Goal: Task Accomplishment & Management: Manage account settings

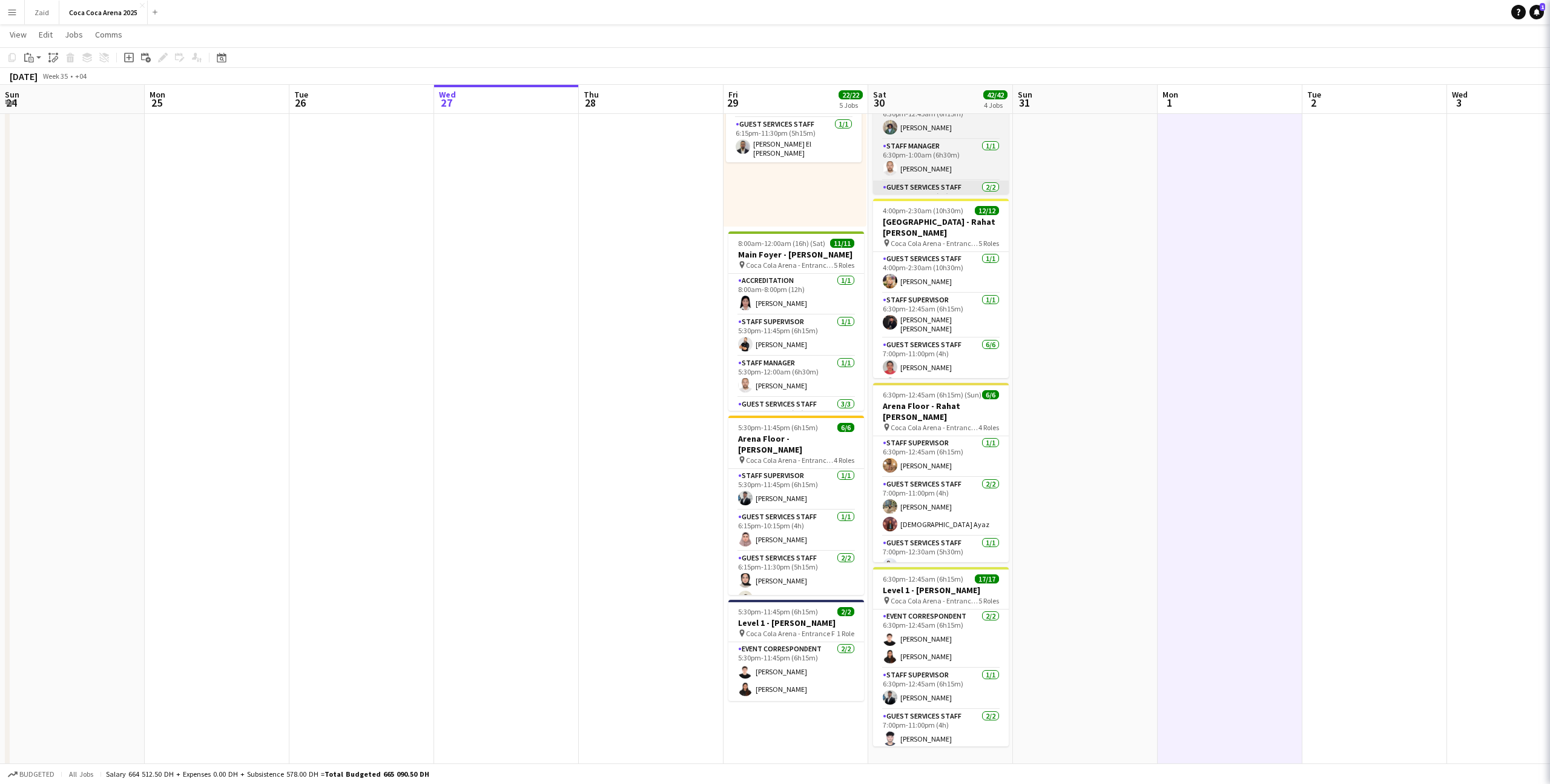
scroll to position [63, 0]
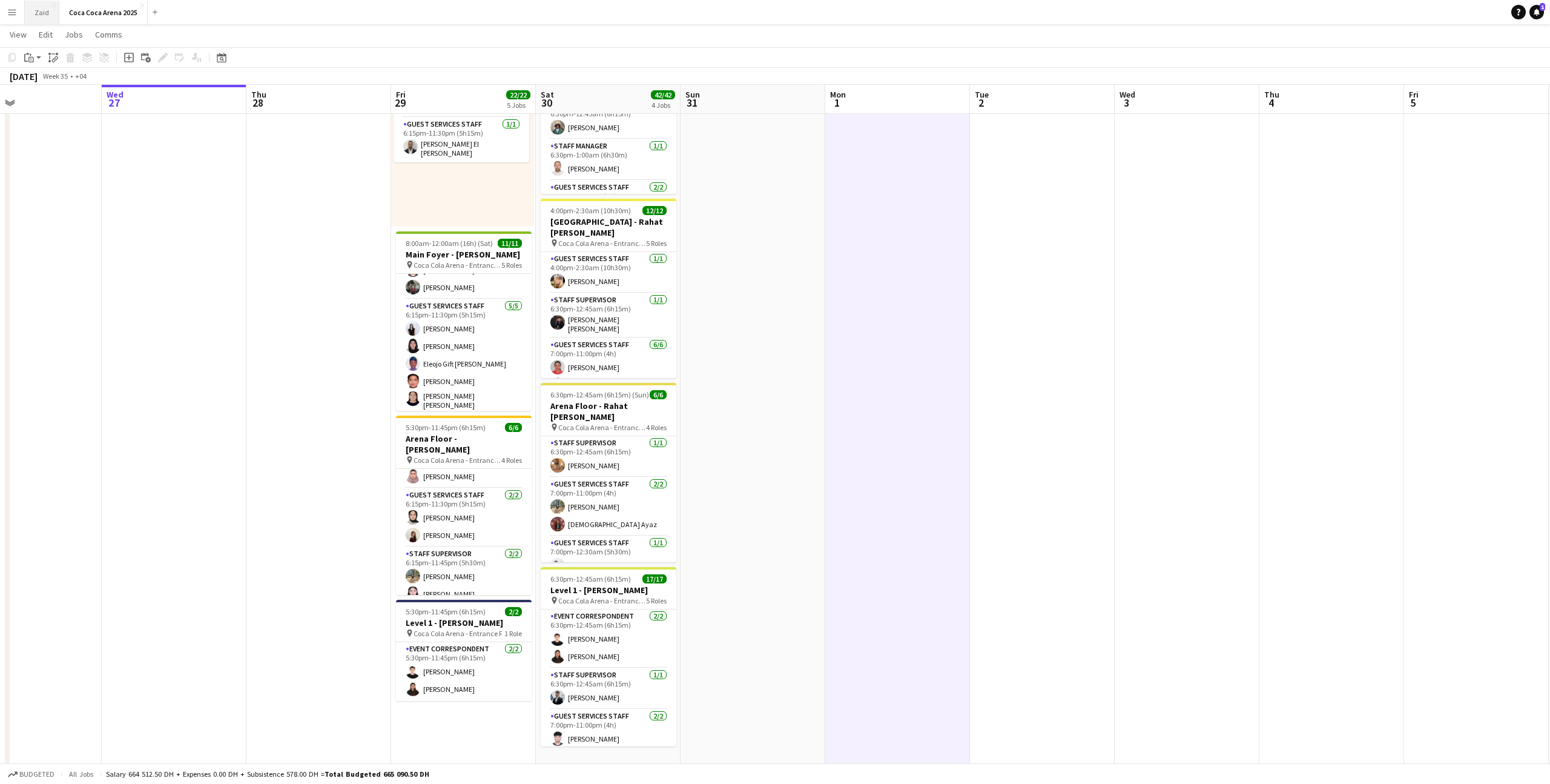
click at [51, 14] on button "Zaid Close" at bounding box center [42, 13] width 34 height 24
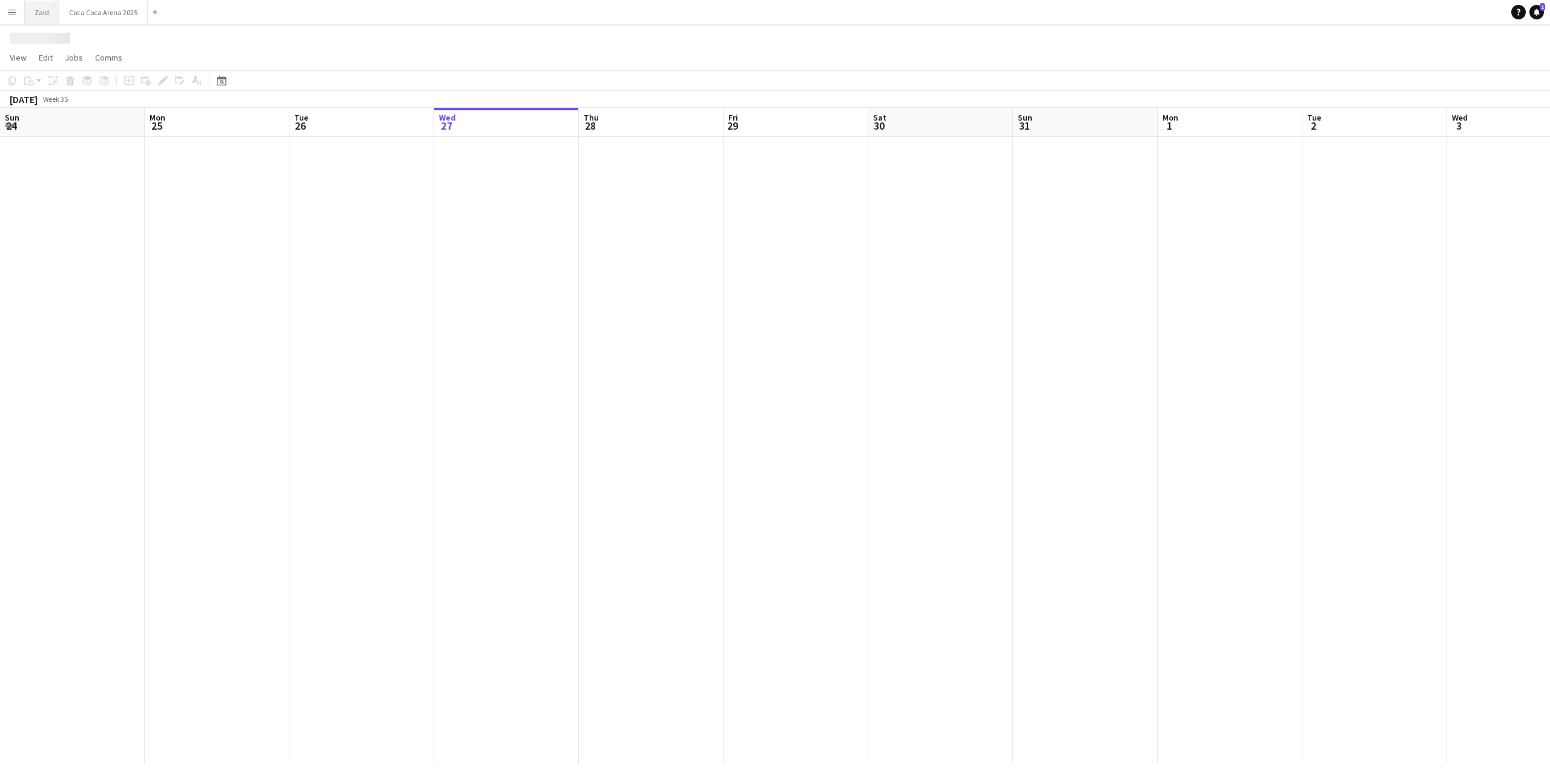
scroll to position [0, 290]
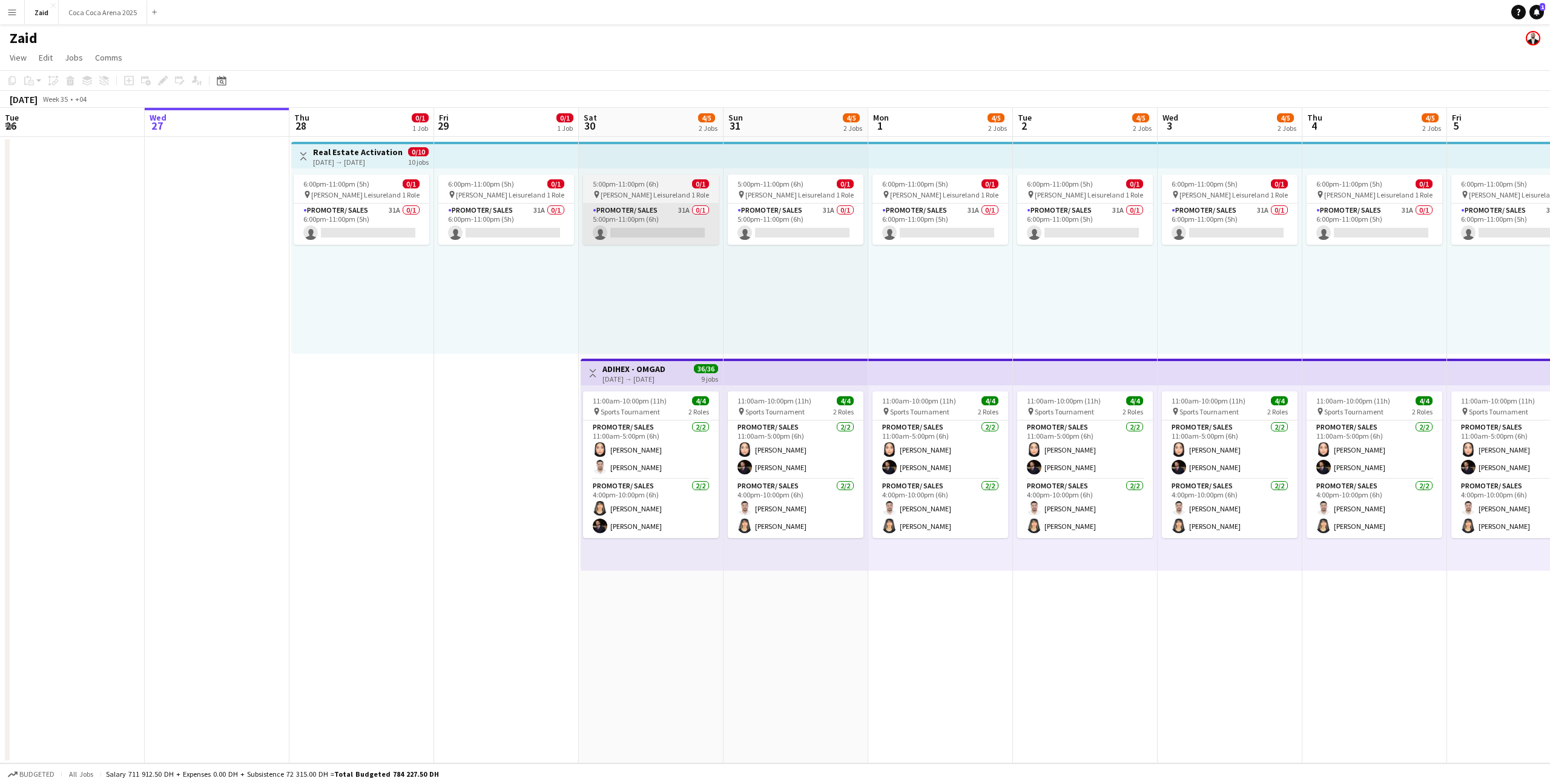
click at [619, 226] on app-card-role "Promoter/ Sales 31A 0/1 5:00pm-11:00pm (6h) single-neutral-actions" at bounding box center [651, 224] width 135 height 41
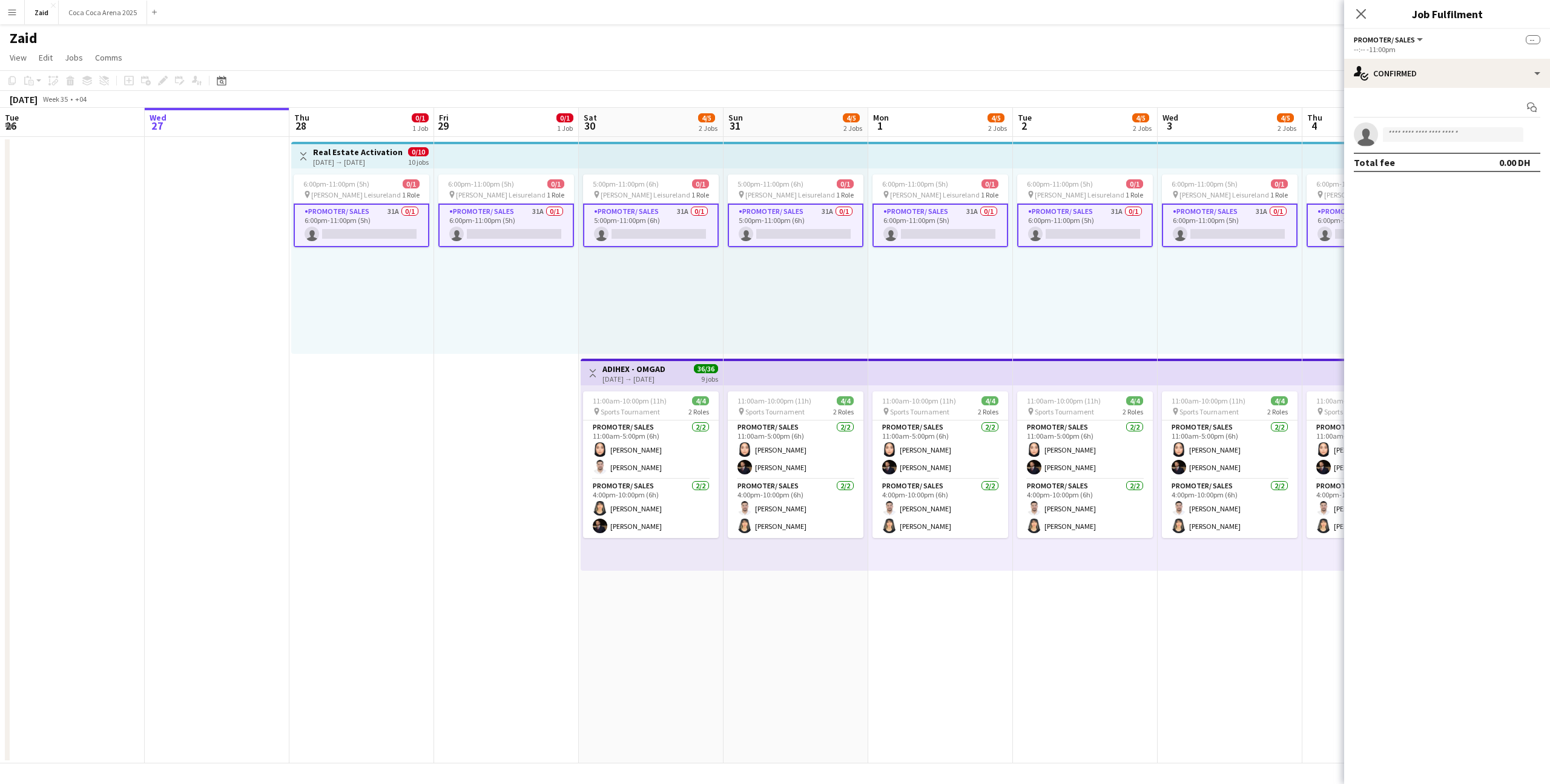
click at [1420, 144] on app-invite-slot "single-neutral-actions" at bounding box center [1447, 135] width 206 height 24
click at [1420, 141] on body "Menu Boards Boards Boards All jobs Status Workforce Workforce My Workforce Recr…" at bounding box center [775, 392] width 1550 height 784
type input "*****"
click at [1465, 162] on span "diyala602@hotmail.com" at bounding box center [1453, 161] width 121 height 9
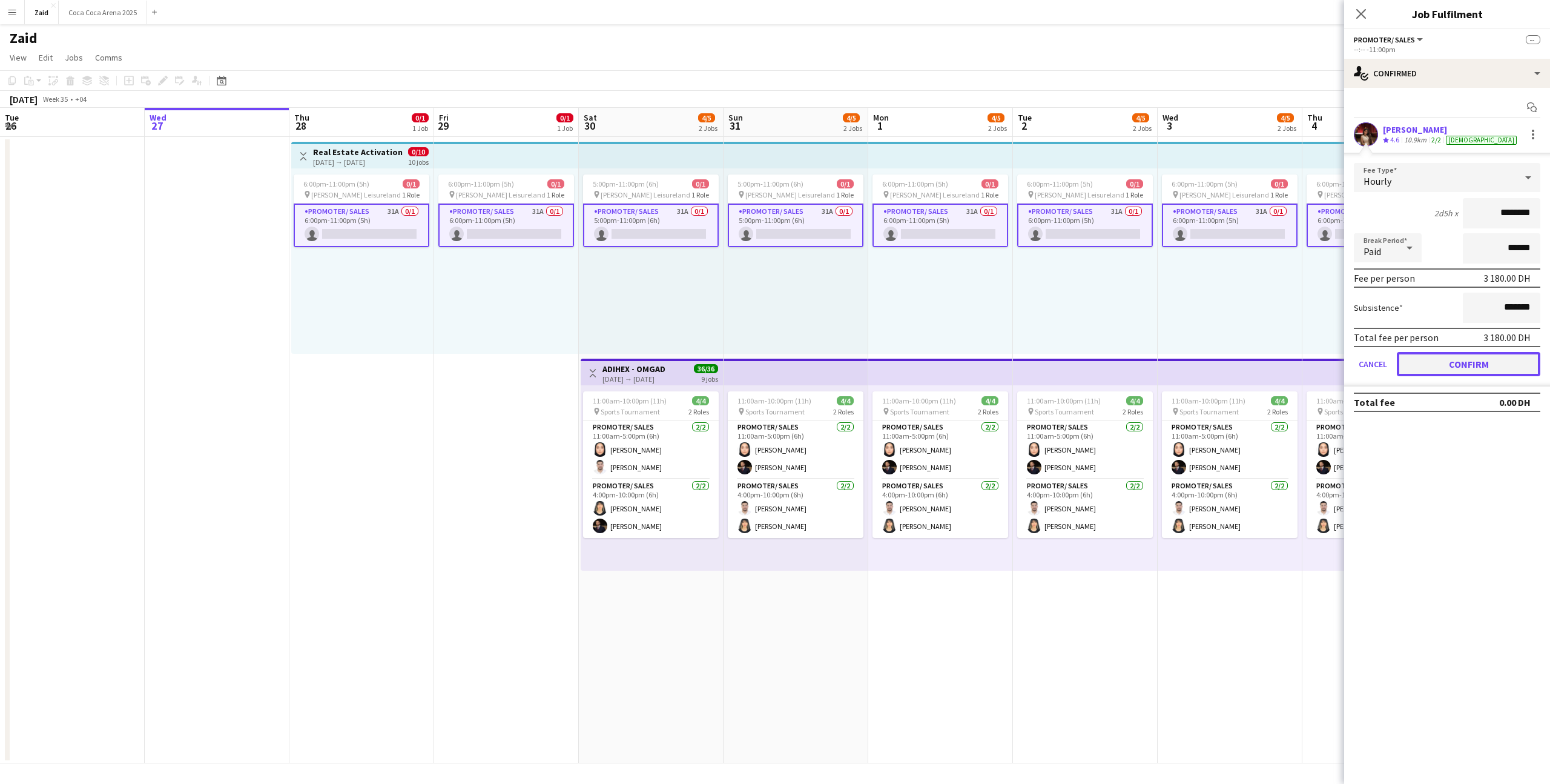
click at [1454, 364] on button "Confirm" at bounding box center [1469, 364] width 144 height 24
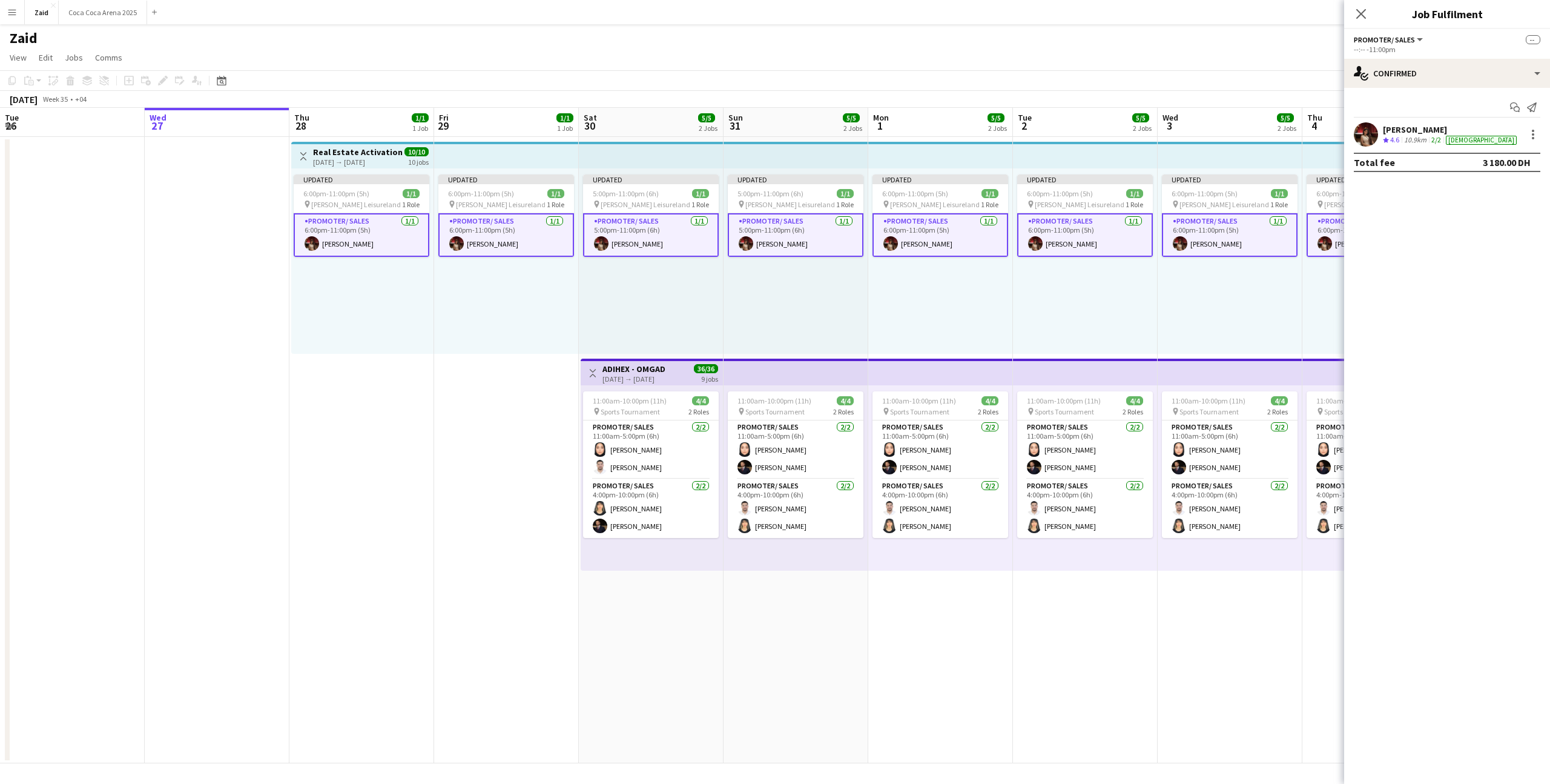
click at [1248, 337] on div "Updated 6:00pm-11:00pm (5h) 1/1 pin Al Nasr Leisureland 1 Role Promoter/ Sales …" at bounding box center [1230, 260] width 145 height 185
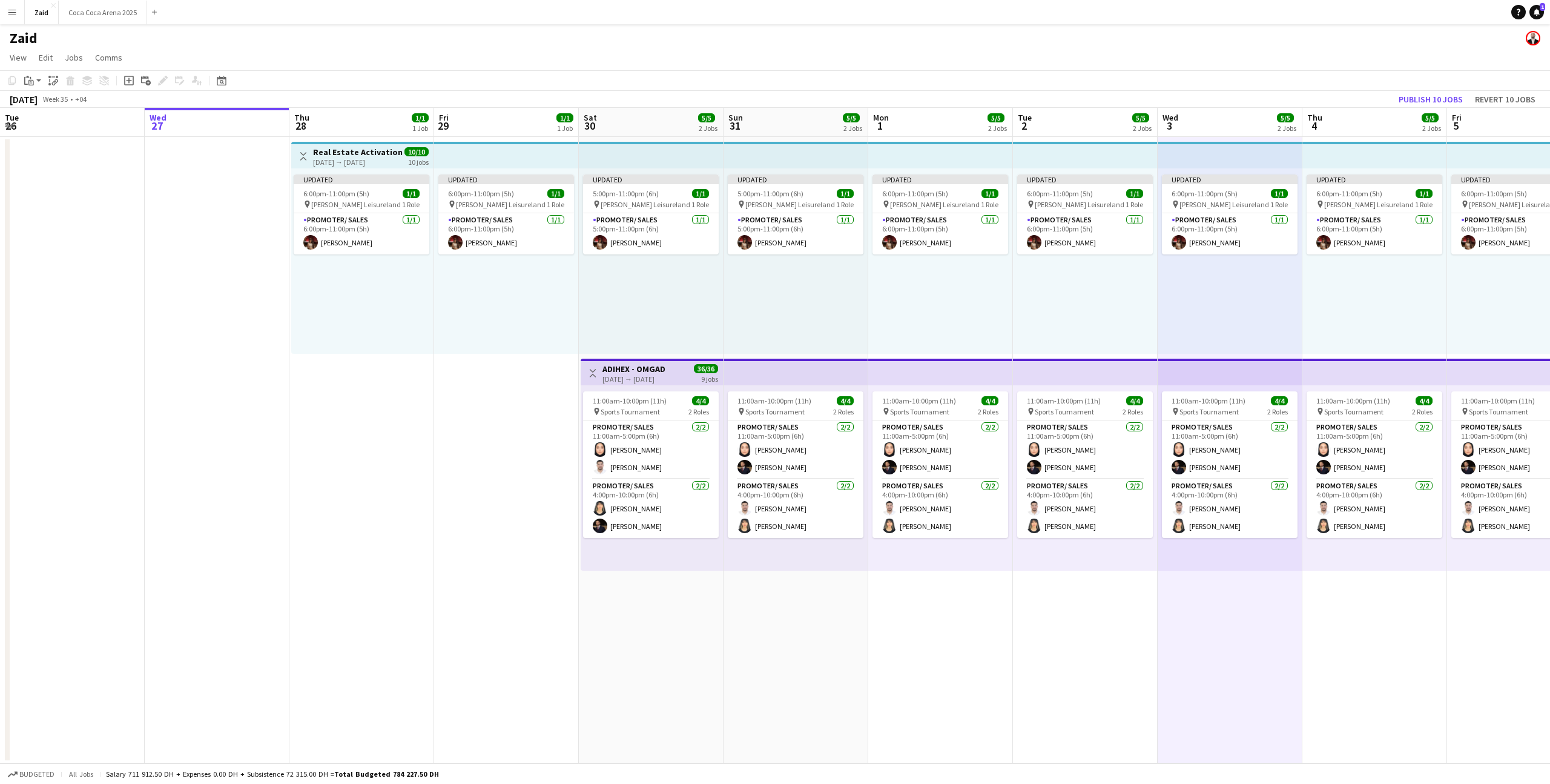
click at [1210, 266] on div "Updated 6:00pm-11:00pm (5h) 1/1 pin Al Nasr Leisureland 1 Role Promoter/ Sales …" at bounding box center [1230, 260] width 145 height 185
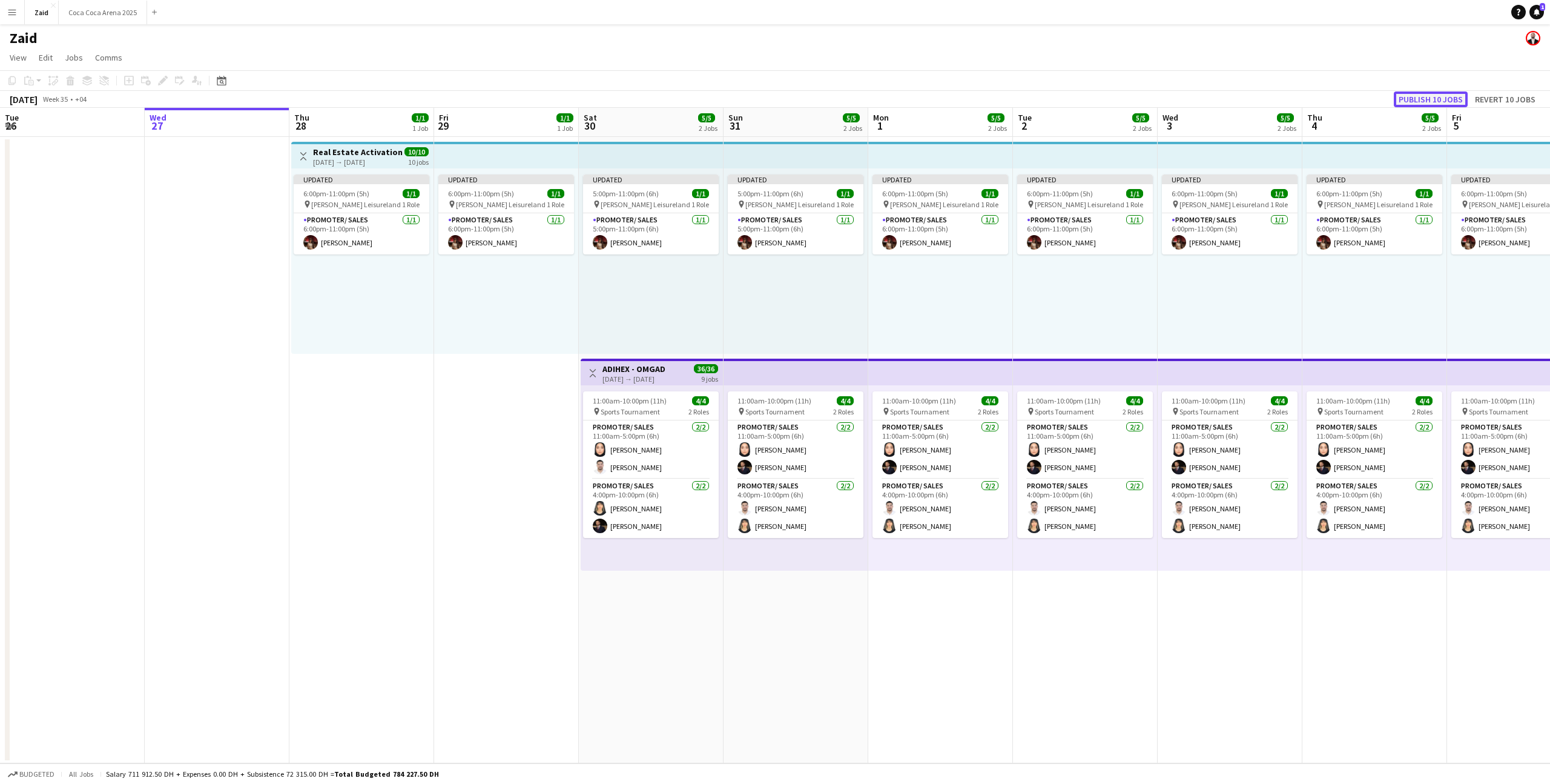
click at [1439, 99] on button "Publish 10 jobs" at bounding box center [1431, 99] width 74 height 15
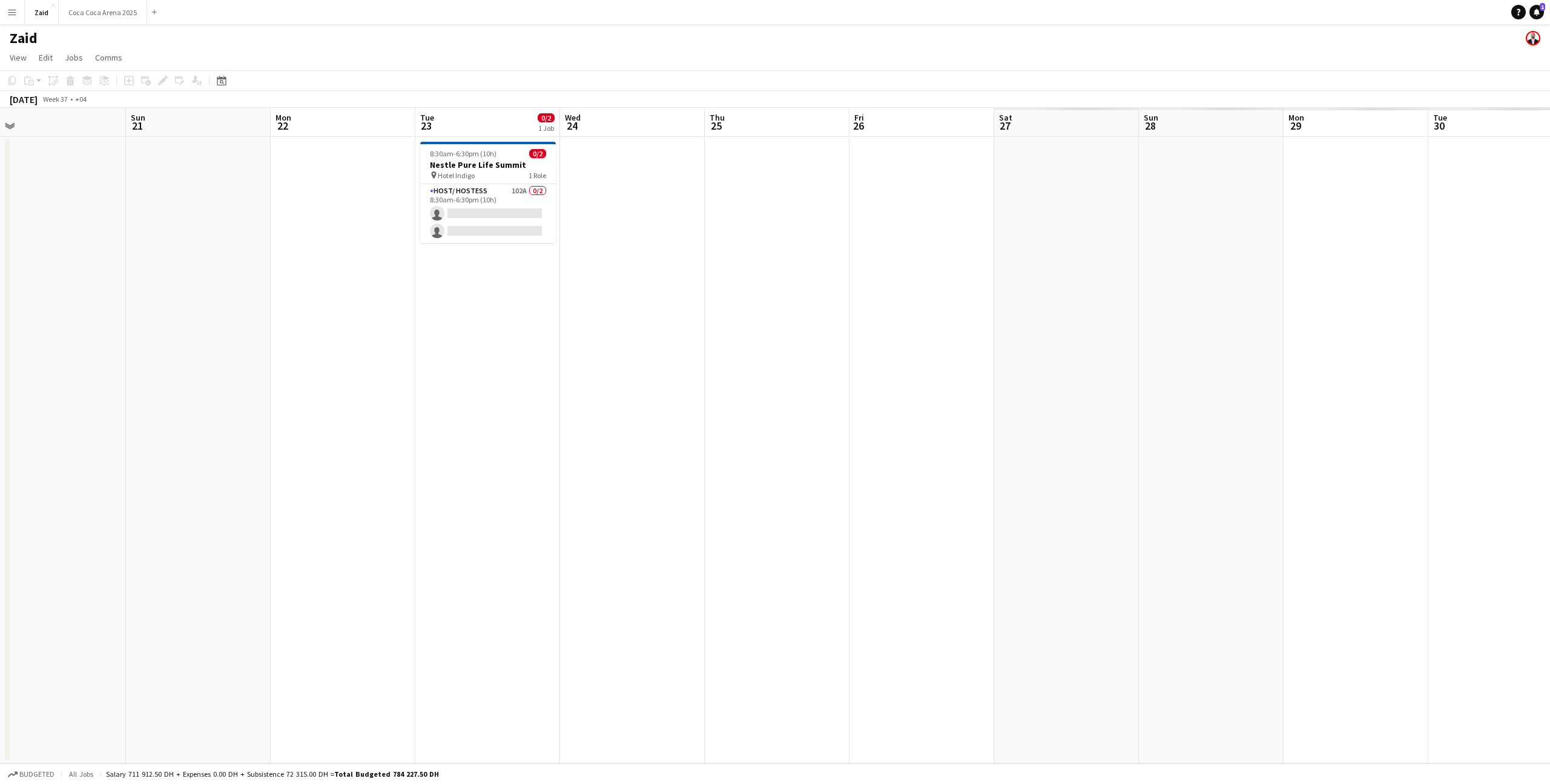
scroll to position [0, 422]
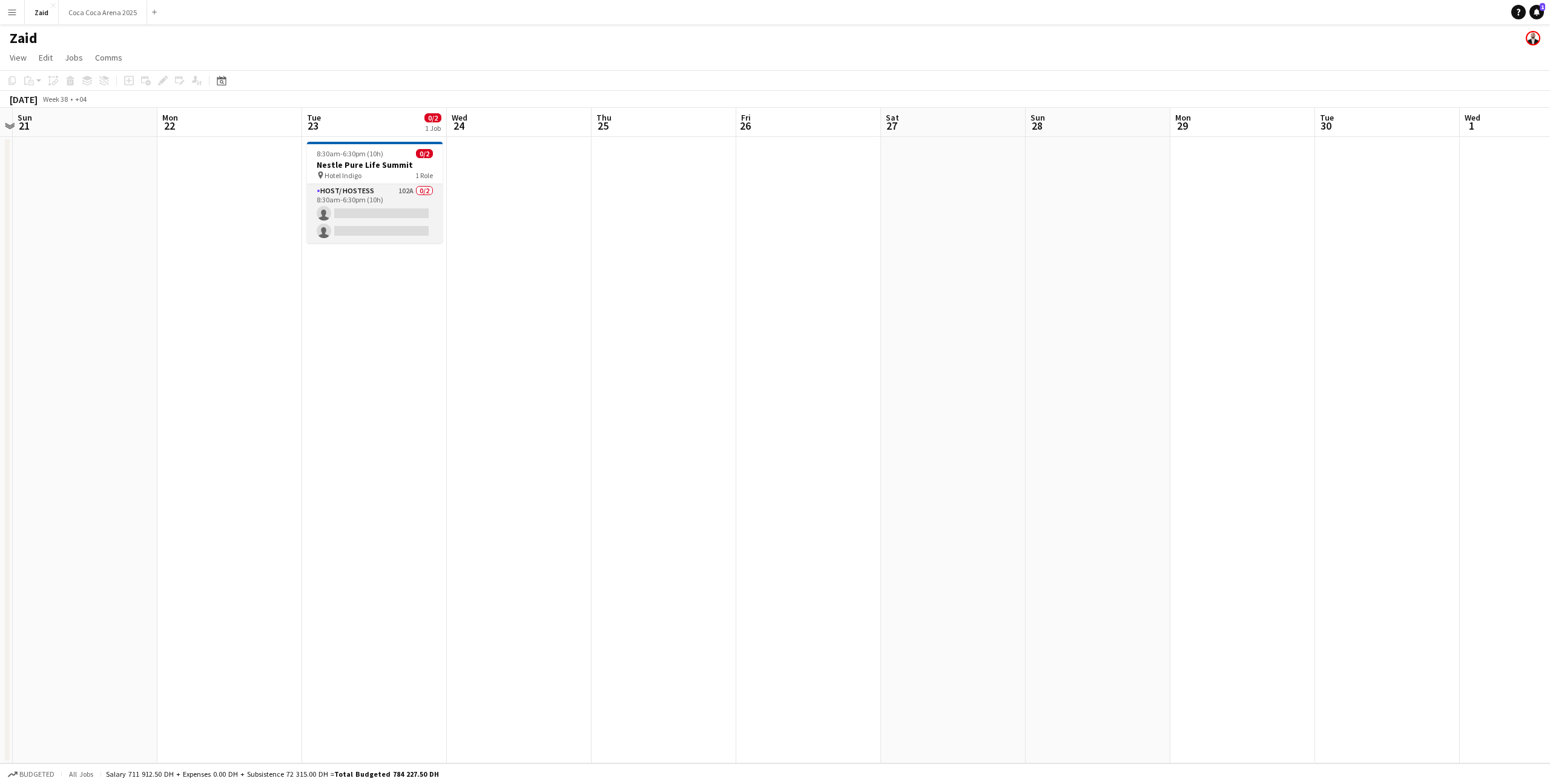
click at [413, 212] on app-card-role "Host/ Hostess 102A 0/2 8:30am-6:30pm (10h) single-neutral-actions single-neutra…" at bounding box center [374, 213] width 135 height 59
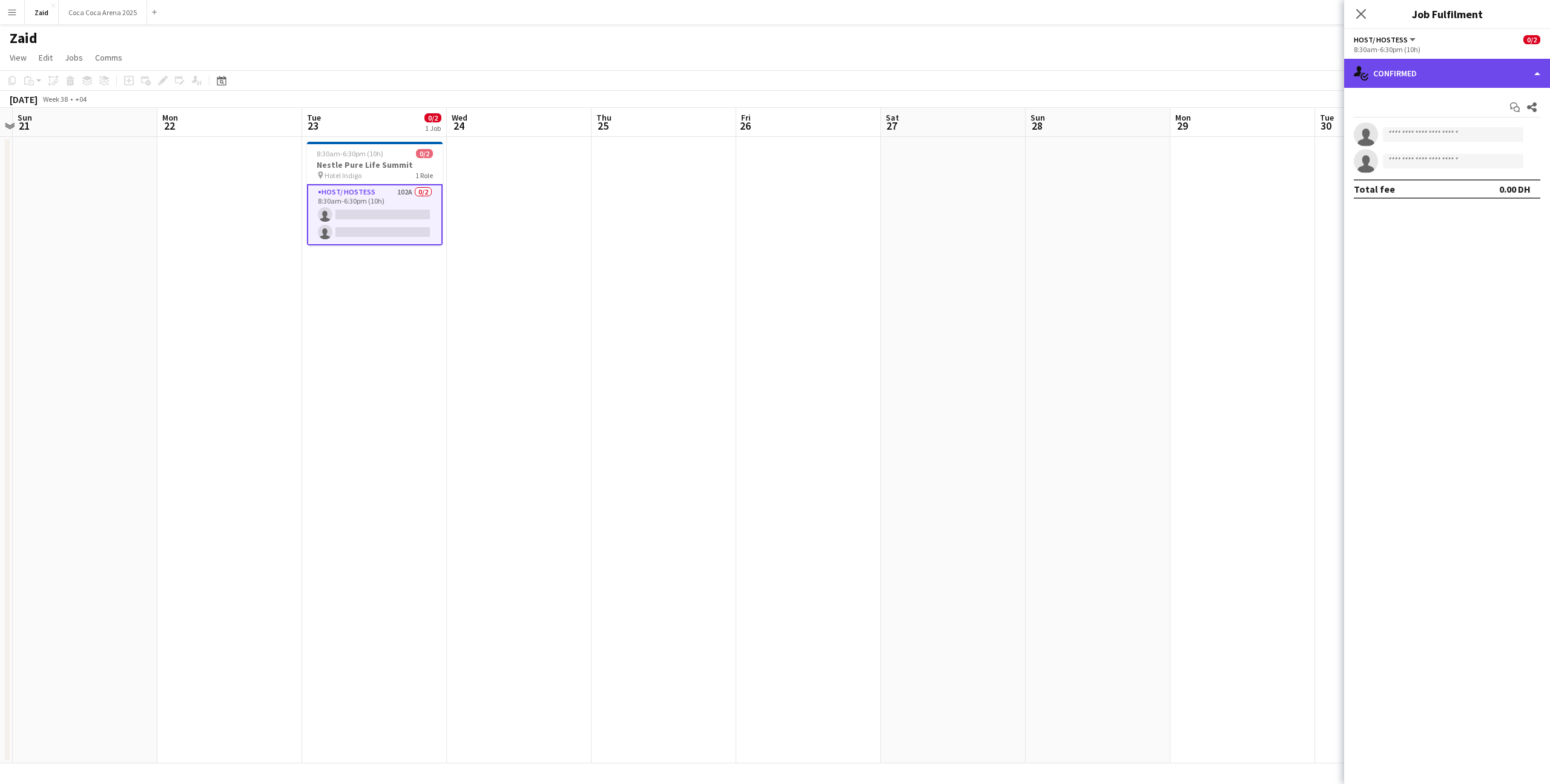
click at [1435, 74] on div "single-neutral-actions-check-2 Confirmed" at bounding box center [1447, 74] width 206 height 29
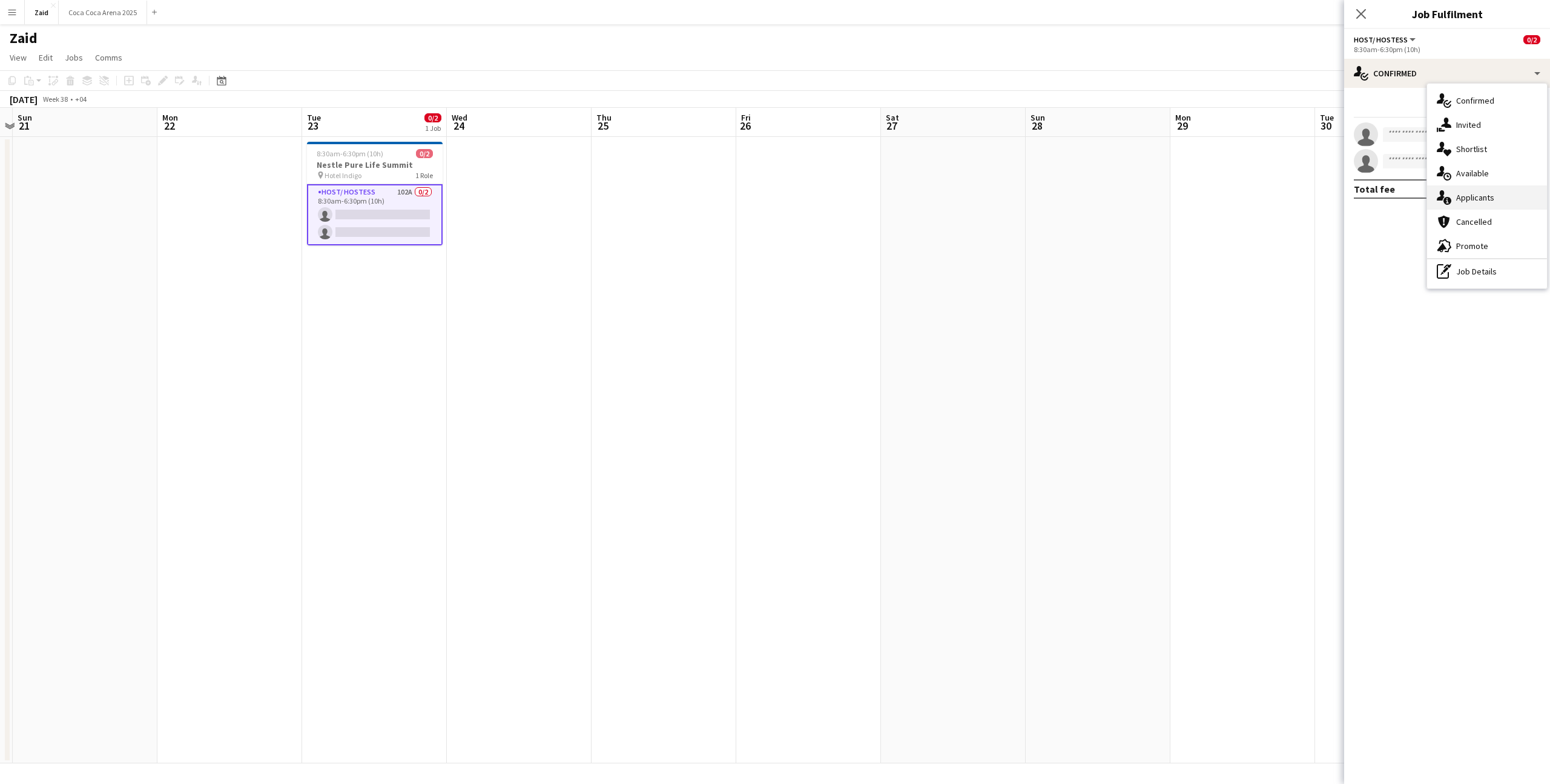
click at [1468, 190] on div "single-neutral-actions-information Applicants" at bounding box center [1487, 197] width 120 height 24
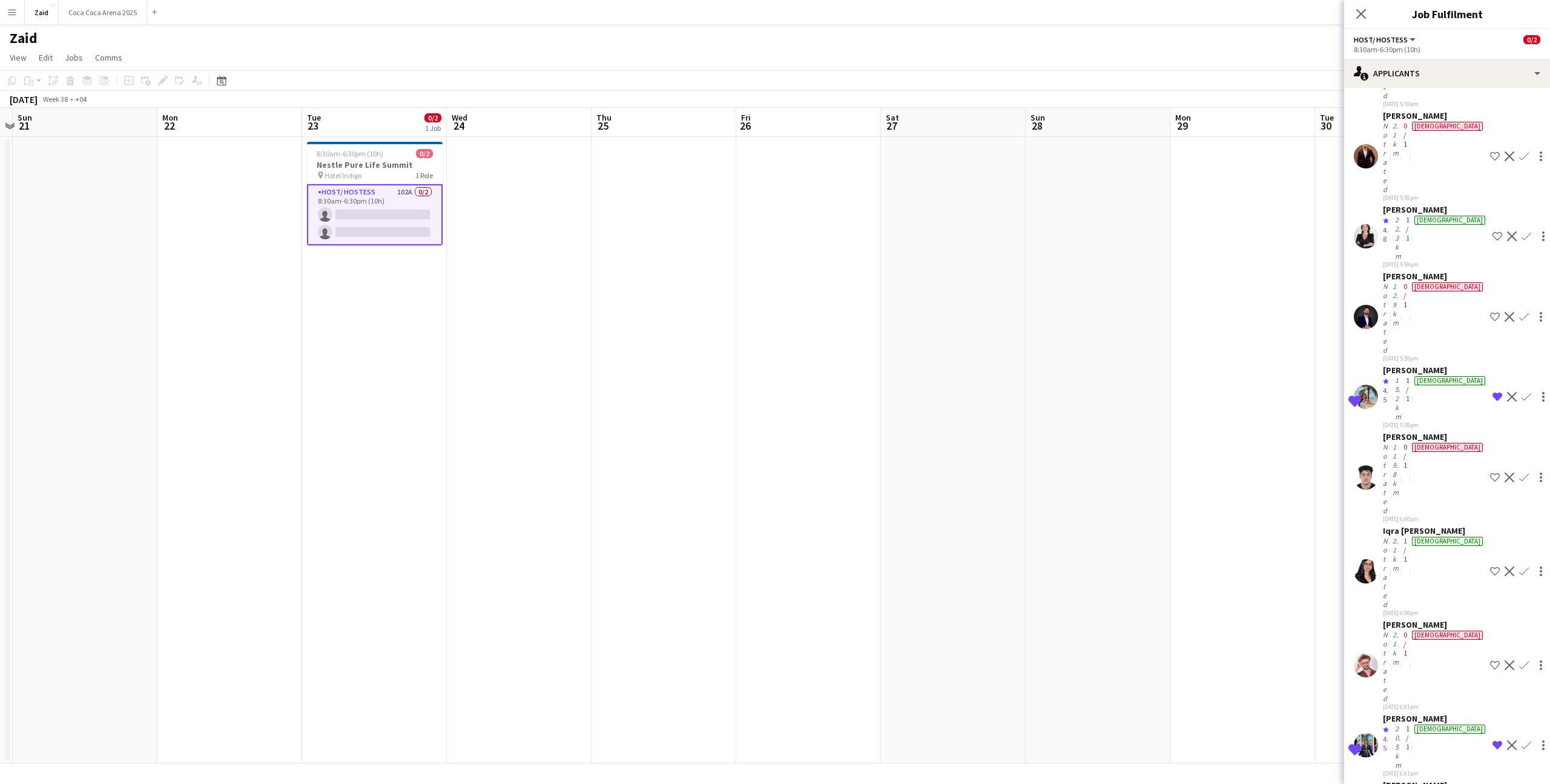
scroll to position [3081, 0]
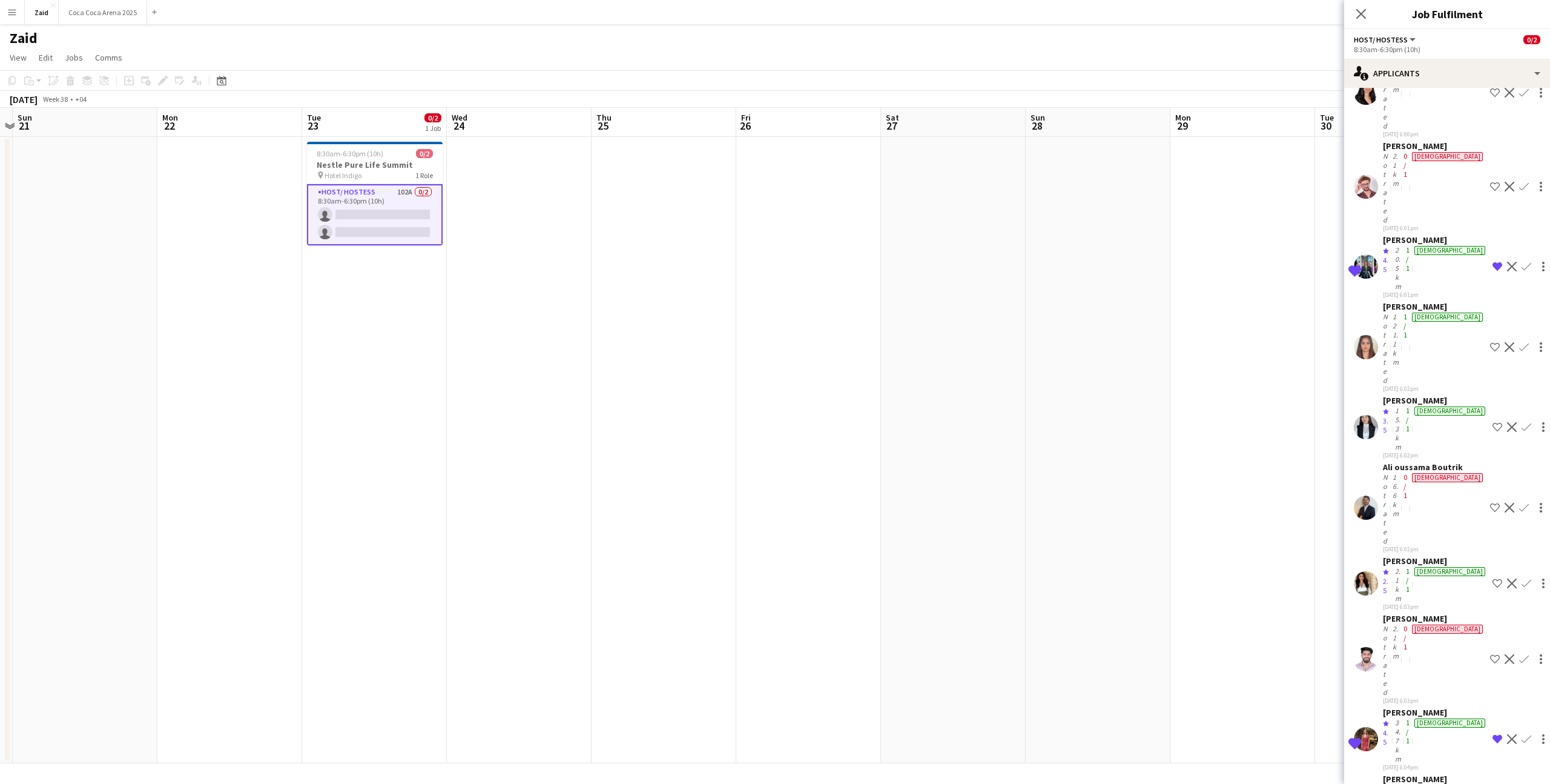
click at [1092, 501] on app-date-cell at bounding box center [1098, 450] width 145 height 626
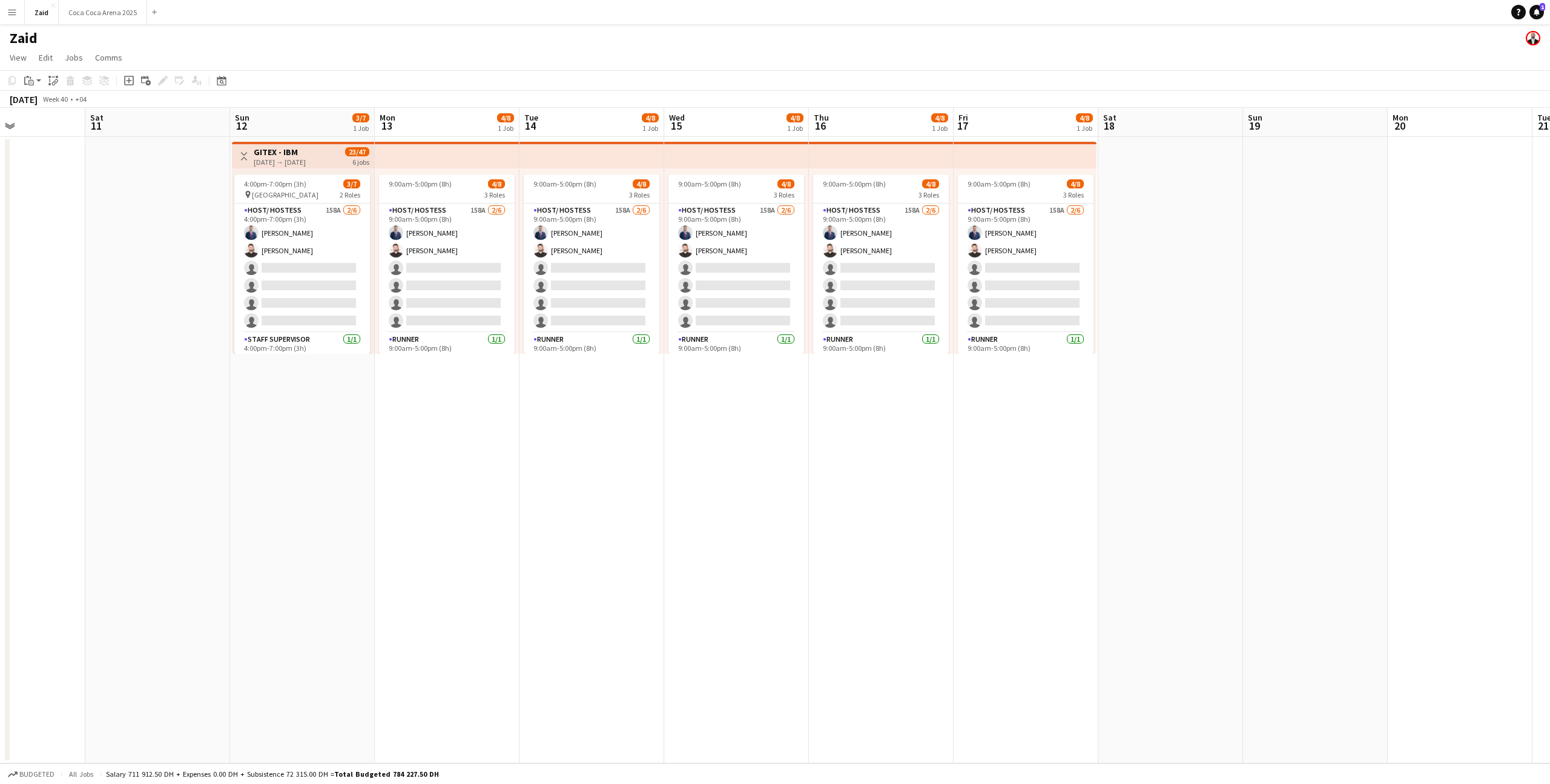
scroll to position [0, 405]
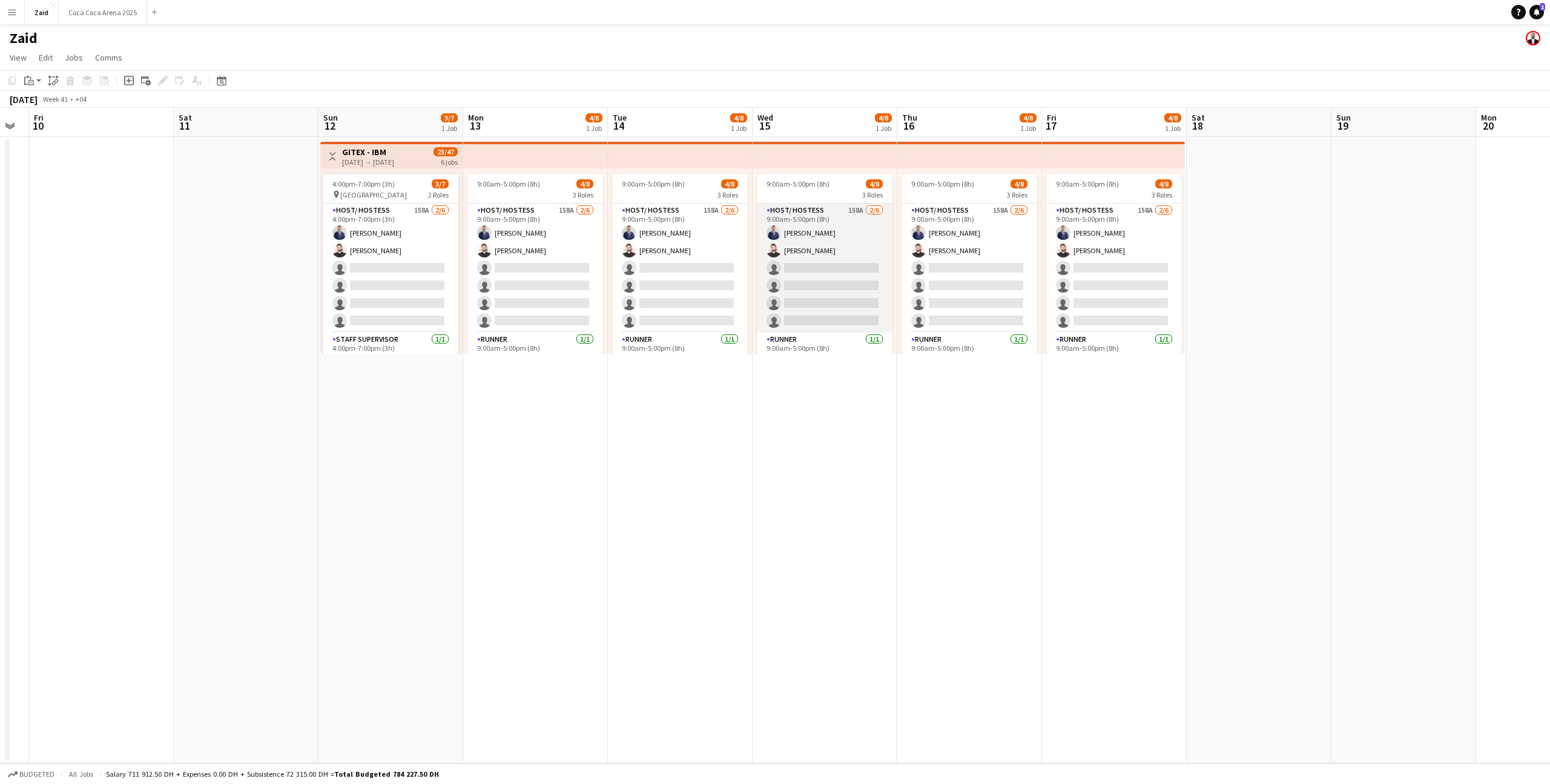
click at [863, 245] on app-card-role "Host/ Hostess 158A [DATE] 9:00am-5:00pm (8h) [PERSON_NAME] [PERSON_NAME] single…" at bounding box center [825, 267] width 135 height 129
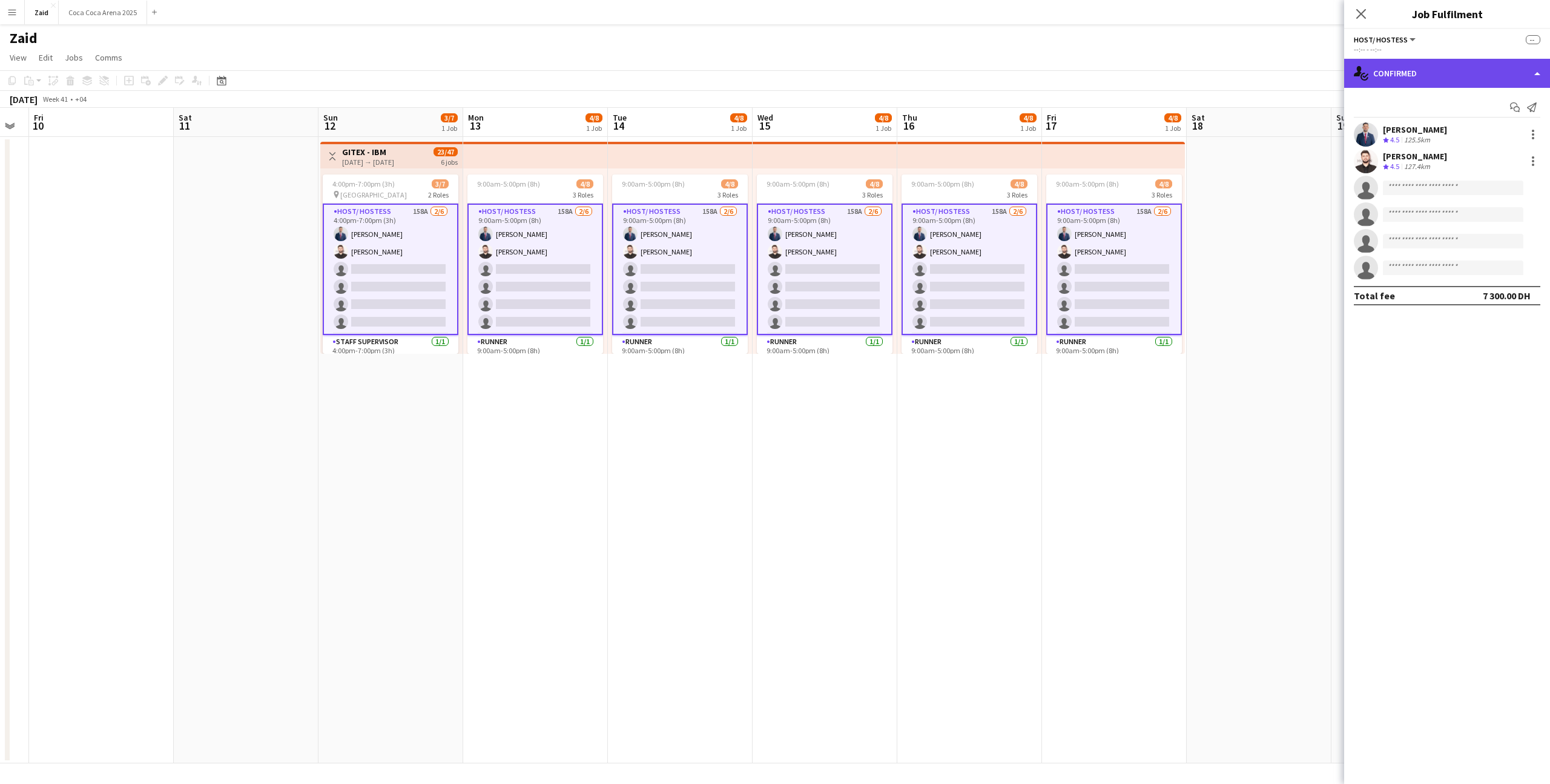
click at [1451, 67] on div "single-neutral-actions-check-2 Confirmed" at bounding box center [1447, 74] width 206 height 29
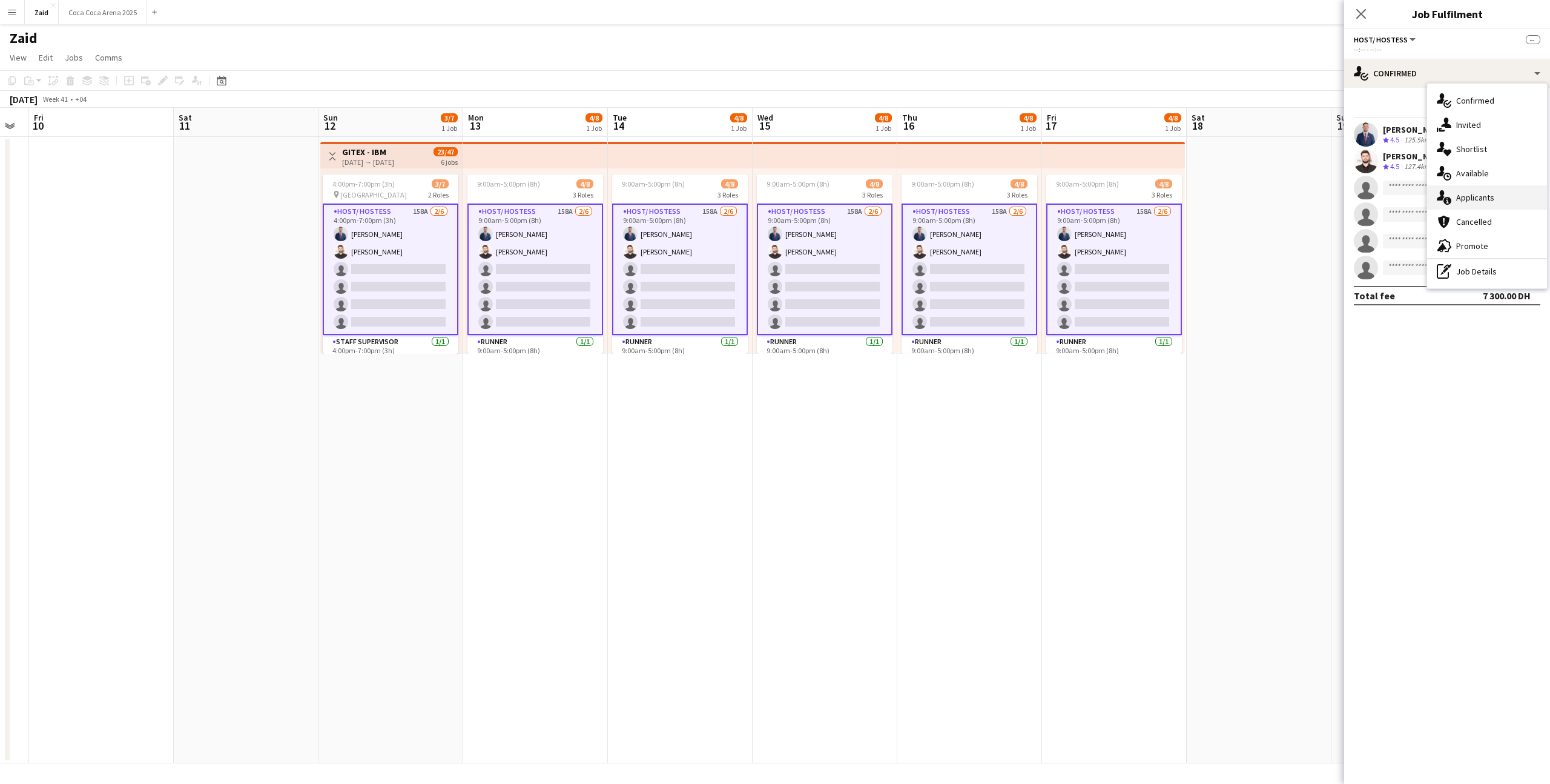
click at [1501, 190] on div "single-neutral-actions-information Applicants" at bounding box center [1487, 197] width 120 height 24
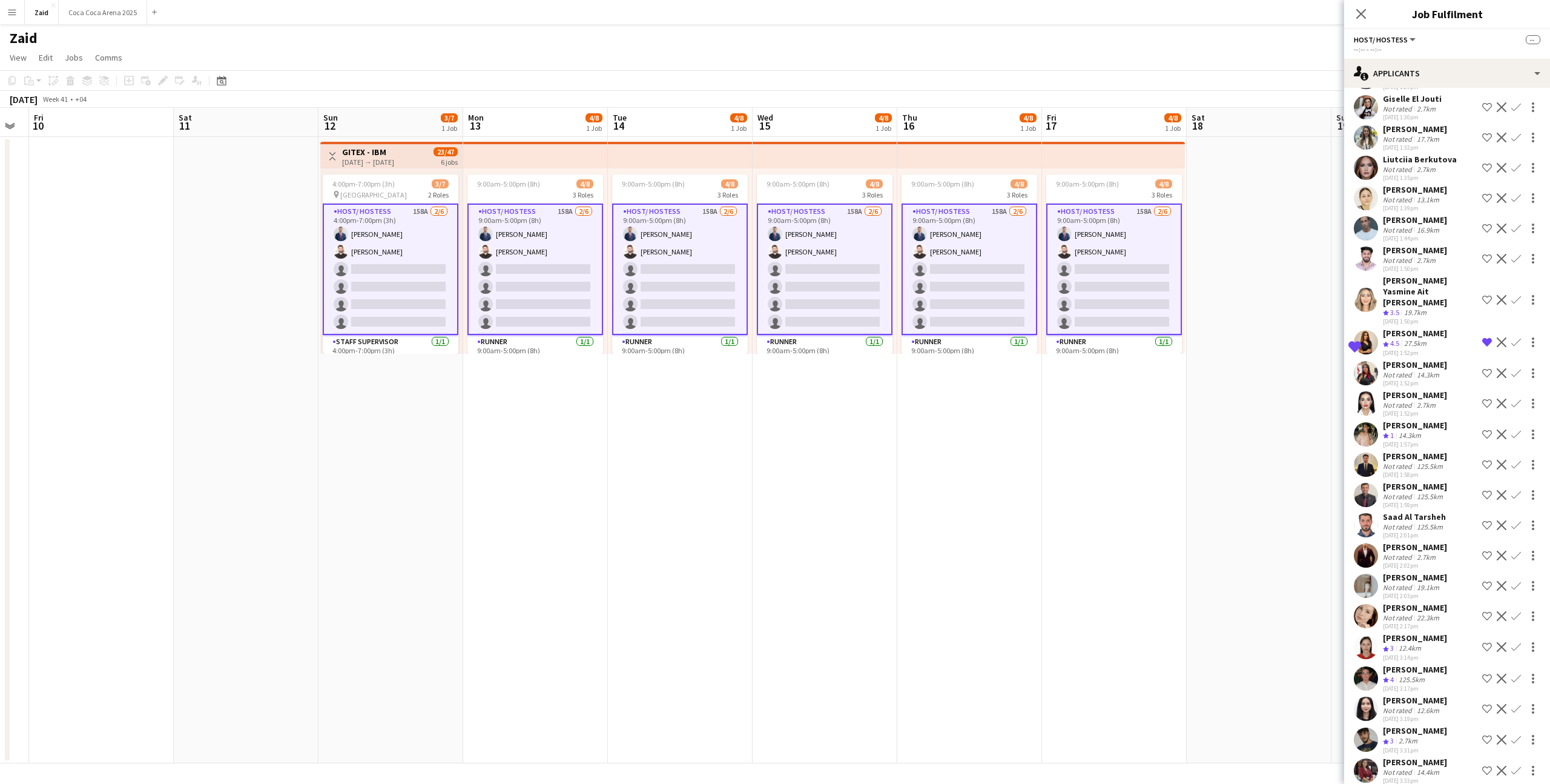
scroll to position [4266, 0]
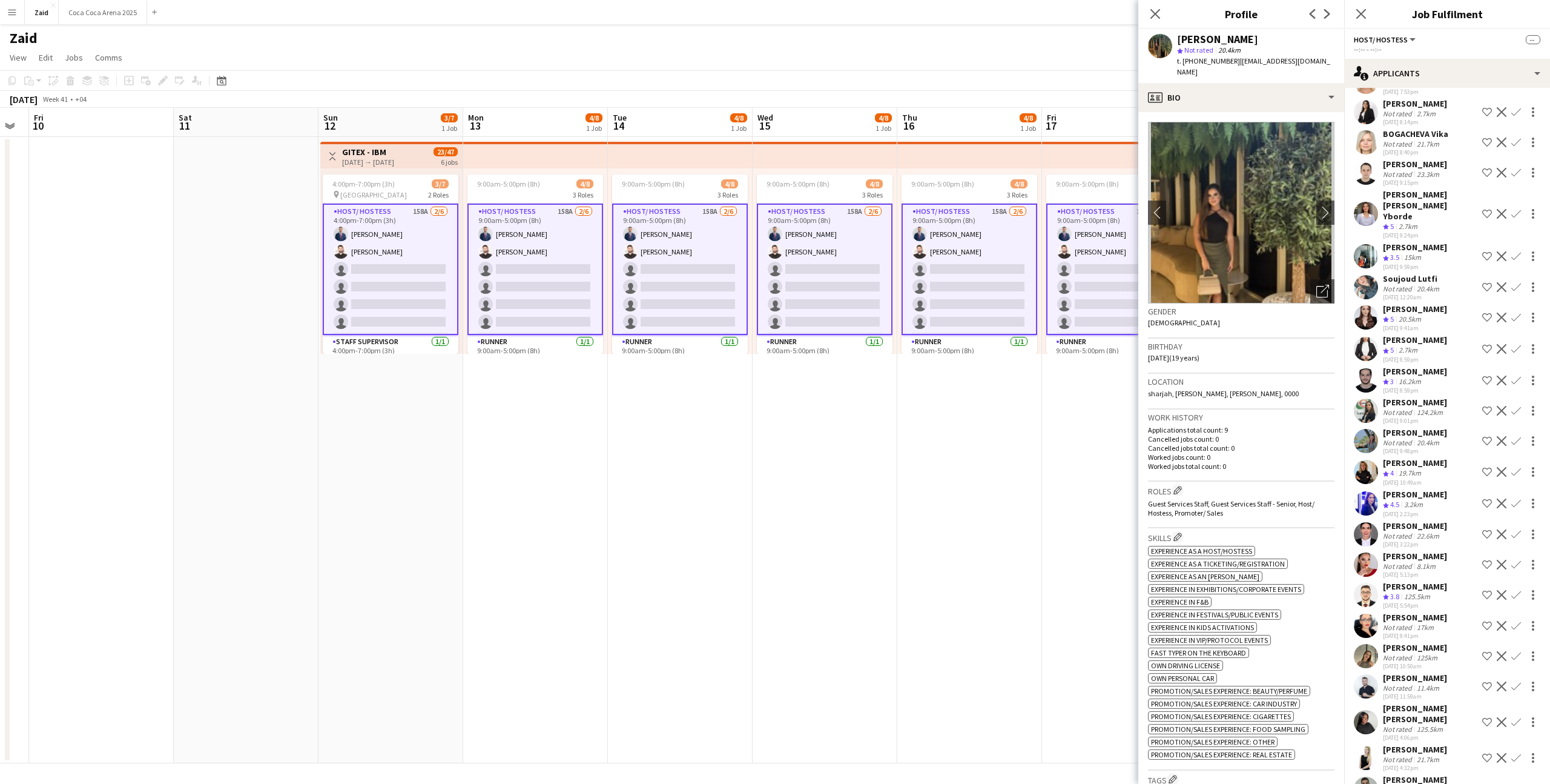
click at [1426, 774] on div "[PERSON_NAME]" at bounding box center [1415, 779] width 64 height 11
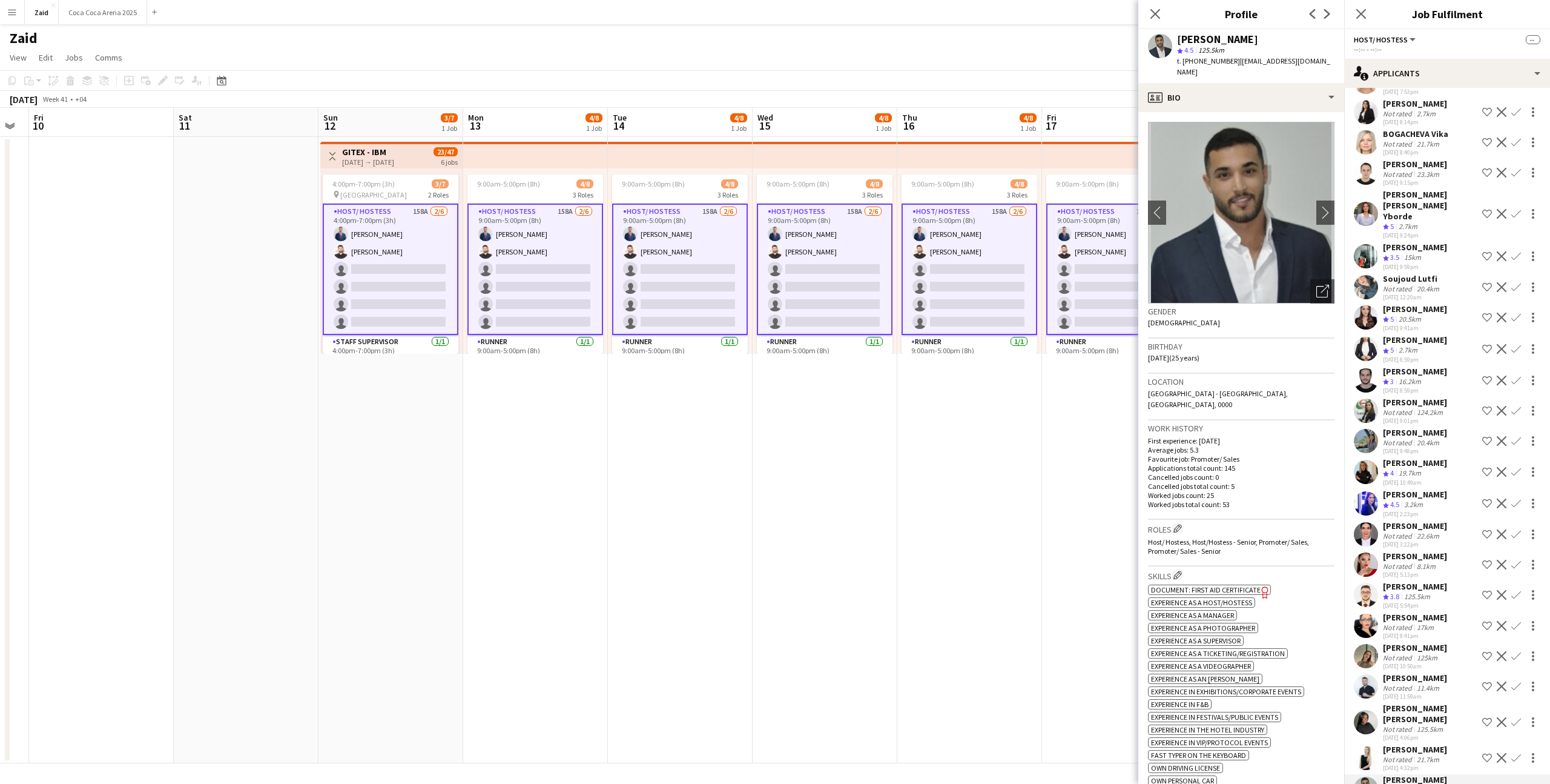
click at [1449, 744] on div "Viviana Mera Not rated 21.7km 26-08-2025 4:32pm Shortlist crew Decline Confirm" at bounding box center [1447, 757] width 206 height 28
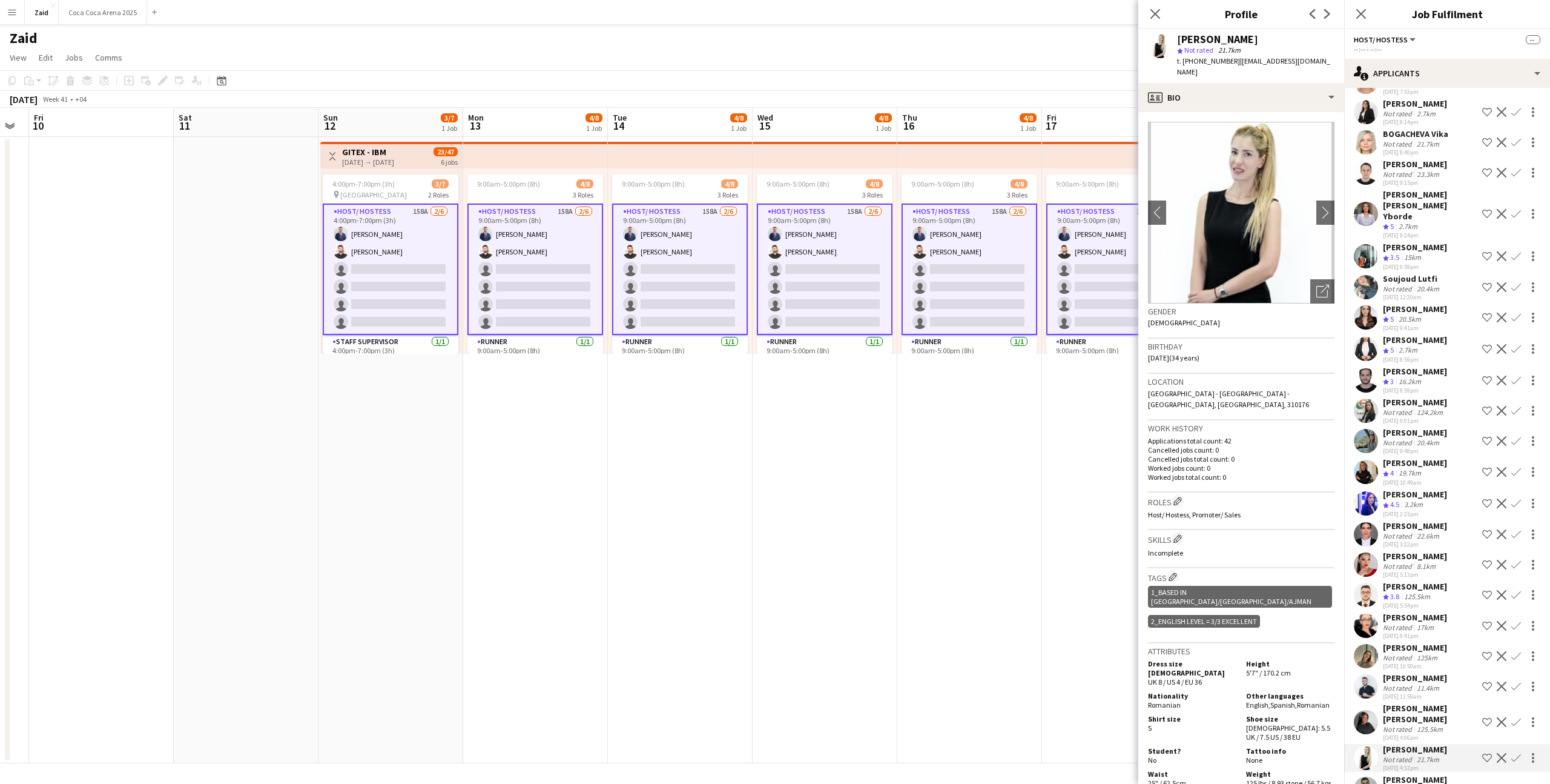
click at [1451, 724] on div "Not rated 125.5km" at bounding box center [1430, 728] width 94 height 9
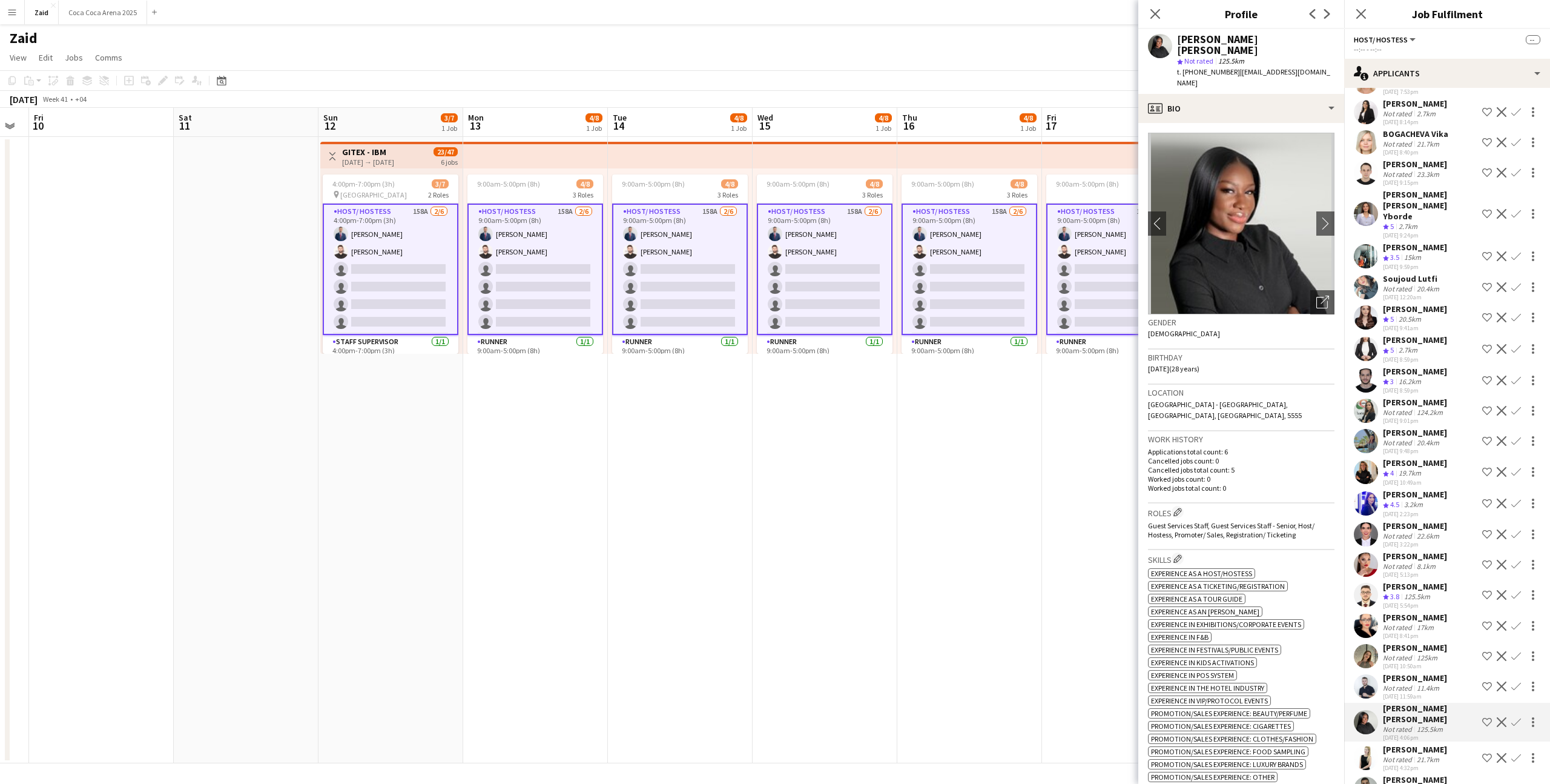
click at [1443, 571] on div "[DATE] 5:13pm" at bounding box center [1415, 574] width 64 height 8
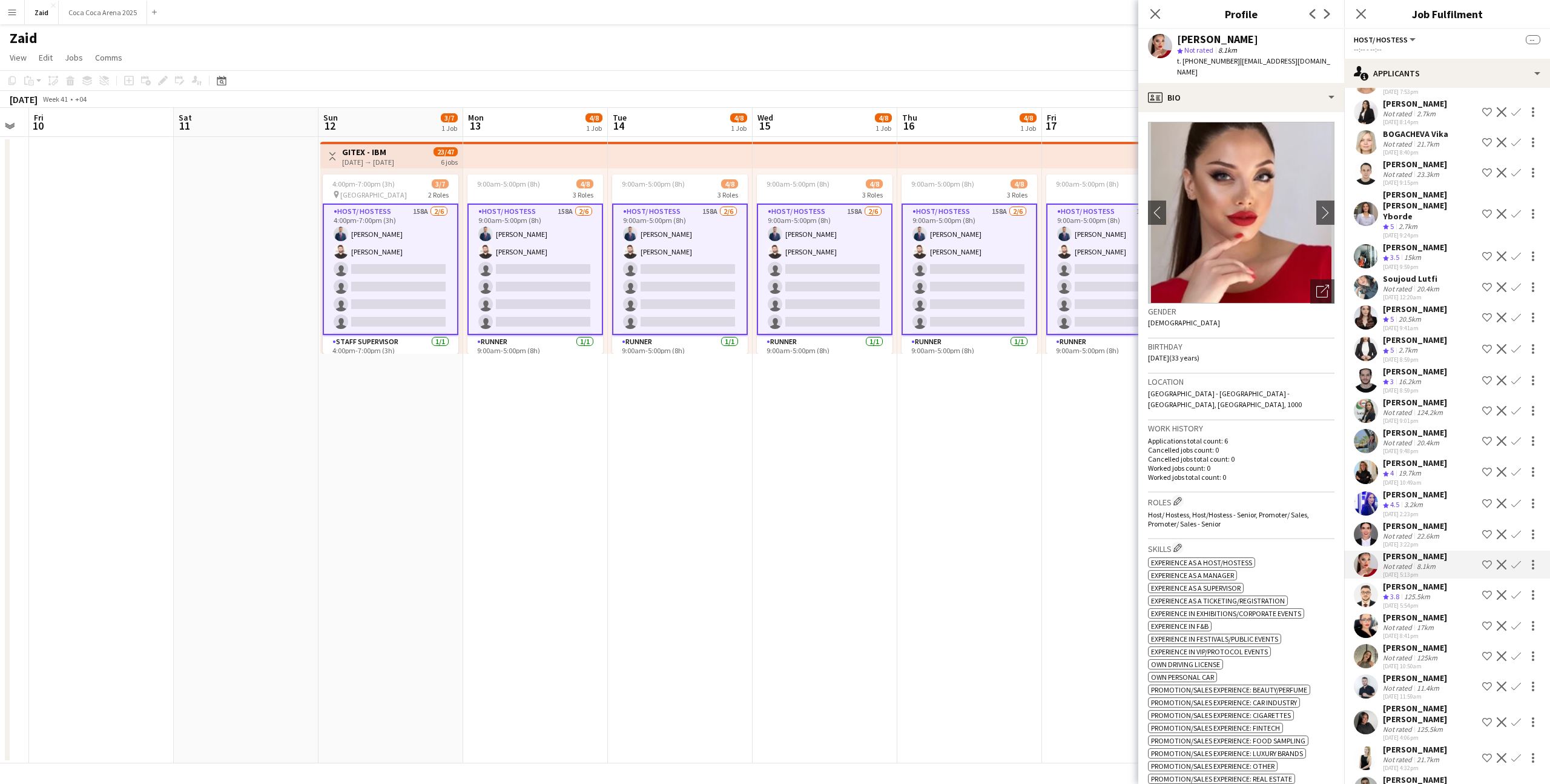
click at [1443, 540] on div "[DATE] 3:22pm" at bounding box center [1415, 543] width 64 height 8
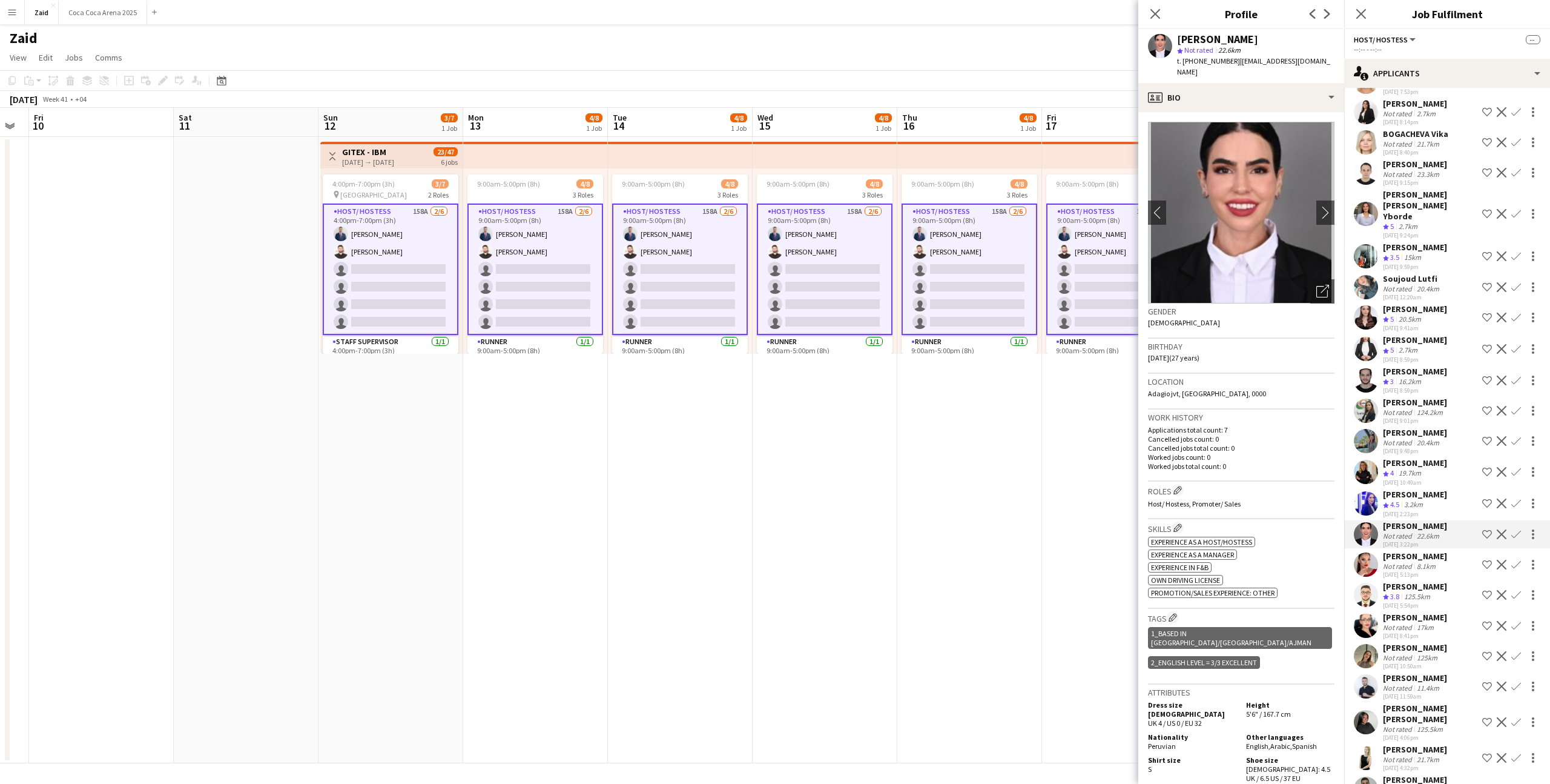
click at [1425, 356] on div "[DATE] 8:59pm" at bounding box center [1415, 359] width 64 height 8
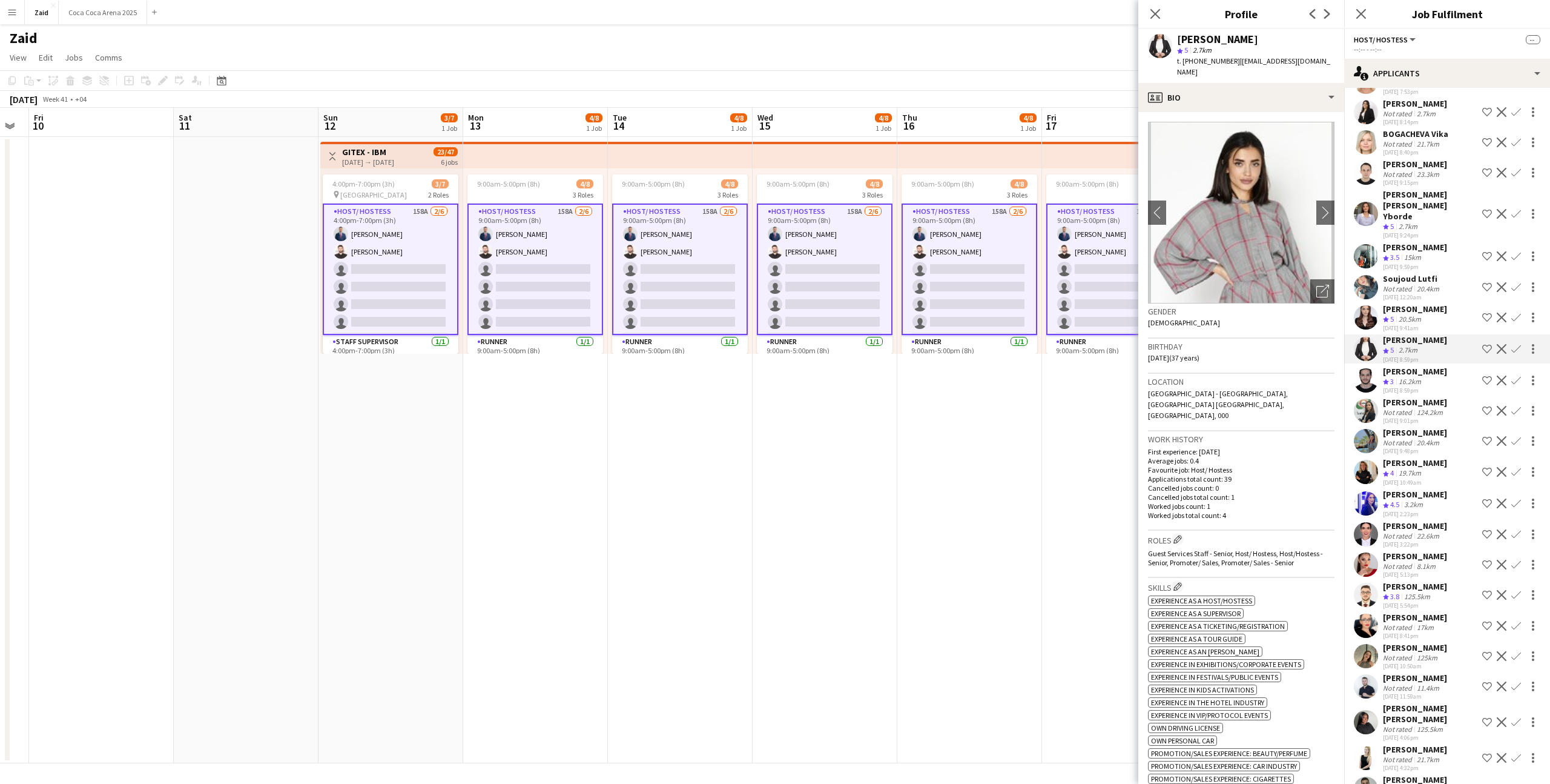
click at [1403, 314] on div "20.5km" at bounding box center [1410, 320] width 27 height 10
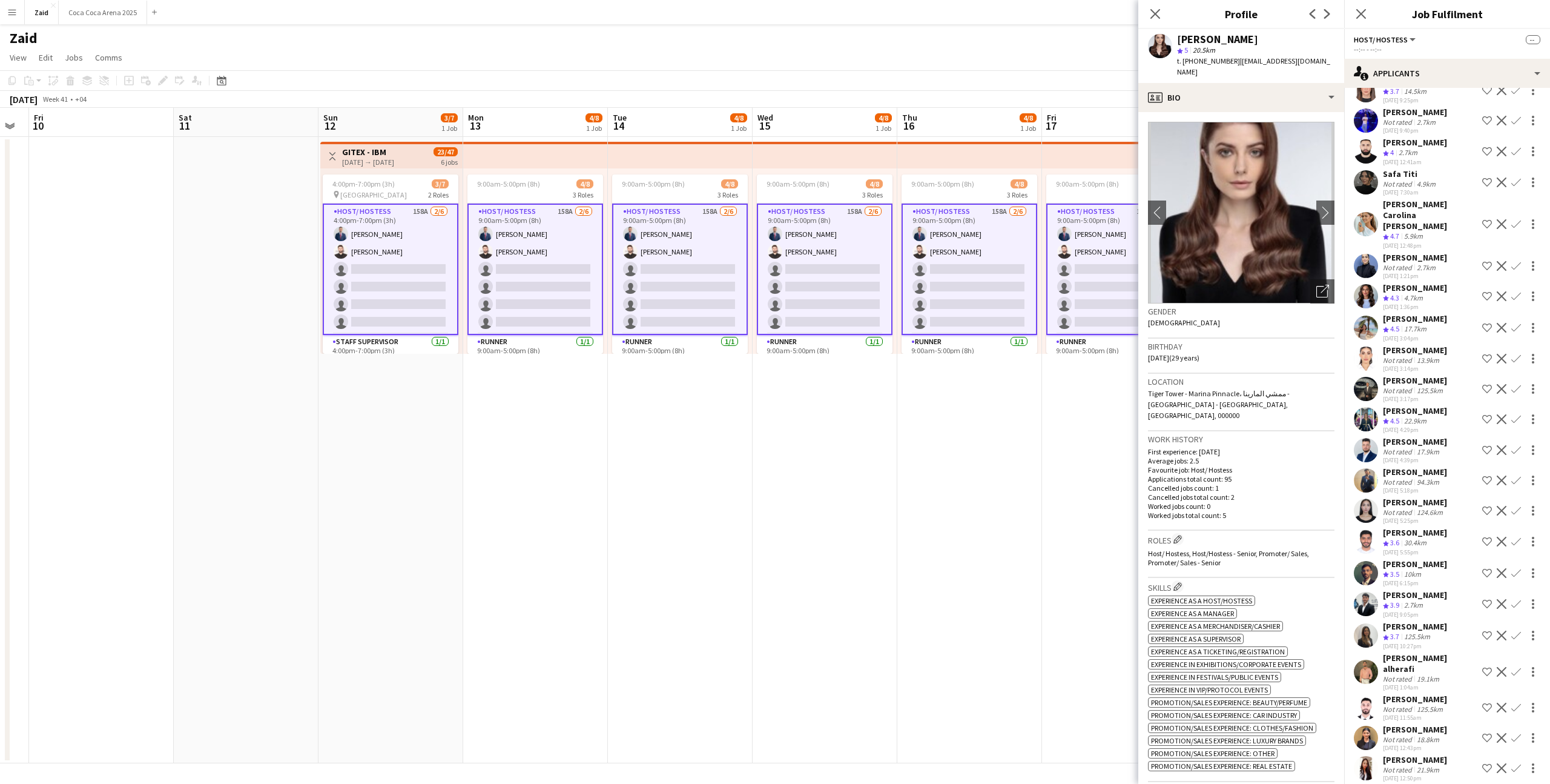
scroll to position [0, 0]
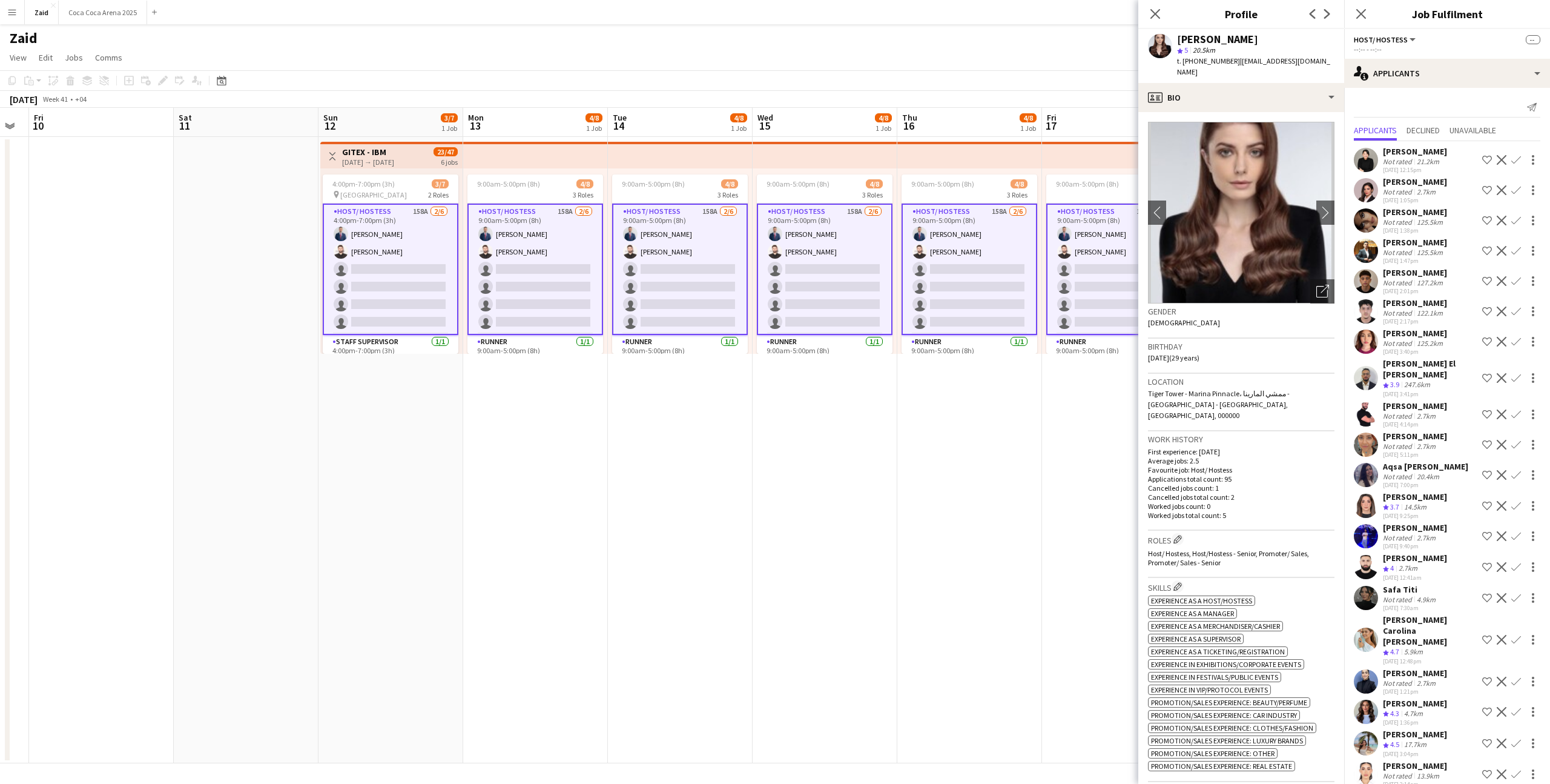
click at [1388, 155] on div "[PERSON_NAME]" at bounding box center [1415, 151] width 64 height 11
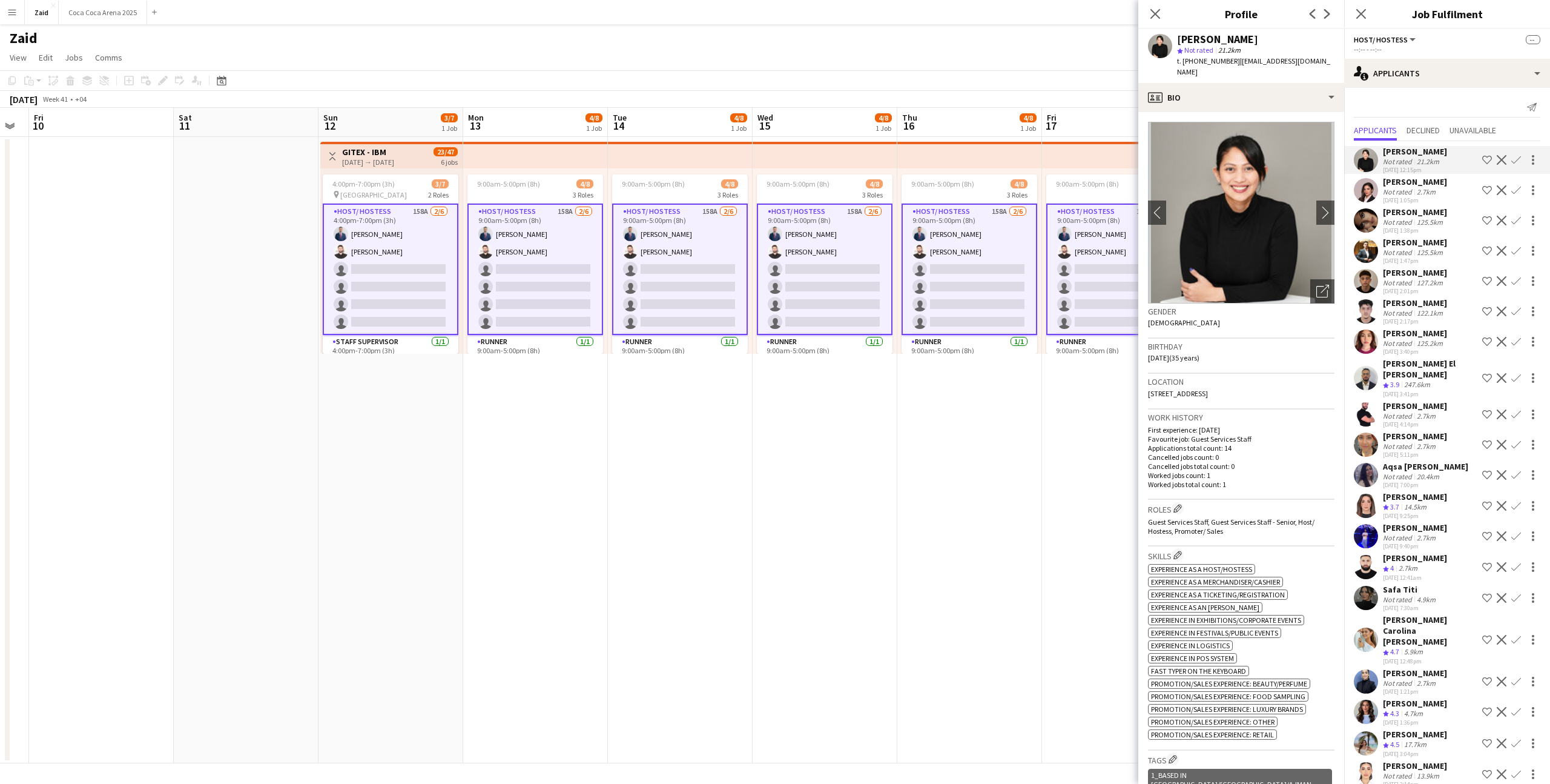
click at [1418, 193] on div "2.7km" at bounding box center [1427, 191] width 24 height 9
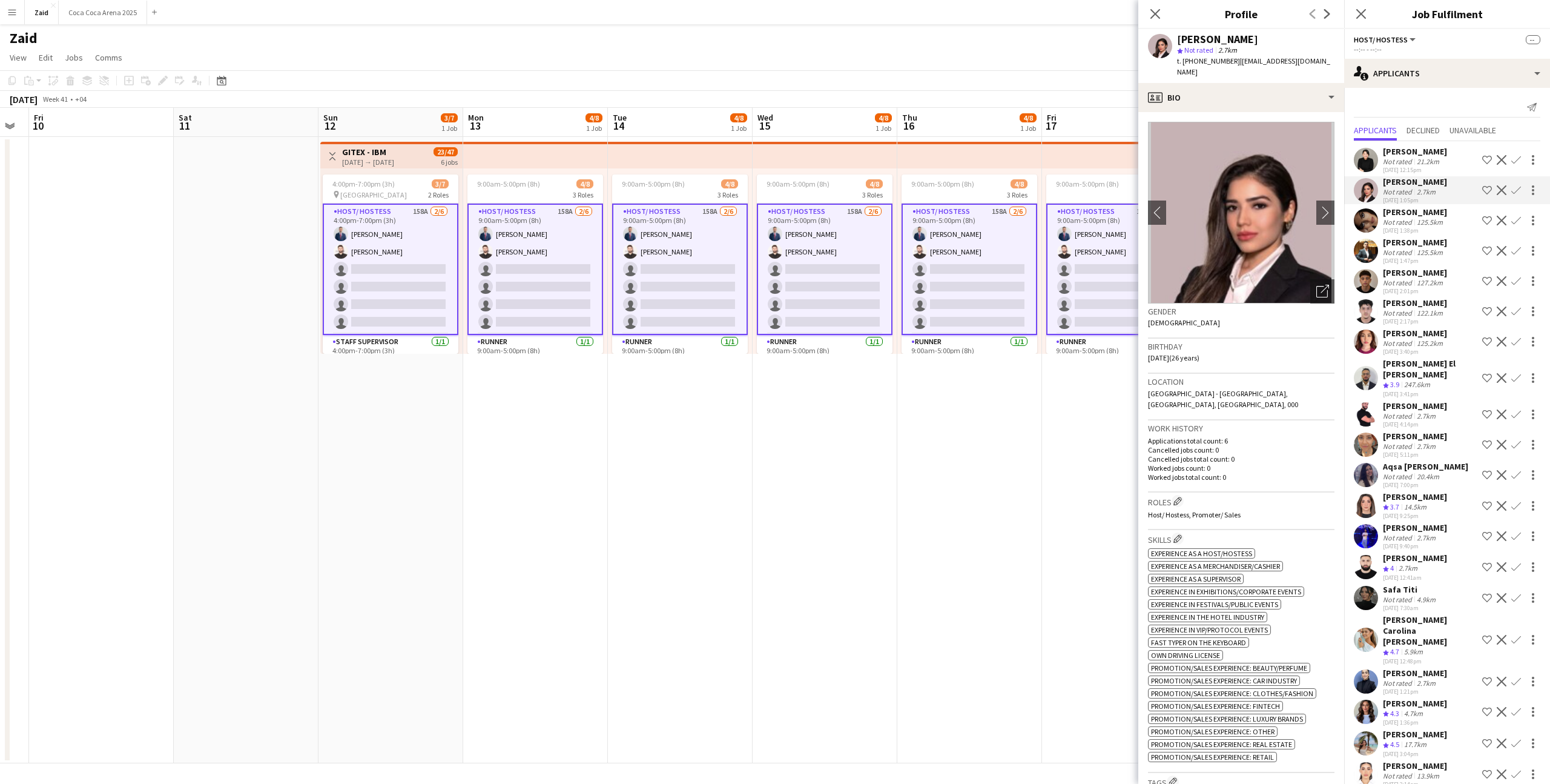
click at [1484, 189] on app-icon "Shortlist crew" at bounding box center [1487, 189] width 9 height 9
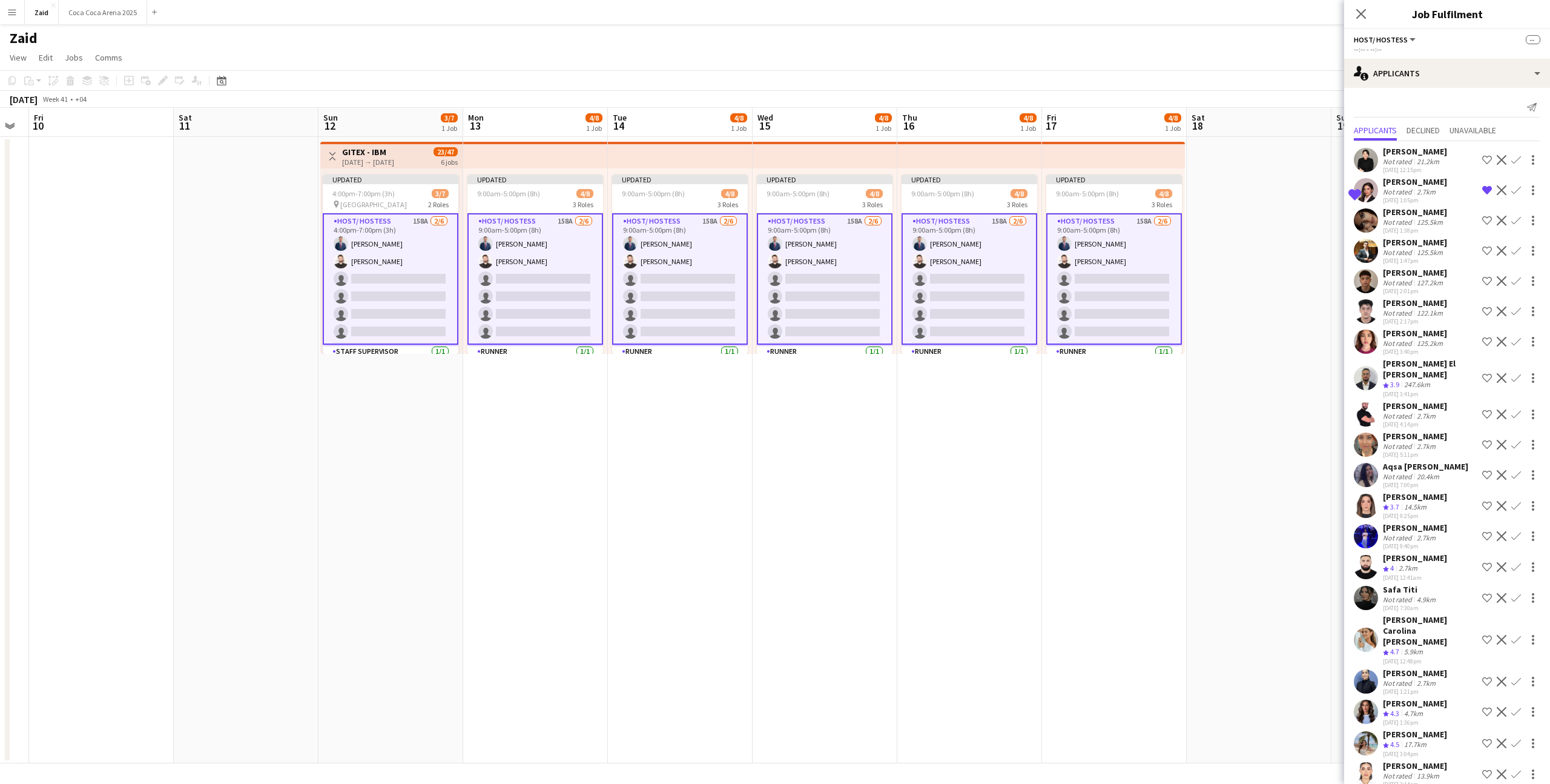
click at [1488, 218] on app-icon "Shortlist crew" at bounding box center [1487, 220] width 9 height 9
click at [1457, 249] on div "Sofiane Maaouach Not rated 125.5km 20-08-2025 1:47pm Shortlist crew Decline Con…" at bounding box center [1447, 250] width 206 height 28
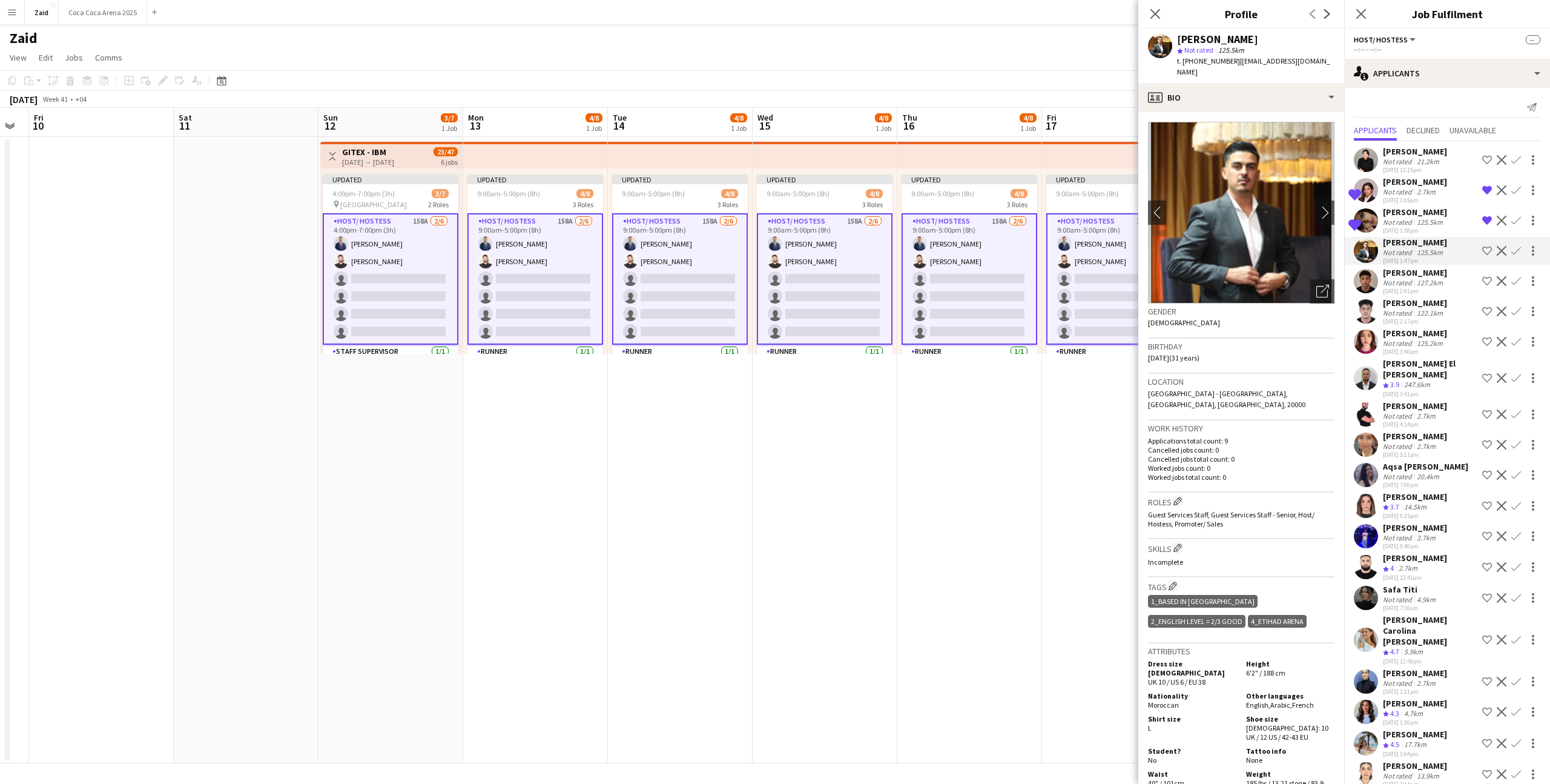
click at [1420, 278] on div "[PERSON_NAME]" at bounding box center [1415, 272] width 64 height 11
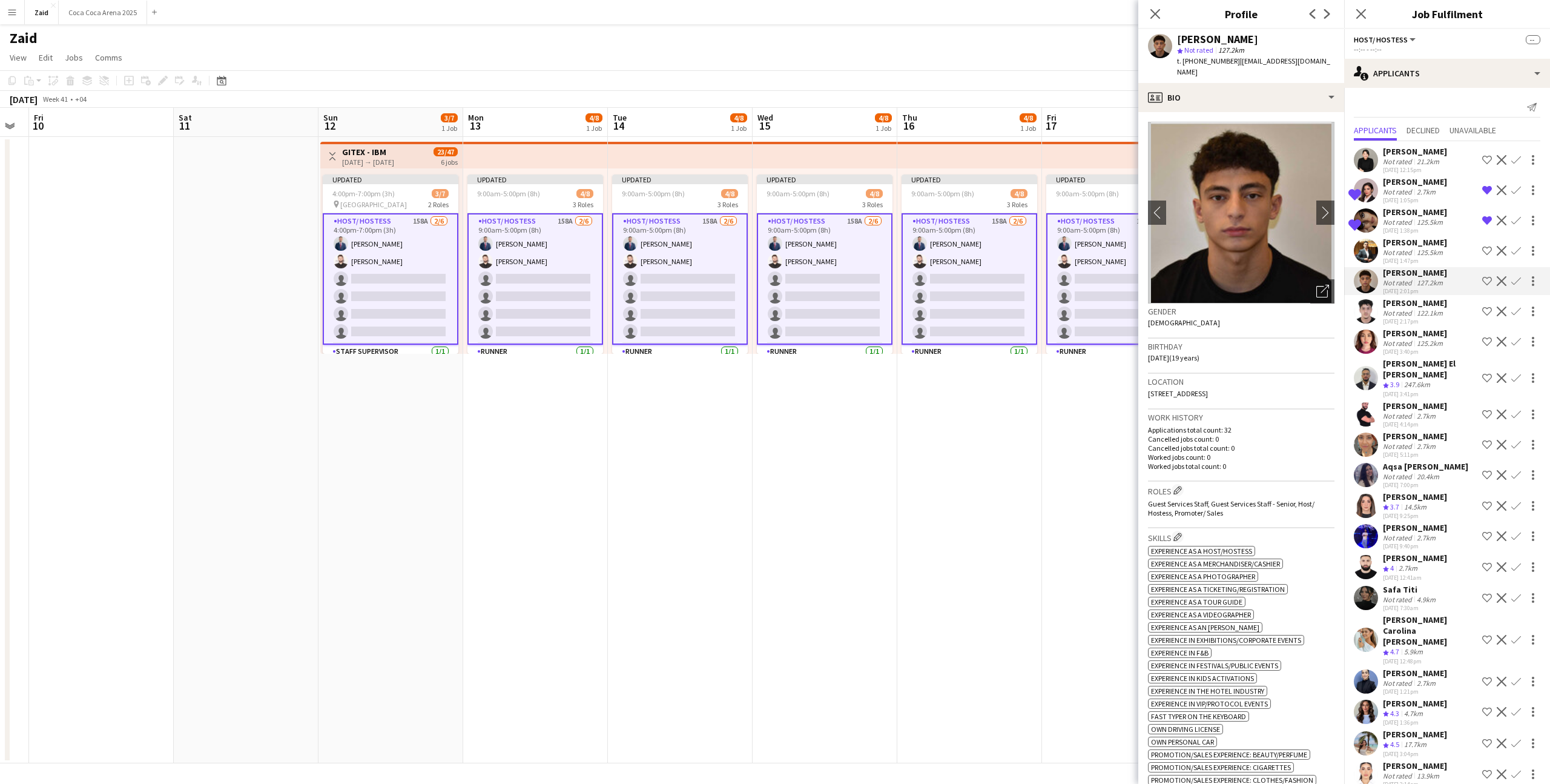
click at [1431, 317] on div "122.1km" at bounding box center [1430, 313] width 31 height 9
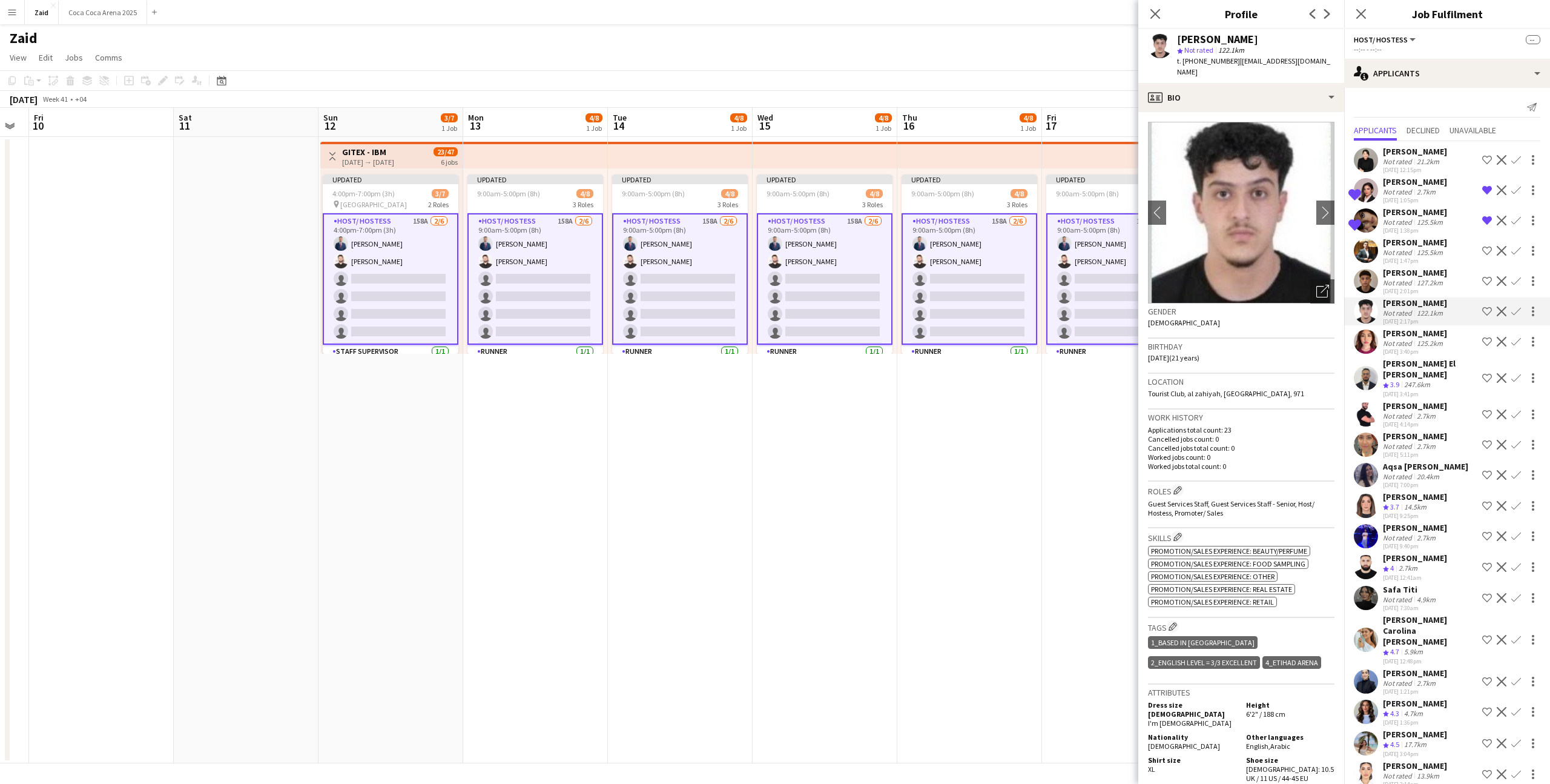
click at [1437, 326] on div "[DATE] 2:17pm" at bounding box center [1415, 320] width 64 height 8
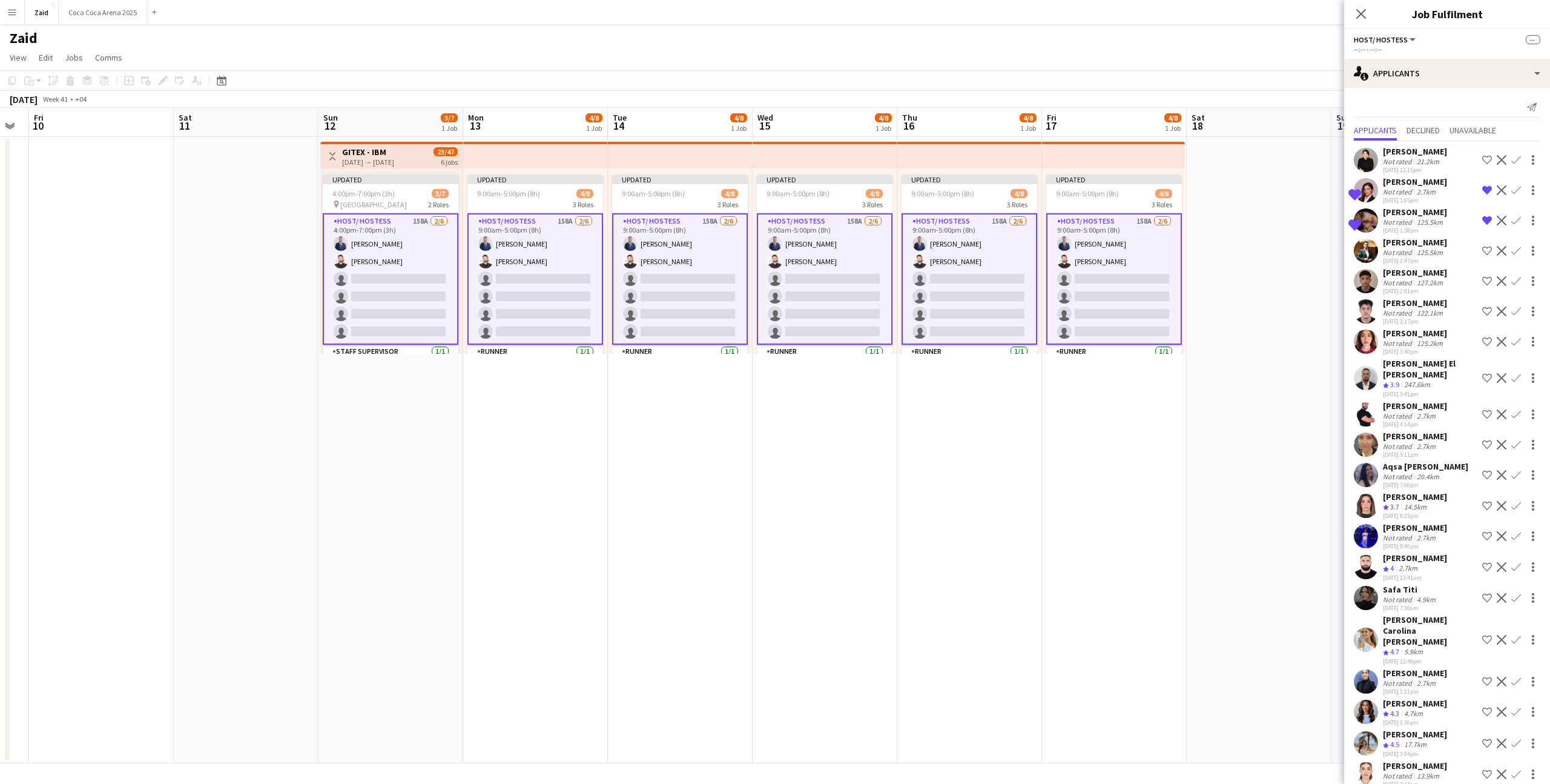
click at [1436, 348] on div "125.2km" at bounding box center [1430, 343] width 31 height 9
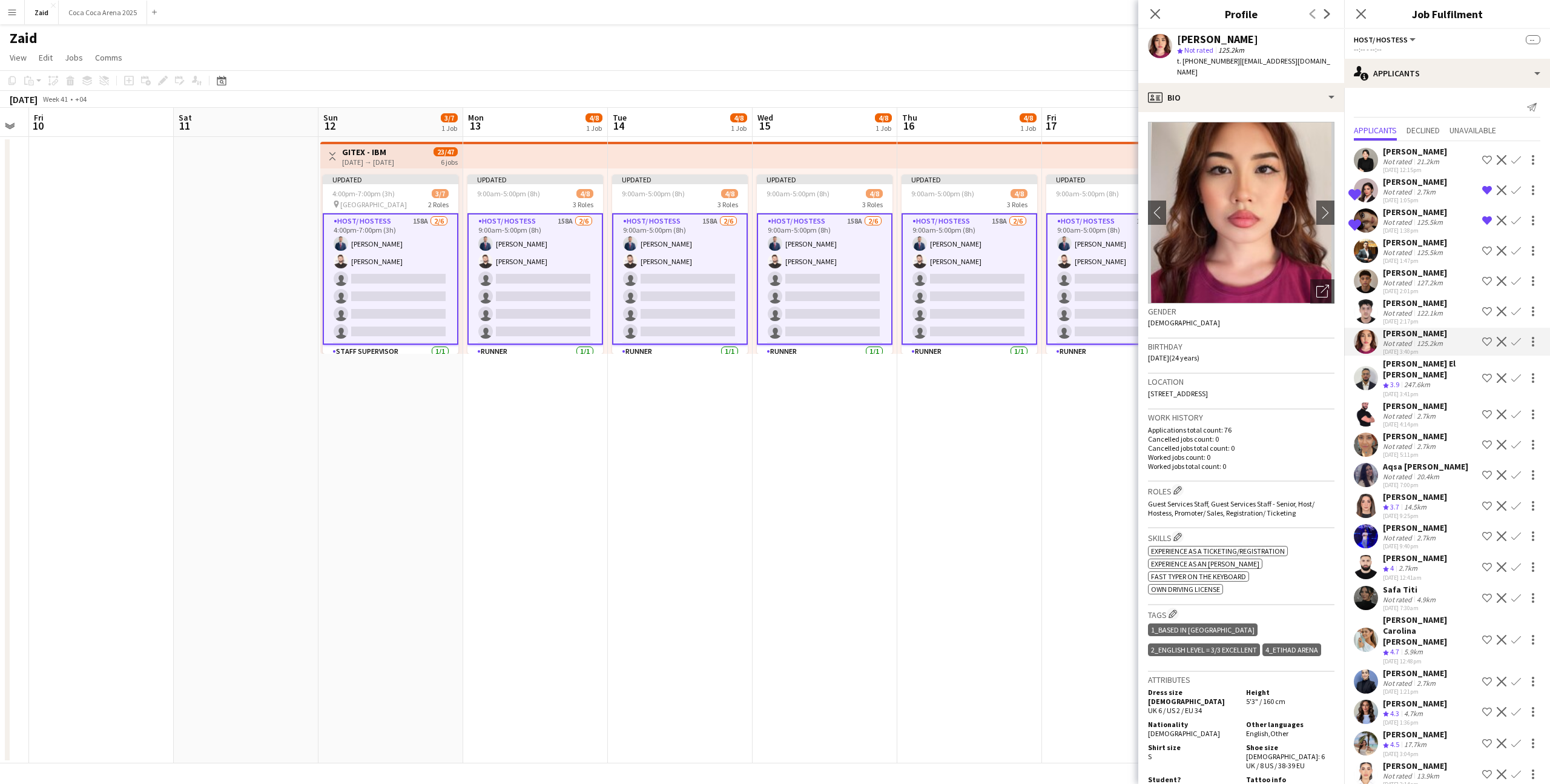
click at [1489, 346] on app-icon "Shortlist crew" at bounding box center [1487, 341] width 9 height 9
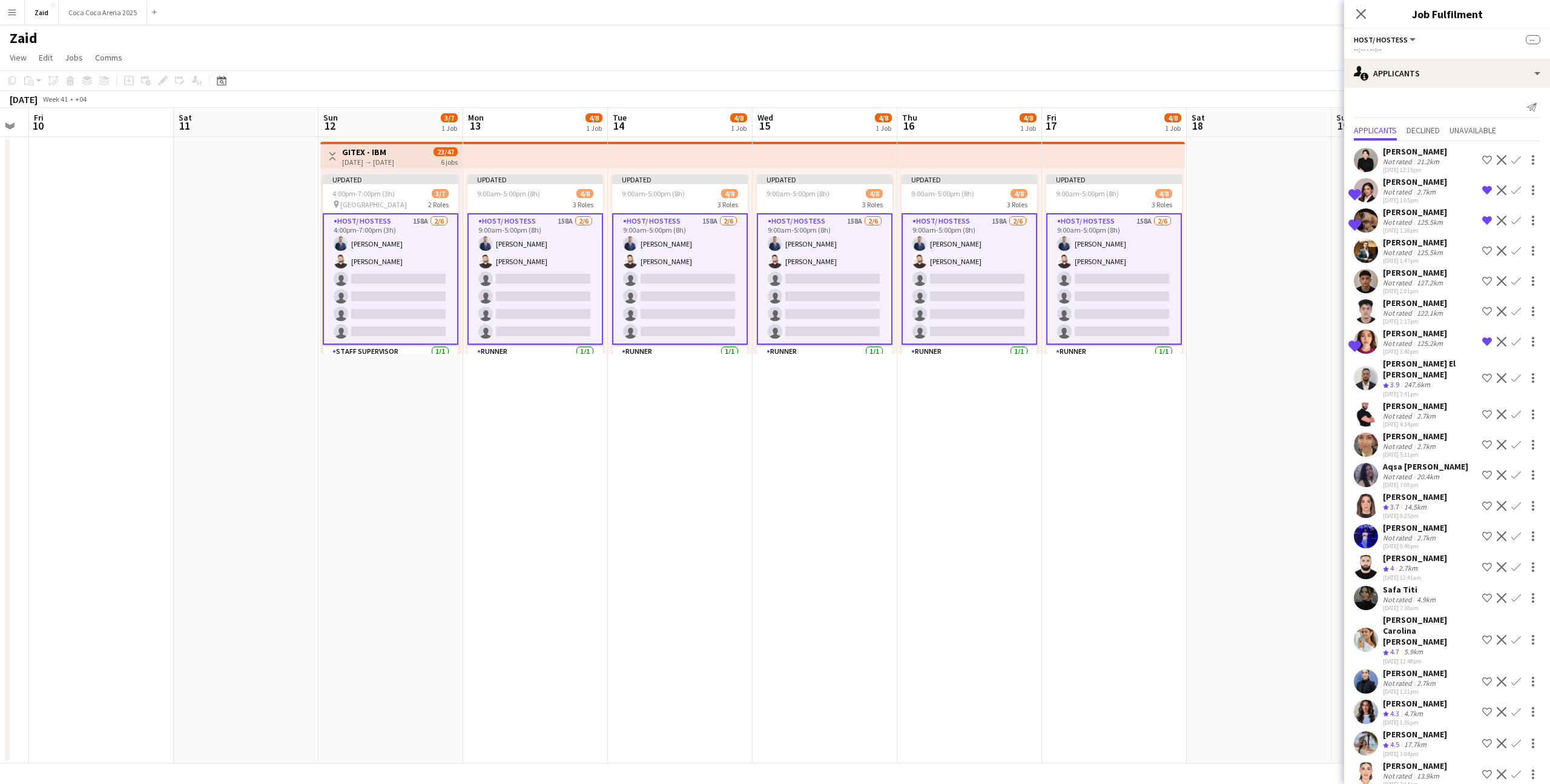
click at [1461, 374] on div "Khalid El Mallah Crew rating 3.9 247.6km 20-08-2025 3:41pm Shortlist crew Decli…" at bounding box center [1447, 378] width 206 height 40
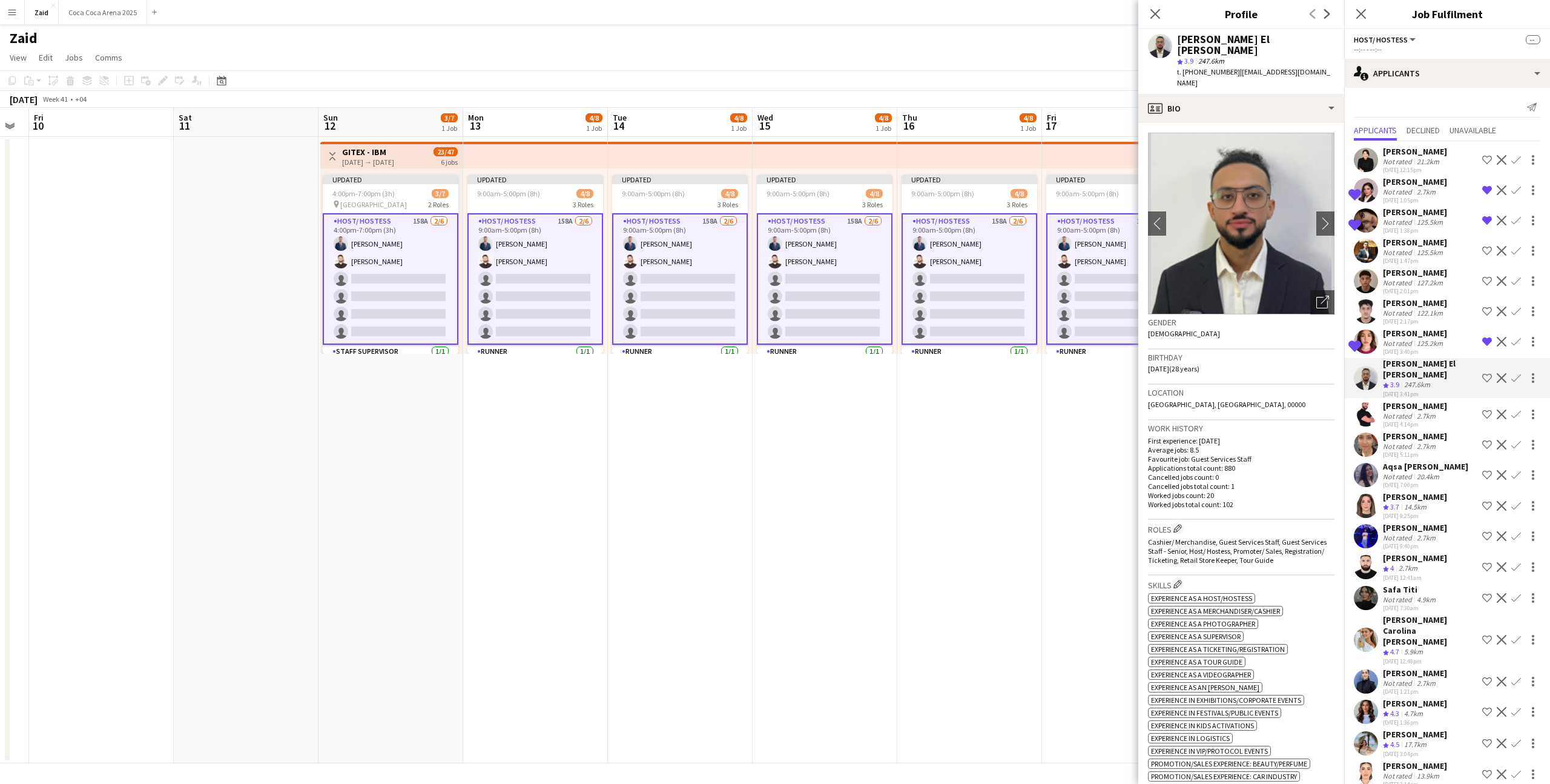
click at [1484, 383] on app-icon "Shortlist crew" at bounding box center [1487, 377] width 9 height 9
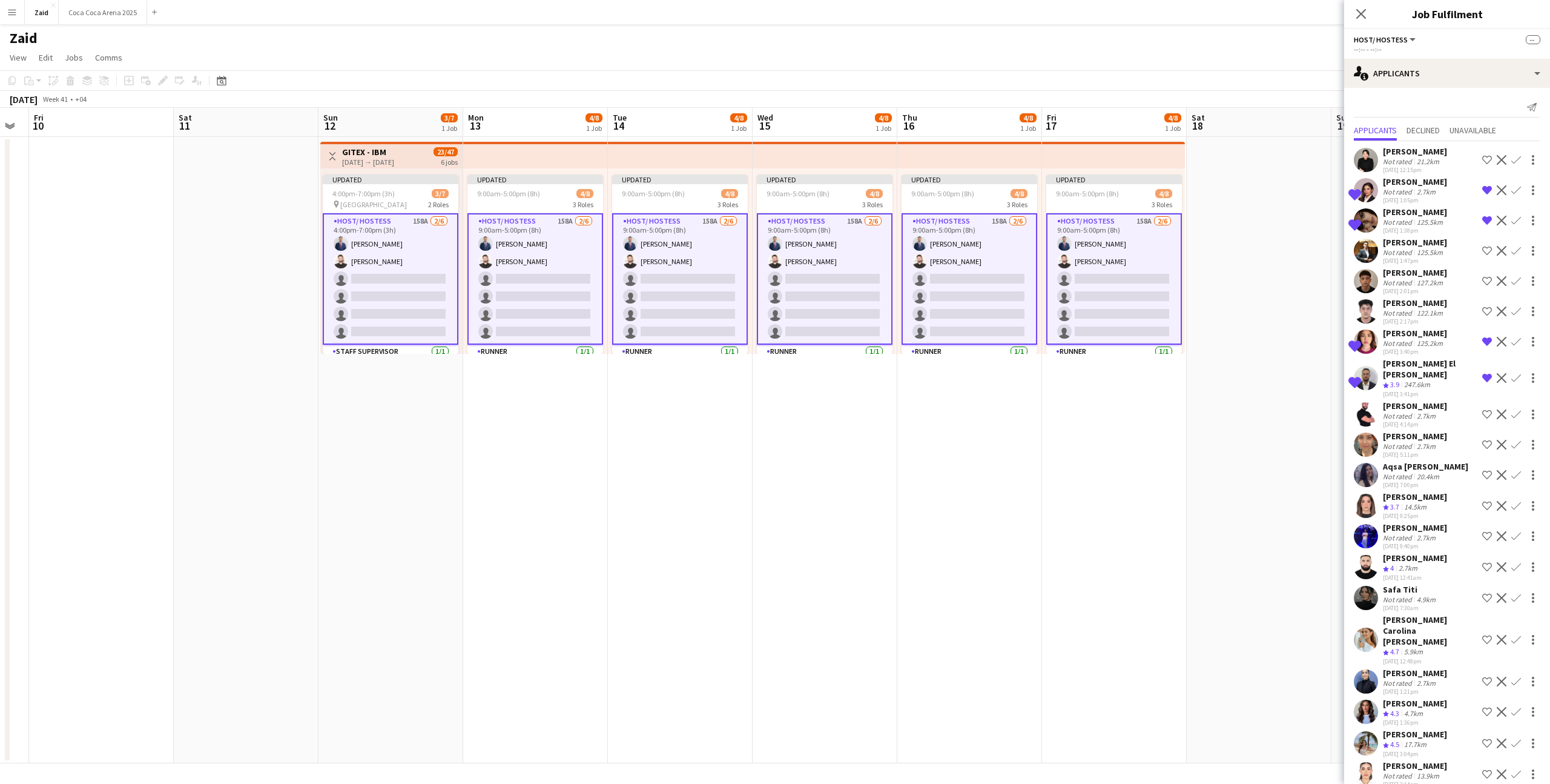
click at [1445, 412] on div "Amaouche Riad Not rated 2.7km 20-08-2025 4:14pm Shortlist crew Decline Confirm" at bounding box center [1447, 414] width 206 height 28
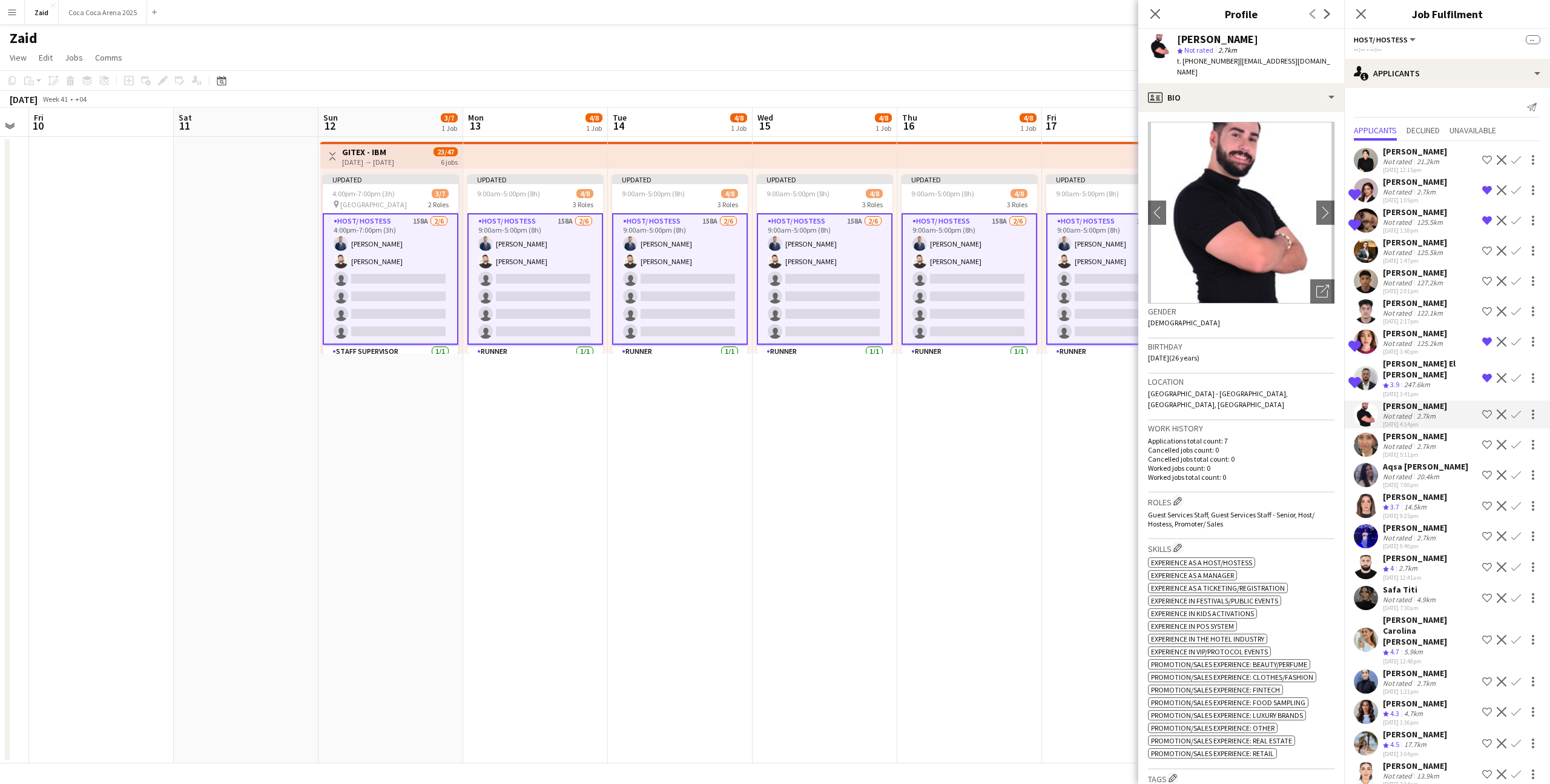
click at [1411, 451] on div "[DATE] 5:11pm" at bounding box center [1415, 454] width 64 height 8
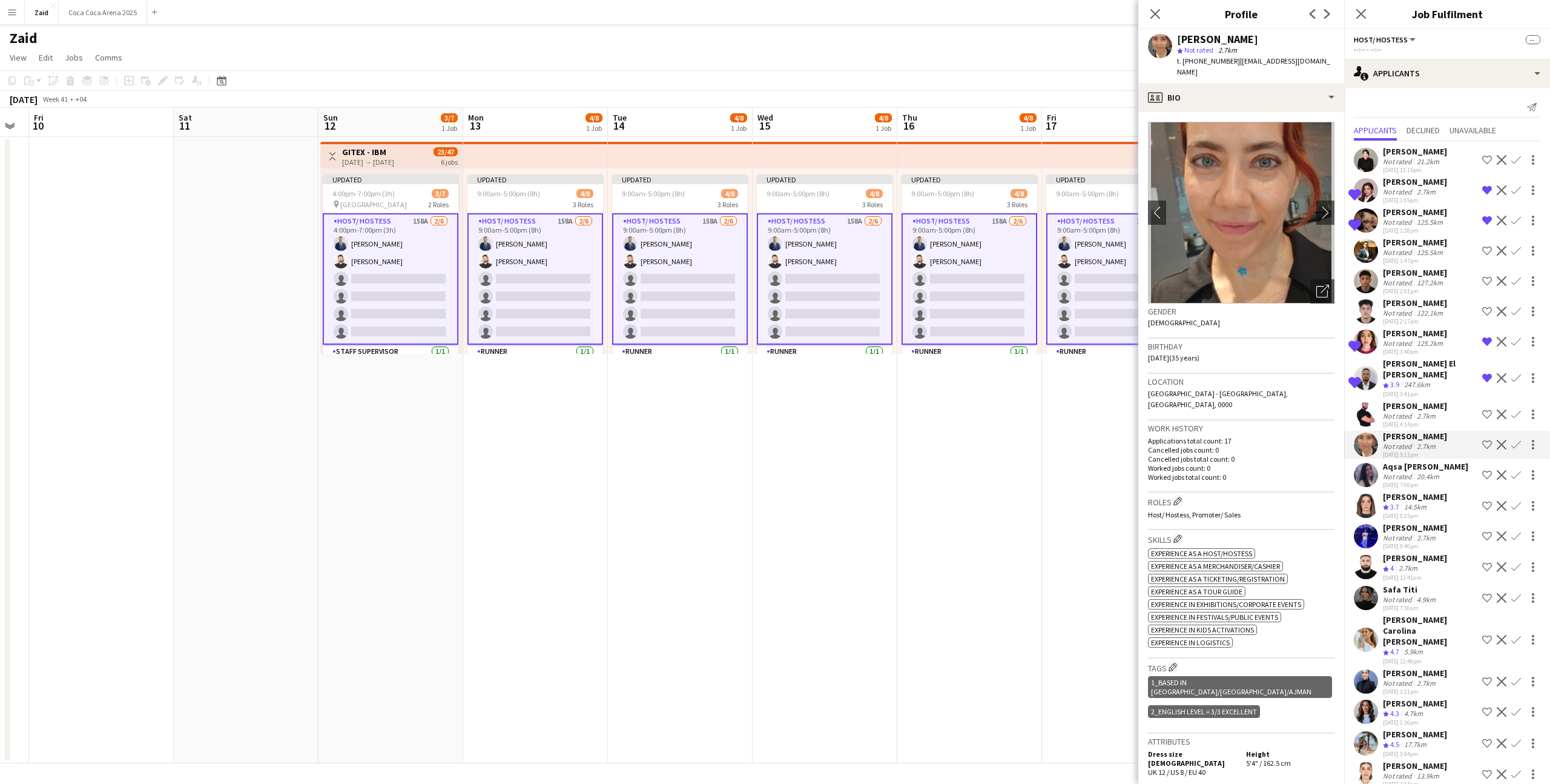
click at [1406, 469] on div "Aqsa [PERSON_NAME]" at bounding box center [1426, 466] width 86 height 11
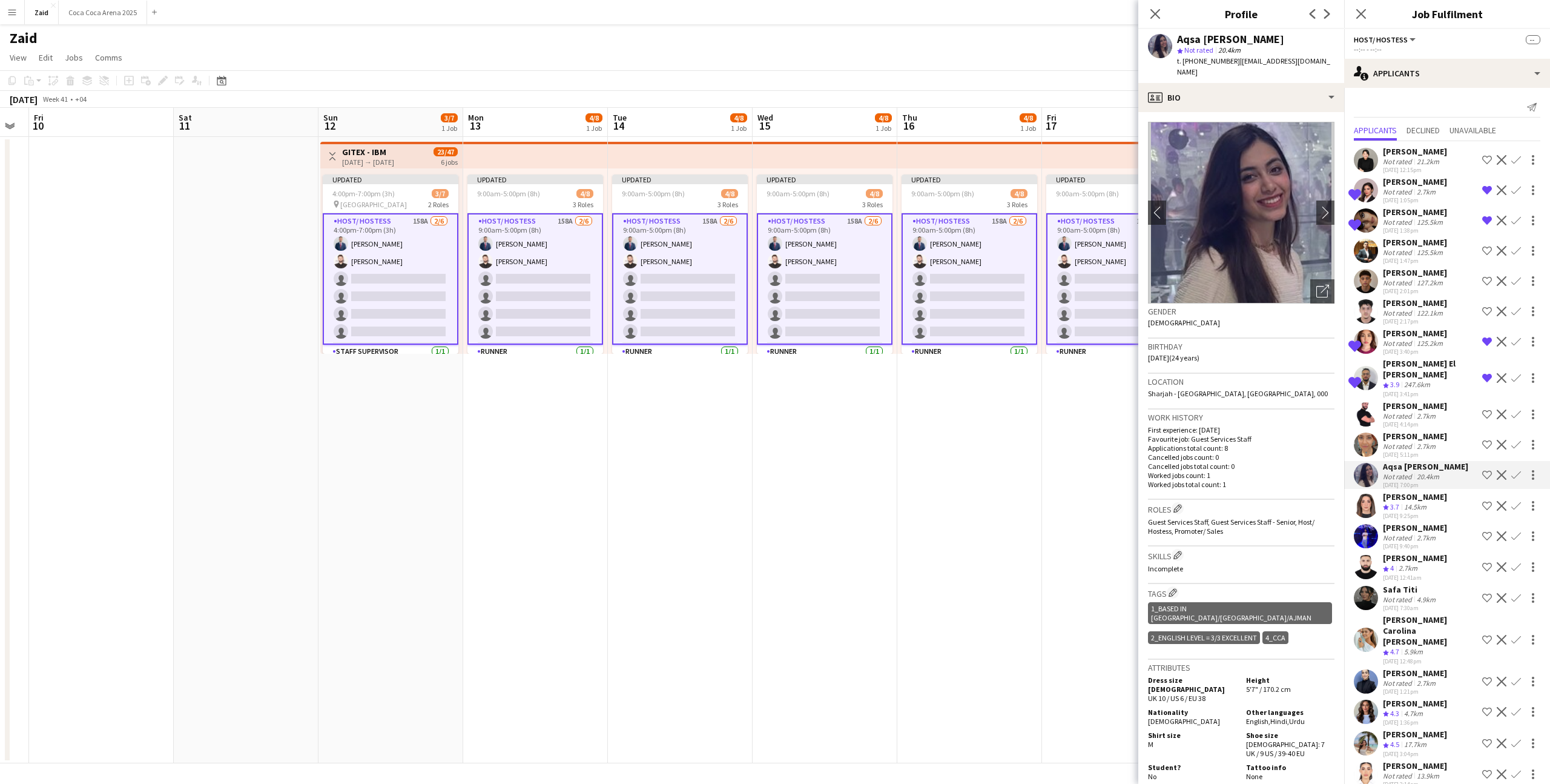
click at [1418, 497] on div "[PERSON_NAME]" at bounding box center [1415, 496] width 64 height 11
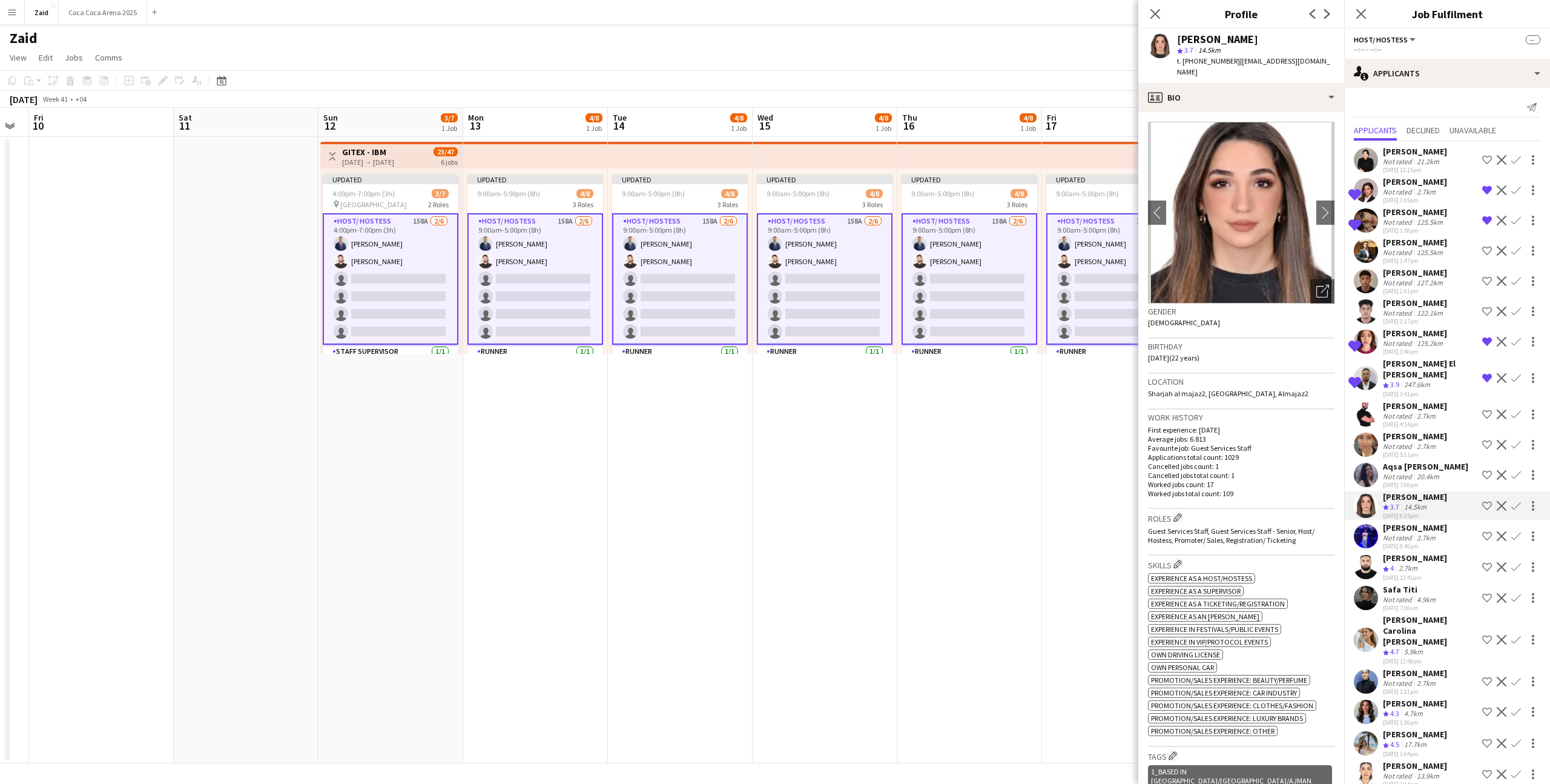
click at [1485, 472] on app-icon "Shortlist crew" at bounding box center [1487, 474] width 9 height 9
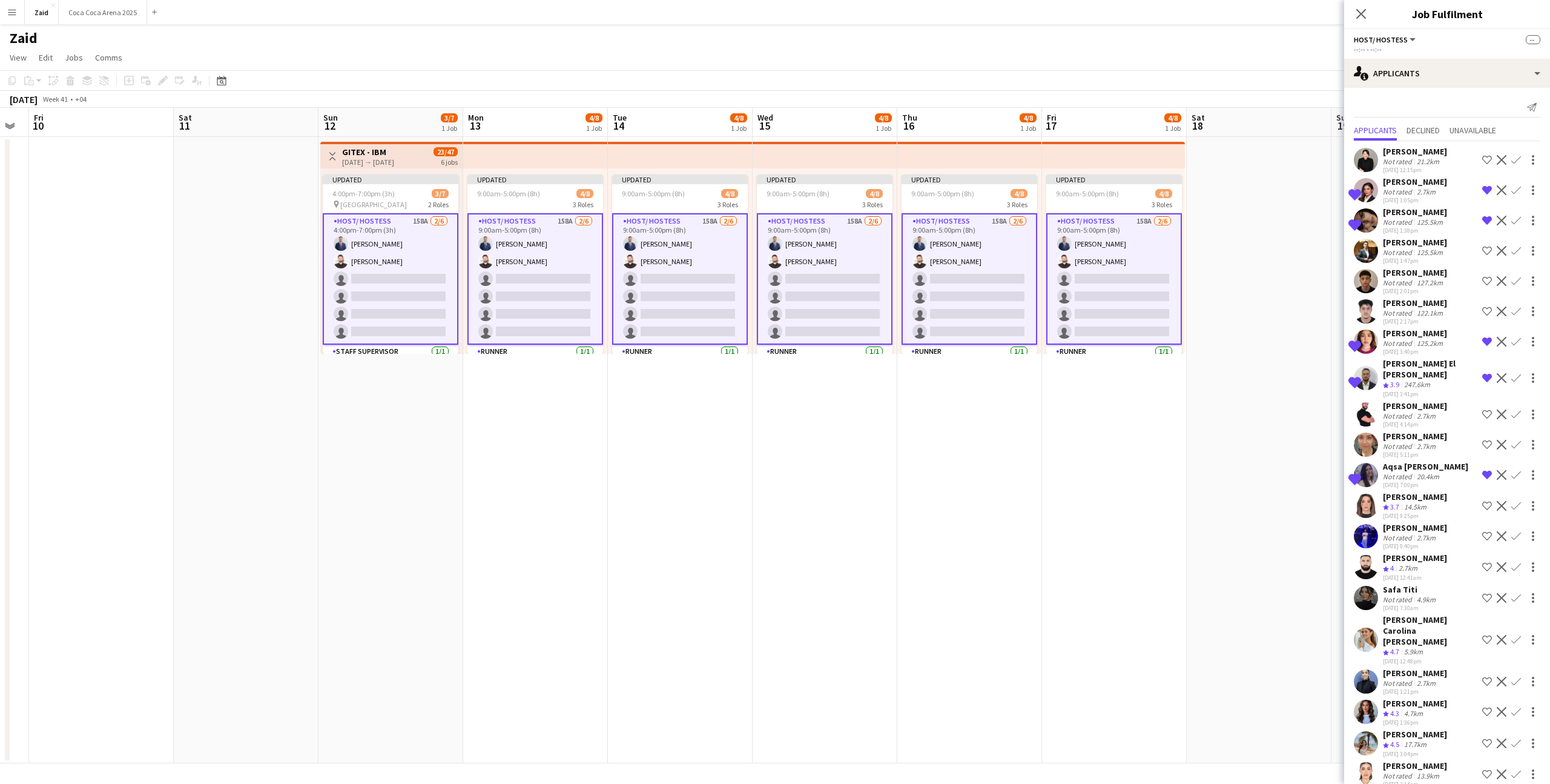
click at [1465, 518] on div "Lin Ghadry Crew rating 3.7 14.5km 20-08-2025 9:25pm Shortlist crew Decline Conf…" at bounding box center [1447, 506] width 206 height 29
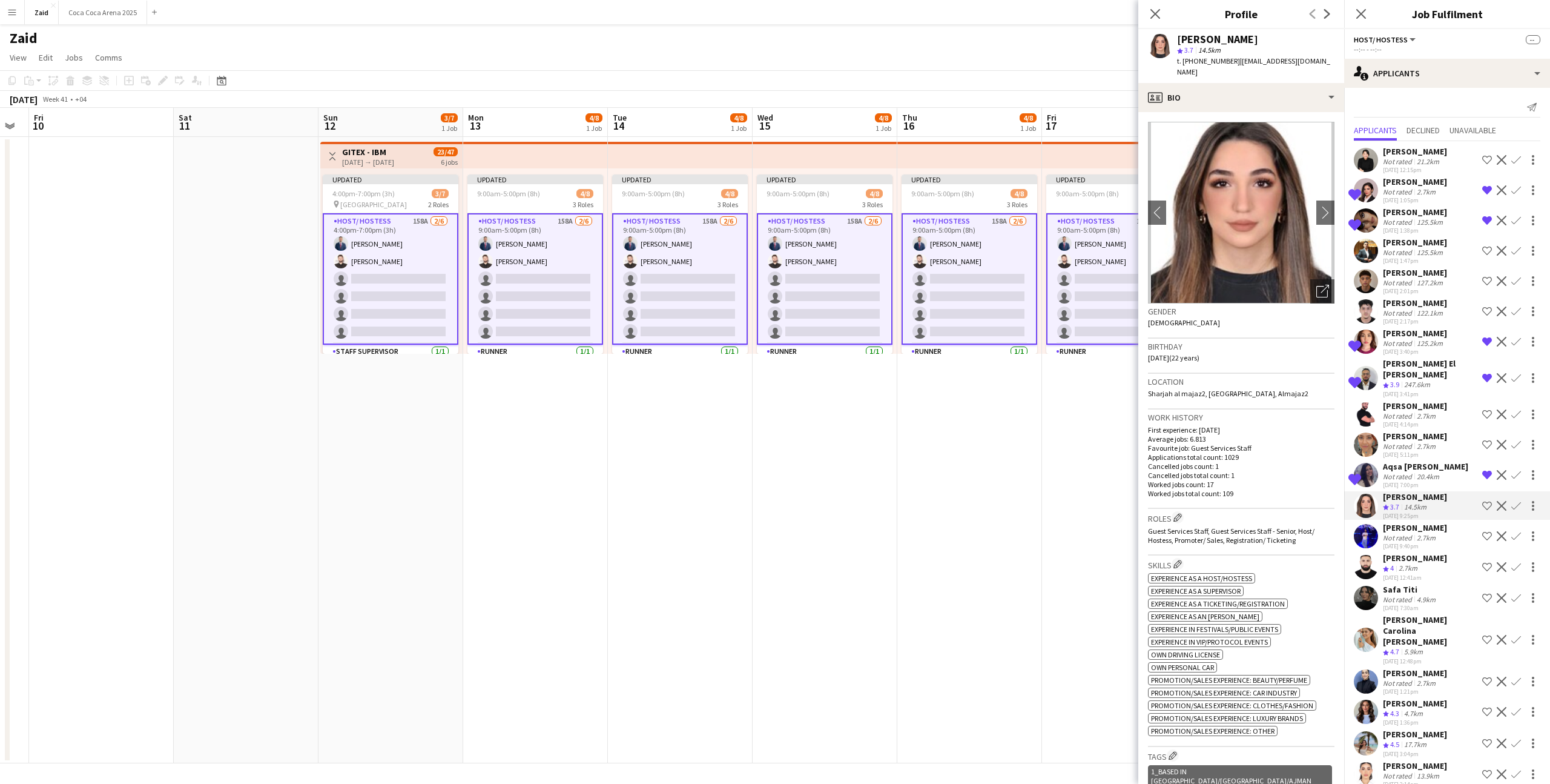
click at [1476, 531] on div "Kourosh Vejahati Not rated 2.7km 20-08-2025 9:40pm Shortlist crew Decline Confi…" at bounding box center [1447, 536] width 206 height 28
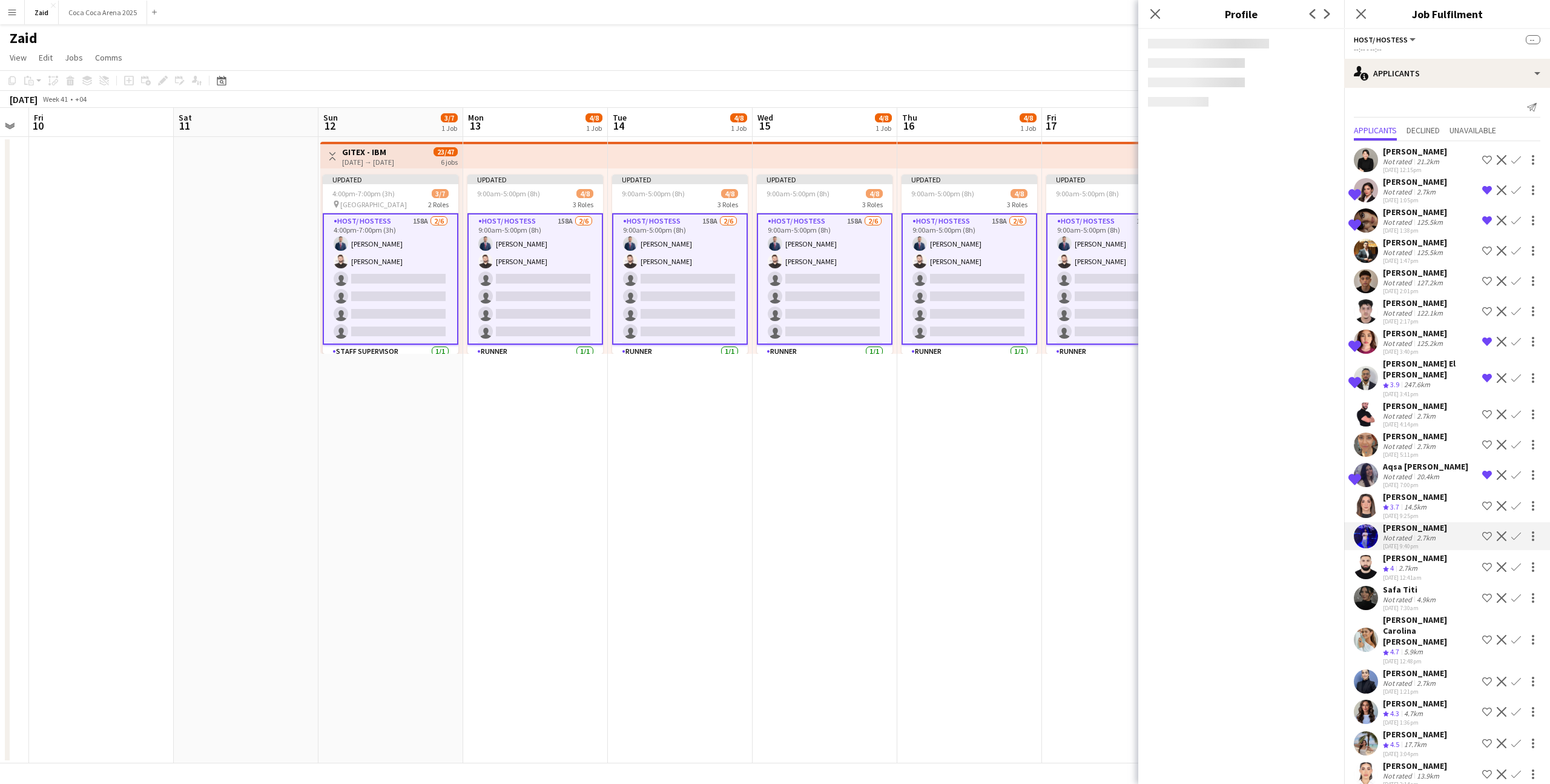
click at [1486, 539] on app-icon "Shortlist crew" at bounding box center [1487, 536] width 9 height 9
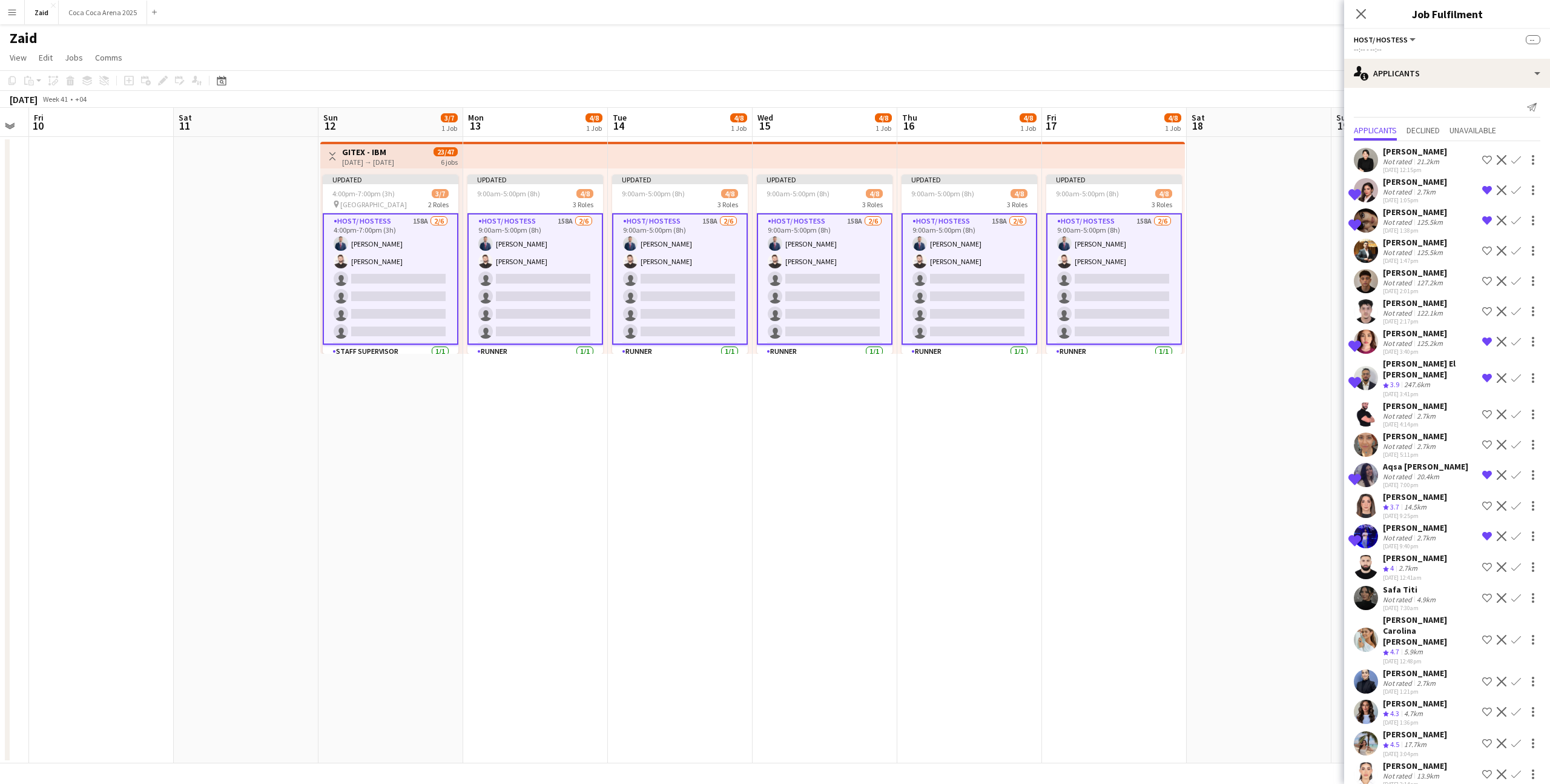
click at [1486, 573] on button "Shortlist crew" at bounding box center [1487, 566] width 15 height 15
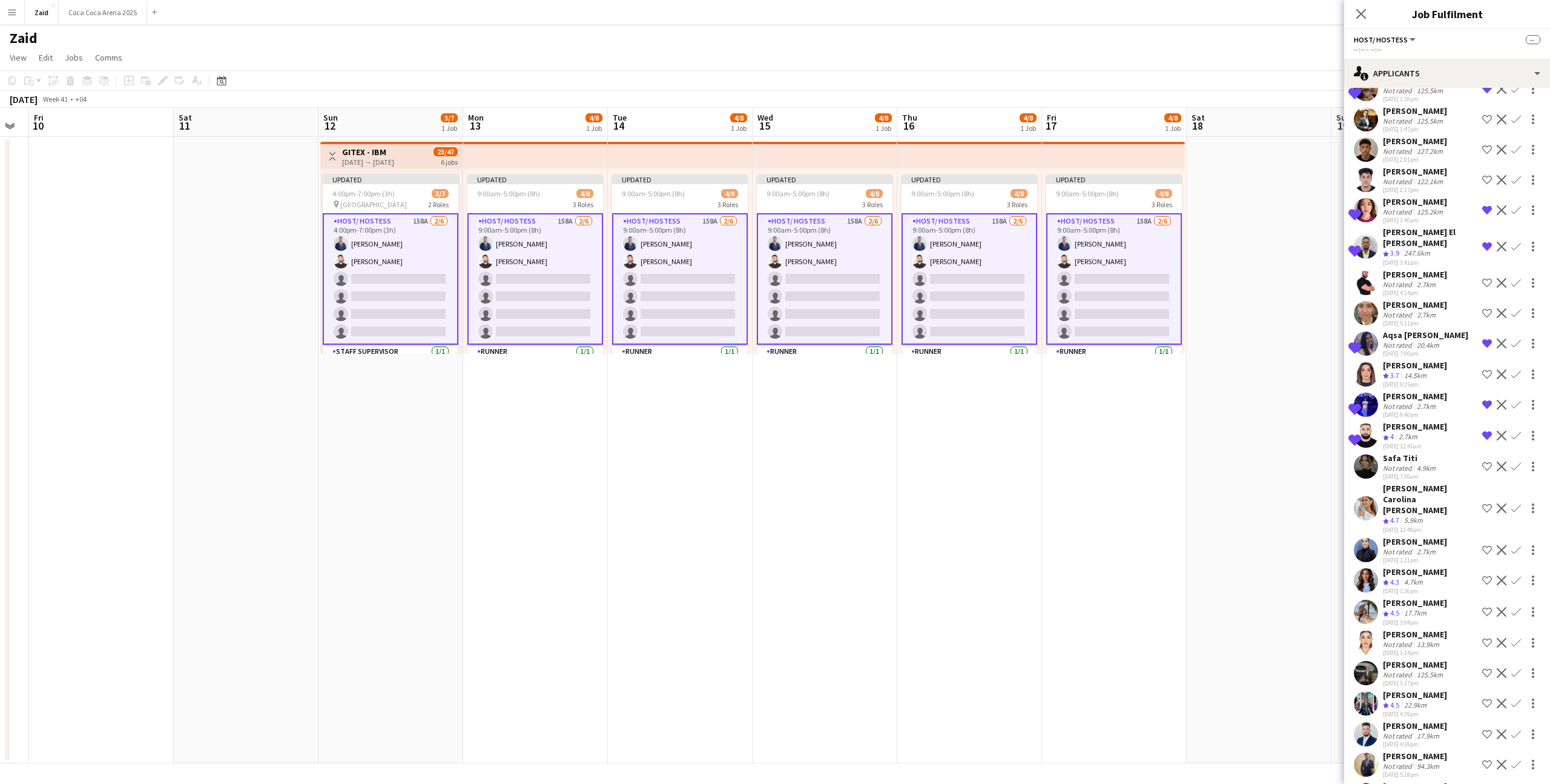
scroll to position [131, 0]
click at [1482, 607] on app-icon "Shortlist crew" at bounding box center [1487, 611] width 9 height 9
click at [1487, 575] on app-icon "Shortlist crew" at bounding box center [1487, 579] width 9 height 9
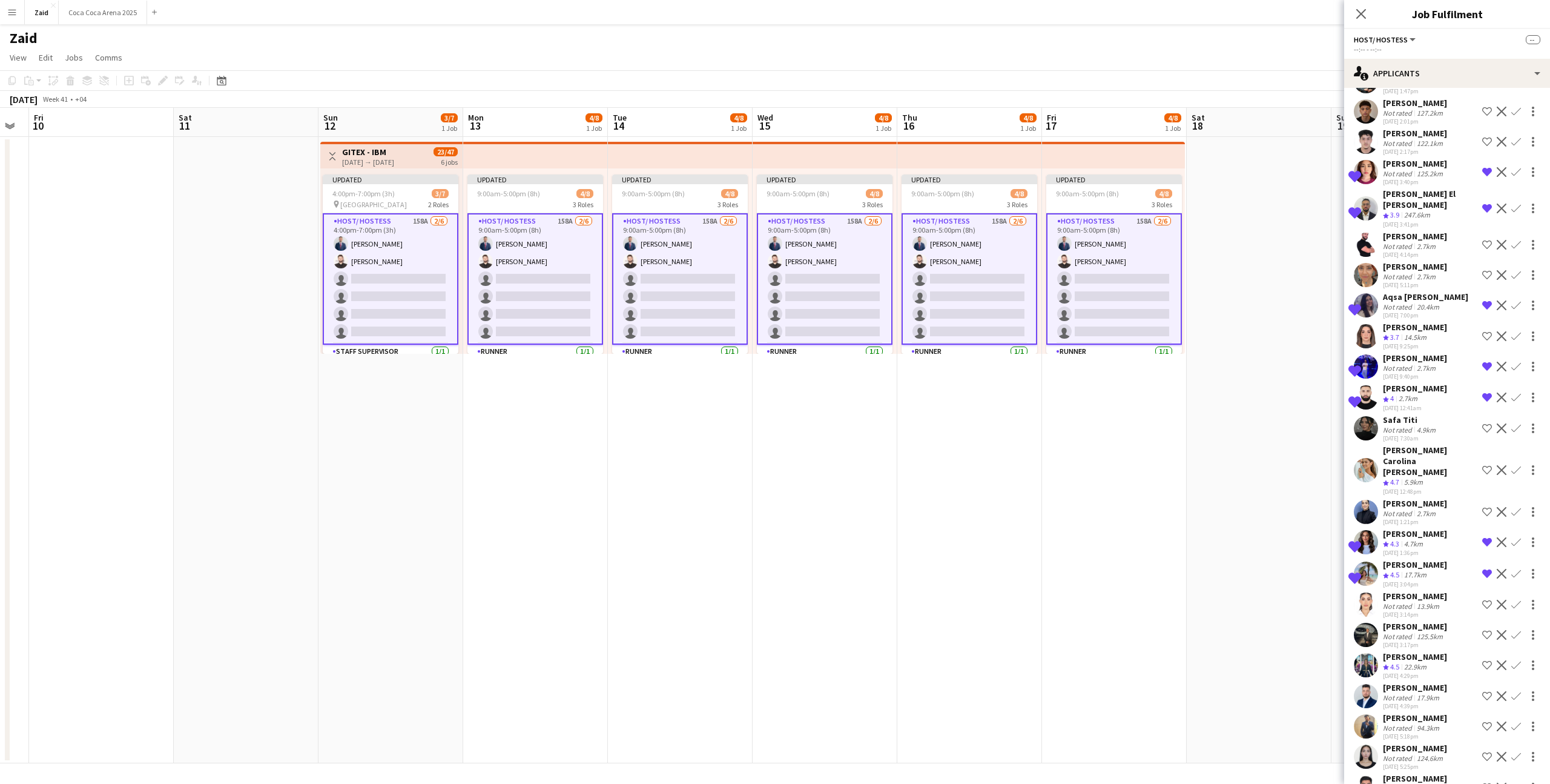
scroll to position [177, 0]
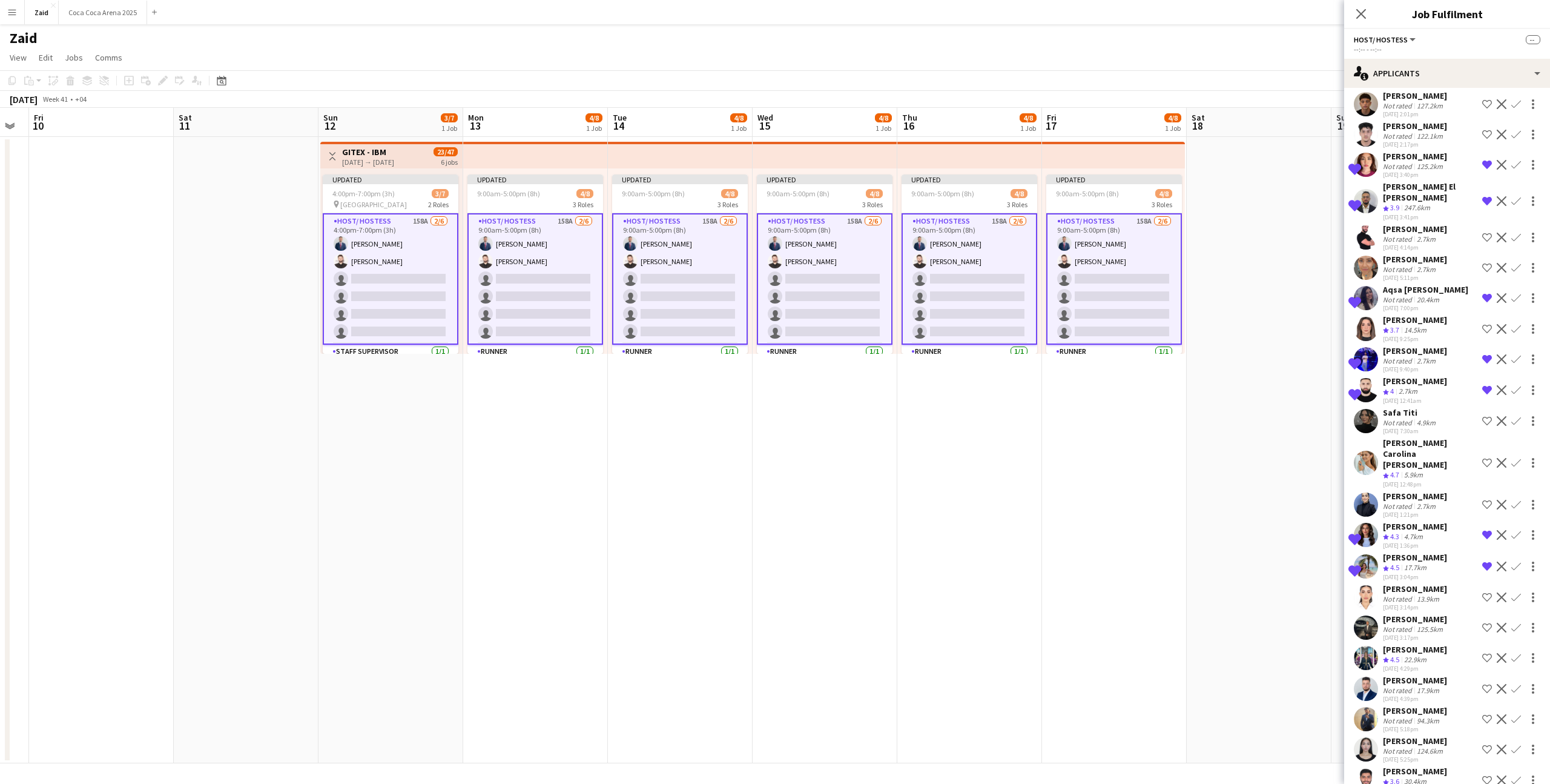
click at [1491, 592] on app-icon "Shortlist crew" at bounding box center [1487, 596] width 9 height 9
click at [1490, 623] on app-icon "Shortlist crew" at bounding box center [1487, 627] width 9 height 9
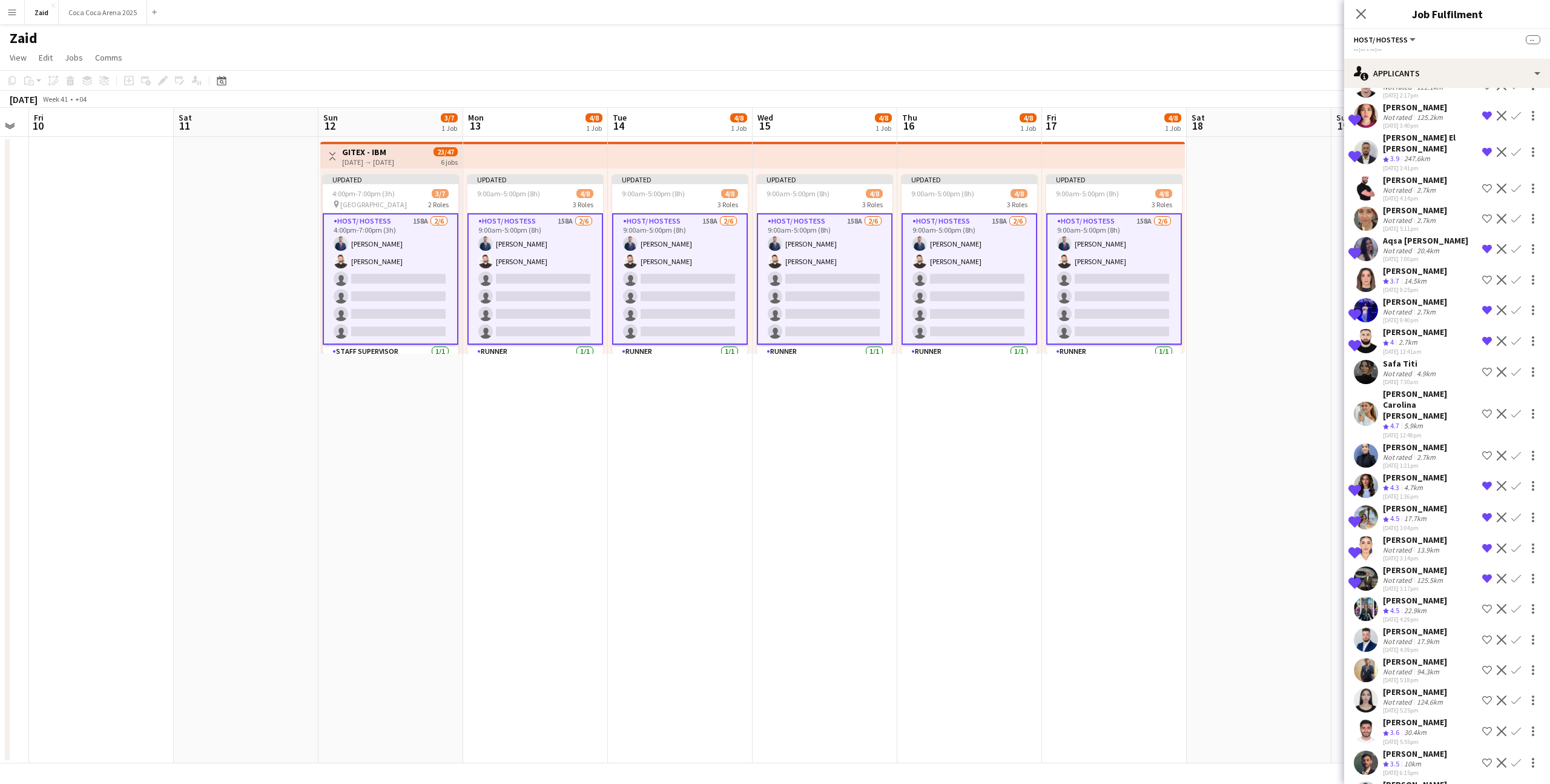
scroll to position [225, 0]
click at [1447, 626] on div "[PERSON_NAME]" at bounding box center [1415, 631] width 64 height 11
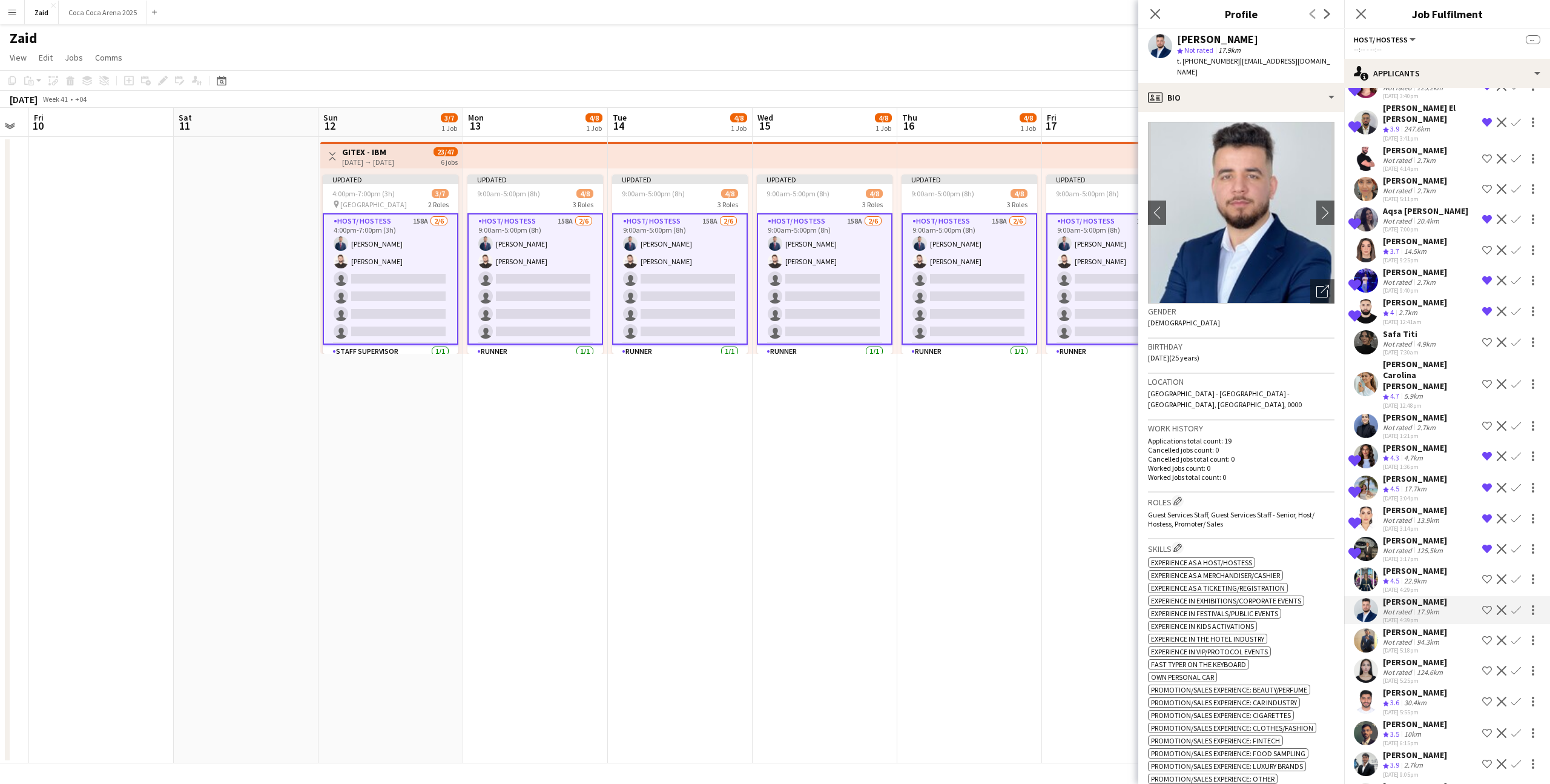
scroll to position [260, 0]
click at [1457, 623] on div "Ahmad Alkadri Not rated 94.3km 21-08-2025 5:18pm Shortlist crew Decline Confirm" at bounding box center [1447, 637] width 206 height 28
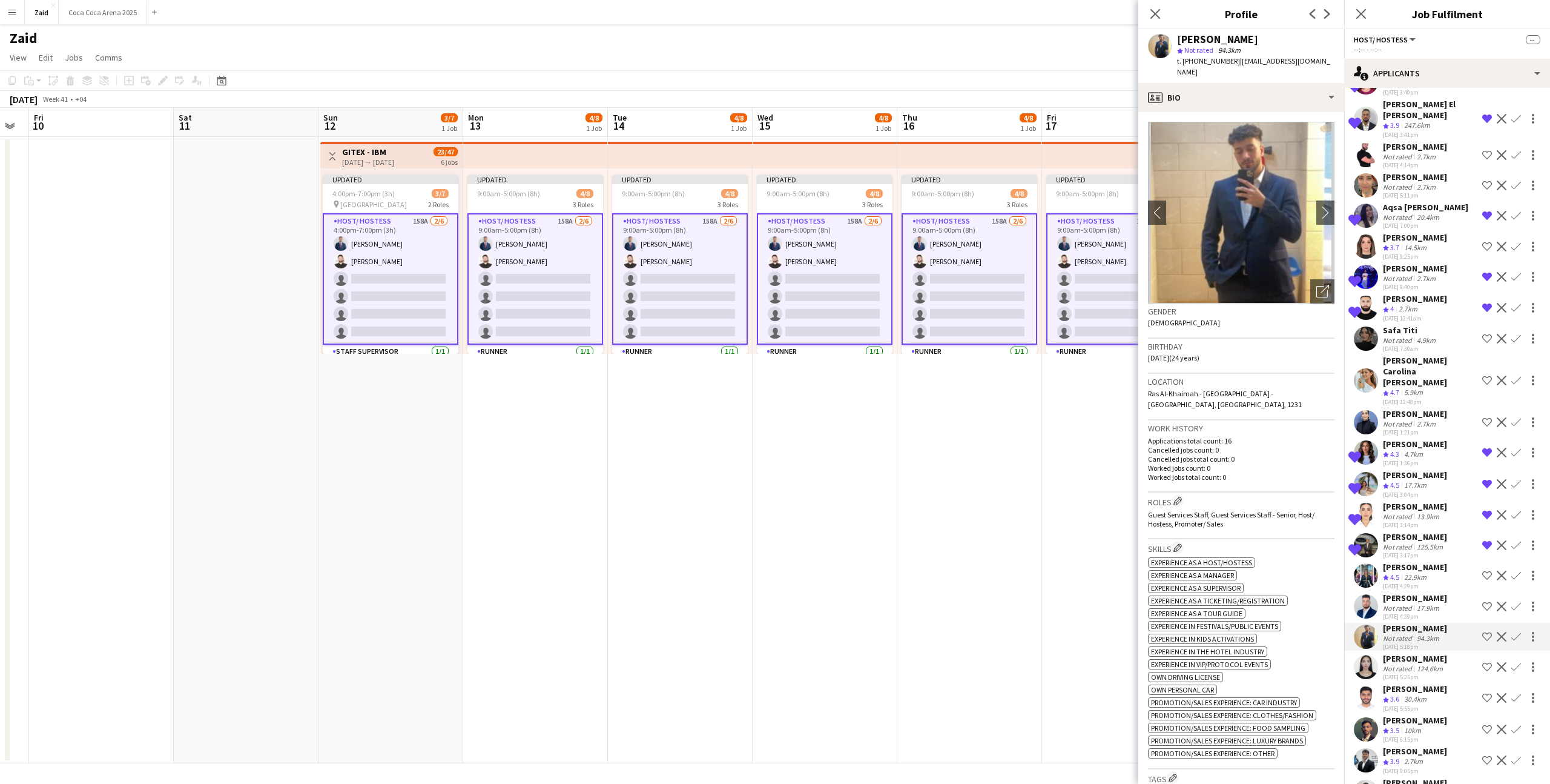
click at [1447, 613] on div "[DATE] 4:39pm" at bounding box center [1415, 616] width 64 height 8
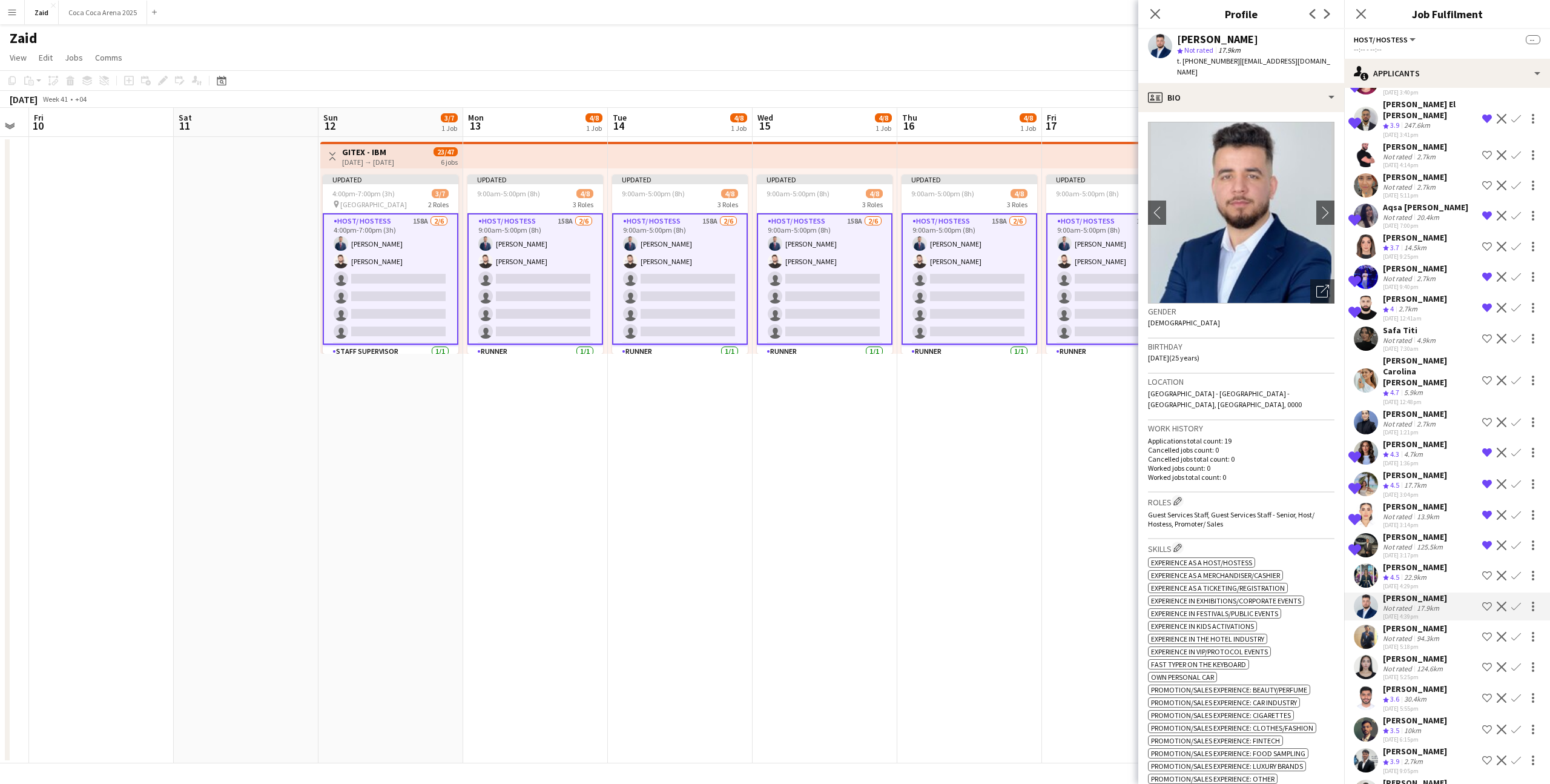
click at [1326, 306] on h3 "Gender" at bounding box center [1242, 311] width 187 height 11
click at [1326, 288] on div "Open photos pop-in" at bounding box center [1323, 291] width 24 height 24
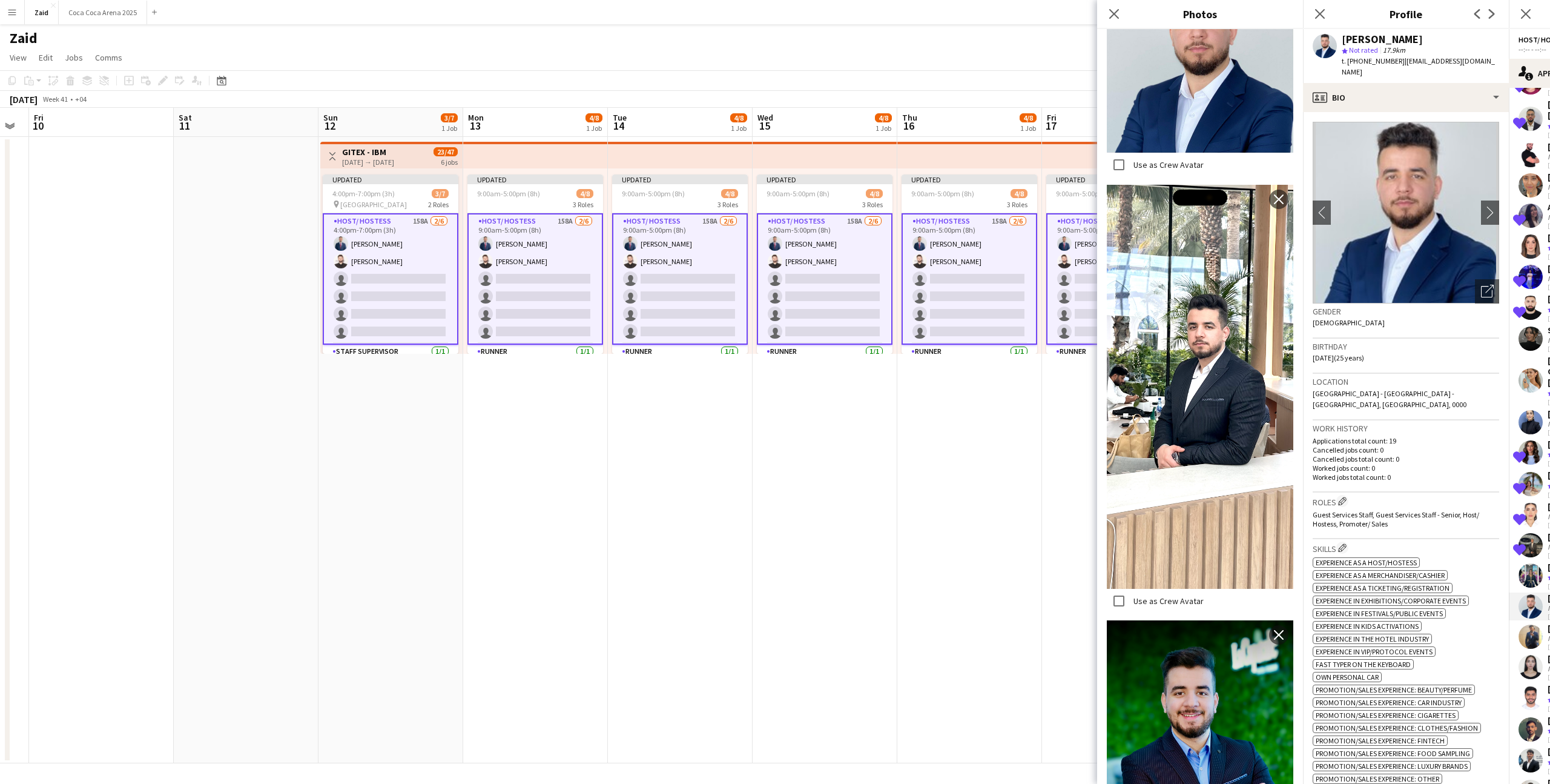
scroll to position [610, 0]
click at [1399, 463] on div "Work history Applications total count: 19 Cancelled jobs count: 0 Cancelled job…" at bounding box center [1406, 457] width 187 height 72
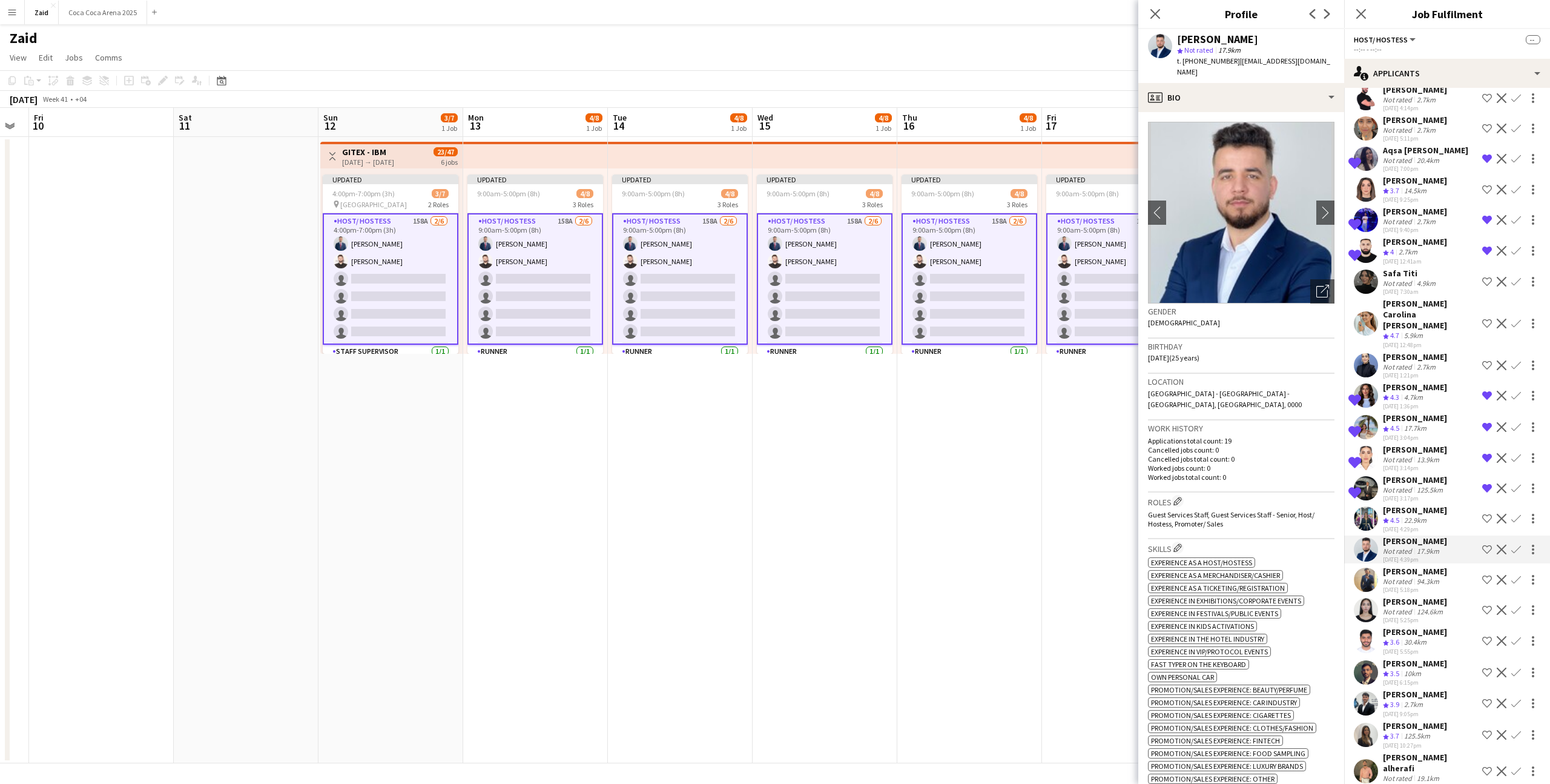
scroll to position [317, 0]
click at [1441, 554] on div "[DATE] 4:39pm" at bounding box center [1415, 558] width 64 height 8
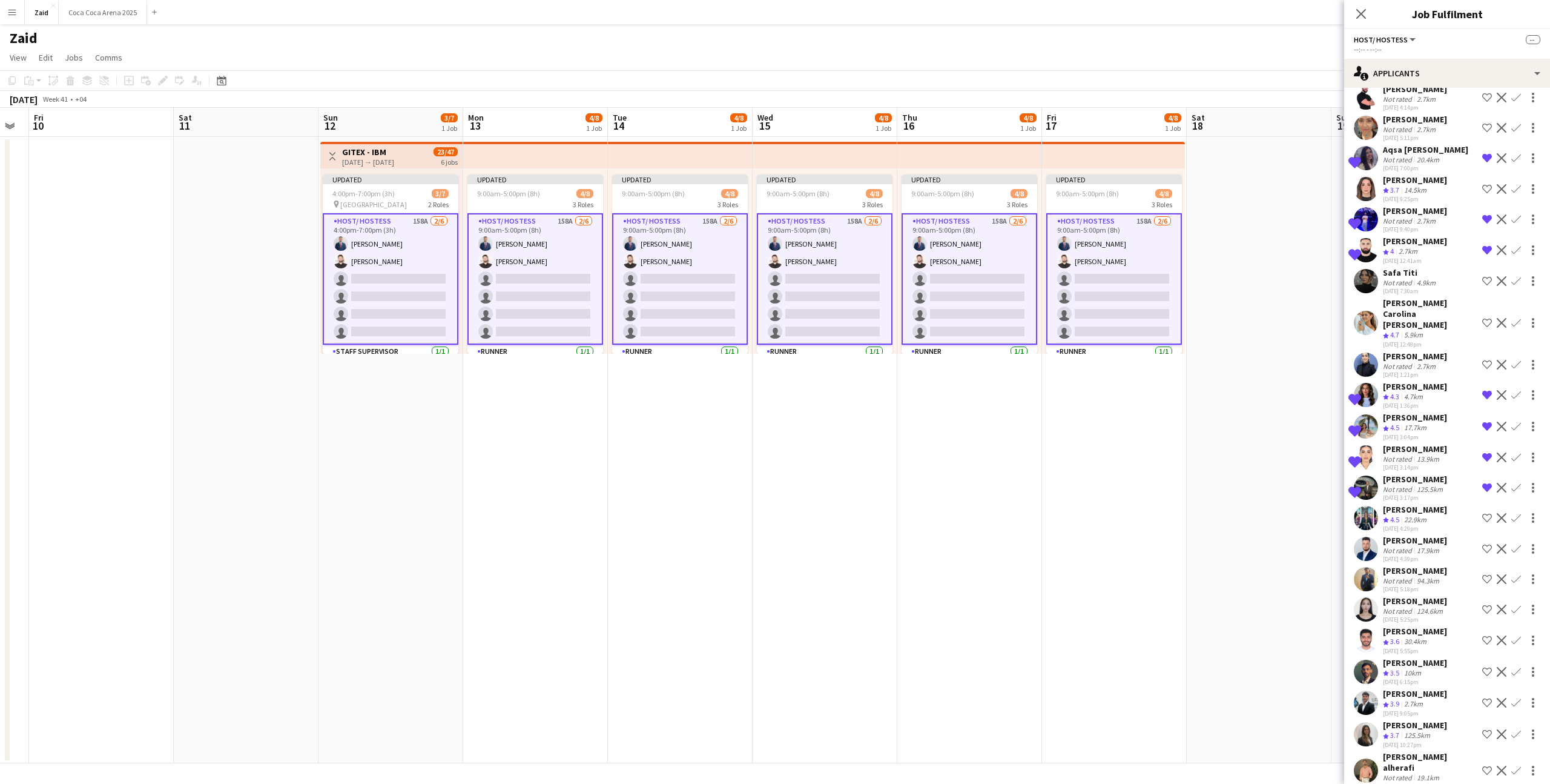
click at [1439, 565] on div "[PERSON_NAME]" at bounding box center [1415, 570] width 64 height 11
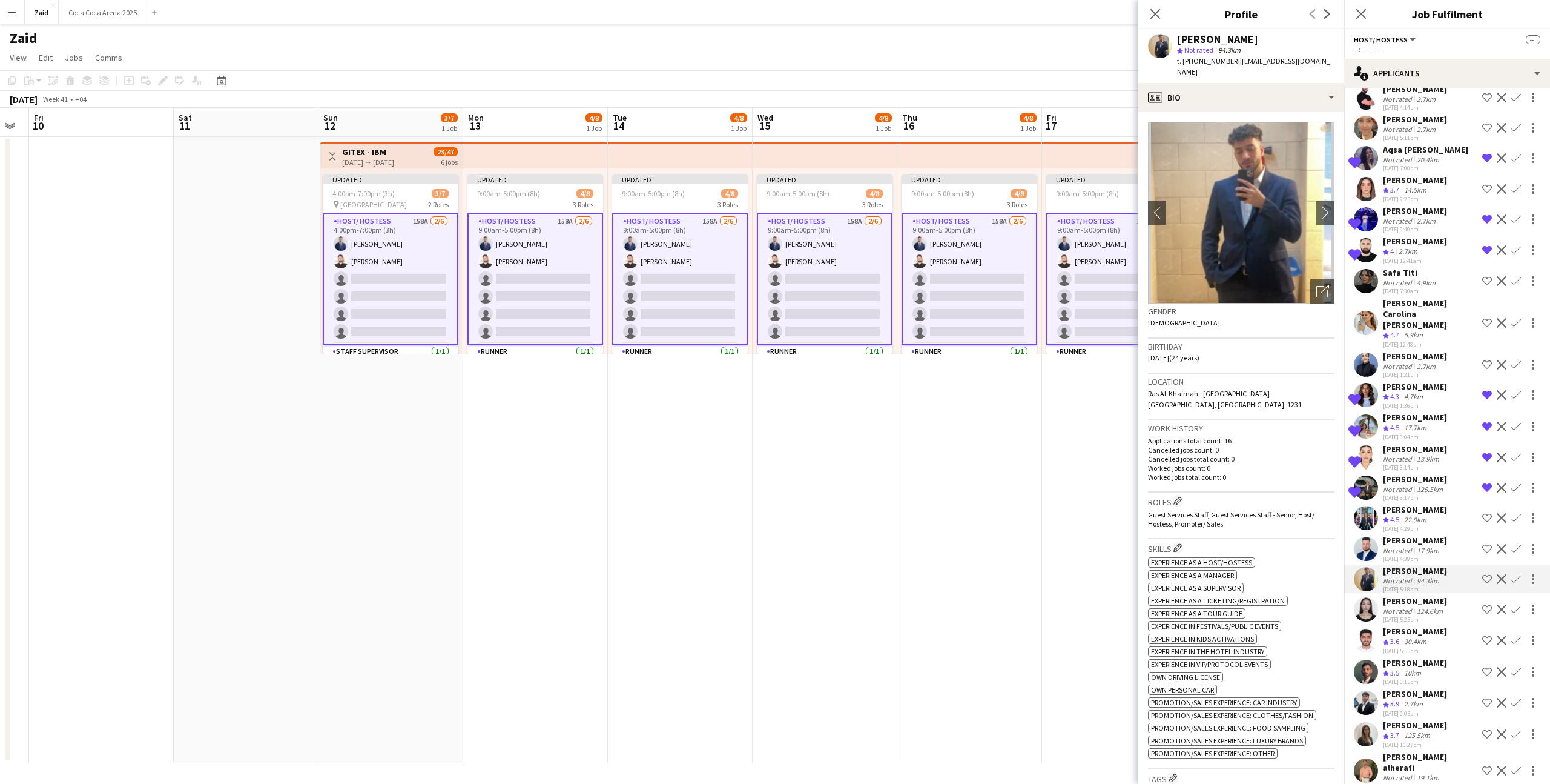
click at [1487, 574] on app-icon "Shortlist crew" at bounding box center [1487, 578] width 9 height 9
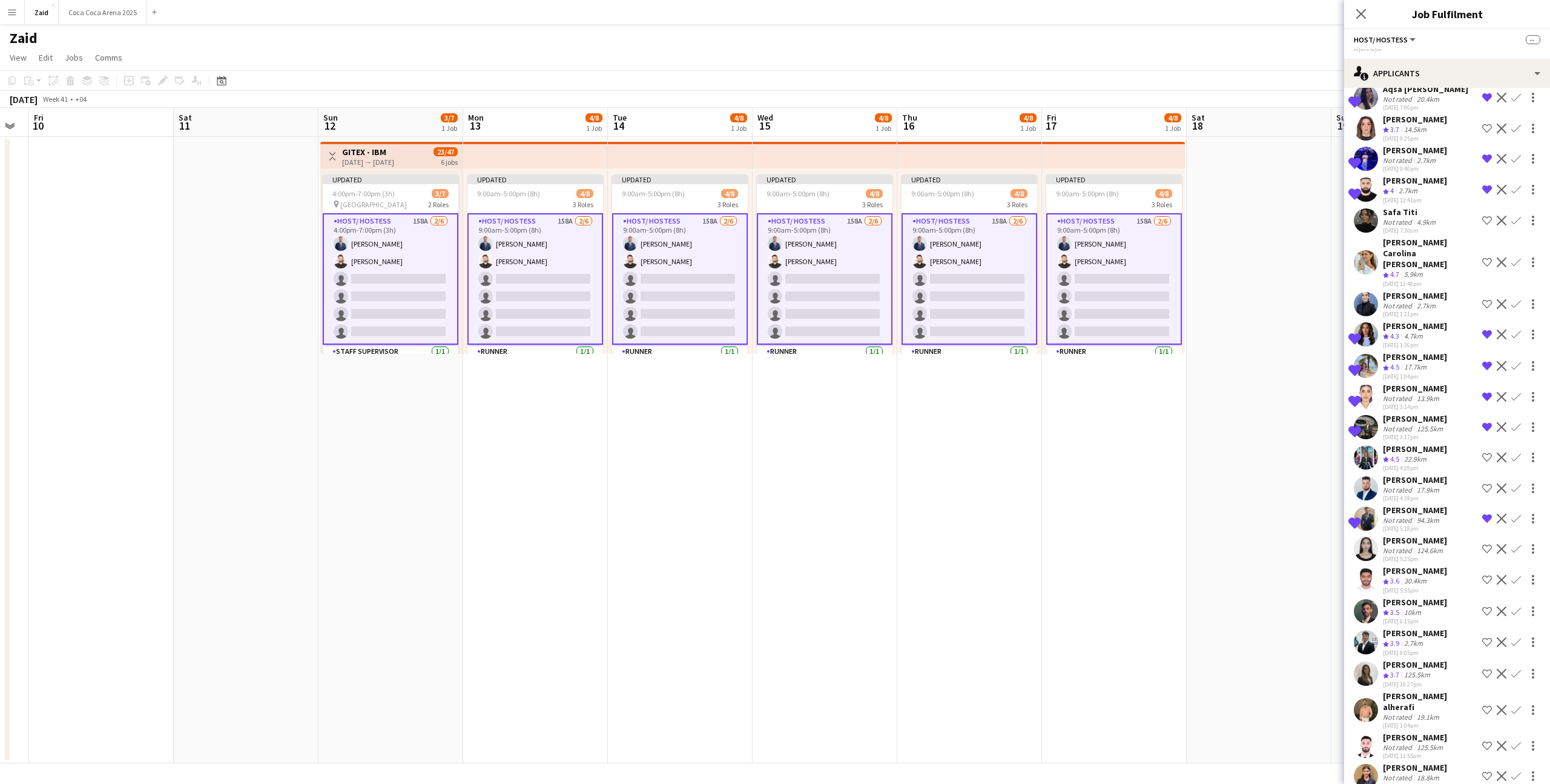
scroll to position [377, 0]
click at [1416, 617] on div "[DATE] 6:15pm" at bounding box center [1415, 620] width 64 height 8
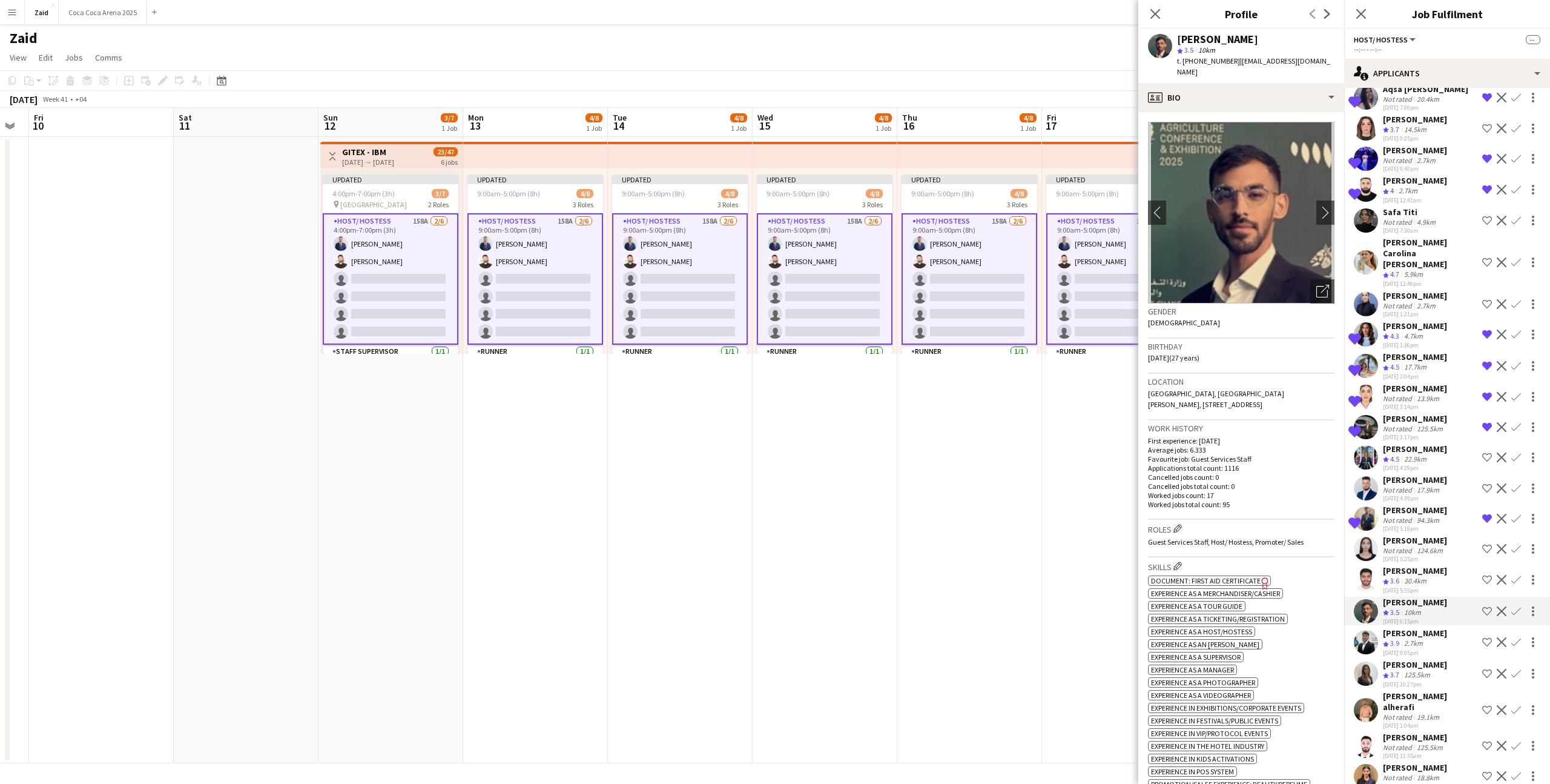
click at [1426, 638] on div "2.7km" at bounding box center [1414, 643] width 24 height 10
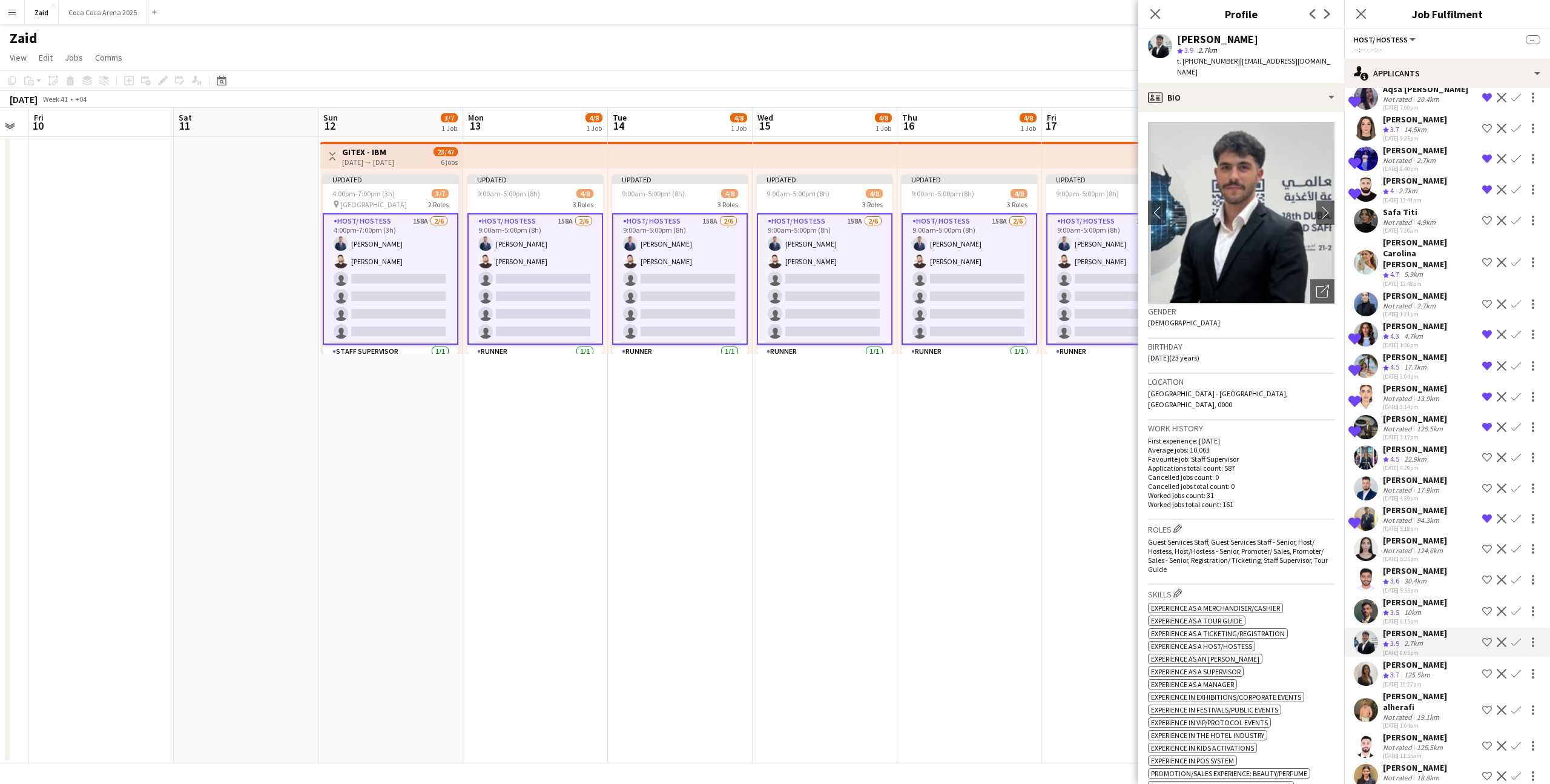
click at [1487, 637] on app-icon "Shortlist crew" at bounding box center [1487, 642] width 9 height 9
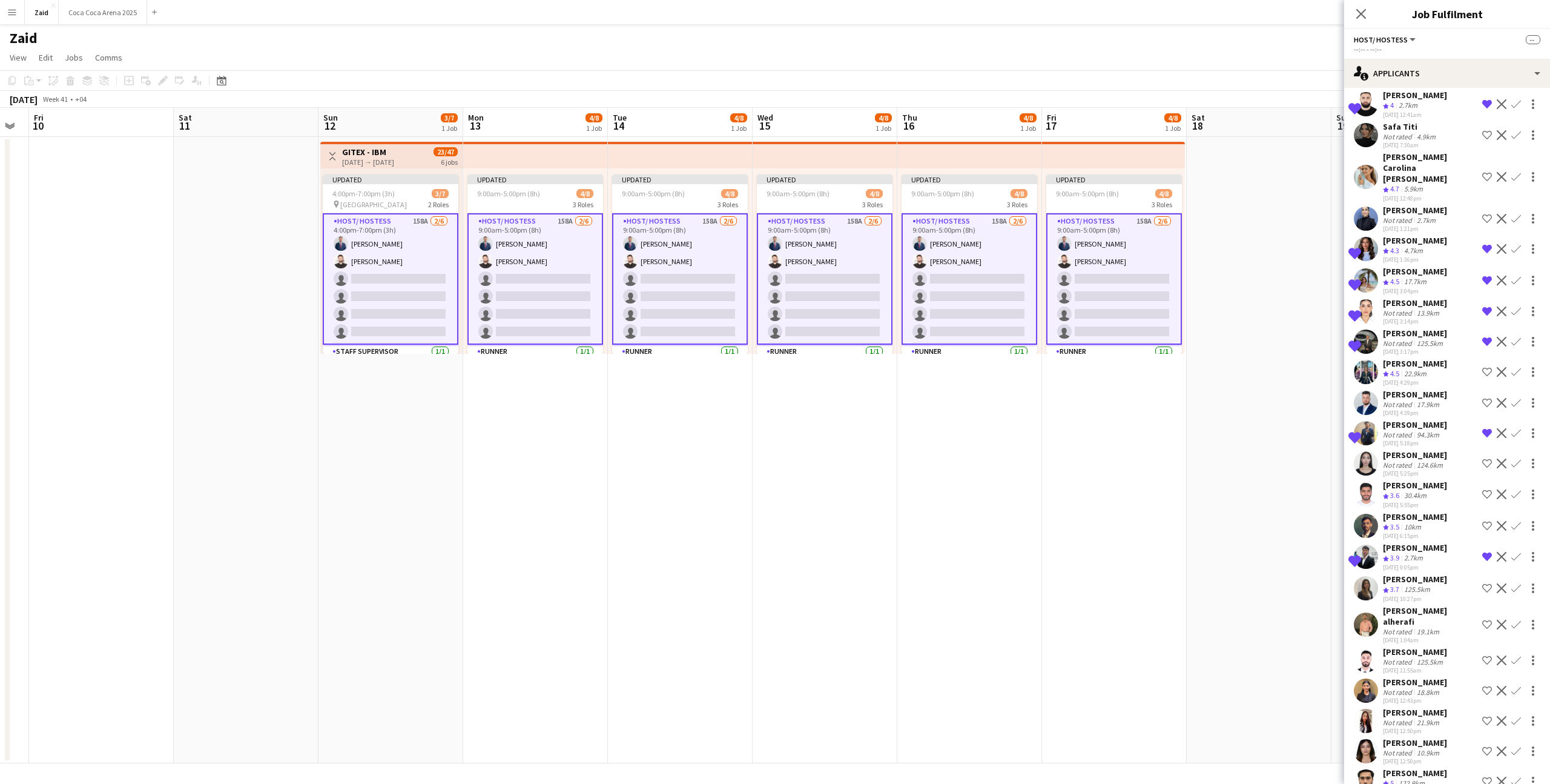
scroll to position [462, 0]
click at [1451, 677] on div "Sania Manzar Not rated 18.8km 22-08-2025 12:43pm Shortlist crew Decline Confirm" at bounding box center [1447, 691] width 206 height 28
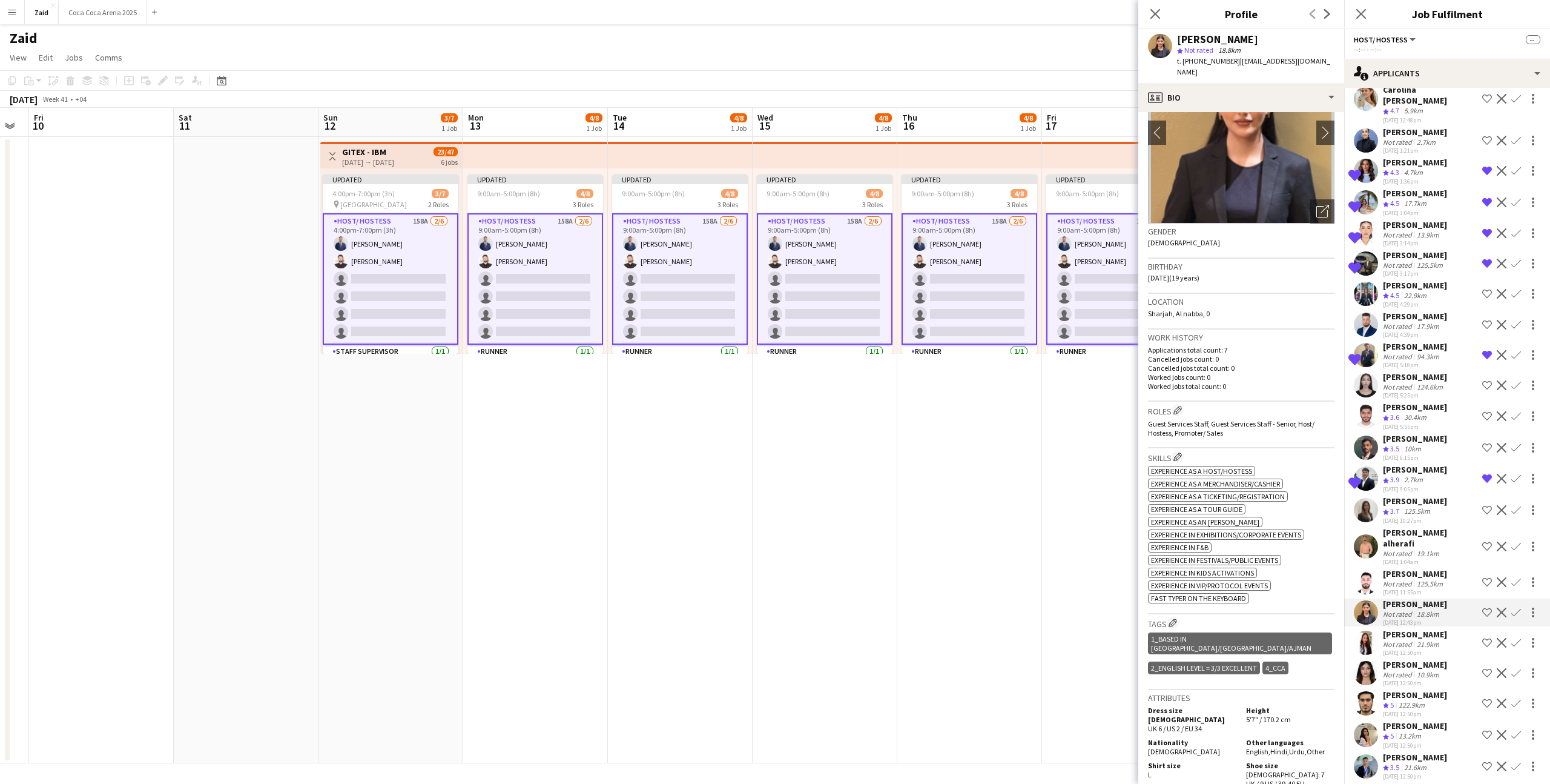
scroll to position [77, 0]
click at [1486, 607] on app-icon "Shortlist crew" at bounding box center [1487, 612] width 9 height 9
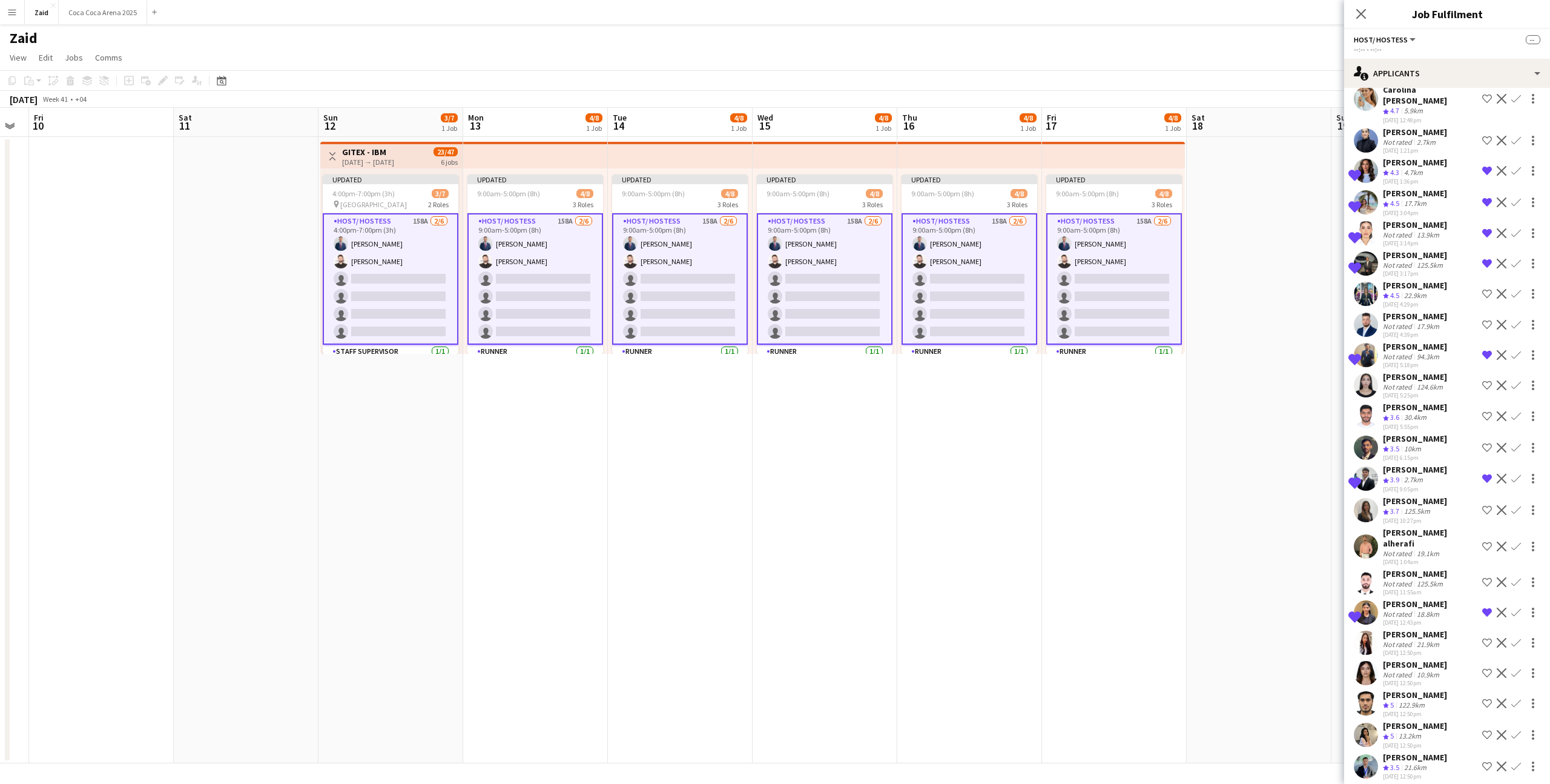
scroll to position [625, 0]
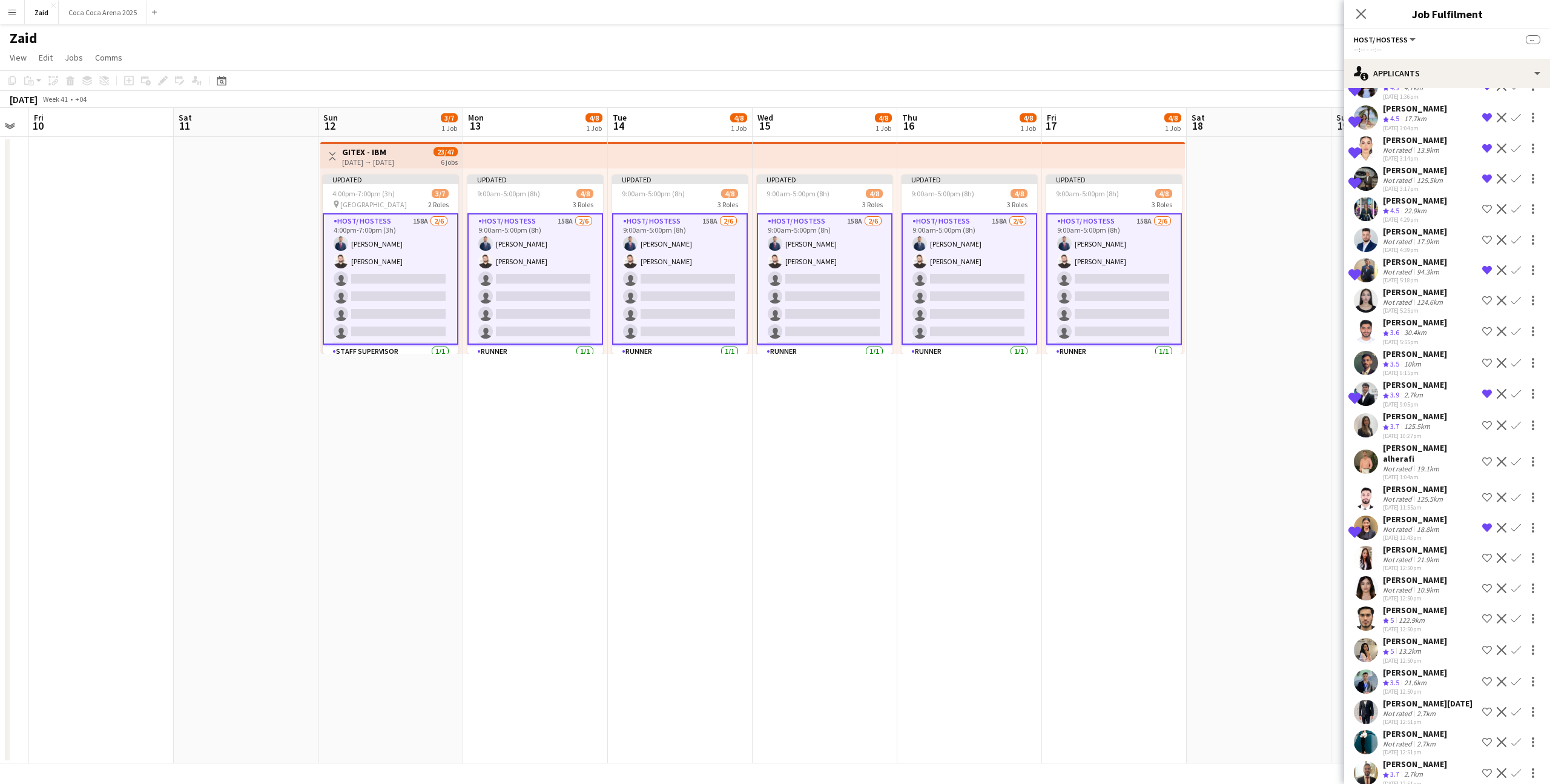
click at [1489, 645] on app-icon "Shortlist crew" at bounding box center [1487, 649] width 9 height 9
click at [1488, 677] on app-icon "Shortlist crew" at bounding box center [1487, 681] width 9 height 9
click at [1488, 707] on app-icon "Shortlist crew" at bounding box center [1487, 711] width 9 height 9
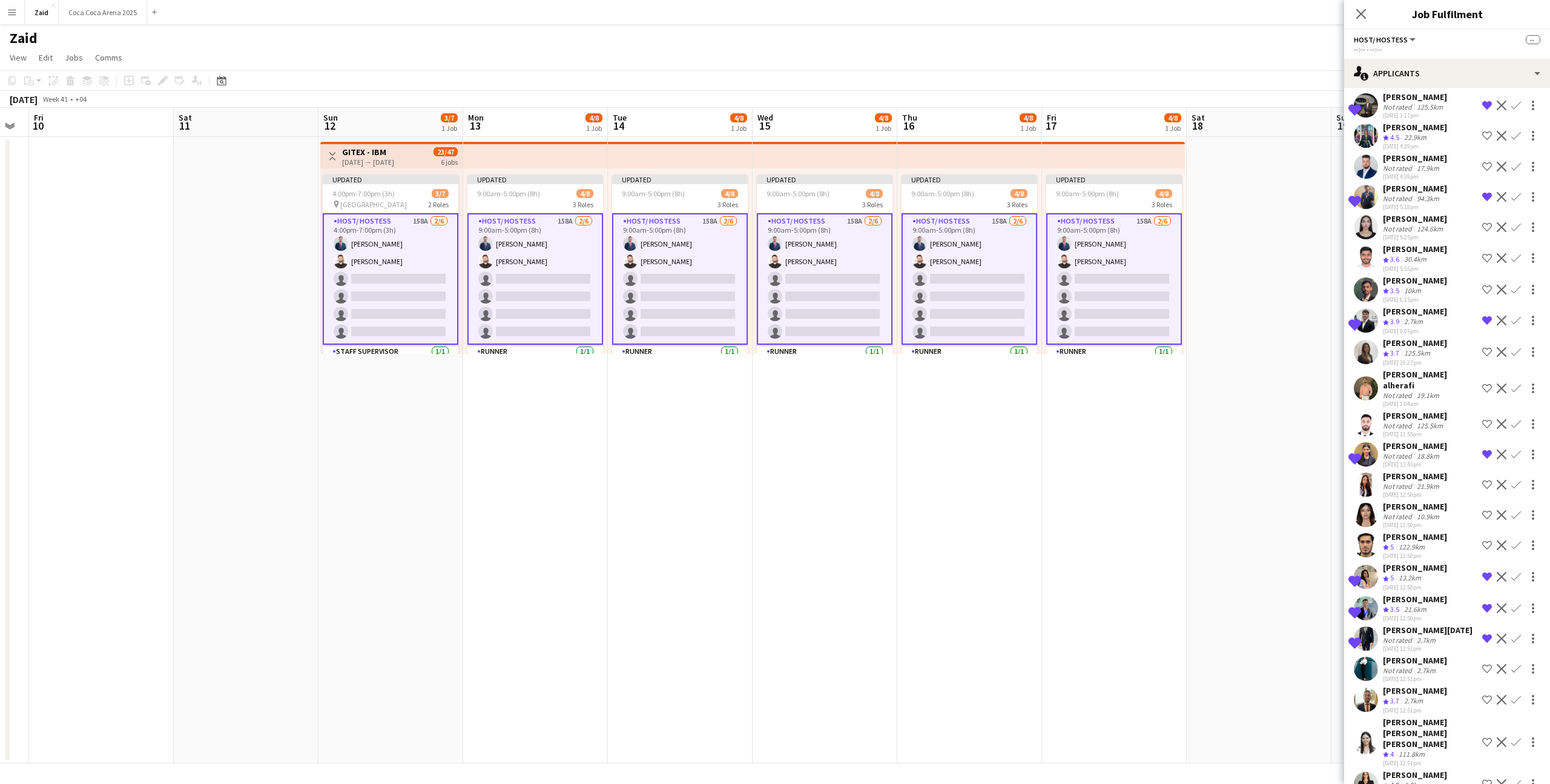
scroll to position [703, 0]
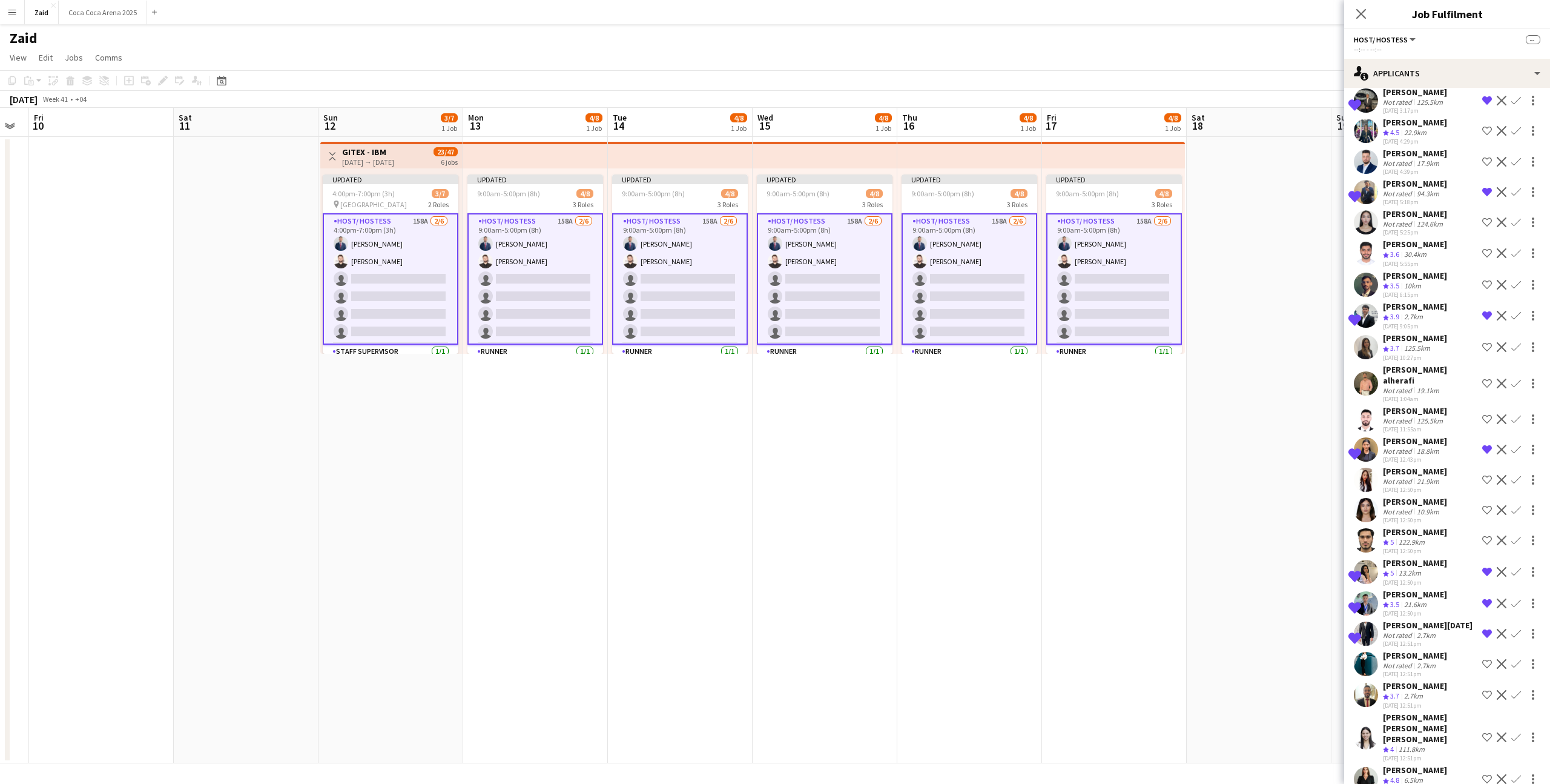
click at [1432, 691] on div "Crew rating 3.7 2.7km" at bounding box center [1415, 696] width 64 height 10
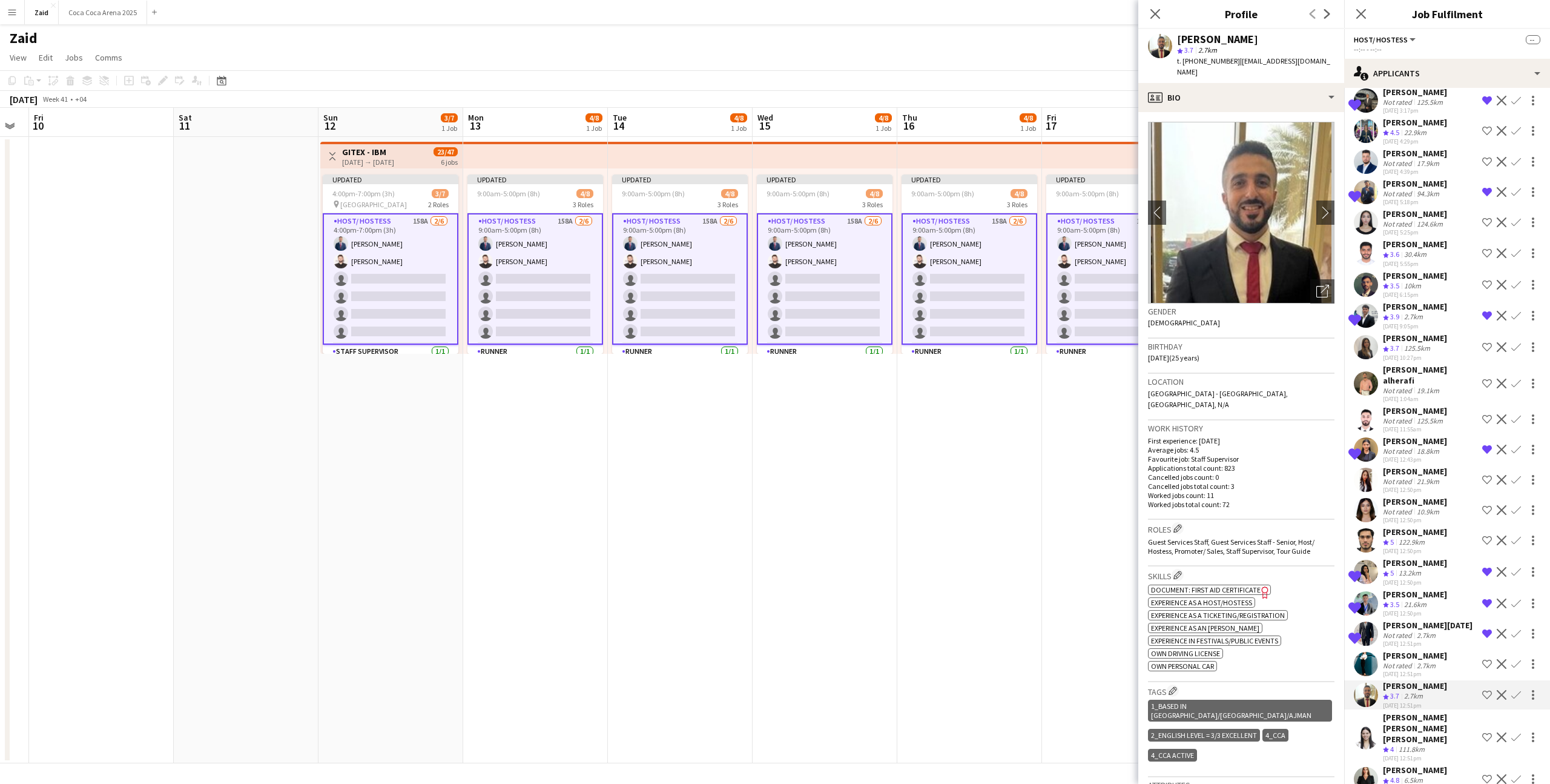
click at [1435, 712] on div "[PERSON_NAME] [PERSON_NAME] [PERSON_NAME]" at bounding box center [1430, 728] width 94 height 33
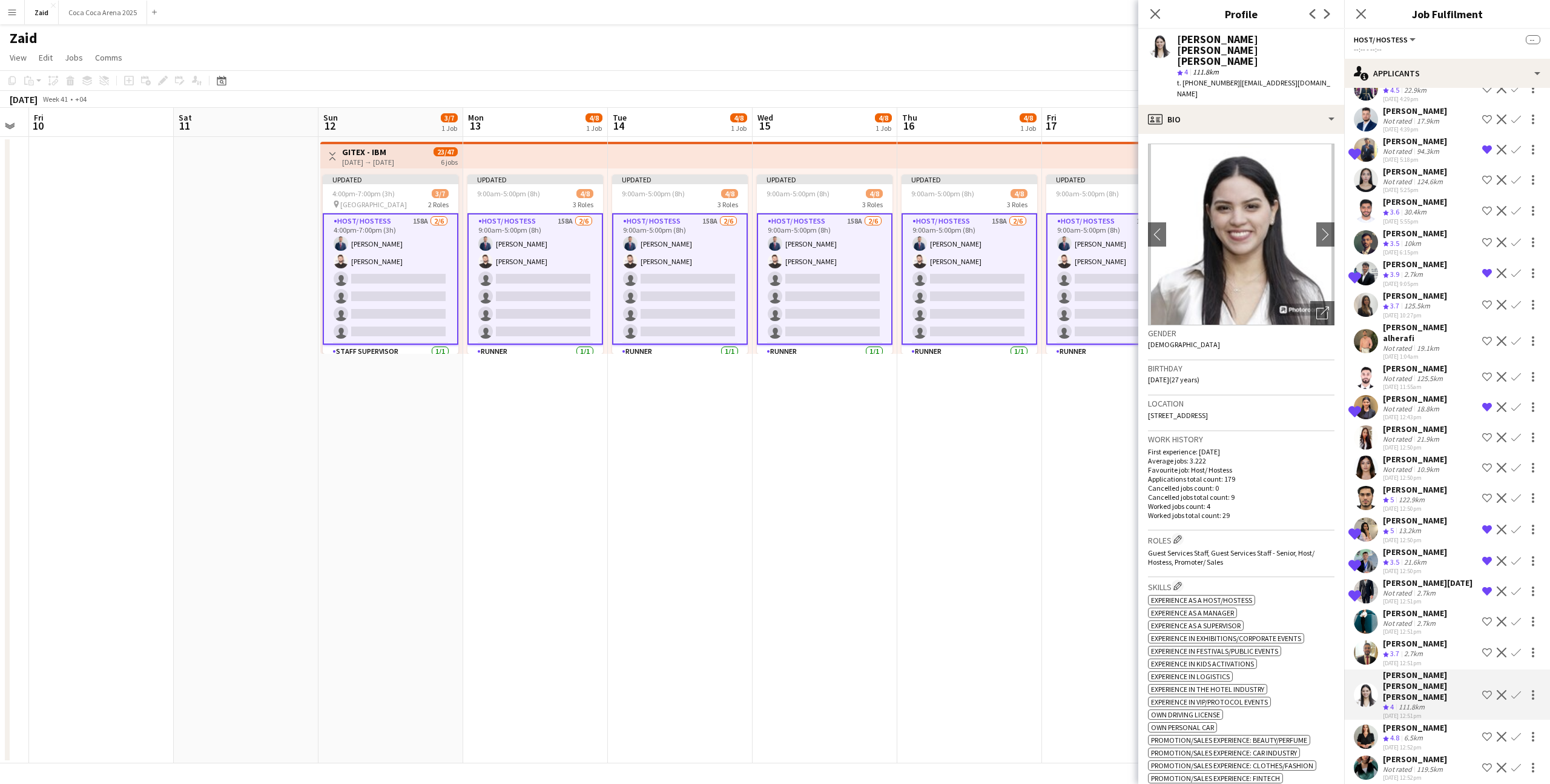
scroll to position [745, 0]
click at [1490, 691] on app-icon "Shortlist crew" at bounding box center [1487, 695] width 9 height 9
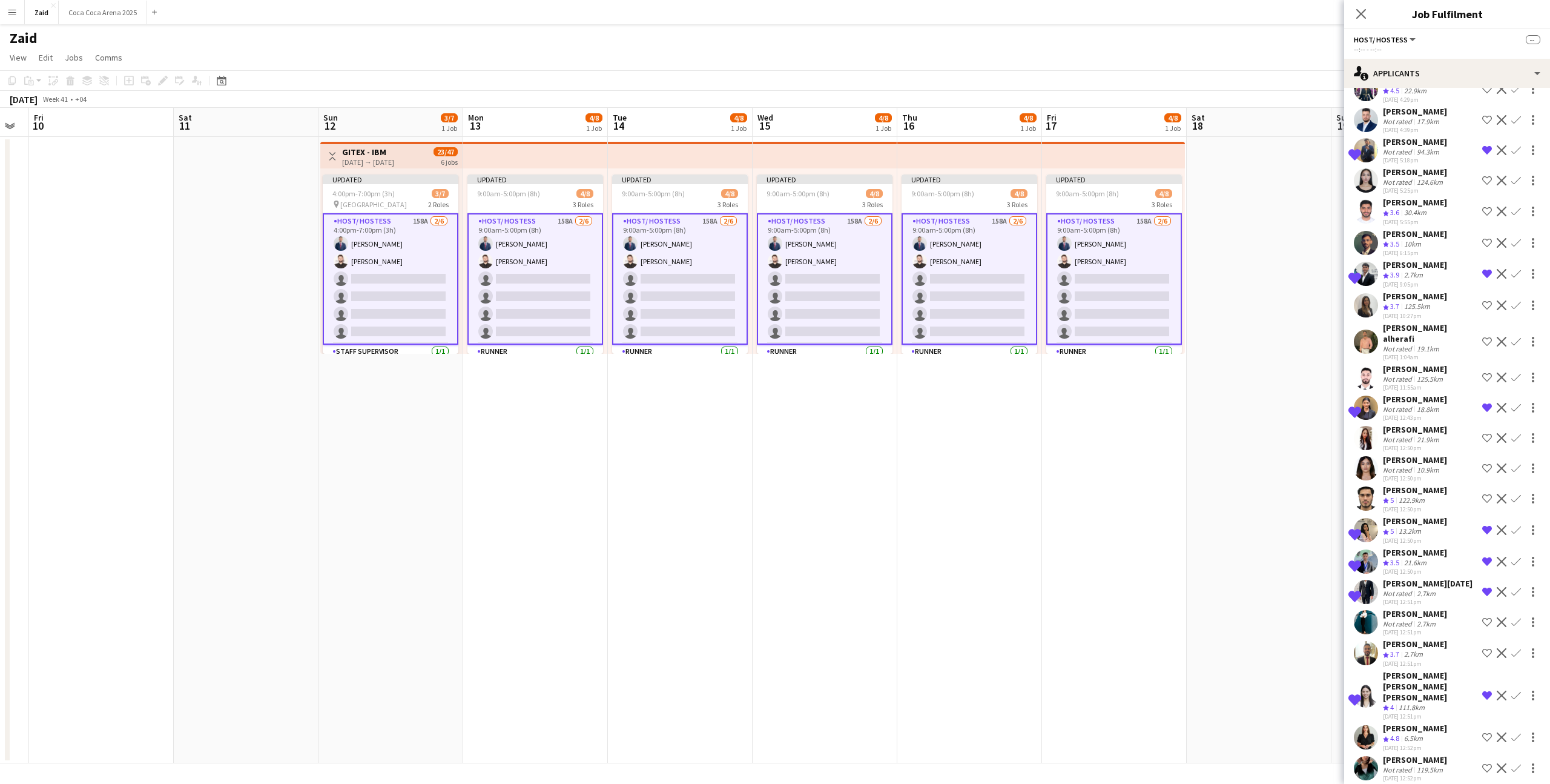
click at [1487, 733] on app-icon "Shortlist crew" at bounding box center [1487, 737] width 9 height 9
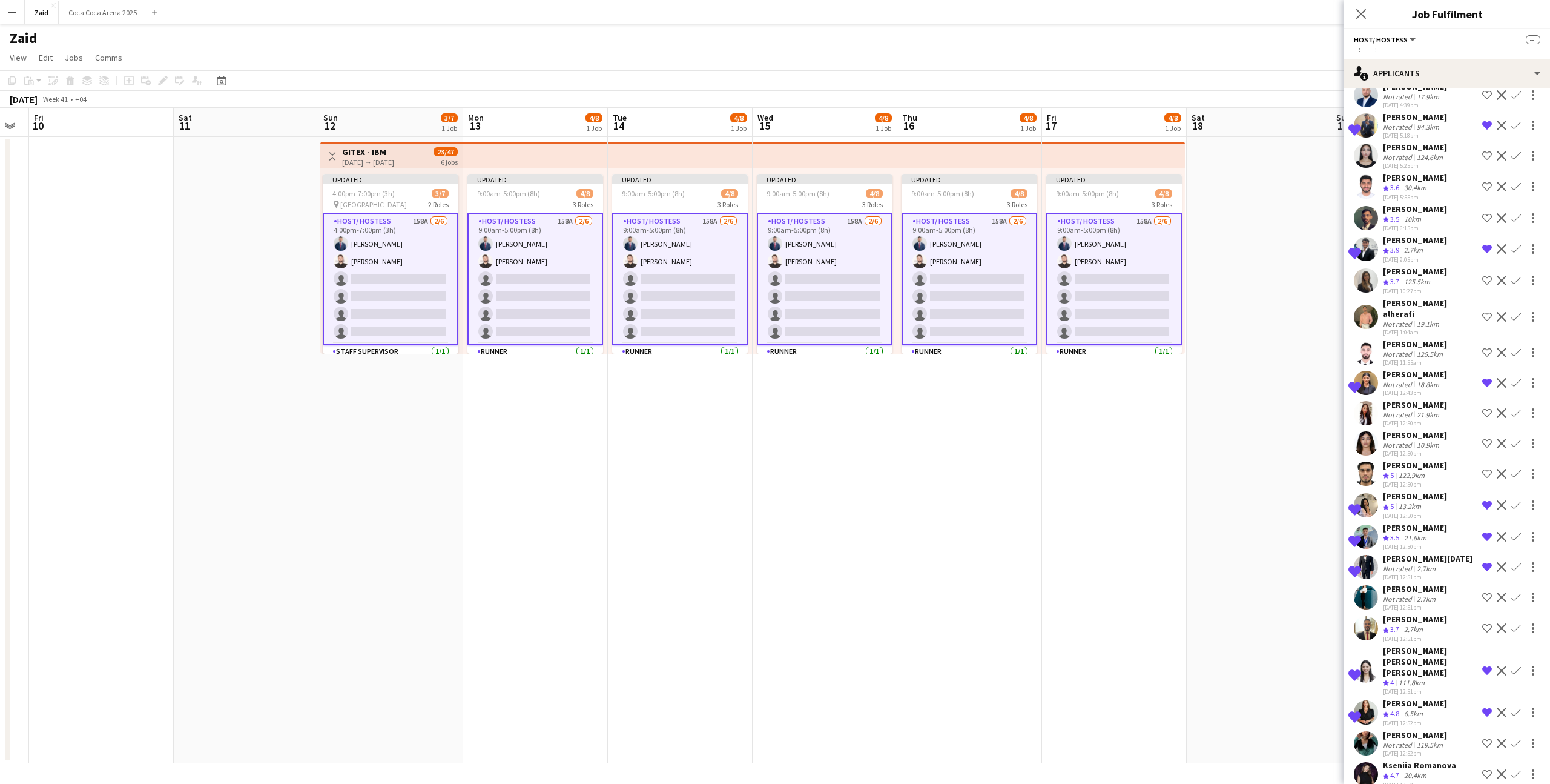
scroll to position [777, 0]
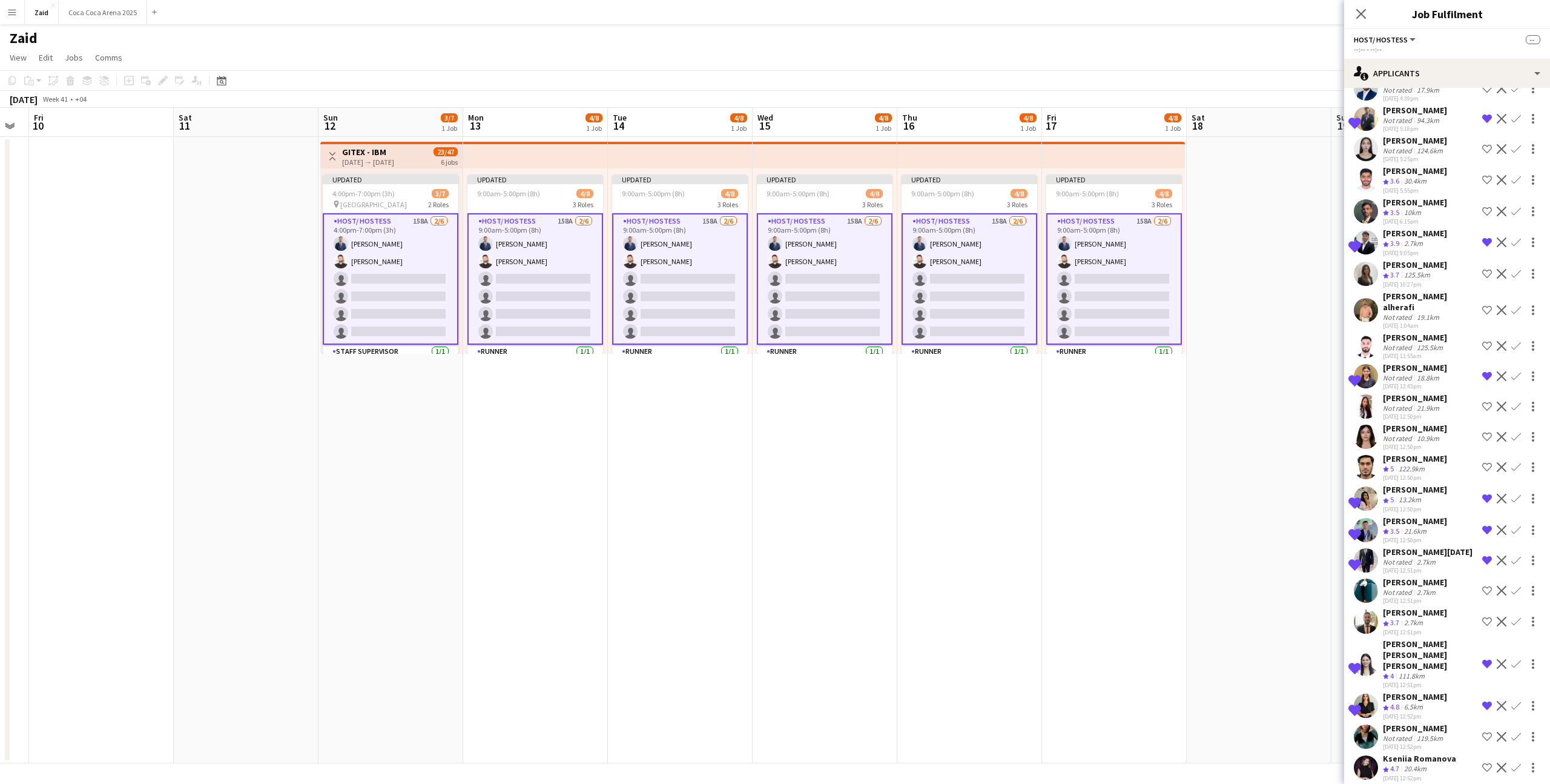
click at [1440, 743] on div "[DATE] 12:52pm" at bounding box center [1415, 746] width 64 height 8
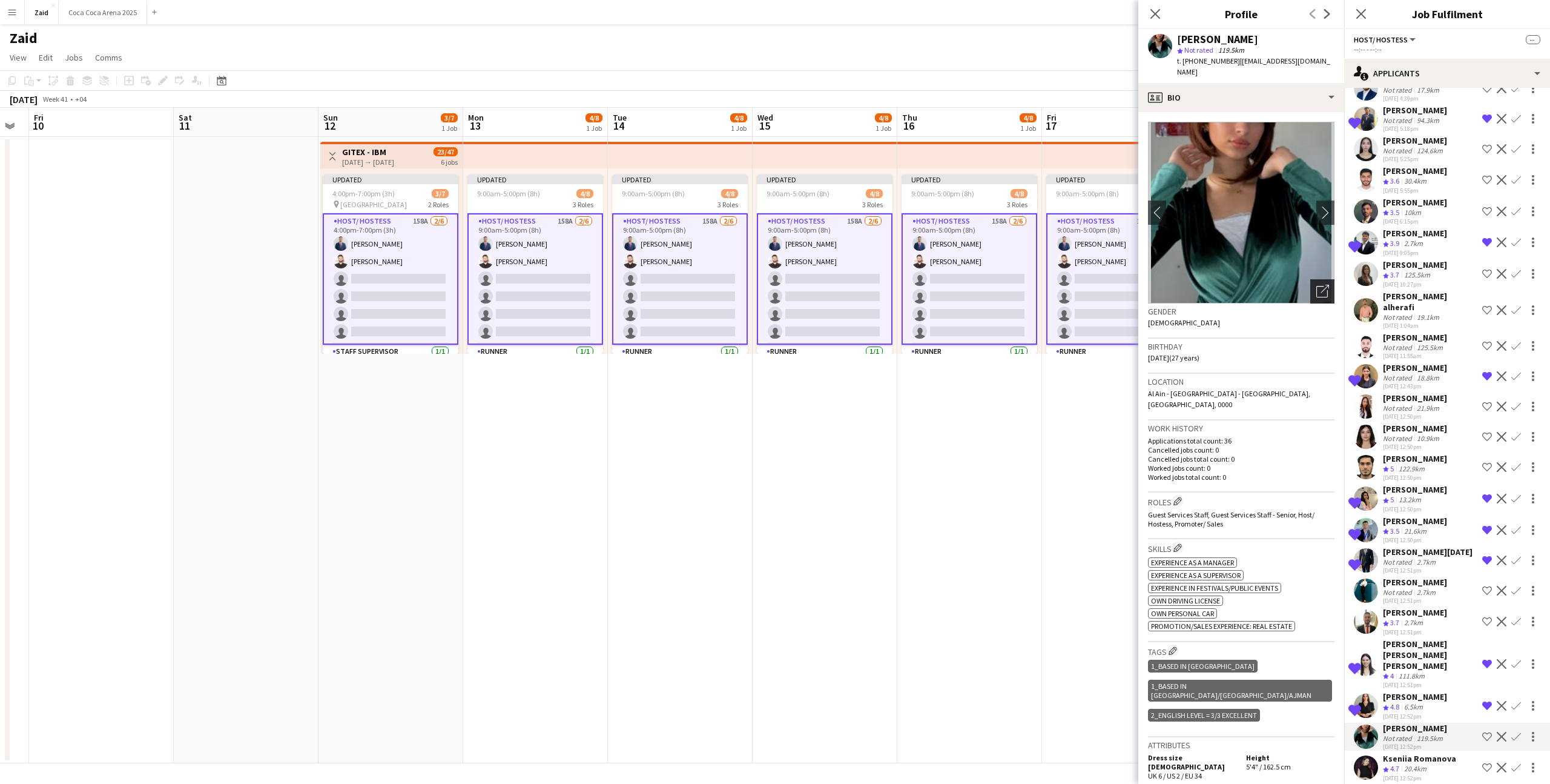
click at [1315, 288] on div "Open photos pop-in" at bounding box center [1323, 291] width 24 height 24
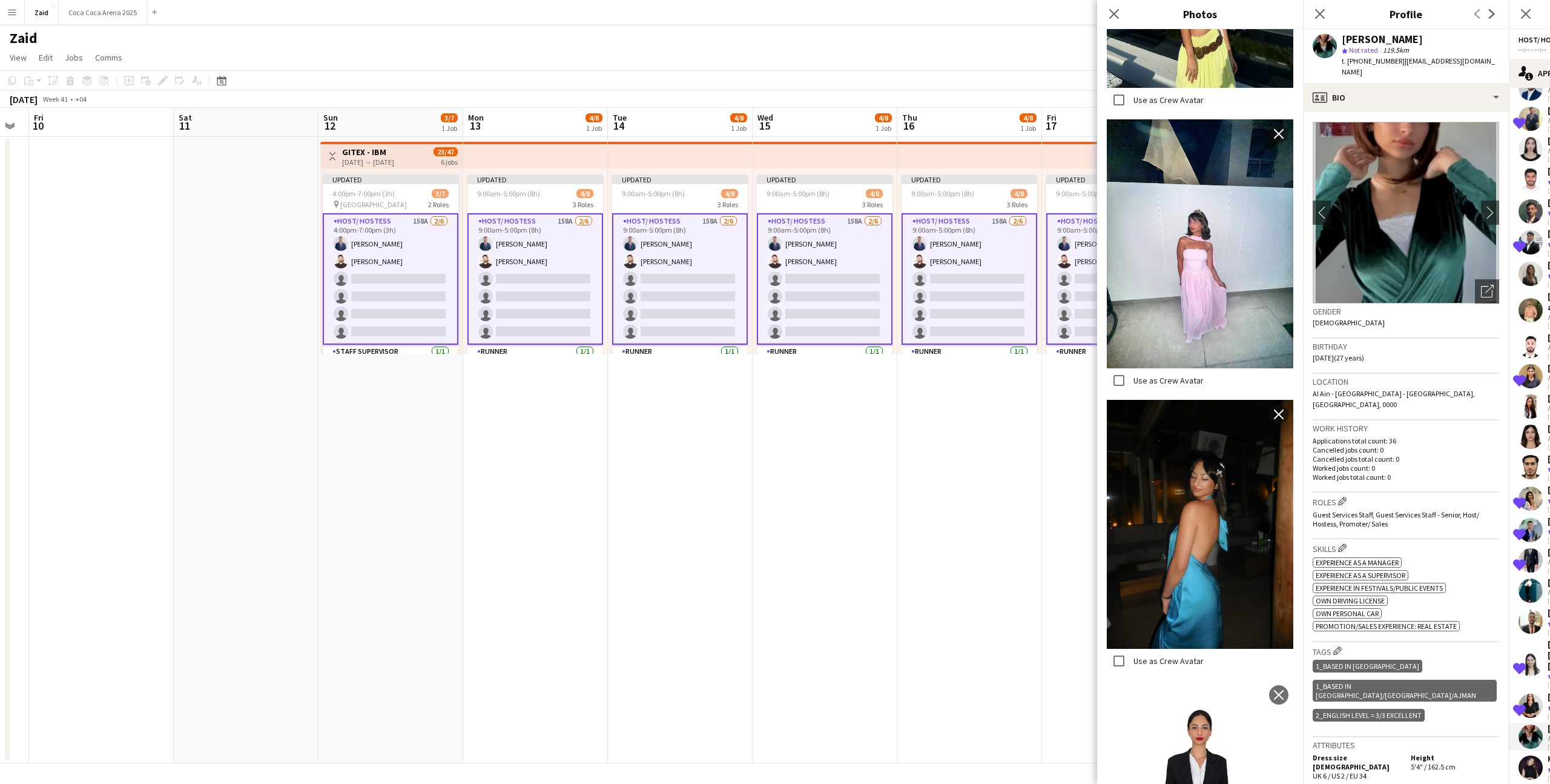
scroll to position [937, 0]
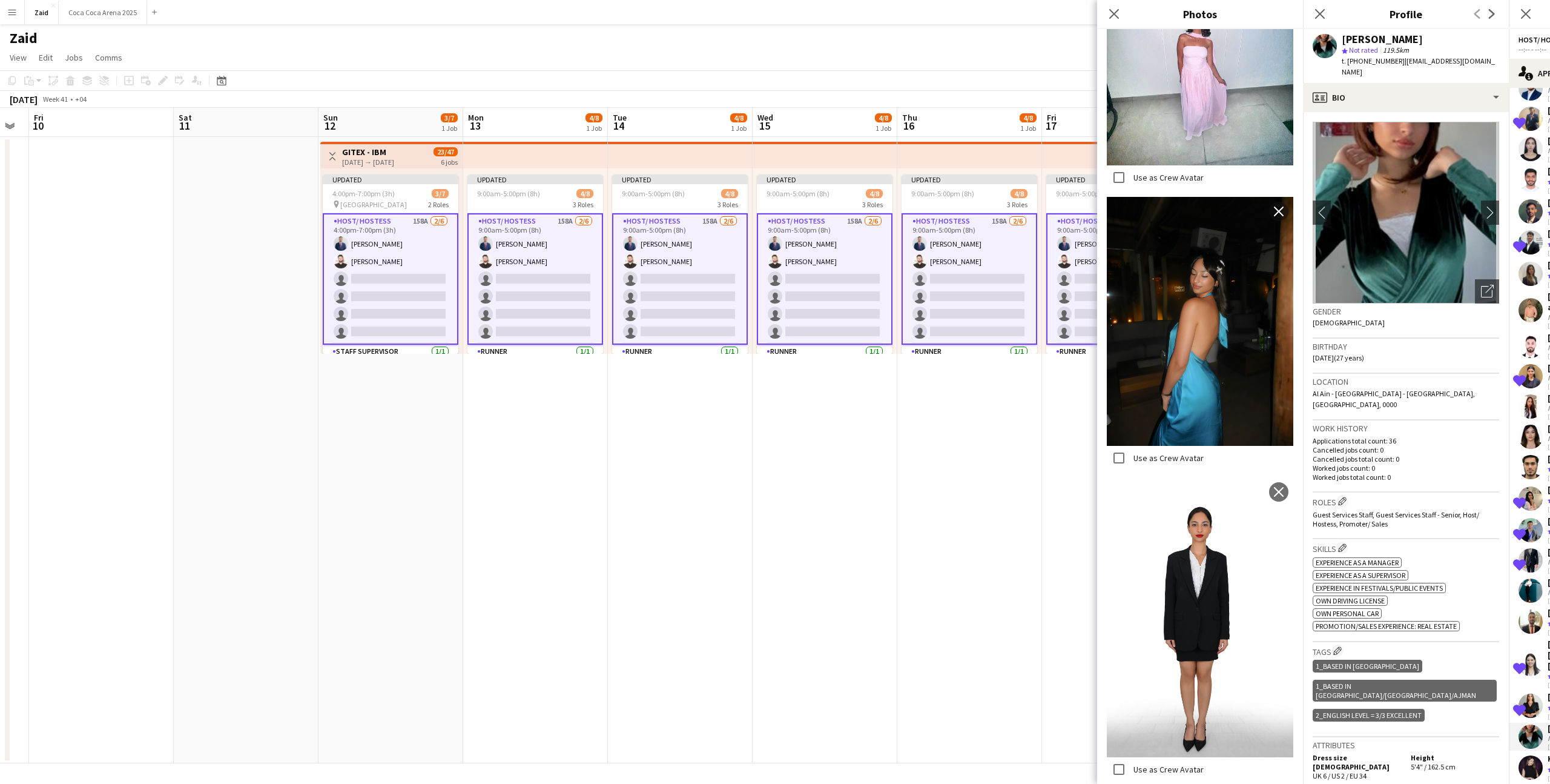
click at [1489, 575] on div "ok-circled2 background Layer 1 cross-circle-red background Layer 1 Experience a…" at bounding box center [1406, 592] width 187 height 76
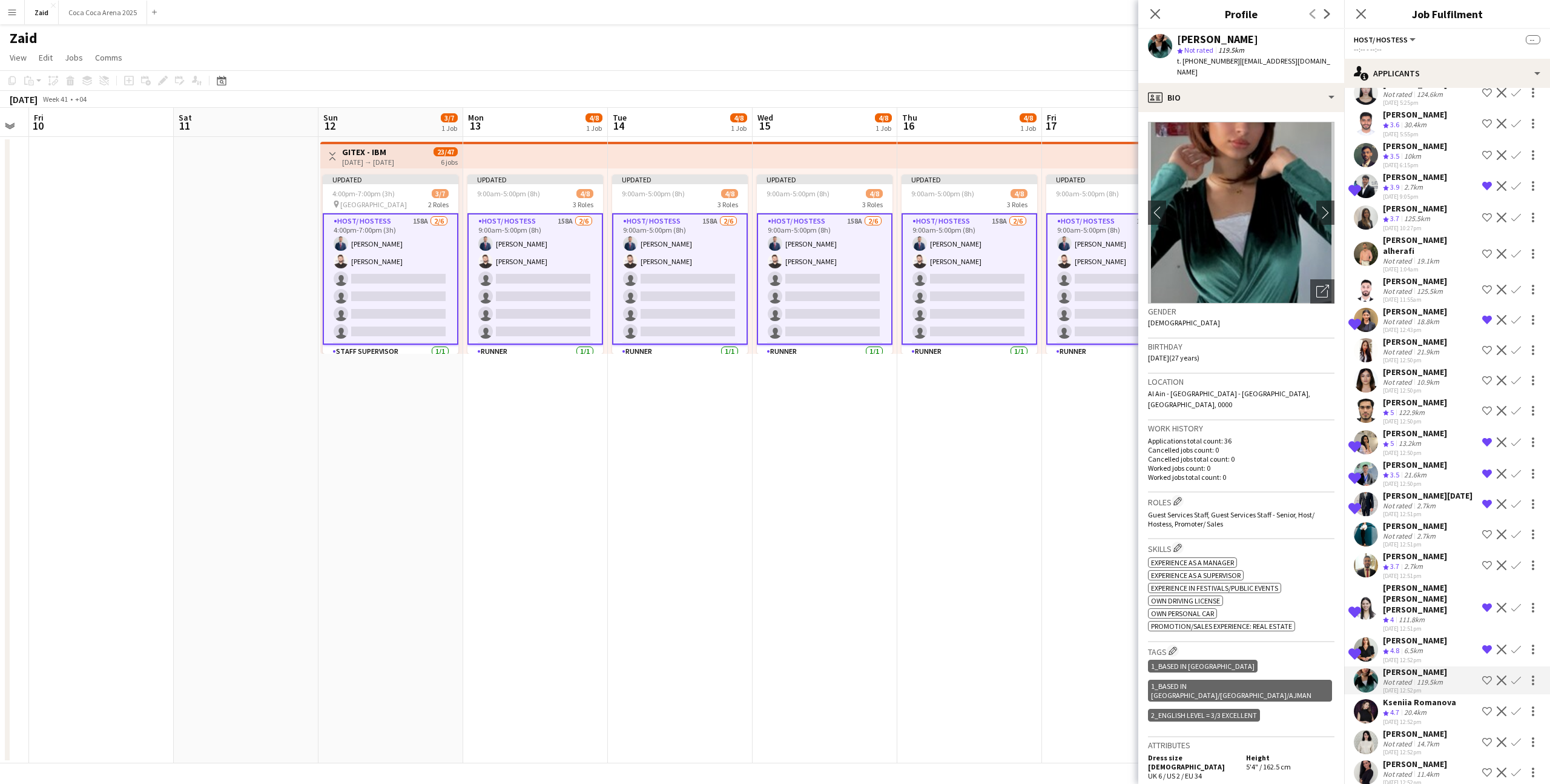
scroll to position [833, 0]
click at [1445, 697] on div "Kseniia Romanova" at bounding box center [1420, 703] width 74 height 11
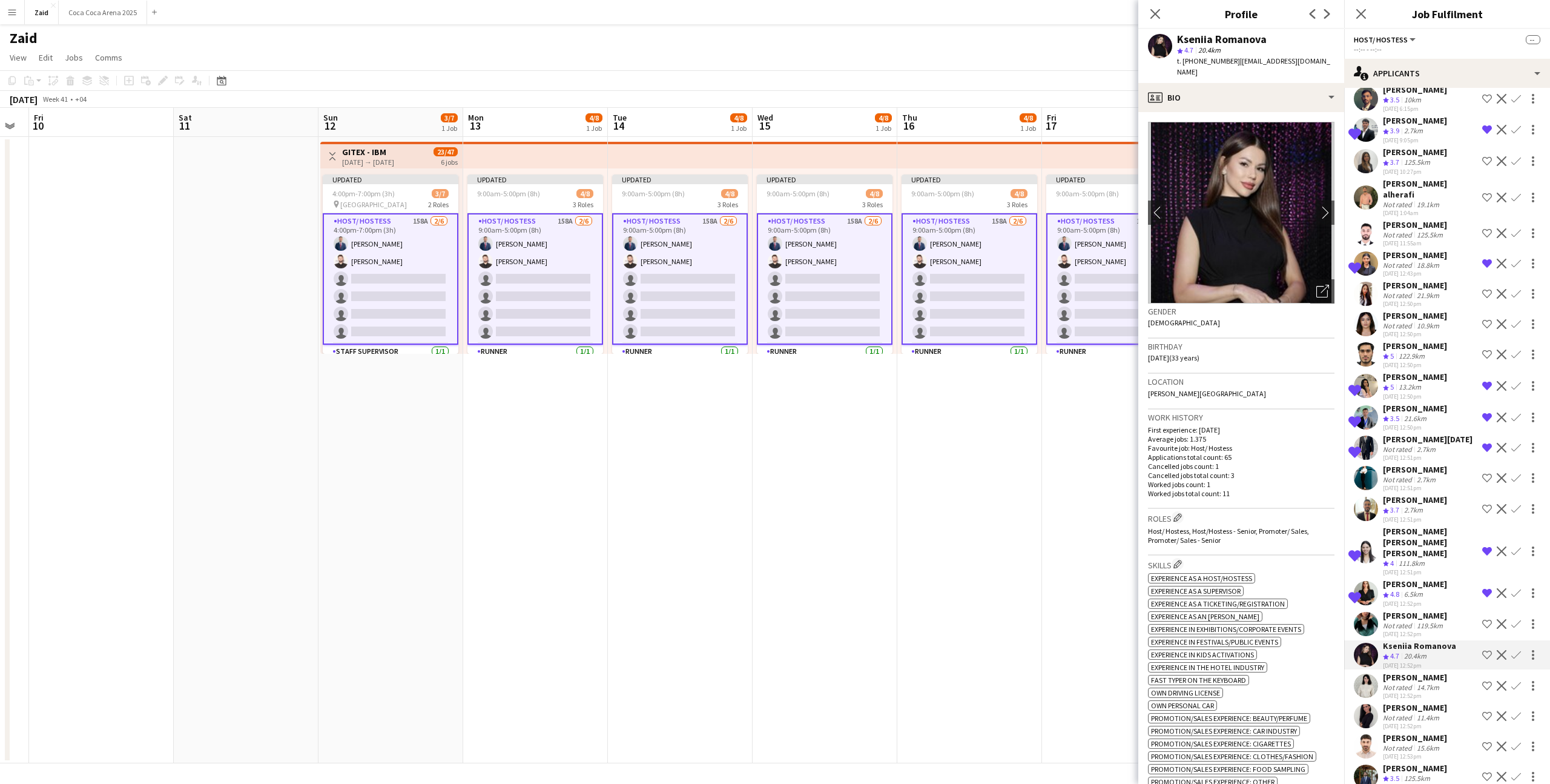
scroll to position [907, 0]
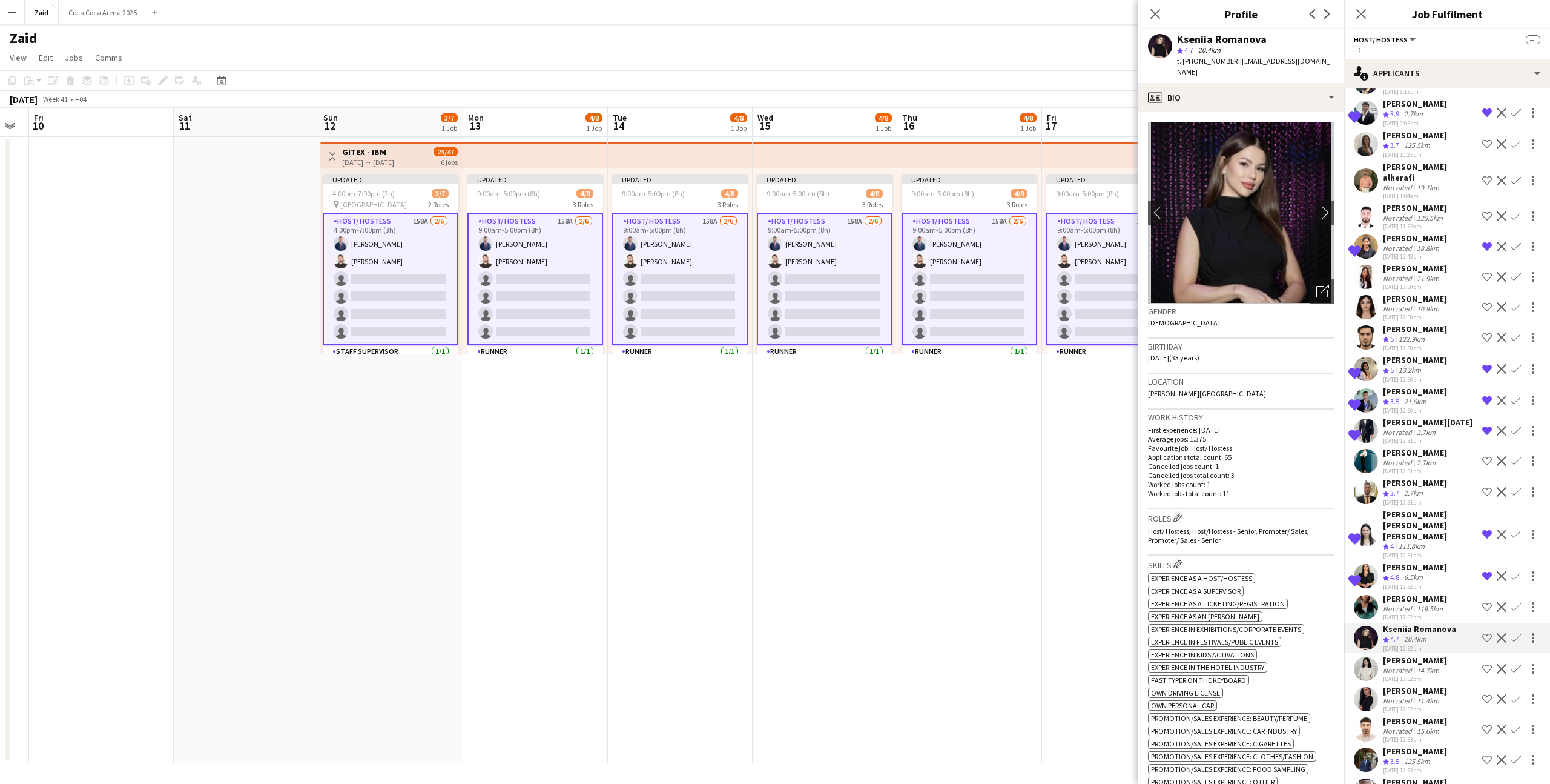
click at [1443, 655] on div "[PERSON_NAME]" at bounding box center [1415, 660] width 64 height 11
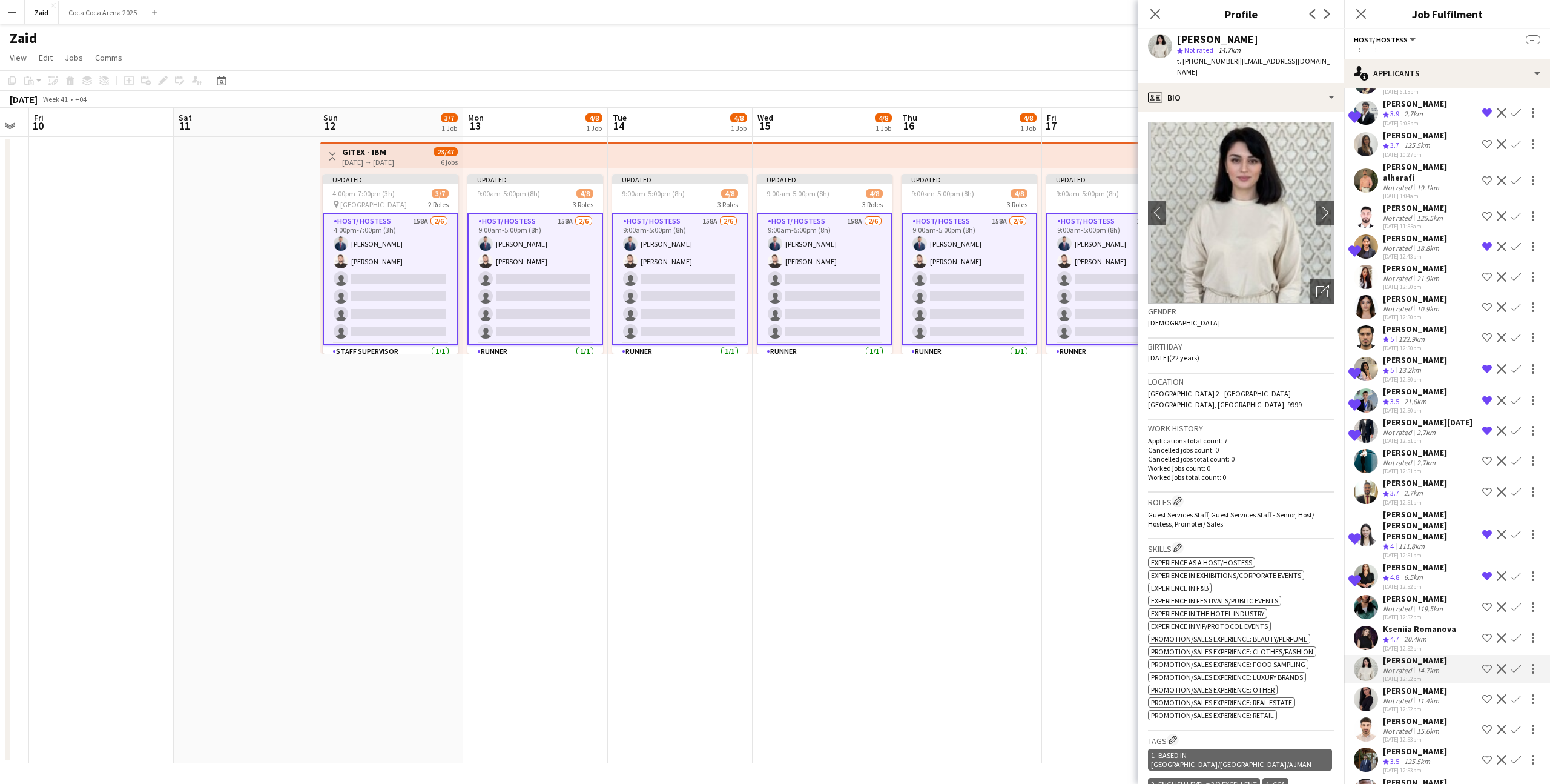
click at [1490, 664] on app-icon "Shortlist crew" at bounding box center [1487, 668] width 9 height 9
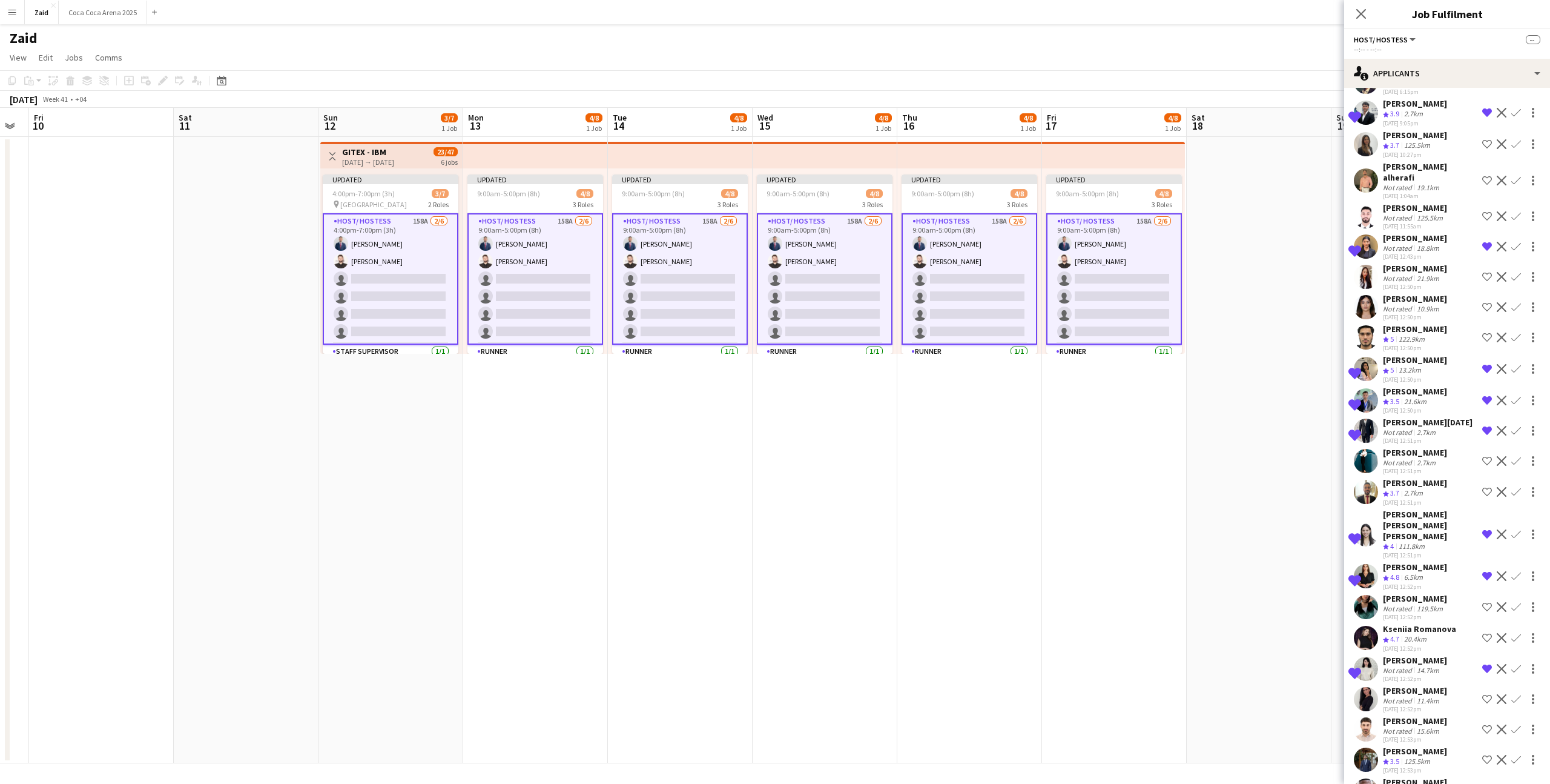
click at [1485, 694] on app-icon "Shortlist crew" at bounding box center [1487, 698] width 9 height 9
click at [1490, 694] on app-icon "Remove crew from shortlist" at bounding box center [1487, 698] width 9 height 9
click at [1444, 715] on div "Eyad Jawad Not rated 15.6km 22-08-2025 12:53pm Shortlist crew Decline Confirm" at bounding box center [1447, 729] width 206 height 28
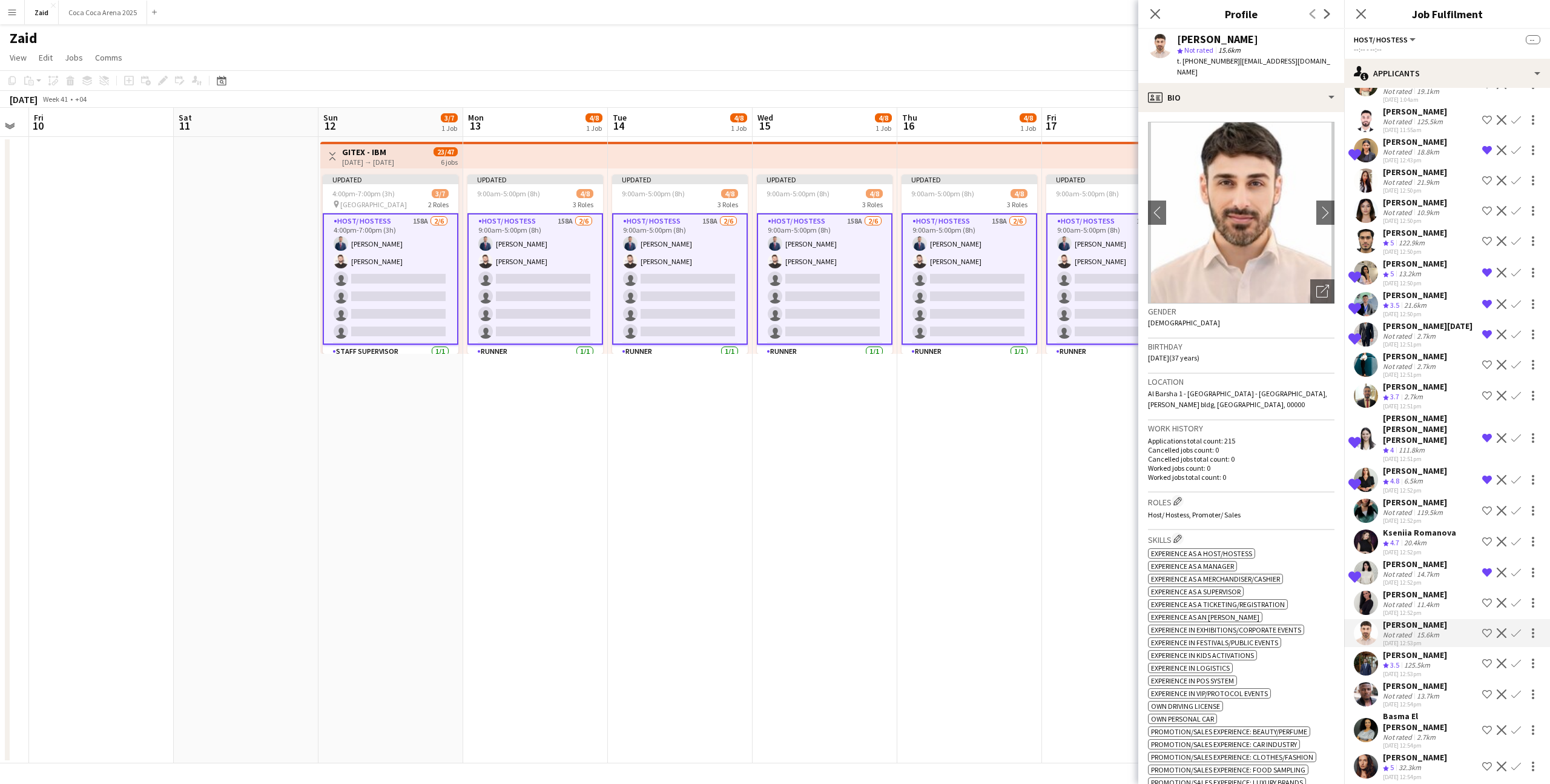
scroll to position [1013, 0]
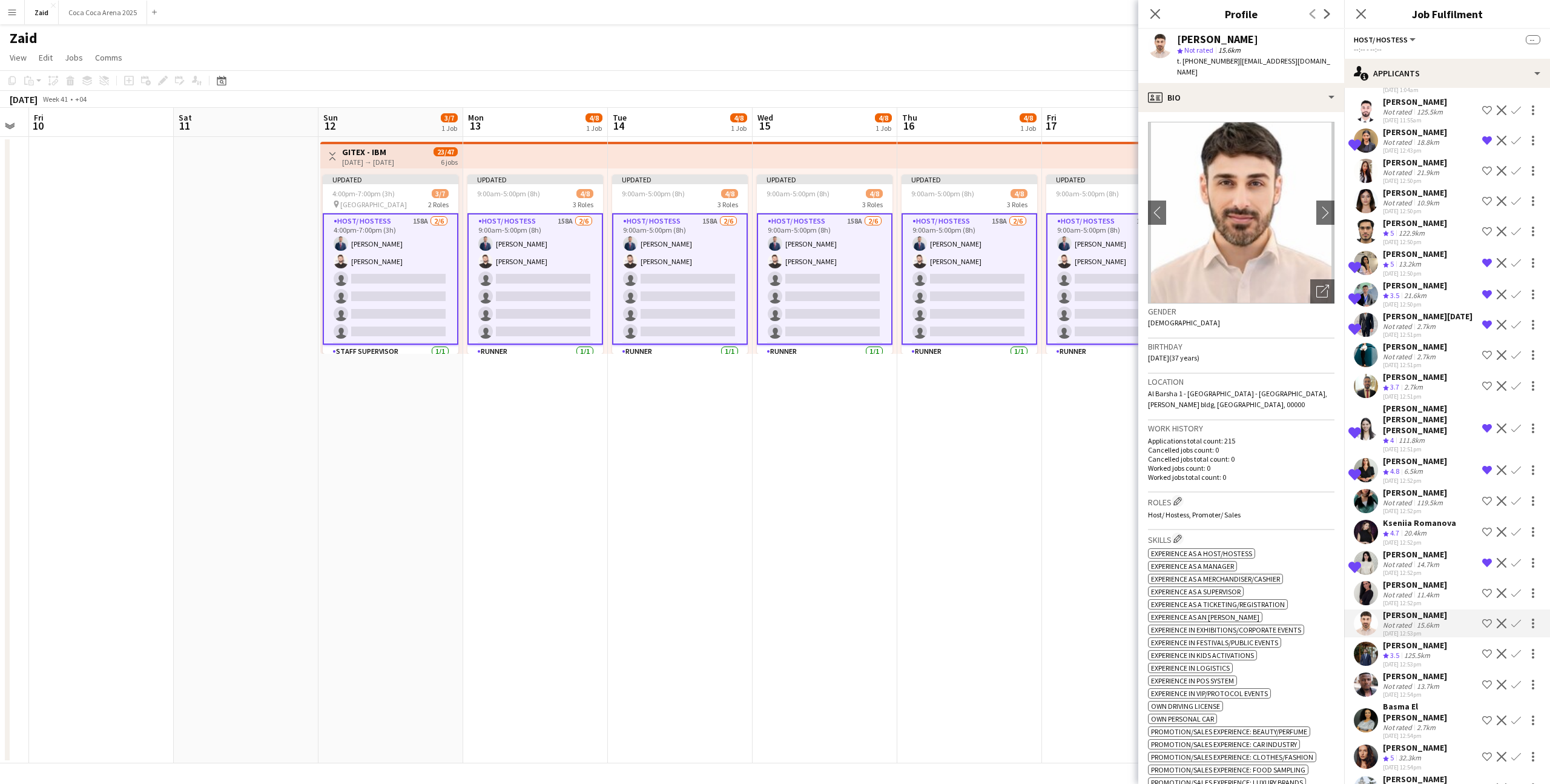
click at [1442, 639] on div "[PERSON_NAME]" at bounding box center [1415, 644] width 64 height 11
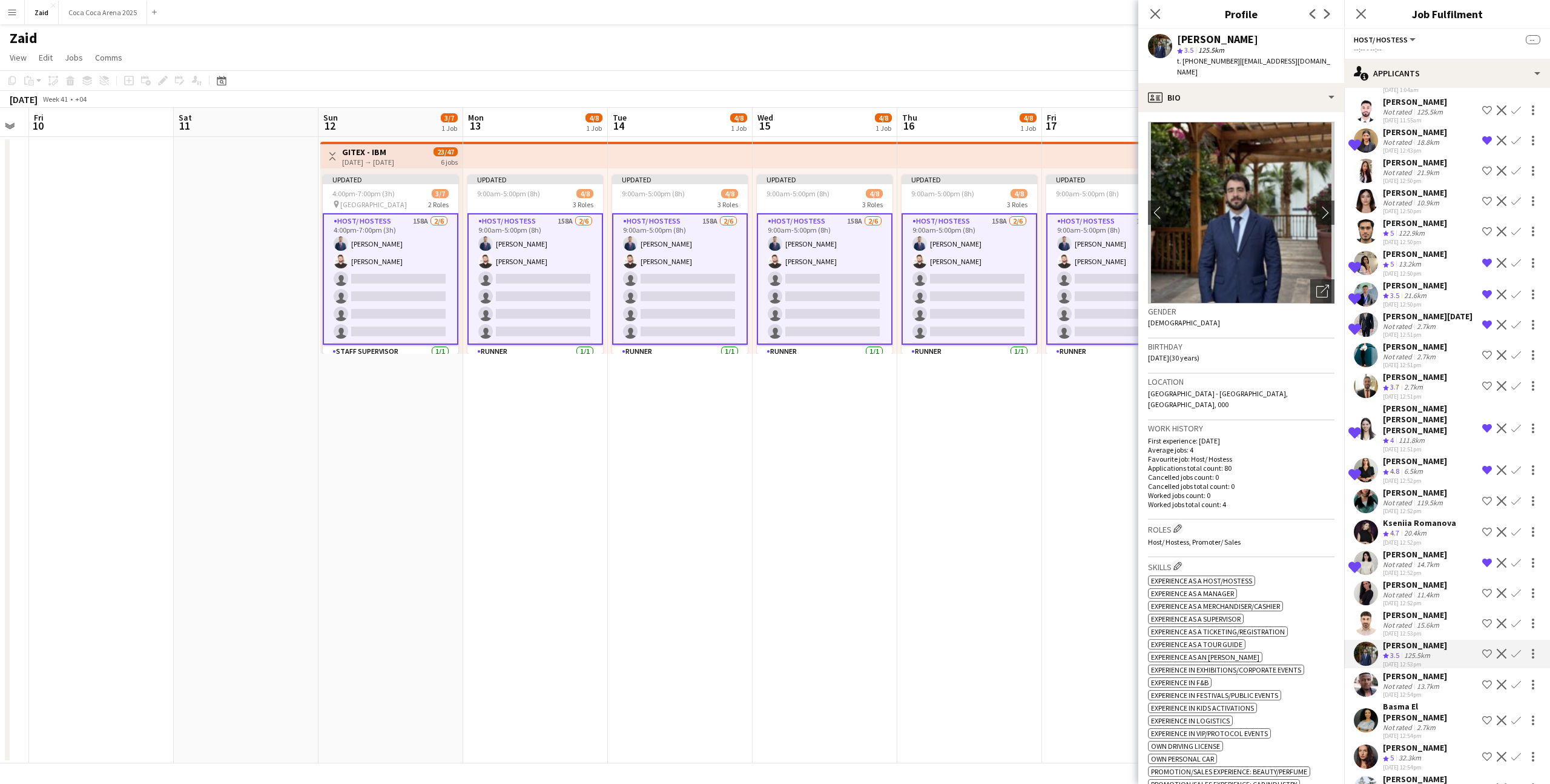
click at [1445, 670] on div "Chineme Obiora Not rated 13.7km 22-08-2025 12:54pm Shortlist crew Decline Confi…" at bounding box center [1447, 684] width 206 height 28
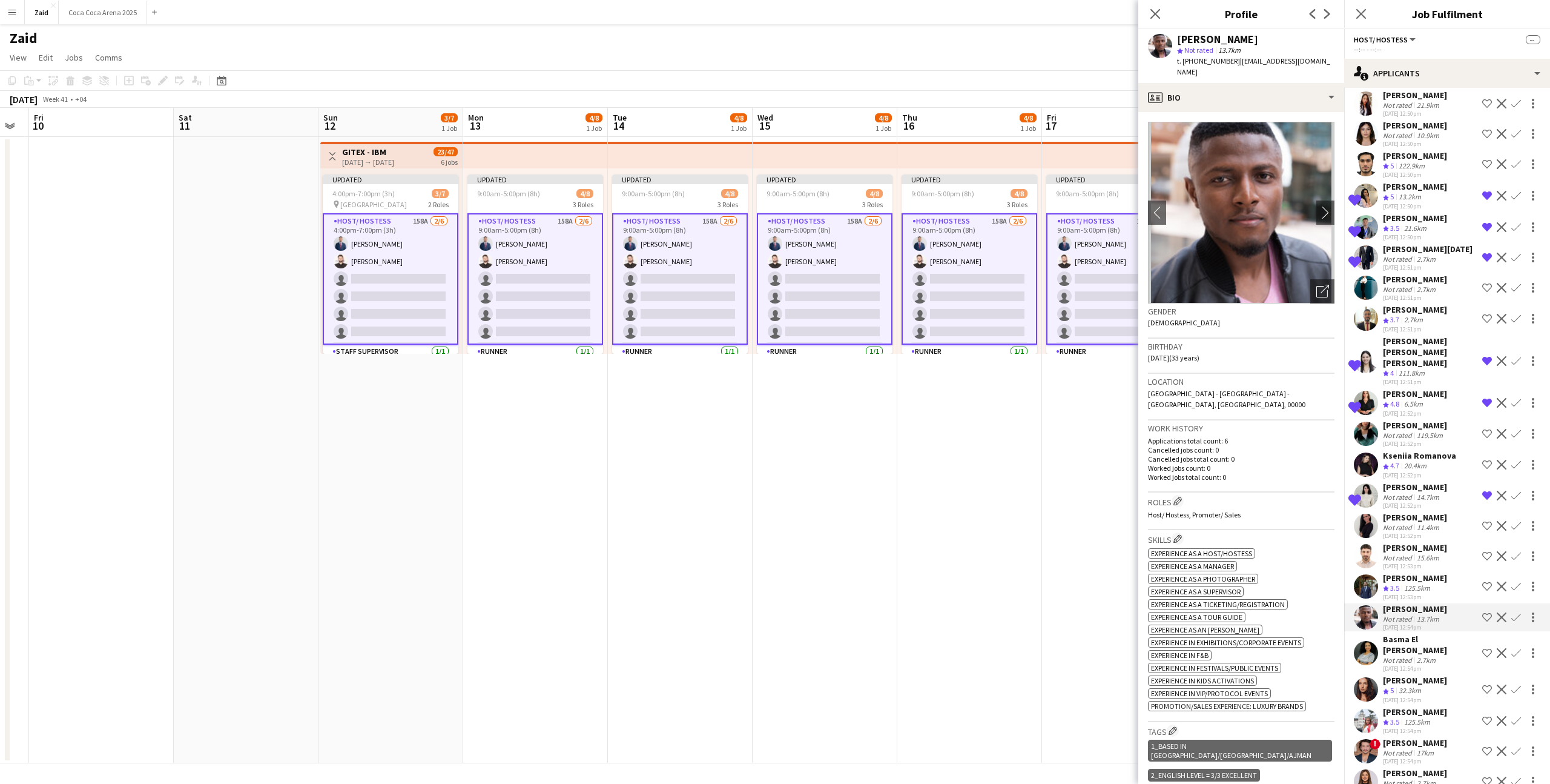
scroll to position [1080, 0]
click at [1445, 655] on div "Not rated 2.7km" at bounding box center [1430, 660] width 94 height 9
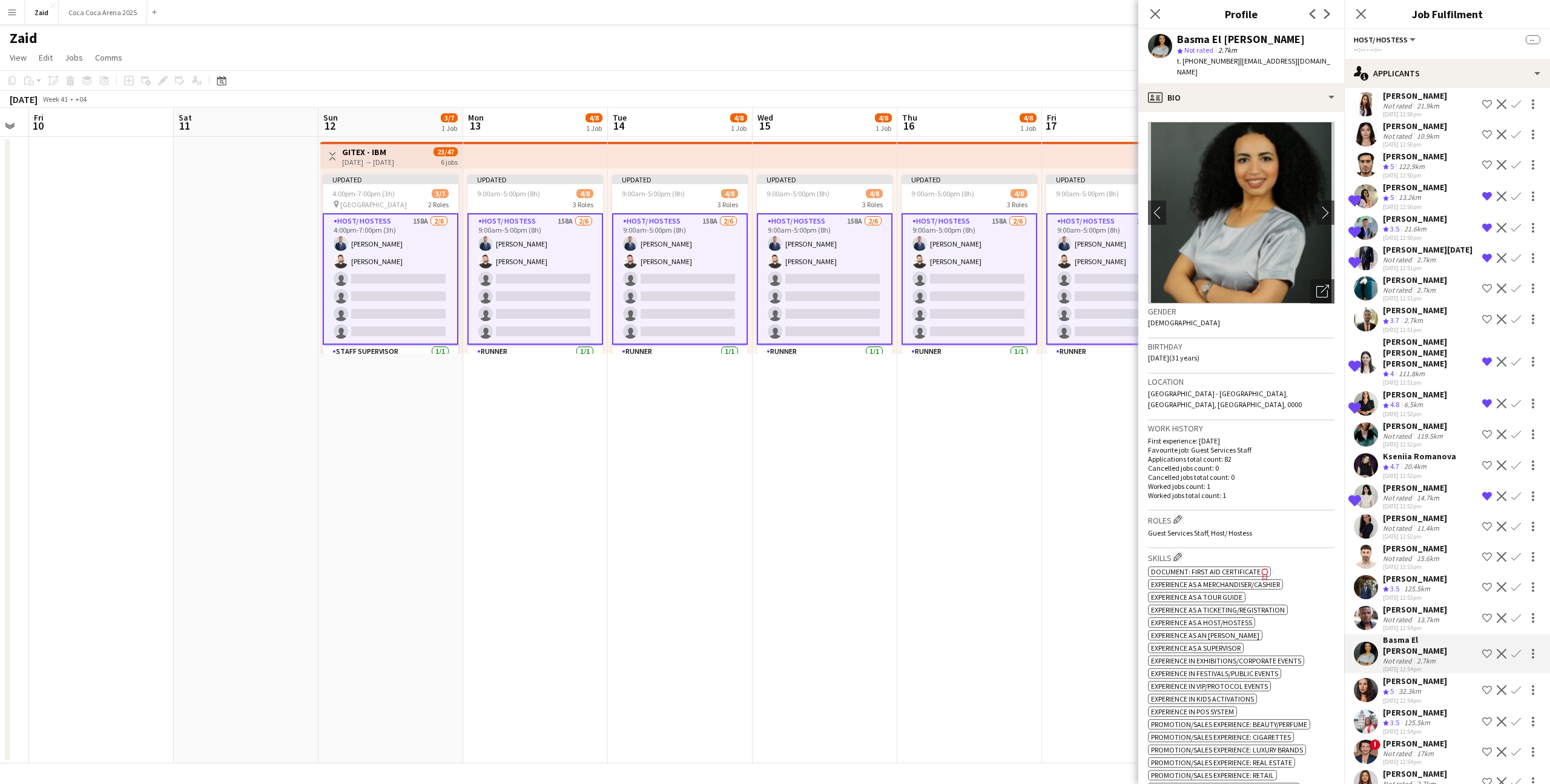
click at [1444, 675] on div "Daria Gvardiian Crew rating 5 32.3km 22-08-2025 12:54pm Shortlist crew Decline …" at bounding box center [1447, 690] width 206 height 29
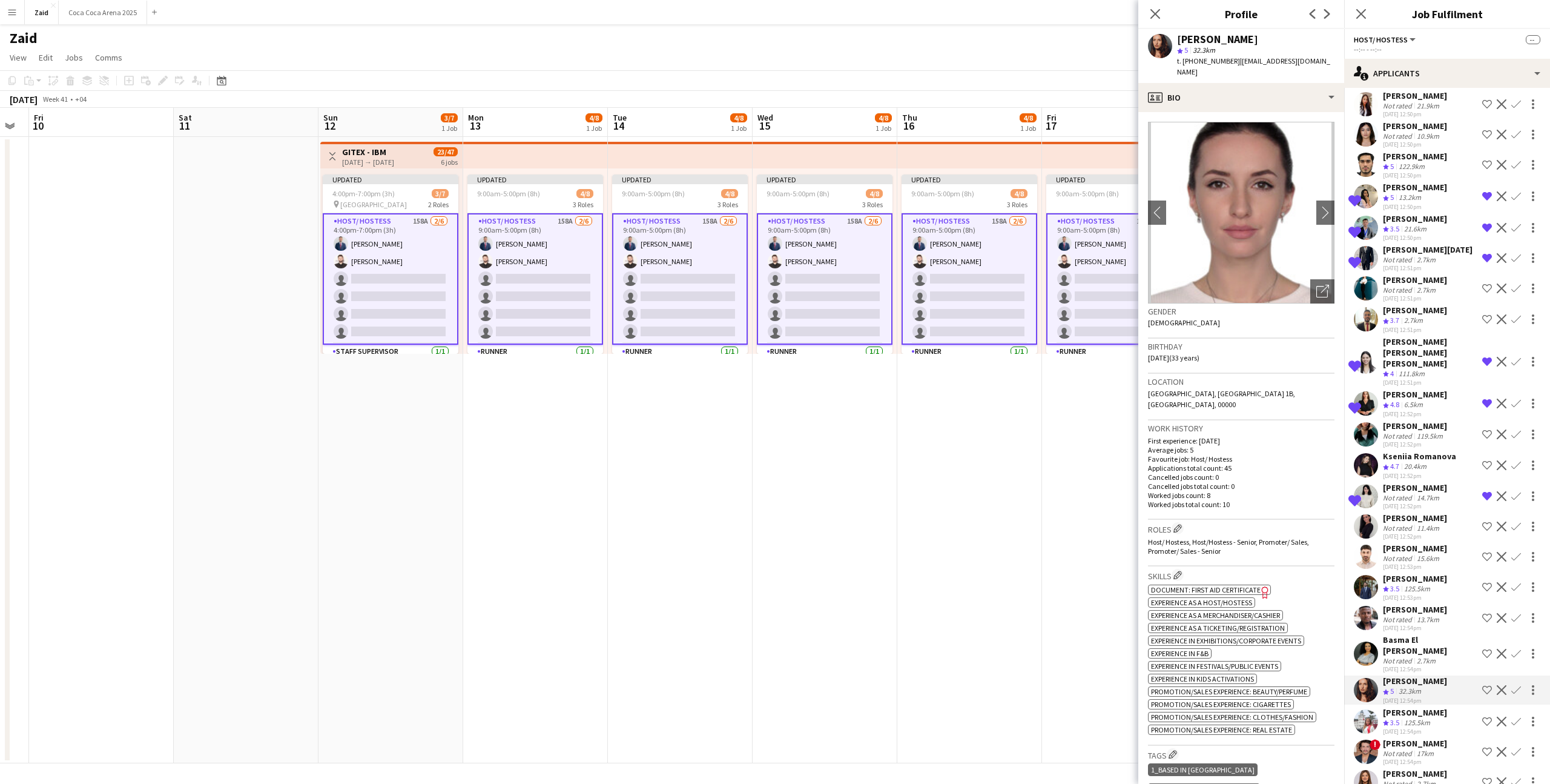
click at [1487, 685] on app-icon "Shortlist crew" at bounding box center [1487, 689] width 9 height 9
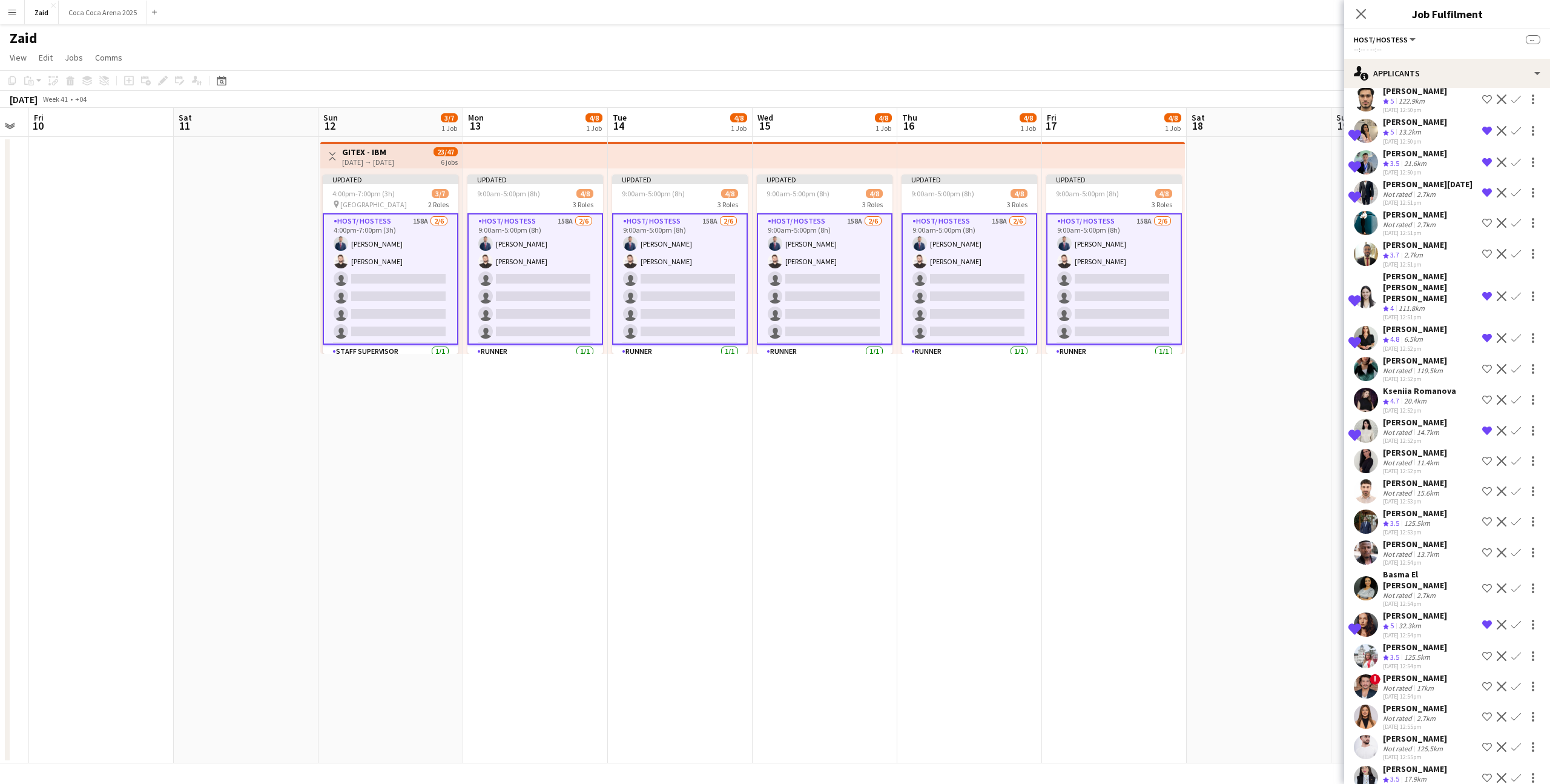
scroll to position [1144, 0]
click at [1428, 684] on div "17km" at bounding box center [1425, 688] width 21 height 9
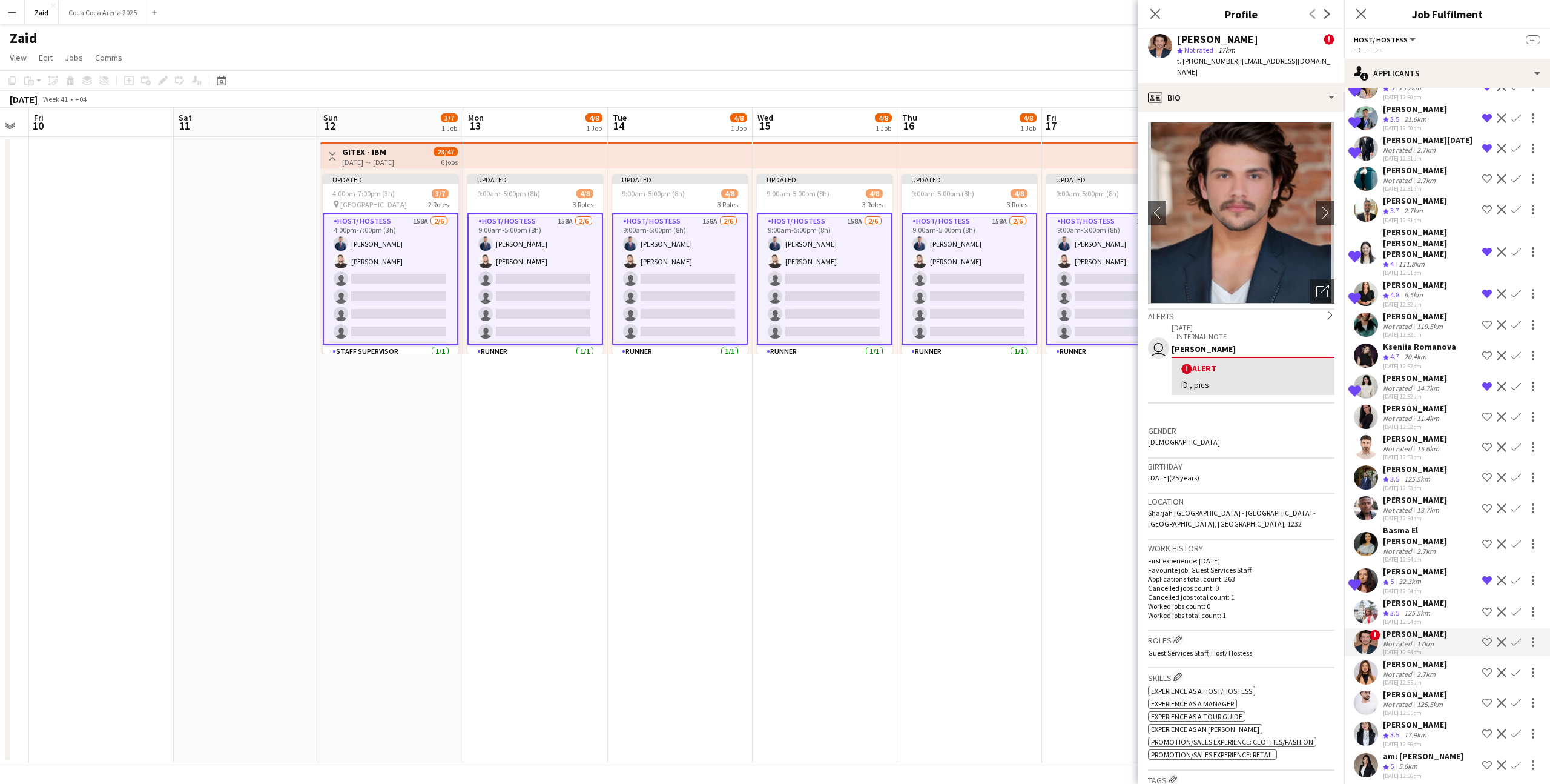
scroll to position [1186, 0]
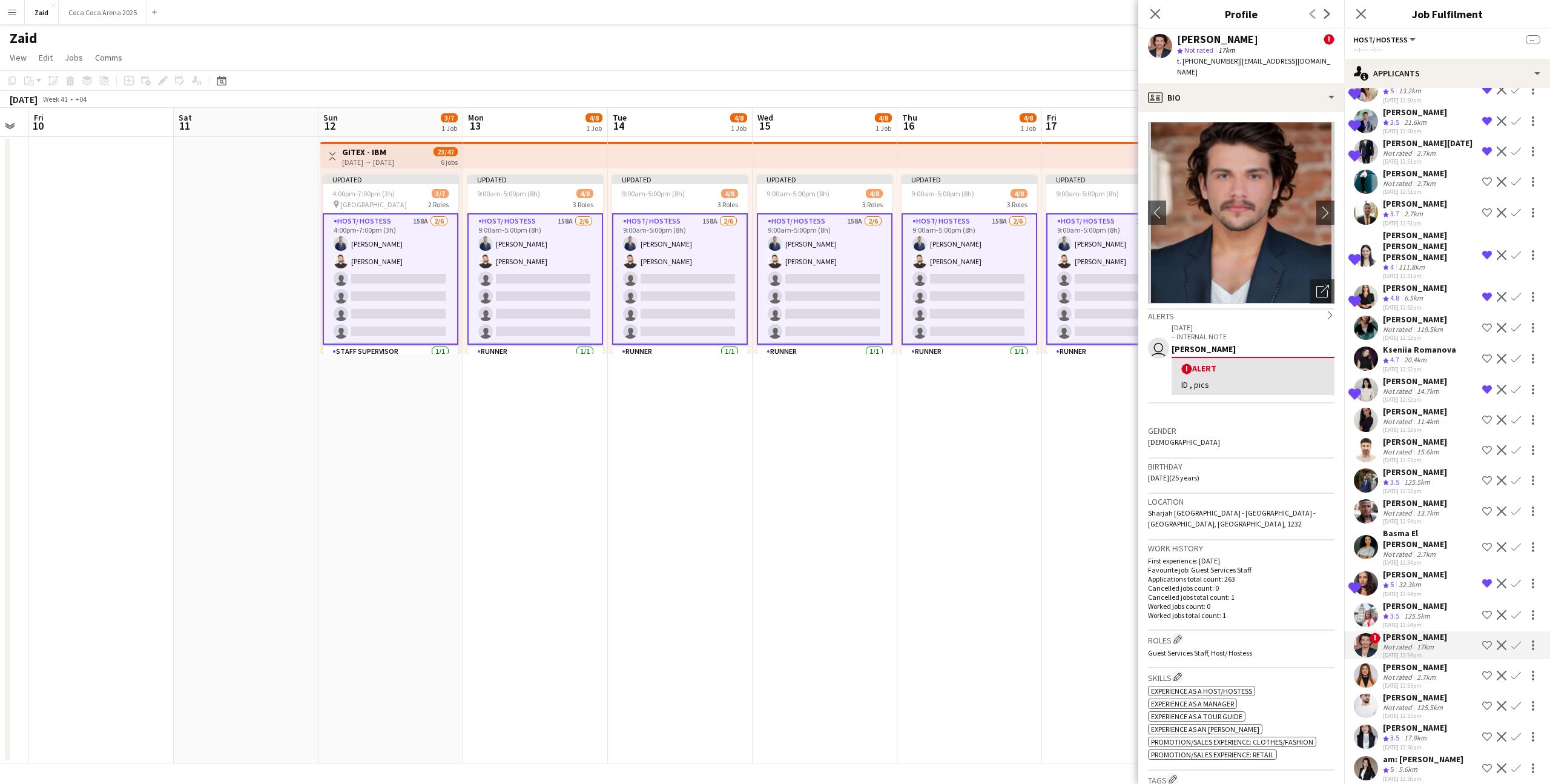
click at [1427, 673] on div "2.7km" at bounding box center [1427, 677] width 24 height 9
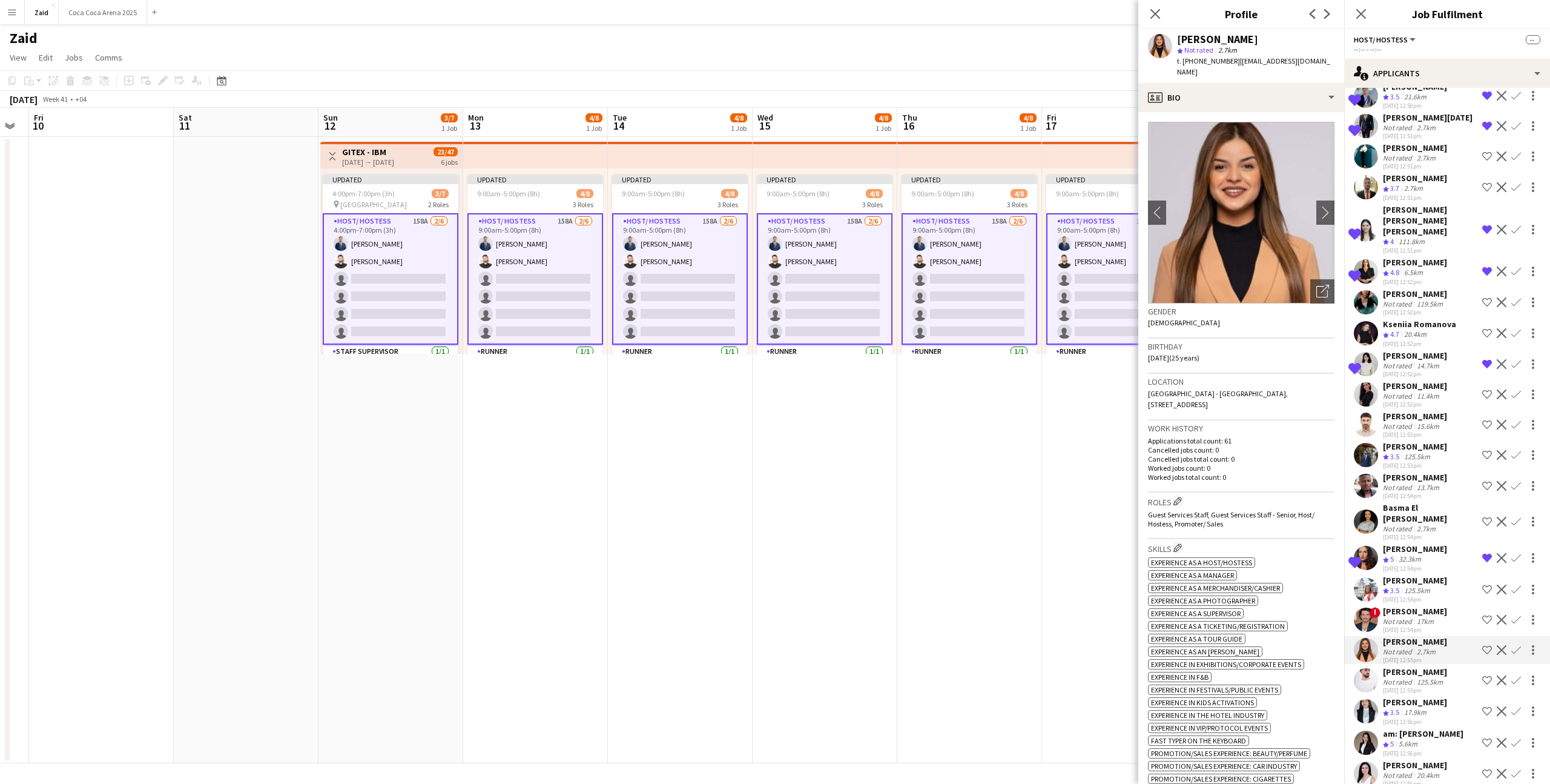
scroll to position [1215, 0]
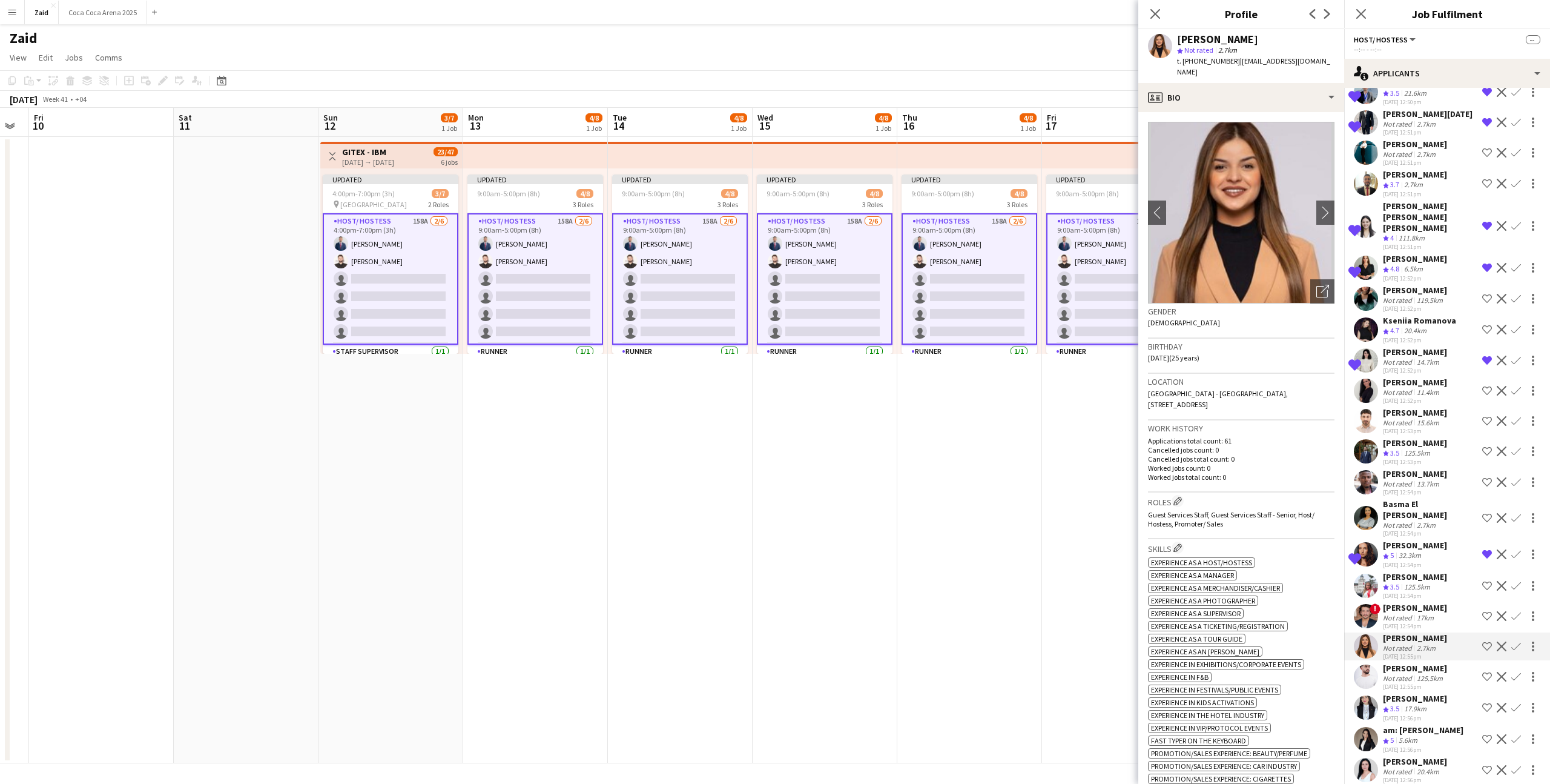
click at [1456, 662] on div "Daniel Rasheed Not rated 125.5km 22-08-2025 12:55pm Shortlist crew Decline Conf…" at bounding box center [1447, 676] width 206 height 28
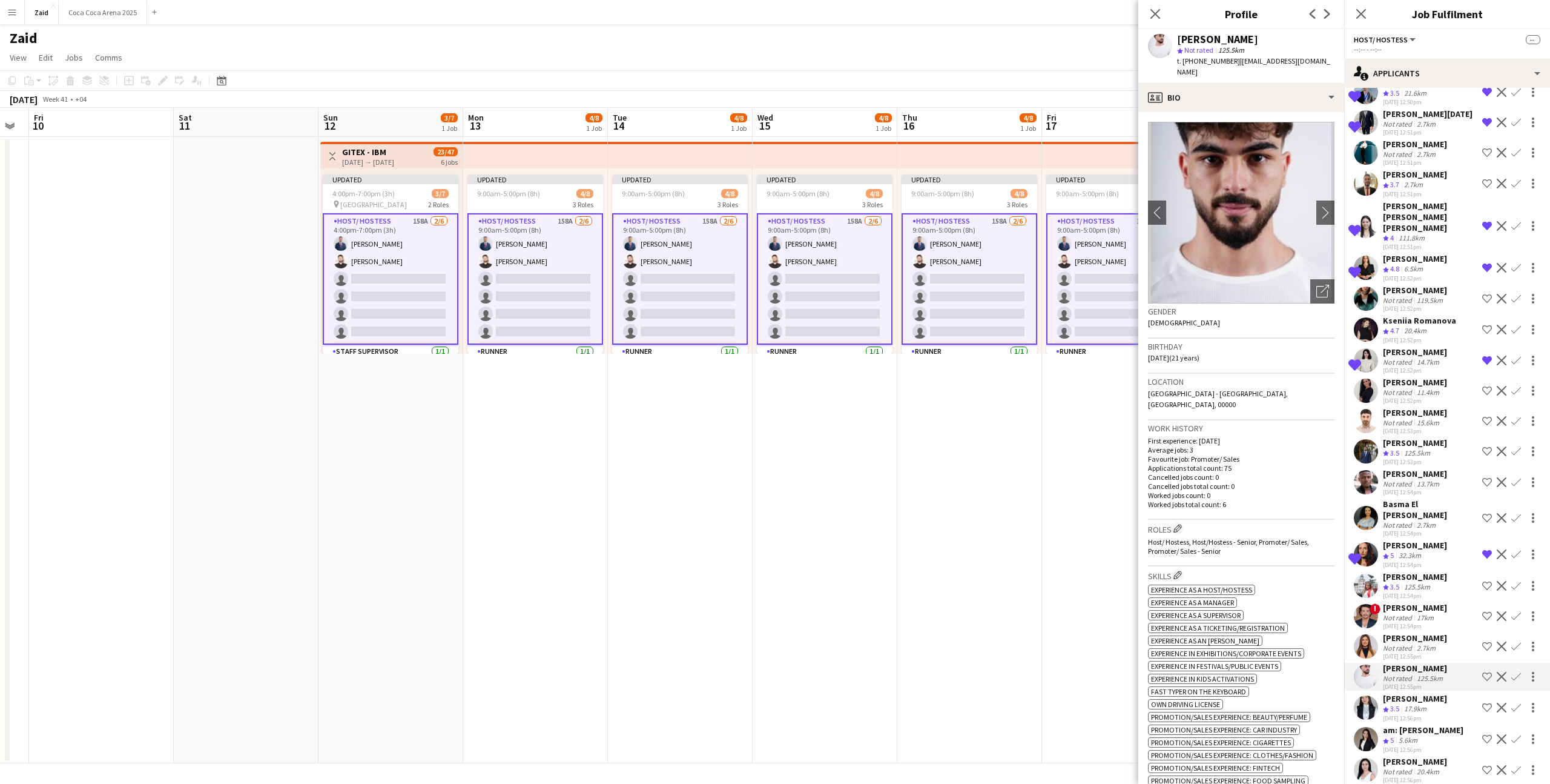
click at [1447, 724] on div "am: [PERSON_NAME]" at bounding box center [1423, 729] width 81 height 11
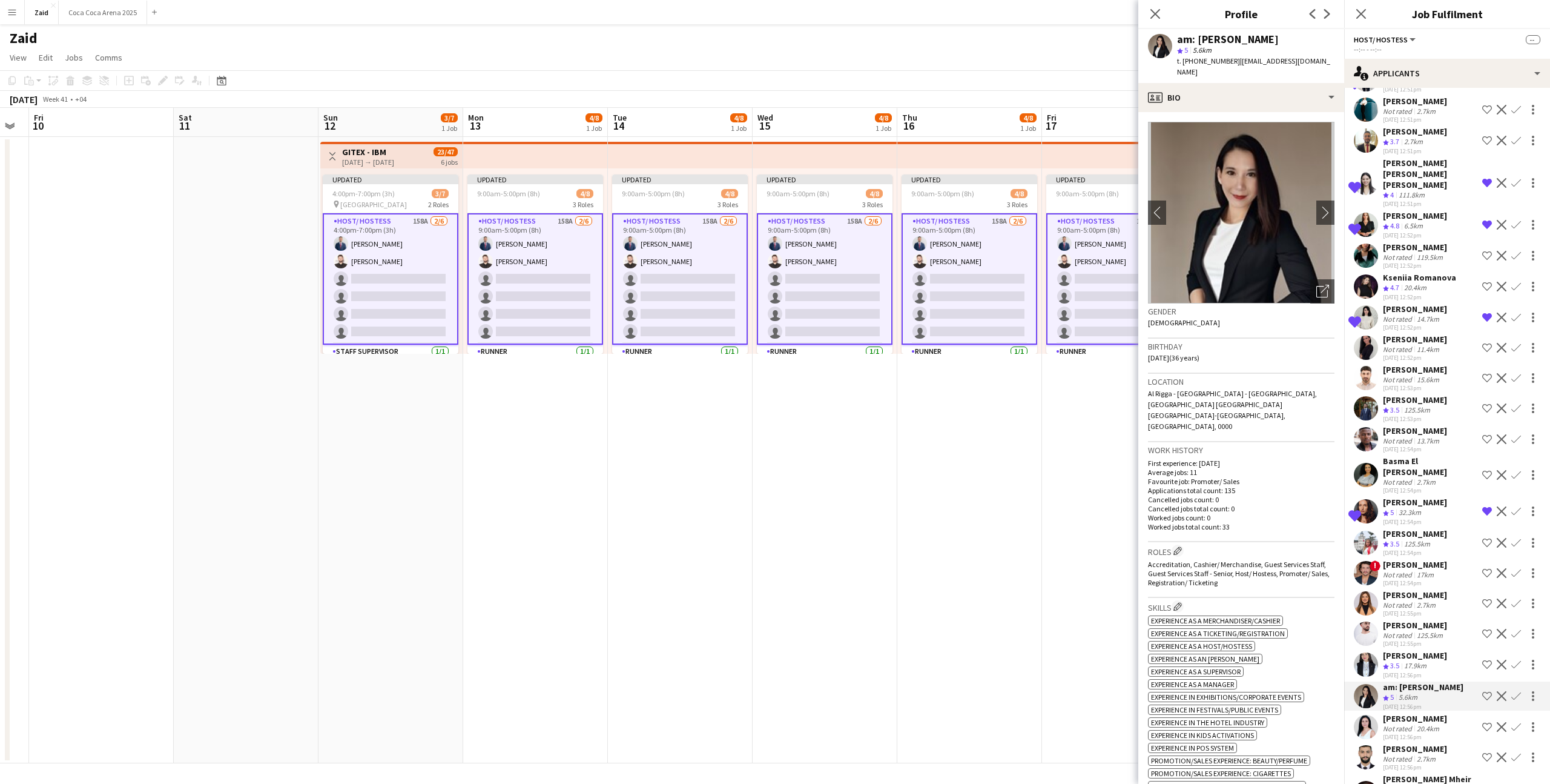
click at [1447, 713] on div "Rasha Hassoun Not rated 20.4km 22-08-2025 12:56pm Shortlist crew Decline Confirm" at bounding box center [1447, 727] width 206 height 28
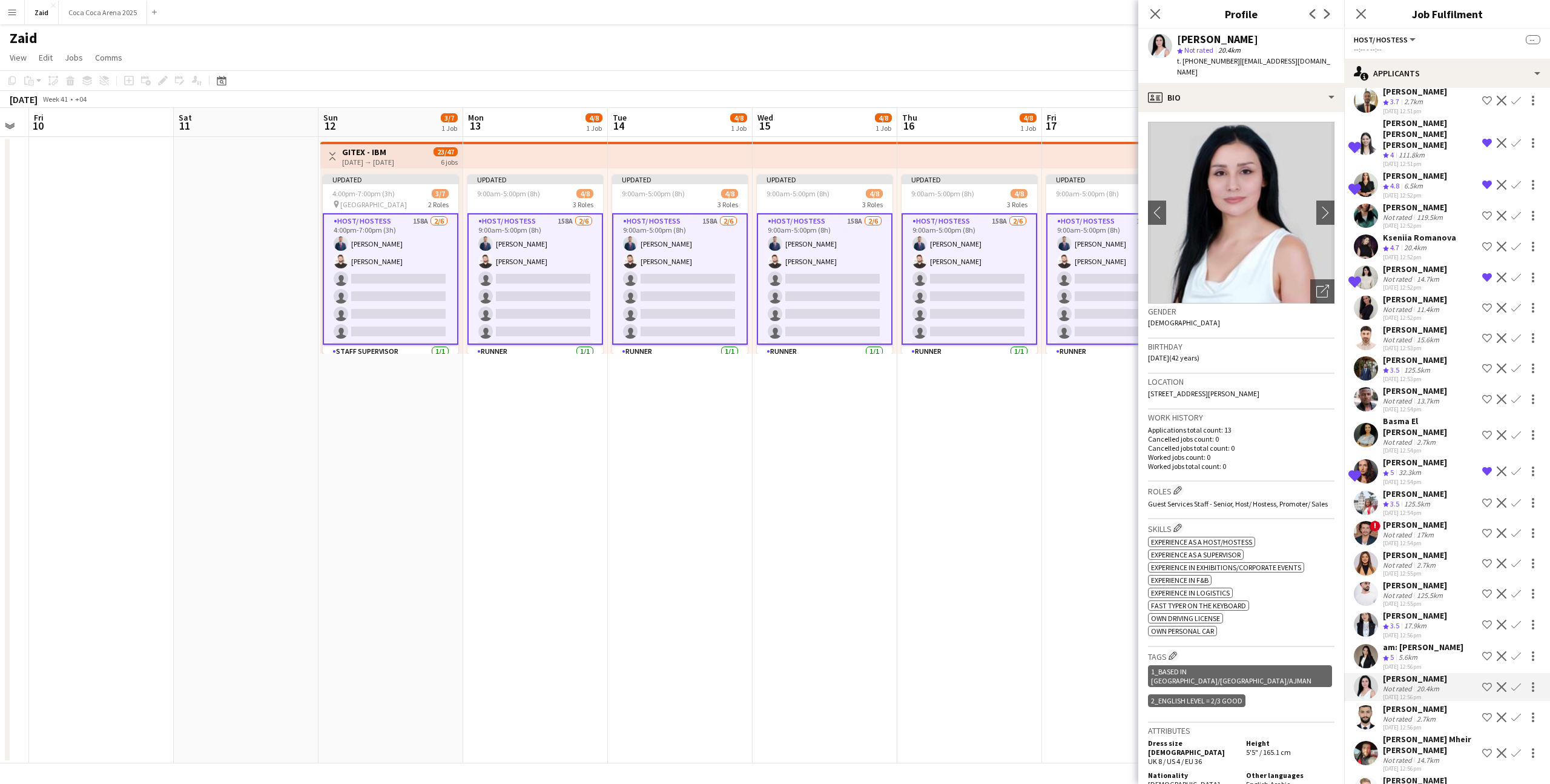
scroll to position [1296, 0]
click at [1446, 726] on div "[DATE] 12:56pm" at bounding box center [1415, 729] width 64 height 8
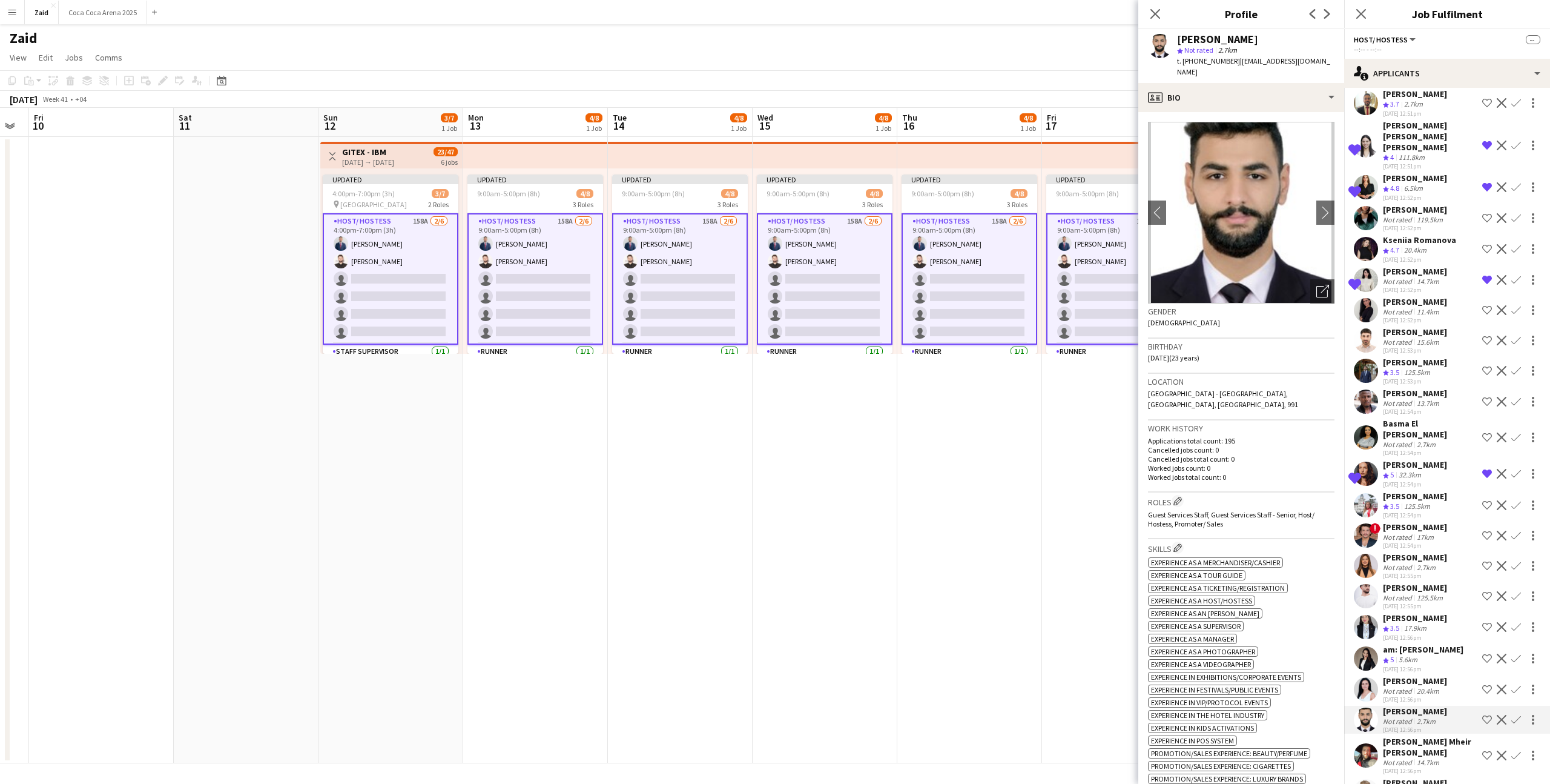
click at [1465, 757] on div "Not rated 14.7km" at bounding box center [1430, 762] width 94 height 9
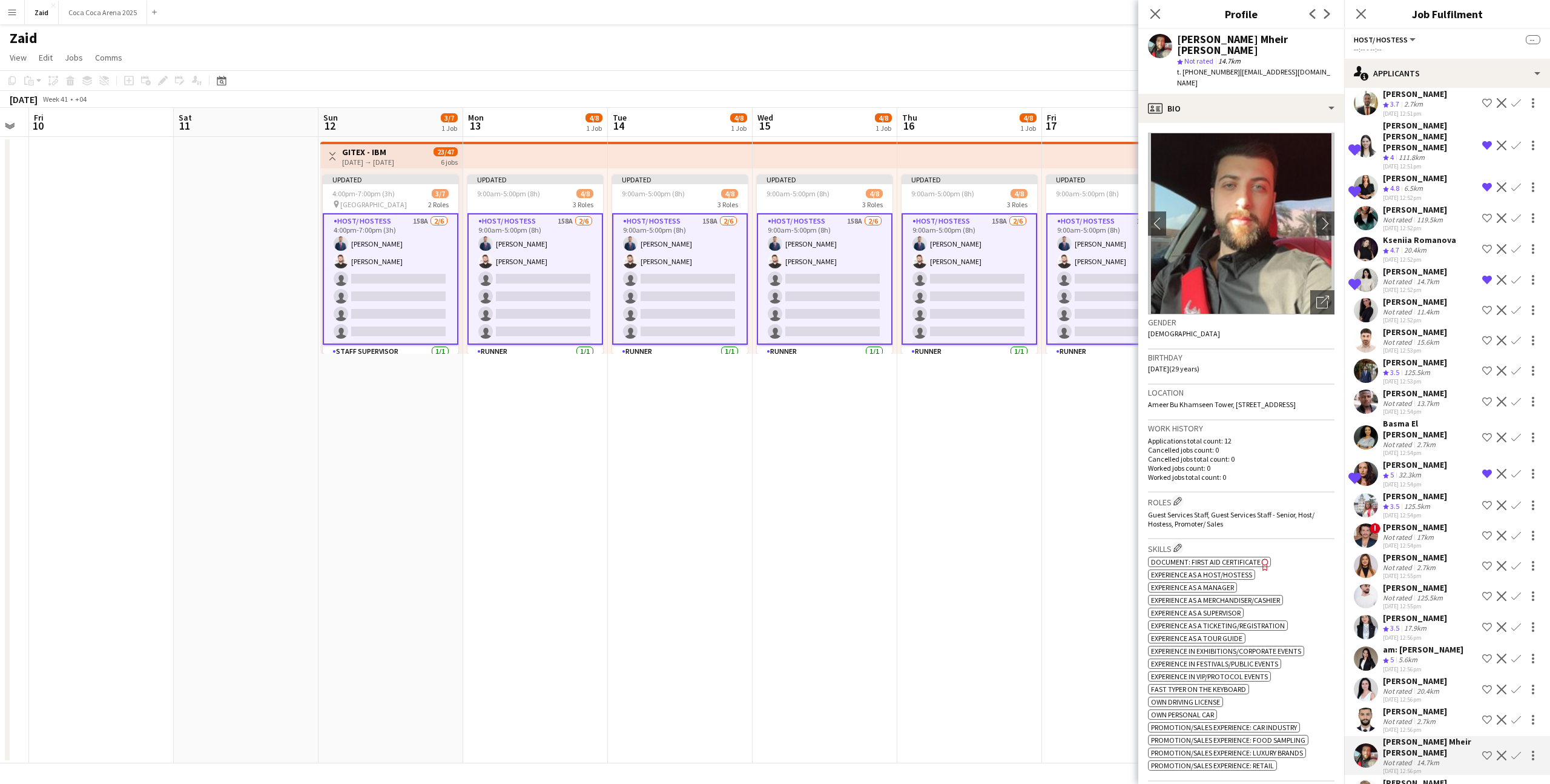
click at [1459, 777] on div "Ahmed rafik Baghiri Crew rating 3.5 114.9km 22-08-2025 12:56pm Shortlist crew D…" at bounding box center [1447, 792] width 206 height 29
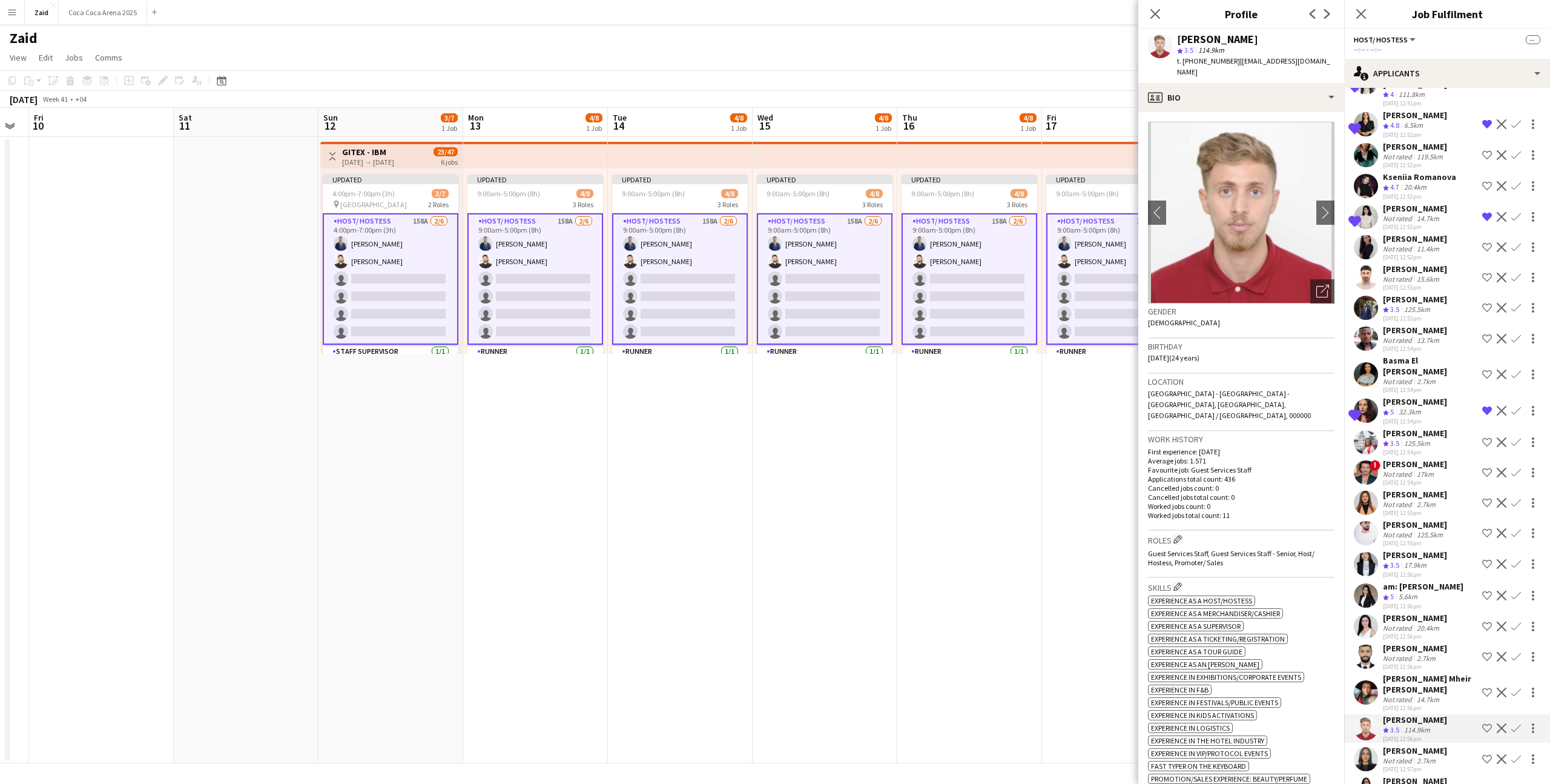
scroll to position [1358, 0]
click at [1443, 757] on div "Not rated 2.7km" at bounding box center [1415, 761] width 64 height 9
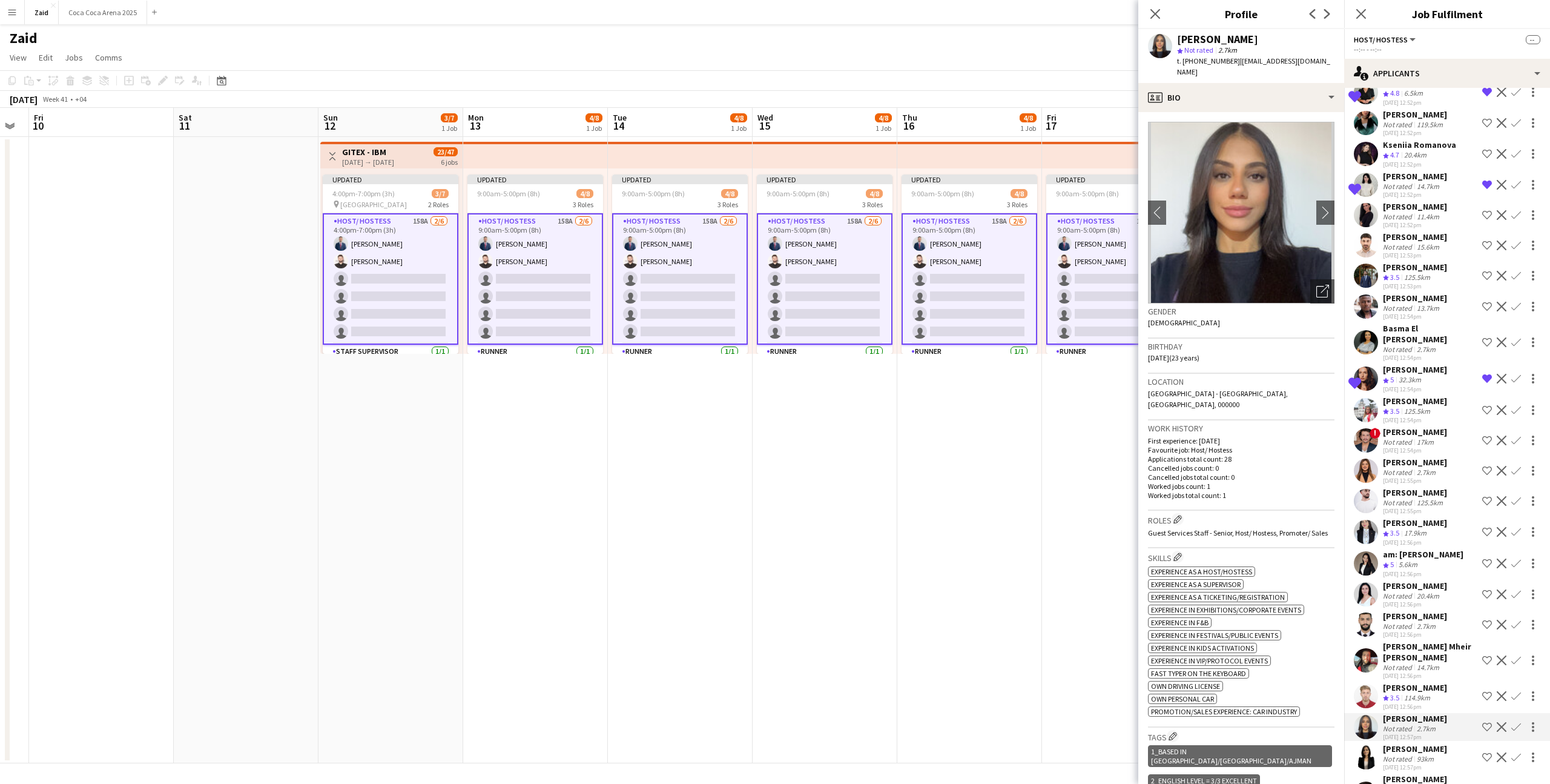
click at [1443, 754] on div "Not rated 93km" at bounding box center [1415, 758] width 64 height 9
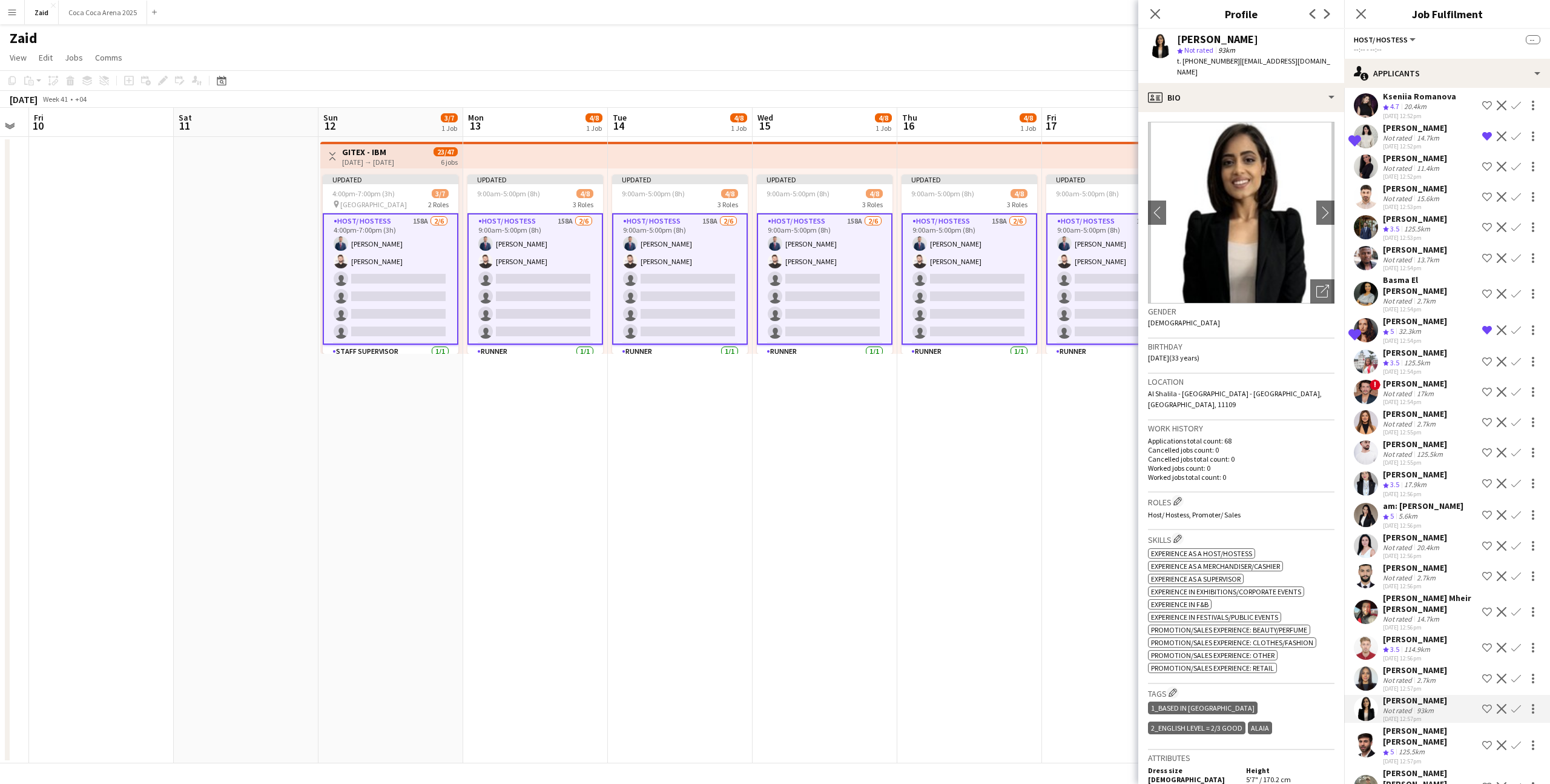
scroll to position [1439, 0]
click at [1441, 783] on div "10.3km" at bounding box center [1428, 794] width 27 height 9
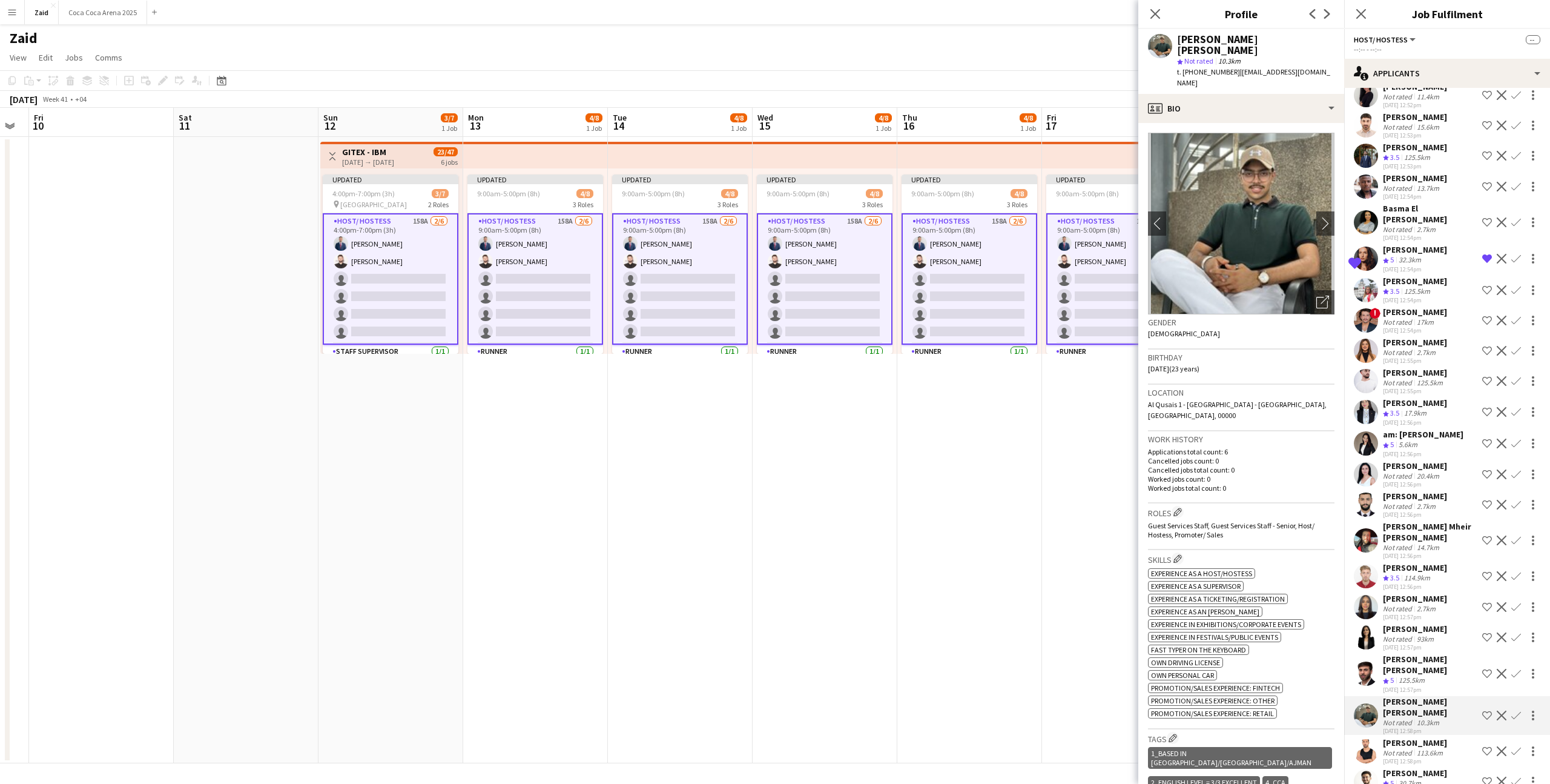
click at [1439, 778] on div "Crew rating 5 30.7km" at bounding box center [1415, 783] width 64 height 10
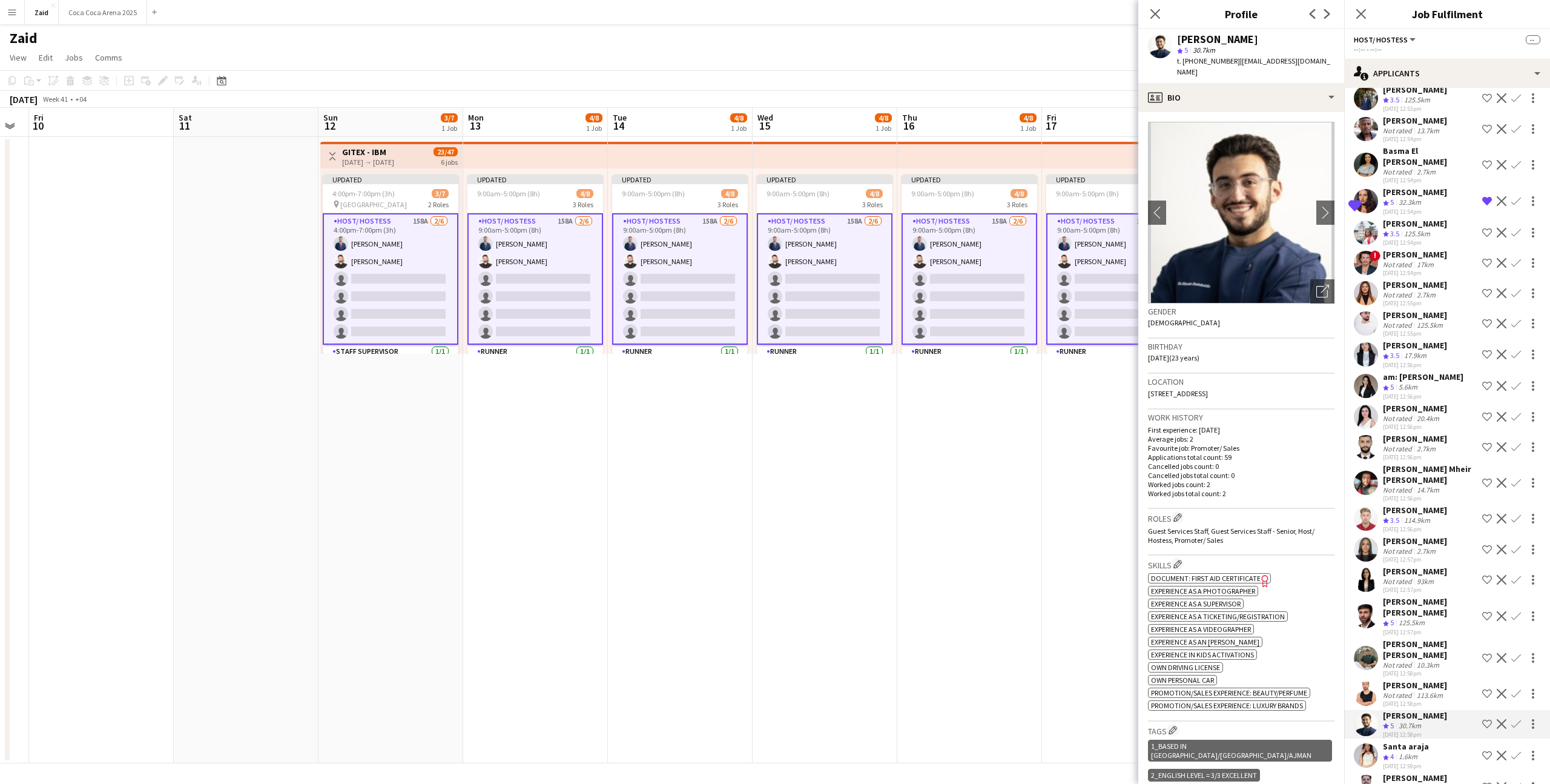
scroll to position [1574, 0]
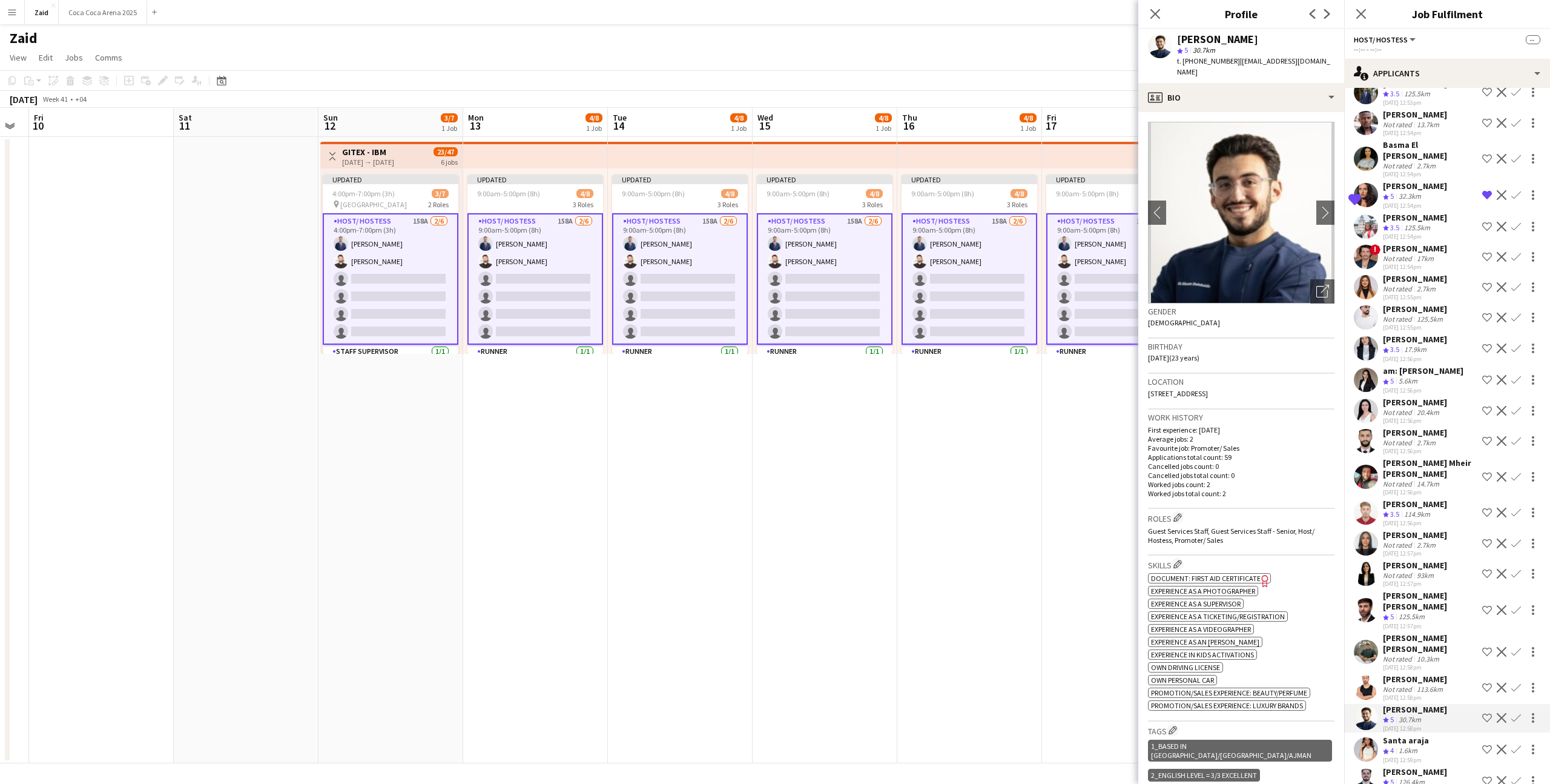
click at [1439, 766] on div "Saif Dib Crew rating 5 126.4km 22-08-2025 1:00pm Shortlist crew Decline Confirm" at bounding box center [1447, 781] width 206 height 29
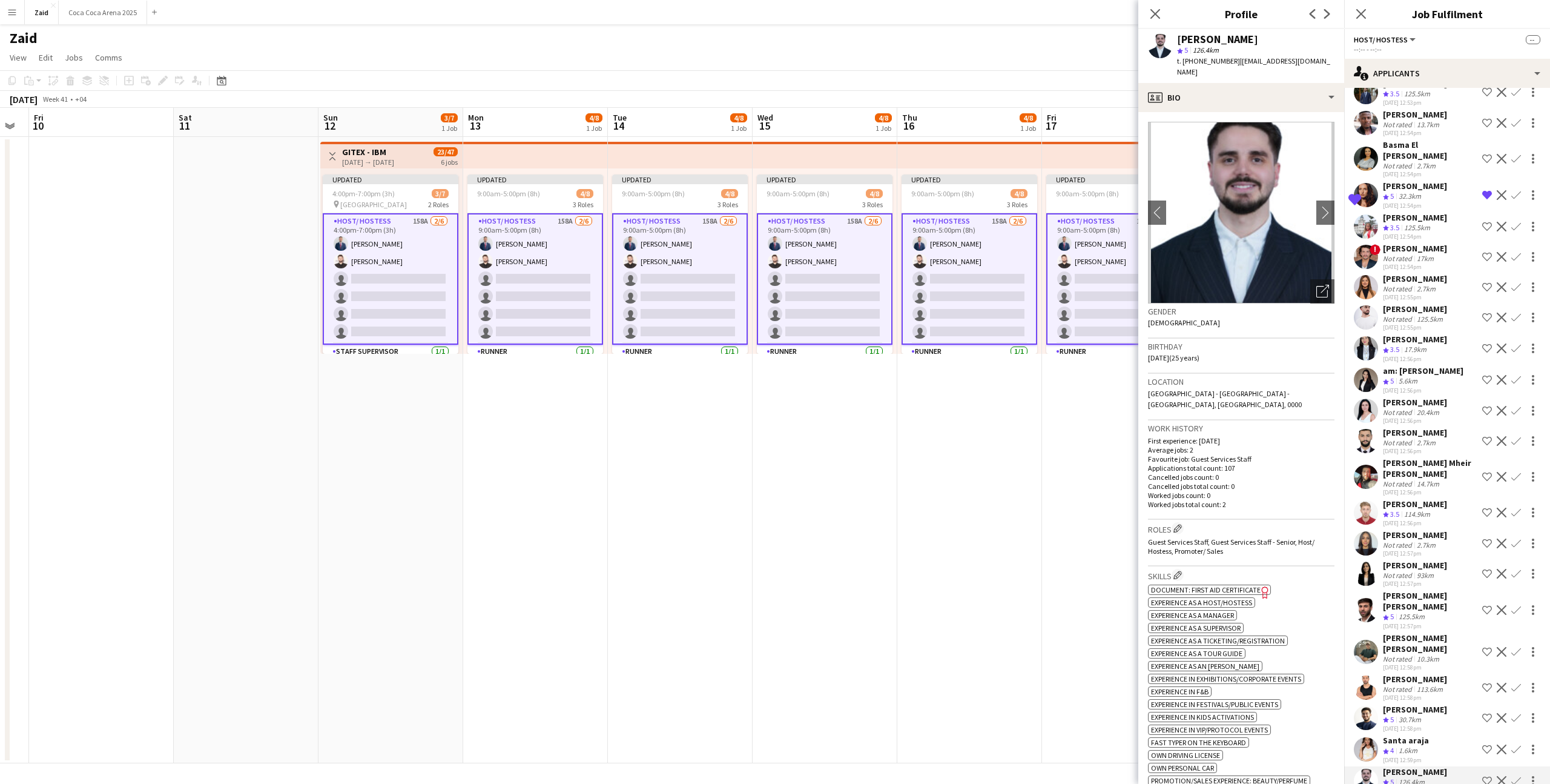
scroll to position [1607, 0]
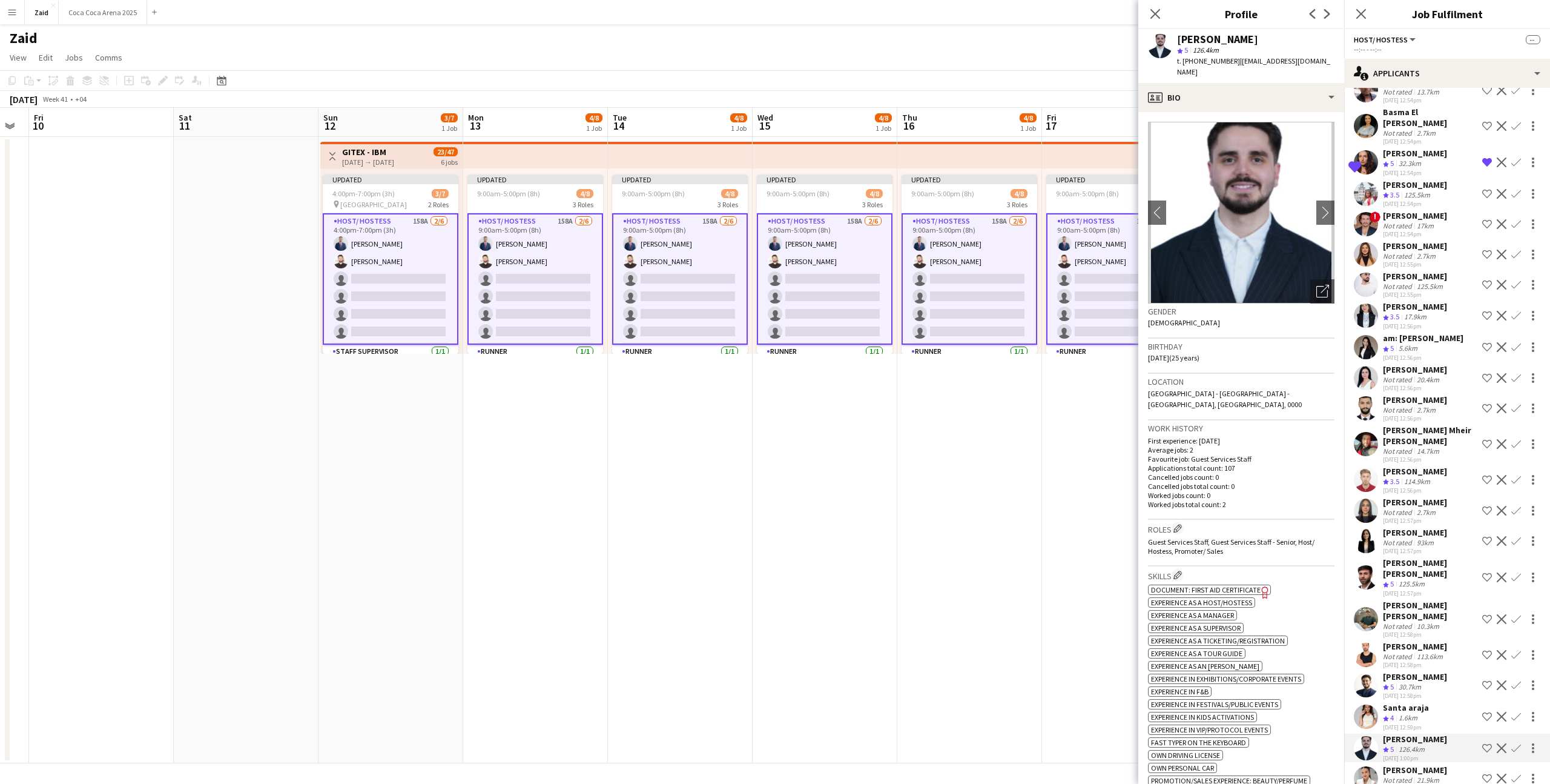
click at [1439, 775] on div "21.9km" at bounding box center [1428, 780] width 27 height 9
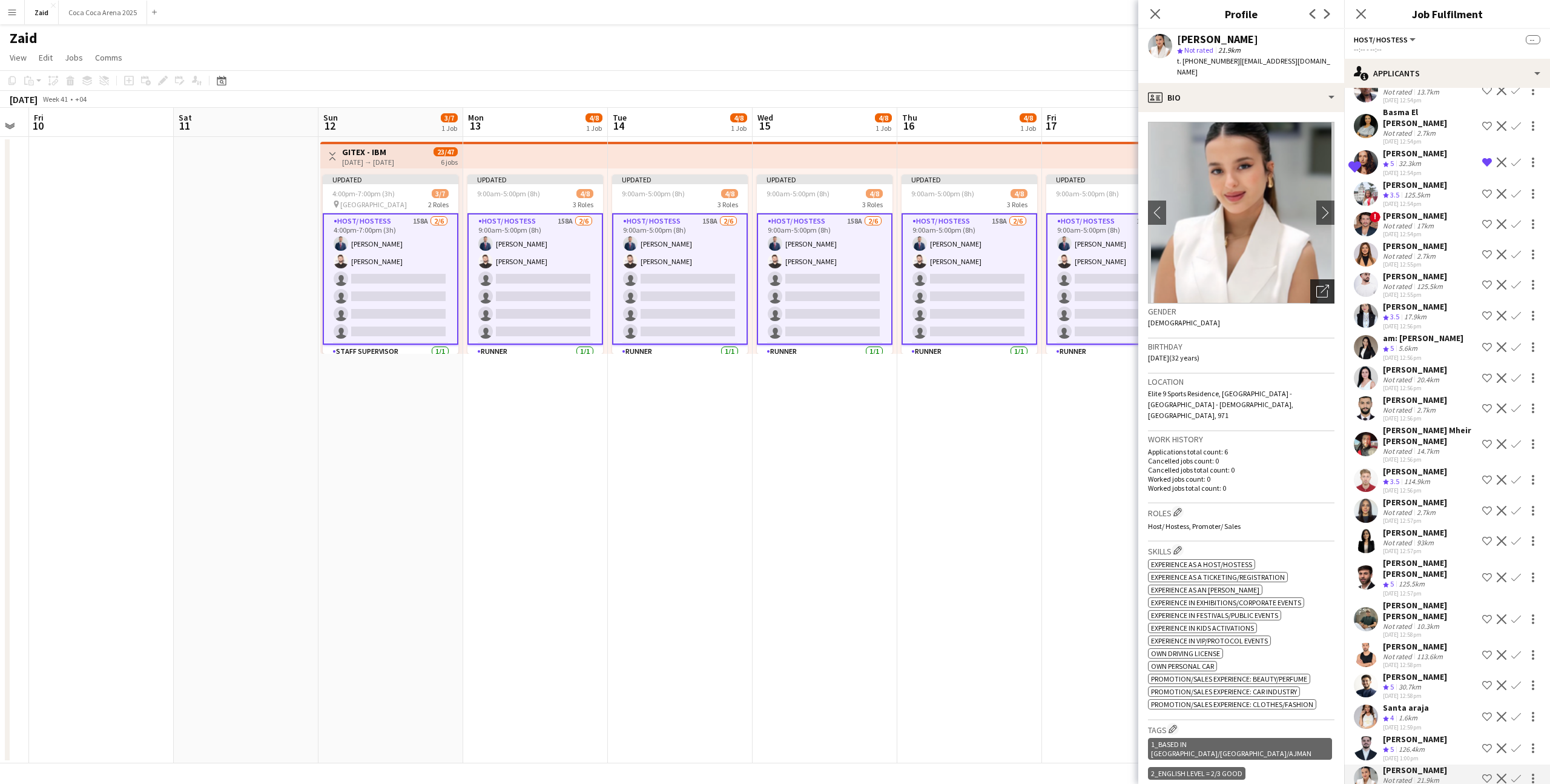
click at [1330, 284] on div "Open photos pop-in" at bounding box center [1323, 291] width 24 height 24
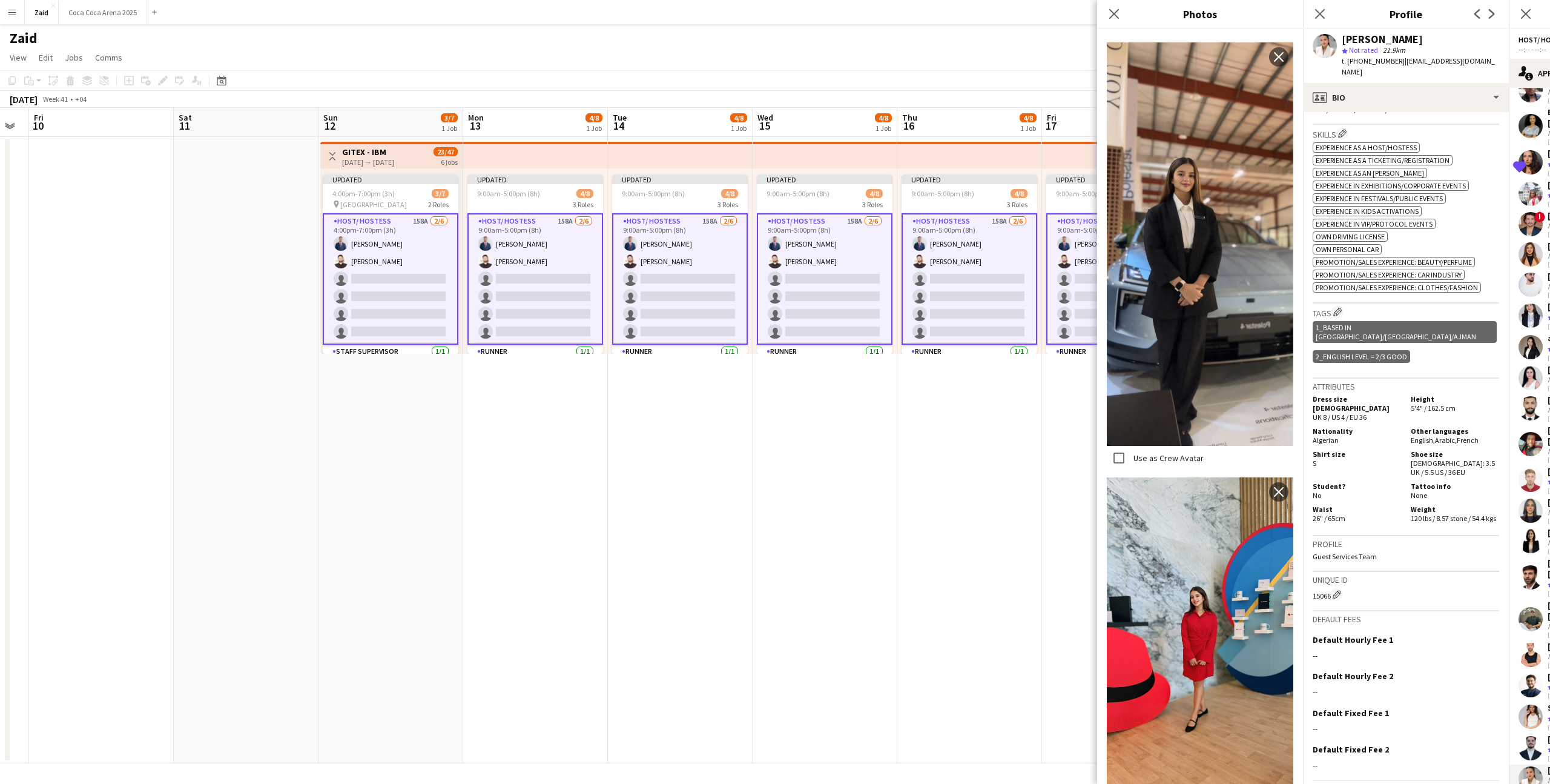
scroll to position [1718, 0]
click at [1481, 708] on div "Default Fixed Fee 1 Edit this field" at bounding box center [1406, 713] width 187 height 11
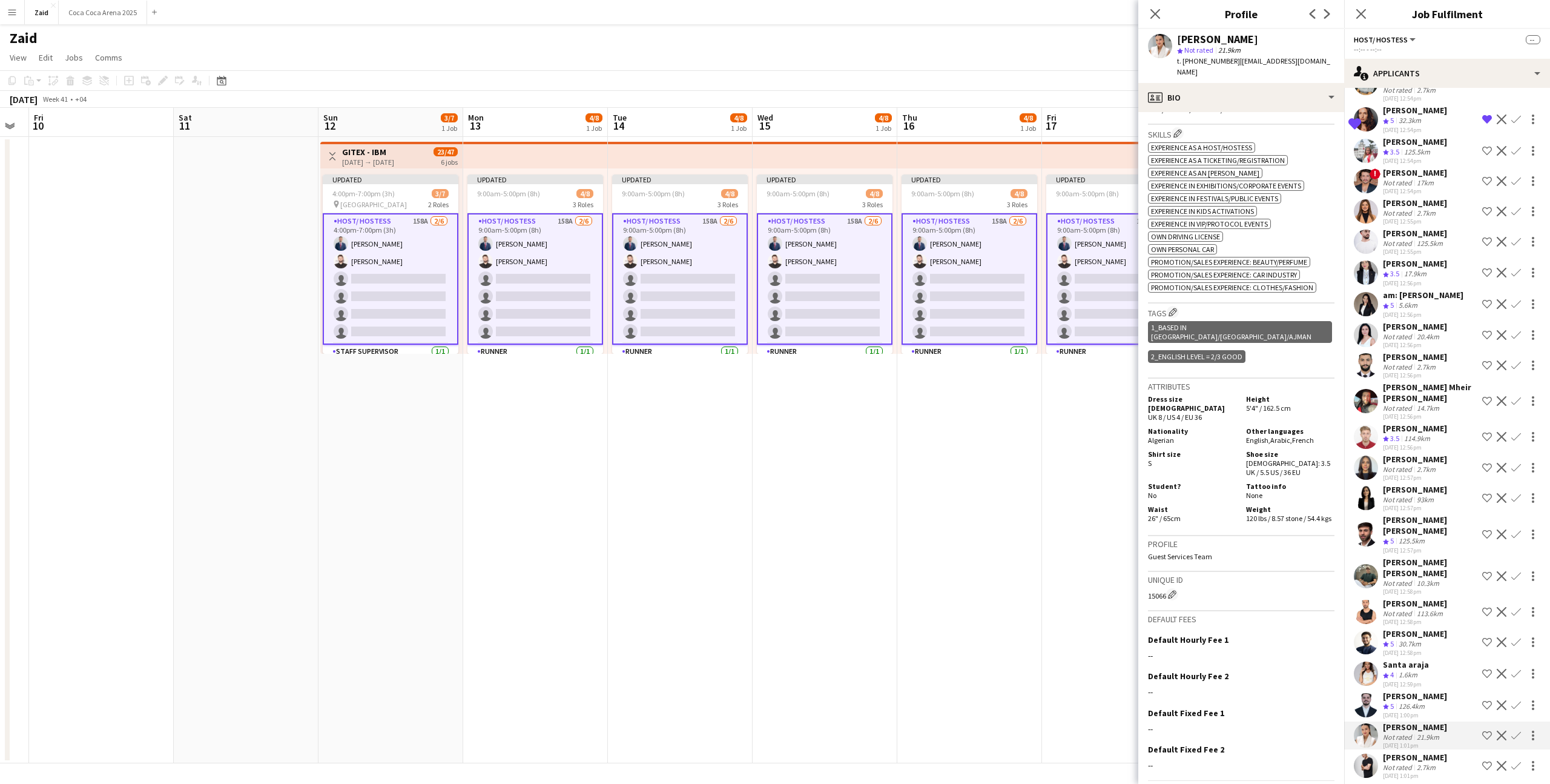
scroll to position [1701, 0]
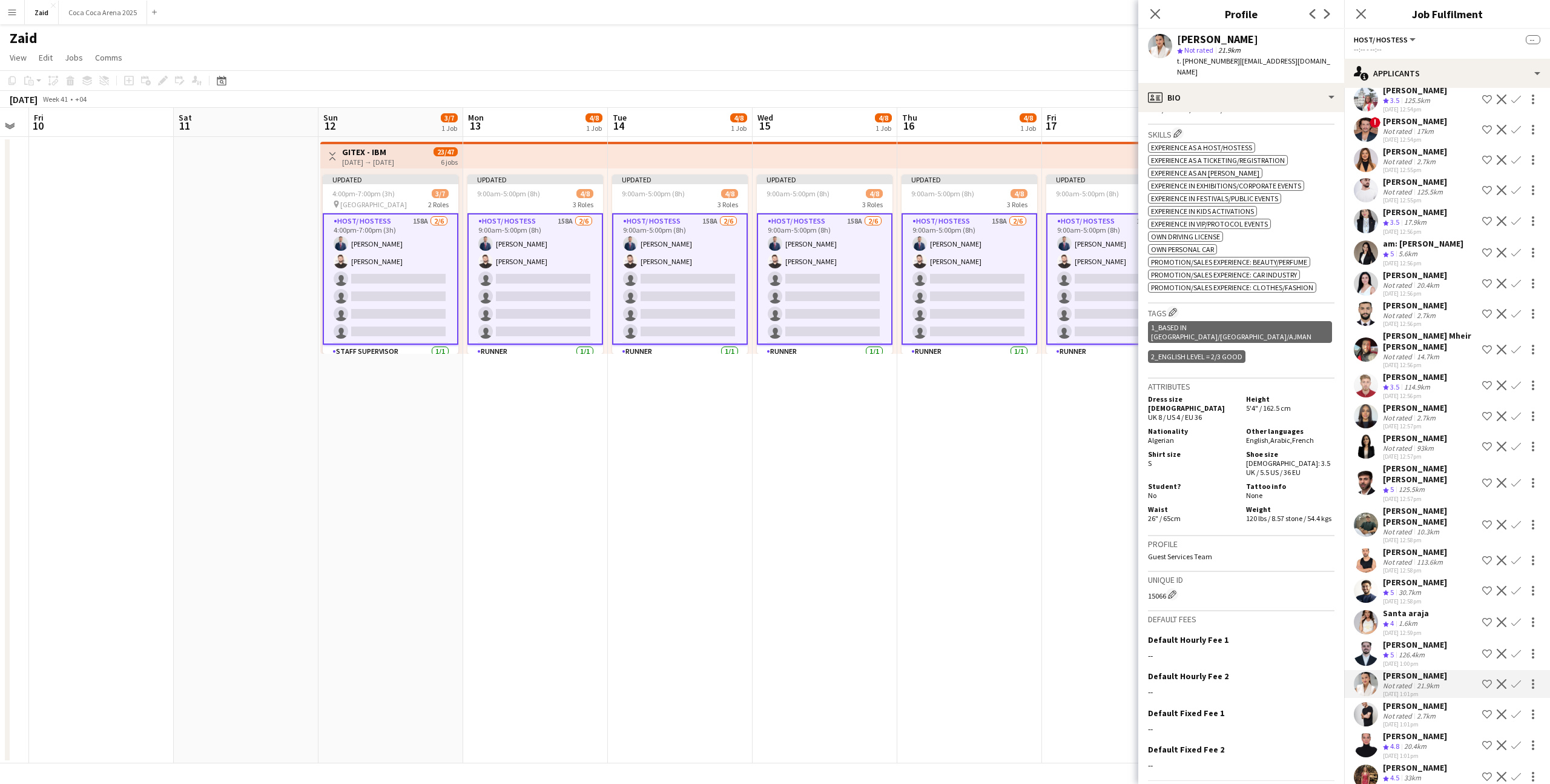
click at [1453, 700] on div "mohamed zedan Not rated 2.7km 22-08-2025 1:01pm Shortlist crew Decline Confirm" at bounding box center [1447, 714] width 206 height 28
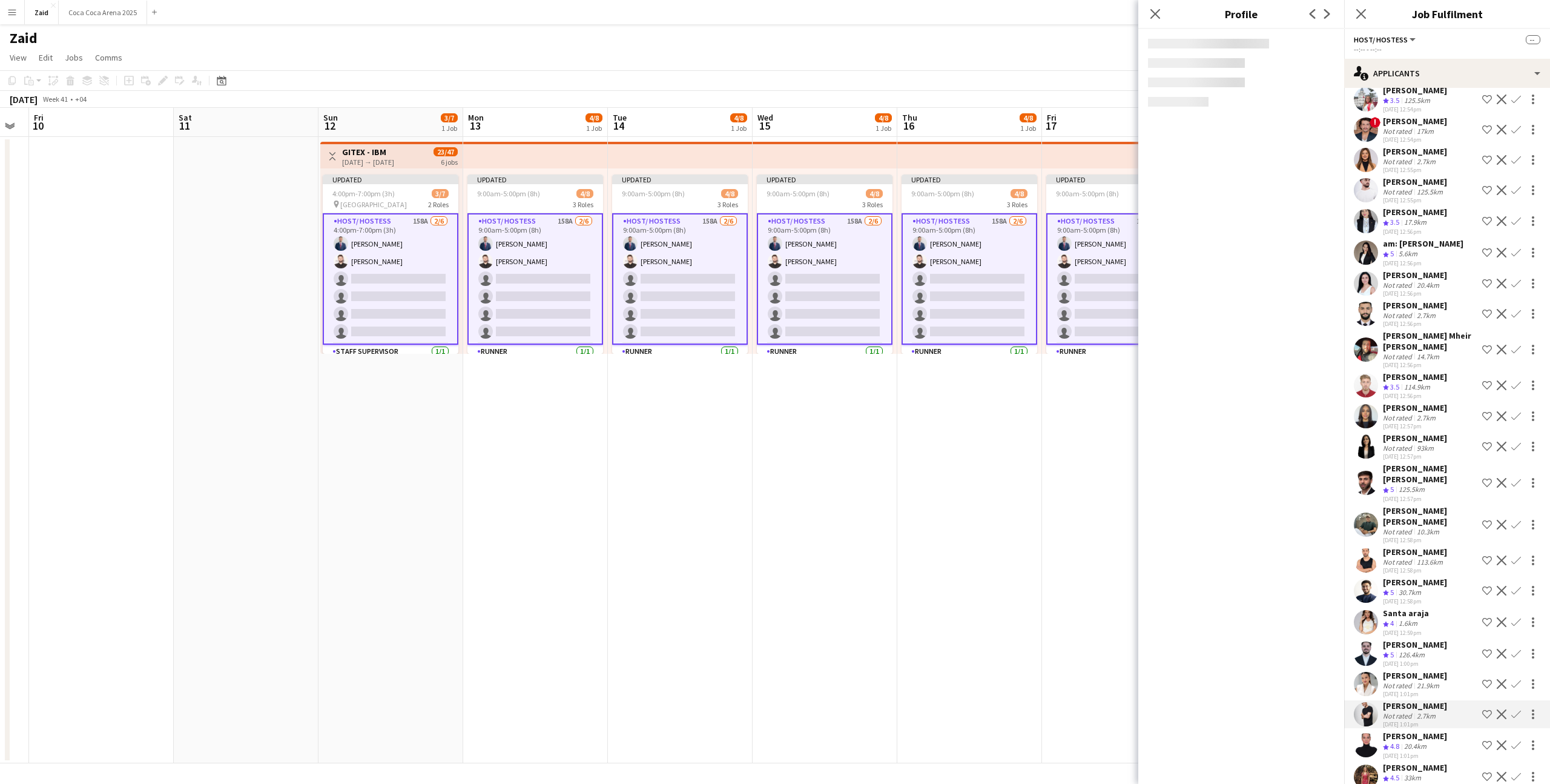
click at [1451, 730] on div "Jasna Kasic Crew rating 4.8 20.4km 22-08-2025 1:01pm Shortlist crew Decline Con…" at bounding box center [1447, 745] width 206 height 29
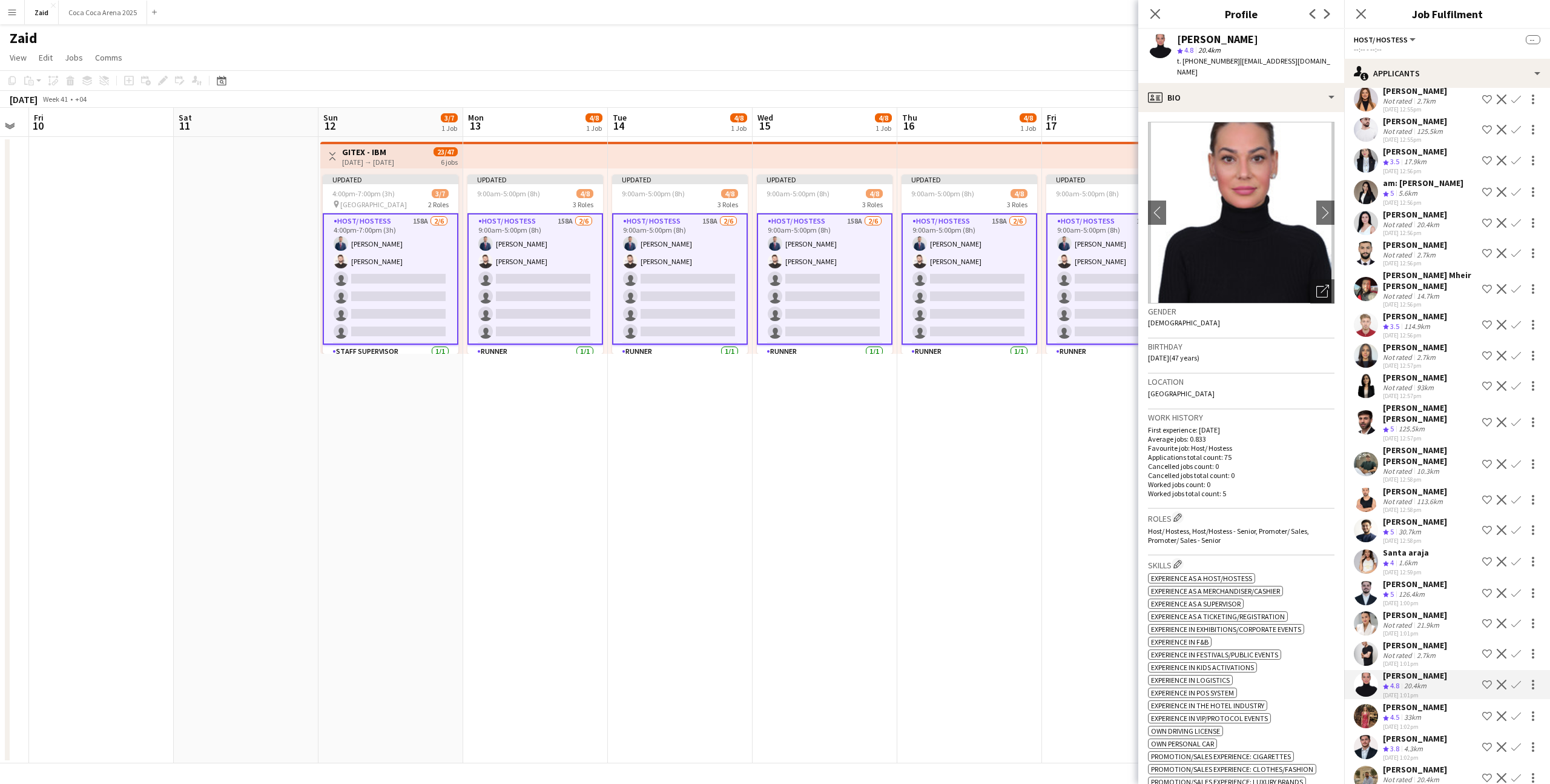
scroll to position [1768, 0]
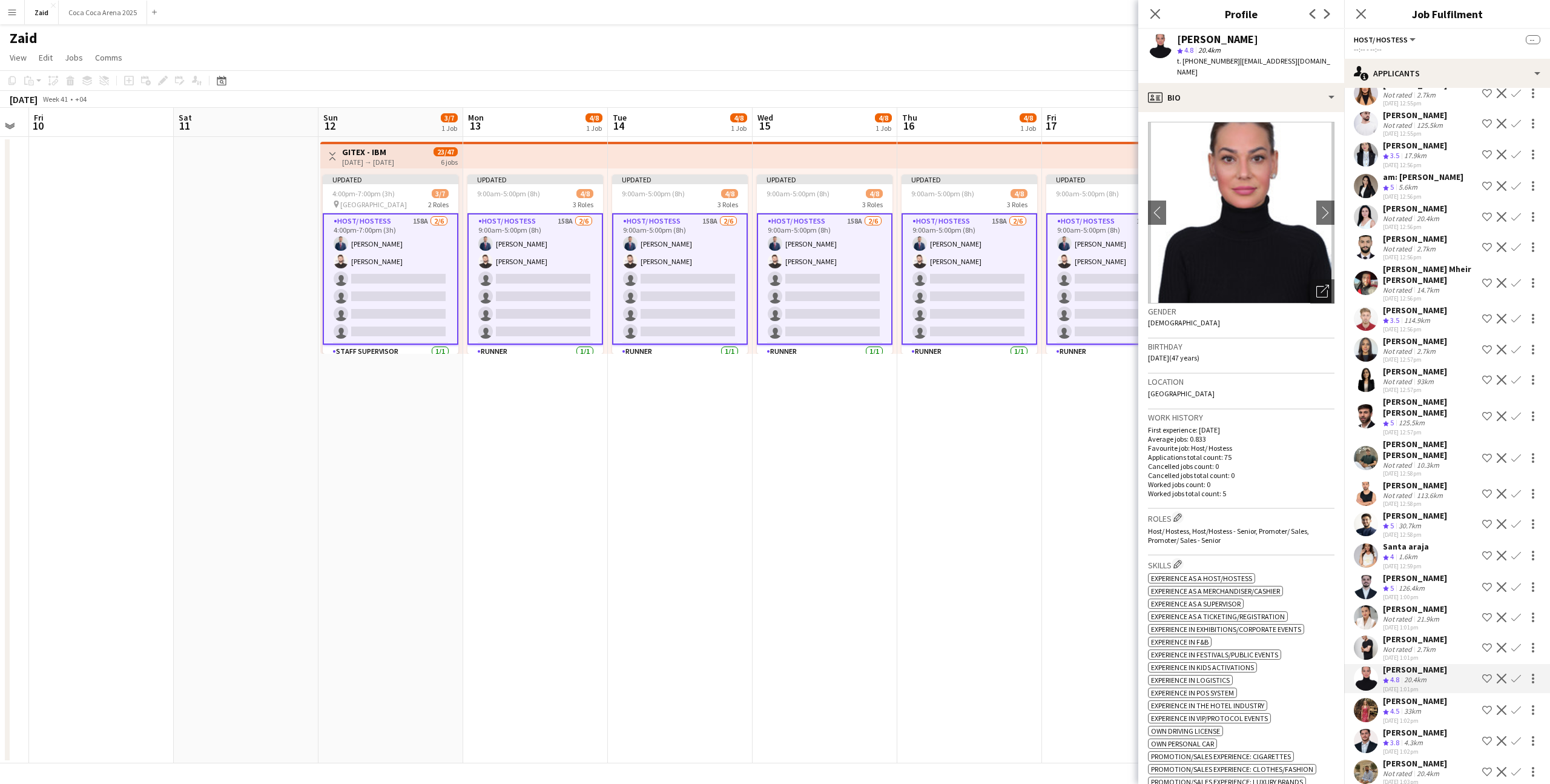
click at [1490, 705] on app-icon "Shortlist crew" at bounding box center [1487, 709] width 9 height 9
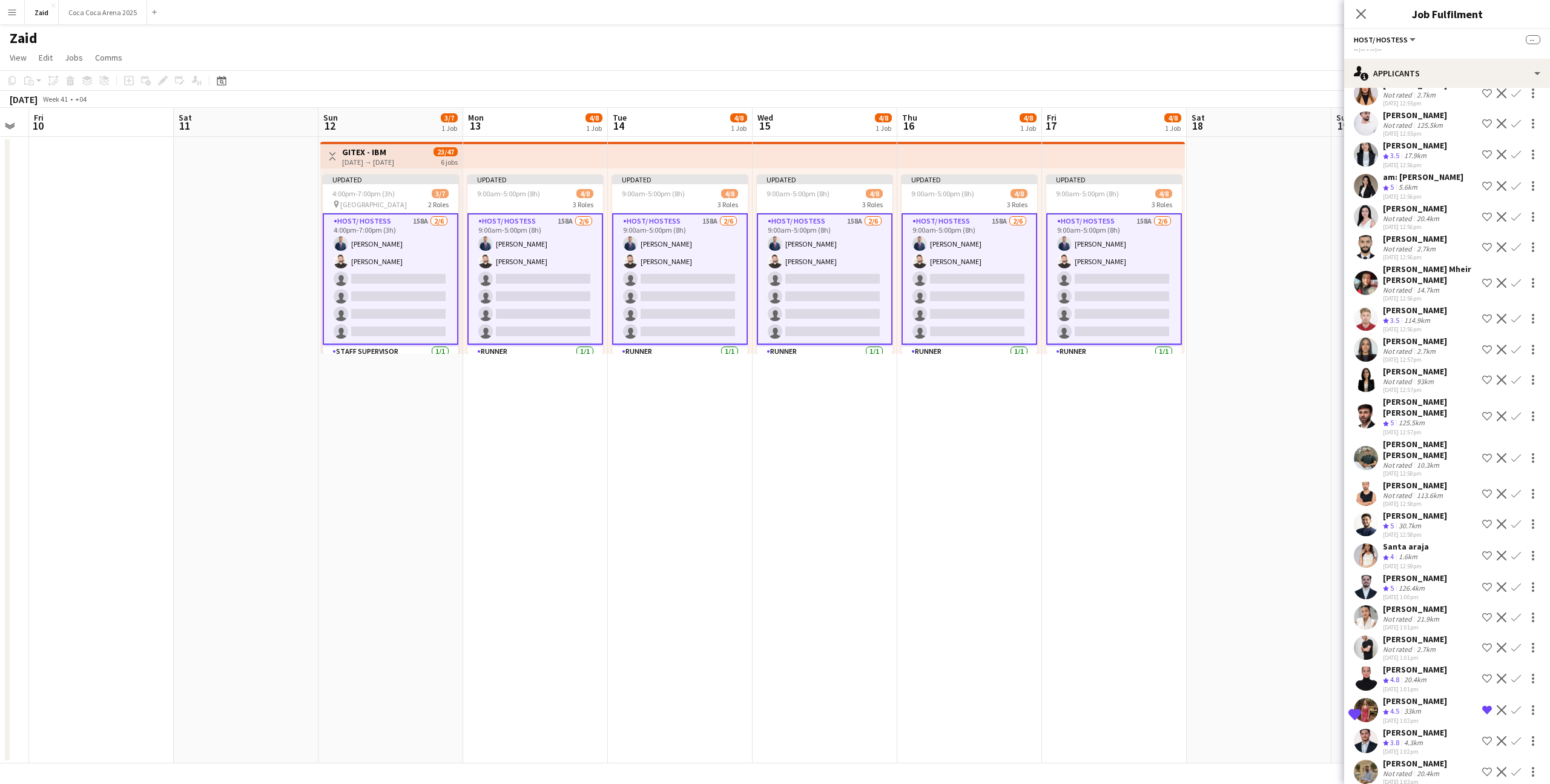
click at [1445, 727] on div "Yasin Alshawish Crew rating 3.8 4.3km 22-08-2025 1:02pm Shortlist crew Decline …" at bounding box center [1447, 741] width 206 height 29
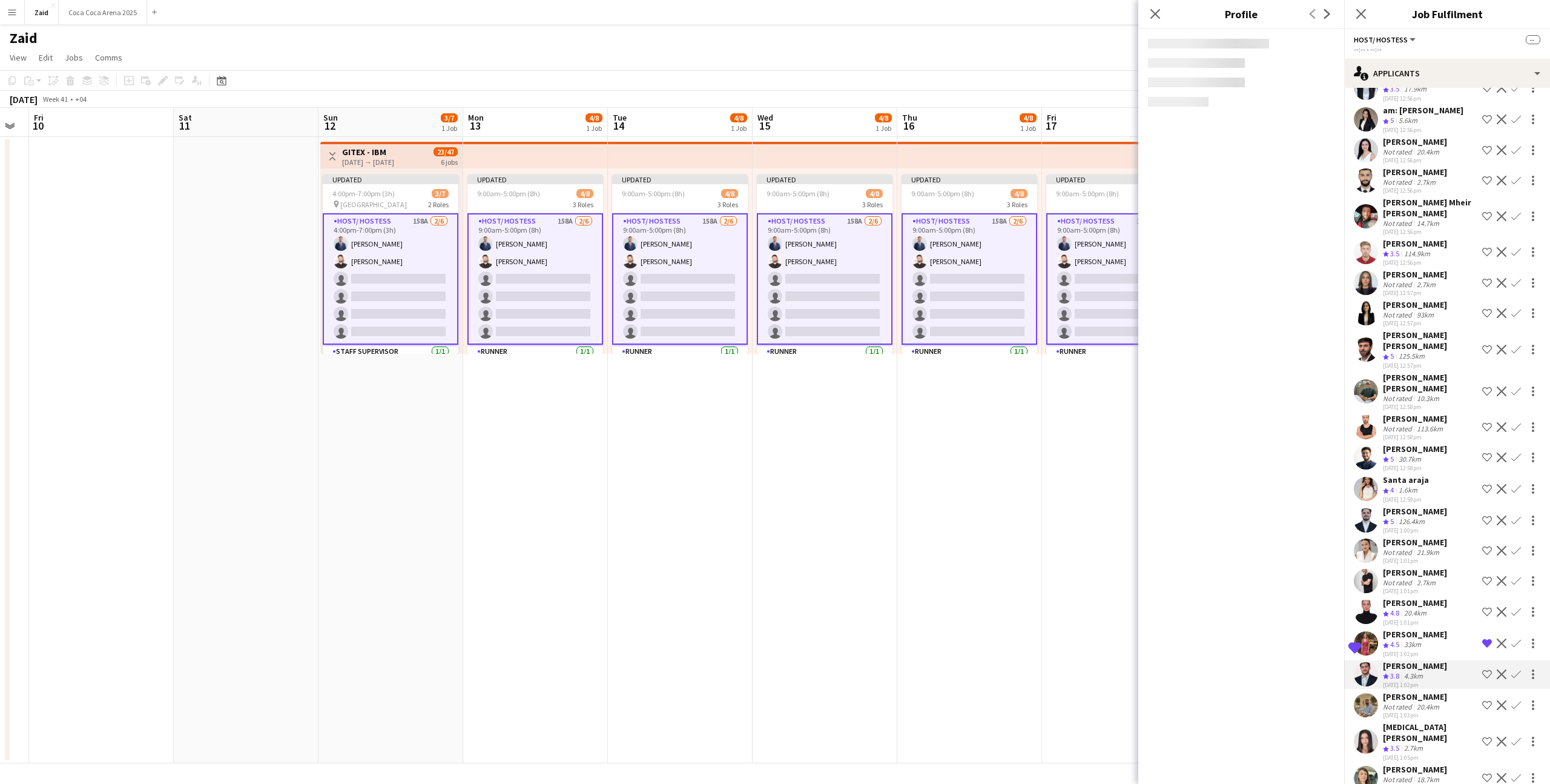
scroll to position [1835, 0]
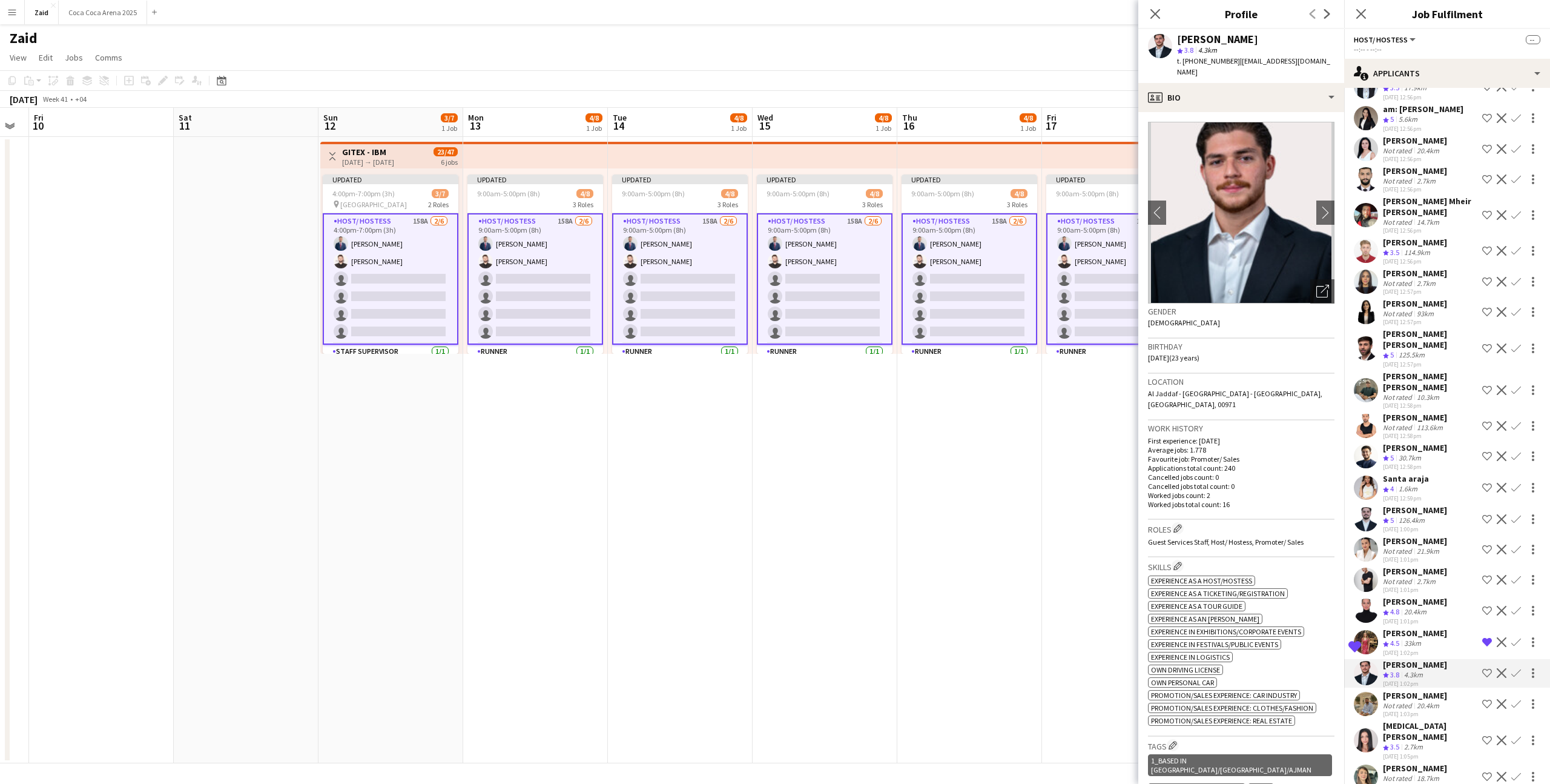
click at [1440, 709] on div "[DATE] 1:03pm" at bounding box center [1415, 713] width 64 height 8
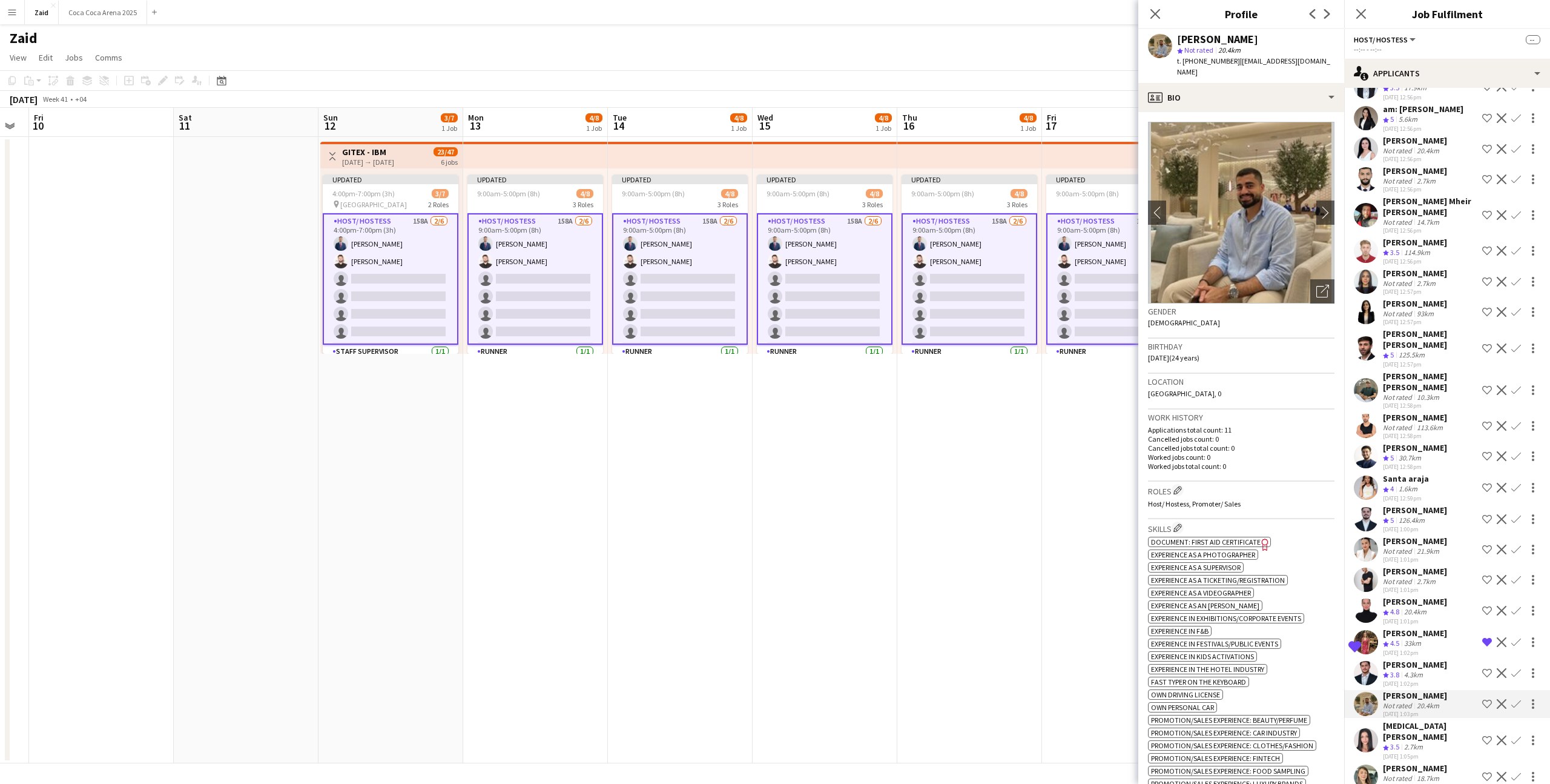
click at [1488, 699] on app-icon "Shortlist crew" at bounding box center [1487, 703] width 9 height 9
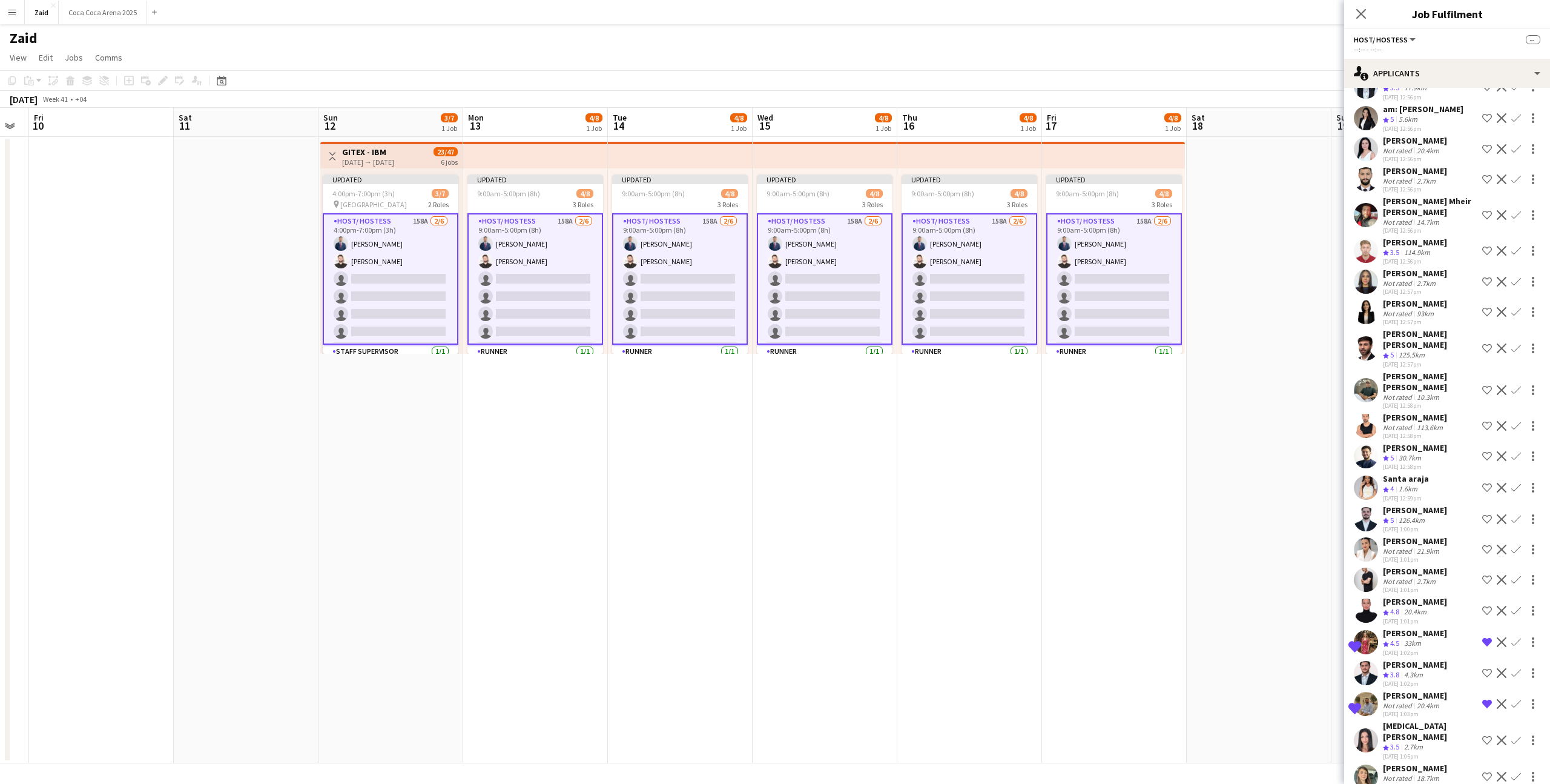
click at [1463, 720] on div "Yasmin Hassan Crew rating 3.5 2.7km 22-08-2025 1:05pm Shortlist crew Decline Co…" at bounding box center [1447, 739] width 206 height 40
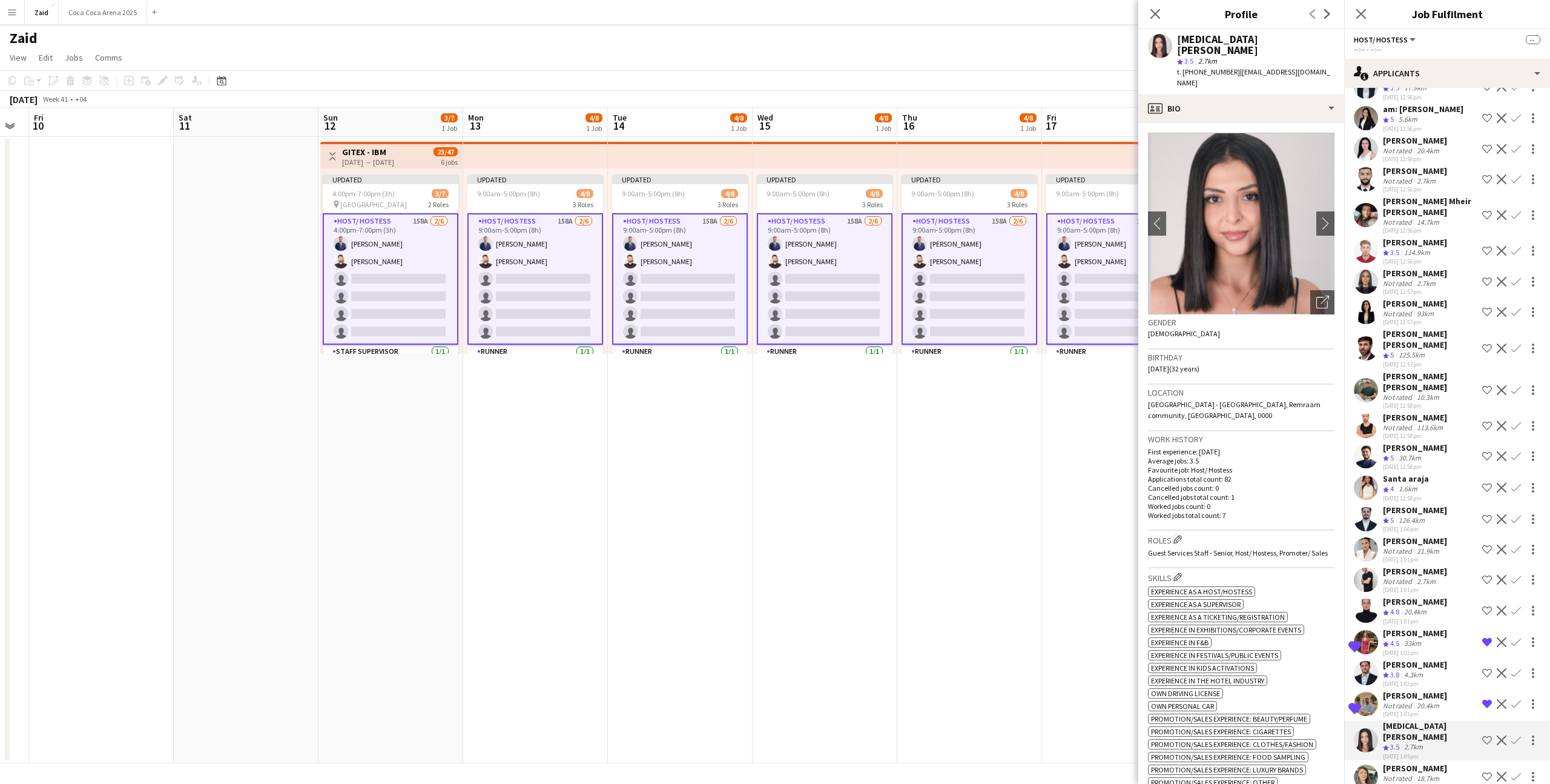
scroll to position [1854, 0]
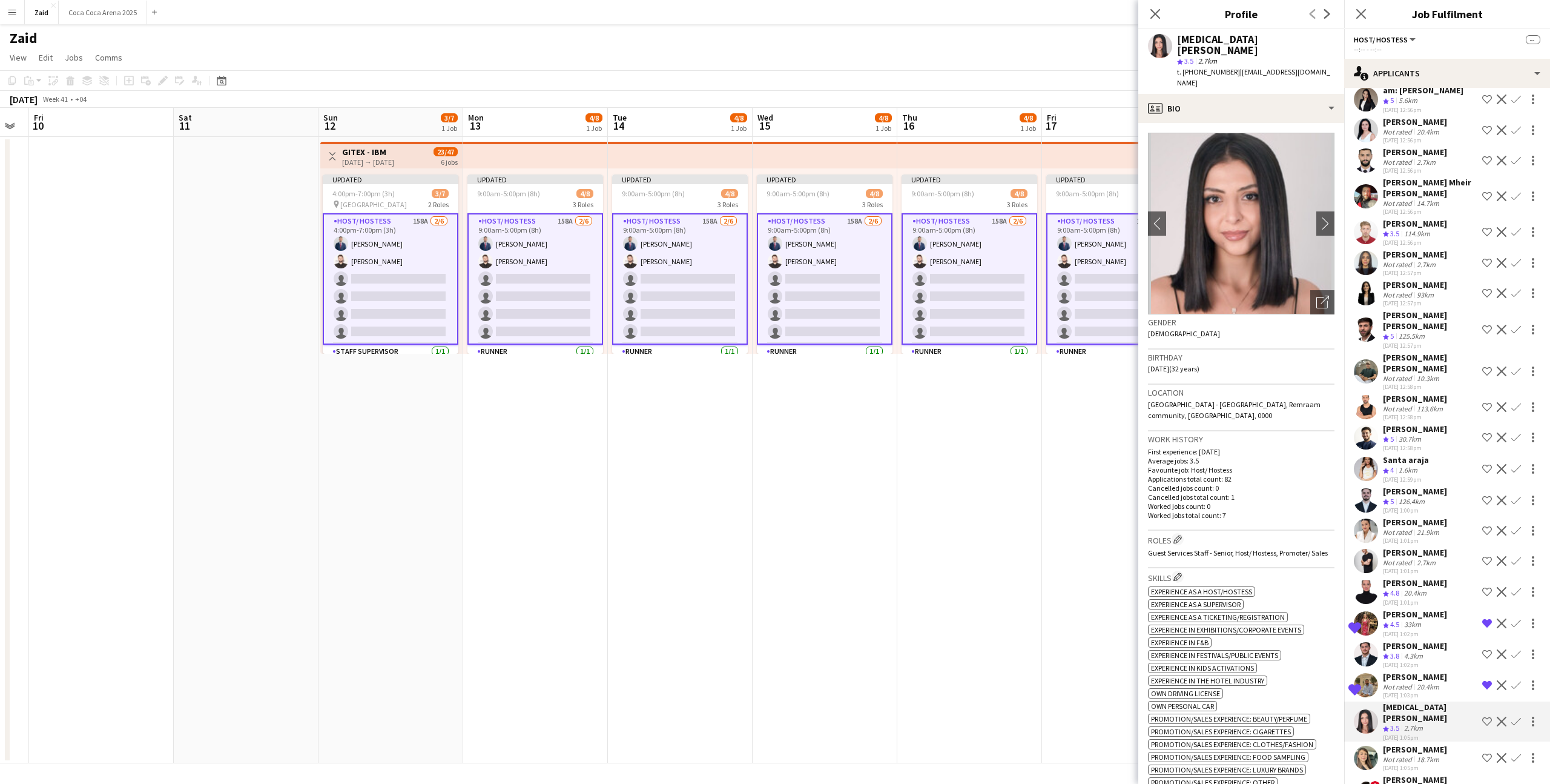
click at [1463, 744] on div "Yasmine Nizameddin Not rated 18.7km 22-08-2025 1:05pm Shortlist crew Decline Co…" at bounding box center [1447, 757] width 206 height 28
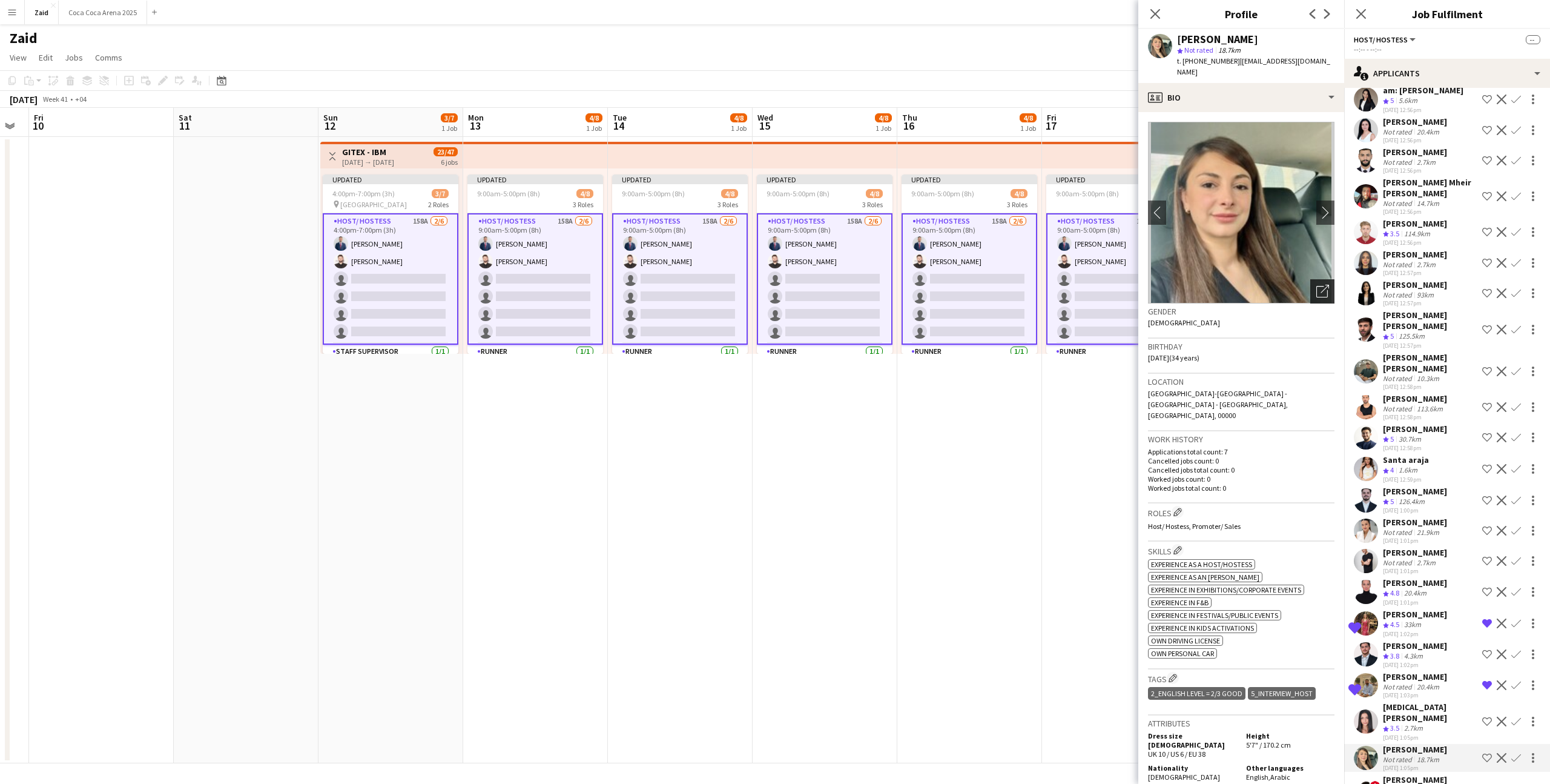
click at [1317, 284] on icon "Open photos pop-in" at bounding box center [1323, 290] width 13 height 13
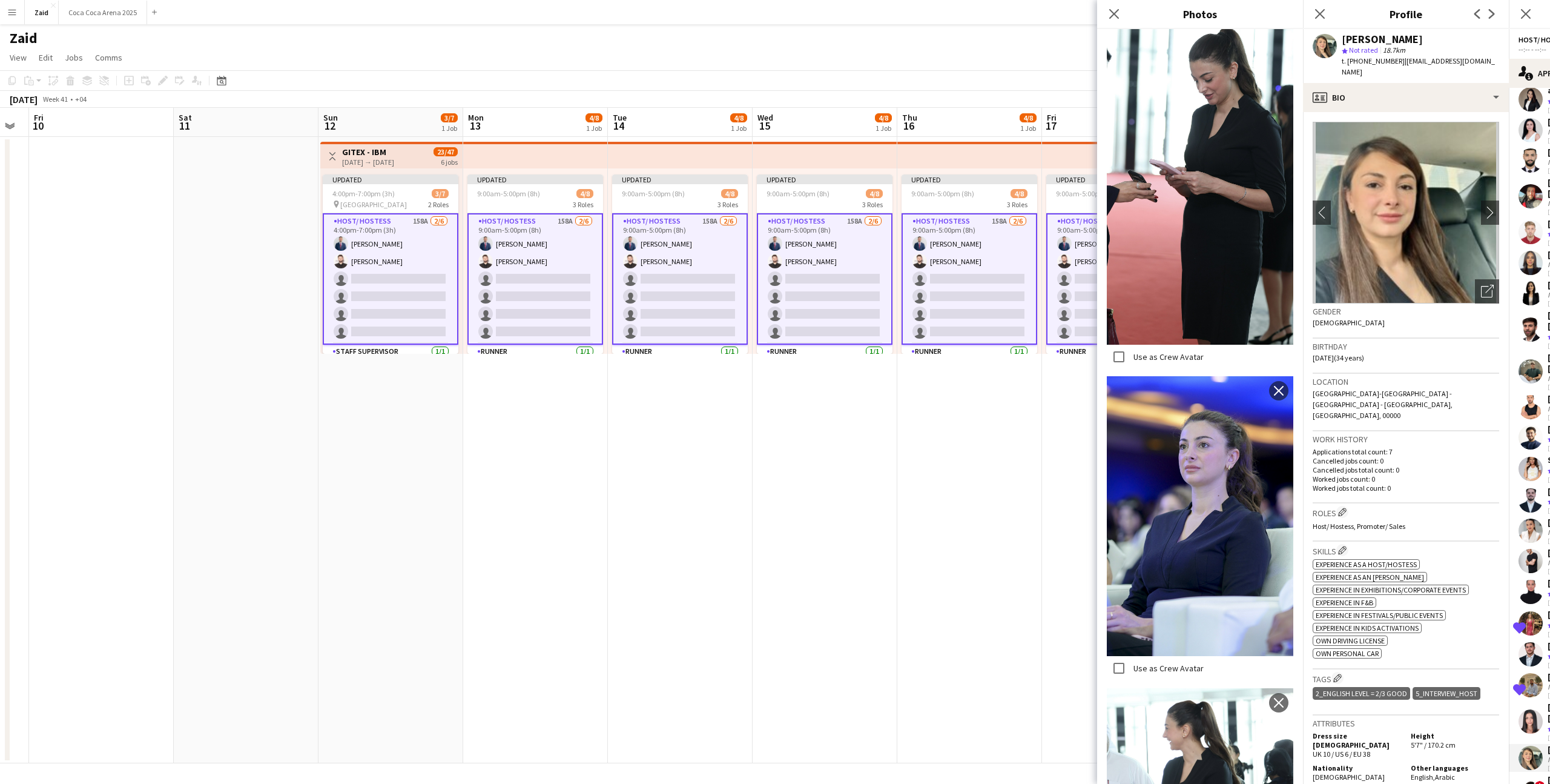
scroll to position [1253, 0]
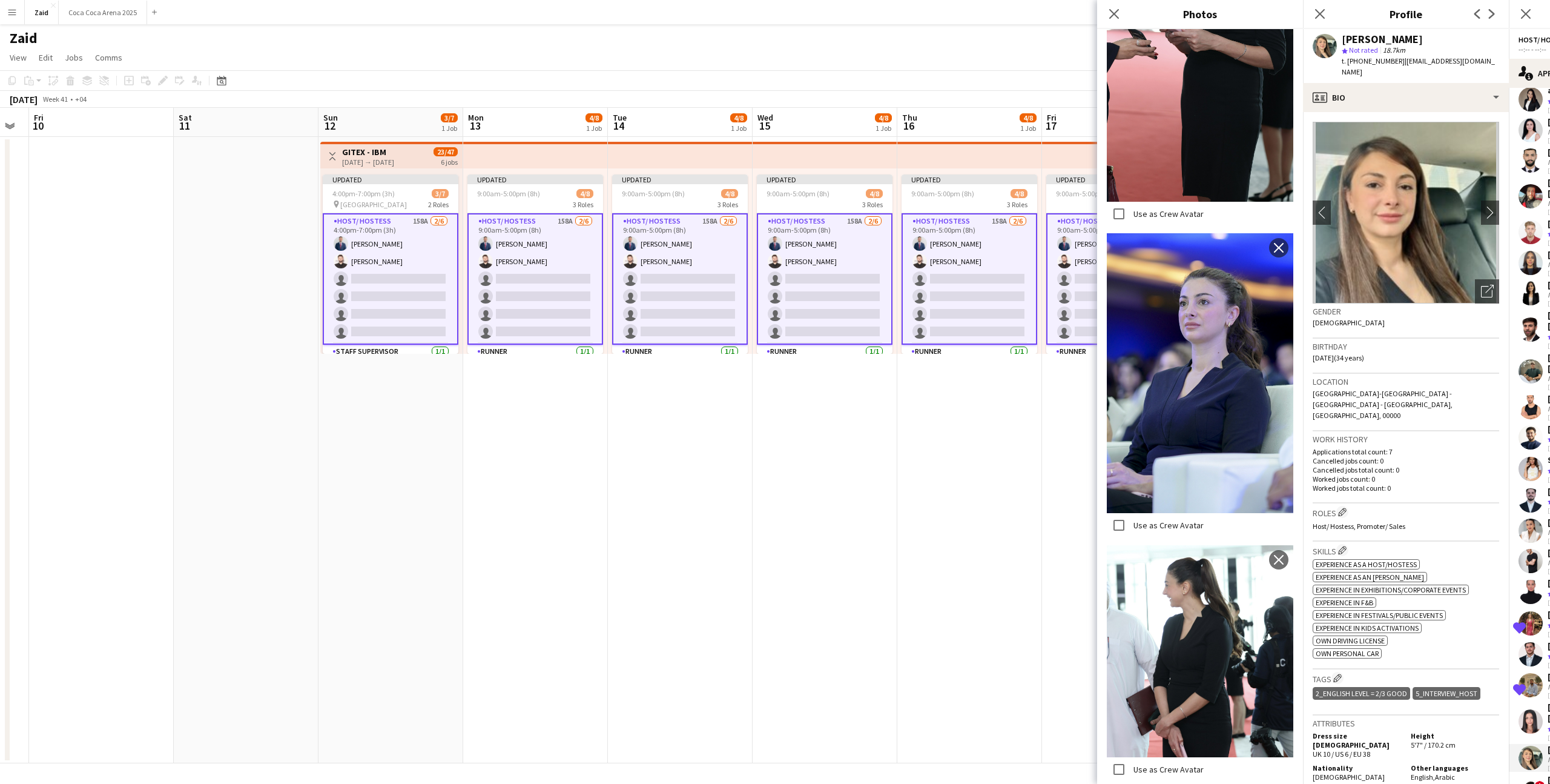
click at [1424, 483] on p "Worked jobs total count: 0" at bounding box center [1406, 488] width 187 height 9
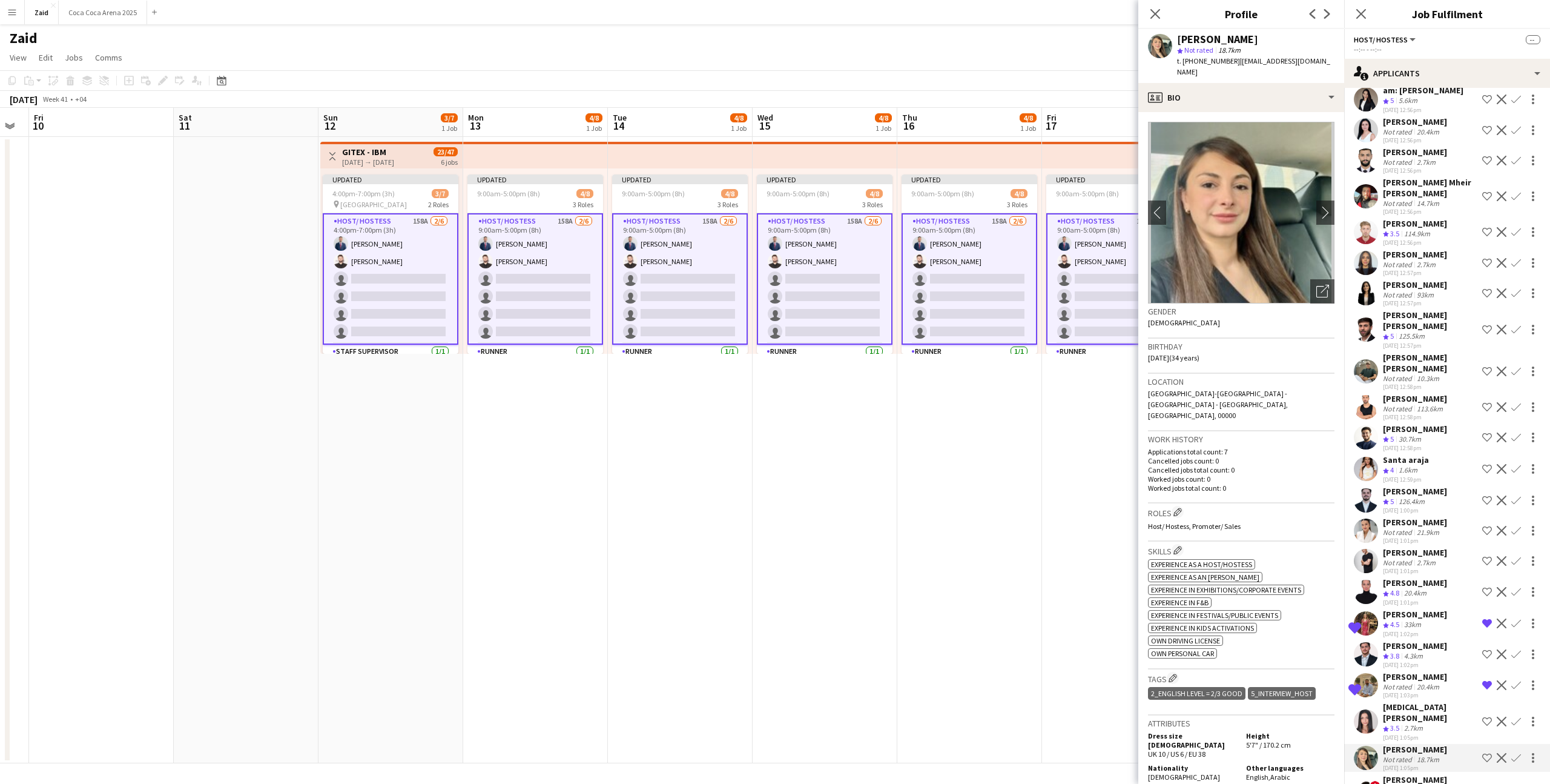
scroll to position [1960, 0]
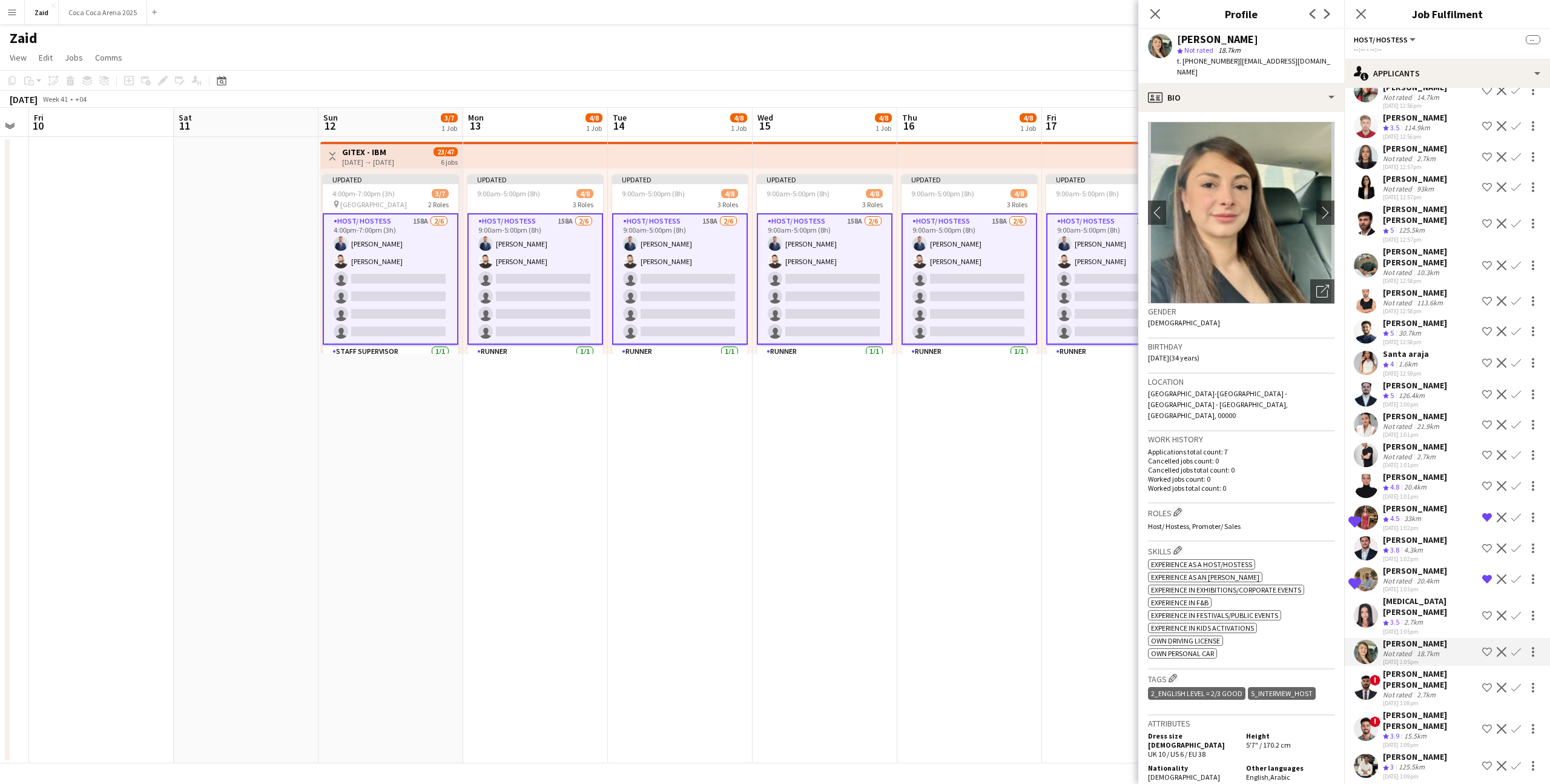
click at [1427, 731] on div "15.5km" at bounding box center [1415, 736] width 27 height 10
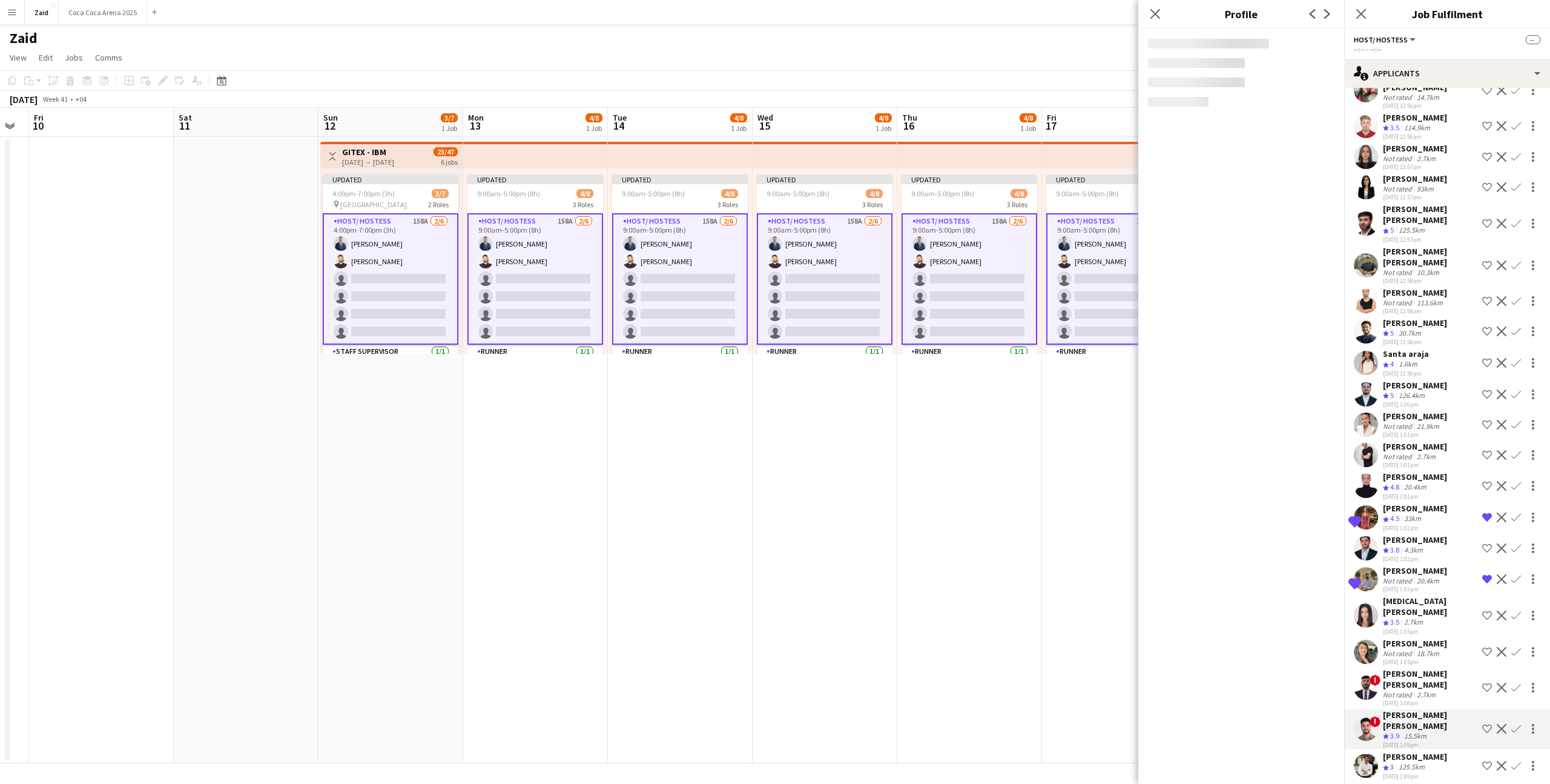
click at [1488, 724] on app-icon "Shortlist crew" at bounding box center [1487, 728] width 9 height 9
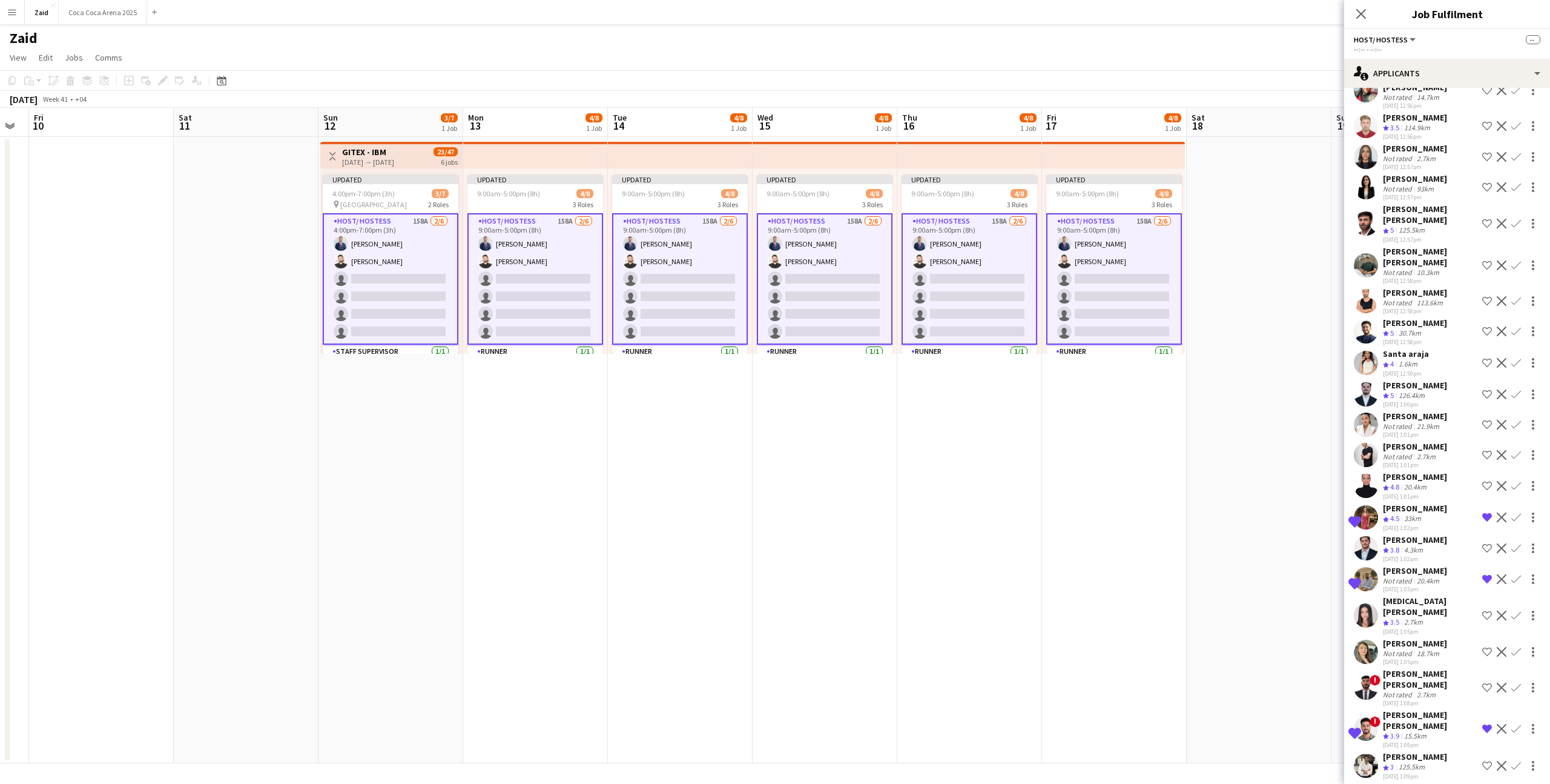
click at [1453, 751] on div "Reda Abulwafa Crew rating 3 125.5km 22-08-2025 1:09pm Shortlist crew Decline Co…" at bounding box center [1447, 765] width 206 height 29
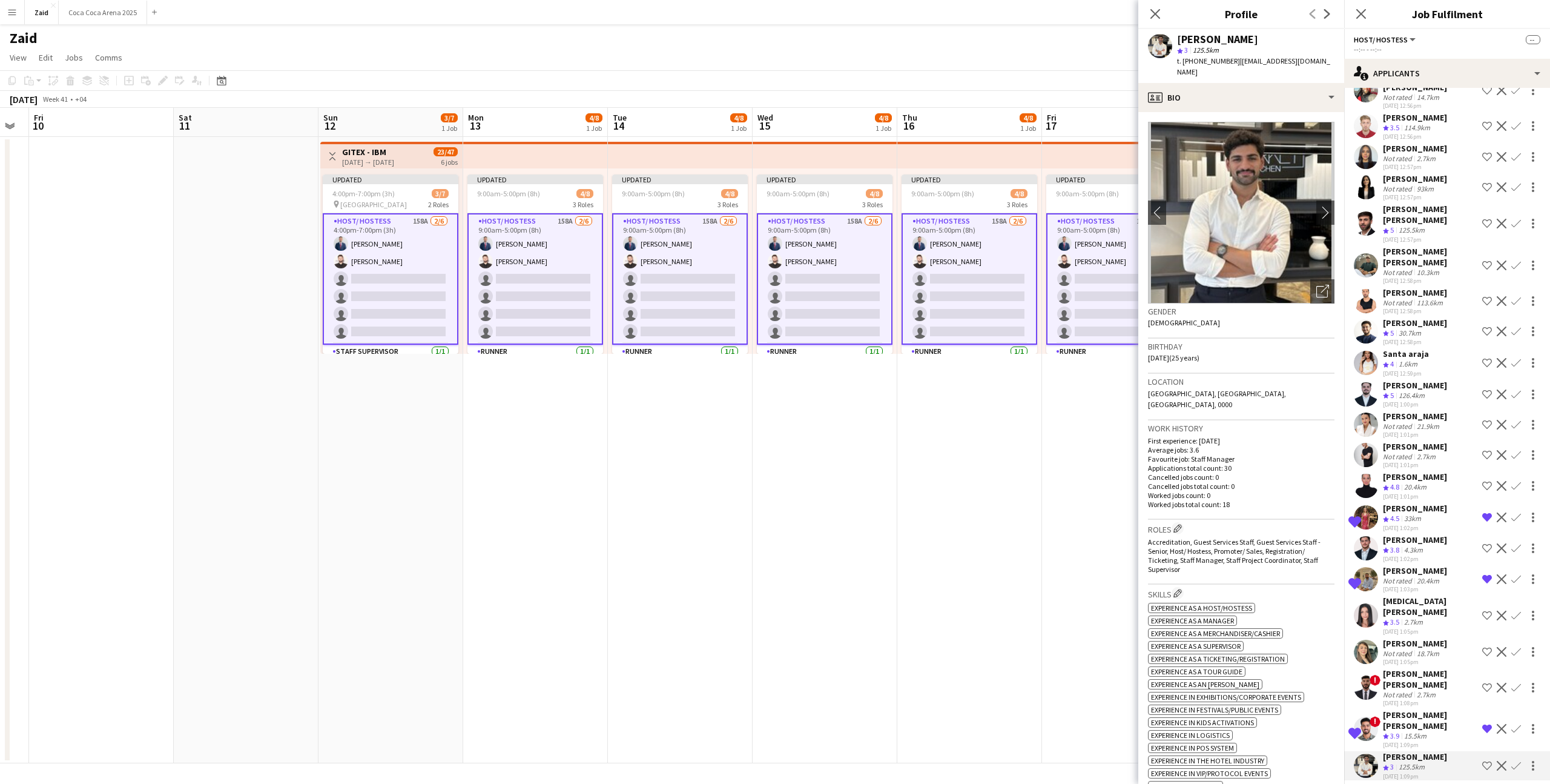
click at [1490, 761] on app-icon "Shortlist crew" at bounding box center [1487, 765] width 9 height 9
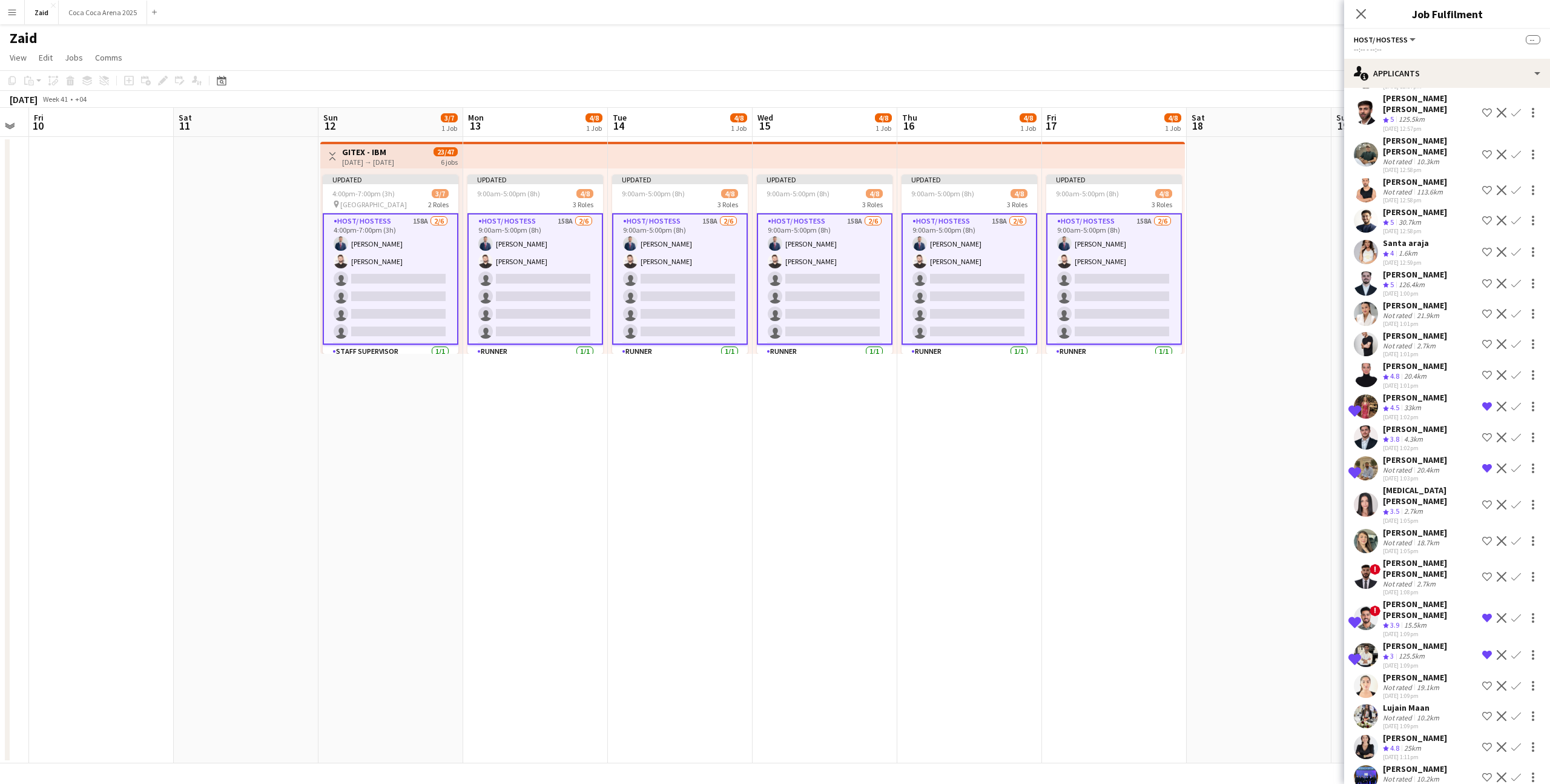
scroll to position [2073, 0]
click at [1425, 730] on div "[PERSON_NAME]" at bounding box center [1415, 735] width 64 height 11
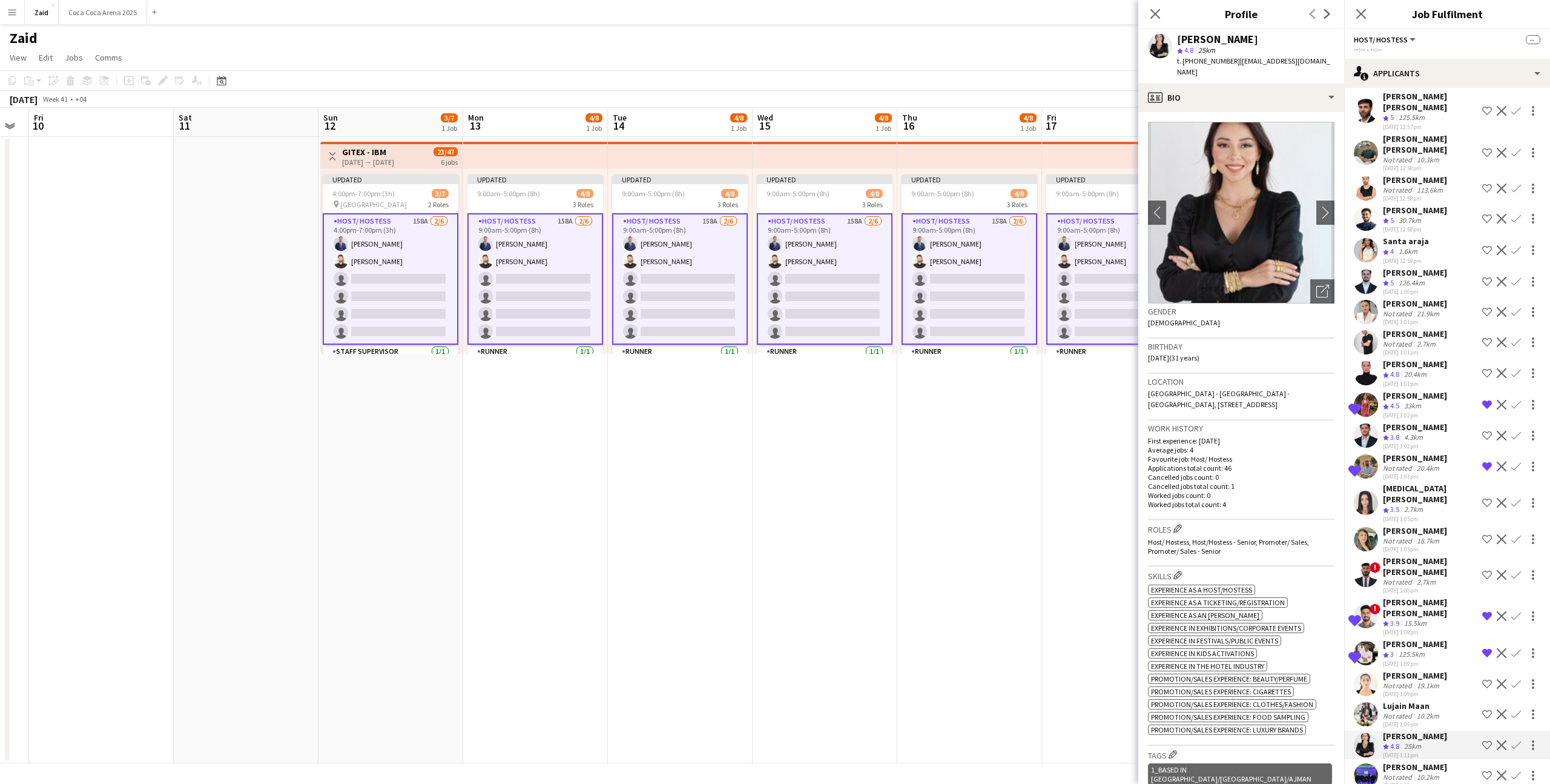
click at [1436, 772] on div "10.2km" at bounding box center [1428, 776] width 27 height 9
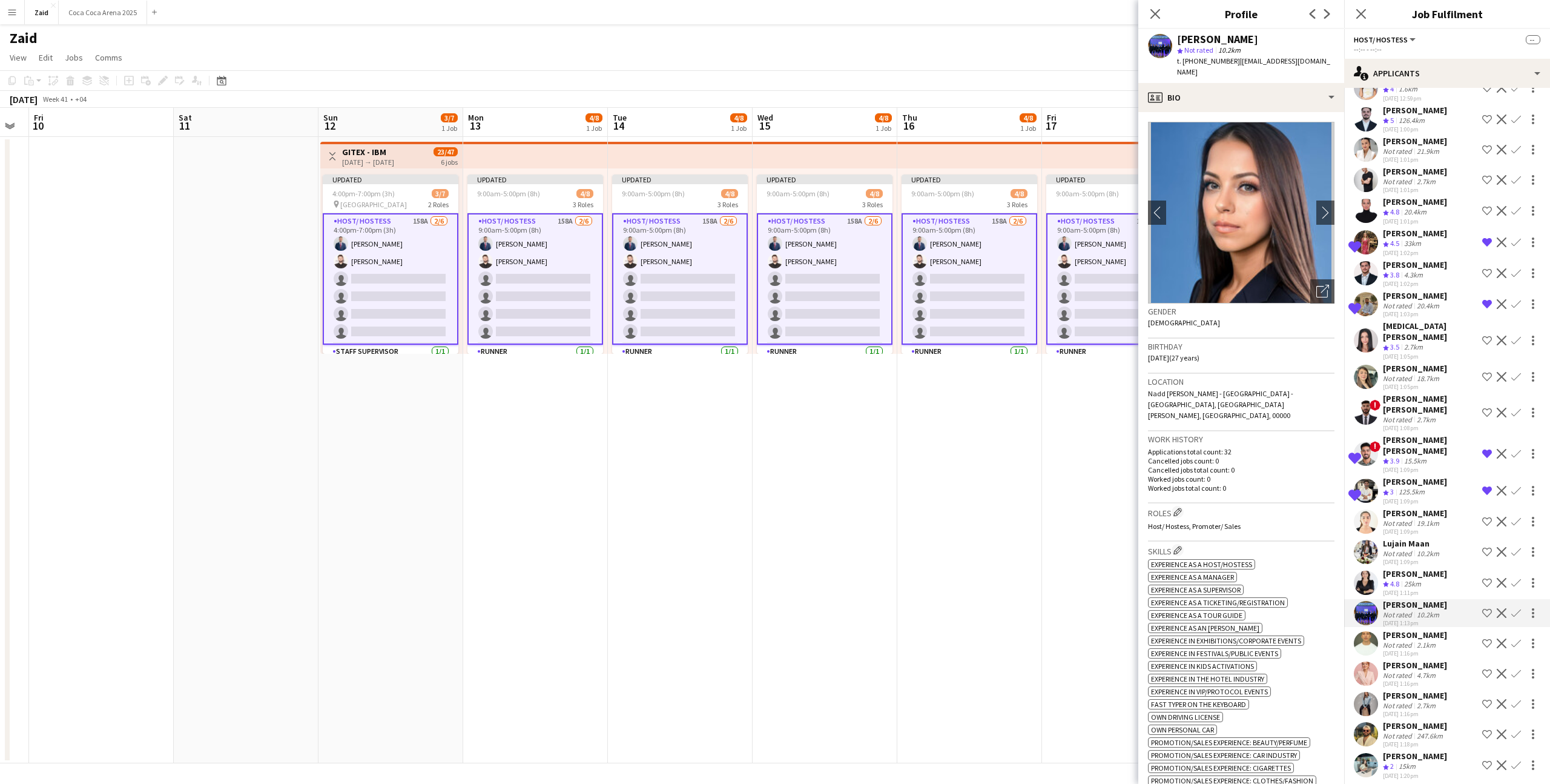
click at [1390, 640] on div "Not rated" at bounding box center [1398, 644] width 32 height 9
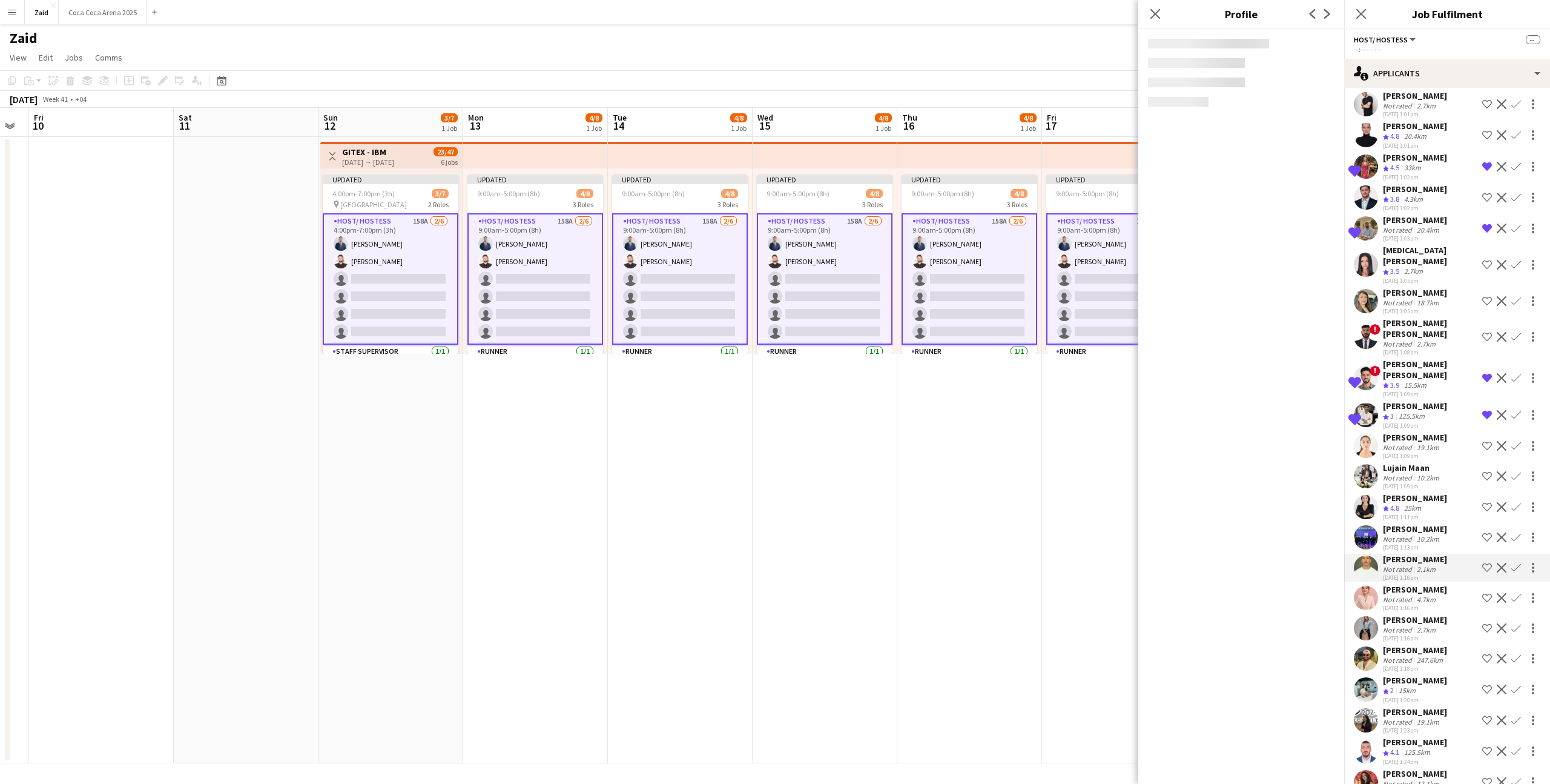
scroll to position [2312, 0]
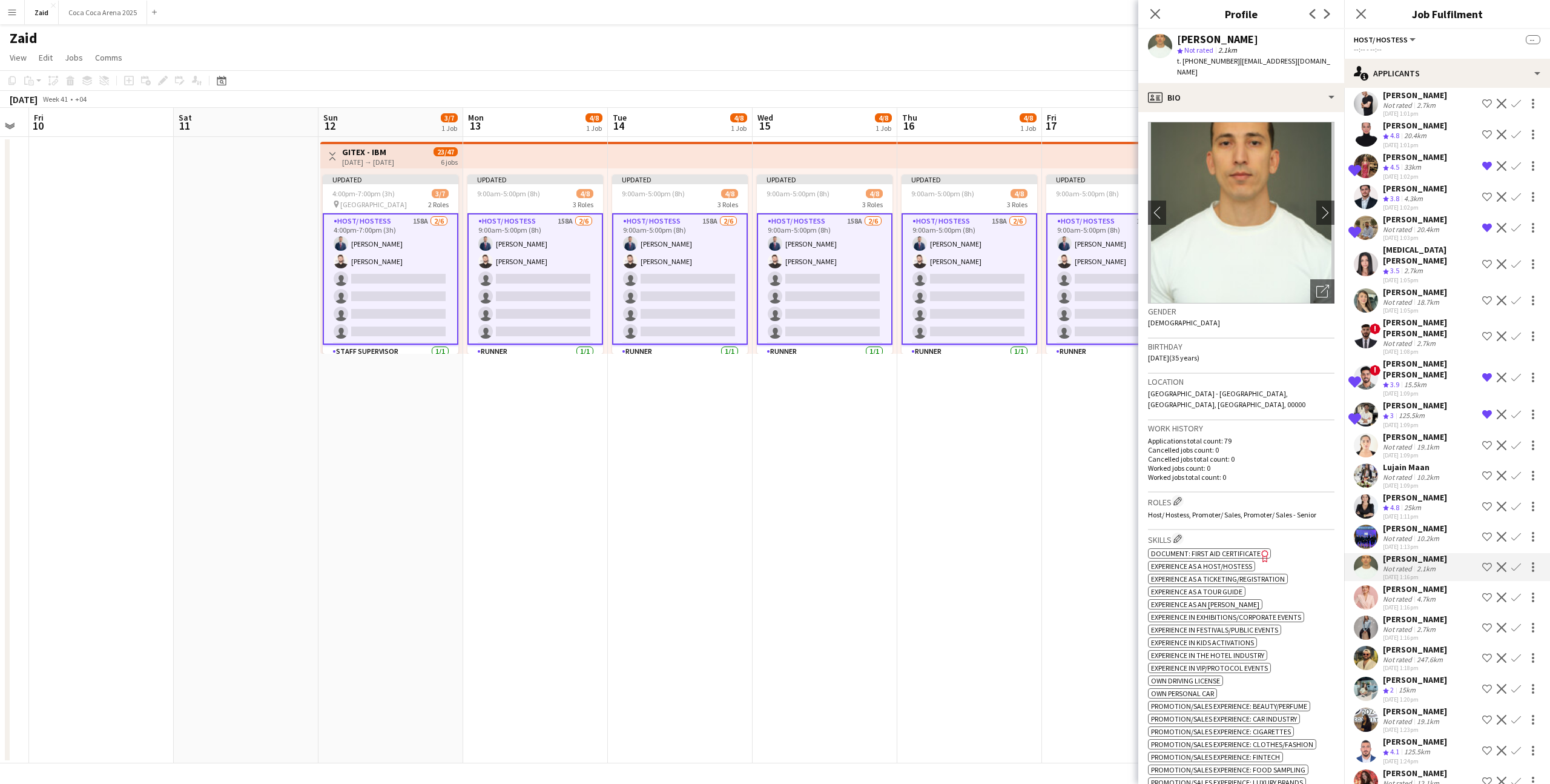
click at [1390, 643] on div "[PERSON_NAME]" at bounding box center [1415, 649] width 64 height 11
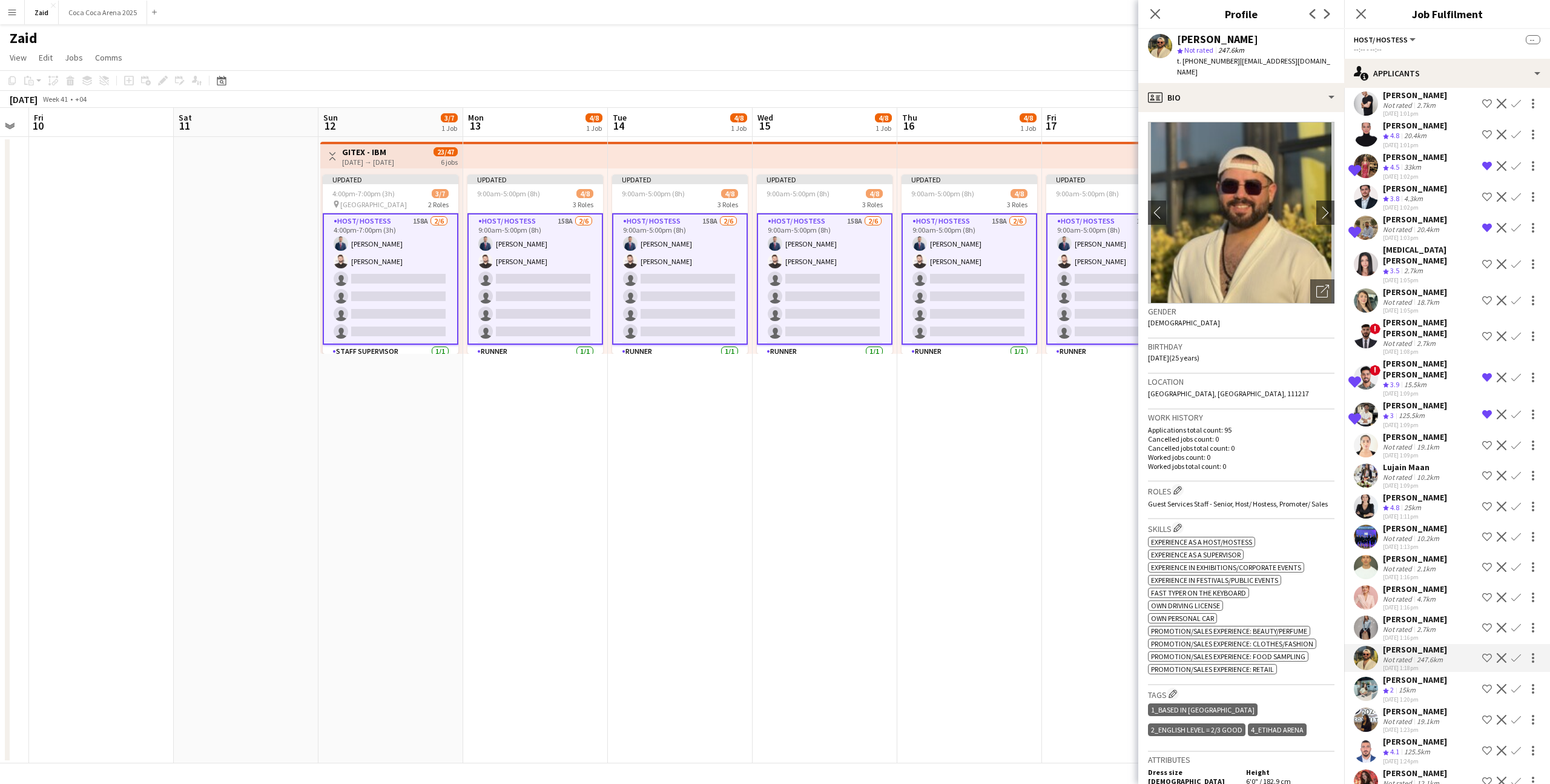
click at [1388, 625] on div "Not rated" at bounding box center [1398, 629] width 32 height 9
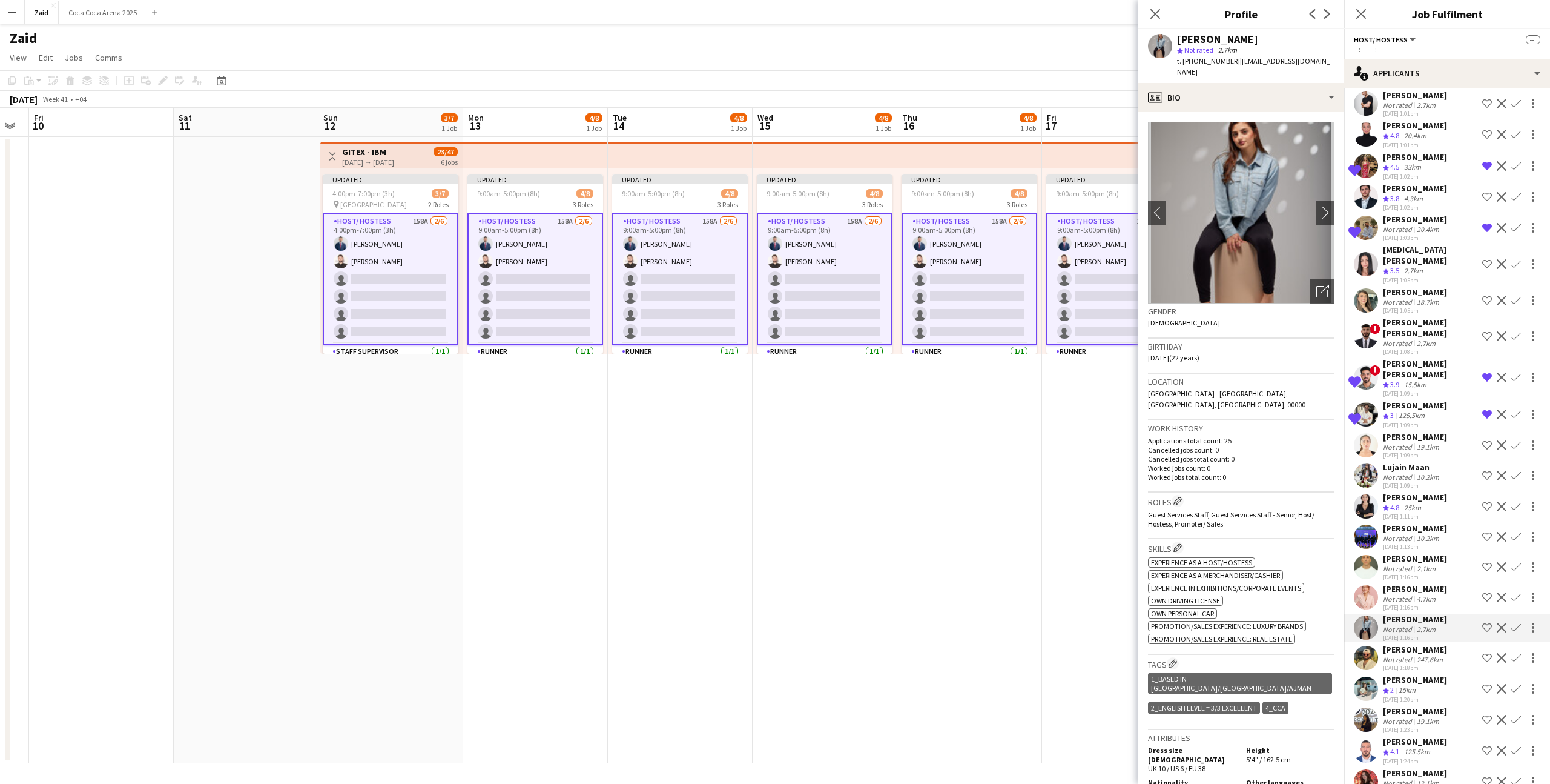
click at [1317, 265] on img at bounding box center [1242, 212] width 187 height 182
click at [1321, 284] on icon "Open photos pop-in" at bounding box center [1323, 290] width 13 height 13
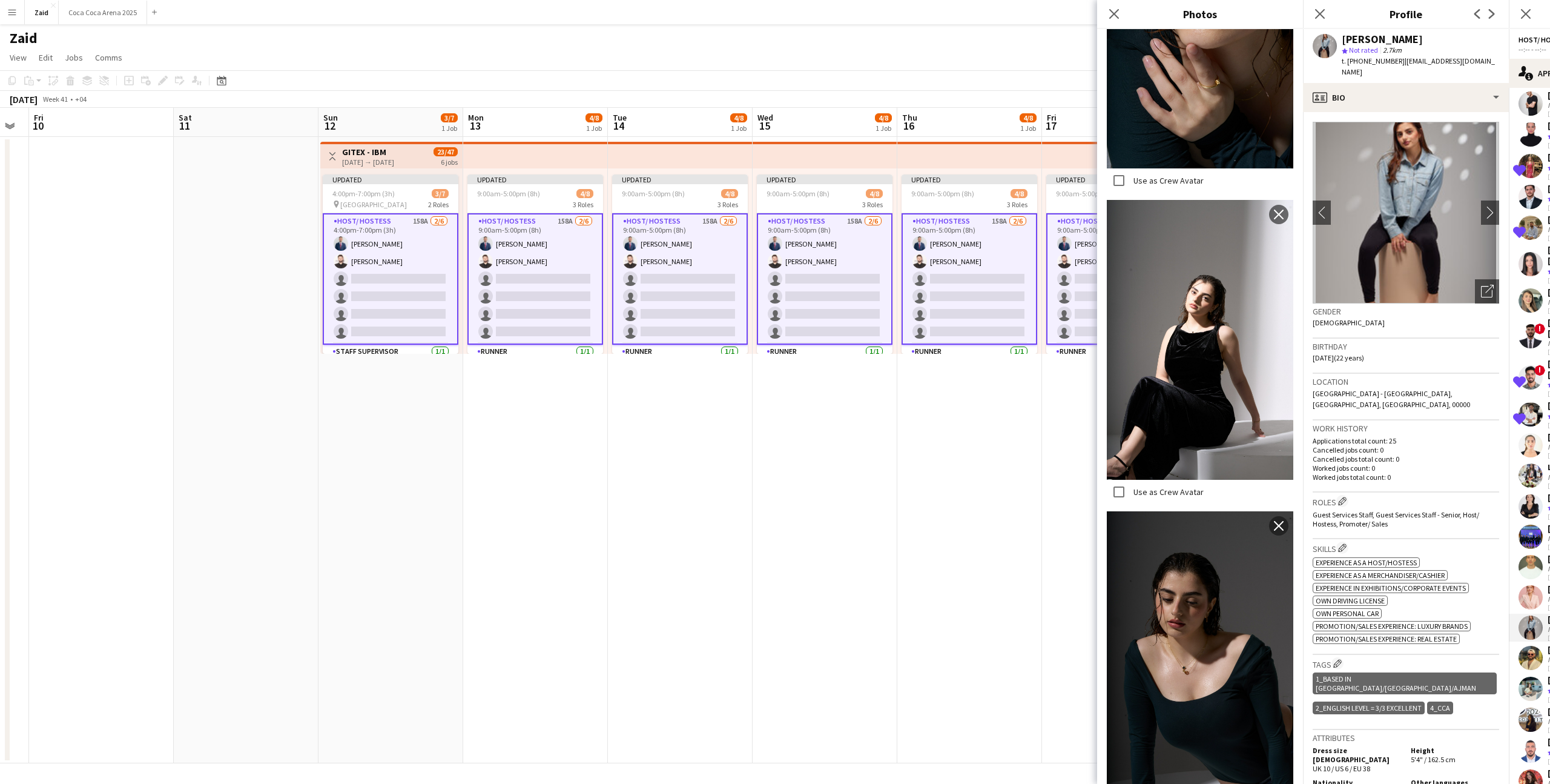
scroll to position [567, 0]
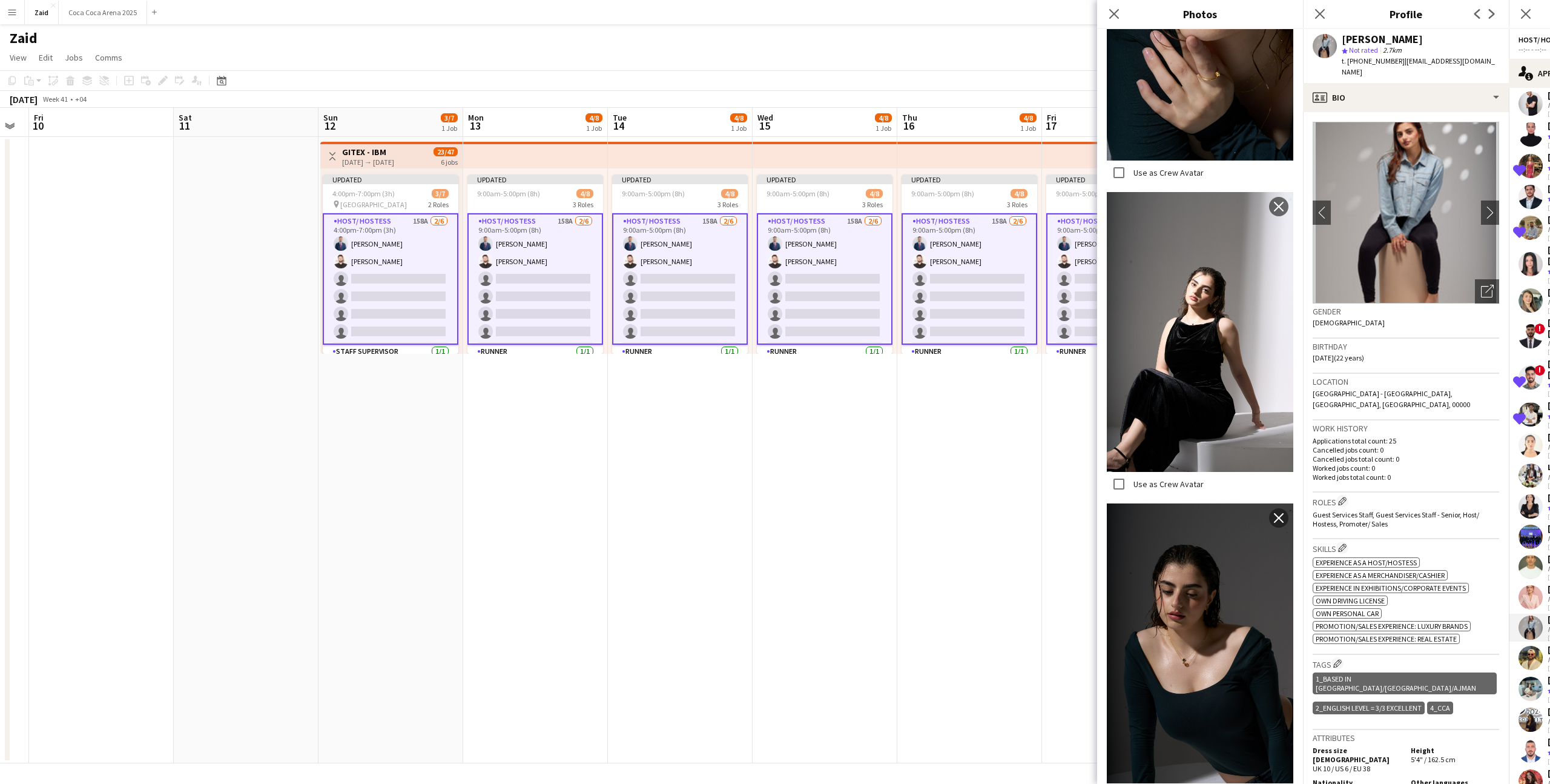
click at [1486, 494] on h3 "Roles Edit crew company roles" at bounding box center [1406, 500] width 187 height 13
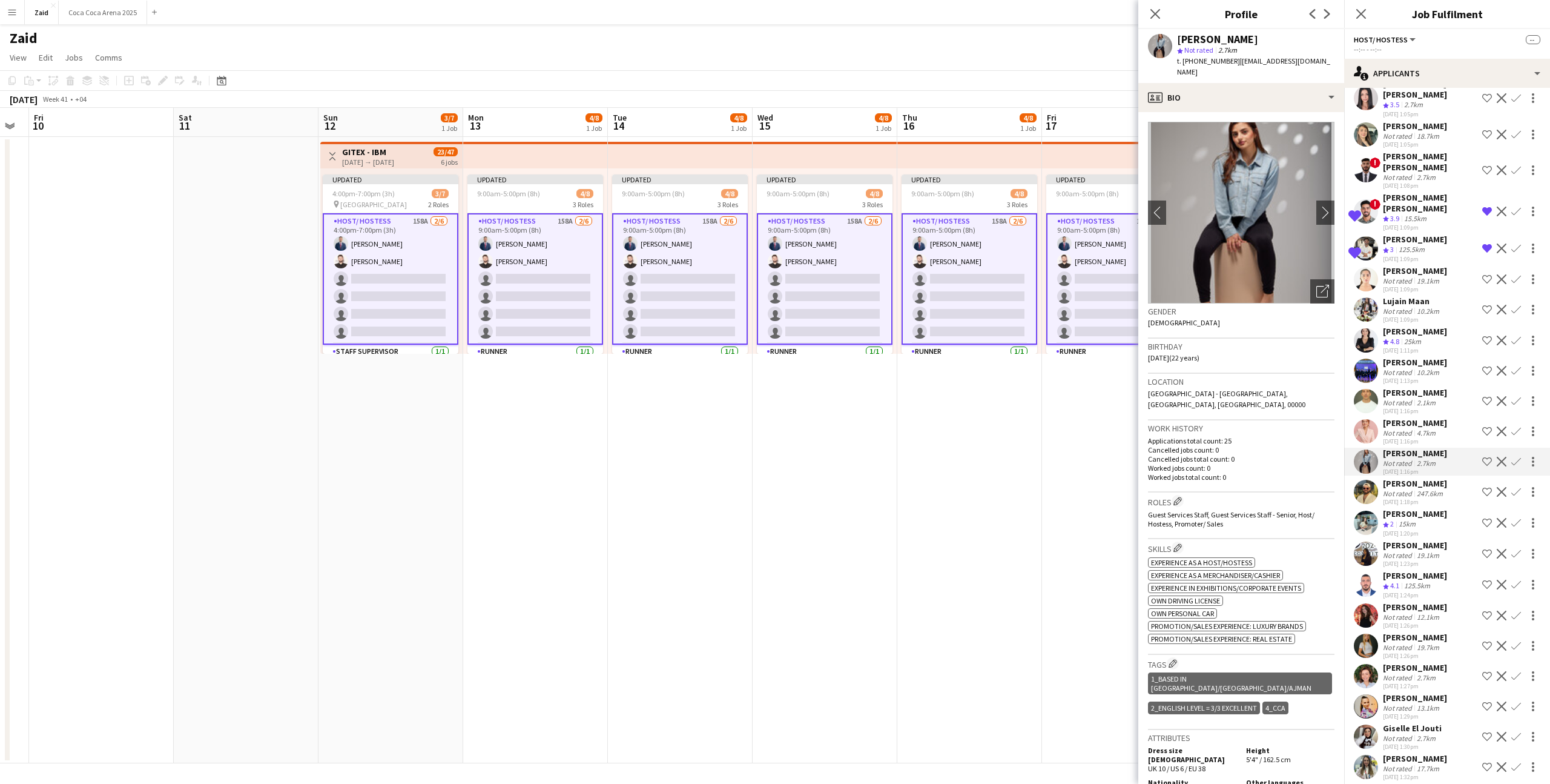
scroll to position [2478, 0]
click at [1447, 631] on div "[PERSON_NAME]" at bounding box center [1415, 636] width 64 height 11
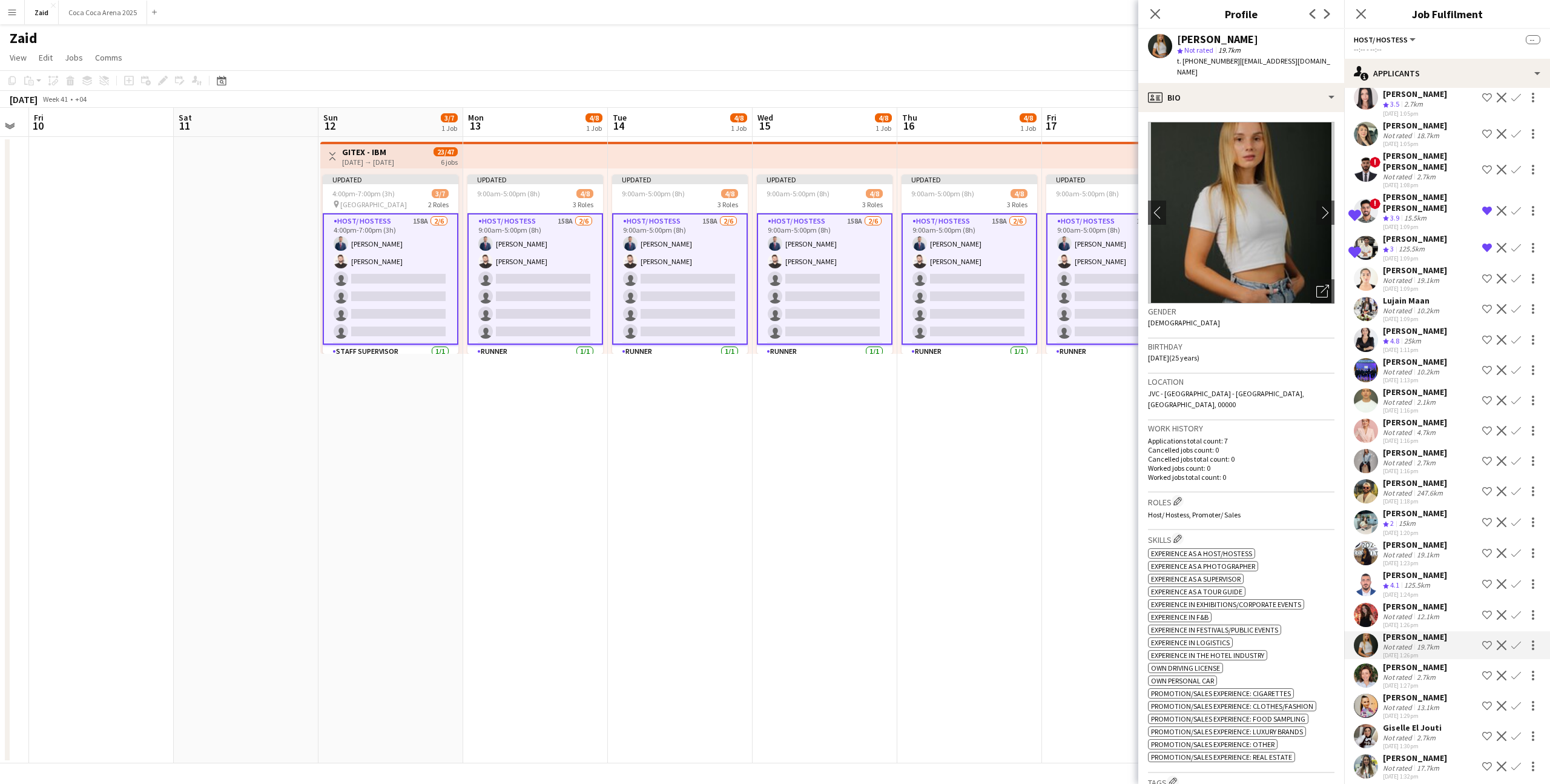
click at [1442, 601] on div "[PERSON_NAME]" at bounding box center [1415, 606] width 64 height 11
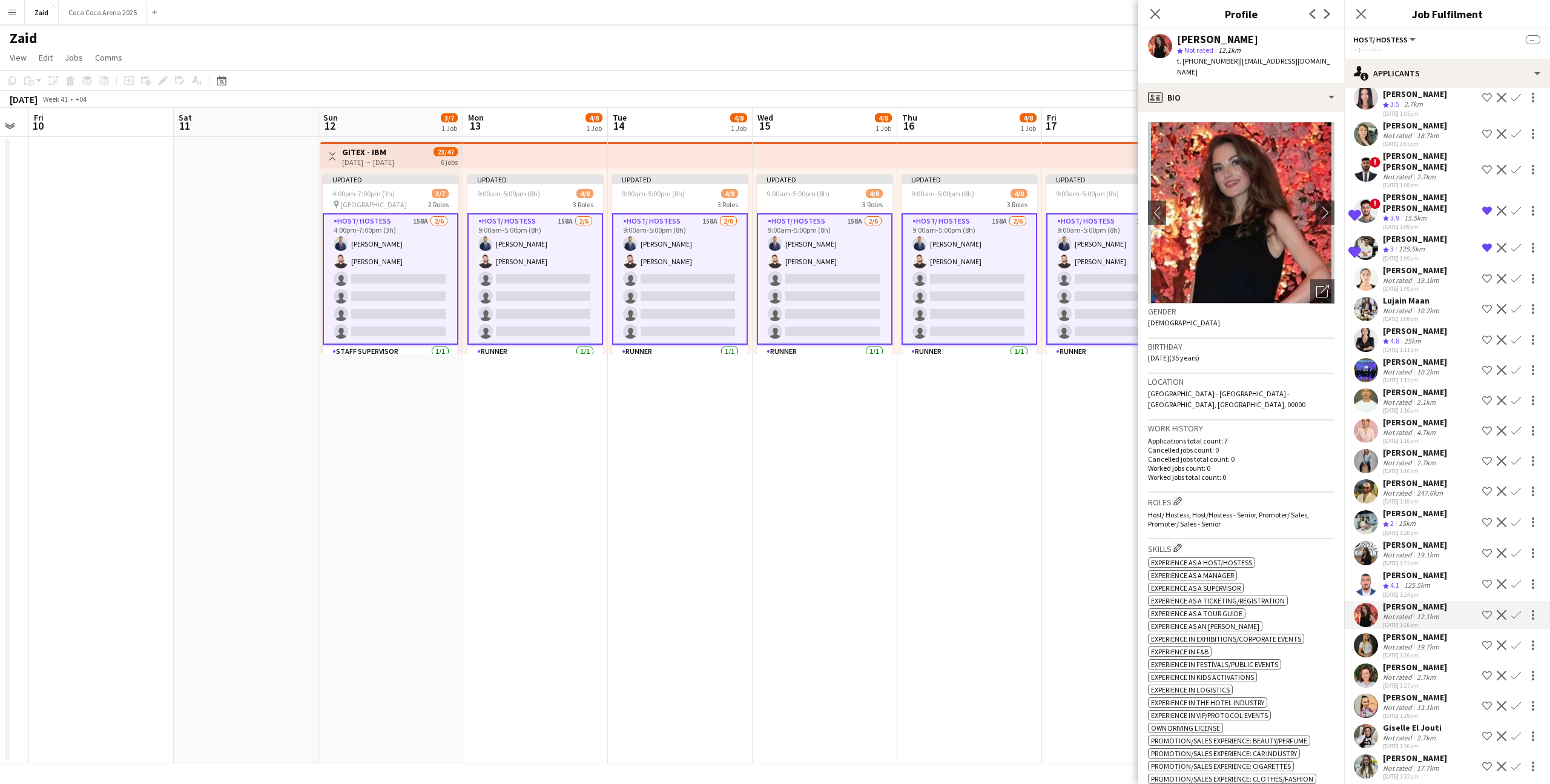
click at [1487, 610] on app-icon "Shortlist crew" at bounding box center [1487, 614] width 9 height 9
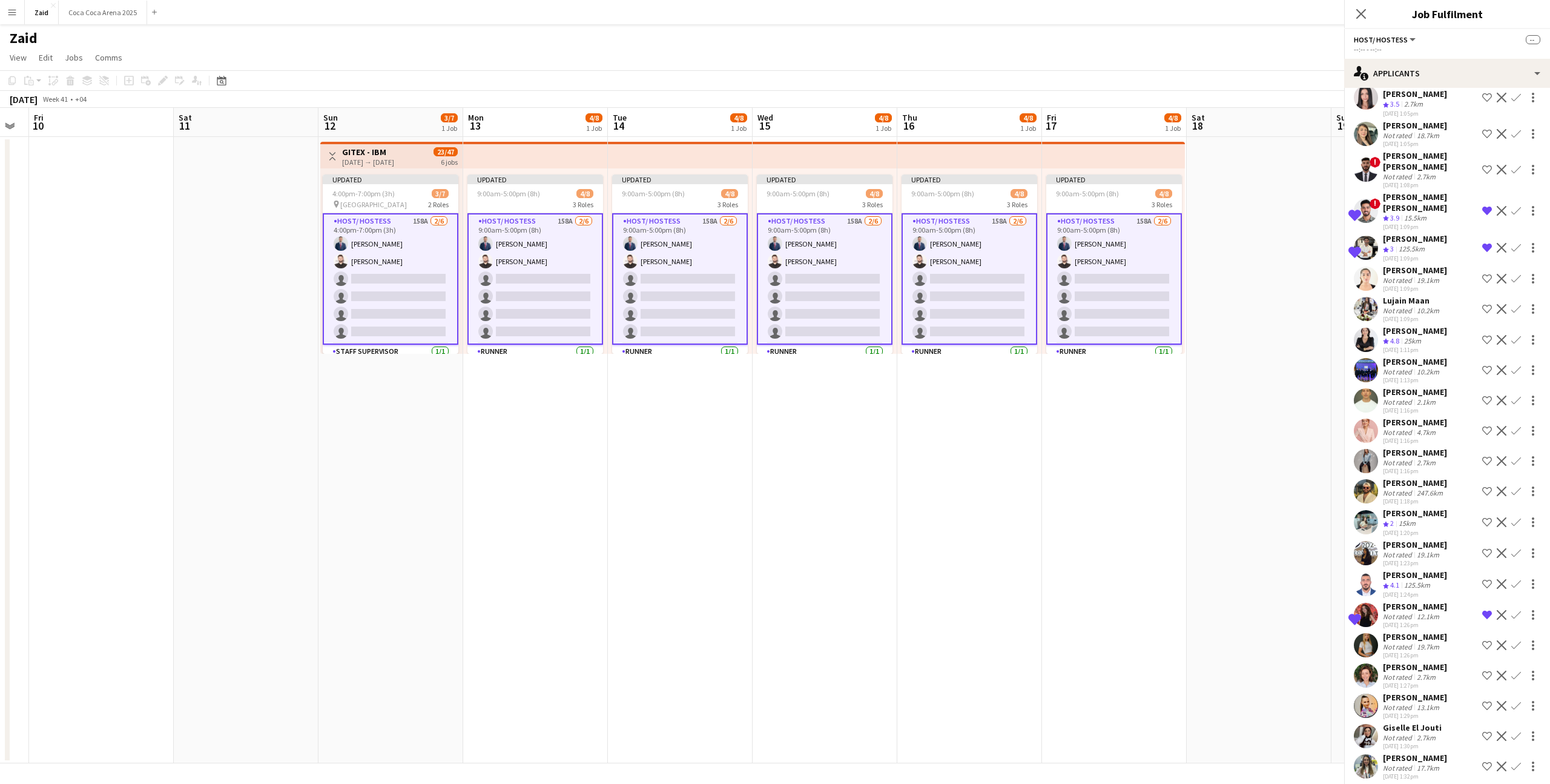
click at [1487, 579] on app-icon "Shortlist crew" at bounding box center [1487, 584] width 9 height 9
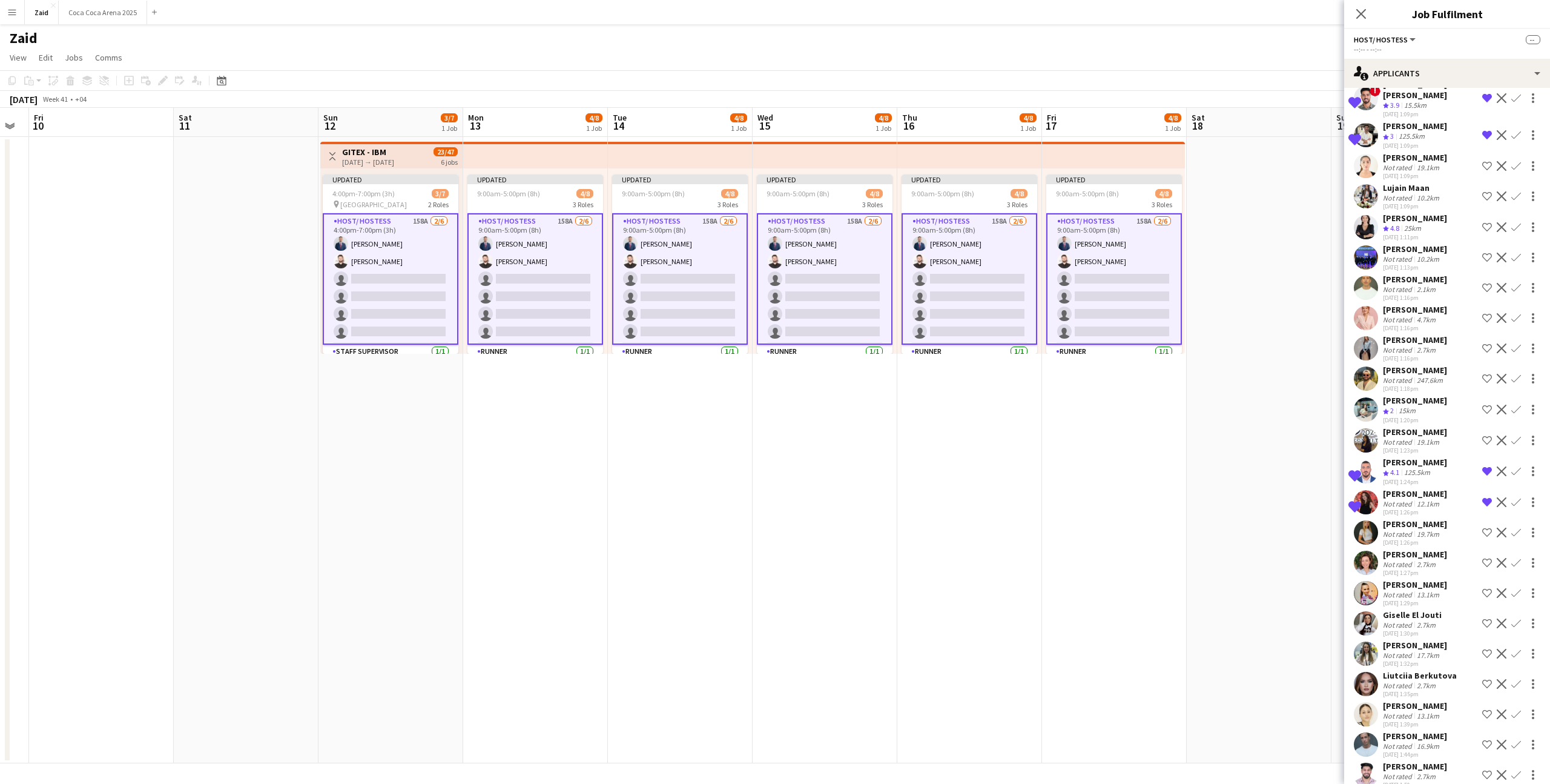
scroll to position [2646, 0]
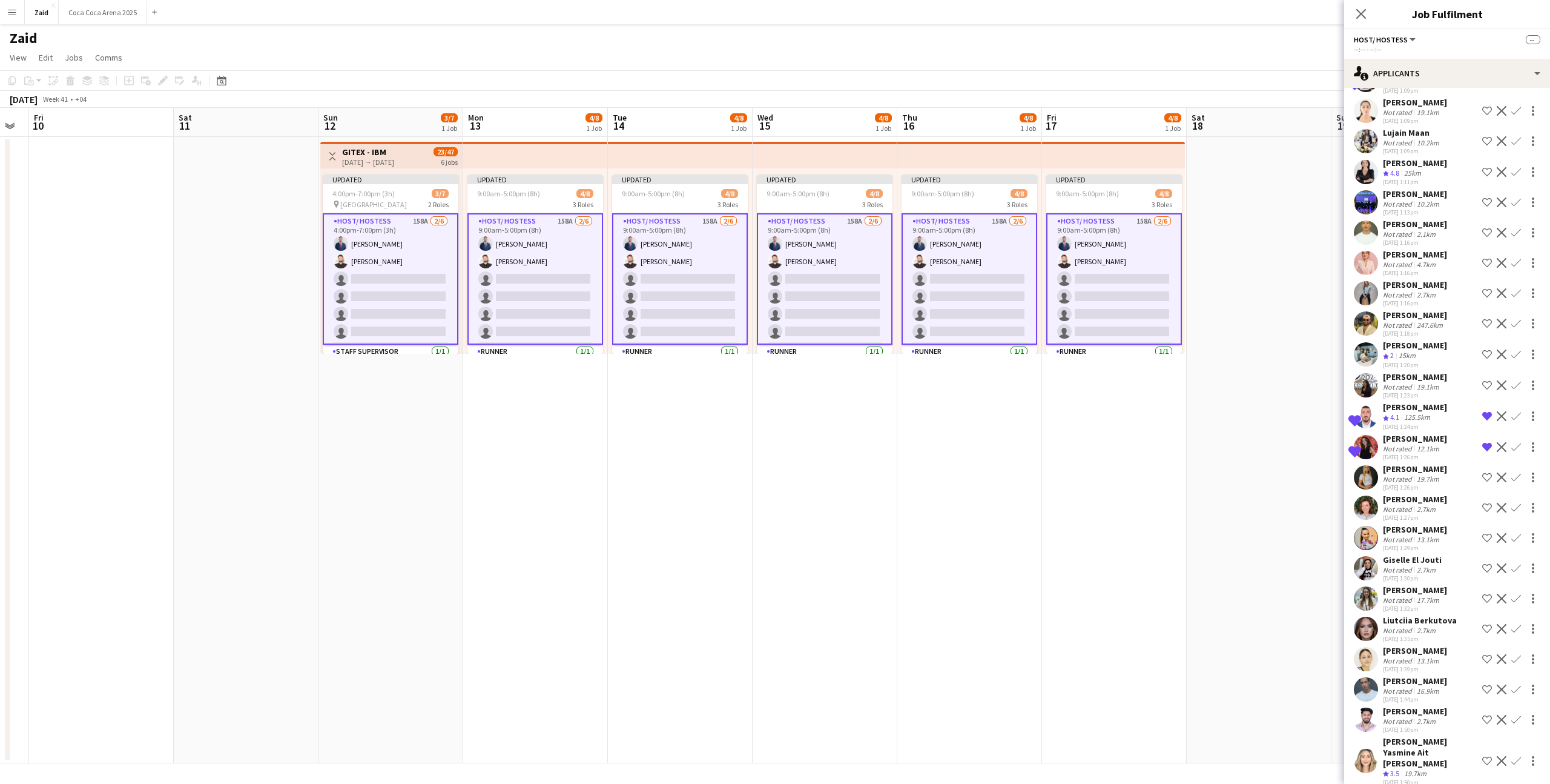
click at [1451, 645] on div "Nicole Vega Not rated 13.1km 22-08-2025 1:39pm Shortlist crew Decline Confirm" at bounding box center [1447, 659] width 206 height 28
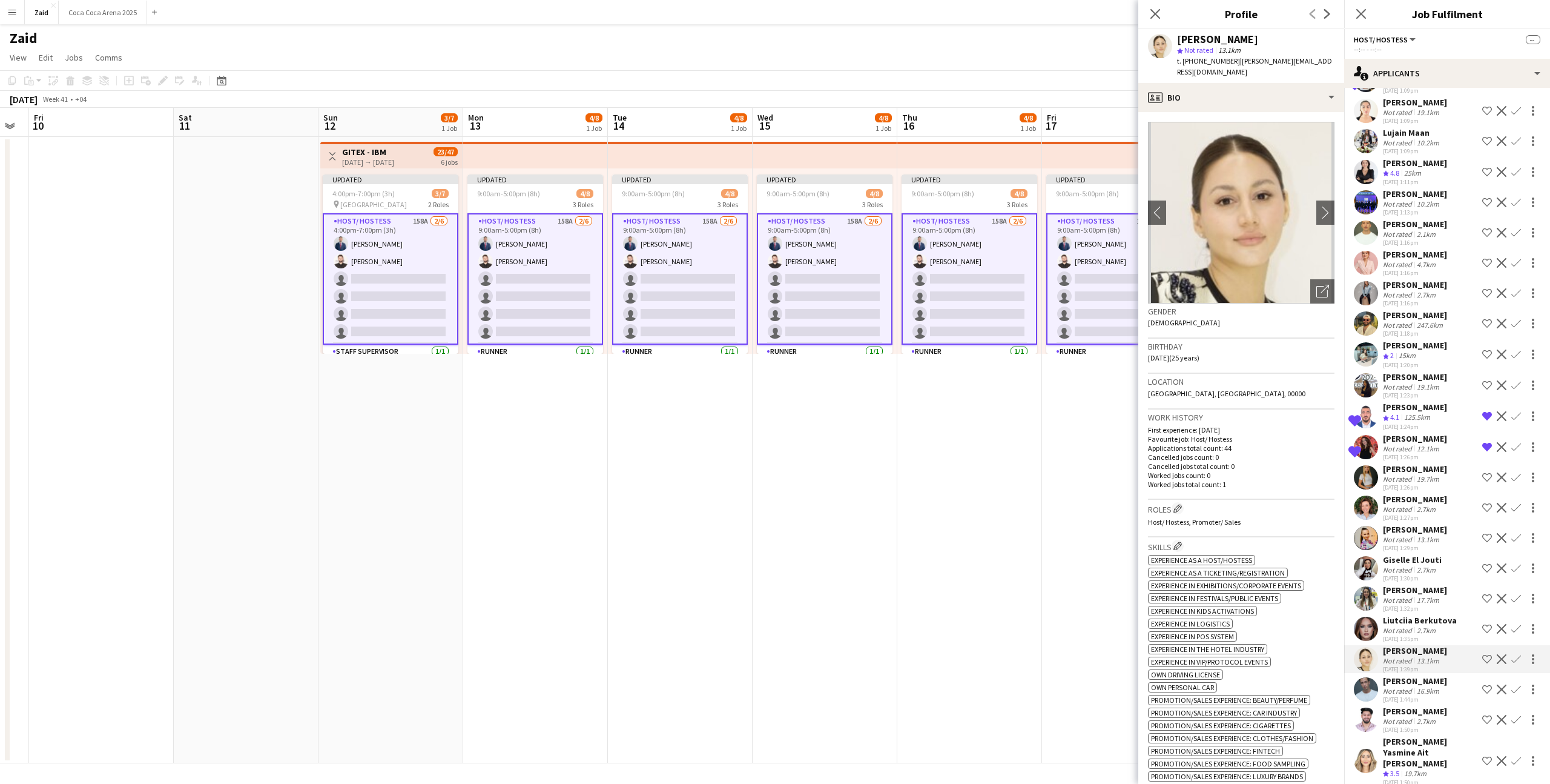
scroll to position [2678, 0]
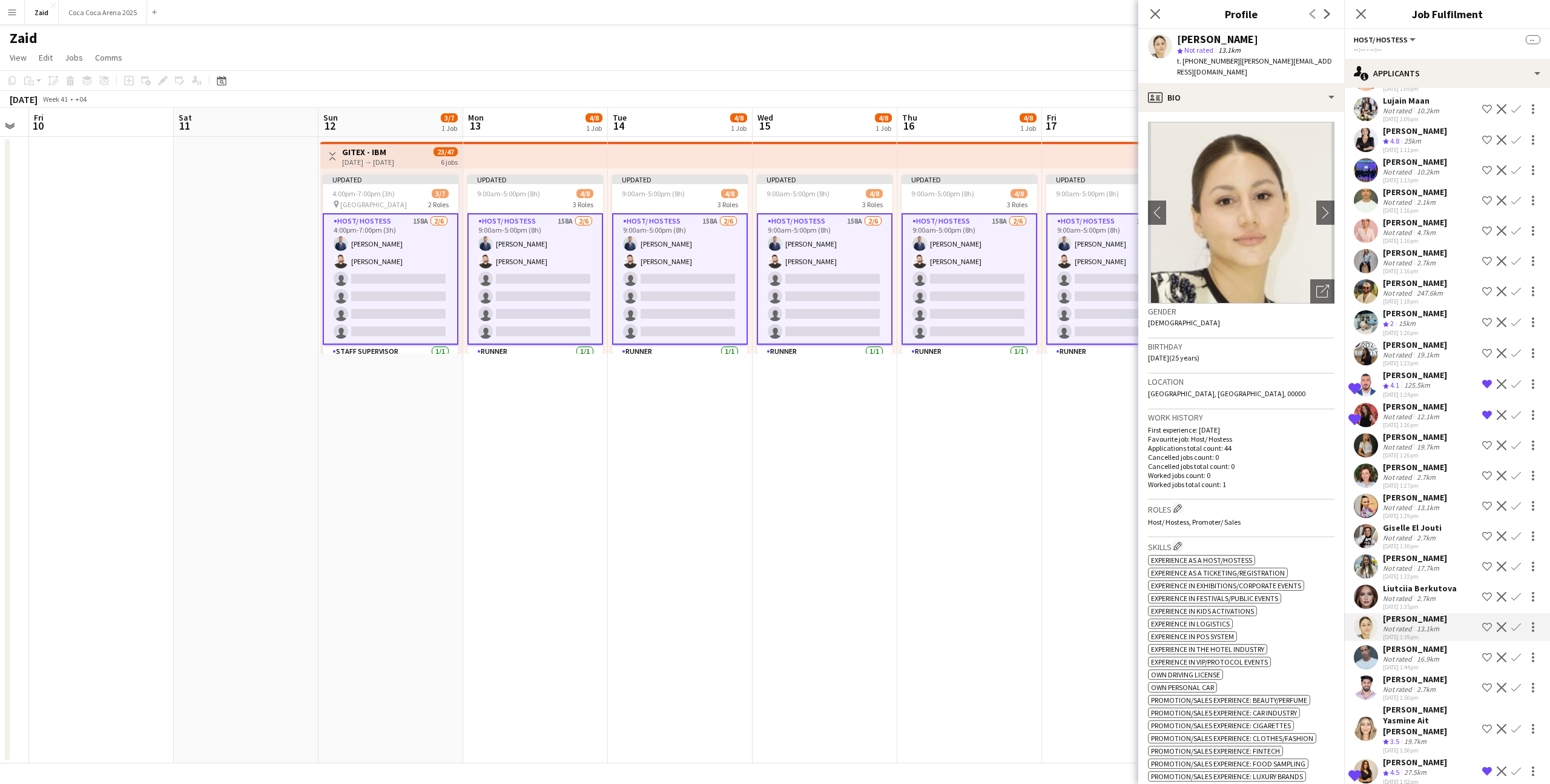
click at [1487, 724] on app-icon "Shortlist crew" at bounding box center [1487, 728] width 9 height 9
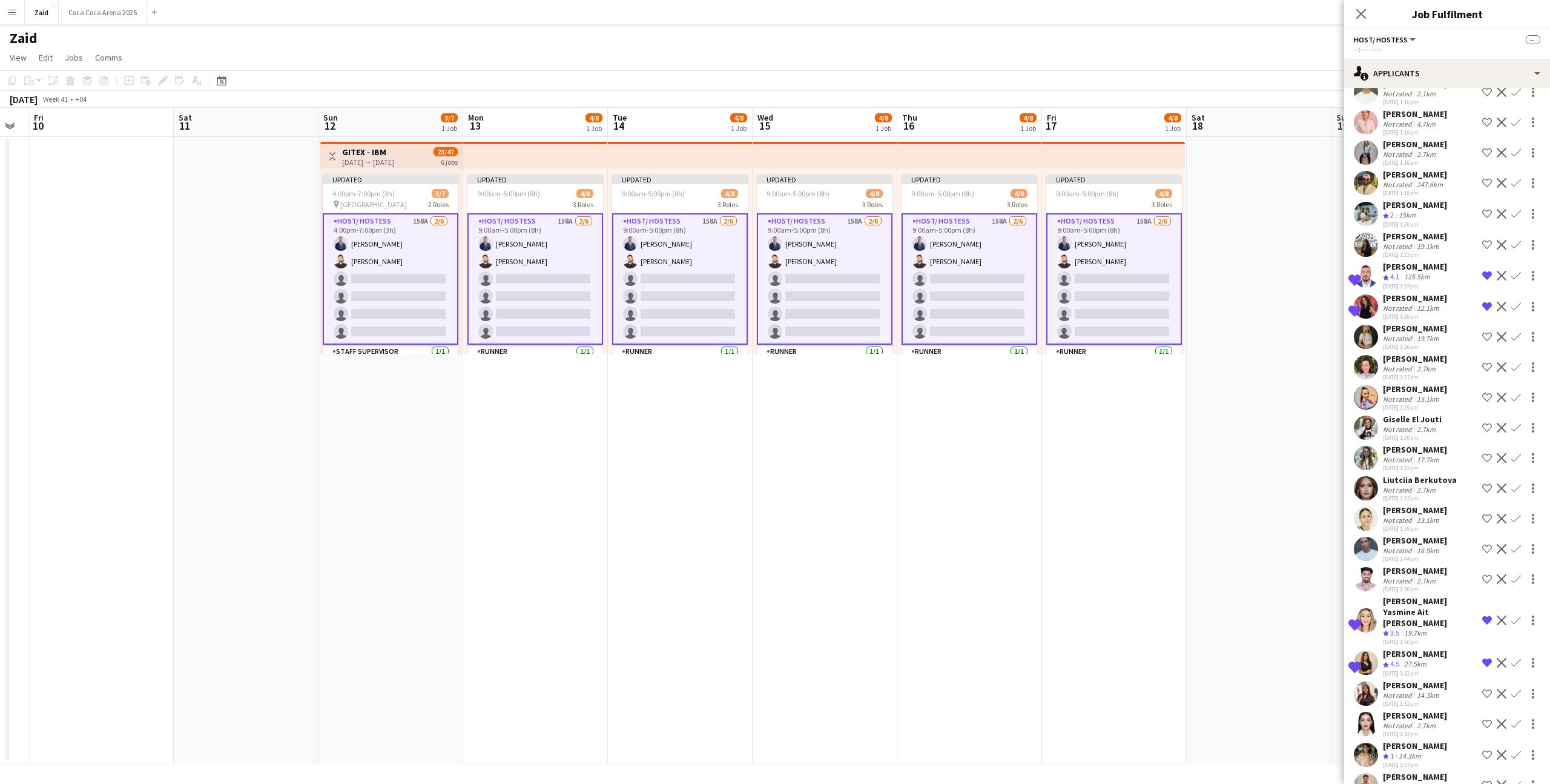
click at [1437, 751] on div "Crew rating 1 14.3km" at bounding box center [1415, 756] width 64 height 10
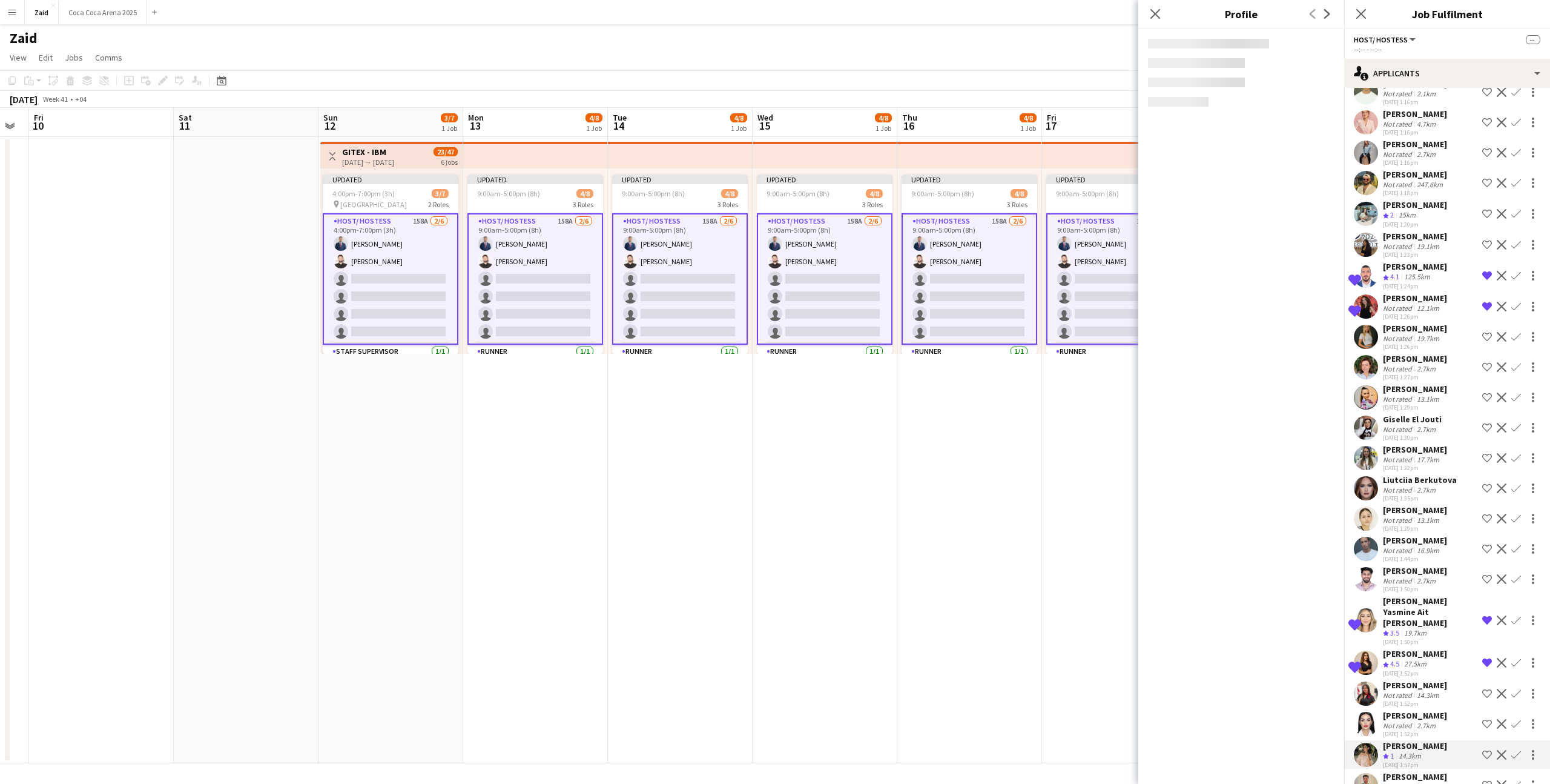
scroll to position [2838, 0]
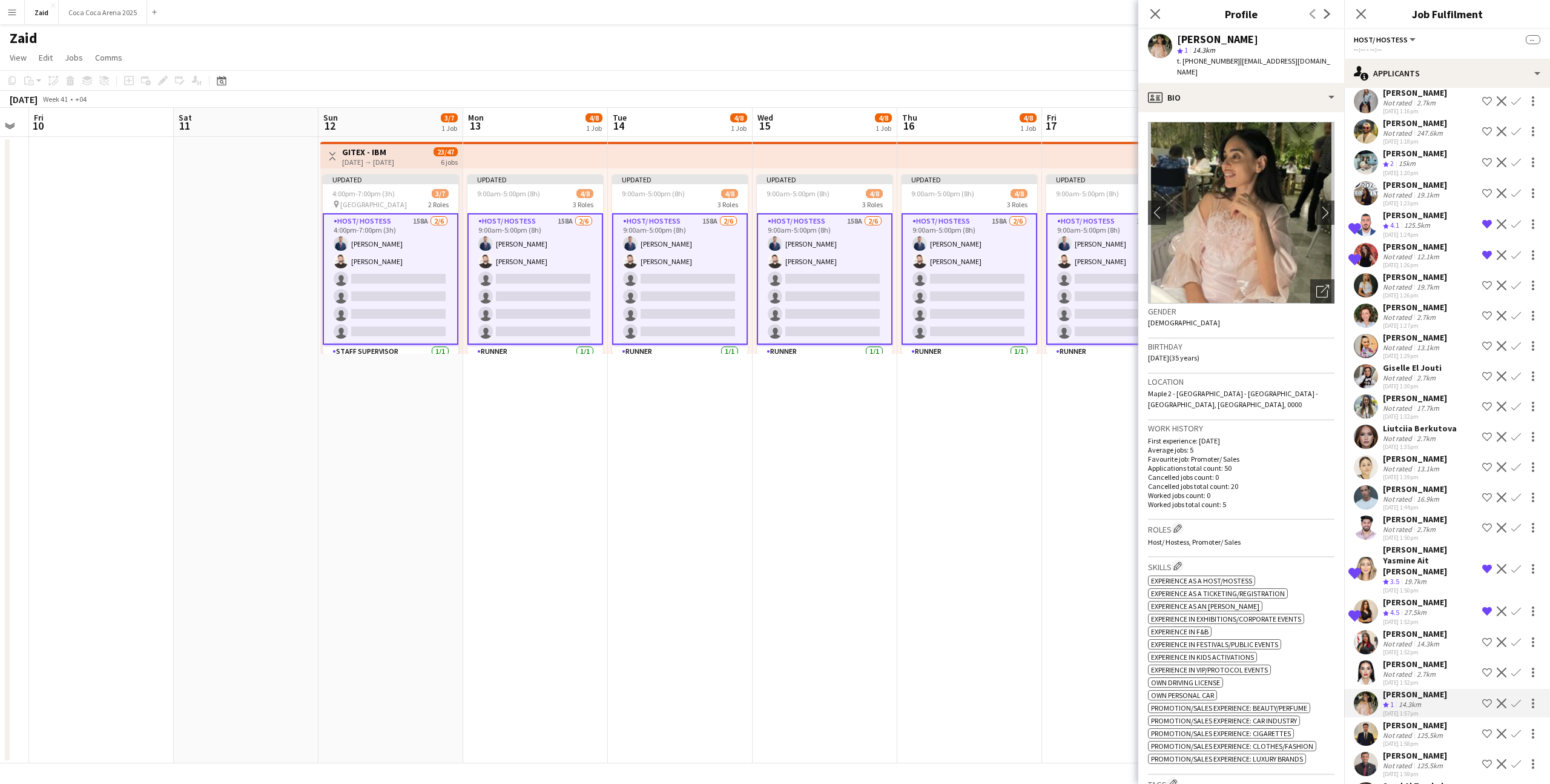
click at [1449, 780] on div "Saad Al Tarsheh Not rated 125.5km 22-08-2025 2:01pm Shortlist crew Decline Conf…" at bounding box center [1447, 793] width 206 height 28
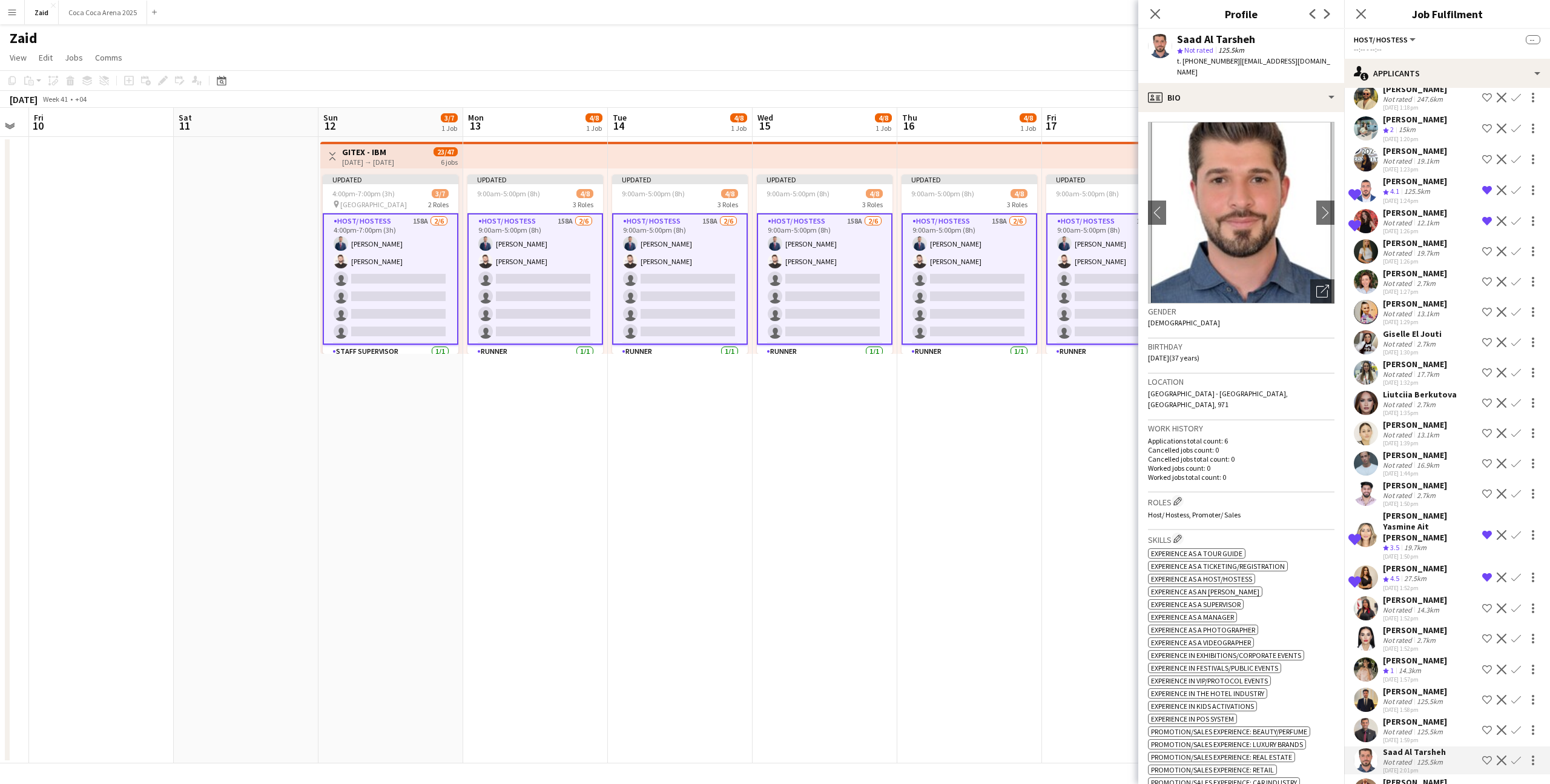
scroll to position [2870, 0]
click at [1447, 783] on div "Not rated 2.7km" at bounding box center [1415, 793] width 64 height 9
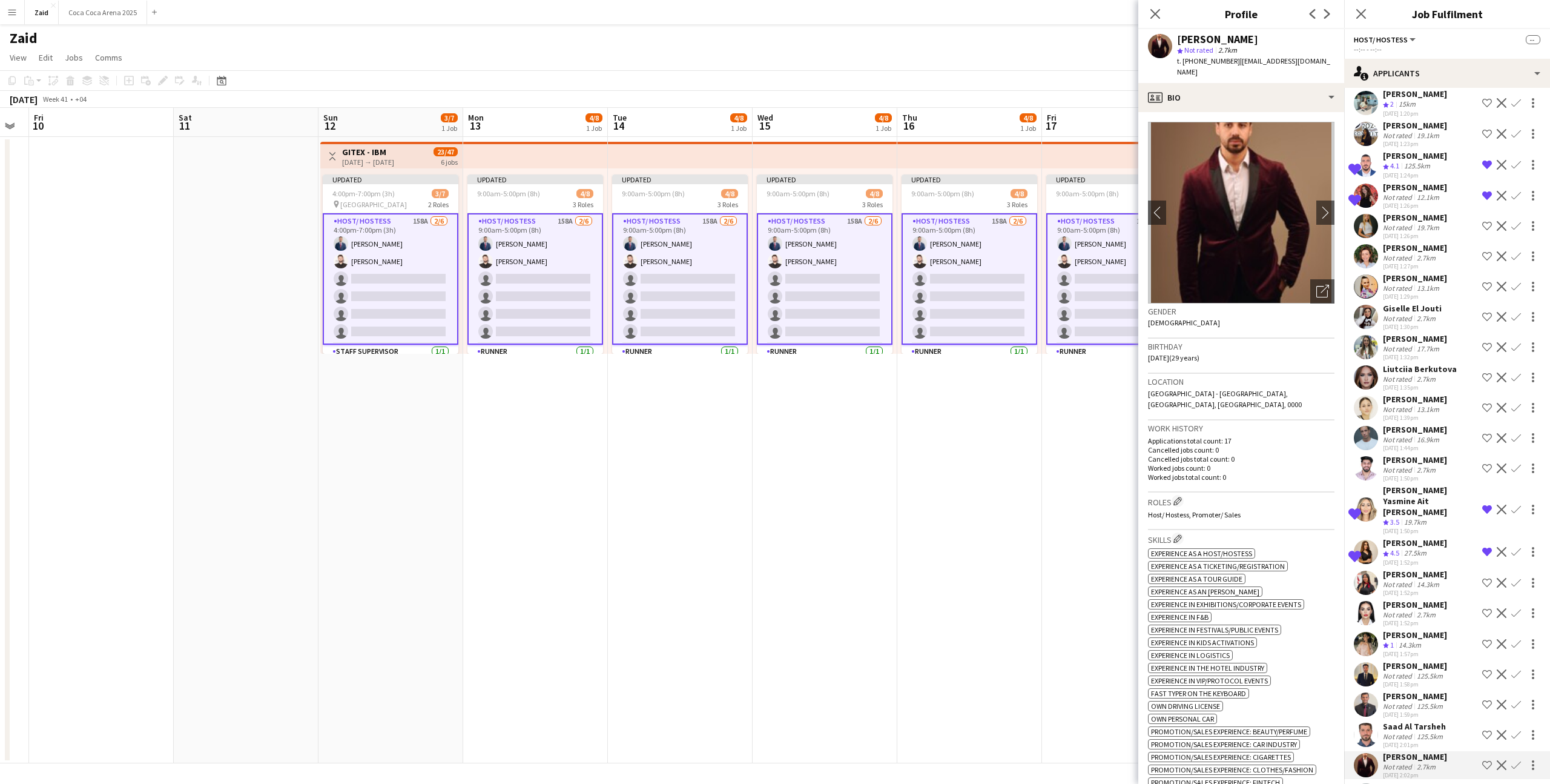
scroll to position [2894, 0]
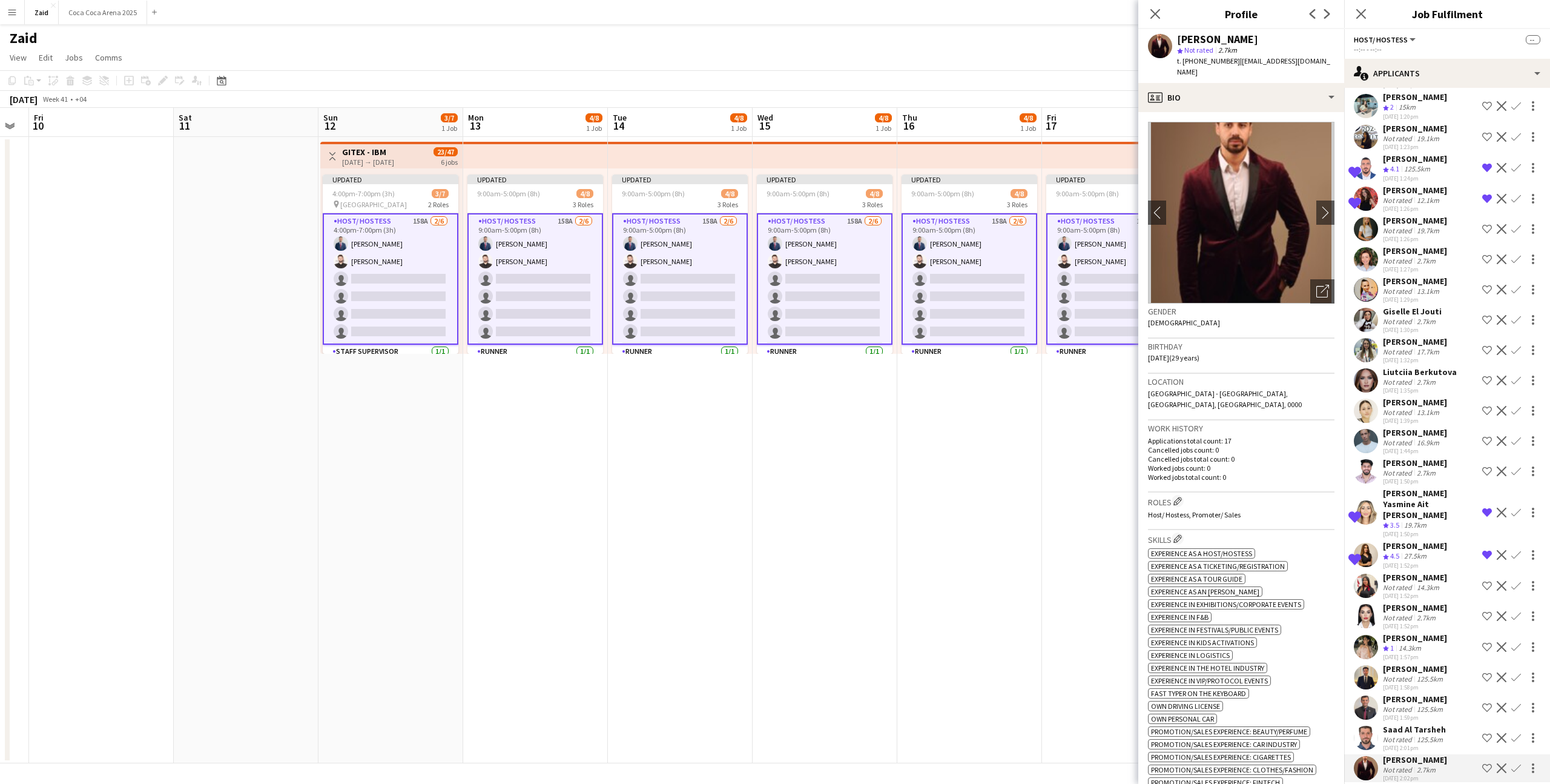
click at [1445, 783] on div "Juana Alshakaa Not rated 19.1km 22-08-2025 2:03pm Shortlist crew Decline Confirm" at bounding box center [1447, 798] width 206 height 28
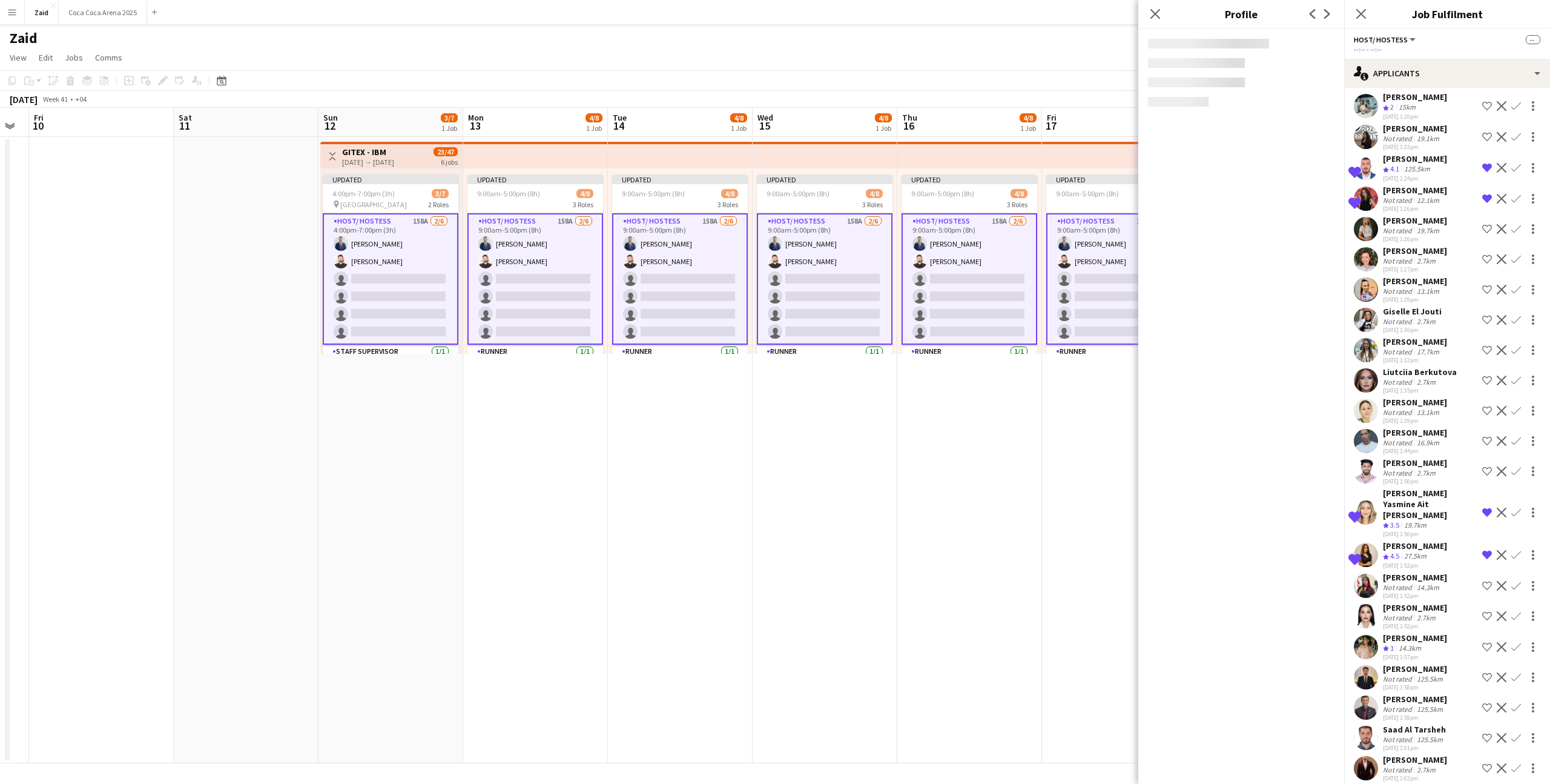
scroll to position [2936, 0]
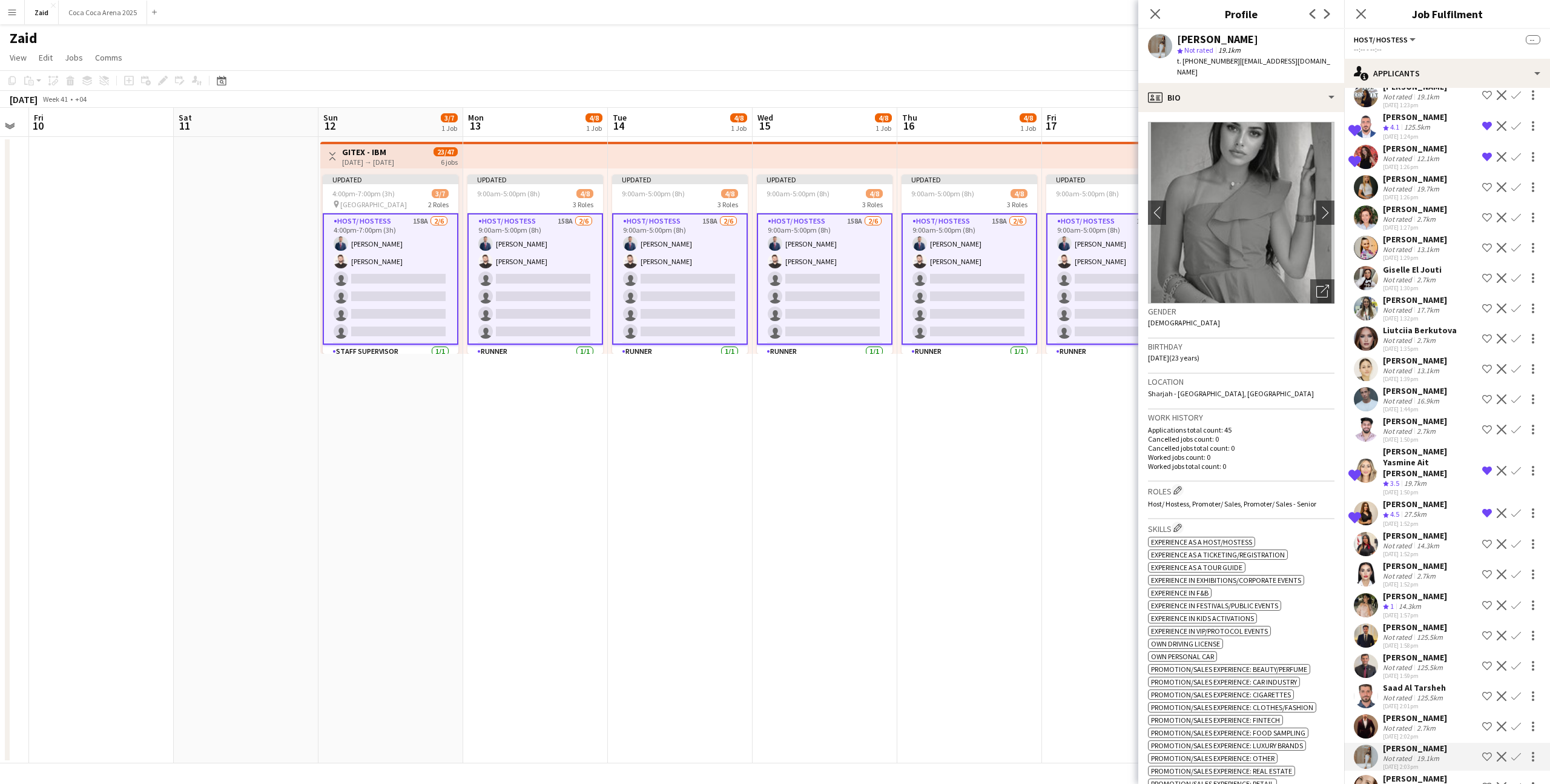
click at [1487, 751] on app-icon "Shortlist crew" at bounding box center [1487, 756] width 9 height 9
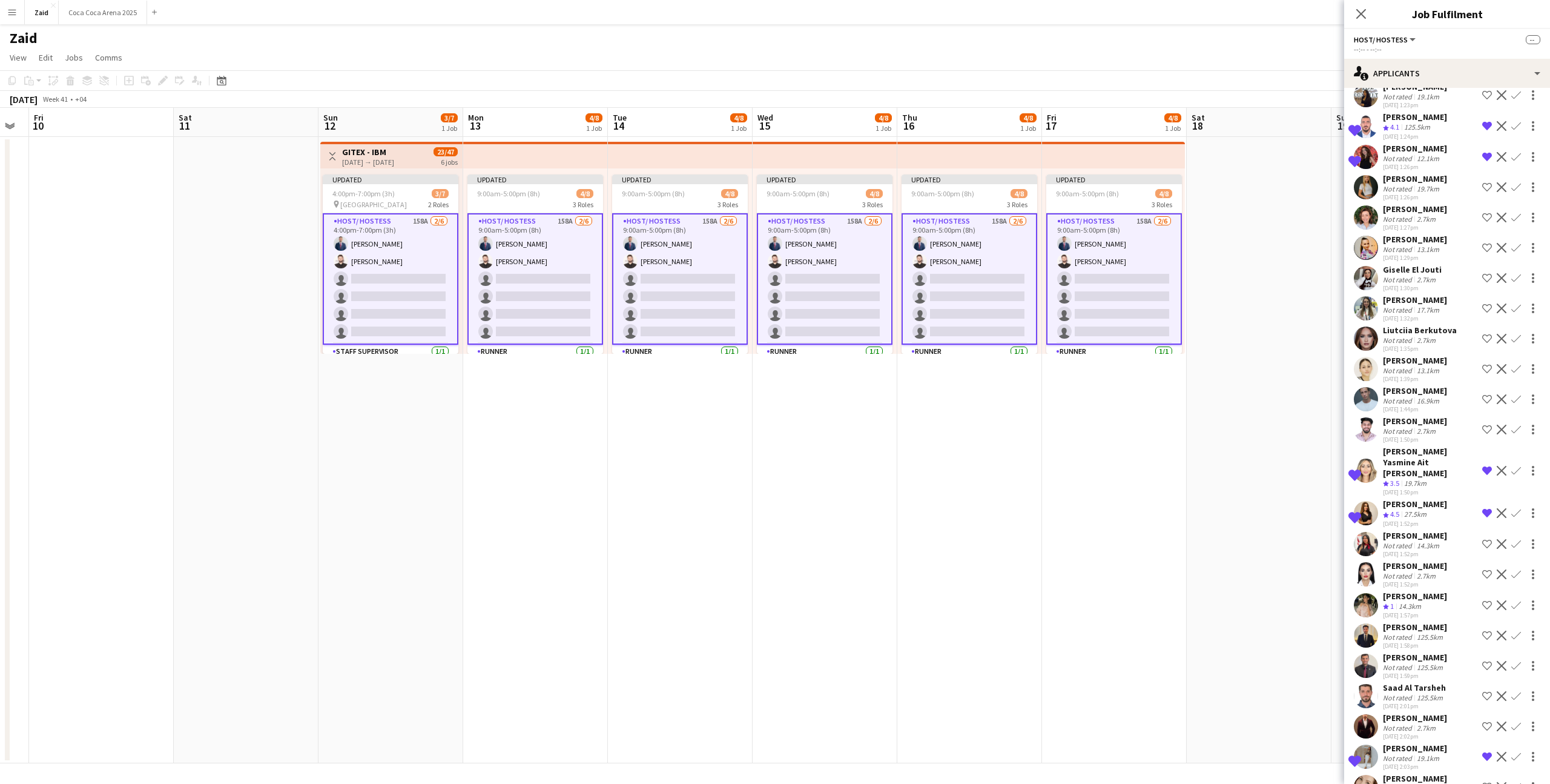
scroll to position [3021, 0]
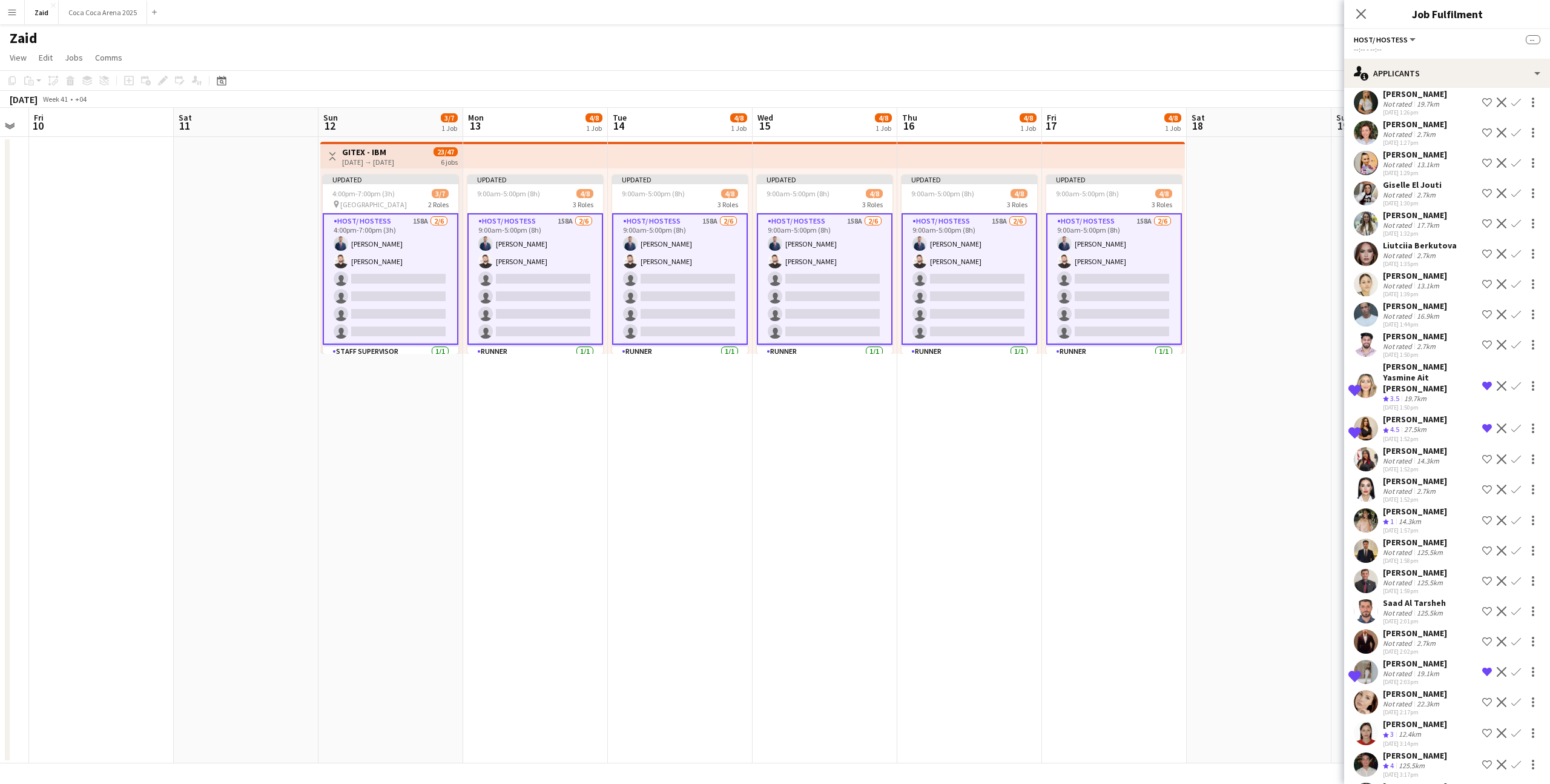
click at [1480, 757] on button "Shortlist crew" at bounding box center [1487, 764] width 15 height 15
click at [1480, 757] on button "Remove crew from shortlist" at bounding box center [1487, 764] width 15 height 15
click at [1487, 759] on app-icon "Shortlist crew" at bounding box center [1487, 763] width 9 height 9
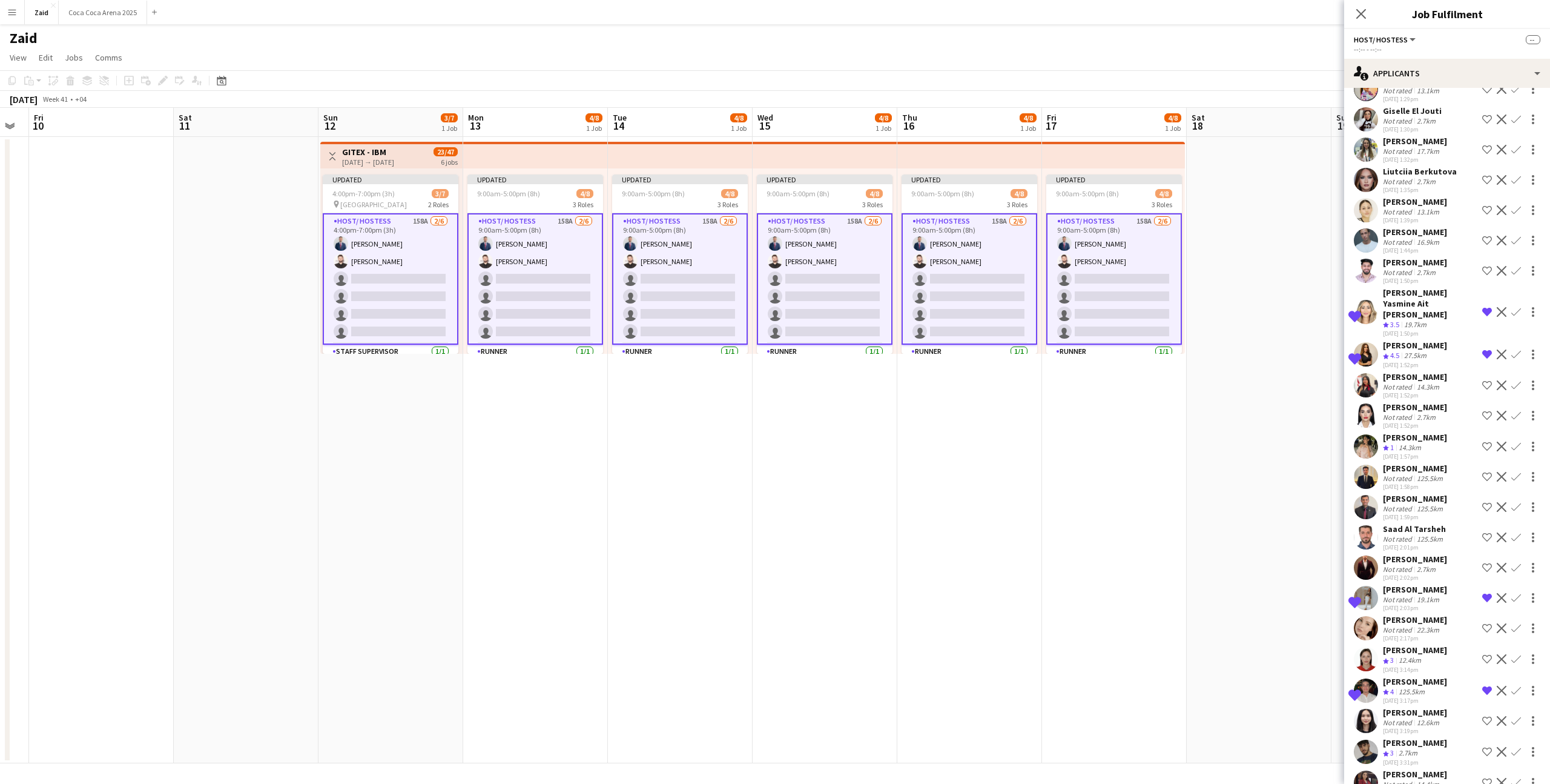
scroll to position [3151, 0]
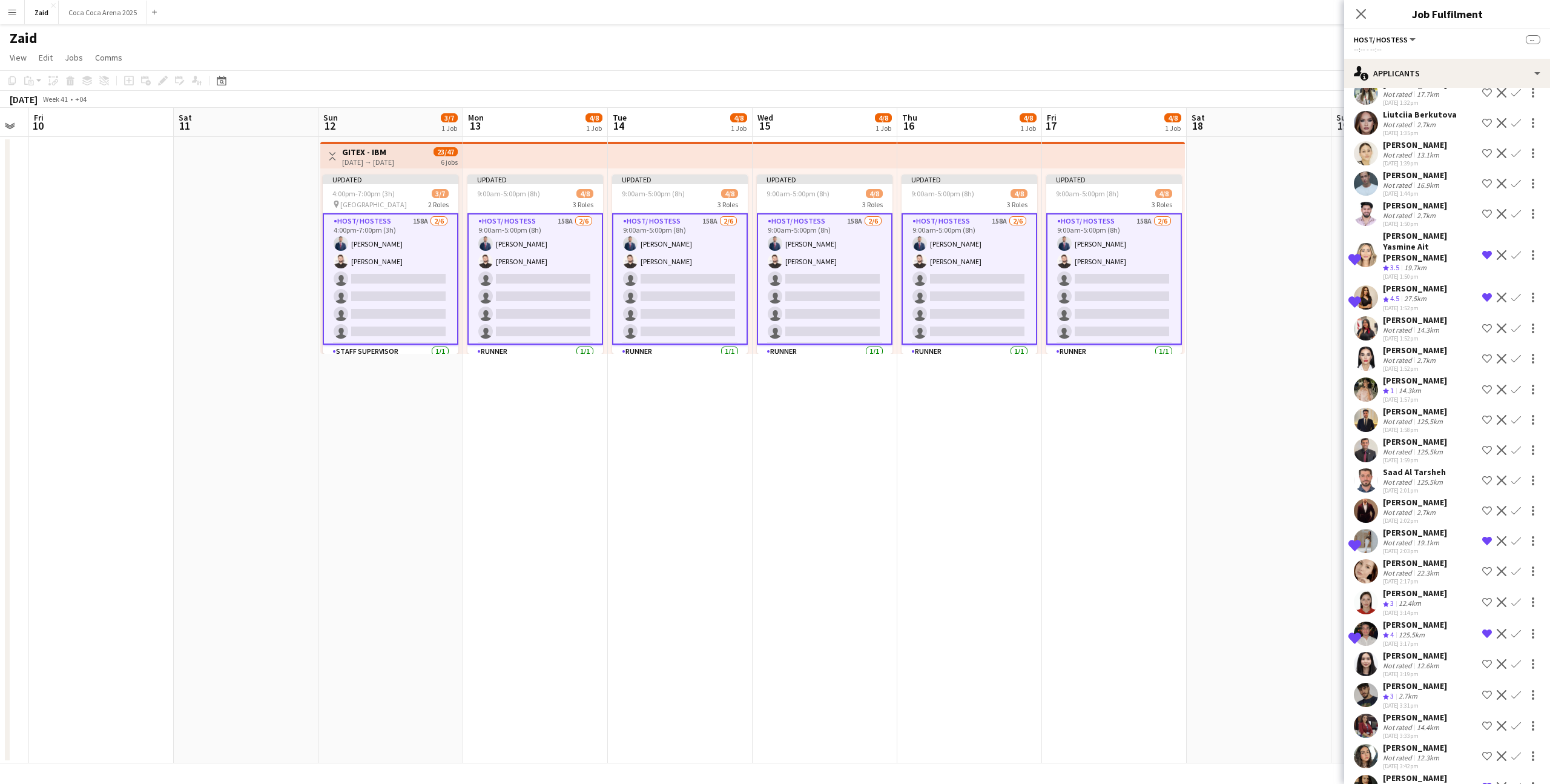
click at [1492, 749] on button "Shortlist crew" at bounding box center [1487, 756] width 15 height 15
click at [1447, 753] on div "Not rated 12.3km" at bounding box center [1415, 757] width 64 height 9
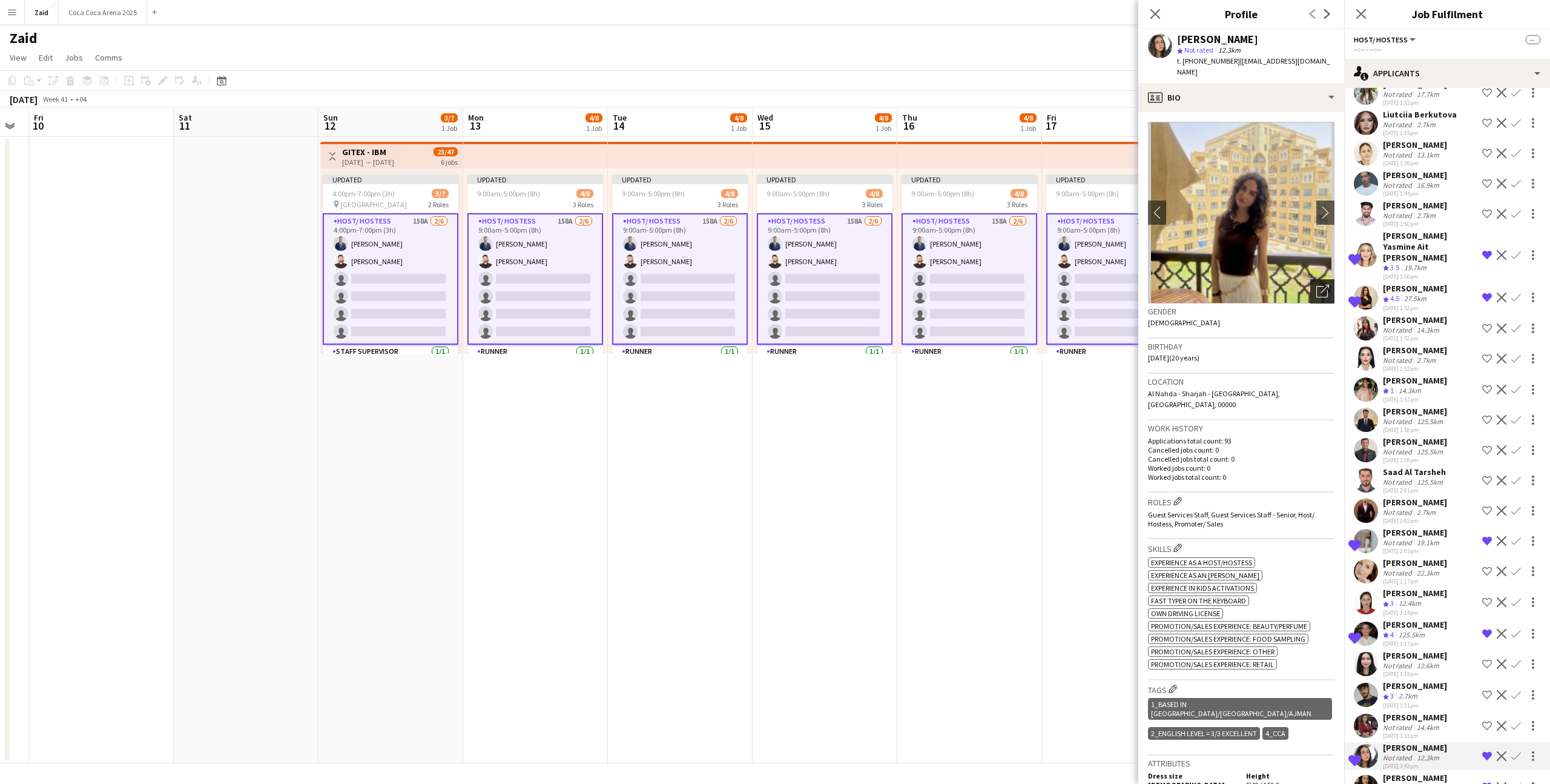
click at [1328, 284] on icon at bounding box center [1326, 289] width 9 height 9
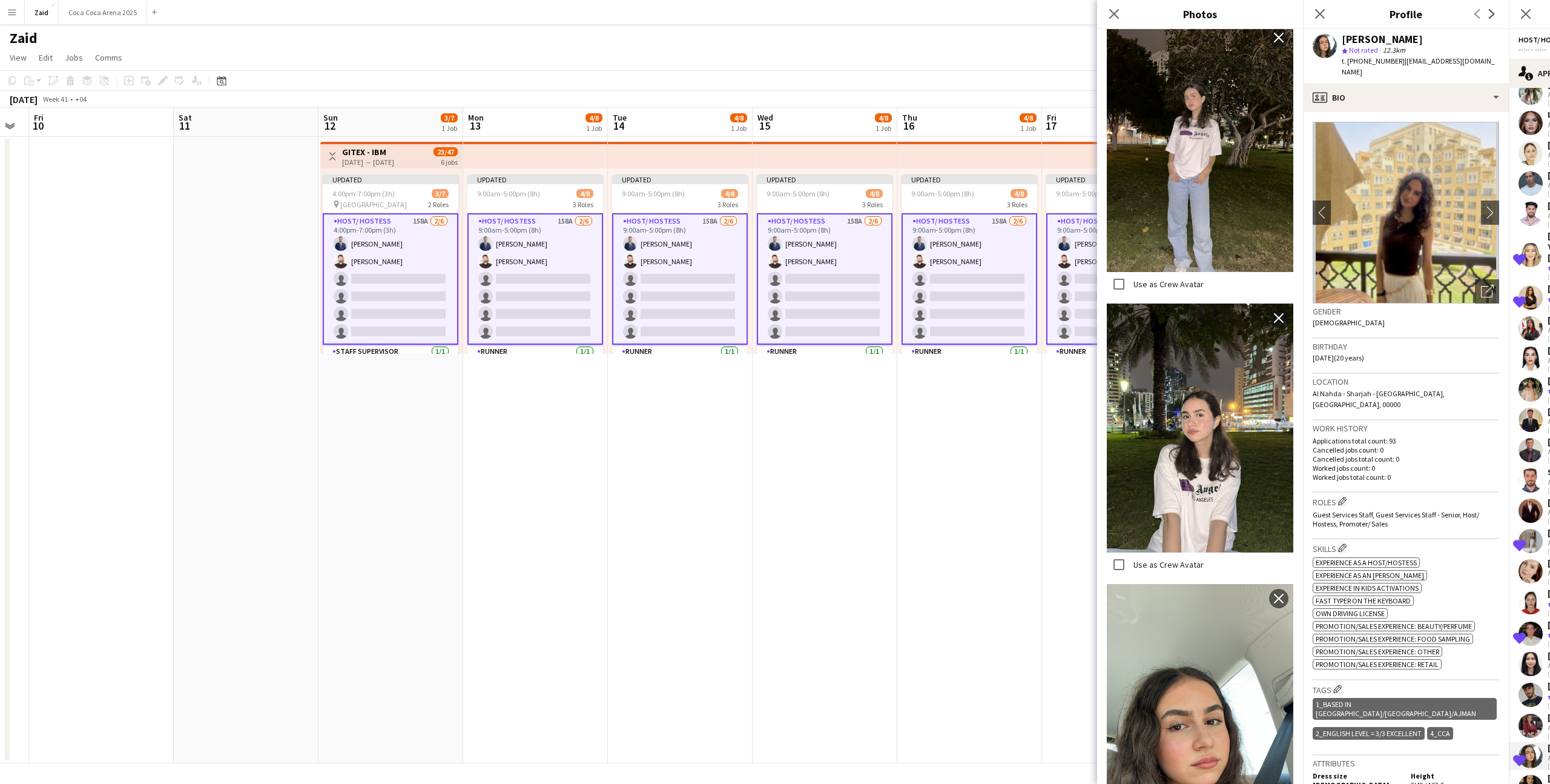
scroll to position [428, 0]
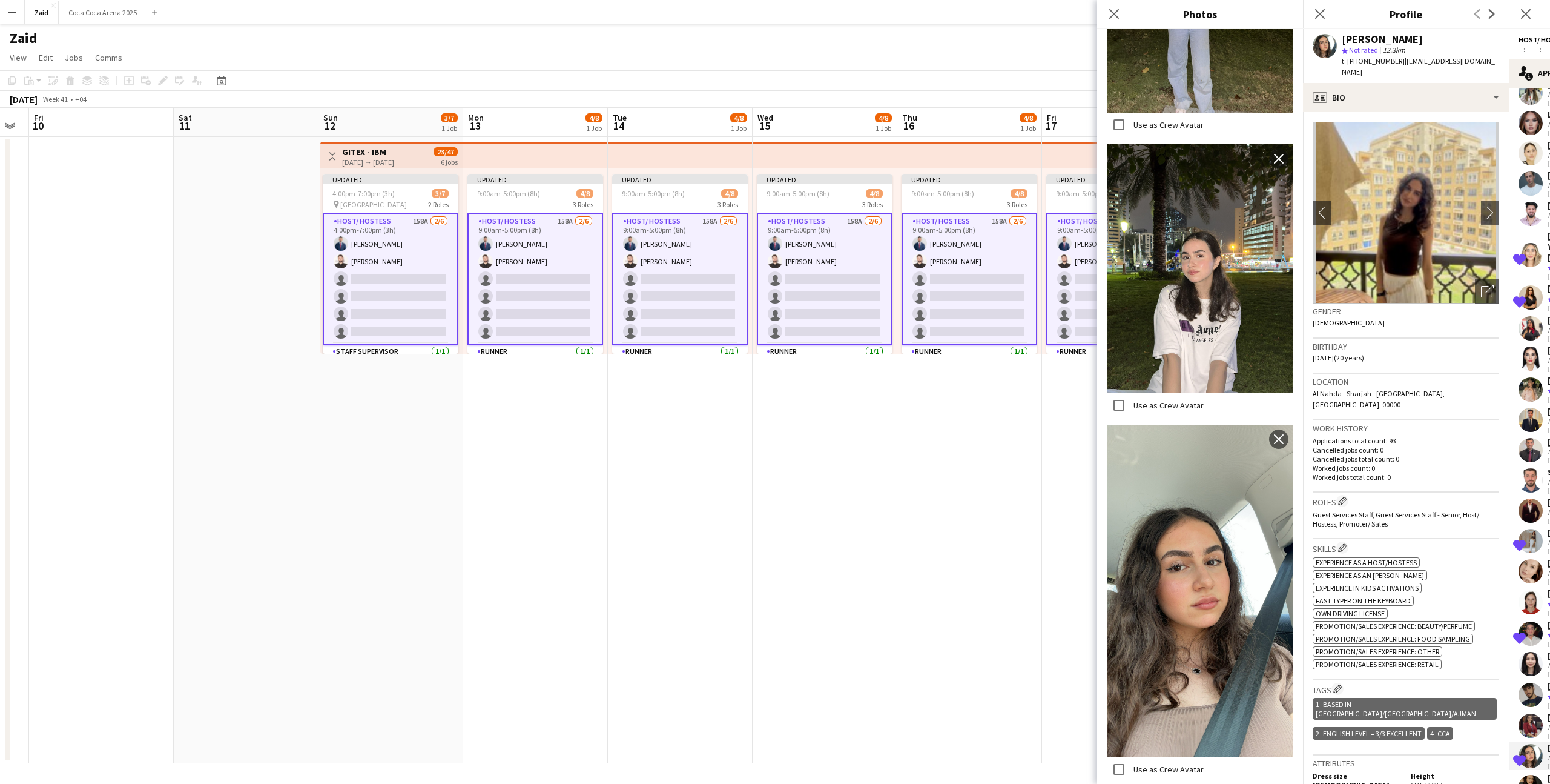
click at [1368, 472] on p "Worked jobs total count: 0" at bounding box center [1406, 476] width 187 height 9
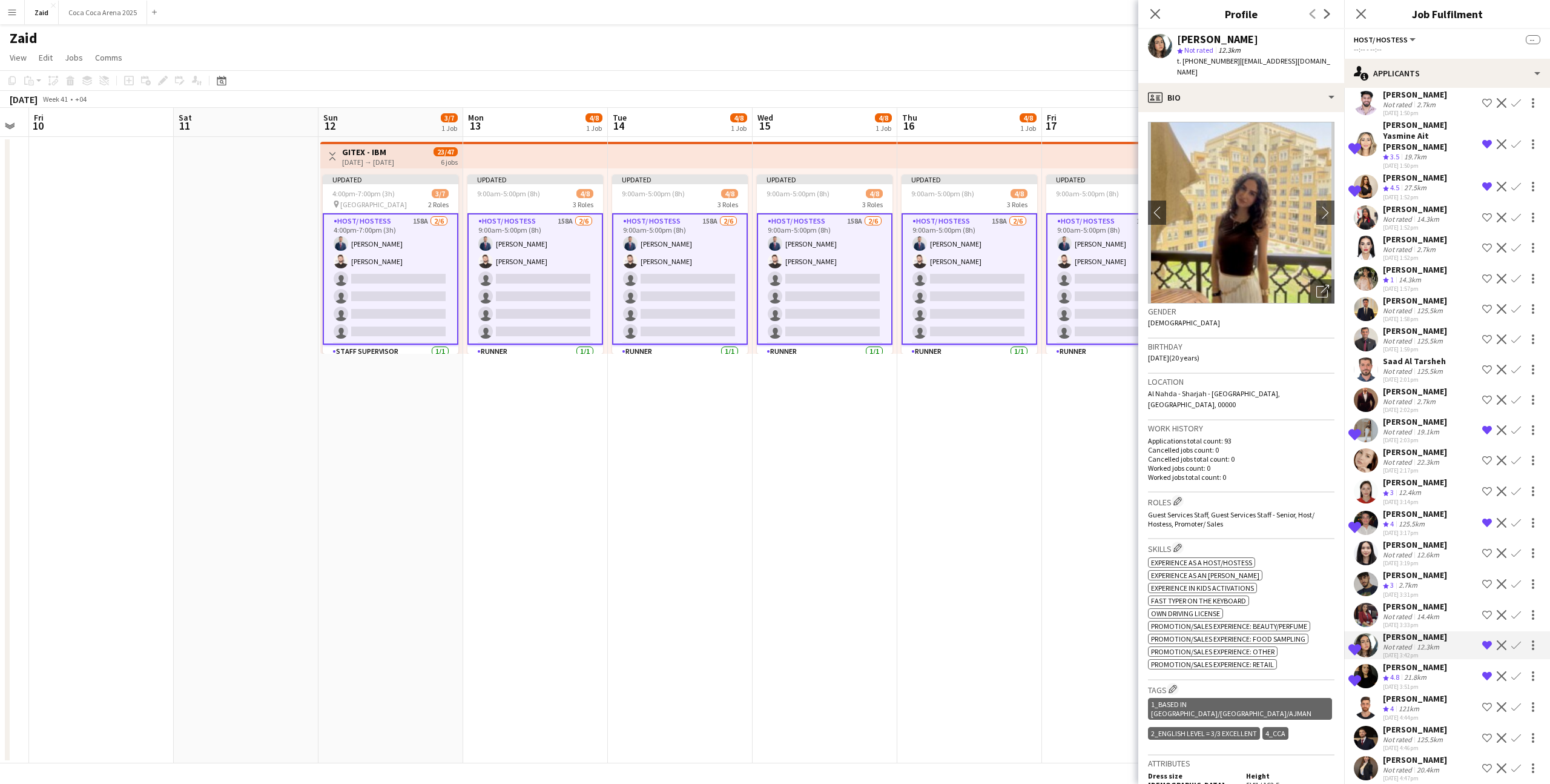
scroll to position [3271, 0]
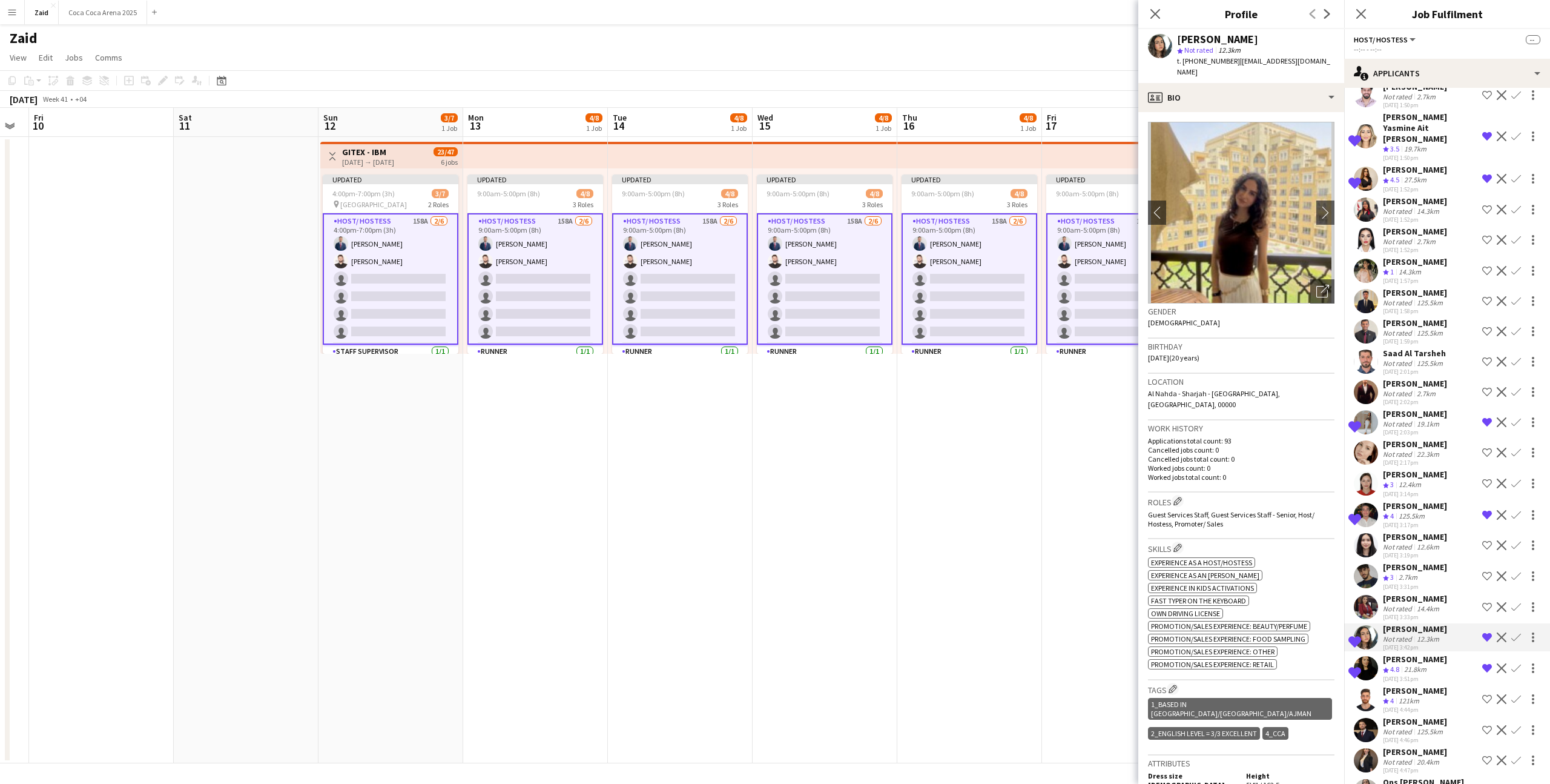
click at [1394, 746] on div "[PERSON_NAME]" at bounding box center [1415, 751] width 64 height 11
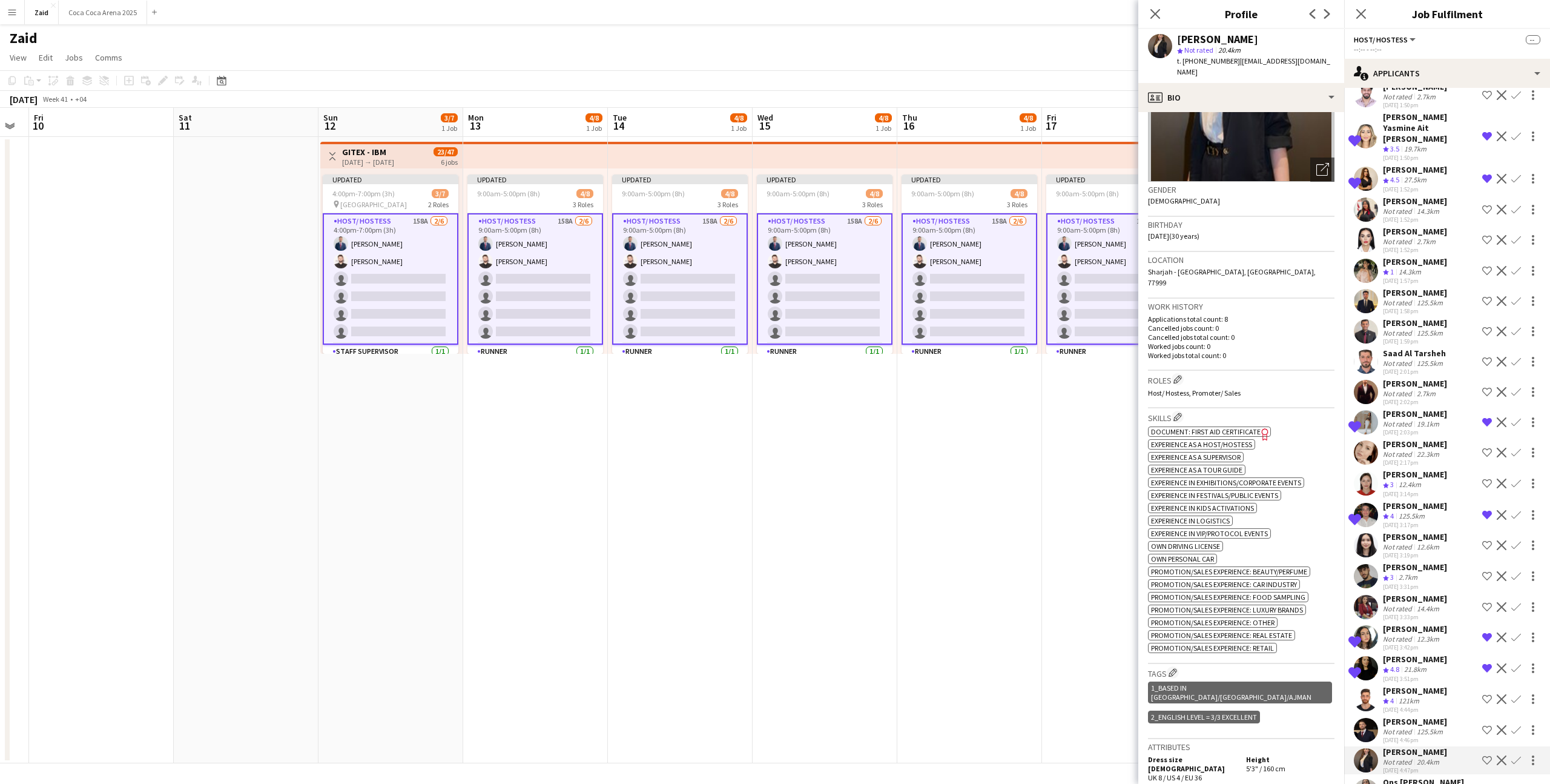
scroll to position [0, 0]
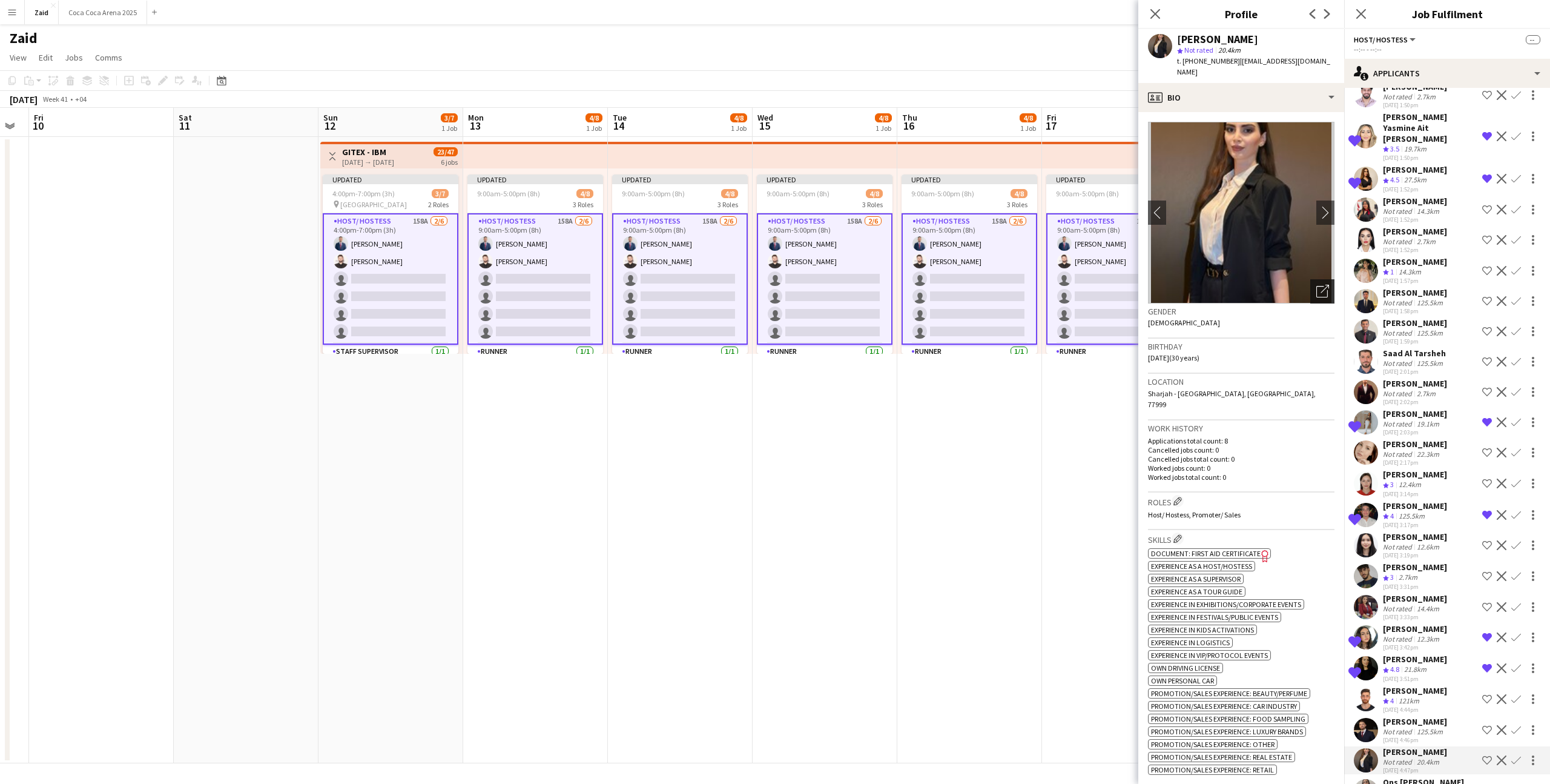
click at [1311, 279] on div "Open photos pop-in" at bounding box center [1323, 291] width 24 height 24
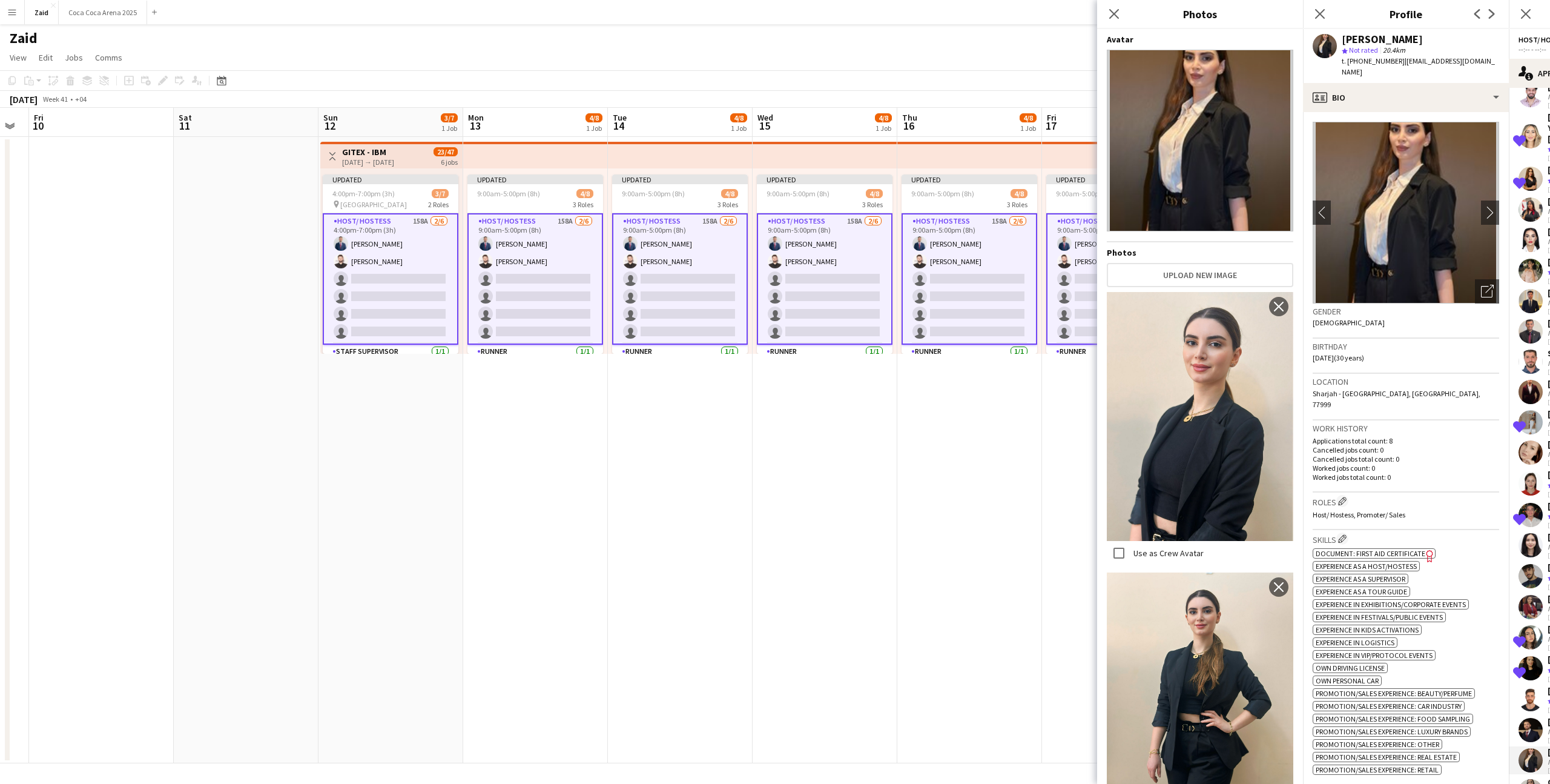
click at [1444, 436] on p "Applications total count: 8" at bounding box center [1406, 440] width 187 height 9
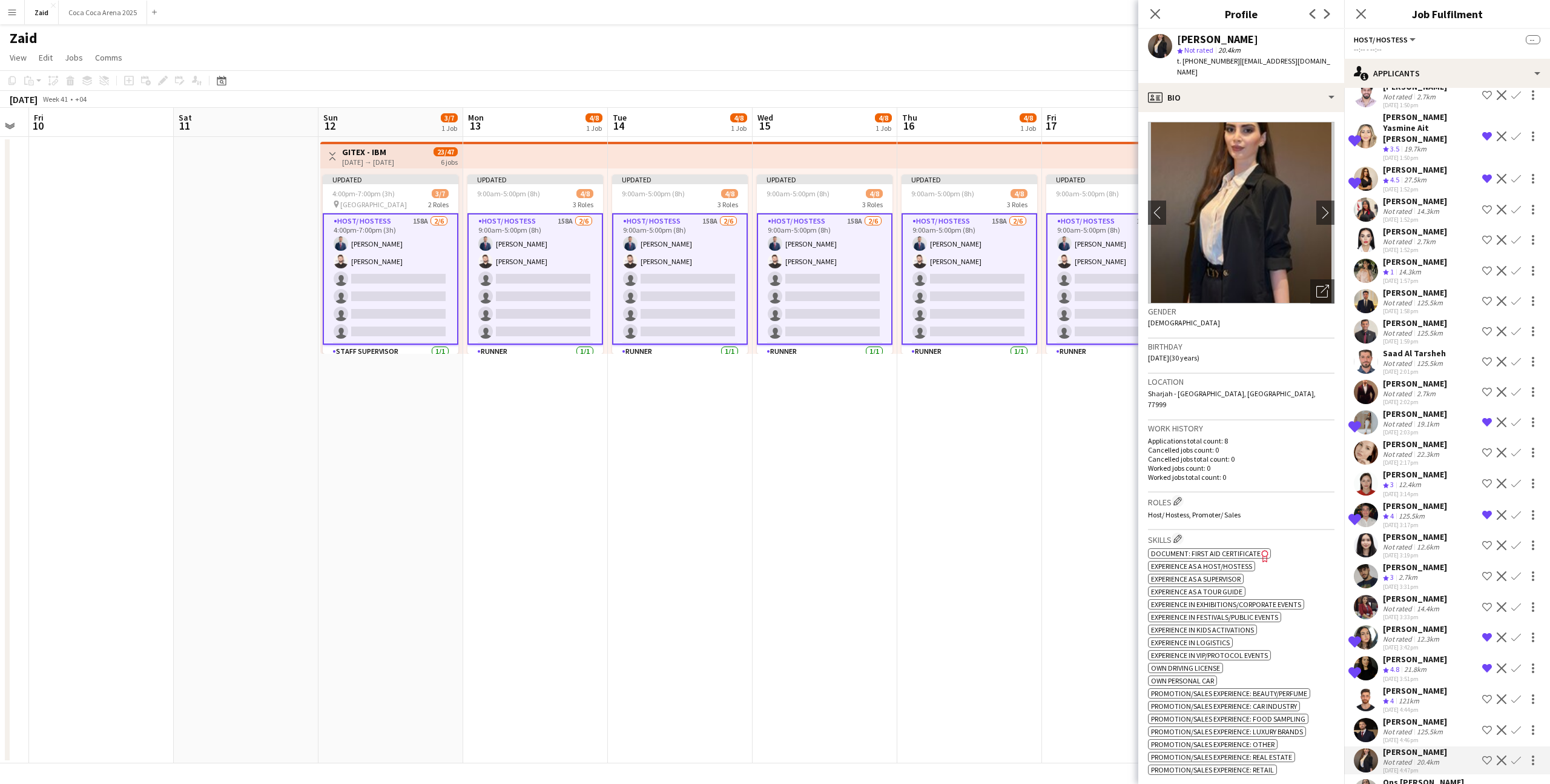
click at [1488, 753] on button "Shortlist crew" at bounding box center [1487, 760] width 15 height 15
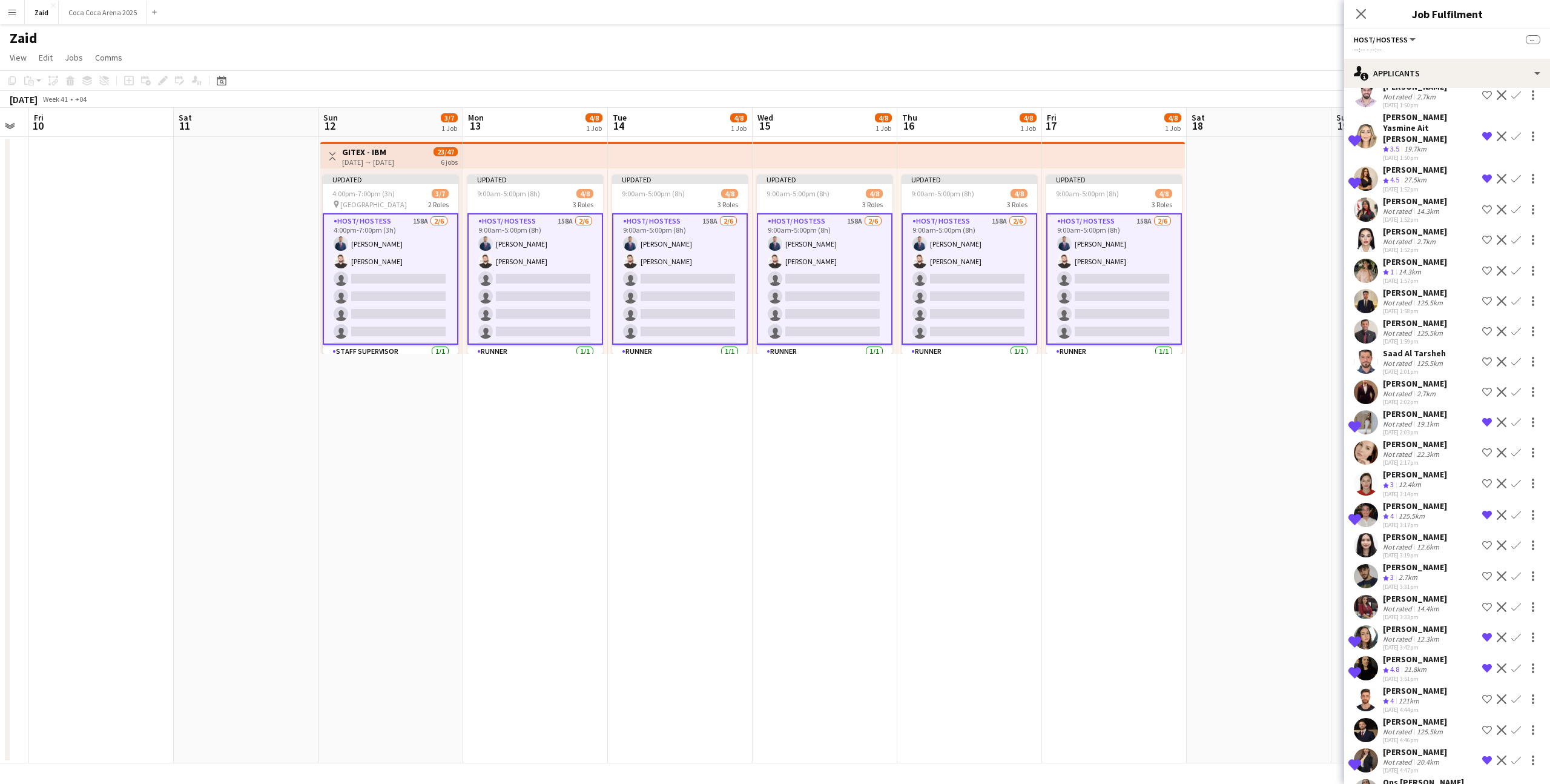
click at [1465, 715] on div "Osama Nour Not rated 125.5km 22-08-2025 4:46pm Shortlist crew Decline Confirm" at bounding box center [1447, 729] width 206 height 28
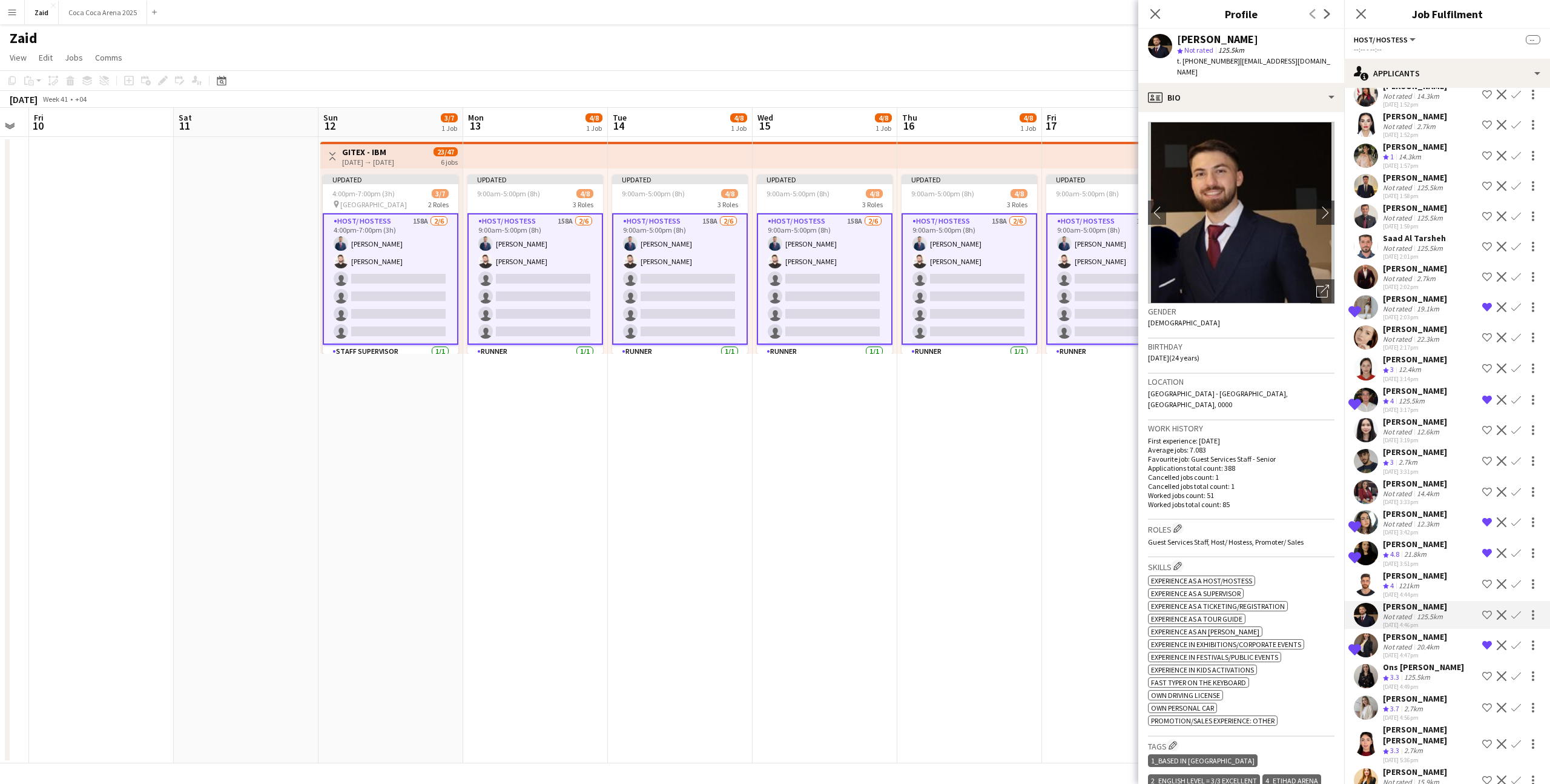
scroll to position [3386, 0]
click at [1447, 712] on div "[DATE] 4:56pm" at bounding box center [1415, 715] width 64 height 8
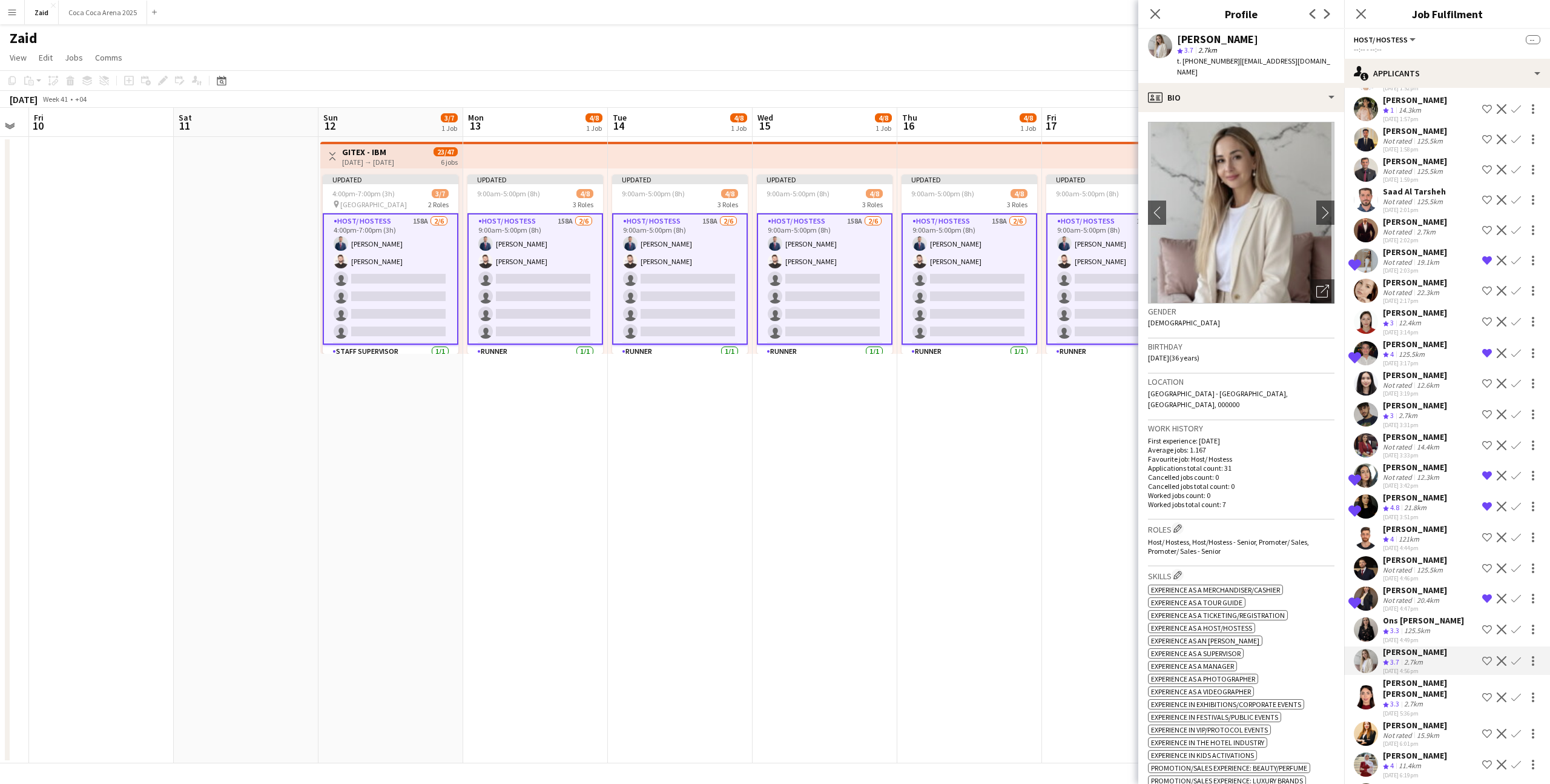
scroll to position [3432, 0]
click at [1447, 781] on div "[PERSON_NAME]" at bounding box center [1415, 786] width 64 height 11
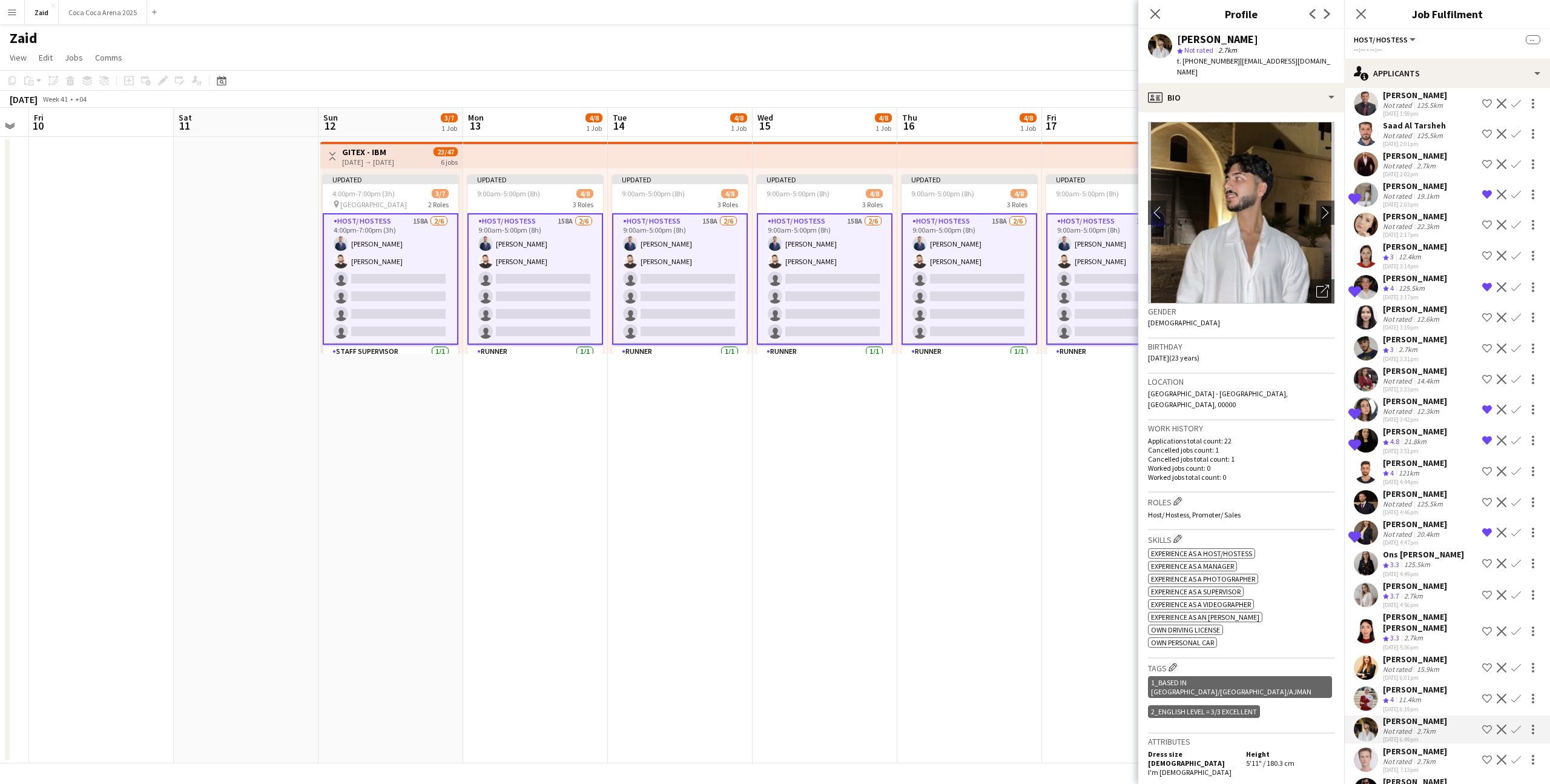
scroll to position [3552, 0]
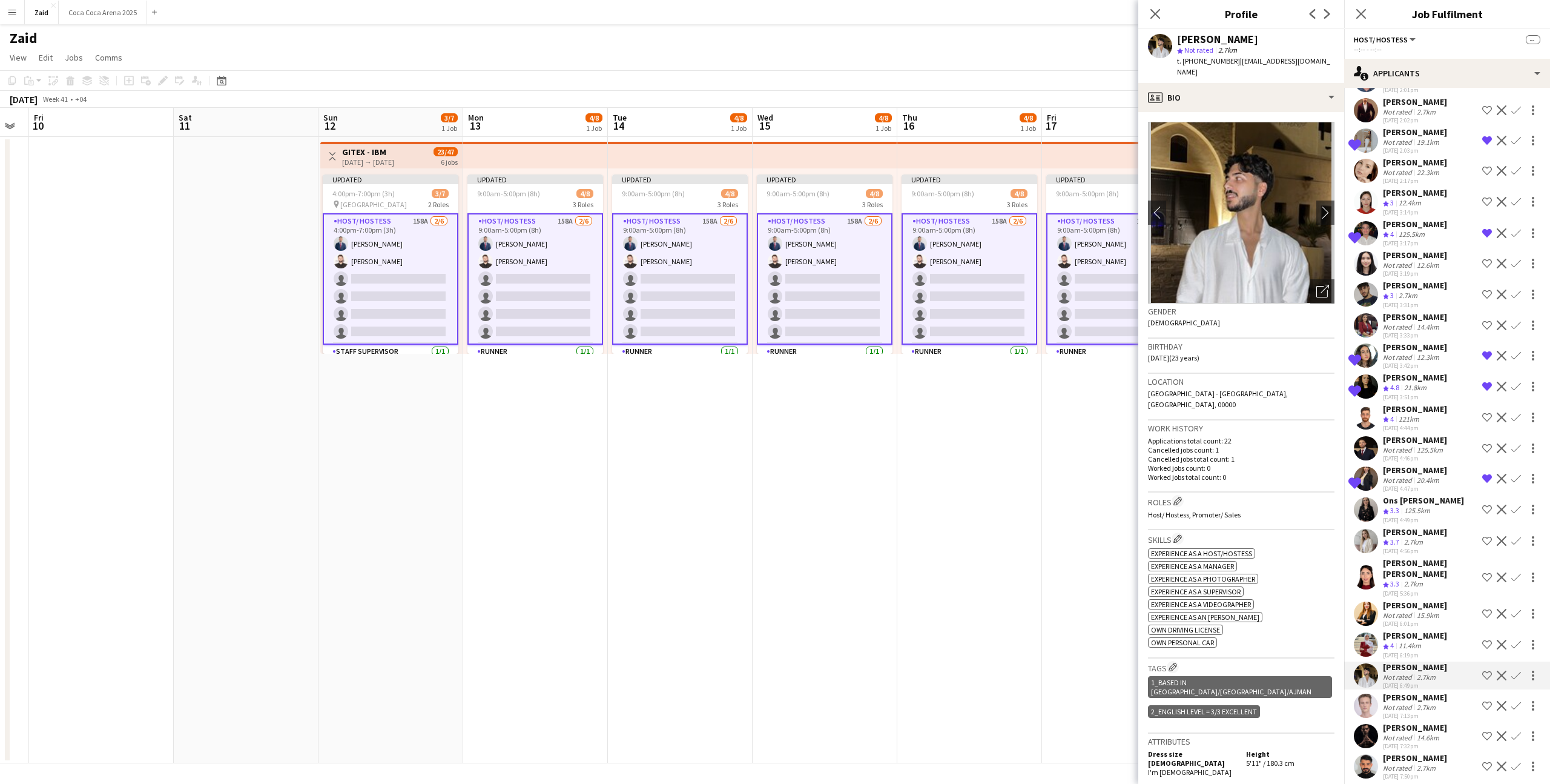
click at [1426, 712] on div "[DATE] 7:13pm" at bounding box center [1415, 715] width 64 height 8
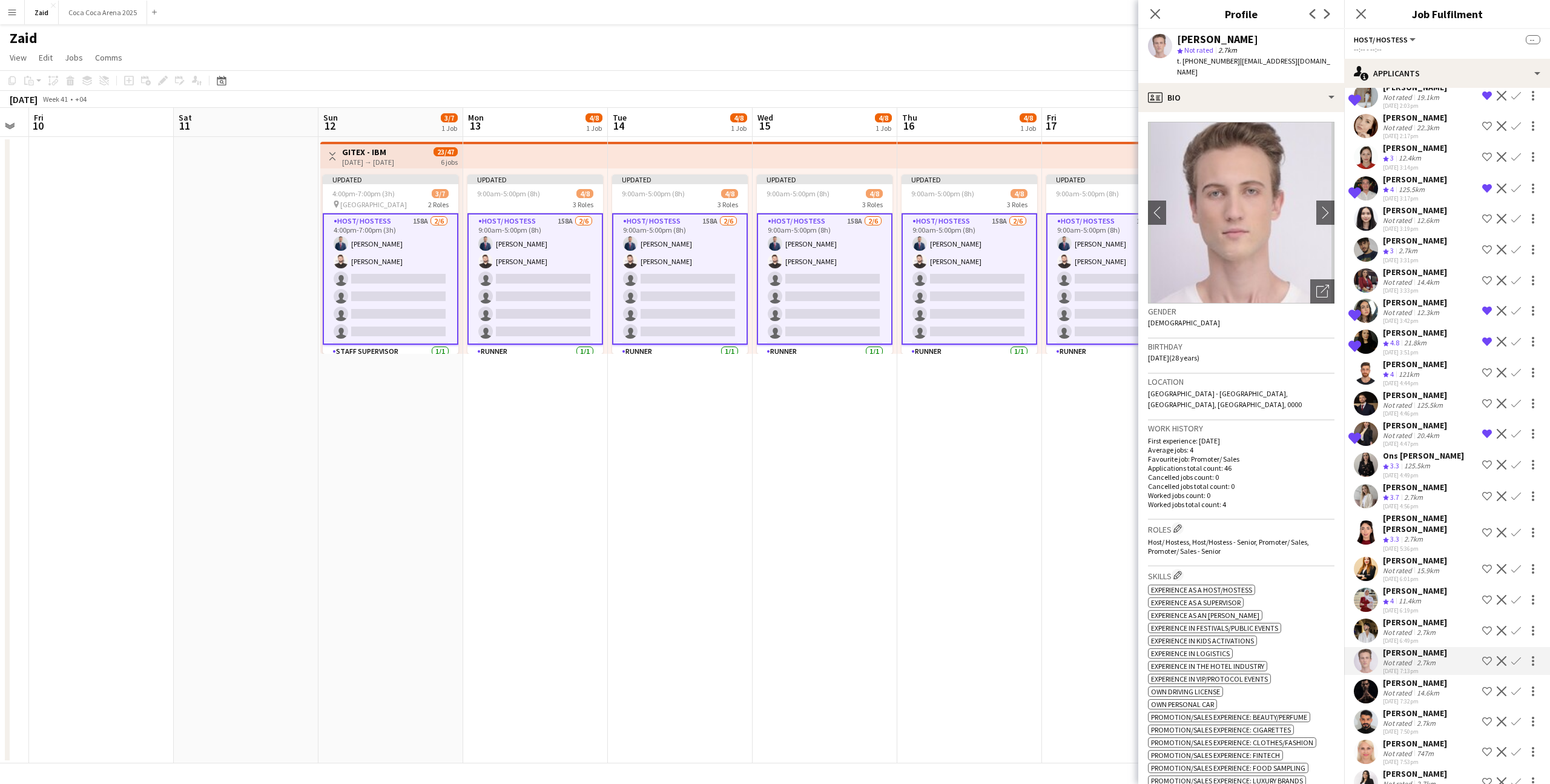
click at [1434, 768] on div "[PERSON_NAME]" at bounding box center [1415, 773] width 64 height 11
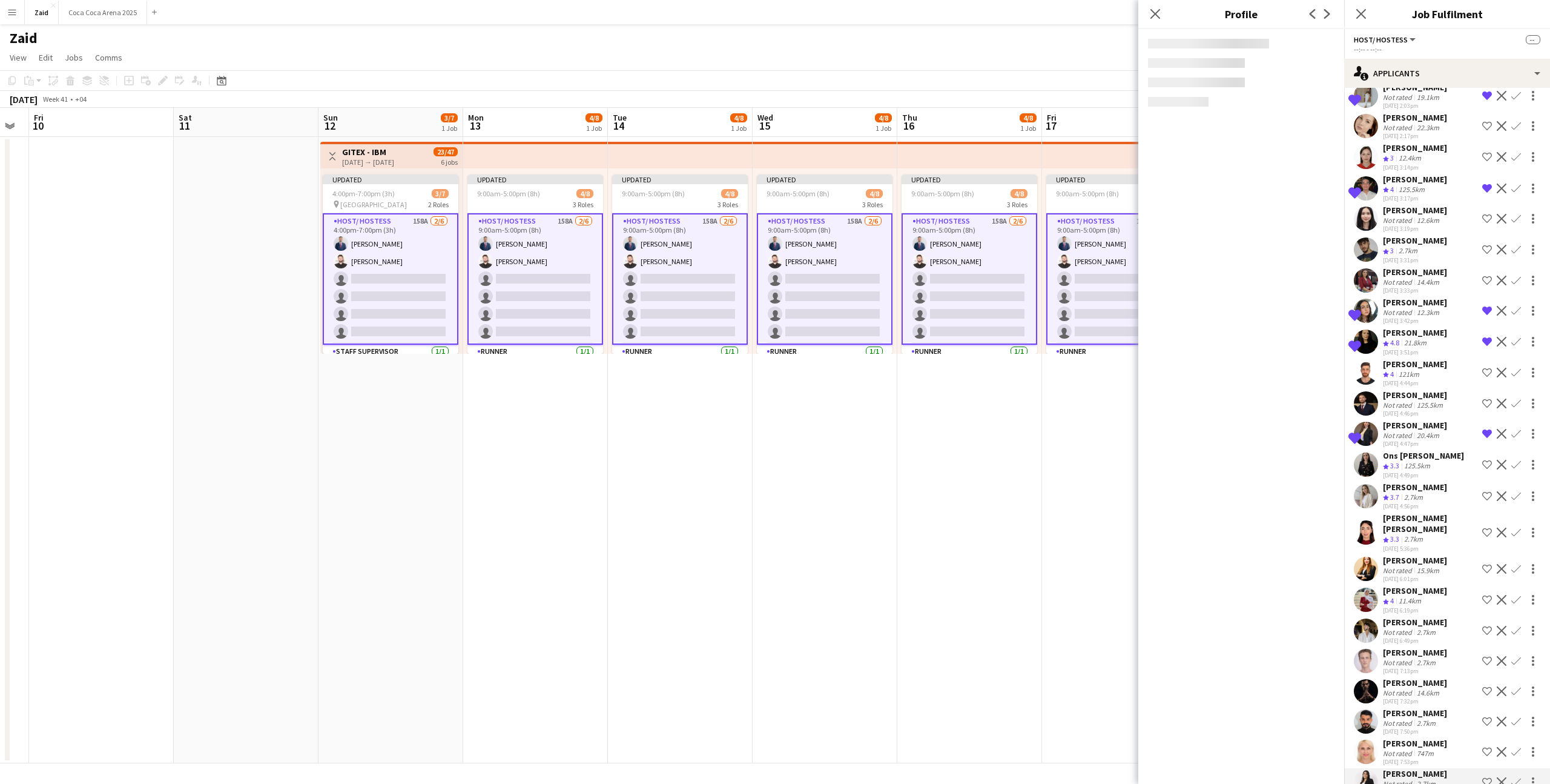
scroll to position [3672, 0]
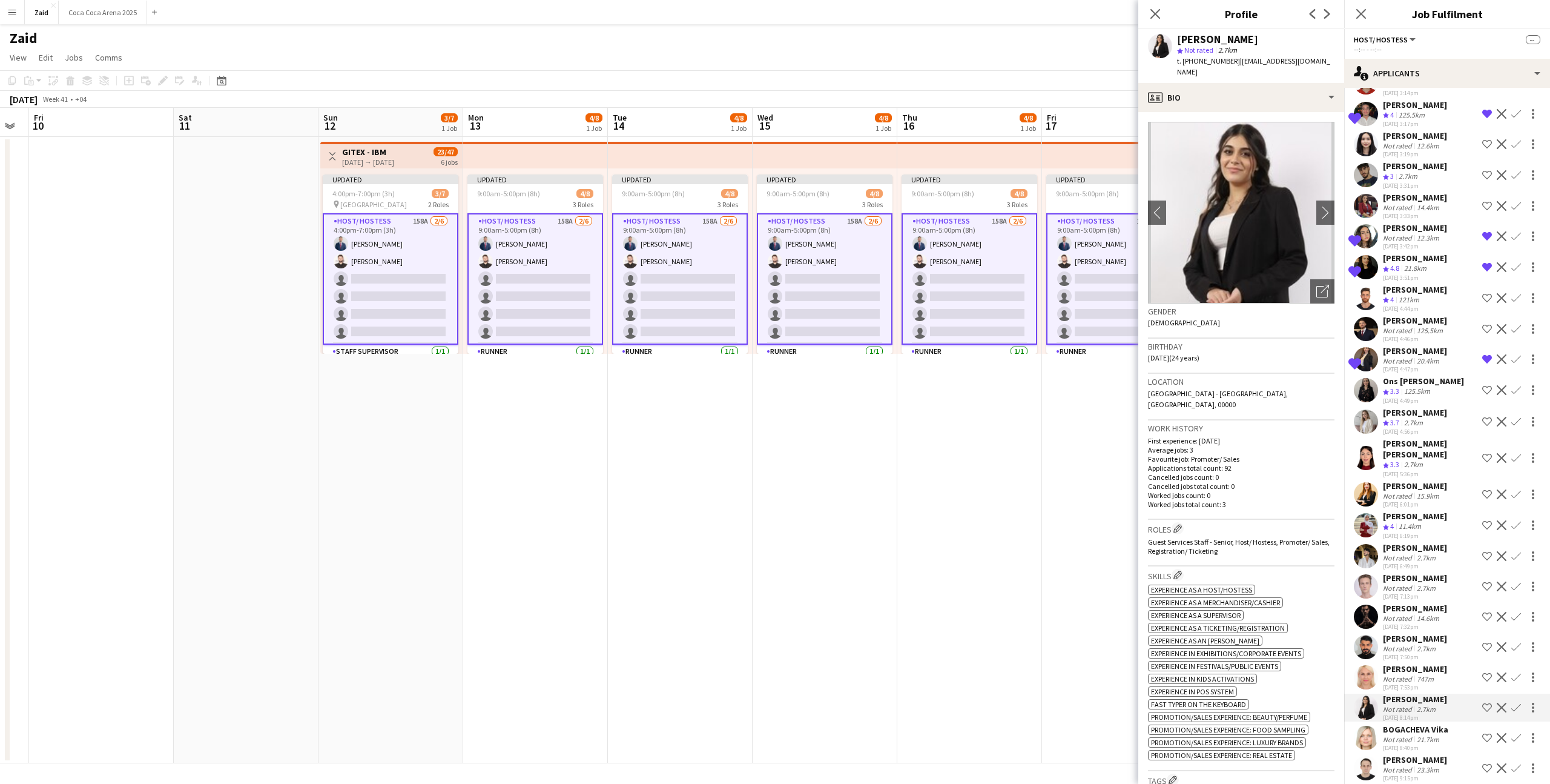
click at [1431, 754] on div "[PERSON_NAME]" at bounding box center [1415, 759] width 64 height 11
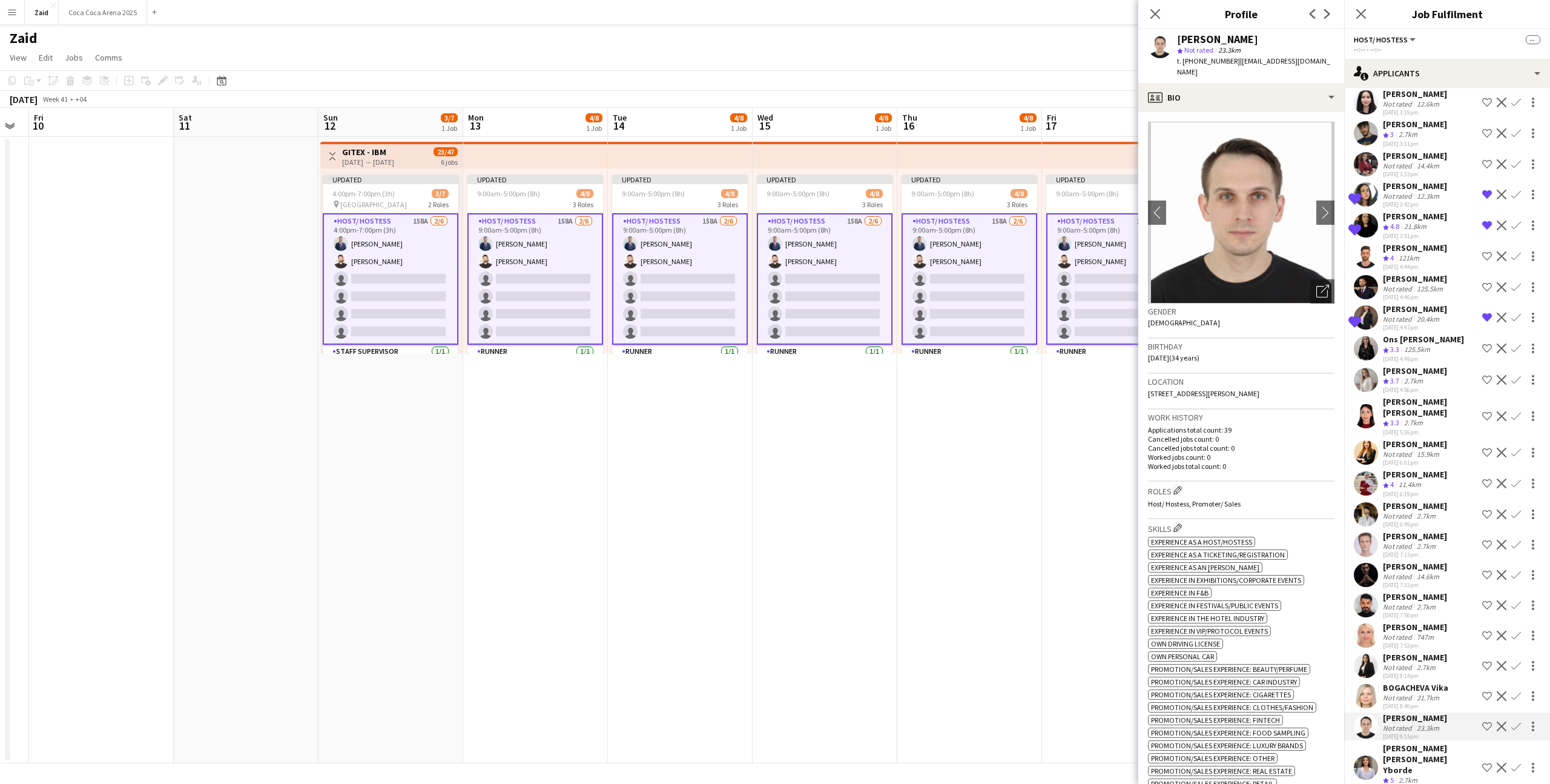
click at [1431, 775] on div "Crew rating 5 2.7km" at bounding box center [1430, 781] width 94 height 10
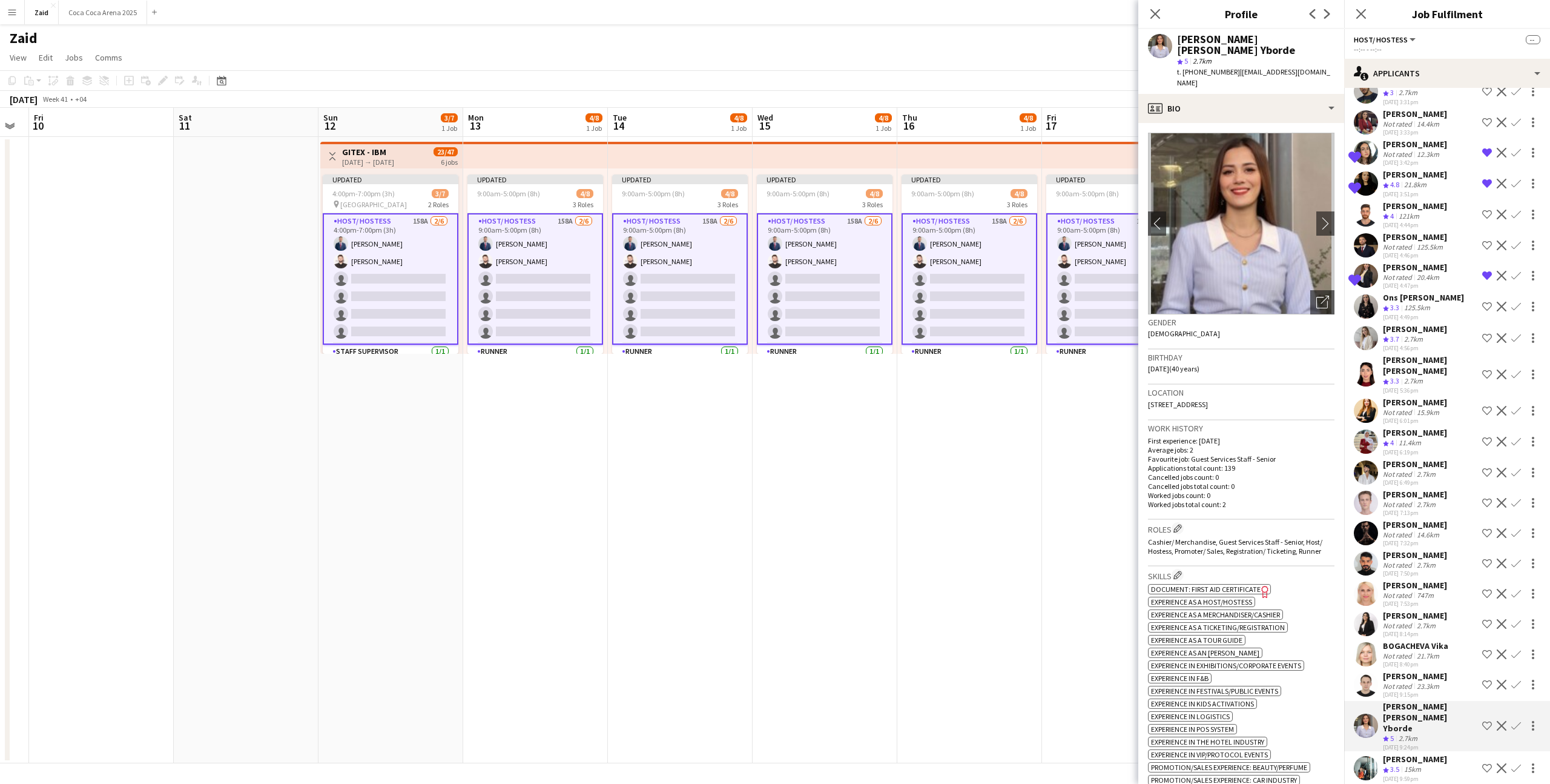
click at [1431, 753] on div "Noora Khan Crew rating 3.5 15km 22-08-2025 9:59pm Shortlist crew Decline Confirm" at bounding box center [1447, 768] width 206 height 29
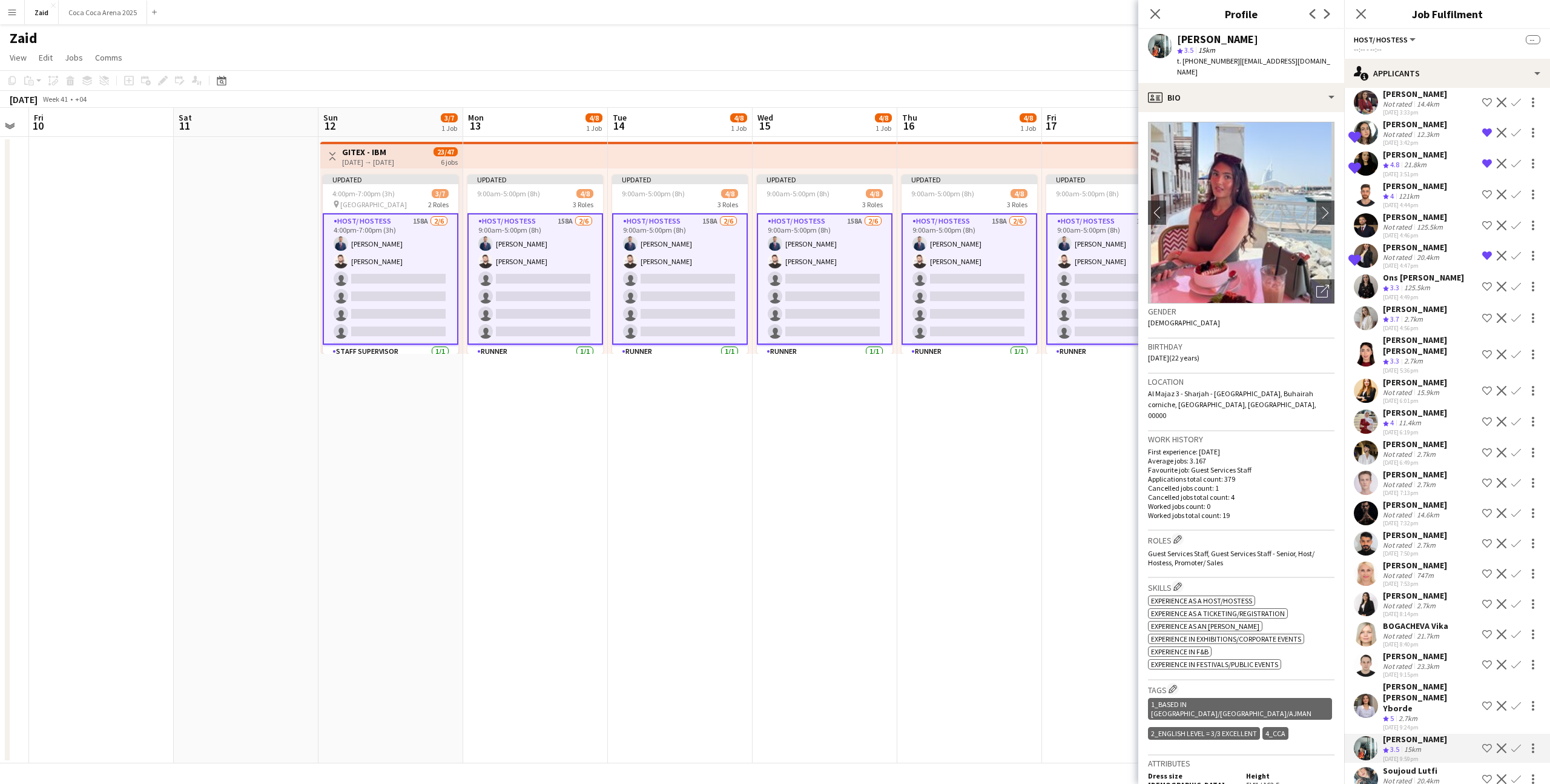
scroll to position [3777, 0]
click at [1431, 774] on div "20.4km" at bounding box center [1428, 778] width 27 height 9
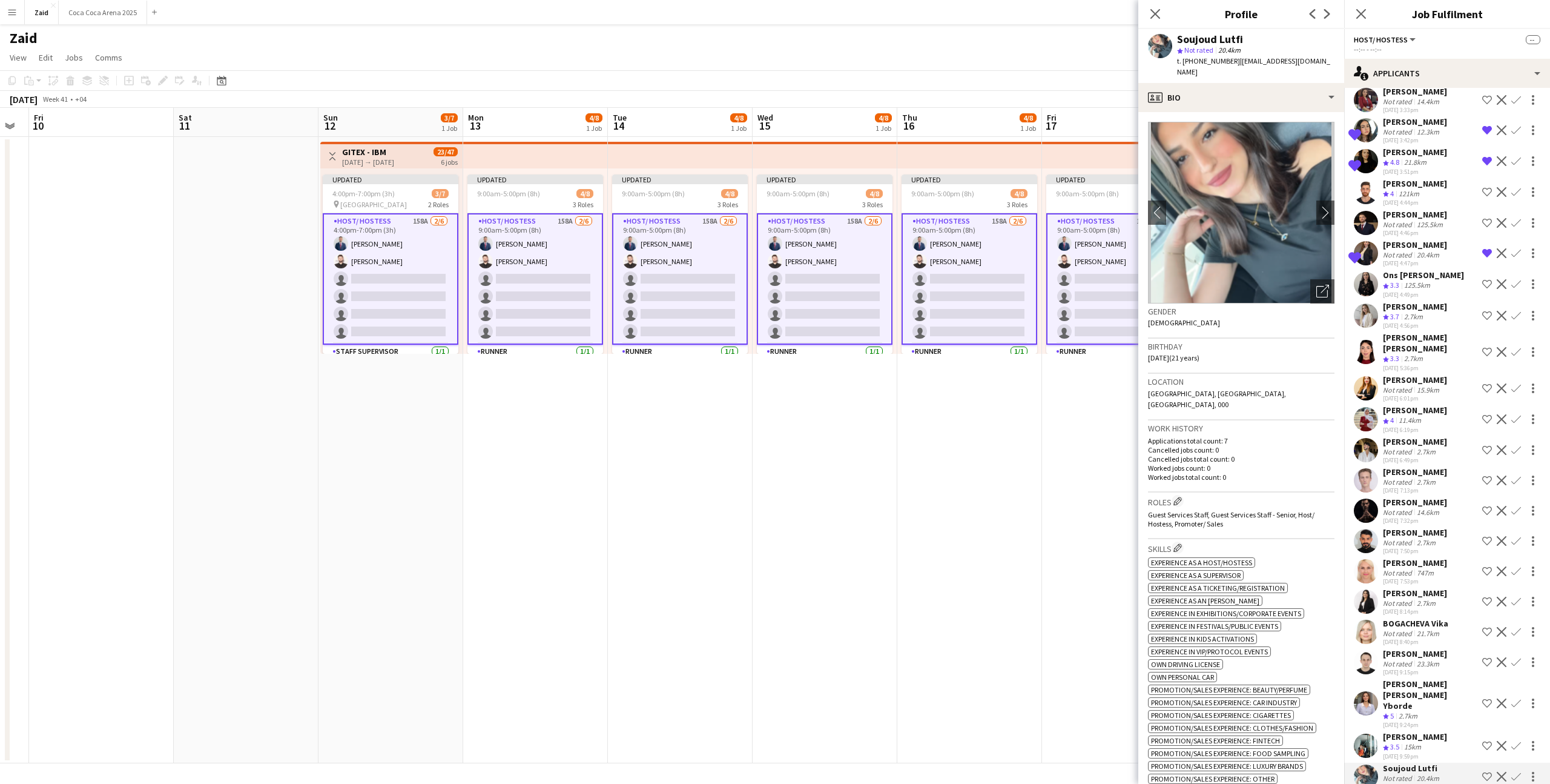
click at [1327, 306] on h3 "Gender" at bounding box center [1242, 311] width 187 height 11
click at [1326, 303] on div "Gender Female" at bounding box center [1242, 320] width 187 height 35
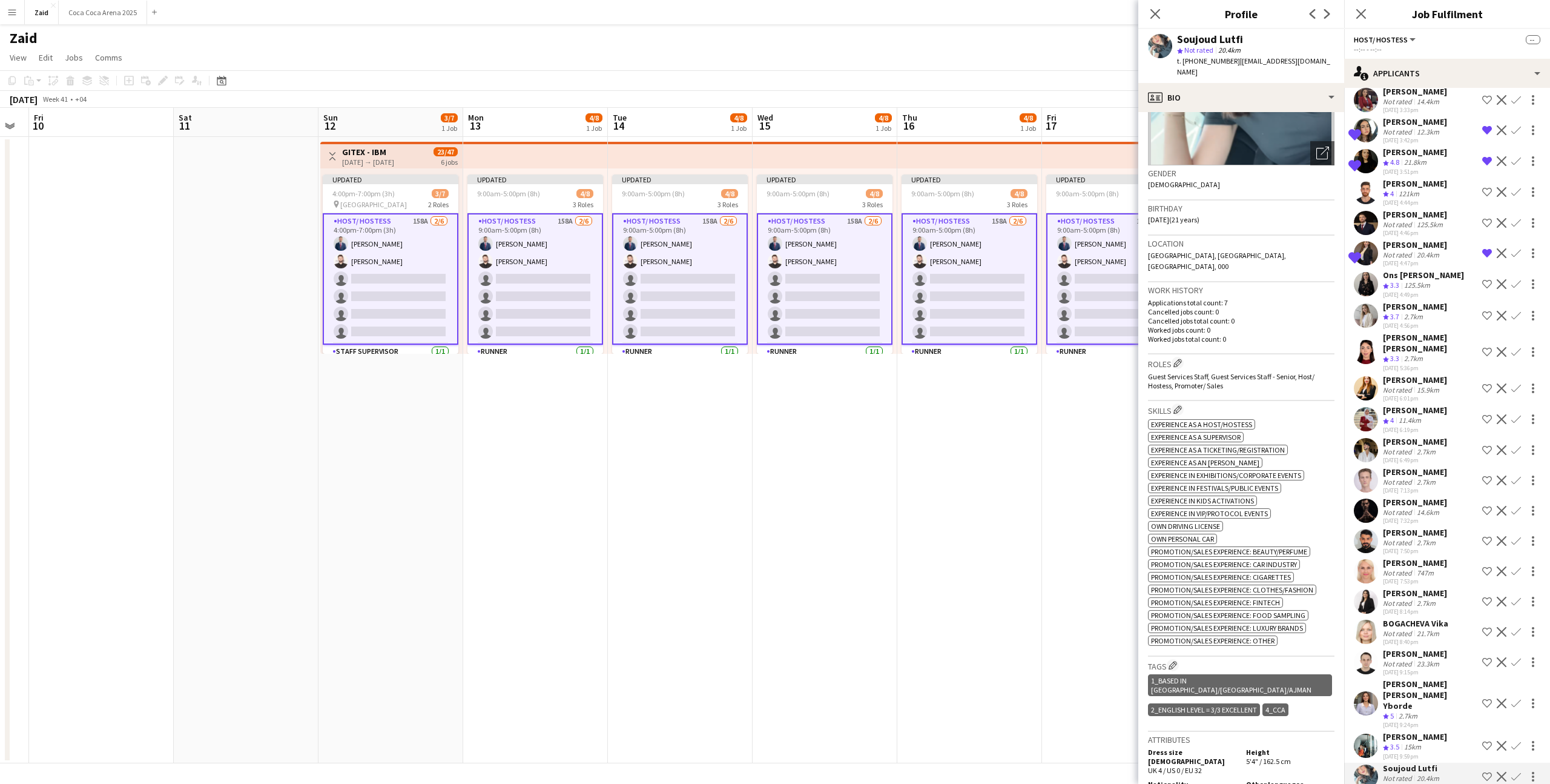
scroll to position [0, 0]
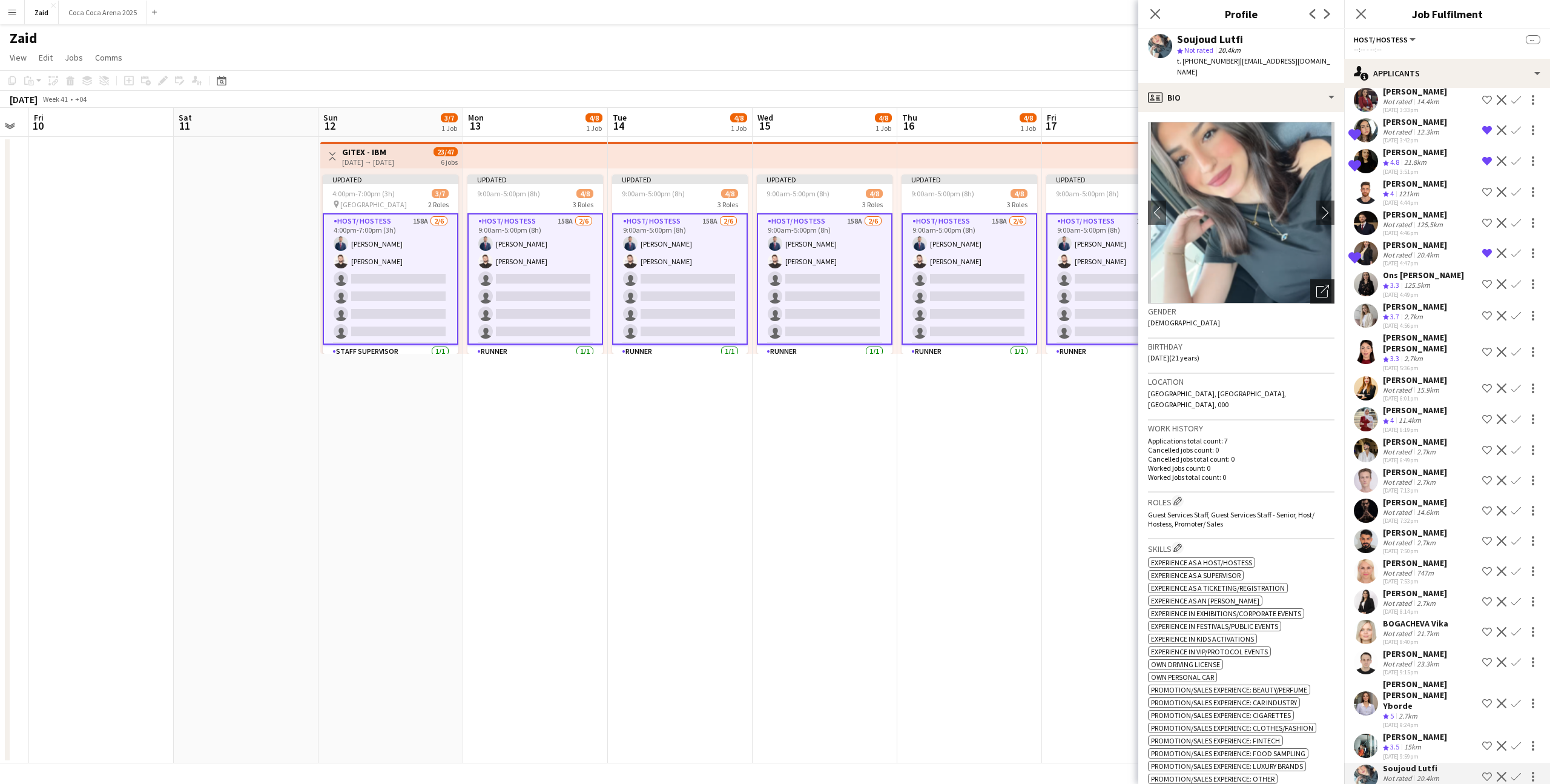
click at [1320, 284] on icon "Open photos pop-in" at bounding box center [1323, 290] width 13 height 13
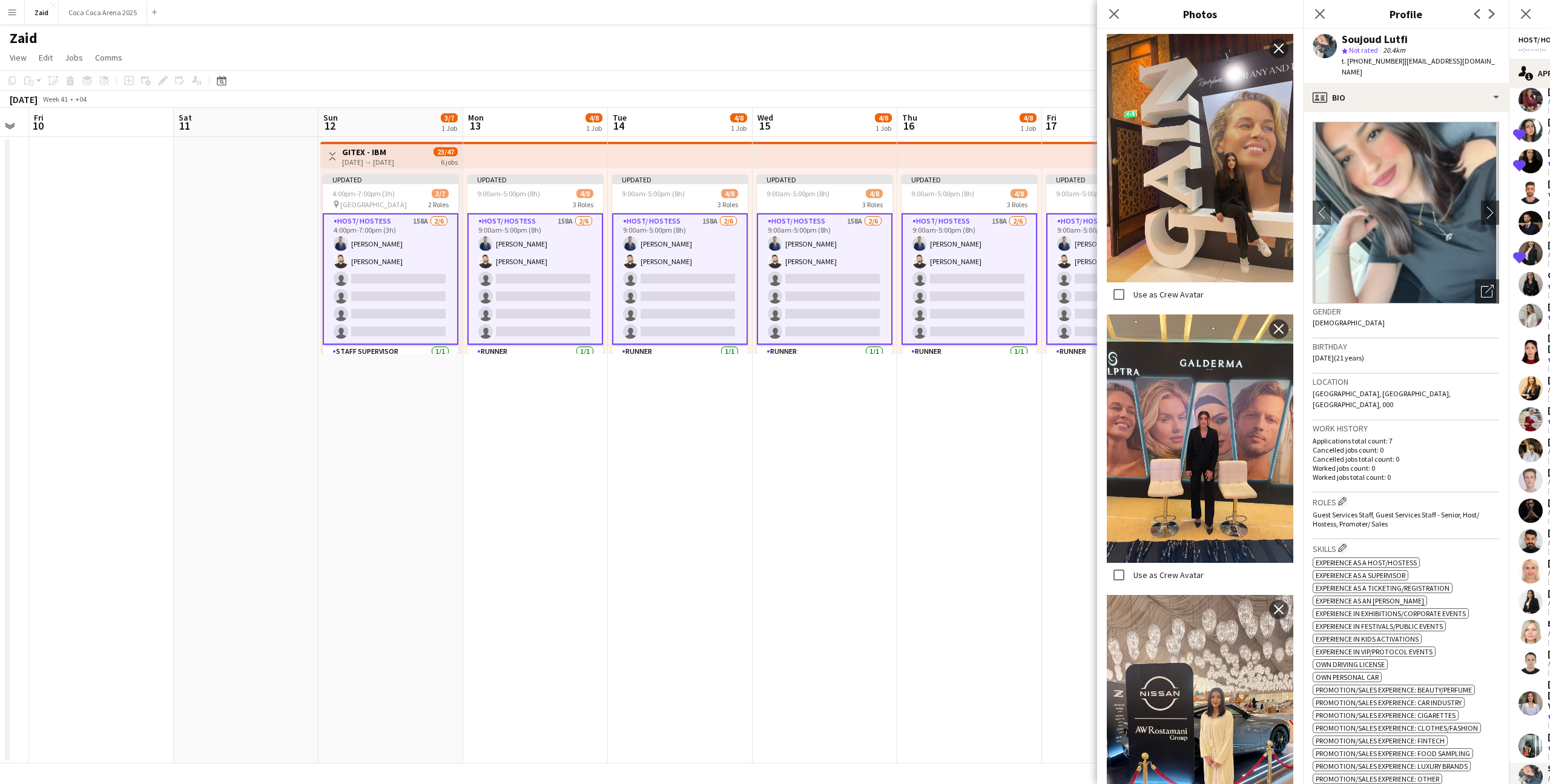
scroll to position [826, 0]
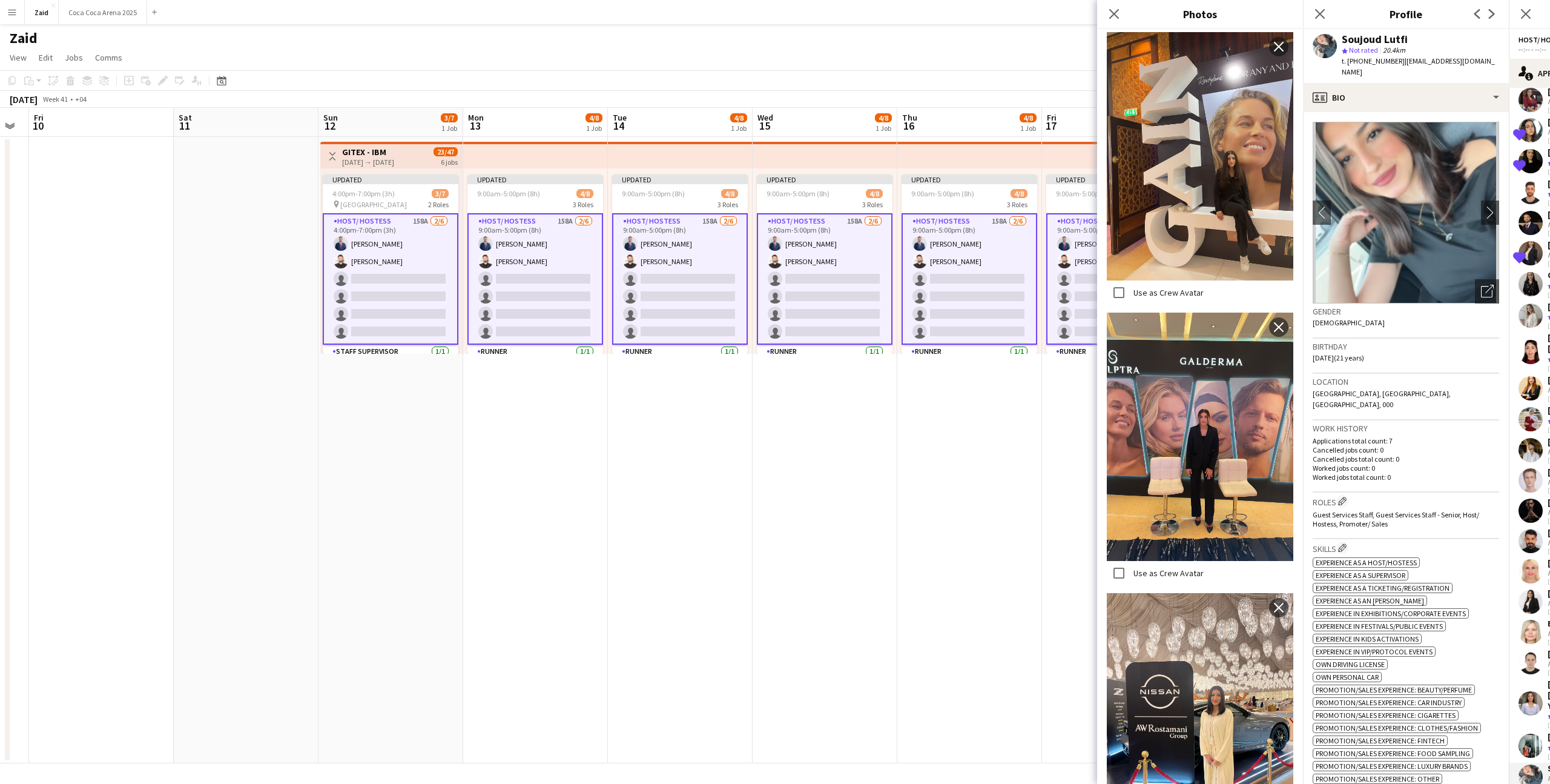
click at [1373, 468] on div "Work history Applications total count: 7 Cancelled jobs count: 0 Cancelled jobs…" at bounding box center [1406, 457] width 187 height 72
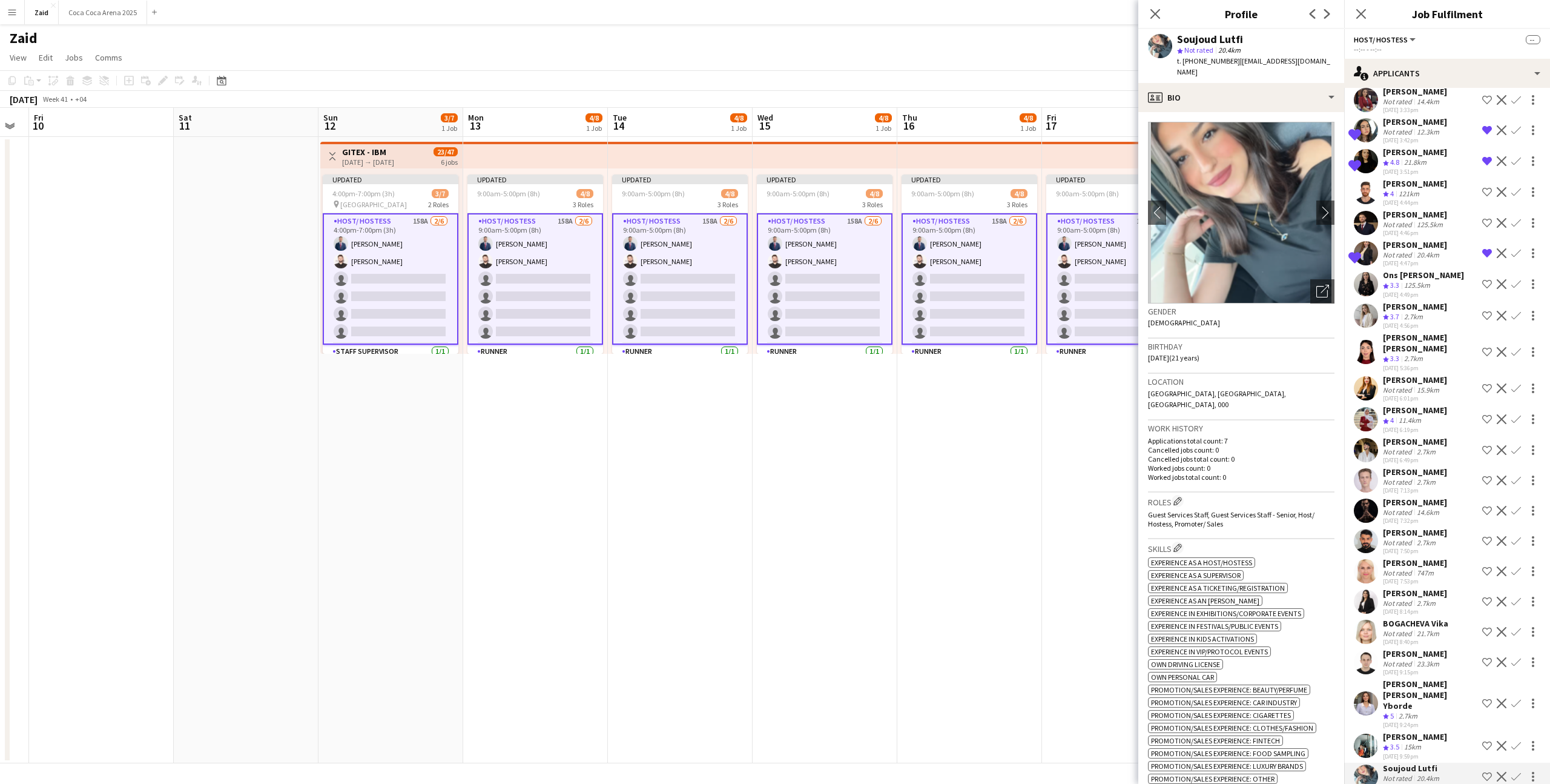
scroll to position [3843, 0]
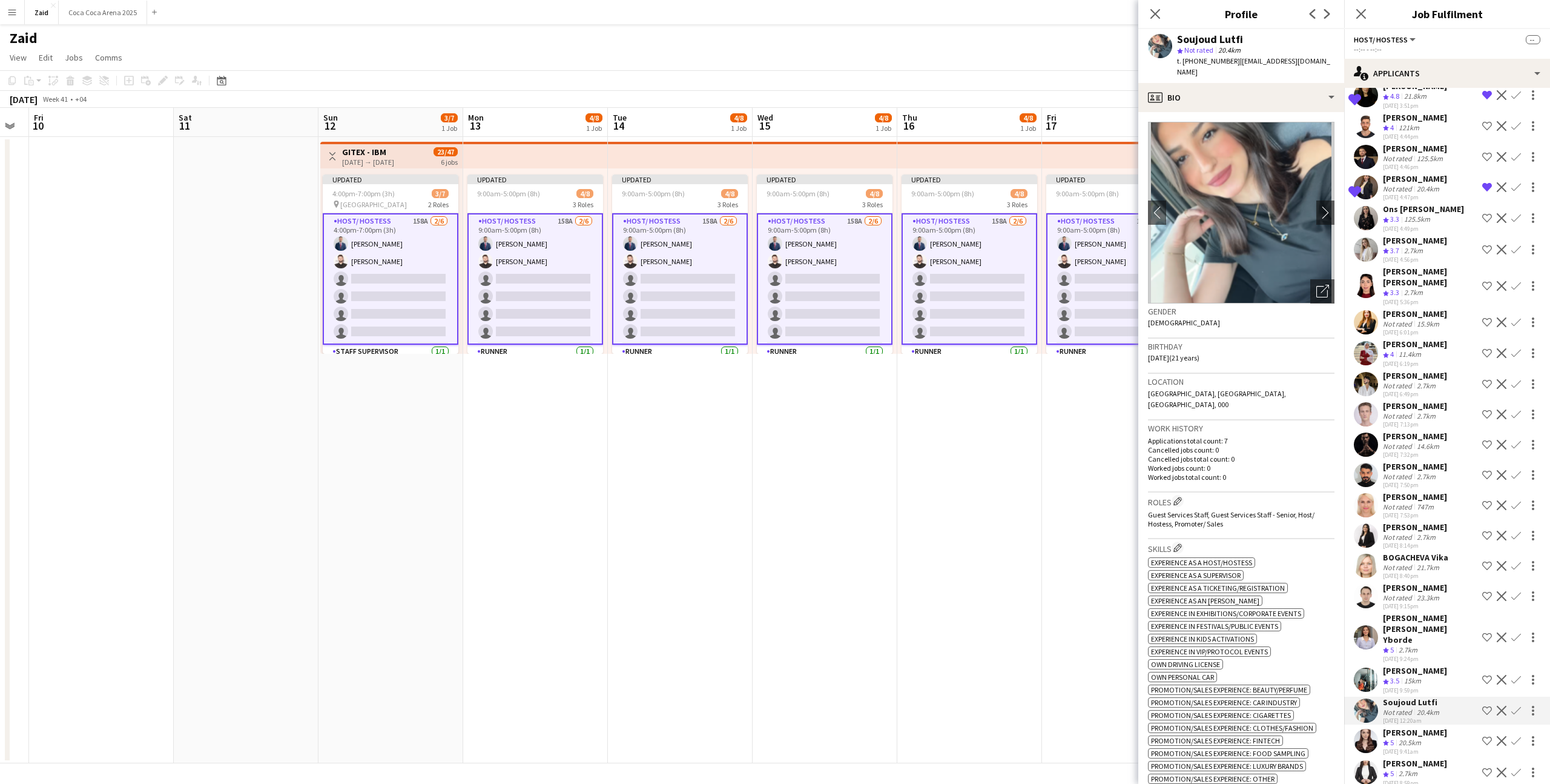
click at [1415, 769] on div "2.7km" at bounding box center [1409, 774] width 24 height 10
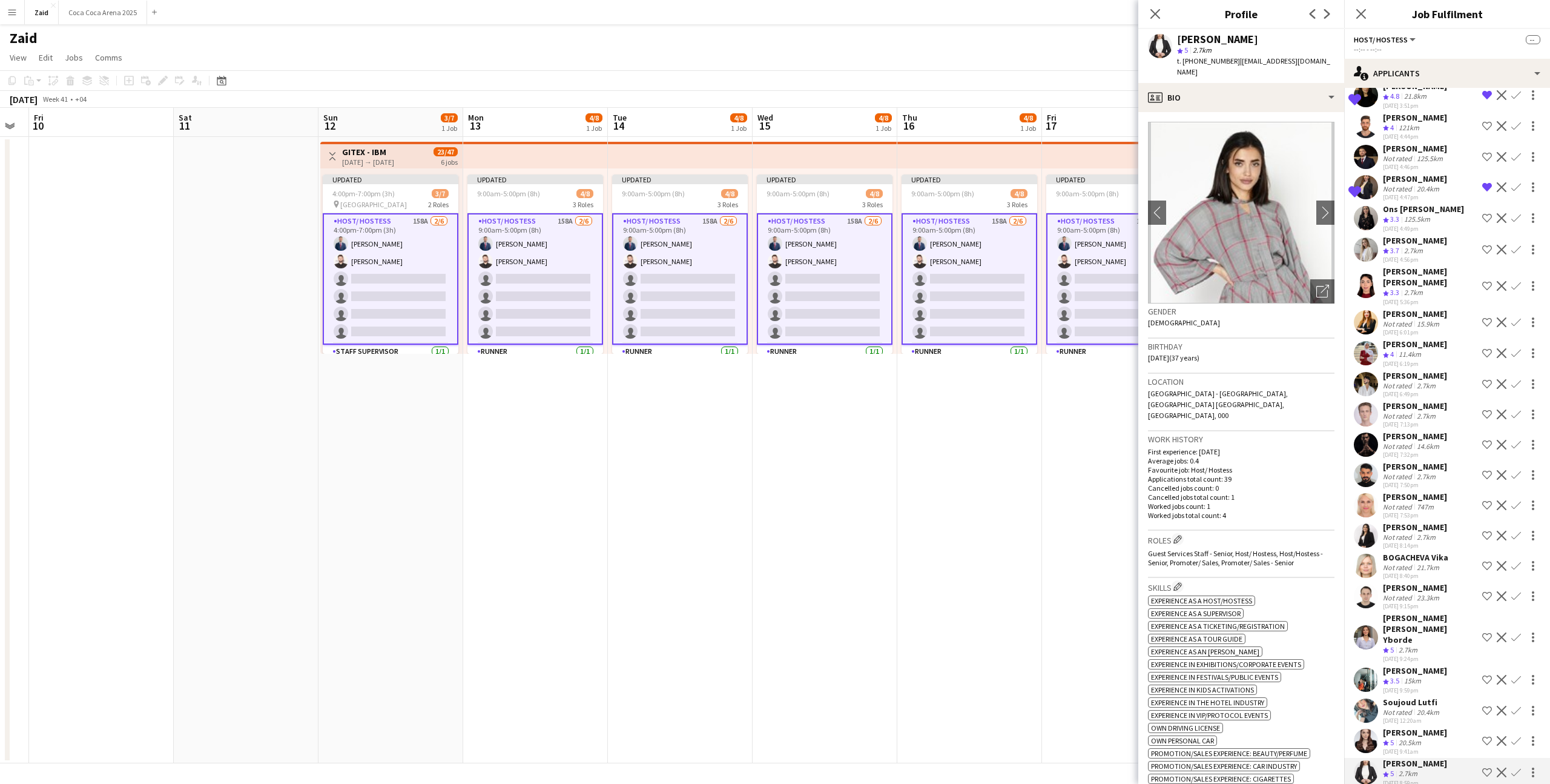
click at [1486, 768] on app-icon "Shortlist crew" at bounding box center [1487, 772] width 9 height 9
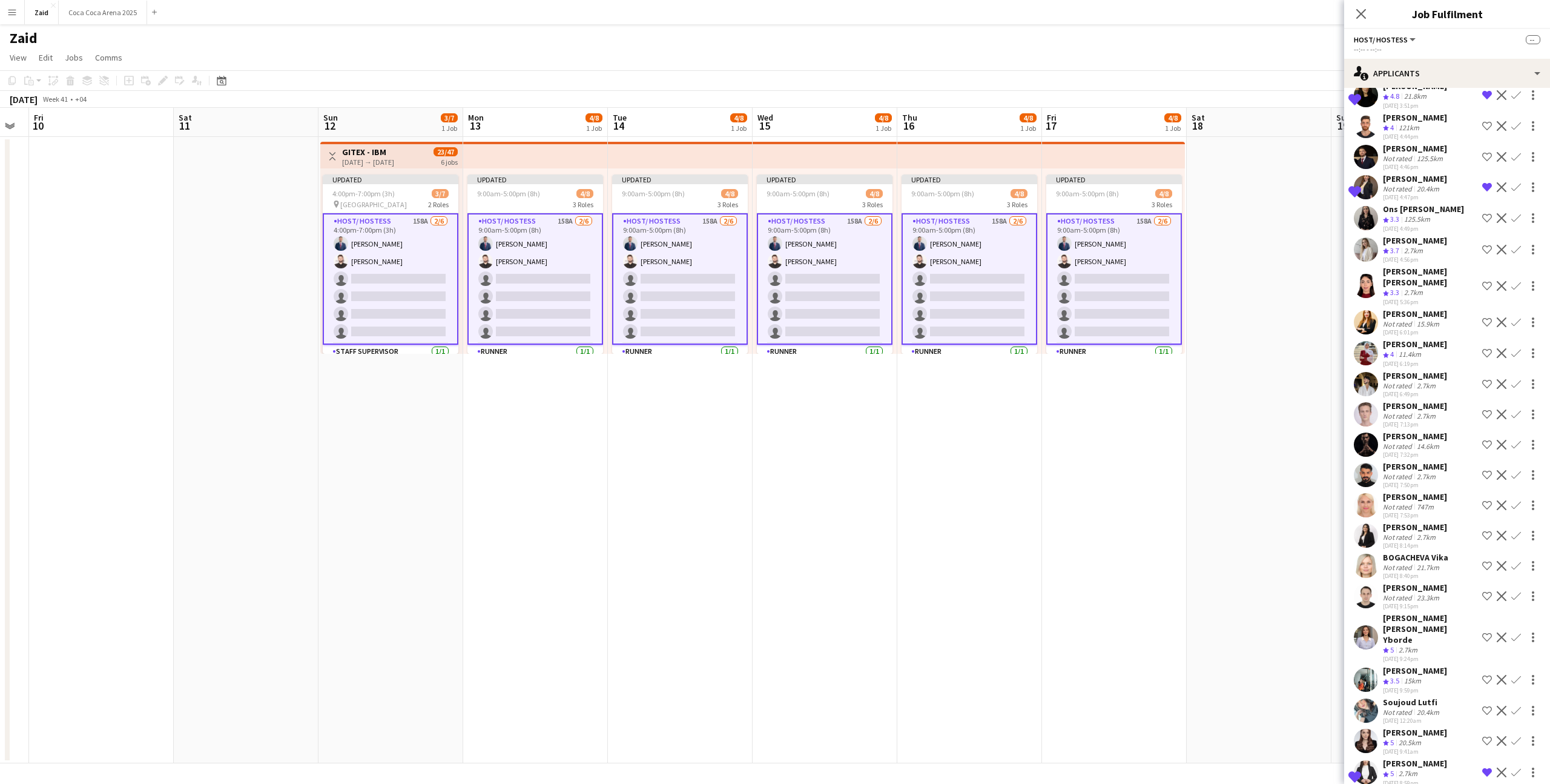
click at [1488, 733] on button "Shortlist crew" at bounding box center [1487, 740] width 15 height 15
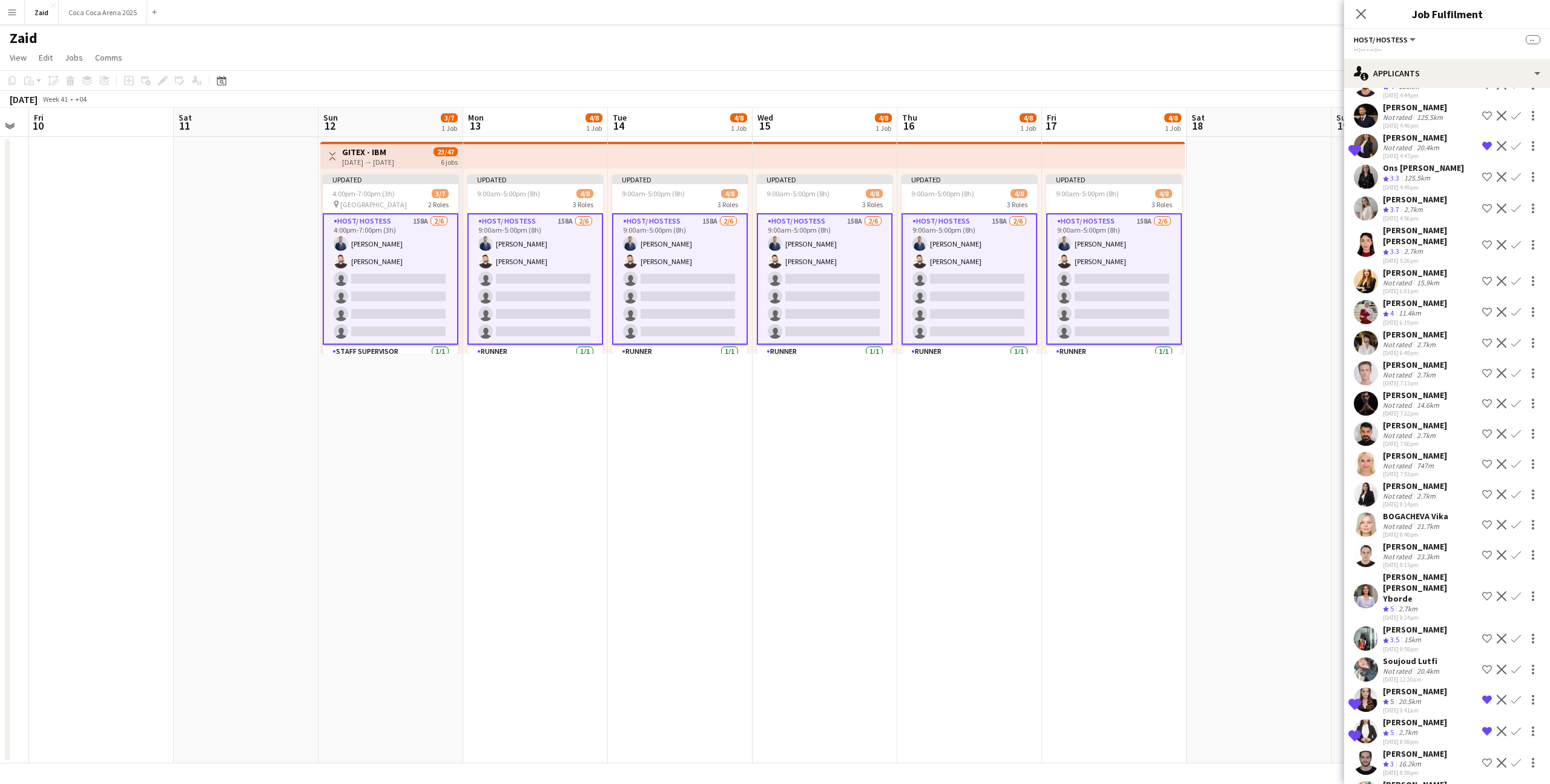
click at [1453, 779] on div "Sarah Sami Not rated 124.2km 23-08-2025 9:01pm Shortlist crew Decline Confirm" at bounding box center [1447, 793] width 206 height 28
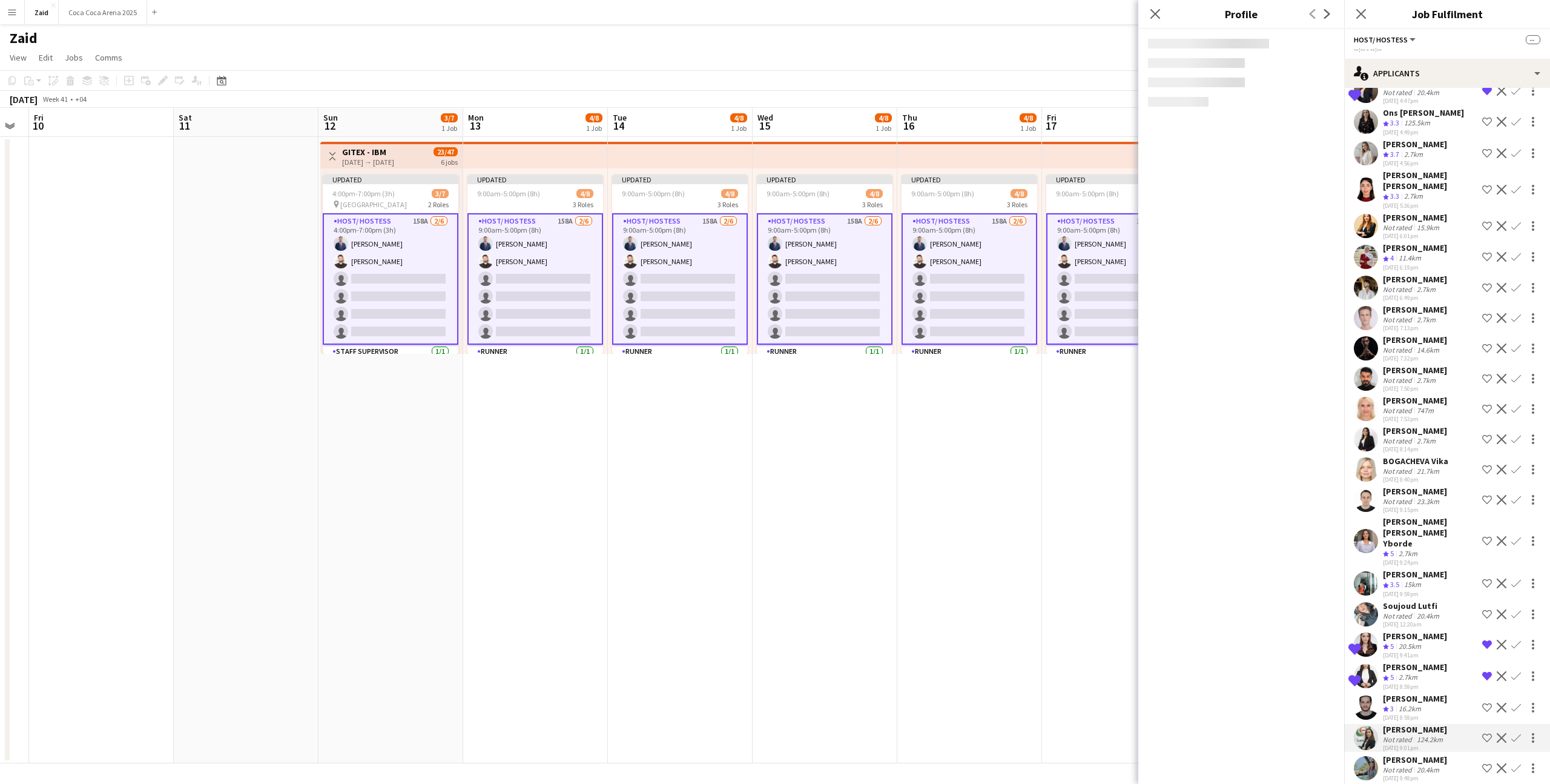
scroll to position [3941, 0]
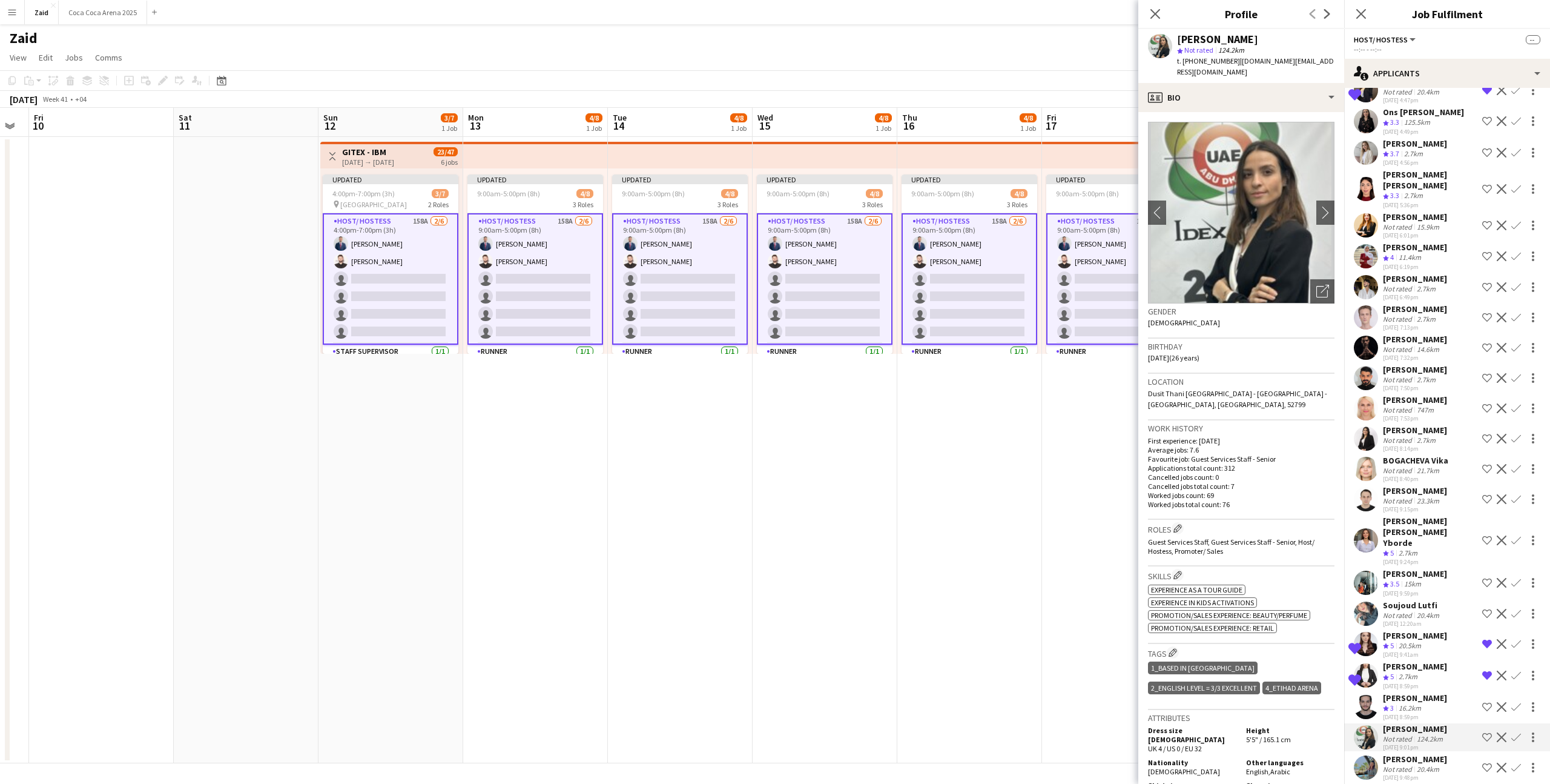
click at [1453, 783] on div "TALITA SOARES Crew rating 4 19.7km 24-08-2025 10:49am Shortlist crew Decline Co…" at bounding box center [1447, 799] width 206 height 29
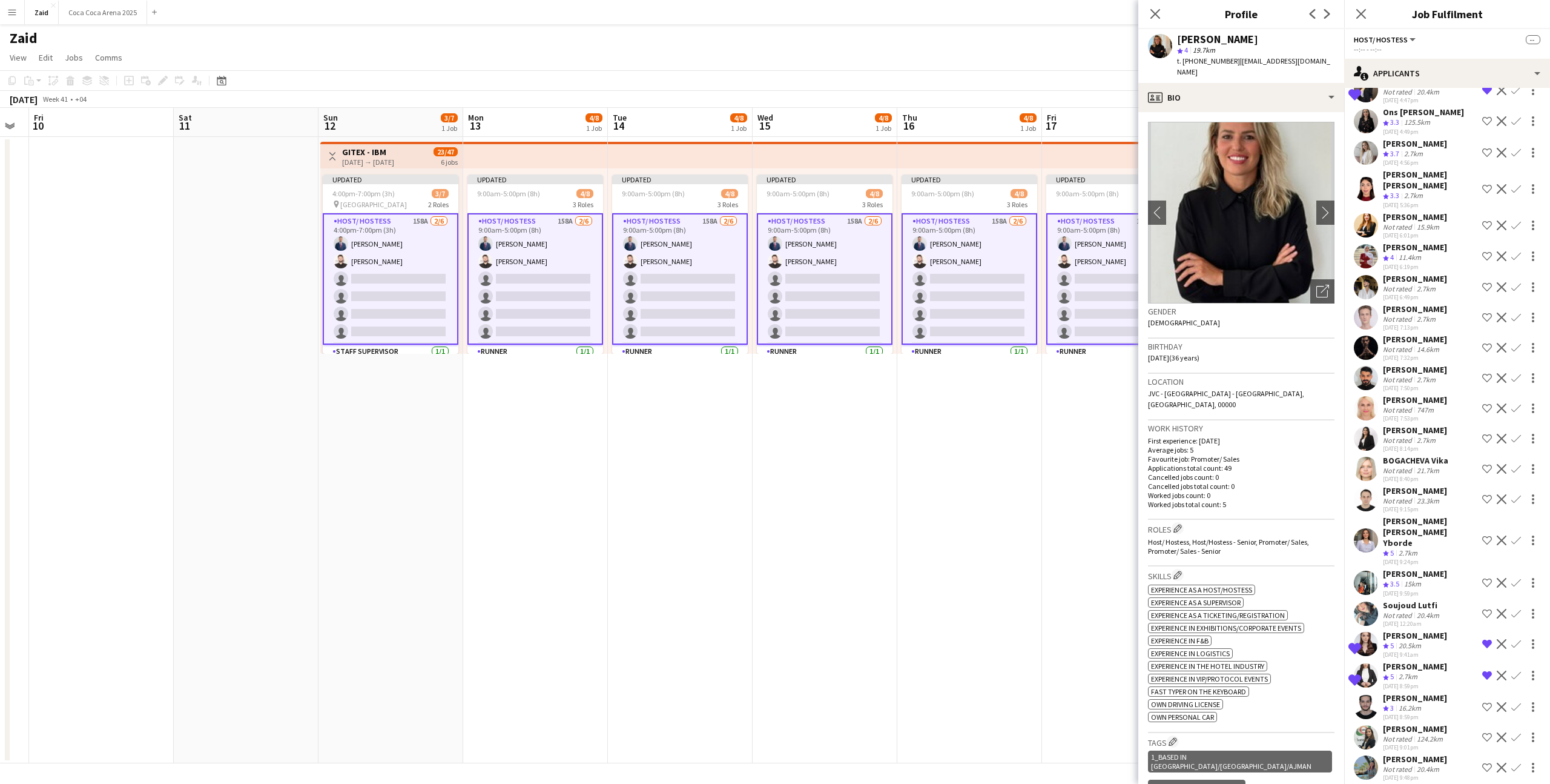
click at [1484, 783] on app-icon "Shortlist crew" at bounding box center [1487, 798] width 9 height 9
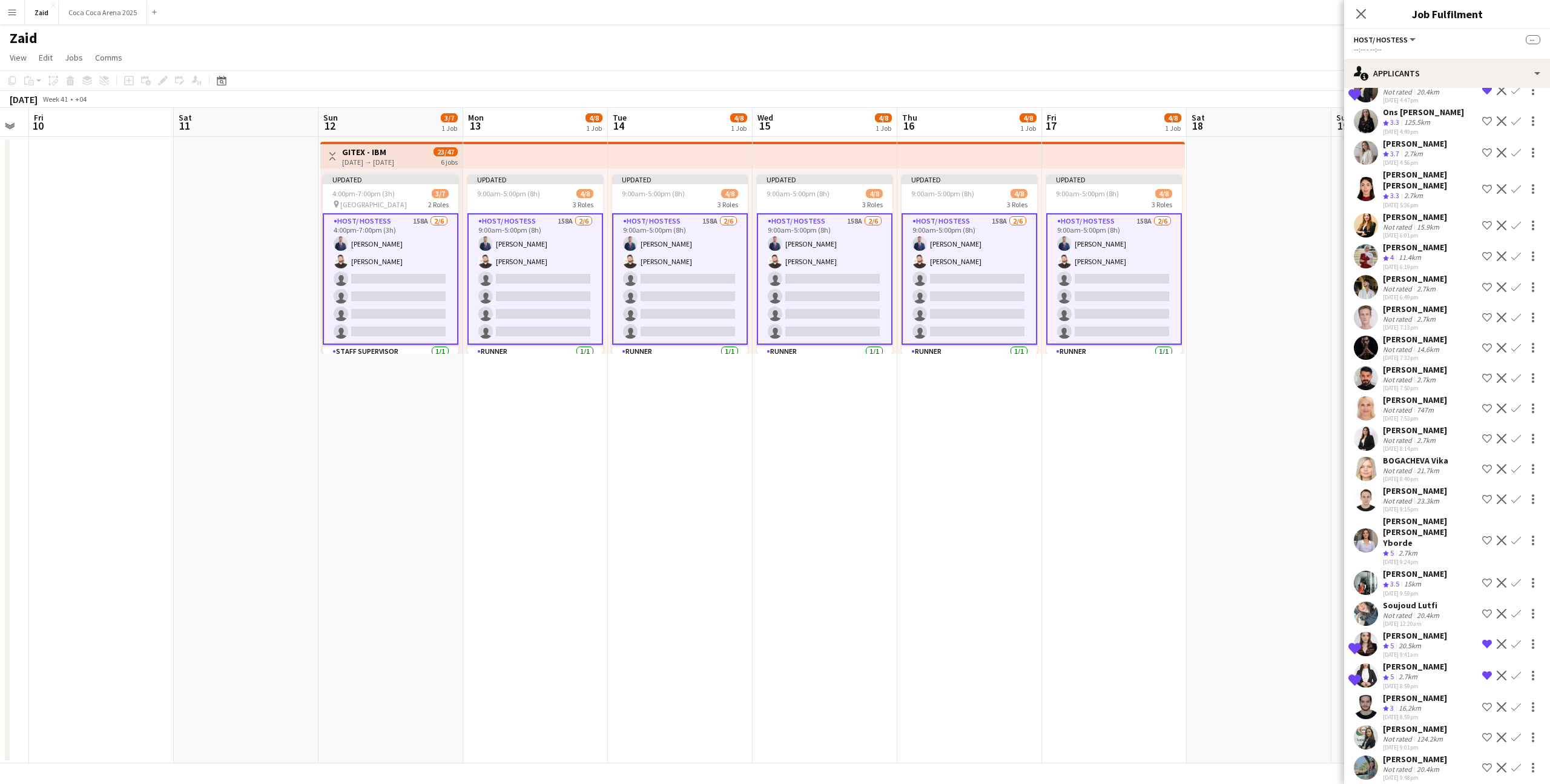
click at [1452, 753] on div "Heba Ibrahim Not rated 20.4km 23-08-2025 9:48pm Shortlist crew Decline Confirm" at bounding box center [1447, 767] width 206 height 28
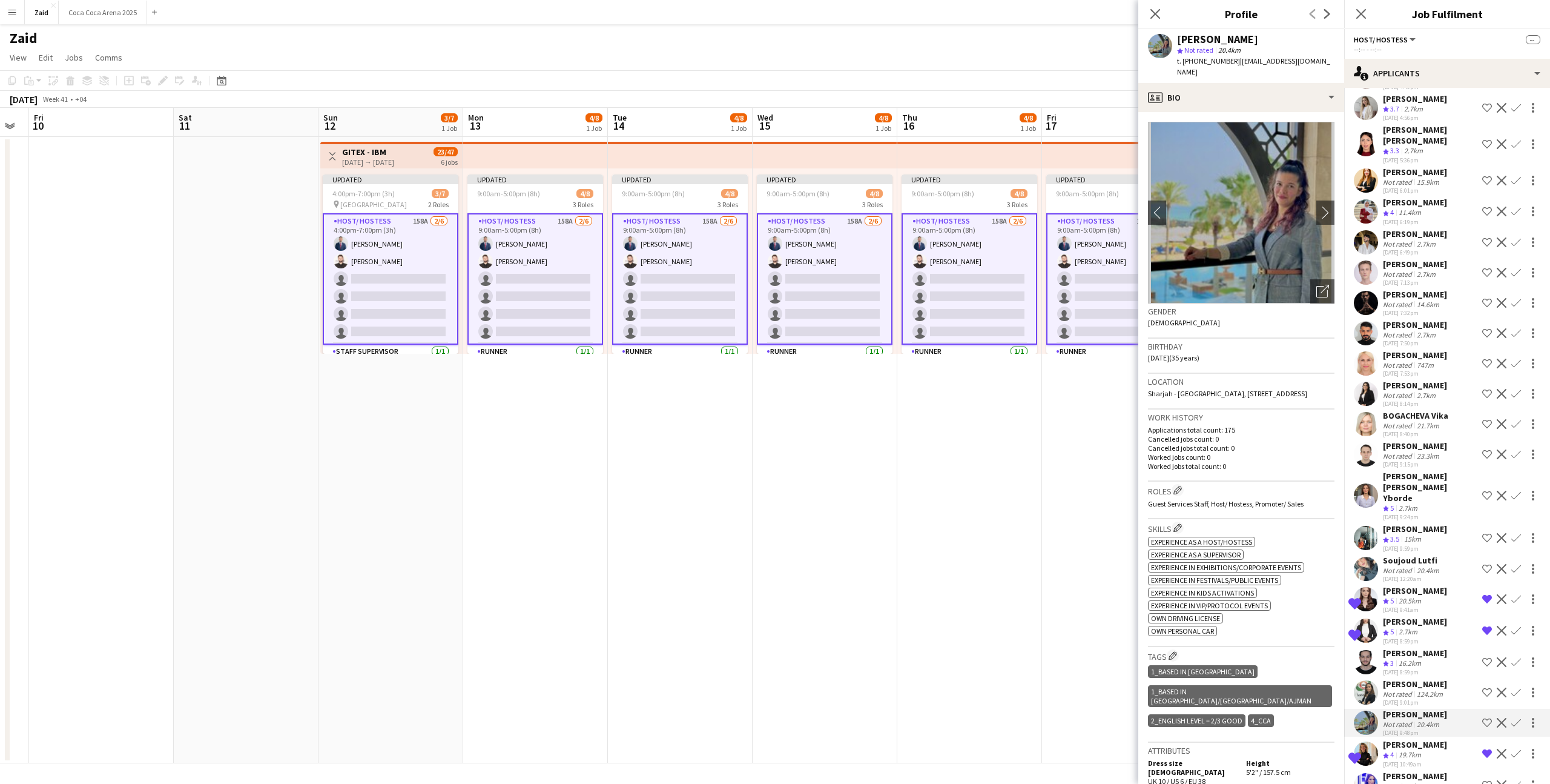
scroll to position [3986, 0]
click at [1452, 769] on div "Jouli Serawan Crew rating 4.5 3.2km 25-08-2025 2:23pm Shortlist crew Decline Co…" at bounding box center [1447, 784] width 206 height 29
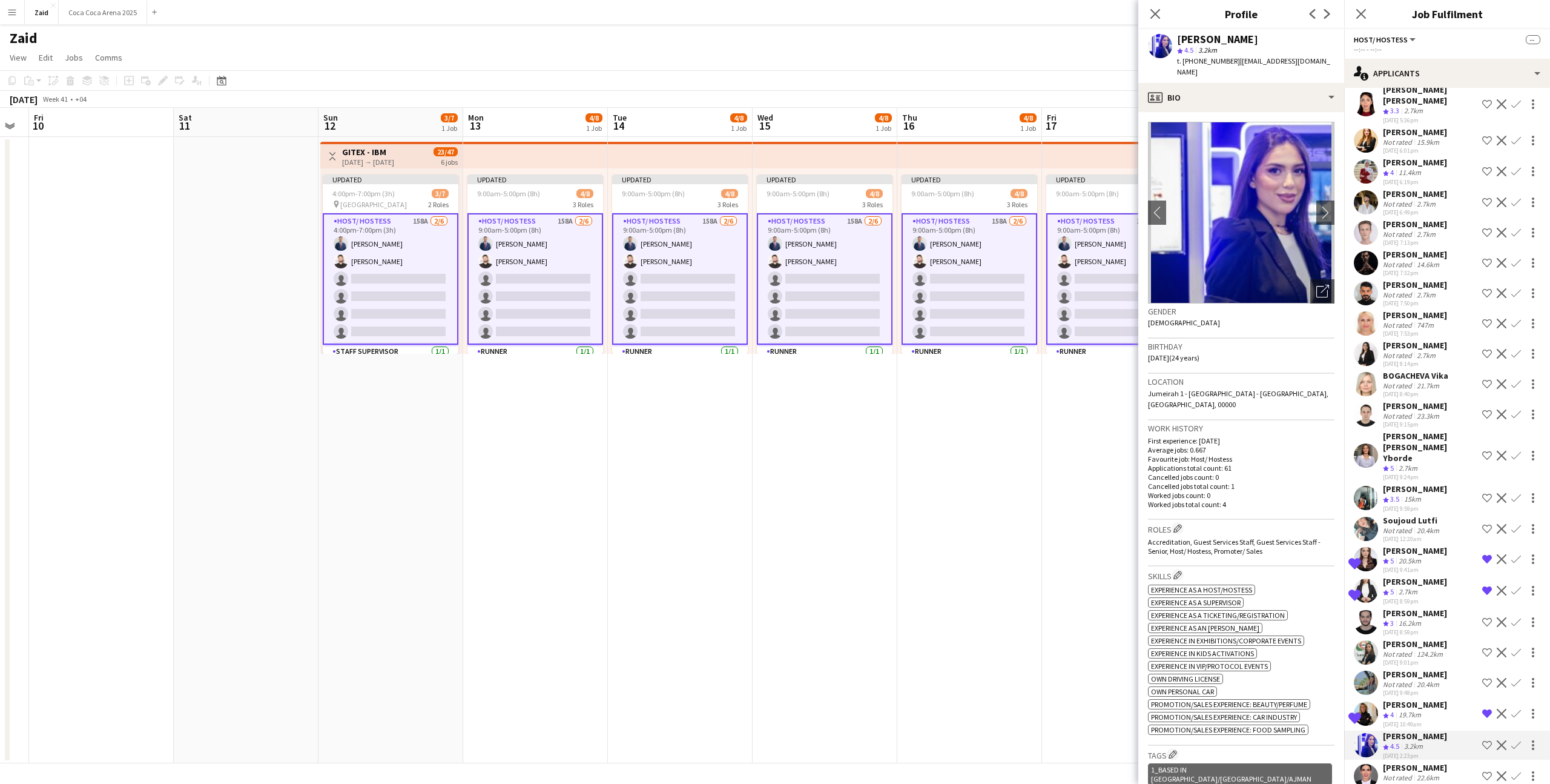
click at [1452, 762] on div "Sherin Maragliano Not rated 22.6km 25-08-2025 3:22pm Shortlist crew Decline Con…" at bounding box center [1447, 775] width 206 height 28
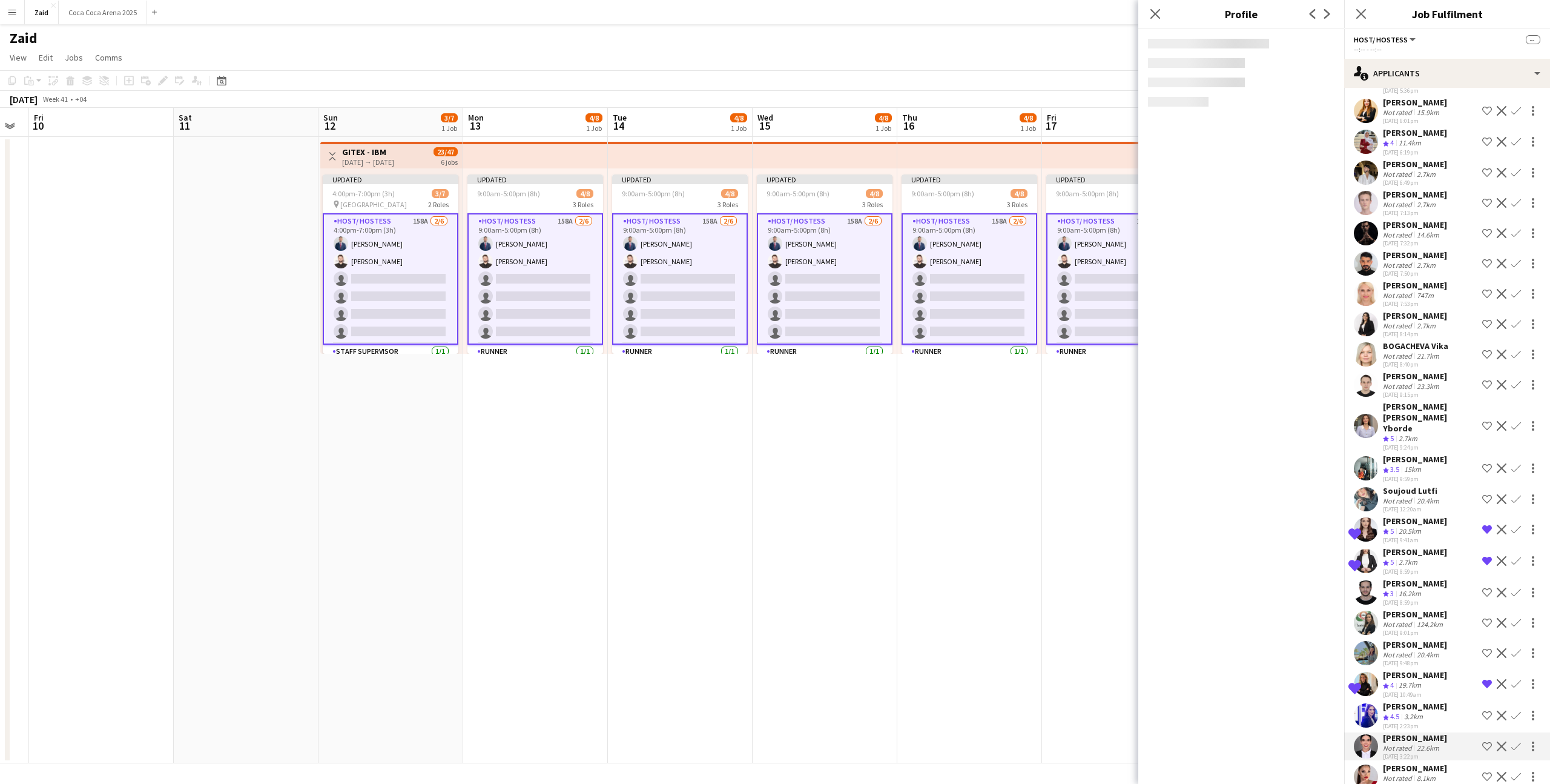
scroll to position [4052, 0]
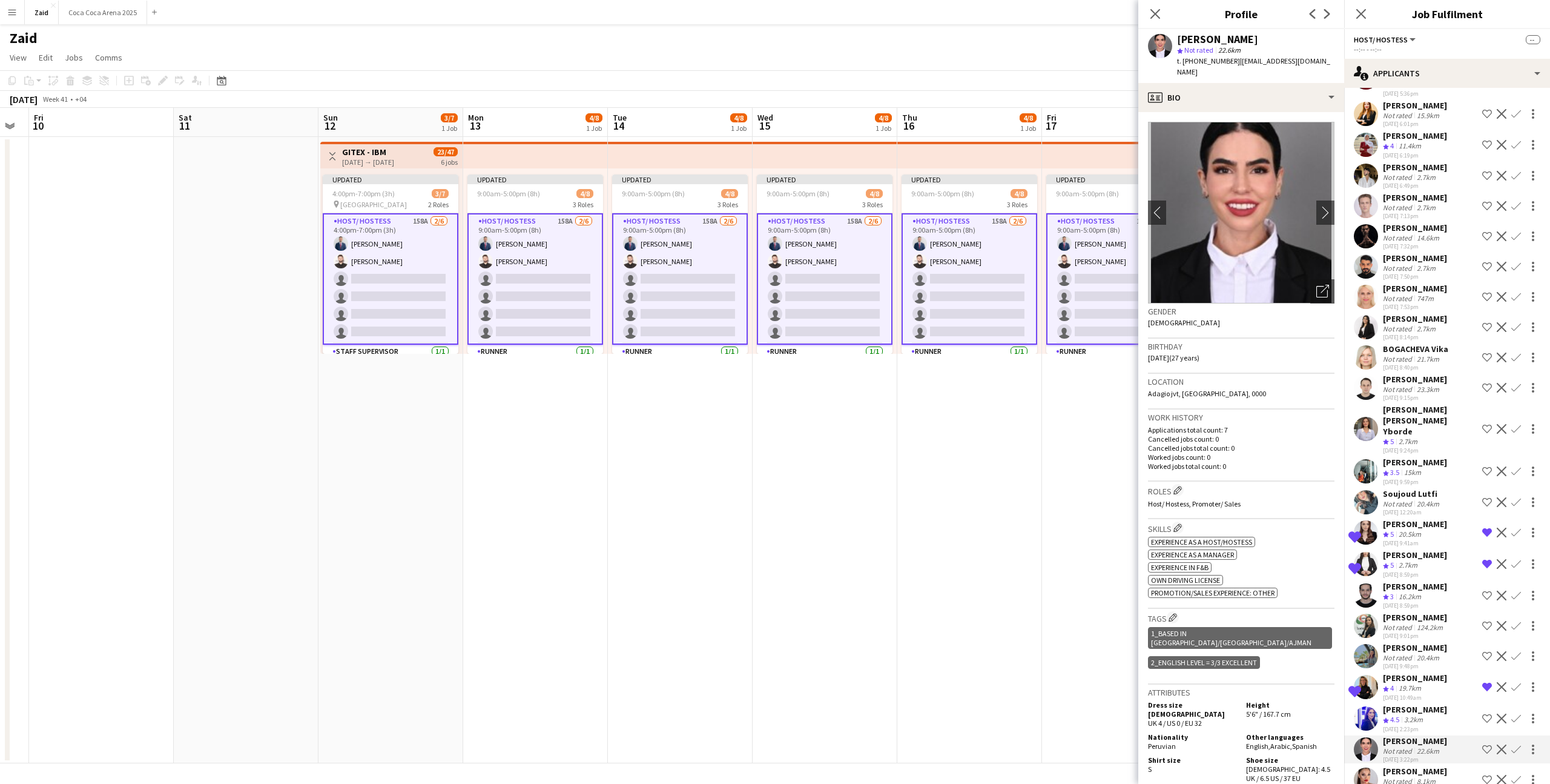
click at [1346, 404] on div "Sharlene Mae Yborde Crew rating 5 2.7km 22-08-2025 9:24pm Shortlist crew Declin…" at bounding box center [1447, 428] width 206 height 51
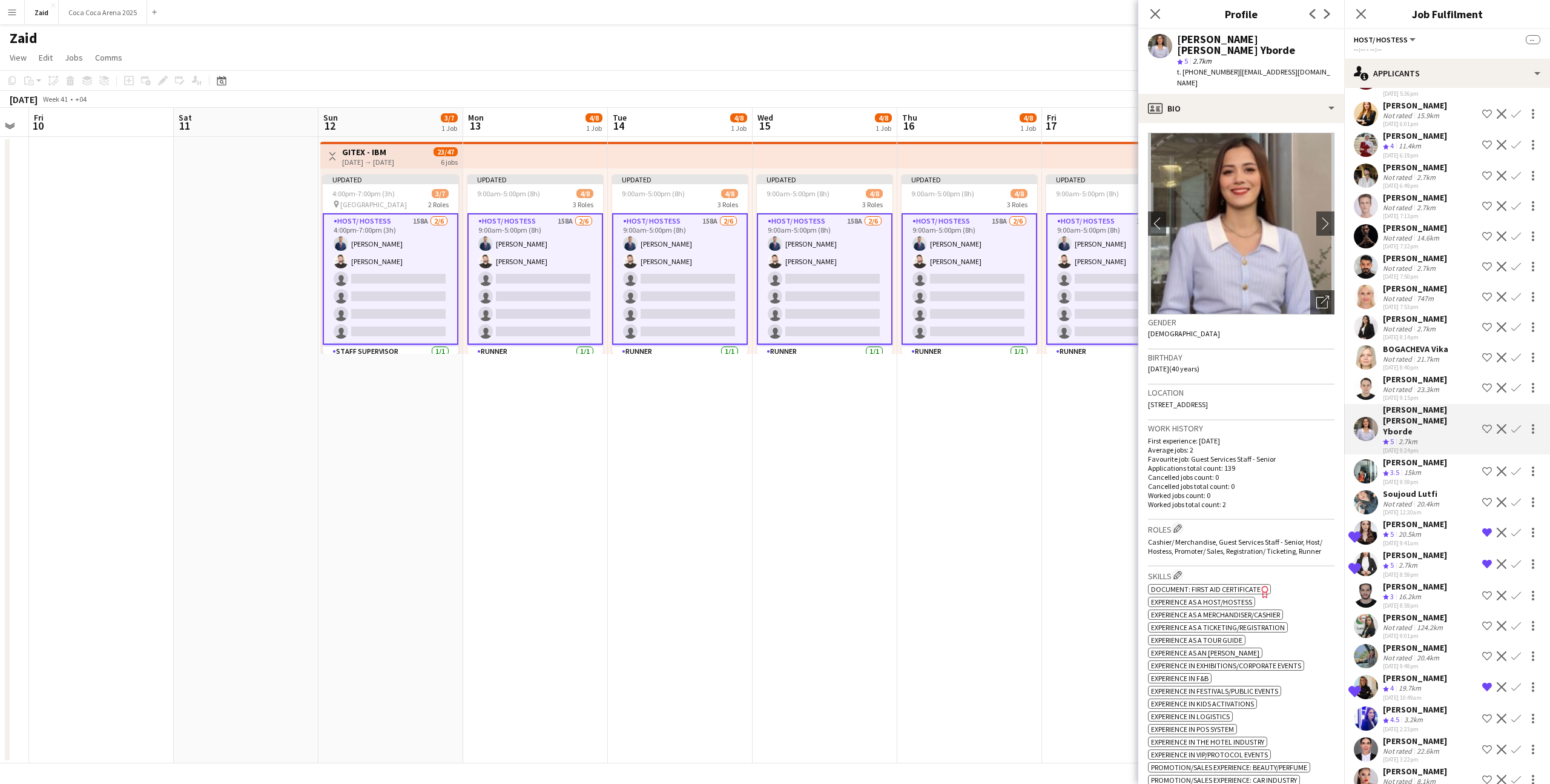
click at [1431, 776] on div "8.1km" at bounding box center [1427, 781] width 24 height 9
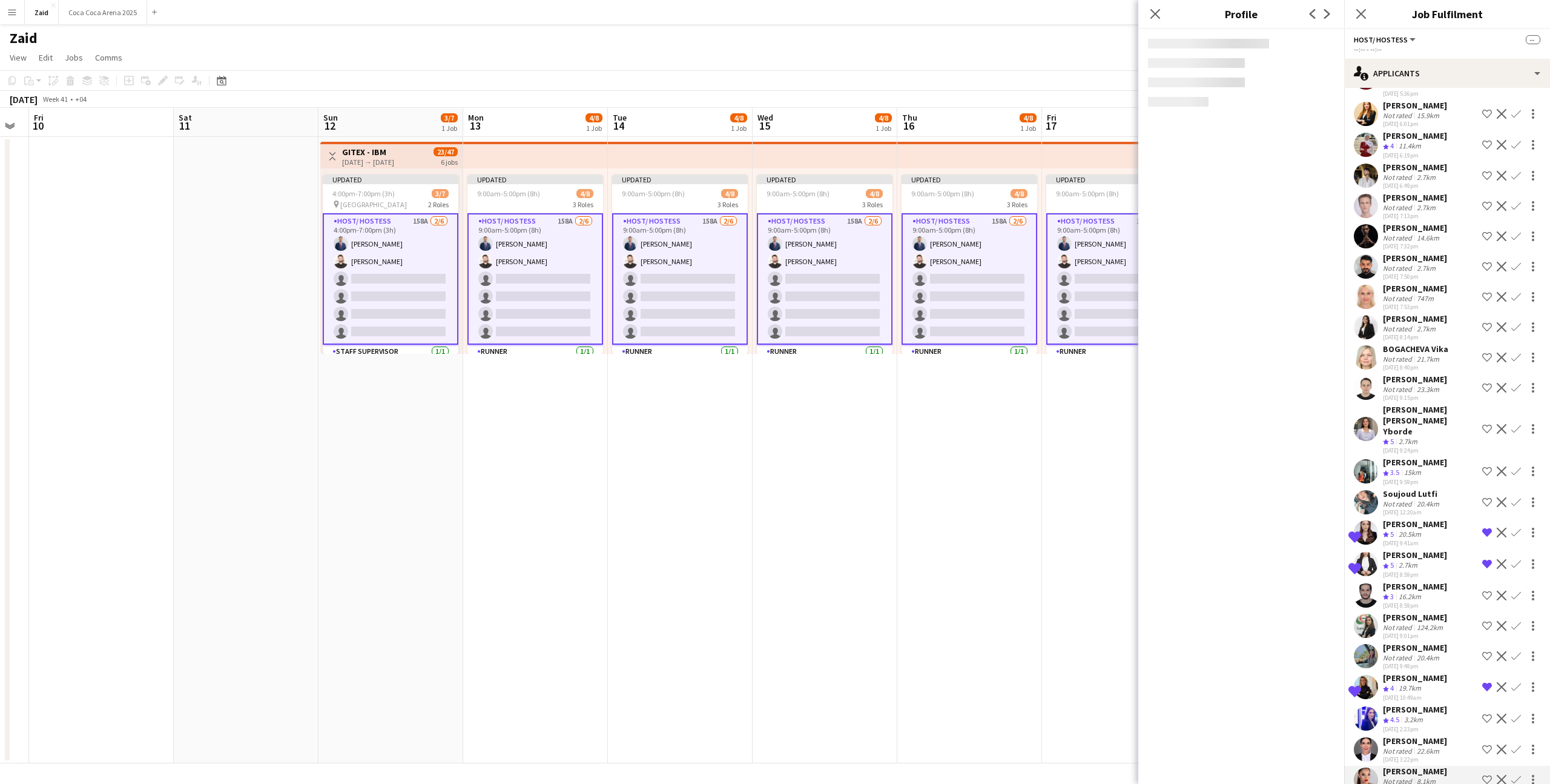
click at [1428, 746] on div "22.6km" at bounding box center [1428, 751] width 27 height 9
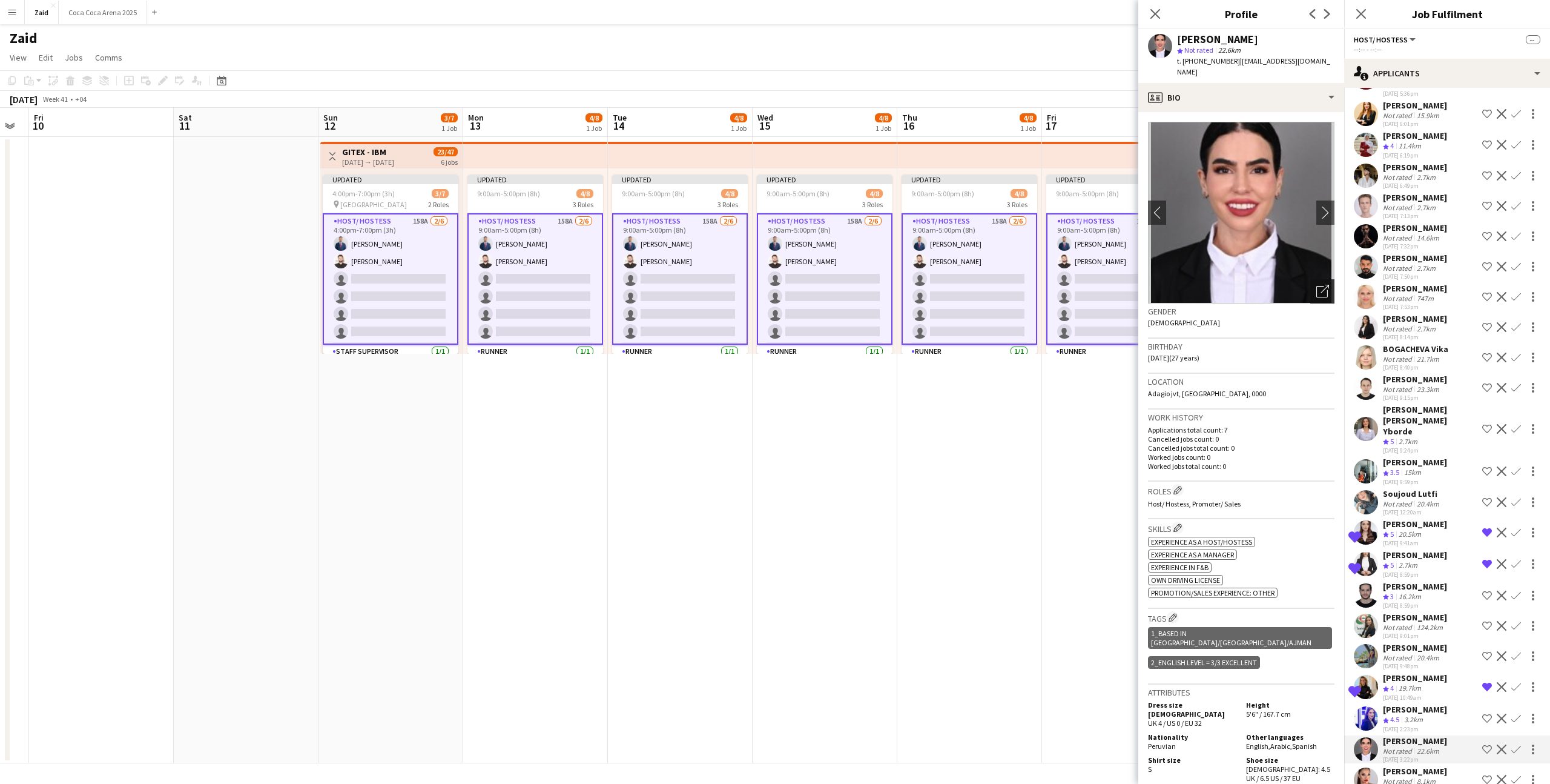
click at [1326, 284] on icon "Open photos pop-in" at bounding box center [1323, 290] width 13 height 13
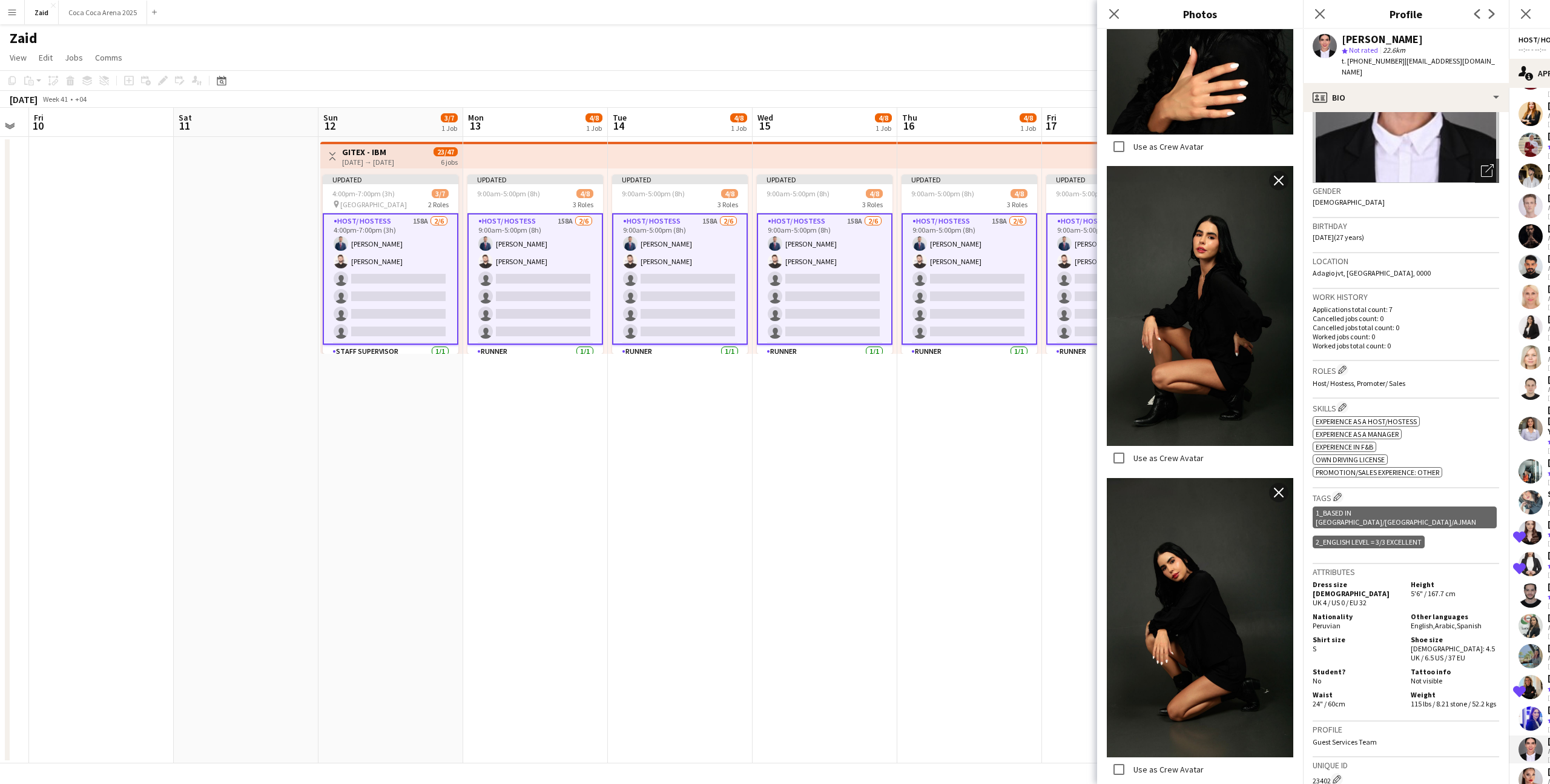
scroll to position [119, 0]
click at [1467, 506] on div "1_Based in Dubai/Sharjah/Ajman 2_English Level = 3/3 Excellent" at bounding box center [1406, 530] width 187 height 49
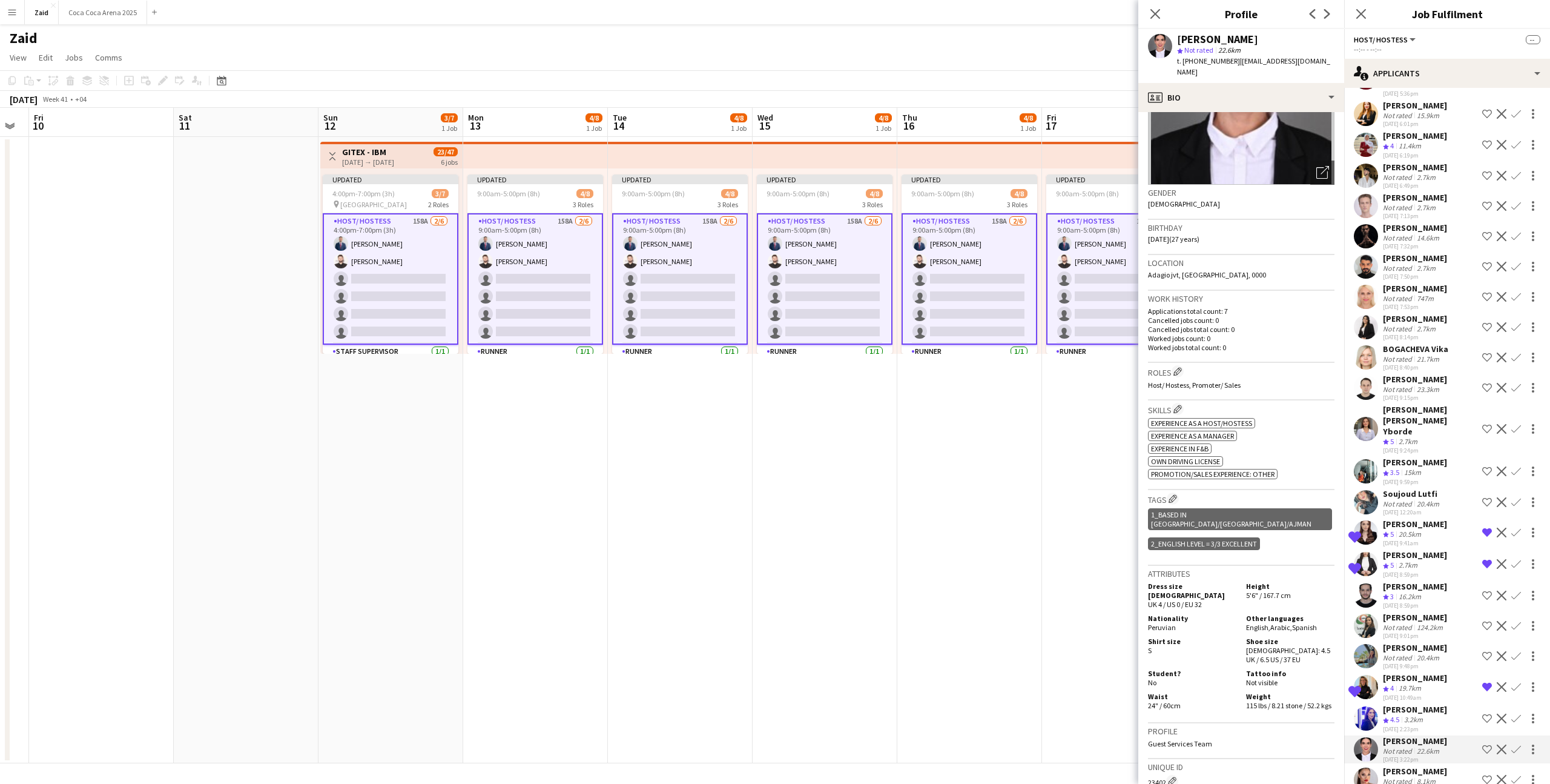
click at [1487, 745] on app-icon "Shortlist crew" at bounding box center [1487, 749] width 9 height 9
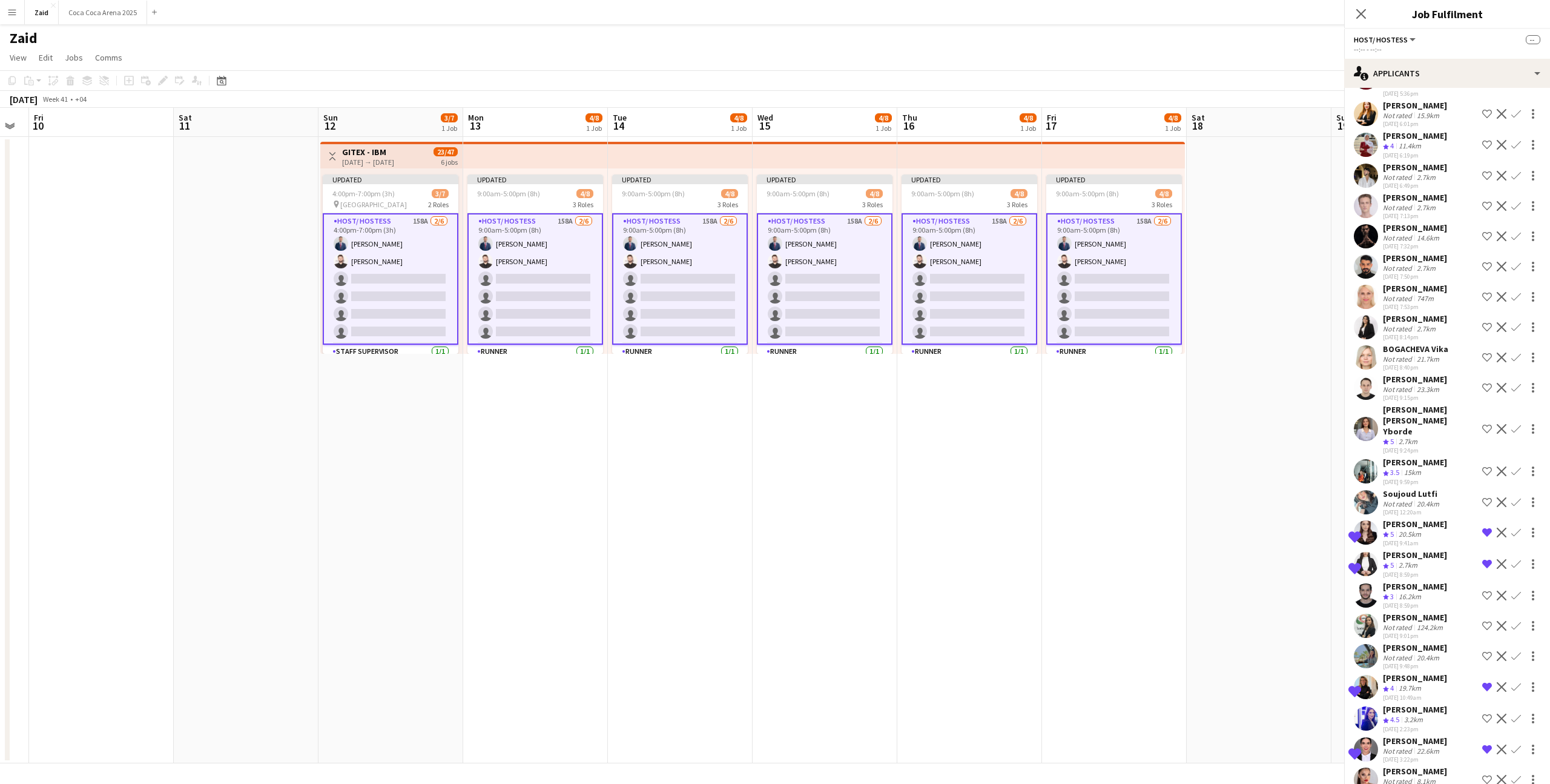
click at [1455, 765] on div "Narmin Hajiyeva Not rated 8.1km 25-08-2025 5:13pm Shortlist crew Decline Confirm" at bounding box center [1447, 779] width 206 height 28
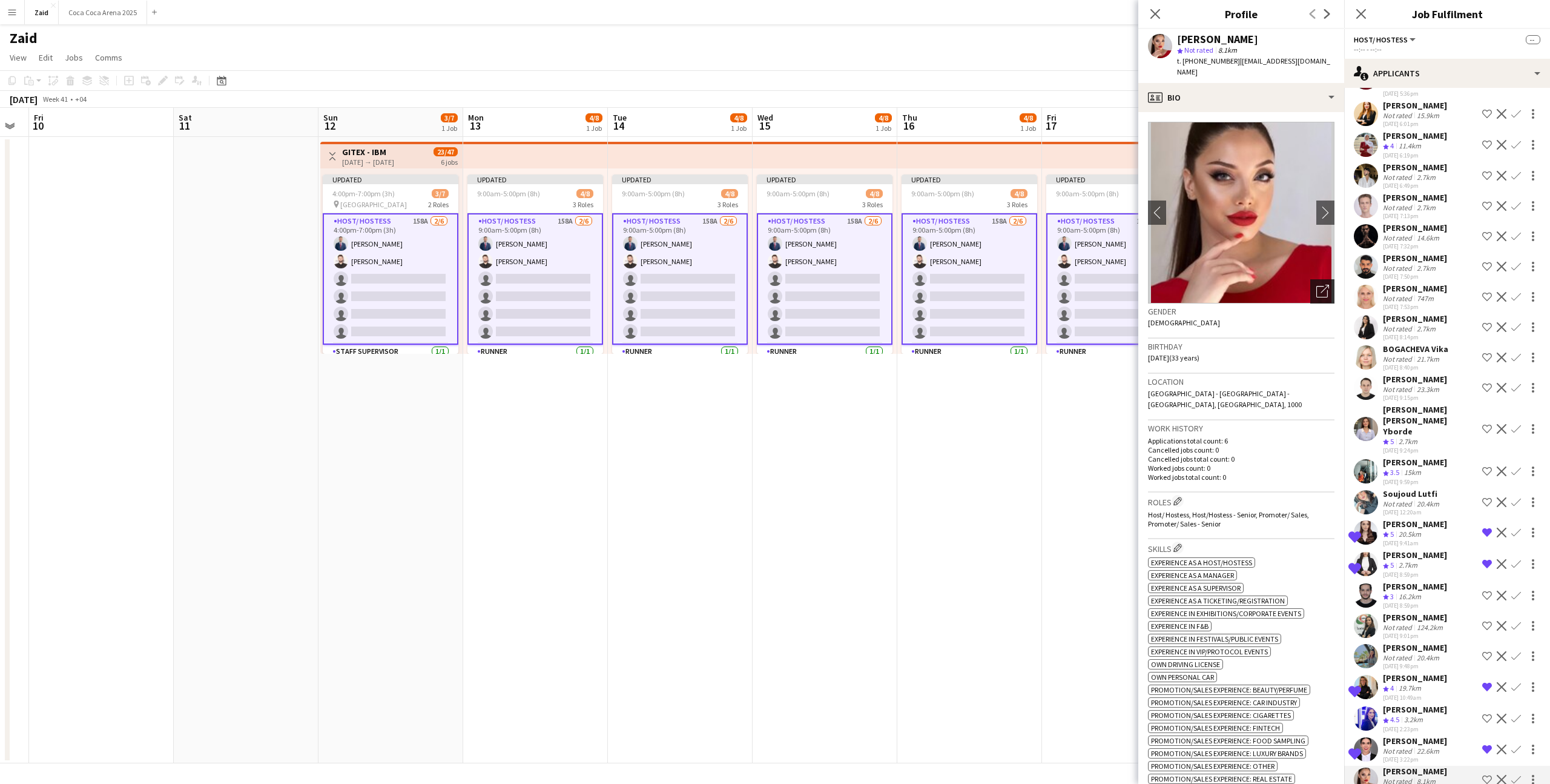
click at [1323, 284] on icon "Open photos pop-in" at bounding box center [1323, 290] width 13 height 13
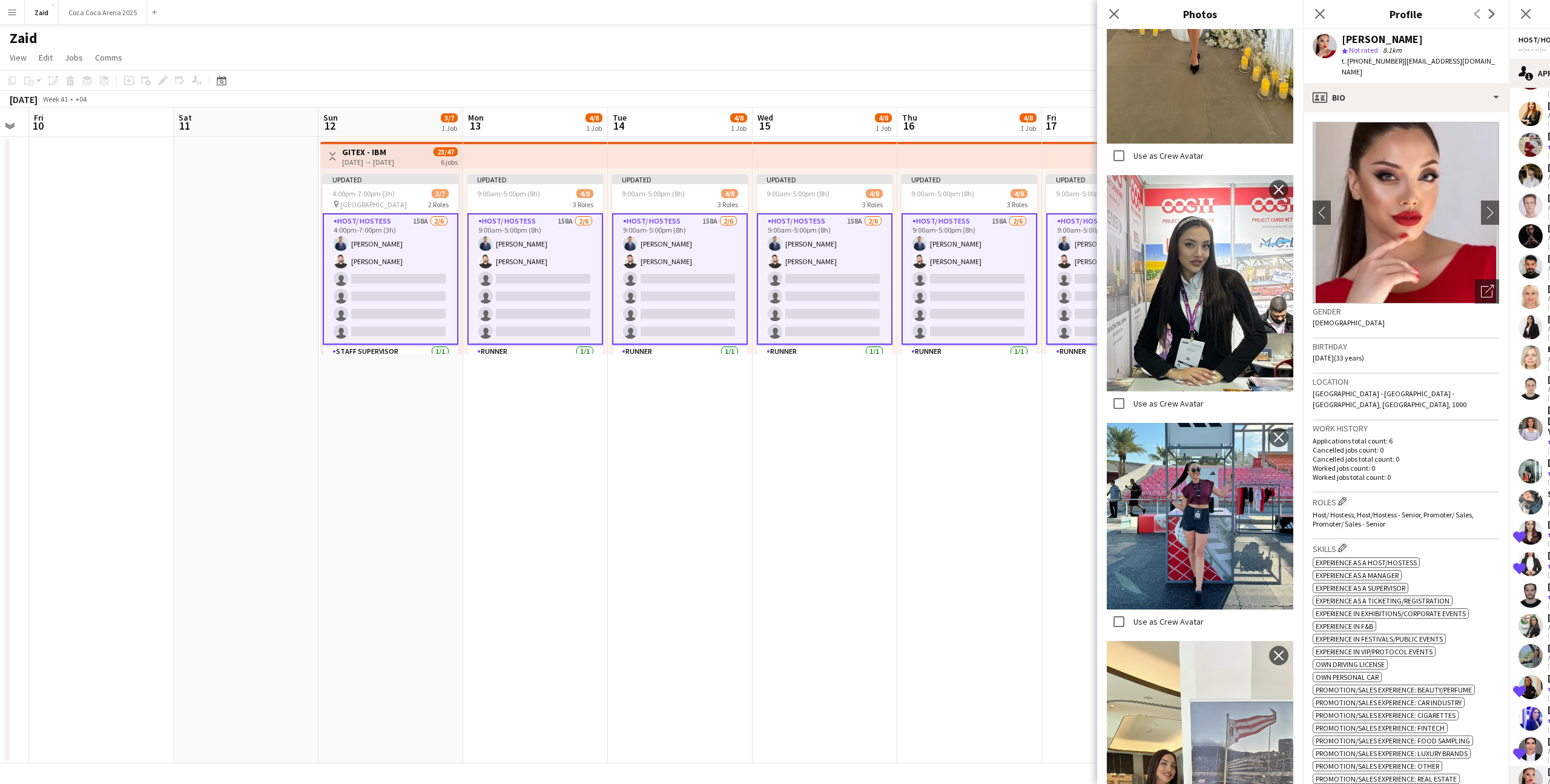
scroll to position [484, 0]
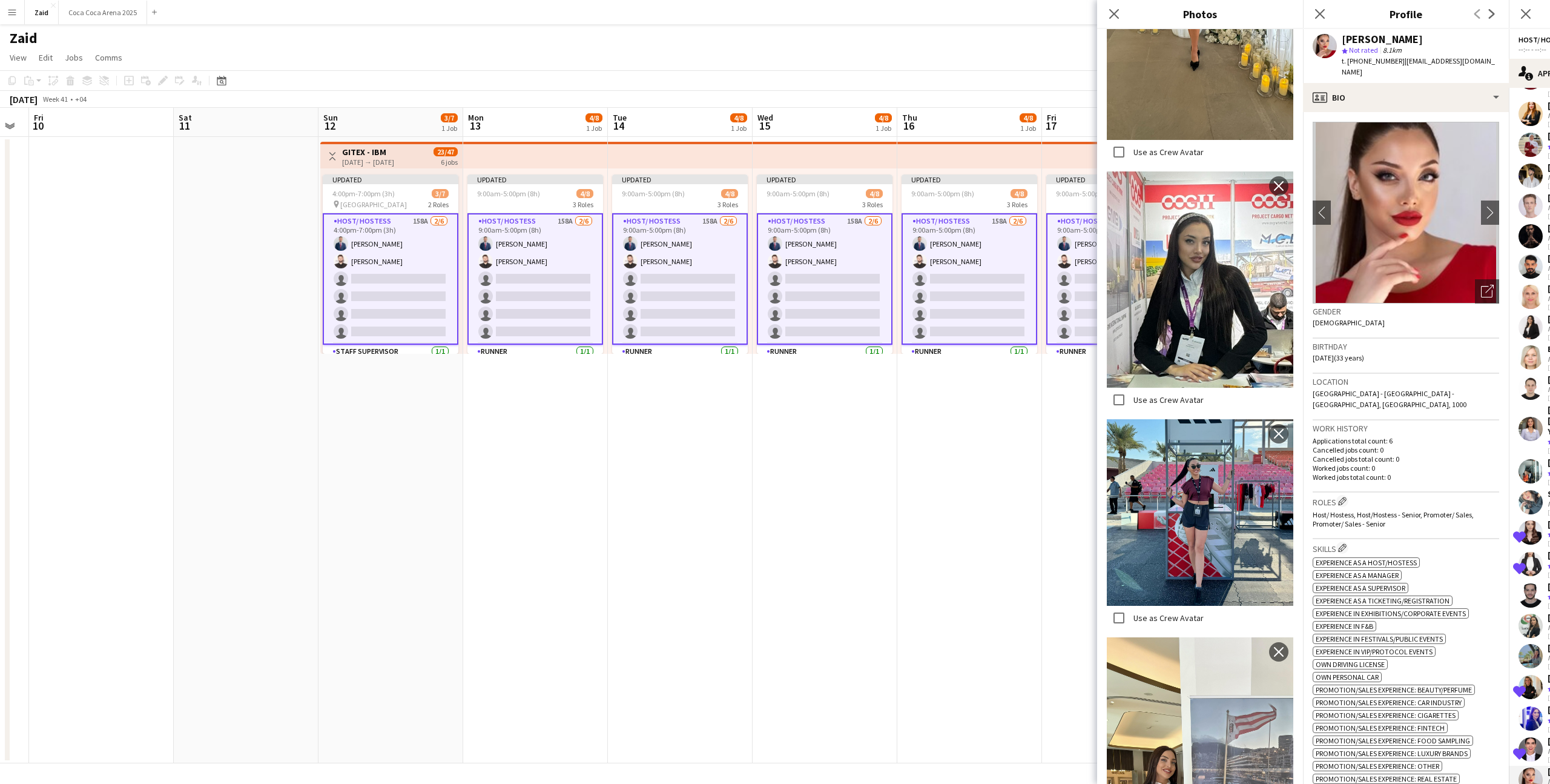
click at [1406, 446] on p "Cancelled jobs count: 0" at bounding box center [1406, 450] width 187 height 9
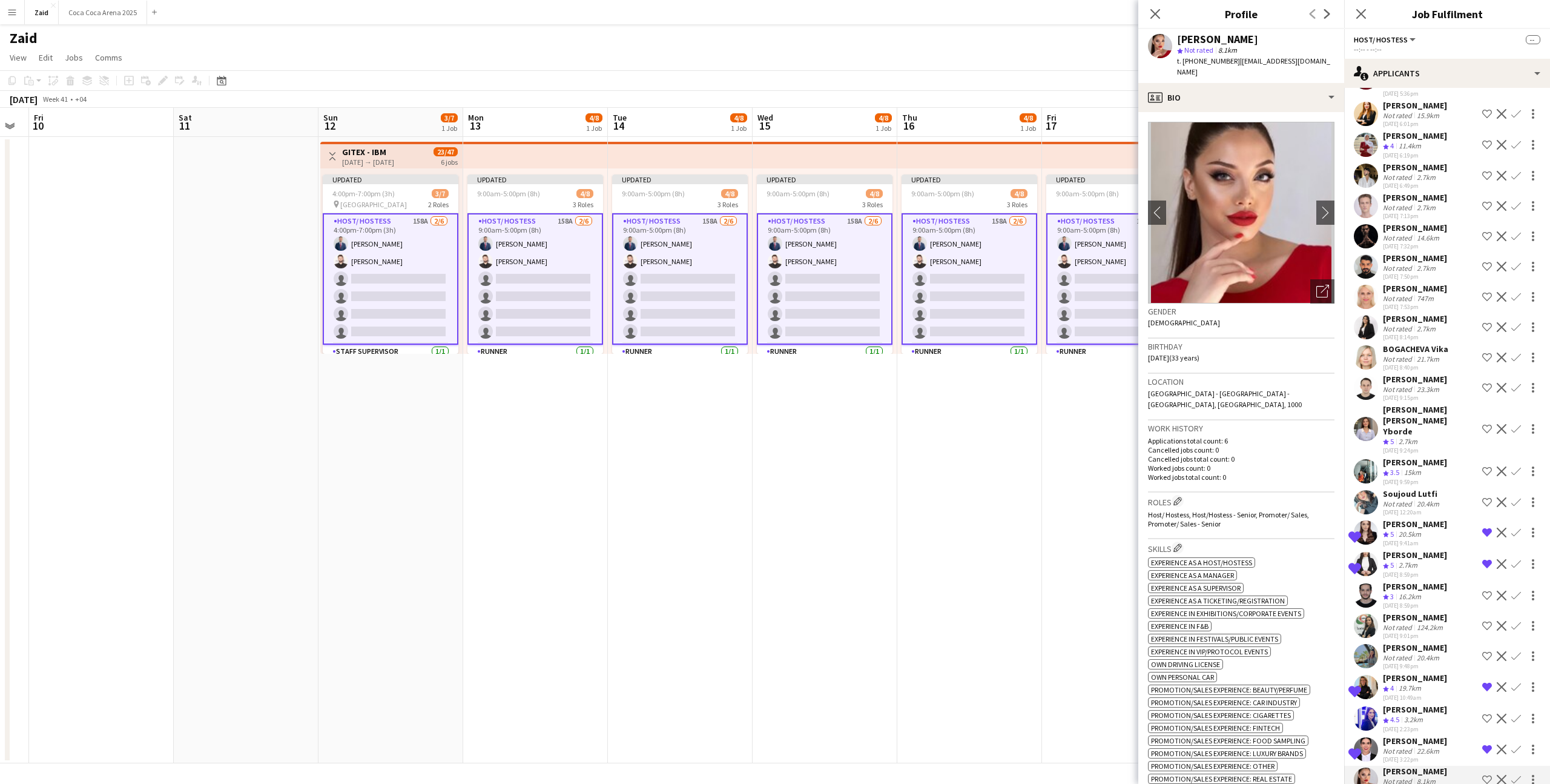
click at [1488, 775] on app-icon "Shortlist crew" at bounding box center [1487, 779] width 9 height 9
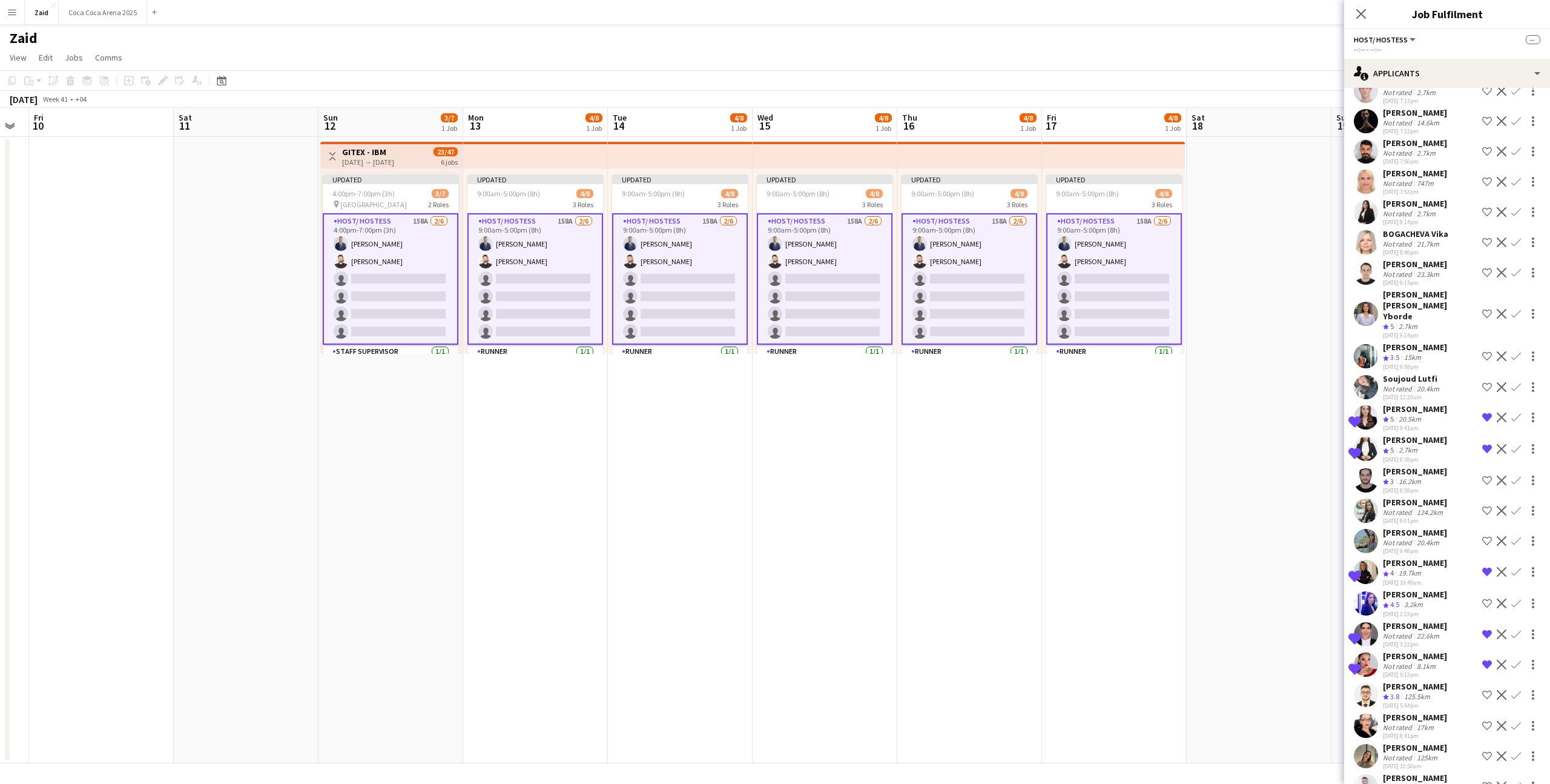
scroll to position [4166, 0]
click at [1456, 773] on div "Mohannad Jabi Not rated 11.4km 26-08-2025 11:59am Shortlist crew Decline Confirm" at bounding box center [1447, 787] width 206 height 28
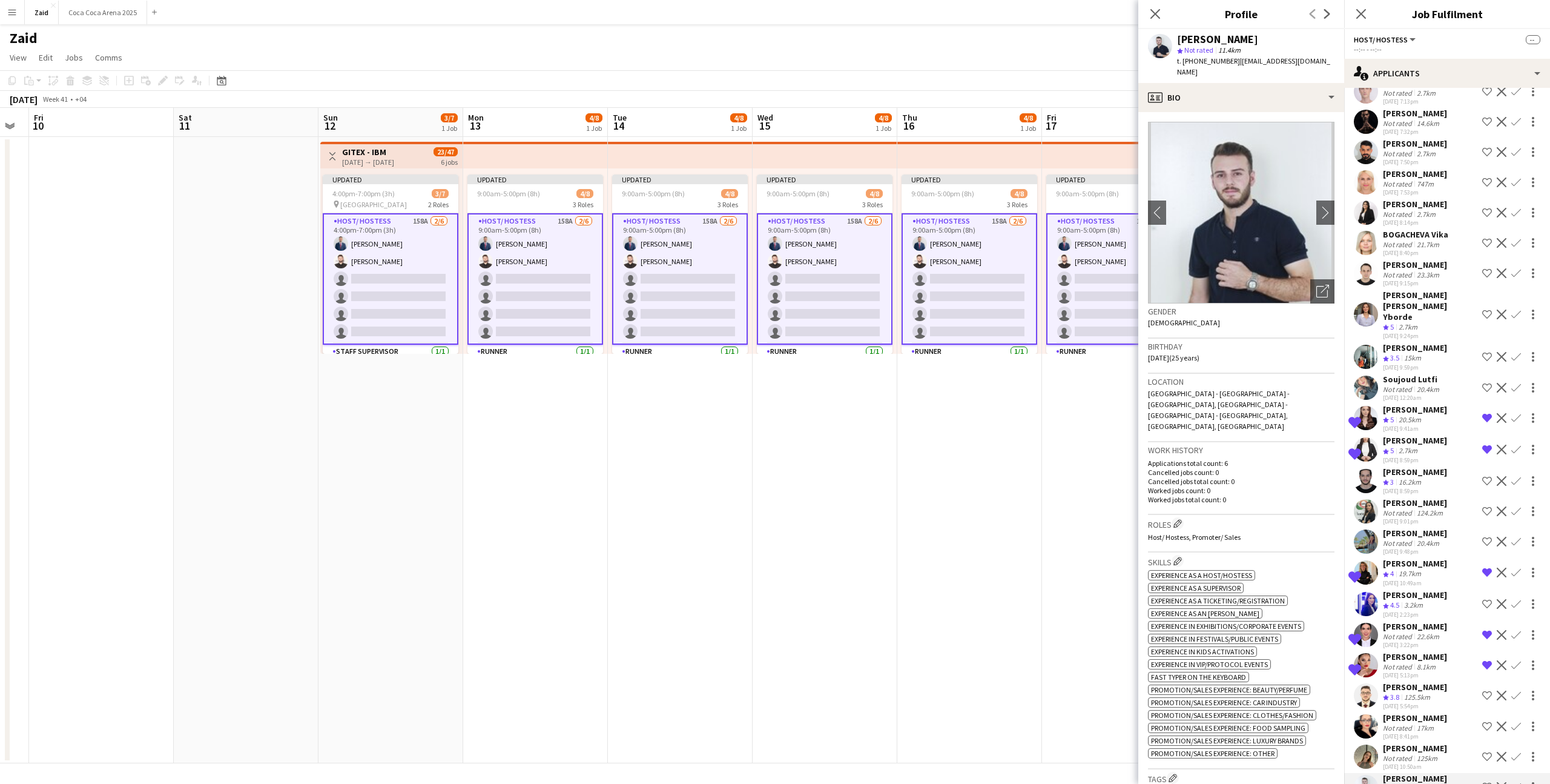
click at [1446, 753] on div "Not rated 125km" at bounding box center [1415, 757] width 64 height 9
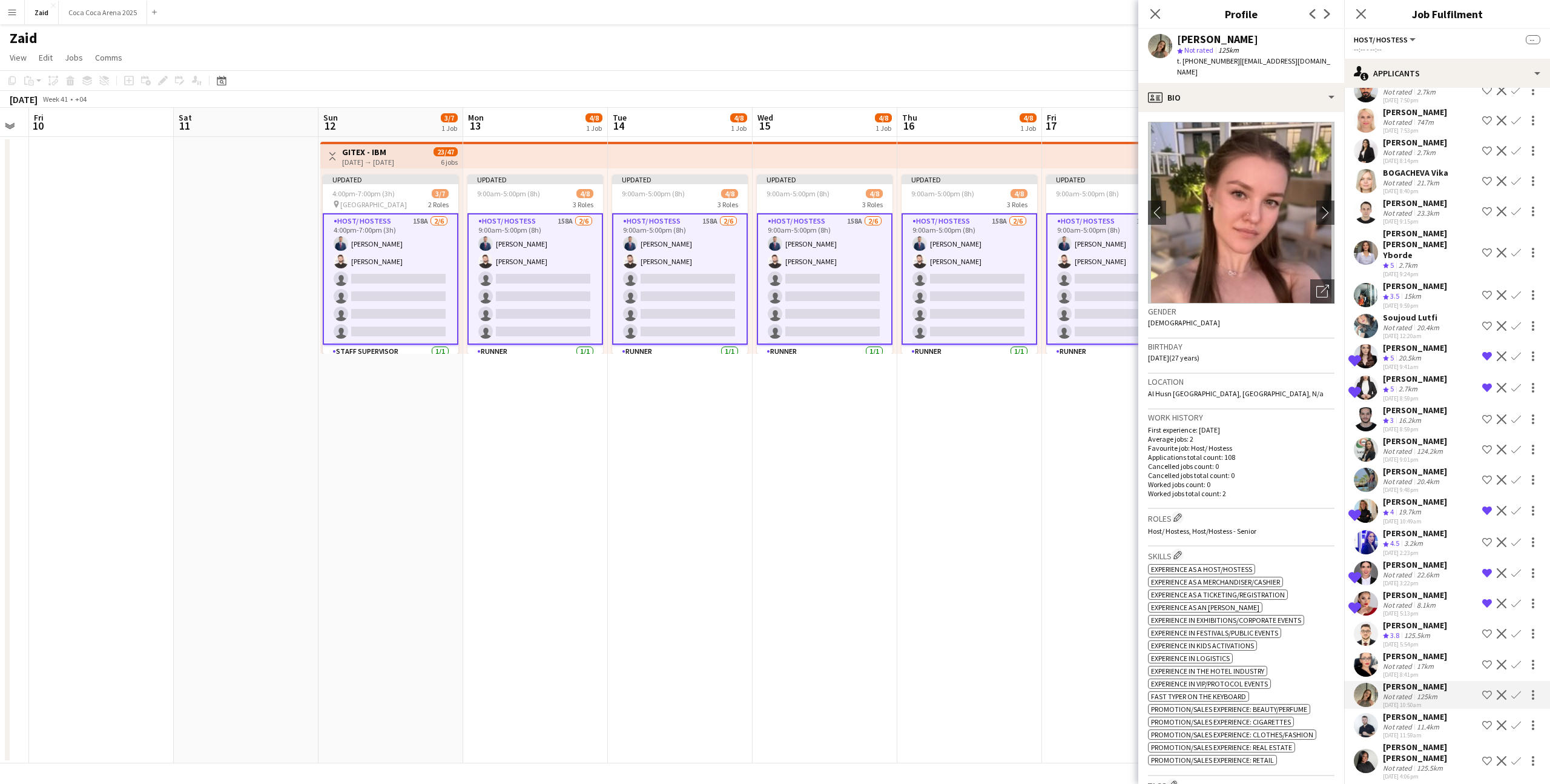
scroll to position [4229, 0]
click at [1431, 709] on div "[PERSON_NAME]" at bounding box center [1415, 715] width 64 height 11
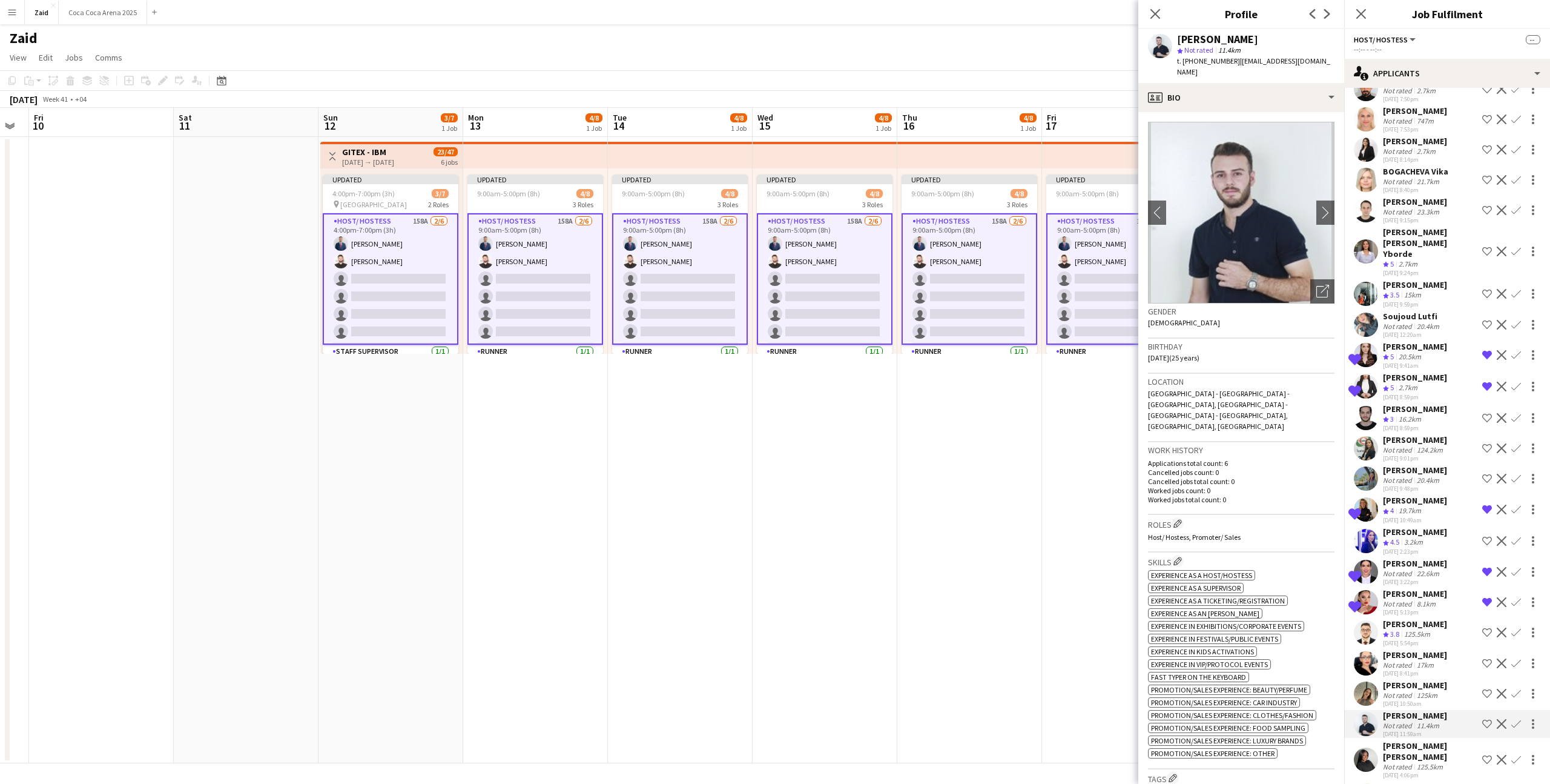
click at [1422, 740] on div "[PERSON_NAME] [PERSON_NAME]" at bounding box center [1430, 751] width 94 height 21
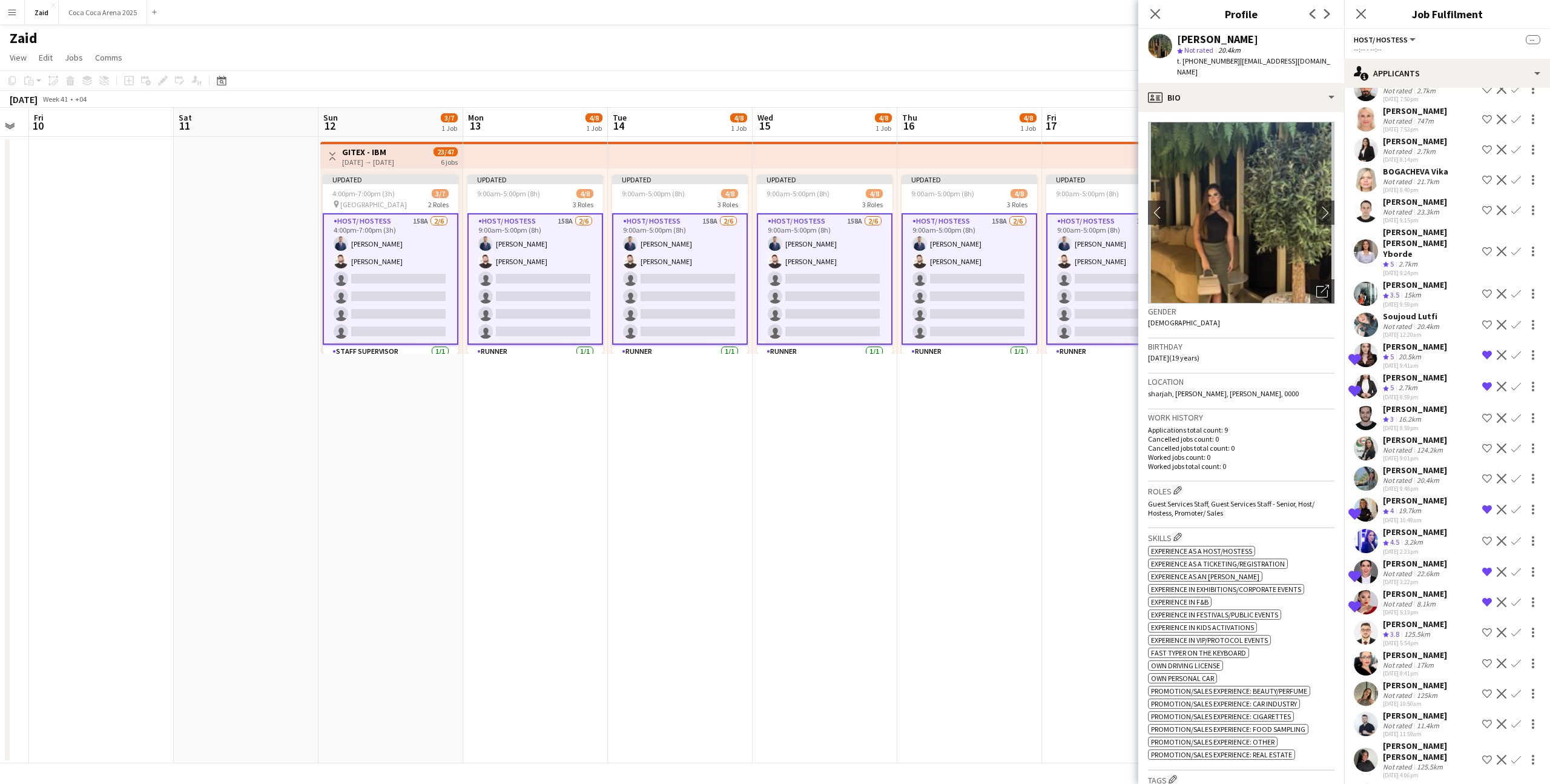
scroll to position [4266, 0]
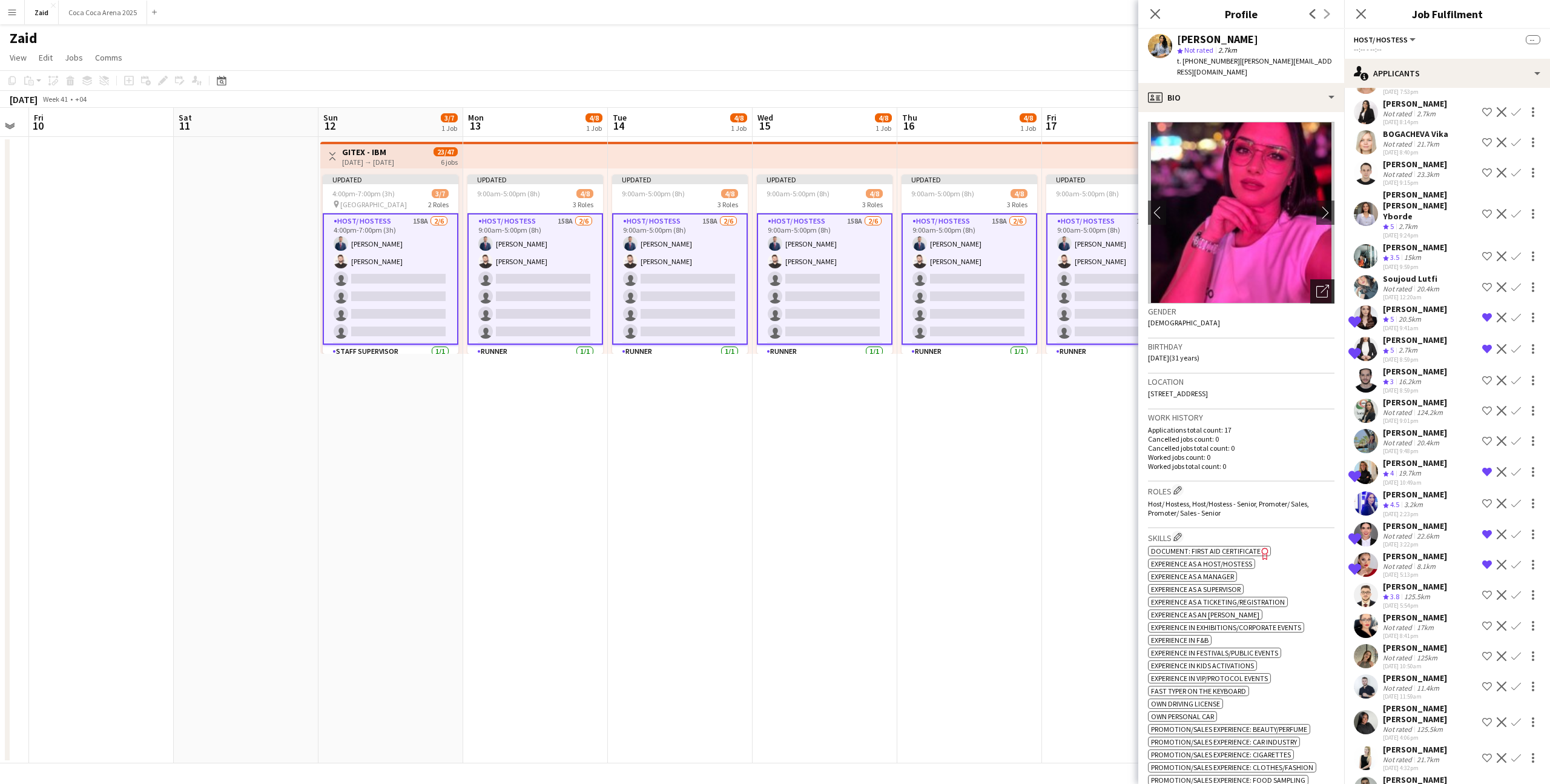
click at [1321, 290] on div "Open photos pop-in" at bounding box center [1323, 291] width 24 height 24
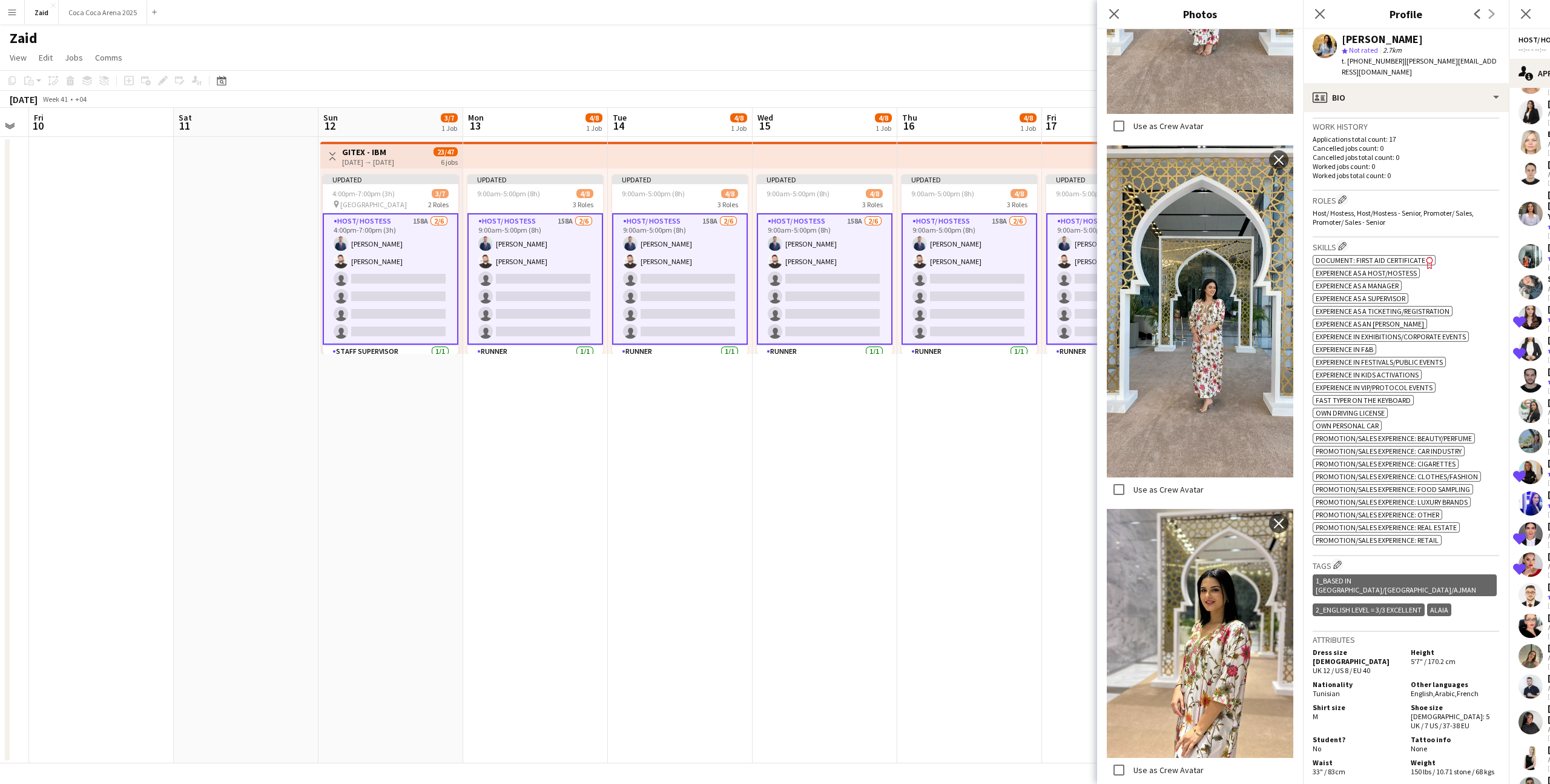
scroll to position [292, 0]
click at [1487, 446] on div "ok-circled2 background Layer 1 cross-circle-red background Layer 1 Document: Fi…" at bounding box center [1406, 397] width 187 height 292
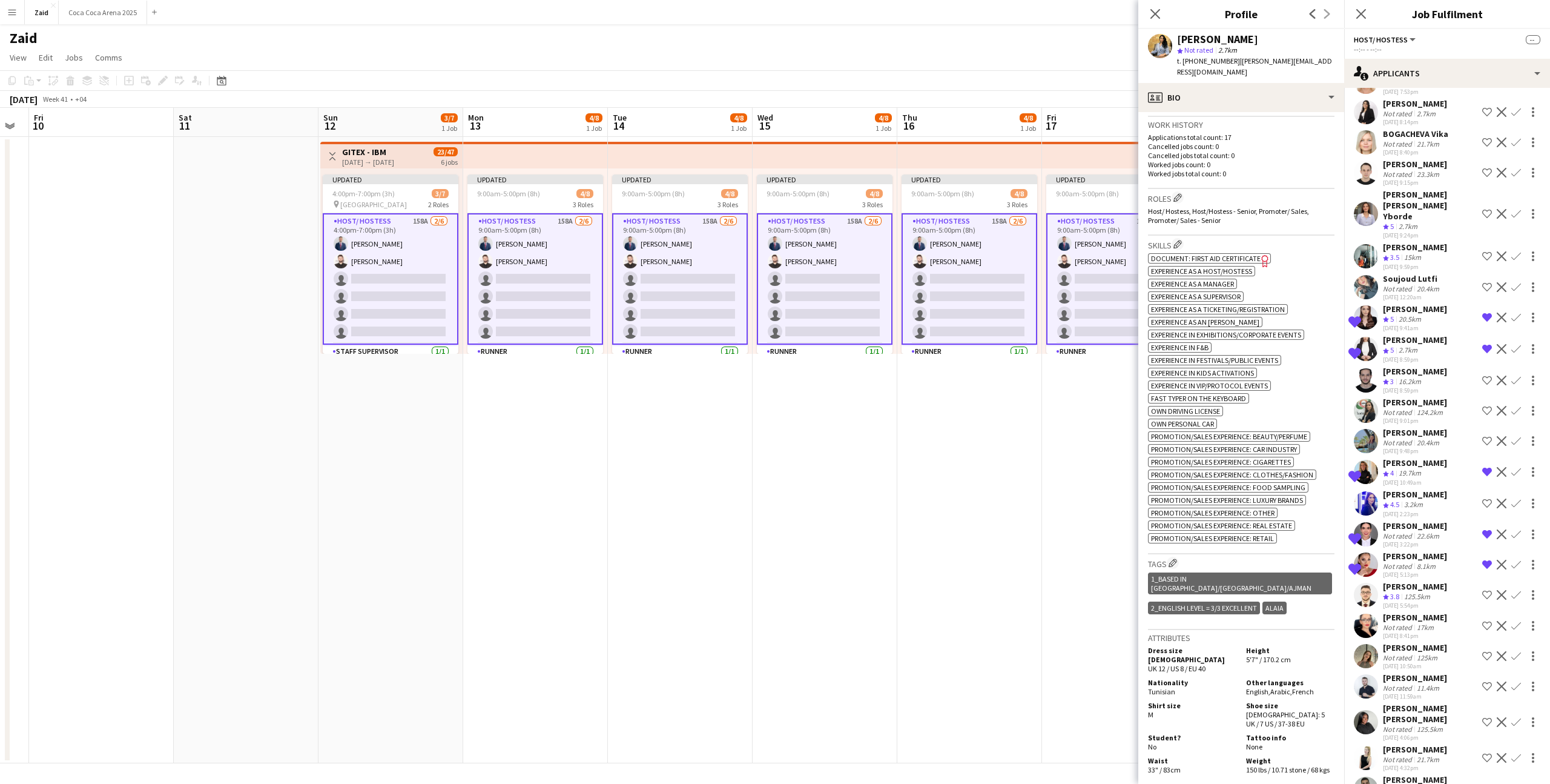
click at [1428, 724] on div "125.5km" at bounding box center [1430, 728] width 31 height 9
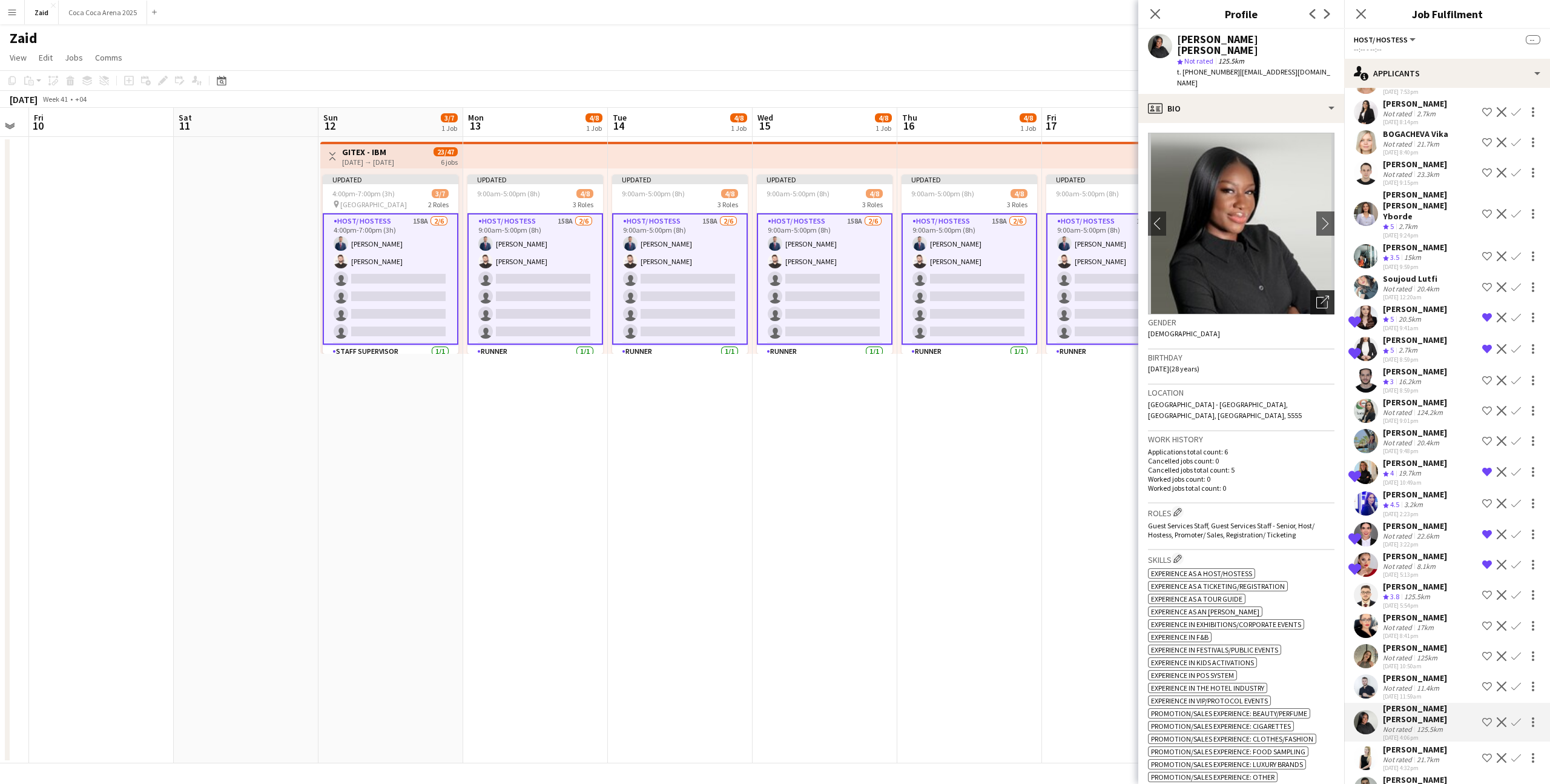
click at [1325, 296] on icon at bounding box center [1322, 302] width 11 height 11
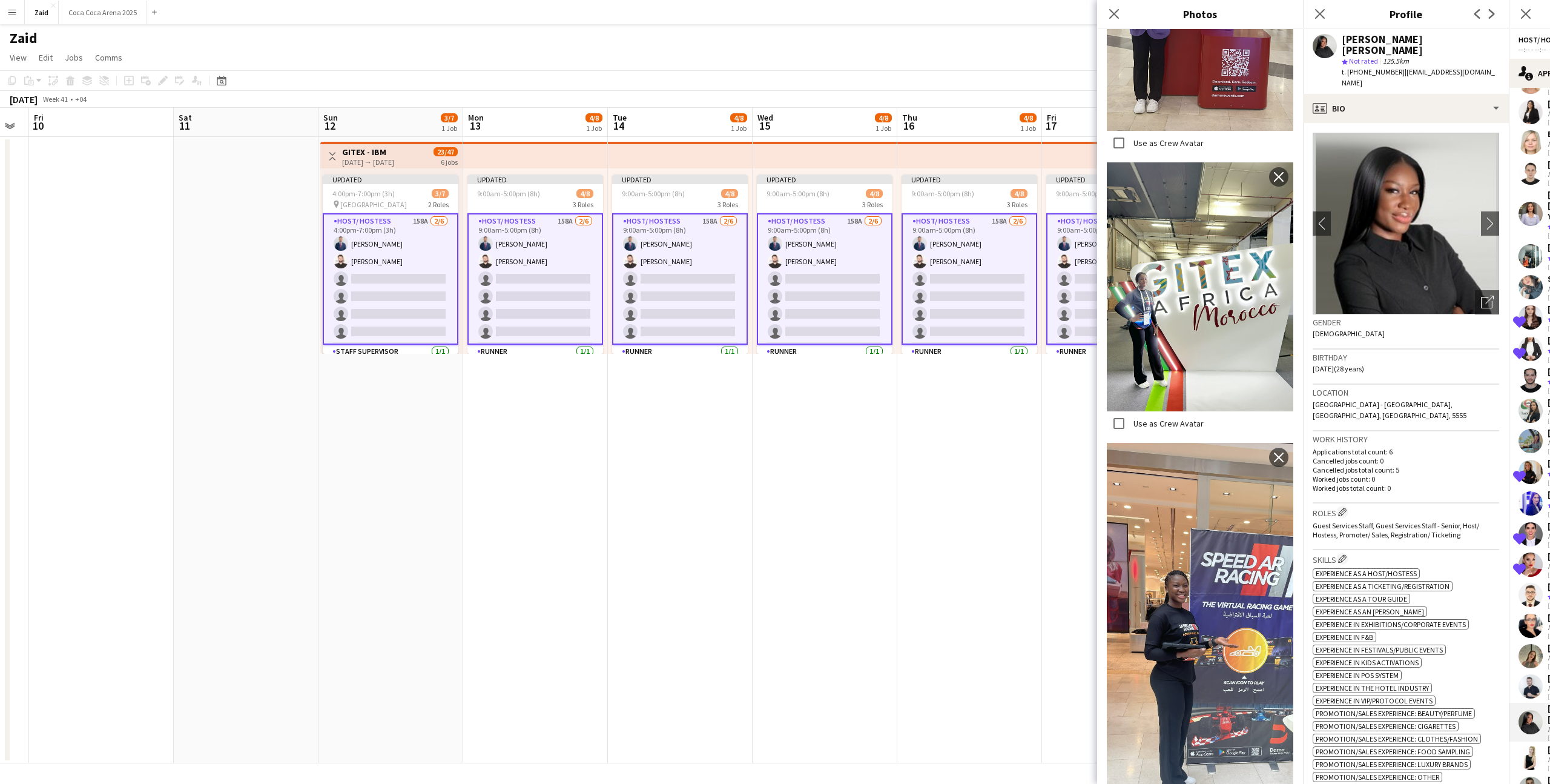
scroll to position [1595, 0]
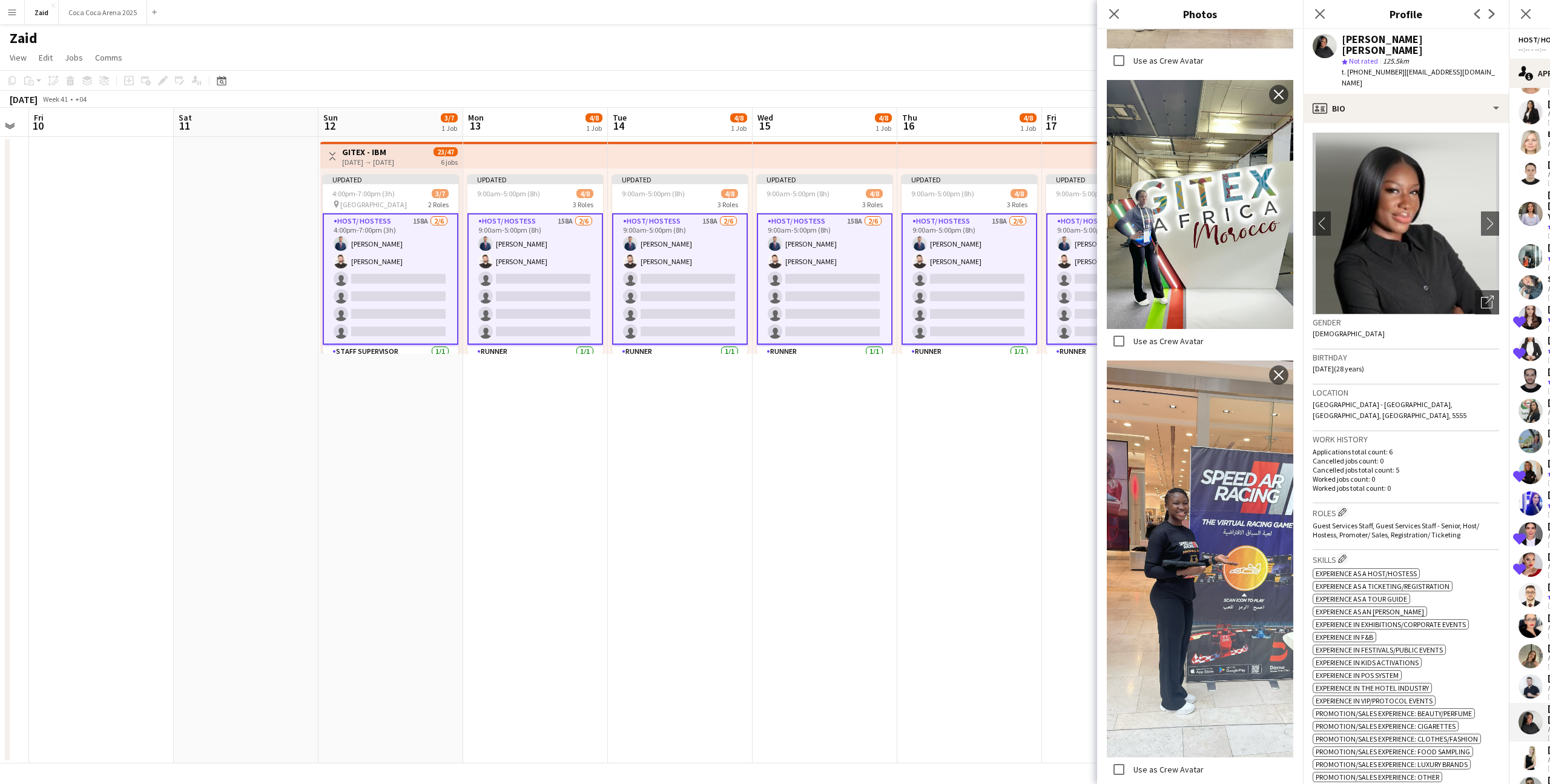
click at [1376, 474] on p "Worked jobs count: 0" at bounding box center [1406, 478] width 187 height 9
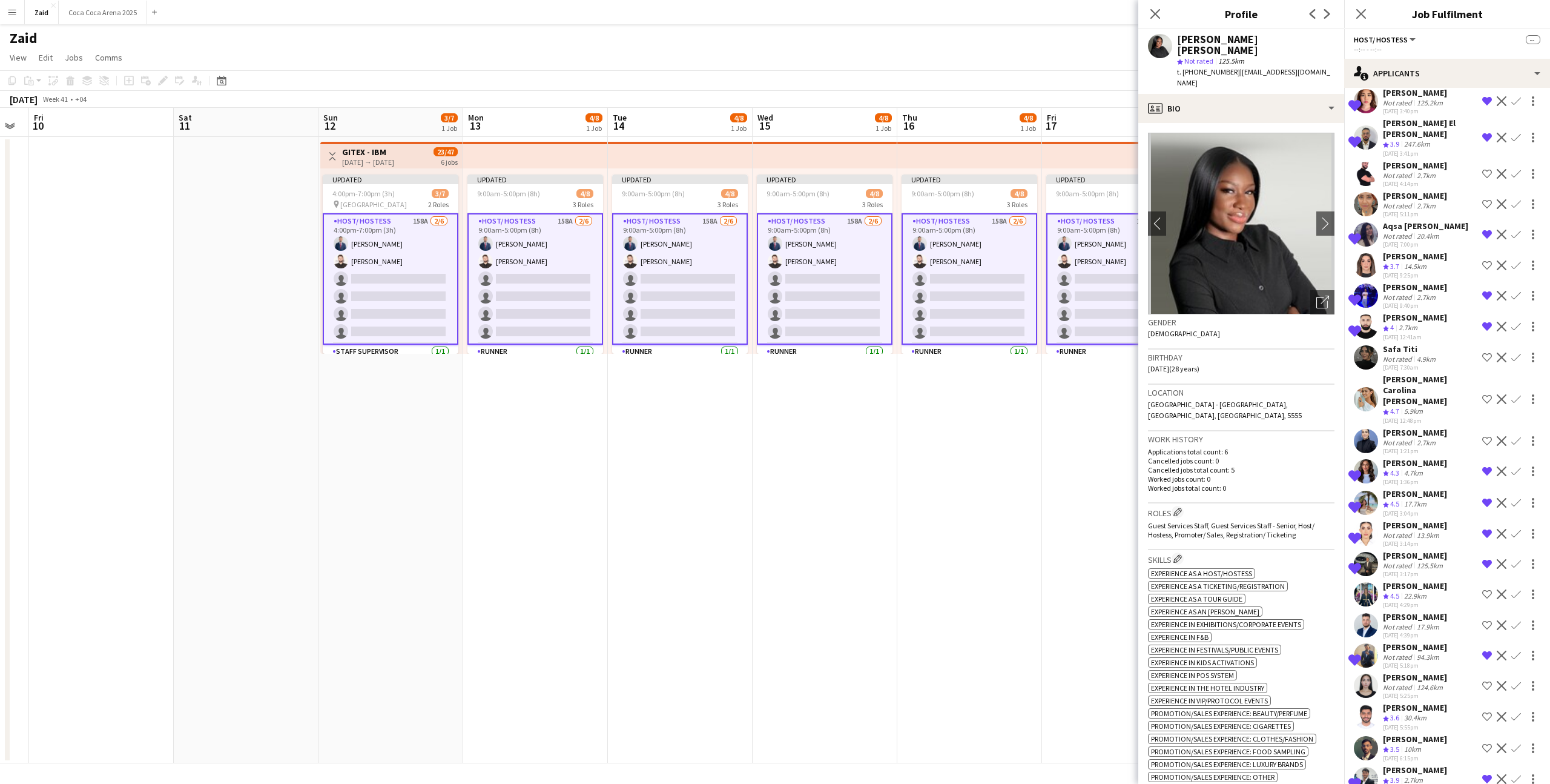
scroll to position [0, 0]
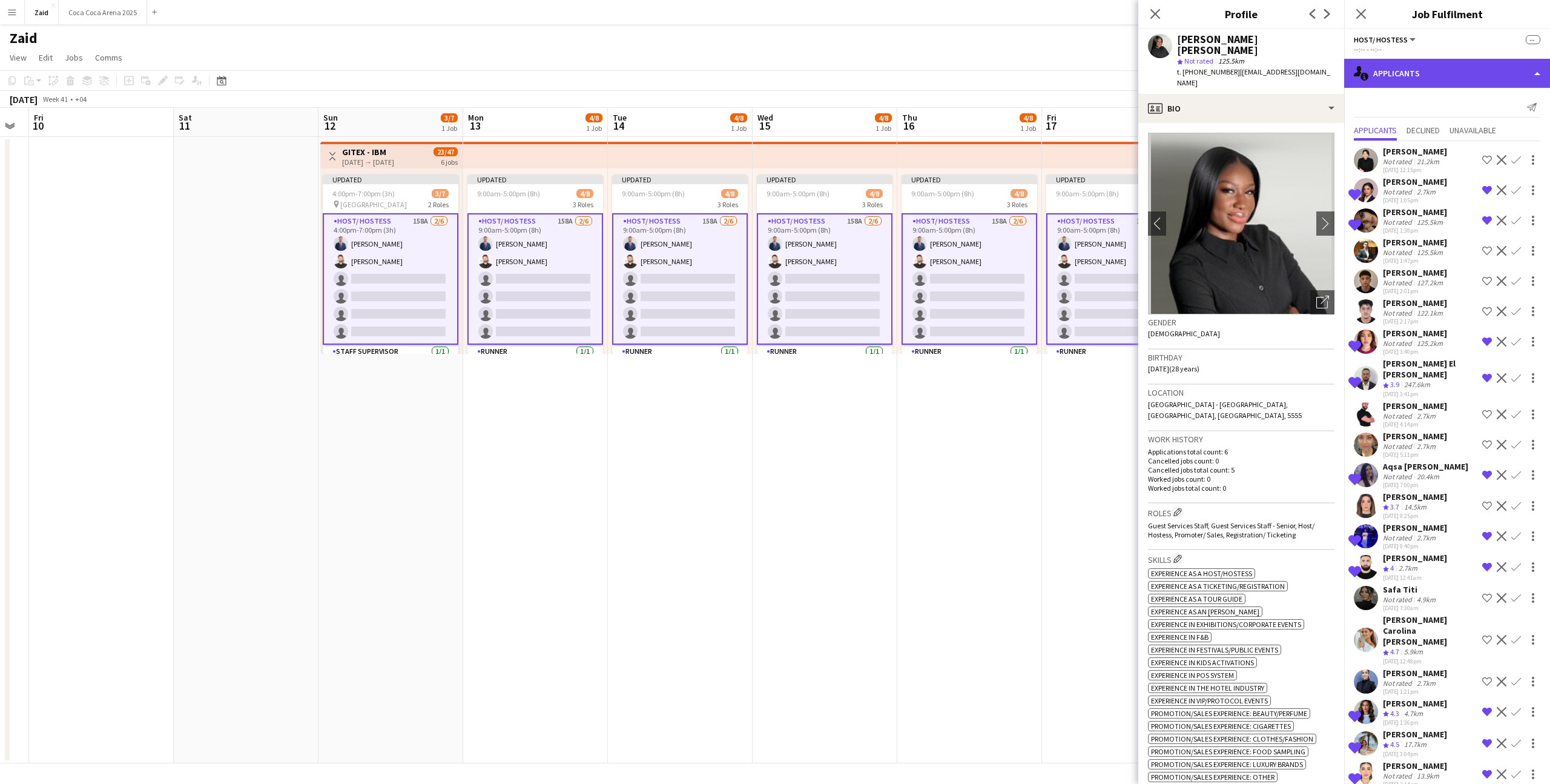
click at [1439, 75] on div "single-neutral-actions-information Applicants" at bounding box center [1447, 74] width 206 height 29
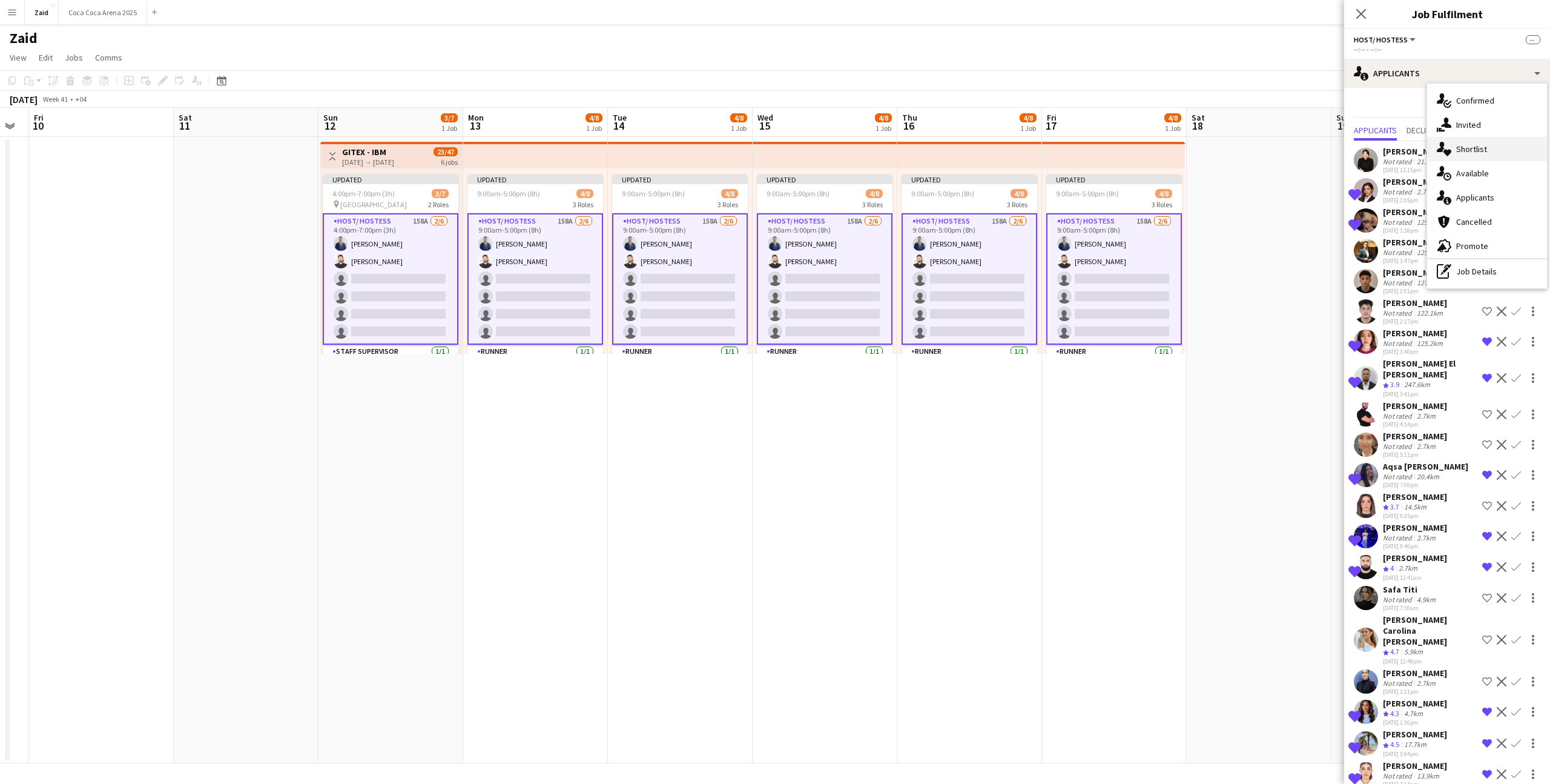
click at [1459, 148] on div "single-neutral-actions-heart Shortlist" at bounding box center [1487, 149] width 120 height 24
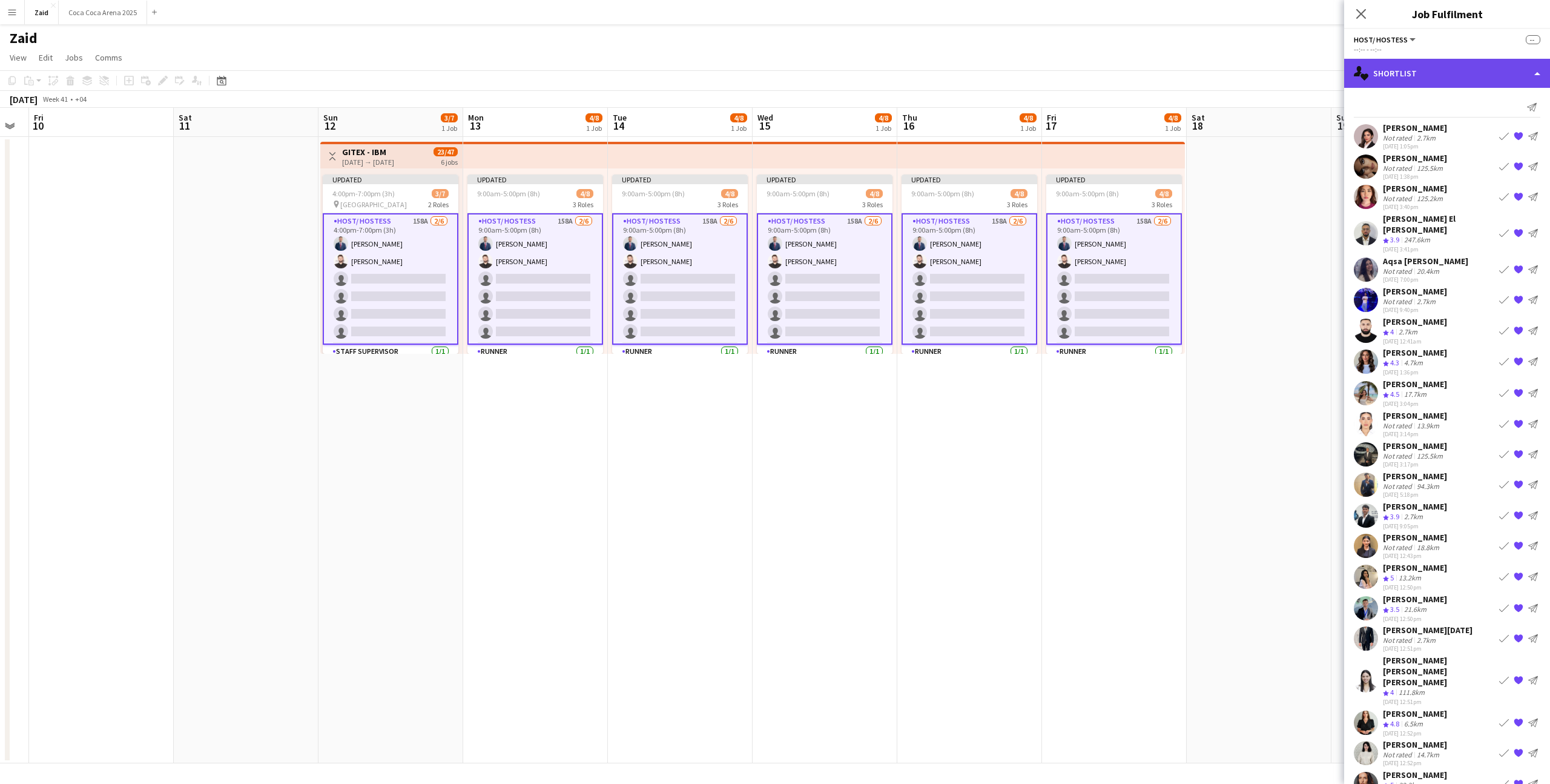
click at [1433, 84] on div "single-neutral-actions-heart Shortlist" at bounding box center [1447, 74] width 206 height 29
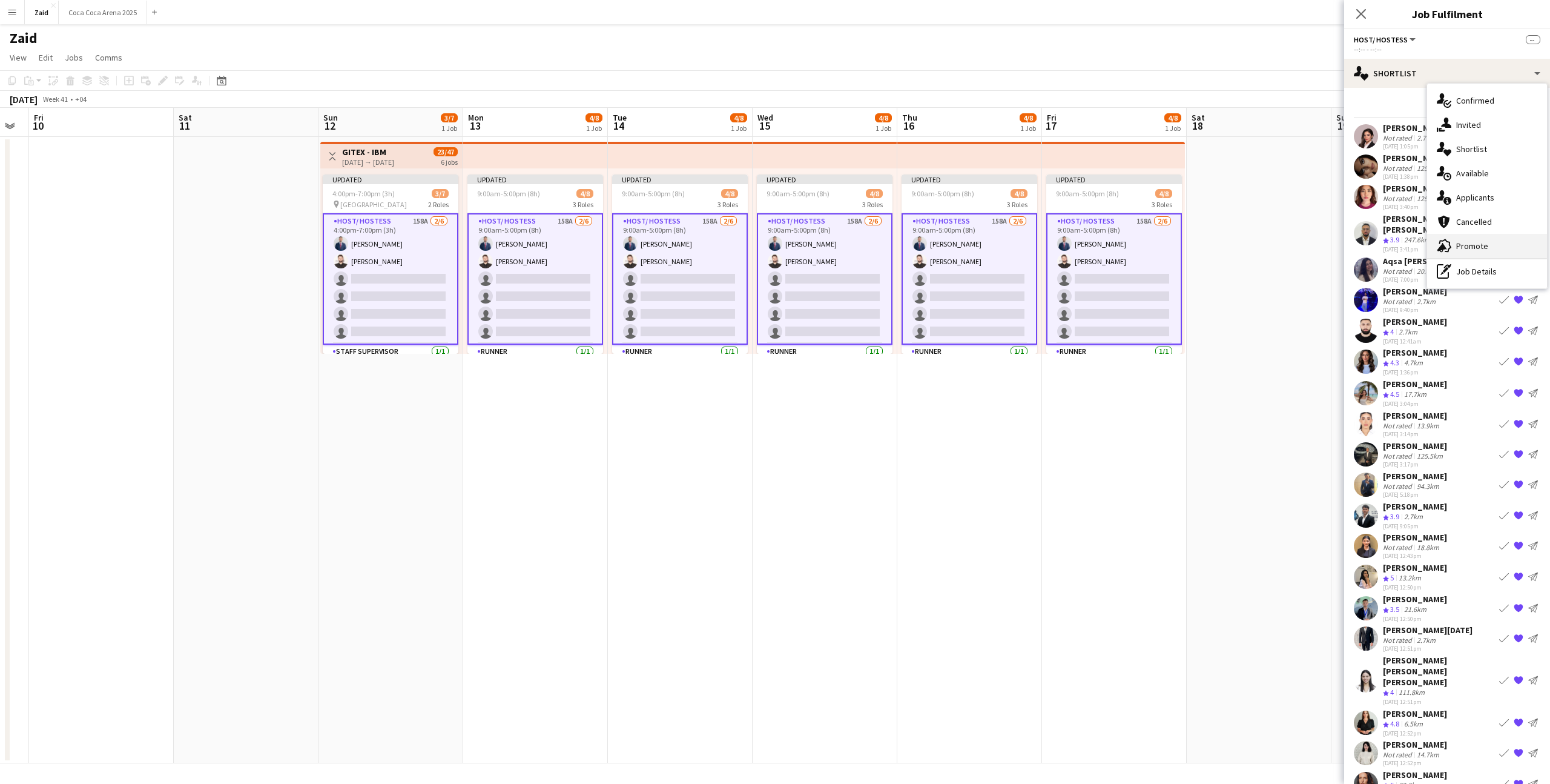
click at [1478, 242] on div "advertising-megaphone Promote" at bounding box center [1487, 246] width 120 height 24
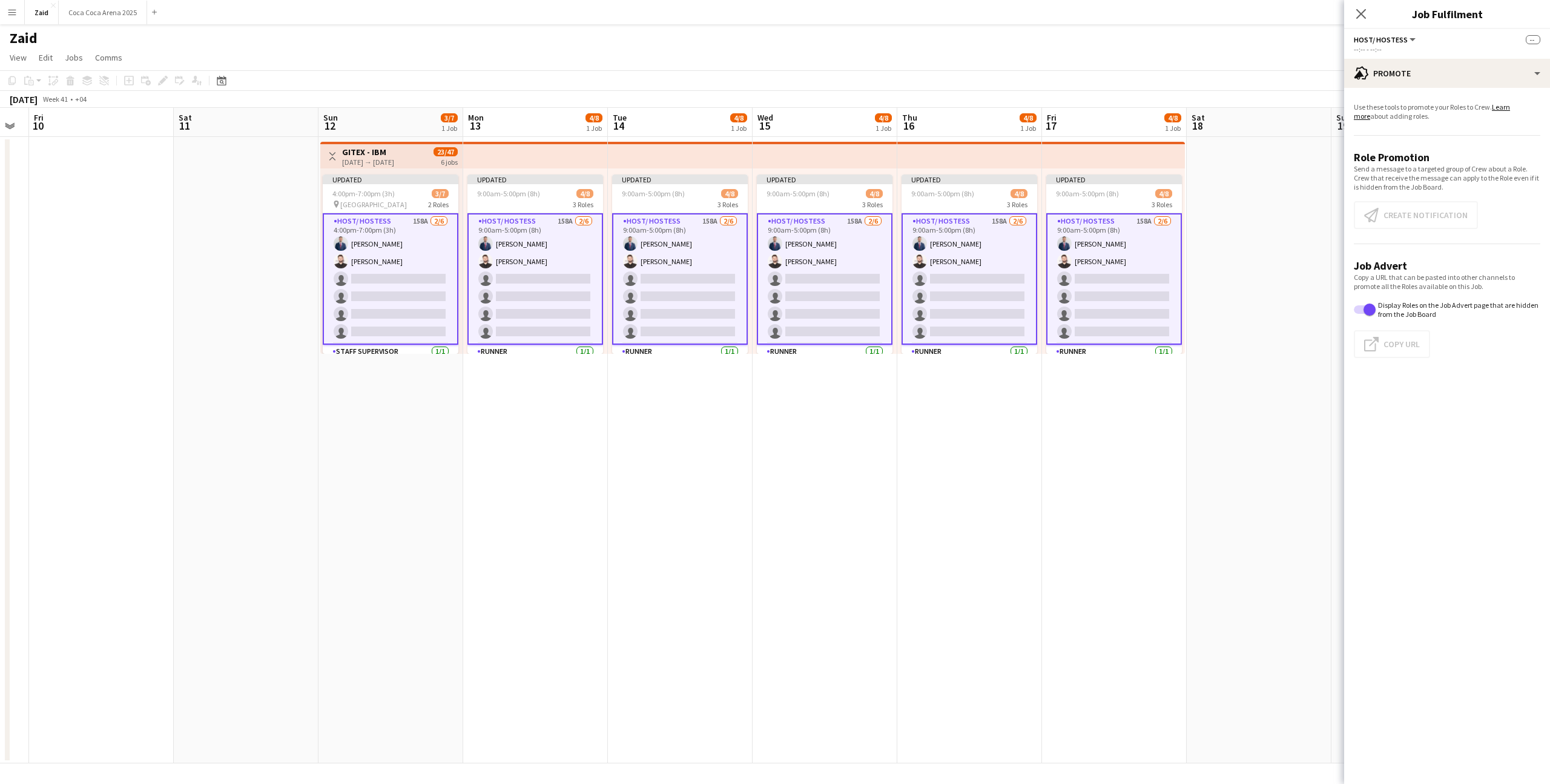
click at [434, 153] on span "23/47" at bounding box center [446, 152] width 24 height 9
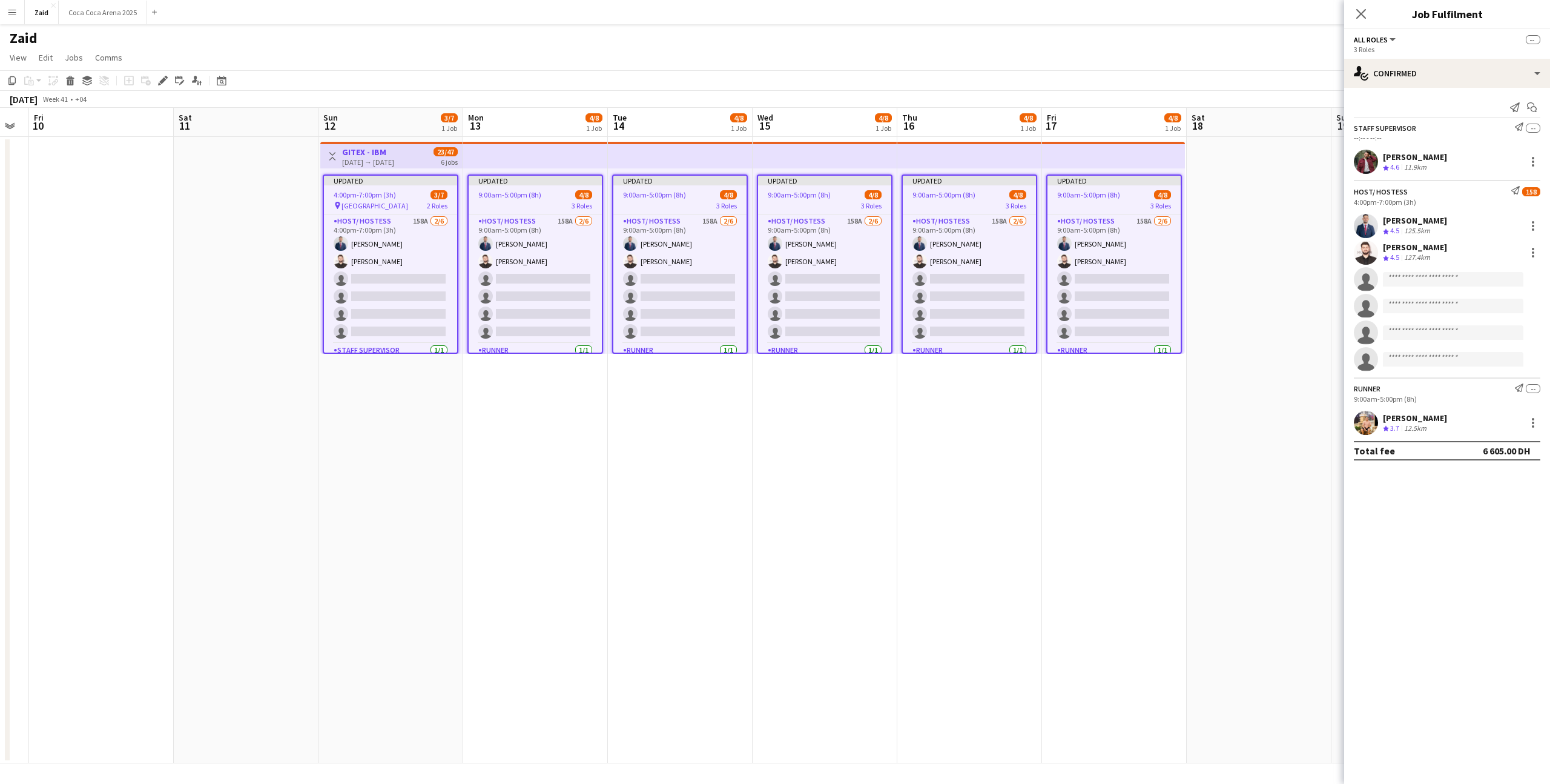
click at [1405, 55] on app-options-switcher "All roles All roles Staff Supervisor Host/ Hostess Runner -- 3 Roles" at bounding box center [1447, 44] width 206 height 30
click at [1405, 64] on div "single-neutral-actions-check-2 Confirmed" at bounding box center [1447, 74] width 206 height 29
click at [1463, 121] on div "pen-write Job Details" at bounding box center [1487, 126] width 120 height 24
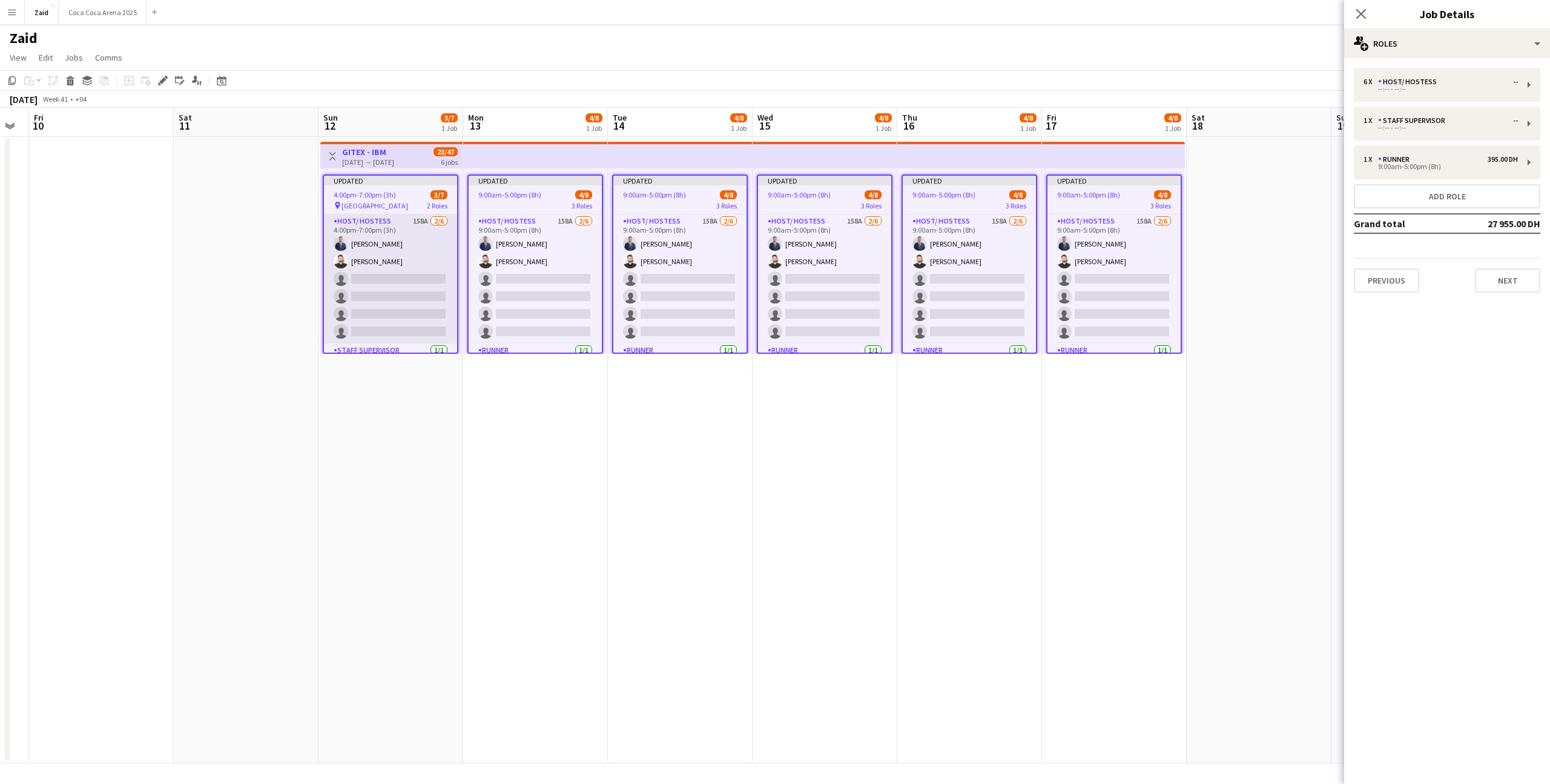
click at [447, 268] on app-card-role "Host/ Hostess 158A 2/6 4:00pm-7:00pm (3h) Mohammad Al Taweel Yamen Zayegh singl…" at bounding box center [390, 278] width 133 height 129
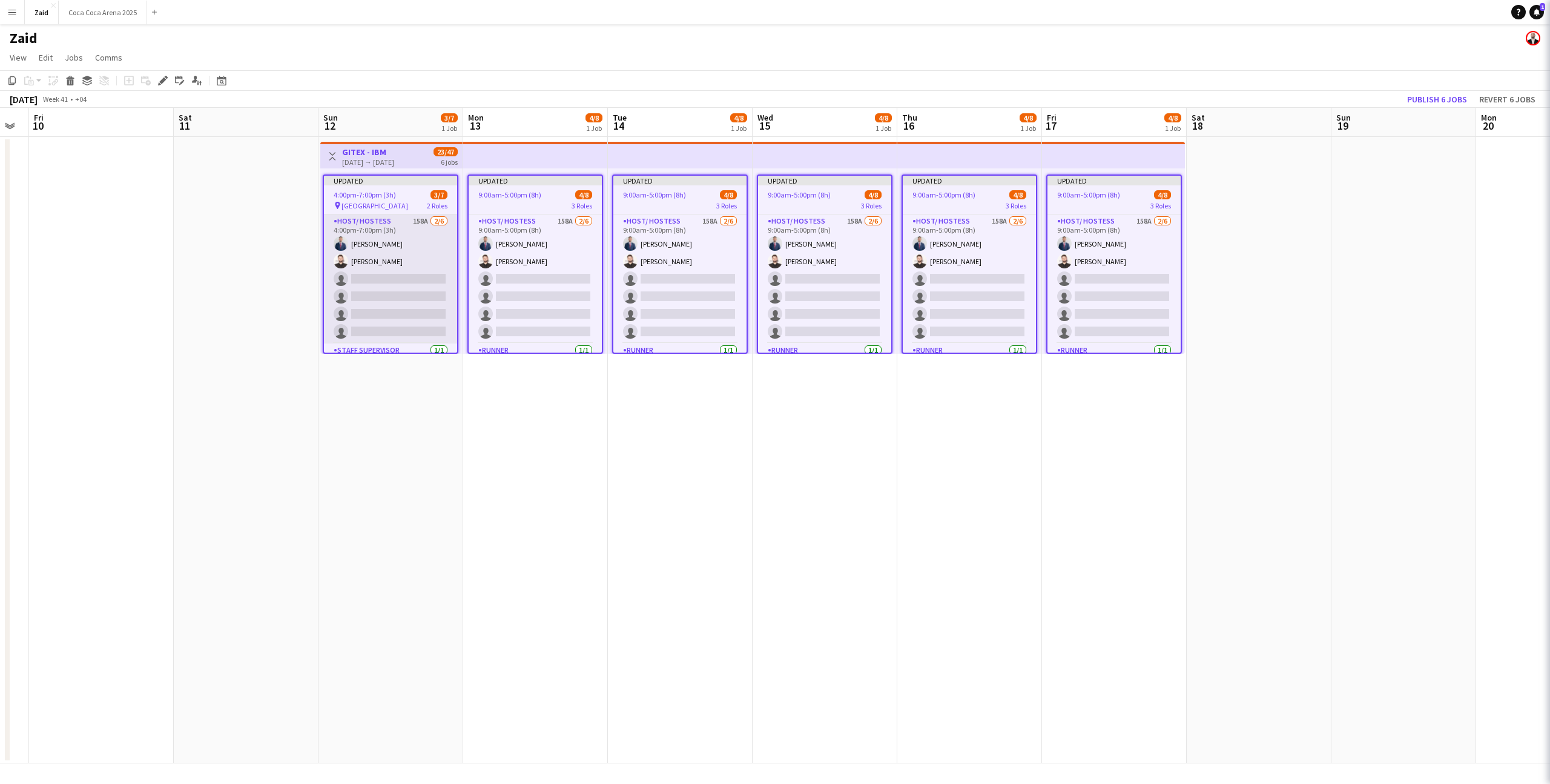
scroll to position [0, 406]
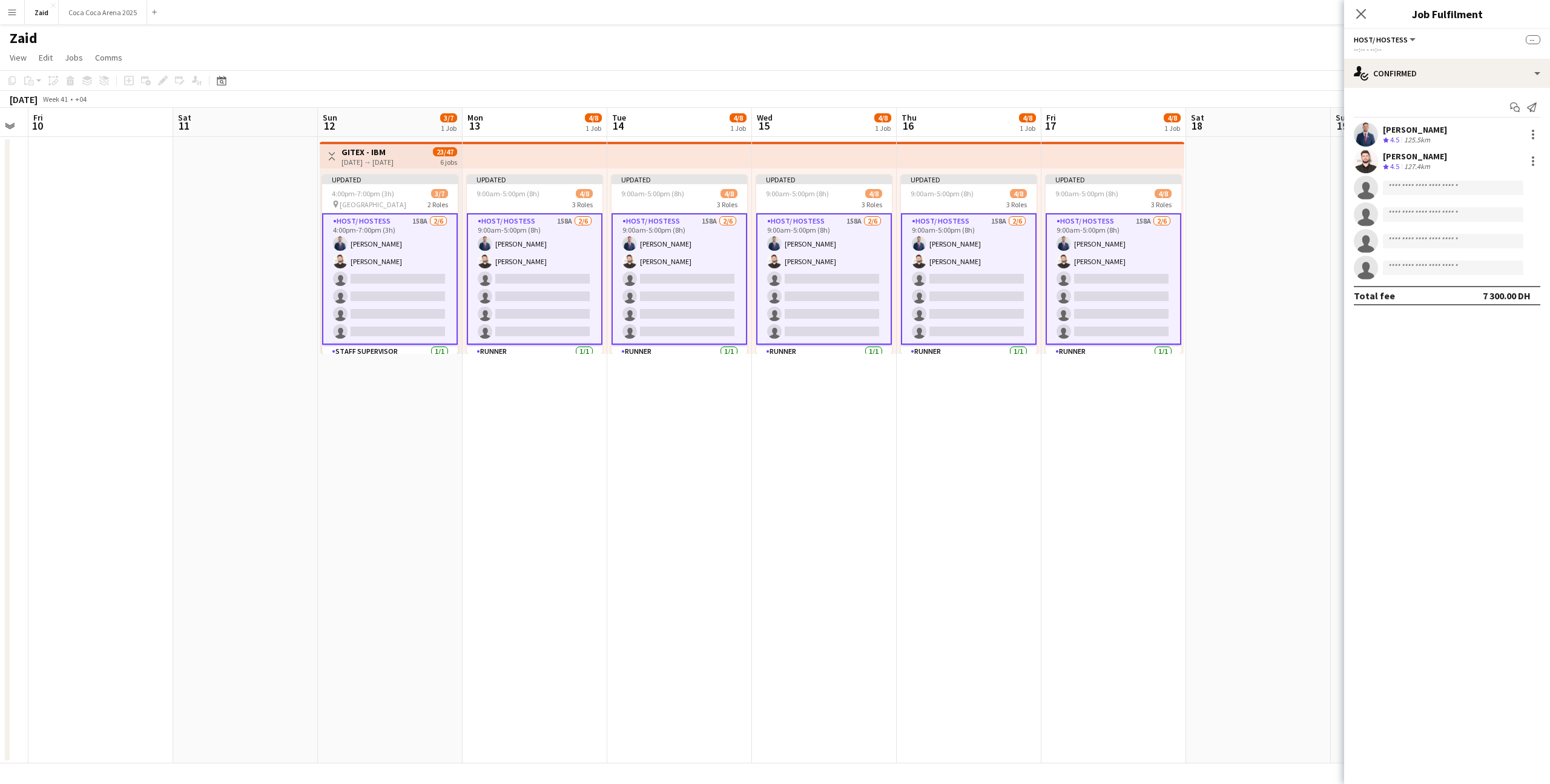
click at [1419, 40] on div "Host/ Hostess All roles Host/ Hostess --" at bounding box center [1447, 39] width 187 height 11
click at [1421, 61] on div "single-neutral-actions-check-2 Confirmed" at bounding box center [1447, 74] width 206 height 29
click at [1525, 241] on div "advertising-megaphone Promote" at bounding box center [1487, 246] width 120 height 24
click at [399, 292] on app-card-role "Host/ Hostess 158A 2/6 4:00pm-7:00pm (3h) Mohammad Al Taweel Yamen Zayegh singl…" at bounding box center [390, 278] width 135 height 131
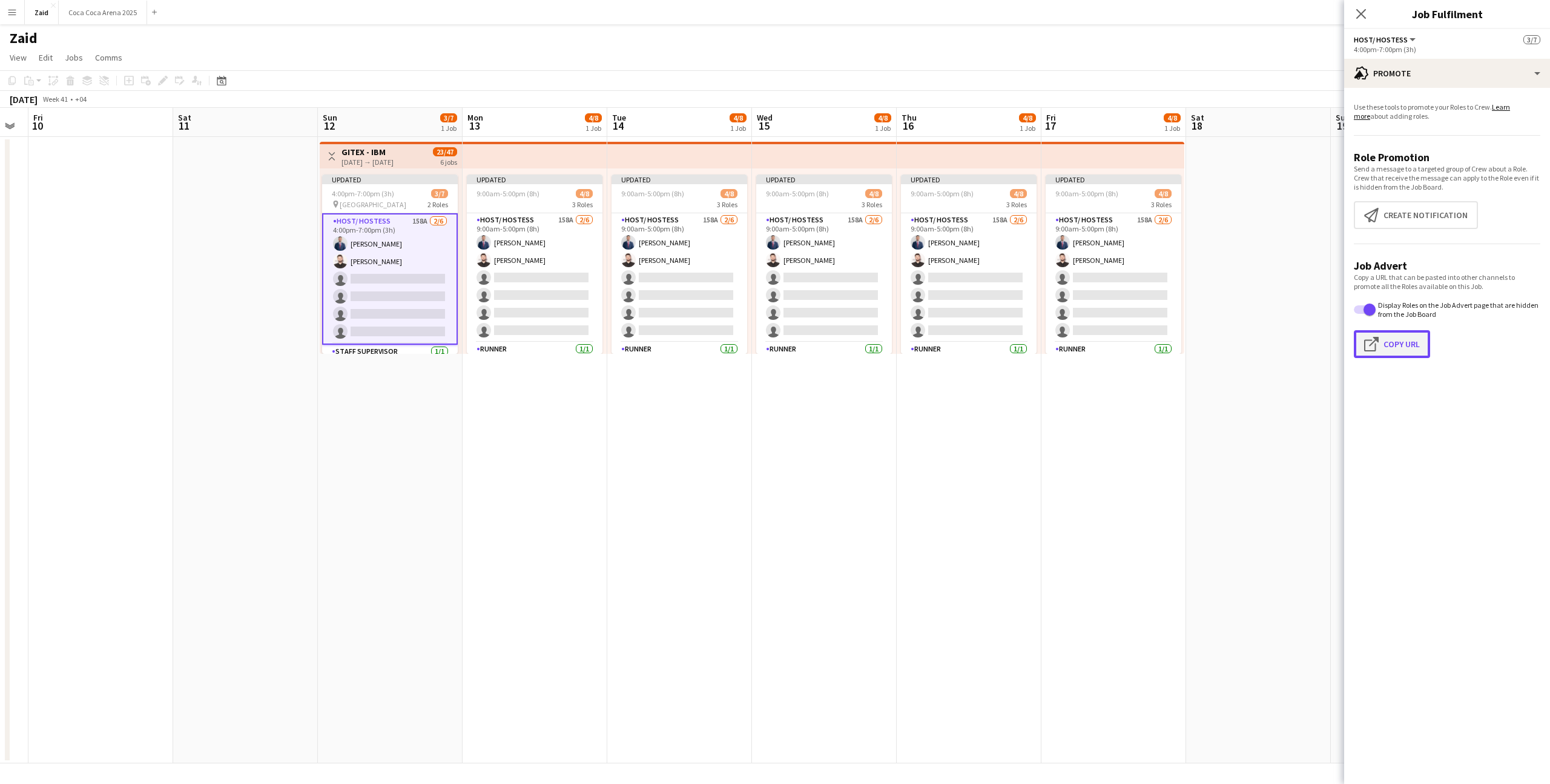
click at [1405, 340] on button "Click to copy URL Copy Url" at bounding box center [1391, 344] width 76 height 28
type textarea "**********"
click at [1397, 90] on div "Use these tools to promote your Roles to Crew. Learn more about adding roles. R…" at bounding box center [1447, 235] width 206 height 295
click at [1397, 75] on div "advertising-megaphone Promote" at bounding box center [1447, 74] width 206 height 29
click at [1505, 159] on div "single-neutral-actions-heart Shortlist" at bounding box center [1487, 149] width 120 height 24
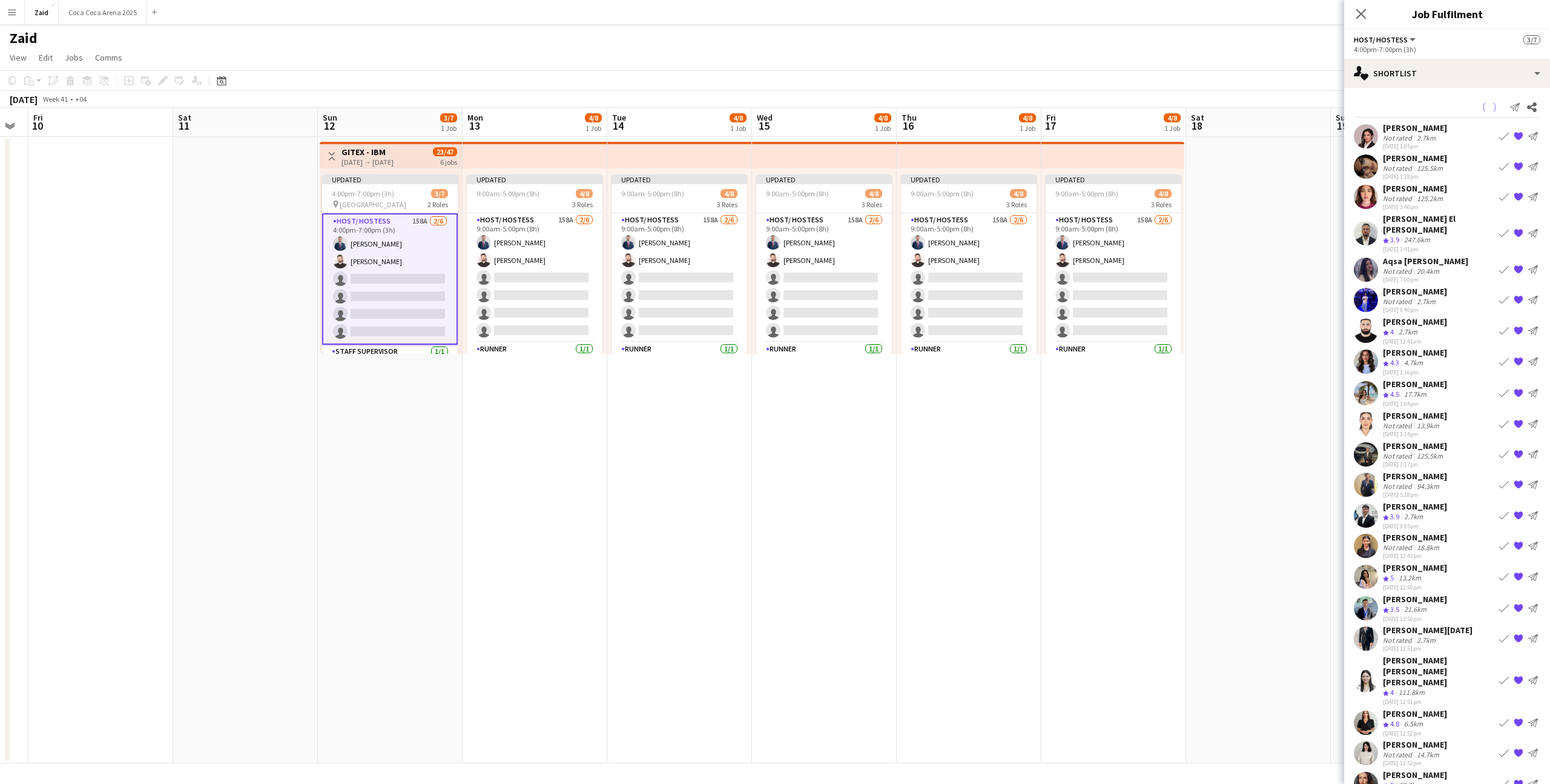
click at [1505, 159] on button "Book crew" at bounding box center [1504, 166] width 15 height 15
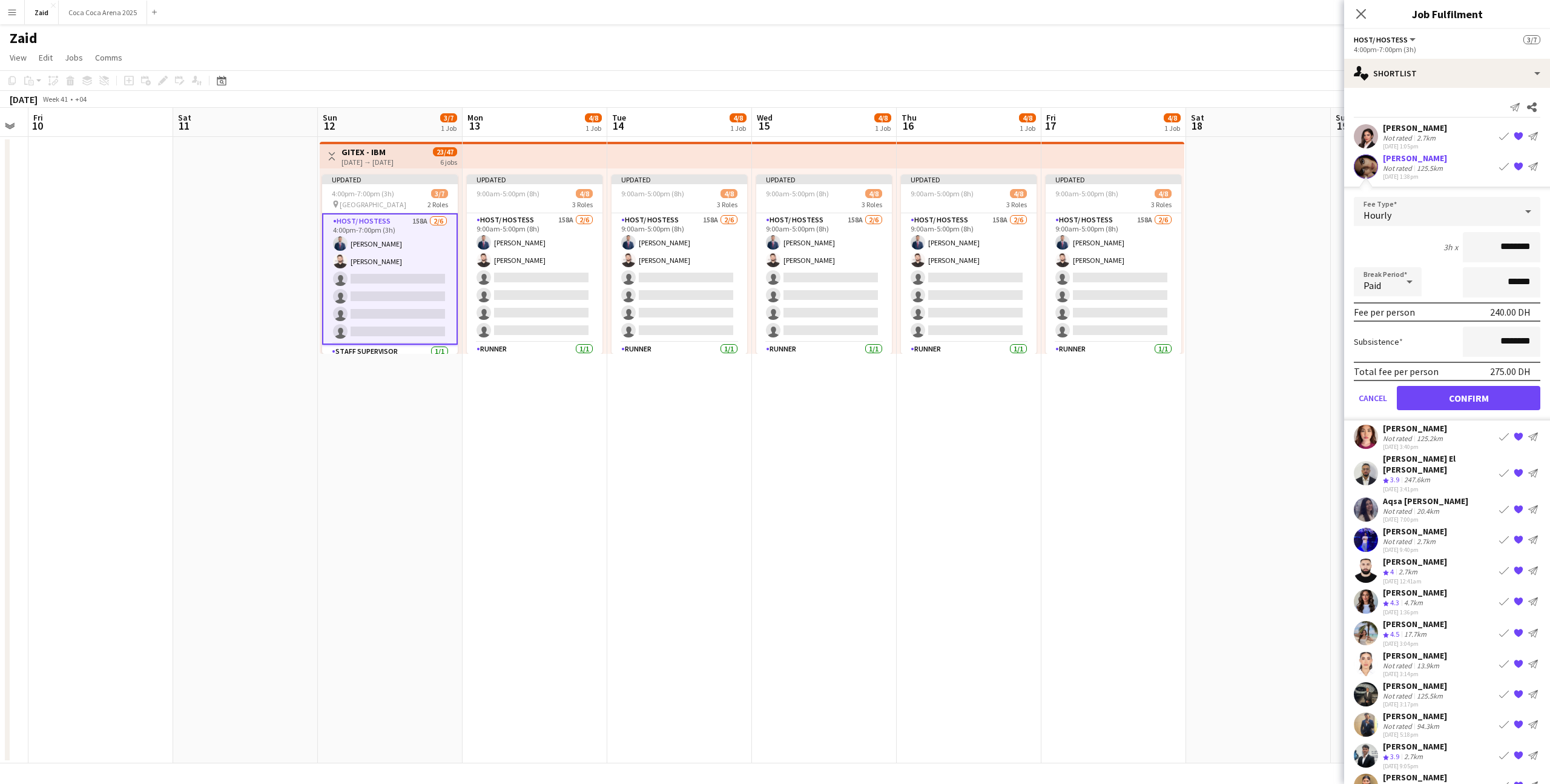
click at [1459, 168] on div "Mariam Managadze Not rated 125.5km 20-08-2025 1:38pm Book crew {{ spriteTitle }…" at bounding box center [1447, 166] width 206 height 28
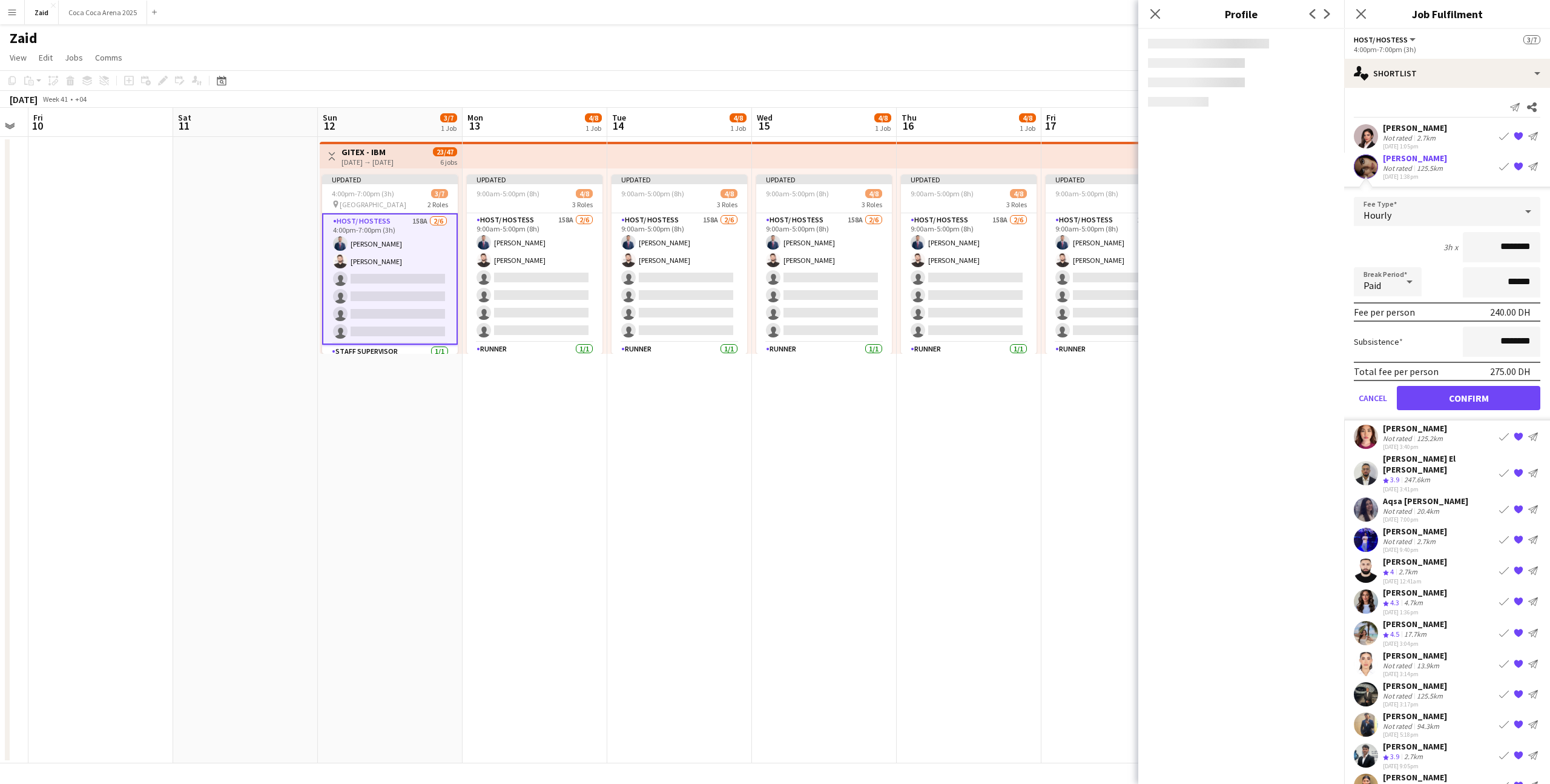
click at [1441, 125] on div "Nicole Parra Not rated 2.7km 20-08-2025 1:05pm Book crew {{ spriteTitle }} Send…" at bounding box center [1447, 136] width 206 height 28
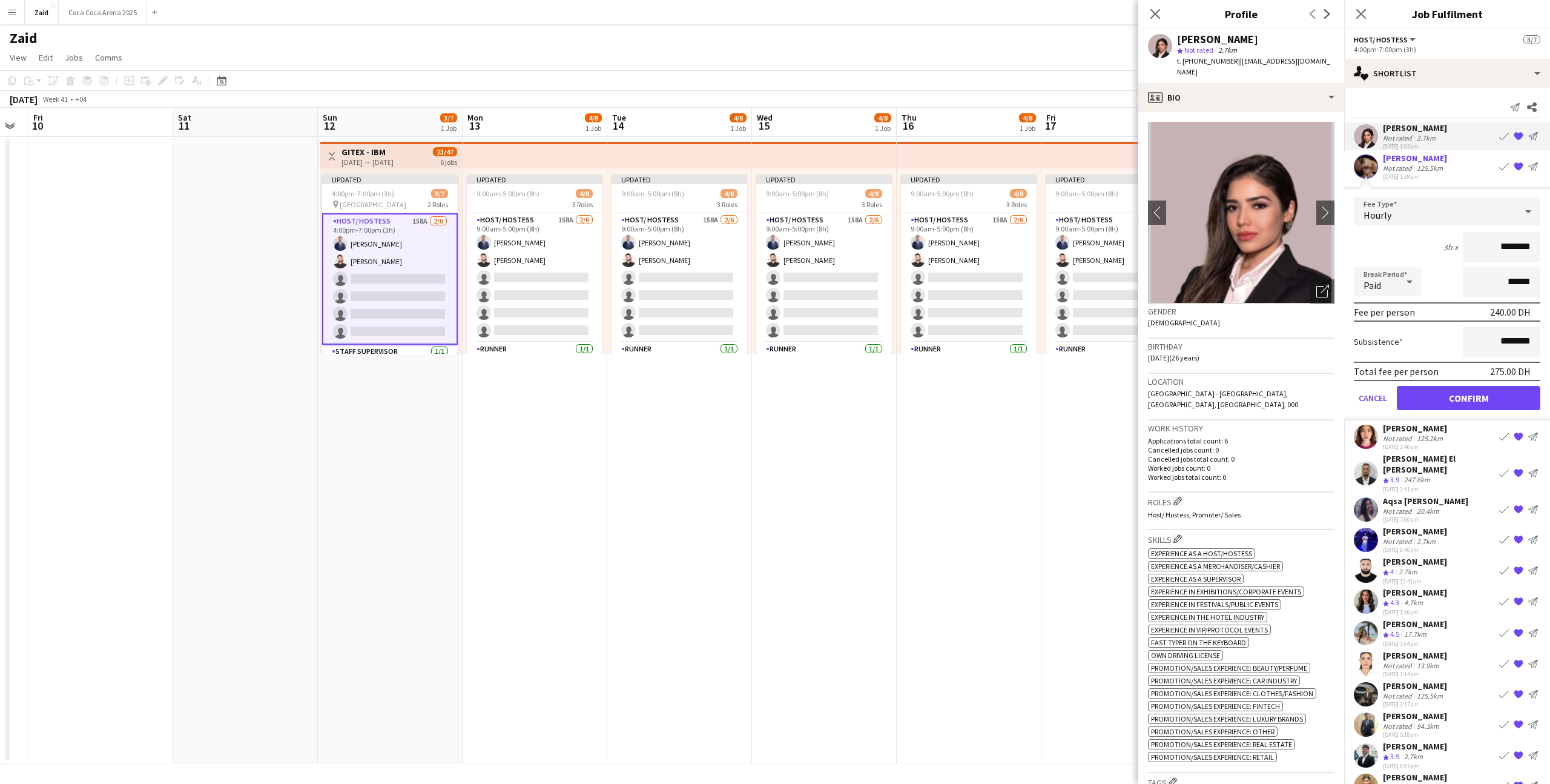
click at [1017, 514] on app-date-cell "Updated 9:00am-5:00pm (8h) 4/8 3 Roles Host/ Hostess 158A [DATE] 9:00am-5:00pm …" at bounding box center [969, 450] width 145 height 626
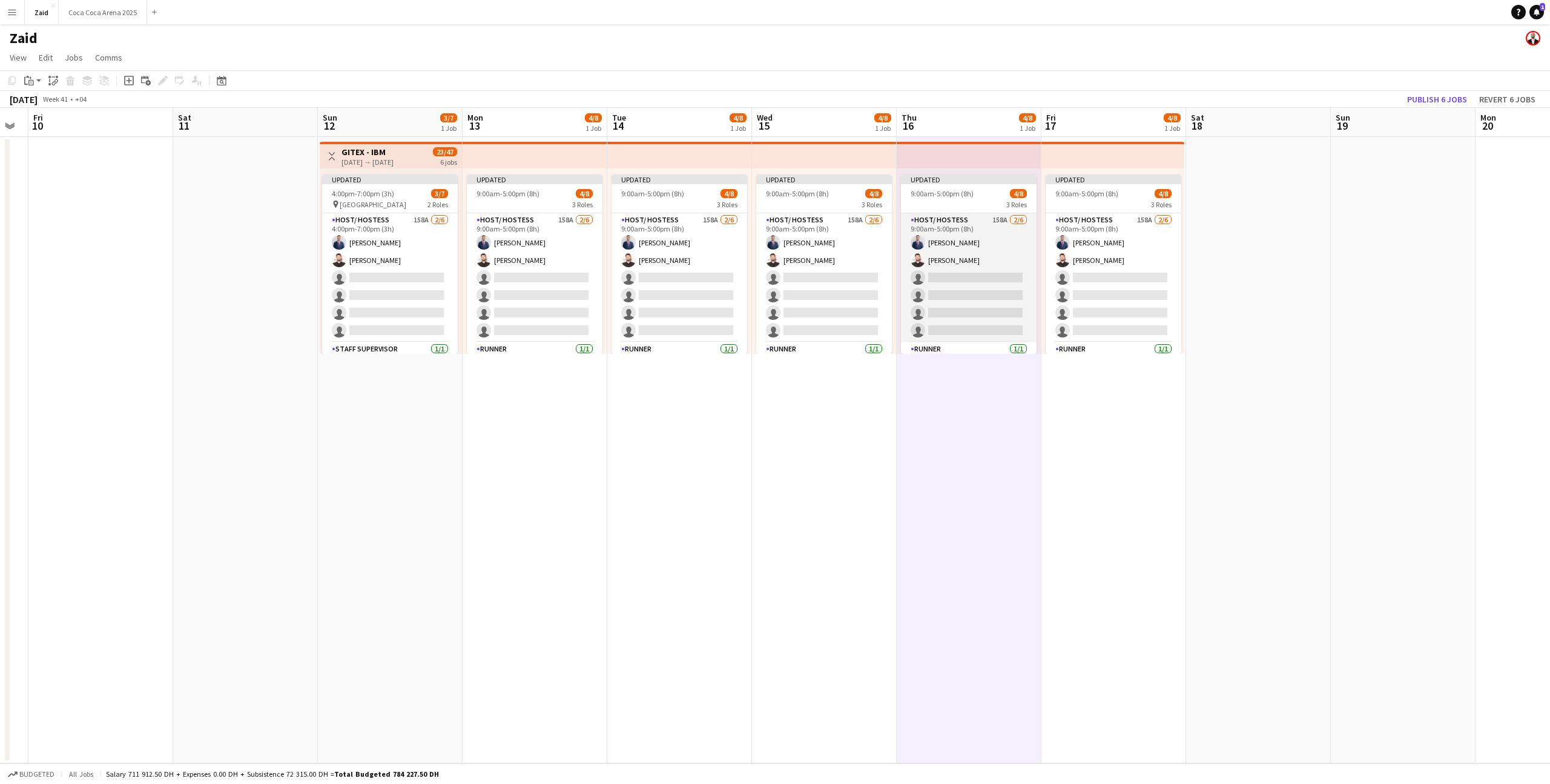
click at [1031, 260] on app-card-role "Host/ Hostess 158A [DATE] 9:00am-5:00pm (8h) [PERSON_NAME] [PERSON_NAME] single…" at bounding box center [969, 278] width 135 height 129
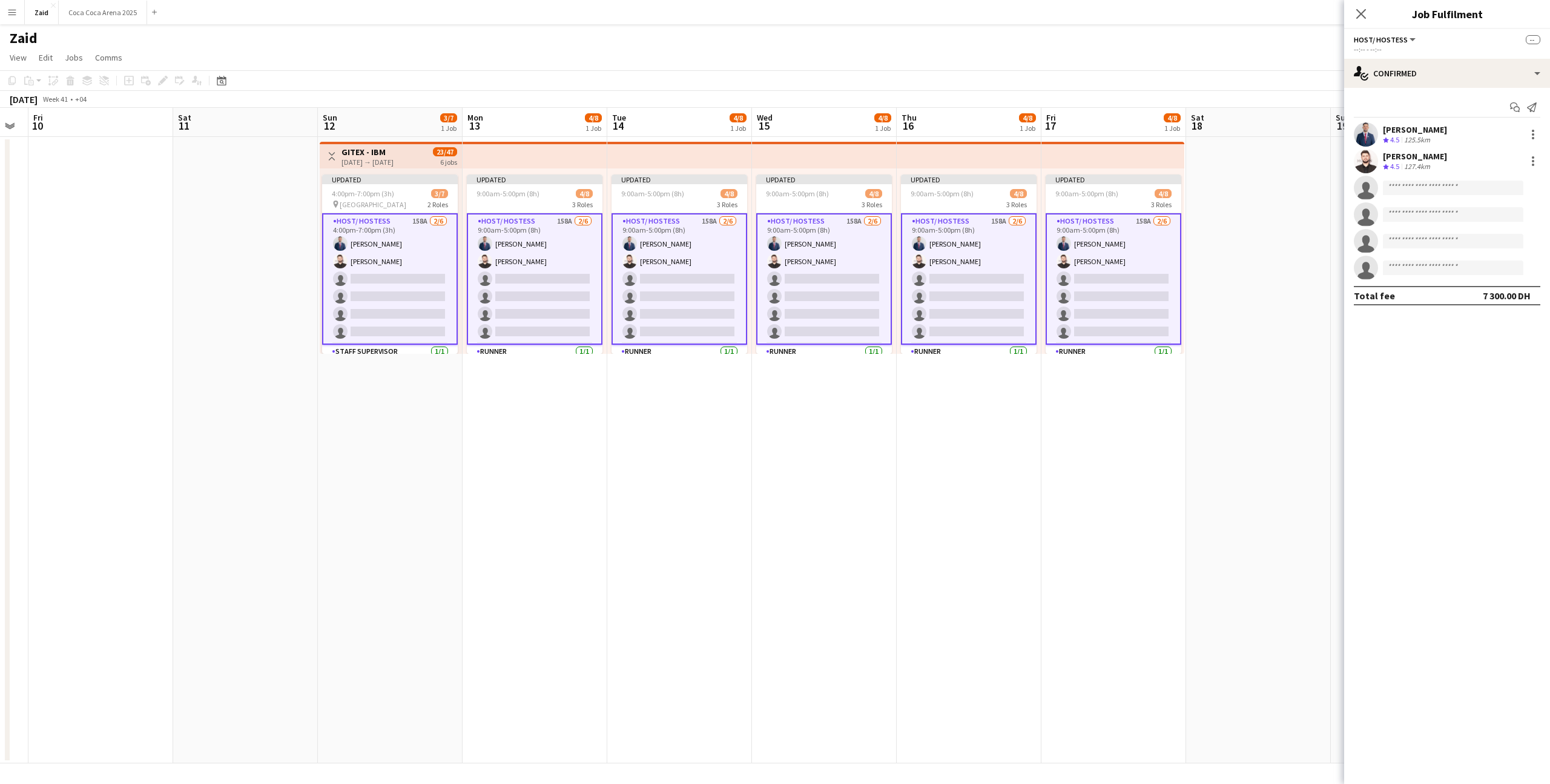
click at [1194, 282] on app-date-cell at bounding box center [1259, 450] width 145 height 626
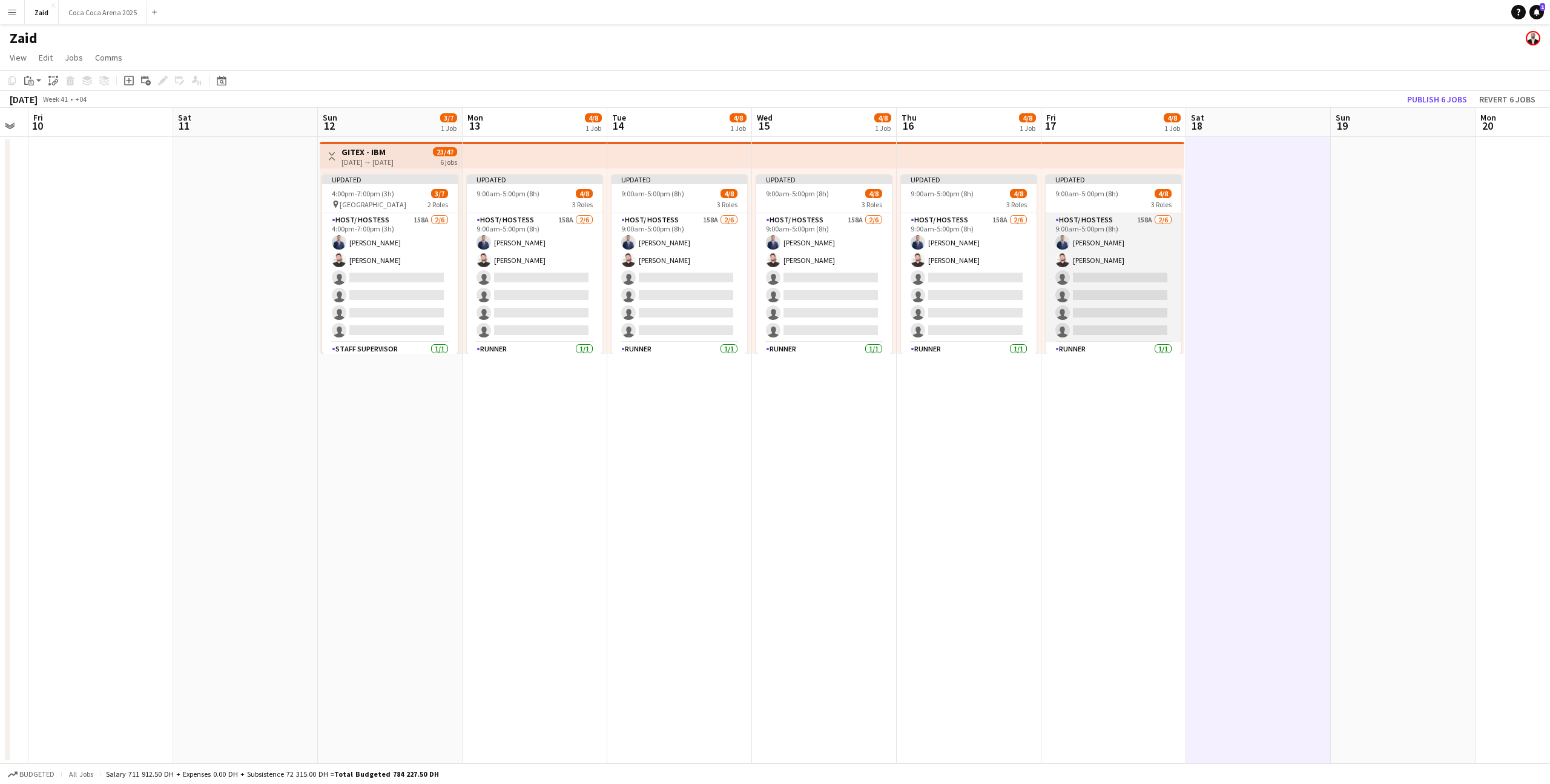
click at [1113, 256] on app-card-role "Host/ Hostess 158A [DATE] 9:00am-5:00pm (8h) [PERSON_NAME] [PERSON_NAME] single…" at bounding box center [1114, 278] width 135 height 129
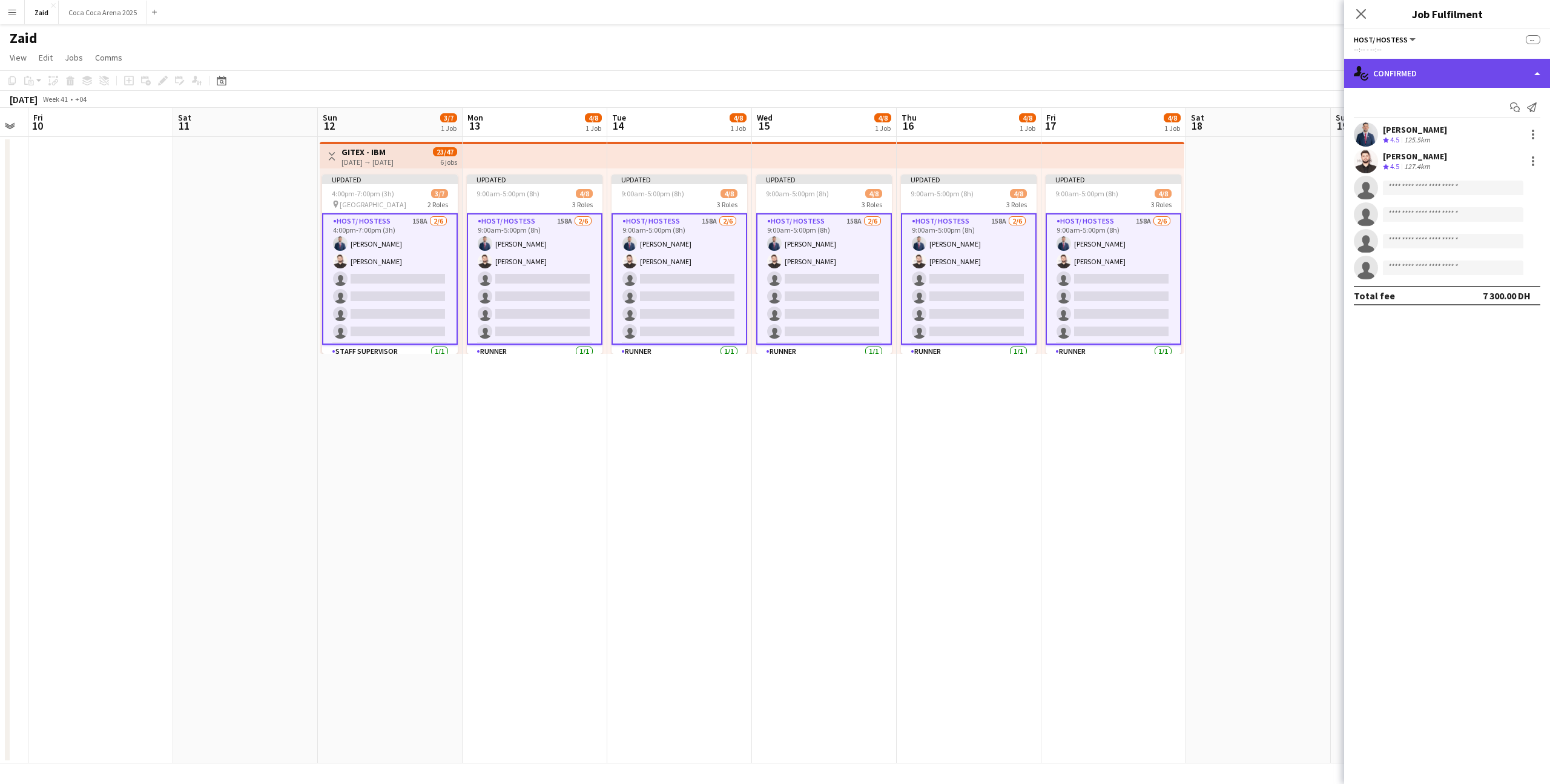
click at [1497, 65] on div "single-neutral-actions-check-2 Confirmed" at bounding box center [1447, 74] width 206 height 29
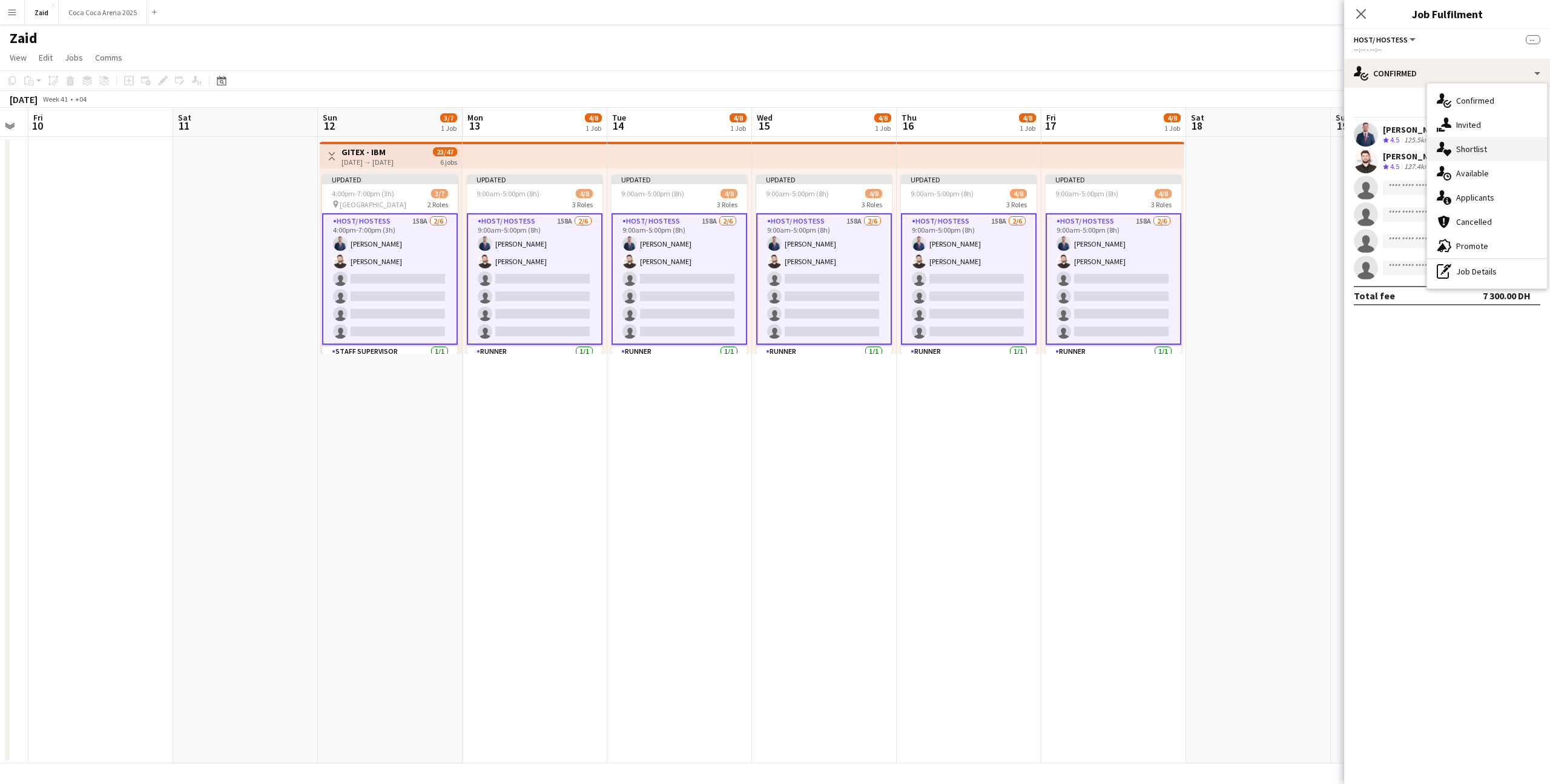
click at [1507, 143] on div "single-neutral-actions-heart Shortlist" at bounding box center [1487, 149] width 120 height 24
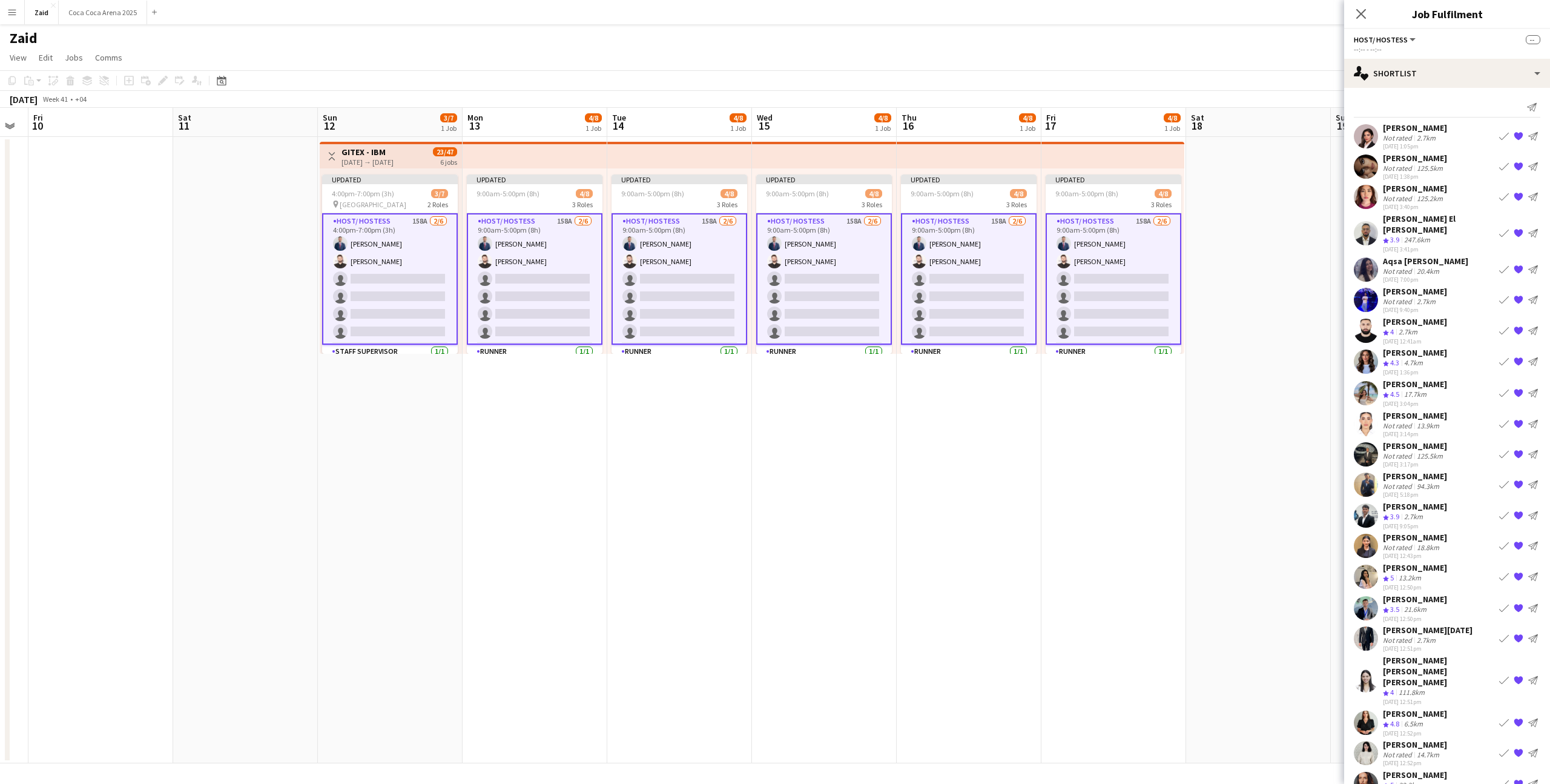
click at [1439, 135] on div "Nicole Parra Not rated 2.7km 20-08-2025 1:05pm Book crew {{ spriteTitle }} Send…" at bounding box center [1447, 136] width 206 height 28
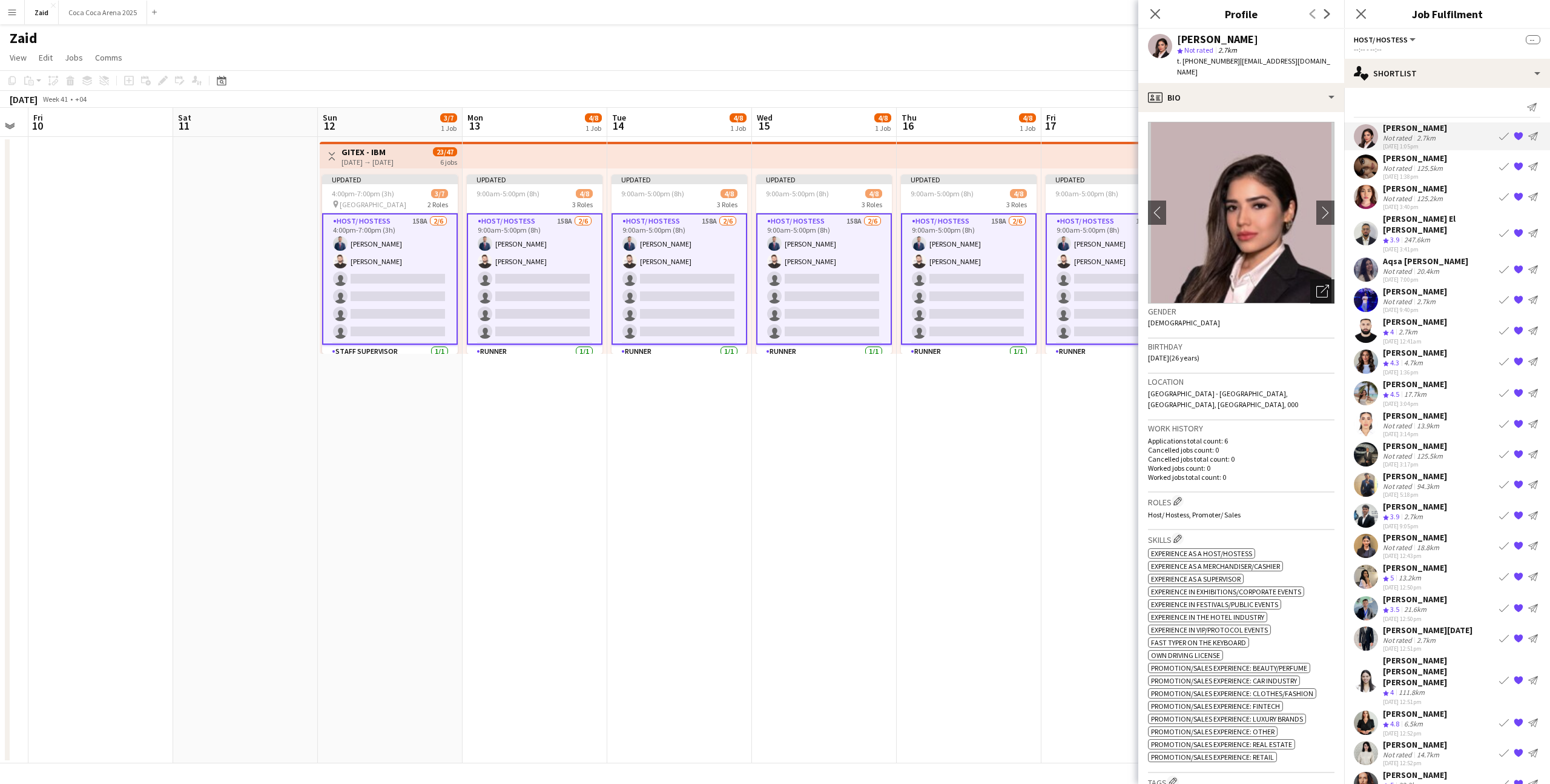
click at [1319, 284] on icon "Open photos pop-in" at bounding box center [1323, 290] width 13 height 13
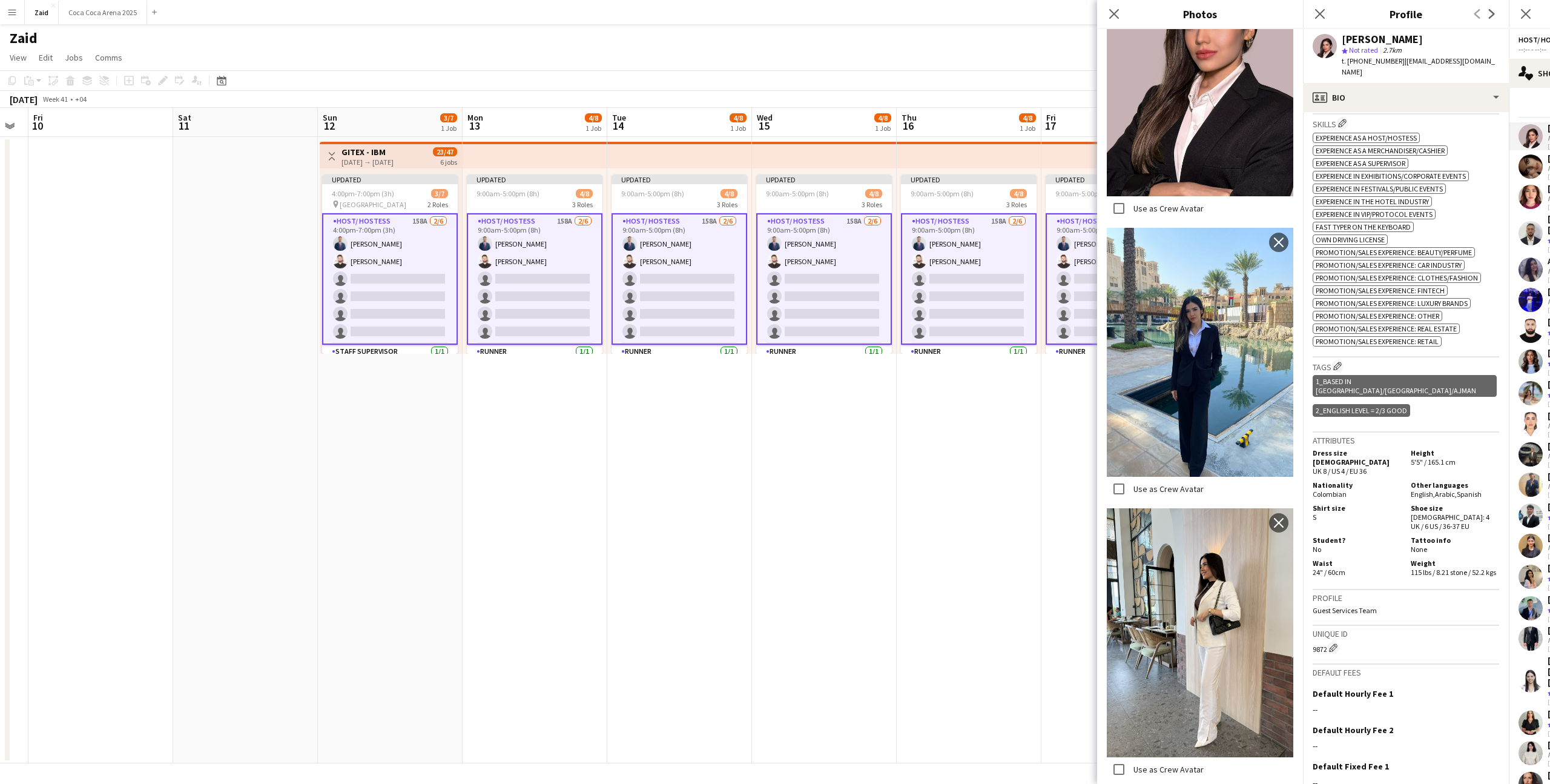
scroll to position [415, 0]
click at [1406, 504] on div "Shoe size Female: 4 UK / 6 US / 36-37 EU" at bounding box center [1452, 518] width 93 height 27
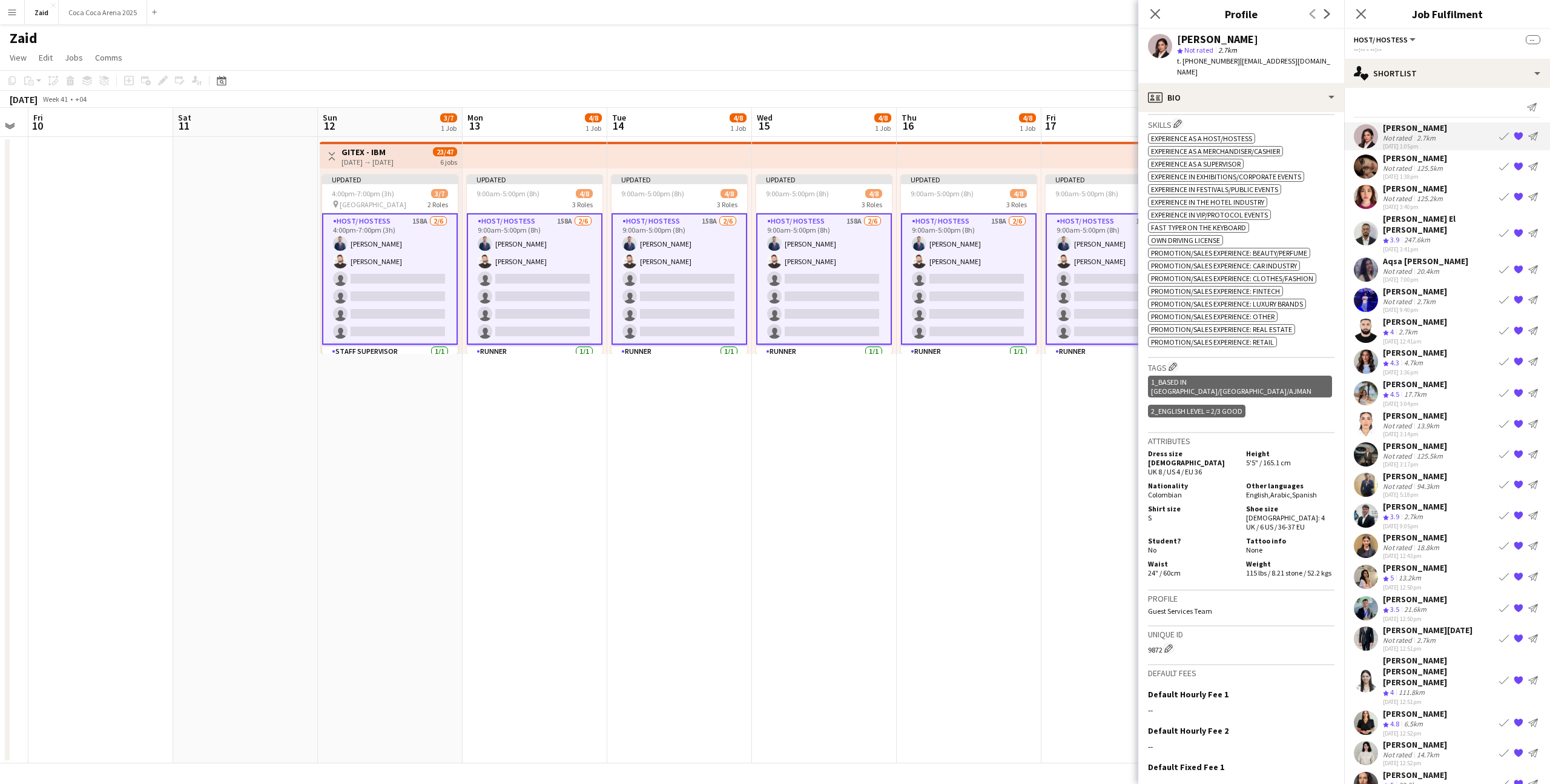
click at [1459, 199] on div "Yuela Bucoy Not rated 125.2km 20-08-2025 3:40pm Book crew {{ spriteTitle }} Sen…" at bounding box center [1447, 196] width 206 height 28
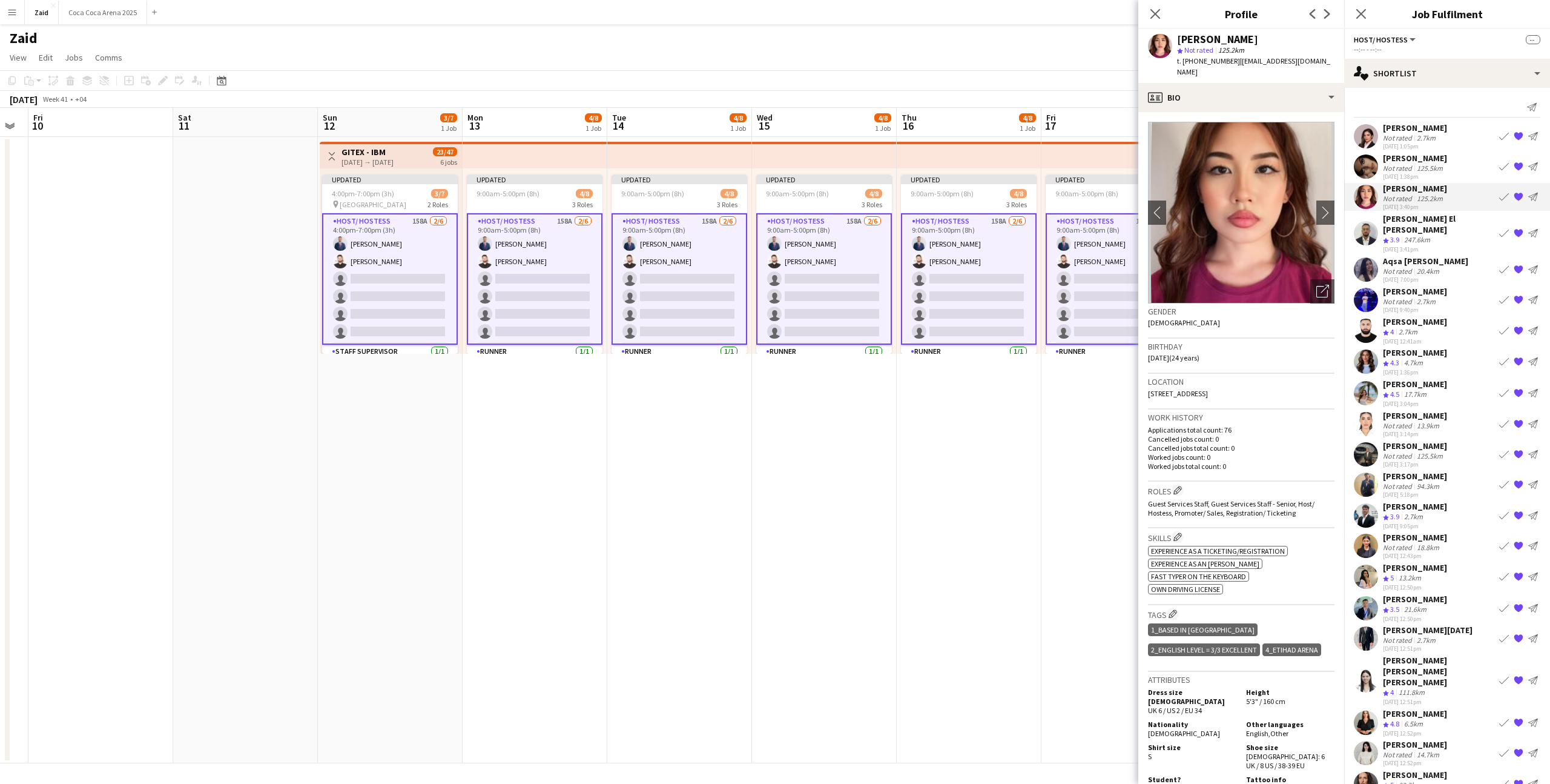
click at [1515, 198] on app-icon "{{ spriteTitle }}" at bounding box center [1518, 196] width 9 height 9
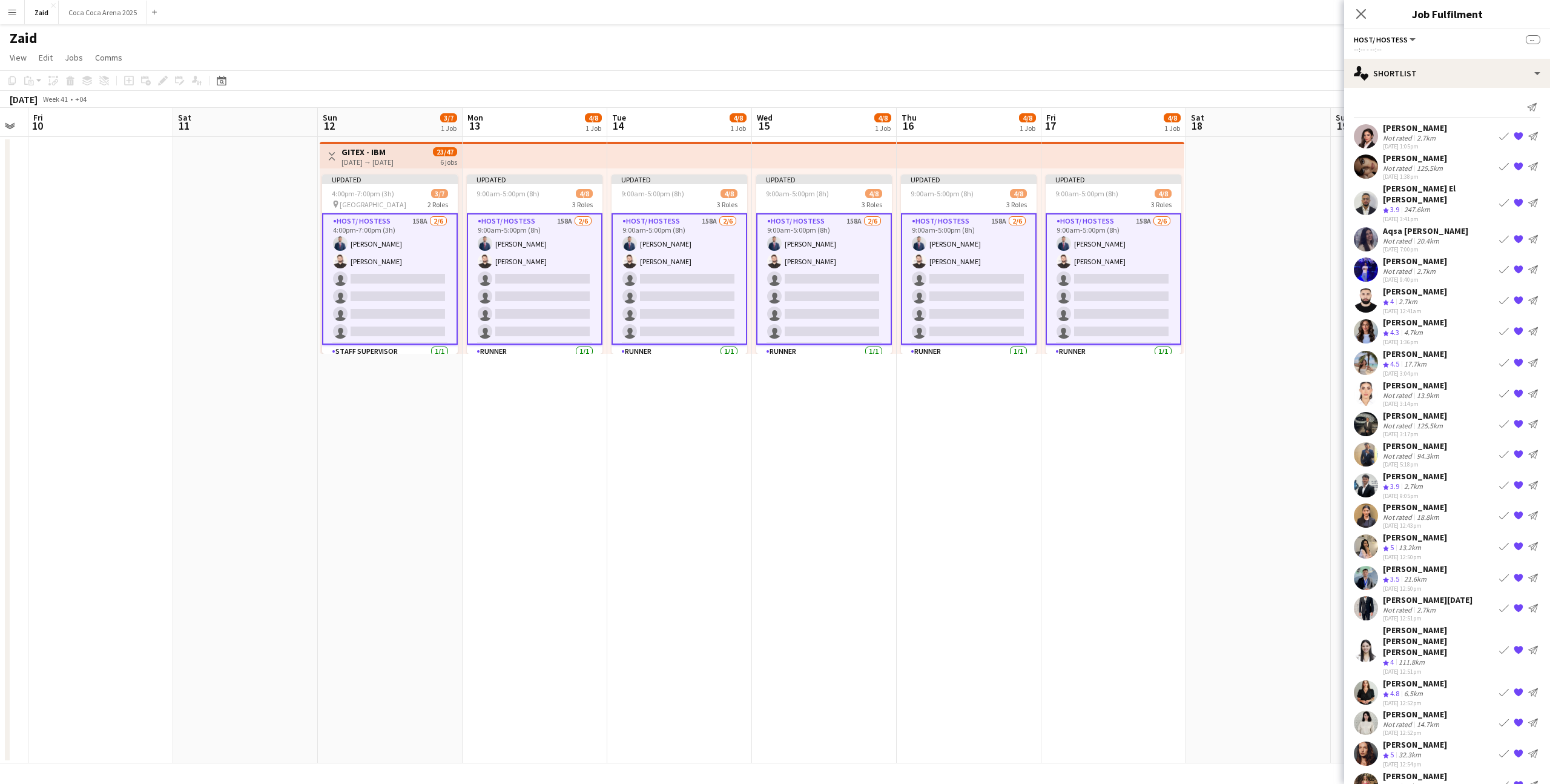
click at [1519, 139] on app-icon "{{ spriteTitle }}" at bounding box center [1518, 135] width 9 height 9
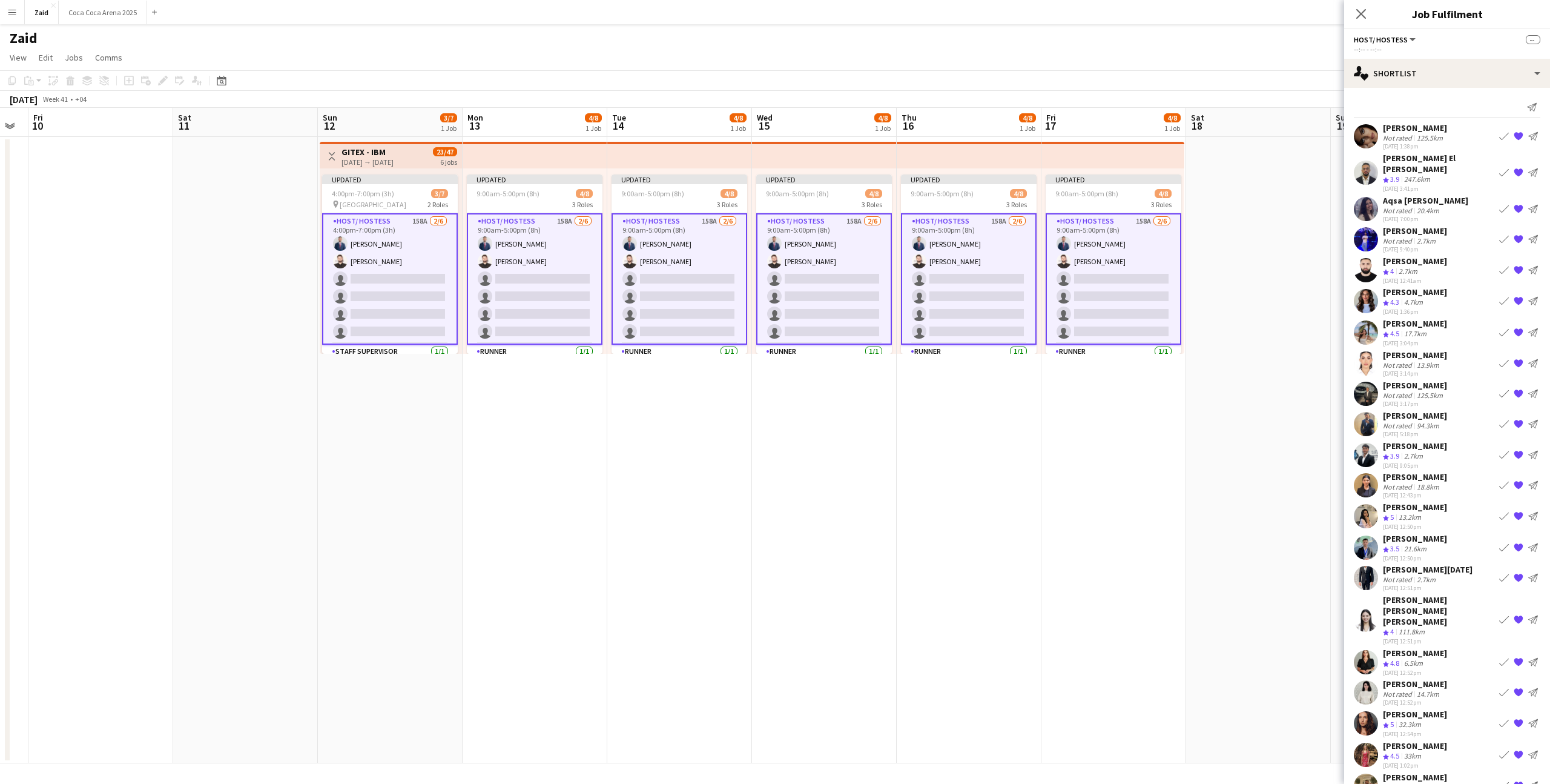
click at [1437, 139] on div "125.5km" at bounding box center [1430, 137] width 31 height 9
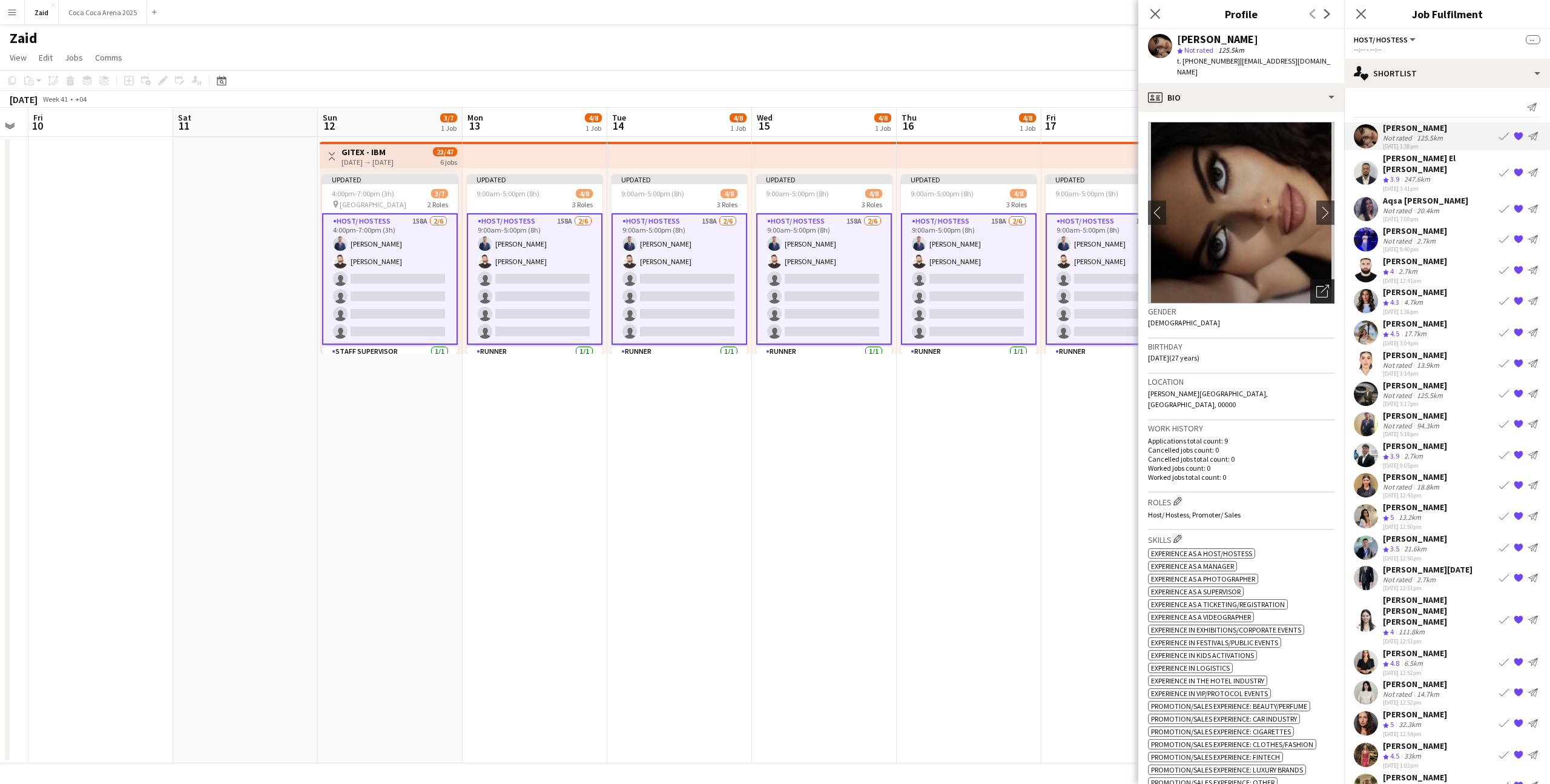
click at [1312, 296] on div "Open photos pop-in" at bounding box center [1323, 291] width 24 height 24
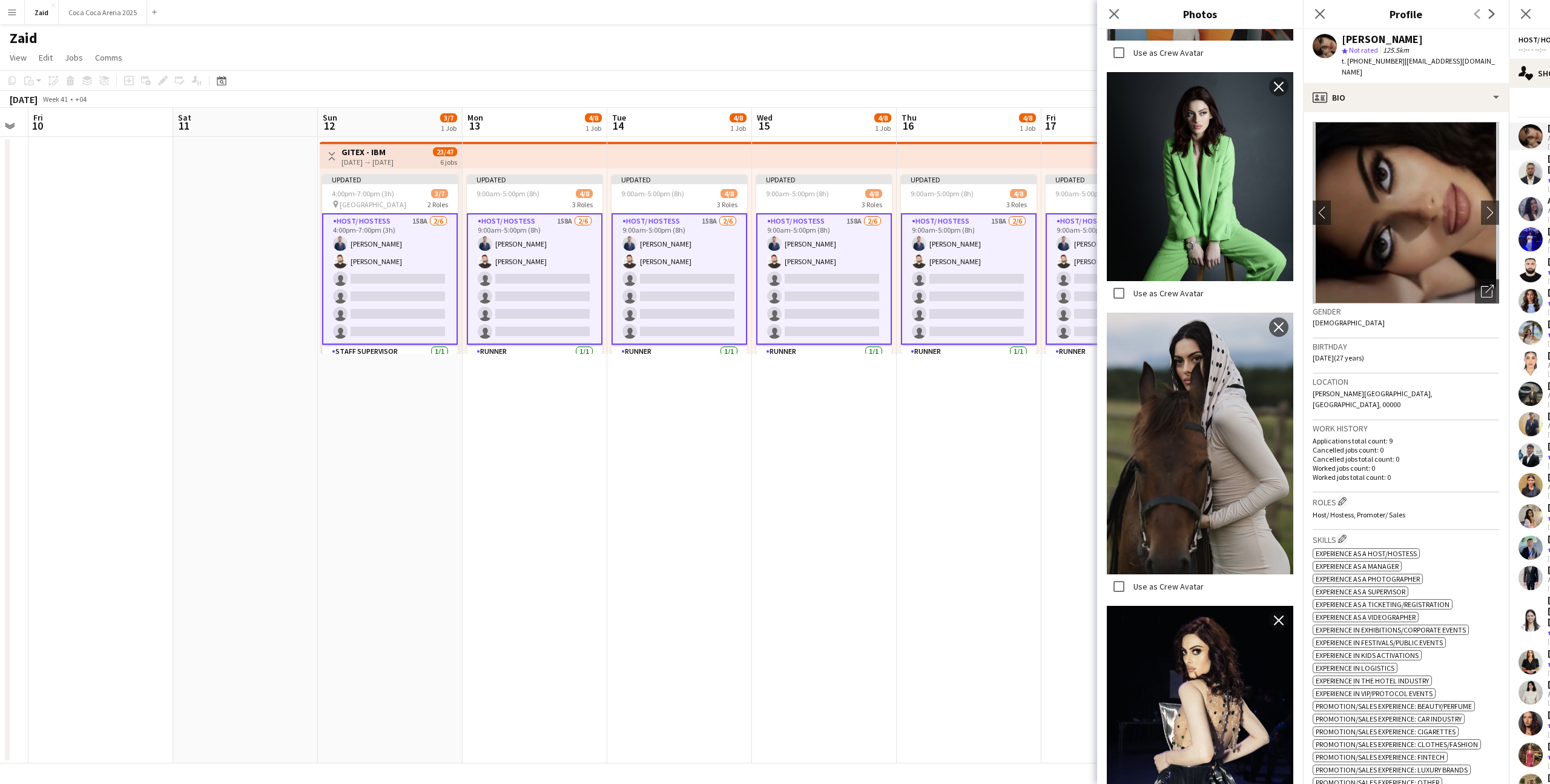
scroll to position [4404, 0]
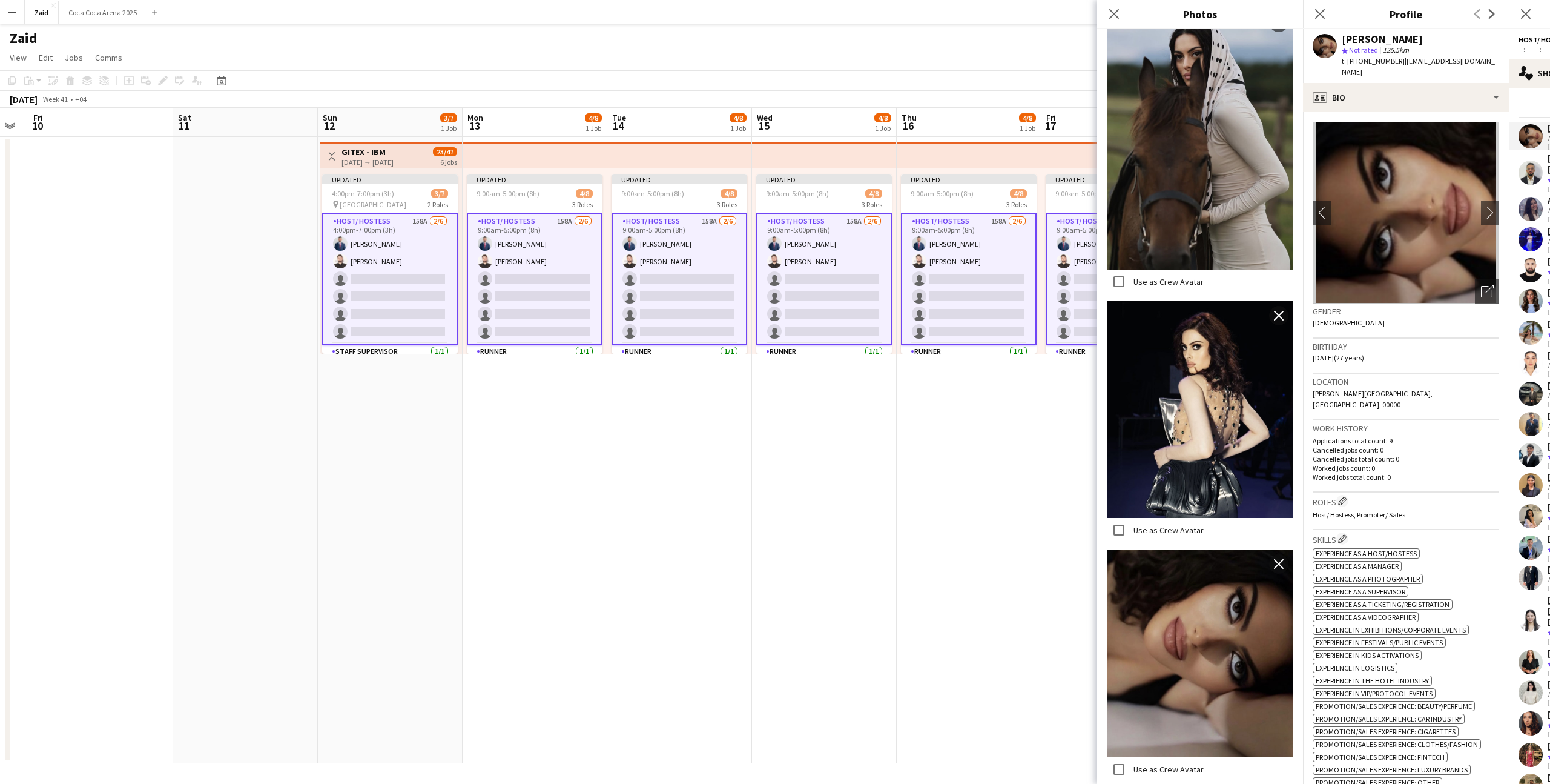
click at [1374, 81] on div "Mariam Managadze star Not rated 125.5km t. +971551586189 | mariammanagadze7@gma…" at bounding box center [1406, 56] width 206 height 54
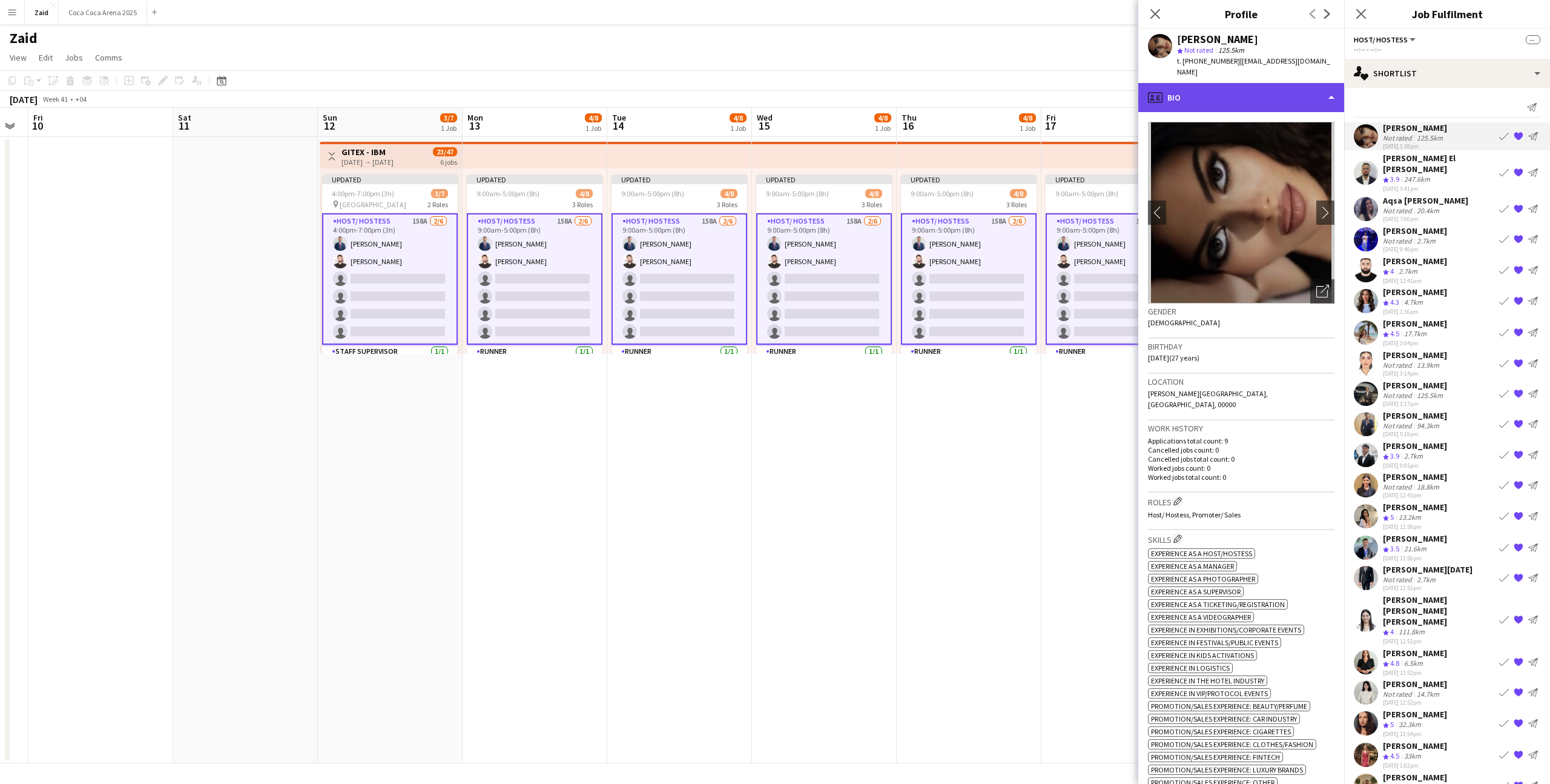
click at [1323, 100] on div "profile Bio" at bounding box center [1242, 98] width 206 height 29
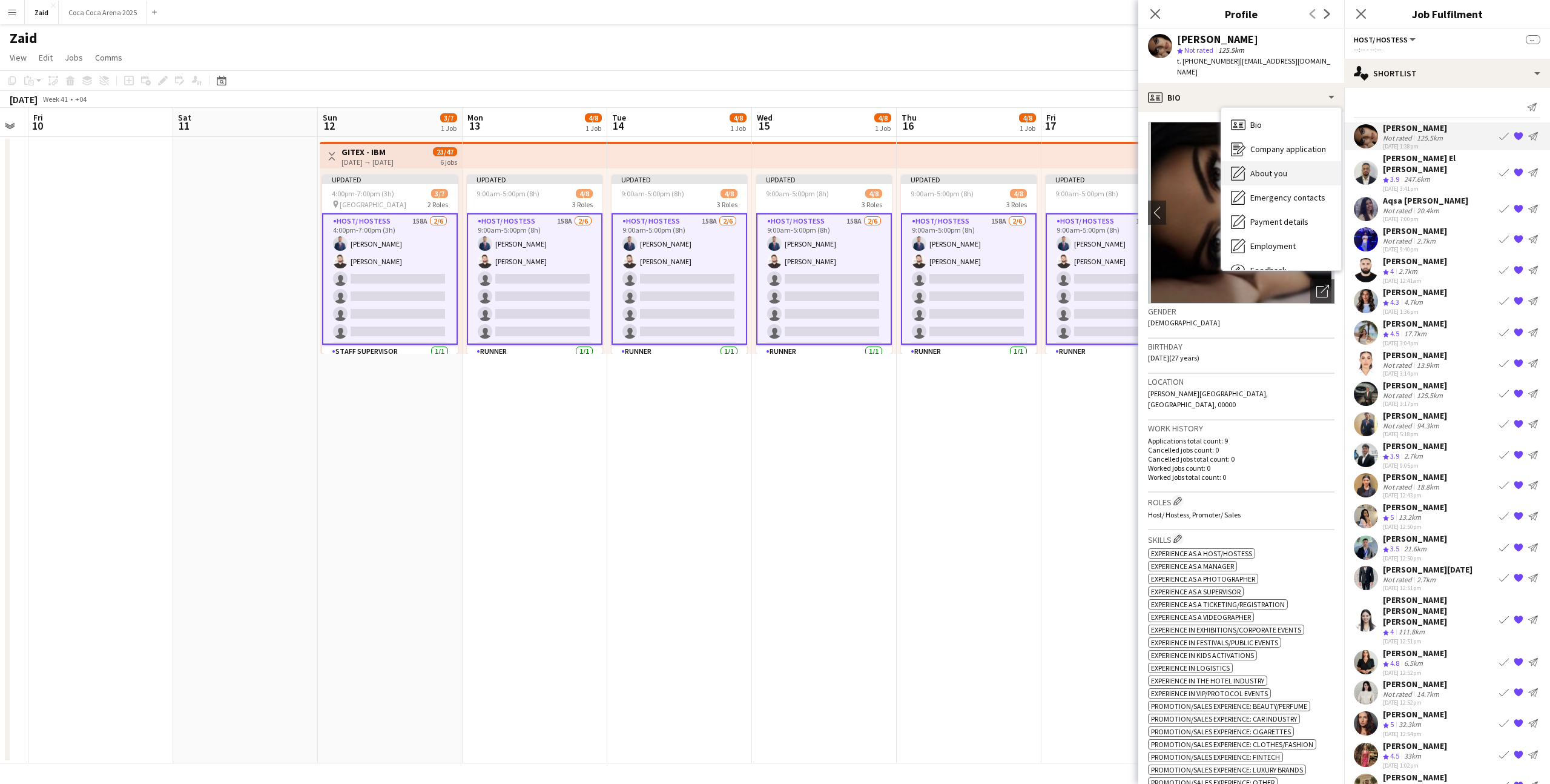
click at [1302, 177] on div "About you About you" at bounding box center [1282, 173] width 120 height 24
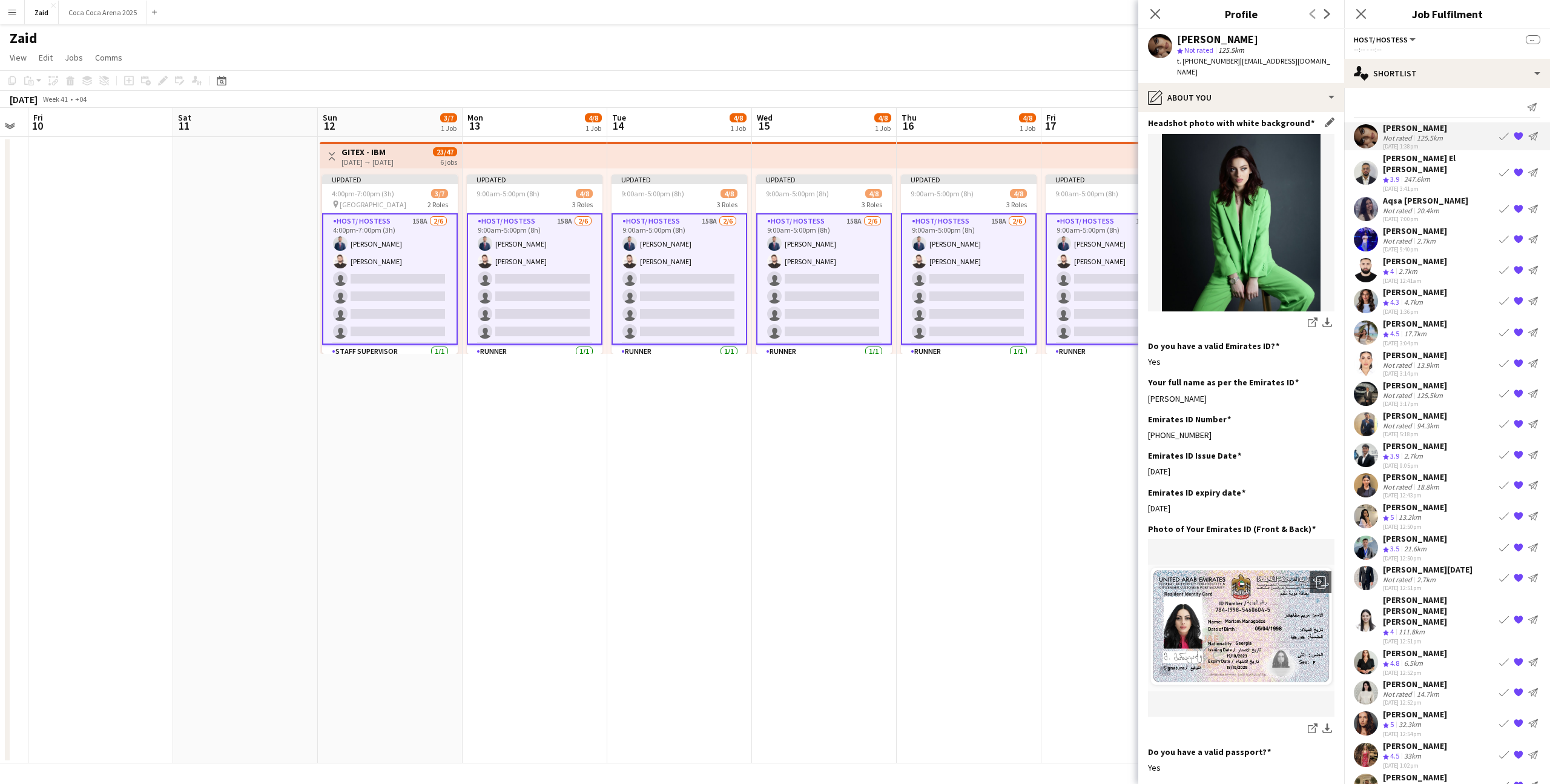
scroll to position [372, 0]
click at [1453, 481] on div "[PERSON_NAME] Not rated 18.8km [DATE] 12:43pm Book crew {{ spriteTitle }} Send …" at bounding box center [1447, 485] width 206 height 28
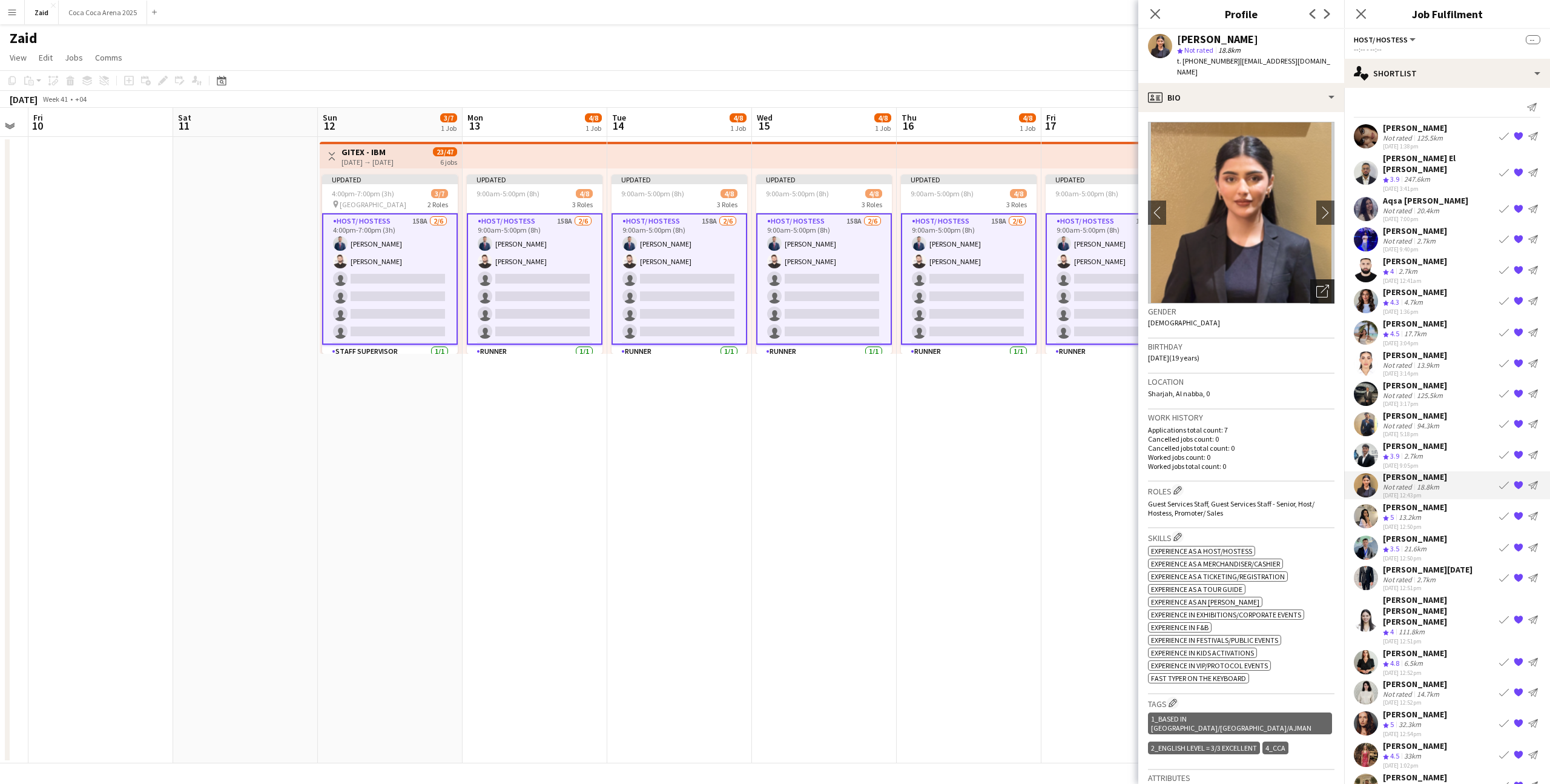
click at [1319, 284] on icon "Open photos pop-in" at bounding box center [1323, 290] width 13 height 13
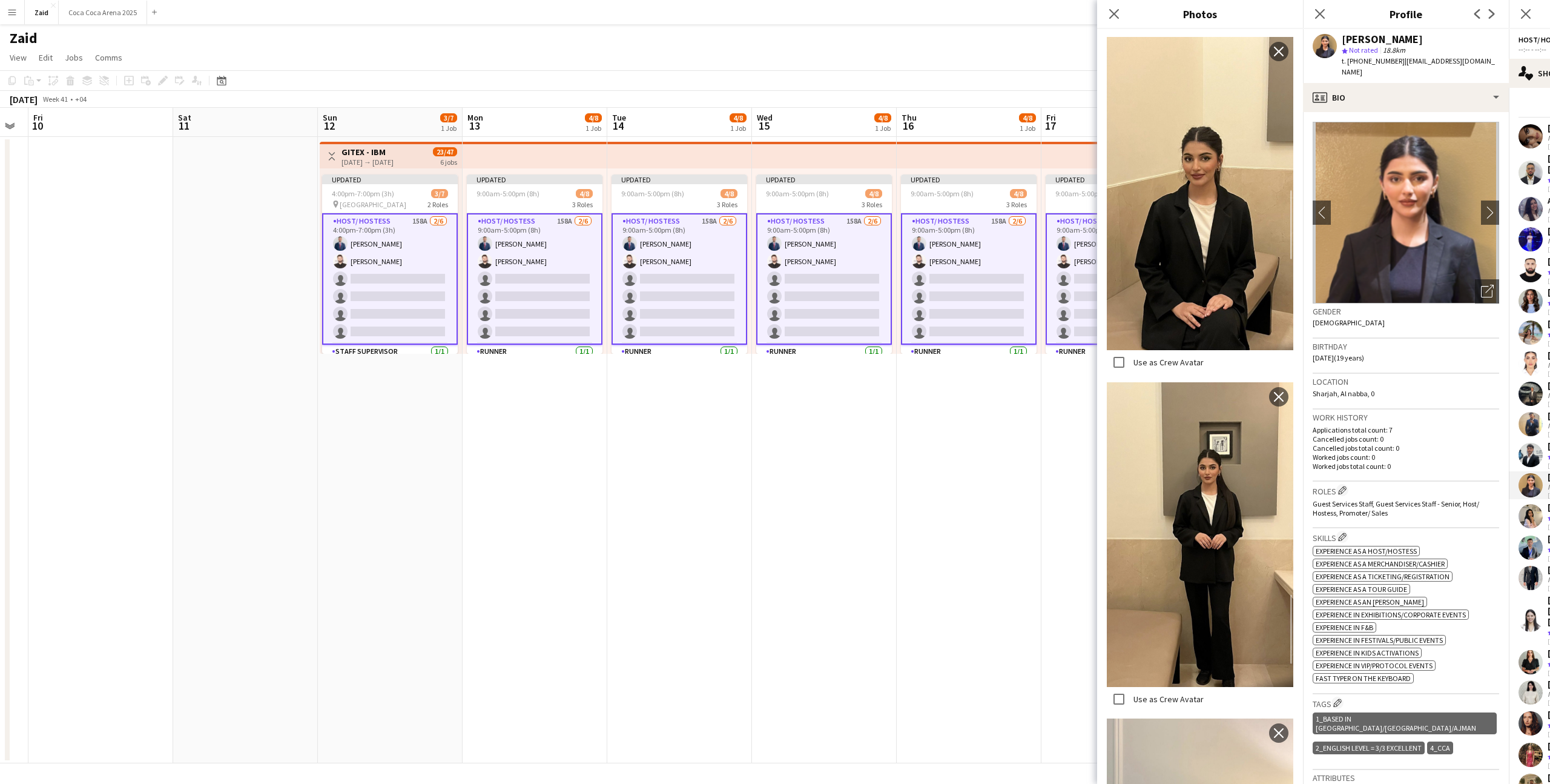
scroll to position [2240, 0]
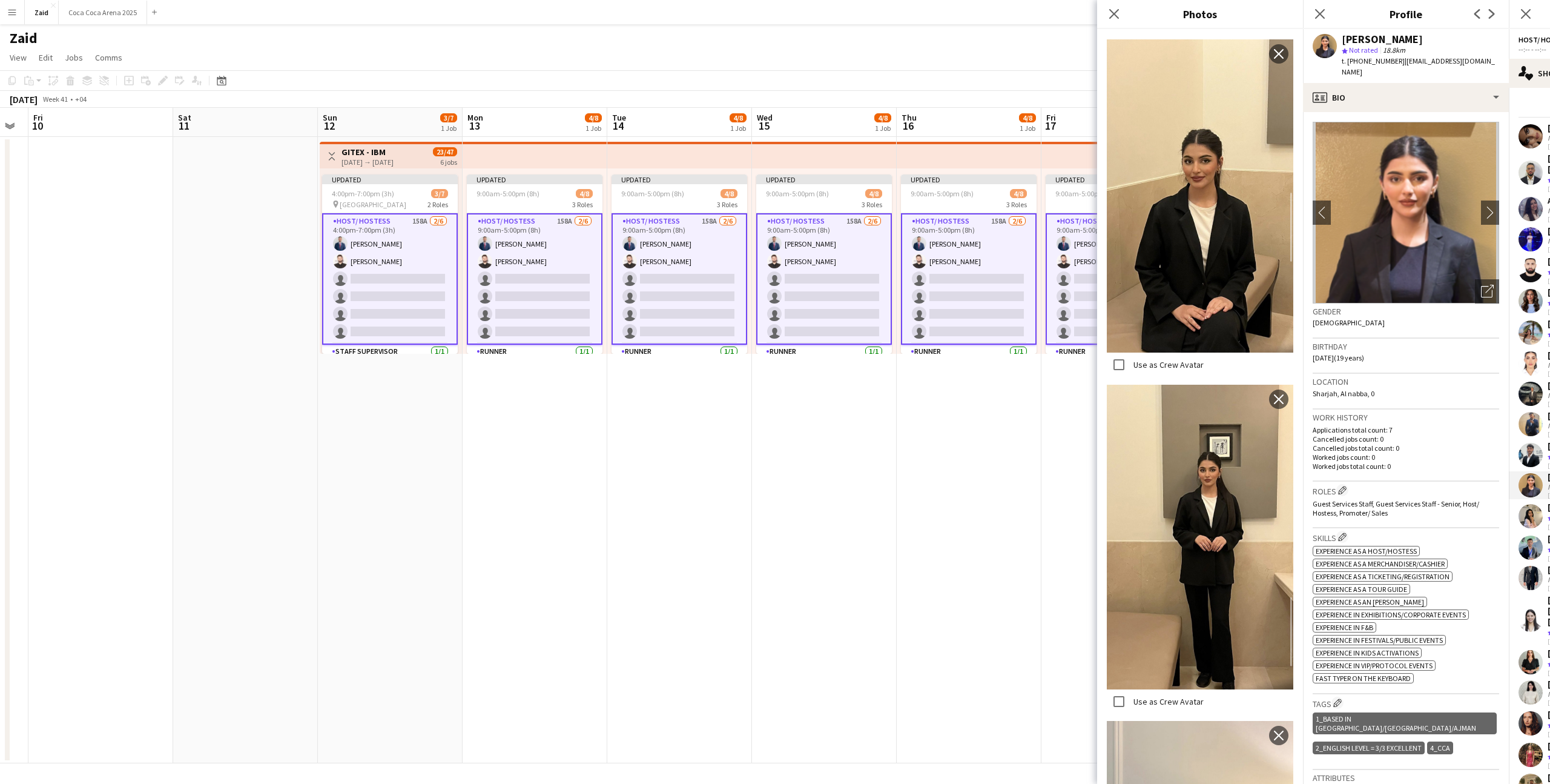
click at [1435, 462] on p "Worked jobs total count: 0" at bounding box center [1406, 466] width 187 height 9
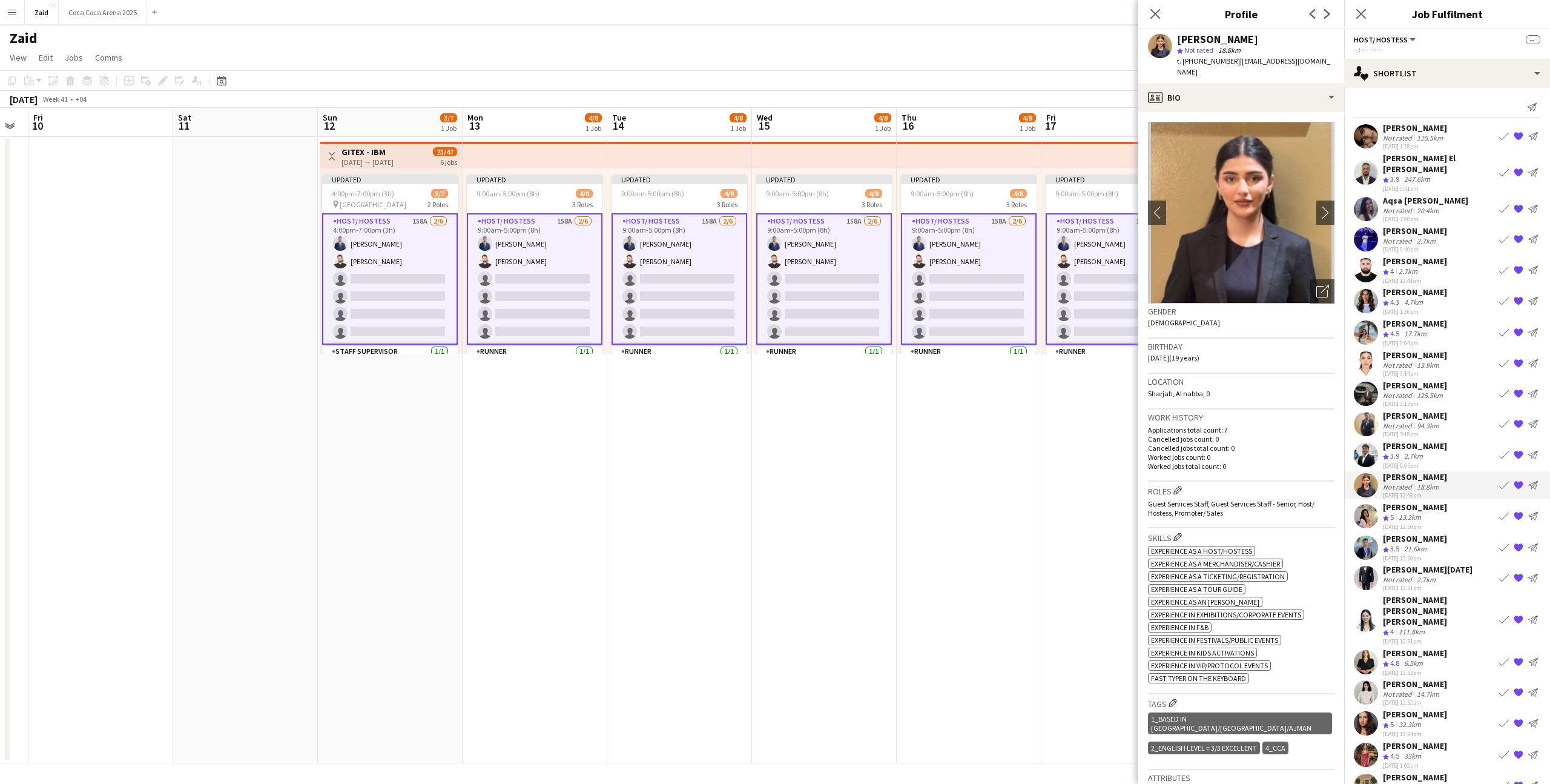
click at [1478, 414] on div "[PERSON_NAME] Not rated 94.3km [DATE] 5:18pm Book crew {{ spriteTitle }} Send n…" at bounding box center [1447, 424] width 206 height 28
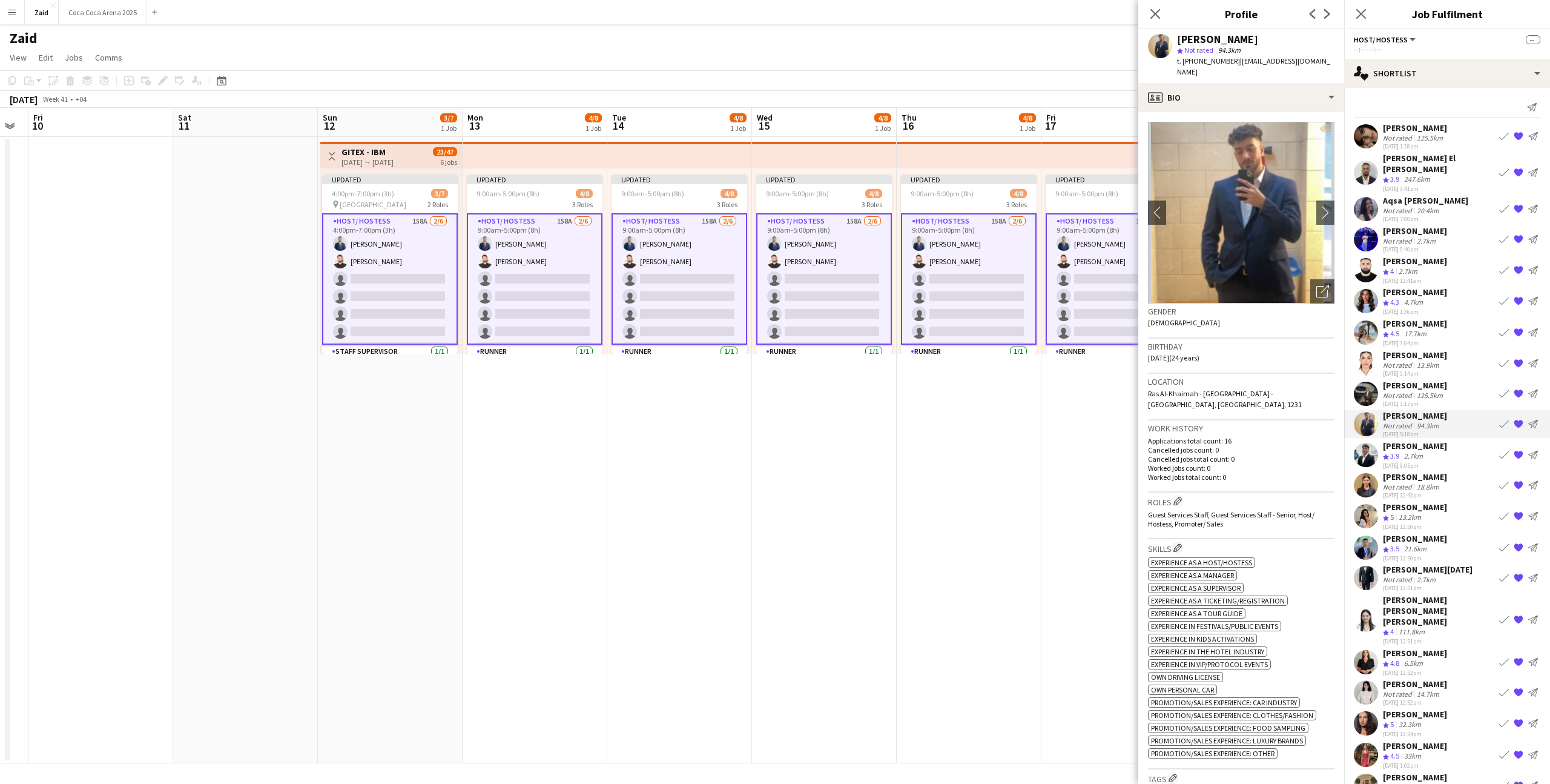
click at [1436, 206] on div "20.4km" at bounding box center [1428, 210] width 27 height 9
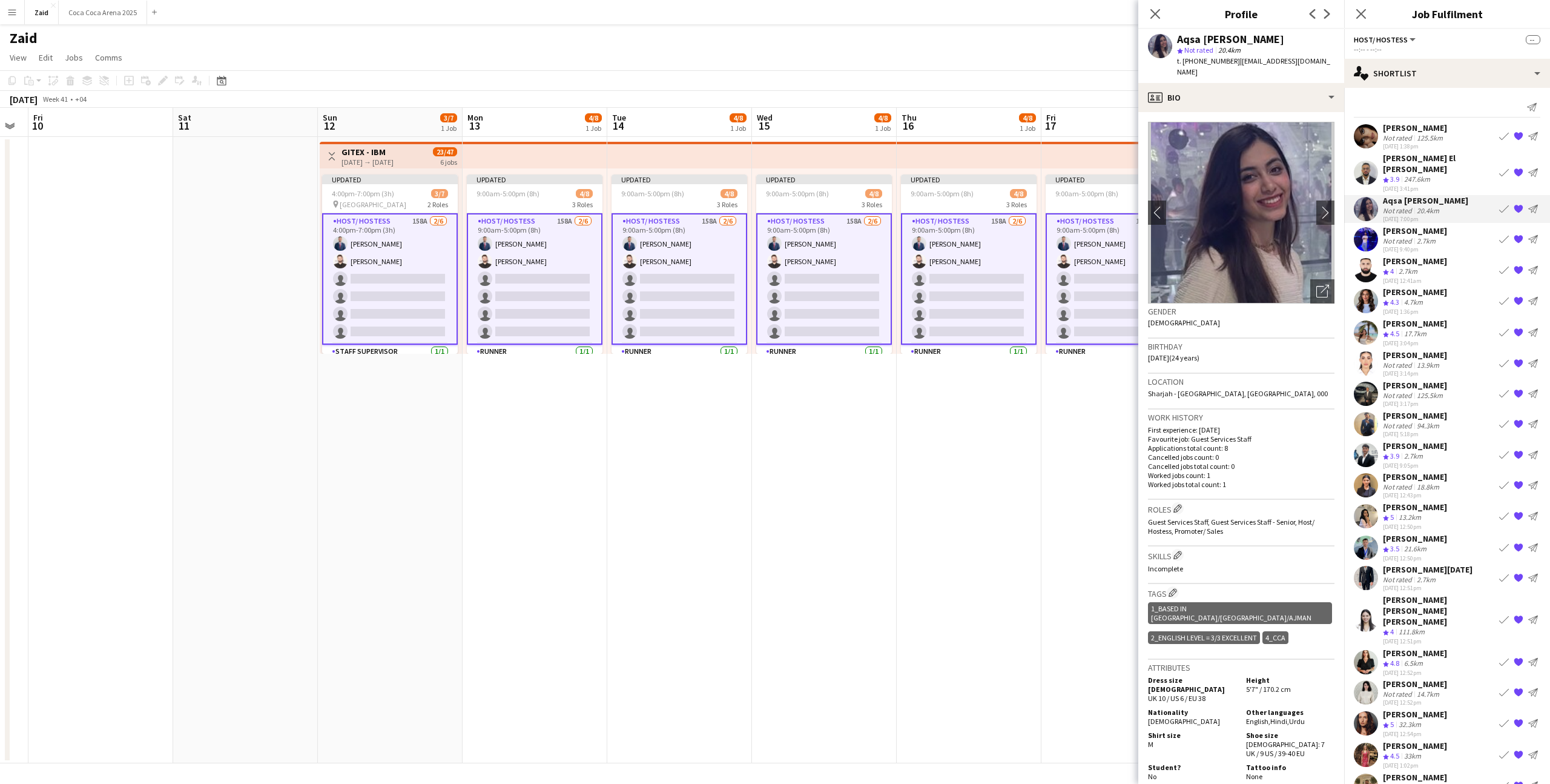
click at [1518, 204] on app-icon "{{ spriteTitle }}" at bounding box center [1518, 208] width 9 height 9
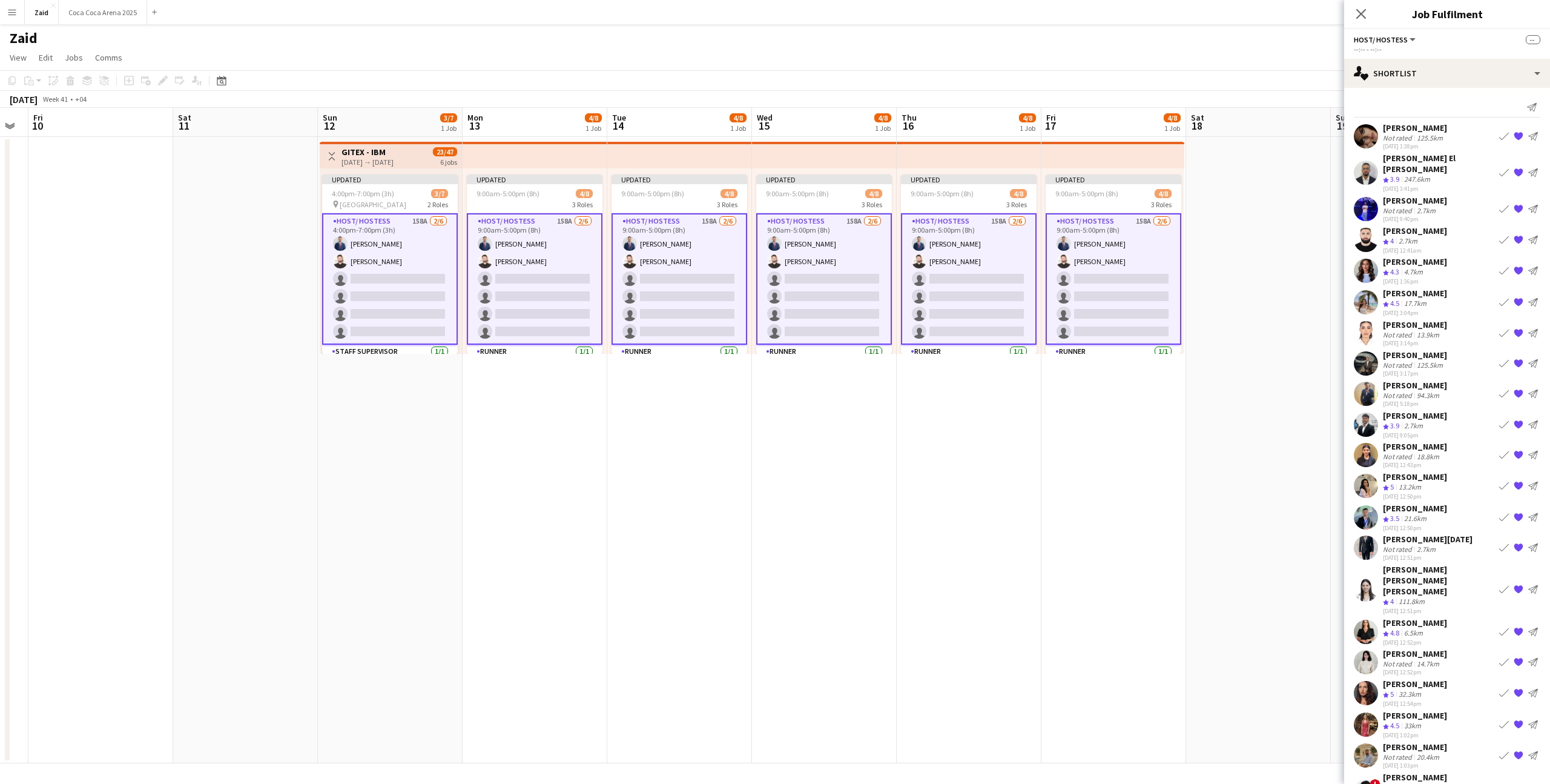
click at [1447, 129] on div "[PERSON_NAME]" at bounding box center [1415, 128] width 64 height 11
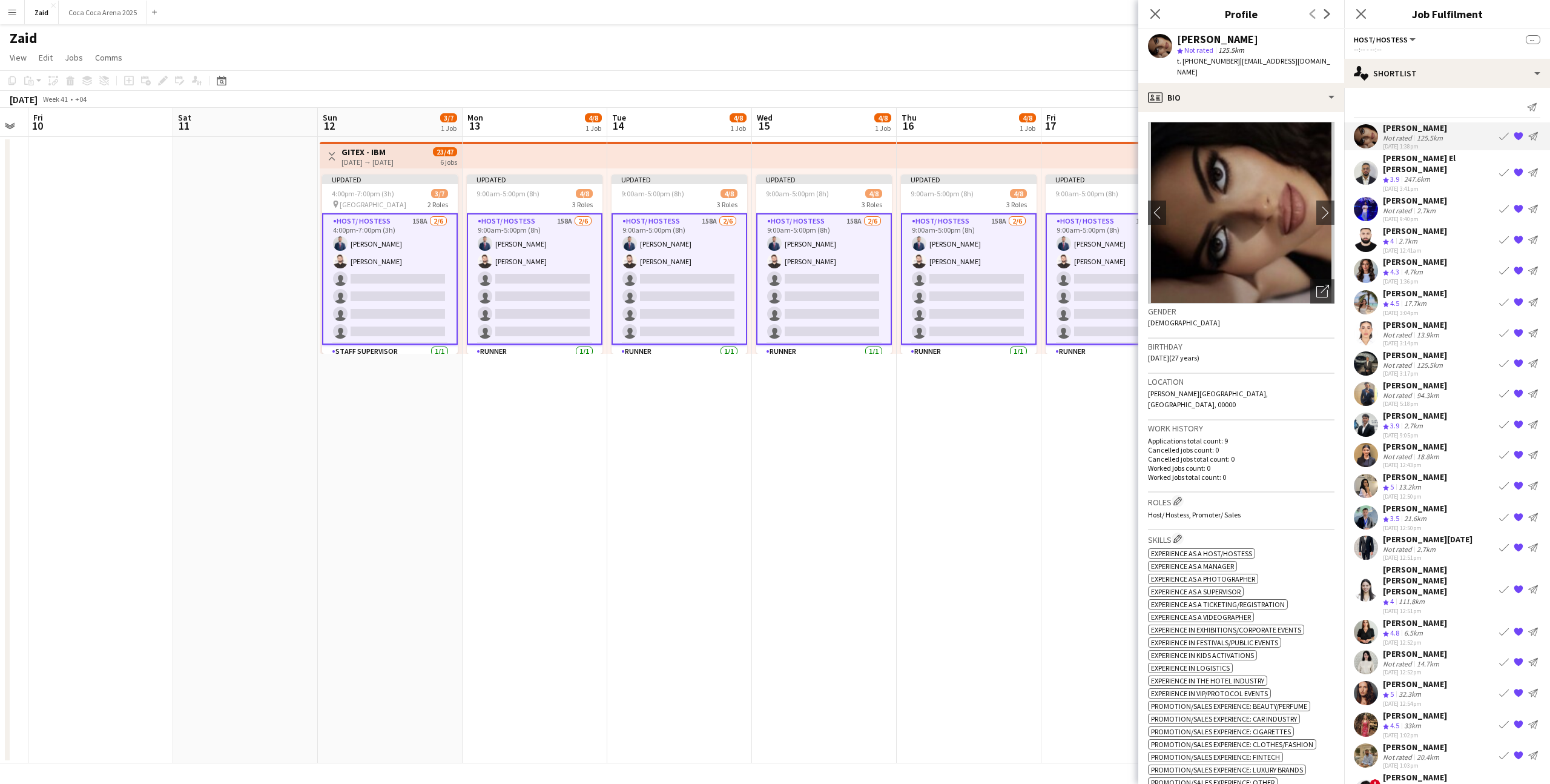
click at [1461, 181] on div "Khalid El Mallah Crew rating 3.9 247.6km 20-08-2025 3:41pm Book crew {{ spriteT…" at bounding box center [1447, 172] width 206 height 40
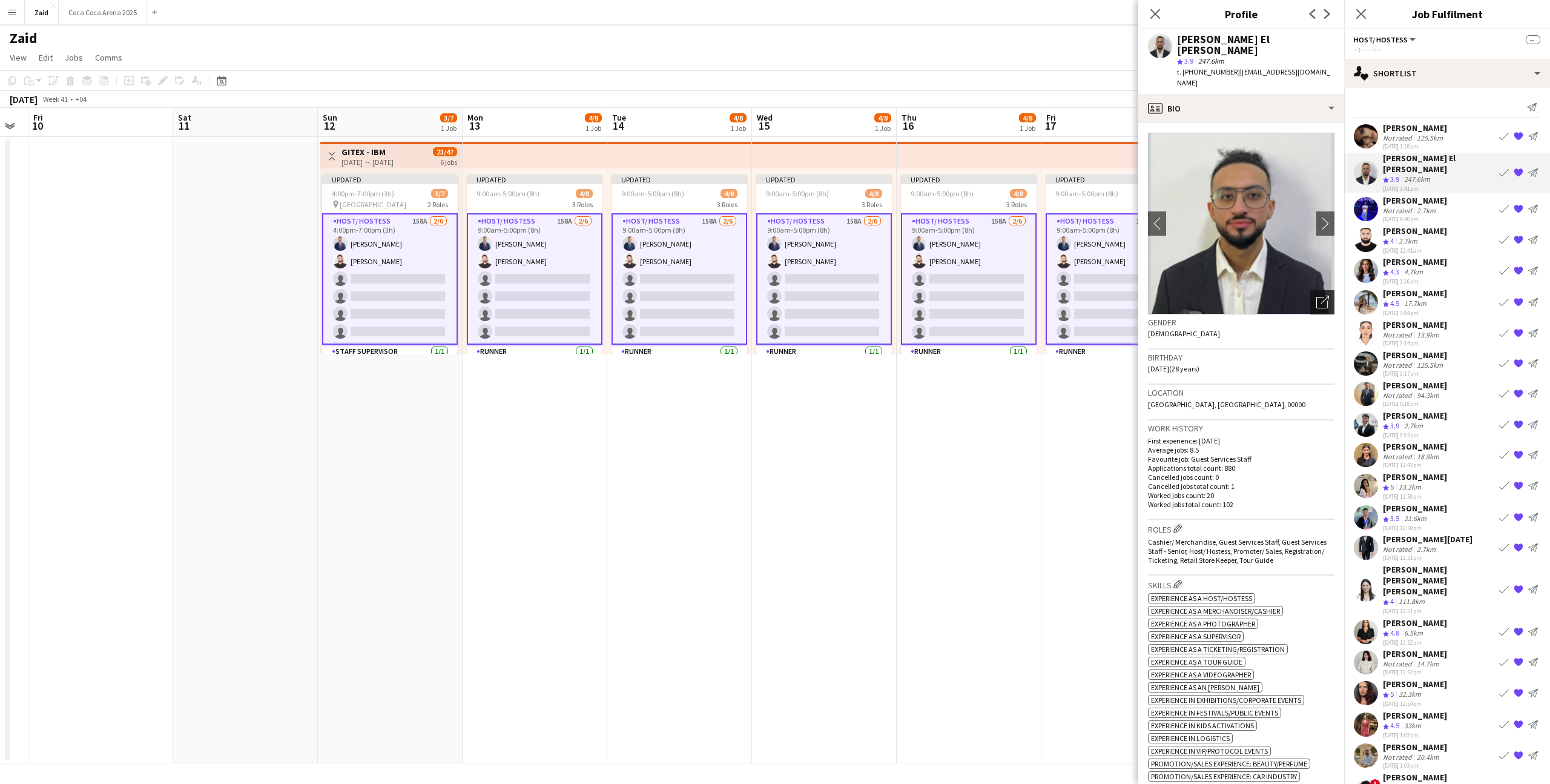
click at [1331, 290] on div "Open photos pop-in" at bounding box center [1323, 302] width 24 height 24
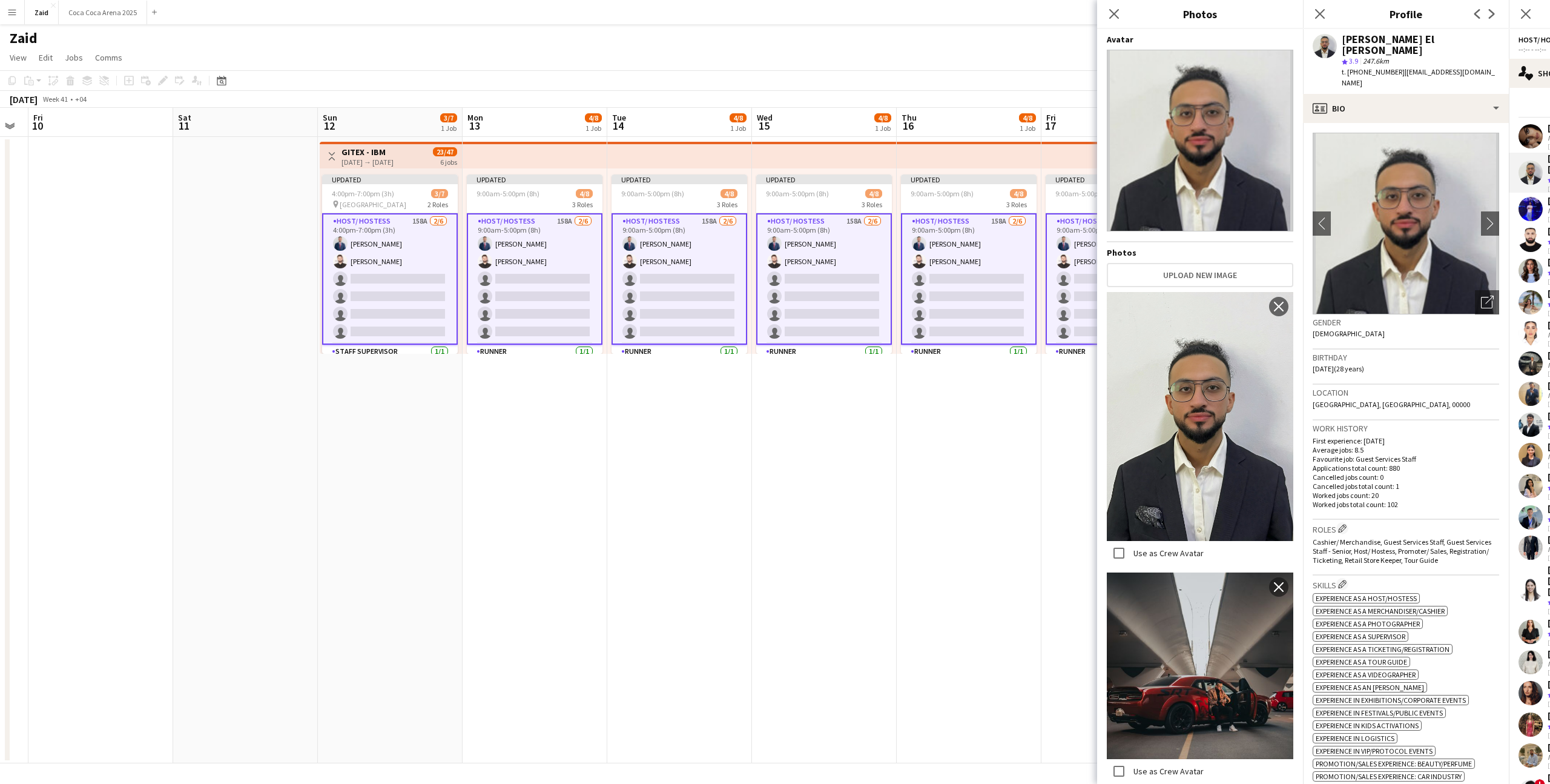
click at [1389, 387] on h3 "Location" at bounding box center [1406, 392] width 187 height 11
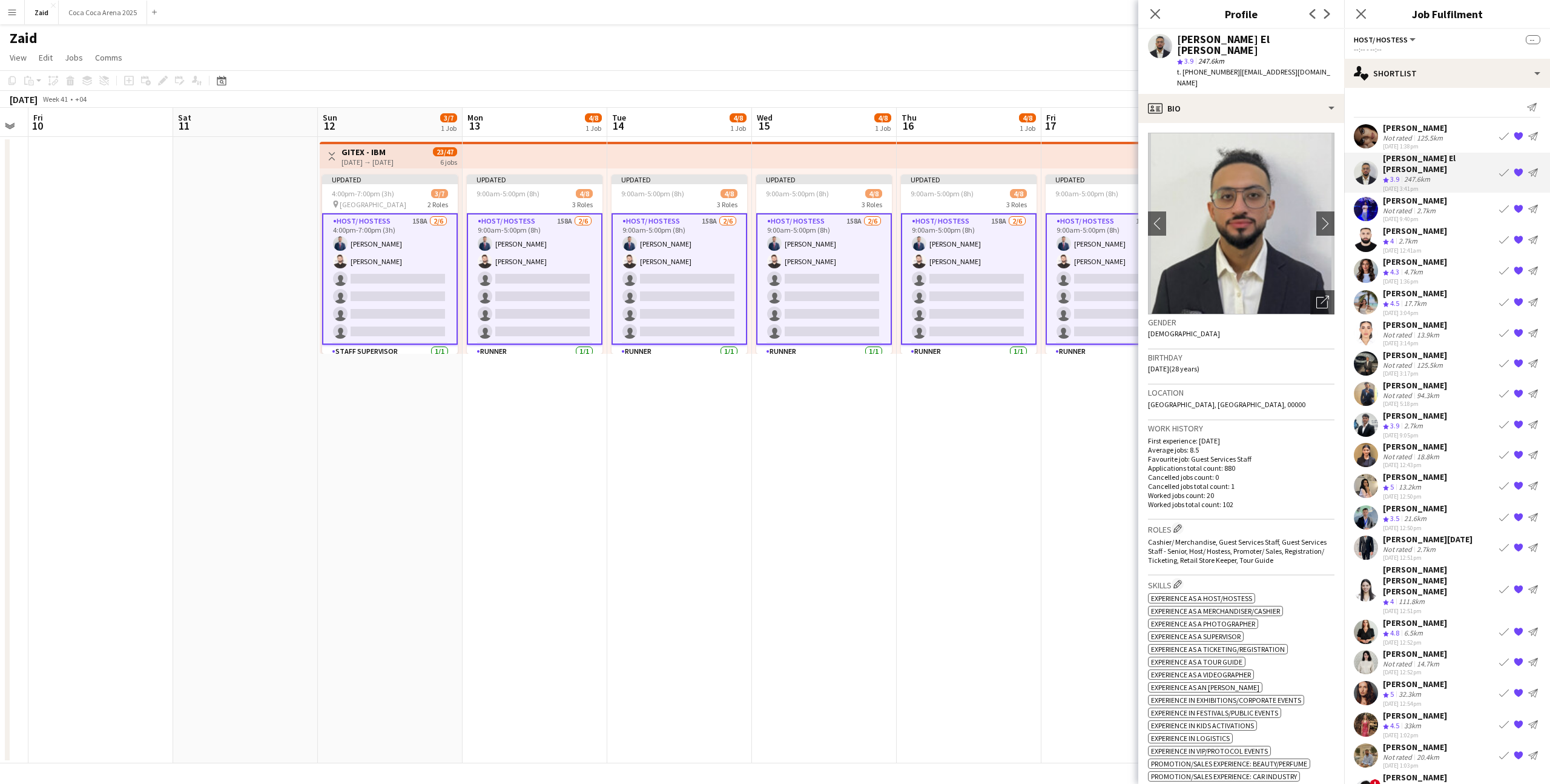
click at [1465, 201] on div "[PERSON_NAME] Not rated 2.7km [DATE] 9:40pm Book crew {{ spriteTitle }} Send no…" at bounding box center [1447, 209] width 206 height 28
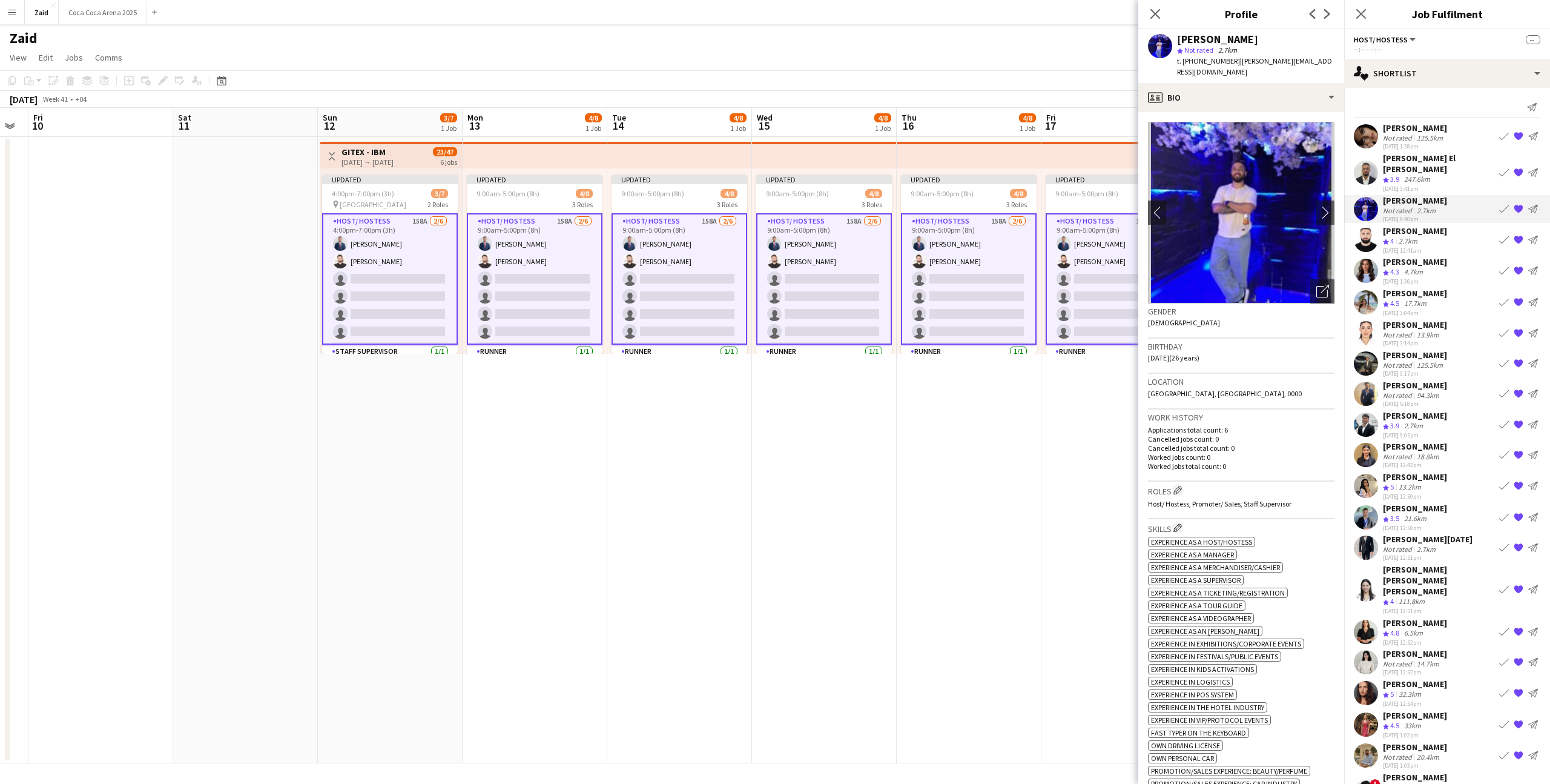
click at [1455, 168] on div "Khalid El Mallah Crew rating 3.9 247.6km 20-08-2025 3:41pm Book crew {{ spriteT…" at bounding box center [1447, 172] width 206 height 40
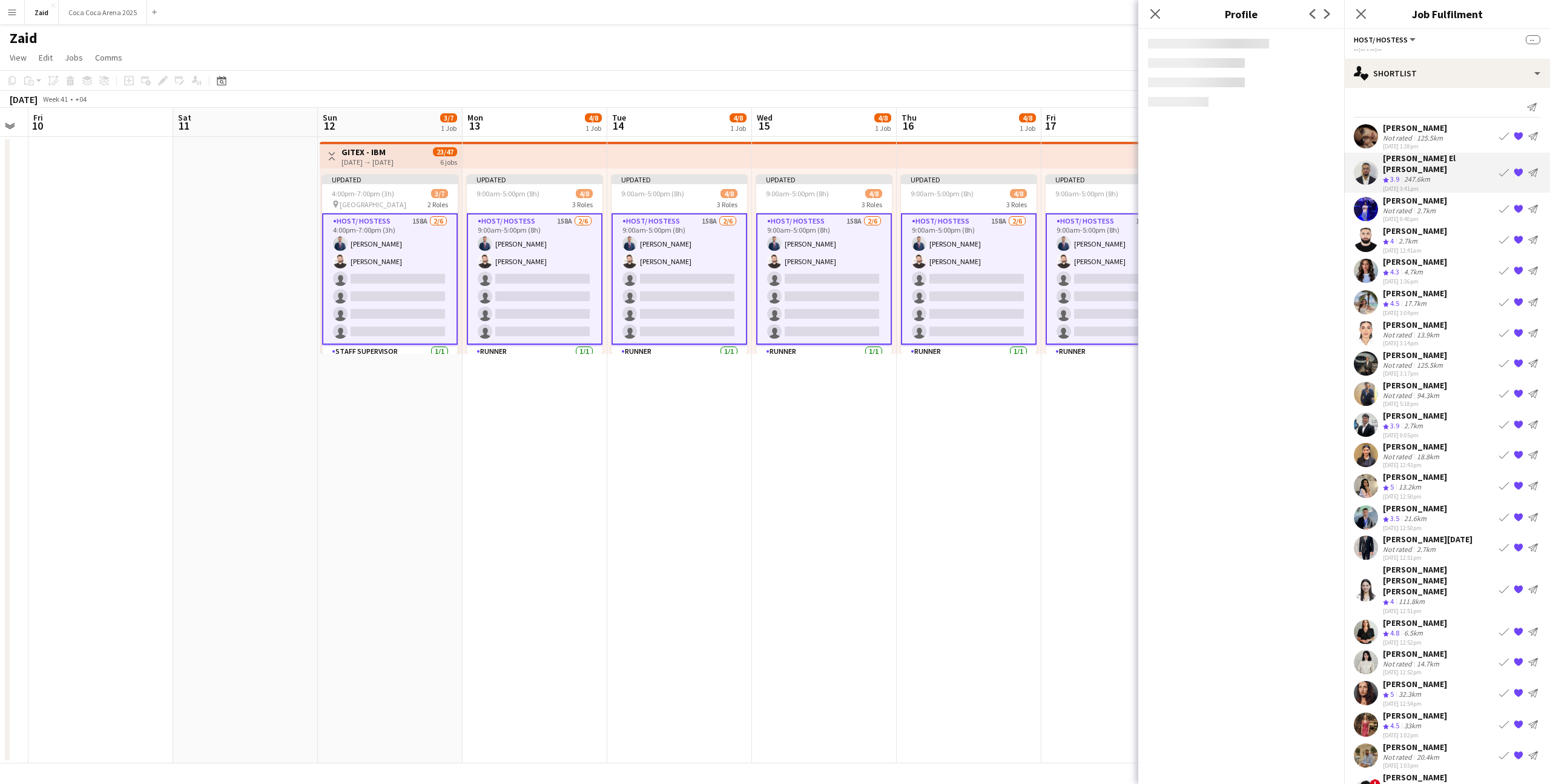
click at [1455, 195] on div "[PERSON_NAME] Not rated 2.7km [DATE] 9:40pm Book crew {{ spriteTitle }} Send no…" at bounding box center [1447, 209] width 206 height 28
click at [1465, 225] on div "Haitham Hammoud Crew rating 4 2.7km 21-08-2025 12:41am Book crew {{ spriteTitle…" at bounding box center [1447, 240] width 206 height 29
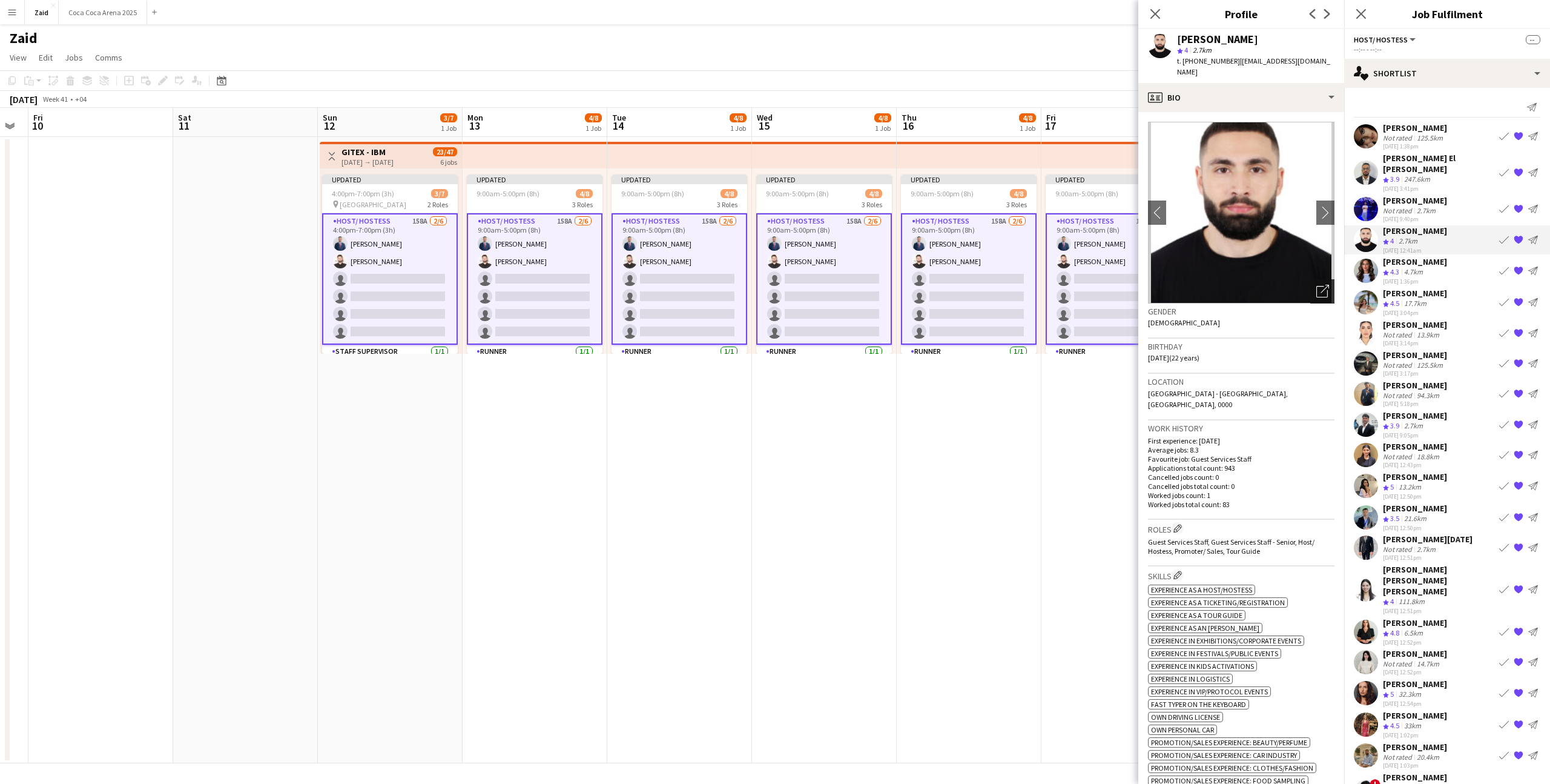
click at [1322, 284] on icon "Open photos pop-in" at bounding box center [1323, 290] width 13 height 13
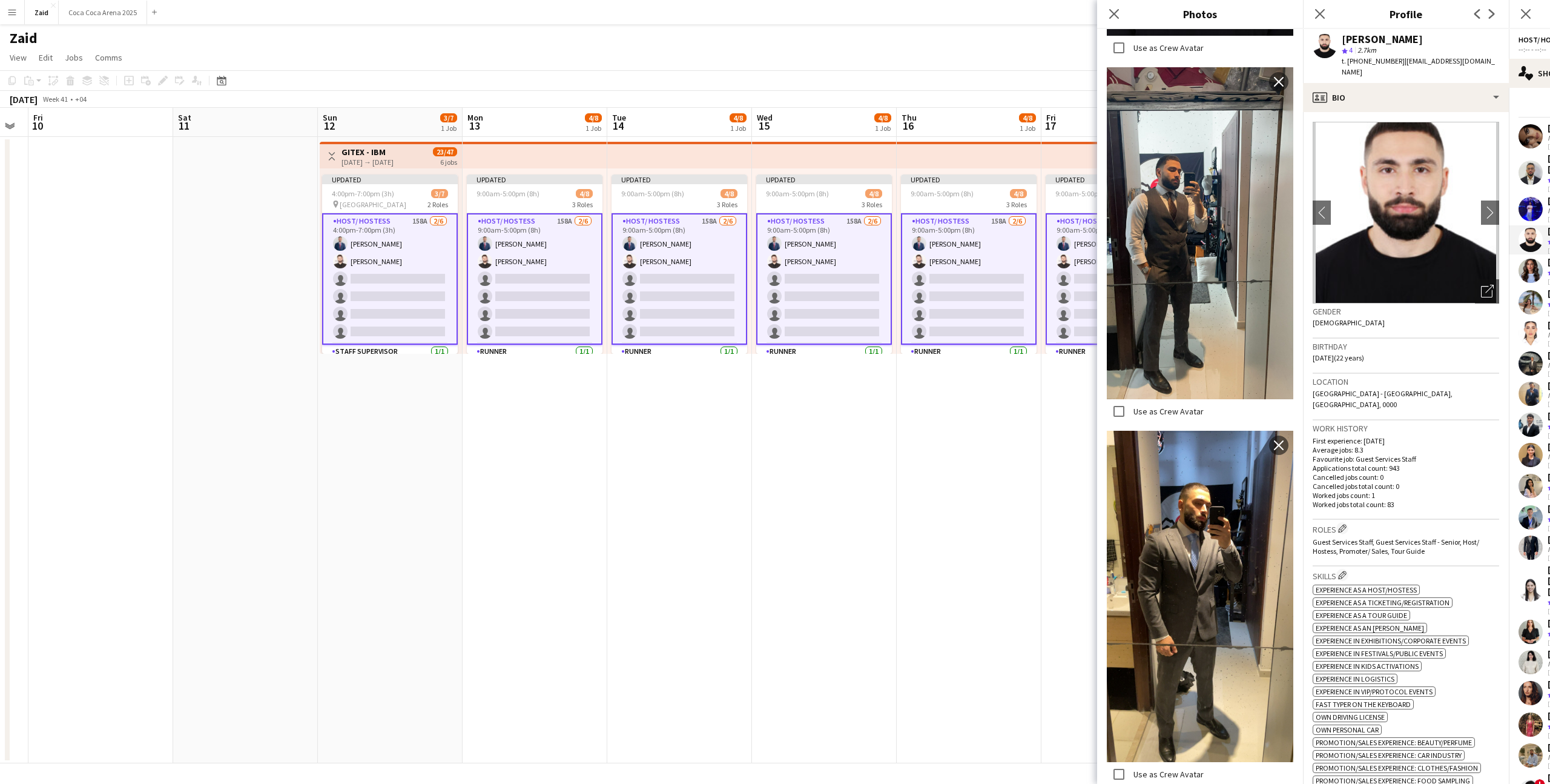
scroll to position [1094, 0]
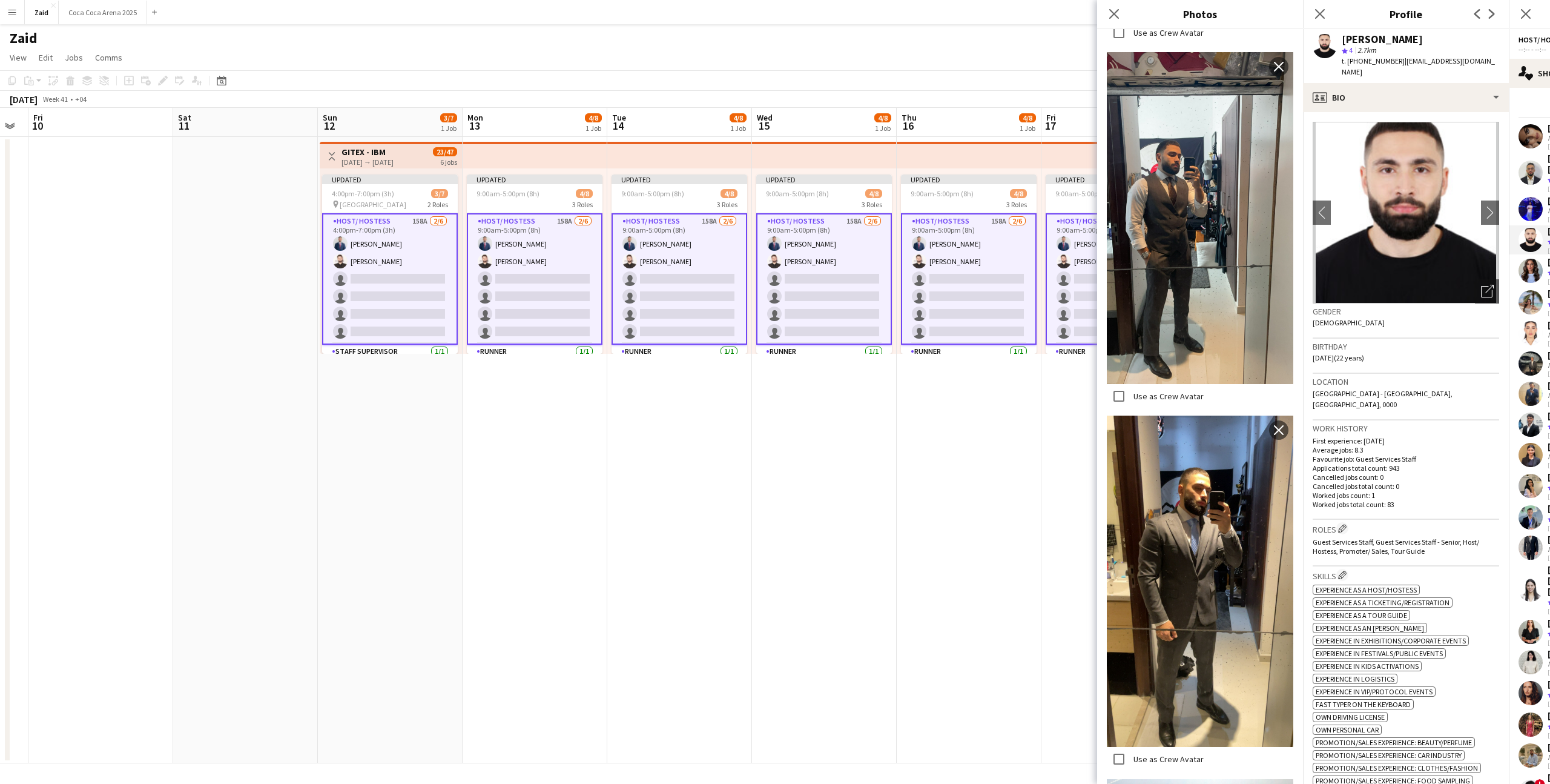
click at [1480, 382] on div "Location [GEOGRAPHIC_DATA] - [GEOGRAPHIC_DATA], [GEOGRAPHIC_DATA], 0000" at bounding box center [1406, 397] width 187 height 46
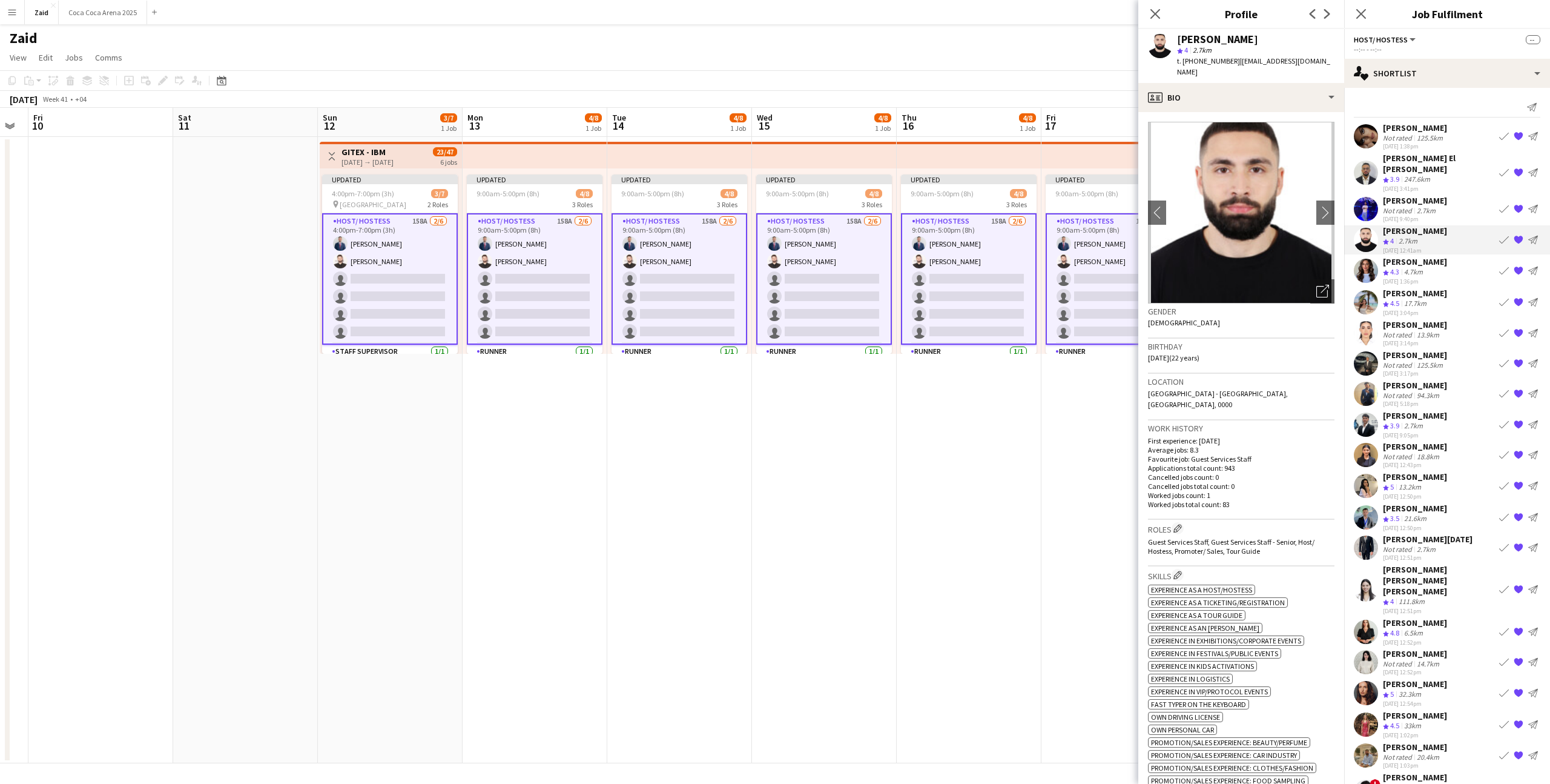
click at [1428, 267] on div "Crew rating 4.3 4.7km" at bounding box center [1415, 272] width 64 height 10
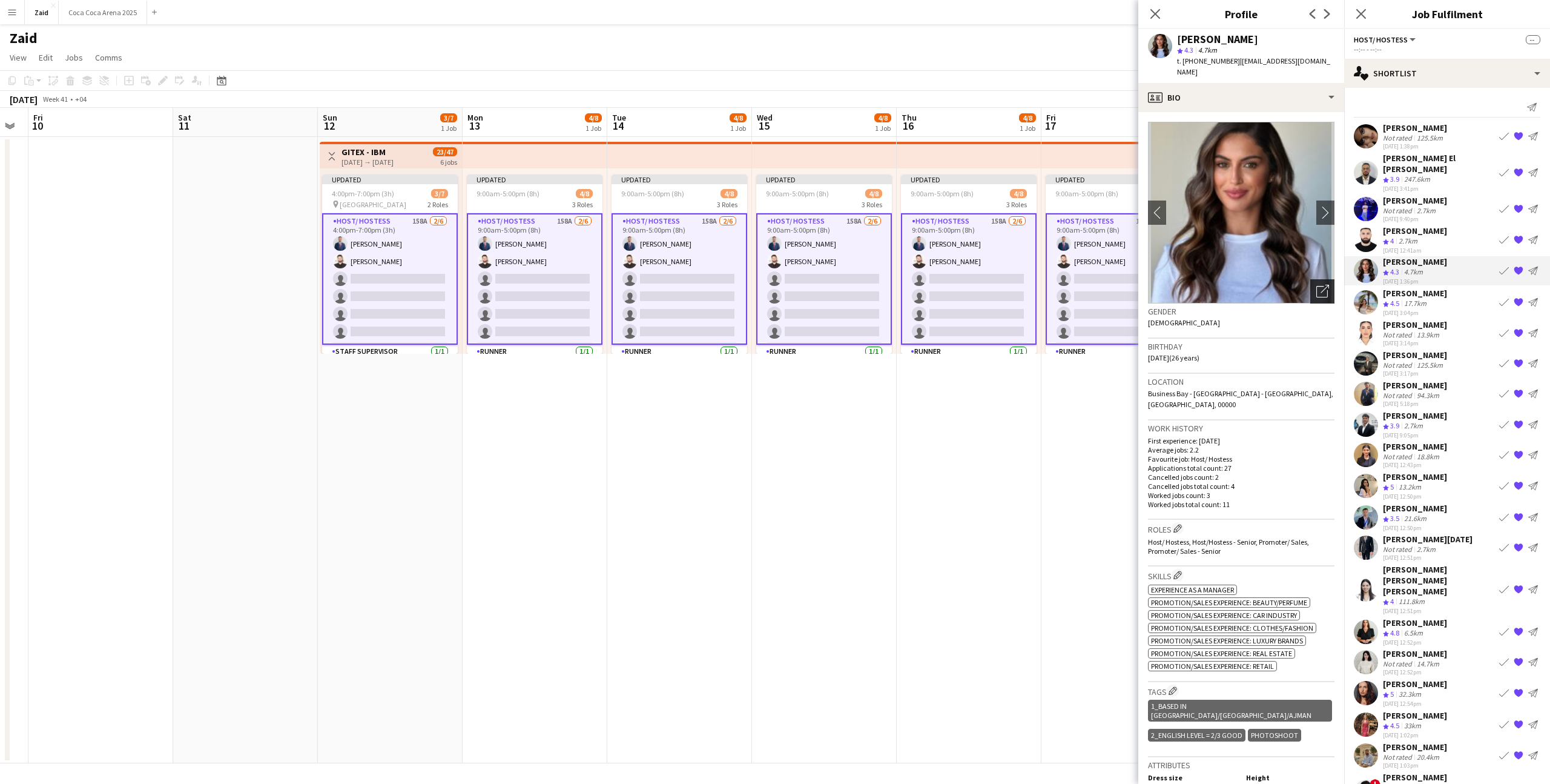
click at [1323, 284] on icon "Open photos pop-in" at bounding box center [1323, 290] width 13 height 13
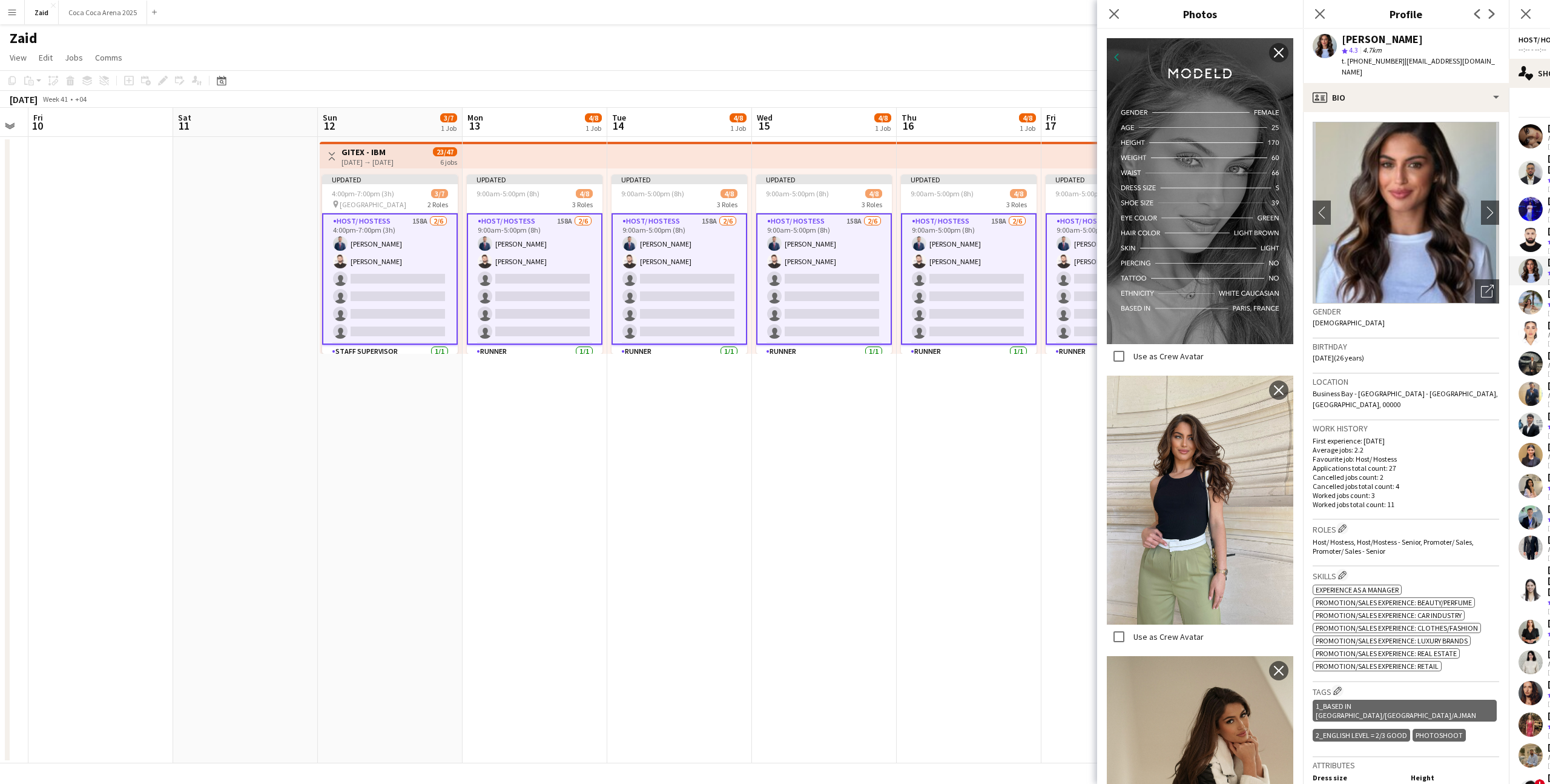
scroll to position [496, 0]
click at [1478, 446] on p "Average jobs: 2.2" at bounding box center [1406, 450] width 187 height 9
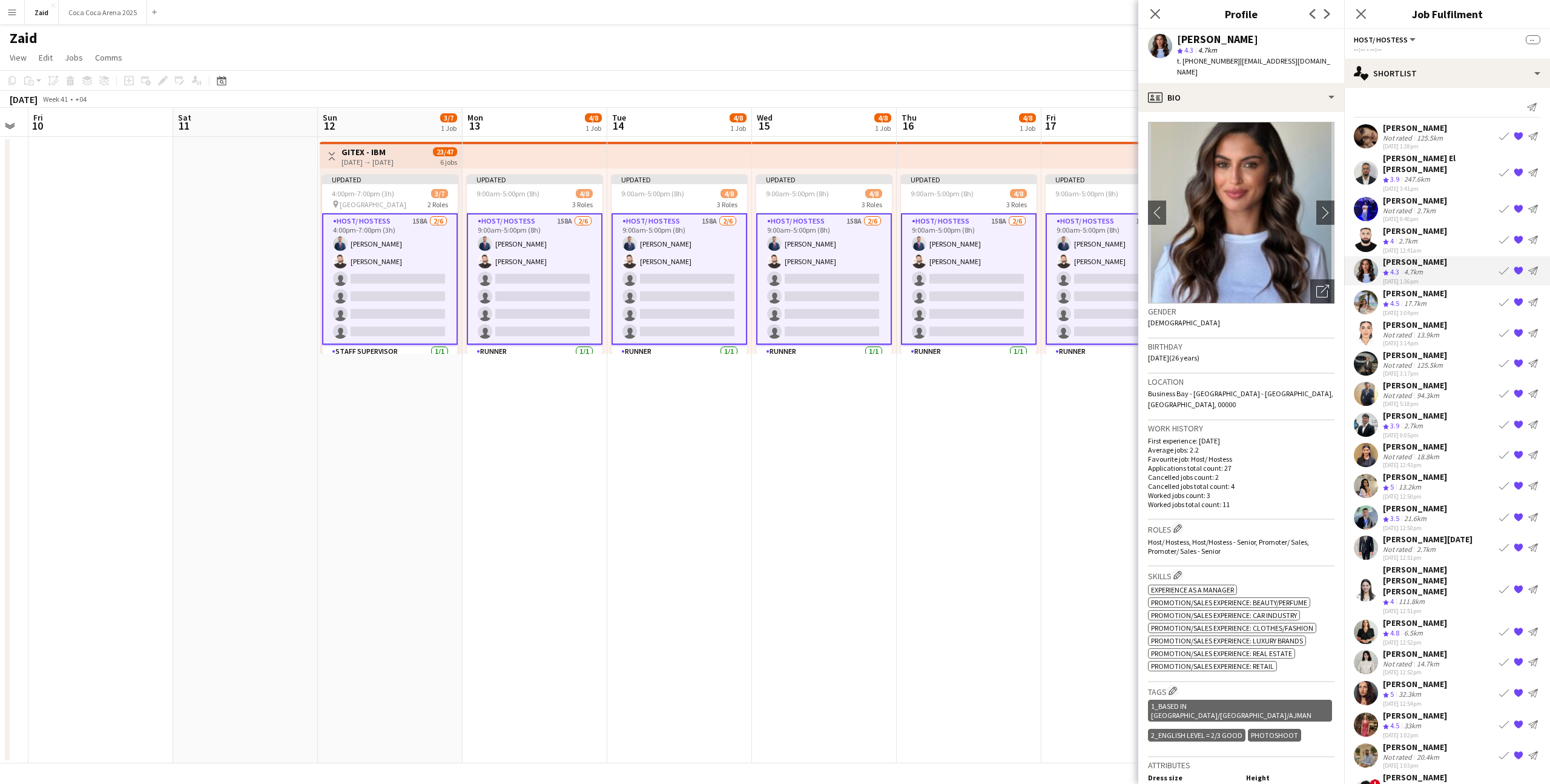
click at [1455, 288] on div "Polina Podkolzina Crew rating 4.5 17.7km 21-08-2025 3:04pm Book crew {{ spriteT…" at bounding box center [1447, 302] width 206 height 29
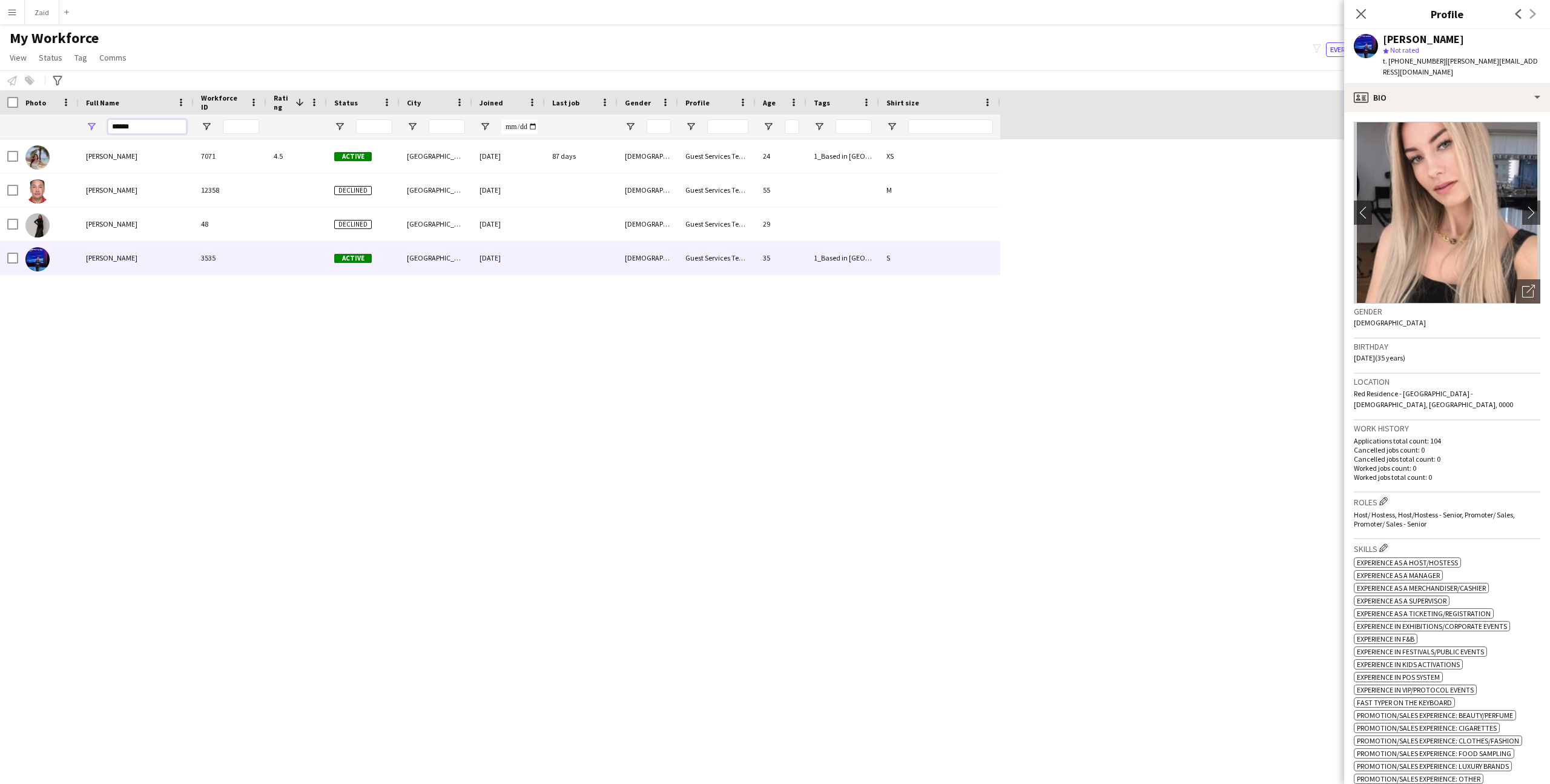
click at [146, 126] on input "******" at bounding box center [147, 126] width 79 height 15
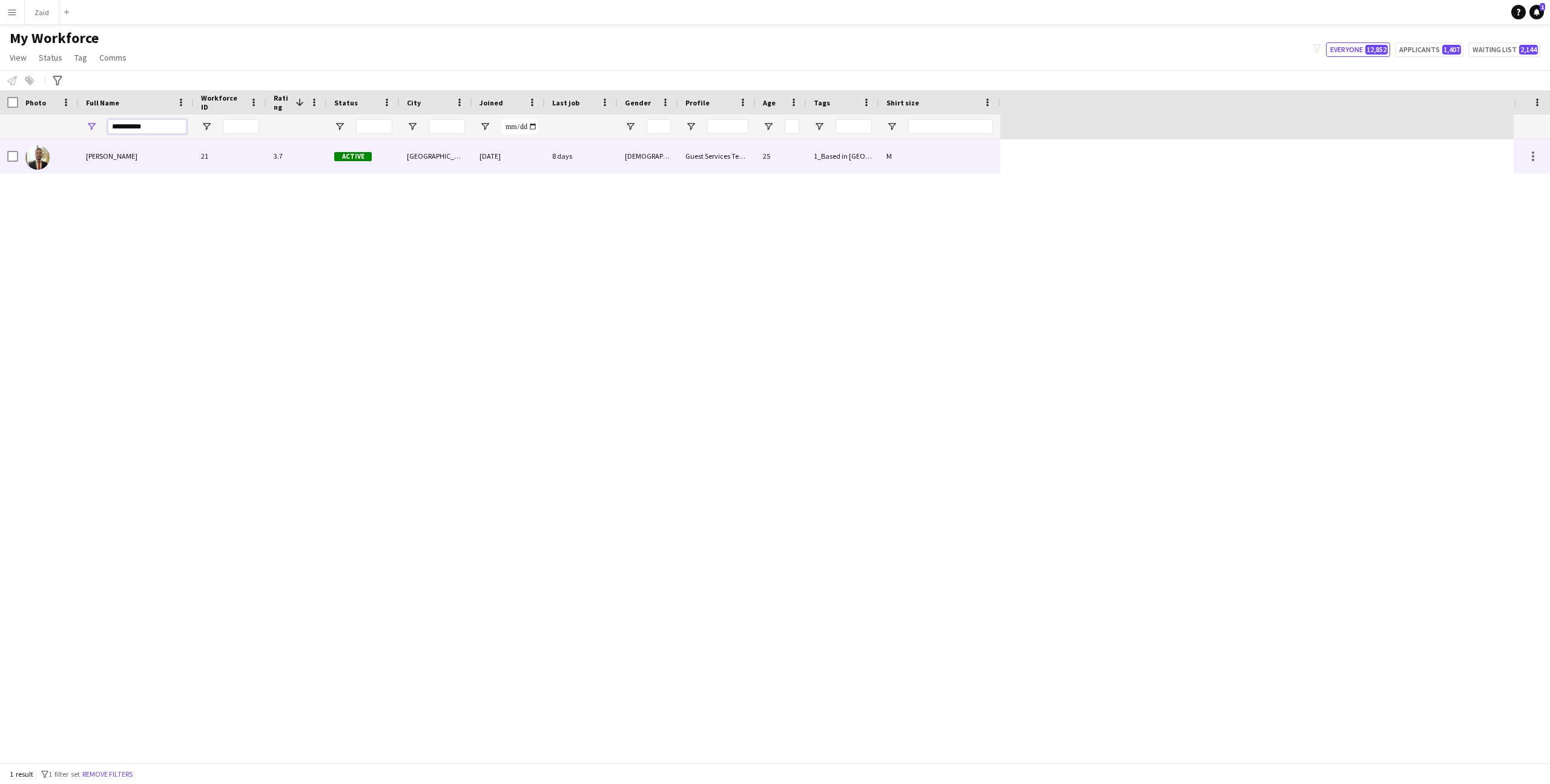
type input "**********"
click at [172, 172] on div "Ayman Kassem 21 3.7 Active Dubai 27-04-2024 8 days Male Guest Services Team 25 …" at bounding box center [500, 157] width 1001 height 34
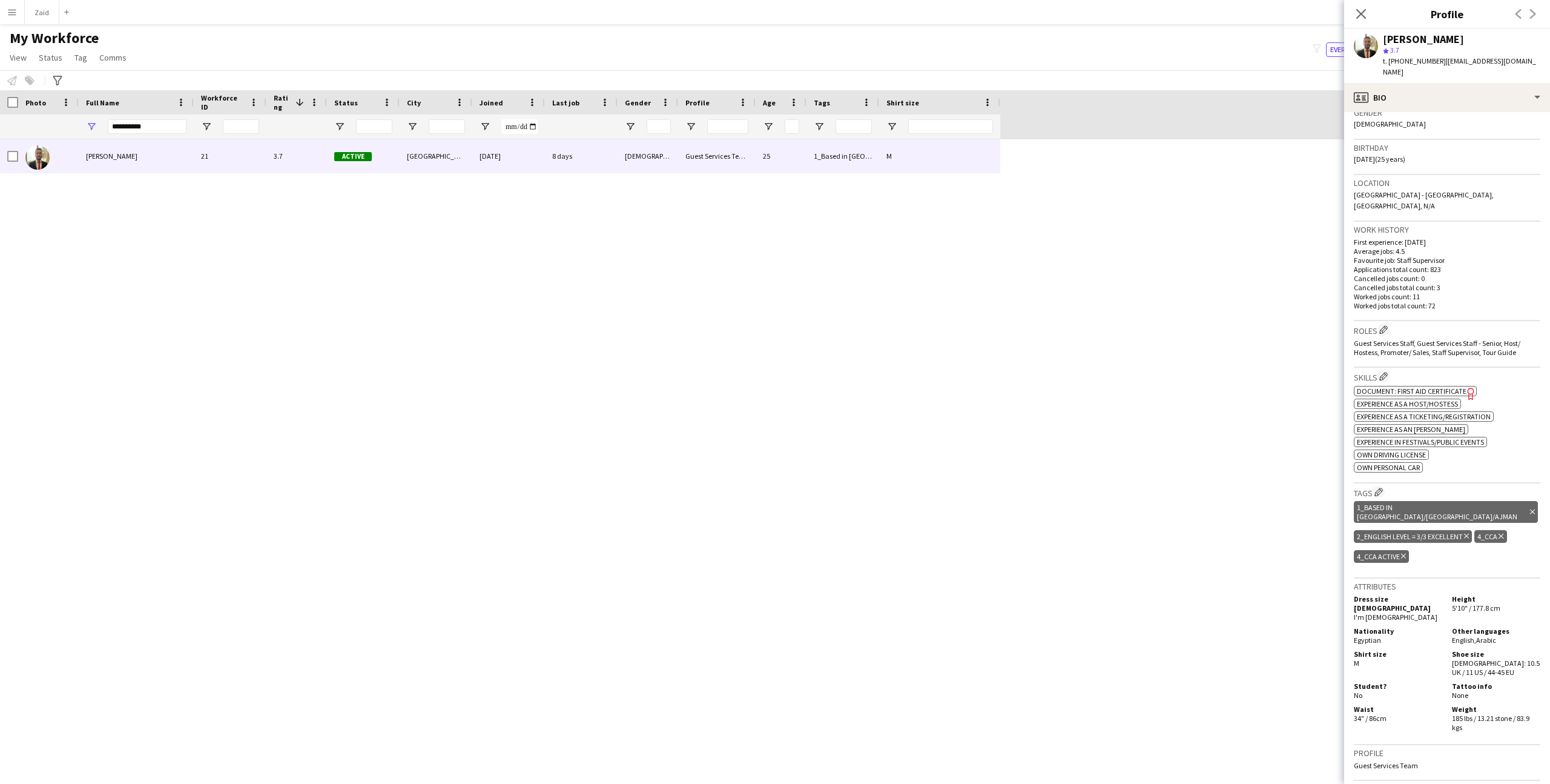
scroll to position [202, 0]
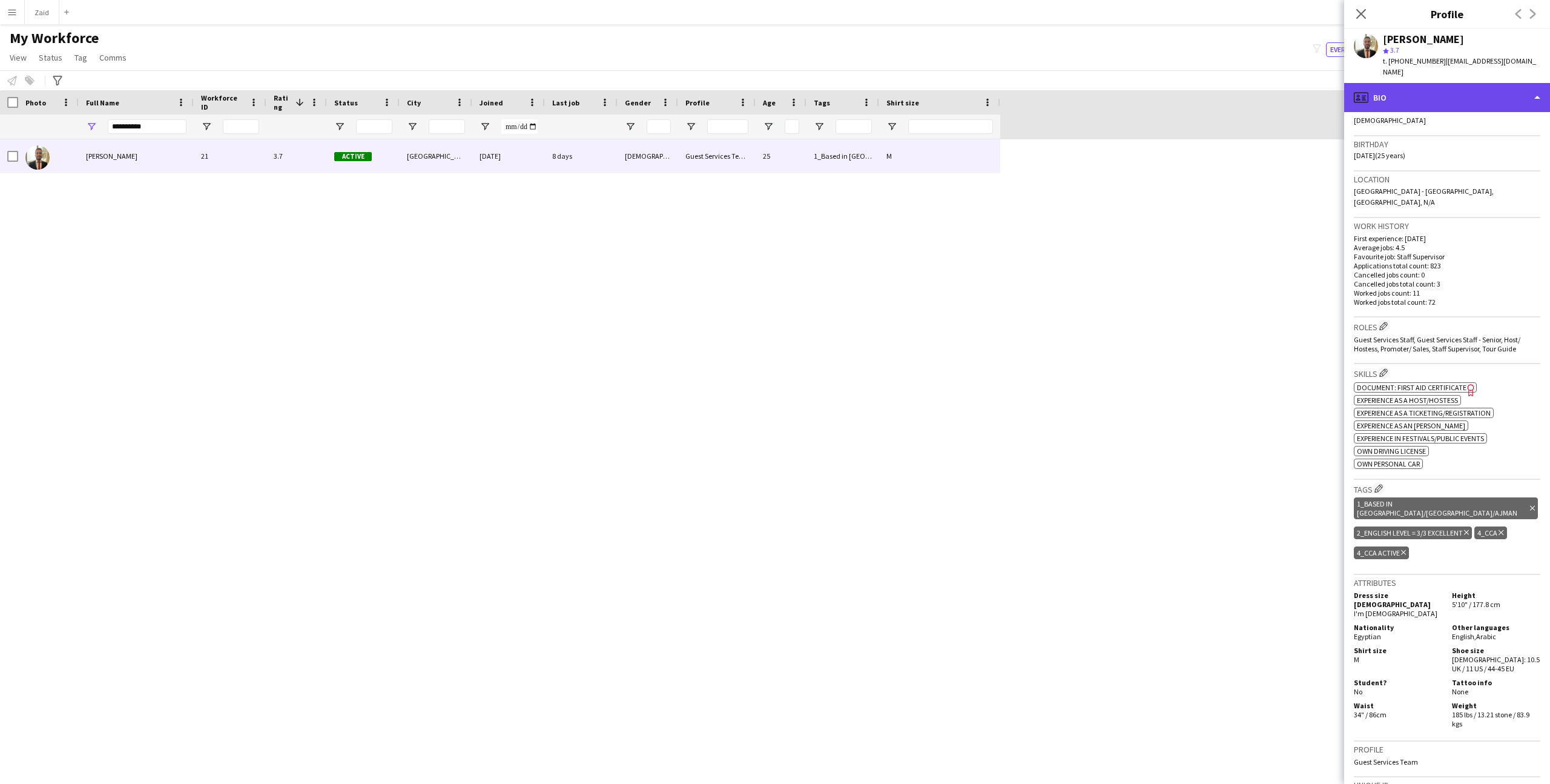
click at [1479, 83] on div "profile Bio" at bounding box center [1447, 98] width 206 height 29
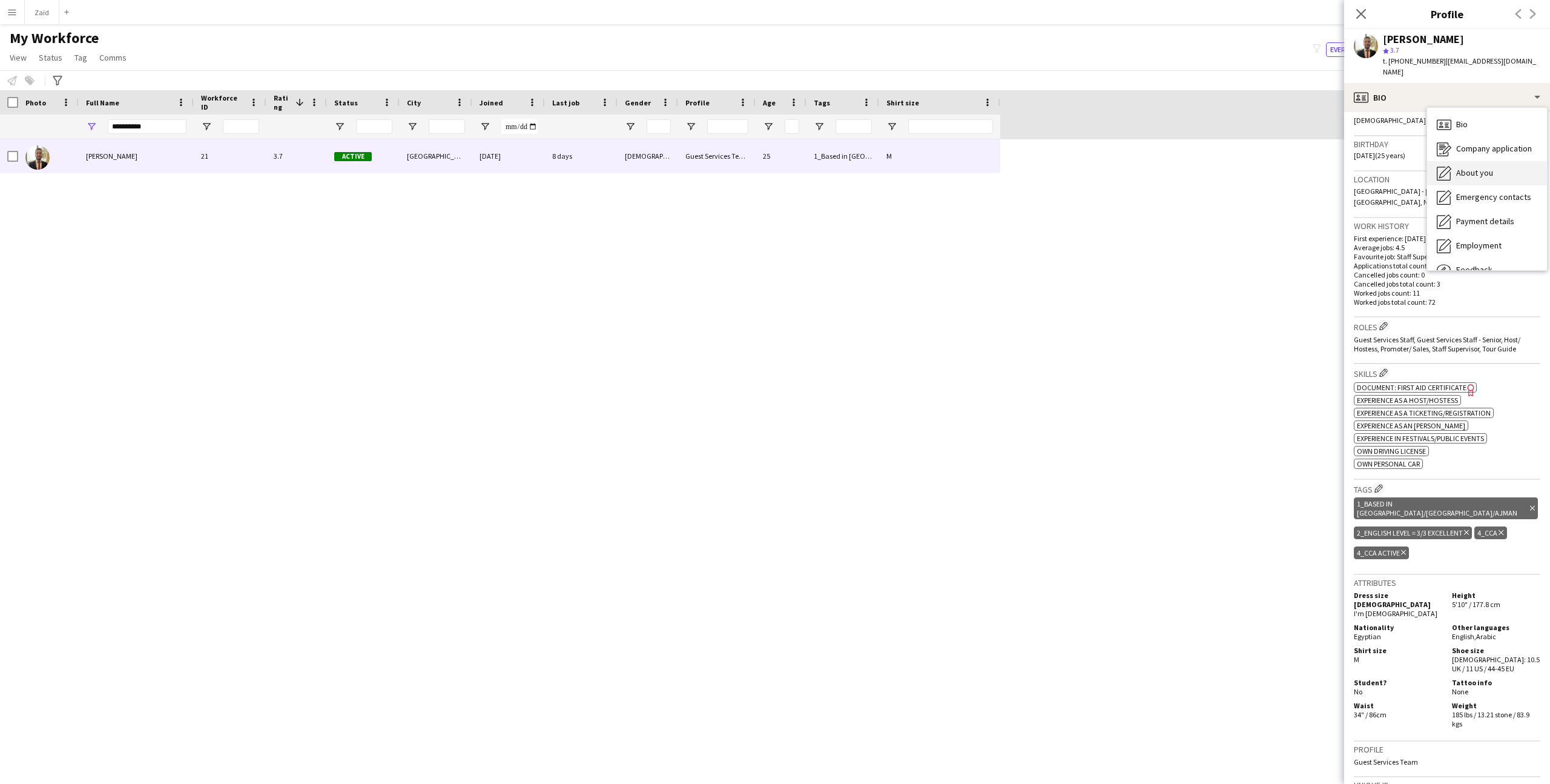
click at [1494, 161] on div "About you About you" at bounding box center [1487, 173] width 120 height 24
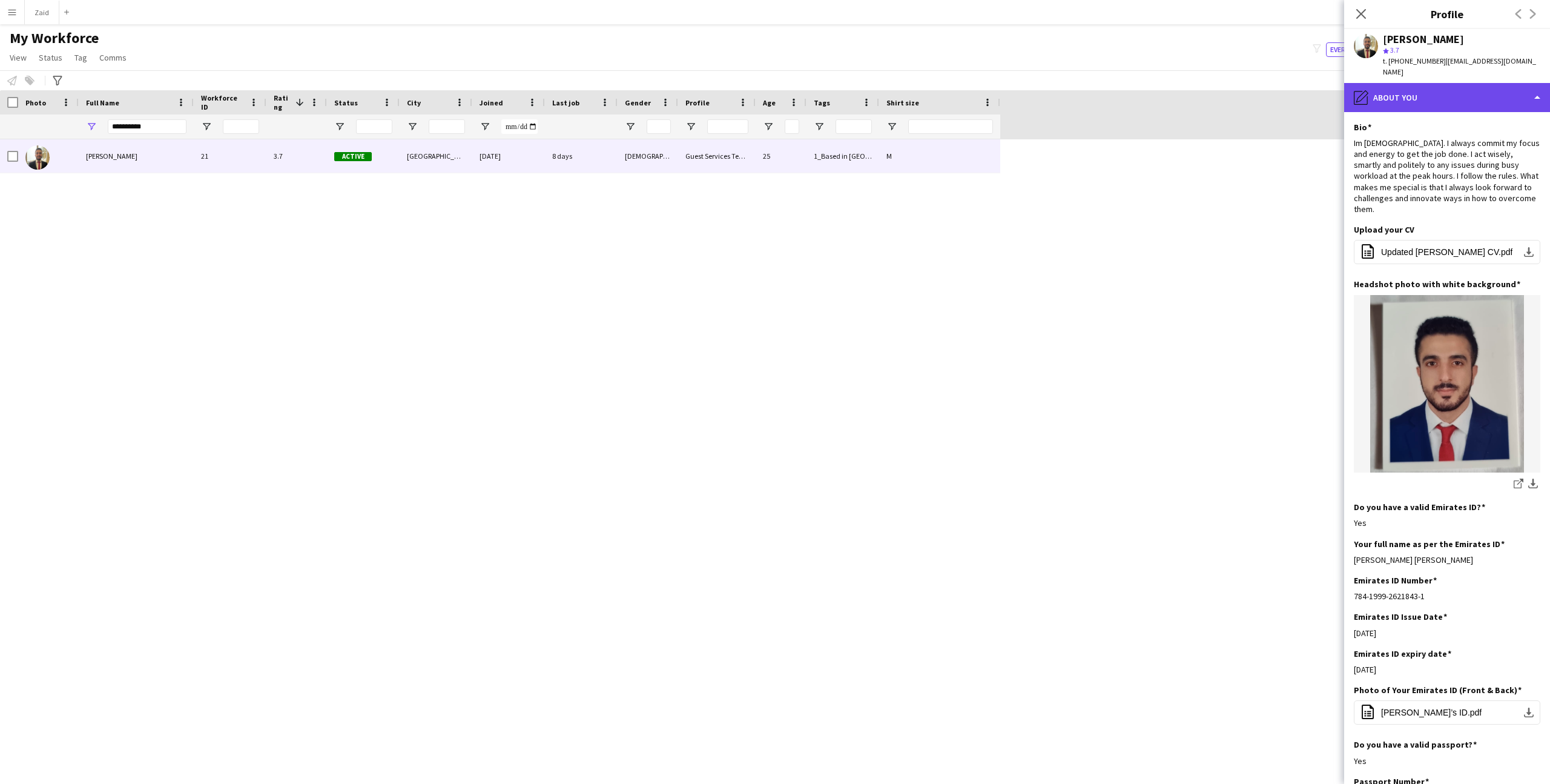
click at [1471, 83] on div "pencil4 About you" at bounding box center [1447, 98] width 206 height 29
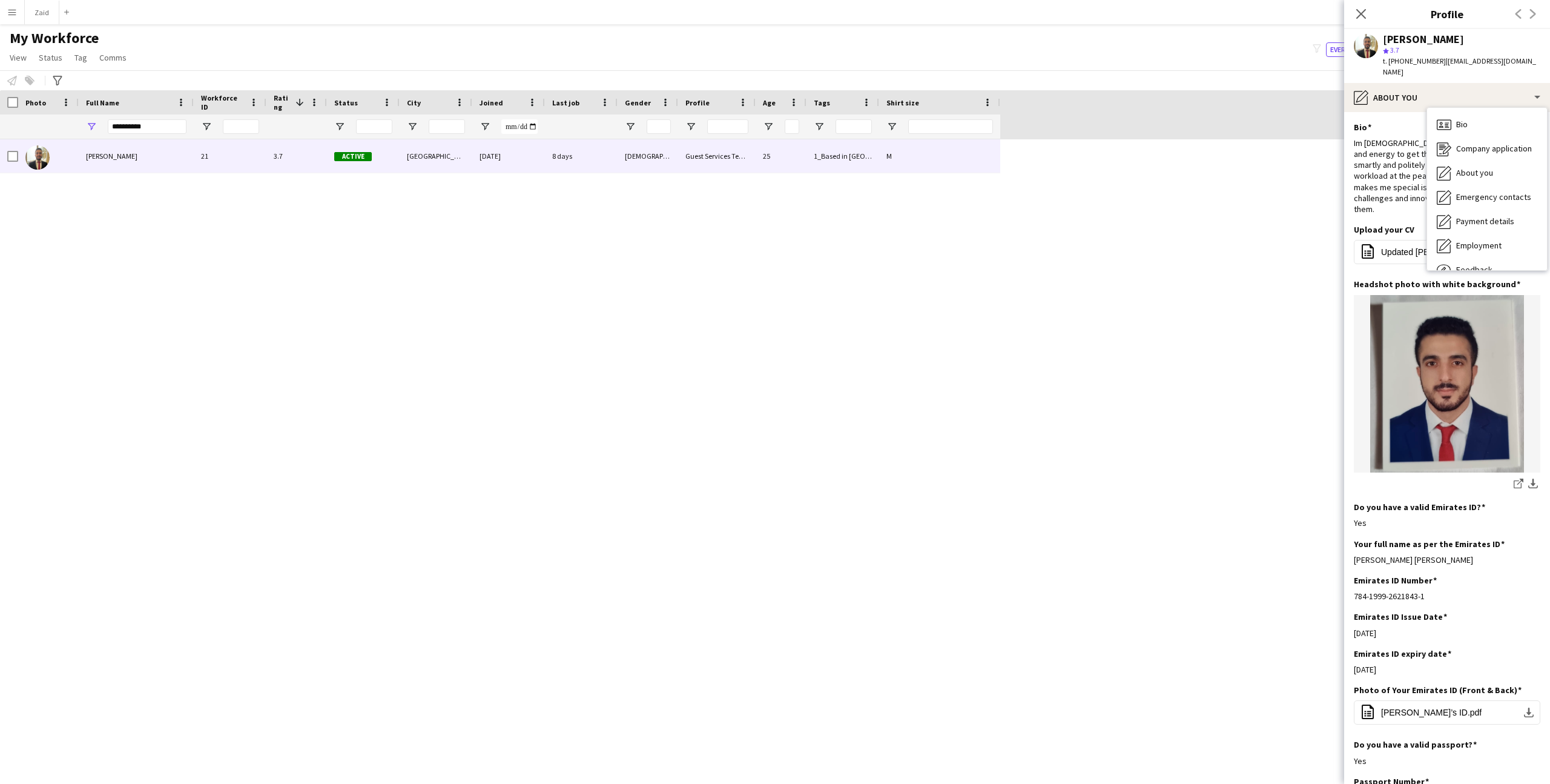
click at [1469, 108] on div "Bio Bio Company application Company application About you About you Emergency c…" at bounding box center [1487, 189] width 120 height 162
click at [1469, 112] on div "Bio Bio" at bounding box center [1487, 124] width 120 height 24
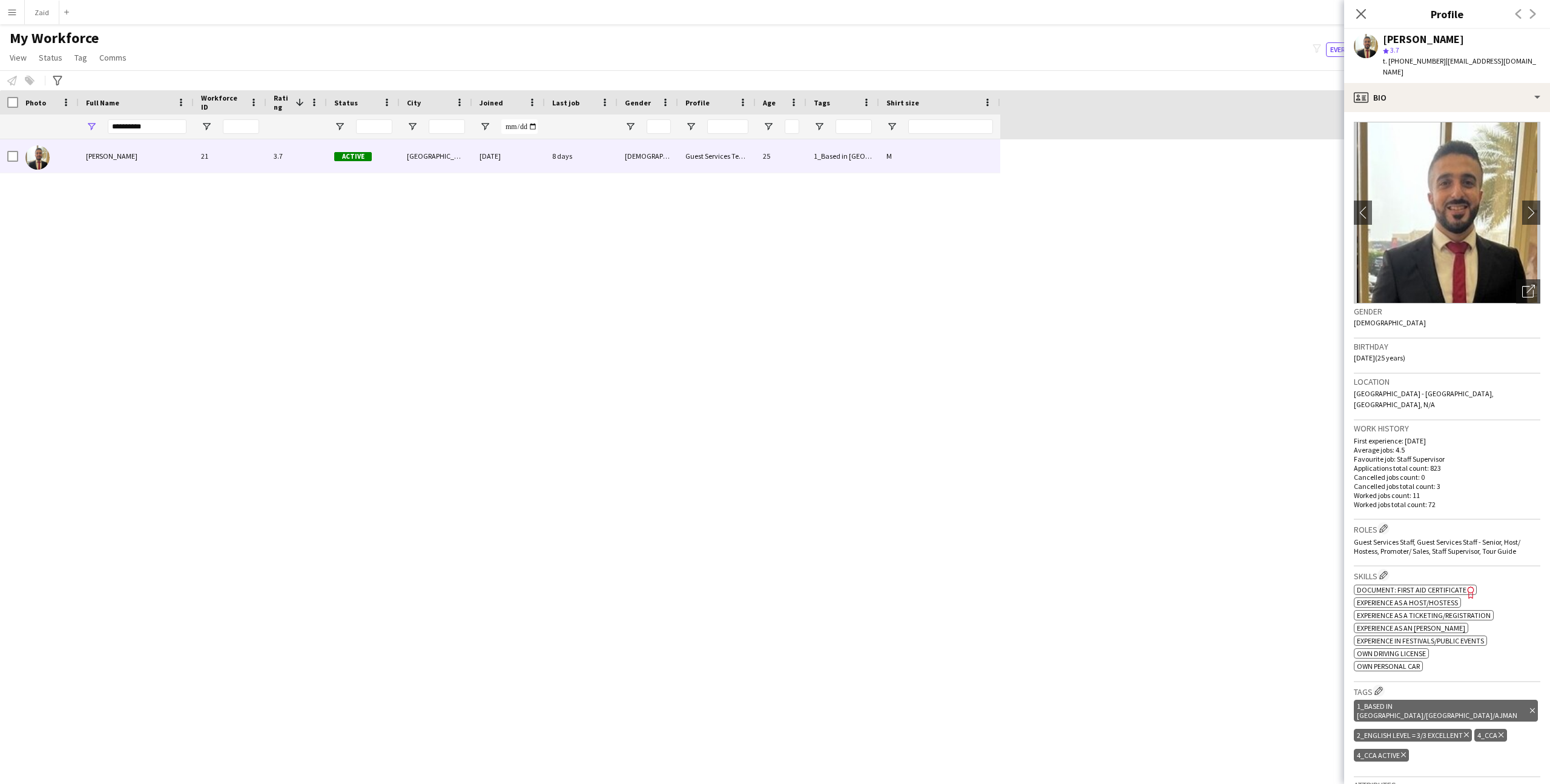
click at [1220, 243] on div "Ayman Kassem 21 3.7 Active Dubai 27-04-2024 8 days Male Guest Services Team 25 …" at bounding box center [757, 451] width 1514 height 623
click at [165, 127] on input "**********" at bounding box center [147, 126] width 79 height 15
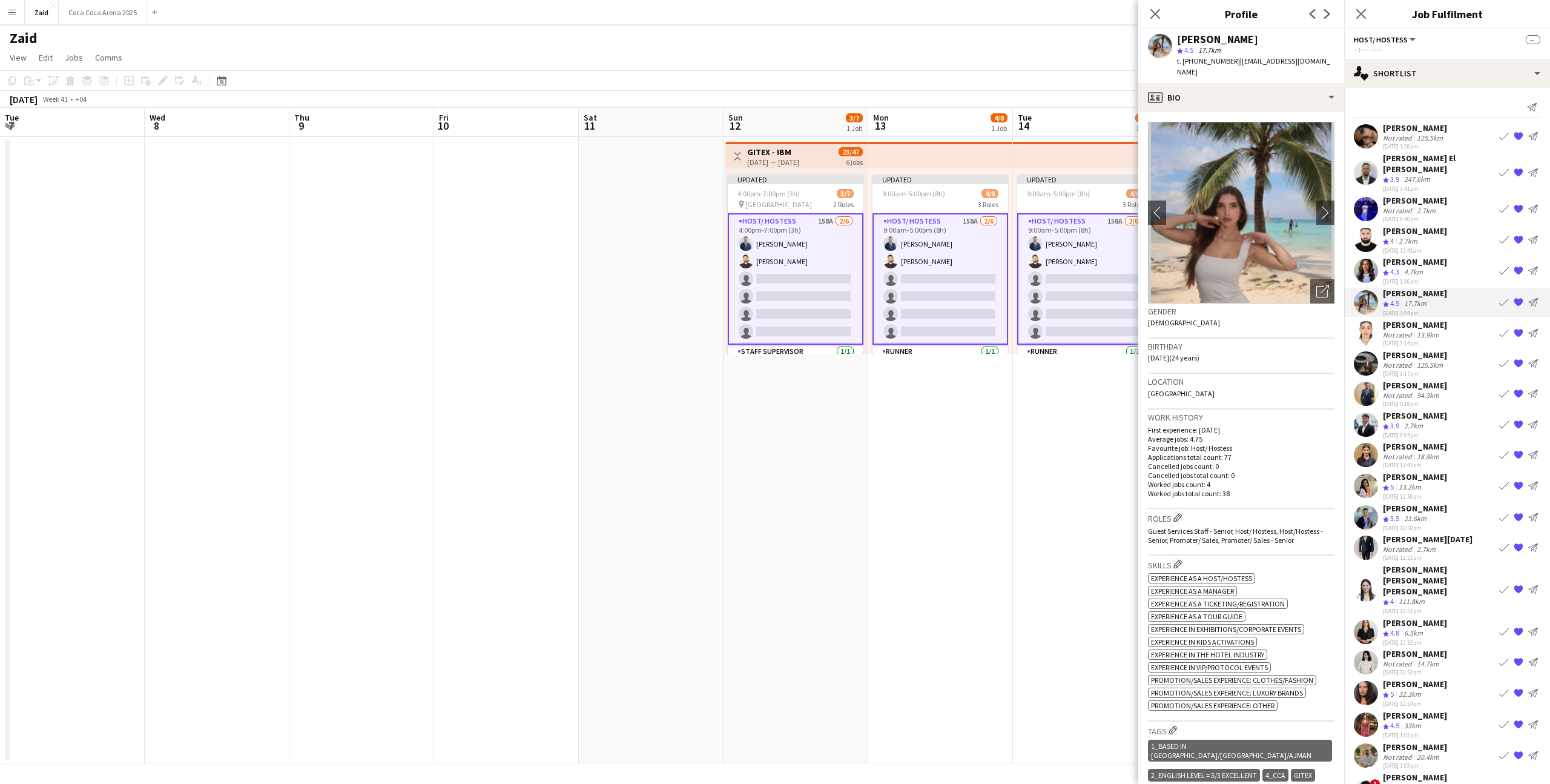
scroll to position [0, 406]
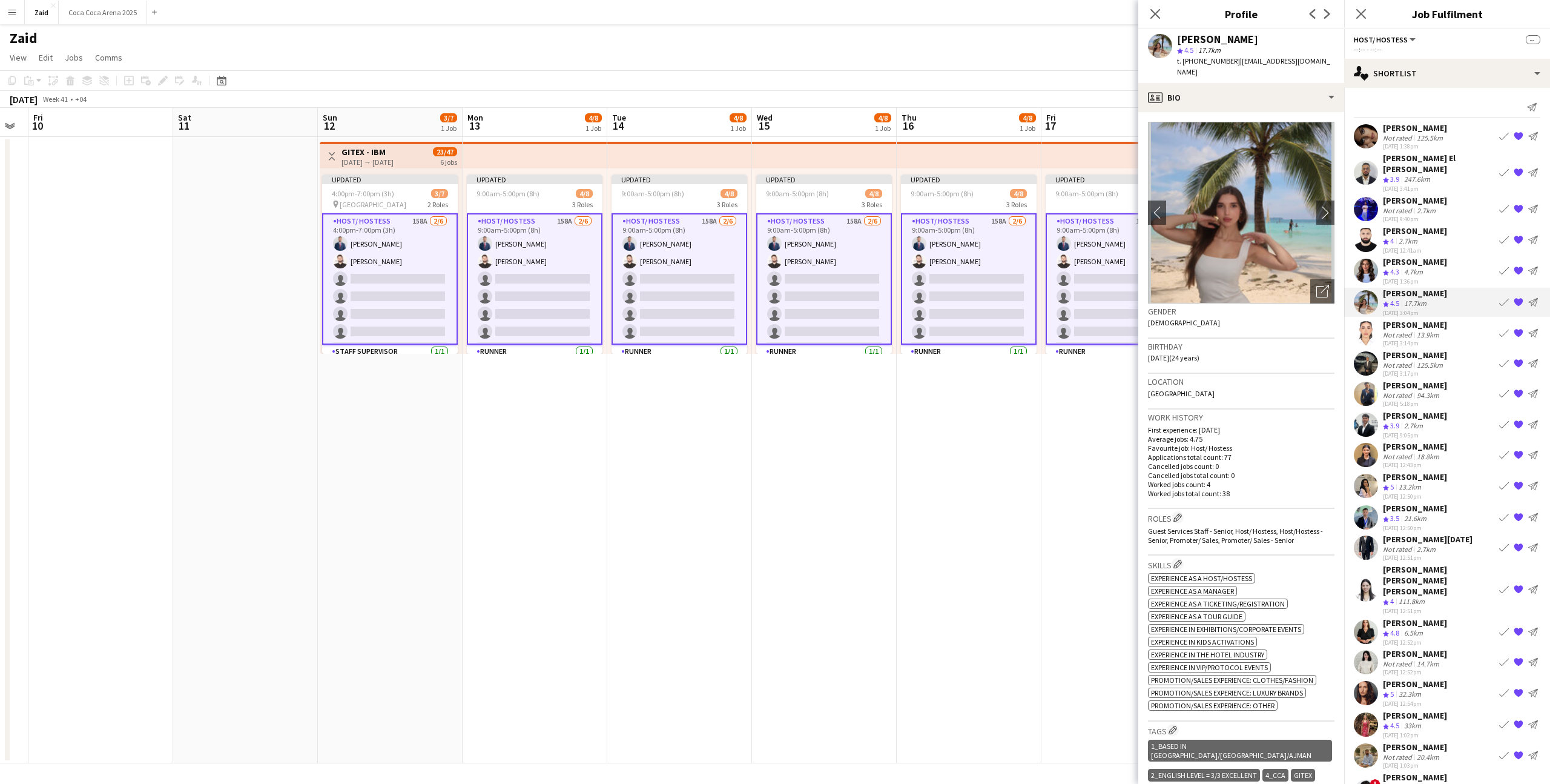
click at [1447, 350] on div "[PERSON_NAME] Not rated 125.5km [DATE] 3:17pm Book crew {{ spriteTitle }} Send …" at bounding box center [1447, 363] width 206 height 28
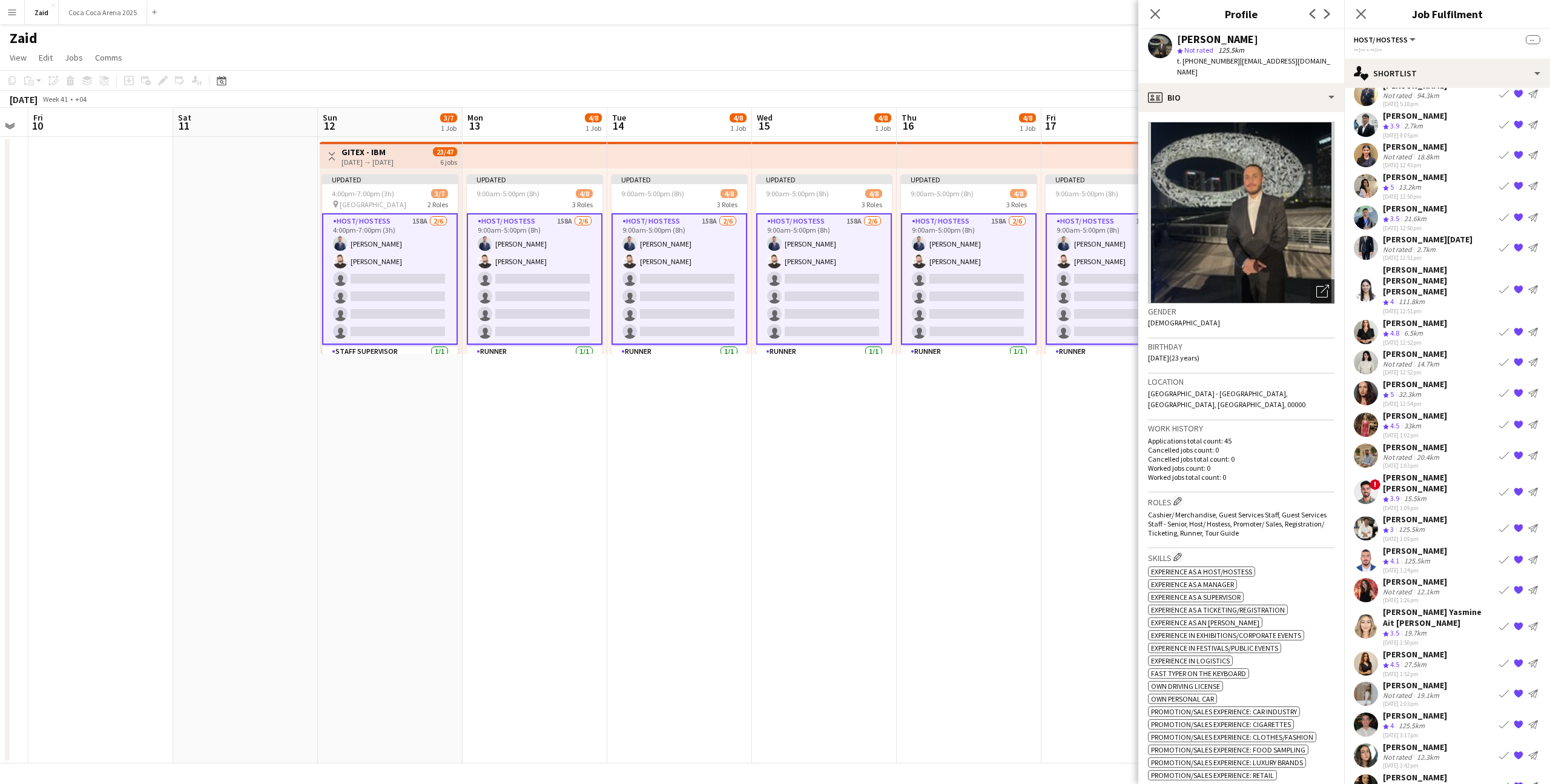
scroll to position [470, 0]
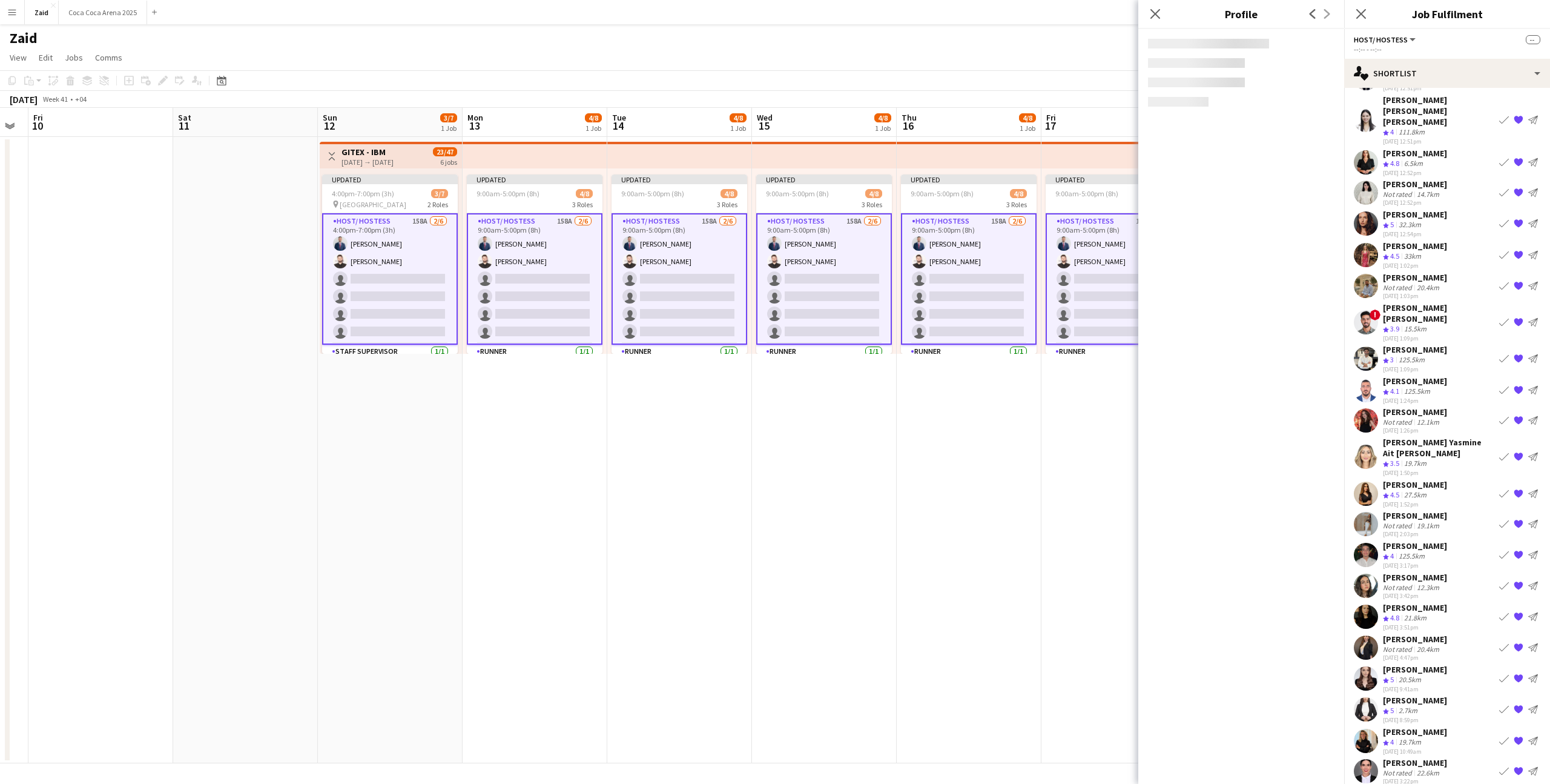
click at [1409, 768] on div "Not rated" at bounding box center [1398, 772] width 32 height 9
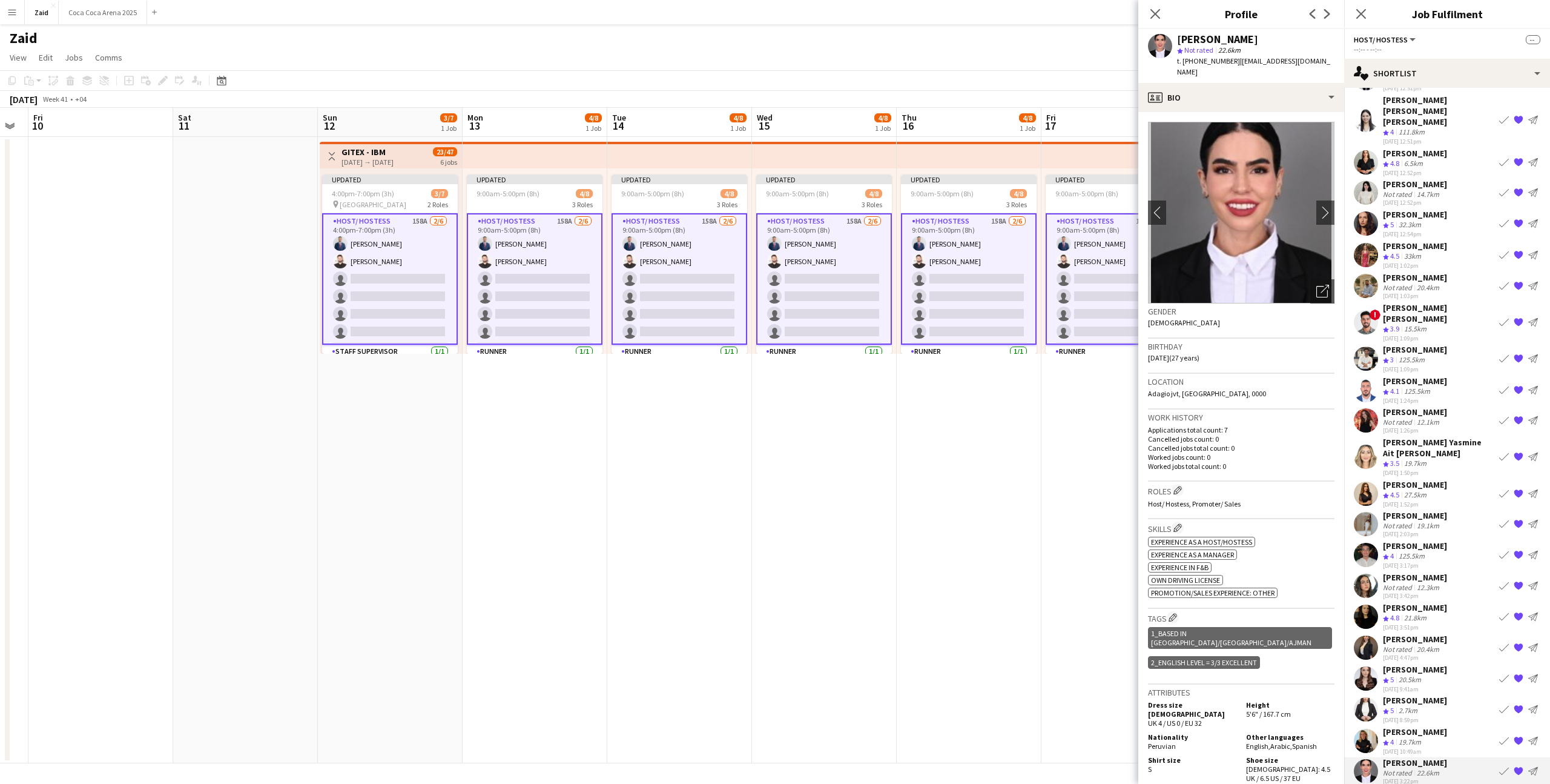
click at [1439, 344] on div "[PERSON_NAME] Crew rating 3 125.5km [DATE] 1:09pm Book crew {{ spriteTitle }} S…" at bounding box center [1447, 358] width 206 height 29
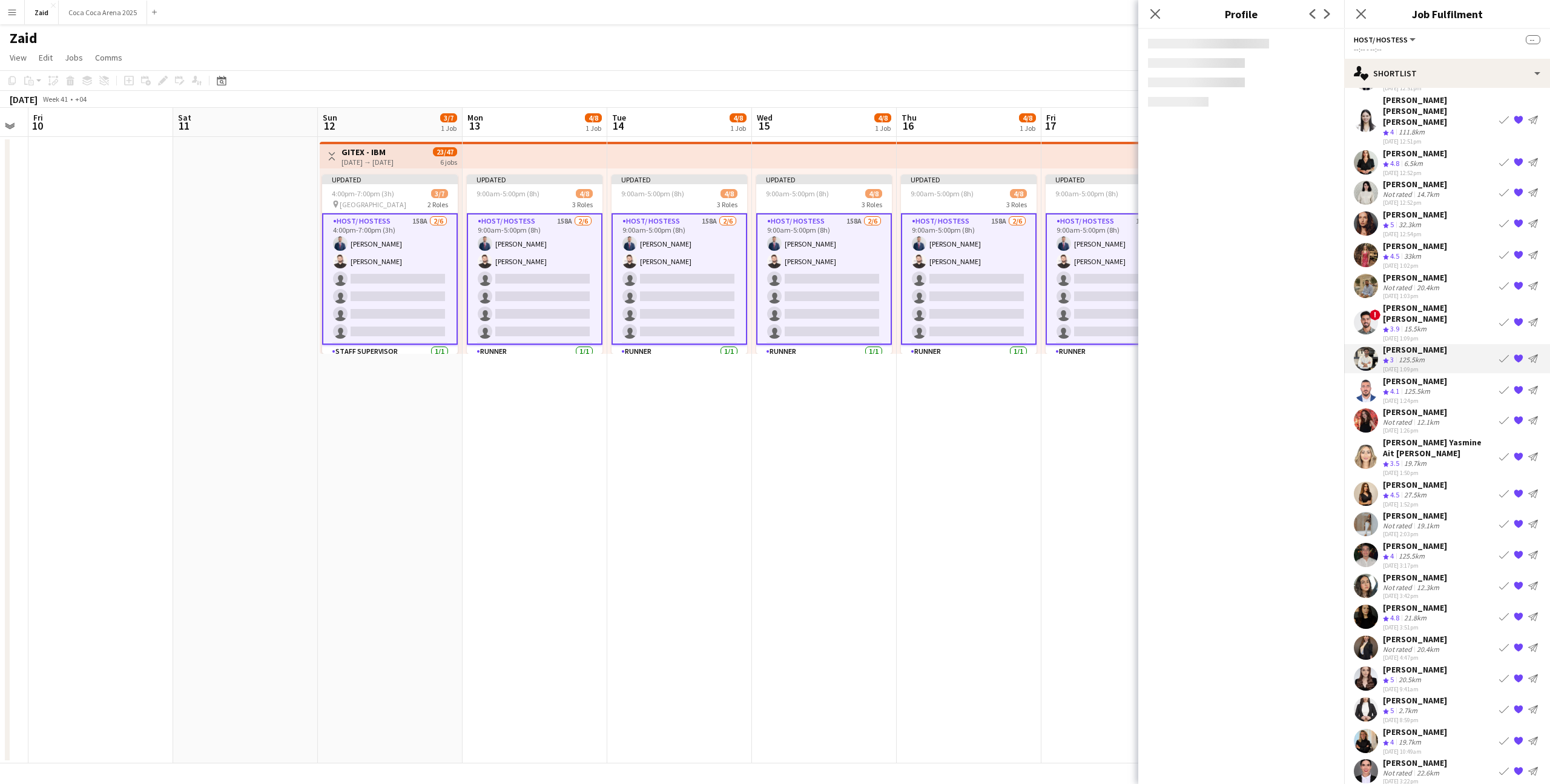
click at [1447, 324] on div "Crew rating 3.9 15.5km" at bounding box center [1439, 329] width 111 height 10
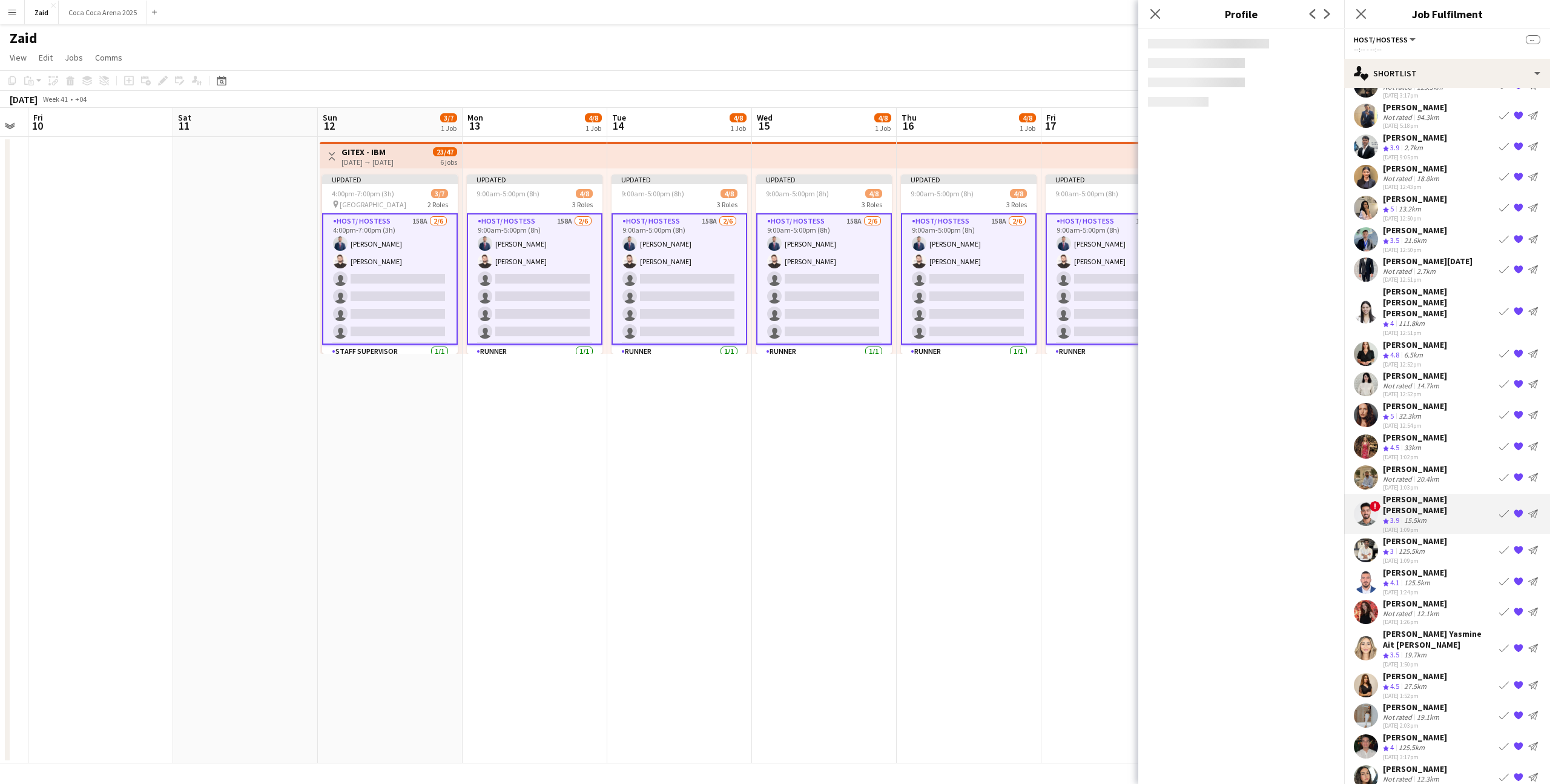
scroll to position [0, 0]
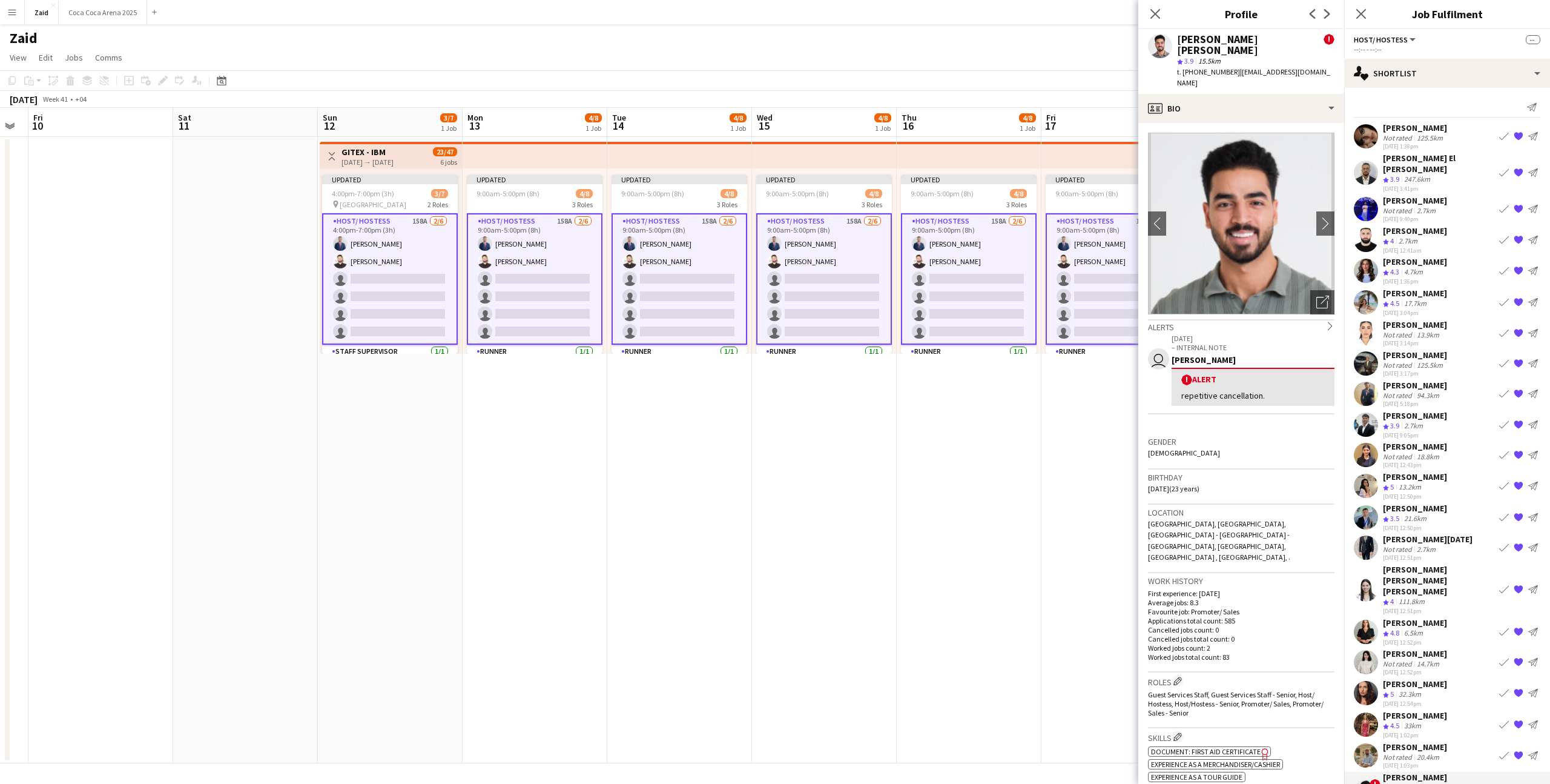
click at [1448, 202] on div "[PERSON_NAME] Not rated 2.7km [DATE] 9:40pm Book crew {{ spriteTitle }} Send no…" at bounding box center [1447, 209] width 206 height 28
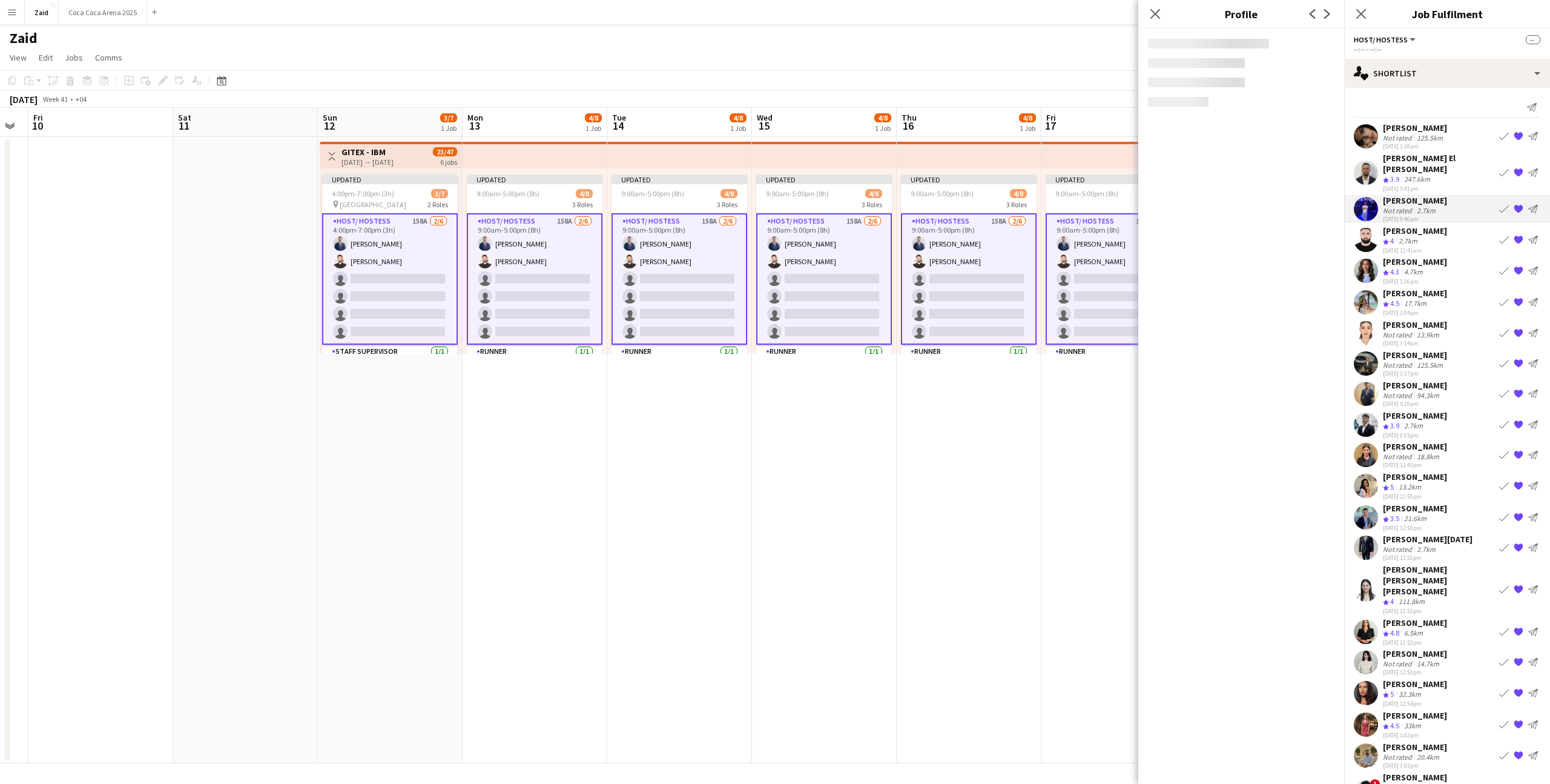
click at [1437, 159] on div "[PERSON_NAME] El [PERSON_NAME]" at bounding box center [1439, 163] width 111 height 21
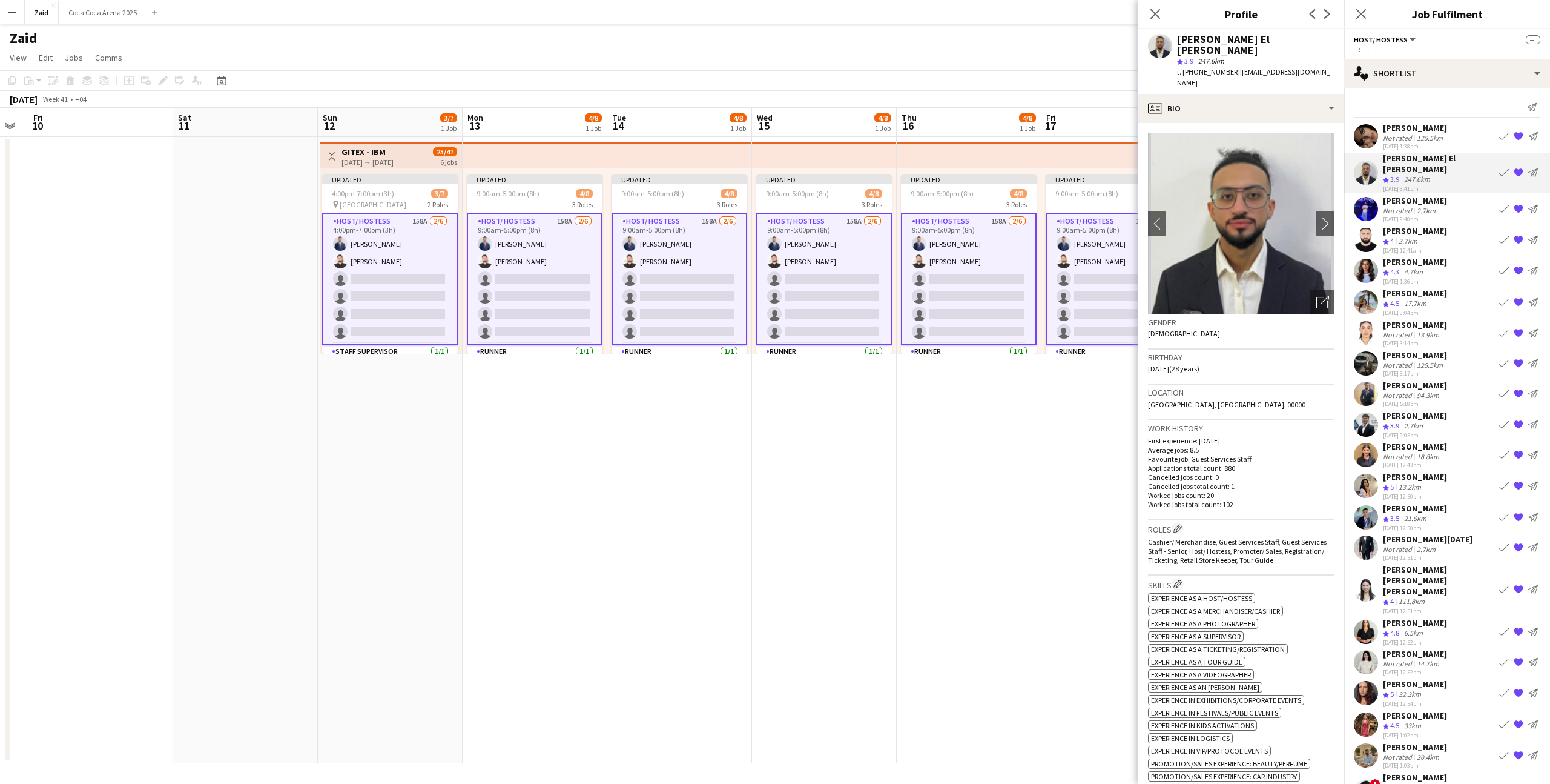
click at [1433, 141] on div "125.5km" at bounding box center [1430, 137] width 31 height 9
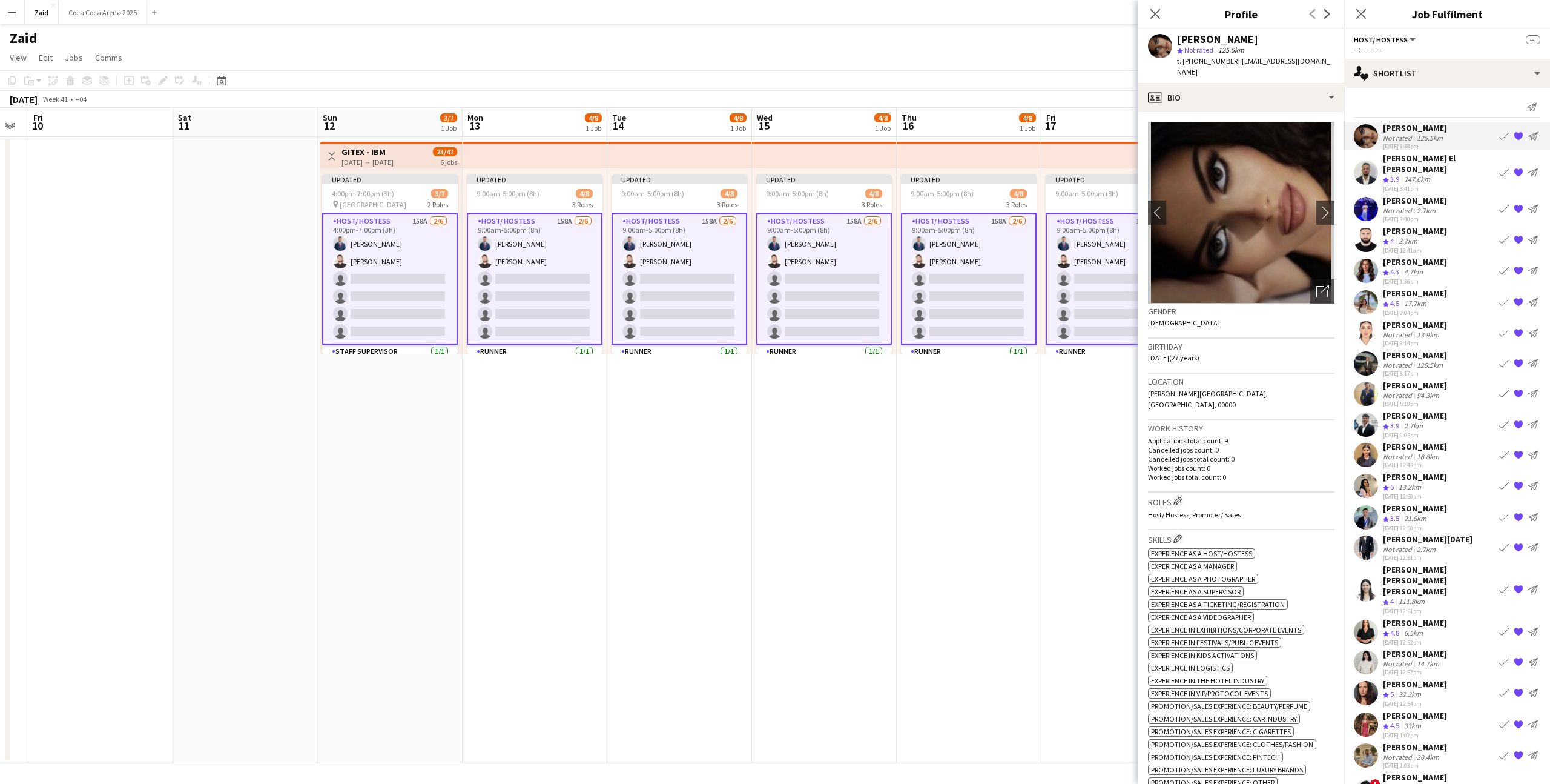
click at [1422, 215] on div "[DATE] 9:40pm" at bounding box center [1415, 218] width 64 height 8
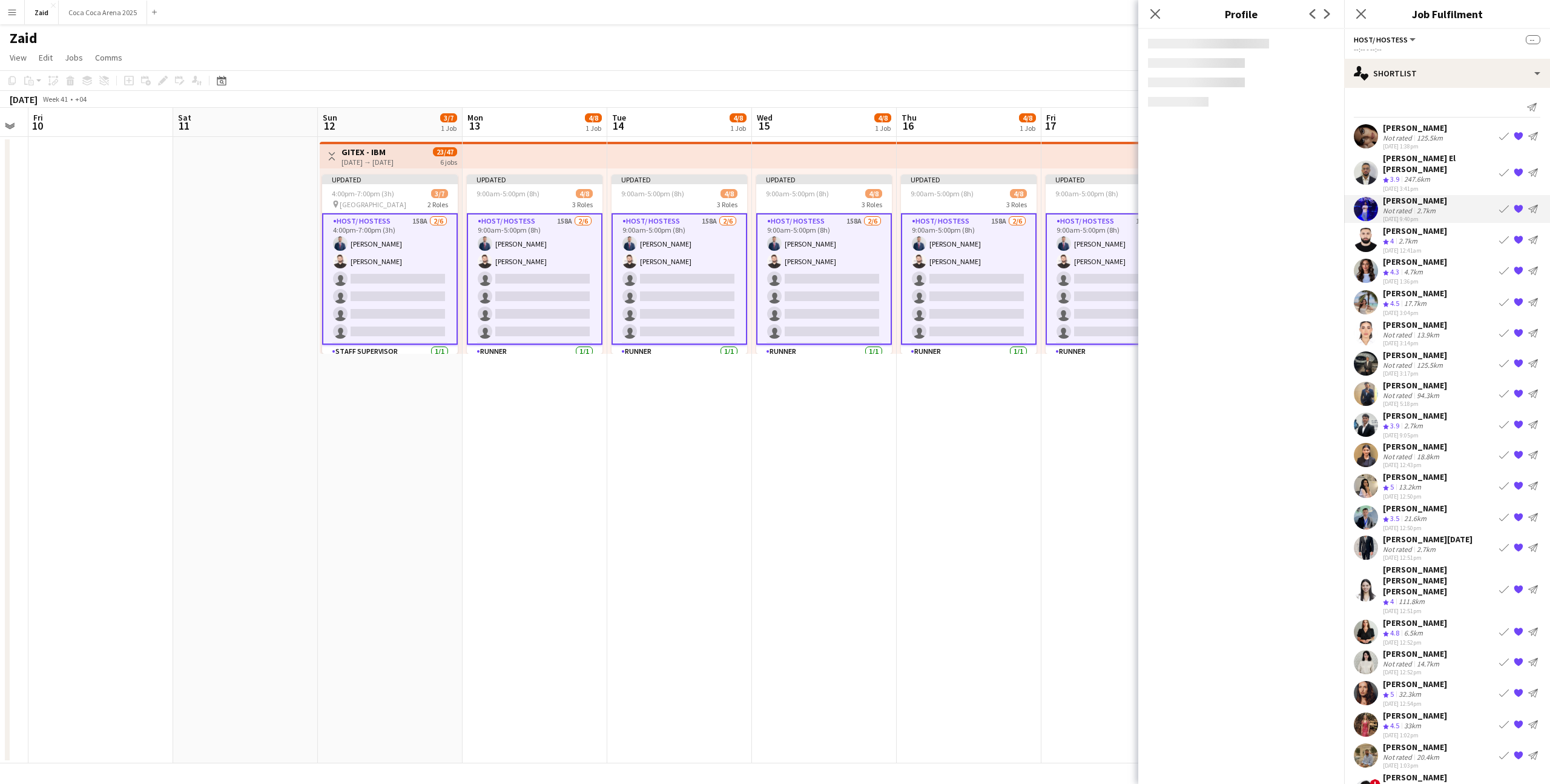
click at [1442, 236] on div "Crew rating 4 2.7km" at bounding box center [1415, 242] width 64 height 10
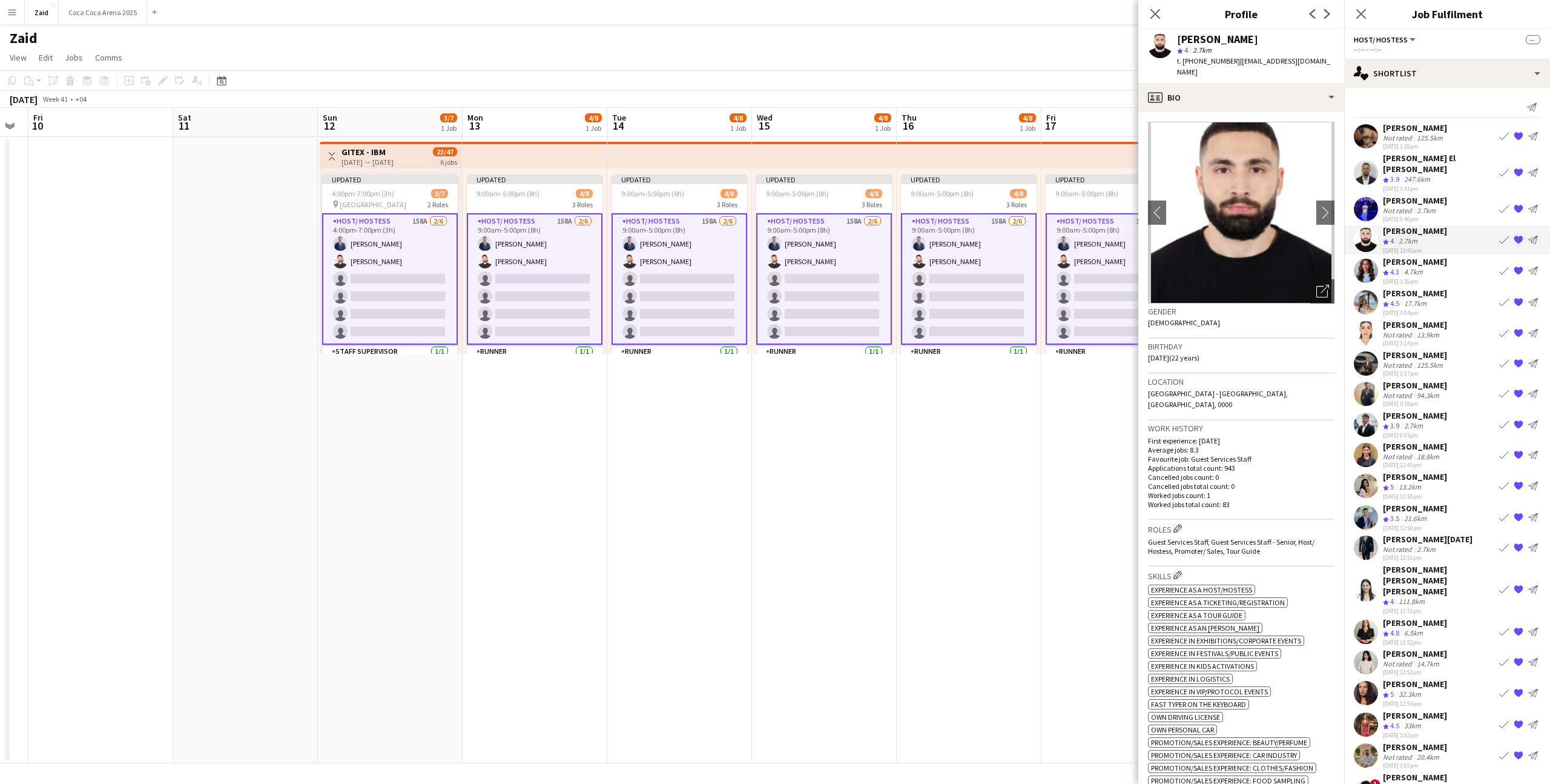
click at [1439, 256] on div "[PERSON_NAME]" at bounding box center [1415, 261] width 64 height 11
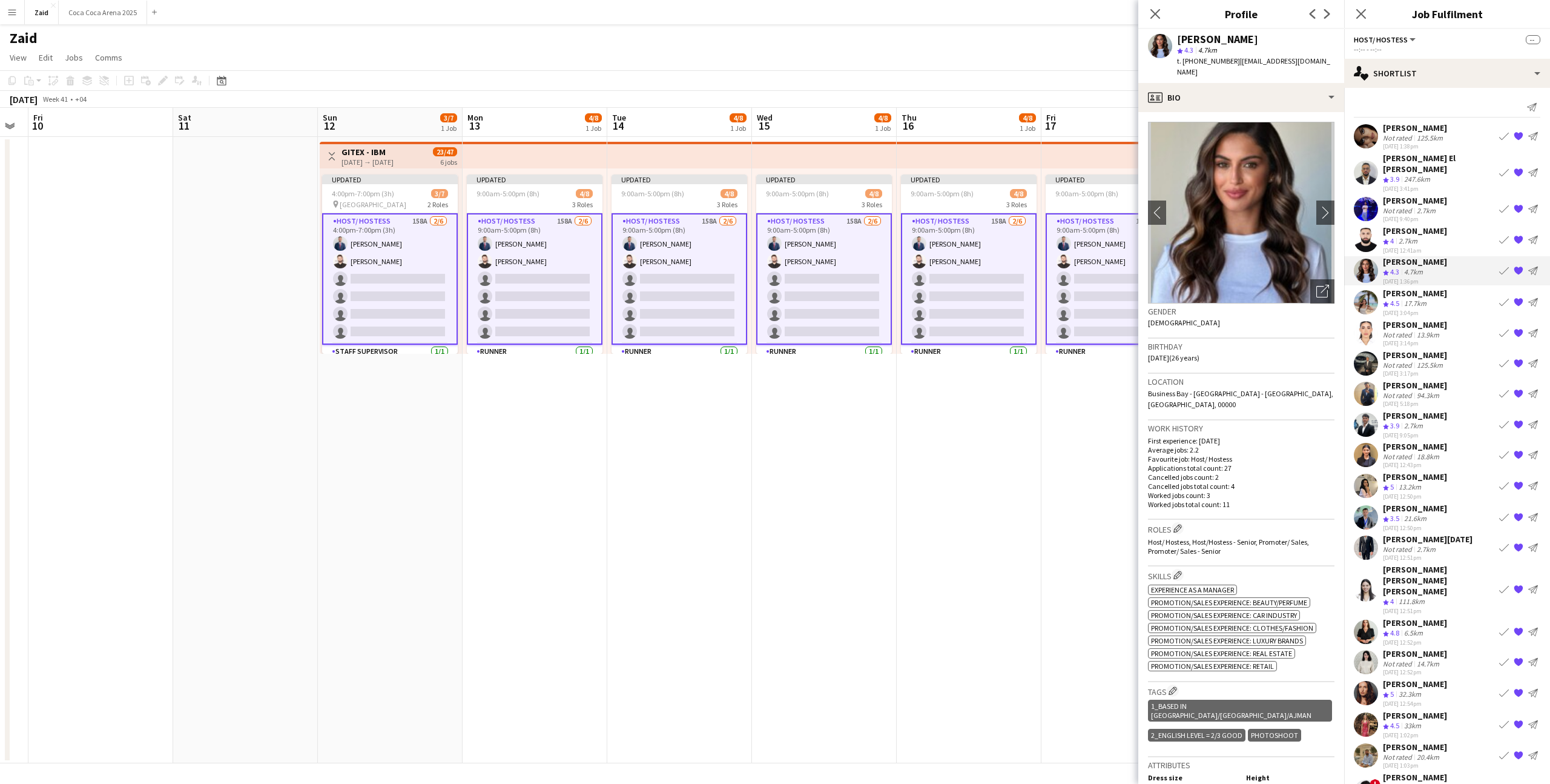
click at [1517, 266] on app-icon "{{ spriteTitle }}" at bounding box center [1518, 270] width 9 height 9
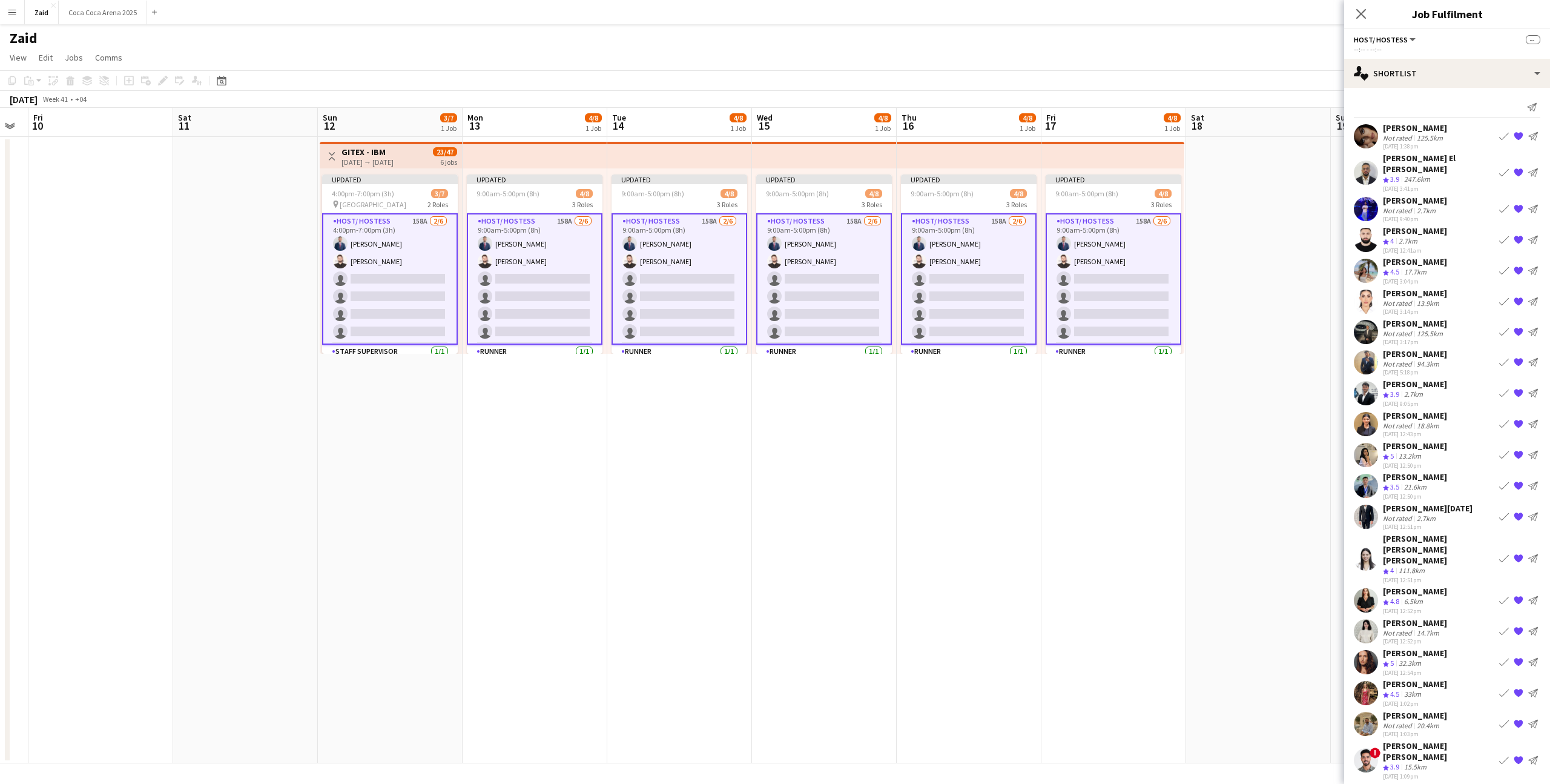
click at [1445, 288] on div "[PERSON_NAME] Not rated 13.9km [DATE] 3:14pm Book crew {{ spriteTitle }} Send n…" at bounding box center [1447, 302] width 206 height 28
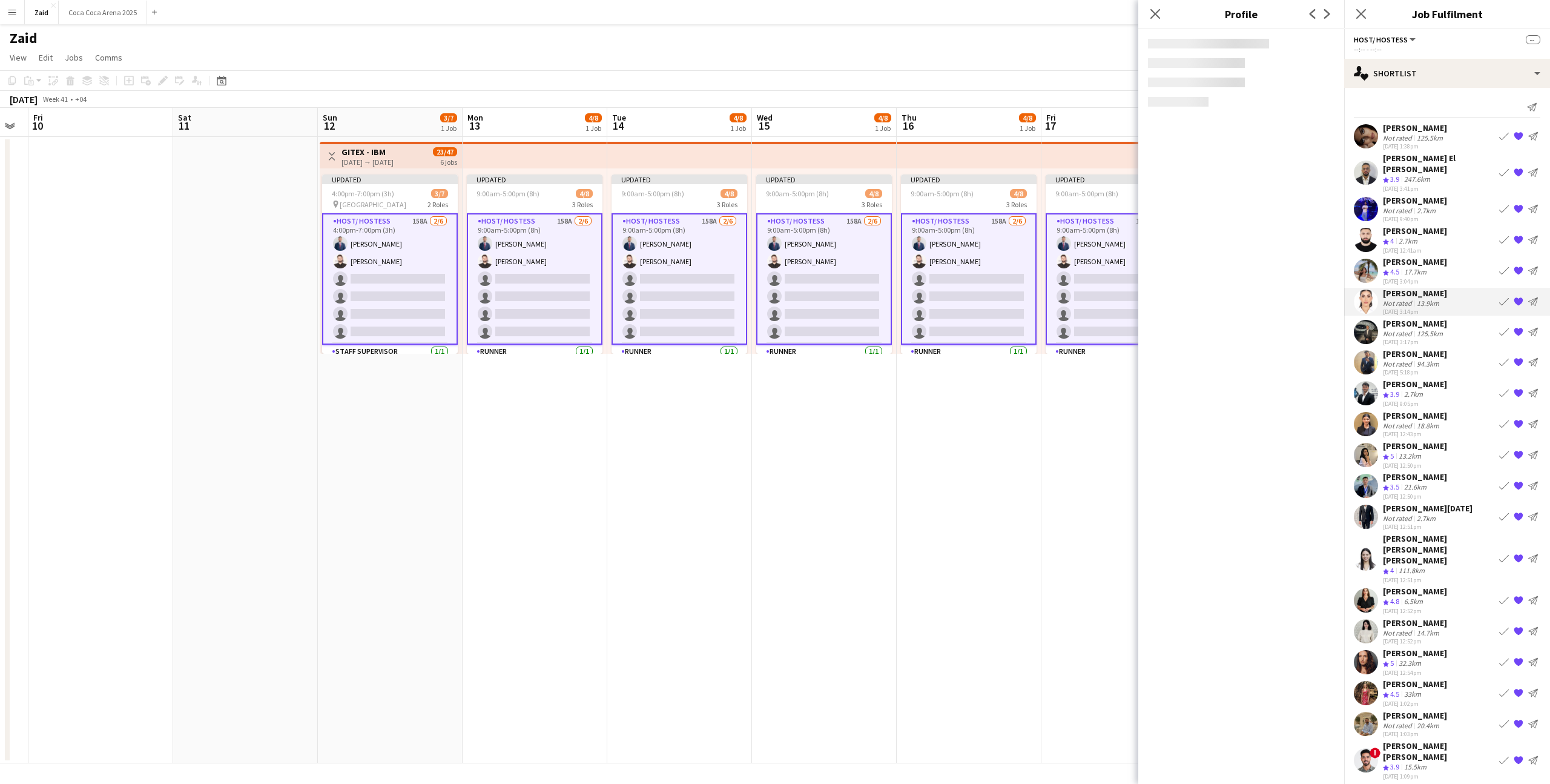
click at [1447, 321] on div "[PERSON_NAME] Not rated 125.5km [DATE] 3:17pm Book crew {{ spriteTitle }} Send …" at bounding box center [1447, 332] width 206 height 28
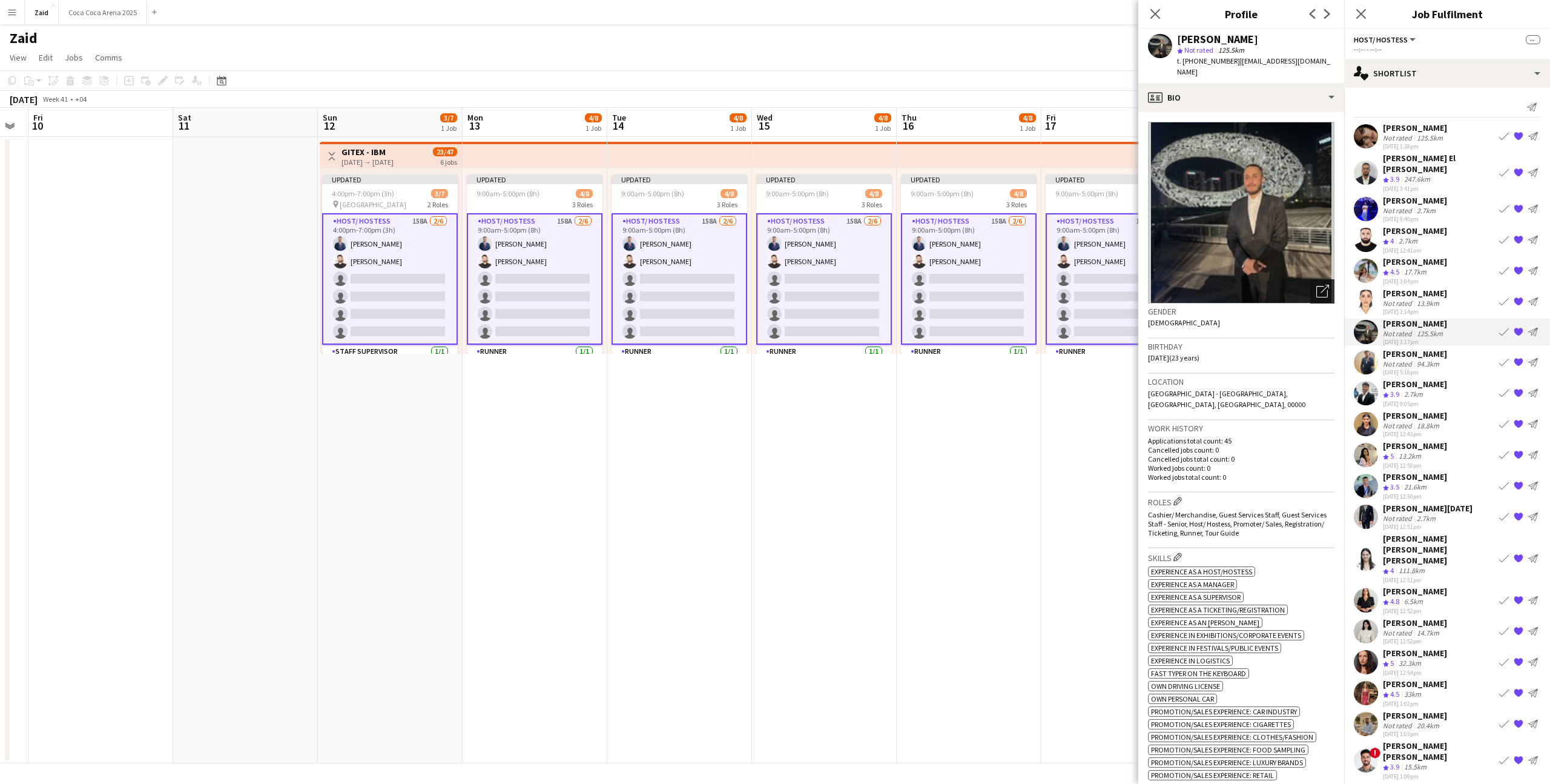
click at [1318, 284] on icon "Open photos pop-in" at bounding box center [1323, 290] width 13 height 13
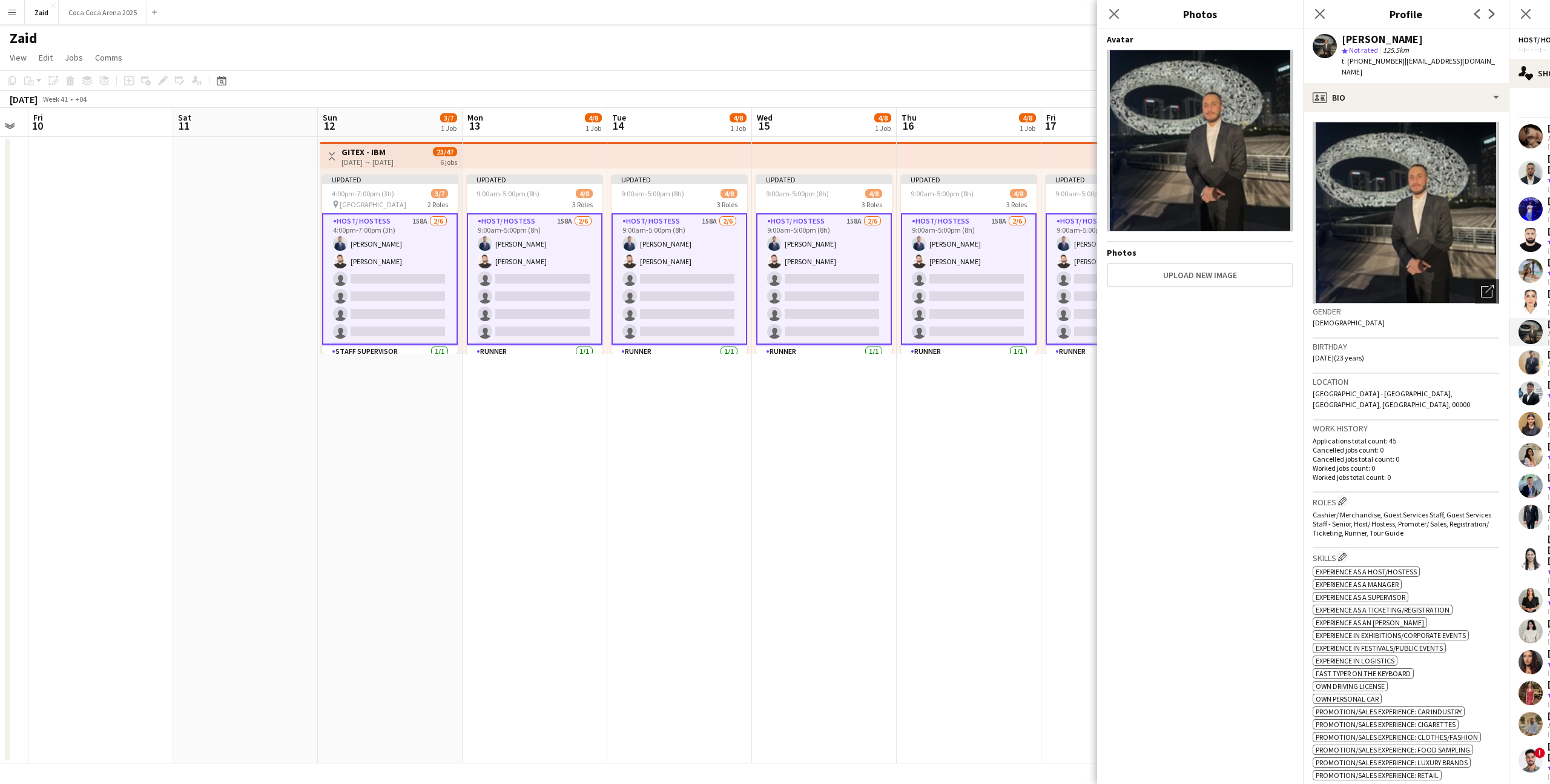
click at [1410, 462] on div "Work history Applications total count: 45 Cancelled jobs count: 0 Cancelled job…" at bounding box center [1406, 457] width 187 height 72
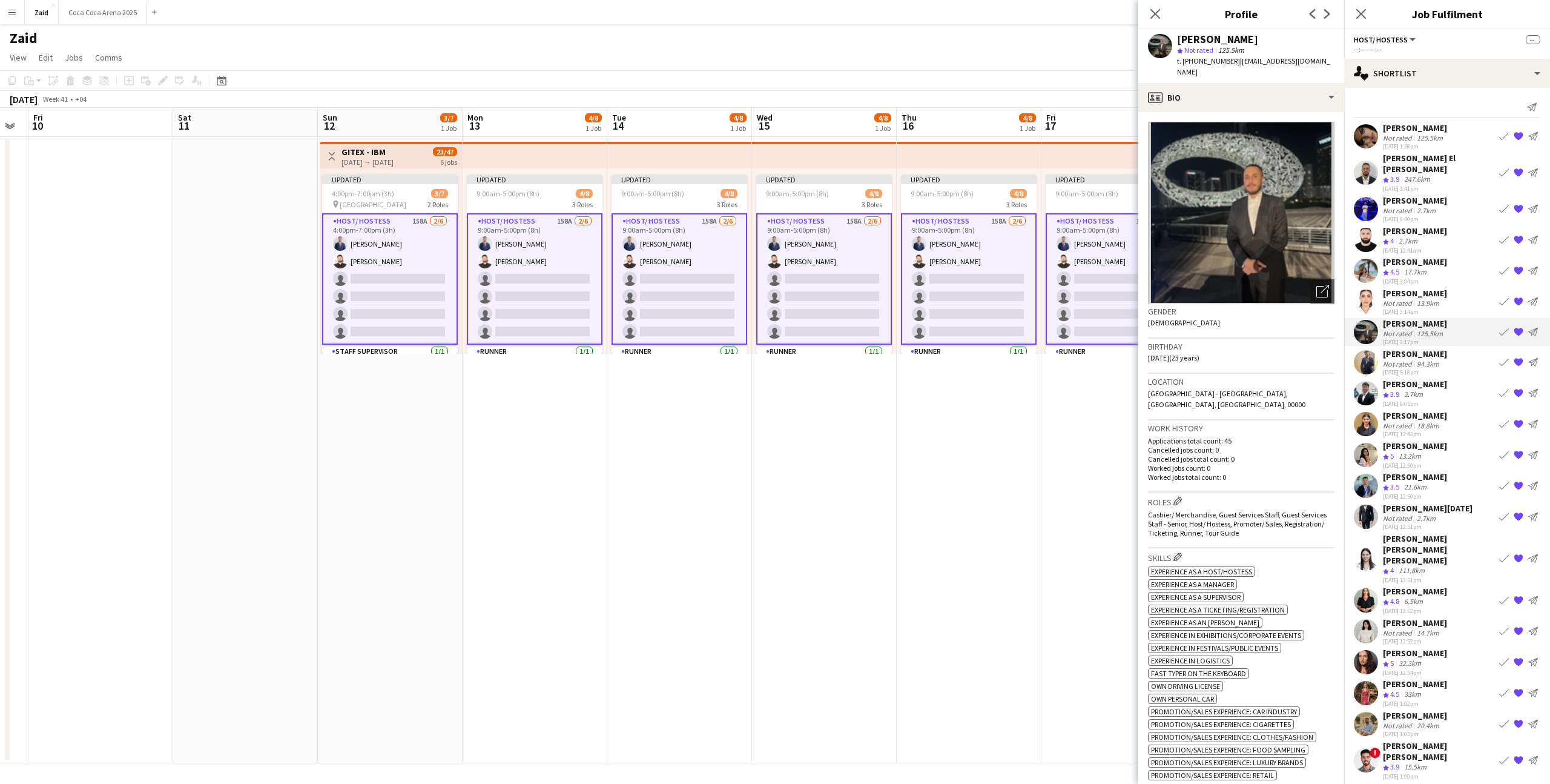
scroll to position [38, 0]
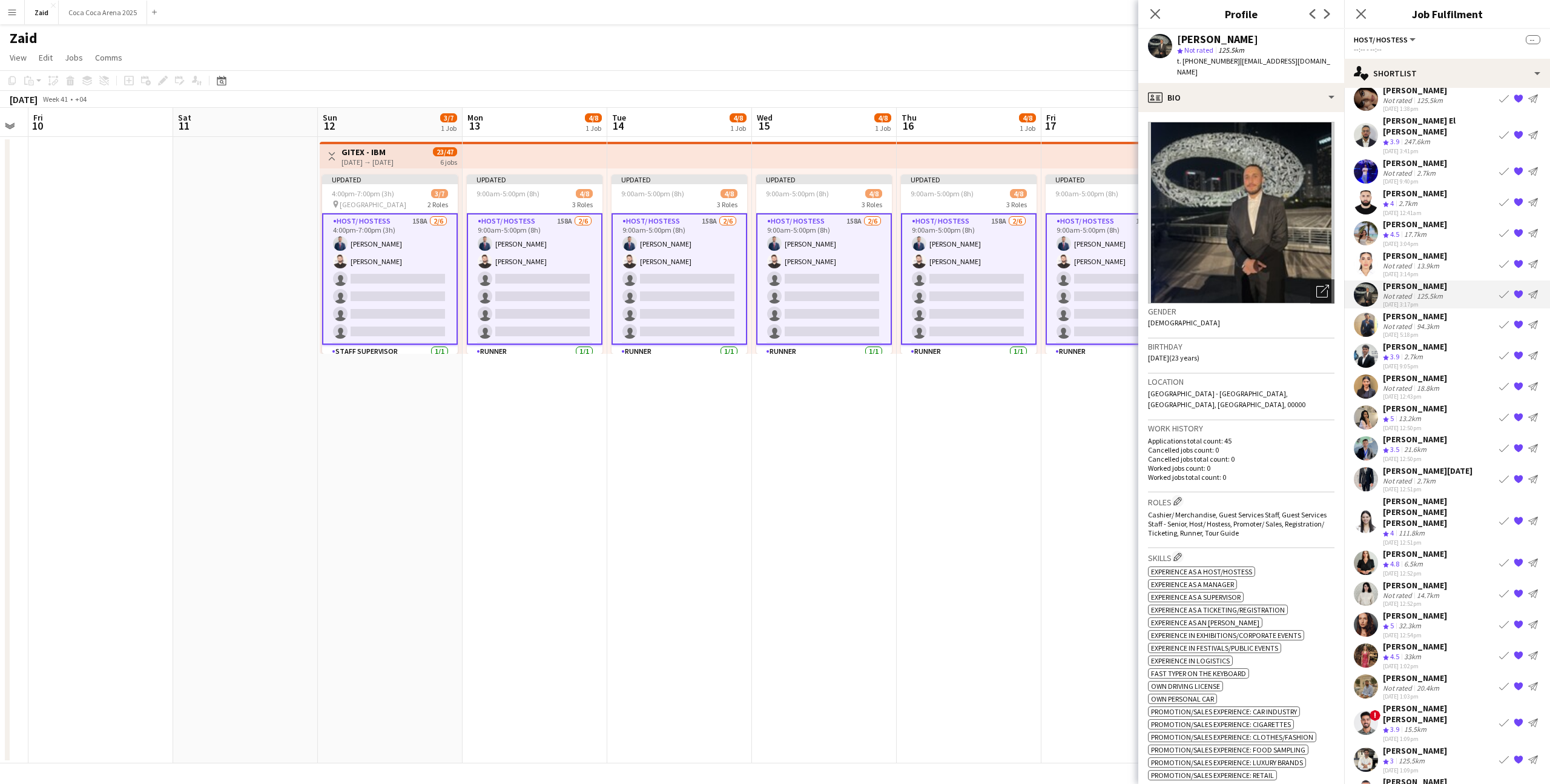
click at [1430, 423] on div "[DATE] 12:50pm" at bounding box center [1415, 427] width 64 height 8
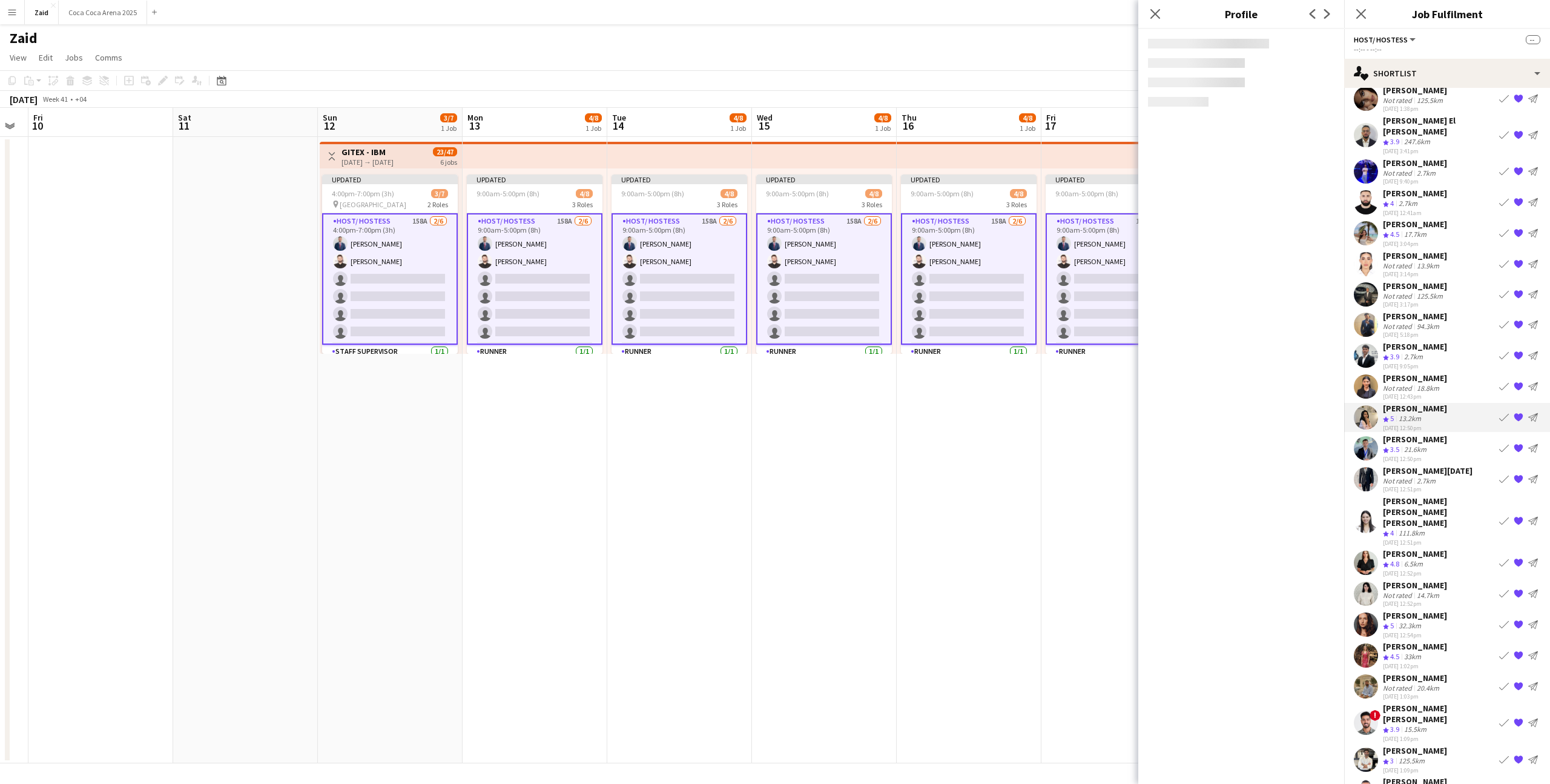
click at [1430, 392] on div "[DATE] 12:43pm" at bounding box center [1415, 396] width 64 height 8
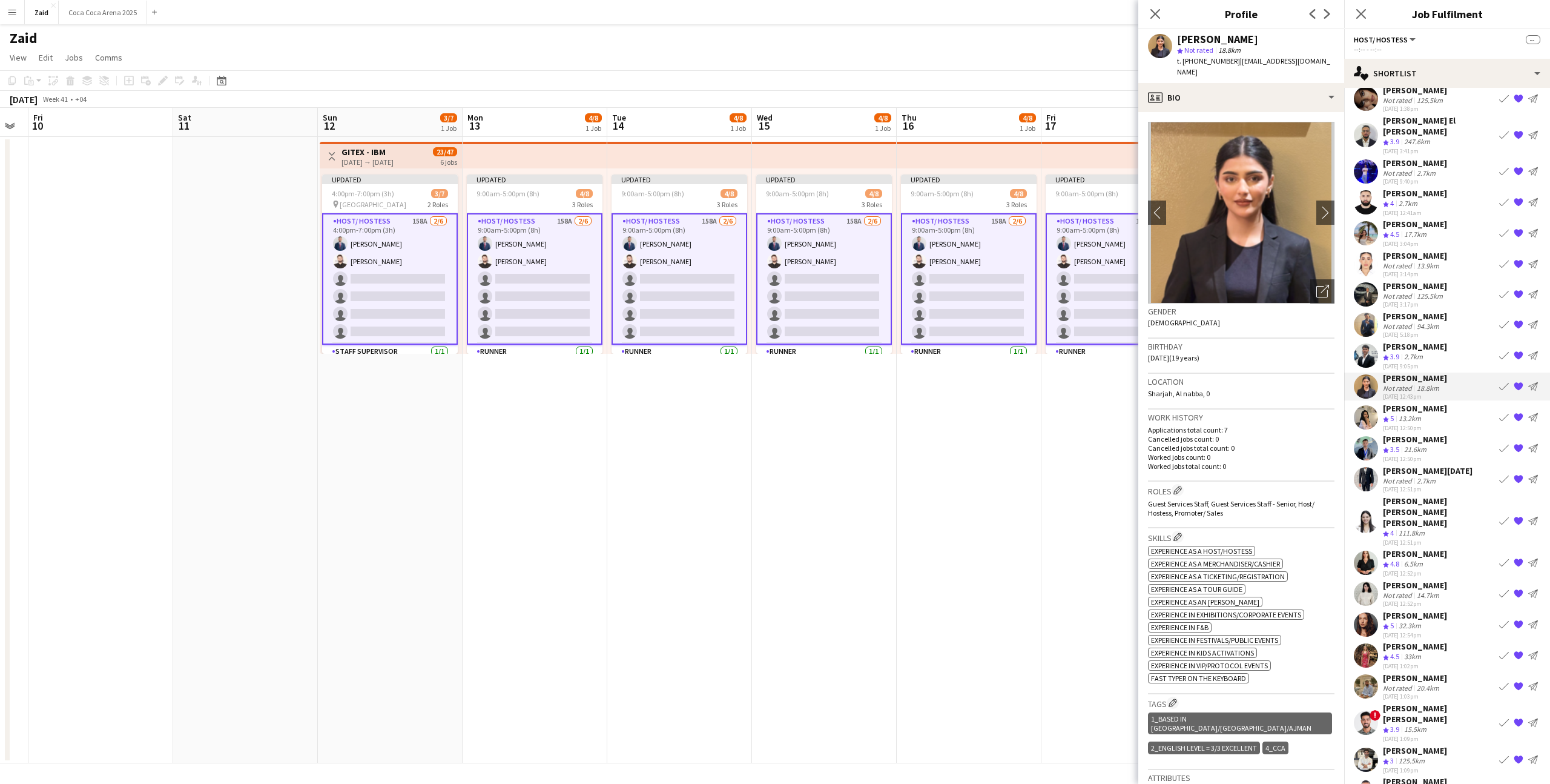
click at [1426, 352] on div "2.7km" at bounding box center [1414, 357] width 24 height 10
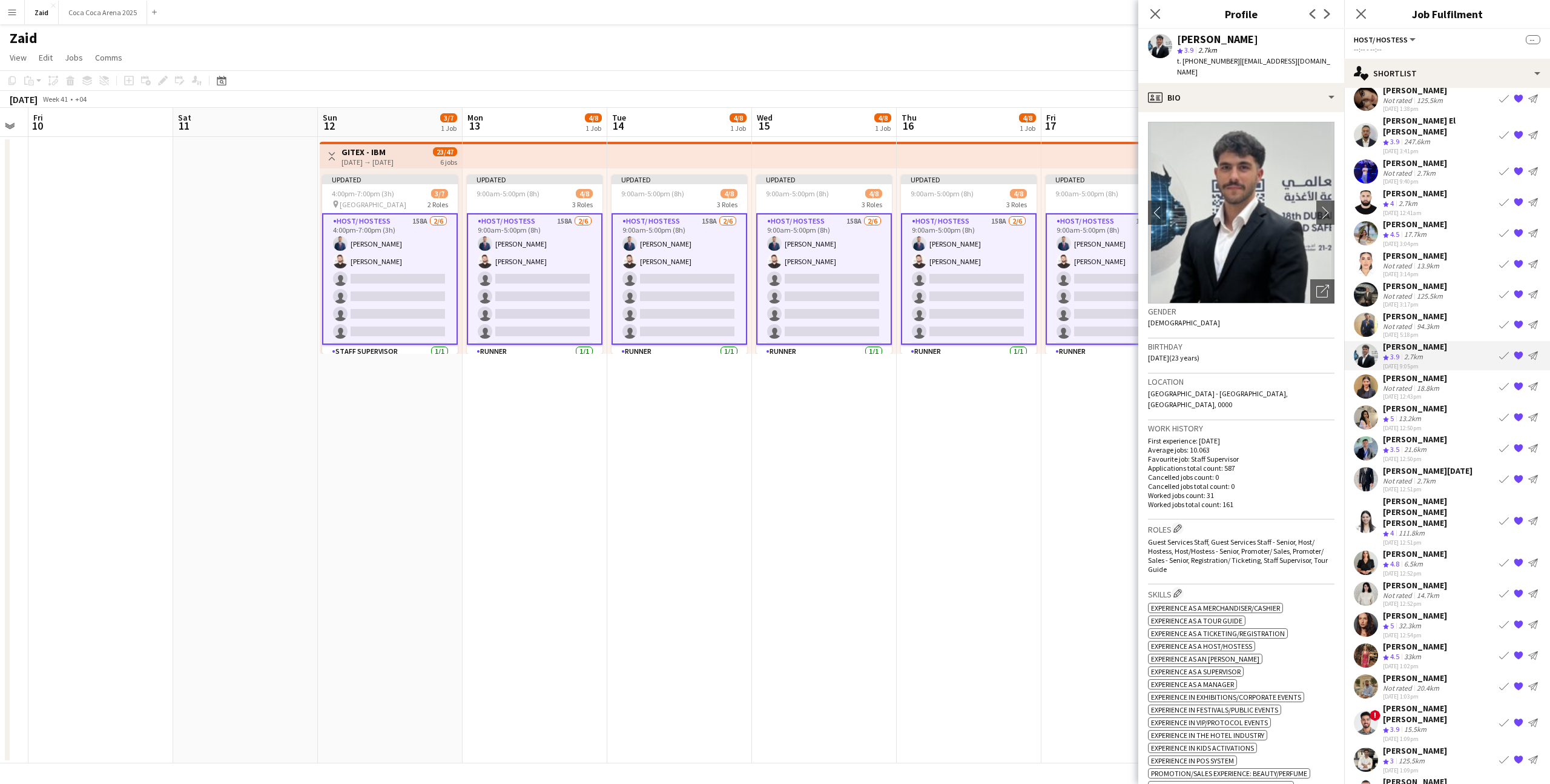
click at [1421, 373] on div "[PERSON_NAME]" at bounding box center [1415, 378] width 64 height 11
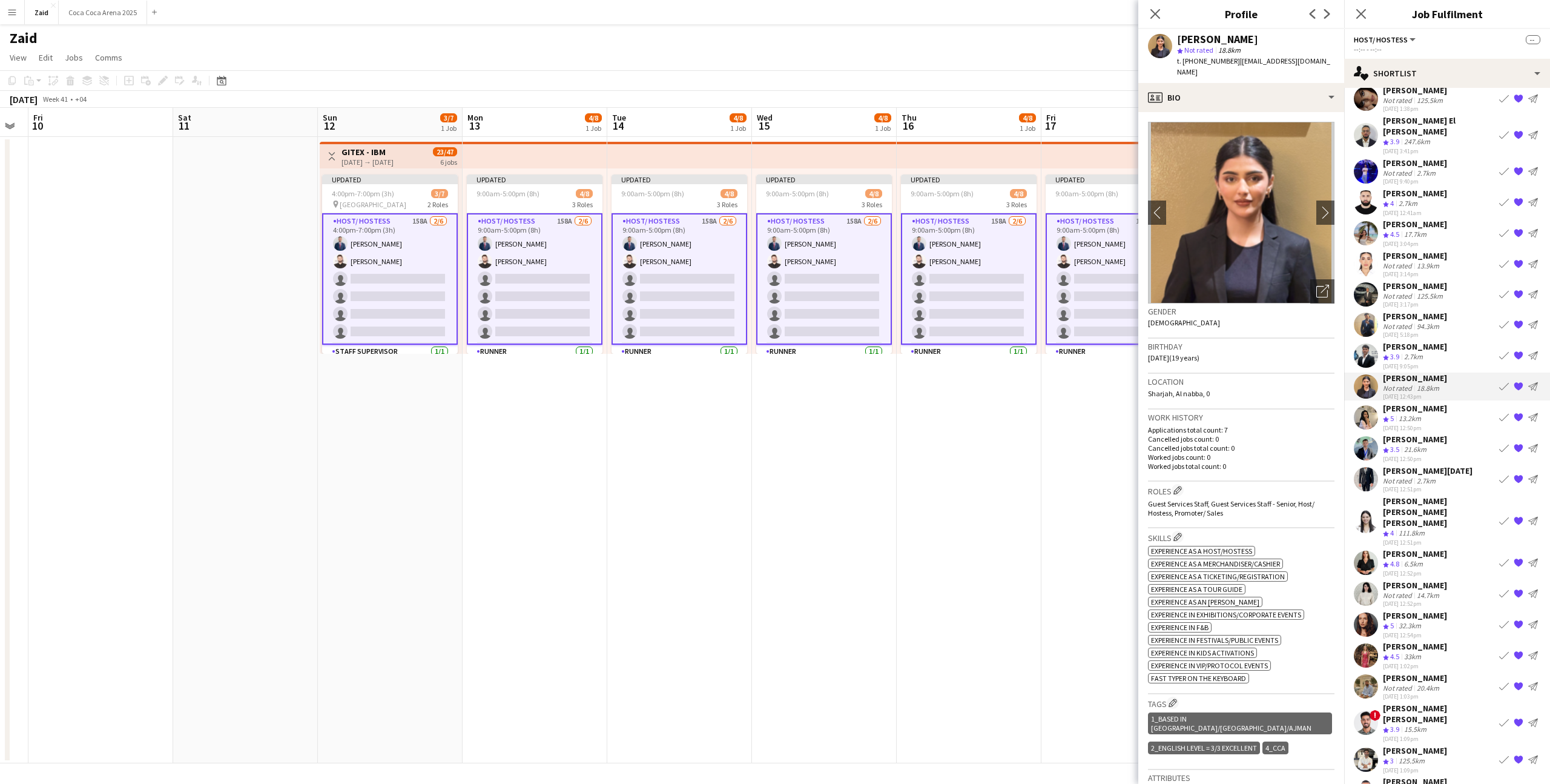
click at [1474, 403] on div "[PERSON_NAME] Crew rating 5 13.2km [DATE] 12:50pm Book crew {{ spriteTitle }} S…" at bounding box center [1447, 417] width 206 height 29
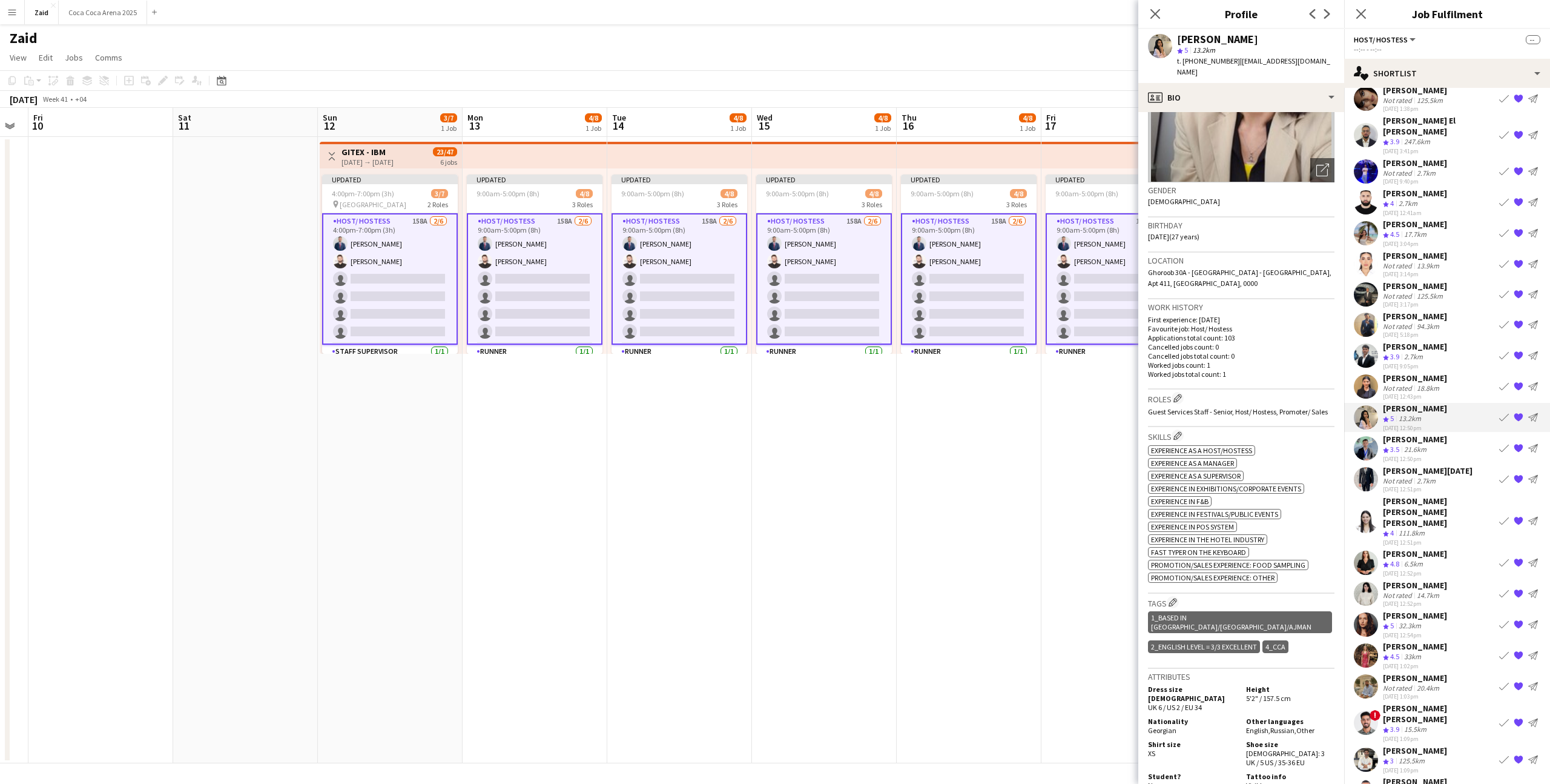
scroll to position [122, 0]
click at [1425, 445] on div "21.6km" at bounding box center [1415, 450] width 27 height 10
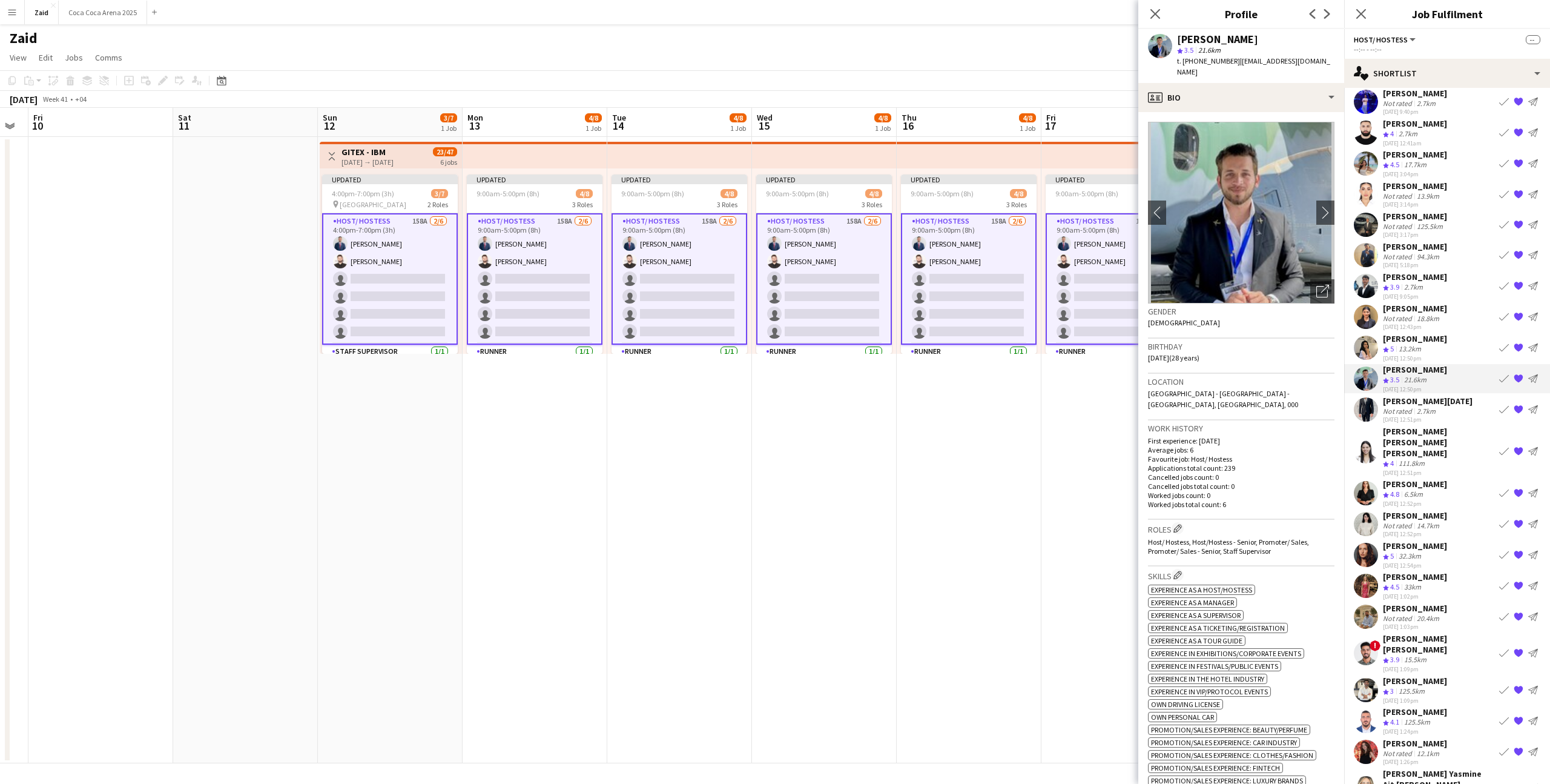
scroll to position [439, 0]
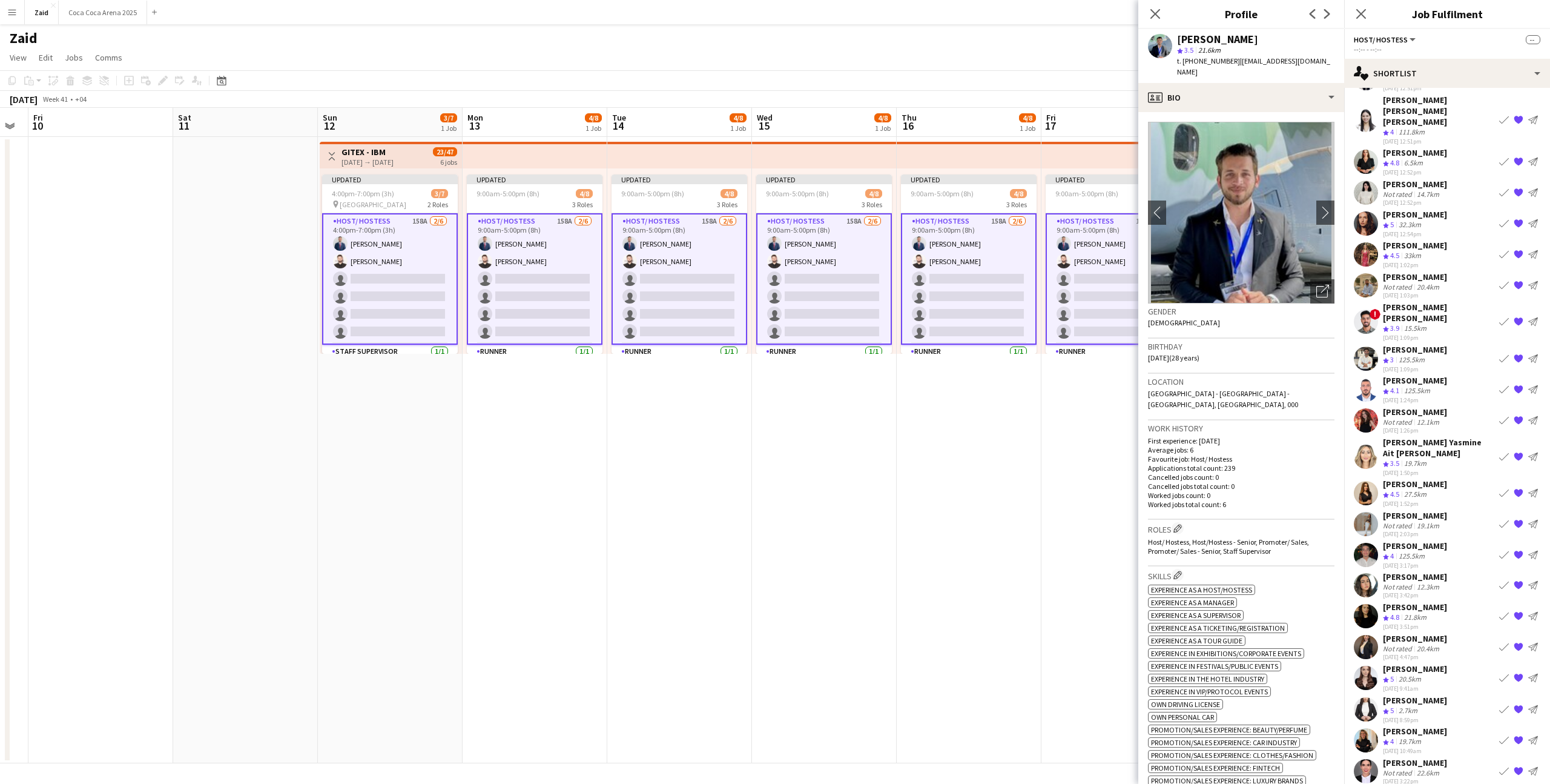
click at [1397, 757] on div "[PERSON_NAME]" at bounding box center [1415, 763] width 64 height 11
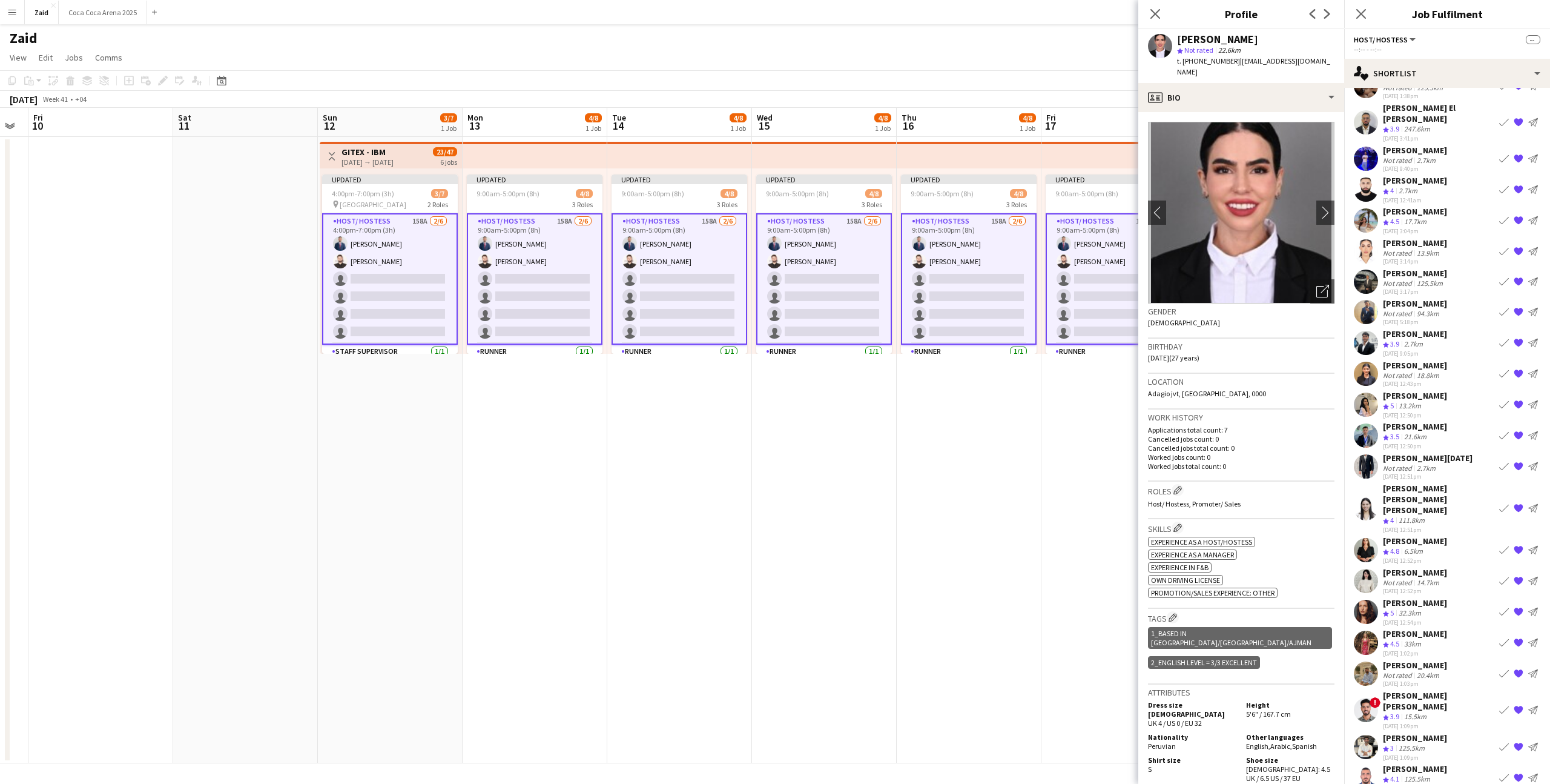
scroll to position [0, 0]
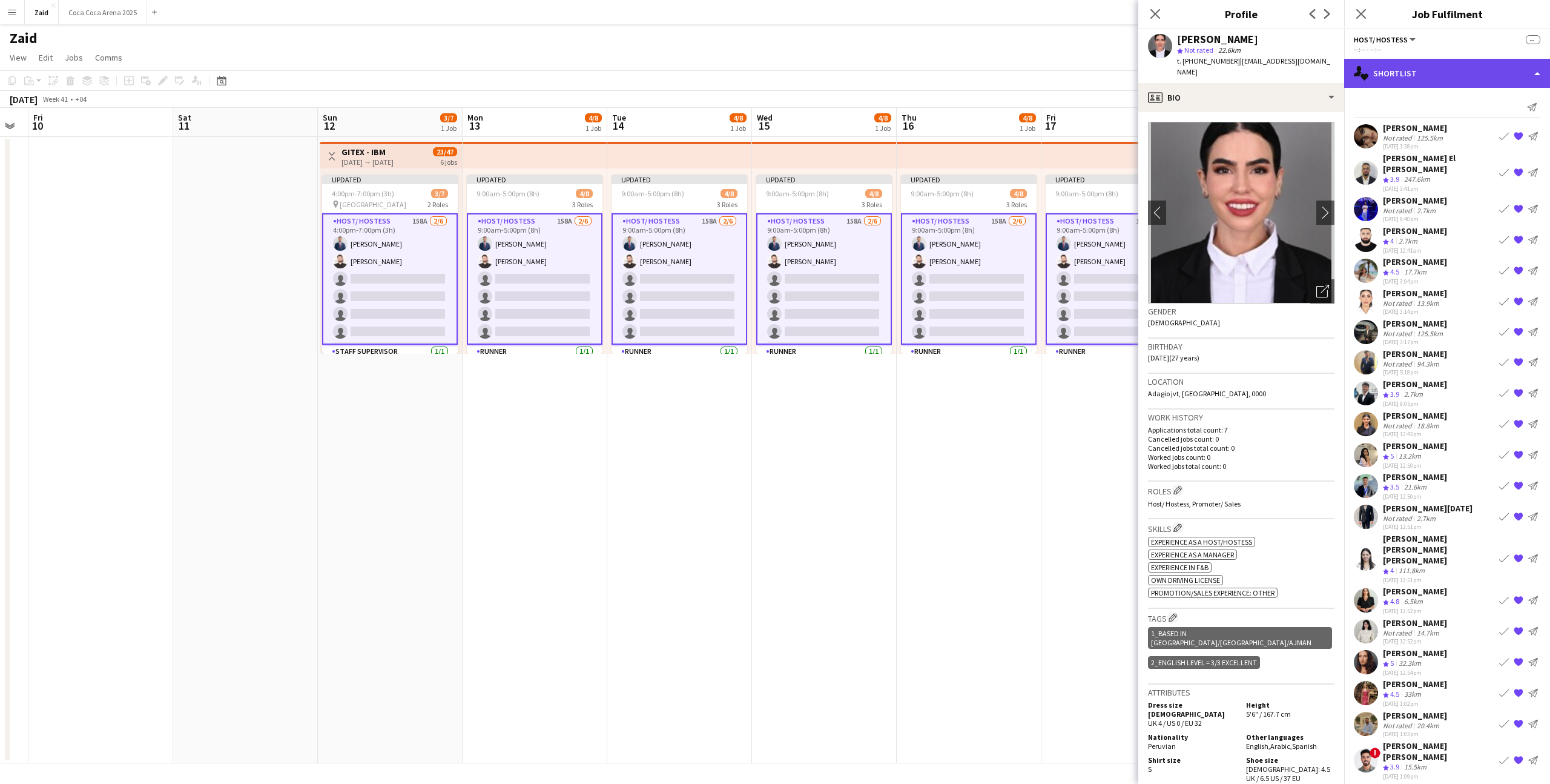
click at [1487, 63] on div "single-neutral-actions-heart Shortlist" at bounding box center [1447, 74] width 206 height 29
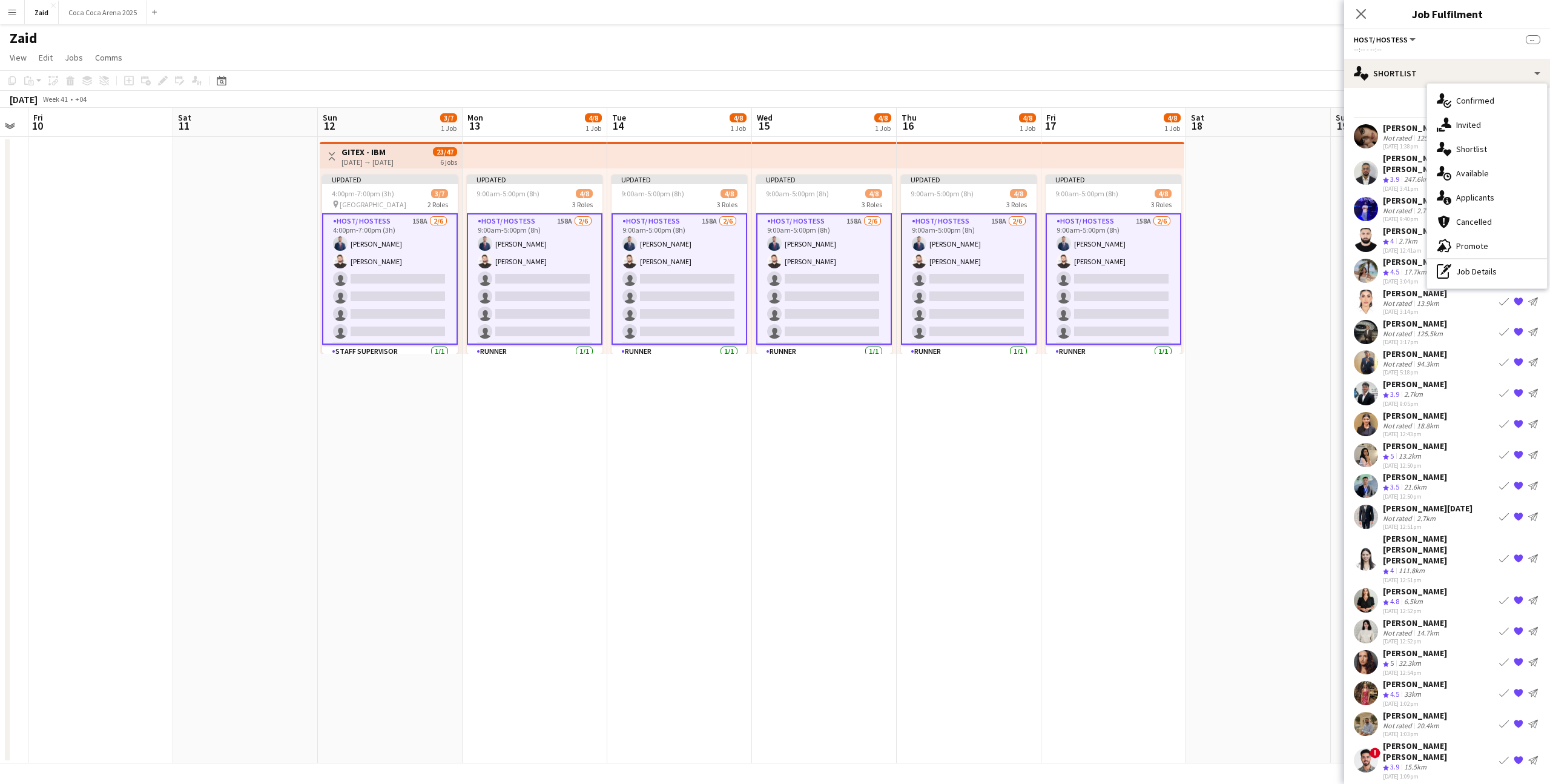
click at [1302, 278] on app-date-cell at bounding box center [1259, 450] width 145 height 626
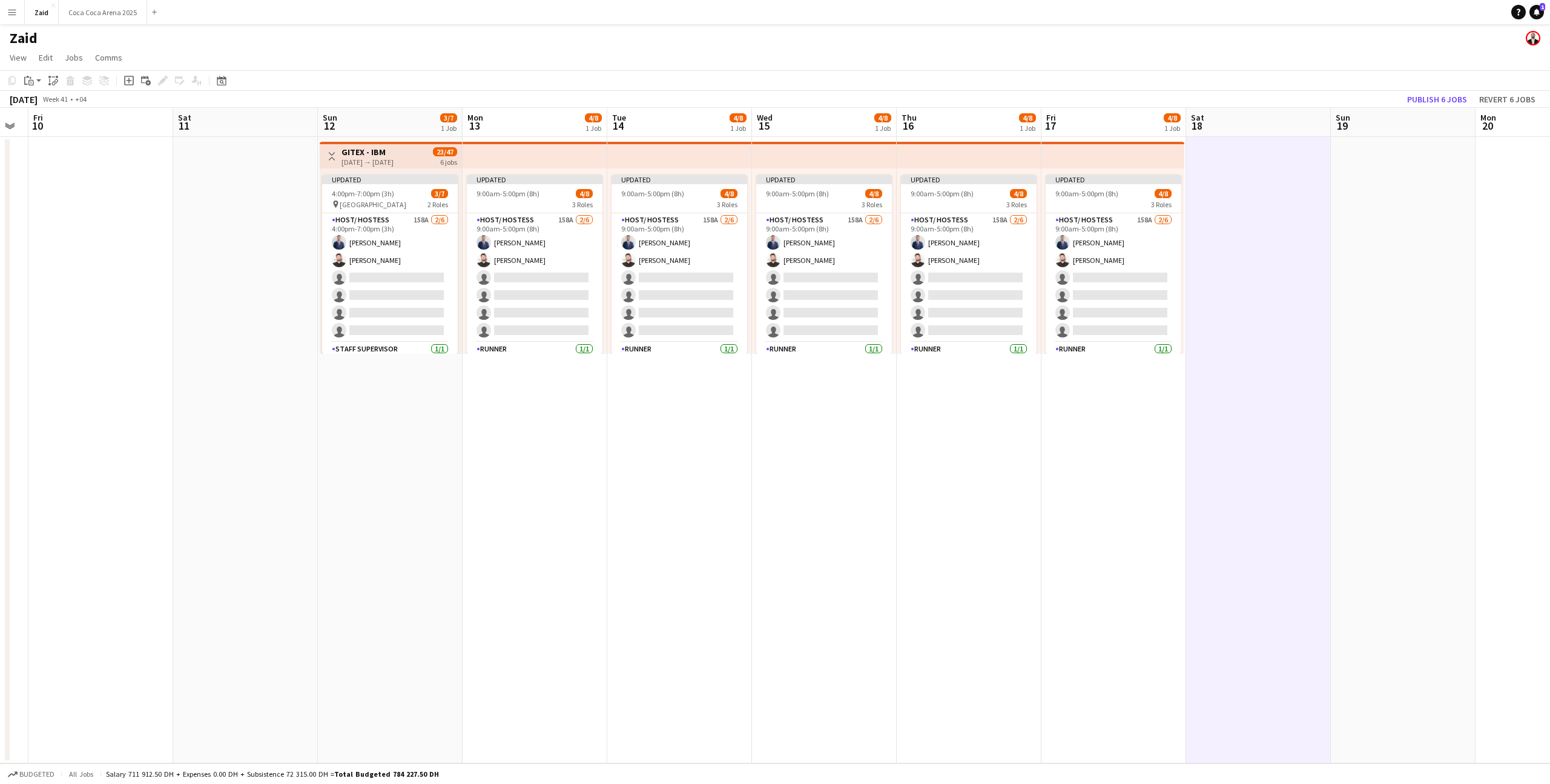
click at [1141, 212] on div "Host/ Hostess 158A [DATE] 9:00am-5:00pm (8h) [PERSON_NAME] [PERSON_NAME] single…" at bounding box center [1114, 283] width 135 height 141
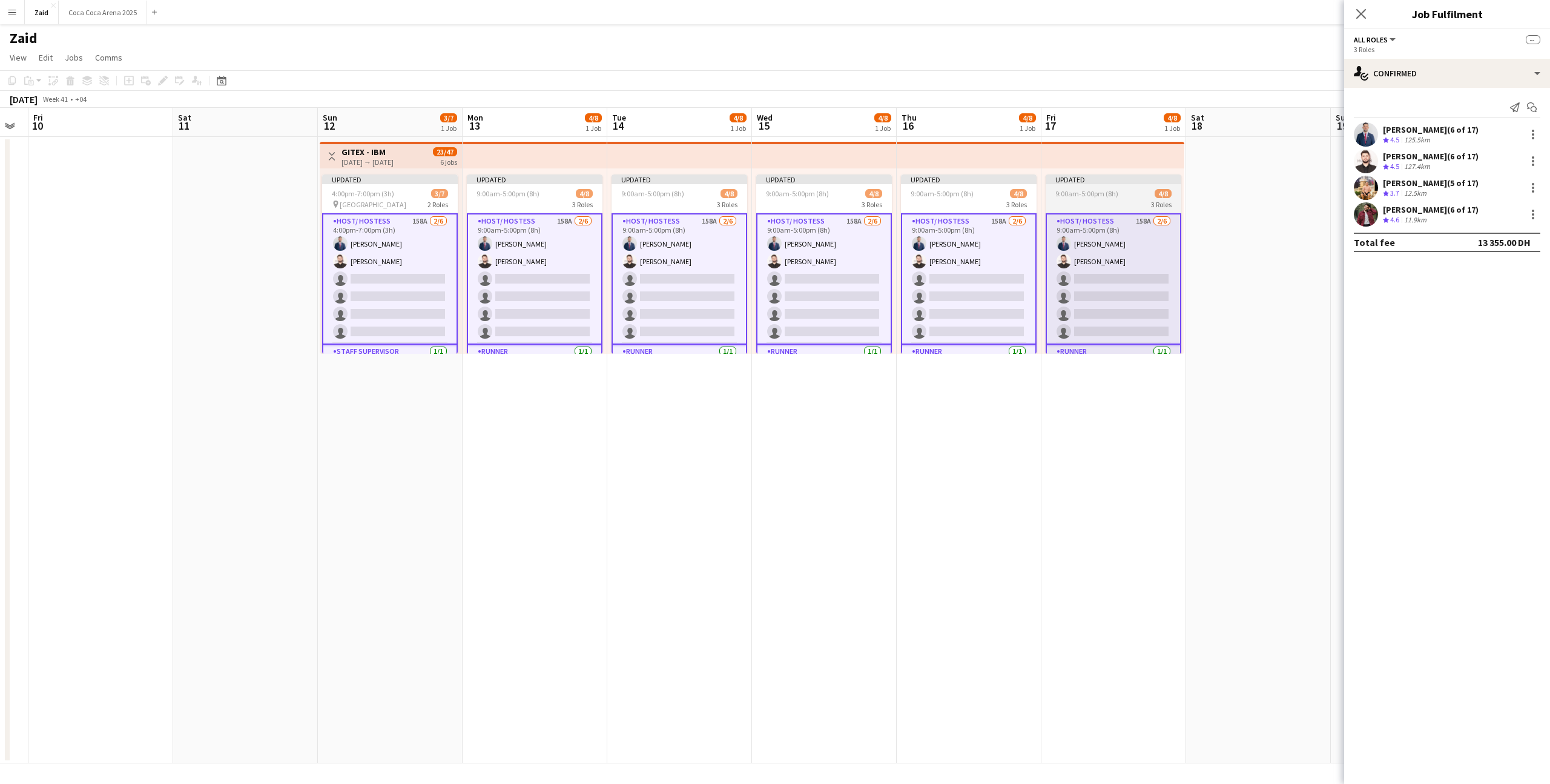
click at [1147, 195] on div "9:00am-5:00pm (8h) 4/8" at bounding box center [1114, 194] width 135 height 9
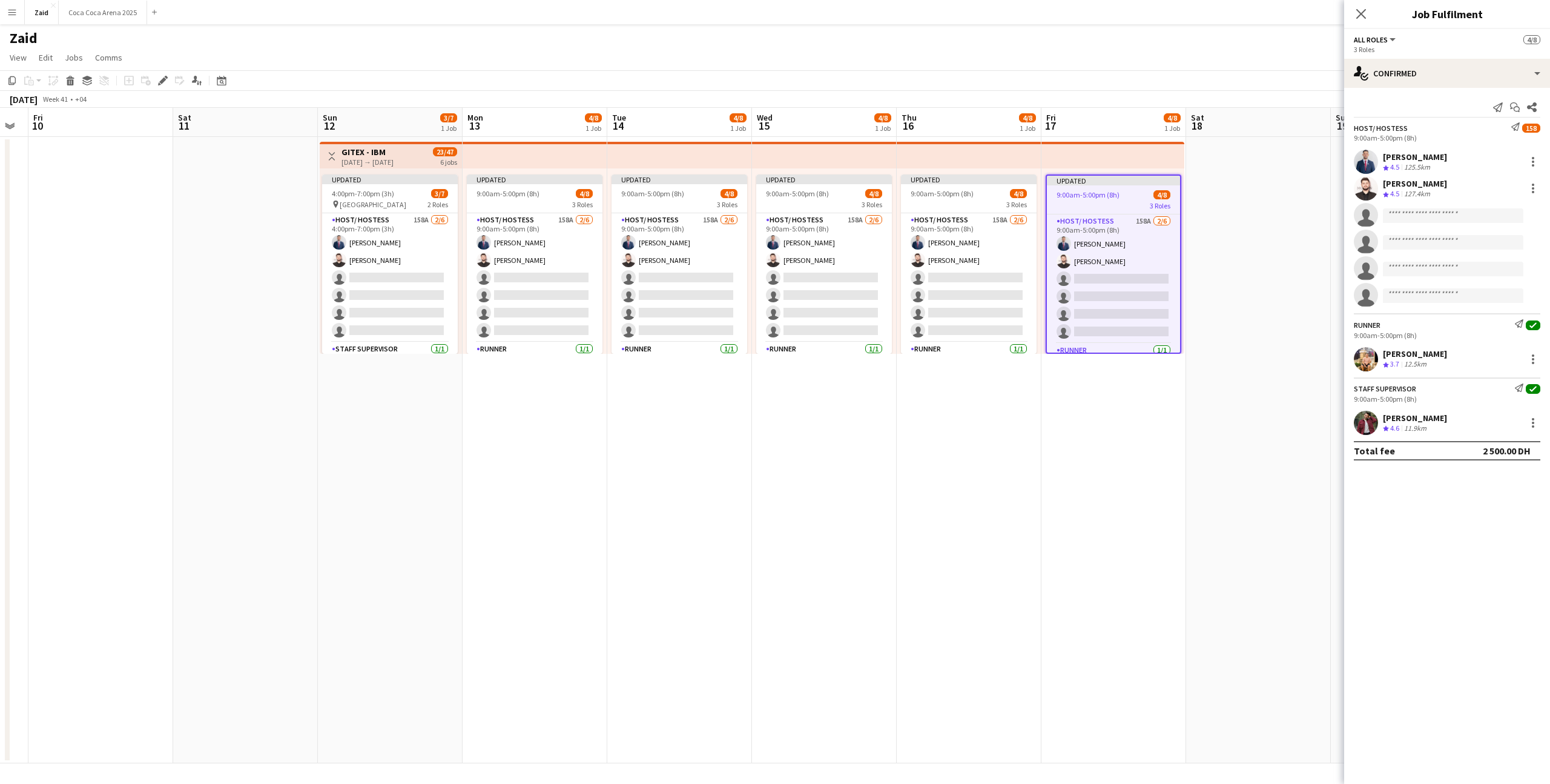
click at [1207, 215] on app-date-cell at bounding box center [1259, 450] width 145 height 626
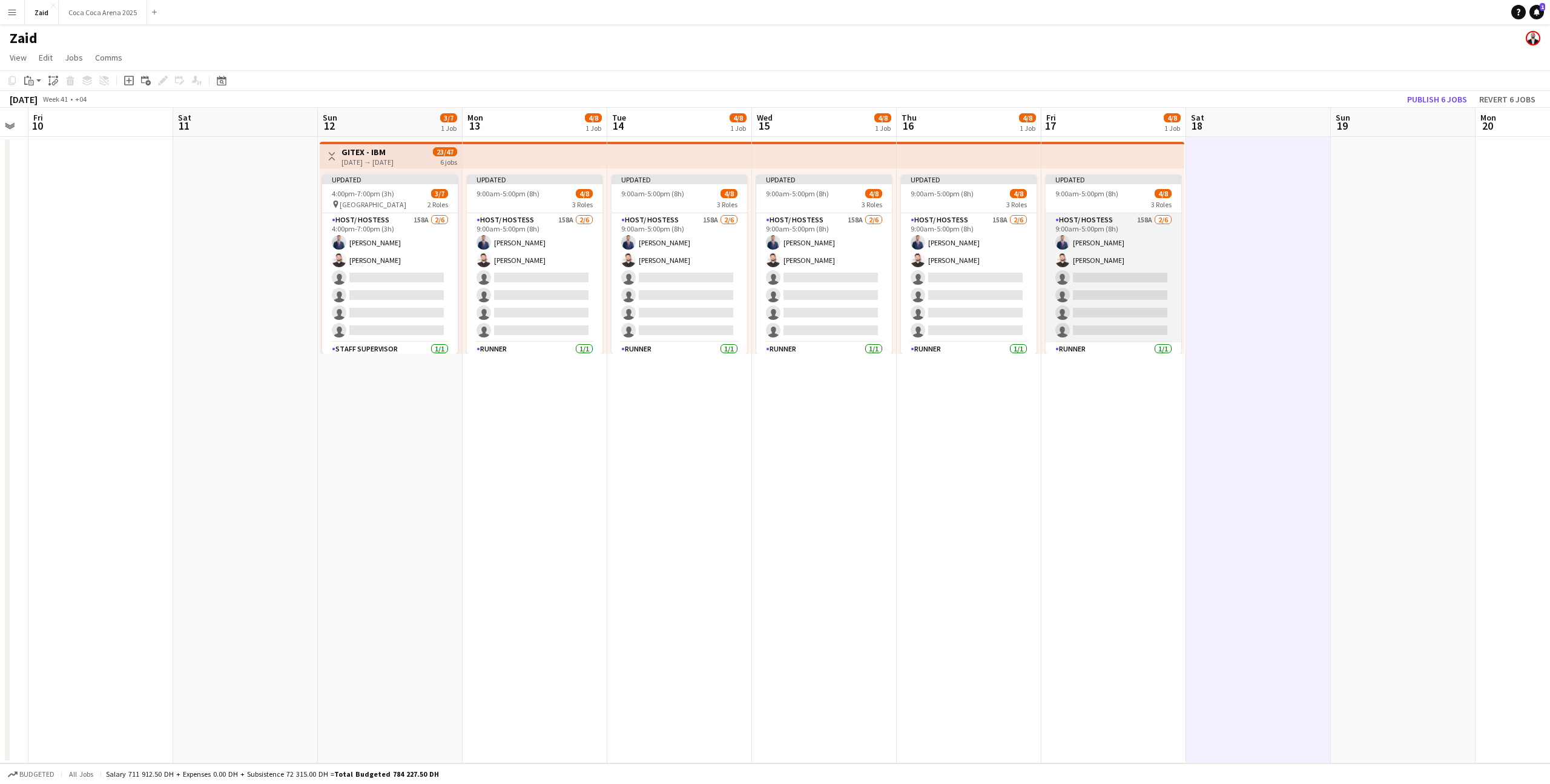
click at [1127, 247] on app-card-role "Host/ Hostess 158A [DATE] 9:00am-5:00pm (8h) [PERSON_NAME] [PERSON_NAME] single…" at bounding box center [1114, 278] width 135 height 129
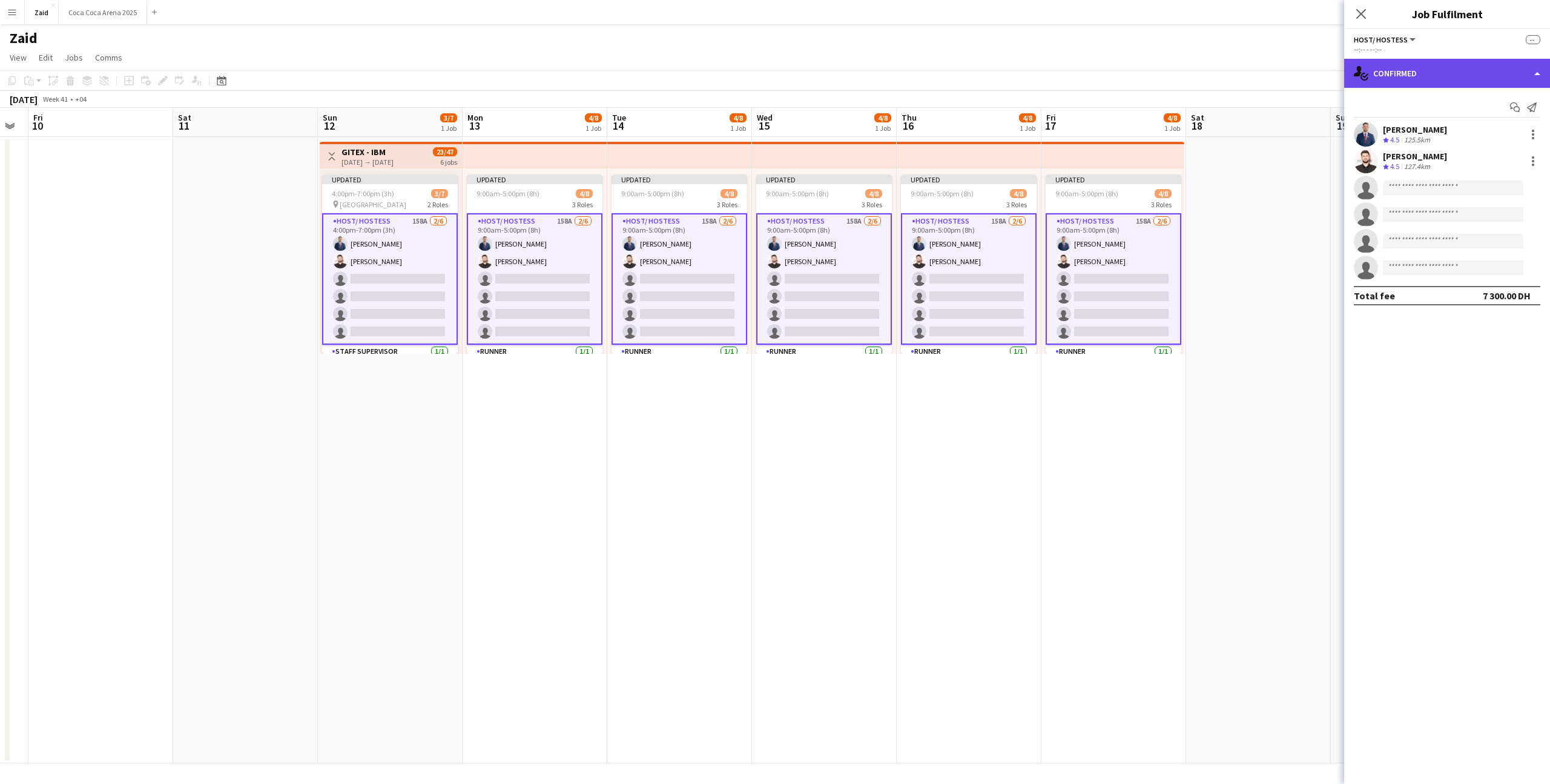
click at [1450, 68] on div "single-neutral-actions-check-2 Confirmed" at bounding box center [1447, 74] width 206 height 29
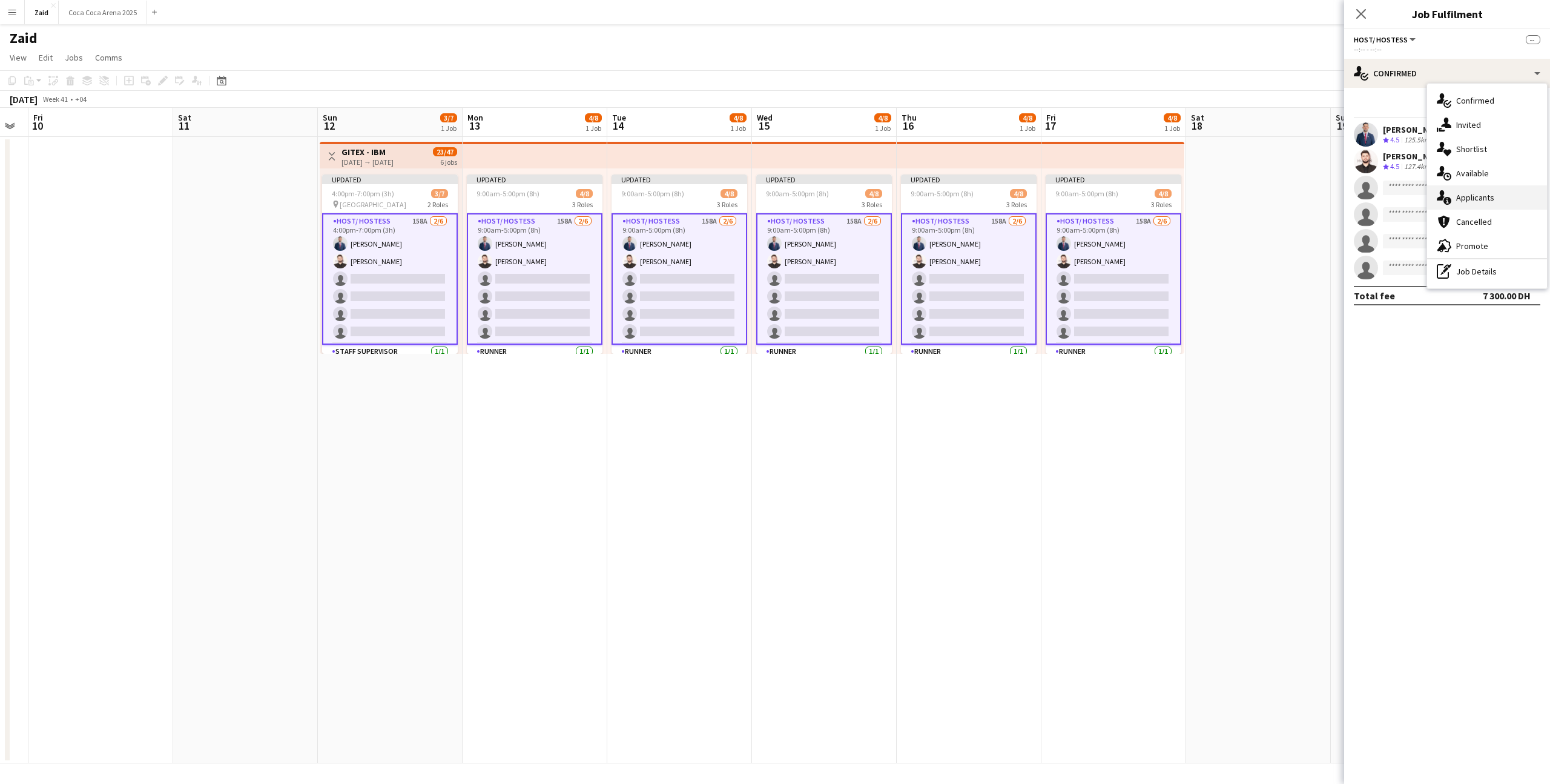
click at [1480, 207] on div "single-neutral-actions-information Applicants" at bounding box center [1487, 197] width 120 height 24
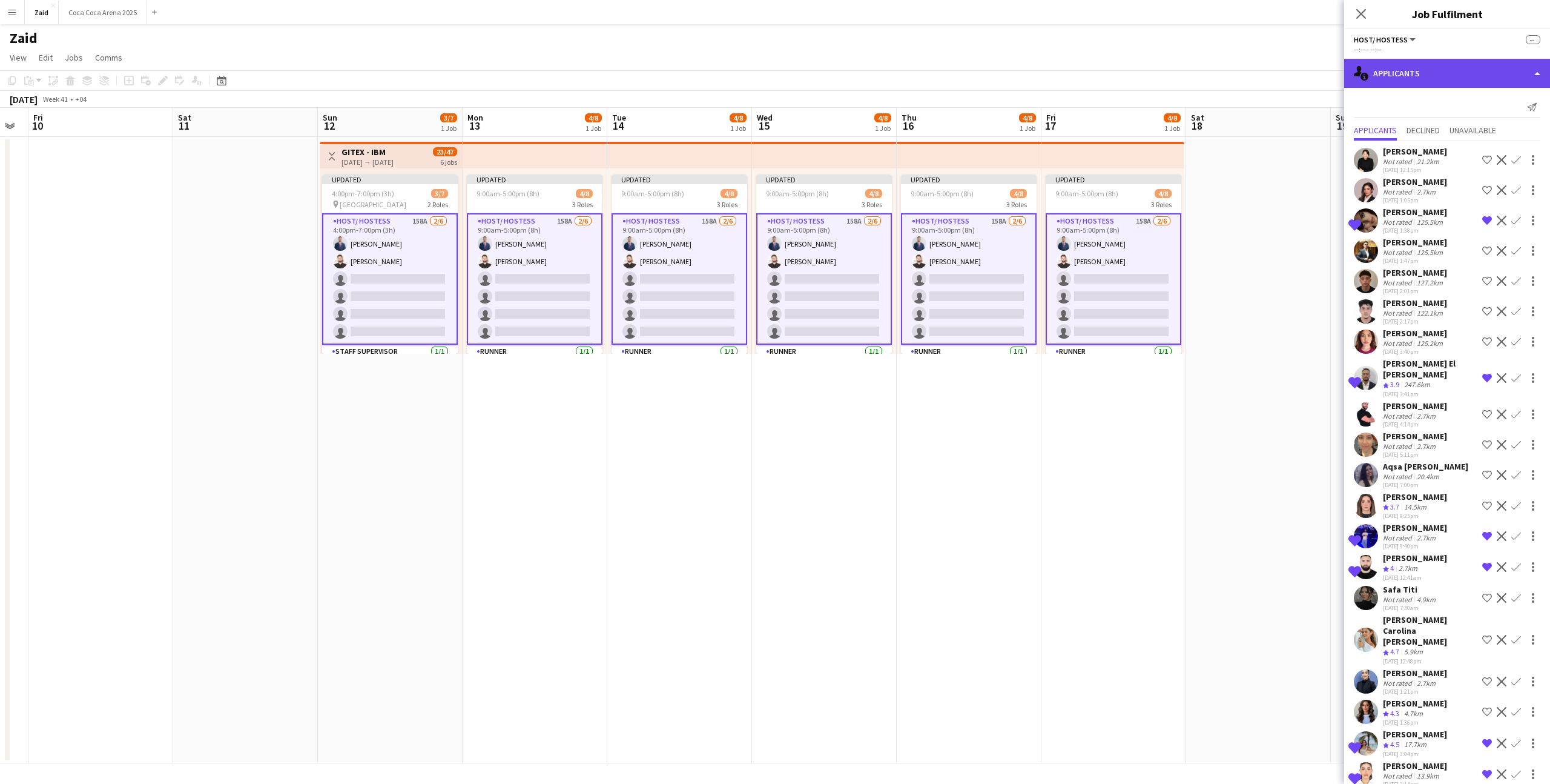
click at [1439, 71] on div "single-neutral-actions-information Applicants" at bounding box center [1447, 74] width 206 height 29
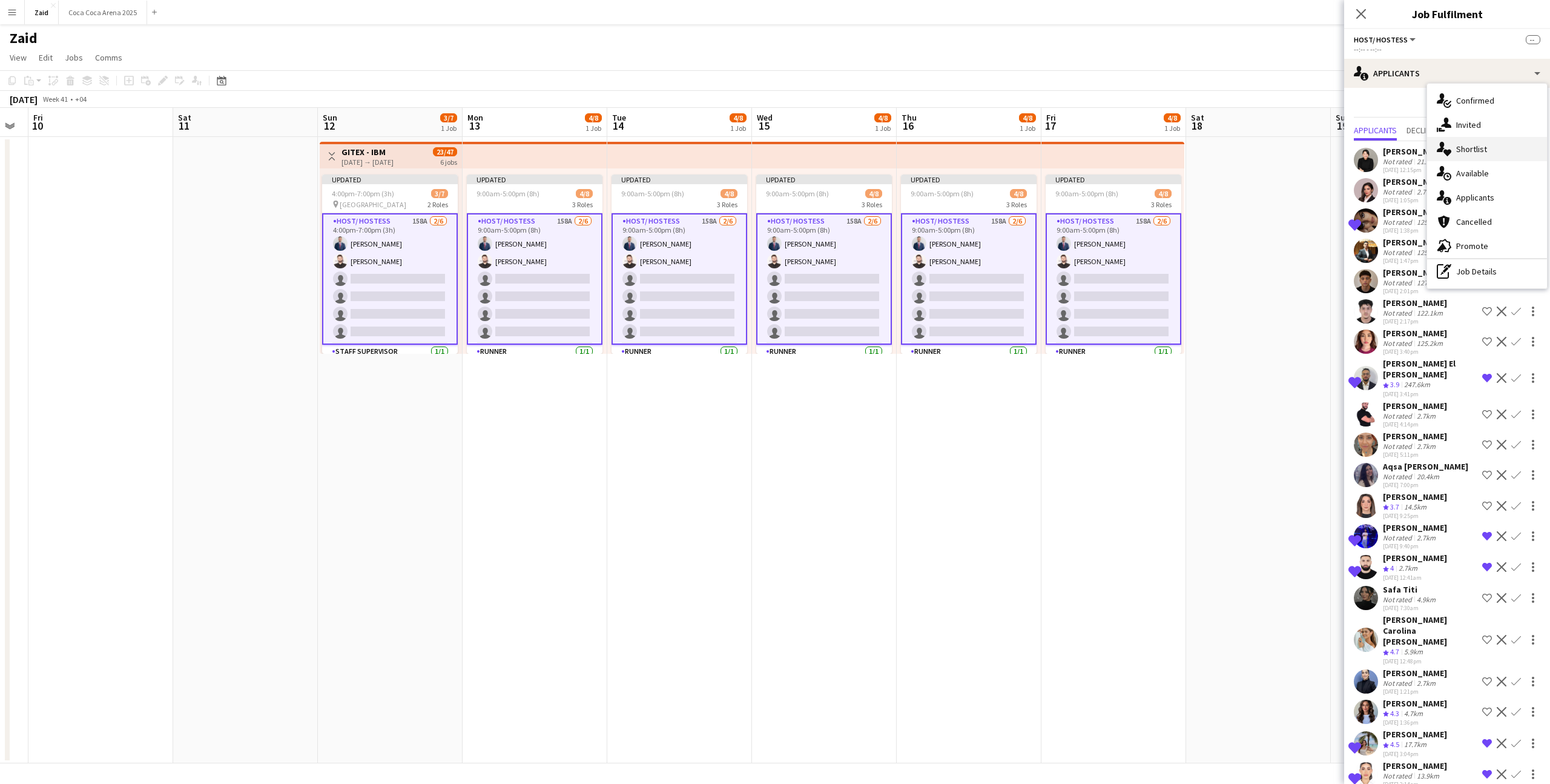
click at [1459, 152] on div "single-neutral-actions-heart Shortlist" at bounding box center [1487, 149] width 120 height 24
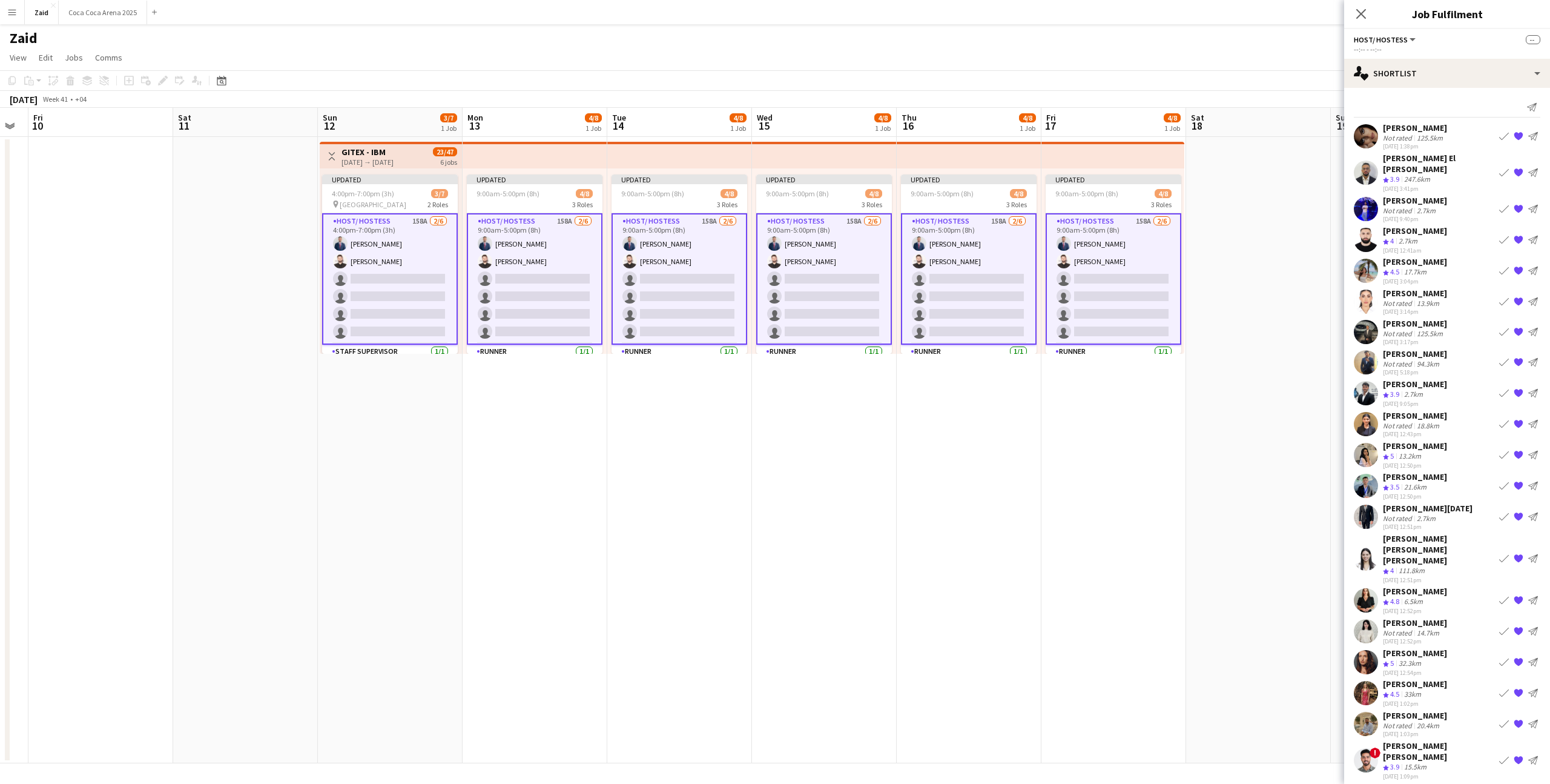
click at [1415, 288] on div "[PERSON_NAME]" at bounding box center [1415, 293] width 64 height 11
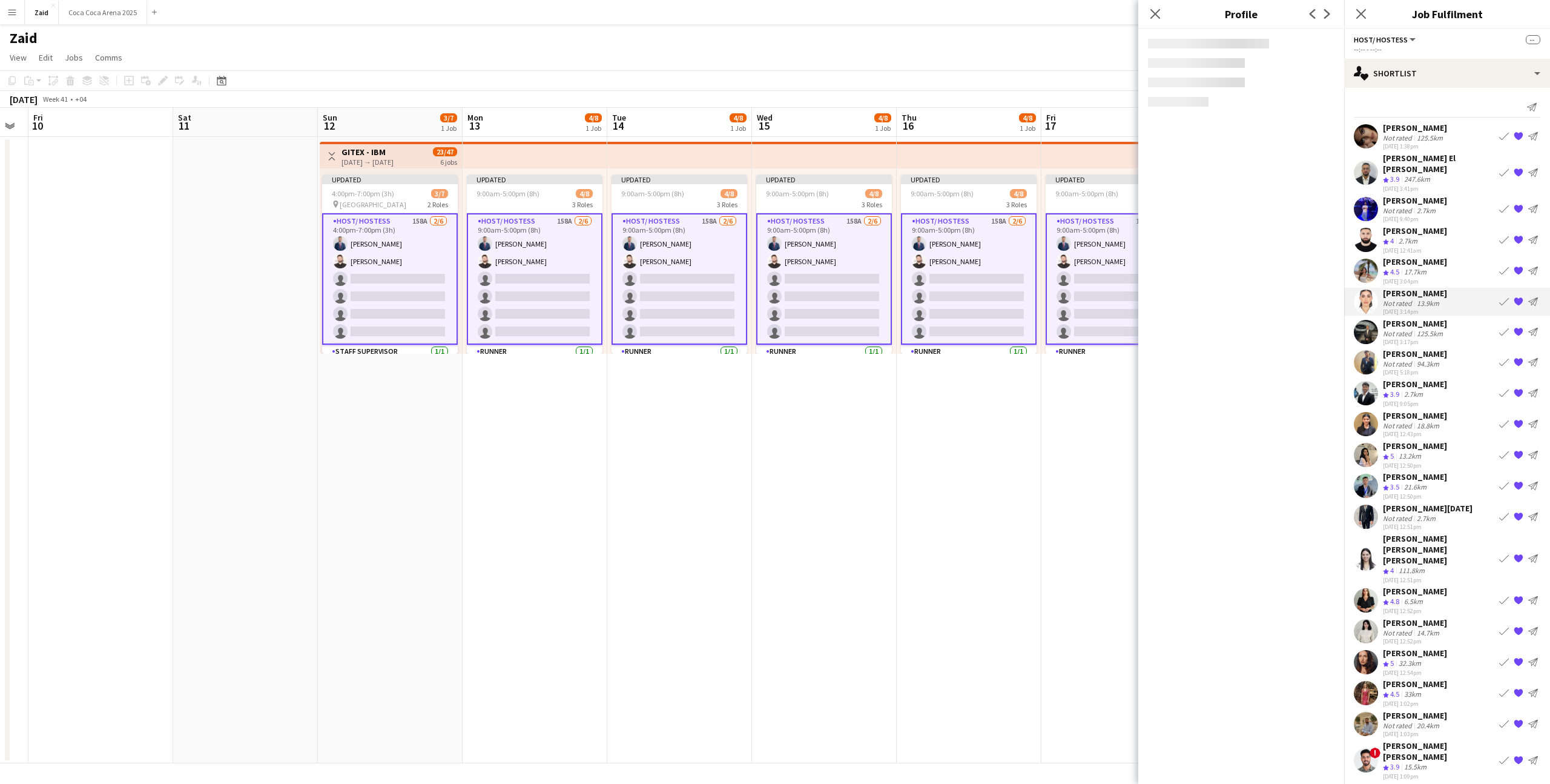
click at [1417, 329] on div "125.5km" at bounding box center [1430, 333] width 31 height 9
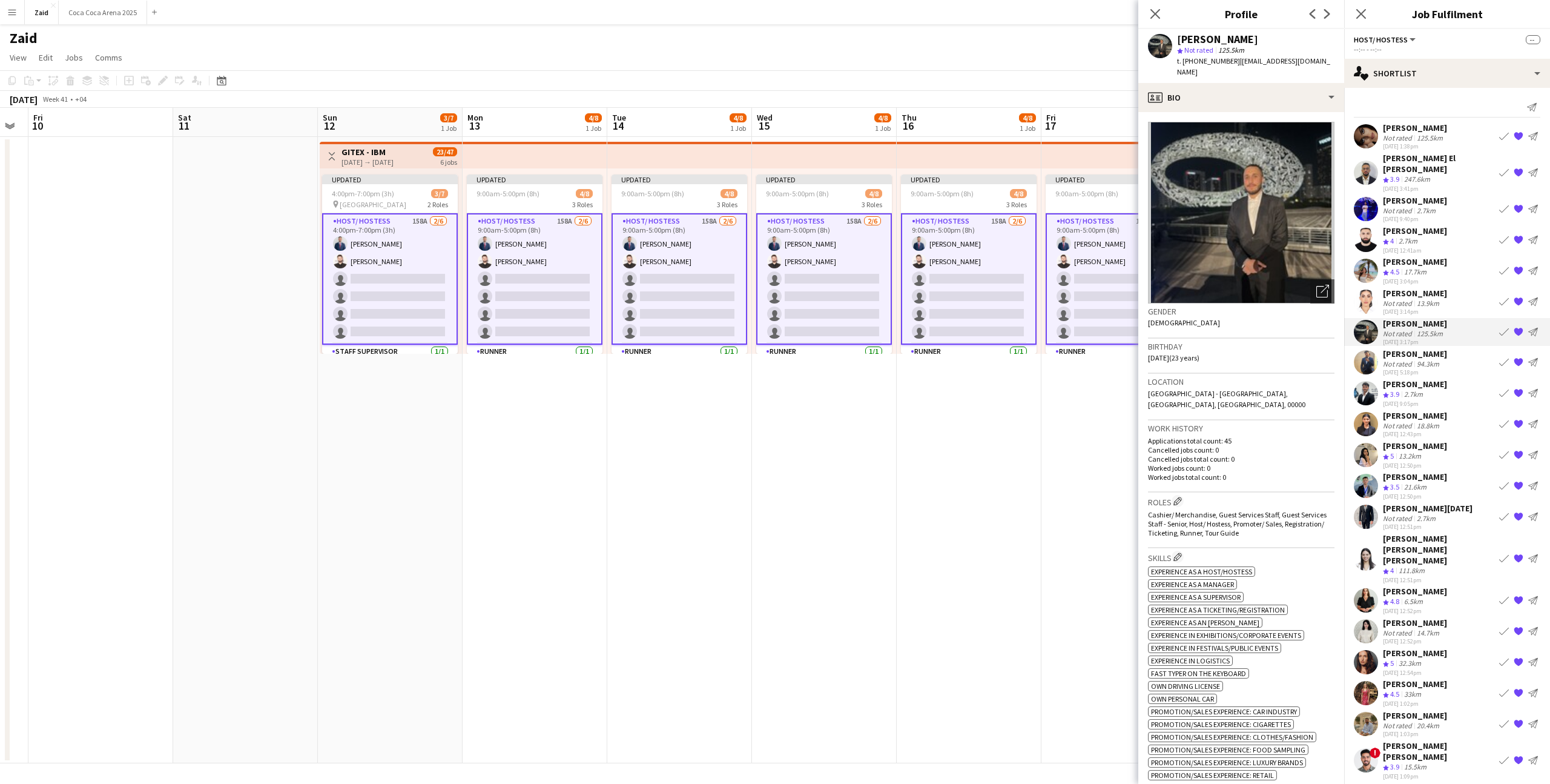
click at [1433, 628] on div "14.7km" at bounding box center [1428, 632] width 27 height 9
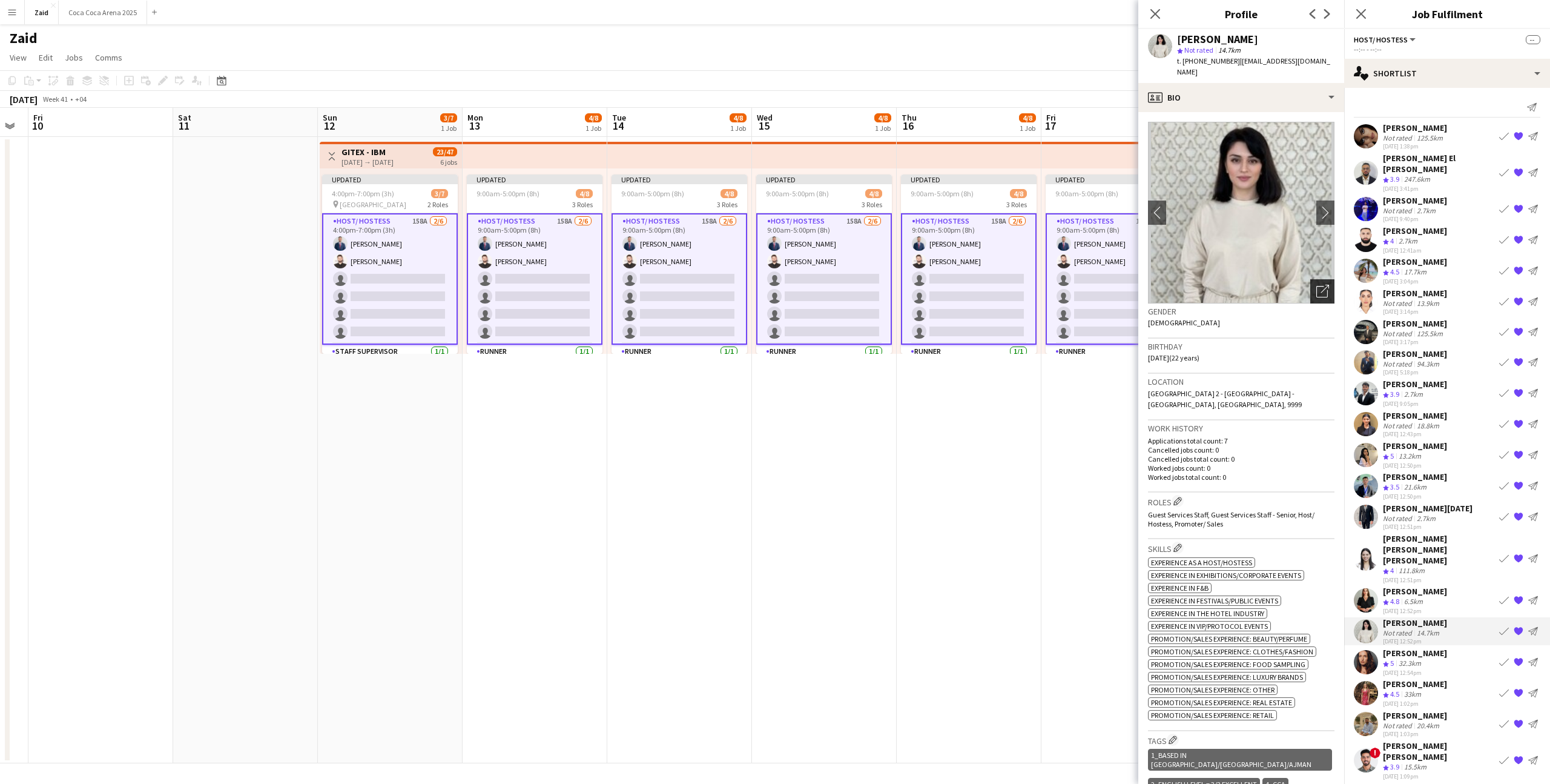
click at [1328, 294] on icon "Open photos pop-in" at bounding box center [1323, 290] width 13 height 13
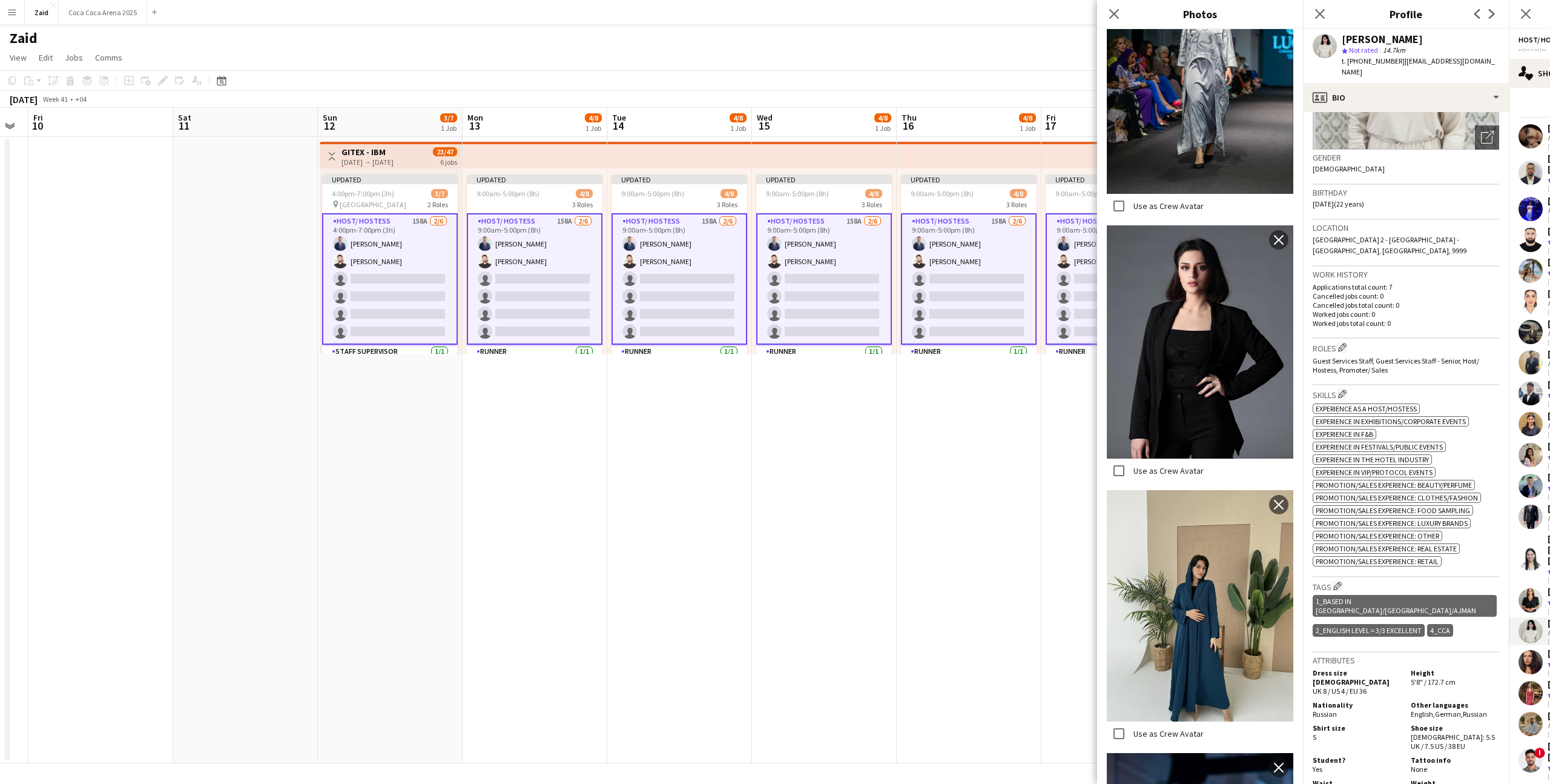
scroll to position [2182, 0]
click at [1430, 75] on div "t. [PHONE_NUMBER] | [EMAIL_ADDRESS][DOMAIN_NAME]" at bounding box center [1421, 66] width 158 height 21
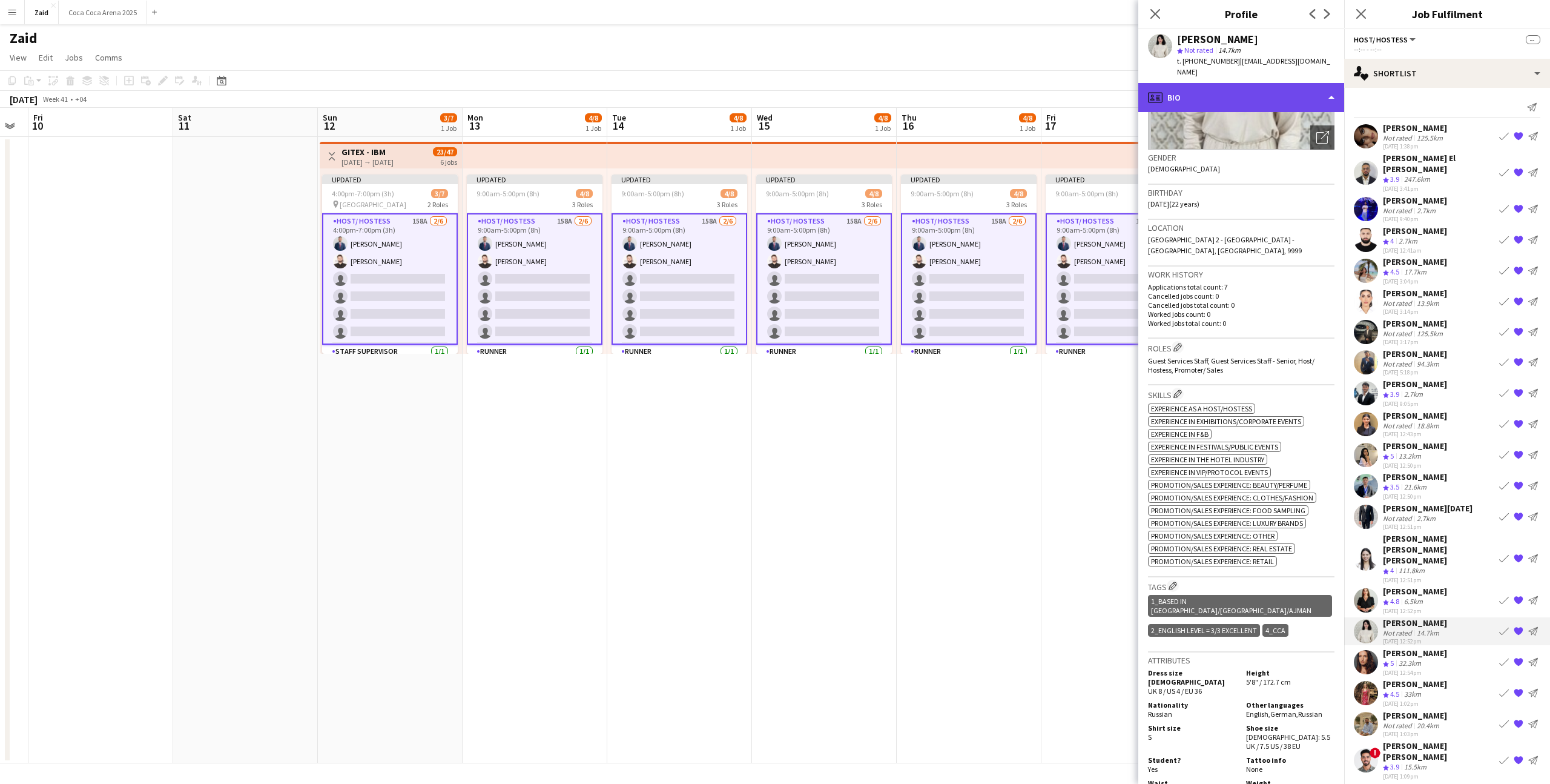
click at [1331, 87] on div "profile Bio" at bounding box center [1242, 98] width 206 height 29
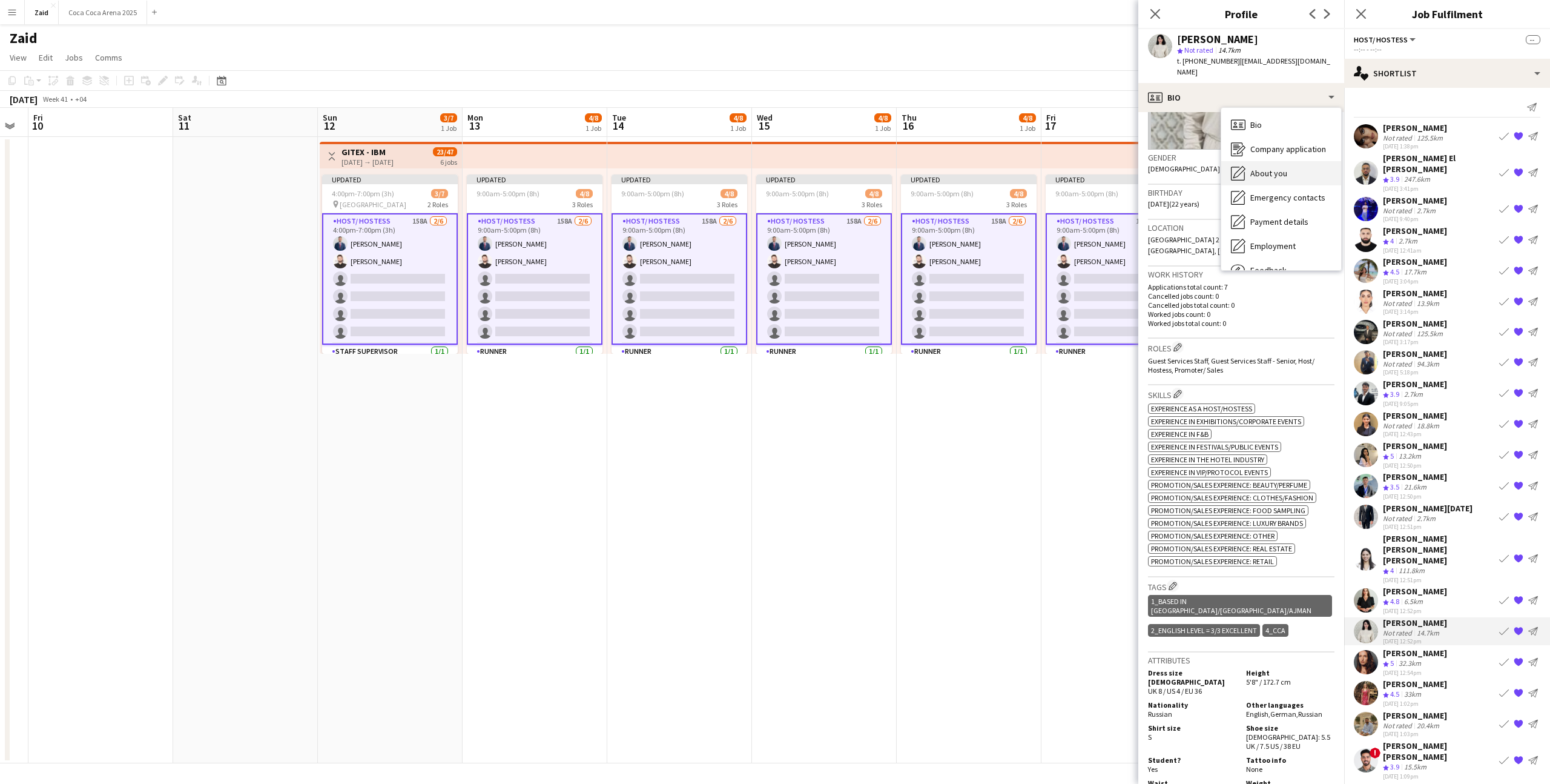
click at [1298, 180] on div "About you About you" at bounding box center [1282, 173] width 120 height 24
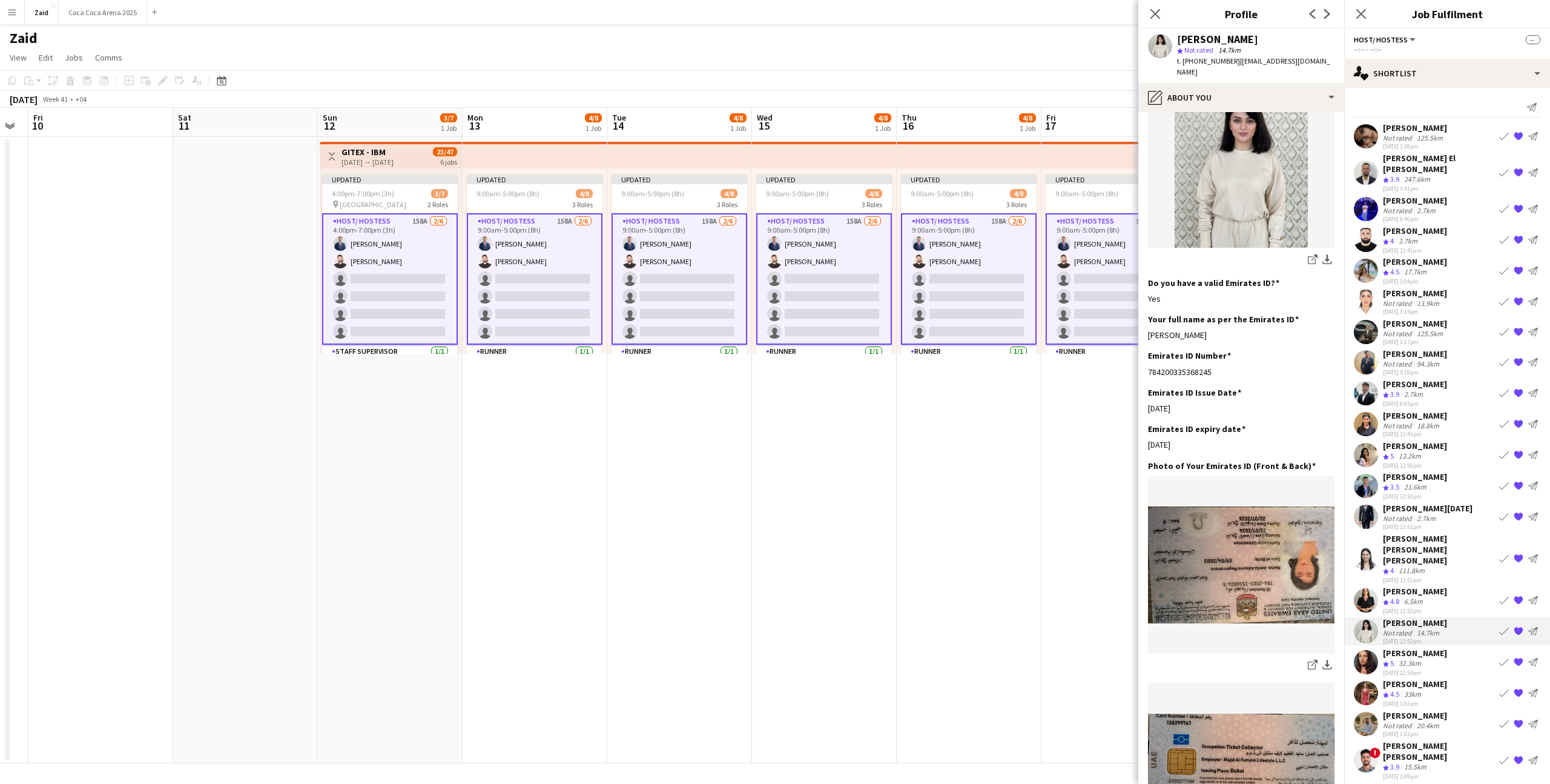
scroll to position [262, 0]
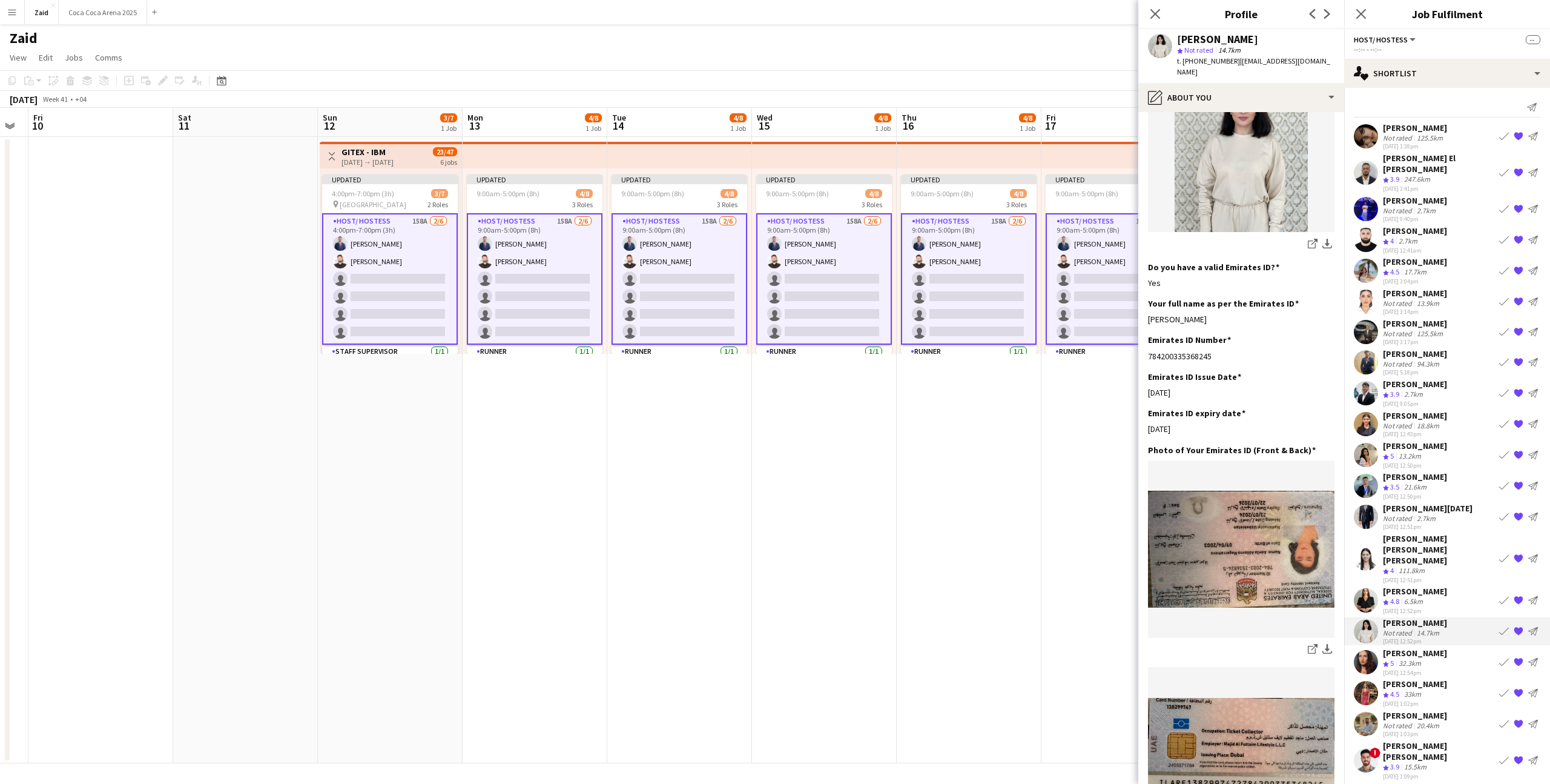
click at [1479, 648] on div "[PERSON_NAME] Crew rating 5 32.3km [DATE] 12:54pm Book crew {{ spriteTitle }} S…" at bounding box center [1447, 662] width 206 height 29
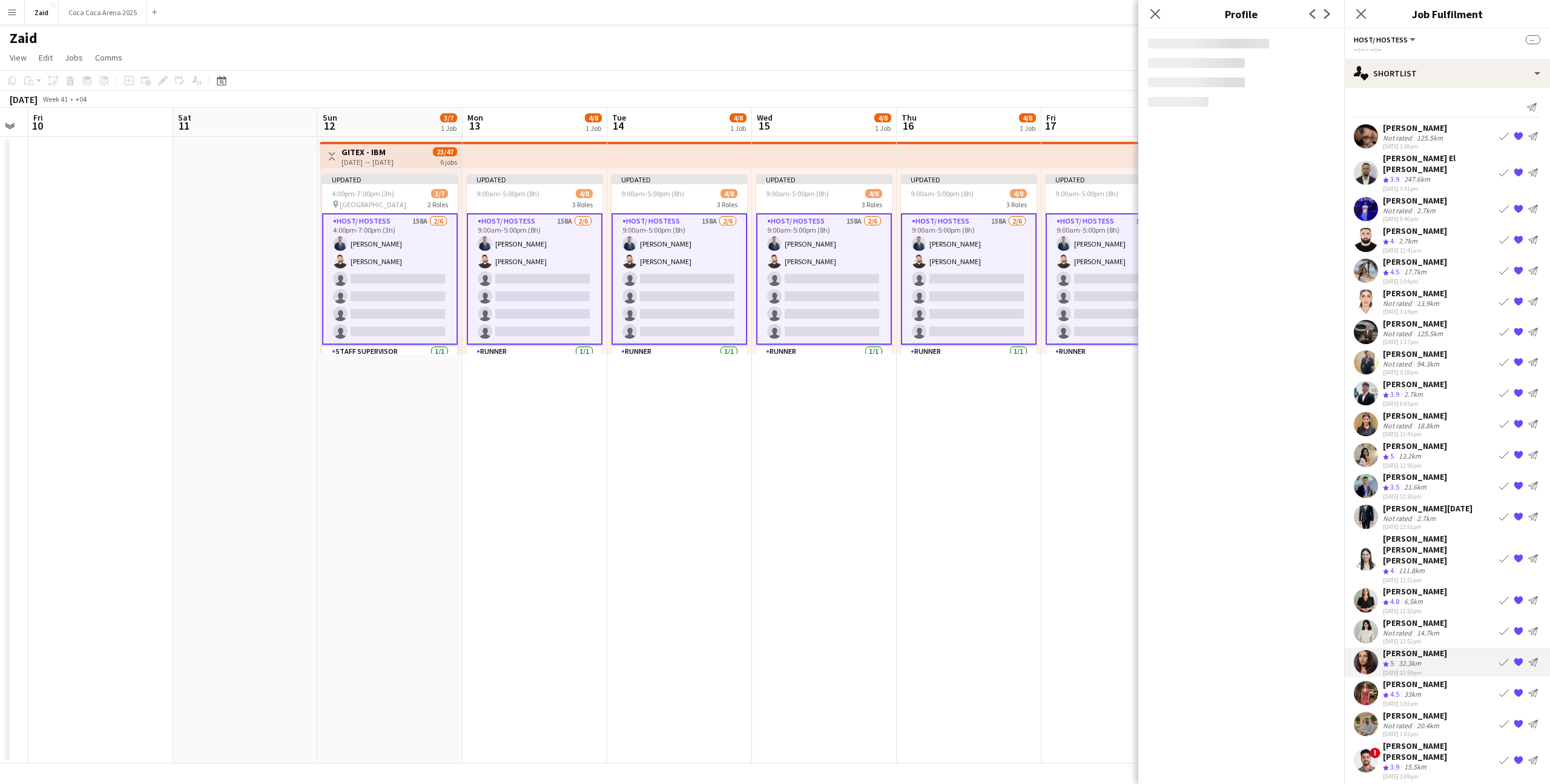
click at [1478, 679] on div "[PERSON_NAME] Crew rating 4.5 33km [DATE] 1:02pm Book crew {{ spriteTitle }} Se…" at bounding box center [1447, 693] width 206 height 29
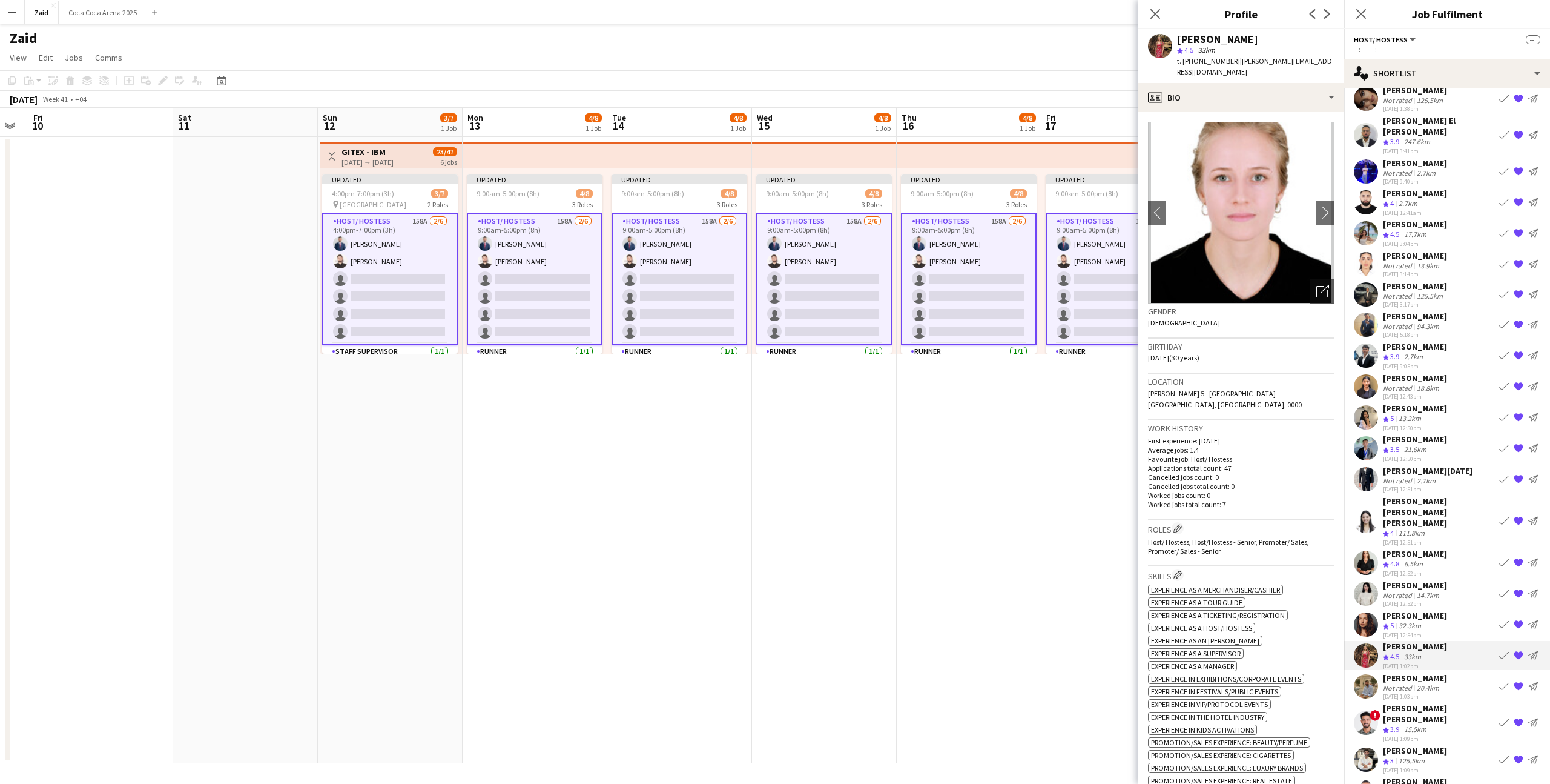
click at [1463, 673] on div "[PERSON_NAME] Not rated 20.4km [DATE] 1:03pm Book crew {{ spriteTitle }} Send n…" at bounding box center [1447, 686] width 206 height 28
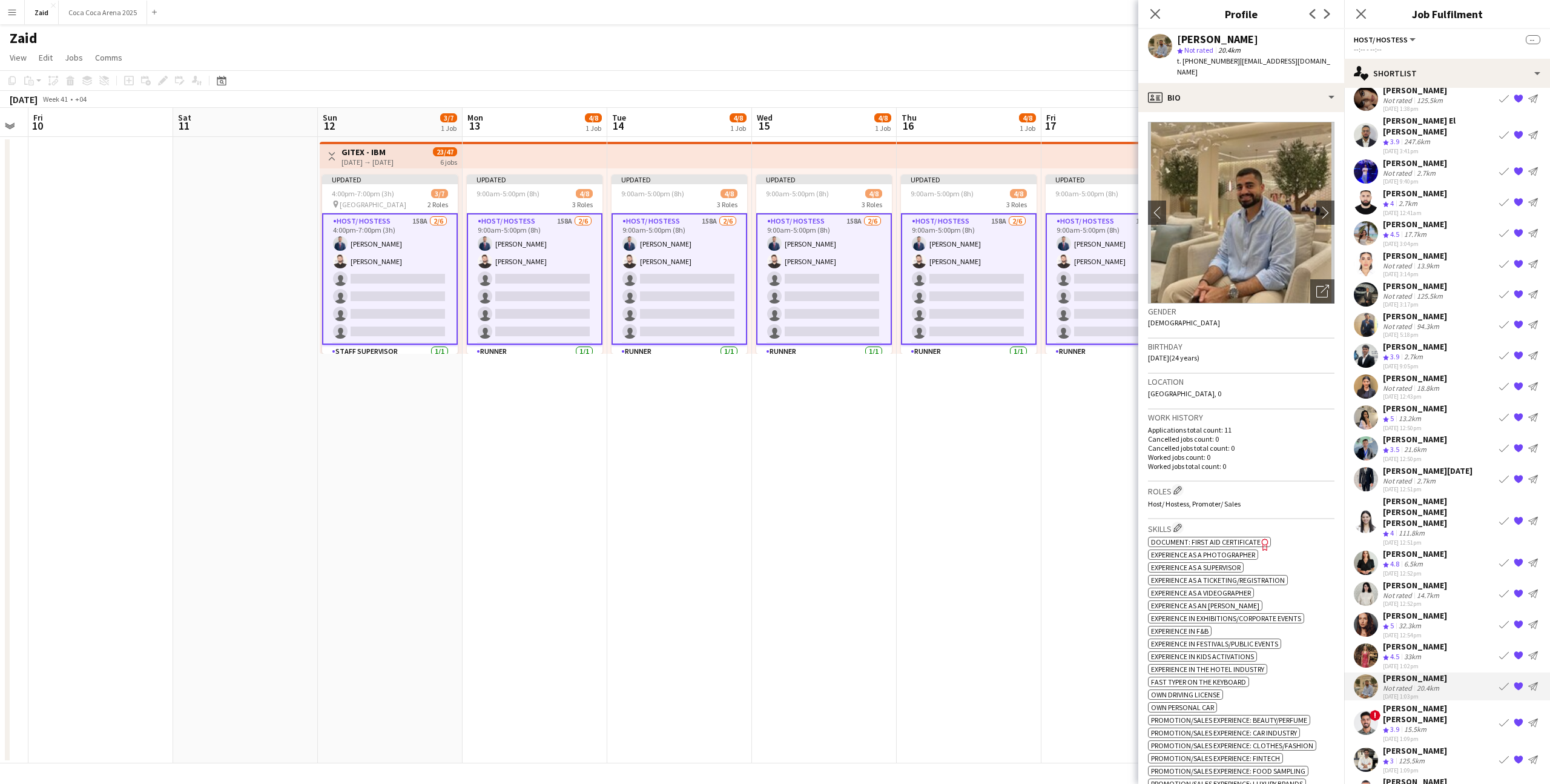
click at [1517, 681] on app-icon "{{ spriteTitle }}" at bounding box center [1518, 685] width 9 height 9
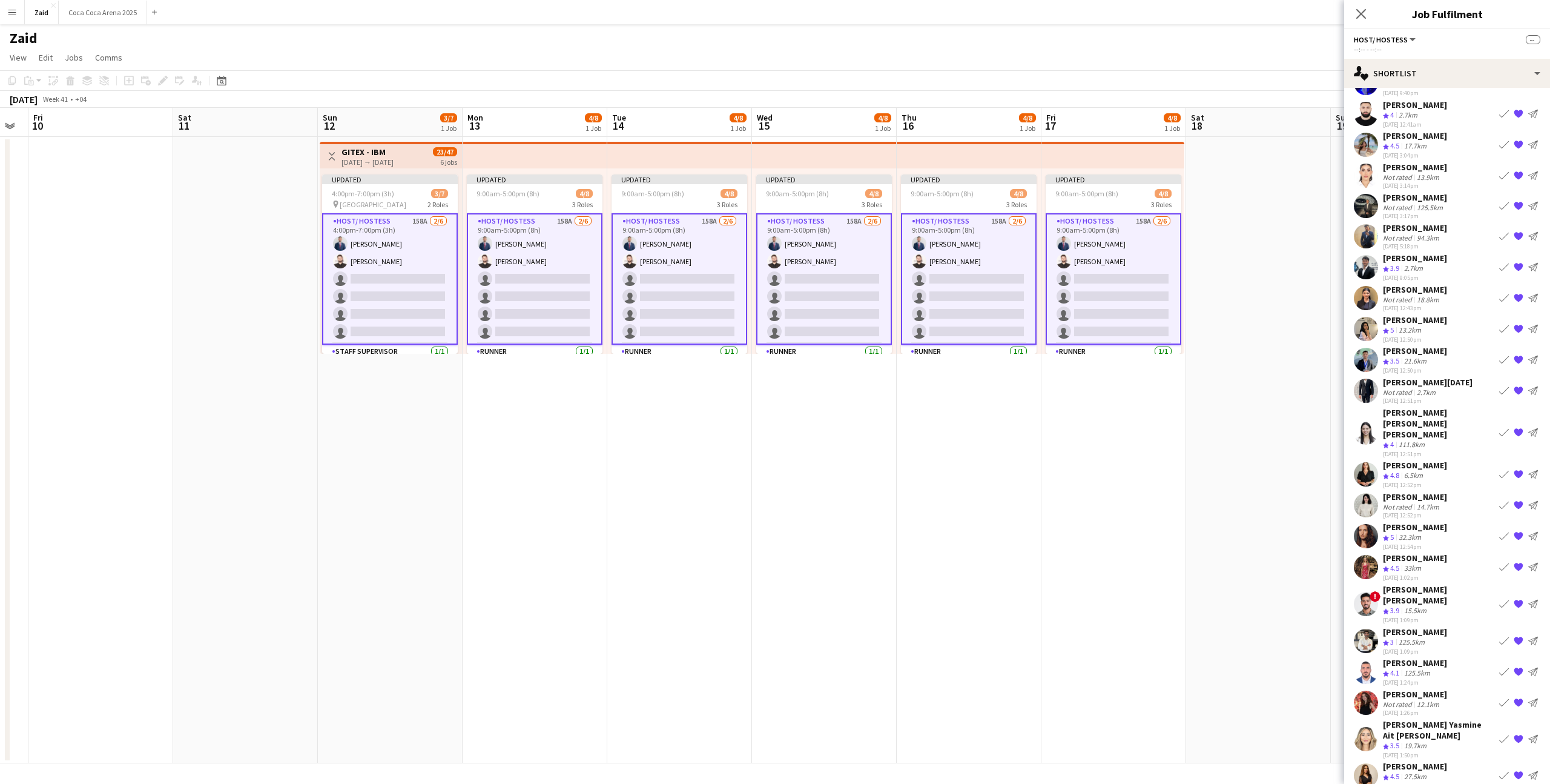
scroll to position [127, 0]
click at [1475, 687] on div "[PERSON_NAME] Not rated 12.1km [DATE] 1:26pm Book crew {{ spriteTitle }} Send n…" at bounding box center [1447, 701] width 206 height 28
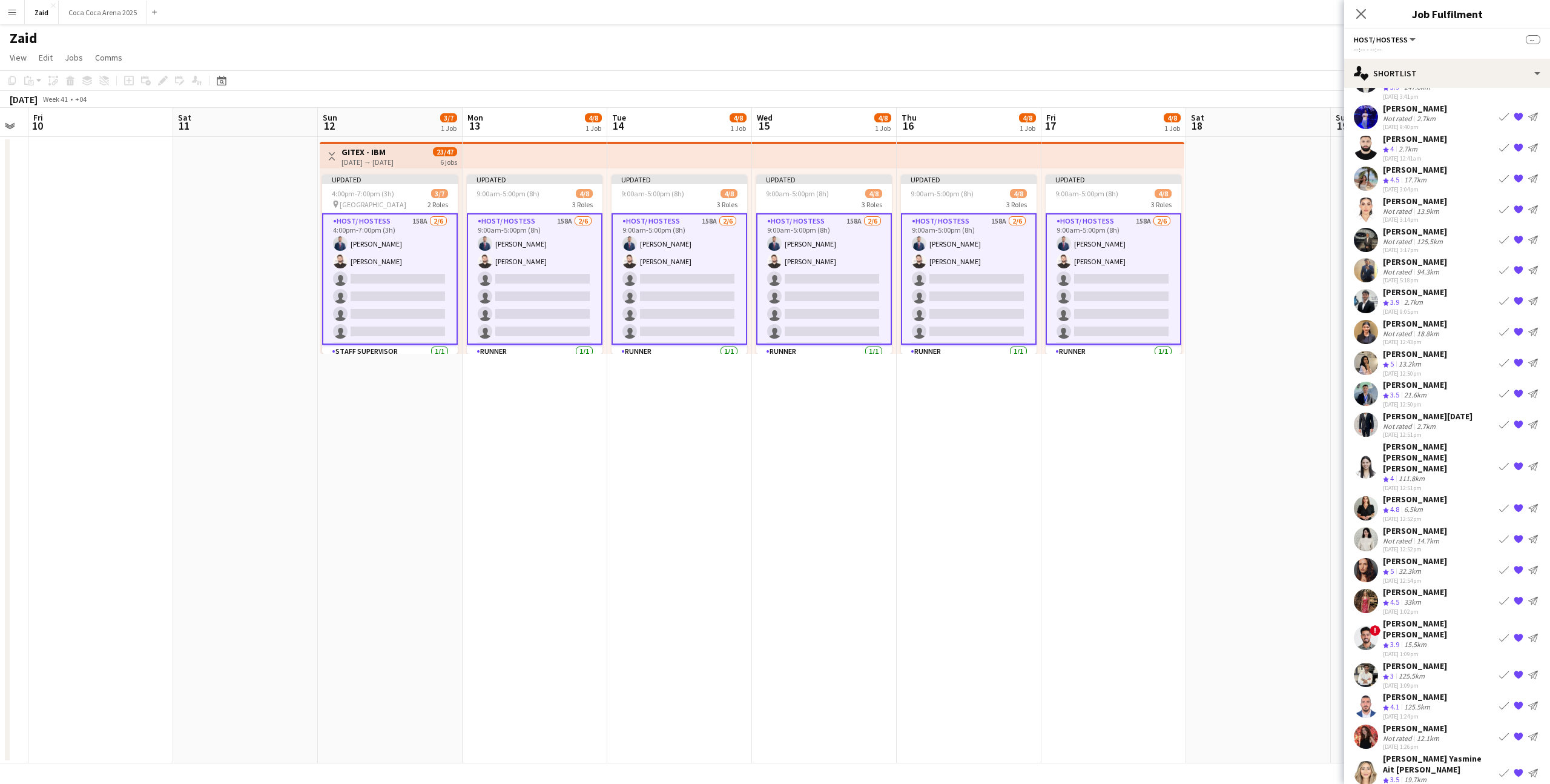
scroll to position [57, 0]
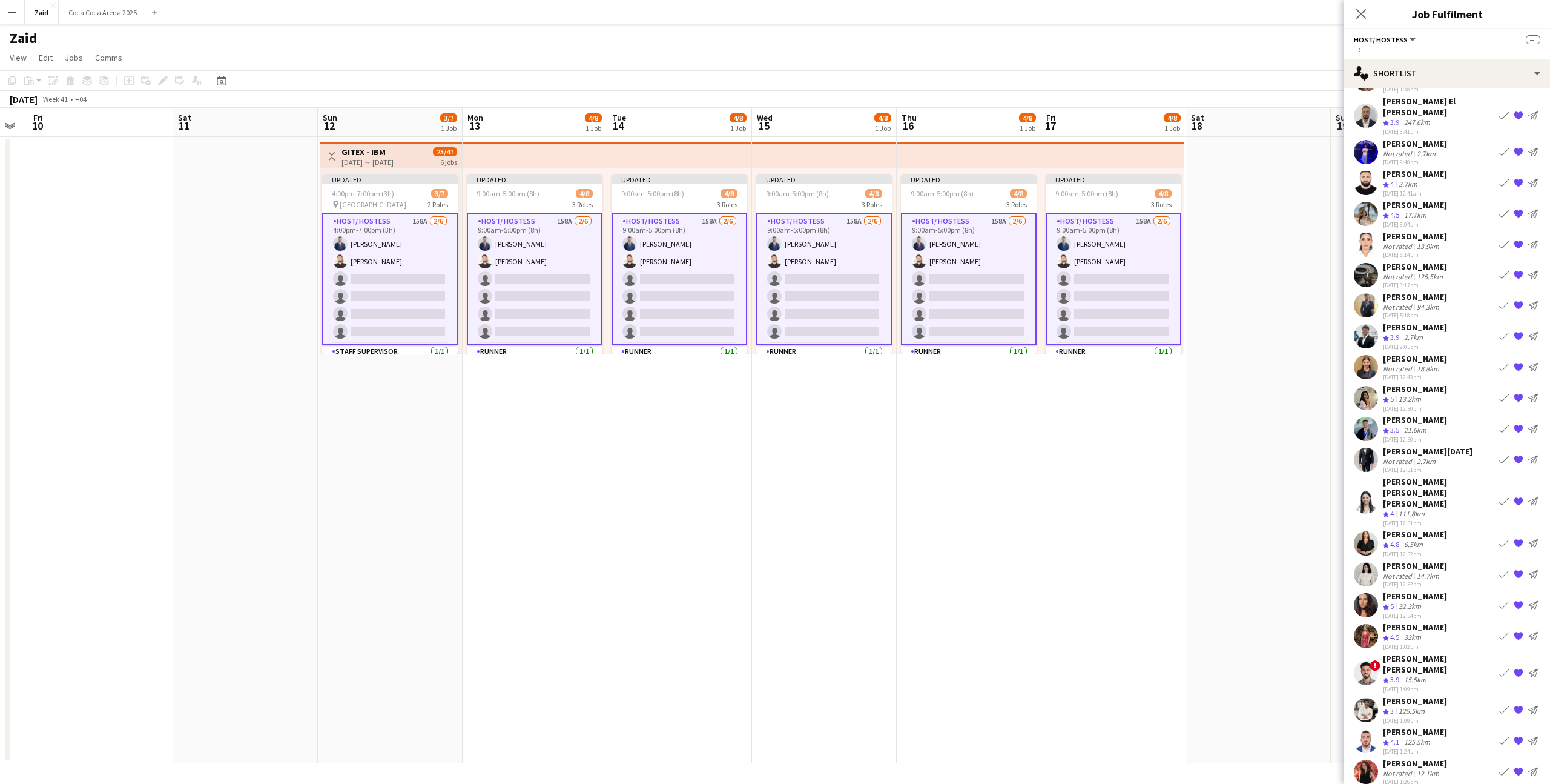
click at [1523, 270] on app-icon "{{ spriteTitle }}" at bounding box center [1518, 274] width 9 height 9
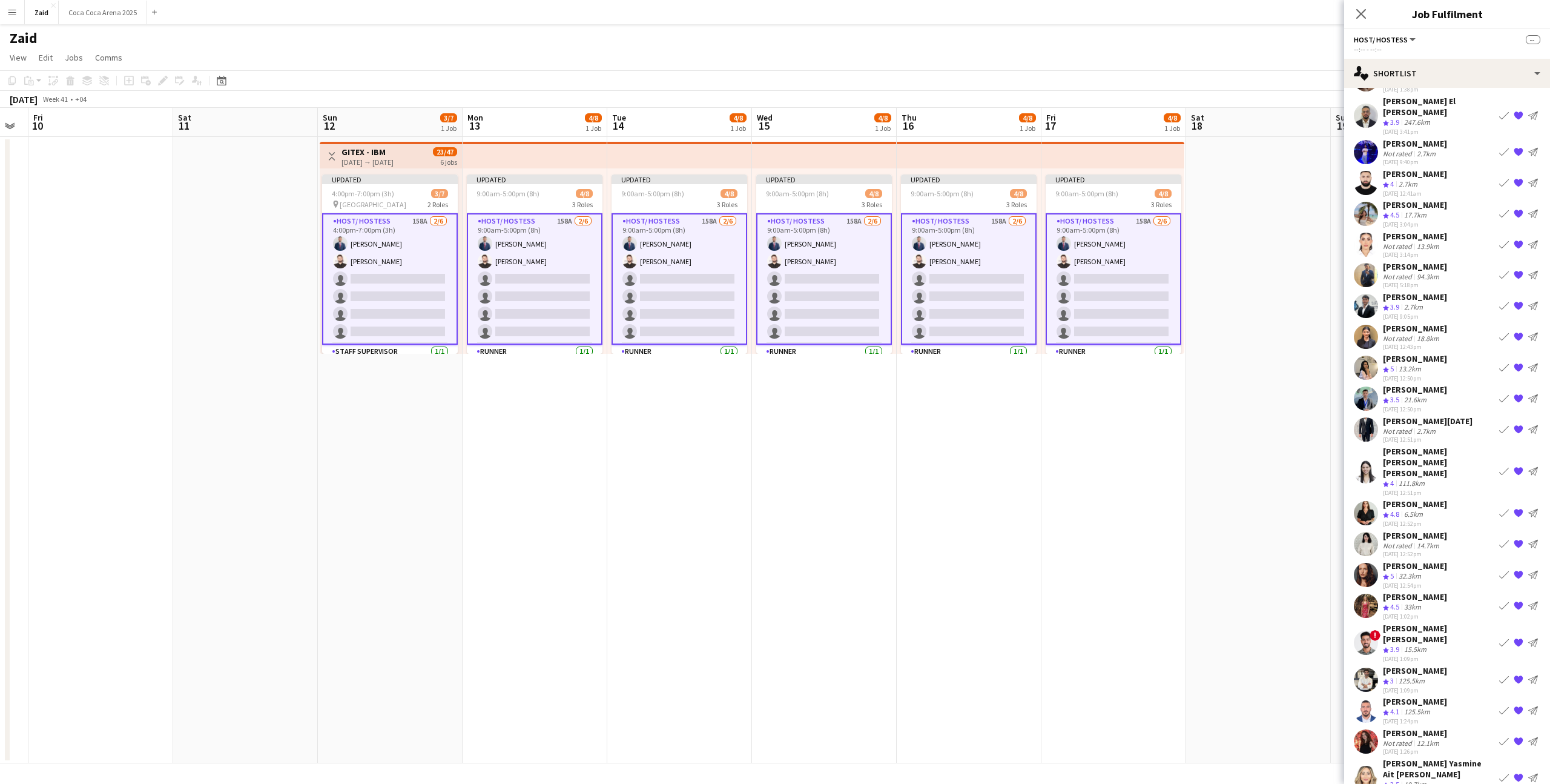
click at [1468, 268] on div "[PERSON_NAME] Not rated 94.3km [DATE] 5:18pm Book crew {{ spriteTitle }} Send n…" at bounding box center [1447, 275] width 206 height 28
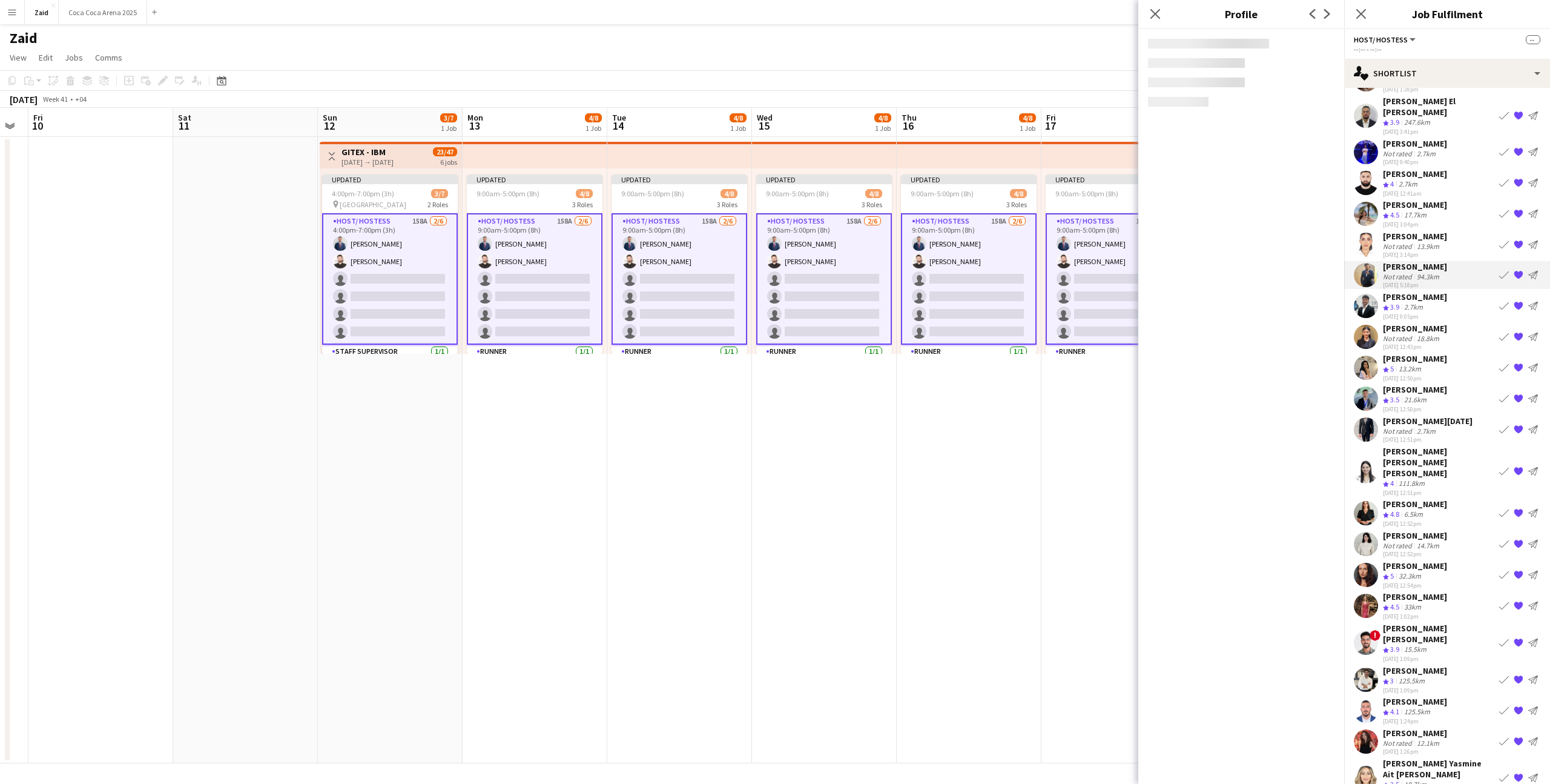
click at [1523, 270] on app-icon "{{ spriteTitle }}" at bounding box center [1518, 274] width 9 height 9
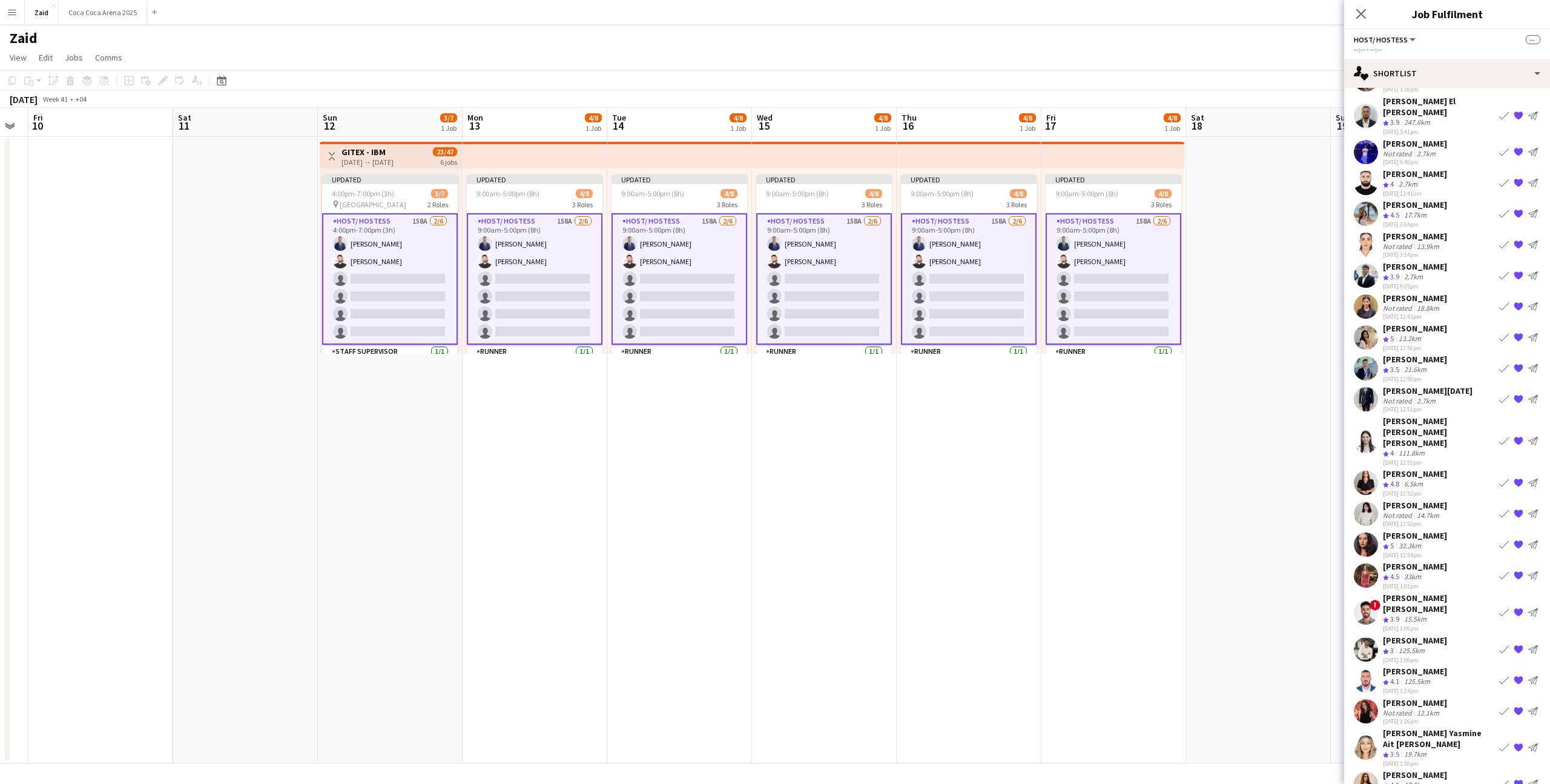
click at [1480, 293] on div "[PERSON_NAME] Not rated 18.8km [DATE] 12:43pm Book crew {{ spriteTitle }} Send …" at bounding box center [1447, 306] width 206 height 28
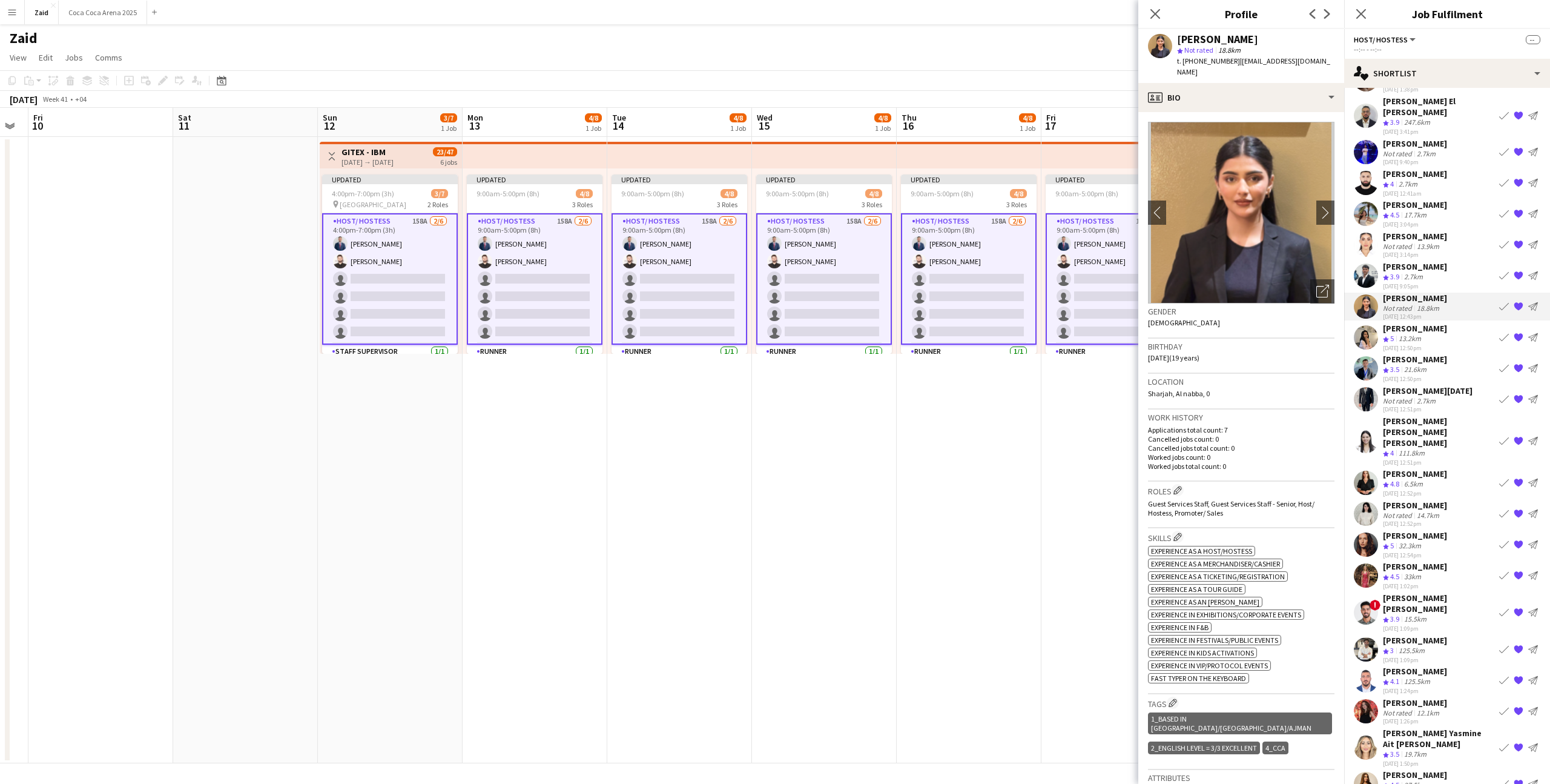
click at [1455, 323] on div "[PERSON_NAME] Crew rating 5 13.2km [DATE] 12:50pm Book crew {{ spriteTitle }} S…" at bounding box center [1447, 338] width 206 height 29
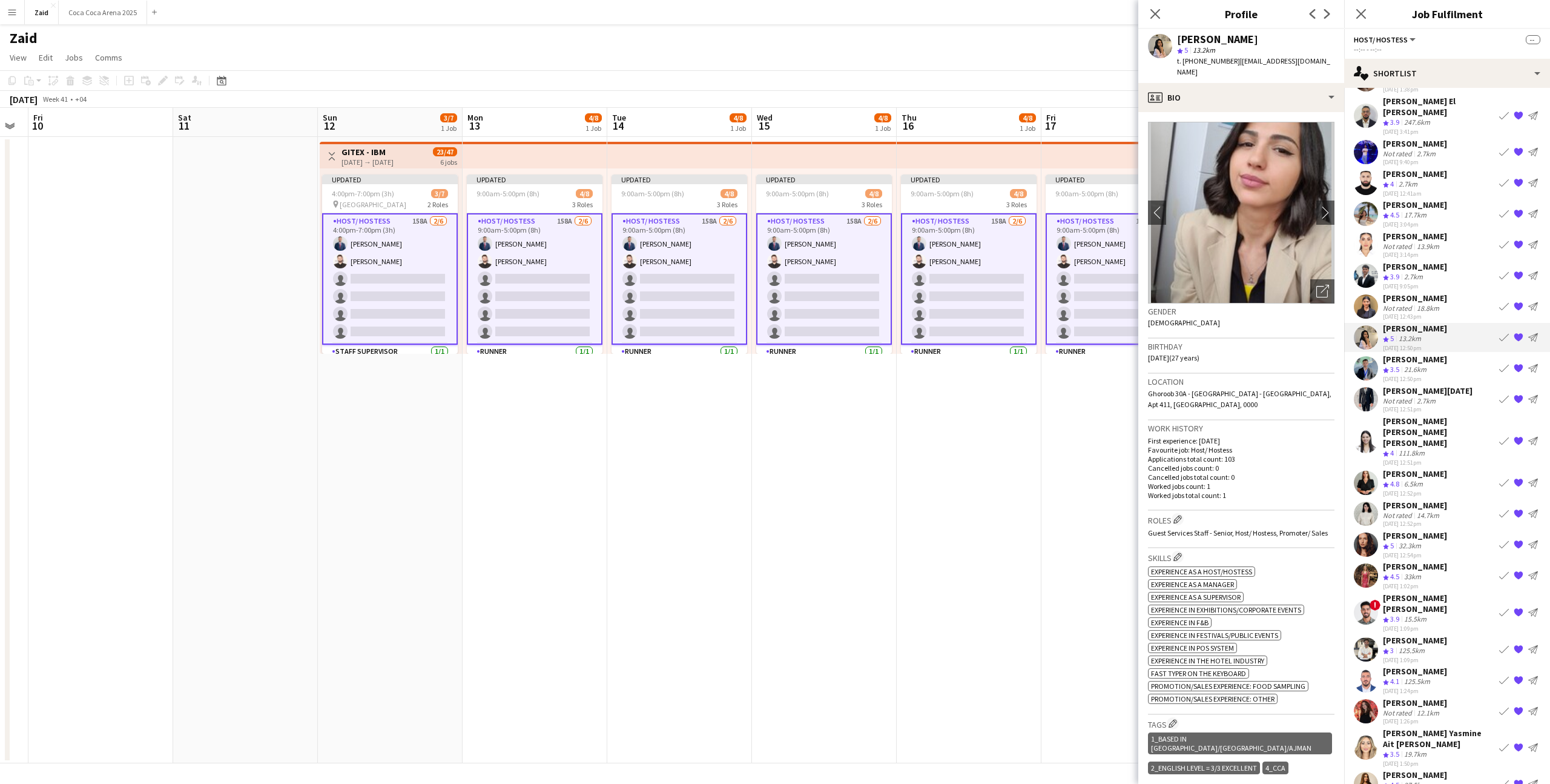
click at [1515, 332] on app-icon "{{ spriteTitle }}" at bounding box center [1518, 336] width 9 height 9
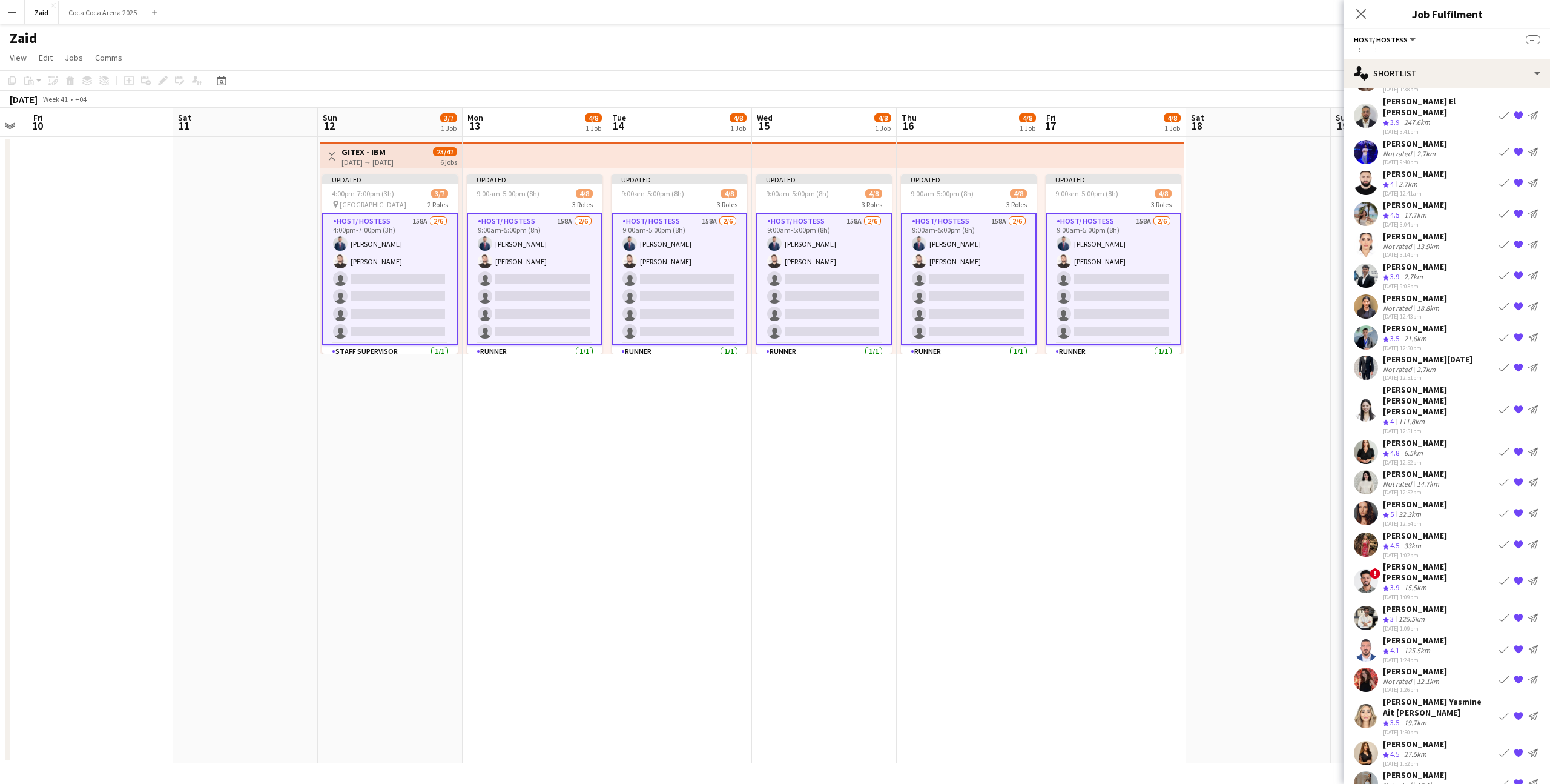
scroll to position [316, 0]
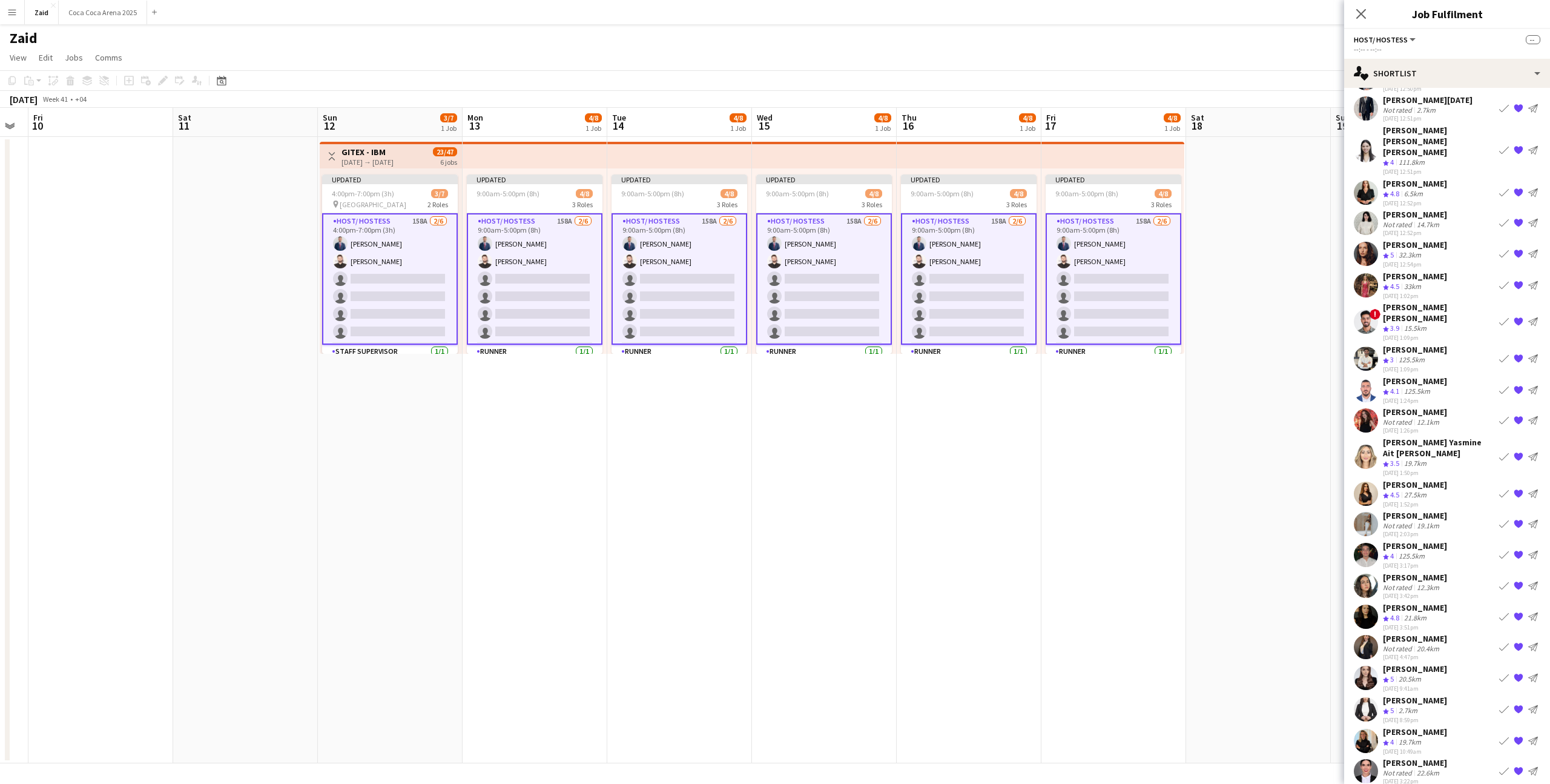
click at [1465, 757] on div "[PERSON_NAME] Not rated 22.6km [DATE] 3:22pm Book crew {{ spriteTitle }} Send n…" at bounding box center [1447, 771] width 206 height 28
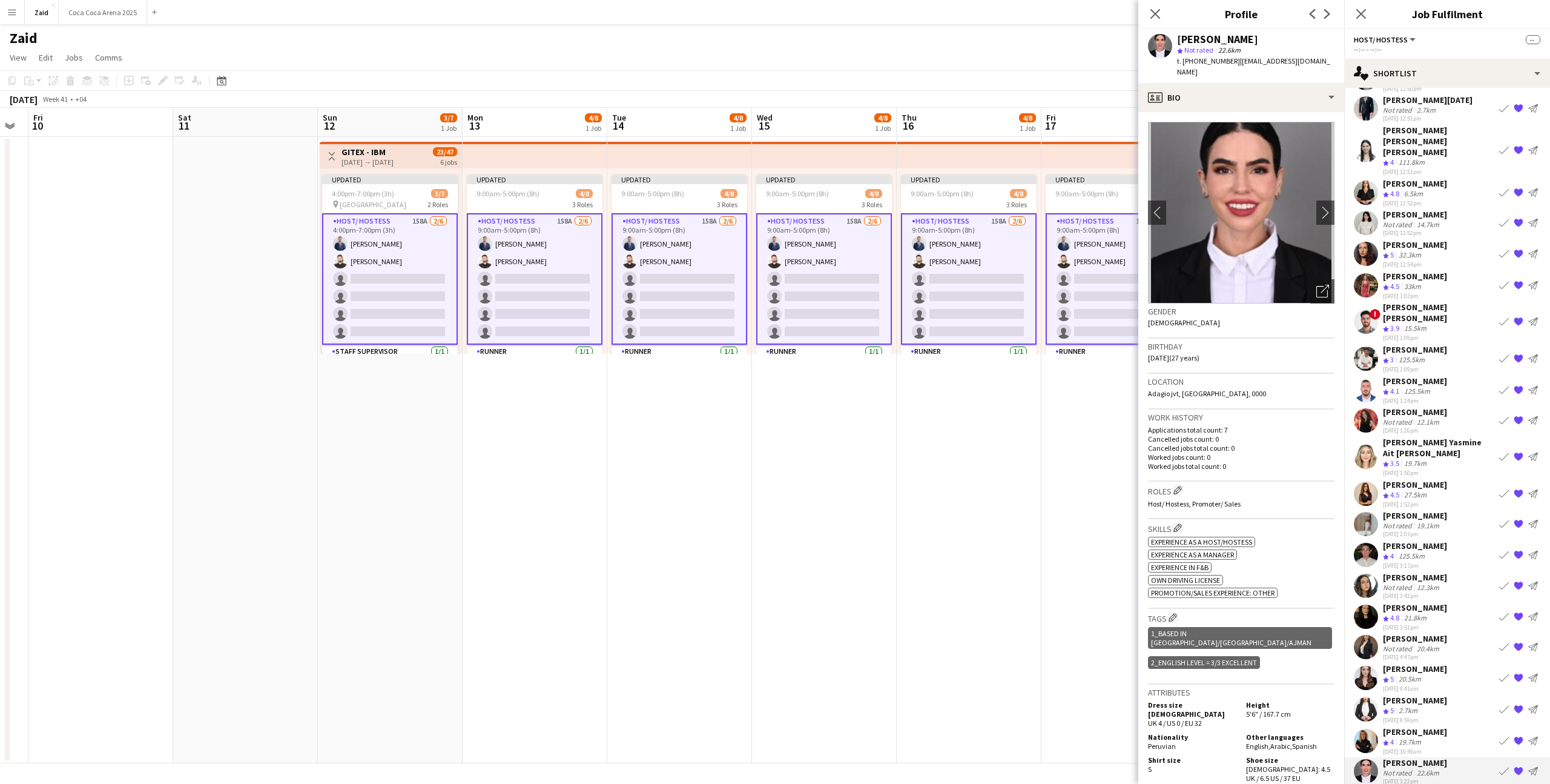
click at [1522, 766] on app-icon "{{ spriteTitle }}" at bounding box center [1518, 770] width 9 height 9
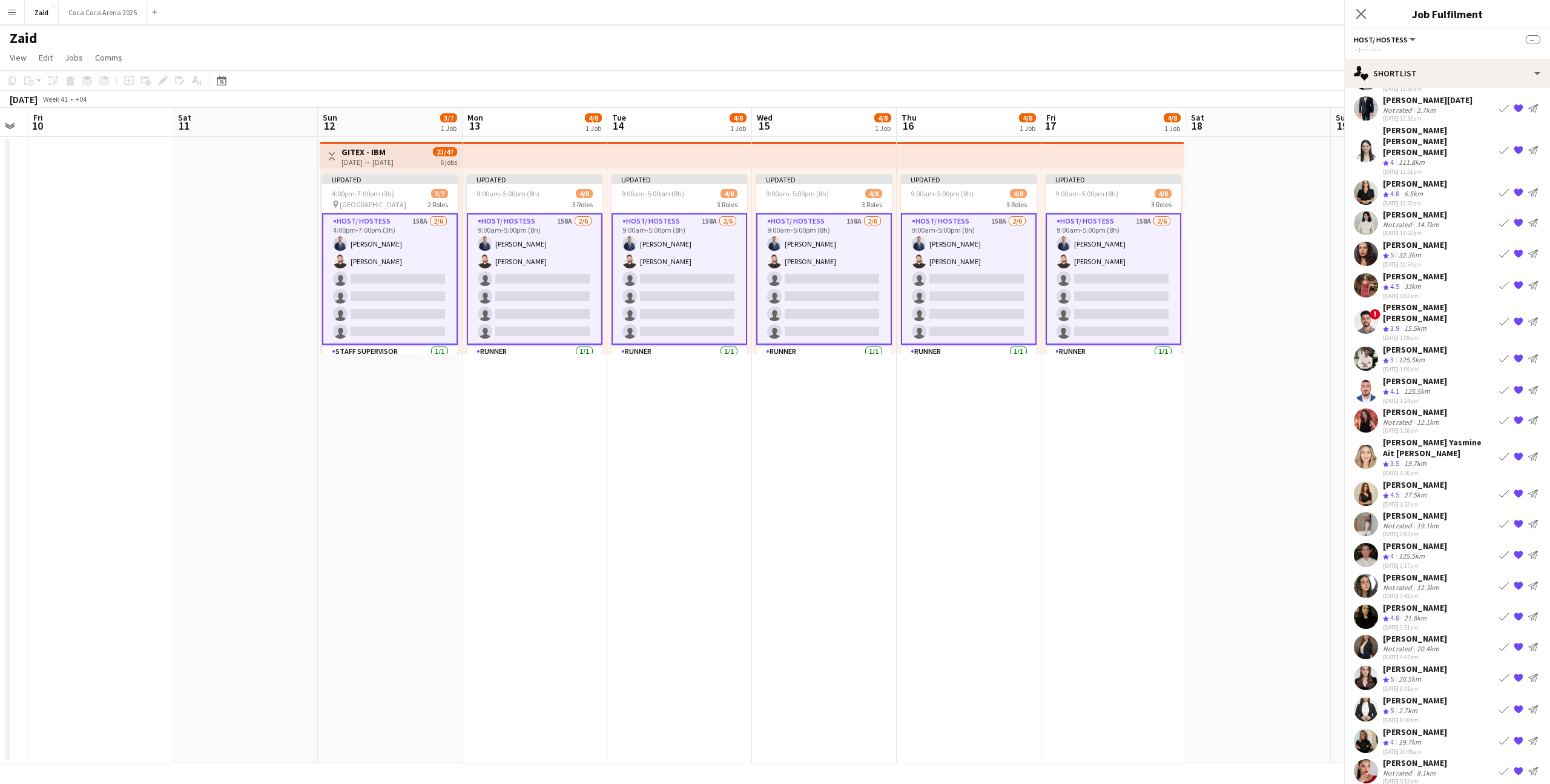
scroll to position [286, 0]
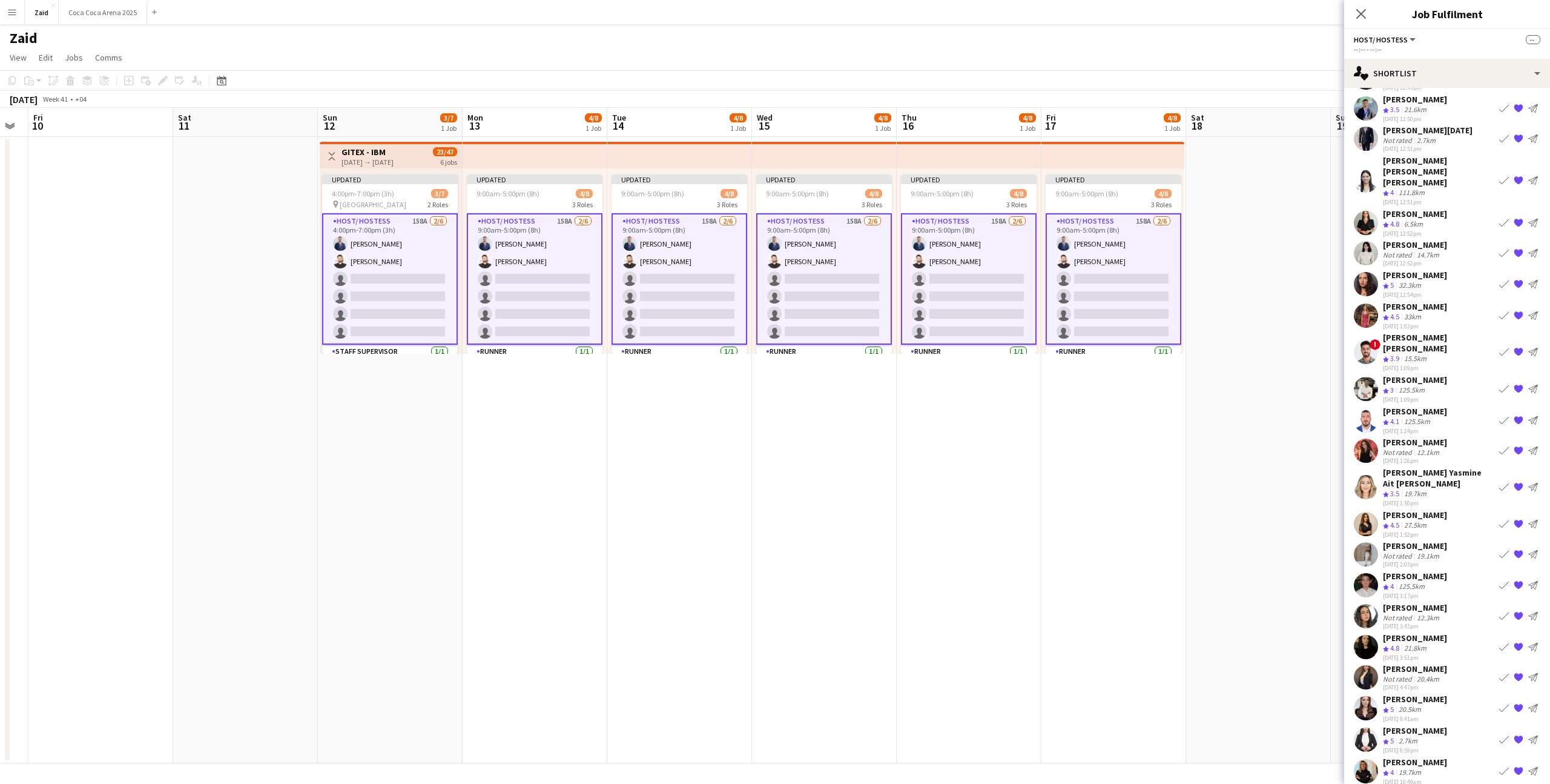
click at [1458, 663] on div "[PERSON_NAME] Not rated 20.4km [DATE] 4:47pm Book crew {{ spriteTitle }} Send n…" at bounding box center [1447, 677] width 206 height 28
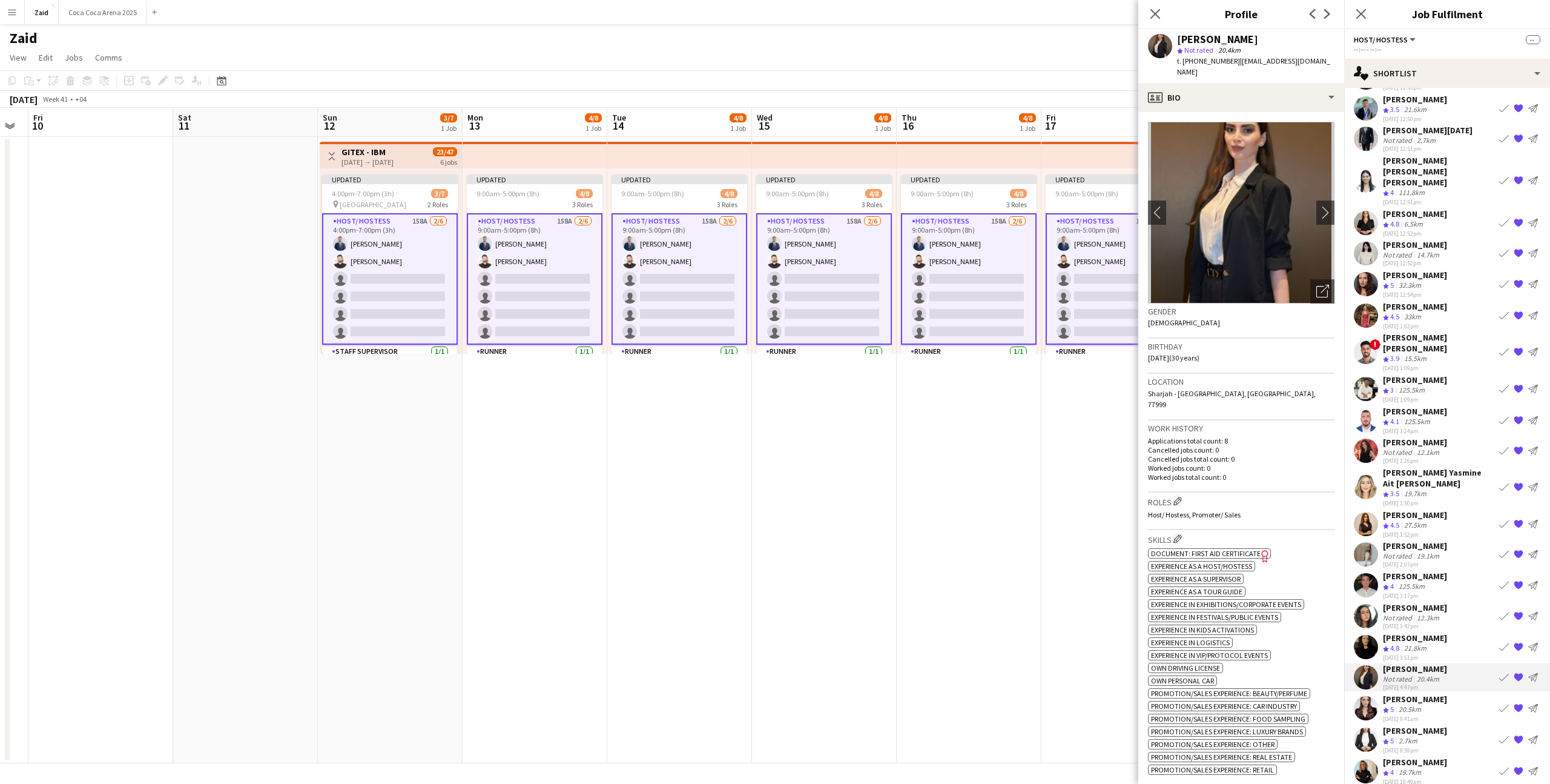
click at [1517, 673] on app-icon "{{ spriteTitle }}" at bounding box center [1518, 677] width 9 height 9
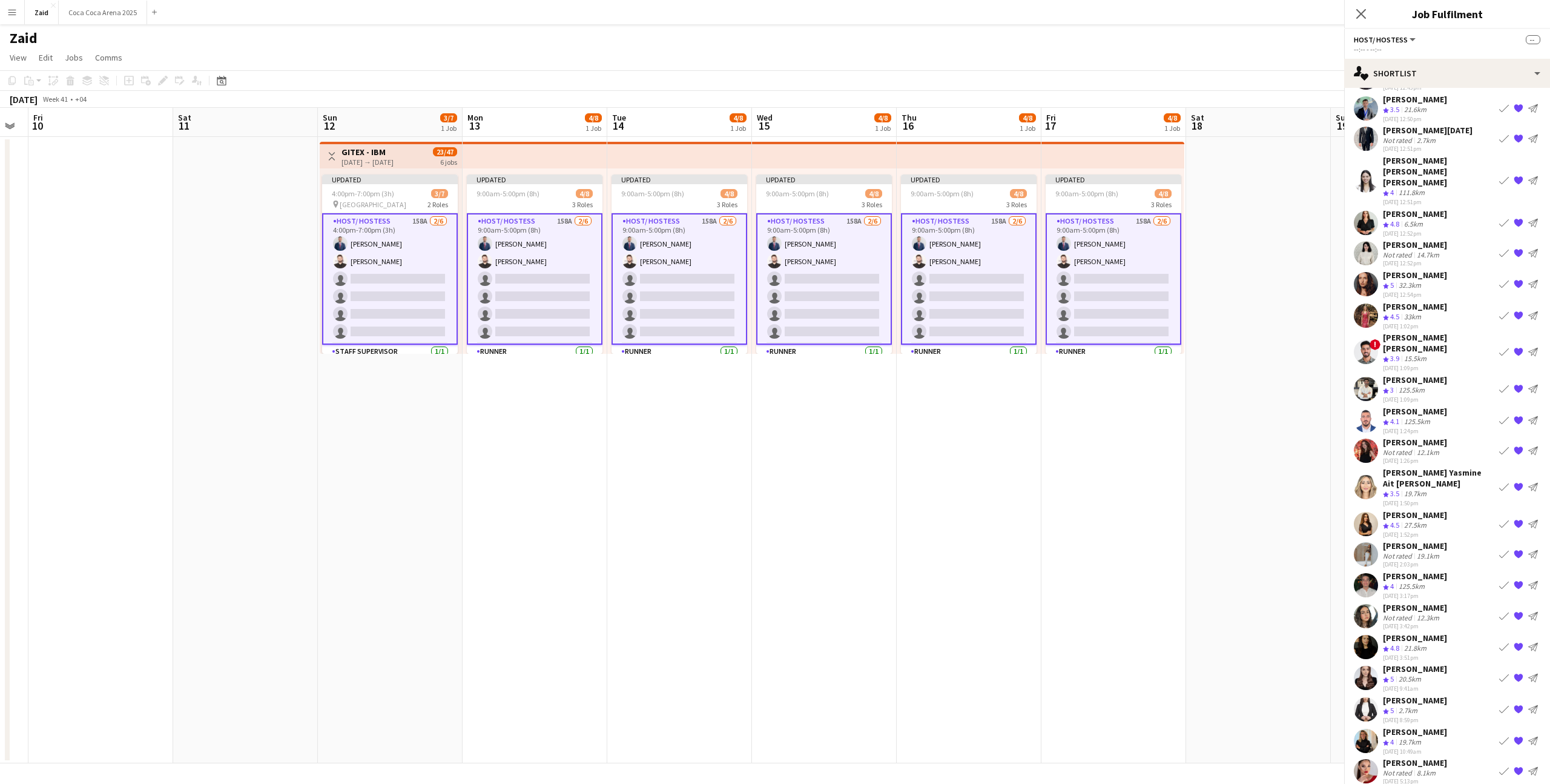
scroll to position [255, 0]
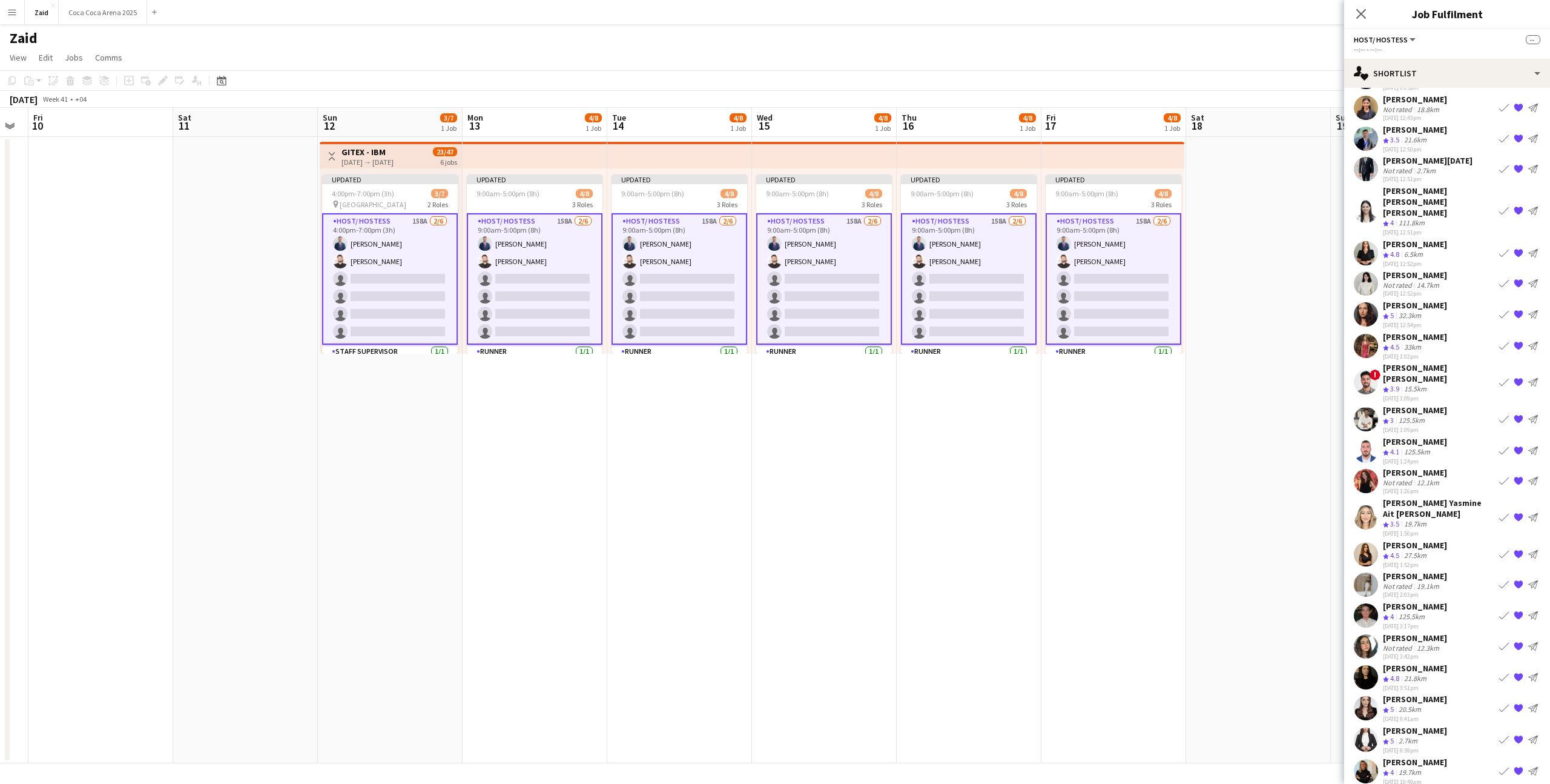
click at [1463, 662] on div "[PERSON_NAME] Crew rating 4.8 21.8km [DATE] 3:51pm Book crew {{ spriteTitle }} …" at bounding box center [1447, 677] width 206 height 29
click at [1447, 652] on div "[DATE] 3:42pm" at bounding box center [1415, 655] width 64 height 8
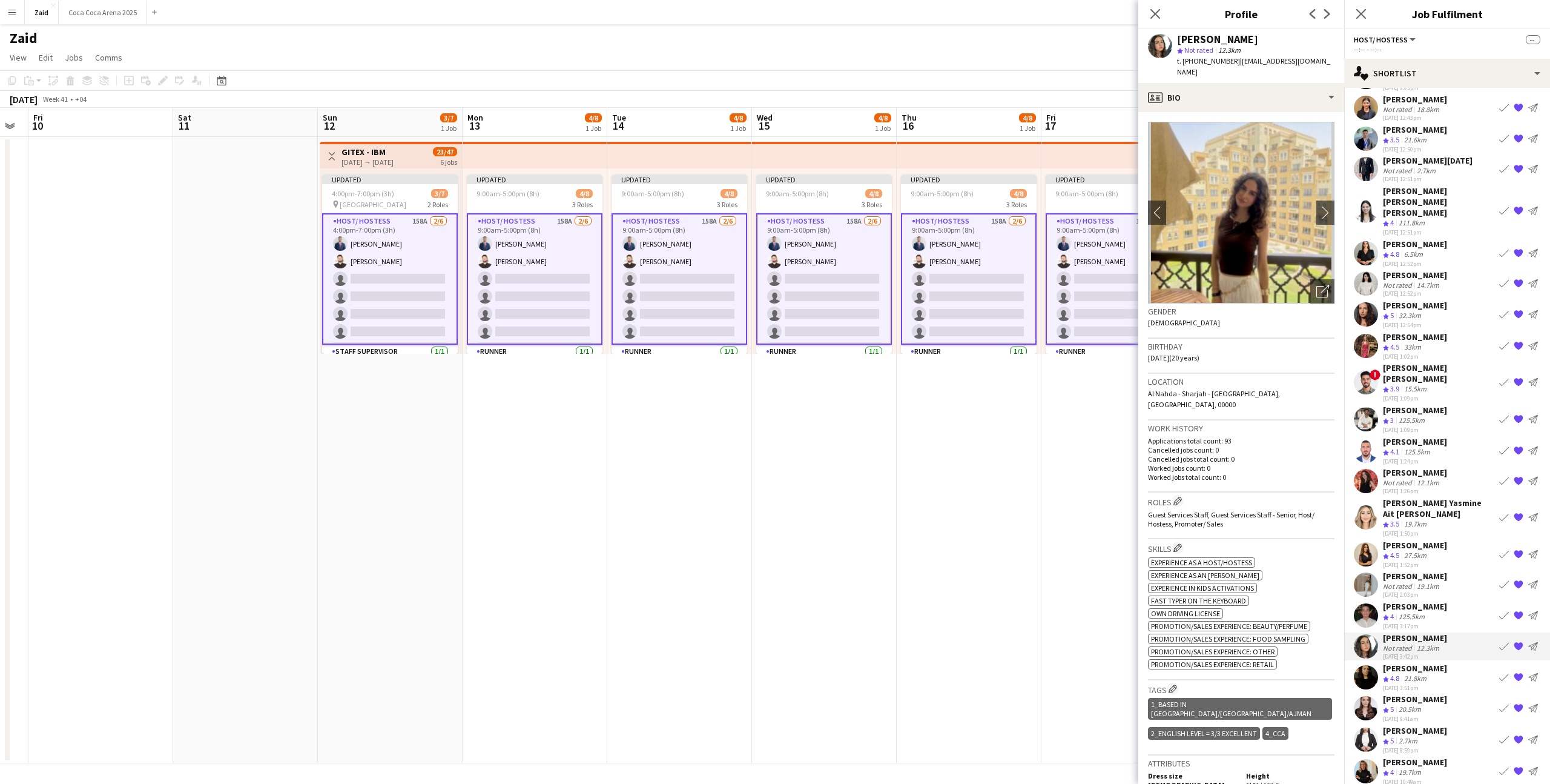
click at [1452, 571] on div "[PERSON_NAME] Not rated 19.1km [DATE] 2:03pm Book crew {{ spriteTitle }} Send n…" at bounding box center [1447, 584] width 206 height 28
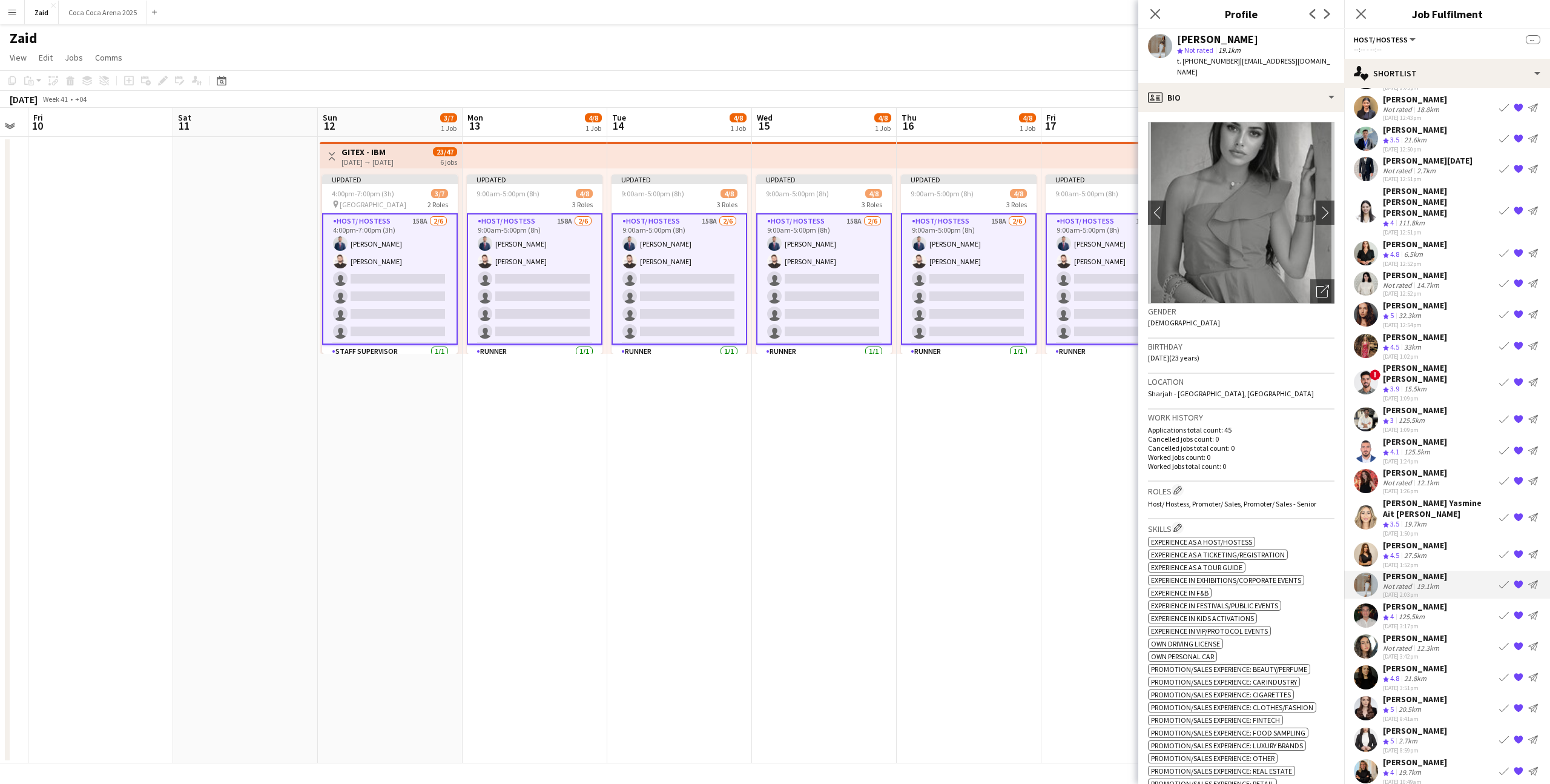
click at [1438, 540] on div "[PERSON_NAME] Crew rating 4.5 27.5km [DATE] 1:52pm Book crew {{ spriteTitle }} …" at bounding box center [1447, 554] width 206 height 29
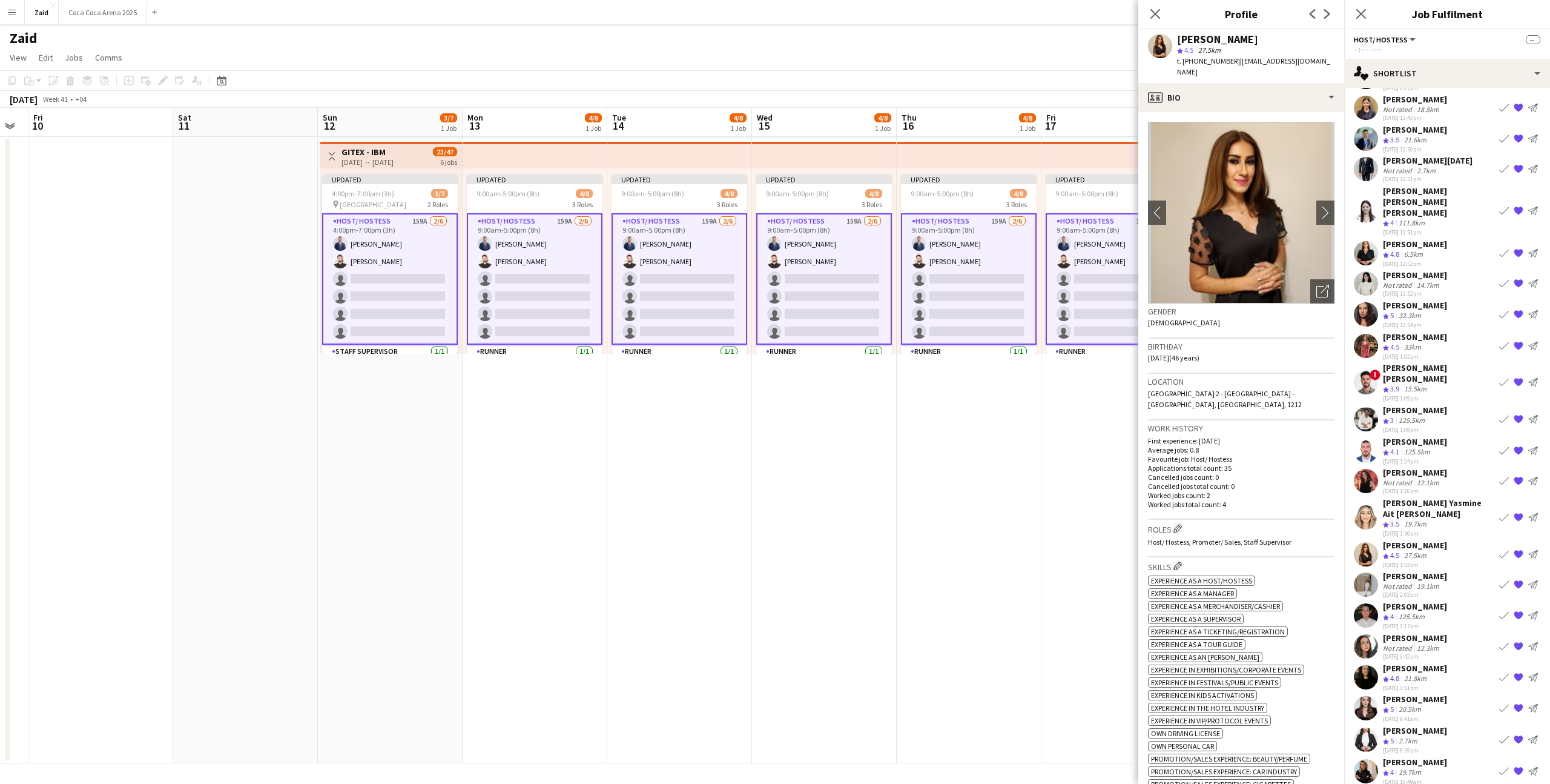
click at [1455, 519] on div "Crew rating 3.5 19.7km" at bounding box center [1439, 524] width 111 height 10
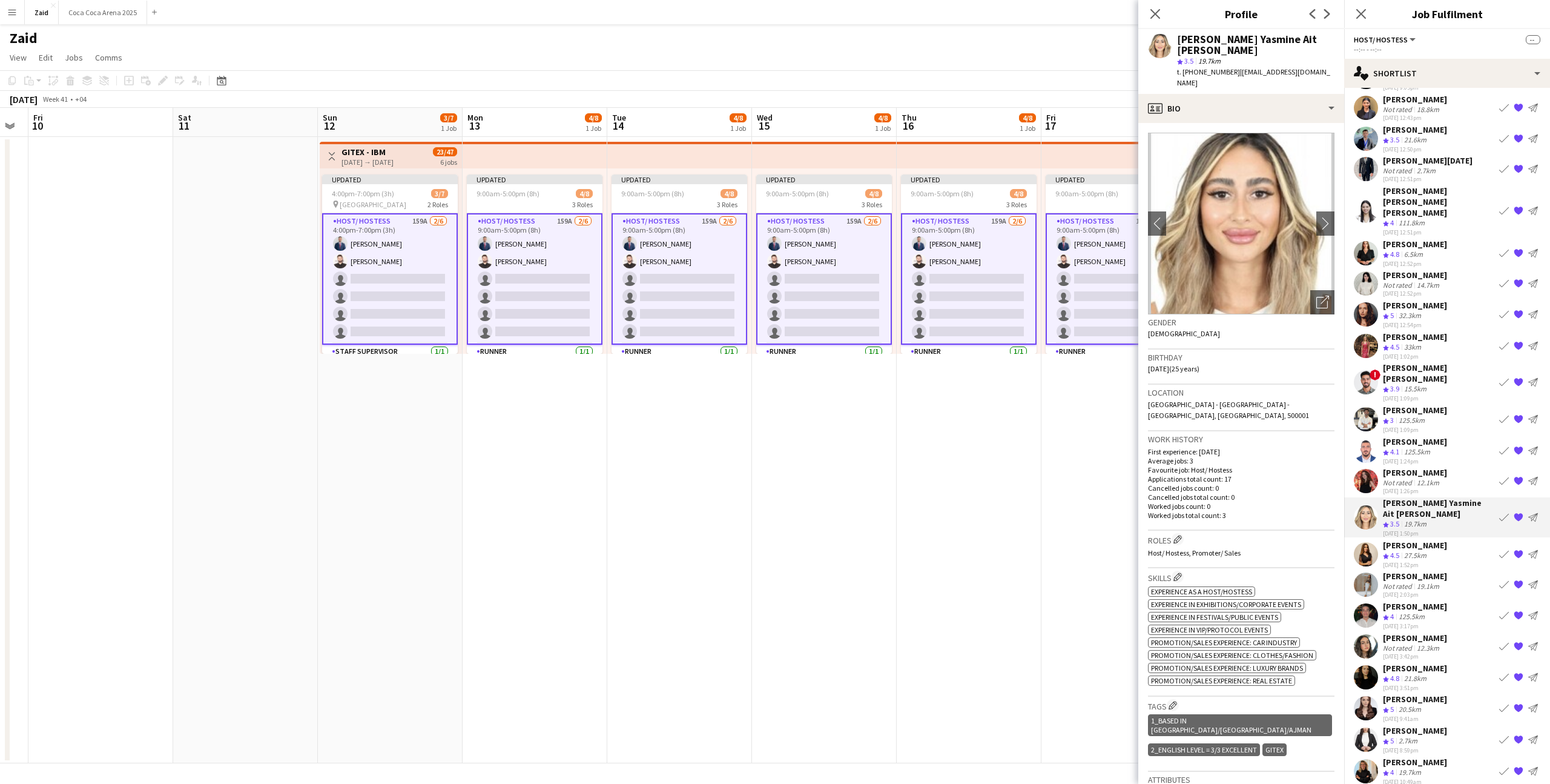
click at [1517, 512] on app-icon "{{ spriteTitle }}" at bounding box center [1518, 517] width 9 height 9
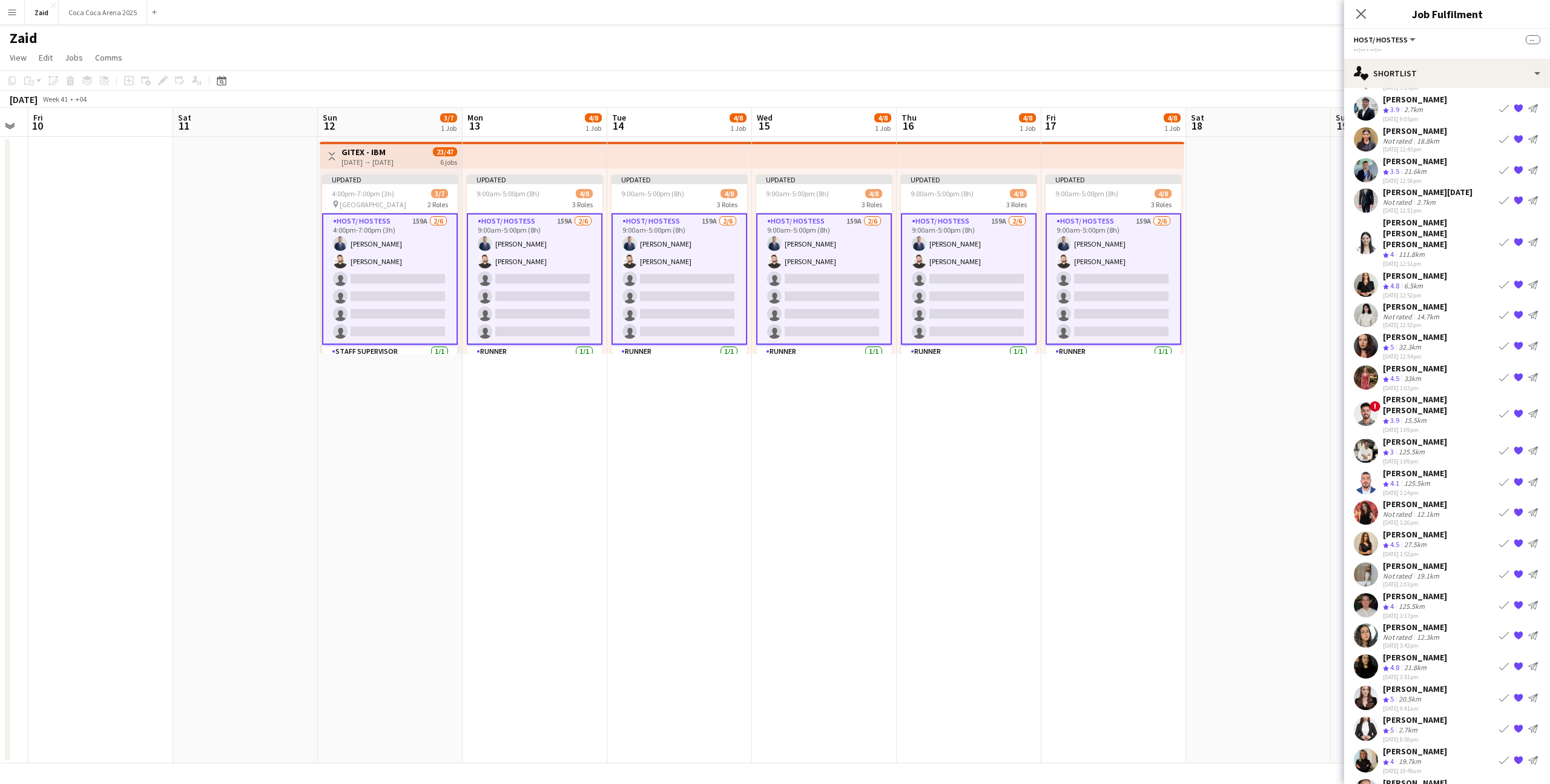
scroll to position [0, 0]
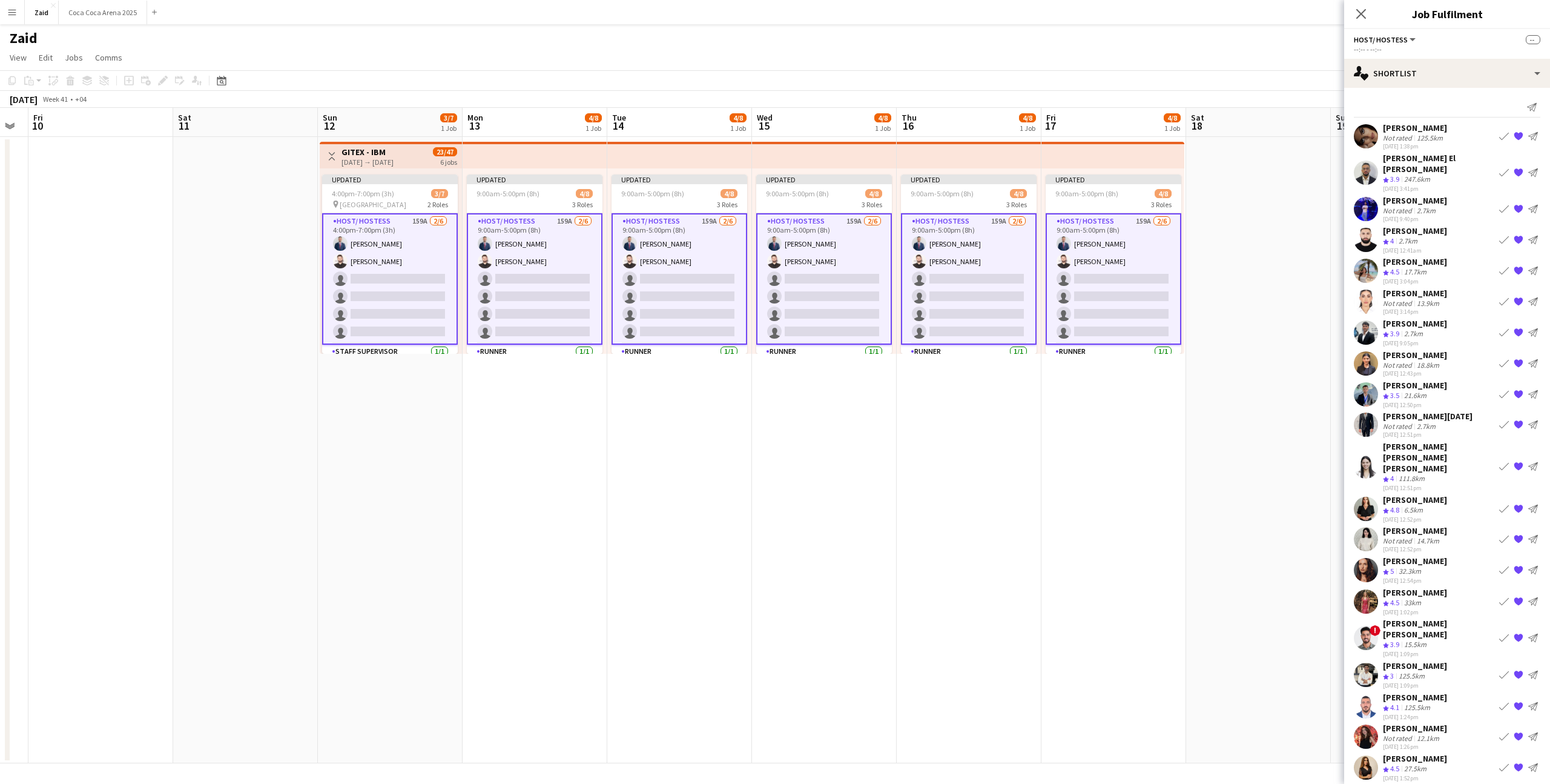
click at [1521, 204] on app-icon "{{ spriteTitle }}" at bounding box center [1518, 208] width 9 height 9
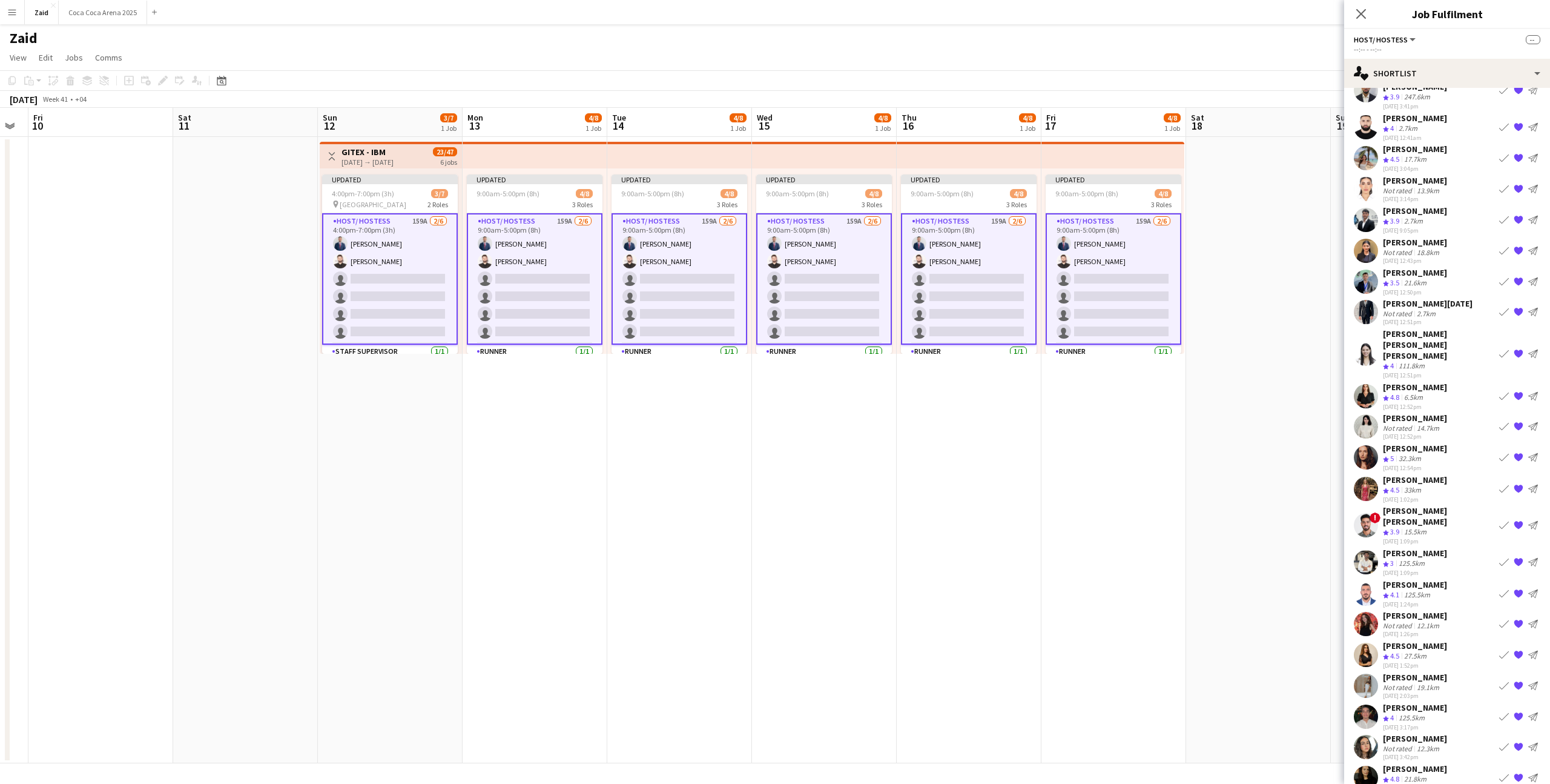
scroll to position [83, 0]
click at [1459, 547] on div "[PERSON_NAME] Crew rating 3 125.5km [DATE] 1:09pm Book crew {{ spriteTitle }} S…" at bounding box center [1447, 561] width 206 height 29
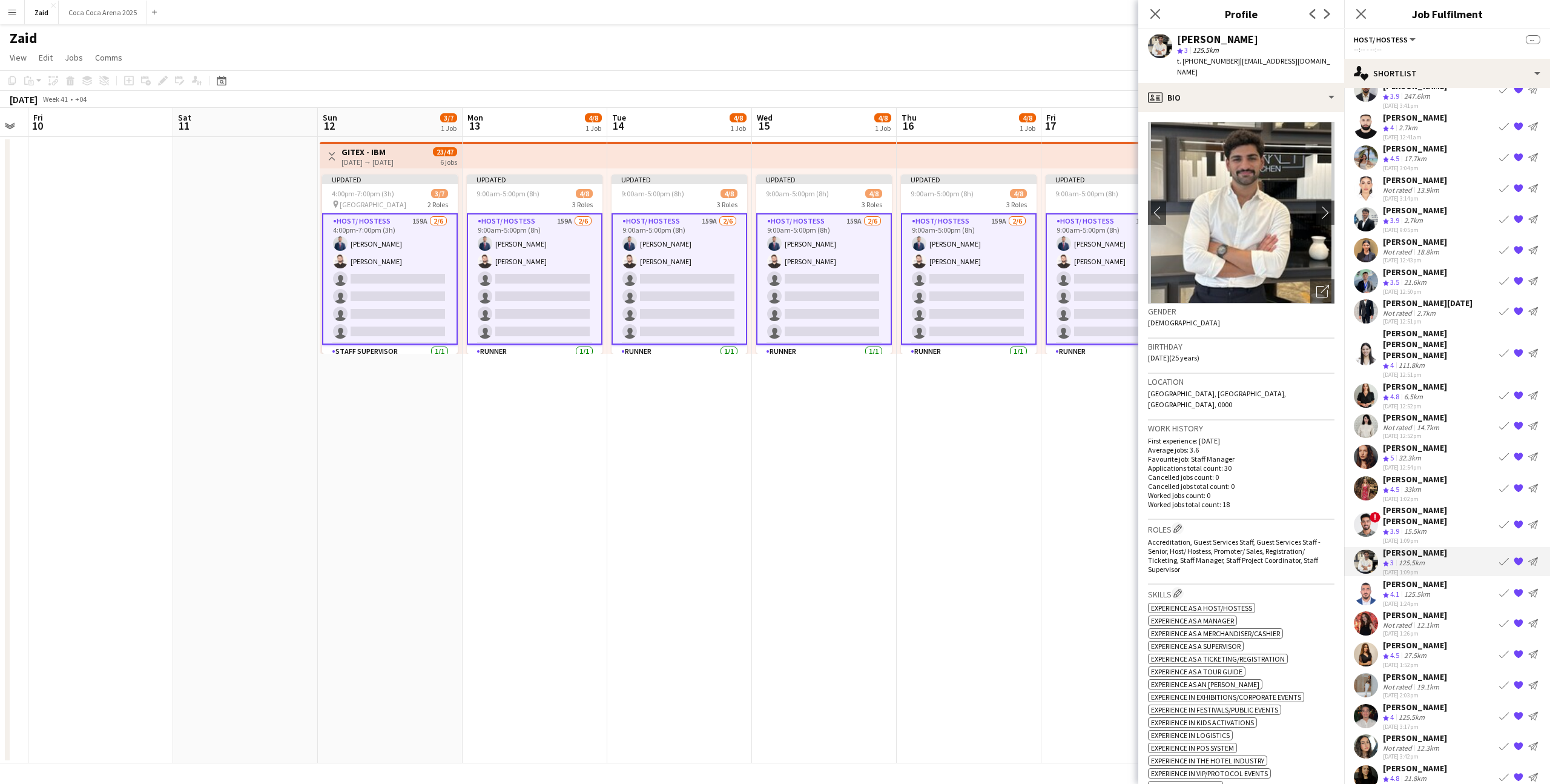
click at [1517, 557] on app-icon "{{ spriteTitle }}" at bounding box center [1518, 561] width 9 height 9
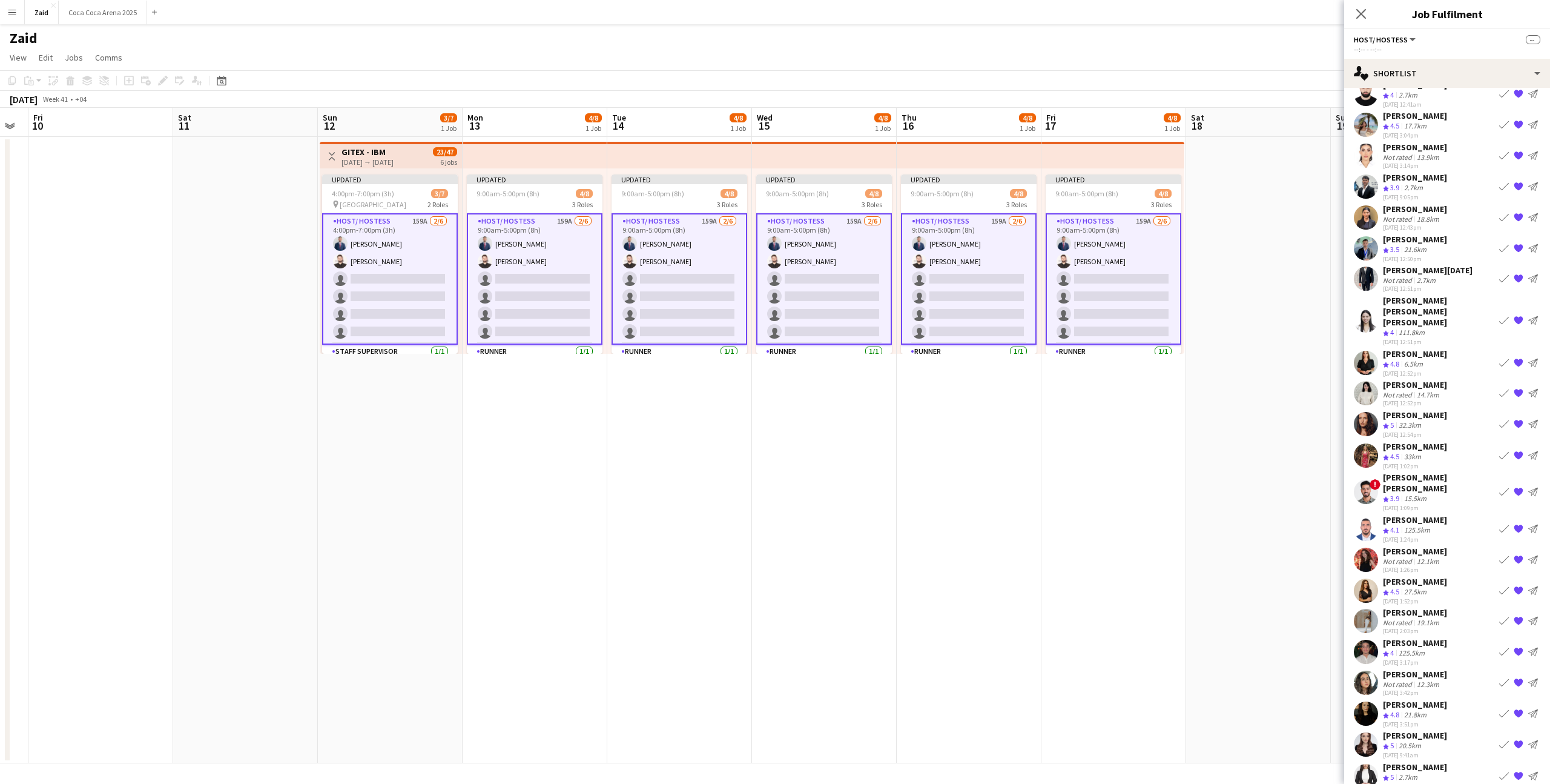
scroll to position [121, 0]
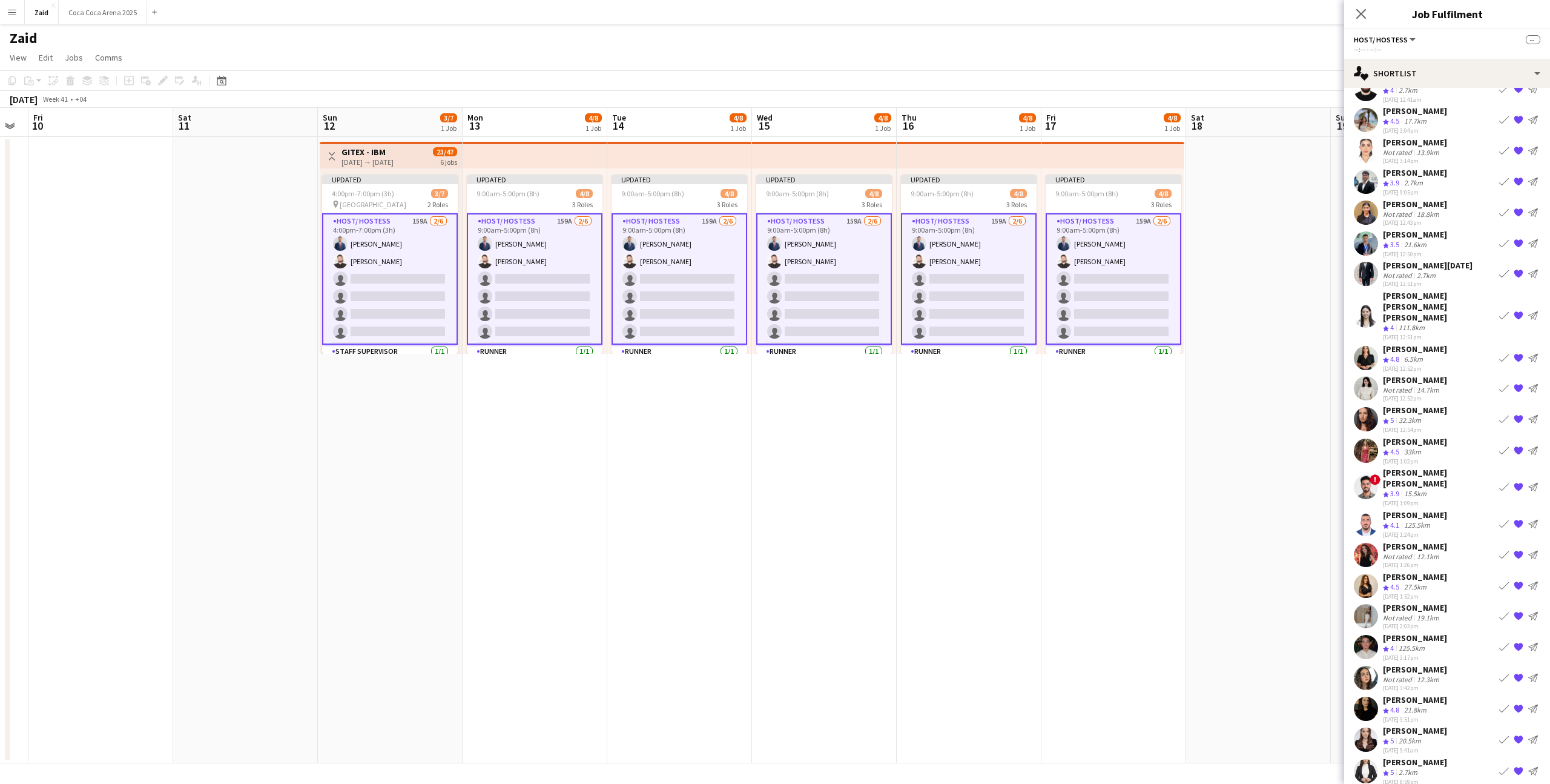
click at [1443, 598] on app-shortlist-tab "[PERSON_NAME] Not rated 125.5km [DATE] 1:38pm Book crew {{ spriteTitle }} Send …" at bounding box center [1447, 424] width 206 height 845
click at [1445, 654] on div "[DATE] 3:17pm" at bounding box center [1415, 657] width 64 height 8
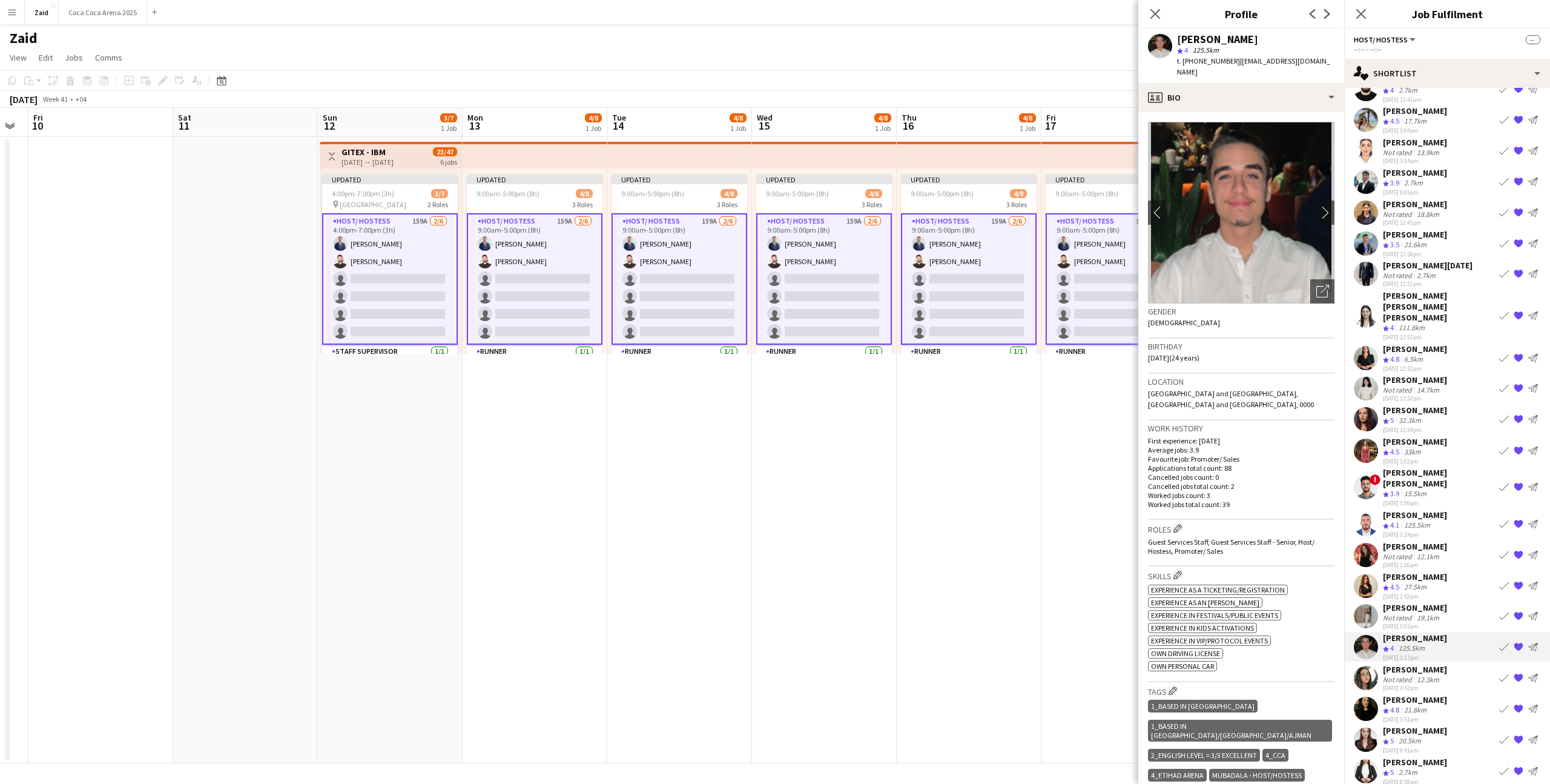
scroll to position [145, 0]
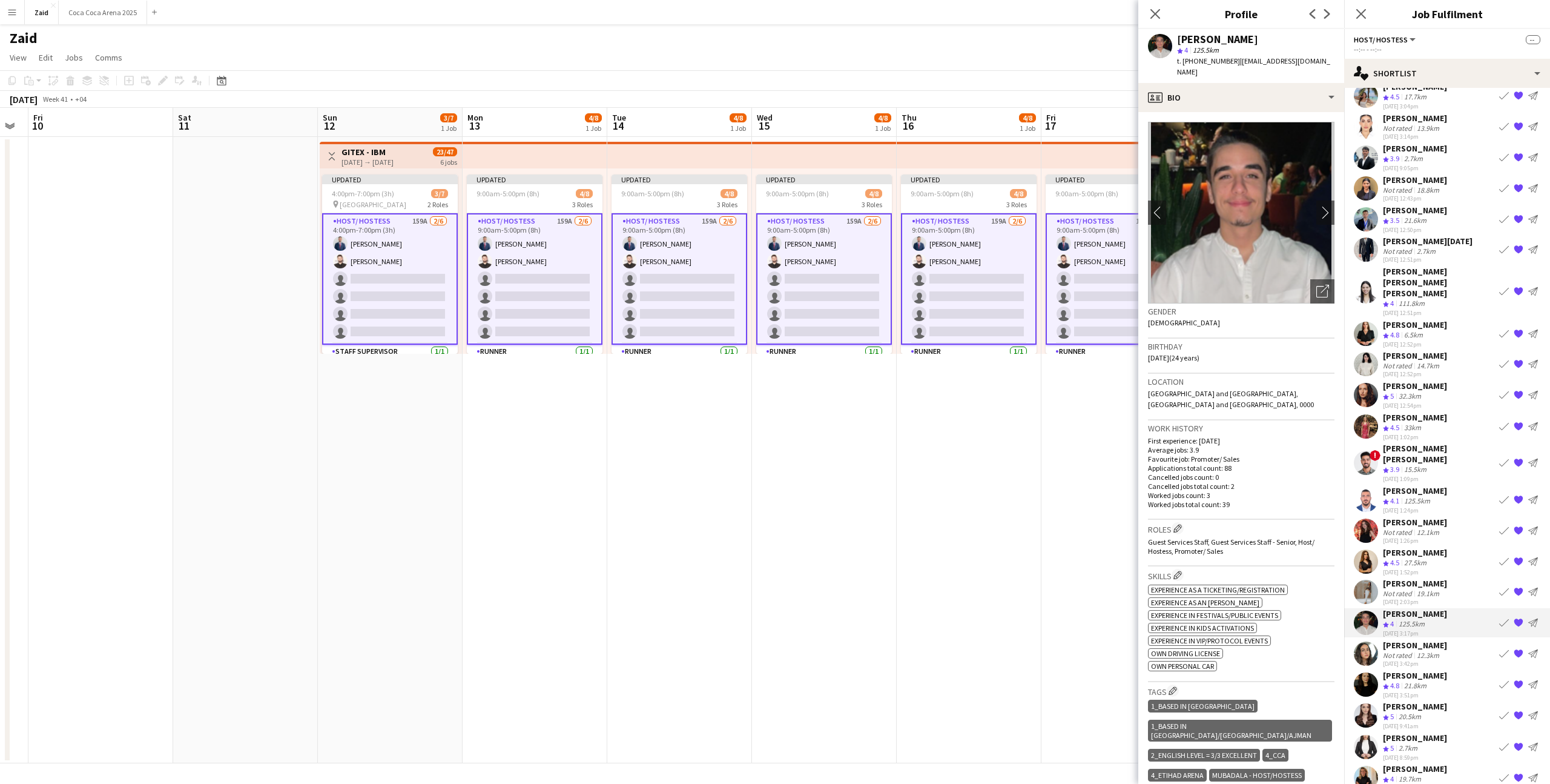
click at [1439, 670] on div "[PERSON_NAME] Crew rating 4.8 21.8km [DATE] 3:51pm Book crew {{ spriteTitle }} …" at bounding box center [1447, 685] width 206 height 29
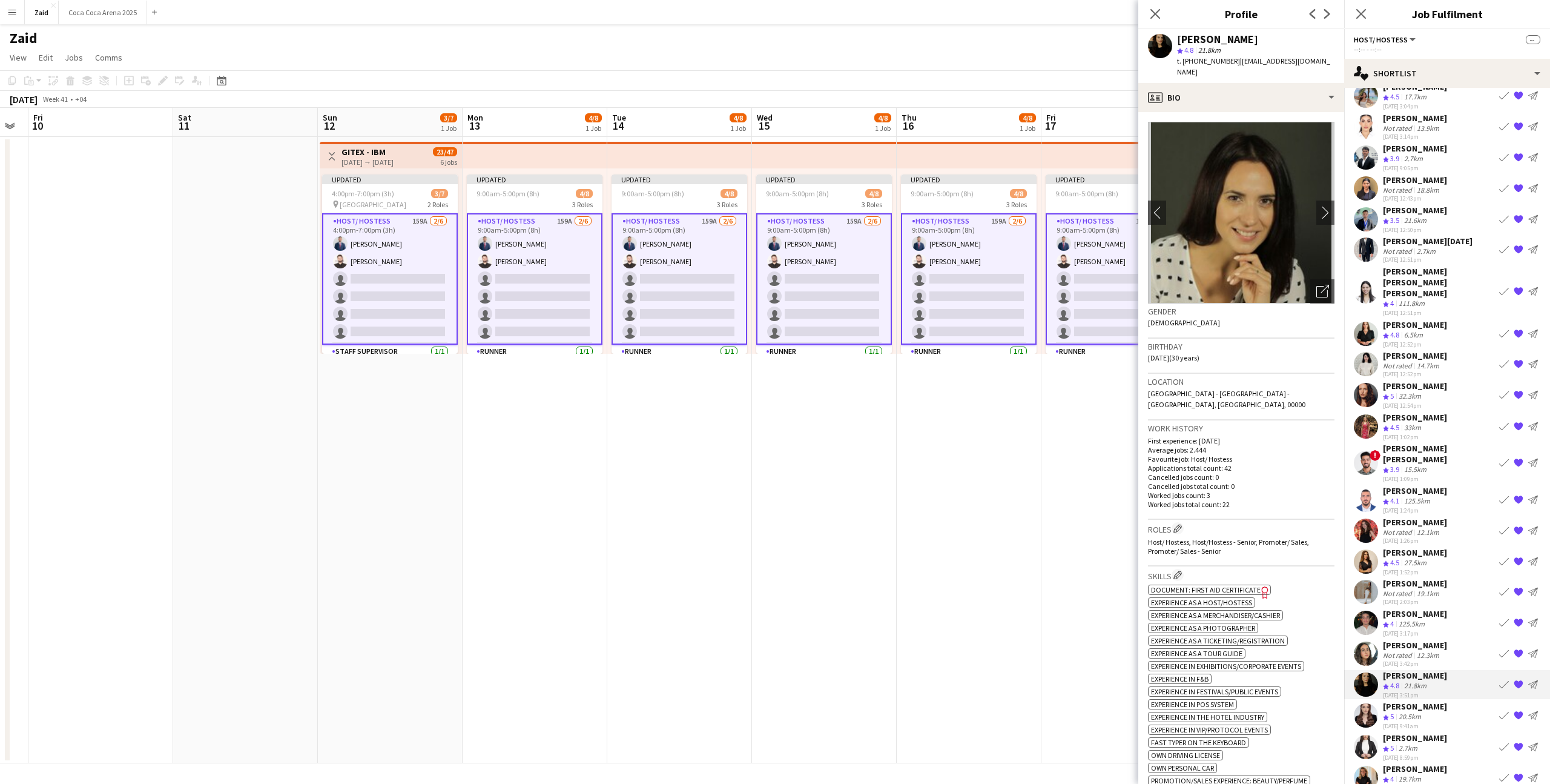
click at [1434, 660] on div "[DATE] 3:42pm" at bounding box center [1415, 663] width 64 height 8
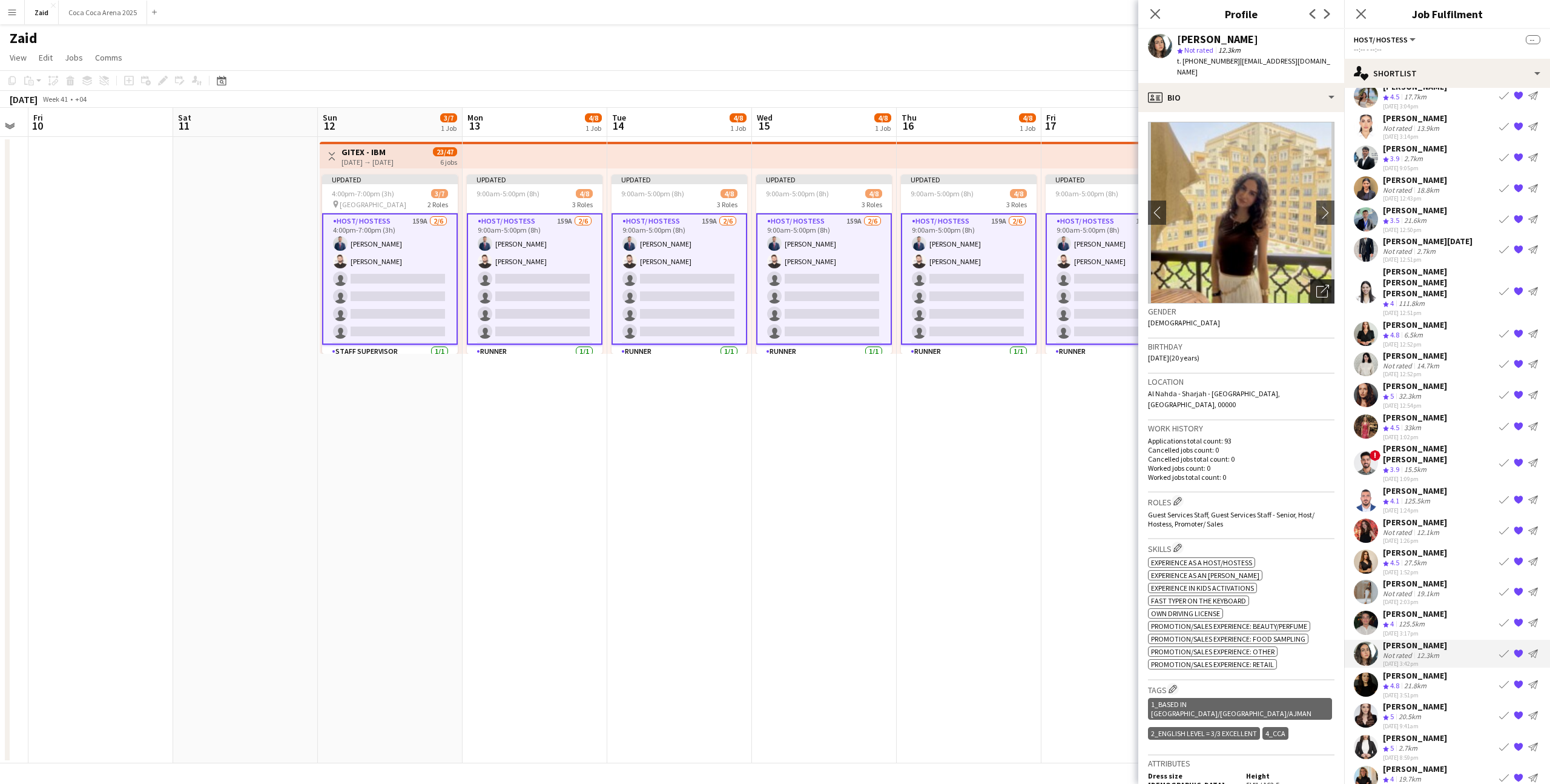
click at [1325, 290] on div "Open photos pop-in" at bounding box center [1323, 291] width 24 height 24
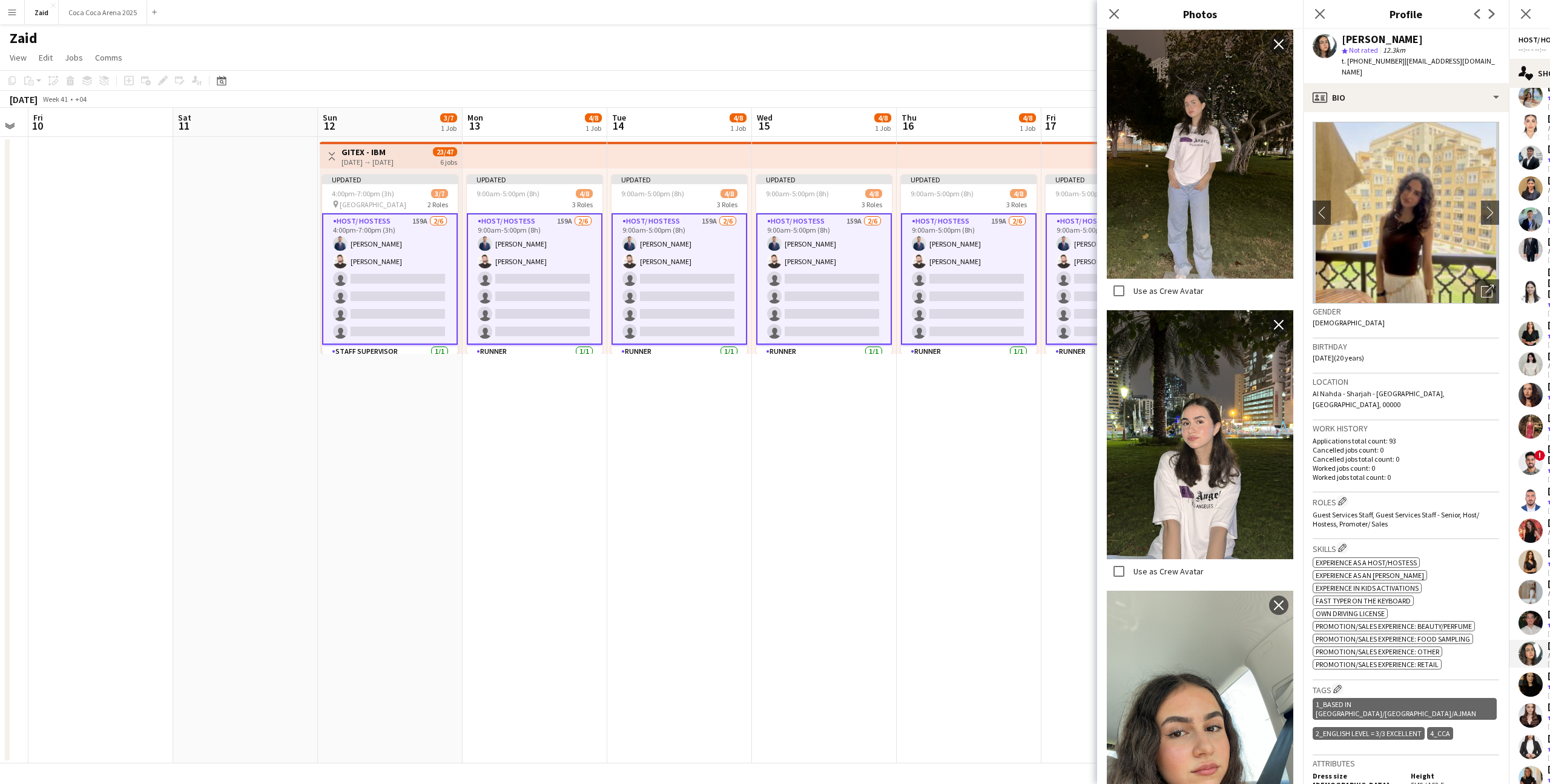
scroll to position [428, 0]
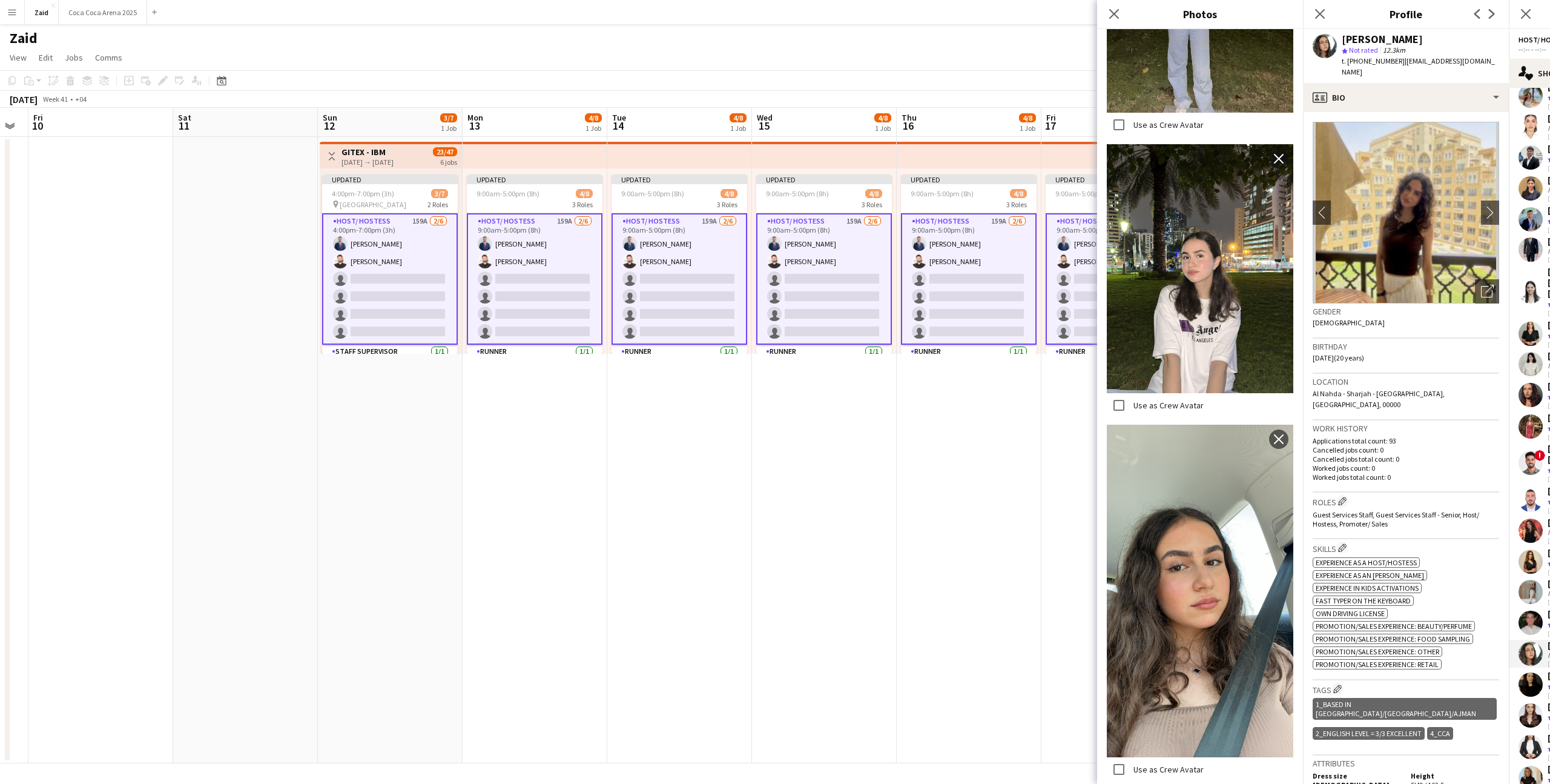
click at [1455, 446] on p "Cancelled jobs count: 0" at bounding box center [1406, 450] width 187 height 9
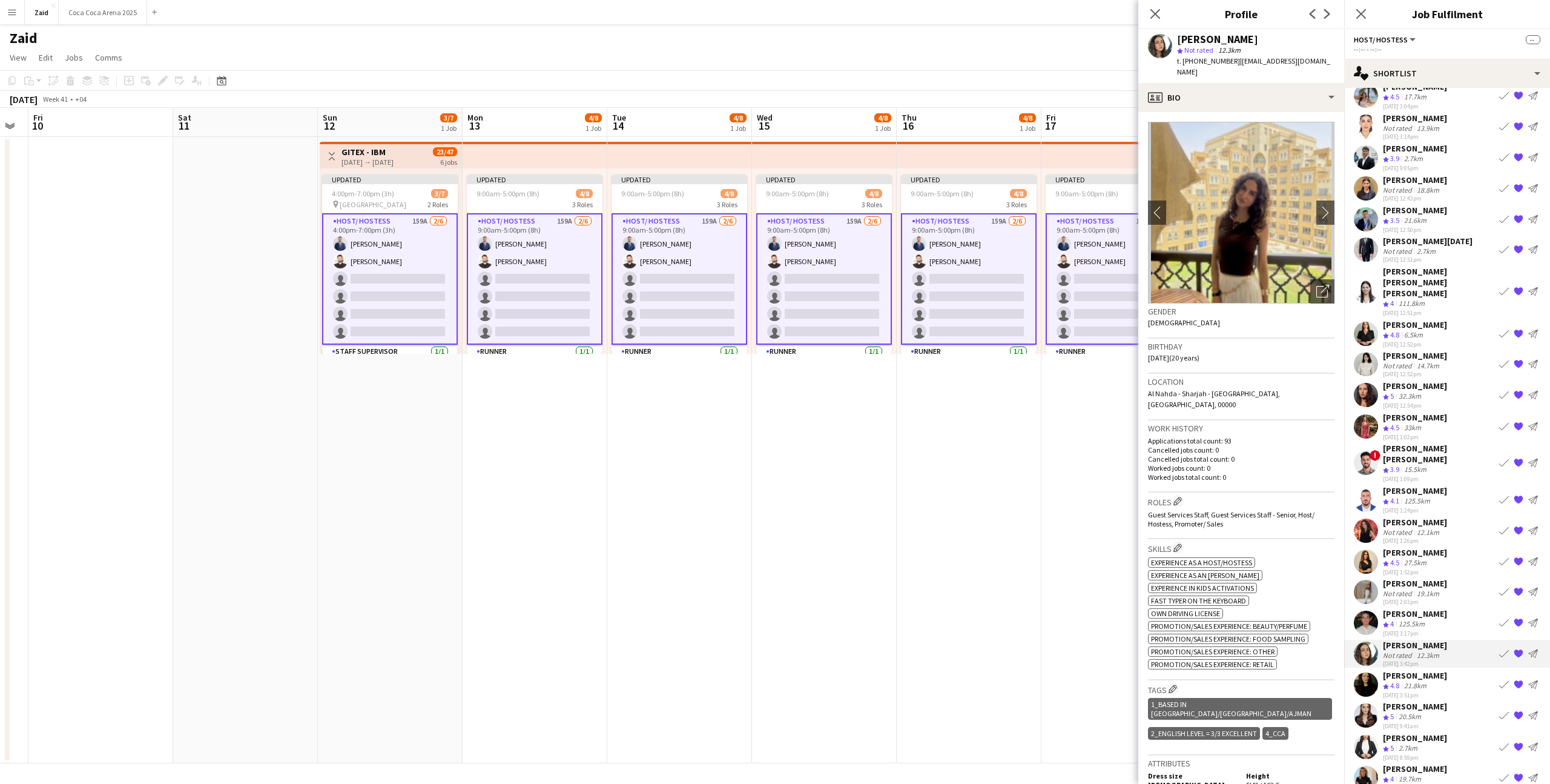
click at [1521, 649] on app-icon "{{ spriteTitle }}" at bounding box center [1518, 653] width 9 height 9
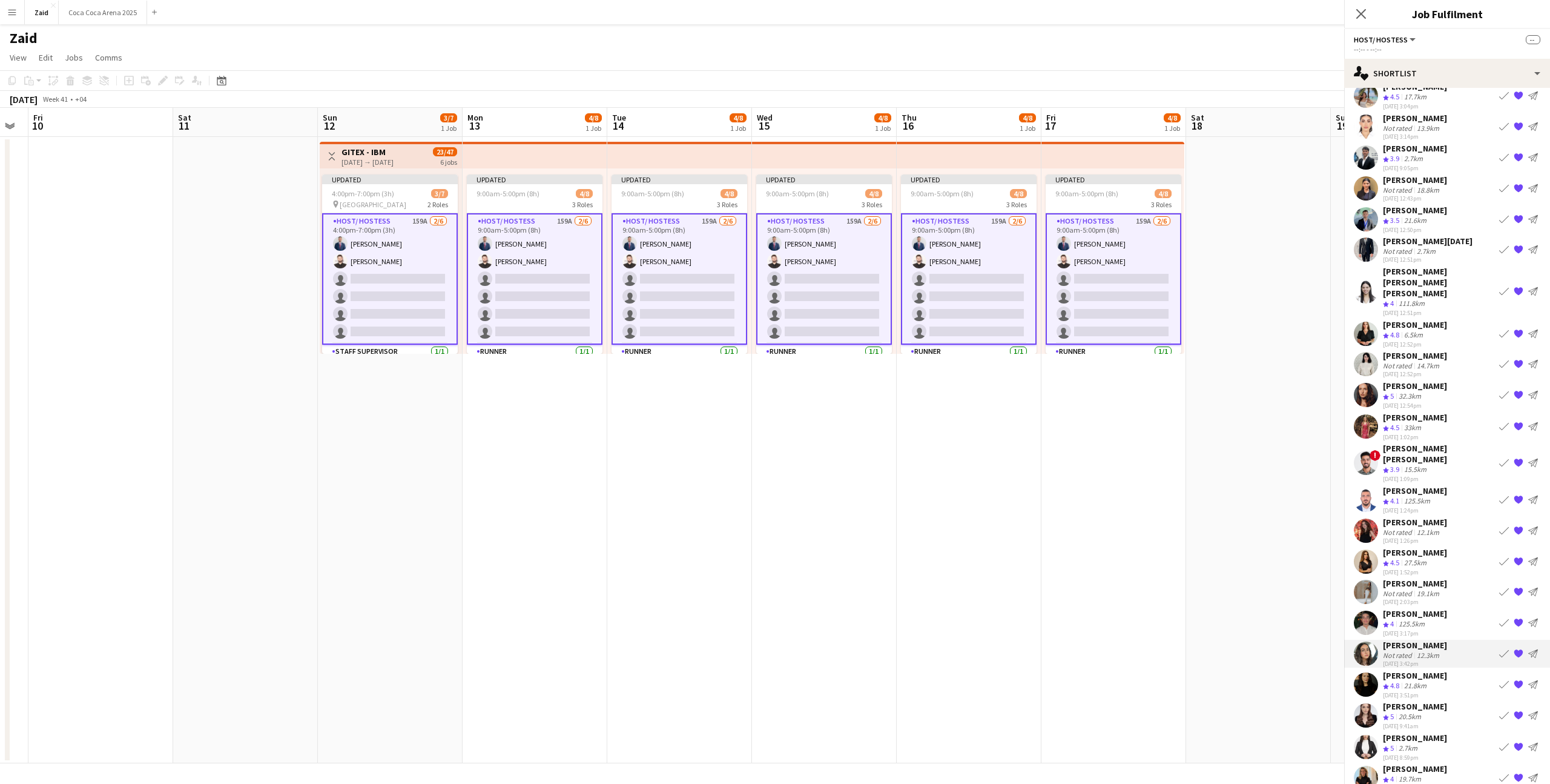
scroll to position [133, 0]
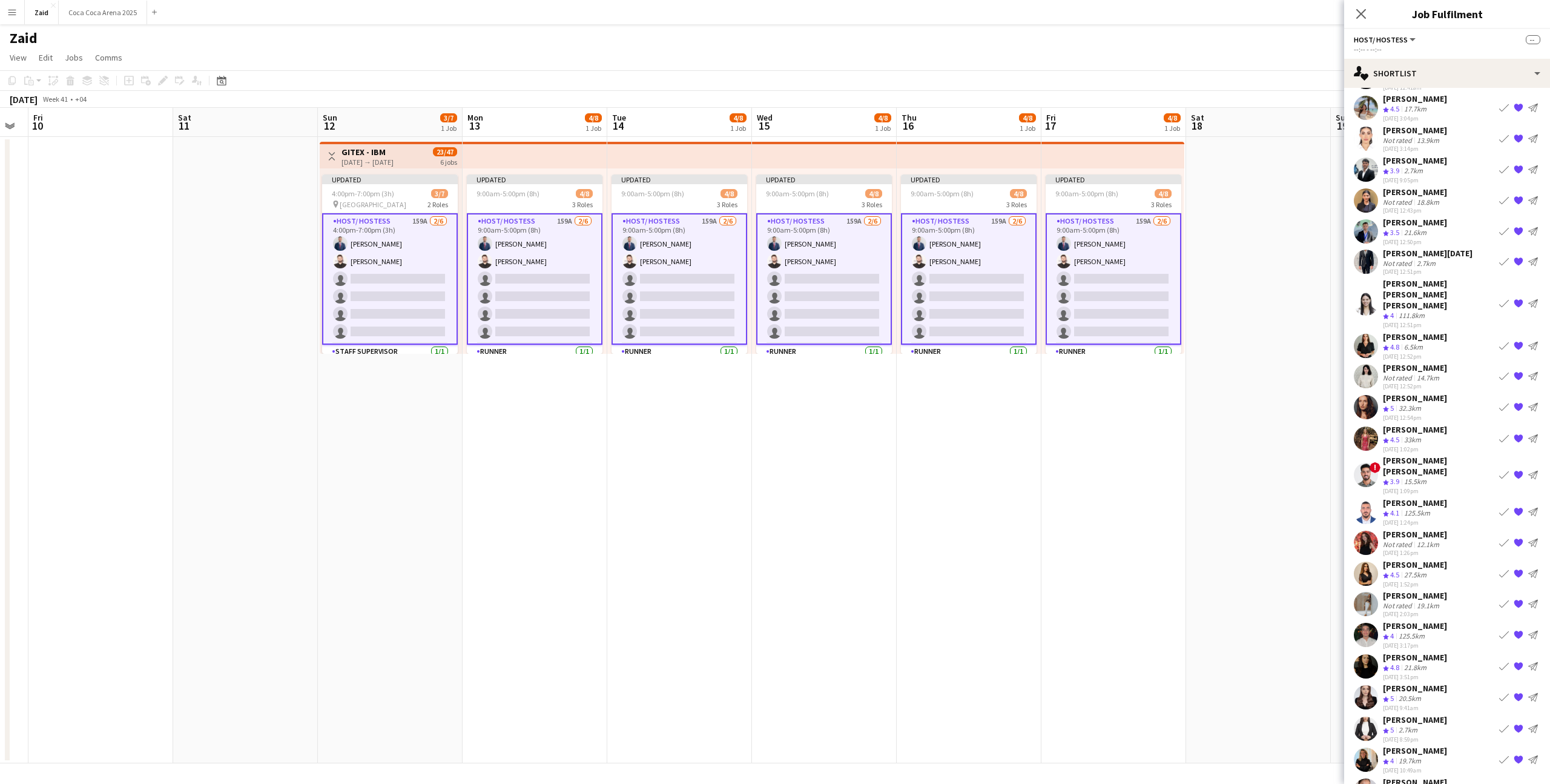
click at [1469, 652] on div "[PERSON_NAME] Crew rating 4.8 21.8km [DATE] 3:51pm Book crew {{ spriteTitle }} …" at bounding box center [1447, 667] width 206 height 29
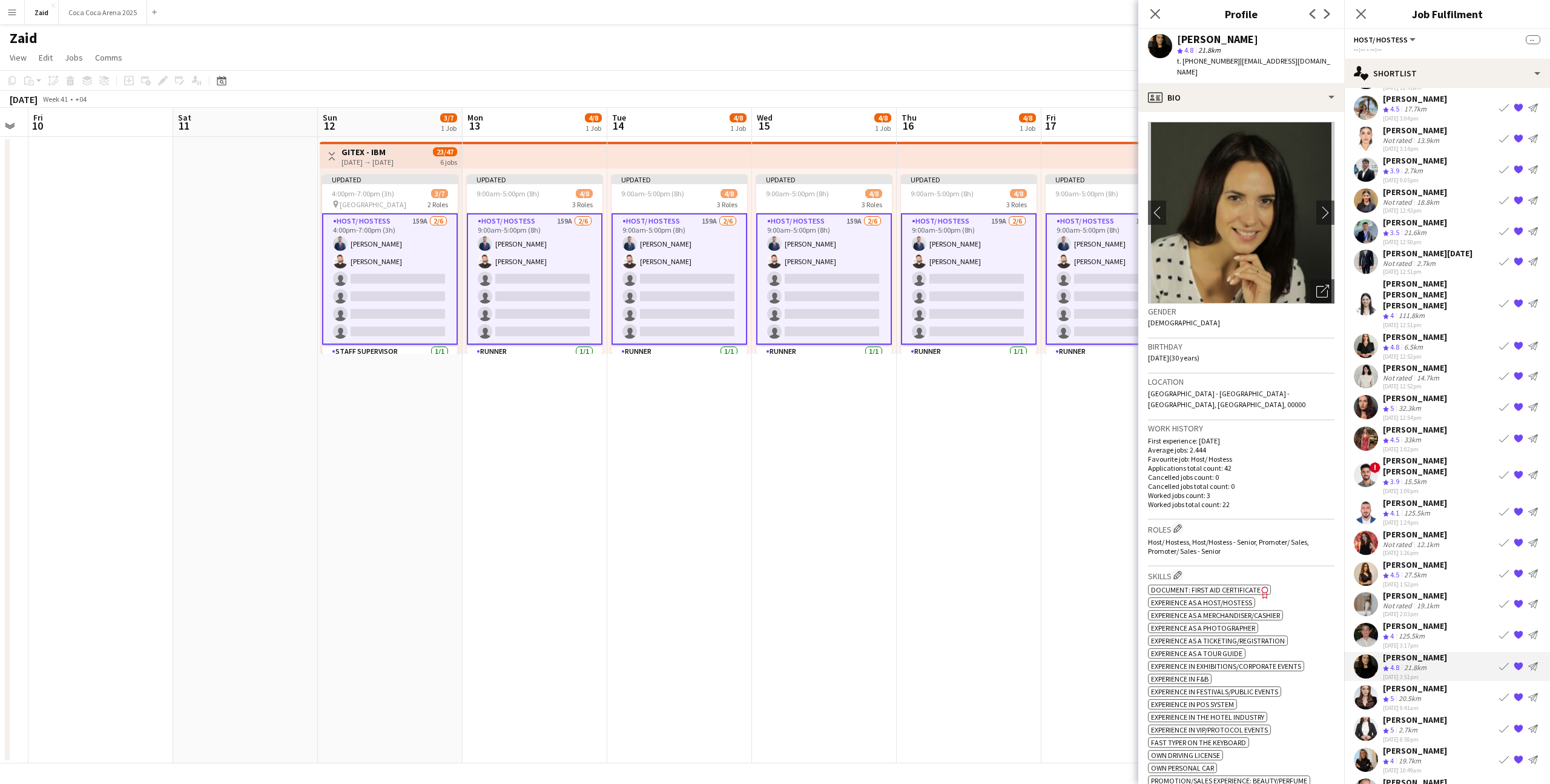
click at [1465, 683] on div "[PERSON_NAME] Crew rating 5 20.5km [DATE] 9:41am Book crew {{ spriteTitle }} Se…" at bounding box center [1447, 697] width 206 height 29
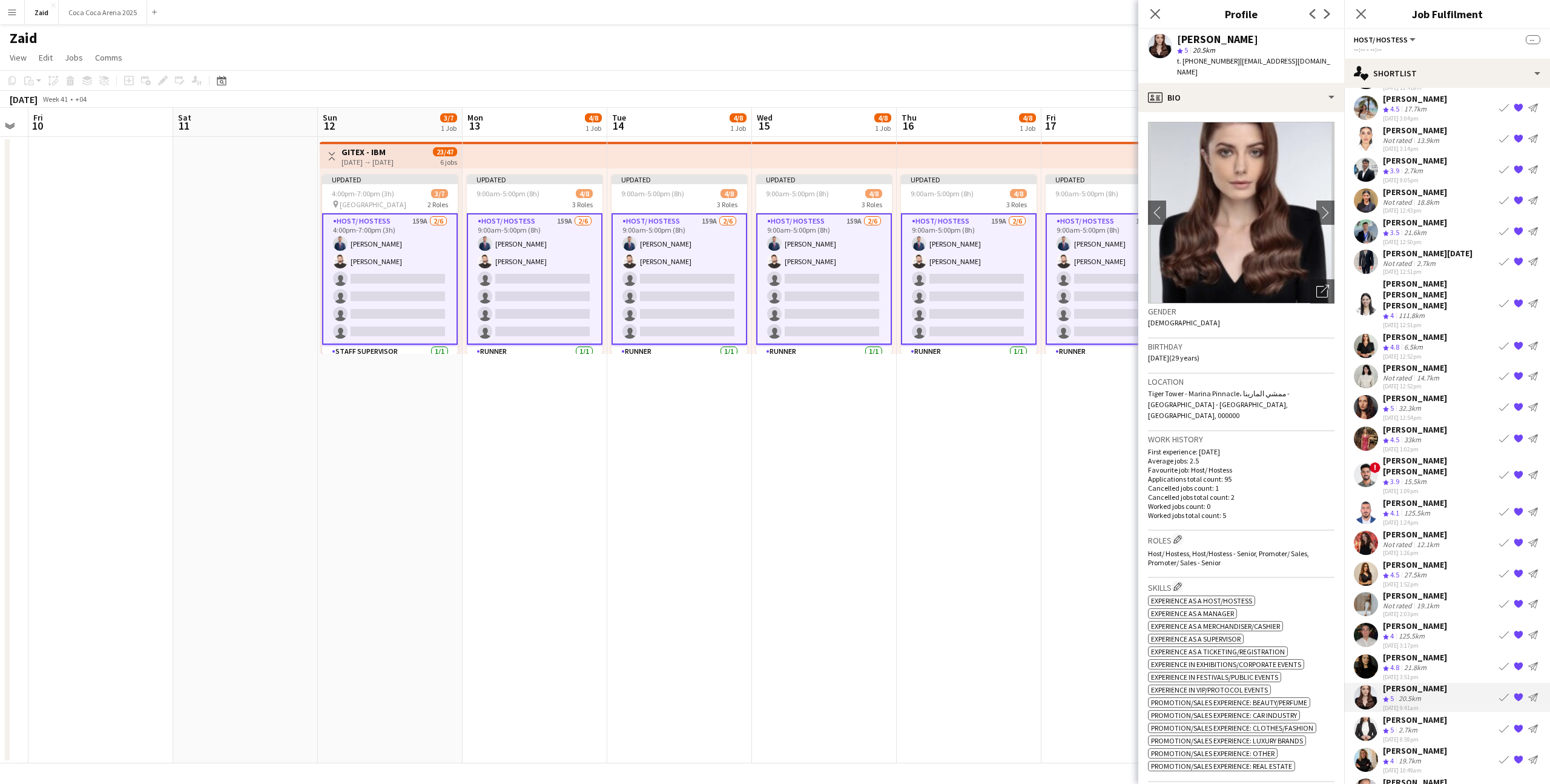
click at [1459, 714] on div "[PERSON_NAME] Crew rating 5 2.7km [DATE] 8:59pm Book crew {{ spriteTitle }} Sen…" at bounding box center [1447, 728] width 206 height 29
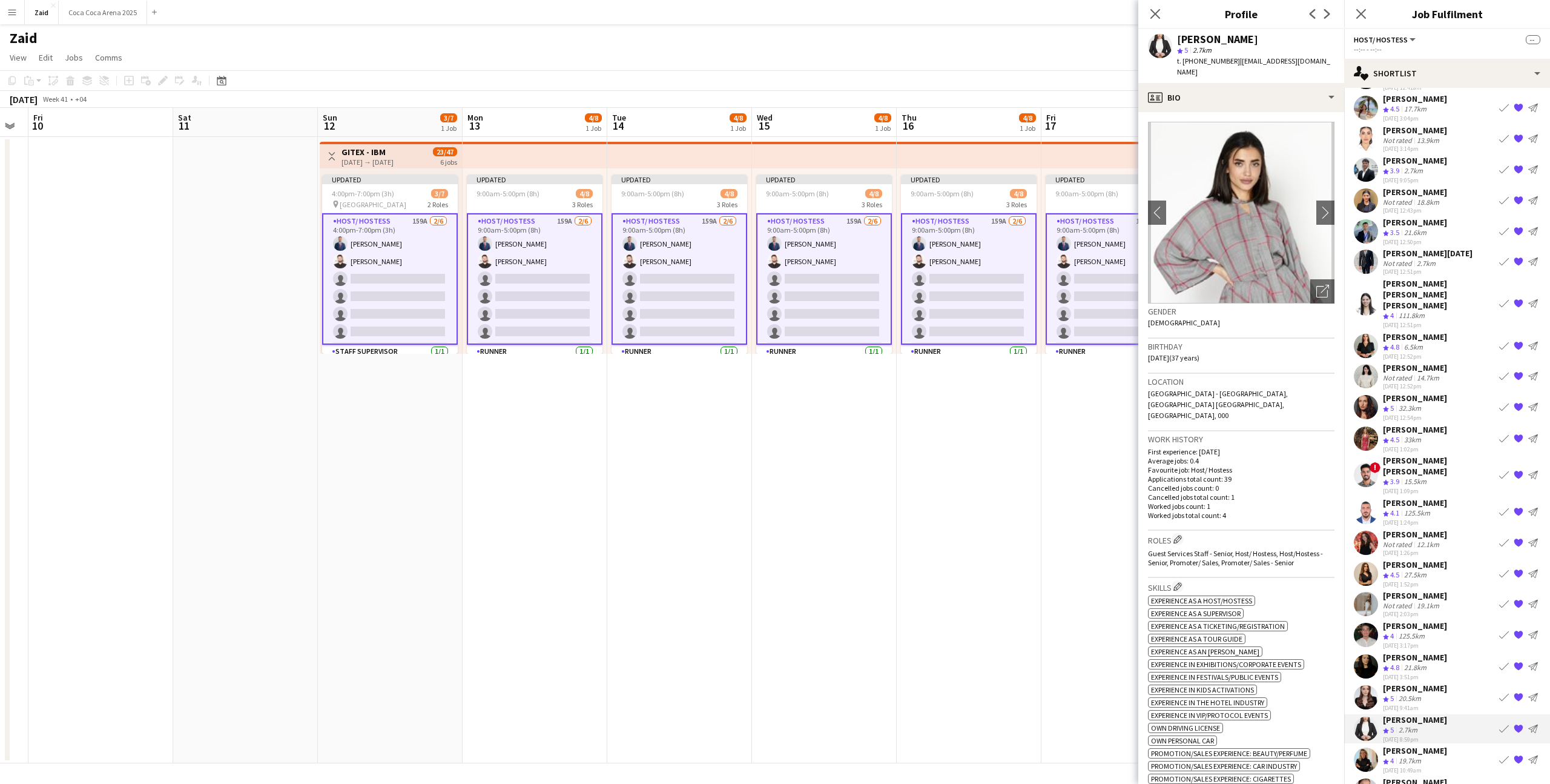
click at [1453, 776] on div "[PERSON_NAME] Not rated 8.1km [DATE] 5:13pm Book crew {{ spriteTitle }} Send no…" at bounding box center [1447, 790] width 206 height 28
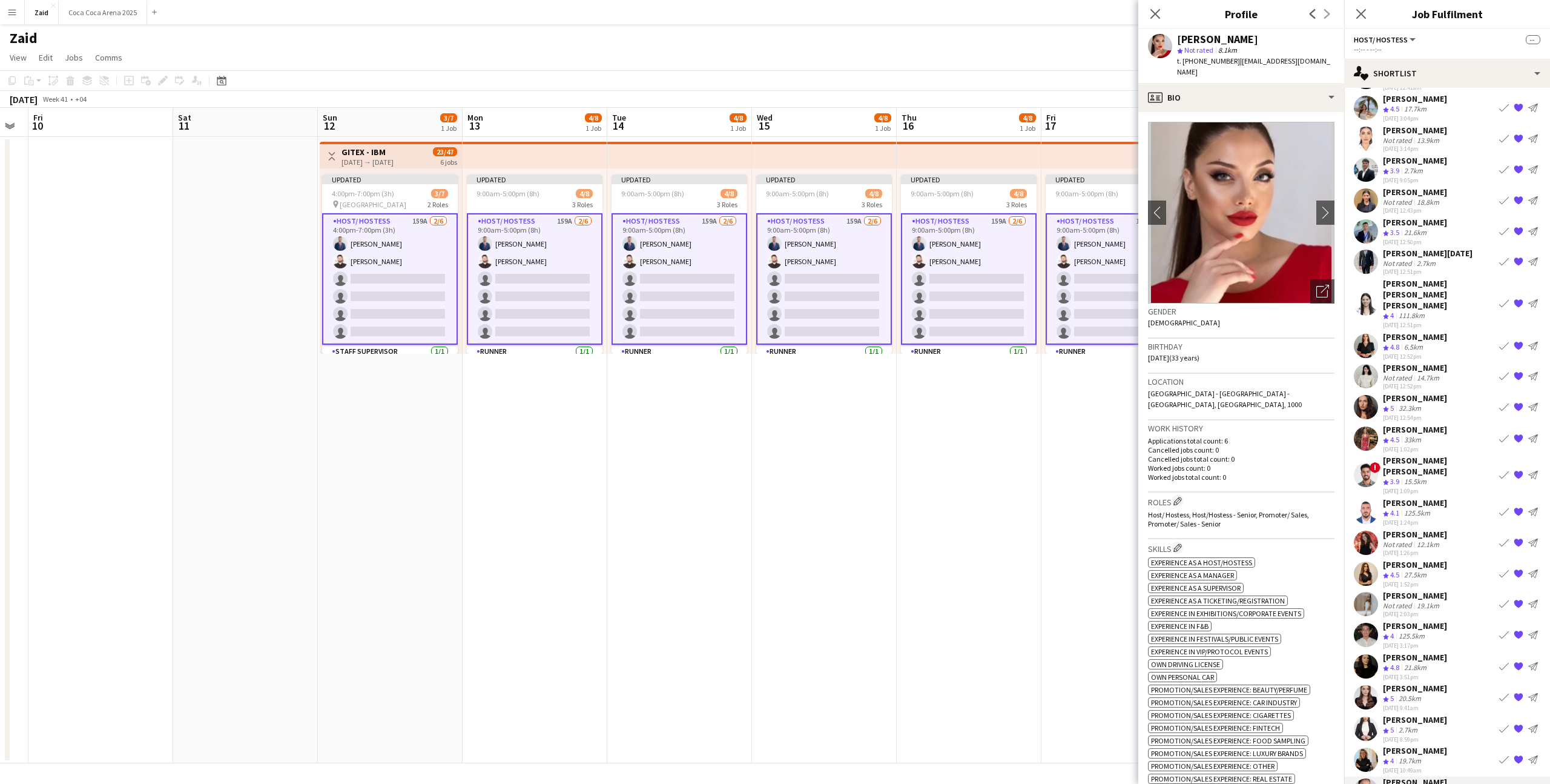
click at [1453, 745] on div "[PERSON_NAME] Crew rating 4 19.7km [DATE] 10:49am Book crew {{ spriteTitle }} S…" at bounding box center [1447, 759] width 206 height 29
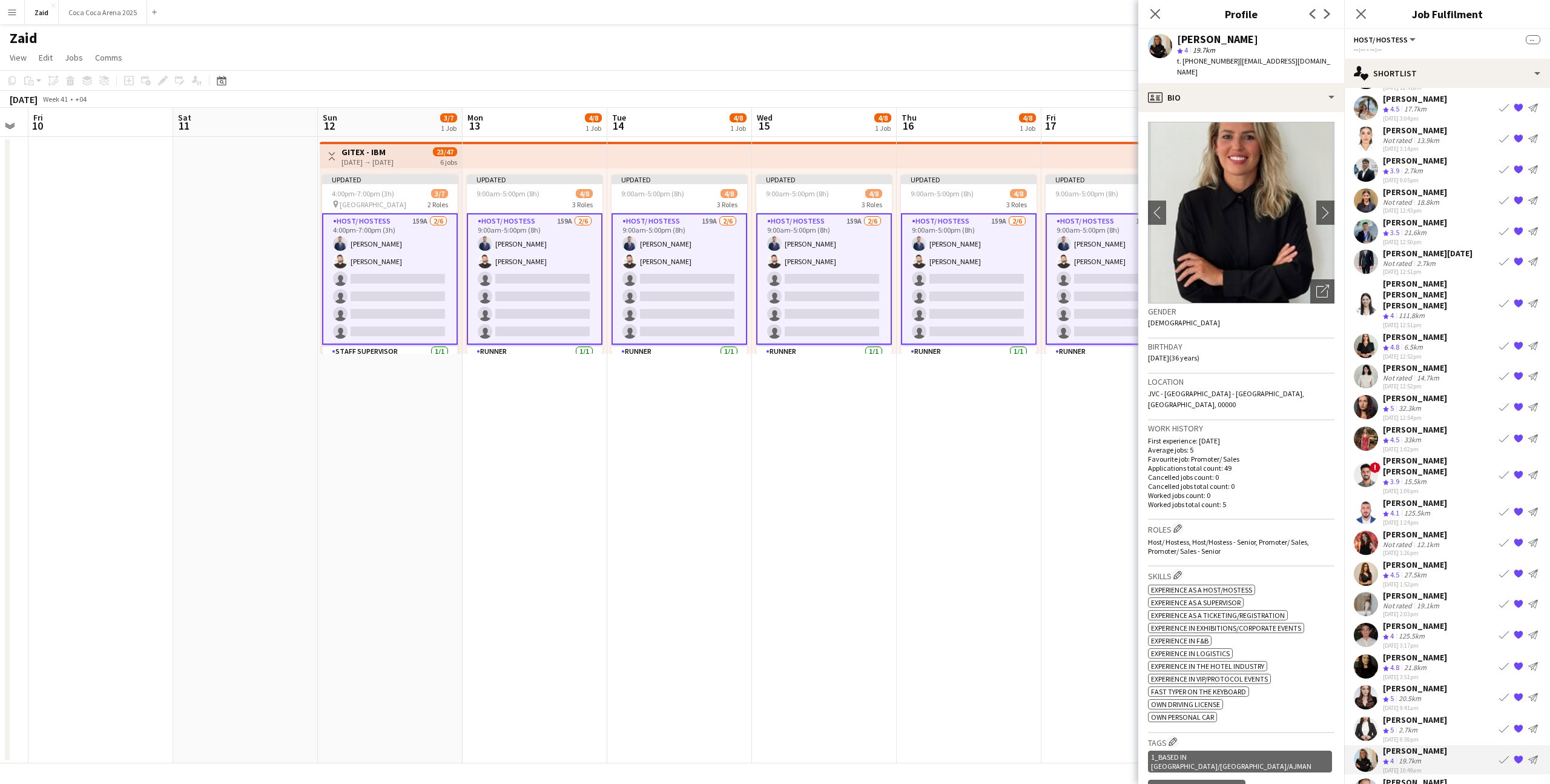
scroll to position [27, 0]
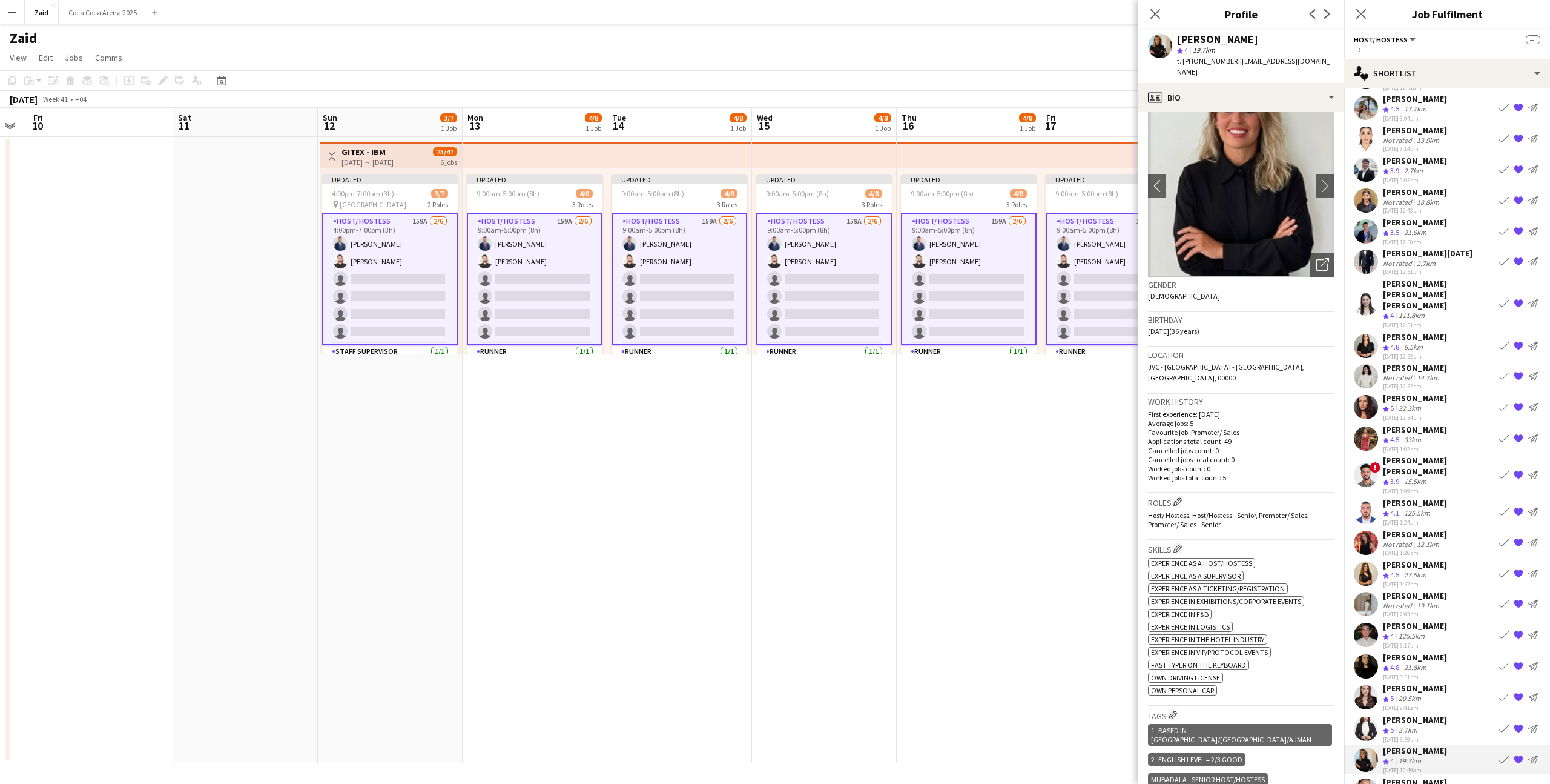
click at [1520, 755] on app-icon "{{ spriteTitle }}" at bounding box center [1518, 759] width 9 height 9
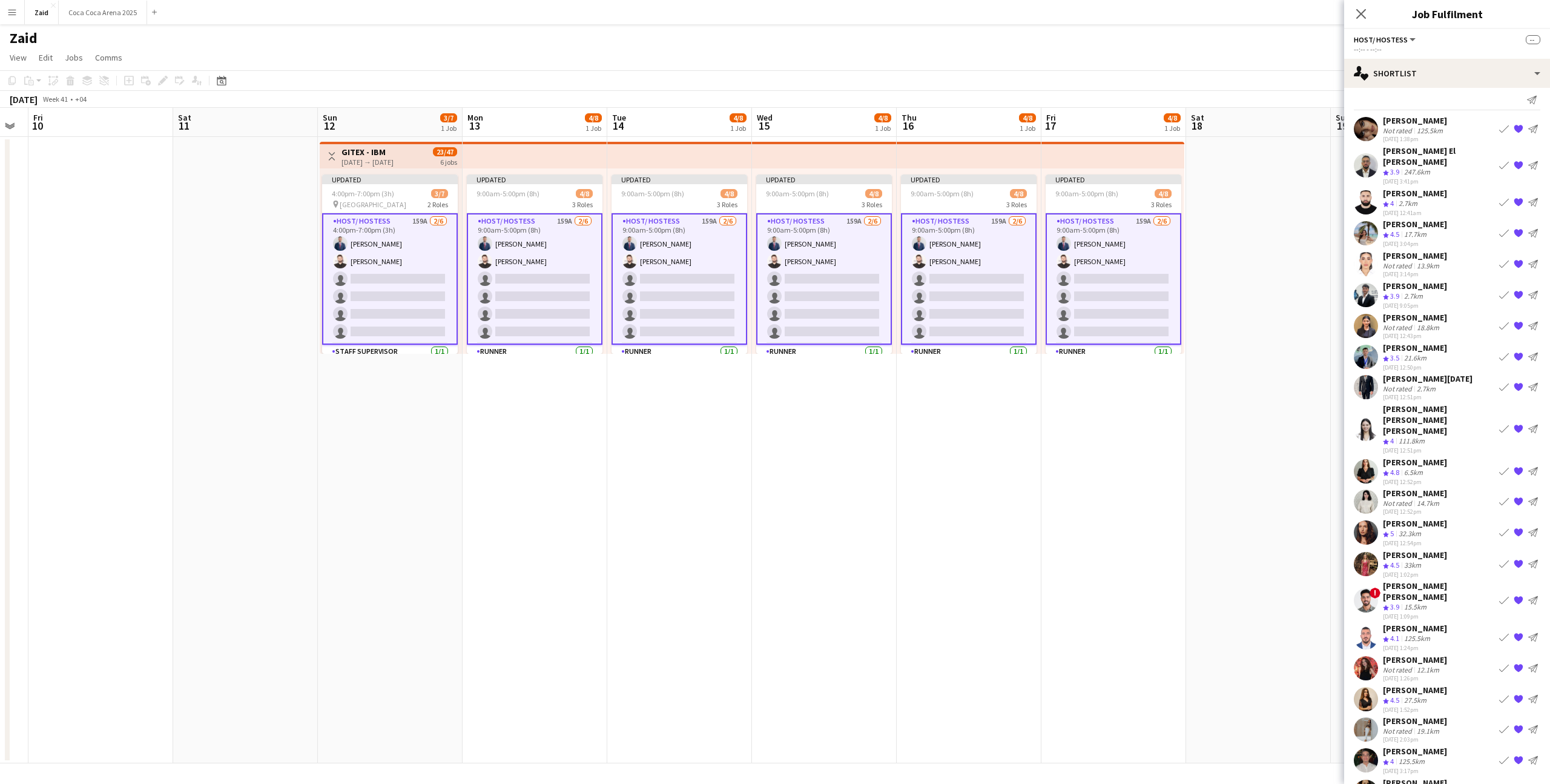
scroll to position [0, 0]
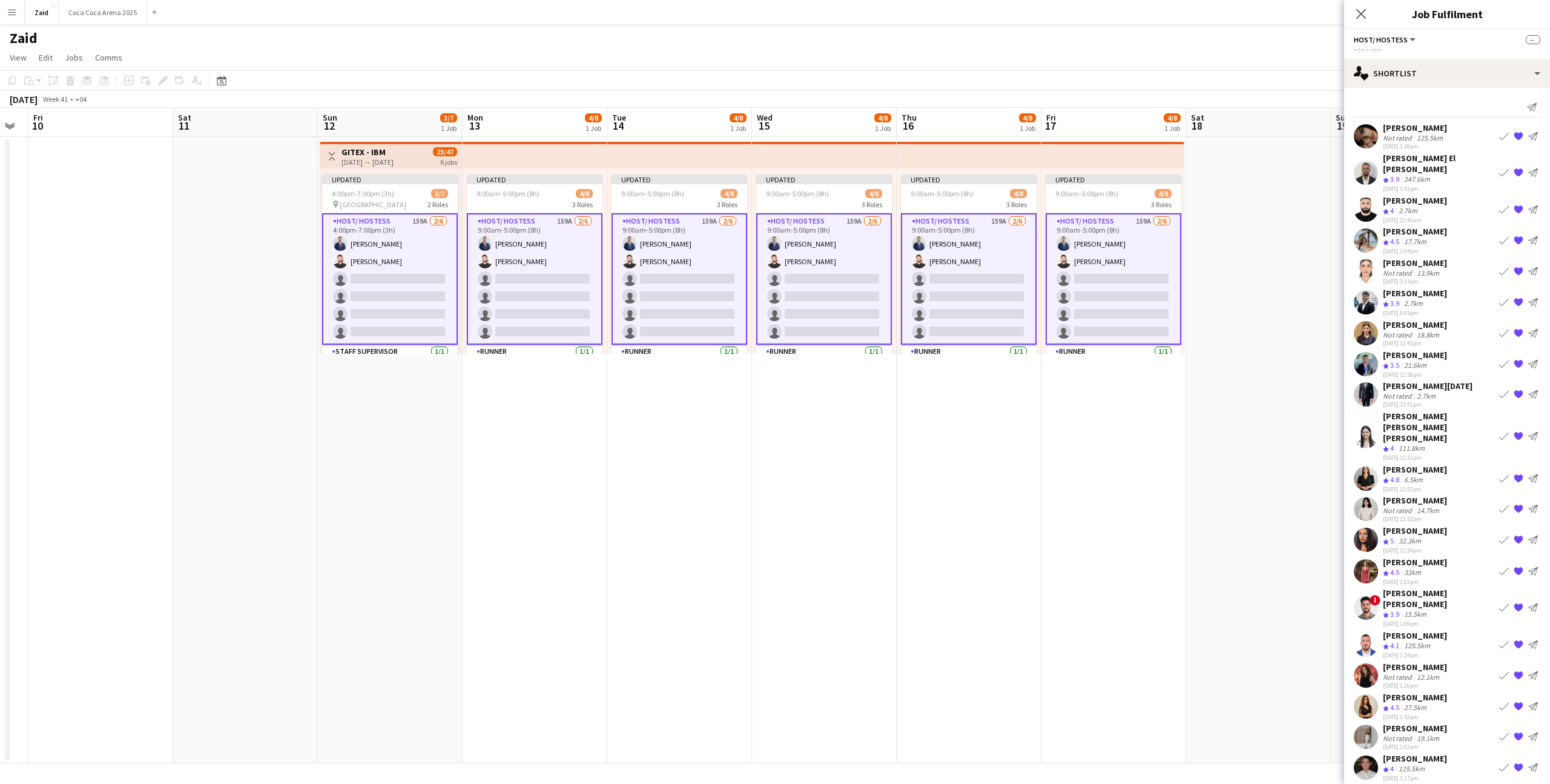
click at [1478, 494] on div "[PERSON_NAME] Not rated 14.7km [DATE] 12:52pm Book crew {{ spriteTitle }} Send …" at bounding box center [1447, 508] width 206 height 28
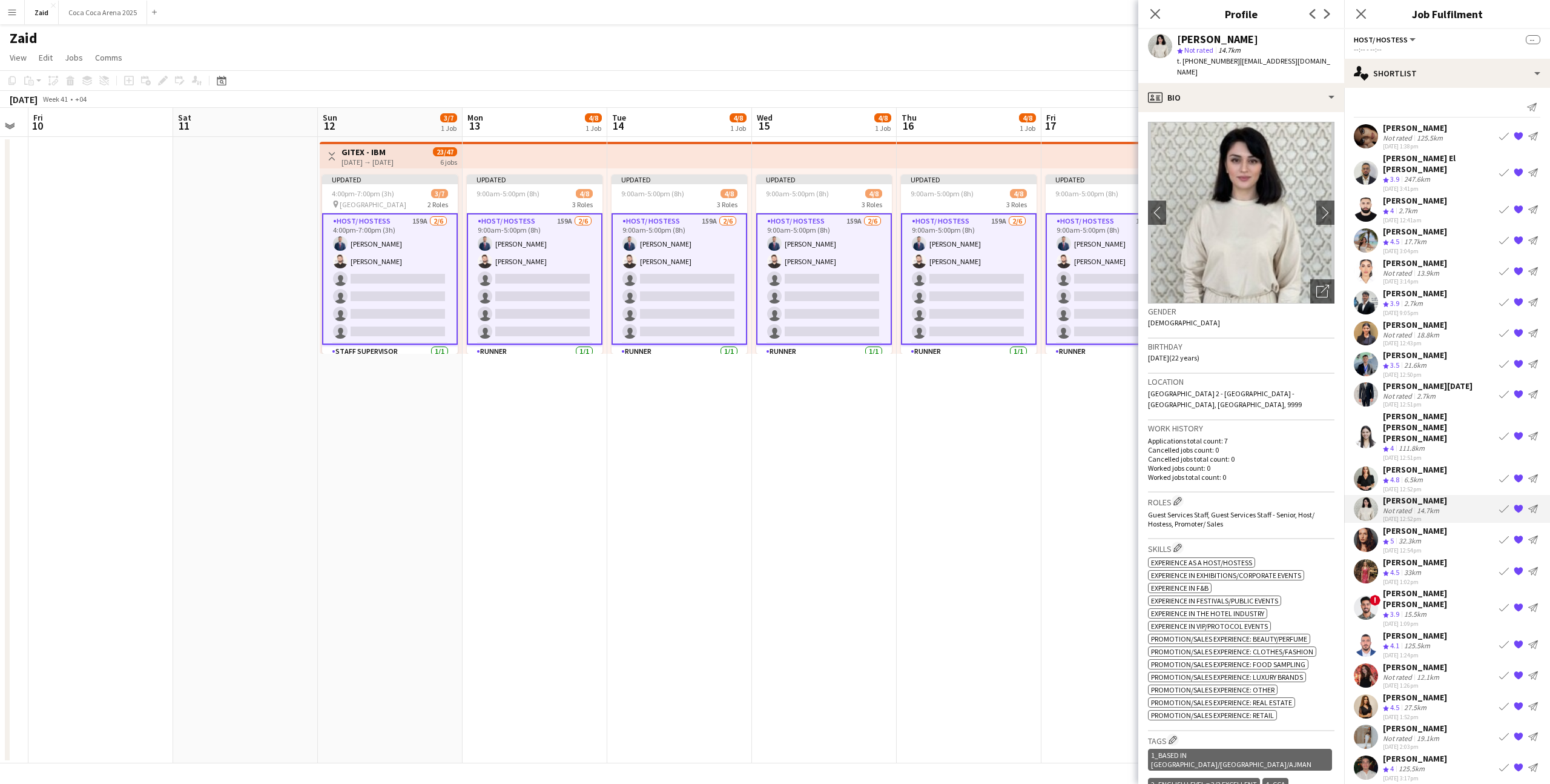
click at [1475, 464] on div "[PERSON_NAME] Crew rating 4.8 6.5km [DATE] 12:52pm Book crew {{ spriteTitle }} …" at bounding box center [1447, 478] width 206 height 29
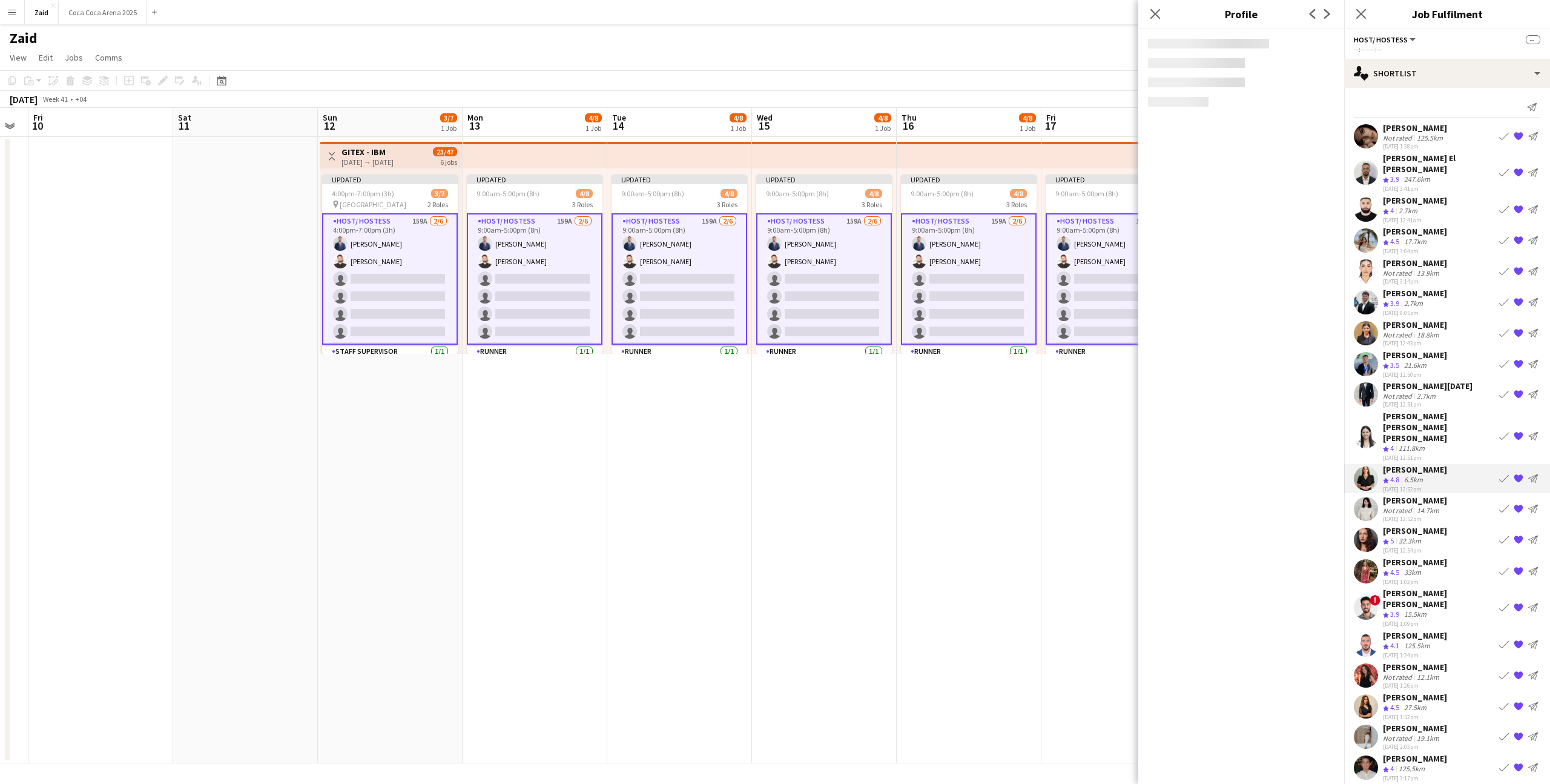
click at [1463, 419] on div "[PERSON_NAME] [PERSON_NAME] [PERSON_NAME]" at bounding box center [1439, 427] width 111 height 33
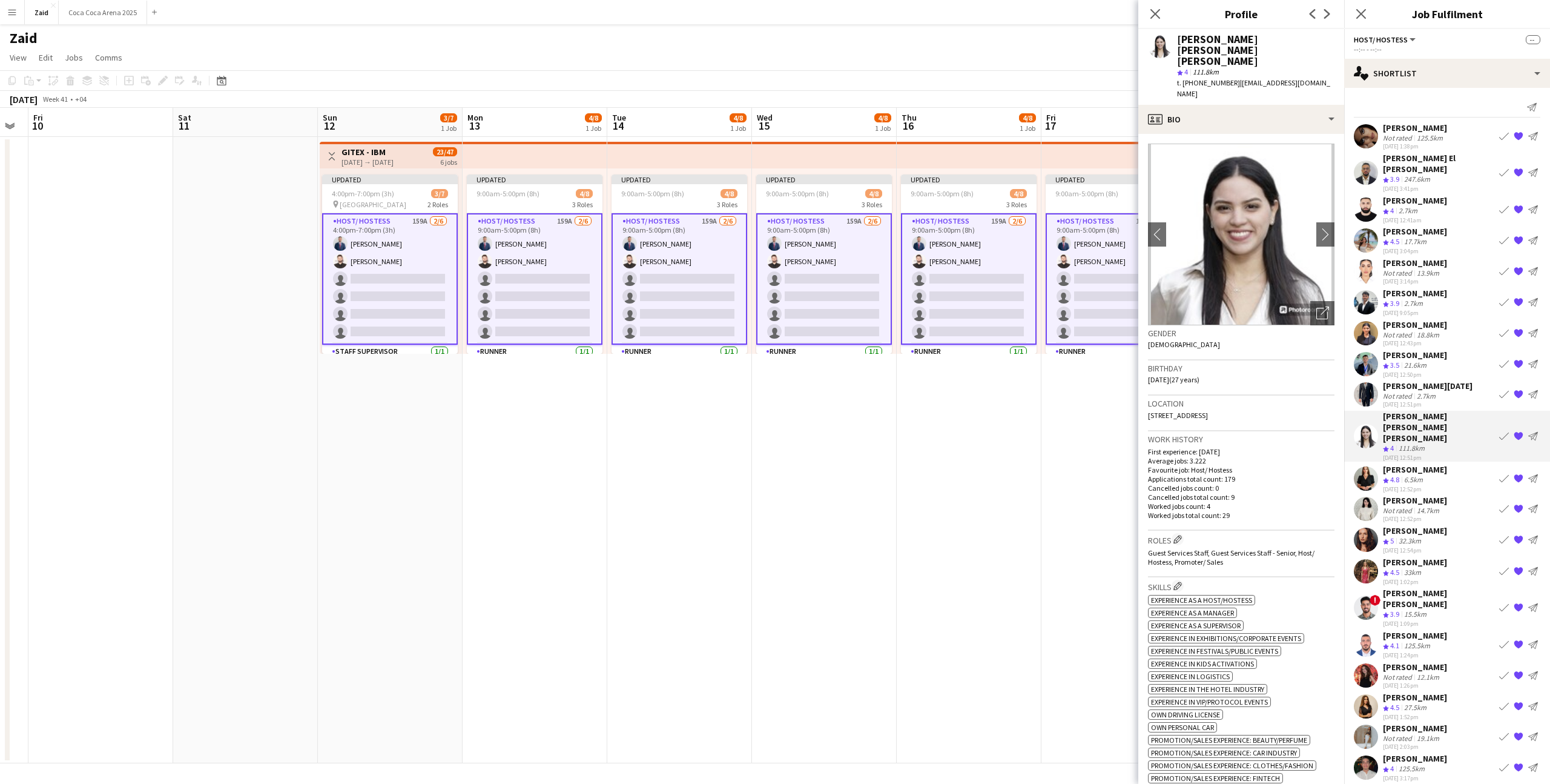
click at [1523, 504] on app-icon "{{ spriteTitle }}" at bounding box center [1518, 508] width 9 height 9
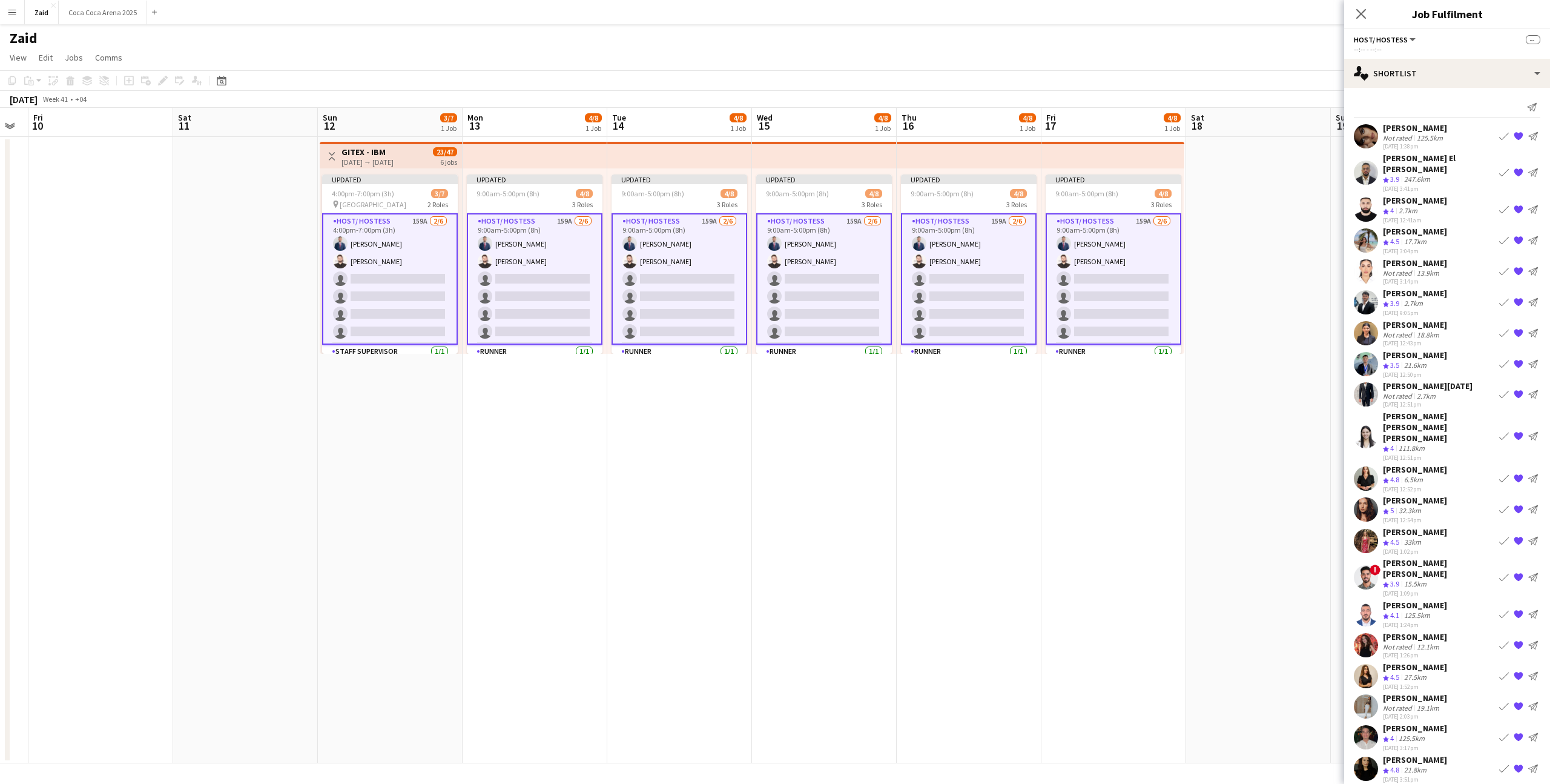
click at [1482, 380] on div "[PERSON_NAME][DATE] Not rated 2.7km [DATE] 12:51pm Book crew {{ spriteTitle }} …" at bounding box center [1447, 394] width 206 height 28
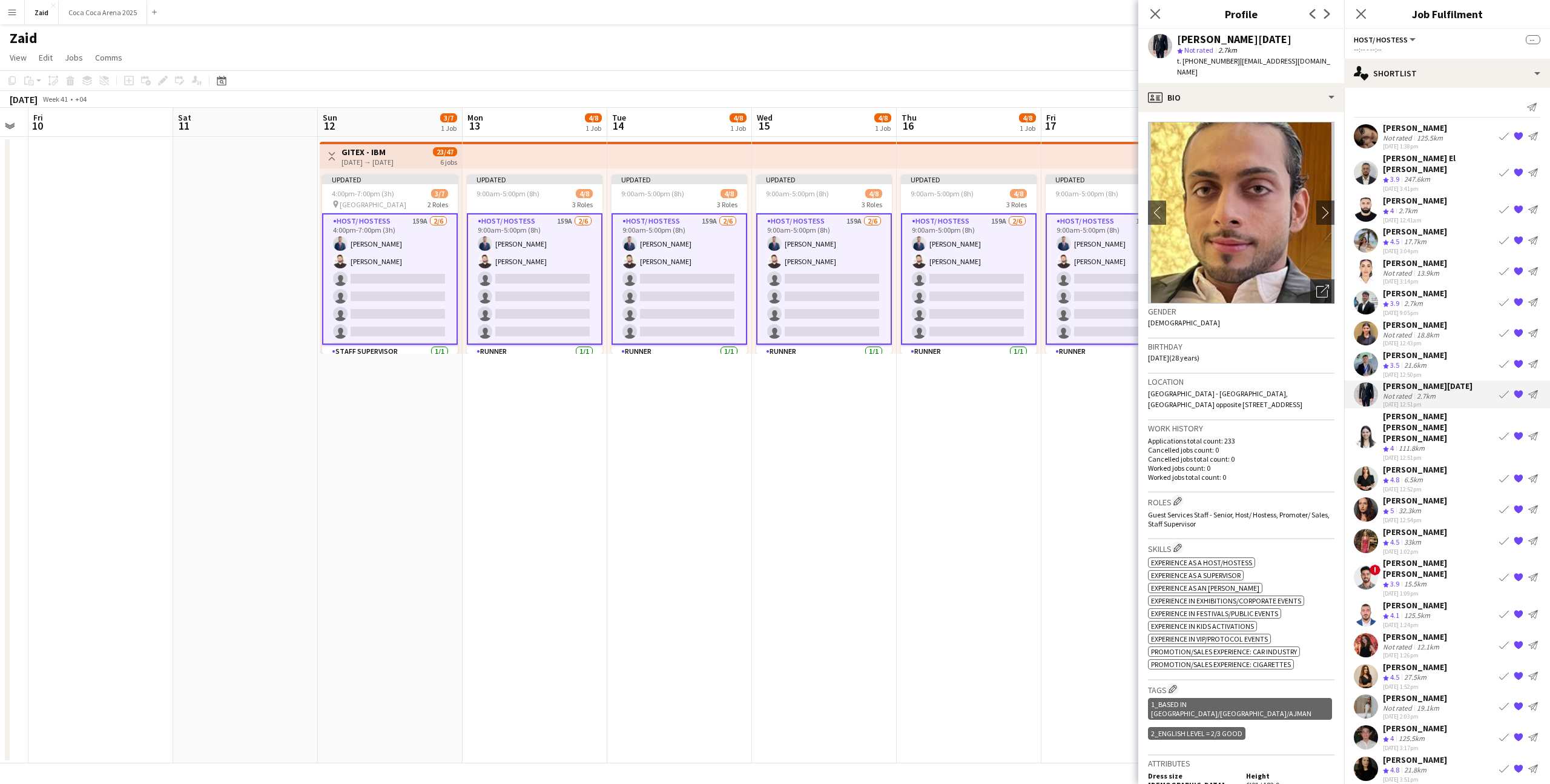
click at [1516, 389] on app-icon "{{ spriteTitle }}" at bounding box center [1518, 393] width 9 height 9
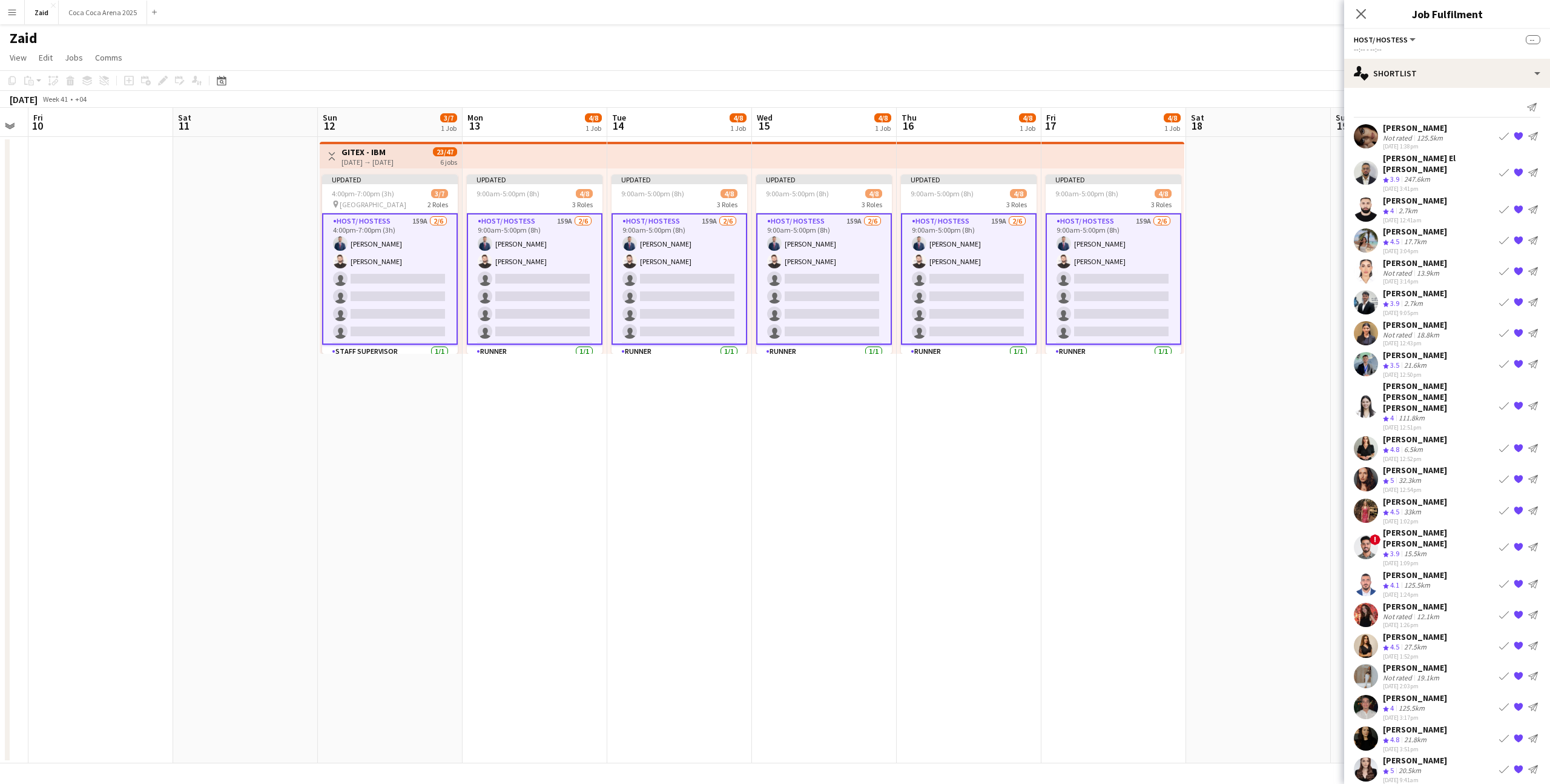
click at [1457, 350] on div "[PERSON_NAME] Crew rating 3.5 21.6km [DATE] 12:50pm Book crew {{ spriteTitle }}…" at bounding box center [1447, 364] width 206 height 29
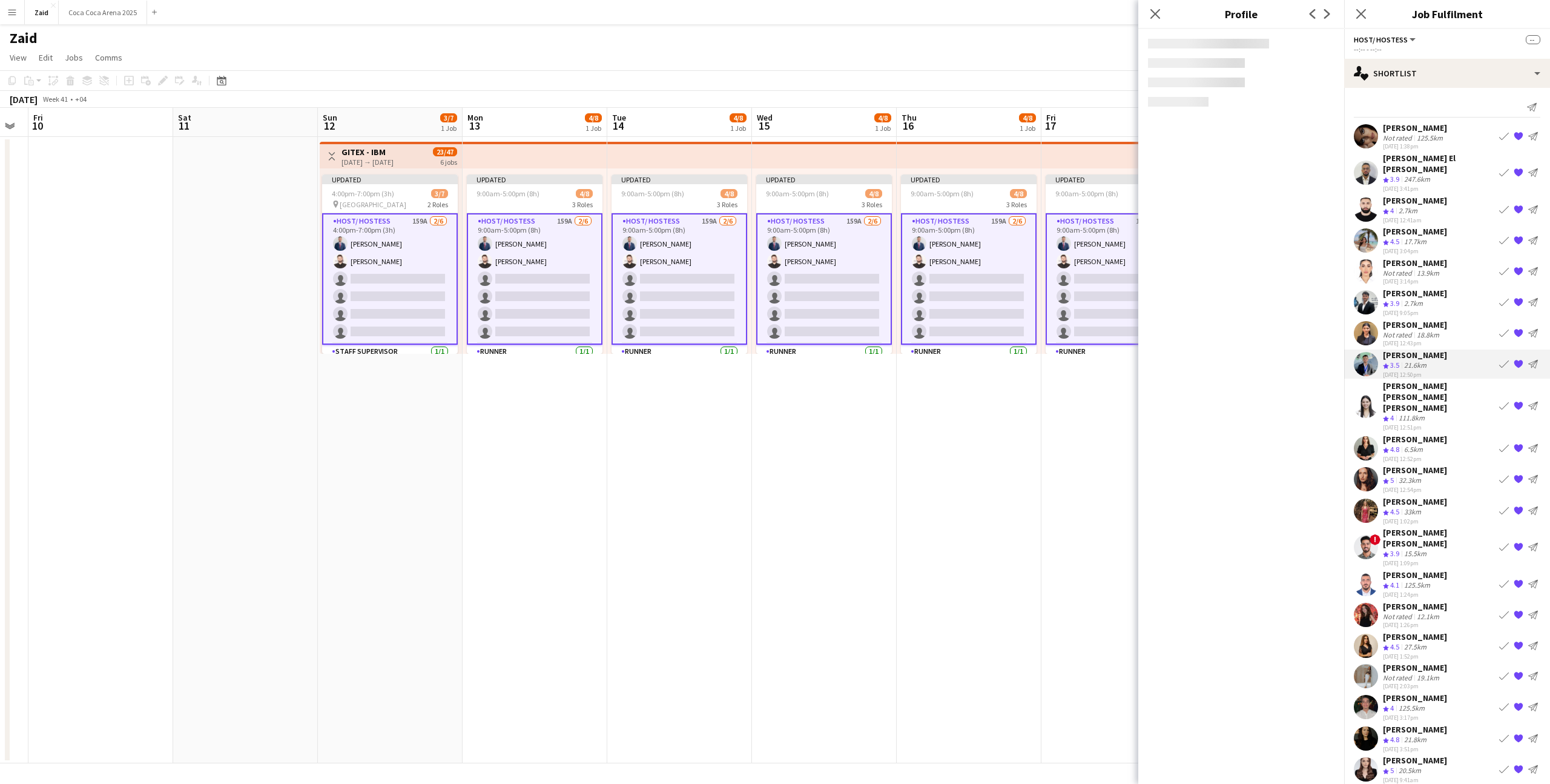
click at [1516, 358] on app-icon "{{ spriteTitle }}" at bounding box center [1518, 362] width 9 height 9
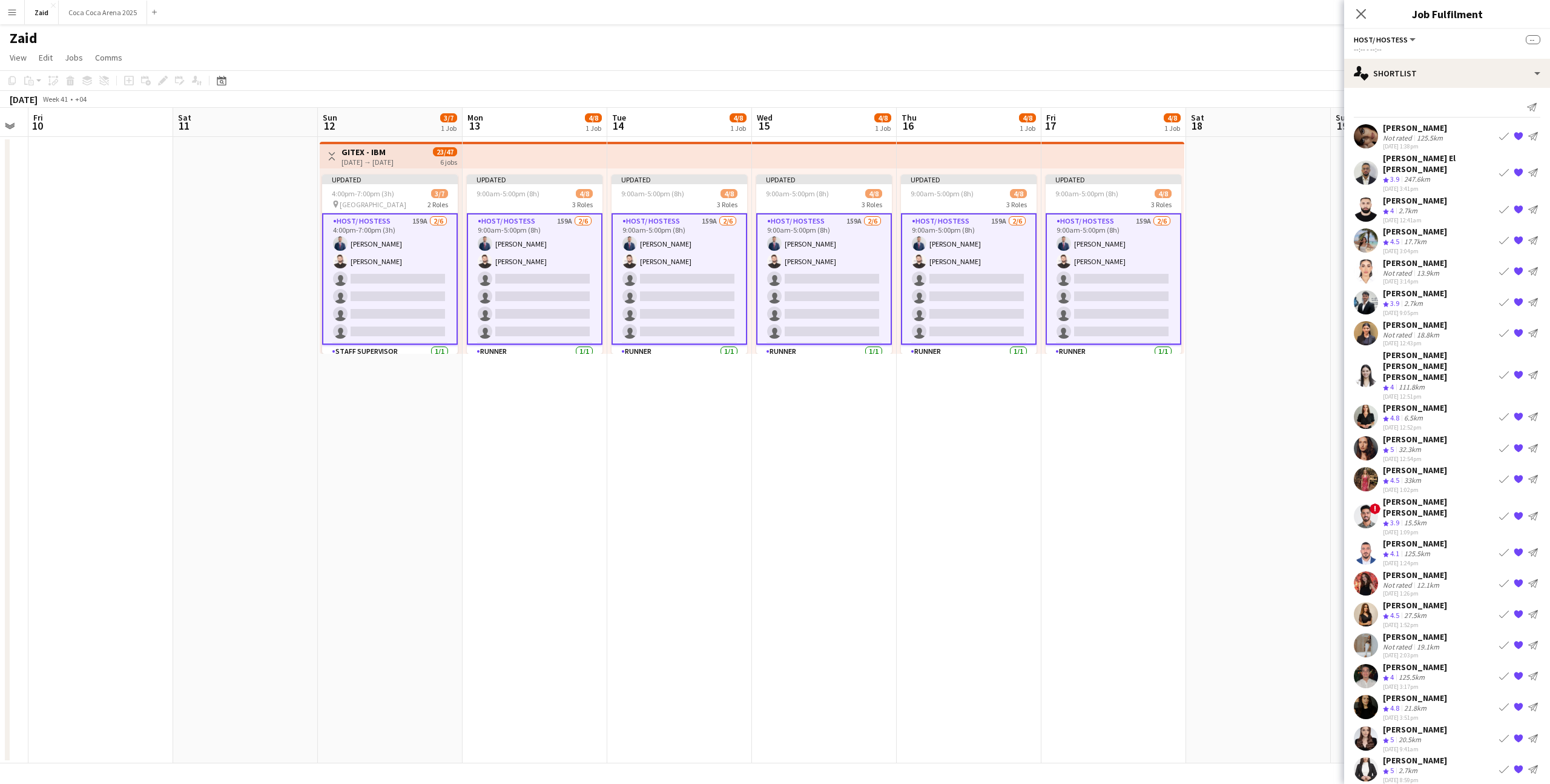
click at [1445, 206] on div "Crew rating 4 2.7km" at bounding box center [1415, 211] width 64 height 10
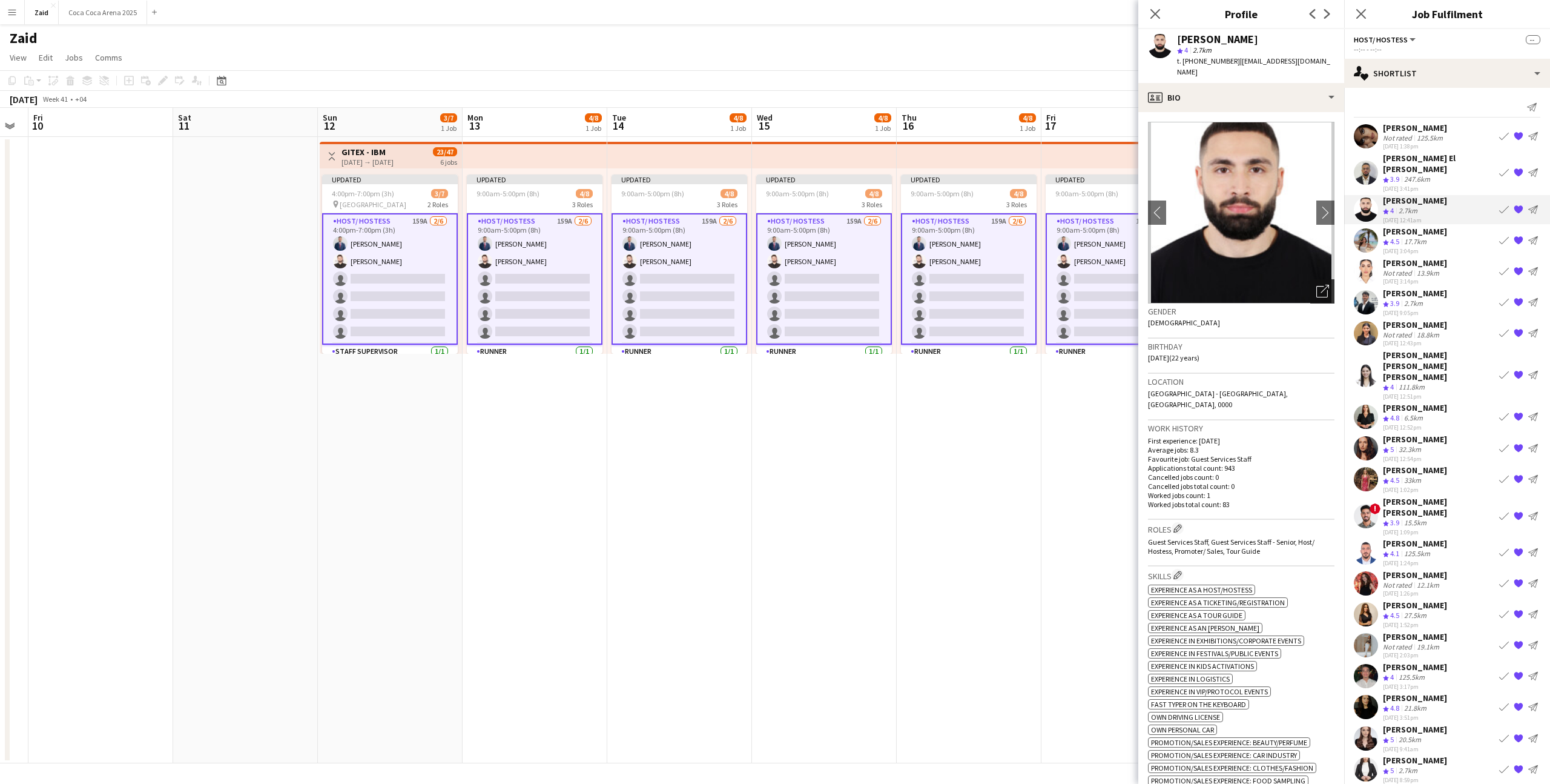
click at [1327, 286] on icon at bounding box center [1322, 291] width 11 height 11
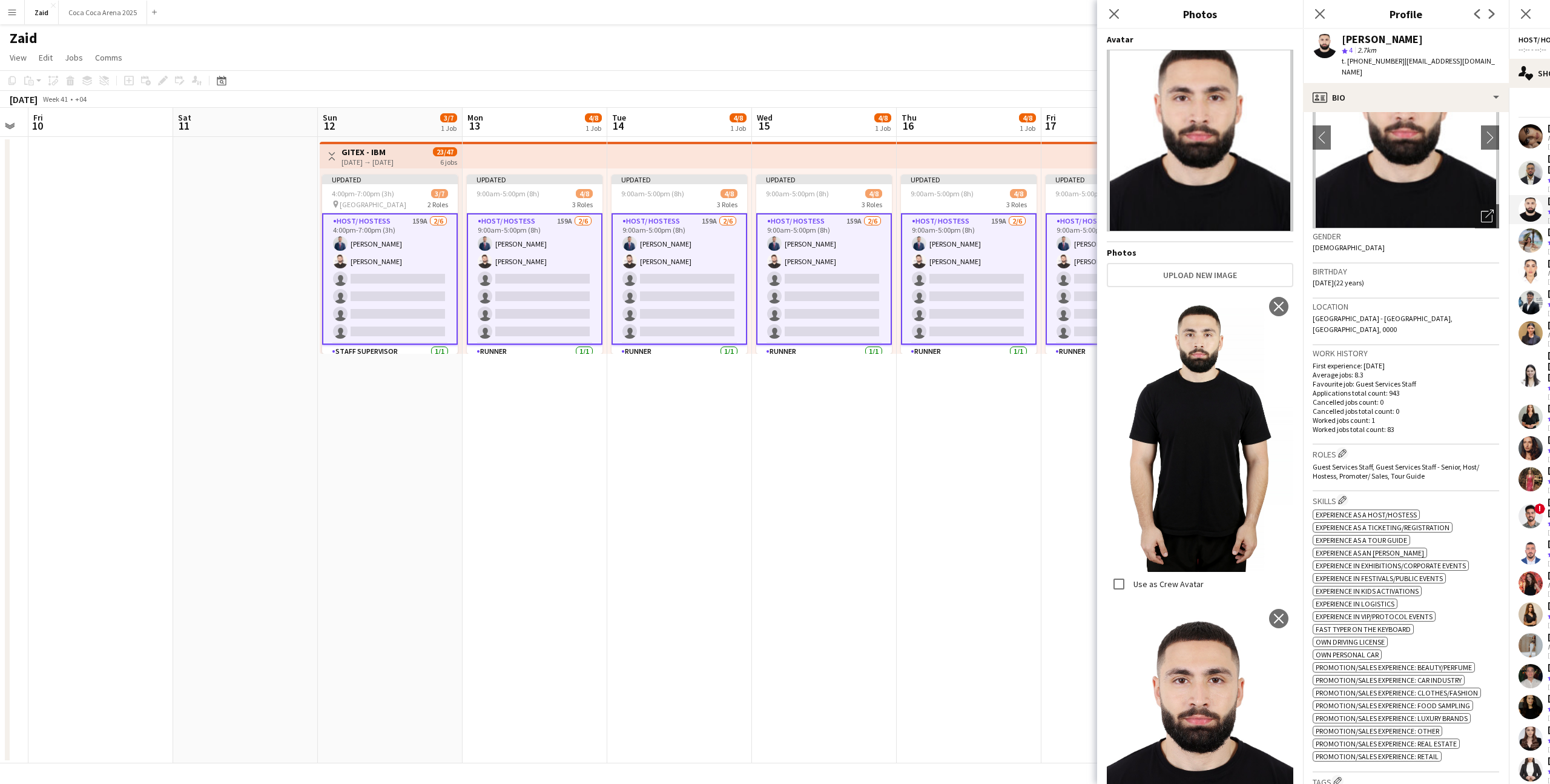
scroll to position [74, 0]
click at [1463, 322] on div "Location [GEOGRAPHIC_DATA] - [GEOGRAPHIC_DATA], [GEOGRAPHIC_DATA], 0000" at bounding box center [1406, 323] width 187 height 46
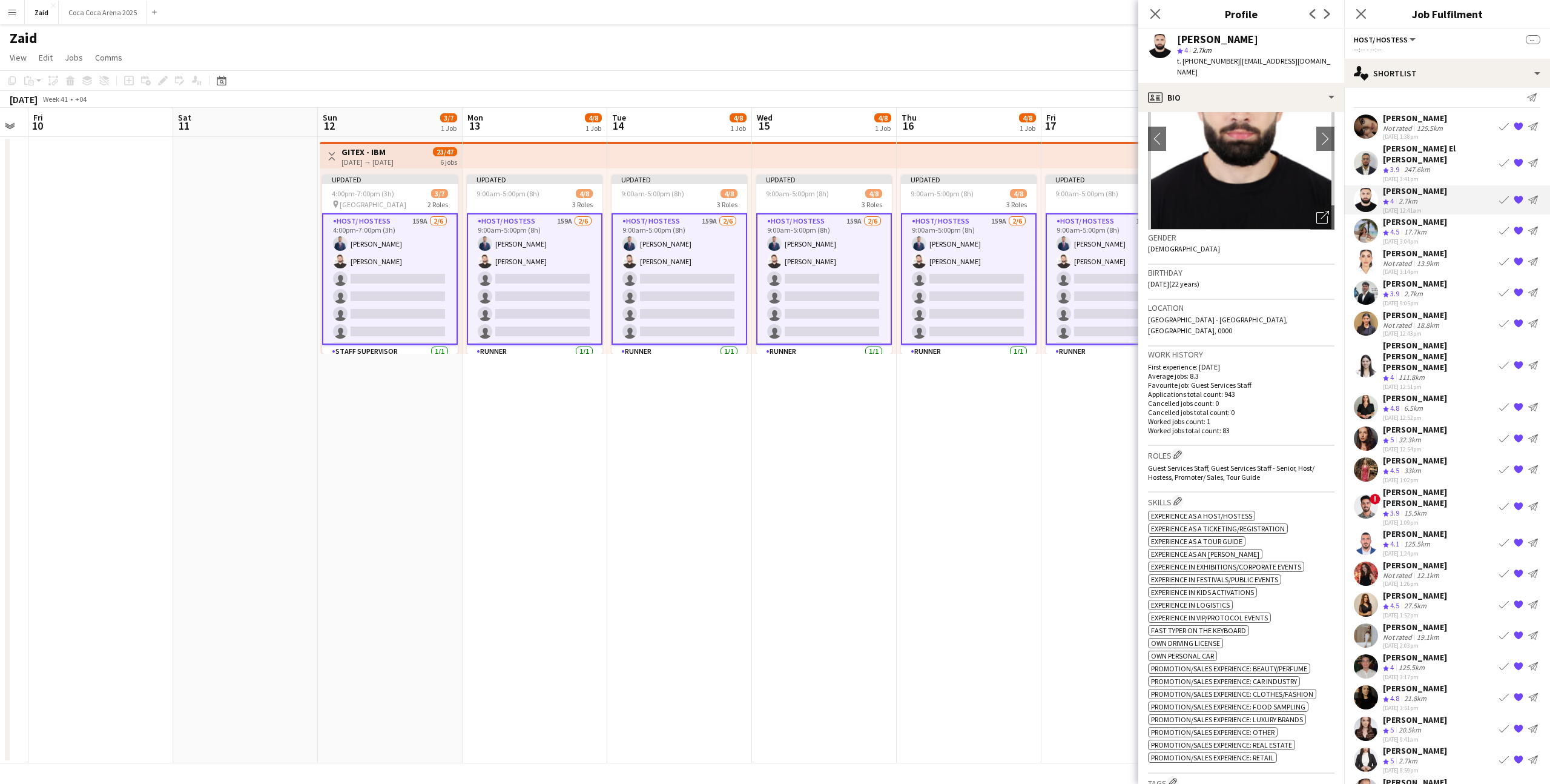
scroll to position [0, 0]
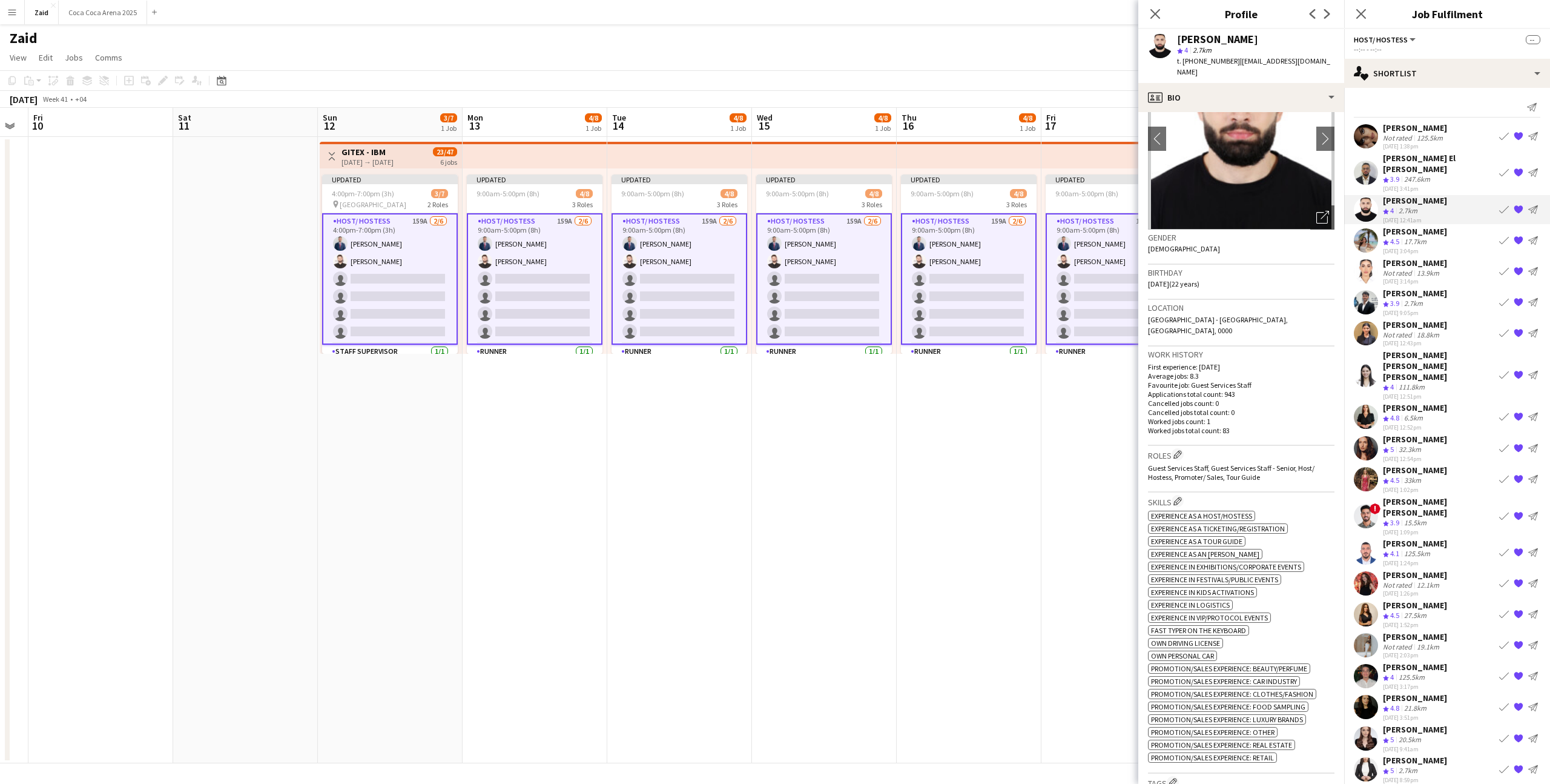
click at [1517, 135] on app-icon "{{ spriteTitle }}" at bounding box center [1518, 135] width 9 height 9
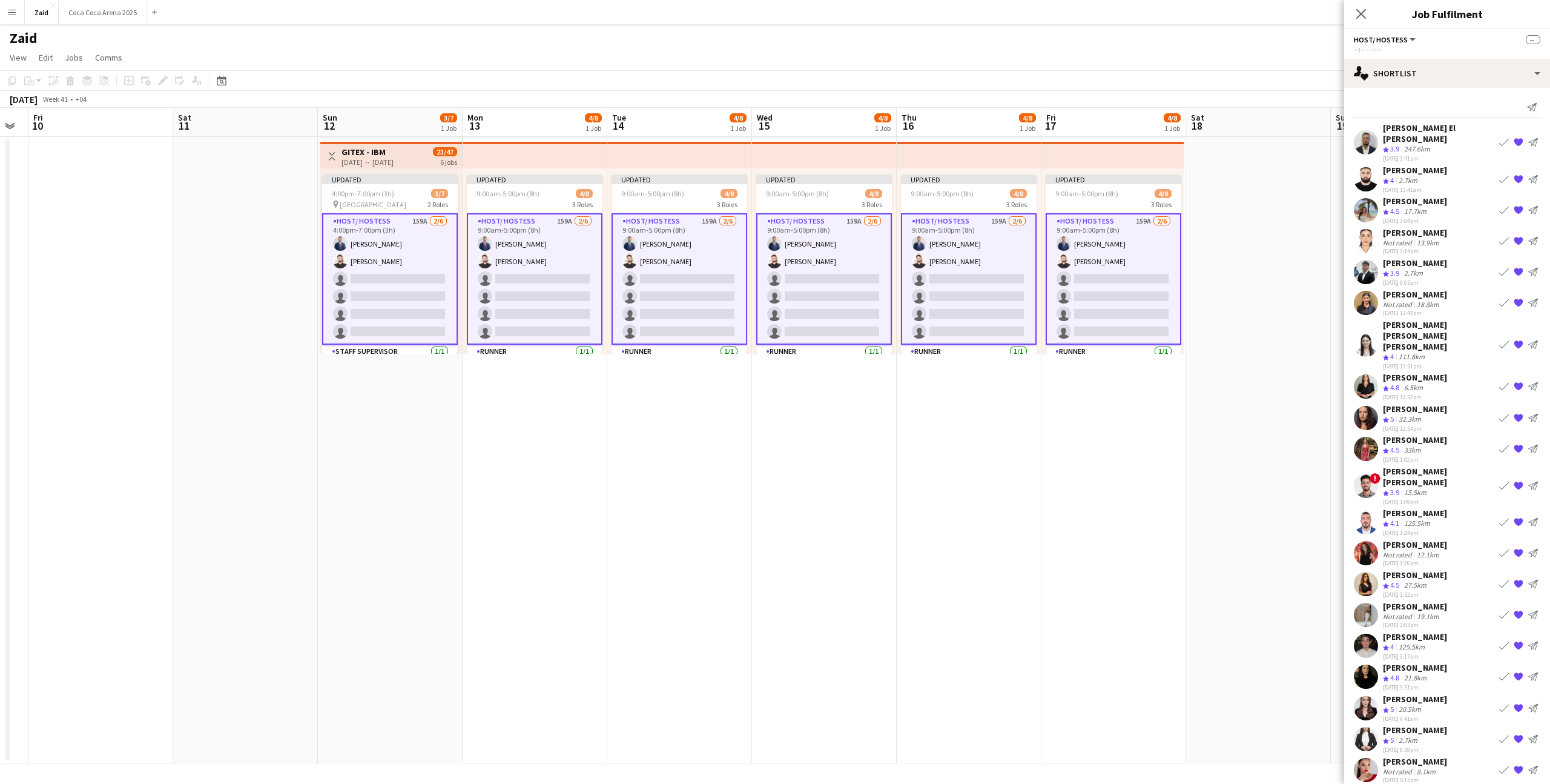
click at [1291, 494] on app-date-cell at bounding box center [1259, 450] width 145 height 626
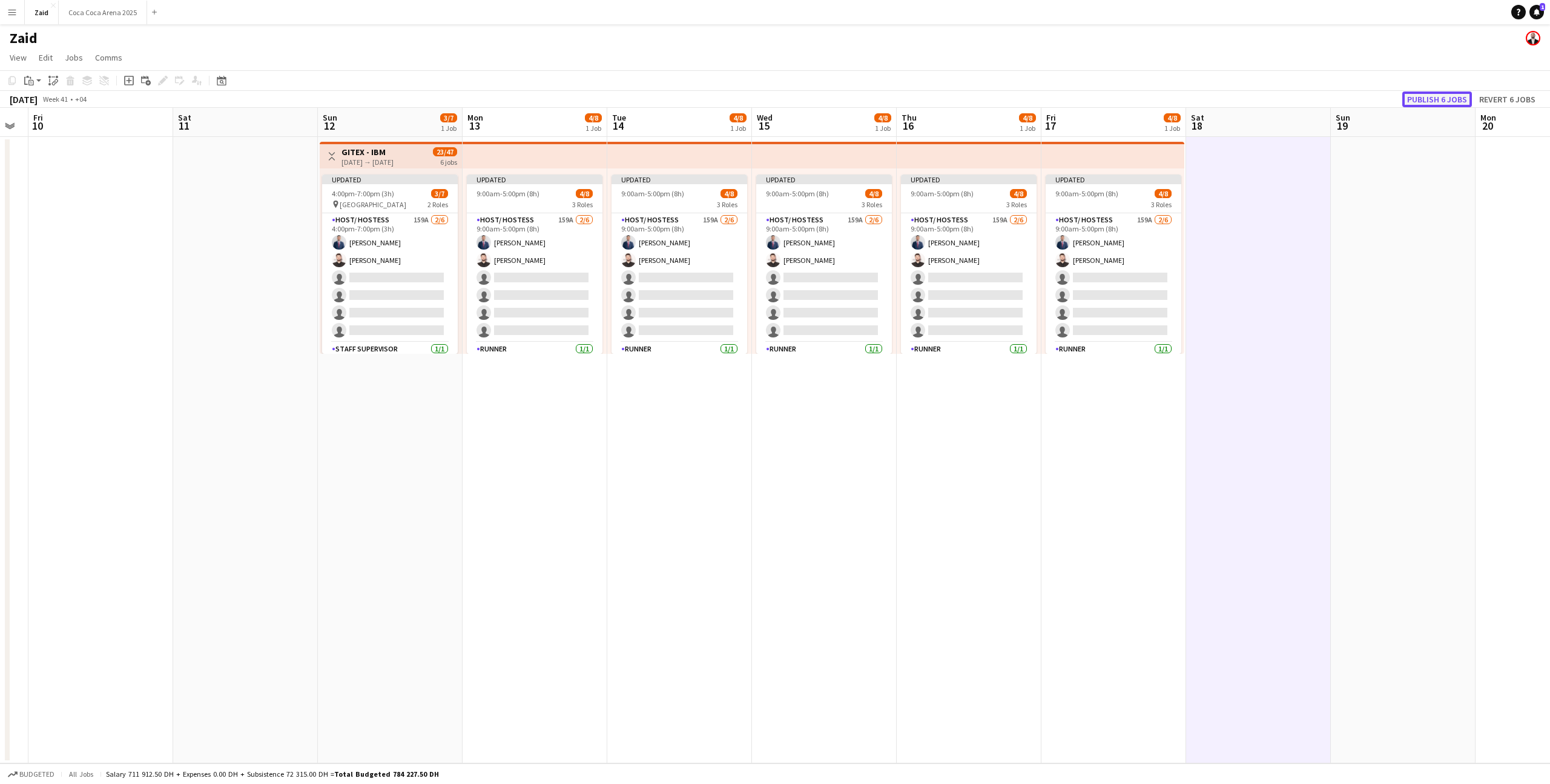
click at [1453, 106] on button "Publish 6 jobs" at bounding box center [1437, 99] width 69 height 15
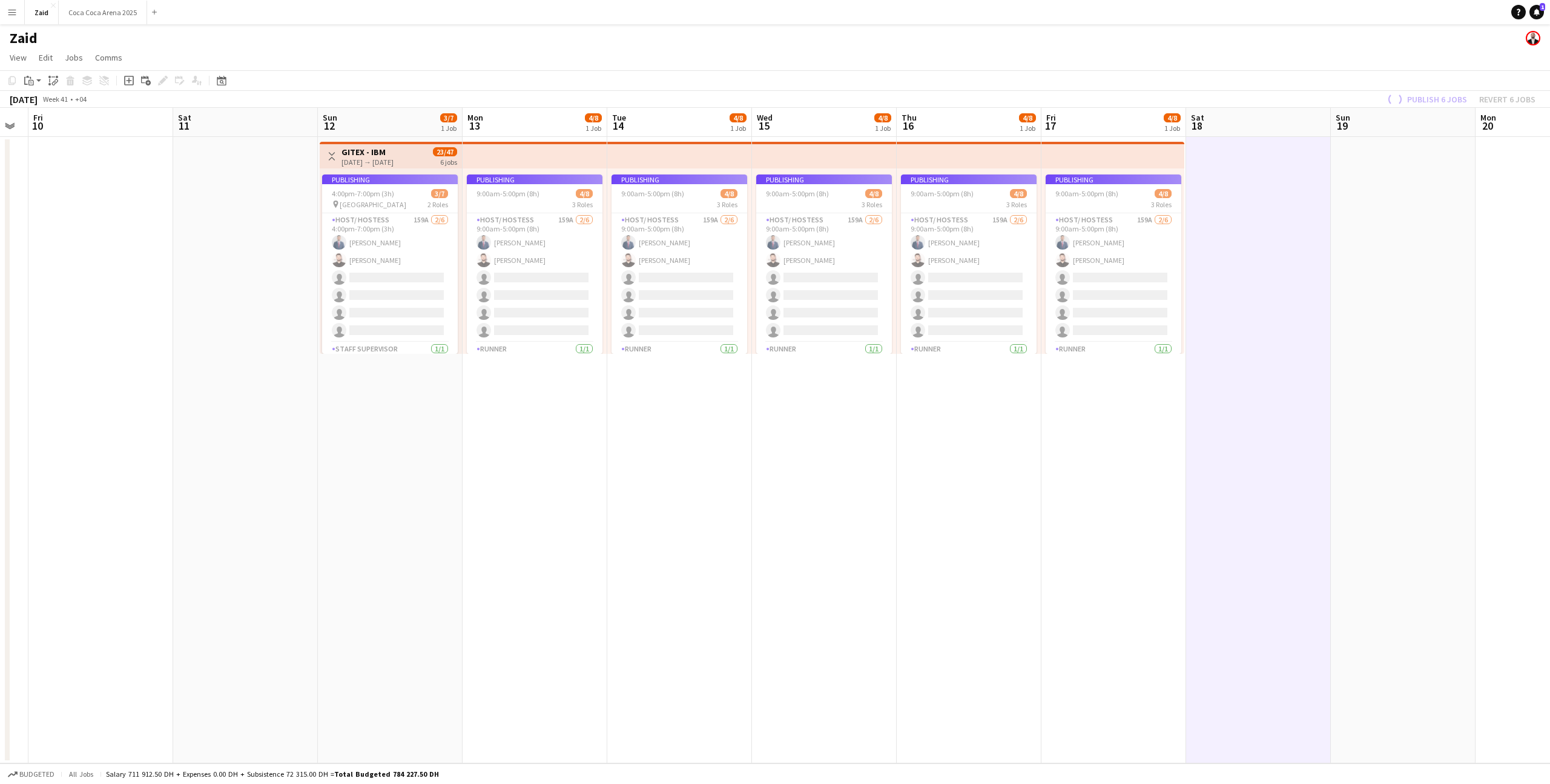
click at [1081, 308] on app-job-card "Publishing 9:00am-5:00pm (8h) 4/8 3 Roles Host/ Hostess 159A [DATE] 9:00am-5:00…" at bounding box center [1114, 264] width 135 height 179
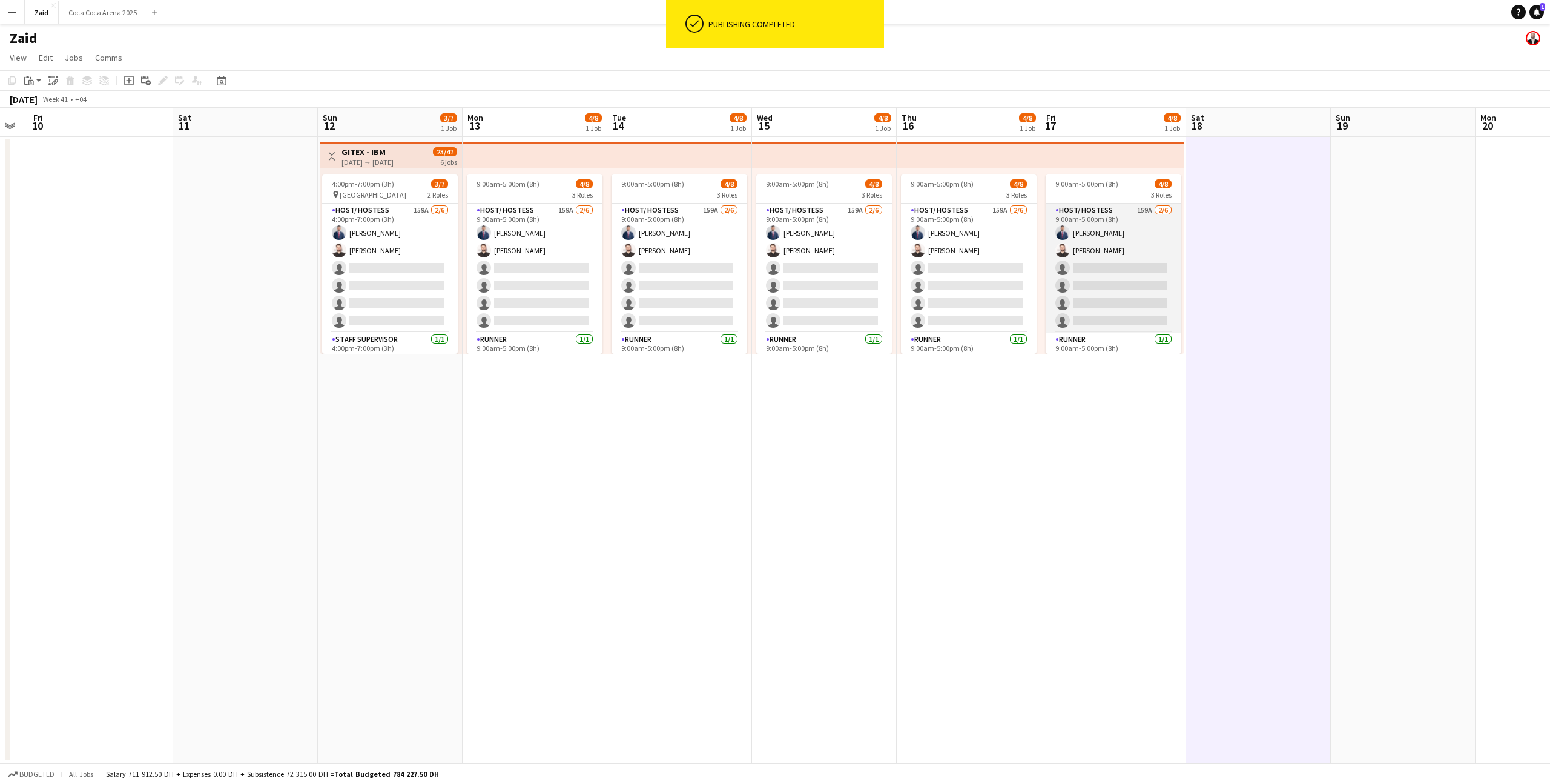
click at [1087, 257] on app-card-role "Host/ Hostess 159A [DATE] 9:00am-5:00pm (8h) [PERSON_NAME] [PERSON_NAME] single…" at bounding box center [1114, 267] width 135 height 129
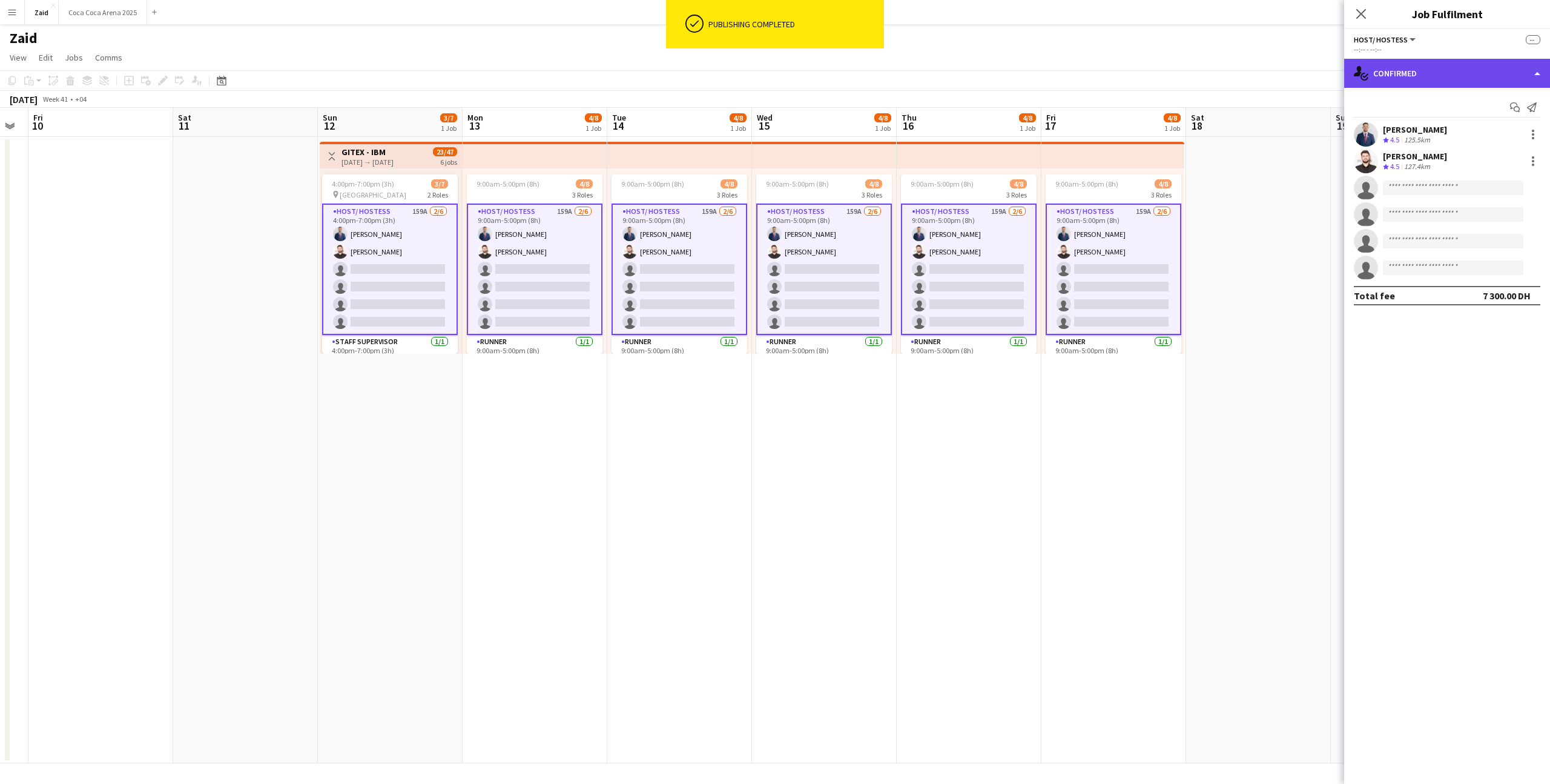
click at [1466, 74] on div "single-neutral-actions-check-2 Confirmed" at bounding box center [1447, 74] width 206 height 29
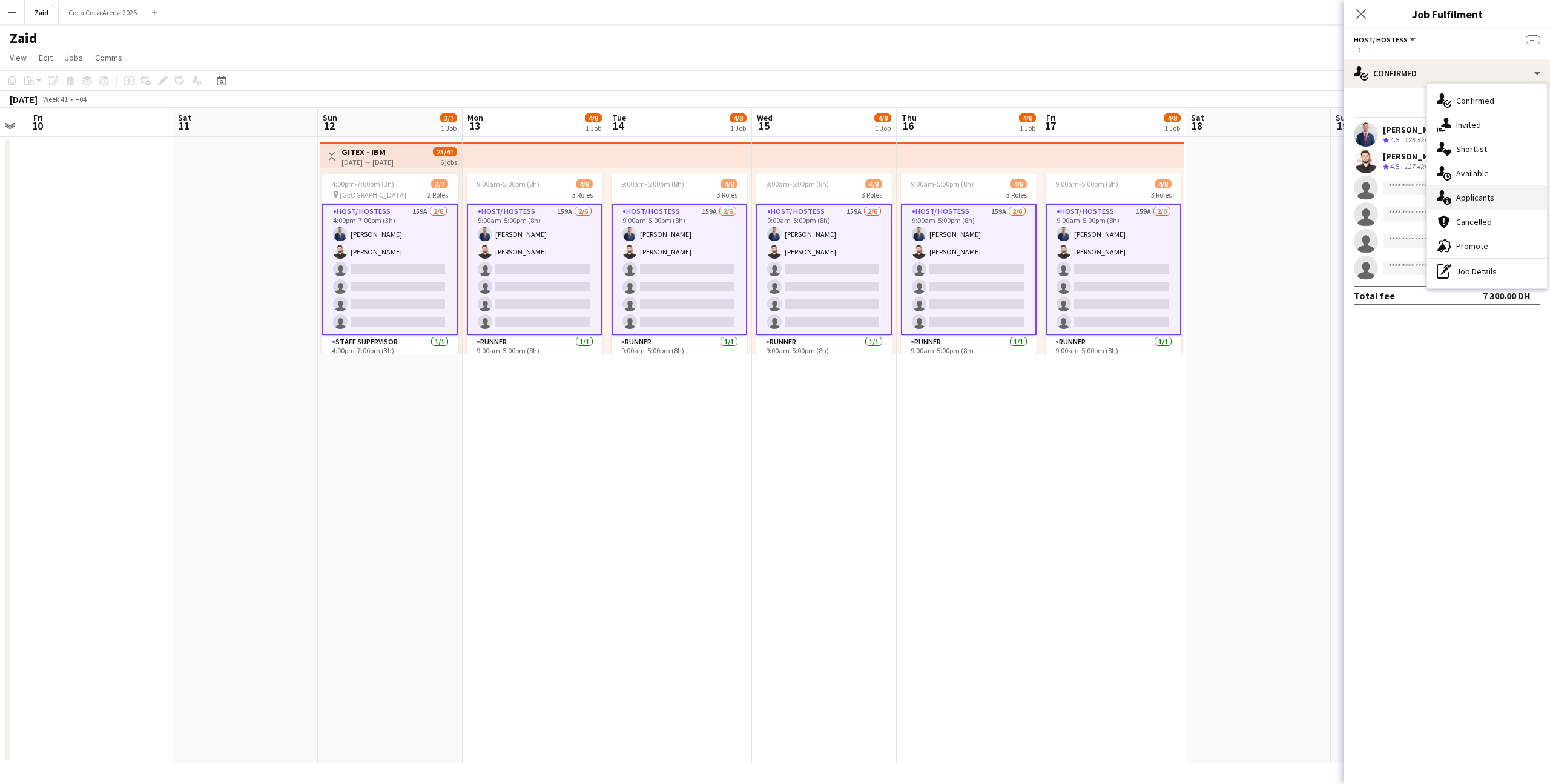
click at [1511, 195] on div "single-neutral-actions-information Applicants" at bounding box center [1487, 197] width 120 height 24
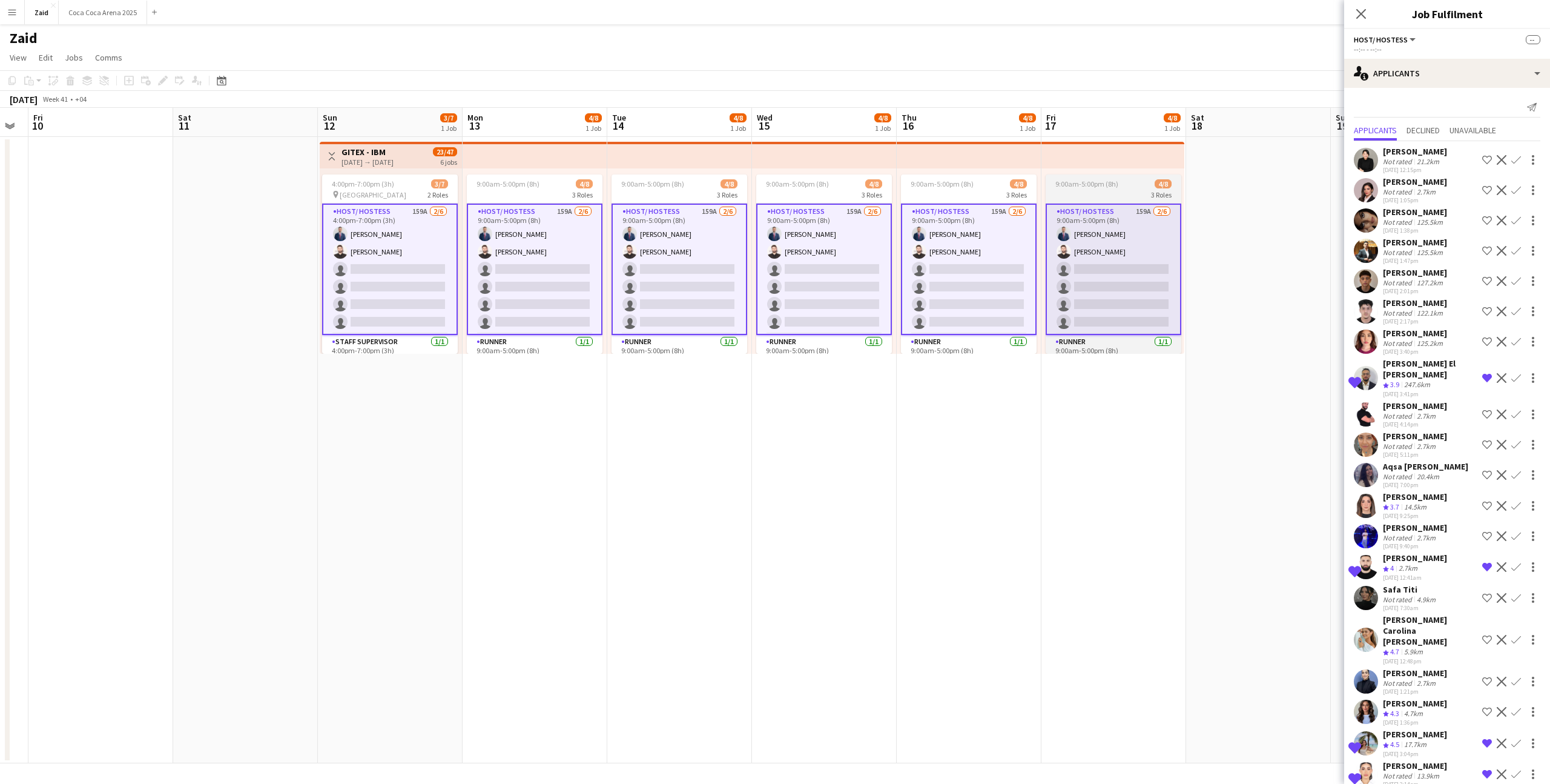
click at [1089, 322] on app-card-role "Host/ Hostess 159A [DATE] 9:00am-5:00pm (8h) [PERSON_NAME] [PERSON_NAME] single…" at bounding box center [1114, 268] width 135 height 131
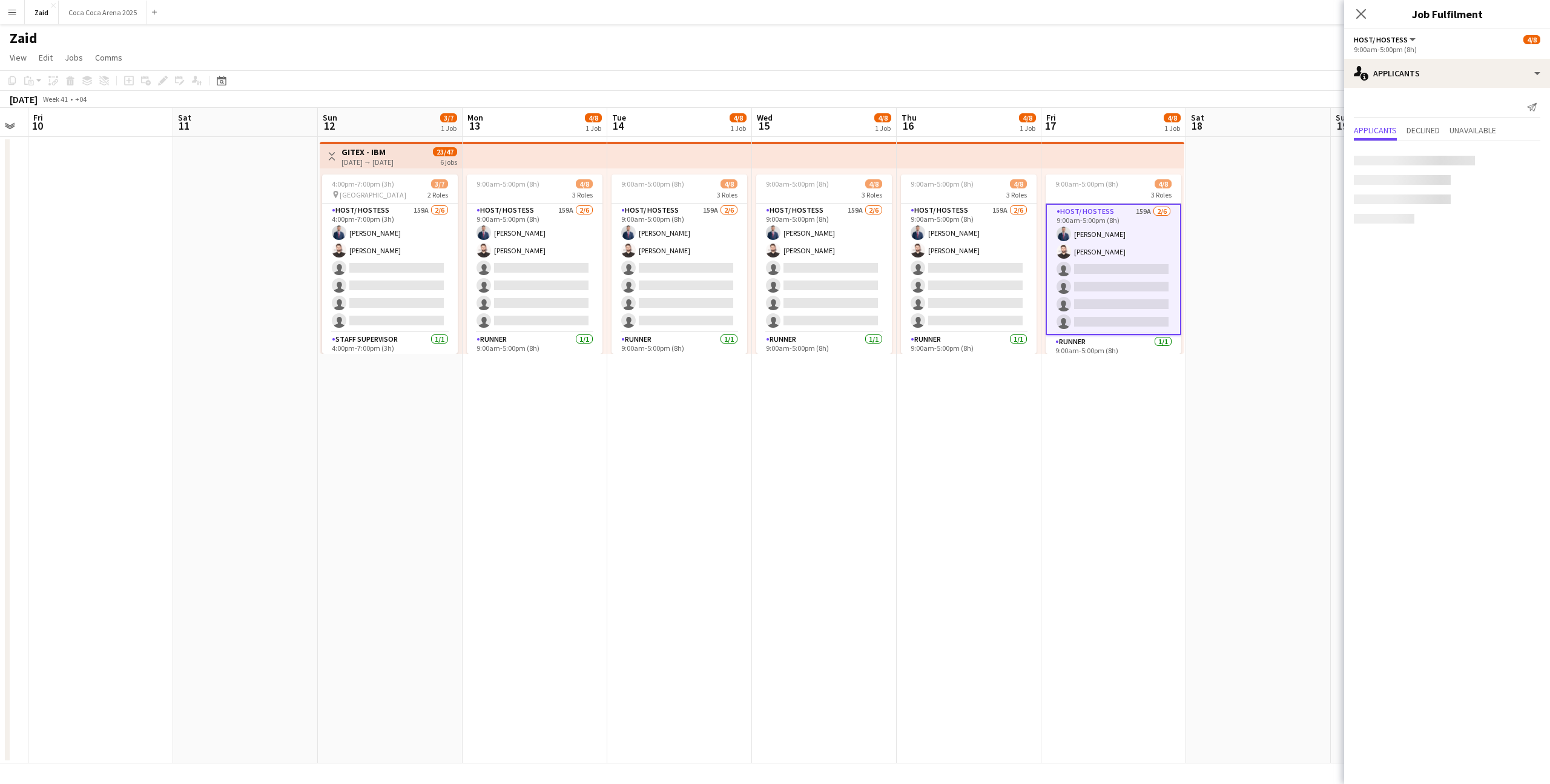
click at [1207, 288] on app-date-cell at bounding box center [1259, 450] width 145 height 626
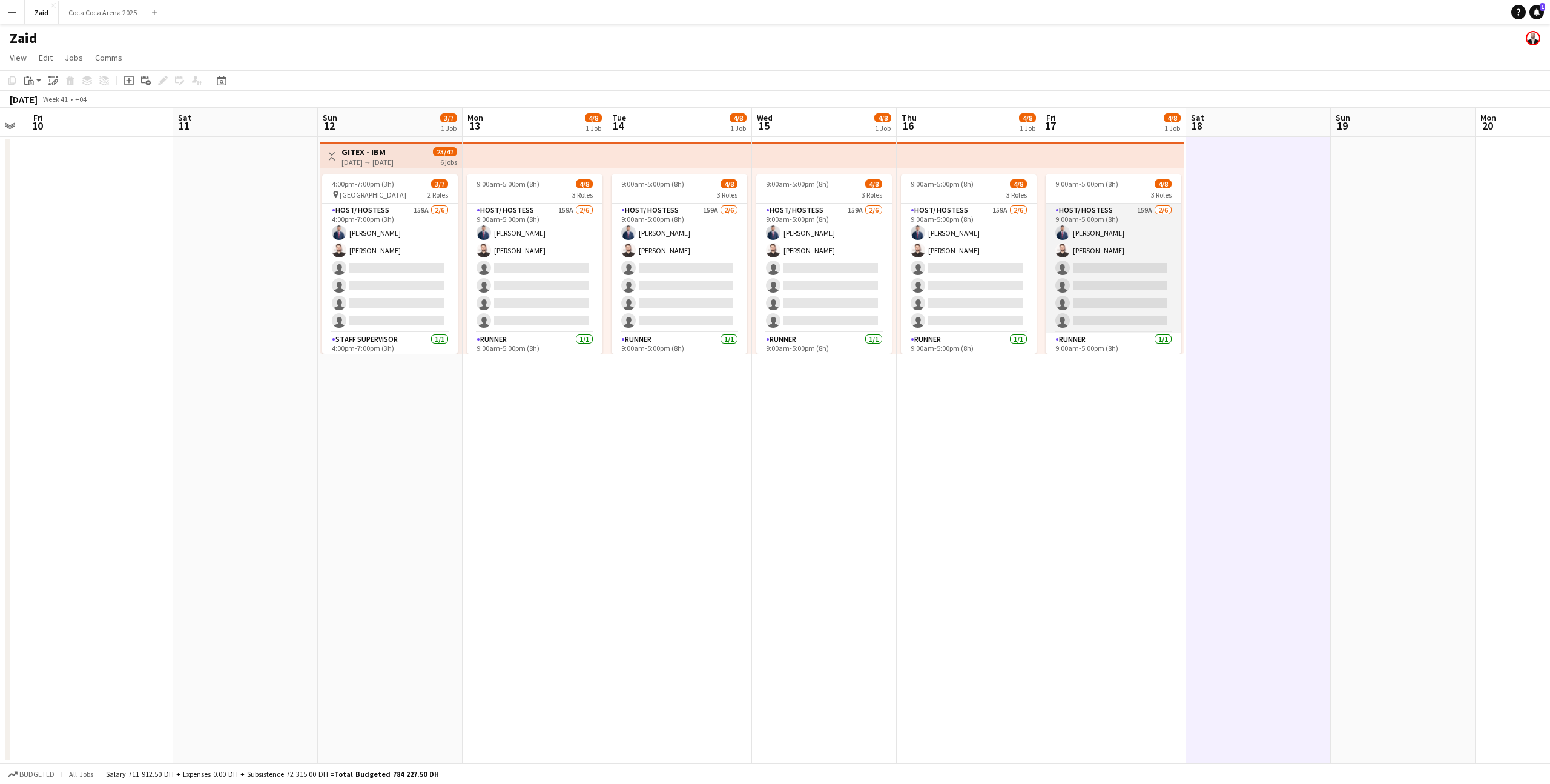
click at [1111, 245] on app-card-role "Host/ Hostess 159A [DATE] 9:00am-5:00pm (8h) [PERSON_NAME] [PERSON_NAME] single…" at bounding box center [1114, 267] width 135 height 129
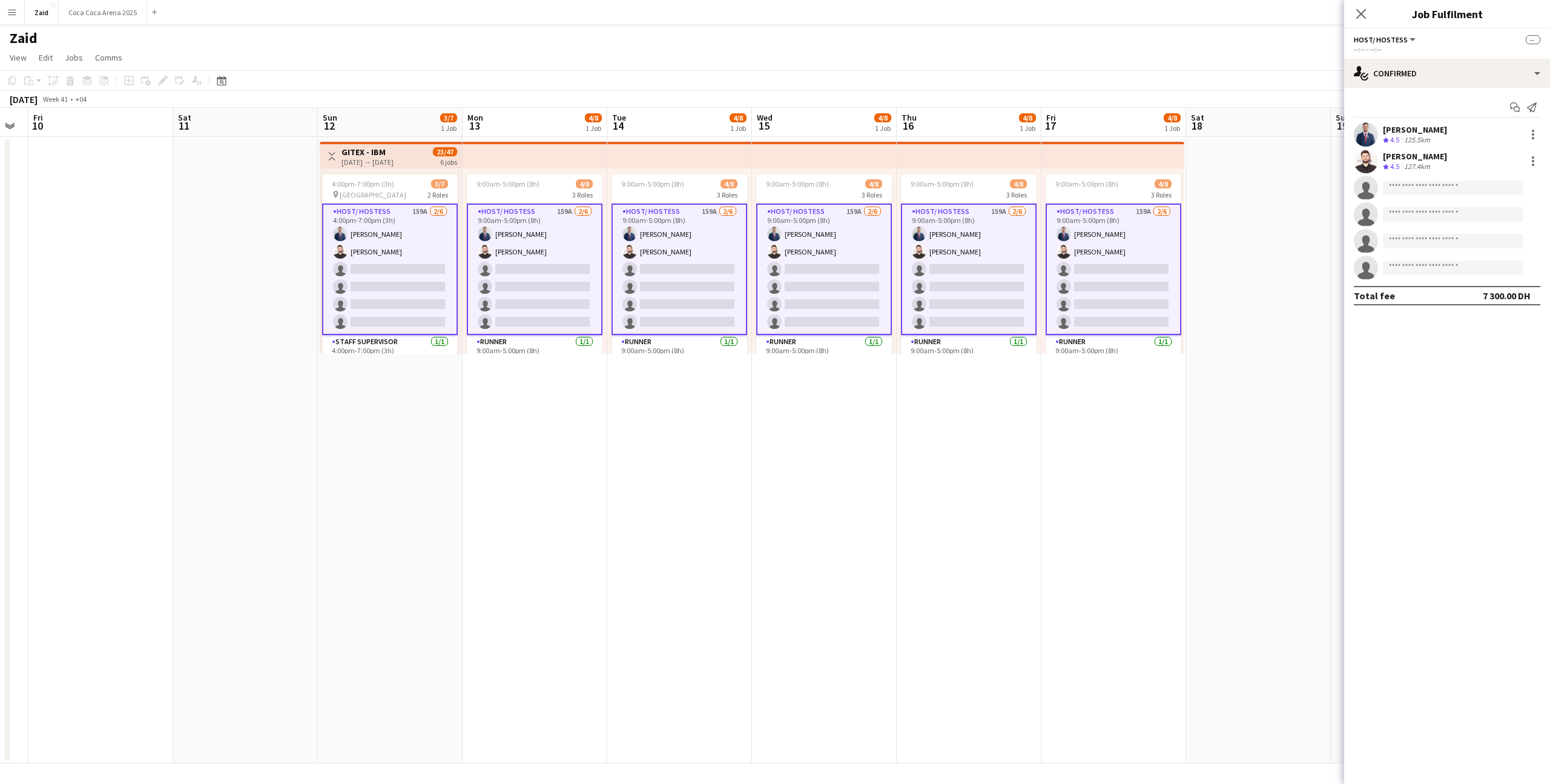
click at [421, 197] on div "pin [GEOGRAPHIC_DATA] 2 Roles" at bounding box center [390, 194] width 135 height 9
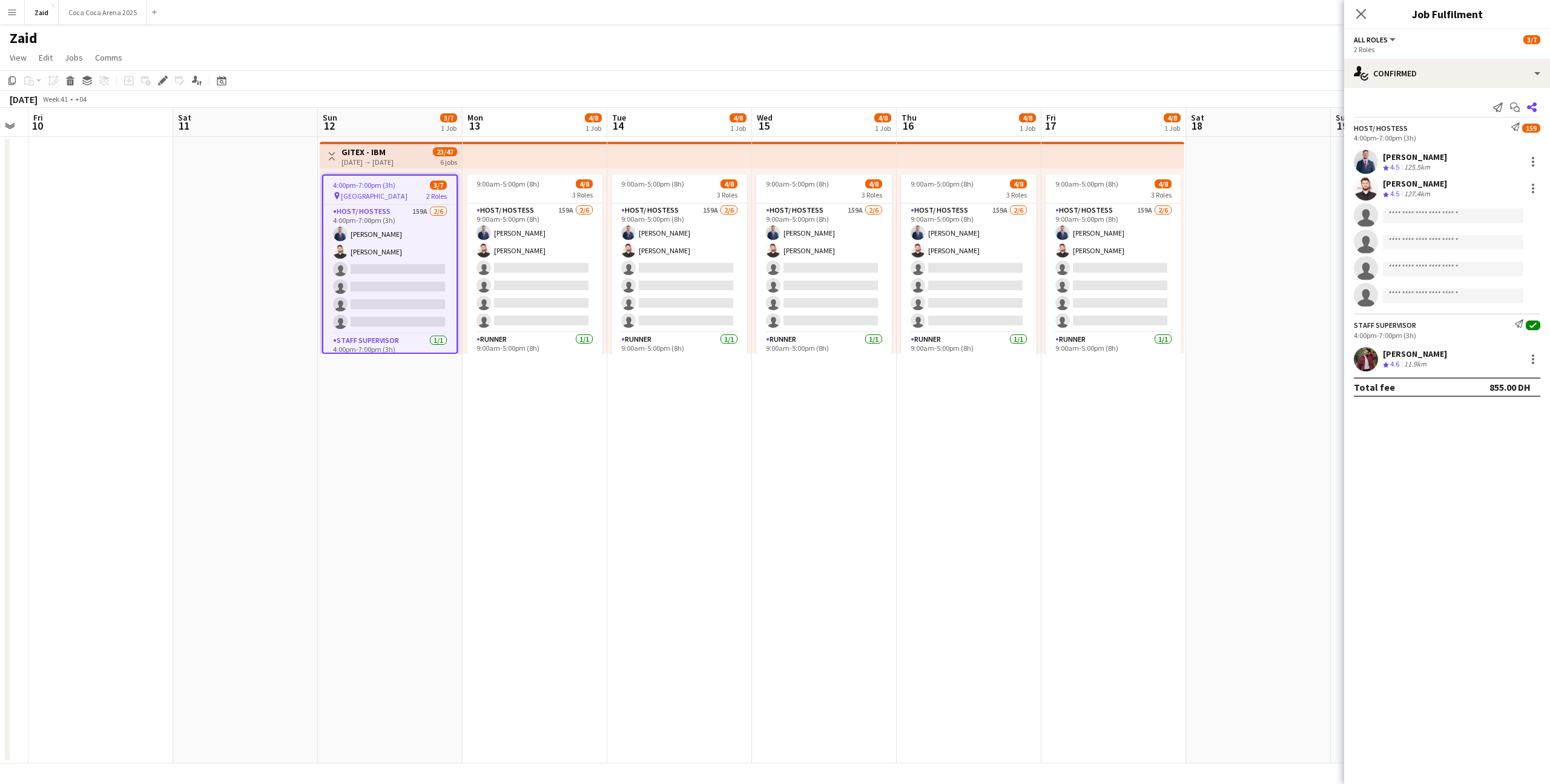
click at [1532, 105] on icon "Share" at bounding box center [1532, 106] width 9 height 9
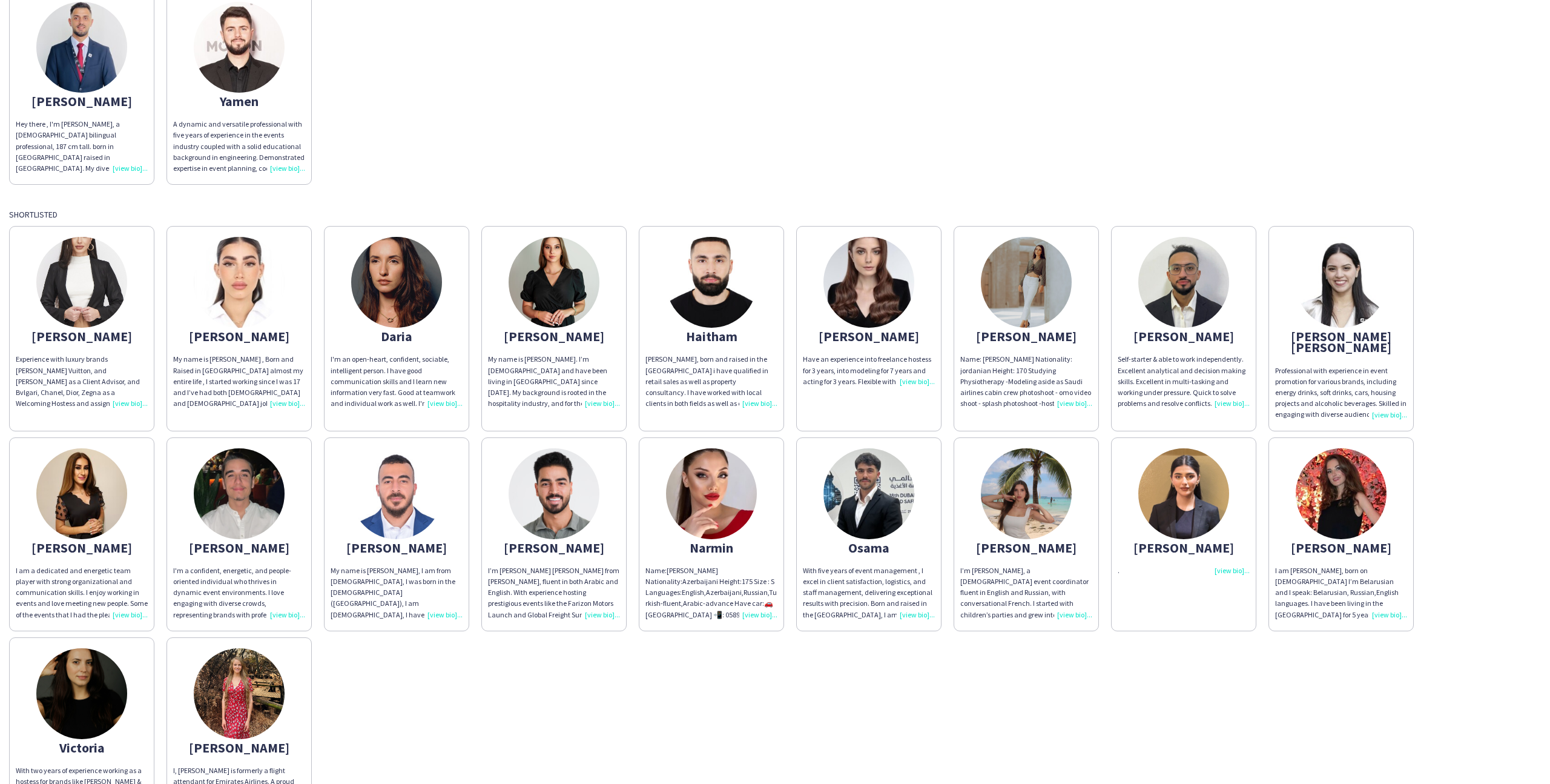
scroll to position [139, 0]
click at [1219, 466] on img at bounding box center [1184, 493] width 91 height 91
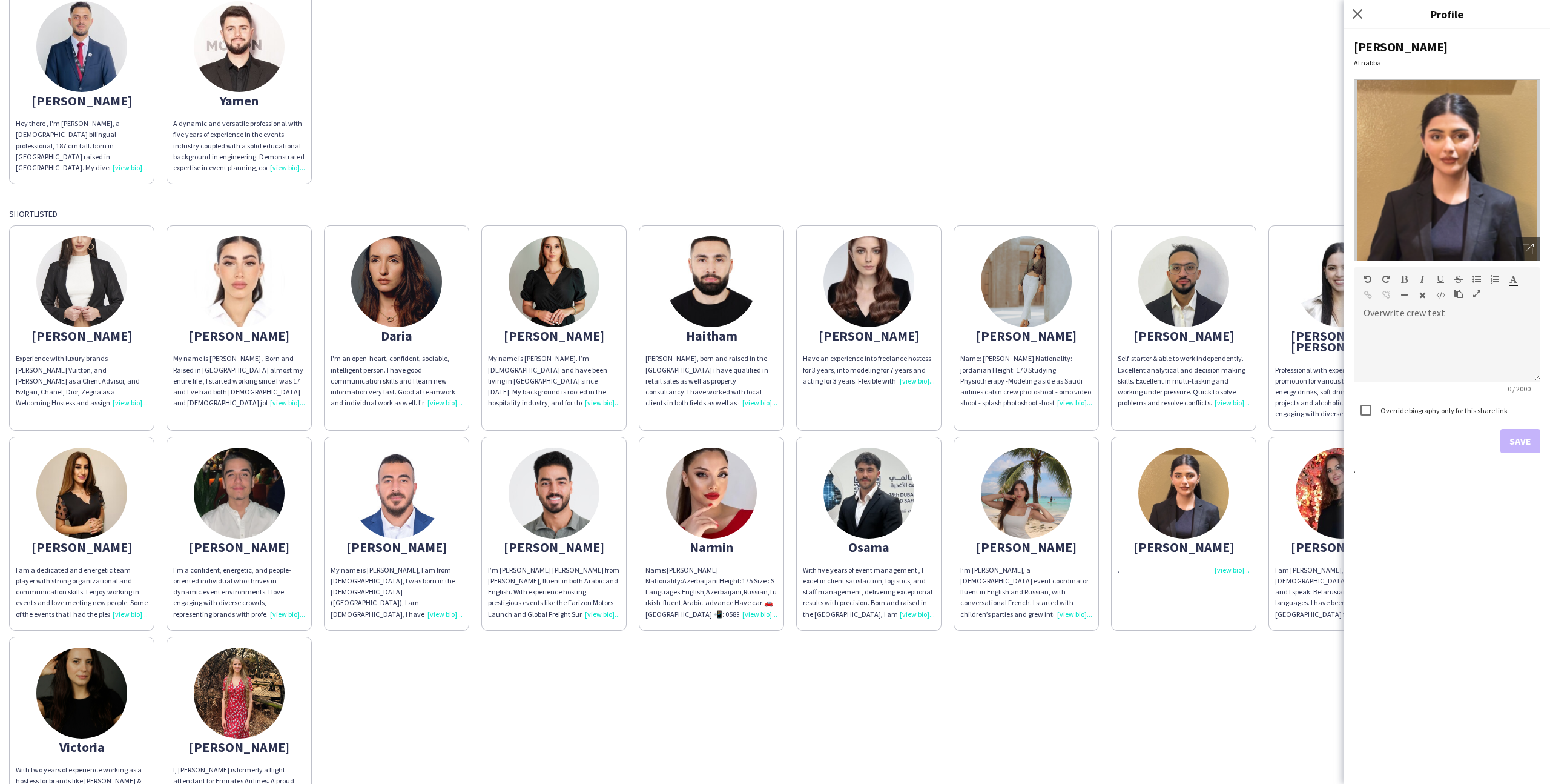
click at [1266, 215] on div "Shortlisted" at bounding box center [775, 213] width 1532 height 11
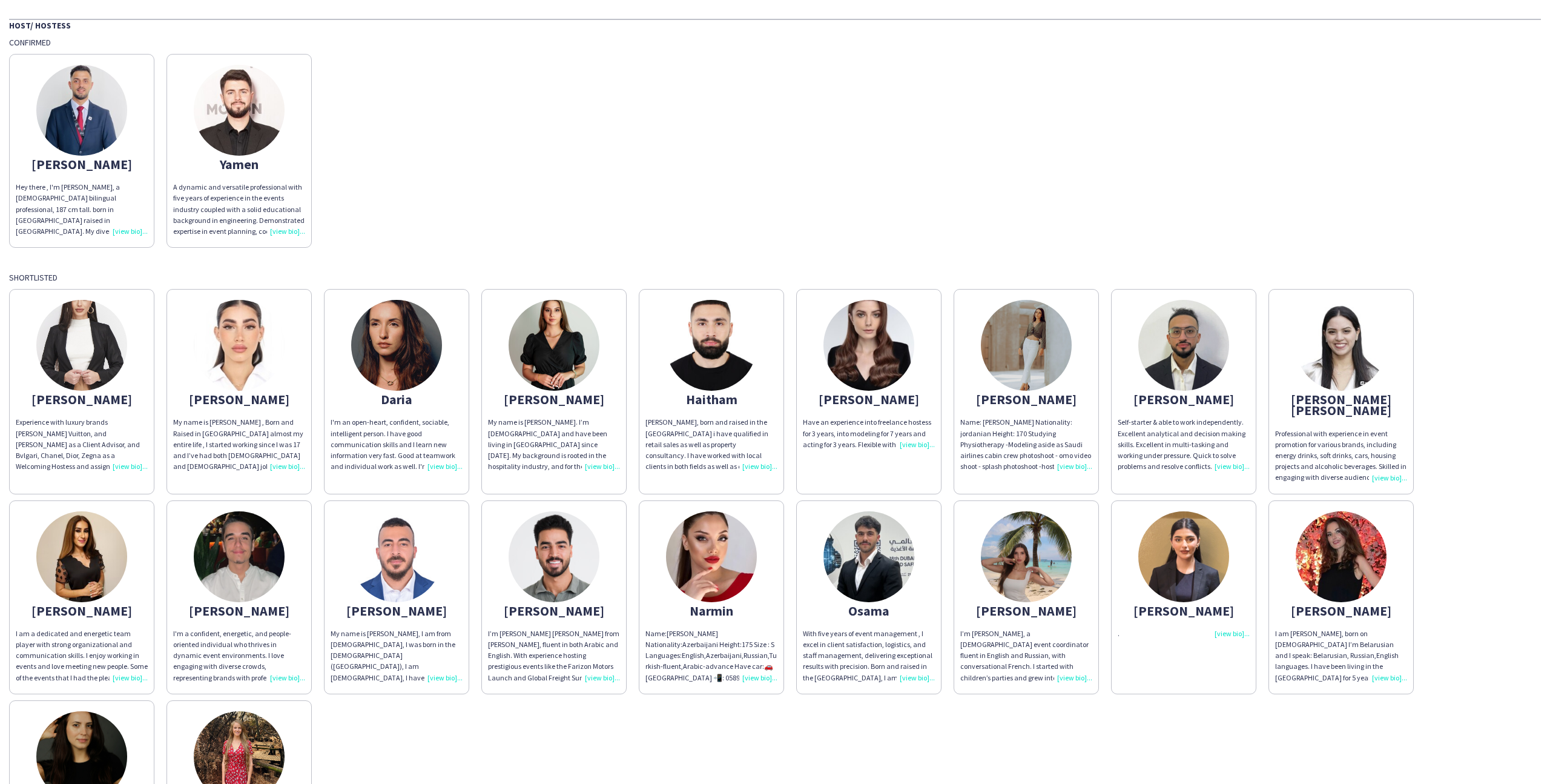
scroll to position [38, 0]
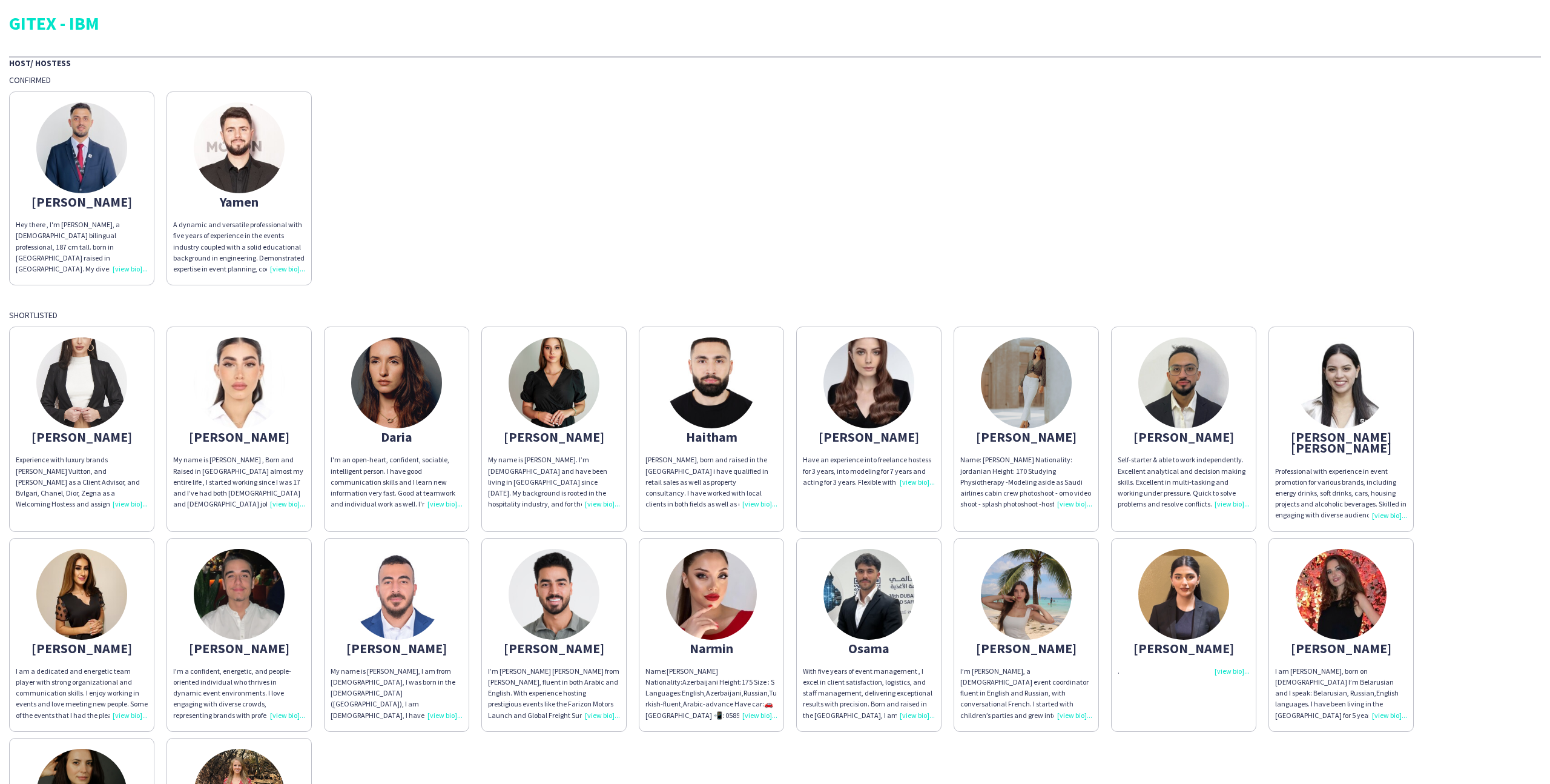
click at [357, 643] on div "[PERSON_NAME]" at bounding box center [397, 648] width 132 height 11
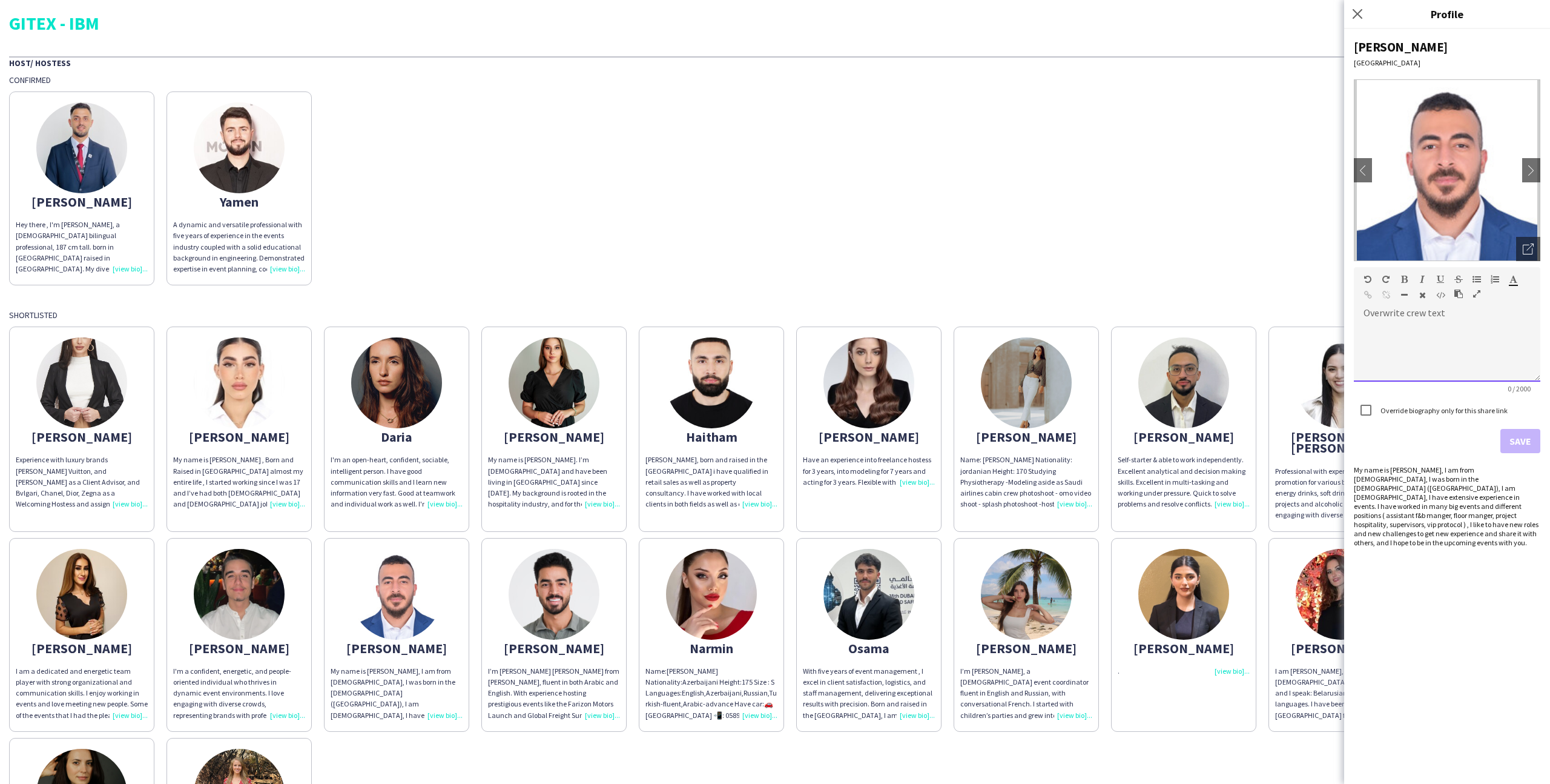
click at [1520, 268] on div "default Heading 1 Heading 2 Heading 3 Heading 4 Heading 5 Heading 6 Heading 7 P…" at bounding box center [1447, 290] width 187 height 45
click at [1530, 253] on icon "Open photos pop-in" at bounding box center [1529, 248] width 11 height 11
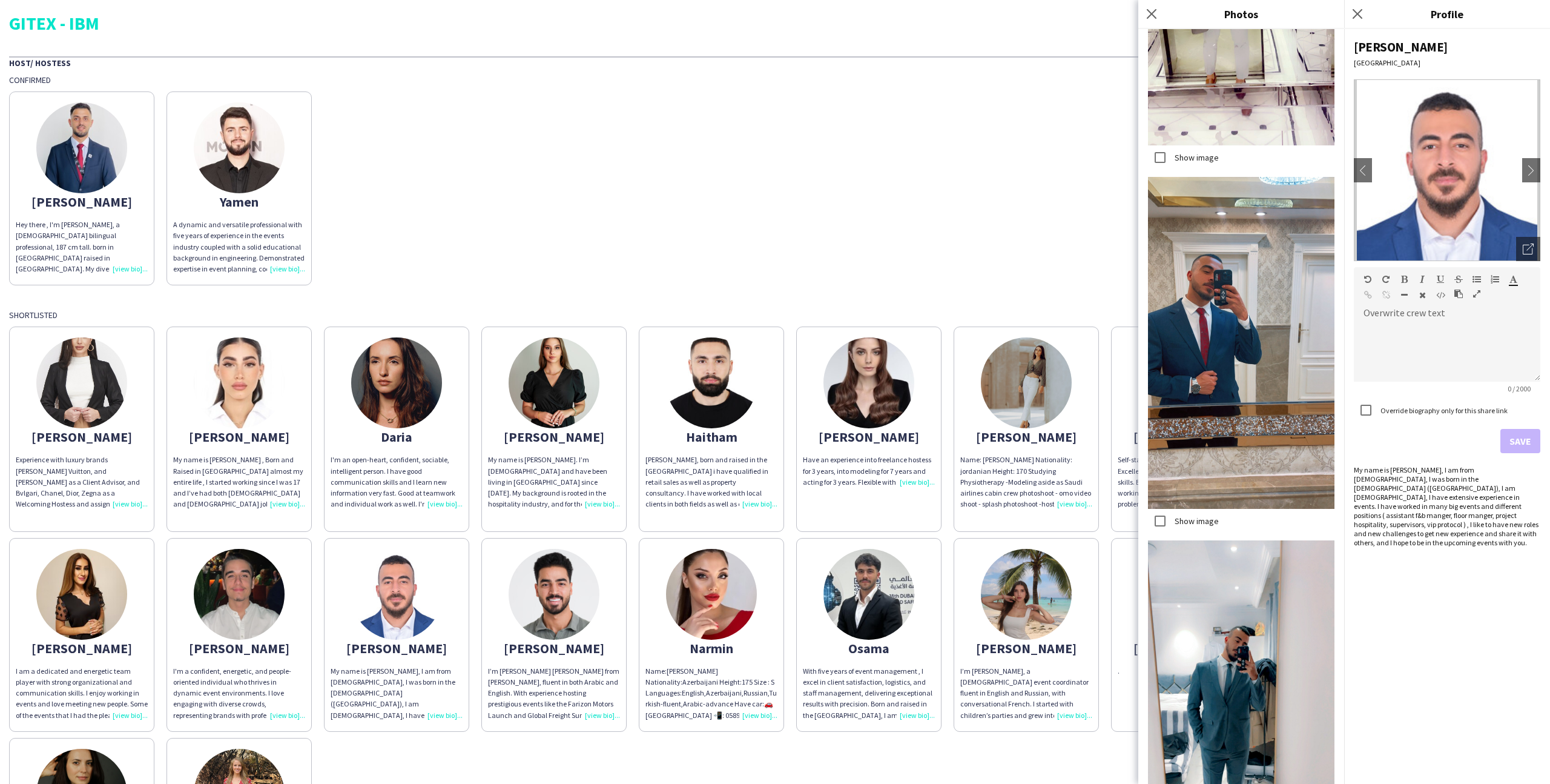
scroll to position [1176, 0]
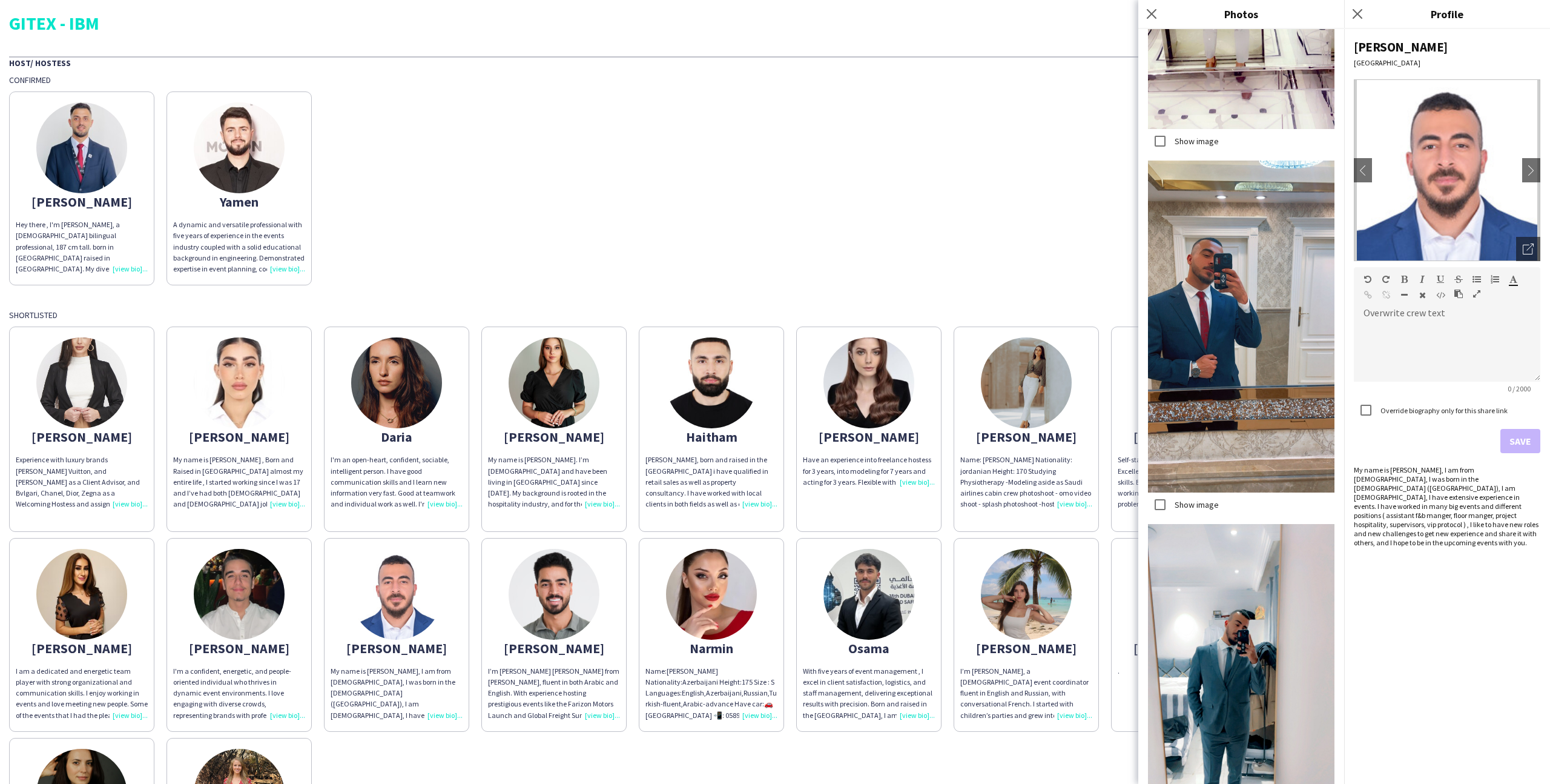
click at [1047, 308] on div "Host/ Hostess Confirmed [PERSON_NAME] there , I'm [PERSON_NAME], a [DEMOGRAPHIC…" at bounding box center [775, 494] width 1532 height 875
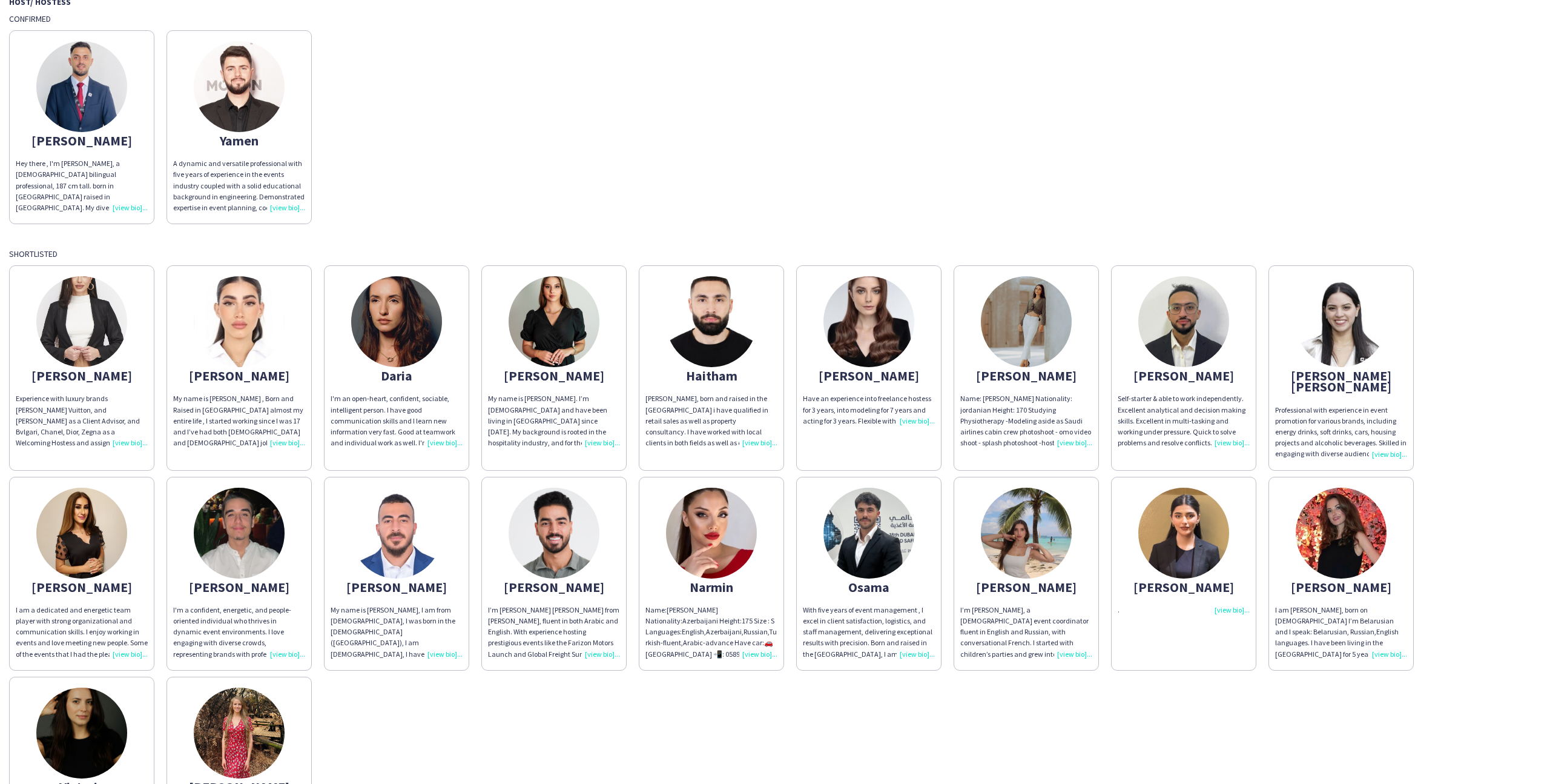
scroll to position [105, 0]
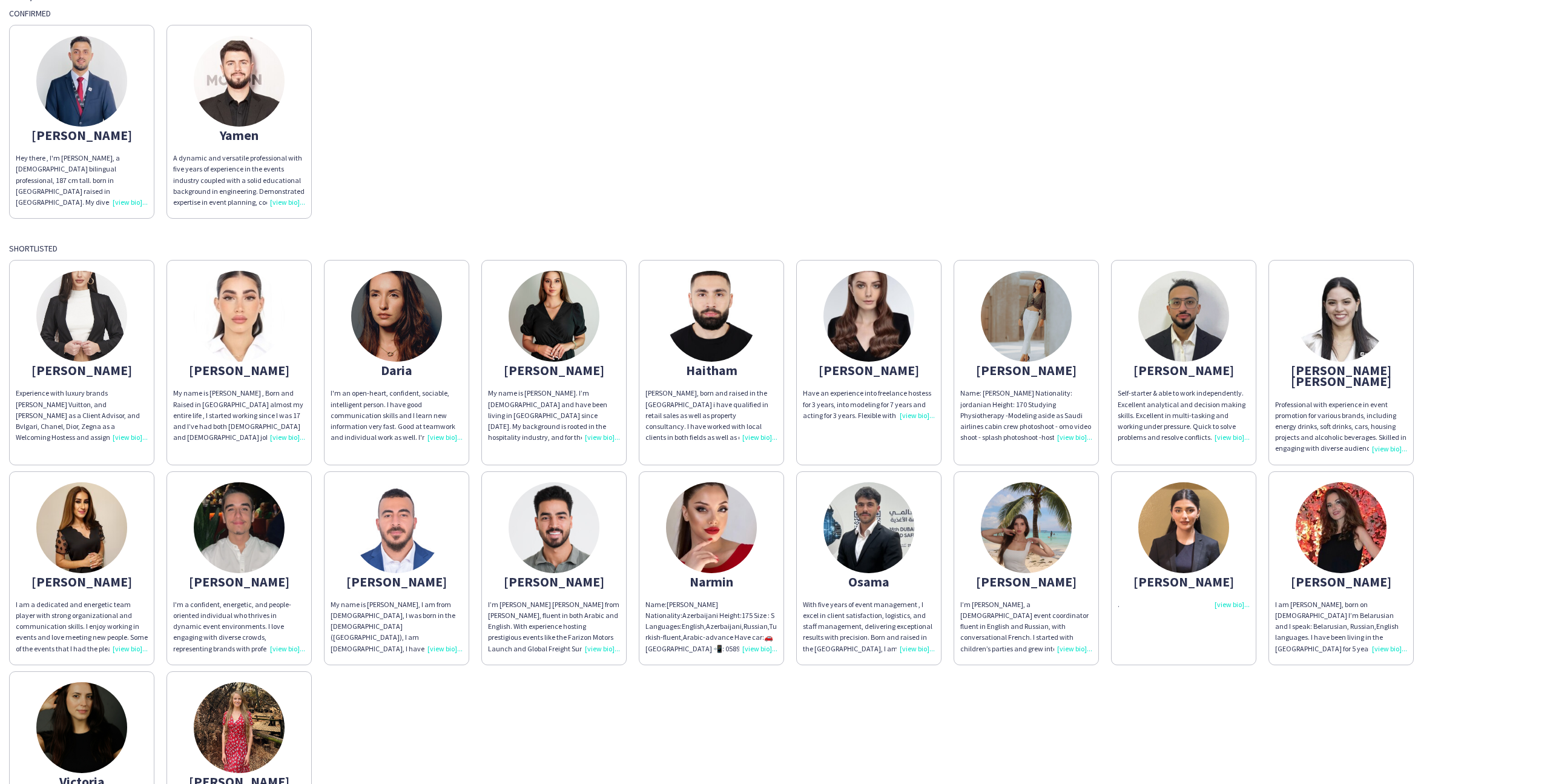
click at [272, 344] on img at bounding box center [239, 316] width 91 height 91
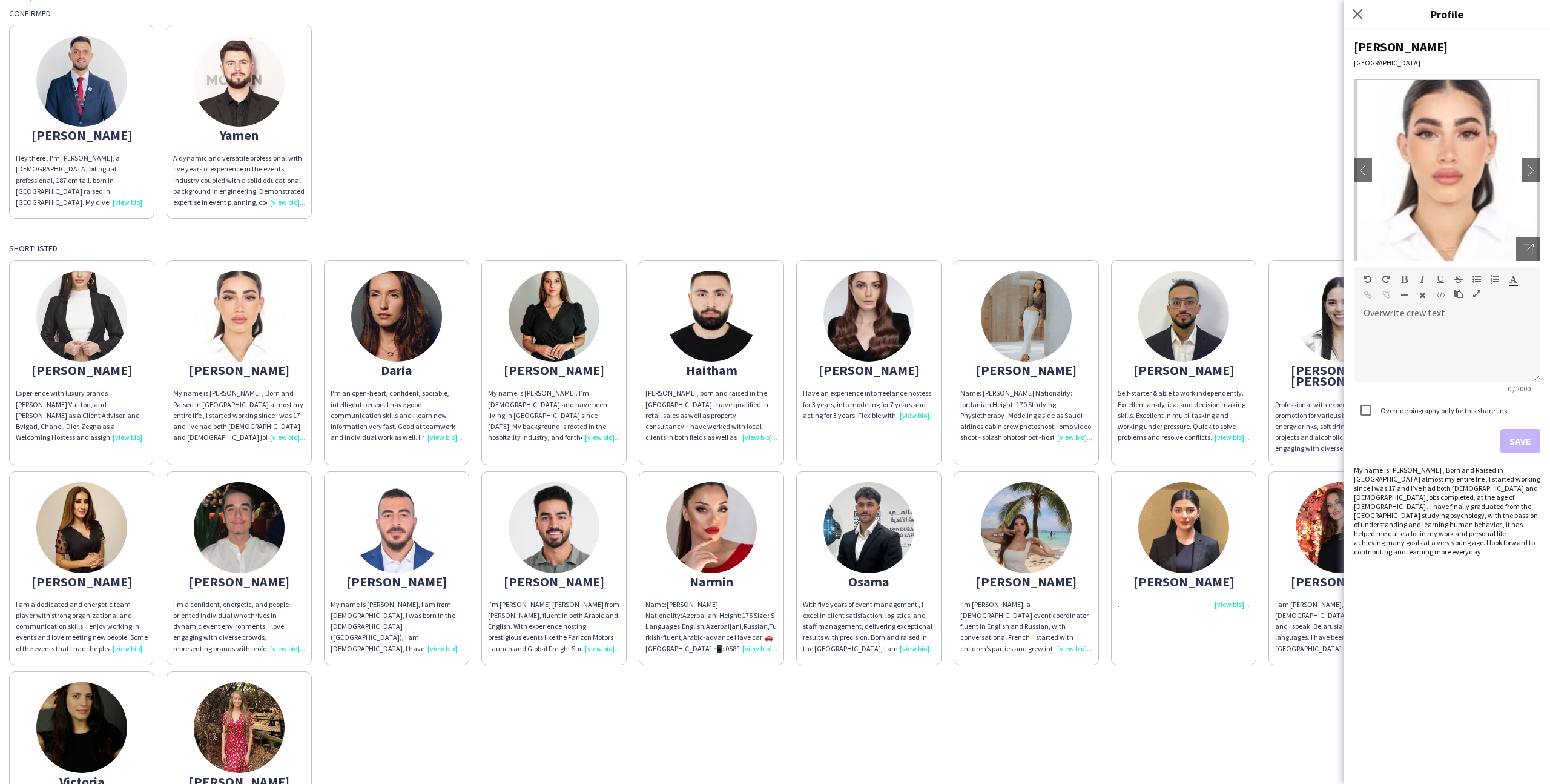
click at [433, 214] on div "[PERSON_NAME] there , I'm [PERSON_NAME], a [DEMOGRAPHIC_DATA] bilingual profess…" at bounding box center [775, 118] width 1532 height 200
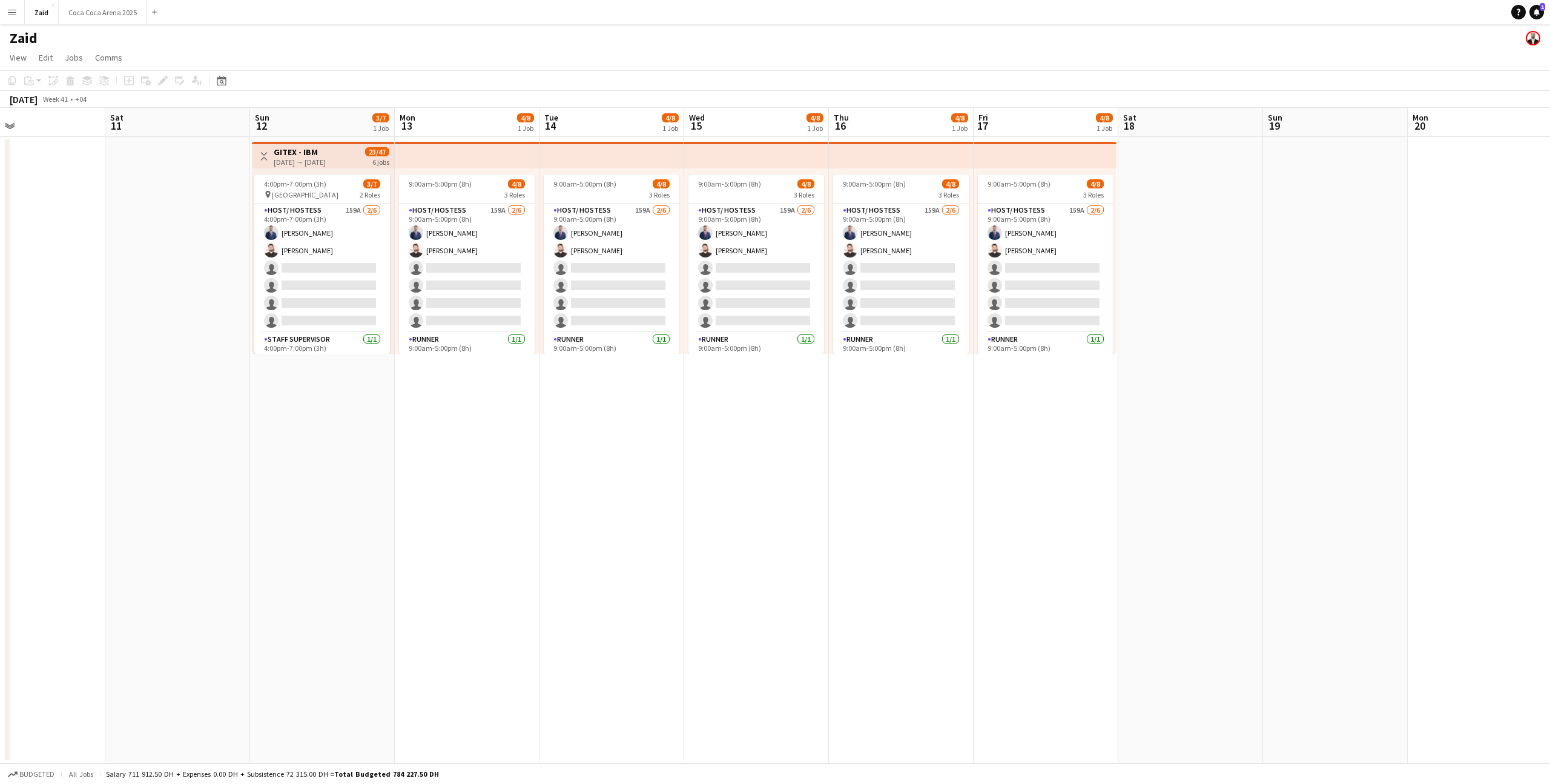
scroll to position [0, 478]
click at [532, 242] on div "9:00am-5:00pm (8h) 4/8 3 Roles Host/ Hostess 159A [DATE] 9:00am-5:00pm (8h) [PE…" at bounding box center [463, 260] width 145 height 185
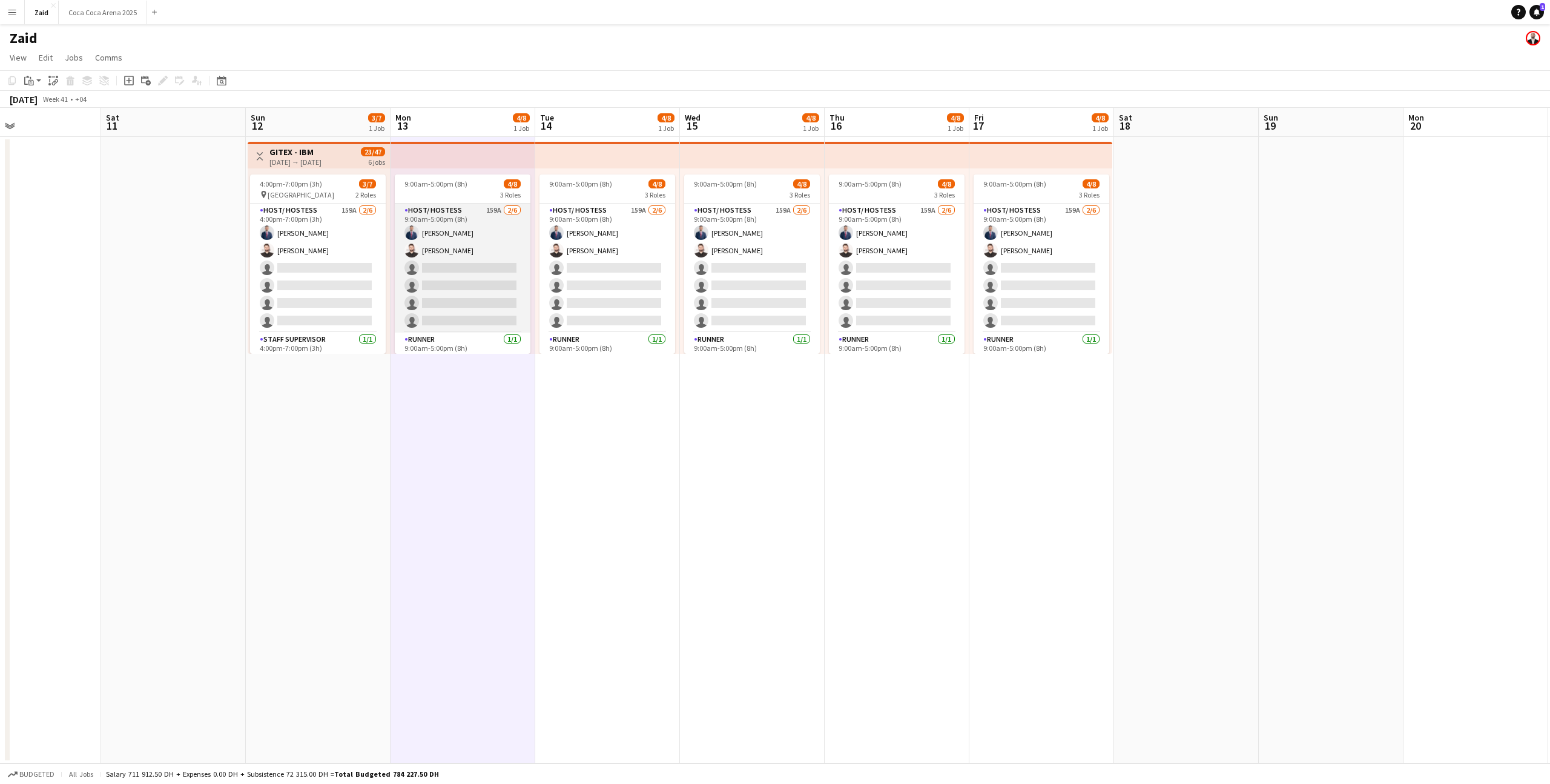
click at [507, 251] on app-card-role "Host/ Hostess 159A [DATE] 9:00am-5:00pm (8h) [PERSON_NAME] [PERSON_NAME] single…" at bounding box center [463, 267] width 135 height 129
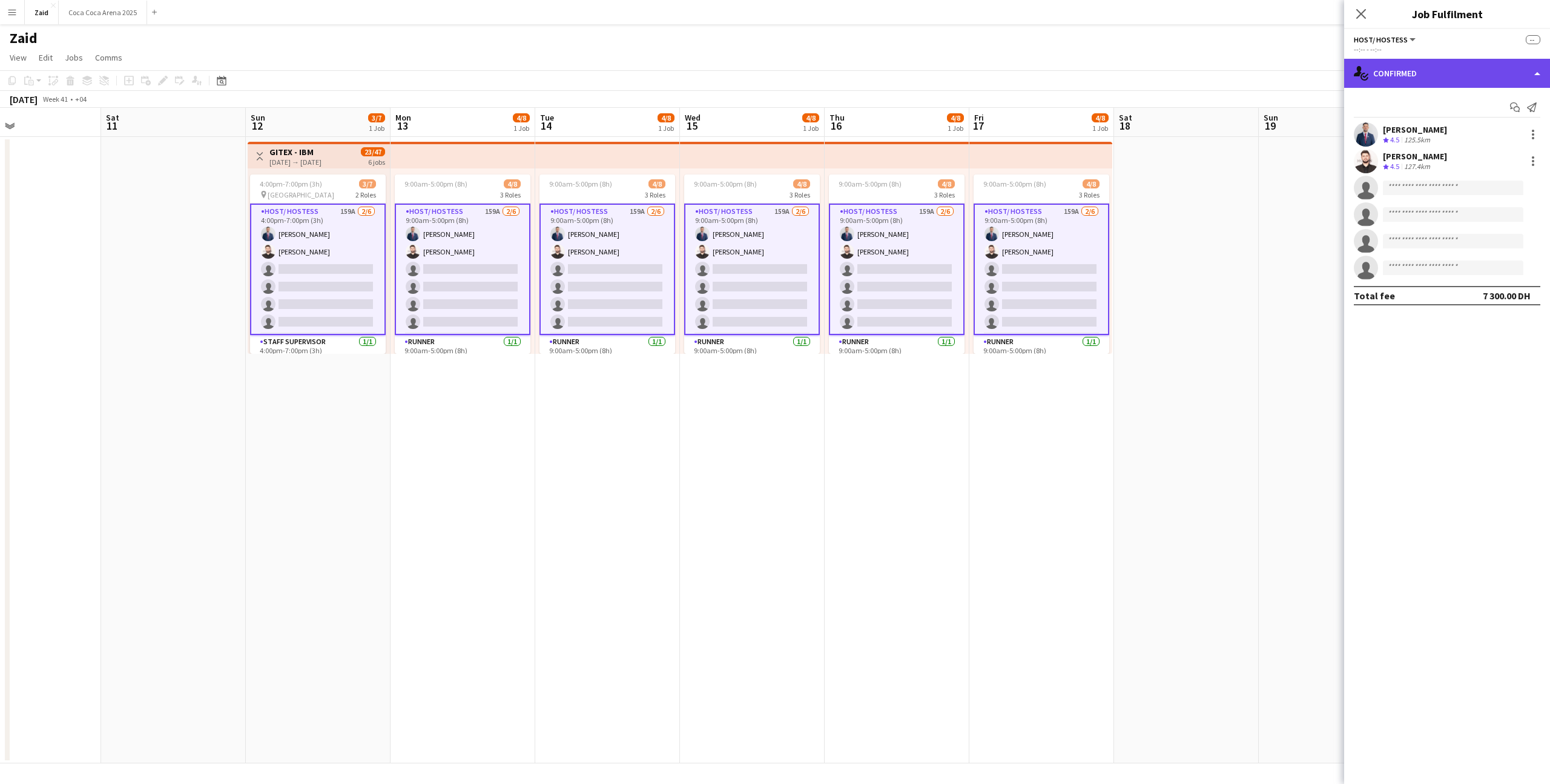
click at [1437, 81] on div "single-neutral-actions-check-2 Confirmed" at bounding box center [1447, 74] width 206 height 29
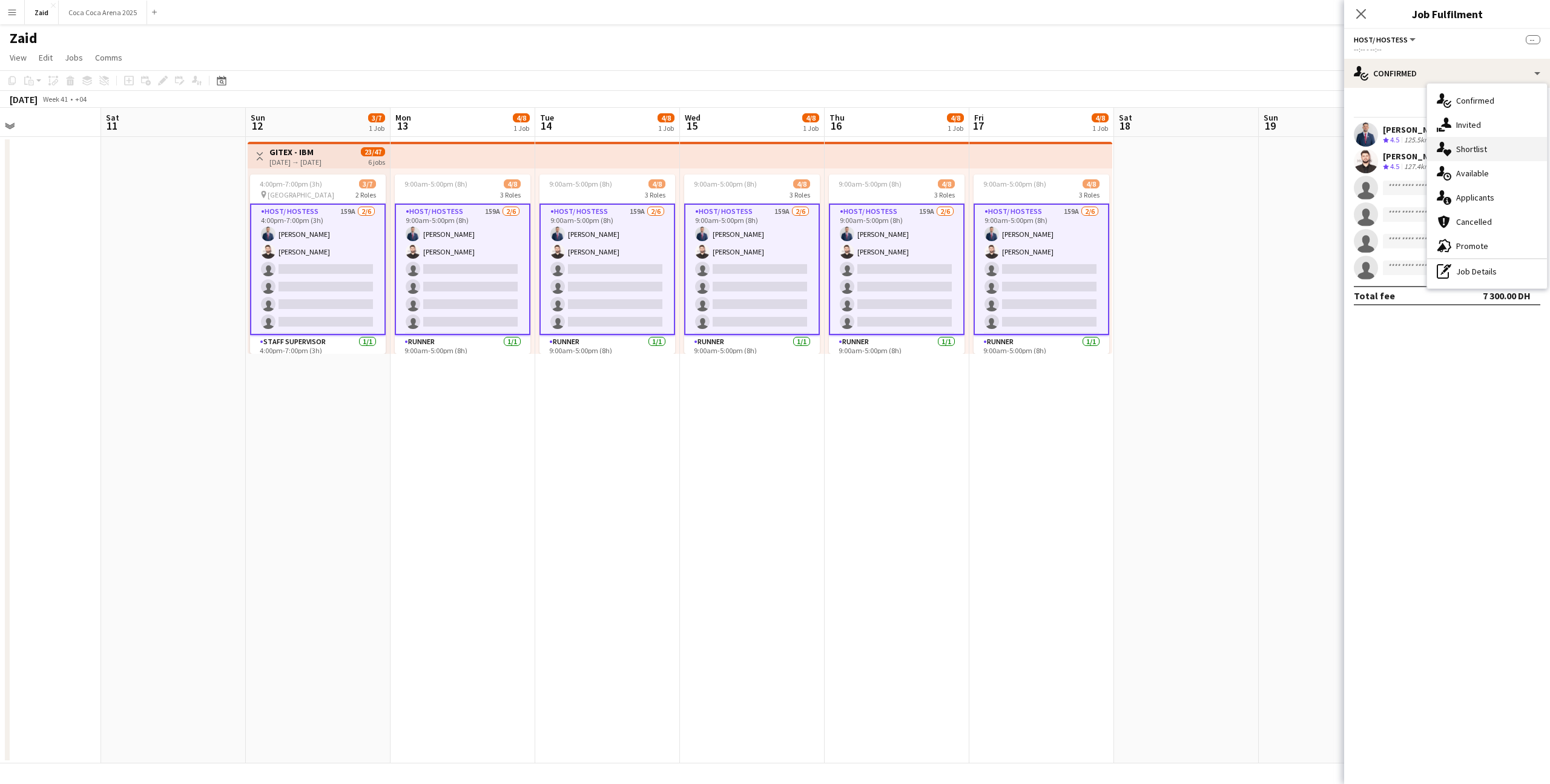
click at [1482, 152] on div "single-neutral-actions-heart Shortlist" at bounding box center [1487, 149] width 120 height 24
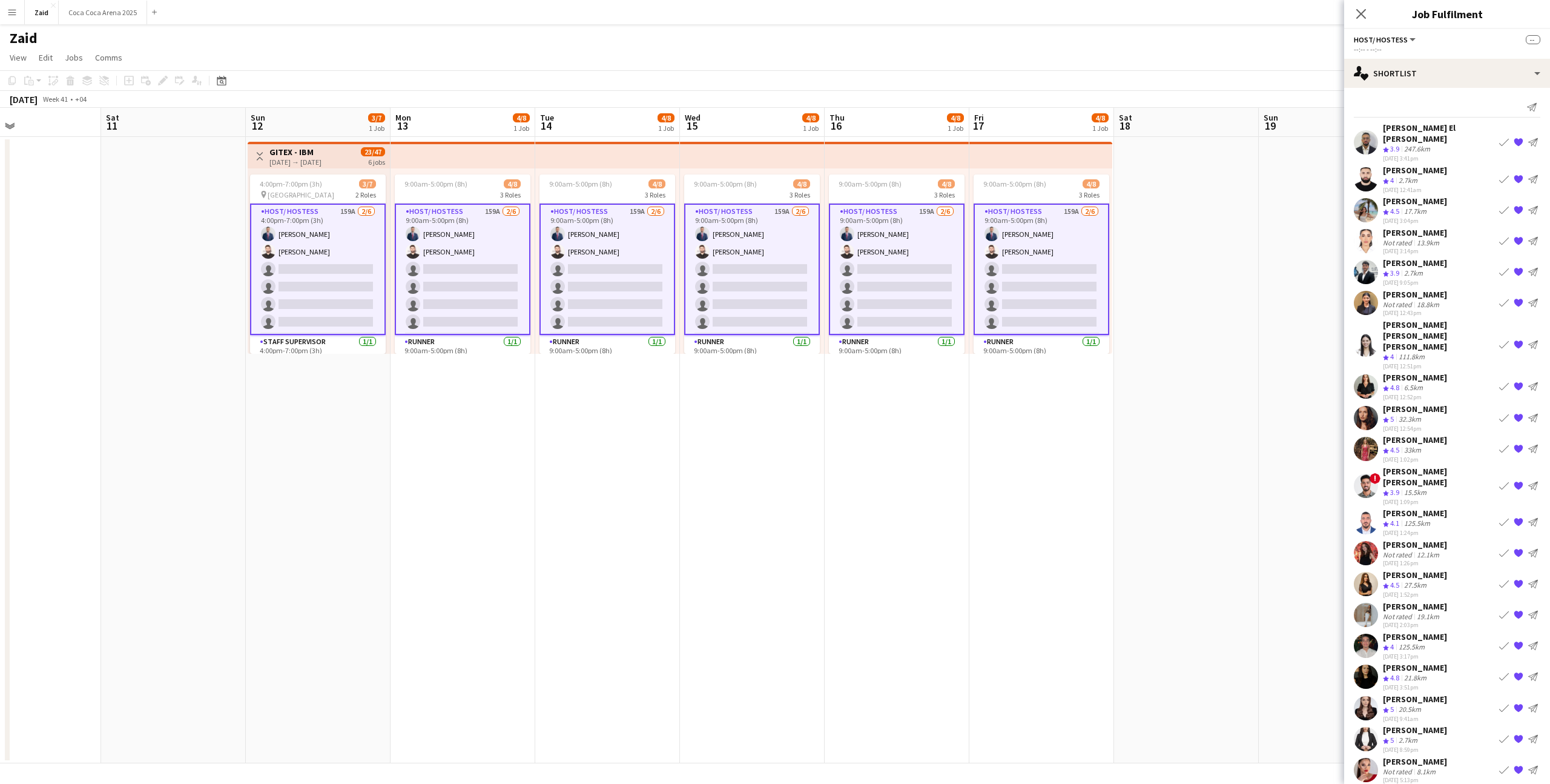
click at [1451, 289] on div "[PERSON_NAME] Not rated 18.8km [DATE] 12:43pm Book crew {{ spriteTitle }} Send …" at bounding box center [1447, 302] width 206 height 28
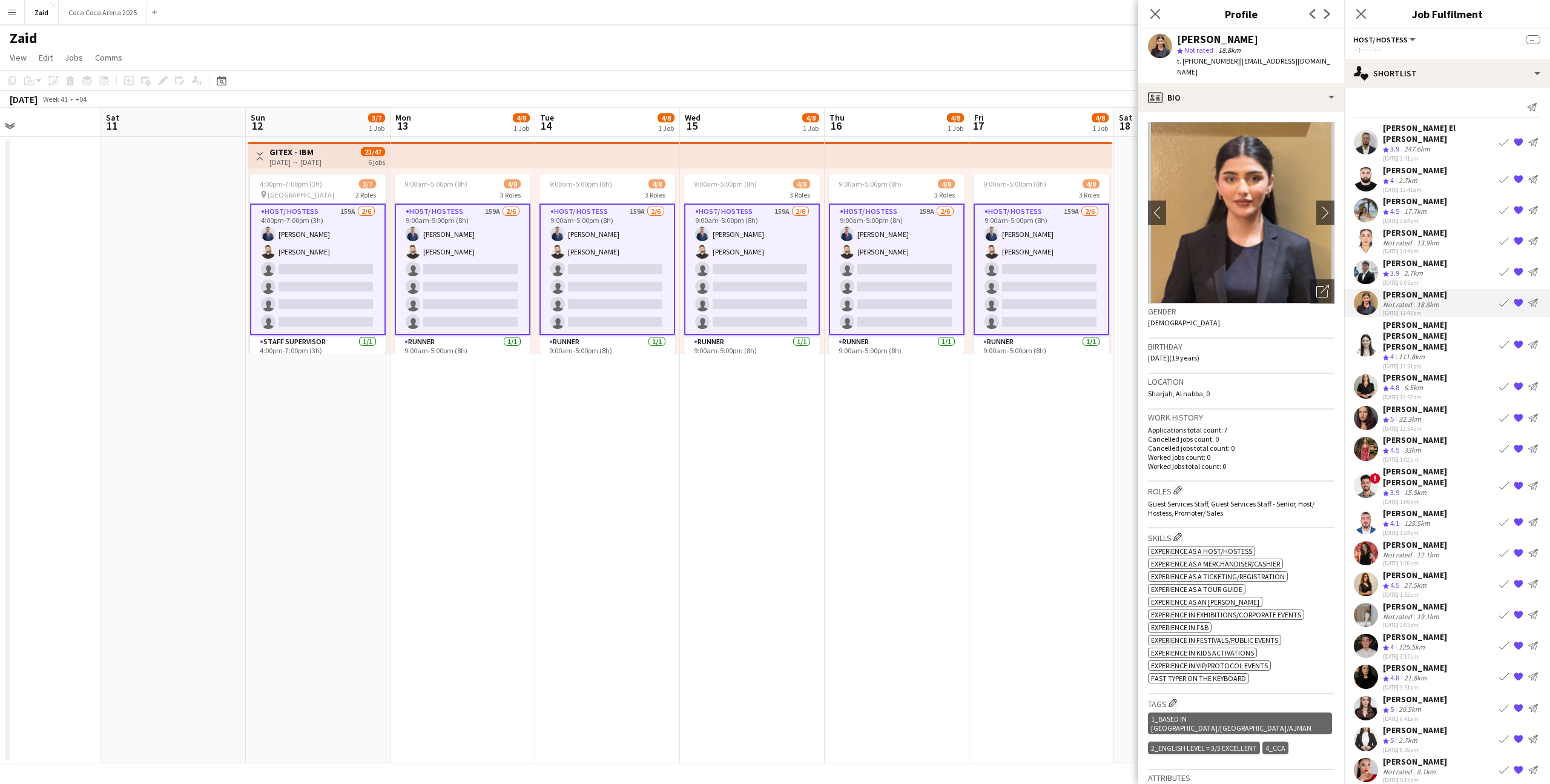
click at [1518, 297] on app-icon "{{ spriteTitle }}" at bounding box center [1518, 302] width 9 height 9
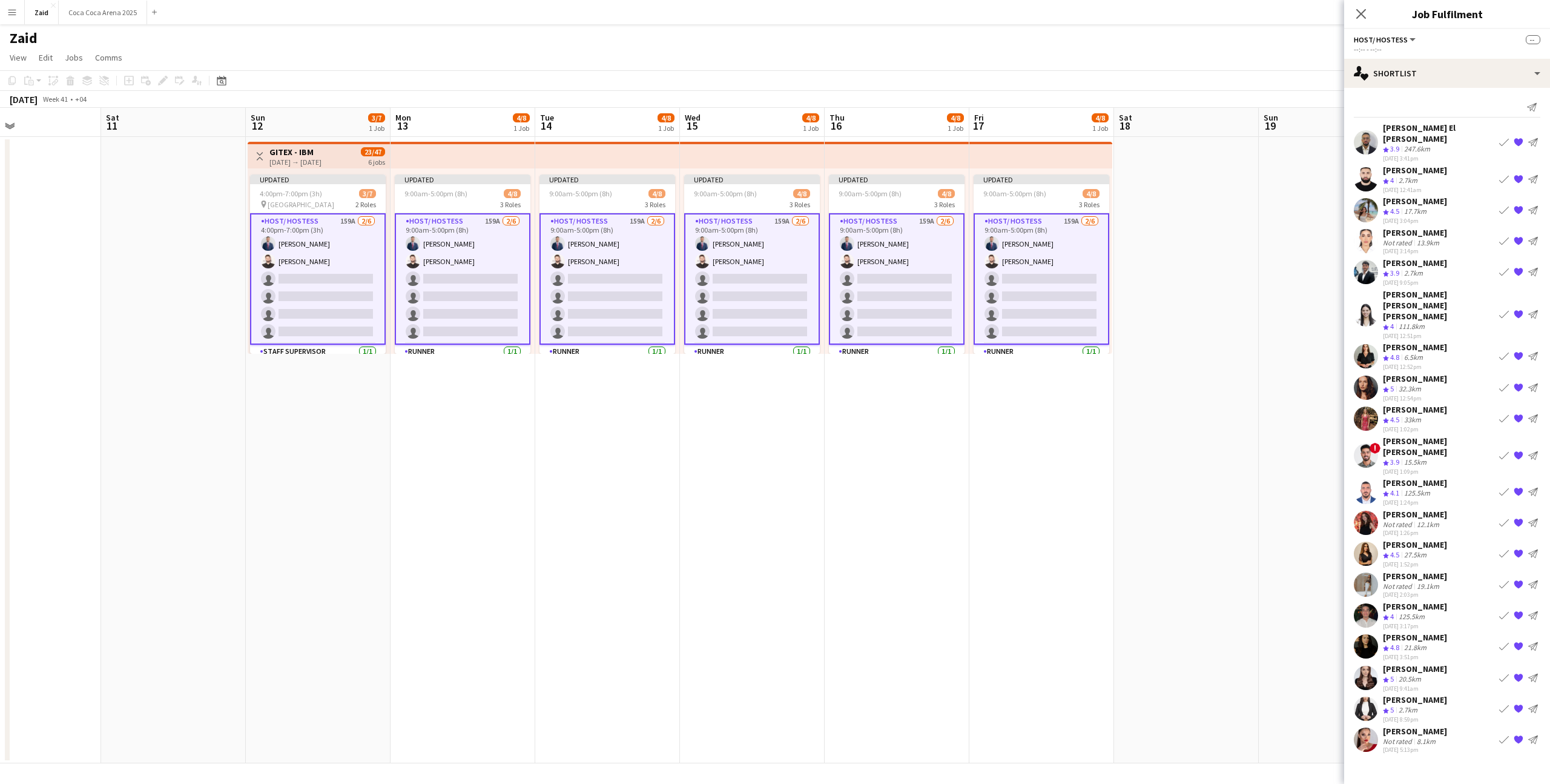
click at [1299, 337] on app-date-cell at bounding box center [1331, 450] width 145 height 626
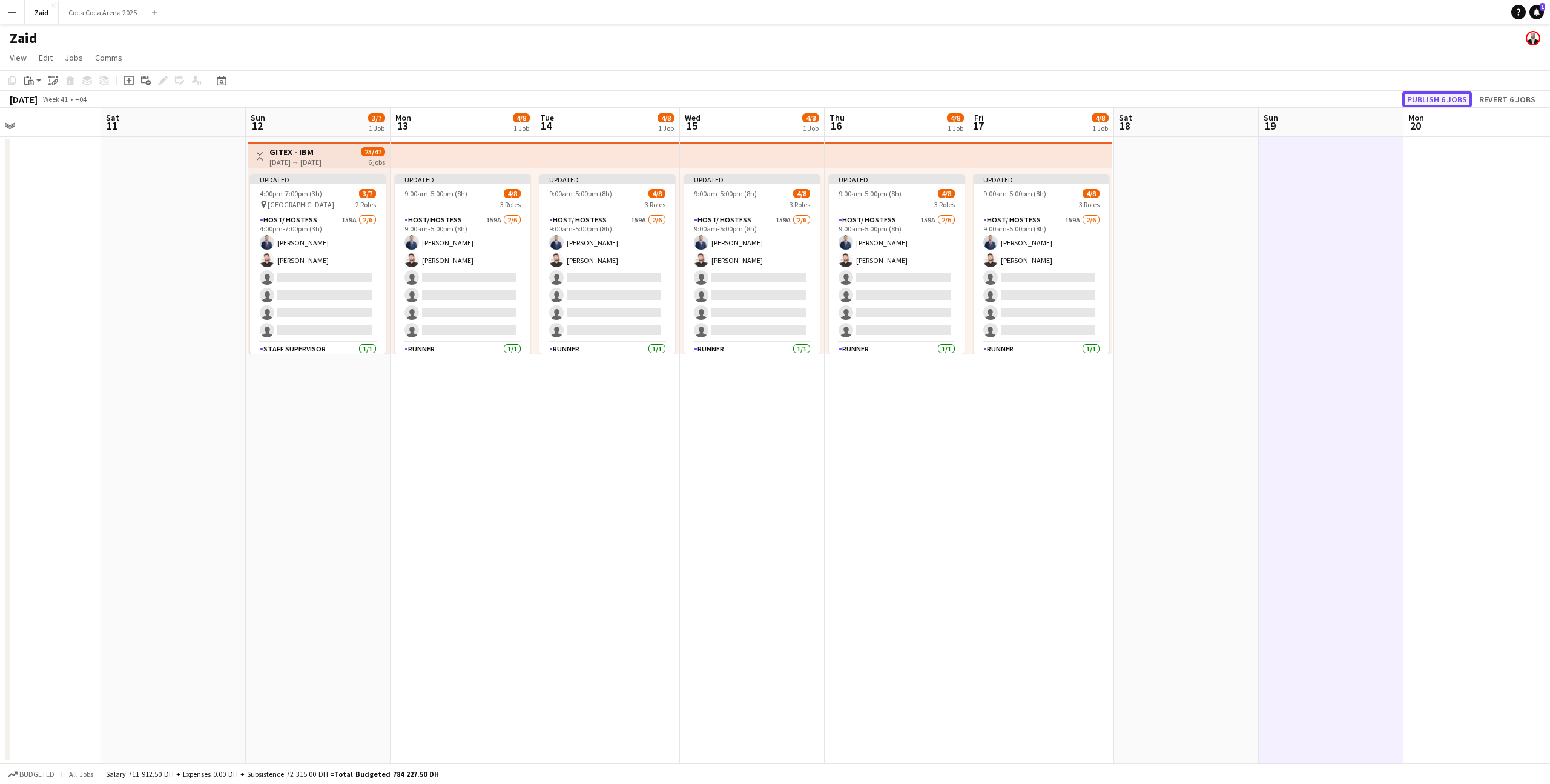
click at [1433, 99] on button "Publish 6 jobs" at bounding box center [1437, 99] width 69 height 15
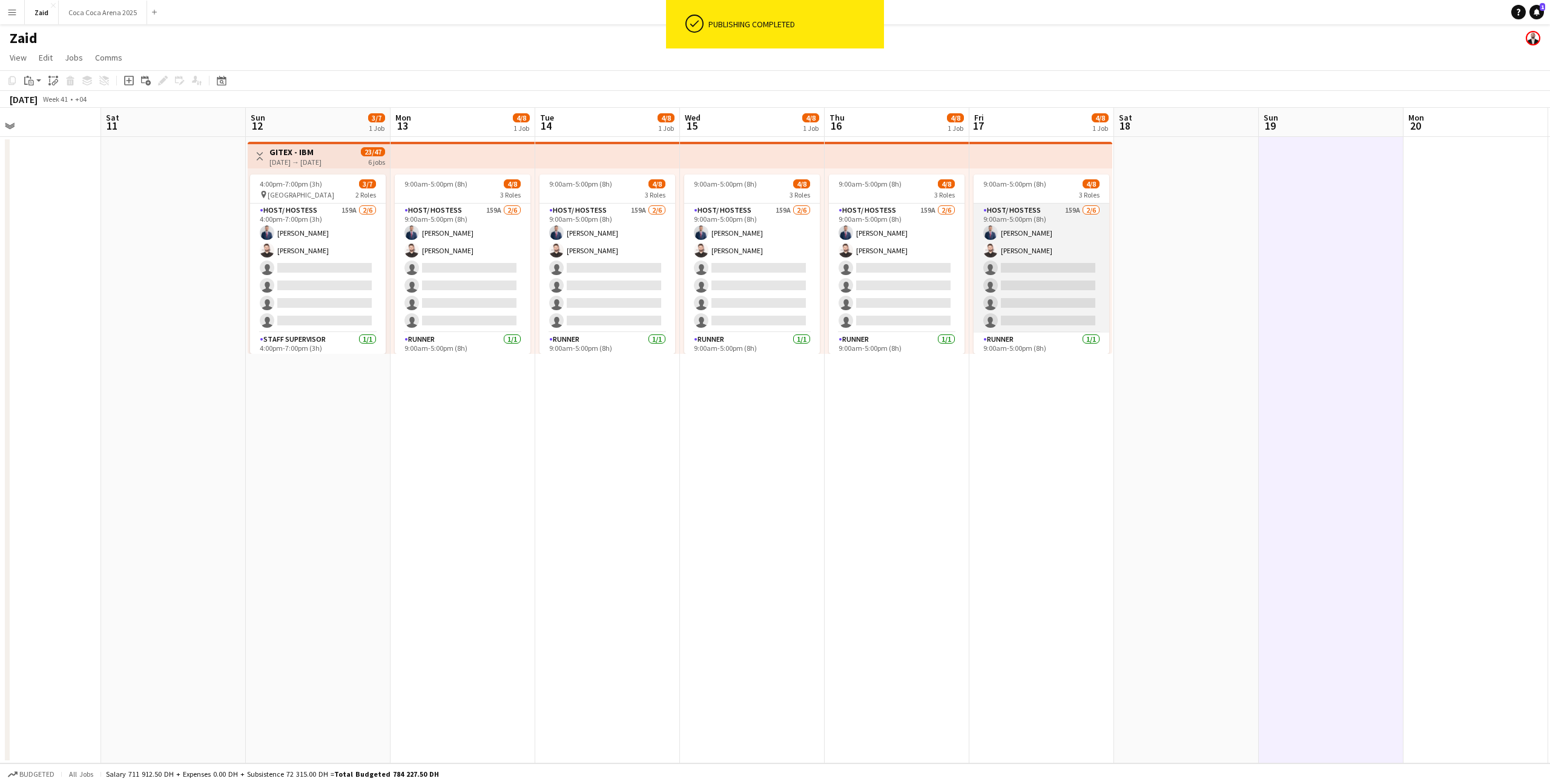
click at [1071, 243] on app-card-role "Host/ Hostess 159A [DATE] 9:00am-5:00pm (8h) [PERSON_NAME] [PERSON_NAME] single…" at bounding box center [1042, 267] width 135 height 129
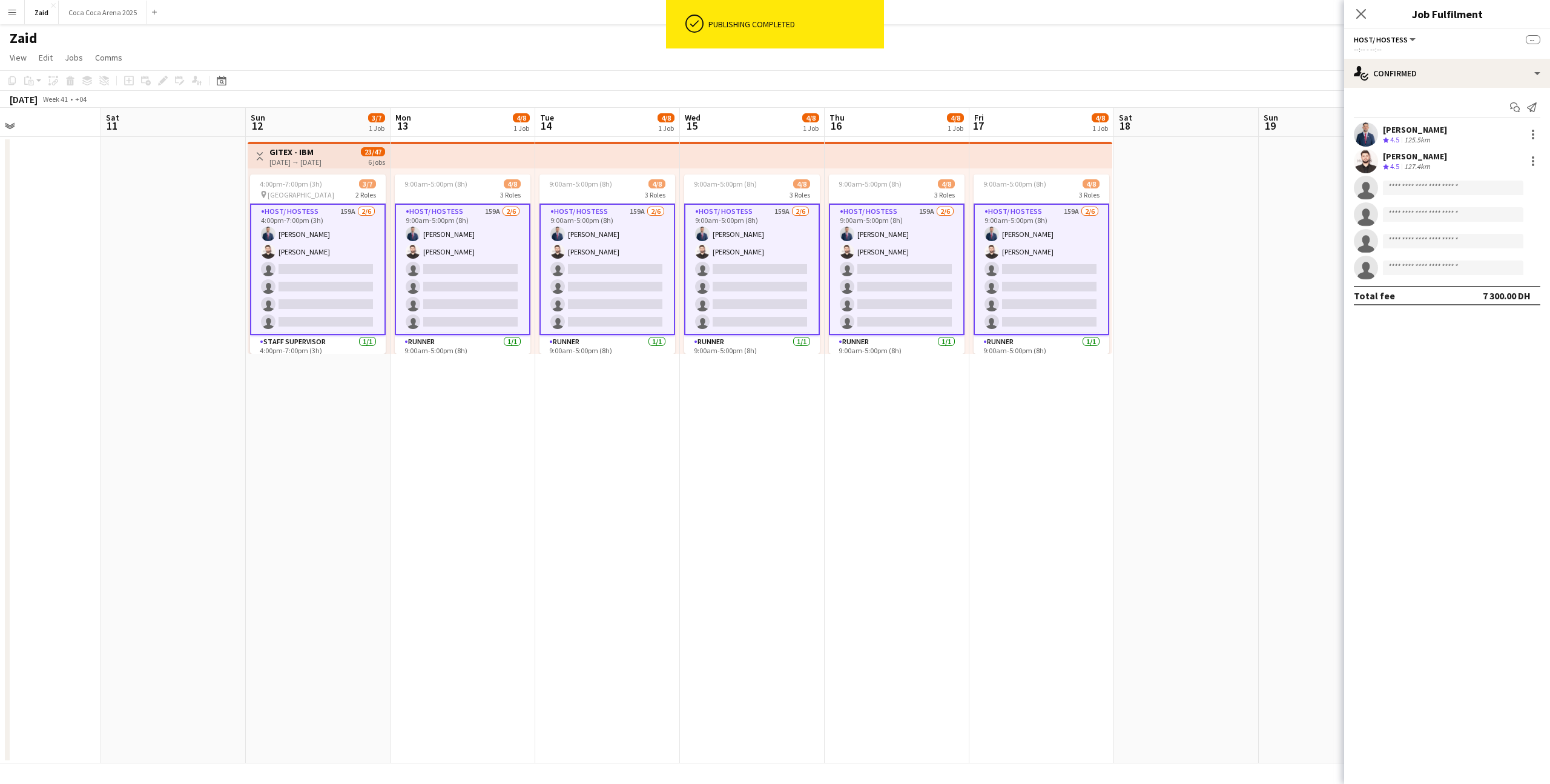
click at [1255, 238] on app-date-cell at bounding box center [1187, 450] width 145 height 626
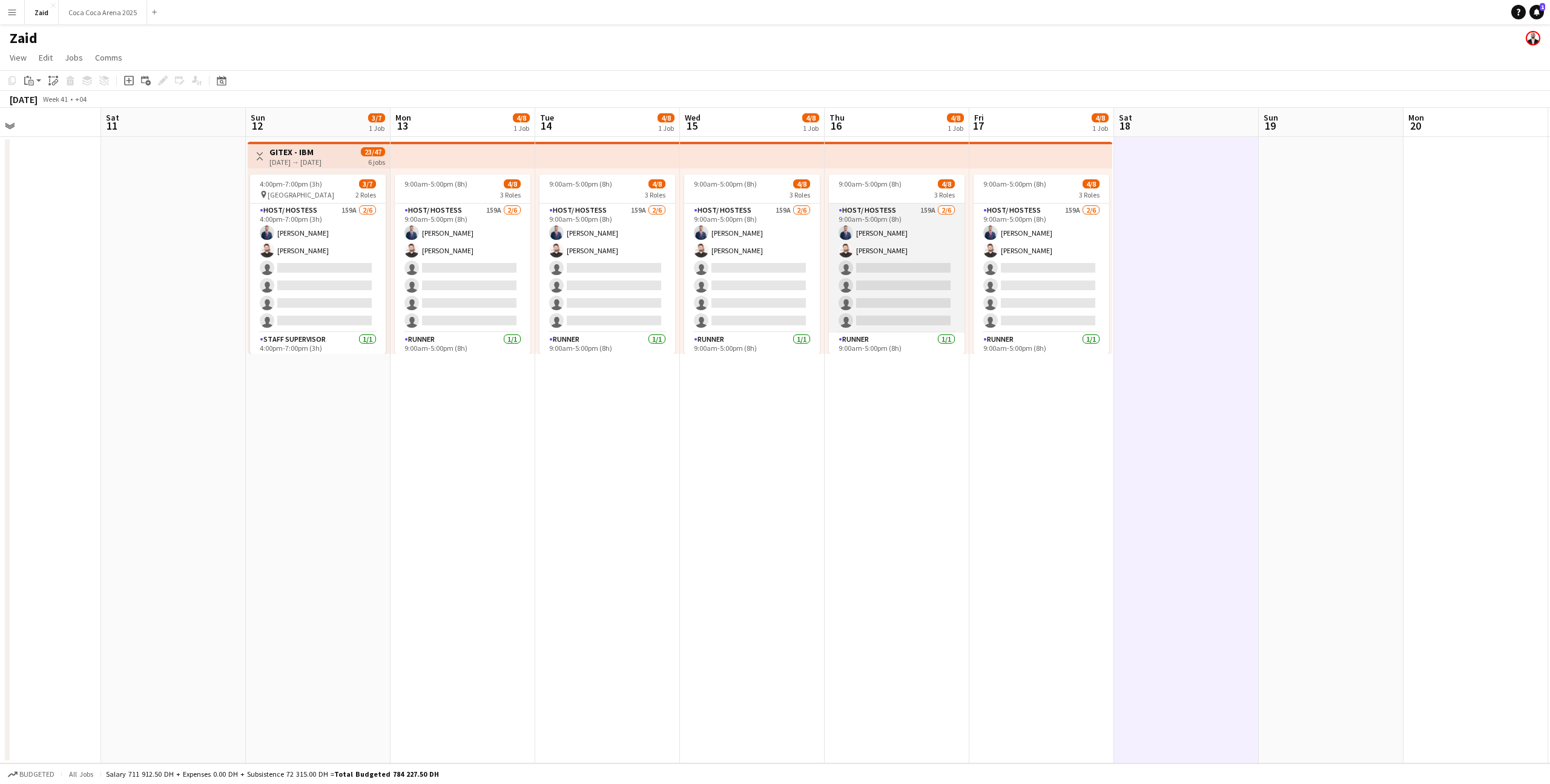
click at [891, 314] on app-card-role "Host/ Hostess 159A [DATE] 9:00am-5:00pm (8h) [PERSON_NAME] [PERSON_NAME] single…" at bounding box center [897, 267] width 135 height 129
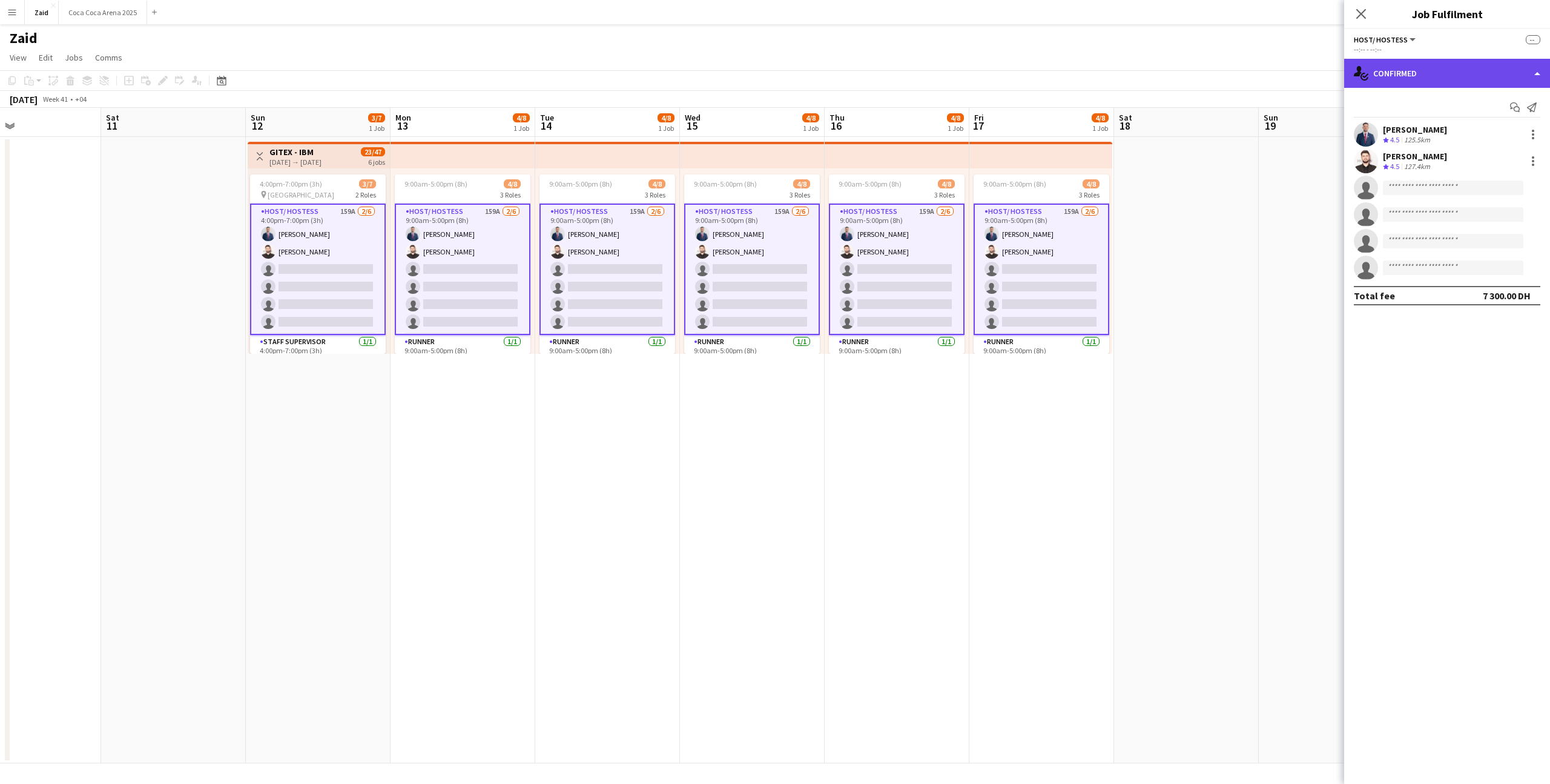
click at [1415, 81] on div "single-neutral-actions-check-2 Confirmed" at bounding box center [1447, 74] width 206 height 29
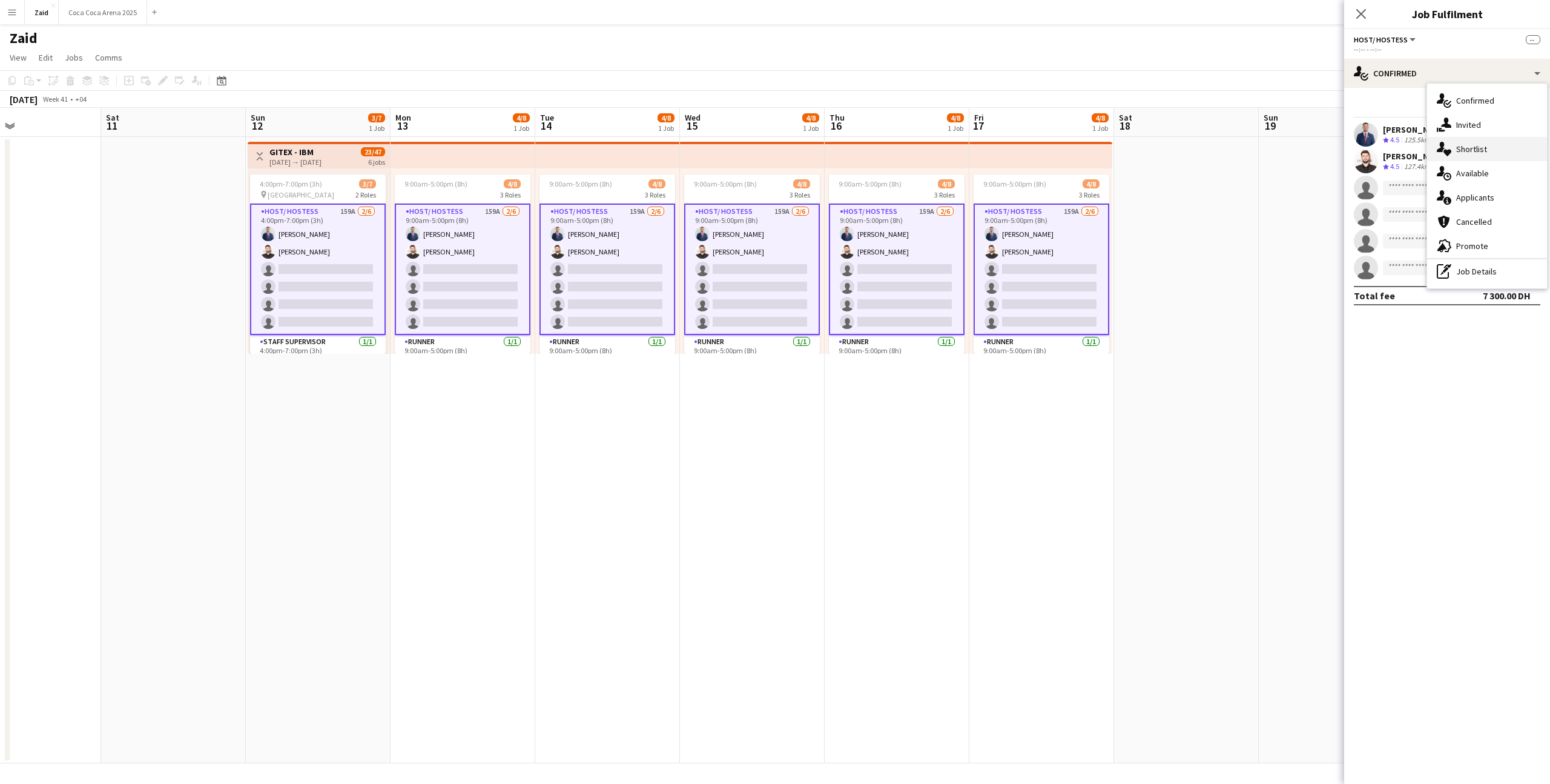
click at [1487, 141] on div "single-neutral-actions-heart Shortlist" at bounding box center [1487, 149] width 120 height 24
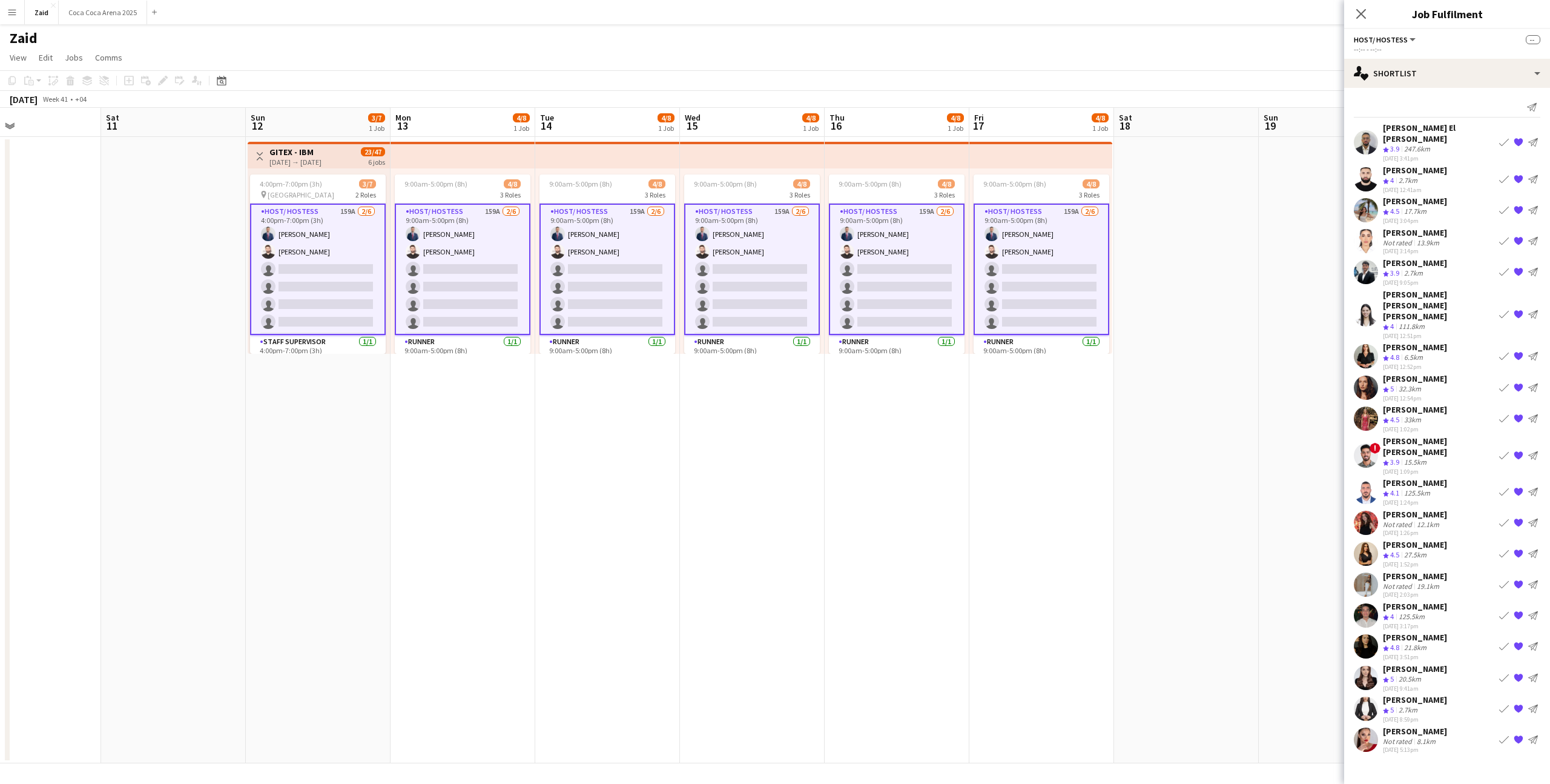
click at [1439, 362] on div "[DATE] 12:52pm" at bounding box center [1415, 366] width 64 height 8
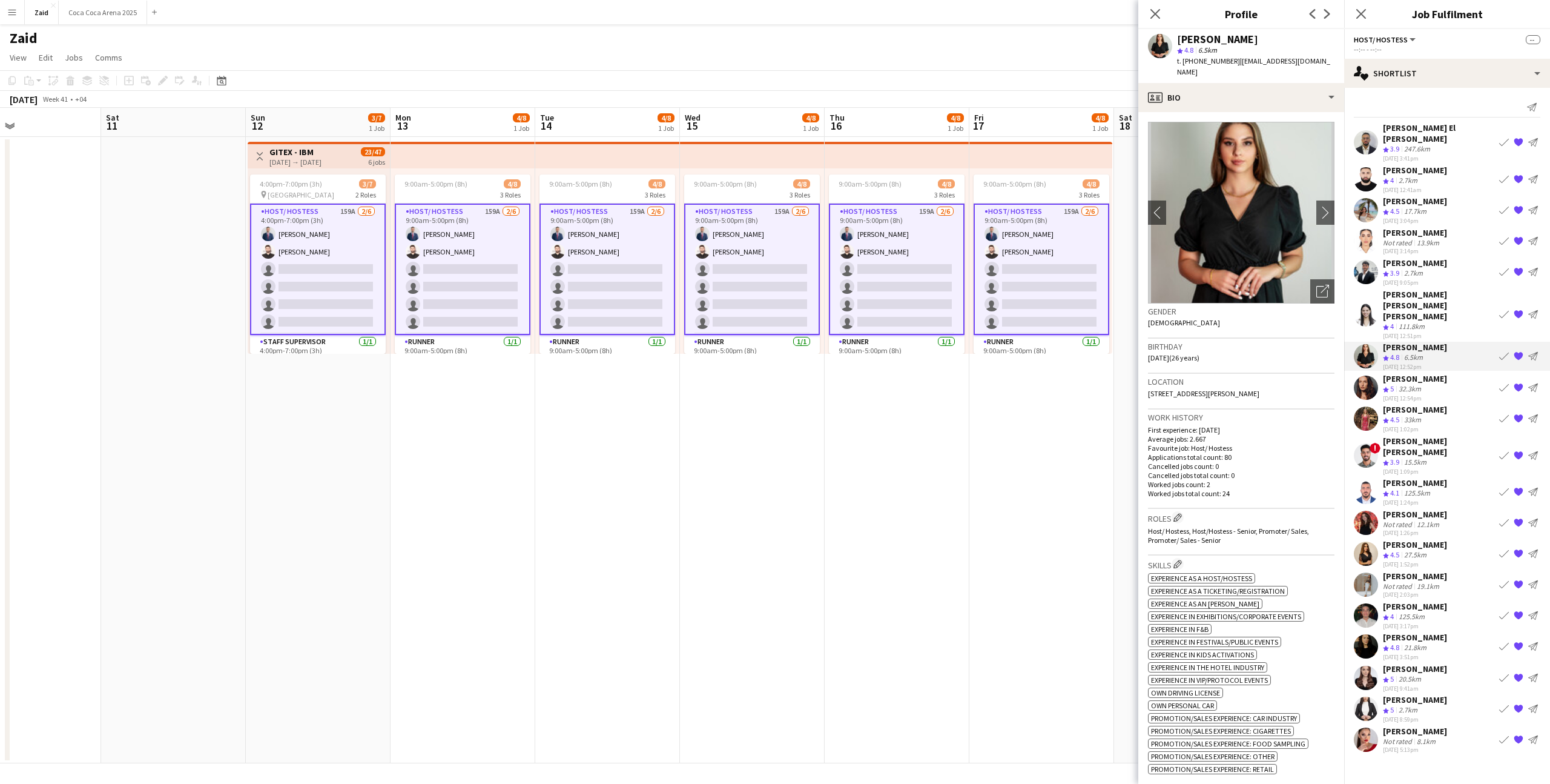
click at [1433, 321] on div "Crew rating 4 111.8km" at bounding box center [1439, 326] width 111 height 10
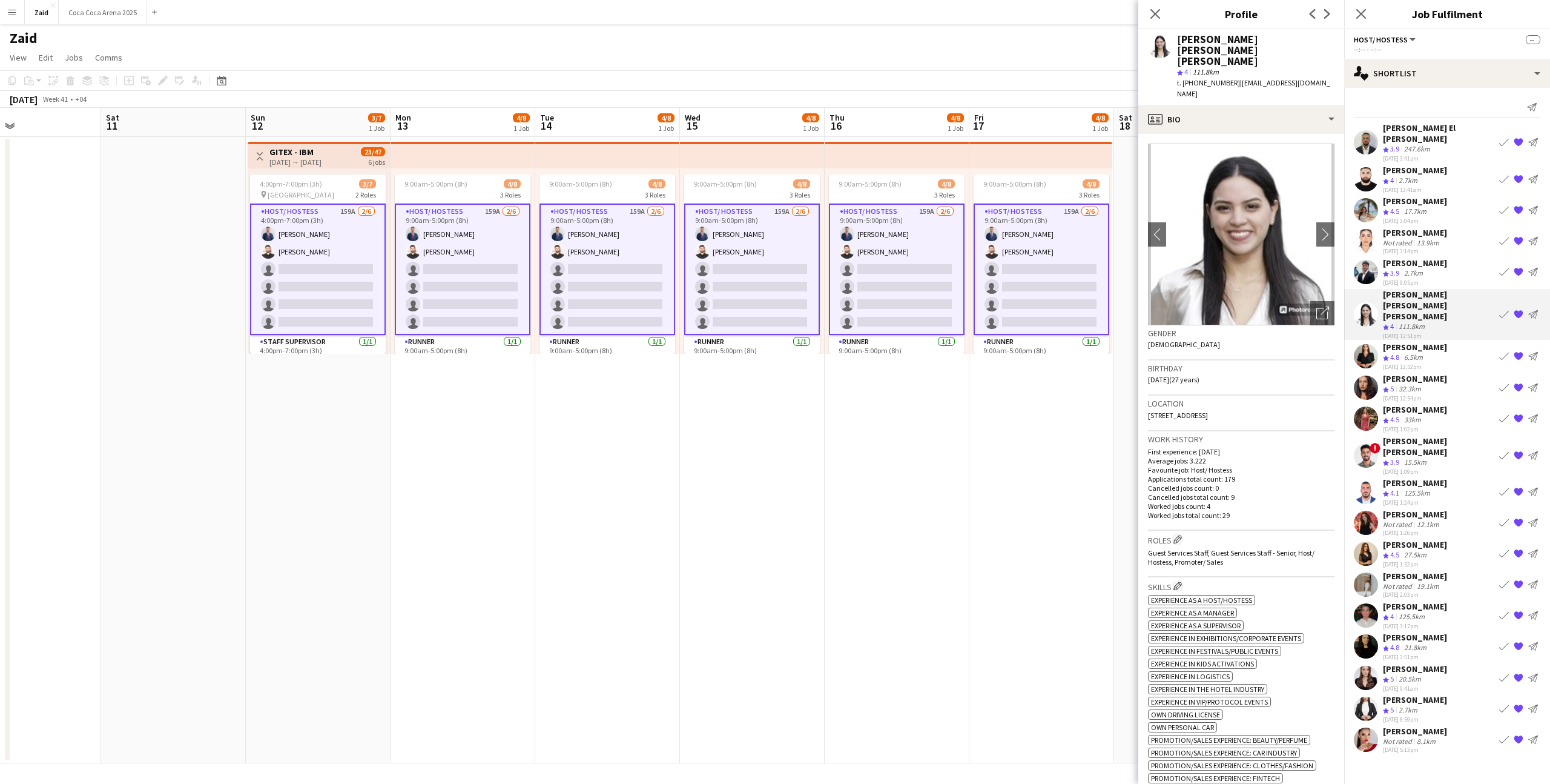
click at [1433, 289] on div "[PERSON_NAME] [PERSON_NAME] [PERSON_NAME]" at bounding box center [1439, 305] width 111 height 33
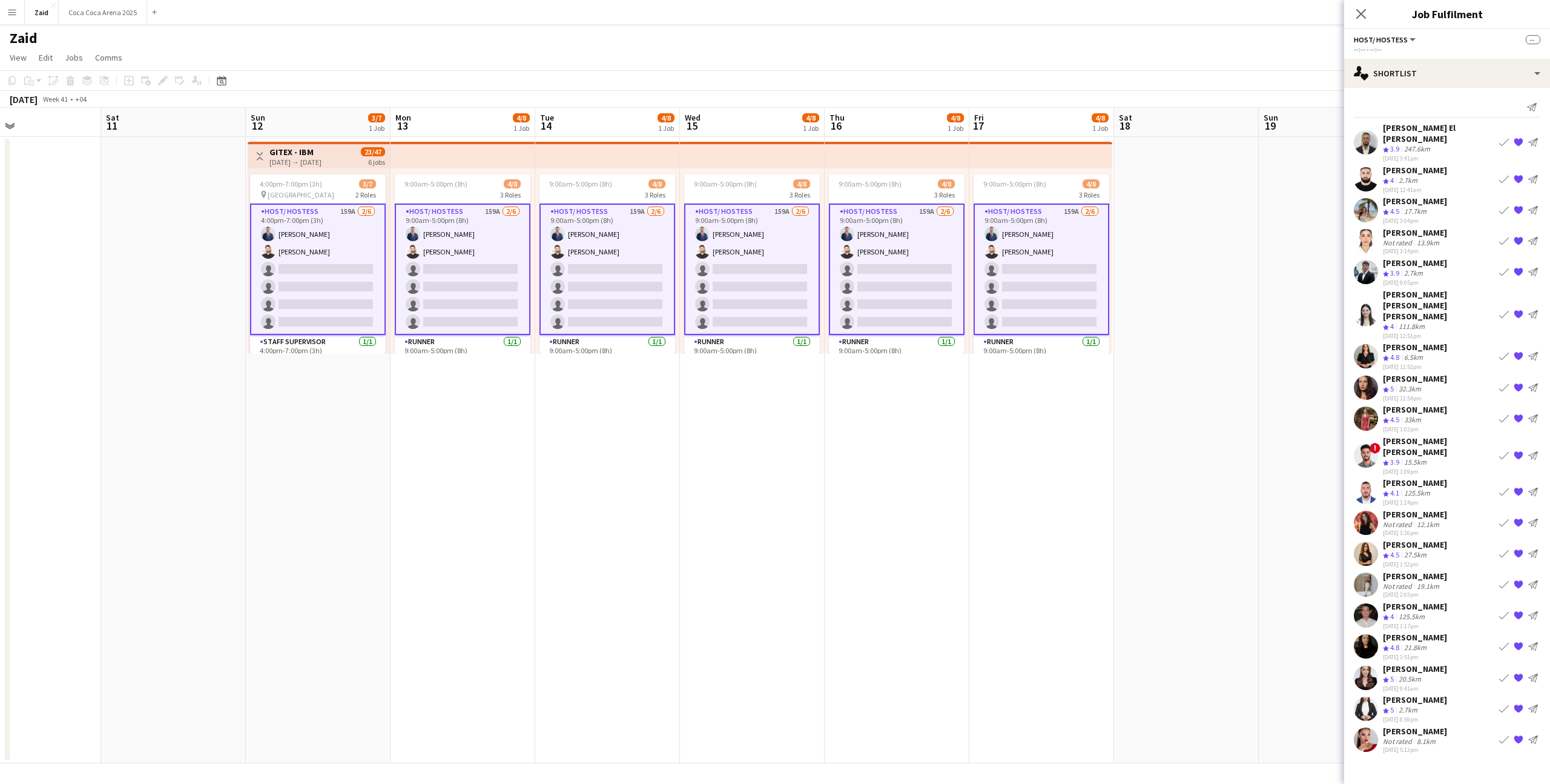
click at [1430, 278] on div "[DATE] 9:05pm" at bounding box center [1415, 282] width 64 height 8
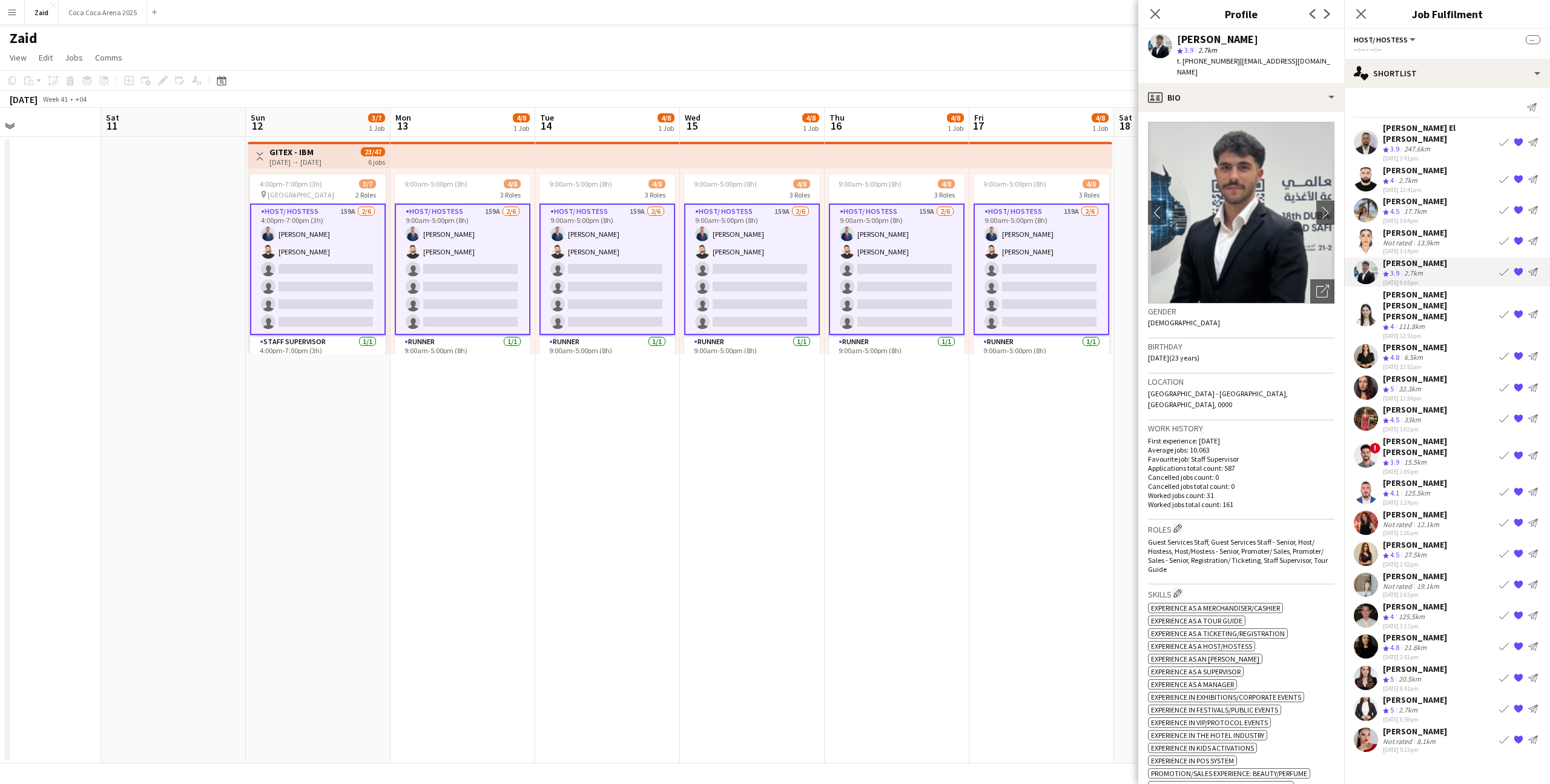
click at [1428, 435] on div "[PERSON_NAME] [PERSON_NAME]" at bounding box center [1439, 446] width 111 height 21
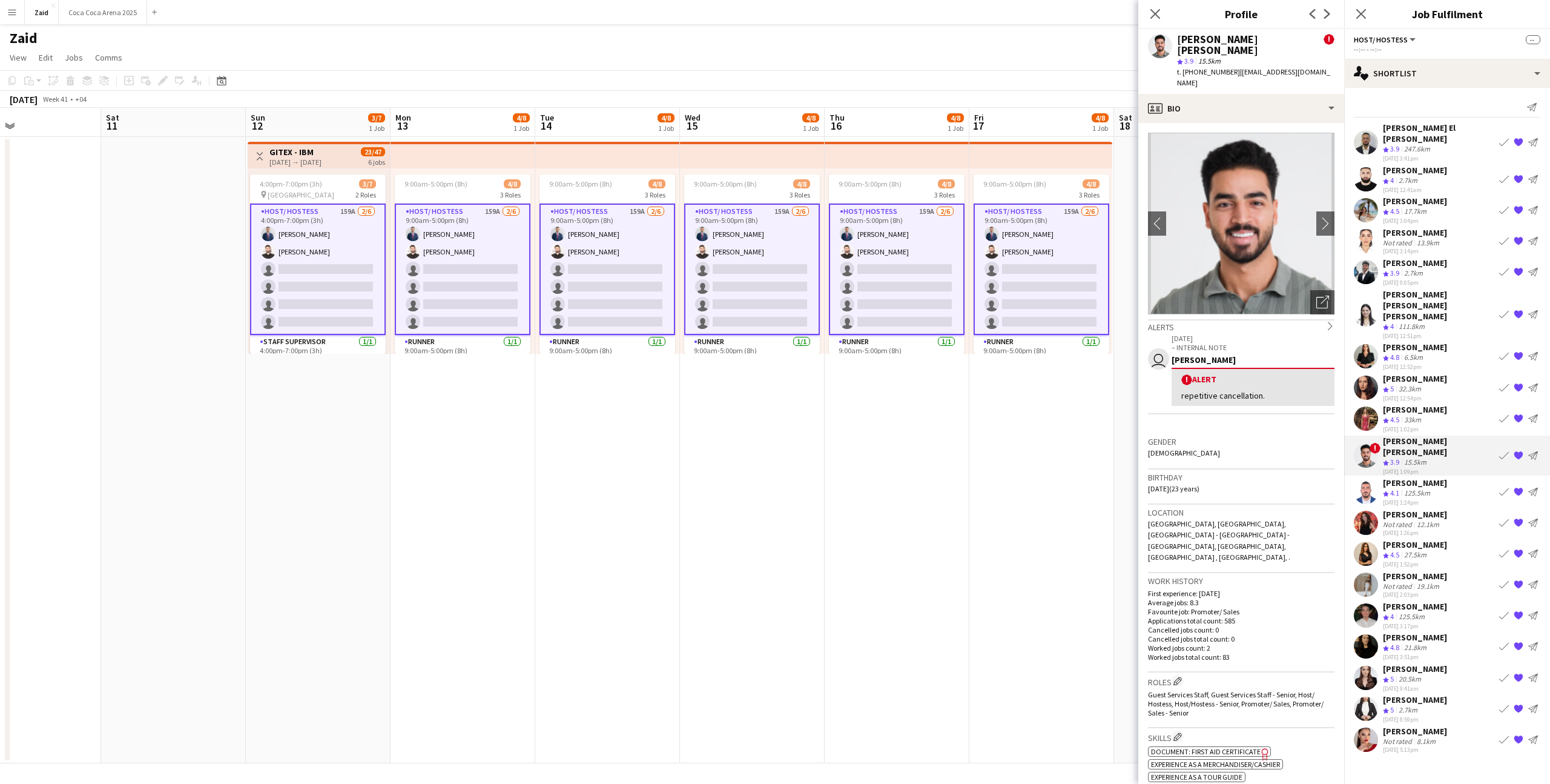
click at [1408, 571] on div "[PERSON_NAME]" at bounding box center [1415, 576] width 64 height 11
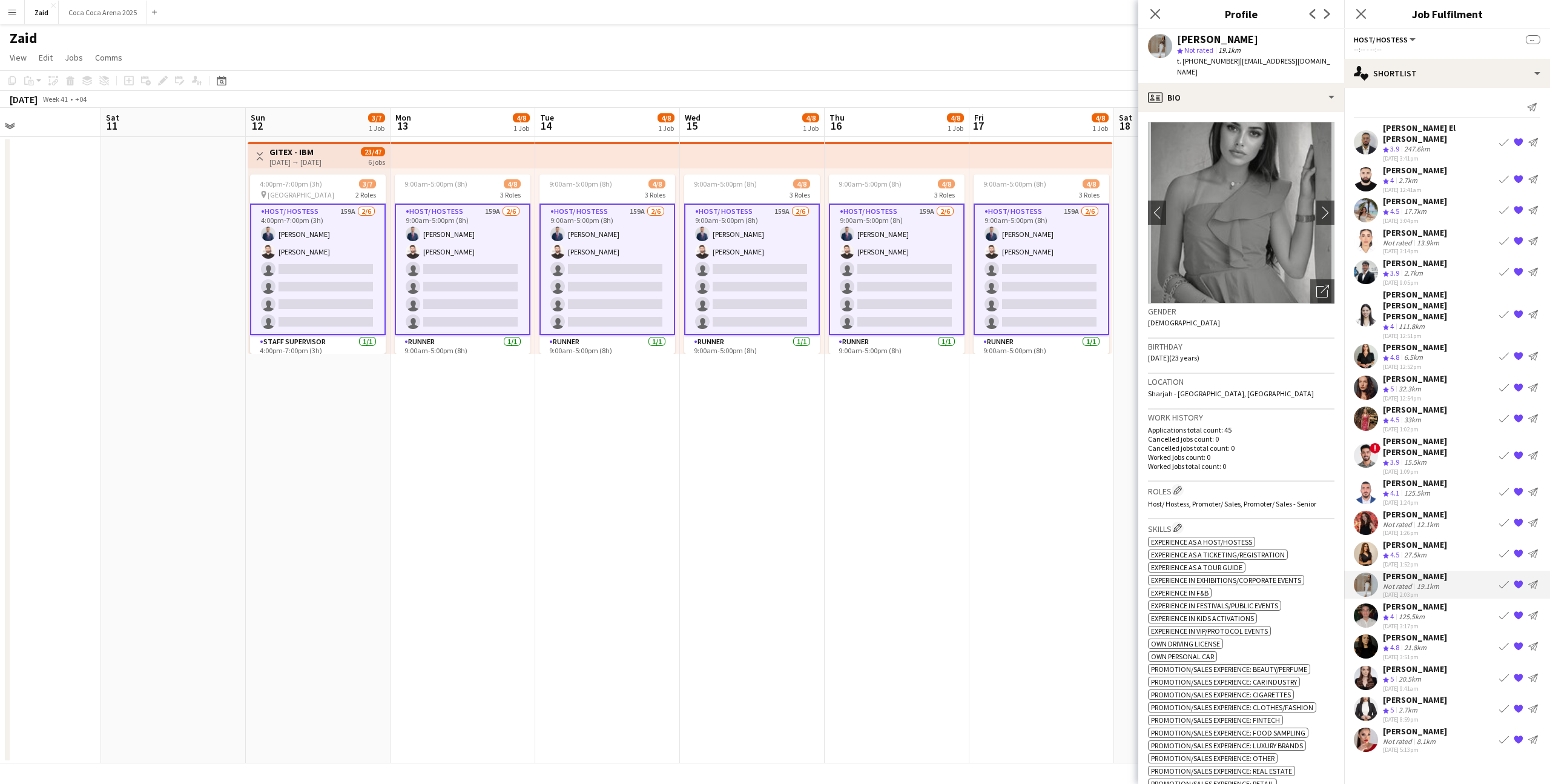
click at [1517, 610] on app-icon "{{ spriteTitle }}" at bounding box center [1518, 614] width 9 height 9
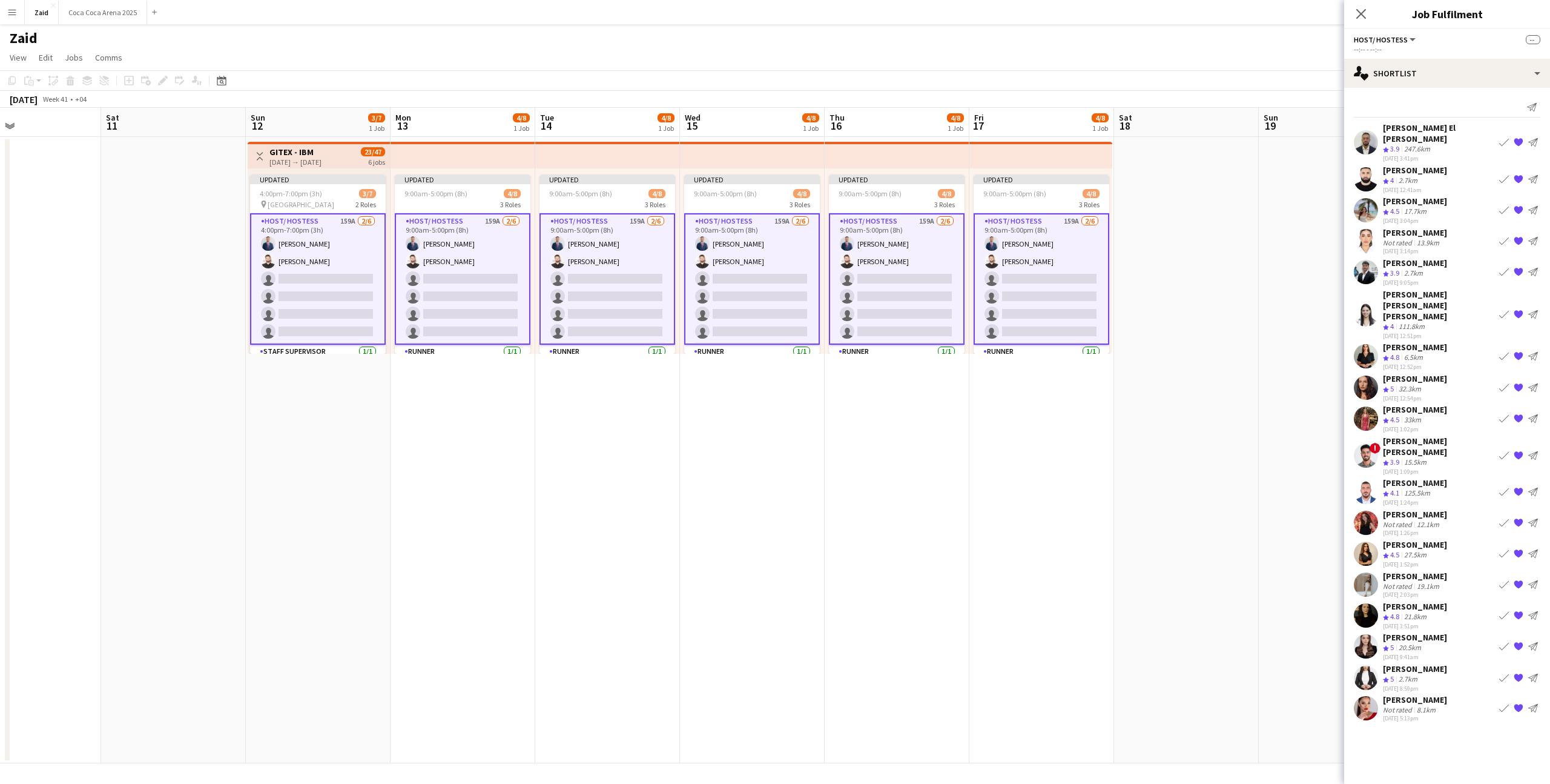
click at [1181, 536] on app-date-cell at bounding box center [1187, 450] width 145 height 626
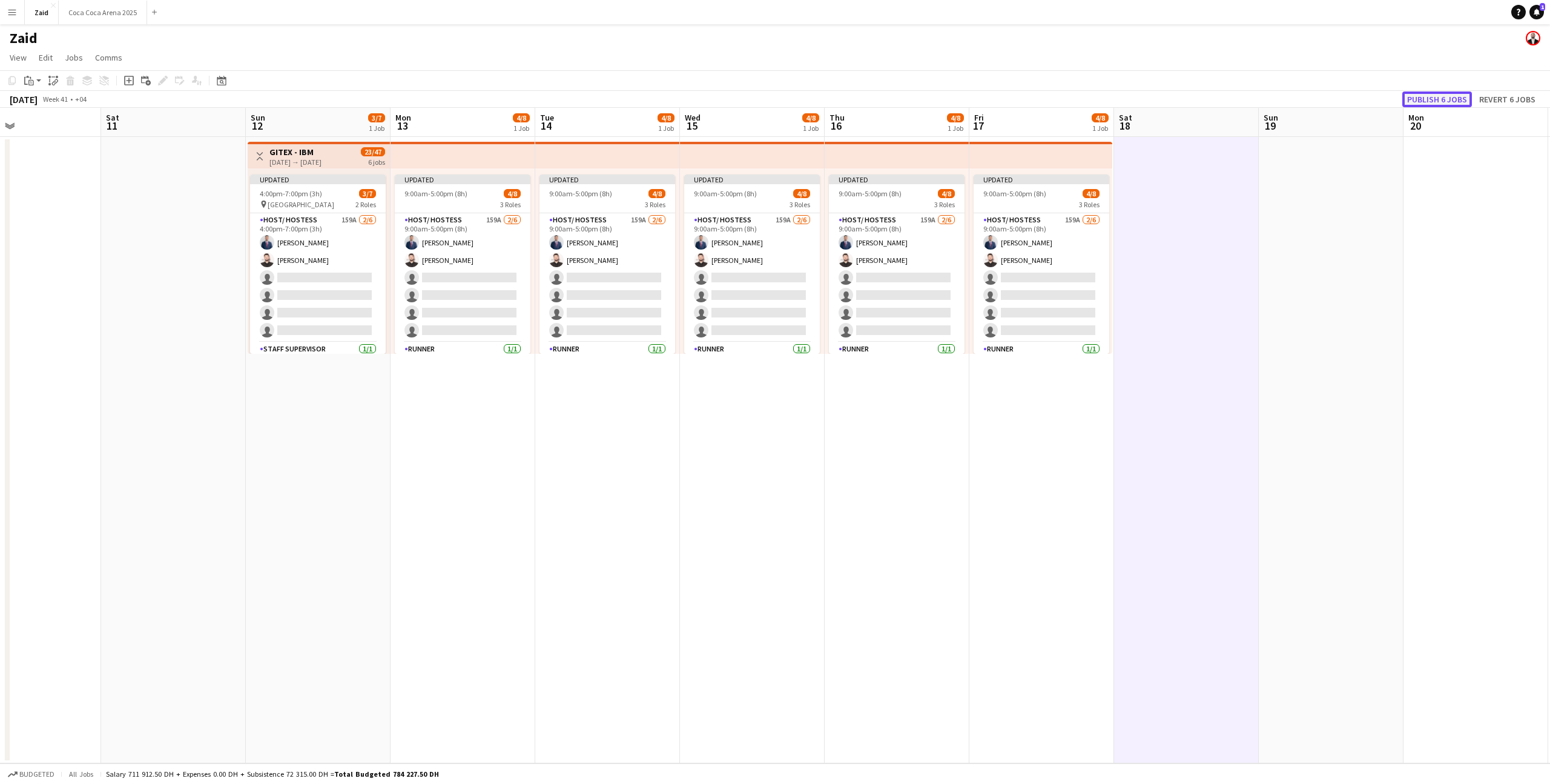
click at [1445, 94] on button "Publish 6 jobs" at bounding box center [1437, 99] width 69 height 15
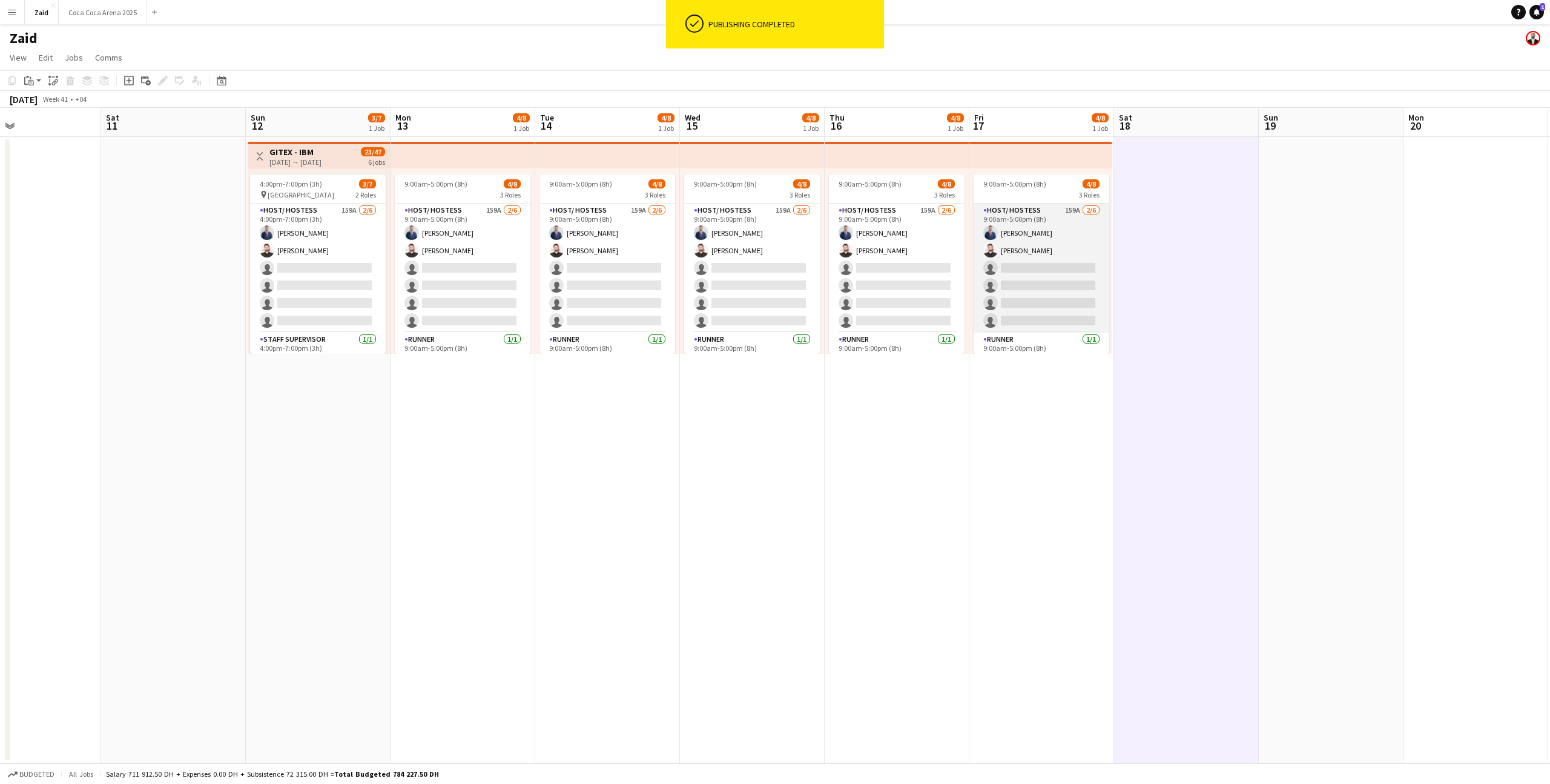
click at [1068, 236] on app-card-role "Host/ Hostess 159A [DATE] 9:00am-5:00pm (8h) [PERSON_NAME] [PERSON_NAME] single…" at bounding box center [1042, 267] width 135 height 129
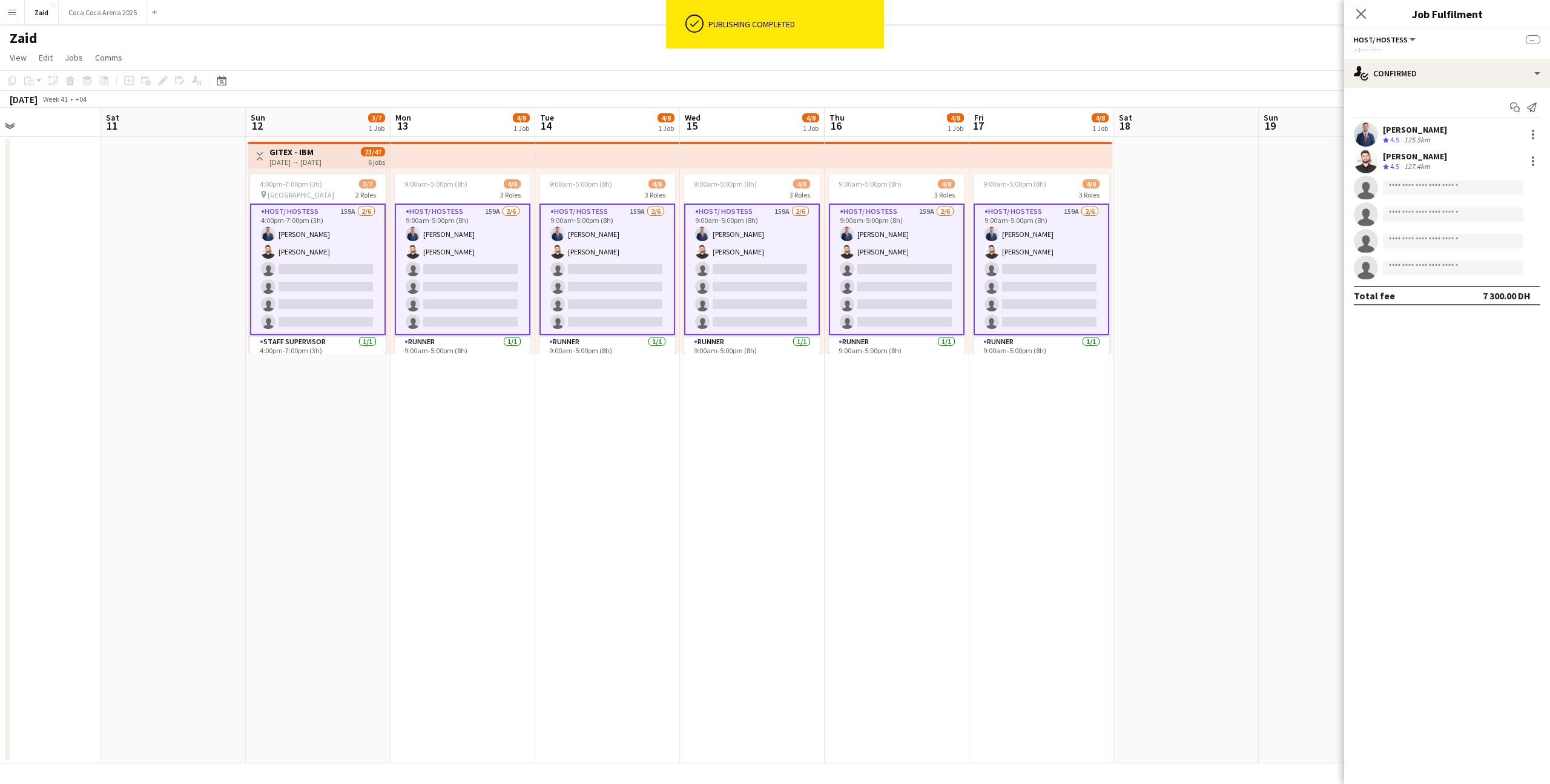
click at [898, 206] on app-card-role "Host/ Hostess 159A [DATE] 9:00am-5:00pm (8h) [PERSON_NAME] [PERSON_NAME] single…" at bounding box center [897, 268] width 135 height 131
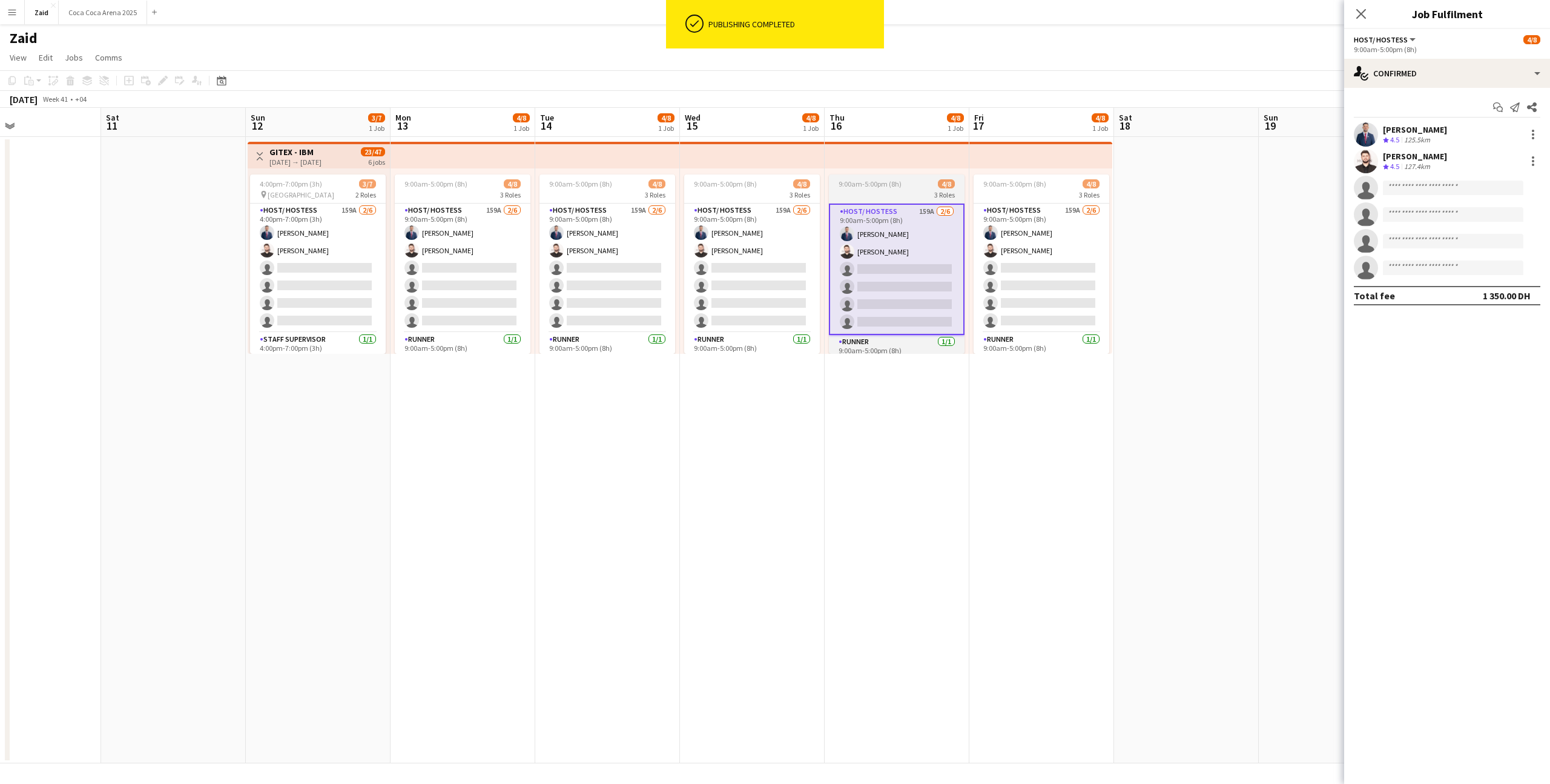
click at [858, 187] on span "9:00am-5:00pm (8h)" at bounding box center [871, 183] width 63 height 9
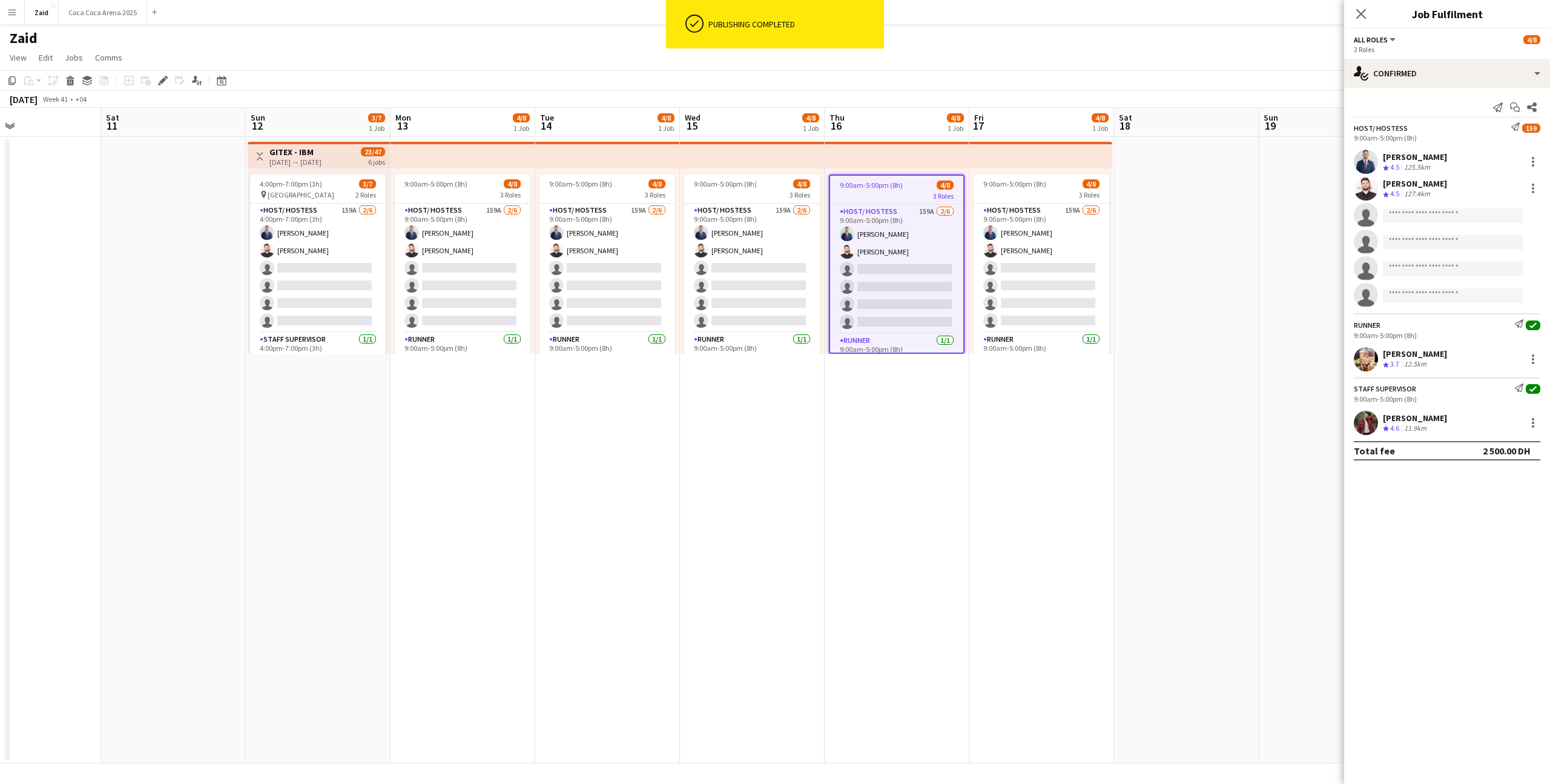
click at [643, 156] on app-top-bar at bounding box center [607, 154] width 145 height 27
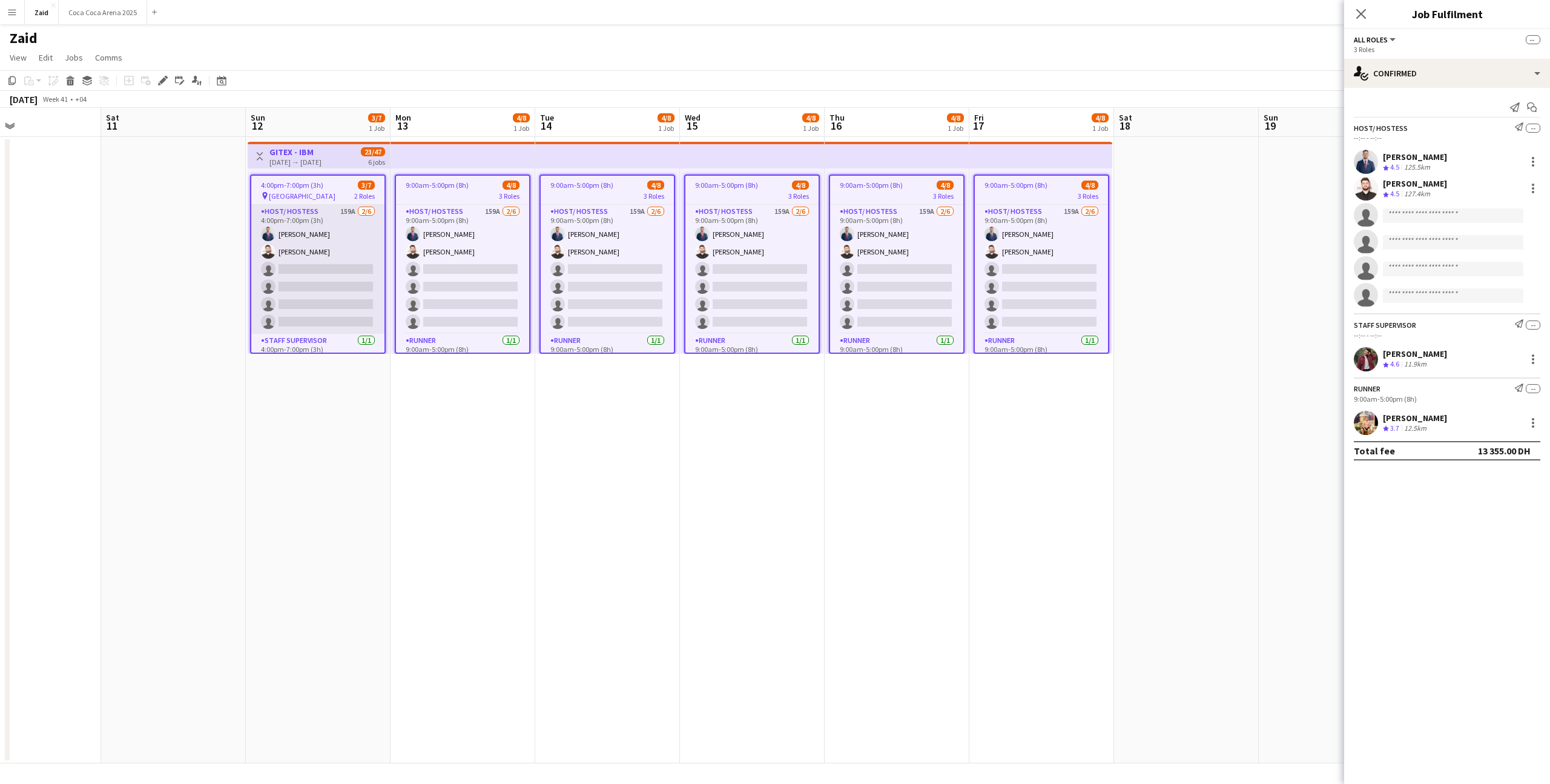
click at [321, 212] on app-card-role "Host/ Hostess 159A [DATE] 4:00pm-7:00pm (3h) [PERSON_NAME] [PERSON_NAME] single…" at bounding box center [317, 269] width 133 height 129
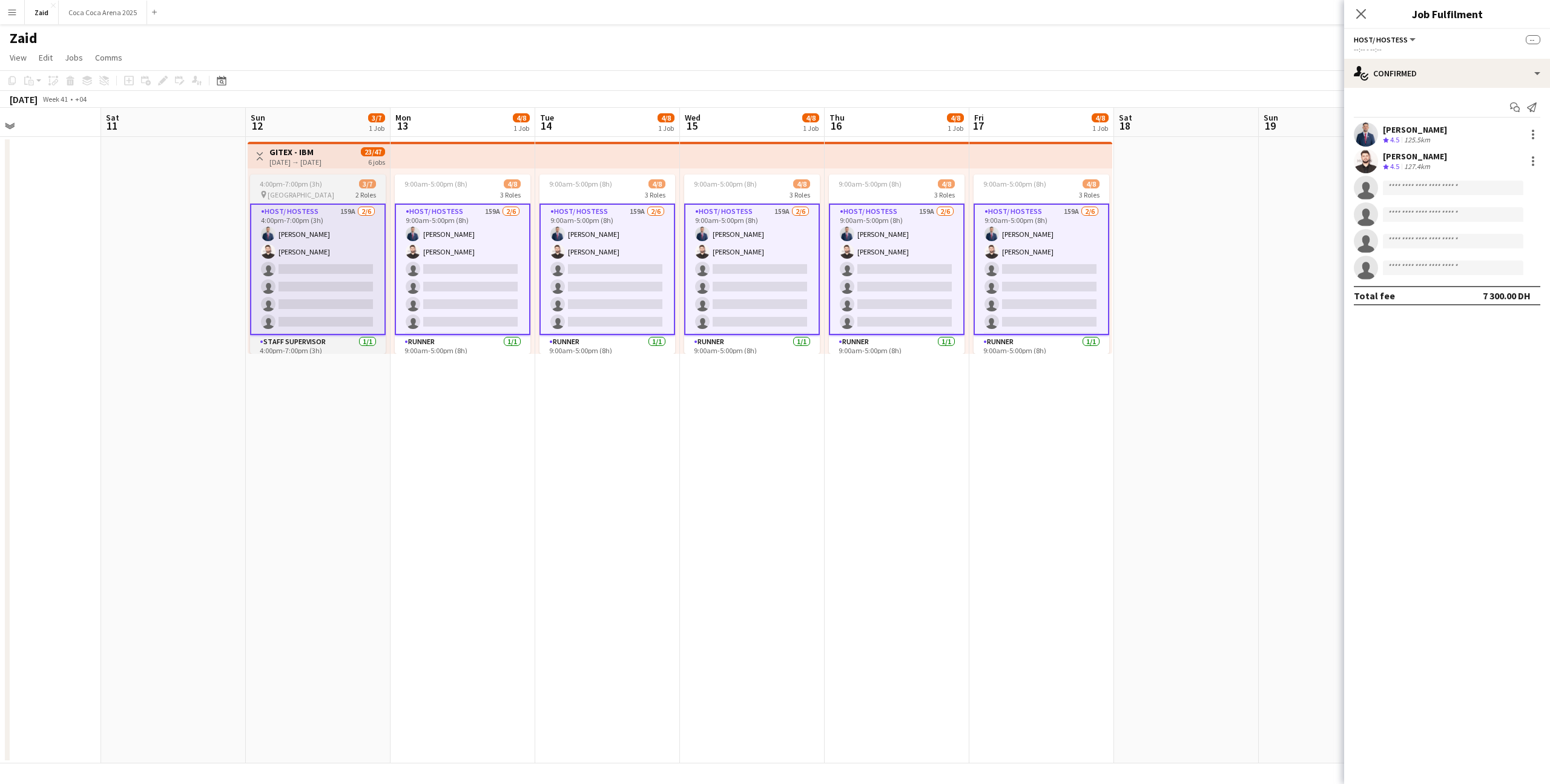
click at [333, 188] on div "4:00pm-7:00pm (3h) 3/7" at bounding box center [318, 183] width 135 height 9
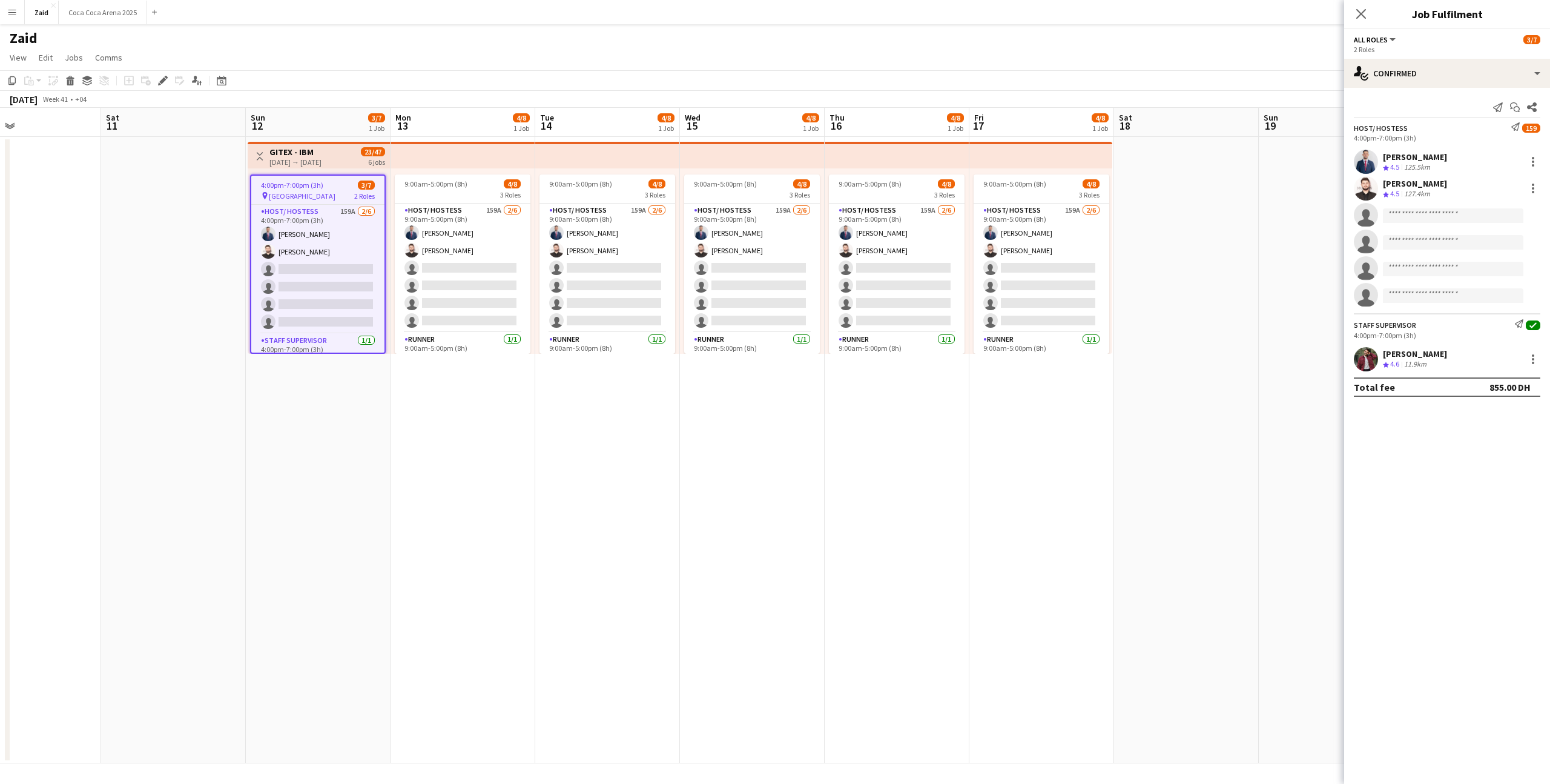
click at [333, 188] on div "4:00pm-7:00pm (3h) 3/7" at bounding box center [317, 185] width 133 height 9
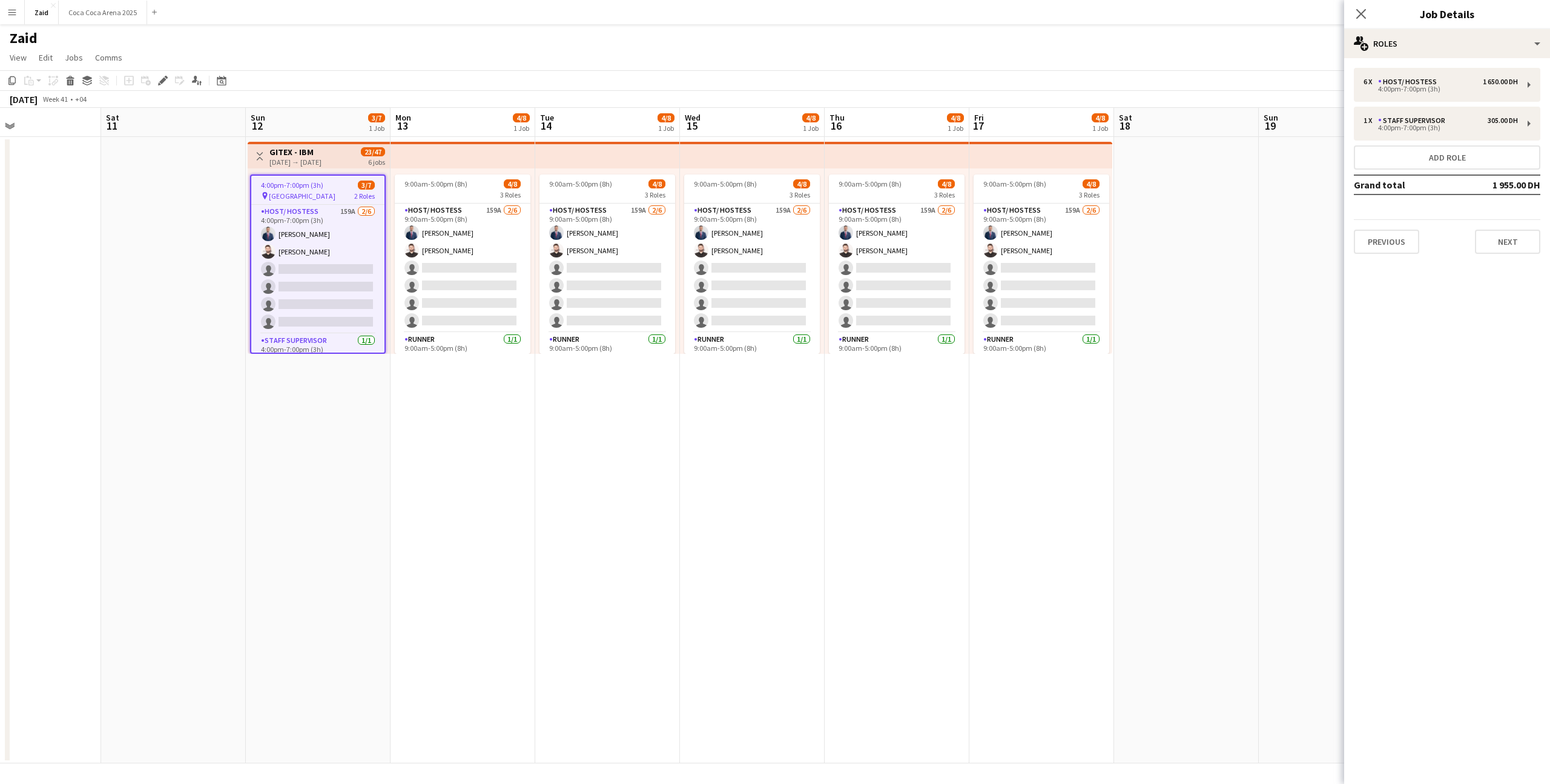
click at [336, 191] on span "[GEOGRAPHIC_DATA]" at bounding box center [302, 195] width 67 height 9
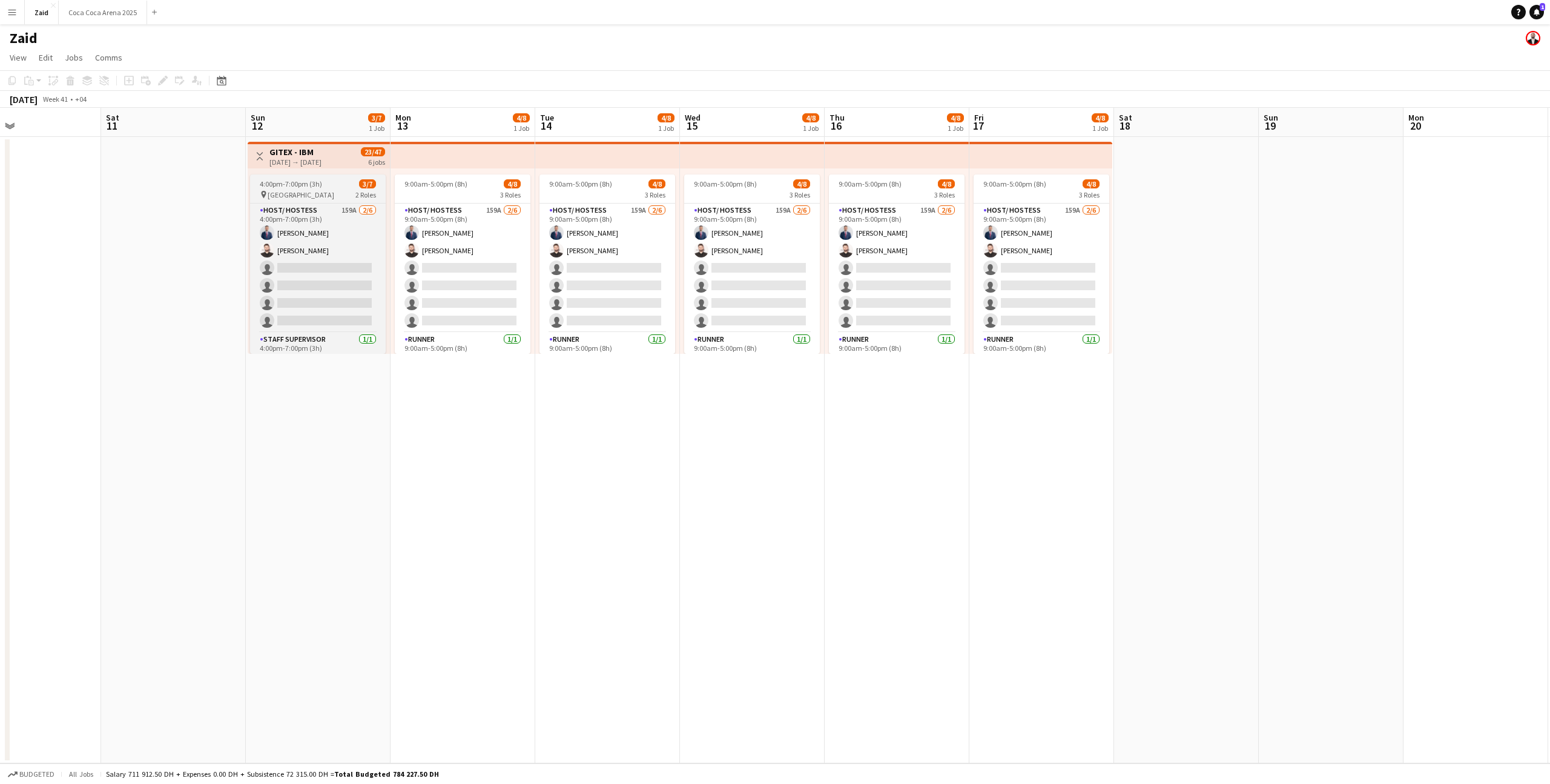
click at [334, 191] on span "[GEOGRAPHIC_DATA]" at bounding box center [301, 195] width 67 height 9
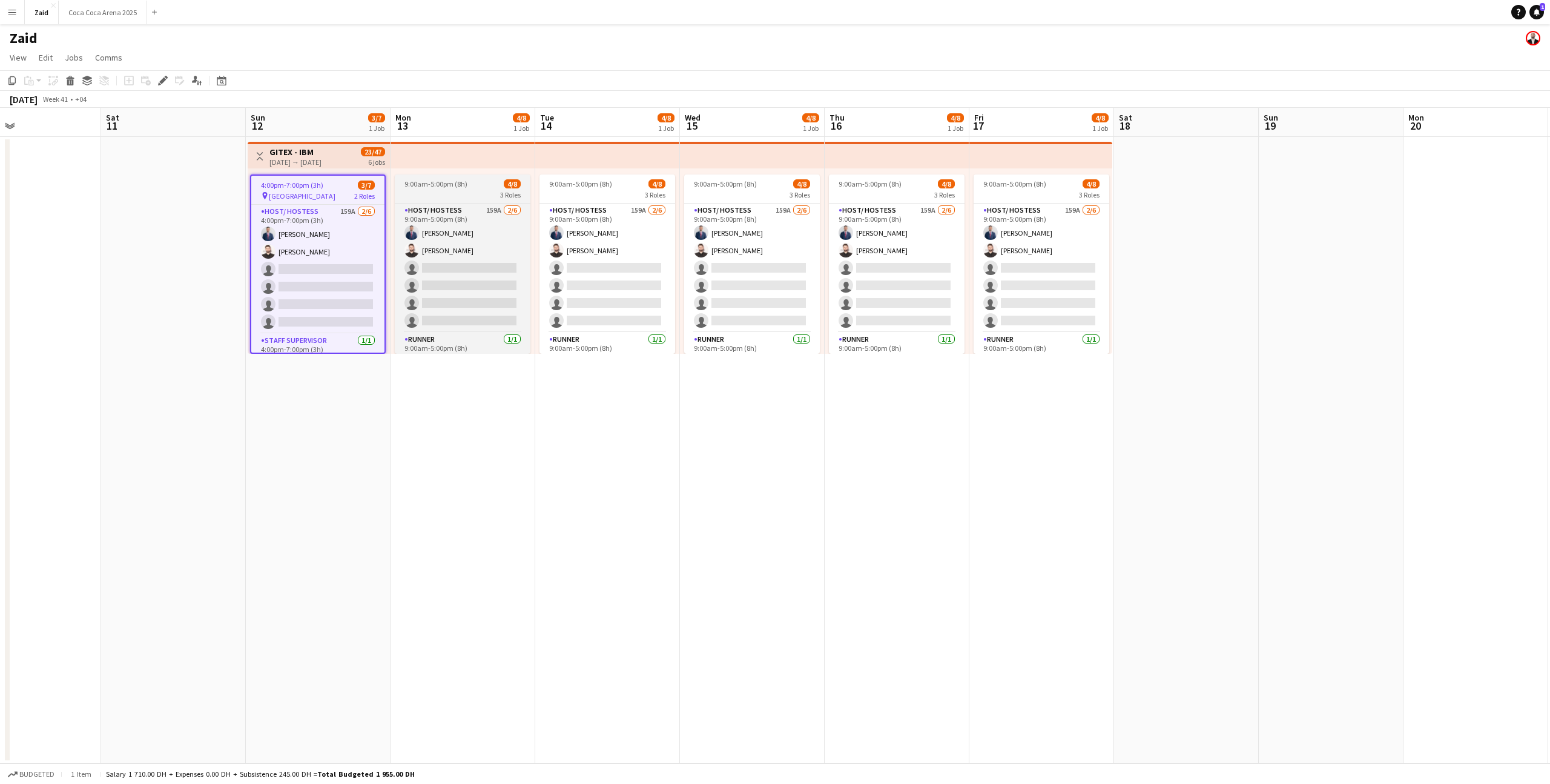
click at [470, 191] on div "3 Roles" at bounding box center [463, 194] width 135 height 9
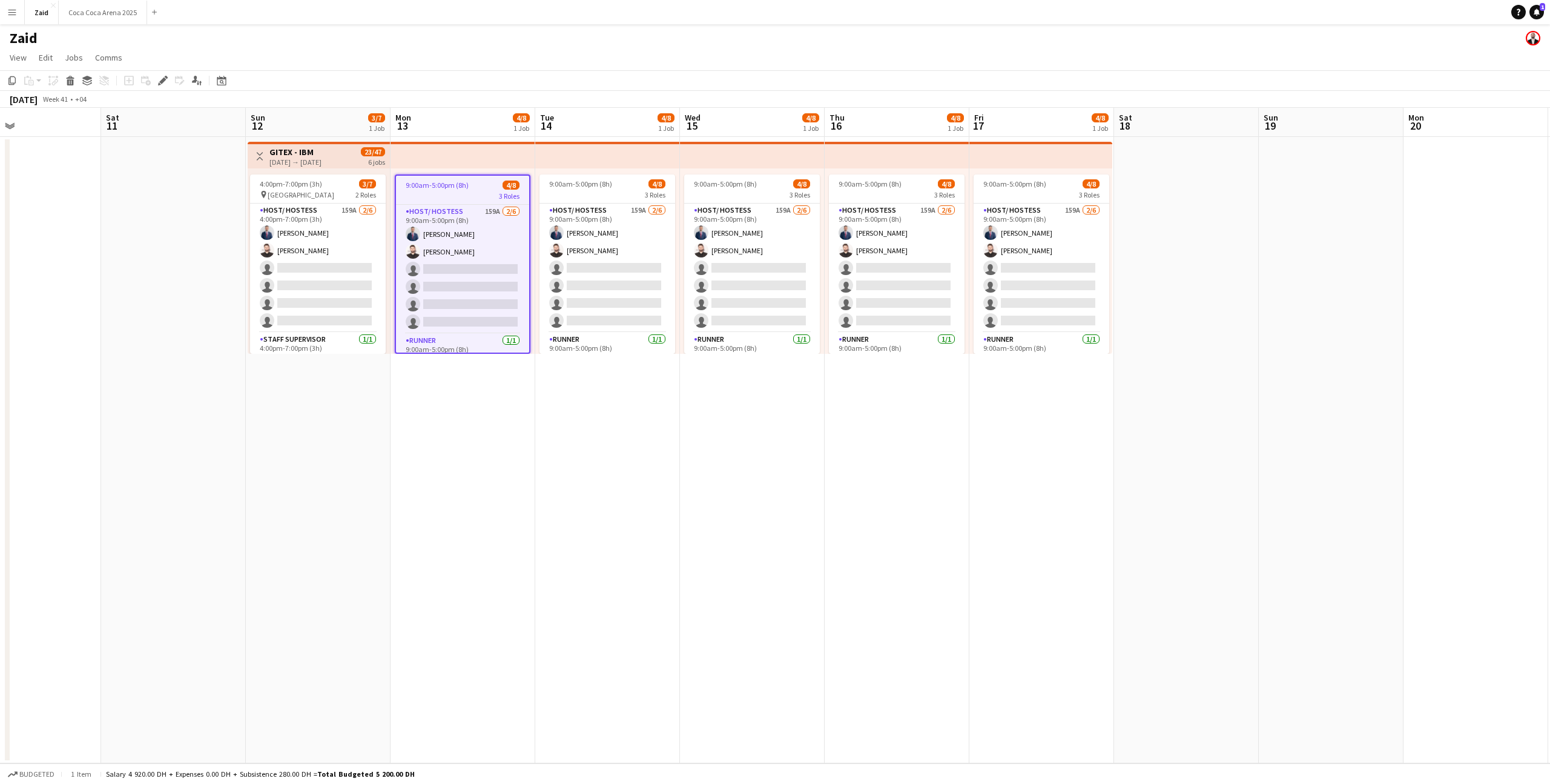
click at [470, 191] on div "3 Roles" at bounding box center [462, 195] width 133 height 9
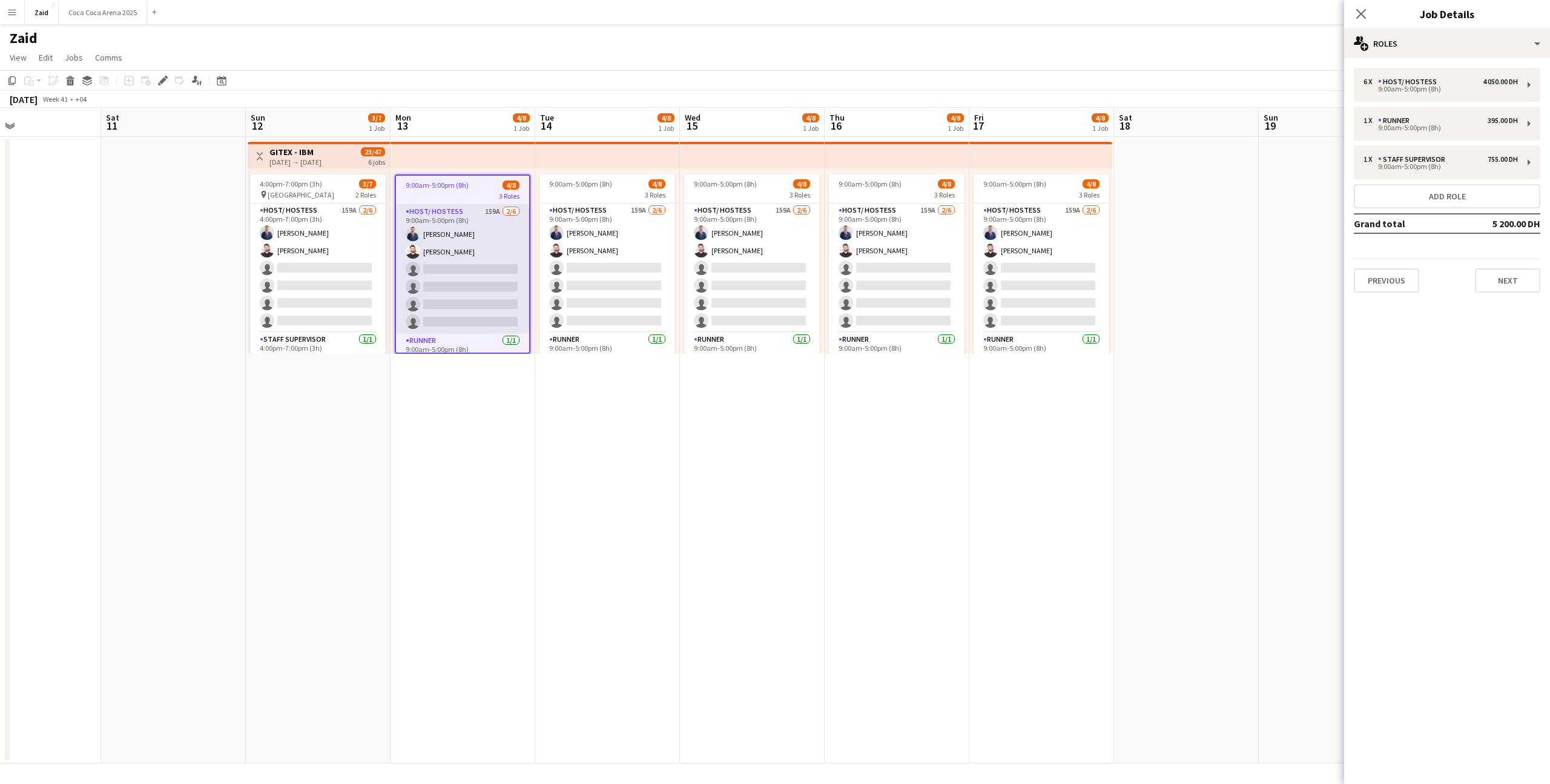
click at [482, 225] on app-card-role "Host/ Hostess 159A [DATE] 9:00am-5:00pm (8h) [PERSON_NAME] [PERSON_NAME] single…" at bounding box center [462, 269] width 133 height 129
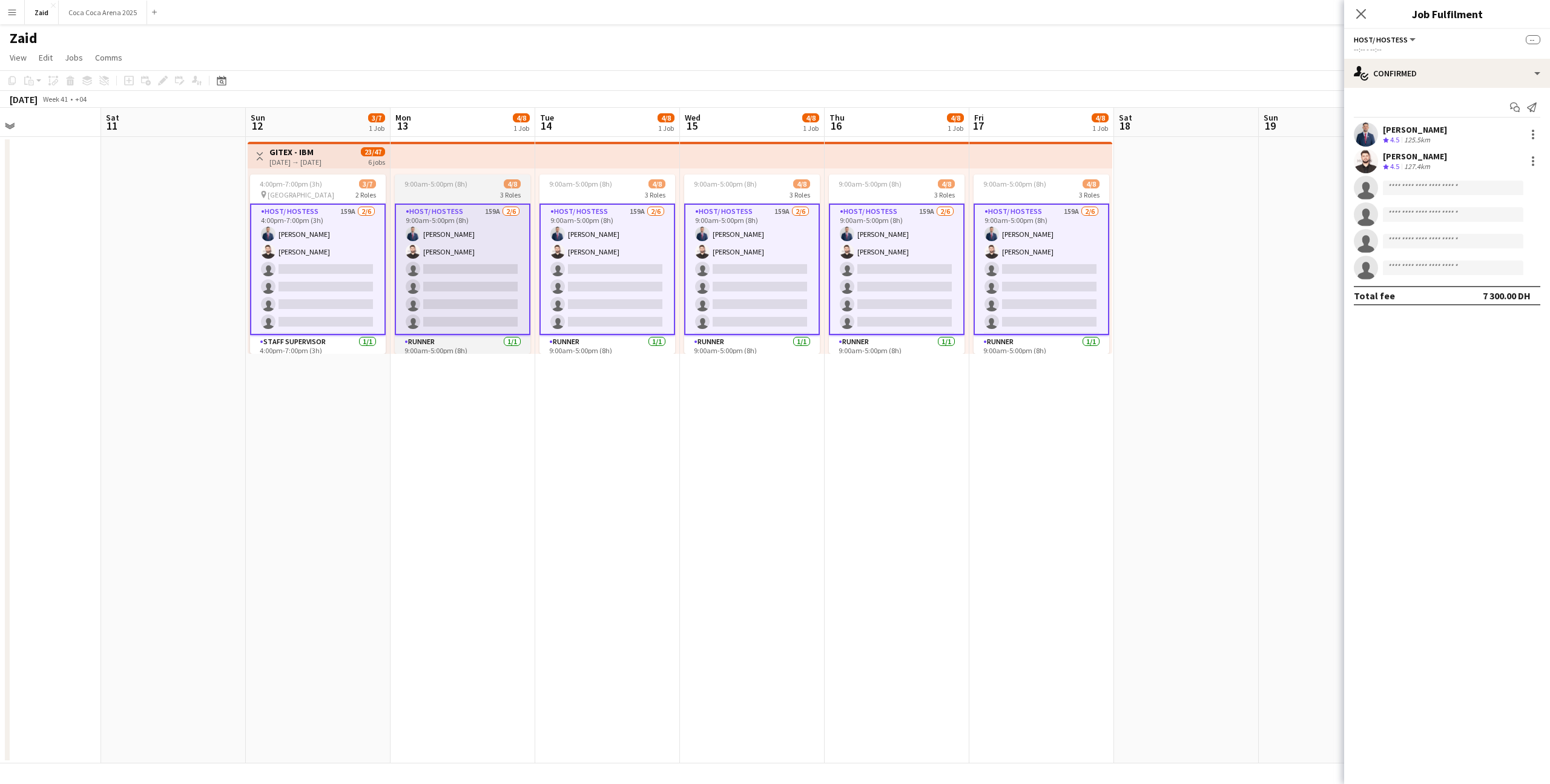
click at [478, 195] on div "3 Roles" at bounding box center [463, 194] width 135 height 9
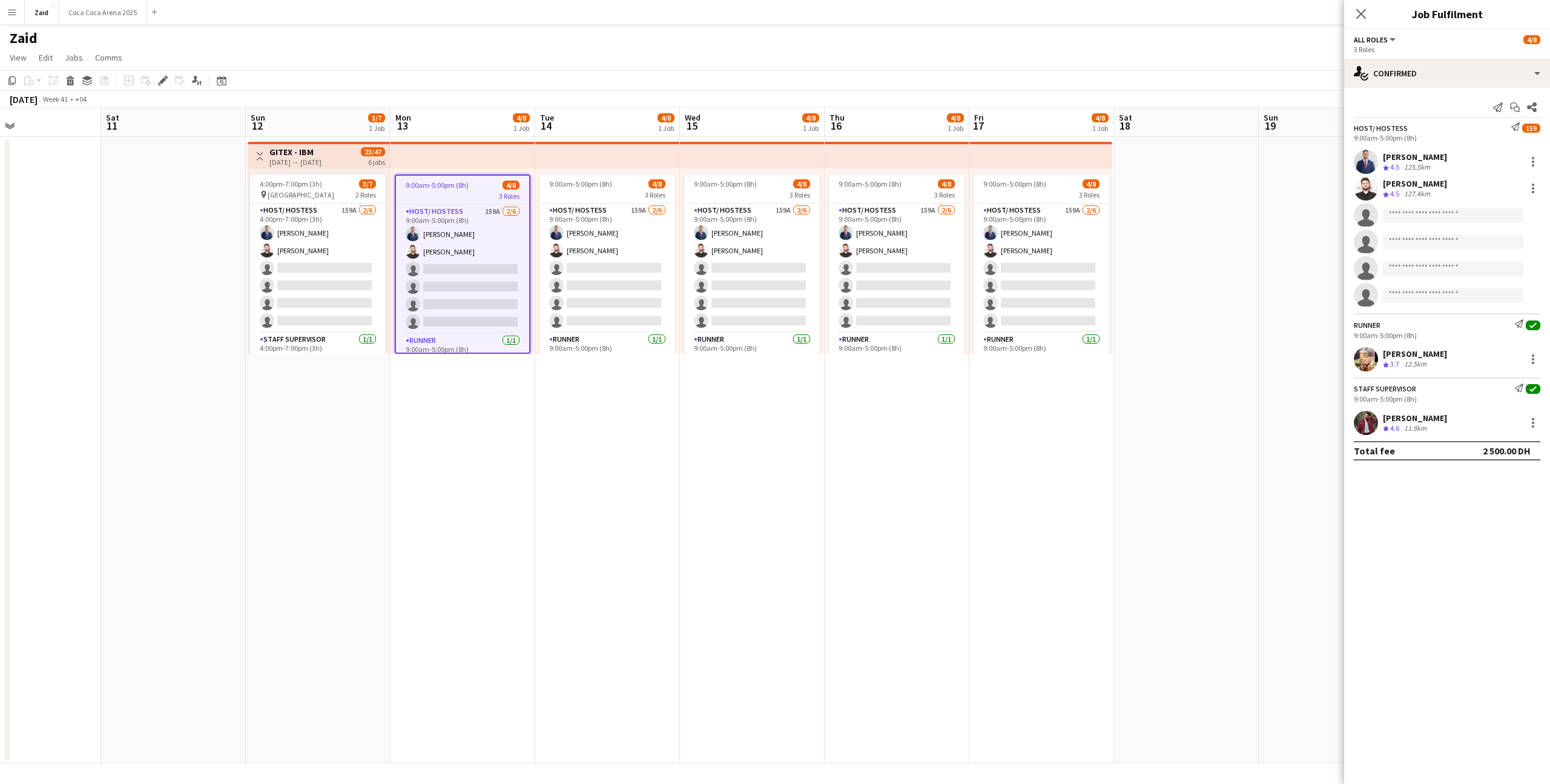
click at [530, 394] on app-date-cell "9:00am-5:00pm (8h) 4/8 3 Roles Host/ Hostess 159A [DATE] 9:00am-5:00pm (8h) [PE…" at bounding box center [463, 450] width 145 height 626
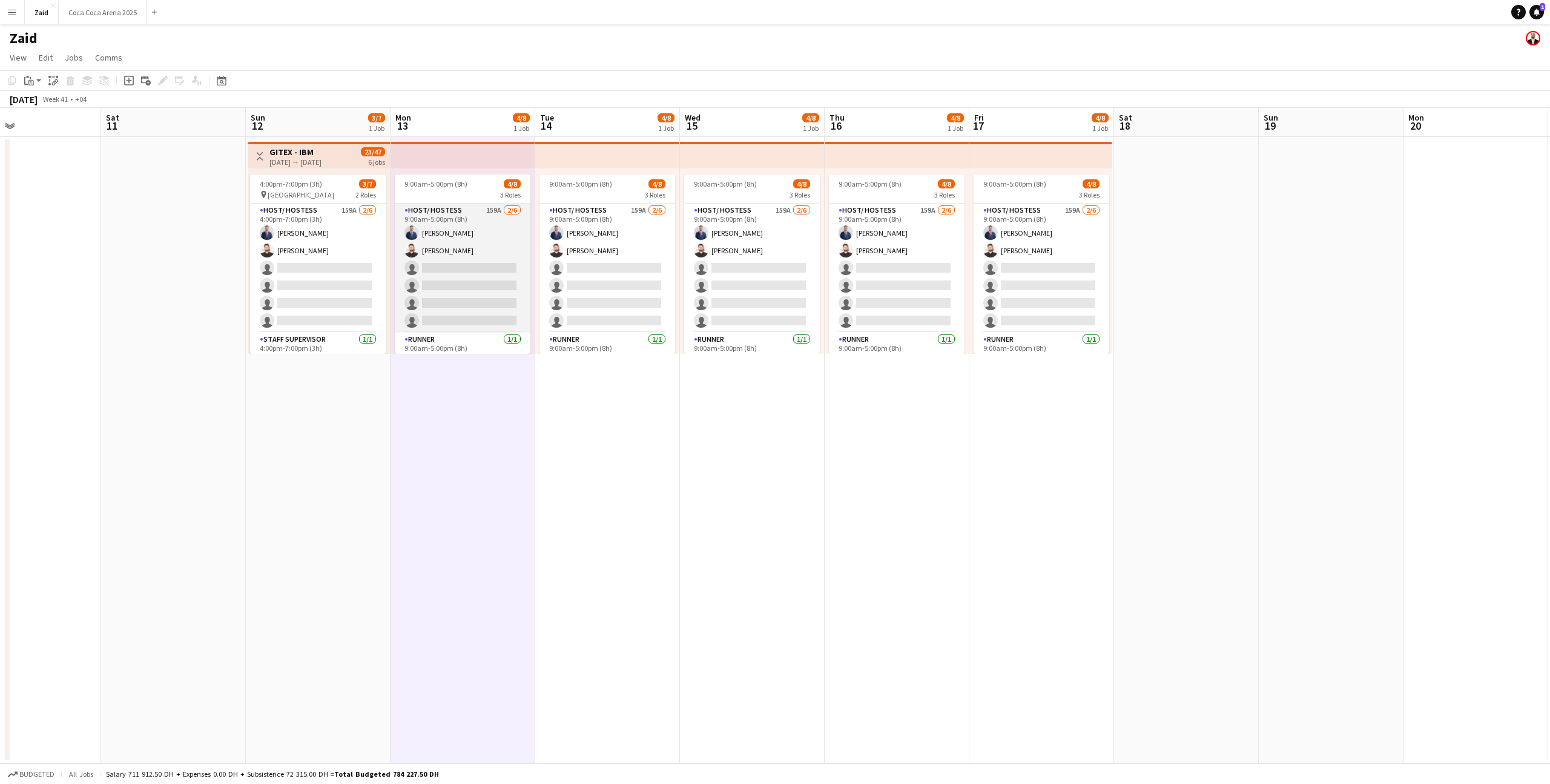
click at [484, 228] on app-card-role "Host/ Hostess 159A [DATE] 9:00am-5:00pm (8h) [PERSON_NAME] [PERSON_NAME] single…" at bounding box center [463, 267] width 135 height 129
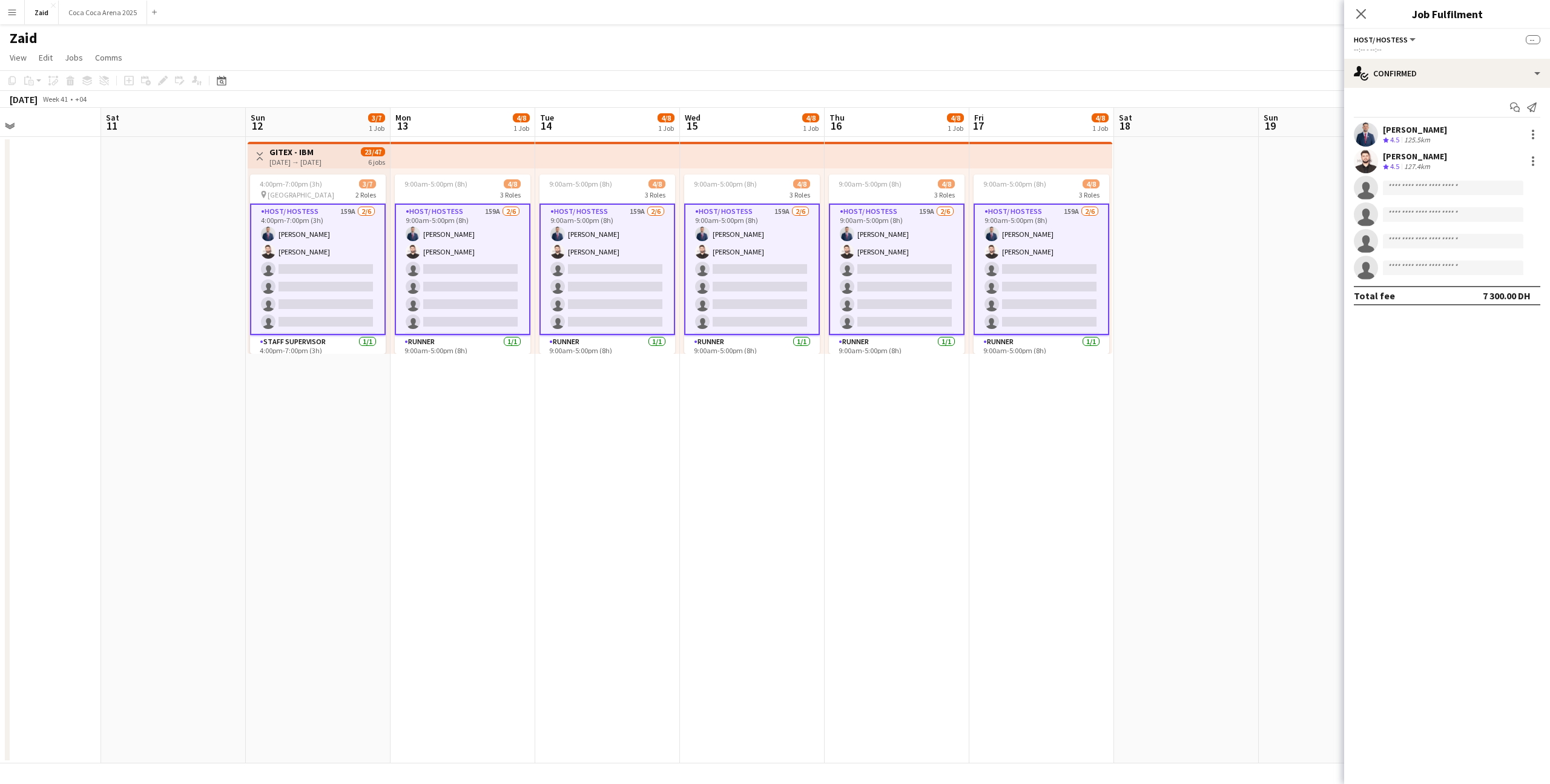
click at [491, 207] on app-card-role "Host/ Hostess 159A [DATE] 9:00am-5:00pm (8h) [PERSON_NAME] [PERSON_NAME] single…" at bounding box center [463, 268] width 135 height 131
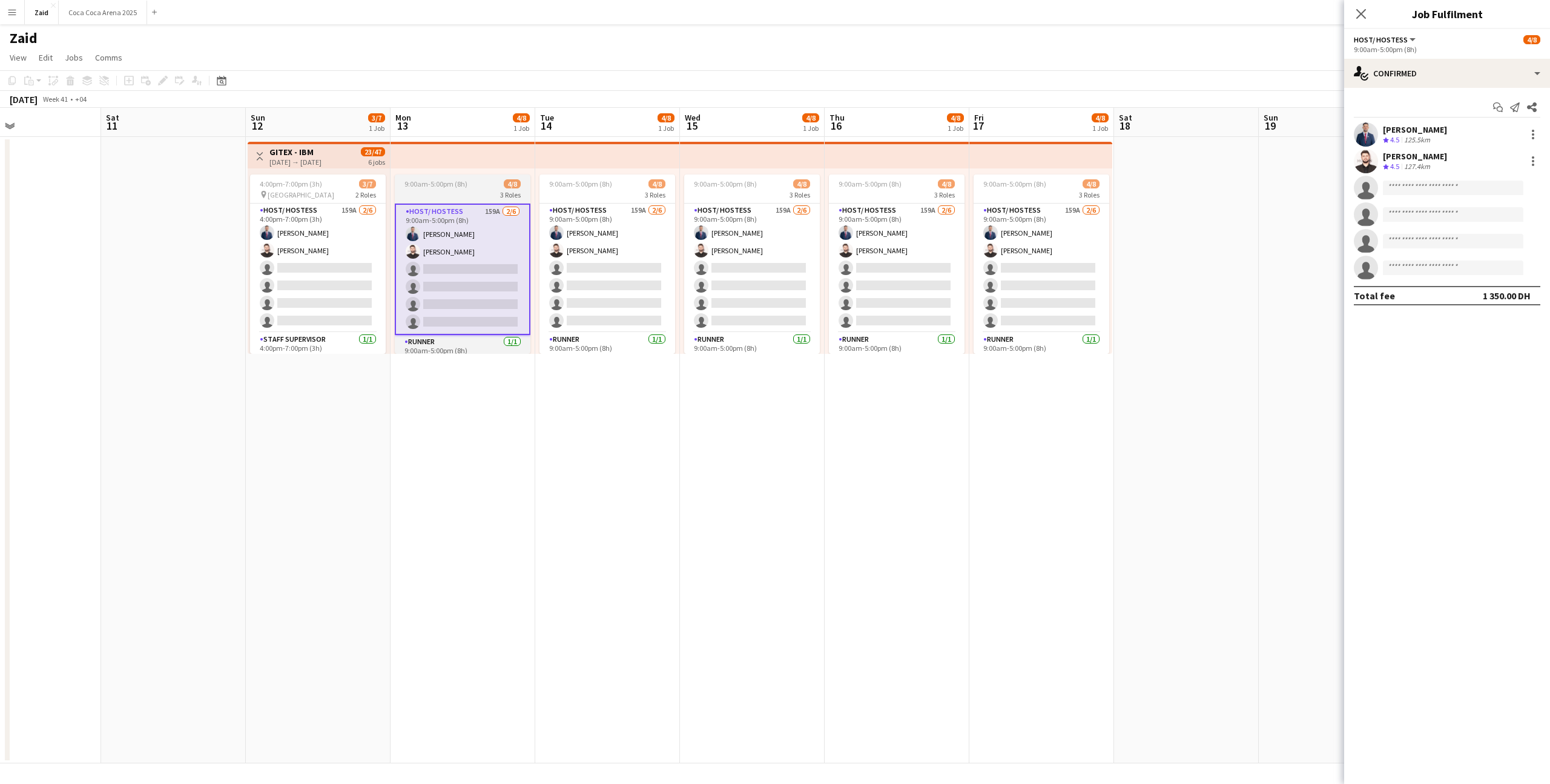
click at [491, 195] on div "3 Roles" at bounding box center [463, 194] width 135 height 9
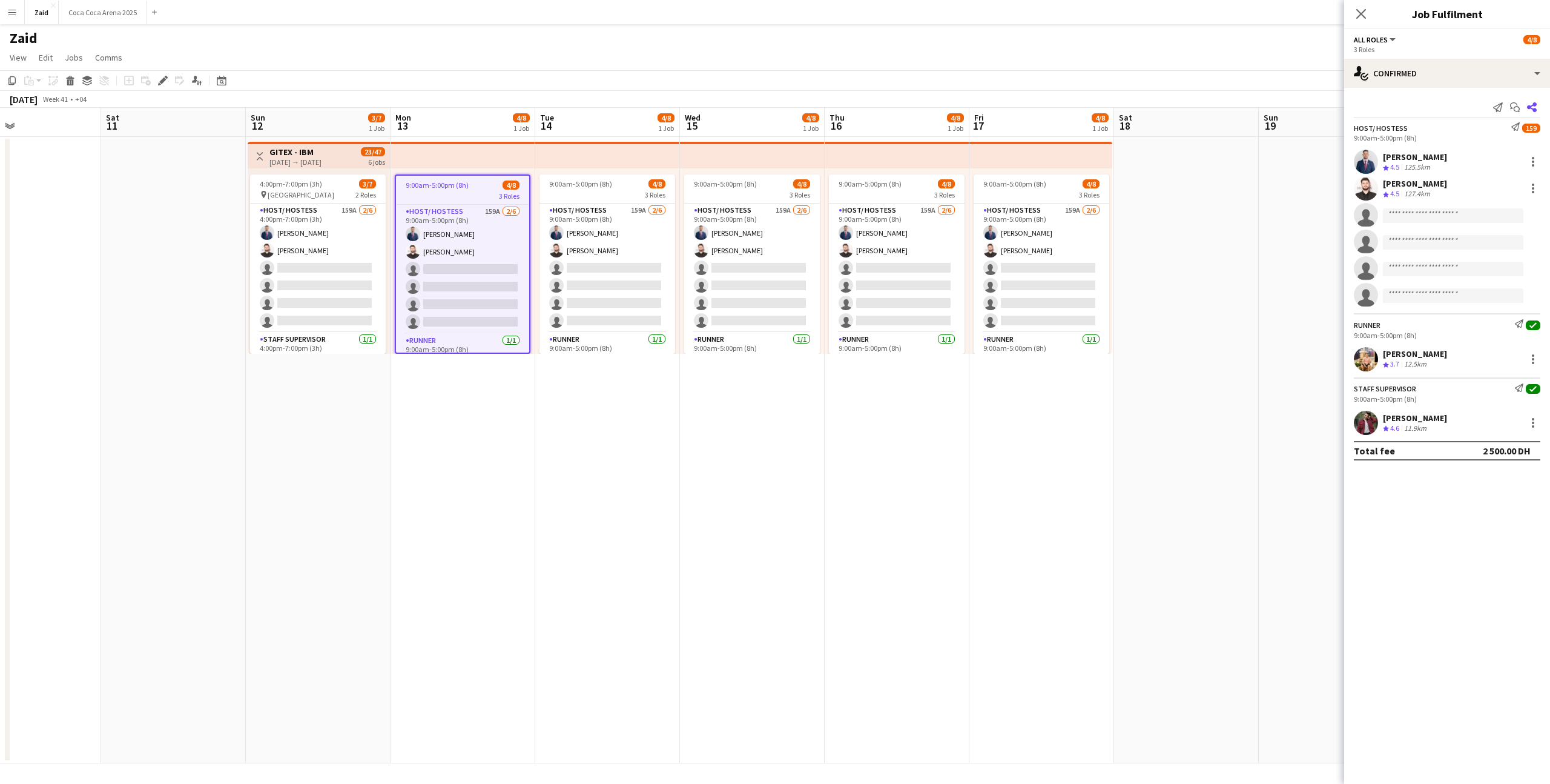
click at [1538, 109] on app-icon "Share" at bounding box center [1532, 107] width 17 height 17
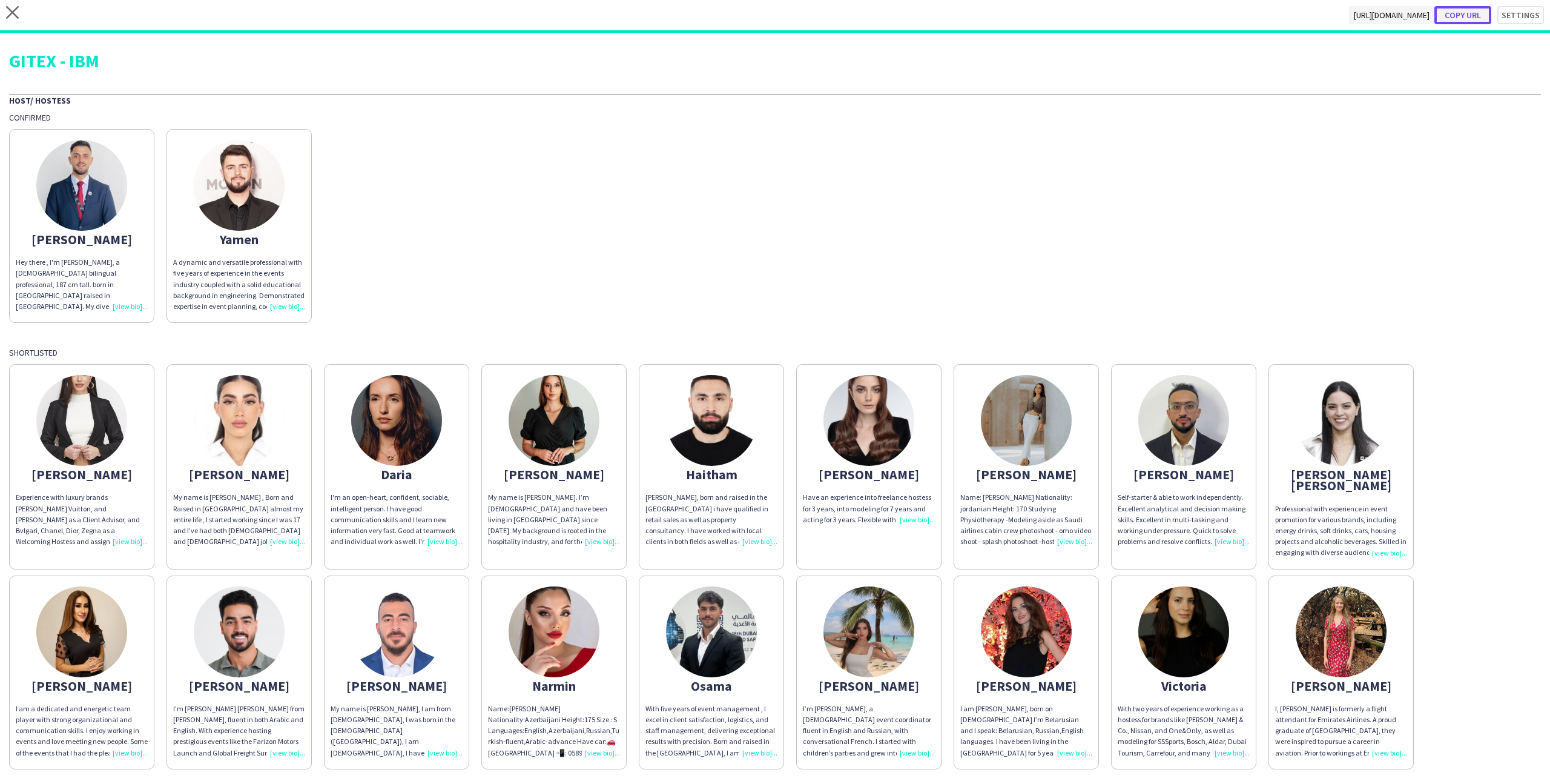
click at [1477, 15] on button "Copy url" at bounding box center [1463, 15] width 57 height 18
type textarea "**********"
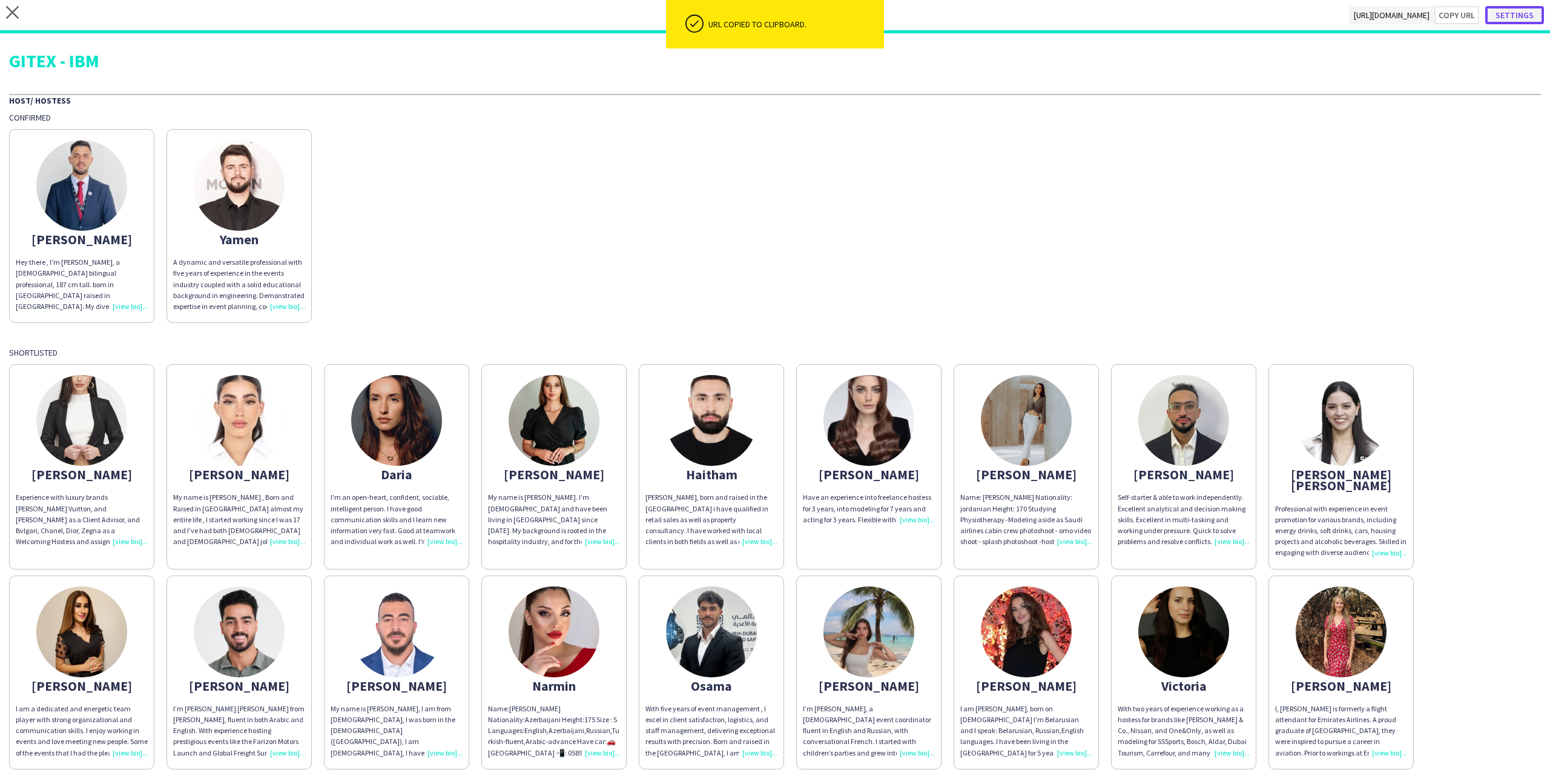
click at [1536, 11] on button "Settings" at bounding box center [1515, 15] width 59 height 18
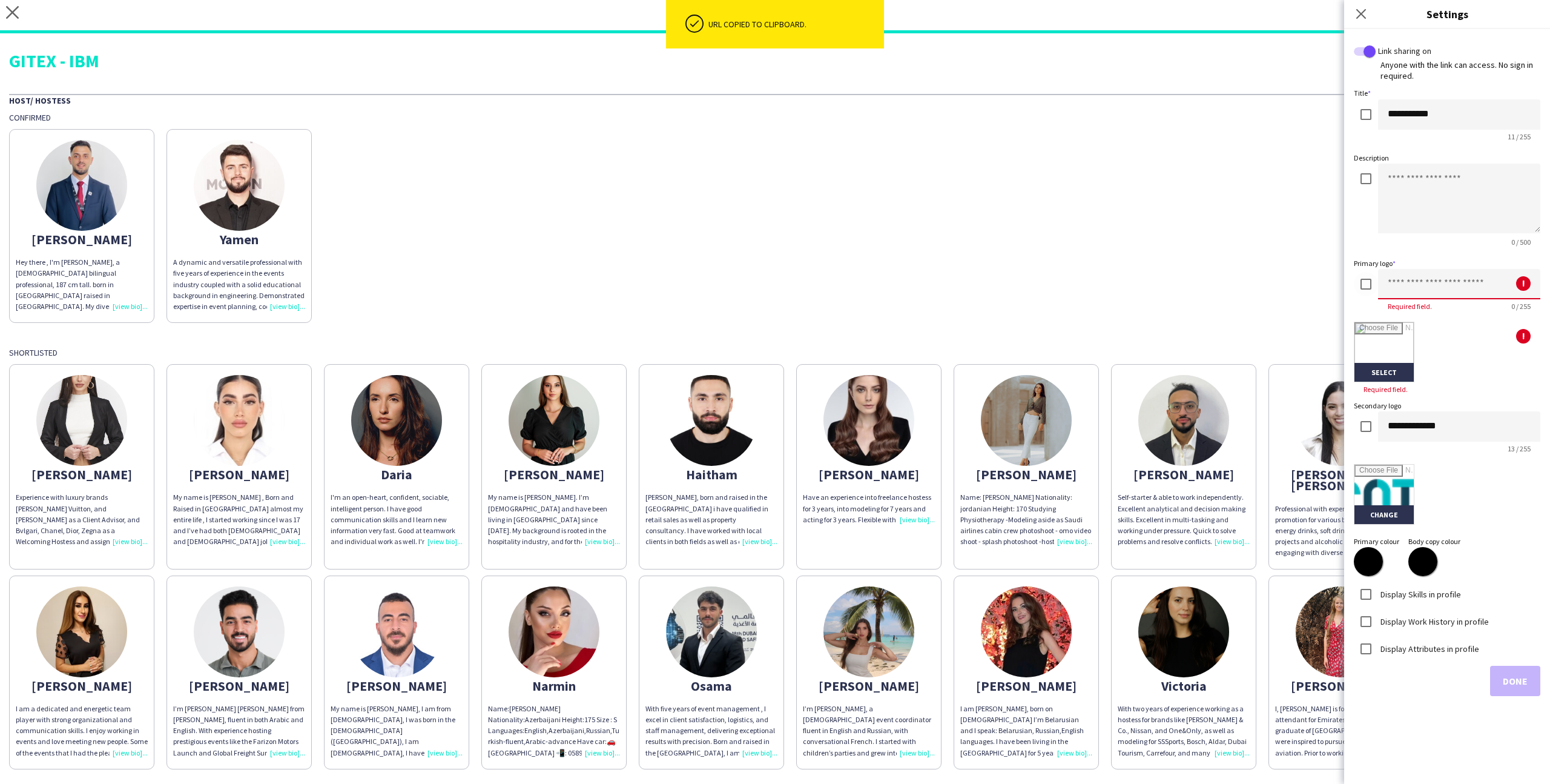
click at [1408, 282] on input at bounding box center [1459, 284] width 162 height 30
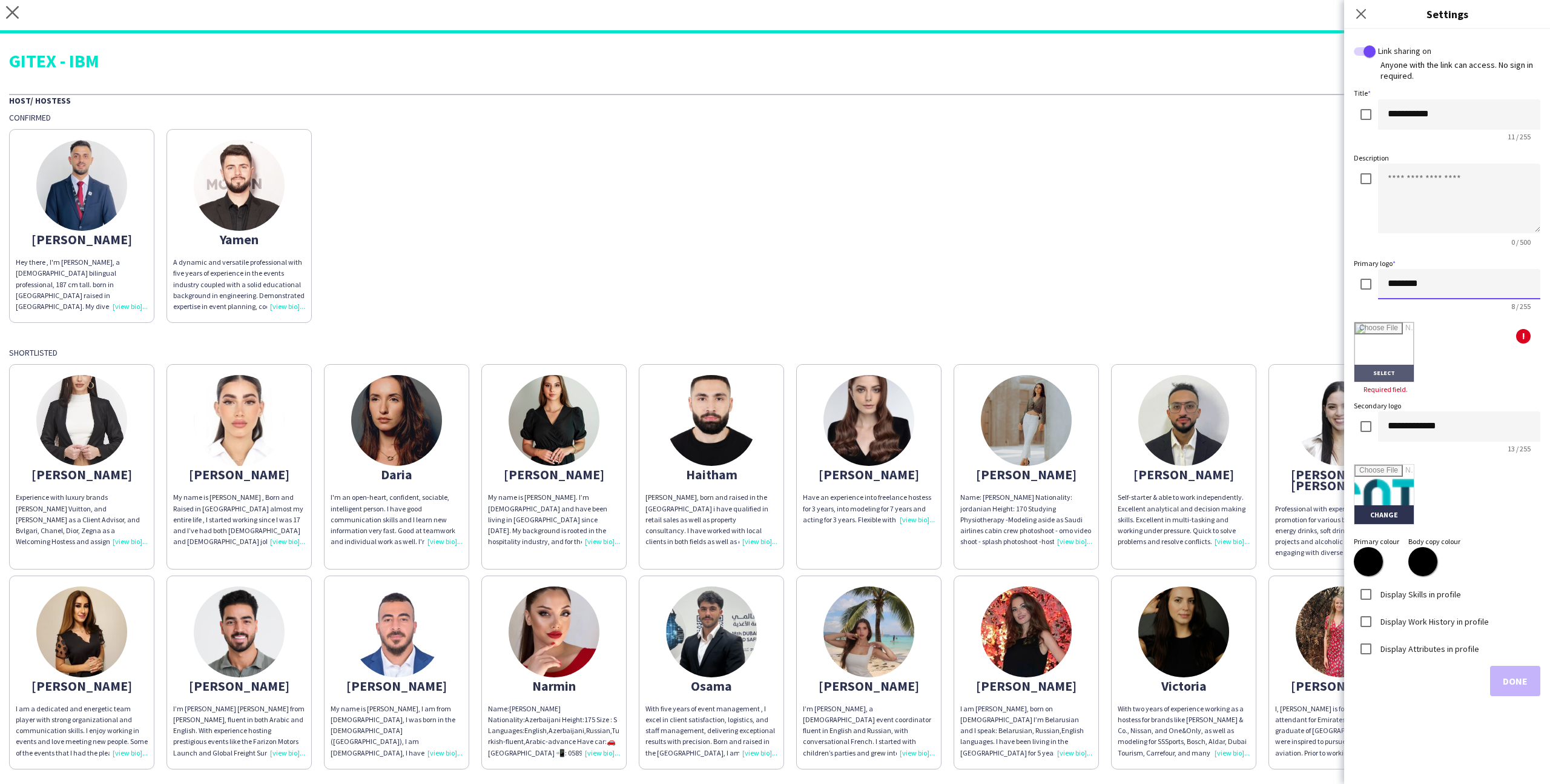
type input "********"
click at [1403, 361] on input "file" at bounding box center [1384, 351] width 59 height 59
type input "**********"
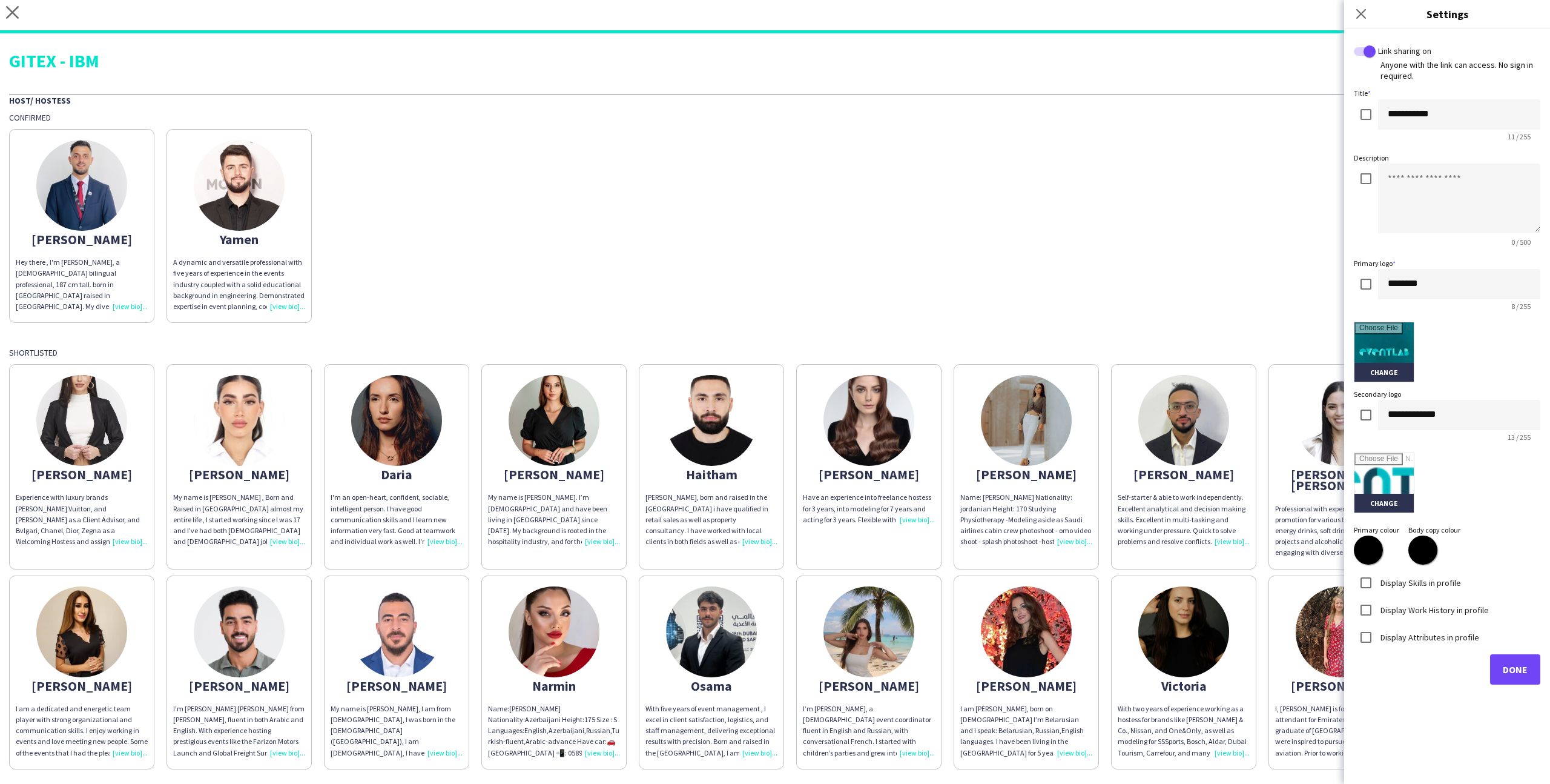
click at [1419, 585] on label "Display Skills in profile" at bounding box center [1420, 582] width 83 height 11
click at [1422, 610] on label "Display Work History in profile" at bounding box center [1433, 609] width 111 height 11
click at [1421, 625] on div "Display Attributes in profile" at bounding box center [1416, 637] width 125 height 24
click at [1421, 631] on label "Display Attributes in profile" at bounding box center [1429, 636] width 101 height 11
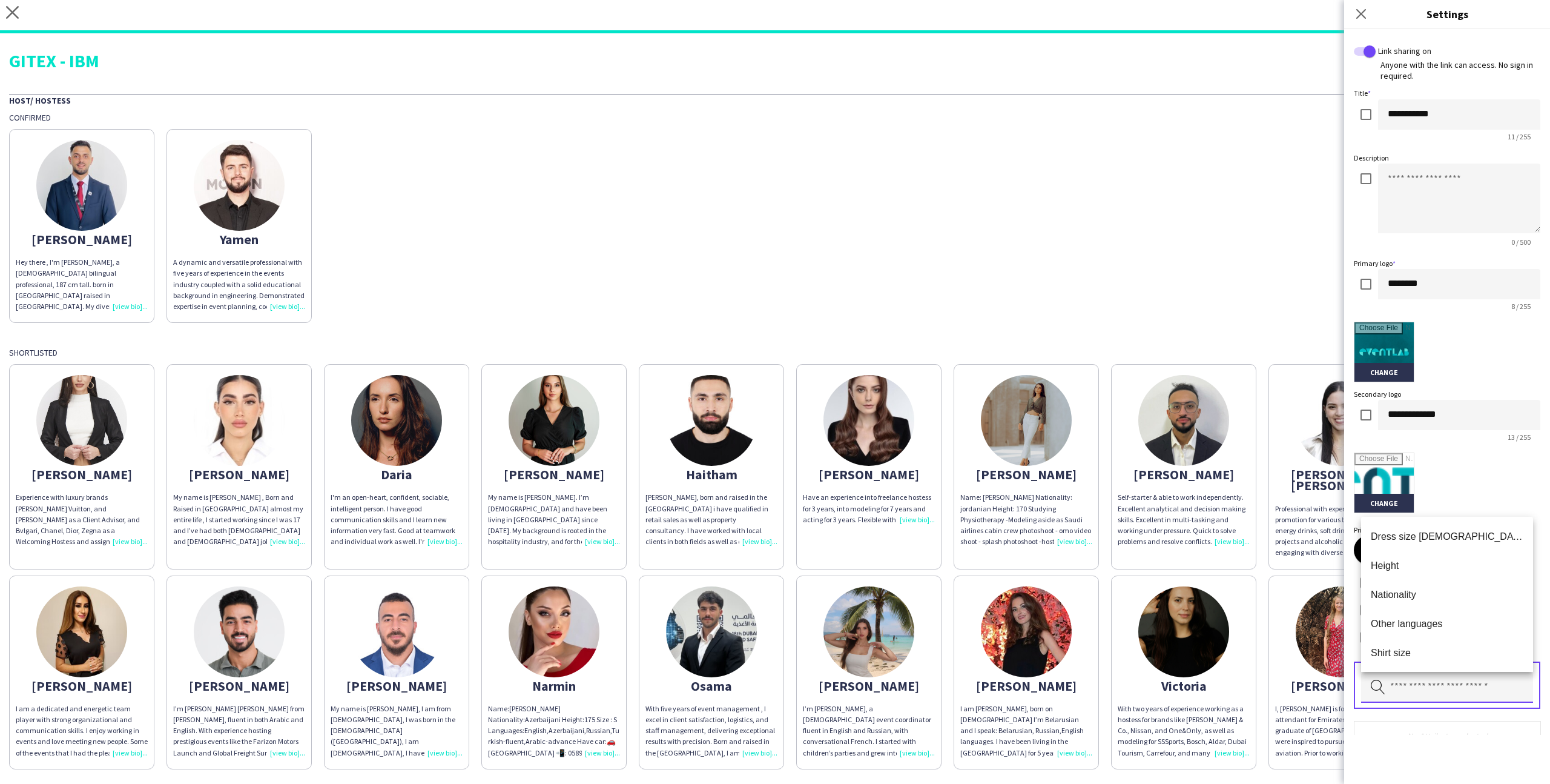
click at [1445, 685] on input "text" at bounding box center [1447, 687] width 172 height 30
click at [1431, 573] on mat-option "Height" at bounding box center [1447, 565] width 172 height 29
click at [1441, 689] on input "text" at bounding box center [1447, 687] width 172 height 30
click at [1438, 562] on span "Nationality" at bounding box center [1447, 565] width 153 height 11
click at [1436, 689] on input "text" at bounding box center [1447, 687] width 172 height 30
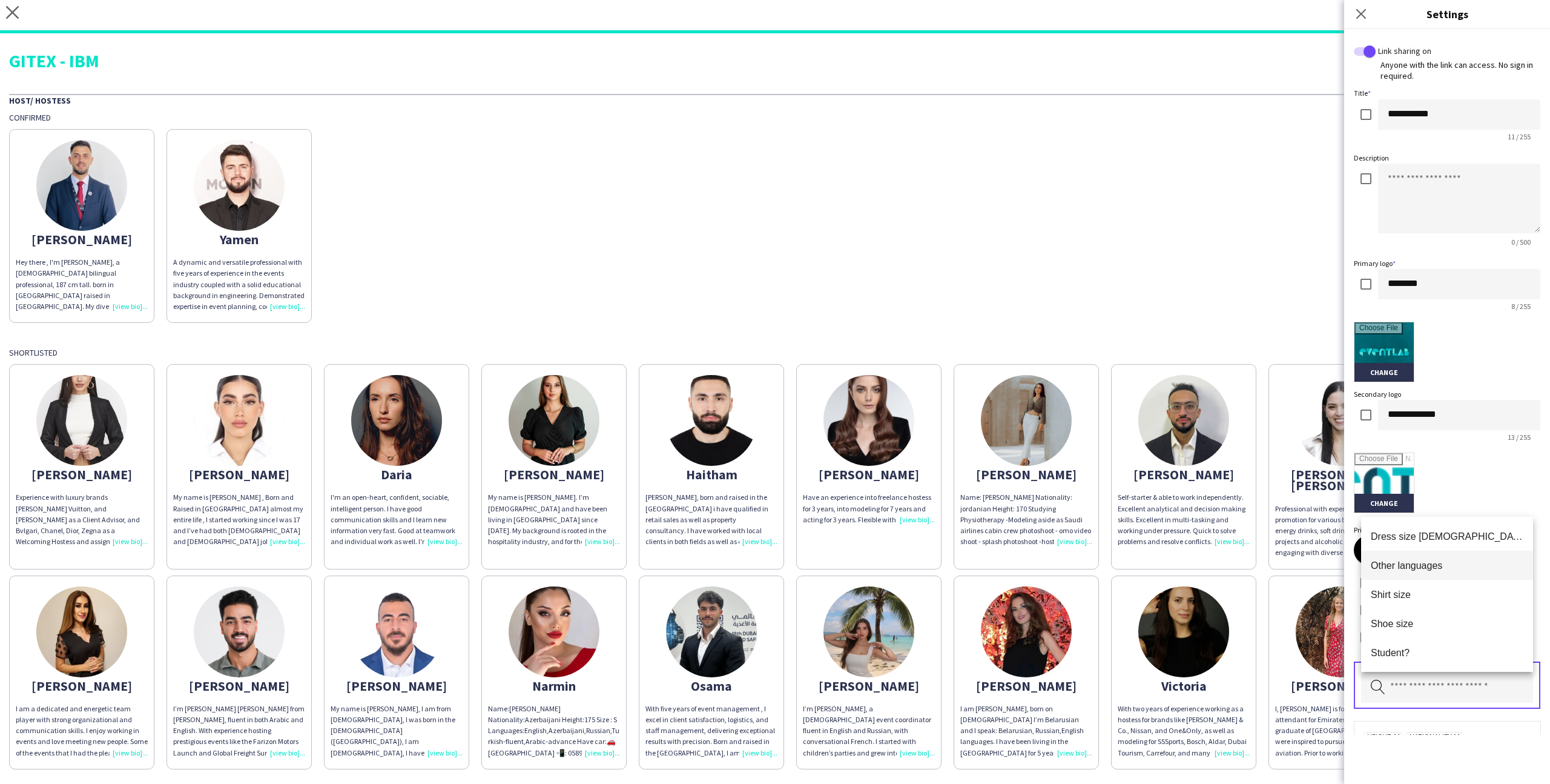
drag, startPoint x: 1436, startPoint y: 581, endPoint x: 1435, endPoint y: 570, distance: 11.0
click at [1435, 570] on div "Dress size [DEMOGRAPHIC_DATA] Other languages Shirt size Shoe size Student? Tat…" at bounding box center [1447, 594] width 172 height 155
click at [1435, 570] on span "Other languages" at bounding box center [1447, 565] width 153 height 11
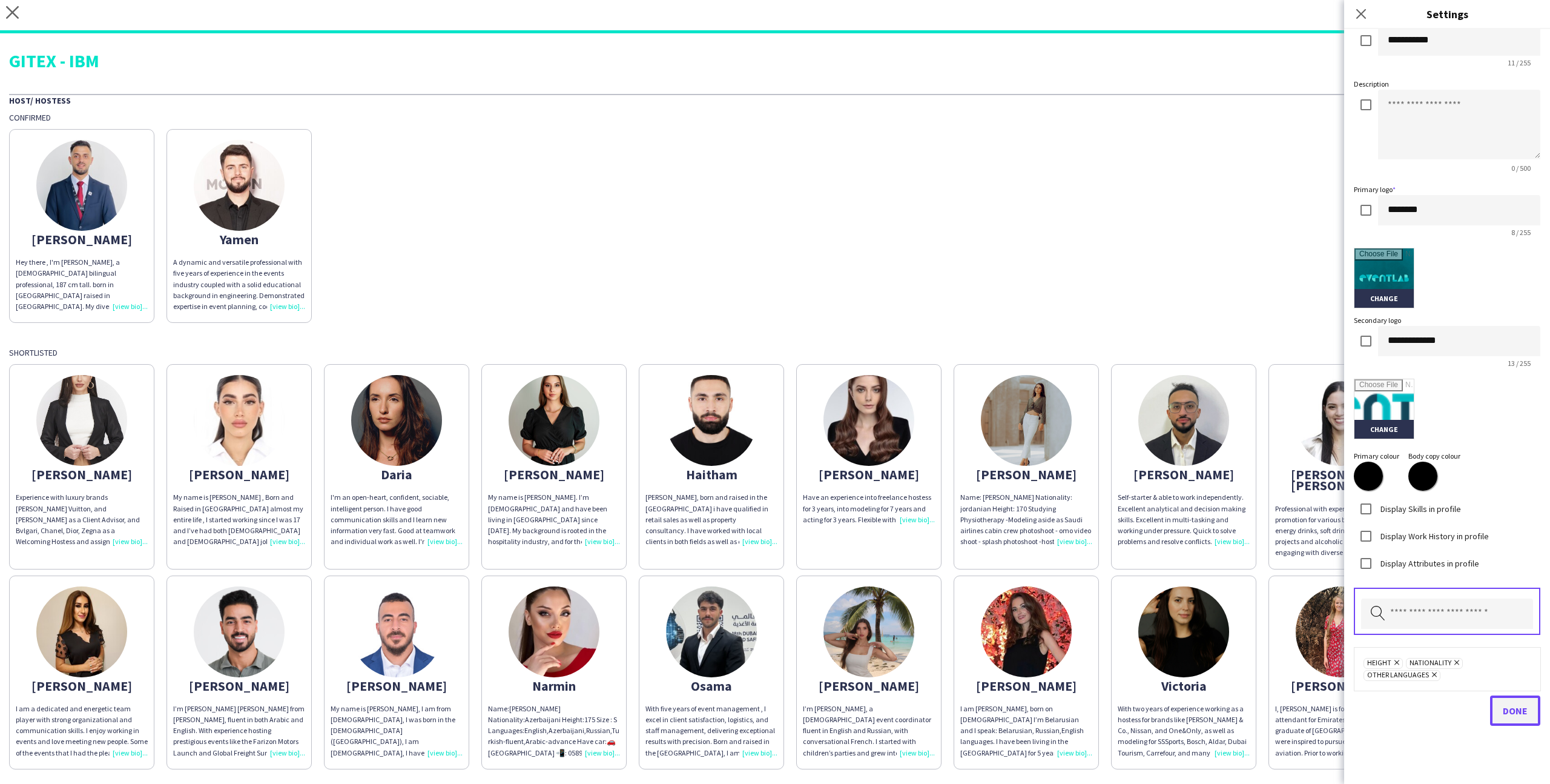
click at [1500, 709] on button "Done" at bounding box center [1515, 709] width 51 height 30
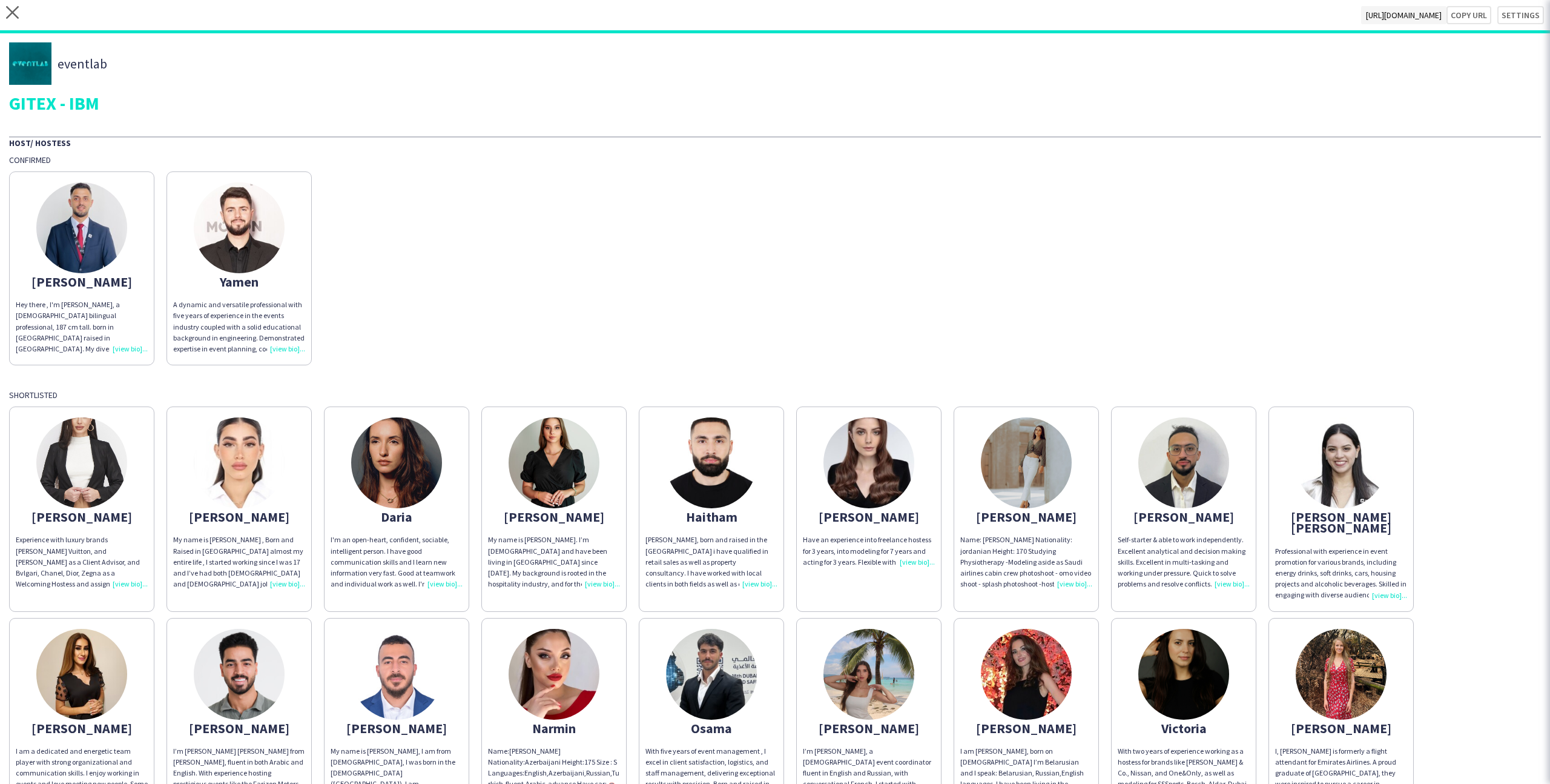
click at [1197, 292] on div "[PERSON_NAME] there , I'm [PERSON_NAME], a [DEMOGRAPHIC_DATA] bilingual profess…" at bounding box center [775, 265] width 1532 height 200
click at [1470, 18] on button "Copy url" at bounding box center [1463, 15] width 57 height 18
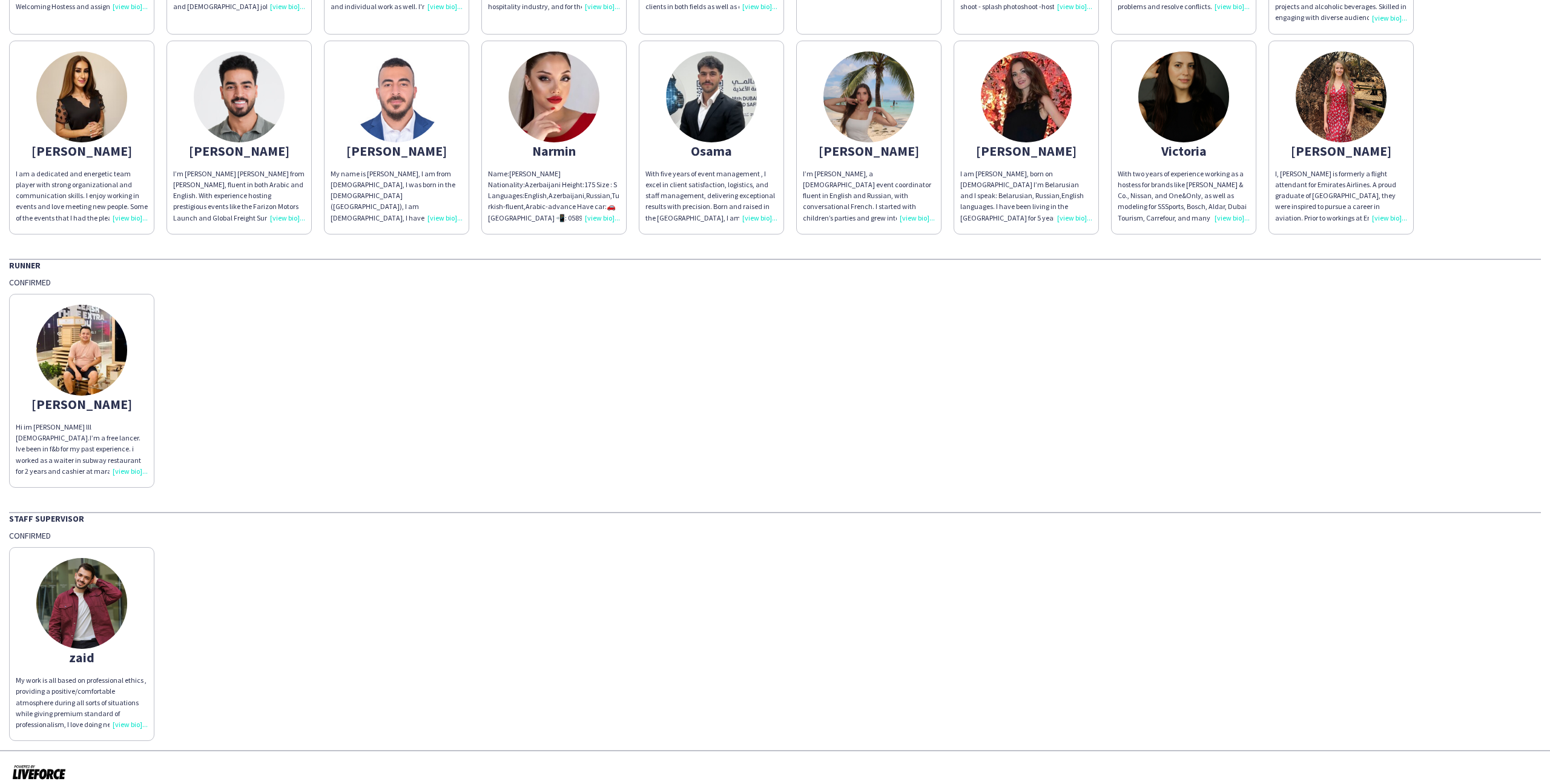
scroll to position [0, 0]
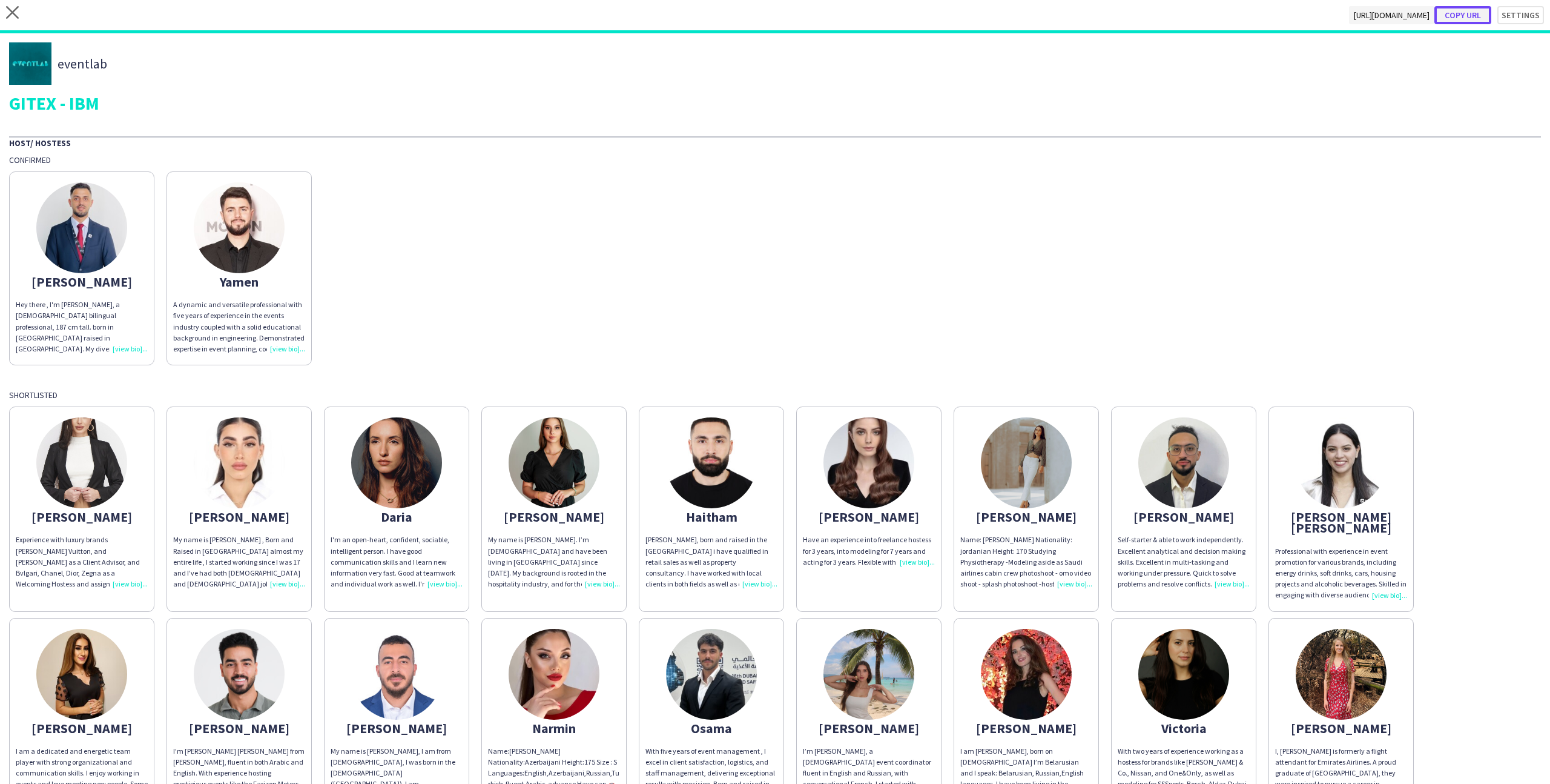
click at [1475, 14] on button "Copy url" at bounding box center [1463, 15] width 57 height 18
click at [11, 20] on app-icon "close" at bounding box center [12, 15] width 13 height 18
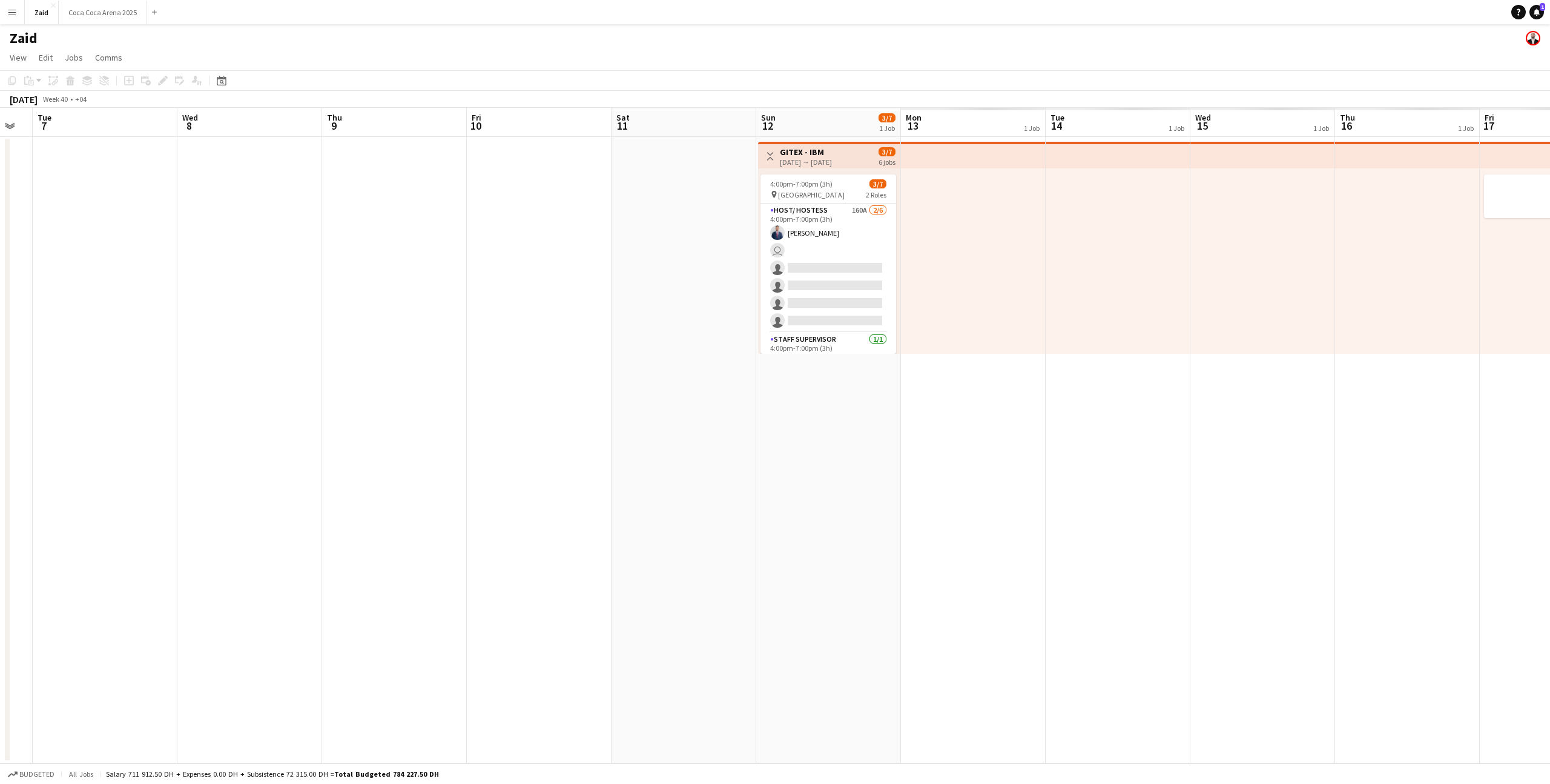
scroll to position [0, 379]
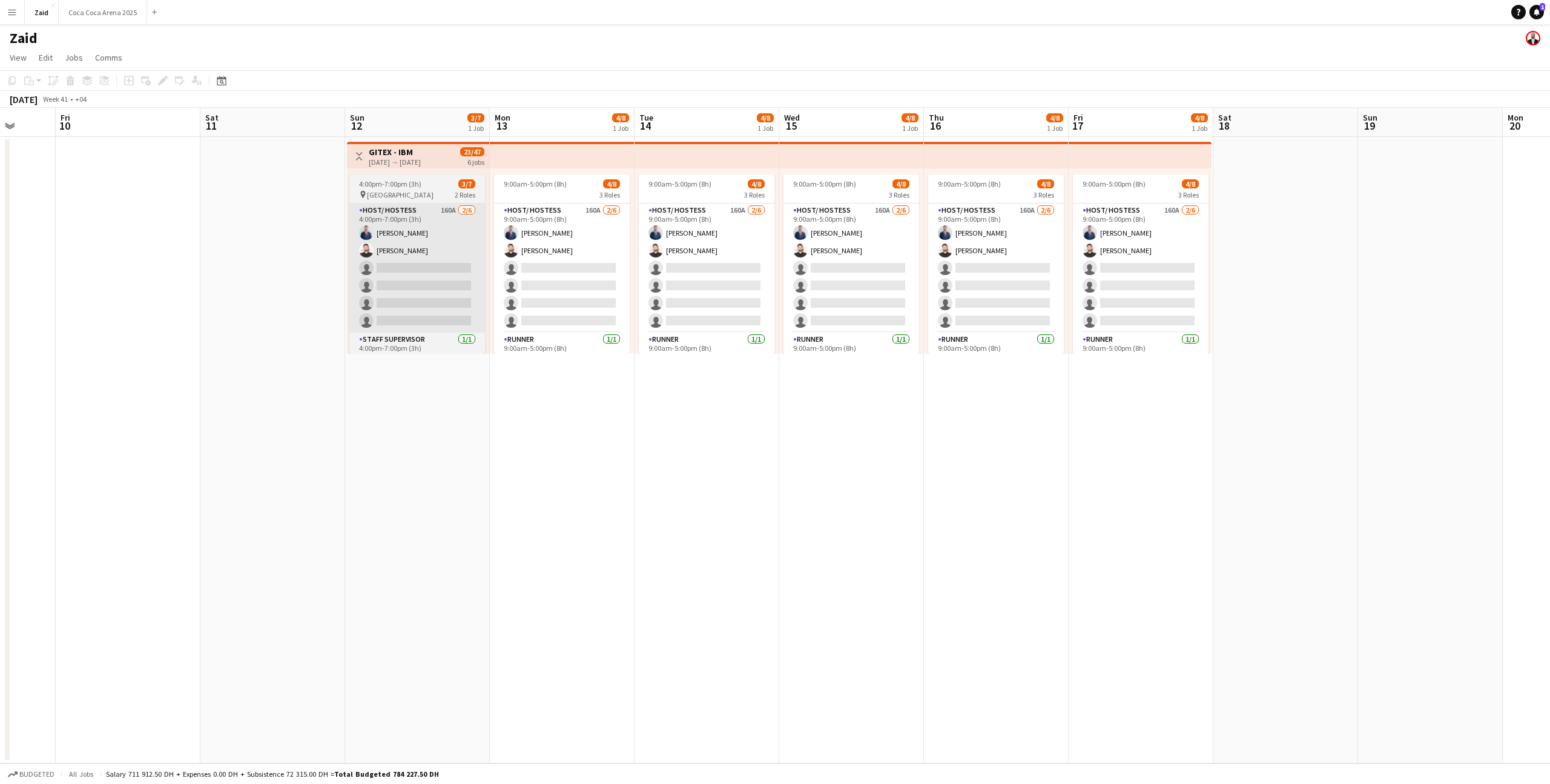
click at [439, 273] on app-card-role "Host/ Hostess 160A [DATE] 4:00pm-7:00pm (3h) [PERSON_NAME] [PERSON_NAME] single…" at bounding box center [417, 267] width 135 height 129
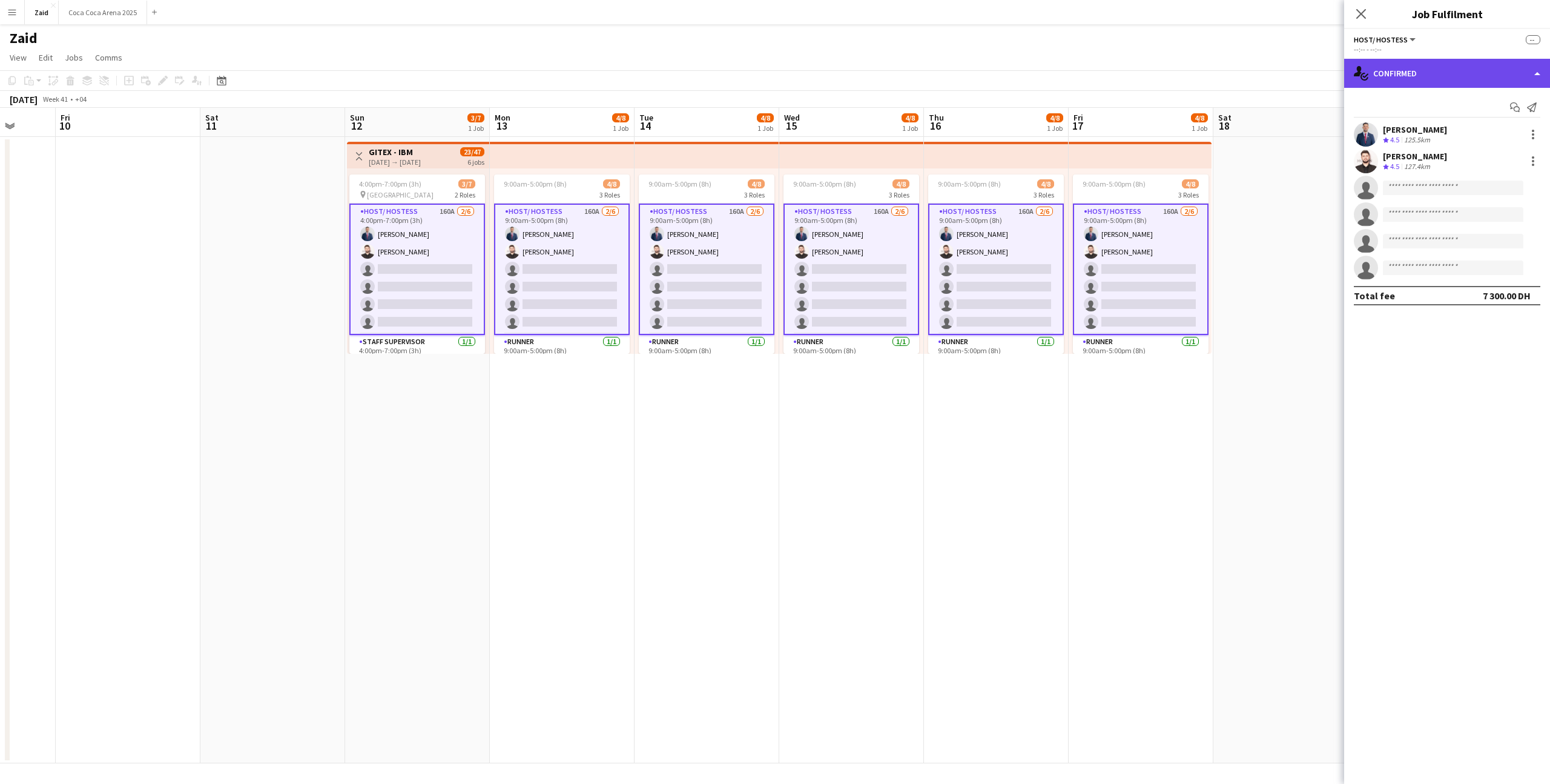
click at [1439, 67] on div "single-neutral-actions-check-2 Confirmed" at bounding box center [1447, 74] width 206 height 29
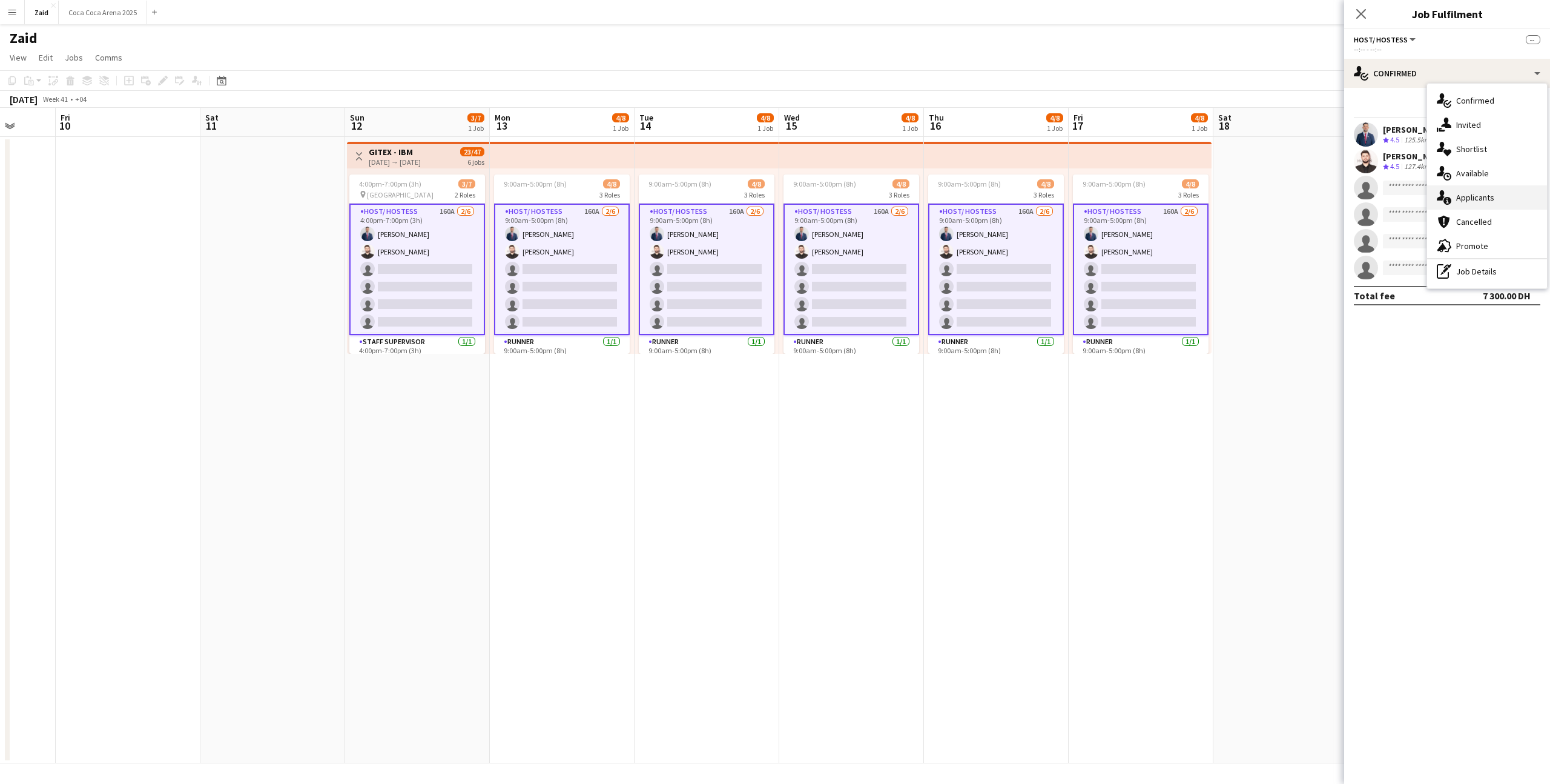
click at [1509, 191] on div "single-neutral-actions-information Applicants" at bounding box center [1487, 197] width 120 height 24
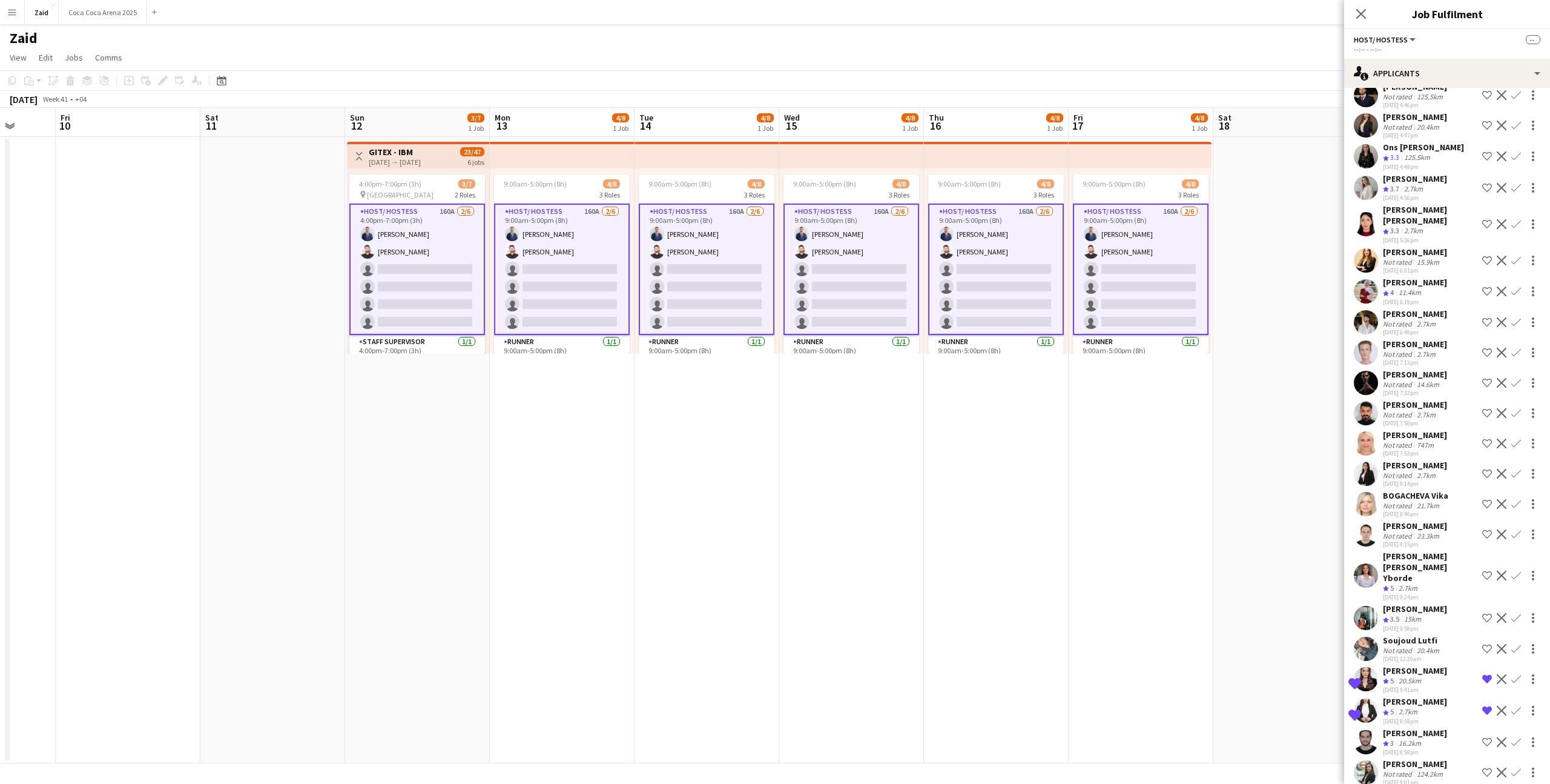
scroll to position [4329, 0]
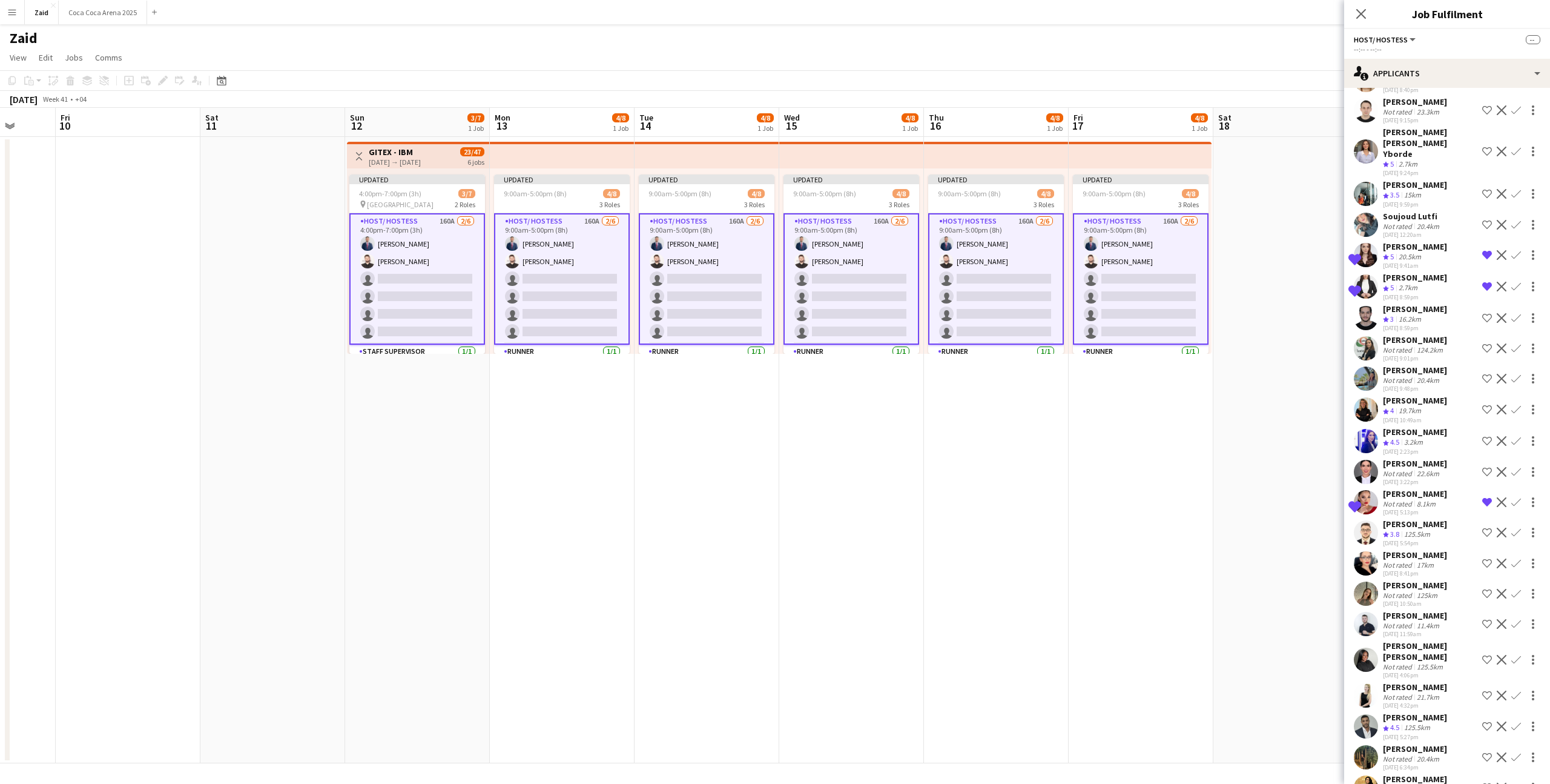
click at [1199, 651] on app-date-cell "Updated 9:00am-5:00pm (8h) 4/8 3 Roles Host/ Hostess 160A [DATE] 9:00am-5:00pm …" at bounding box center [1141, 450] width 145 height 626
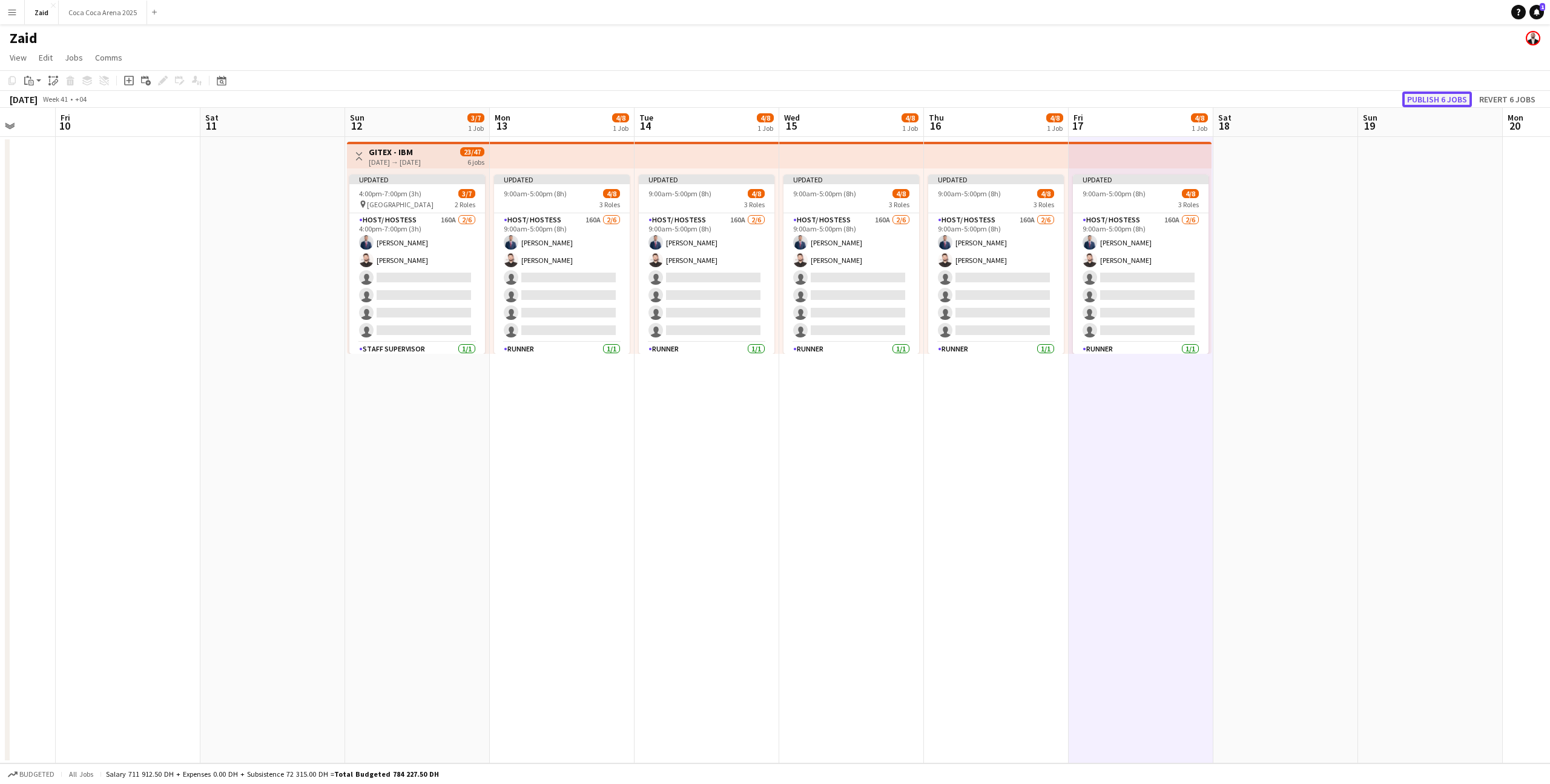
click at [1433, 105] on button "Publish 6 jobs" at bounding box center [1437, 99] width 69 height 15
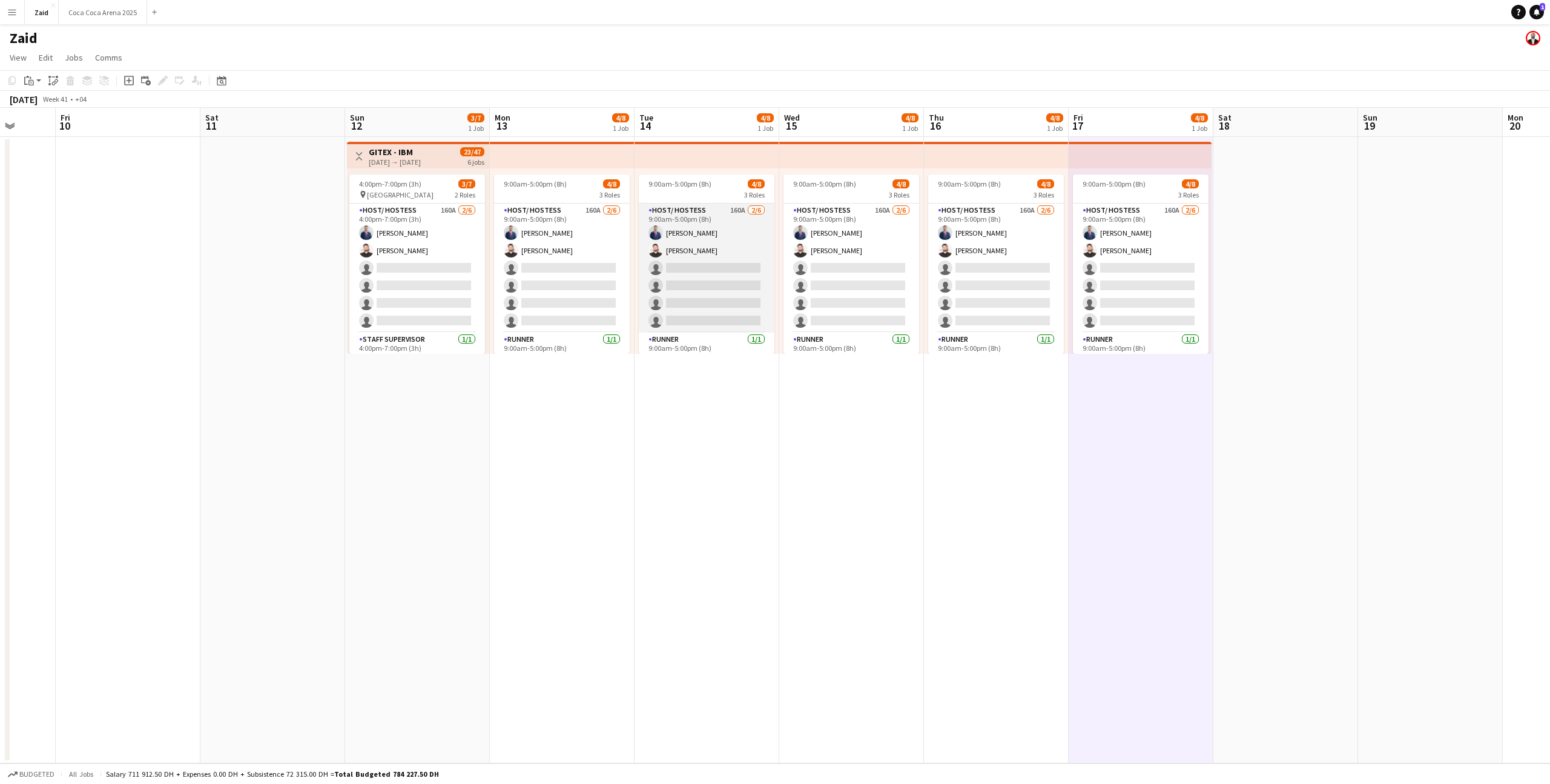
click at [674, 298] on app-card-role "Host/ Hostess 160A [DATE] 9:00am-5:00pm (8h) [PERSON_NAME] [PERSON_NAME] single…" at bounding box center [707, 267] width 135 height 129
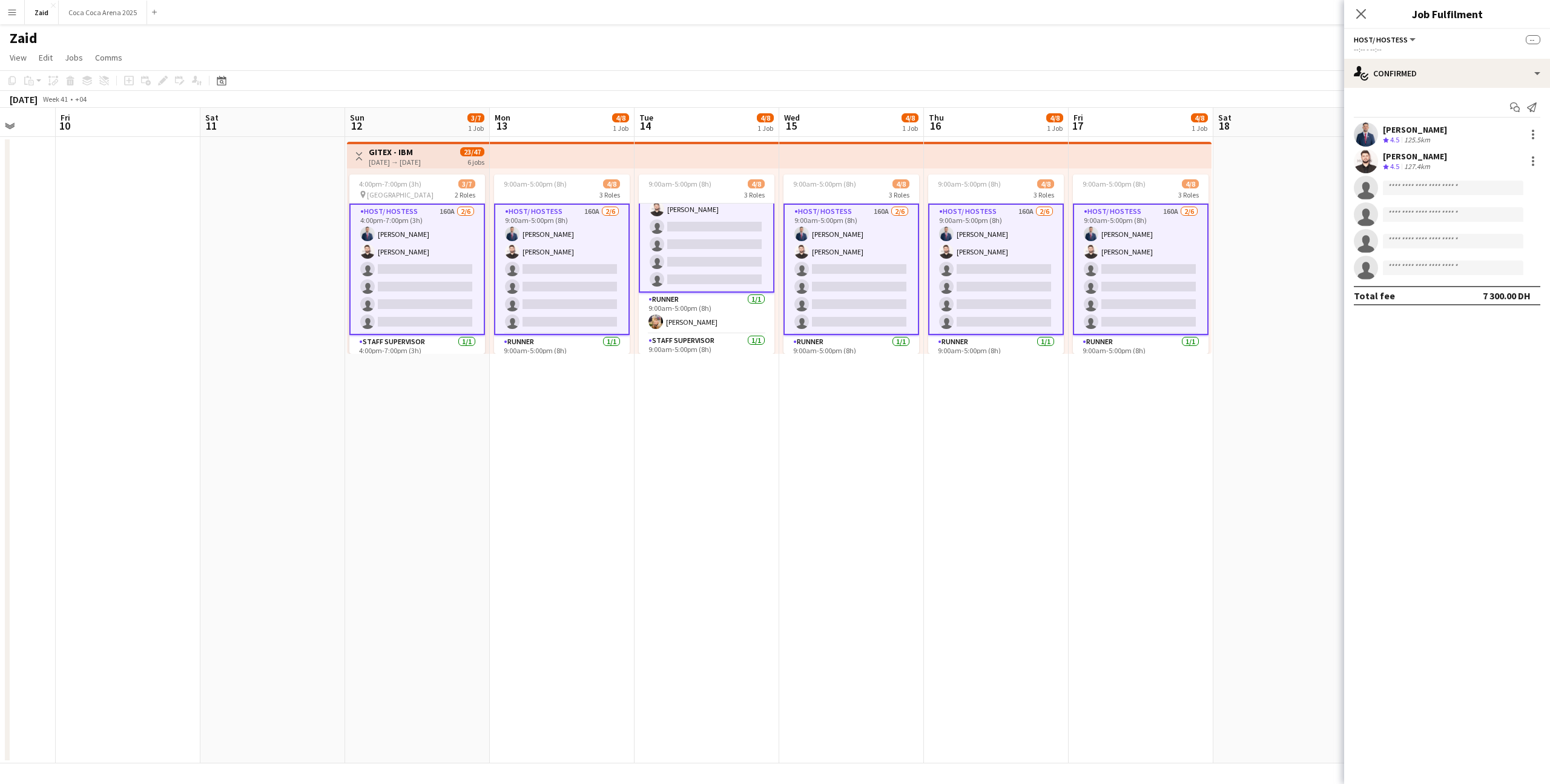
scroll to position [51, 0]
click at [619, 424] on app-date-cell "9:00am-5:00pm (8h) 4/8 3 Roles Host/ Hostess 160A [DATE] 9:00am-5:00pm (8h) [PE…" at bounding box center [562, 450] width 145 height 626
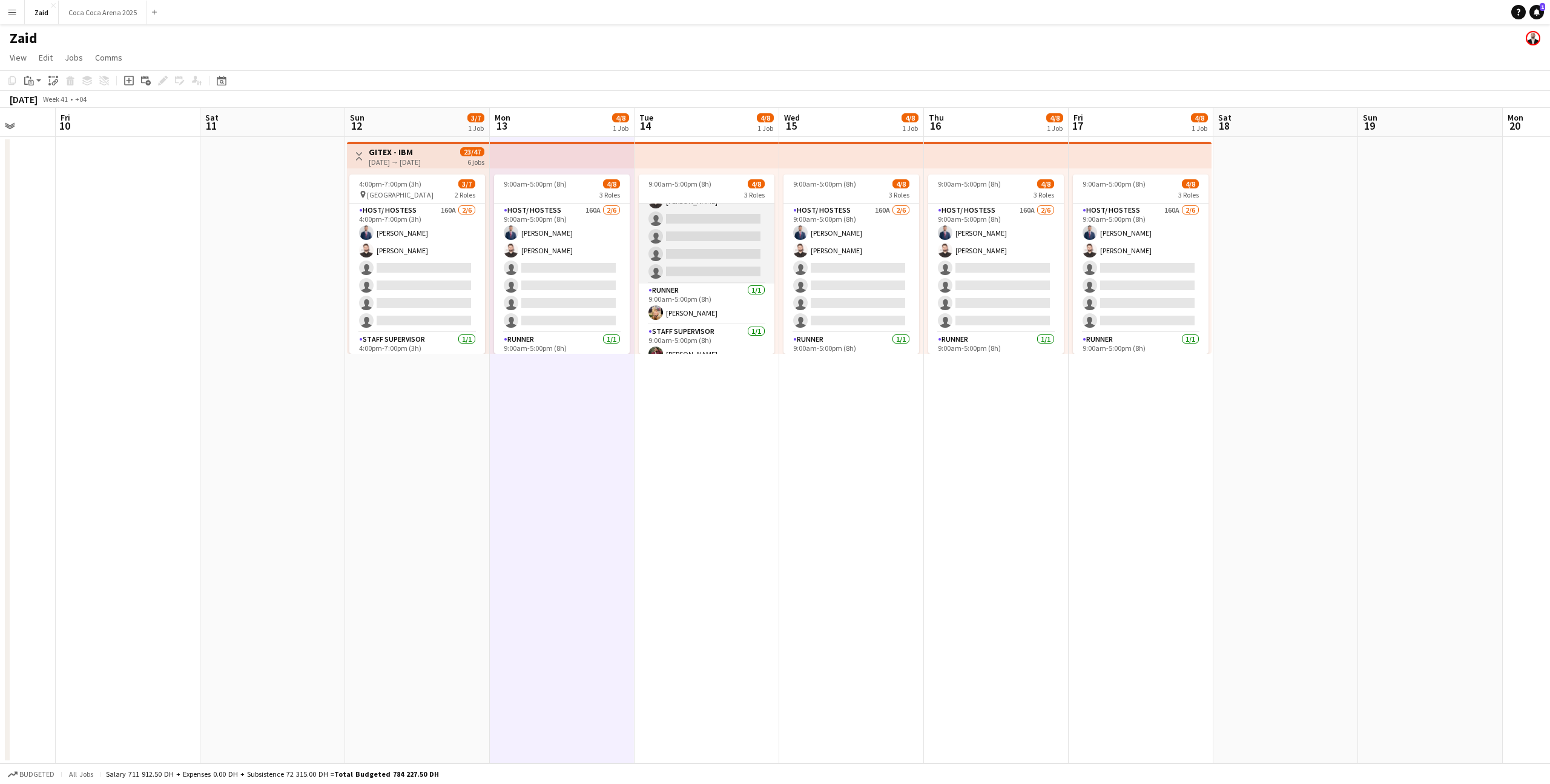
click at [673, 257] on app-card-role "Host/ Hostess 160A [DATE] 9:00am-5:00pm (8h) [PERSON_NAME] [PERSON_NAME] single…" at bounding box center [707, 218] width 135 height 129
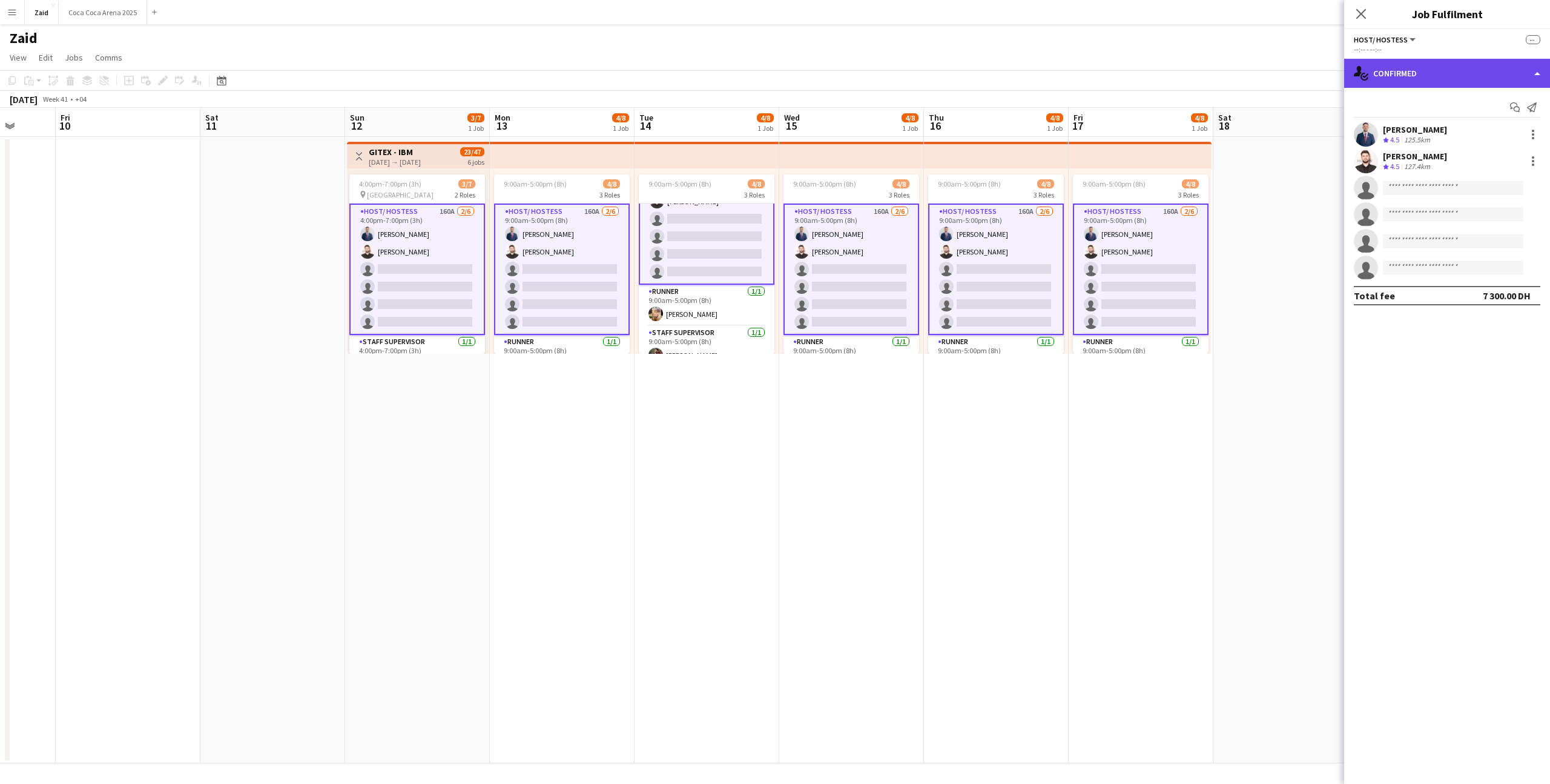
click at [1409, 87] on div "single-neutral-actions-check-2 Confirmed" at bounding box center [1447, 74] width 206 height 29
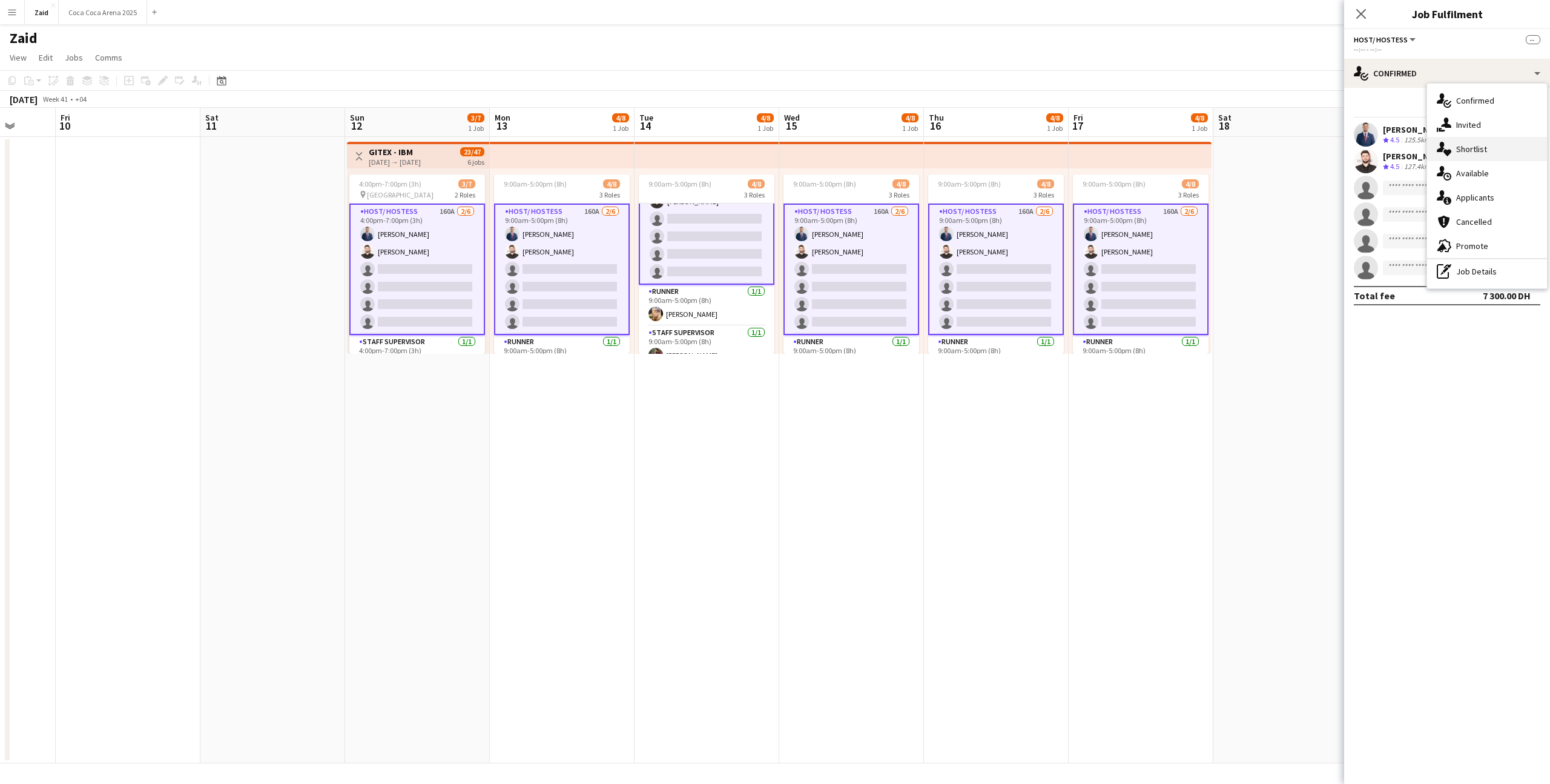
click at [1468, 146] on div "single-neutral-actions-heart Shortlist" at bounding box center [1487, 149] width 120 height 24
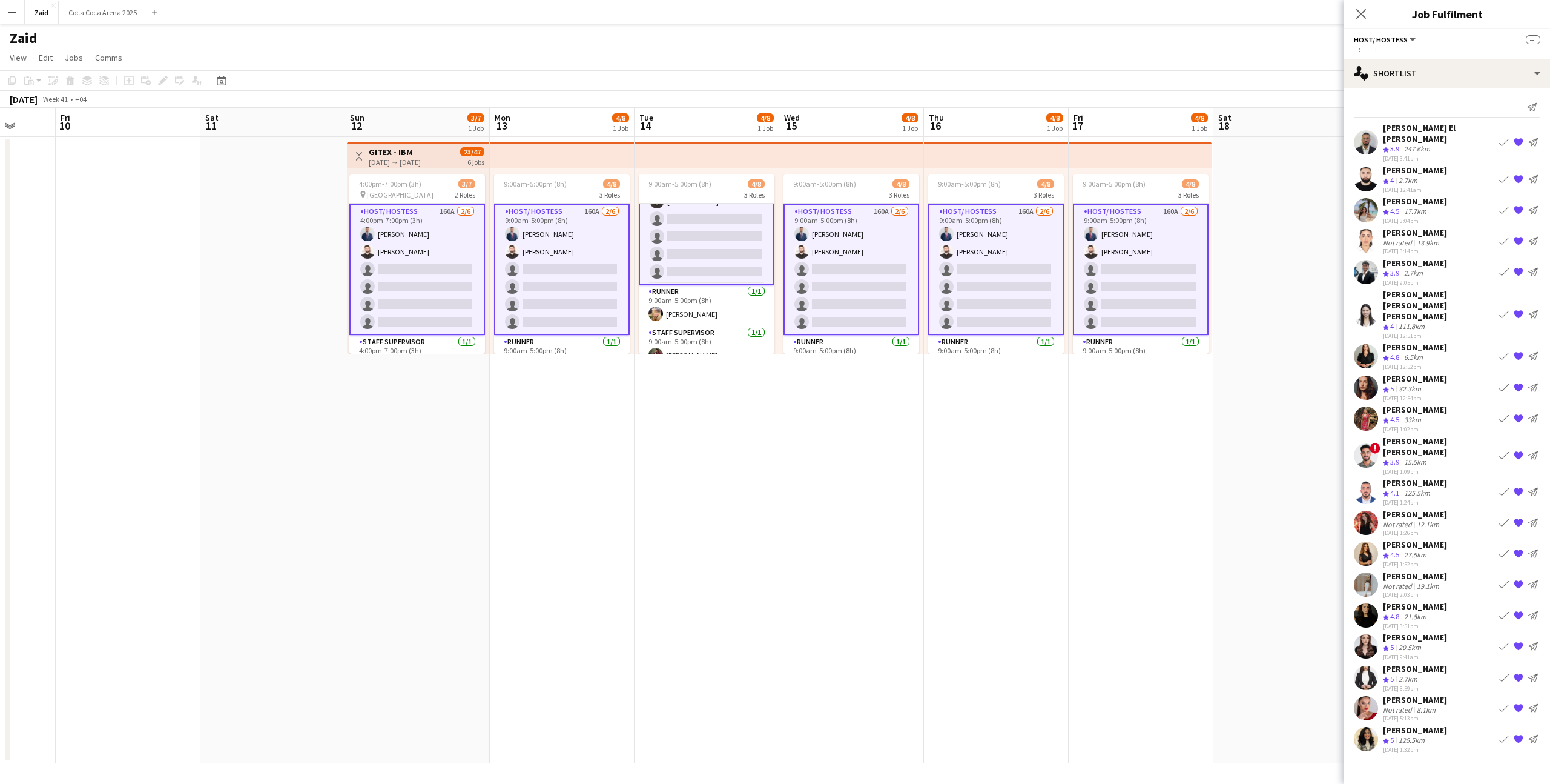
click at [1419, 631] on div "[PERSON_NAME]" at bounding box center [1415, 637] width 64 height 11
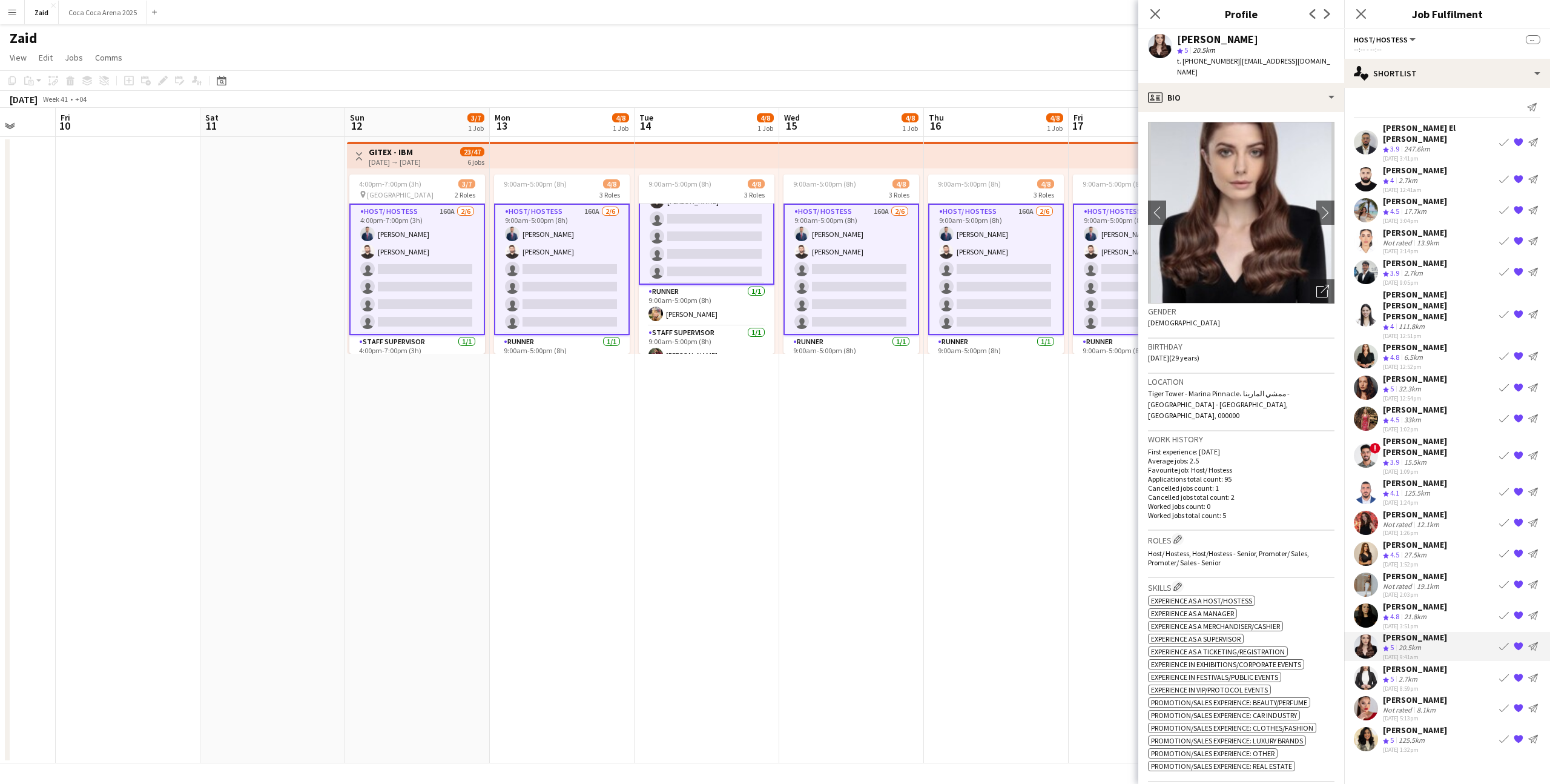
click at [1438, 663] on div "[PERSON_NAME] Crew rating 5 2.7km [DATE] 8:59pm Book crew {{ spriteTitle }} Sen…" at bounding box center [1447, 678] width 206 height 29
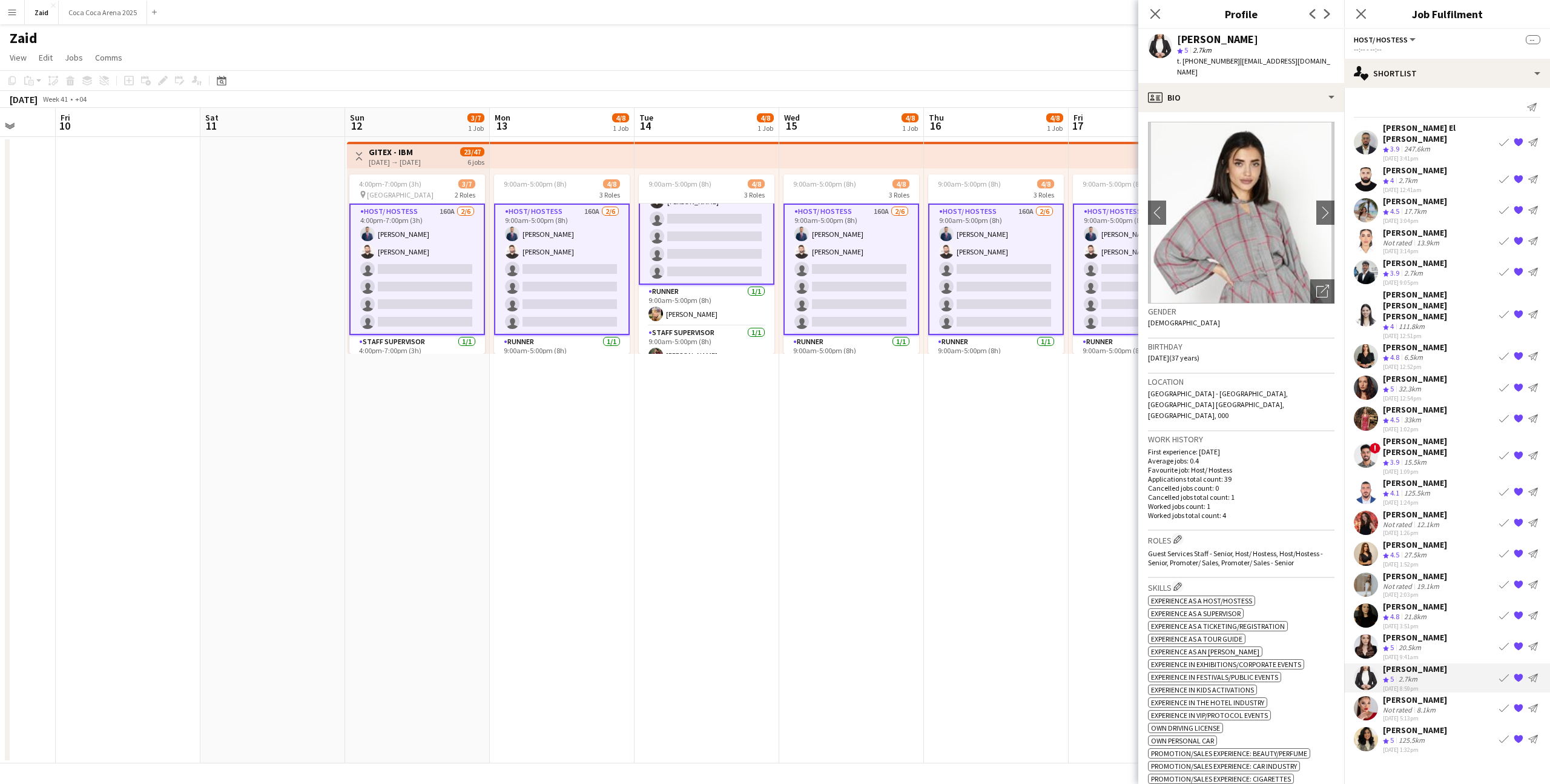
click at [1475, 509] on div "[PERSON_NAME] Not rated 12.1km [DATE] 1:26pm Book crew {{ spriteTitle }} Send n…" at bounding box center [1447, 523] width 206 height 28
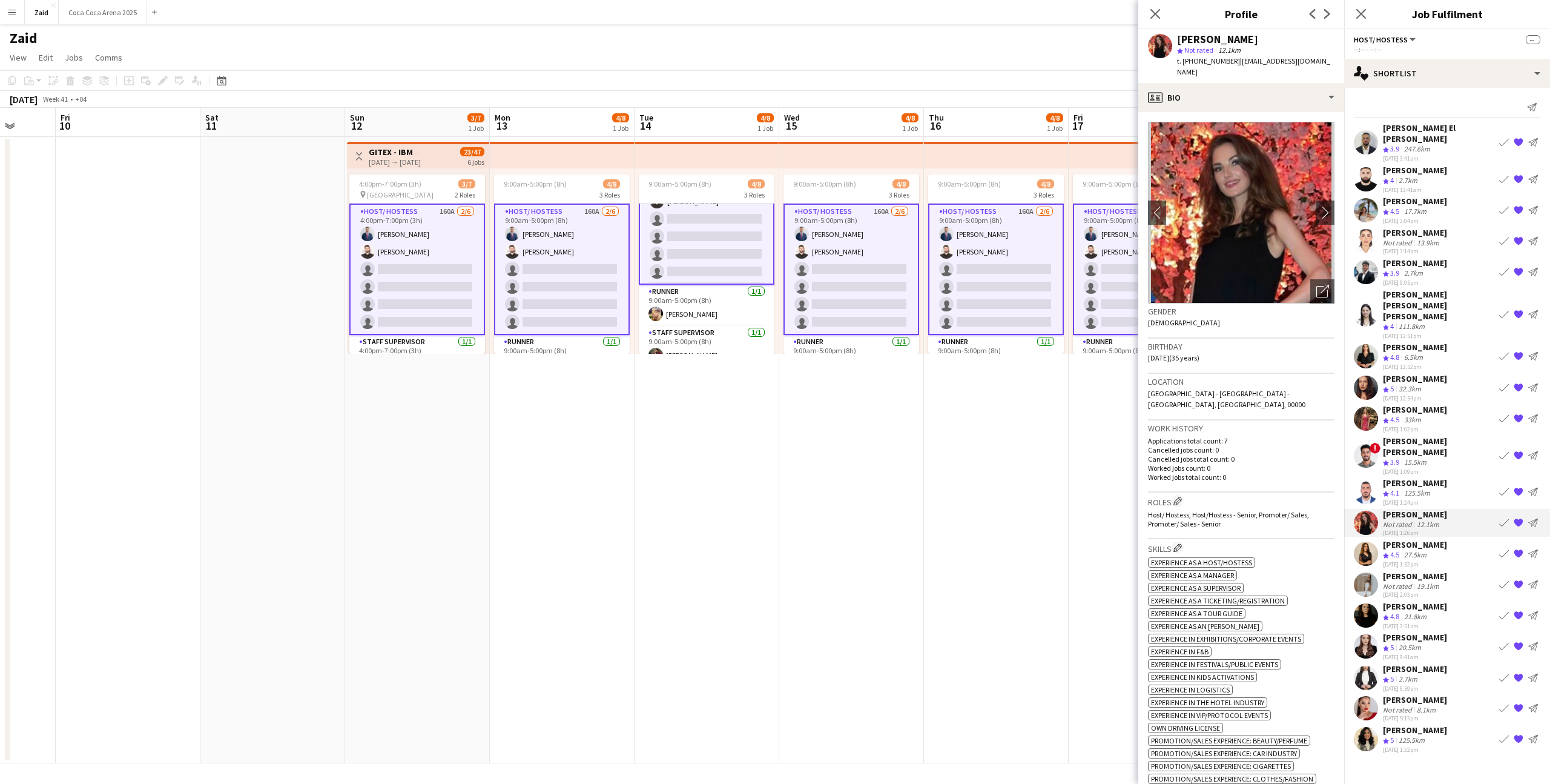
click at [1517, 518] on app-icon "{{ spriteTitle }}" at bounding box center [1518, 522] width 9 height 9
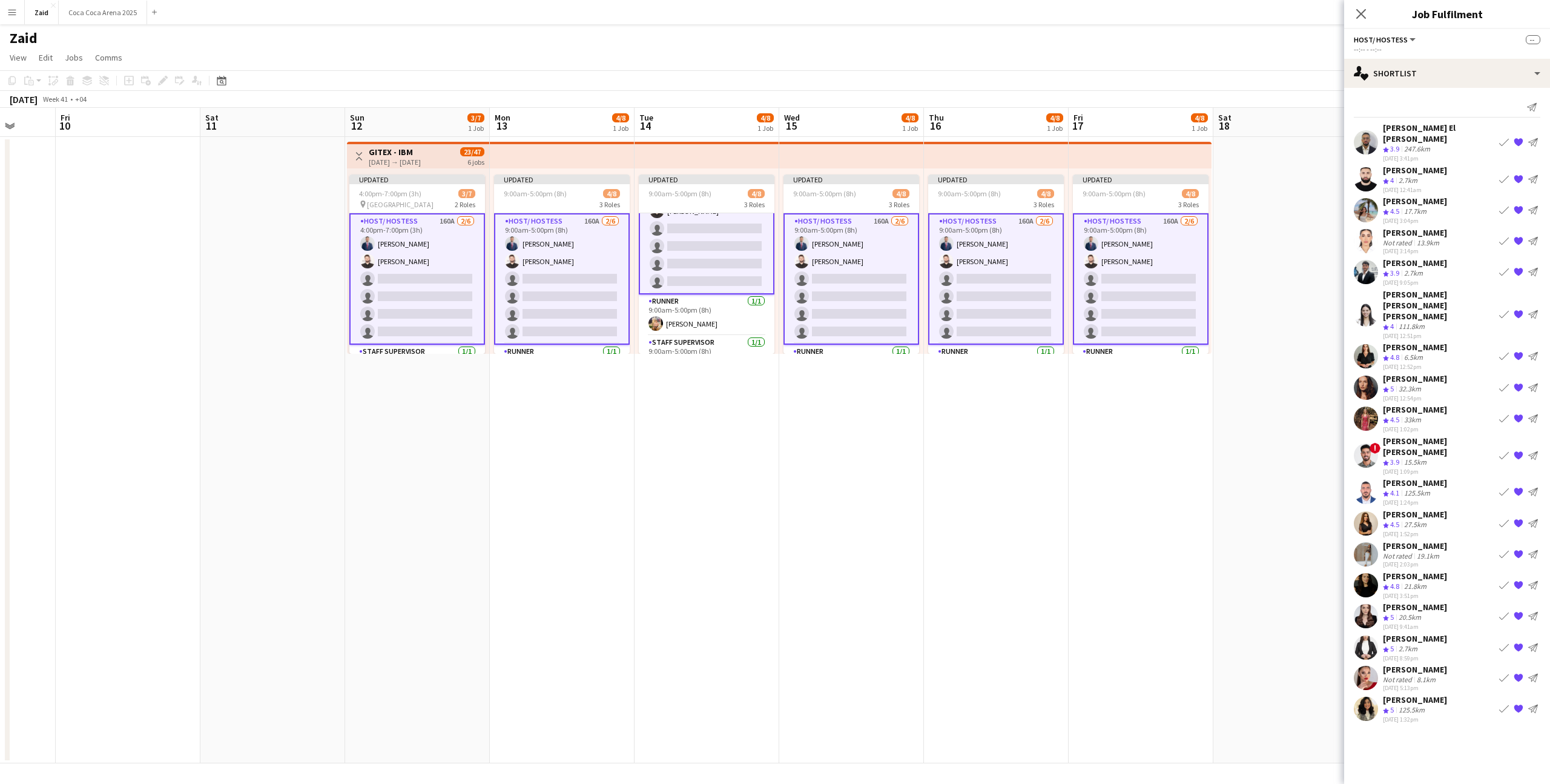
click at [1459, 694] on div "[PERSON_NAME] Crew rating 5 125.5km [DATE] 1:32pm Book crew {{ spriteTitle }} S…" at bounding box center [1447, 709] width 206 height 29
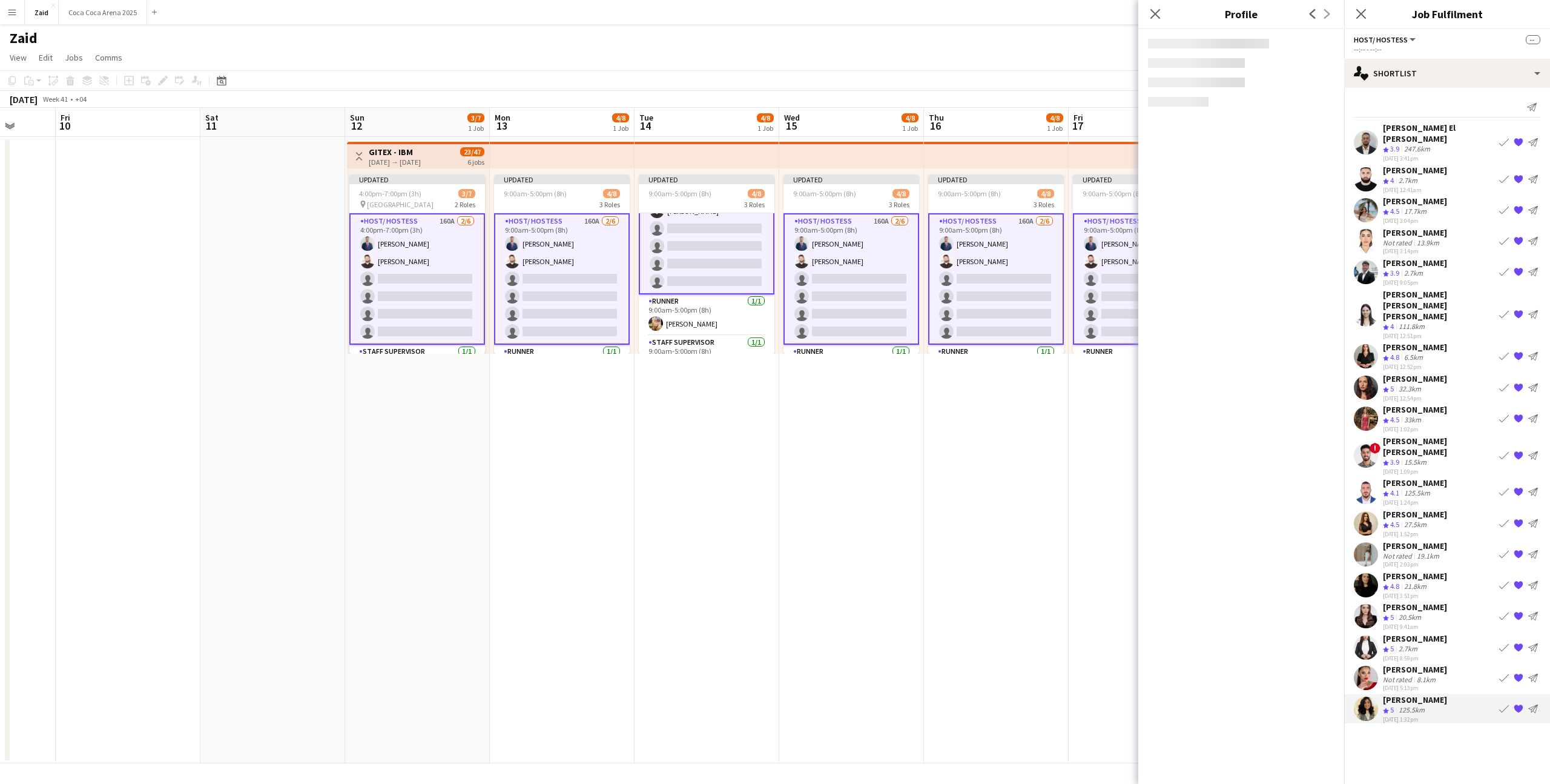
click at [1447, 664] on div "[PERSON_NAME] Not rated 8.1km [DATE] 5:13pm Book crew {{ spriteTitle }} Send no…" at bounding box center [1447, 678] width 206 height 28
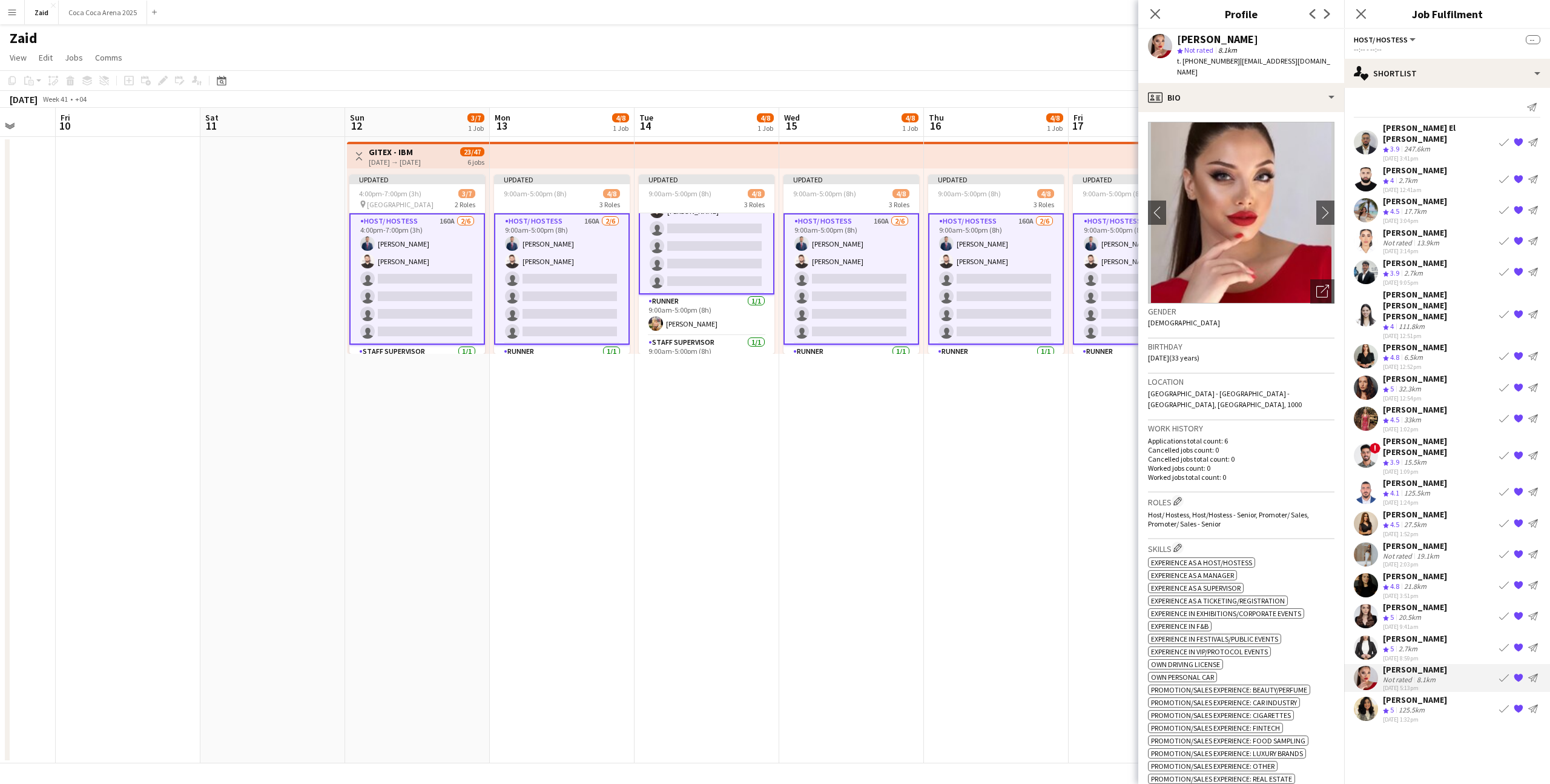
click at [1453, 694] on div "[PERSON_NAME] Crew rating 5 125.5km [DATE] 1:32pm Book crew {{ spriteTitle }} S…" at bounding box center [1447, 709] width 206 height 29
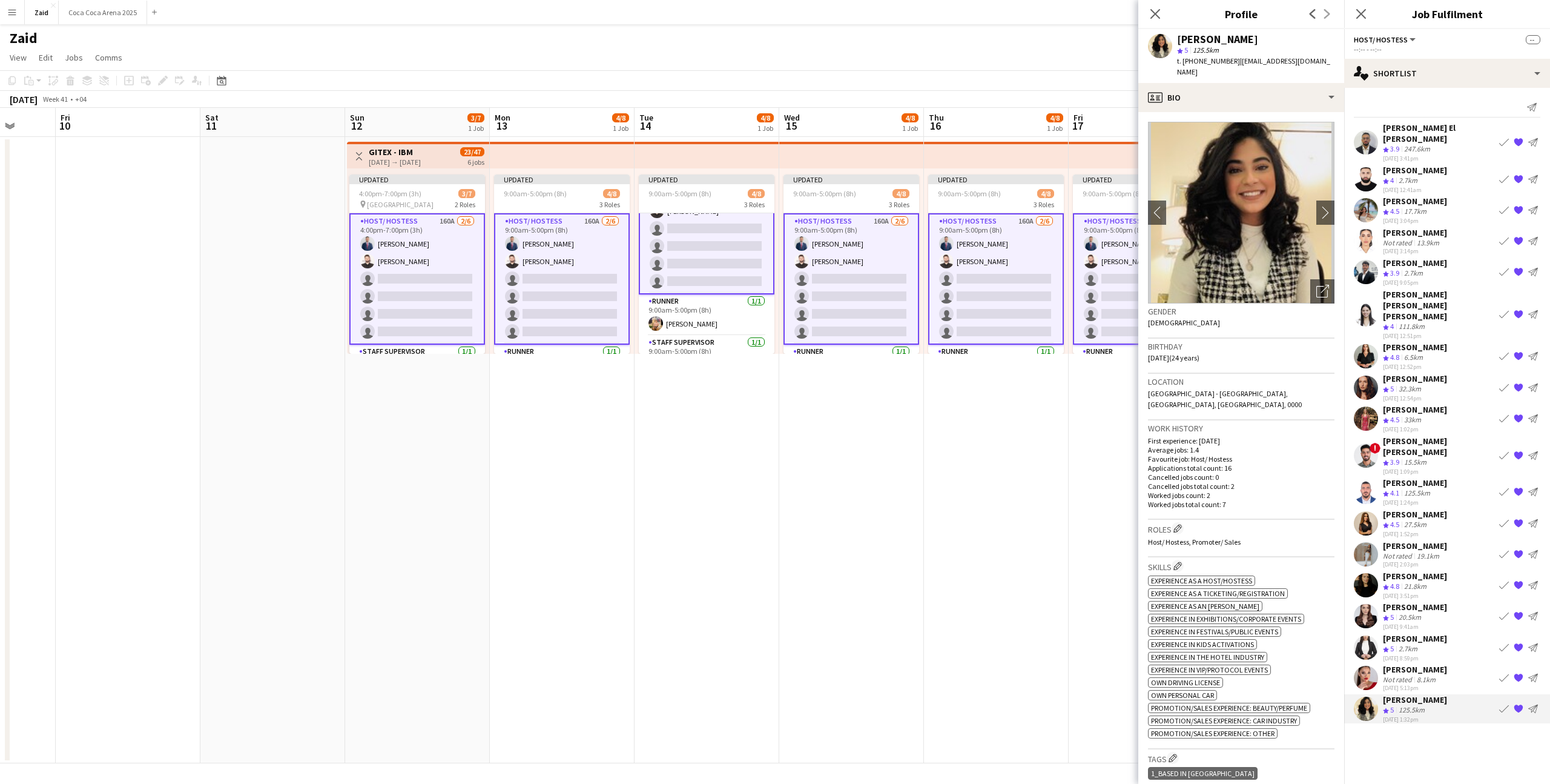
click at [1451, 664] on div "[PERSON_NAME] Not rated 8.1km [DATE] 5:13pm Book crew {{ spriteTitle }} Send no…" at bounding box center [1447, 678] width 206 height 28
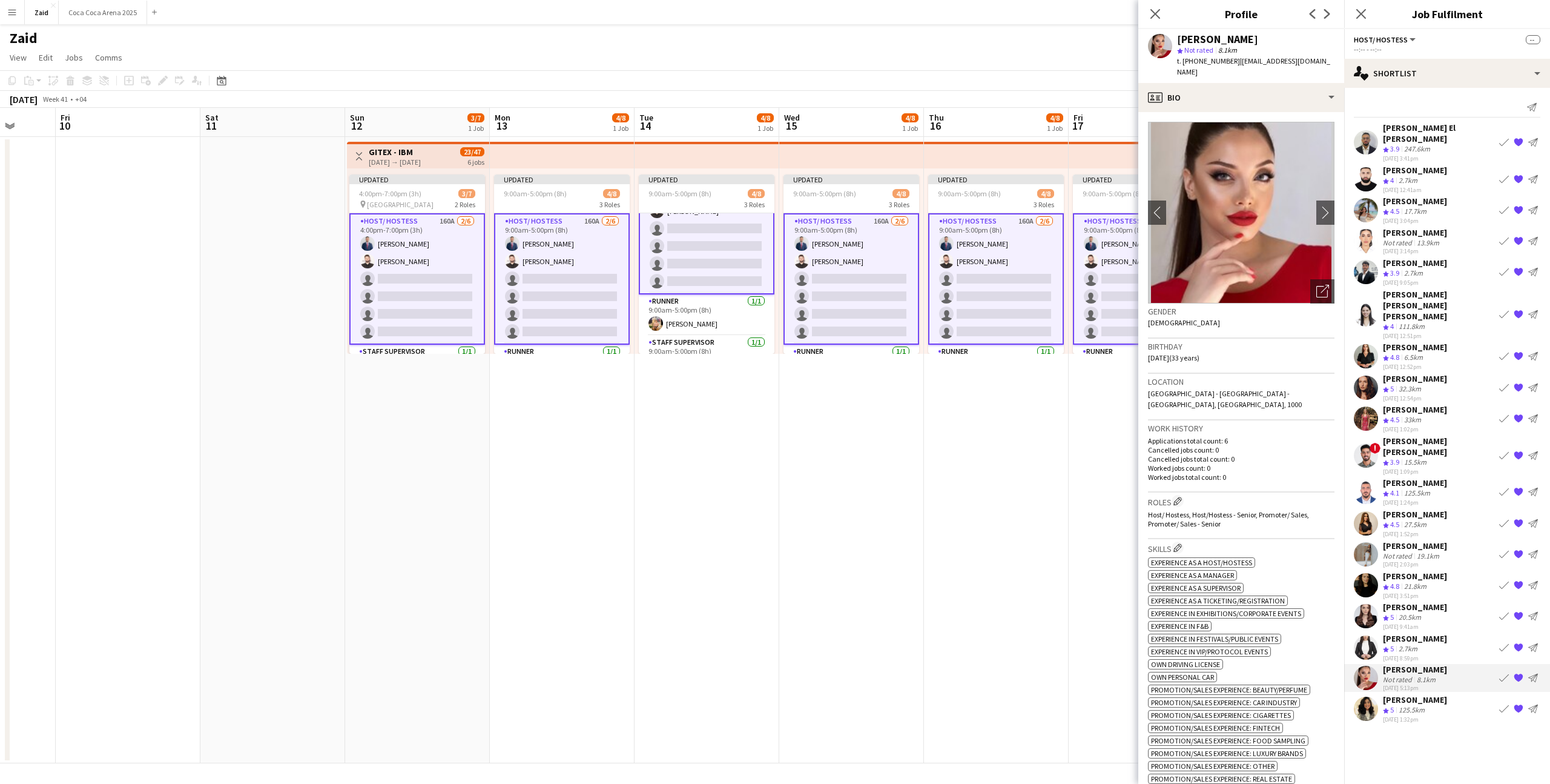
click at [1519, 673] on app-icon "{{ spriteTitle }}" at bounding box center [1518, 677] width 9 height 9
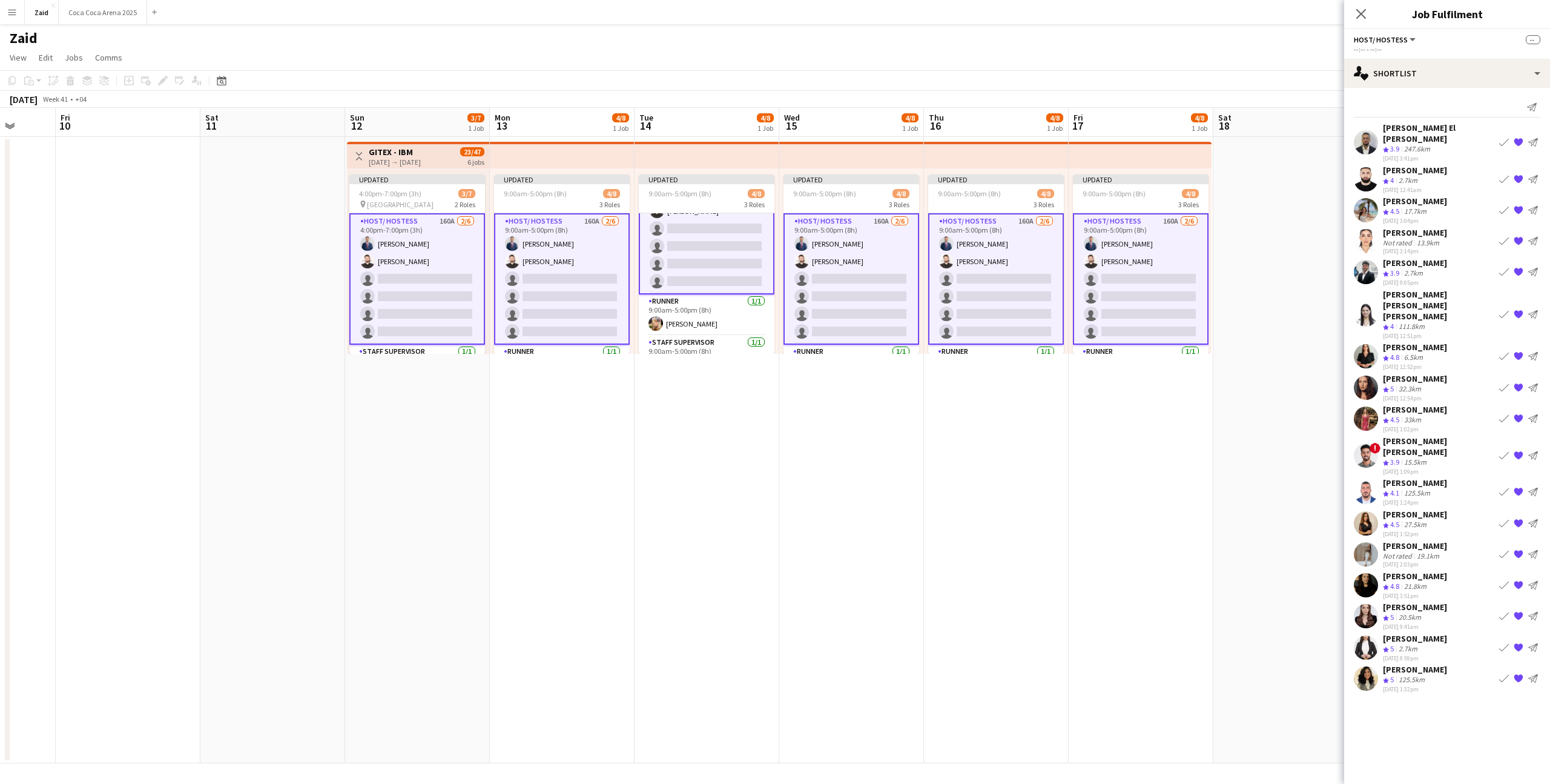
click at [1194, 464] on app-date-cell "Updated 9:00am-5:00pm (8h) 4/8 3 Roles Host/ Hostess 160A [DATE] 9:00am-5:00pm …" at bounding box center [1141, 450] width 145 height 626
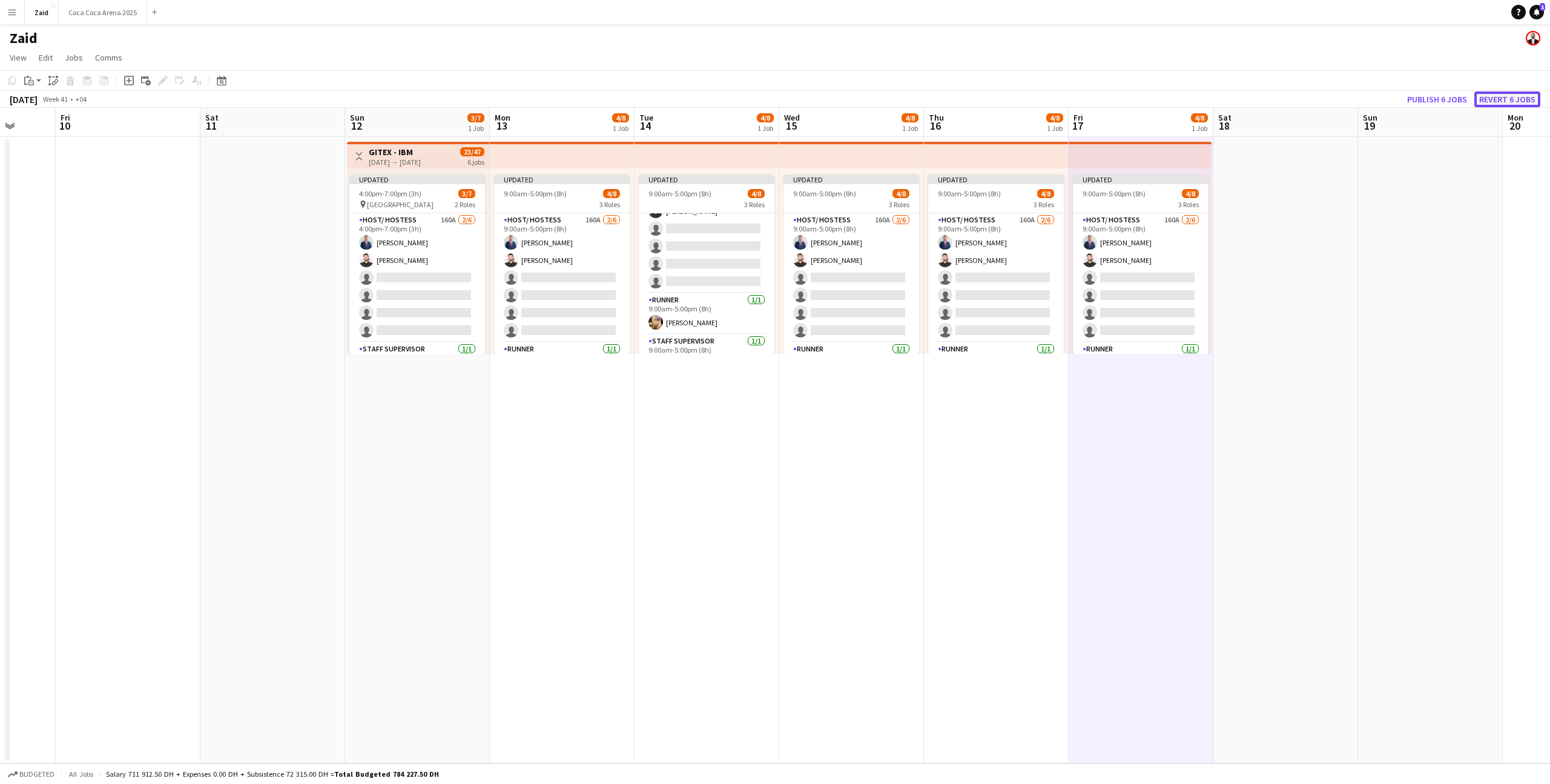
click at [1493, 105] on button "Revert 6 jobs" at bounding box center [1507, 99] width 66 height 15
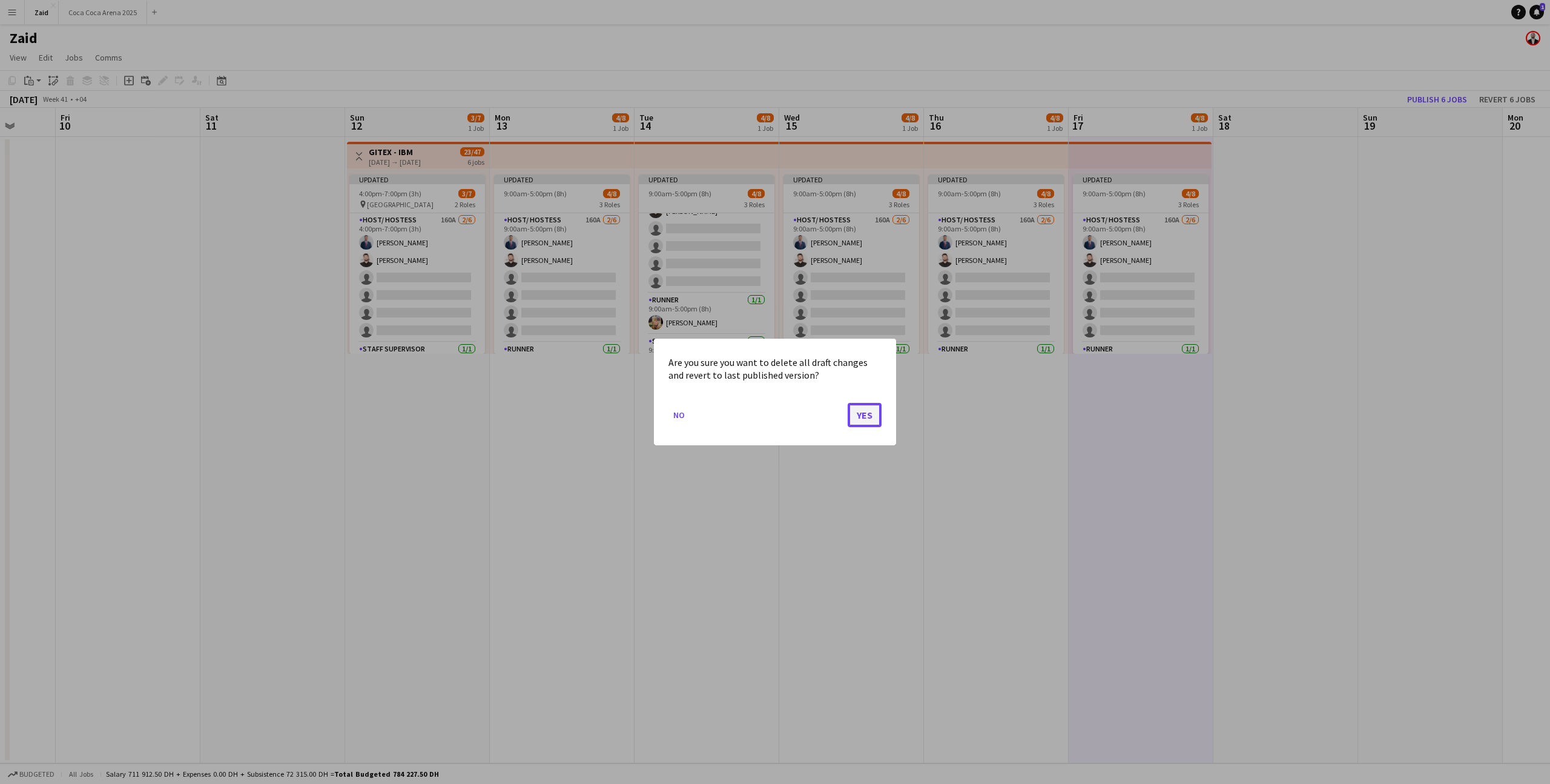
click at [858, 412] on button "Yes" at bounding box center [865, 415] width 34 height 24
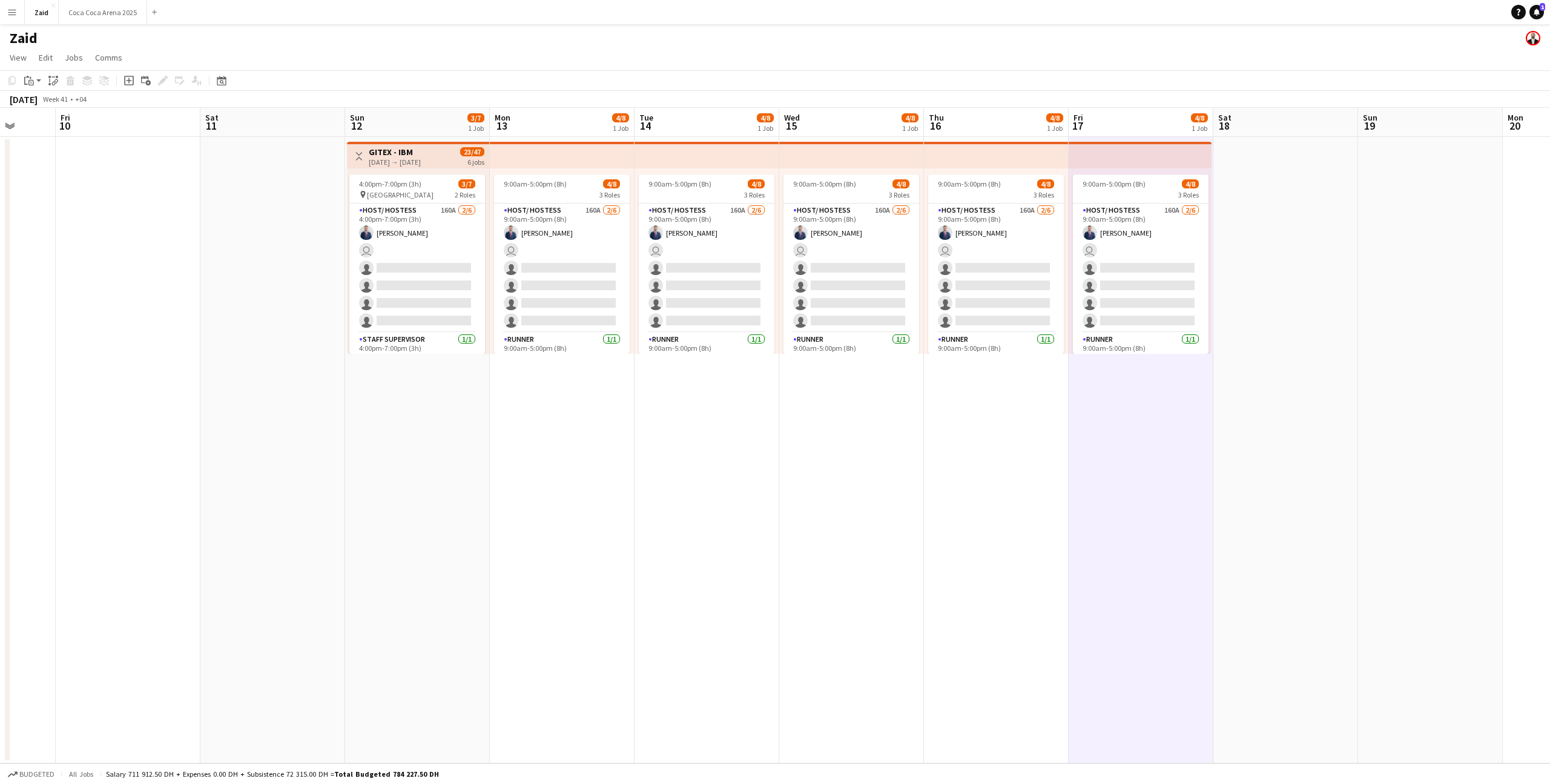
click at [865, 267] on app-card-role "Host/ Hostess 160A [DATE] 9:00am-5:00pm (8h) [PERSON_NAME] user single-neutral-…" at bounding box center [852, 267] width 135 height 129
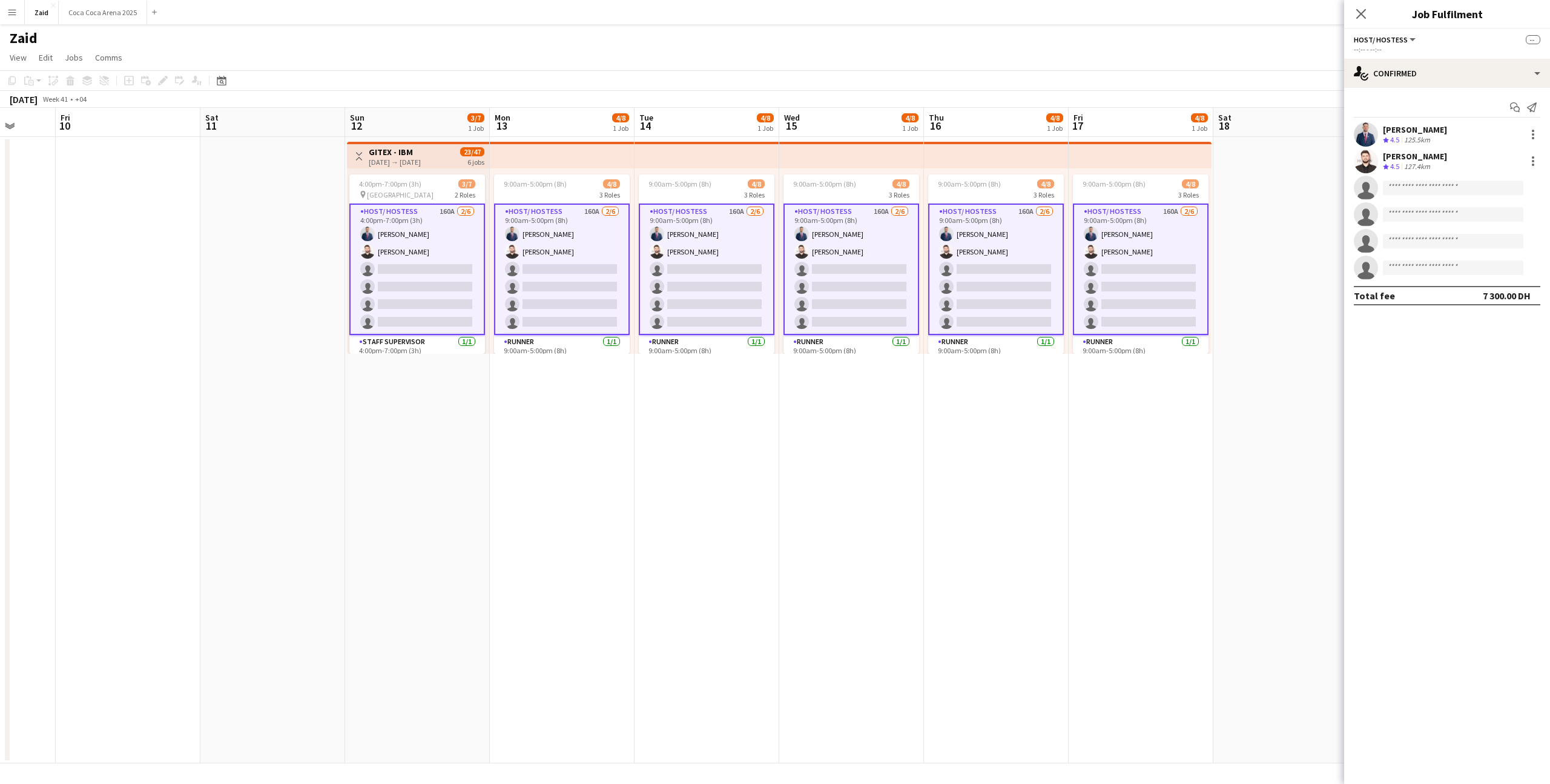
click at [1428, 89] on div "Start chat Send notification [PERSON_NAME] Crew rating 4.5 125.5km [PERSON_NAME…" at bounding box center [1447, 200] width 206 height 227
click at [1428, 84] on div "single-neutral-actions-check-2 Confirmed" at bounding box center [1447, 74] width 206 height 29
click at [1475, 152] on div "single-neutral-actions-heart Shortlist" at bounding box center [1487, 149] width 120 height 24
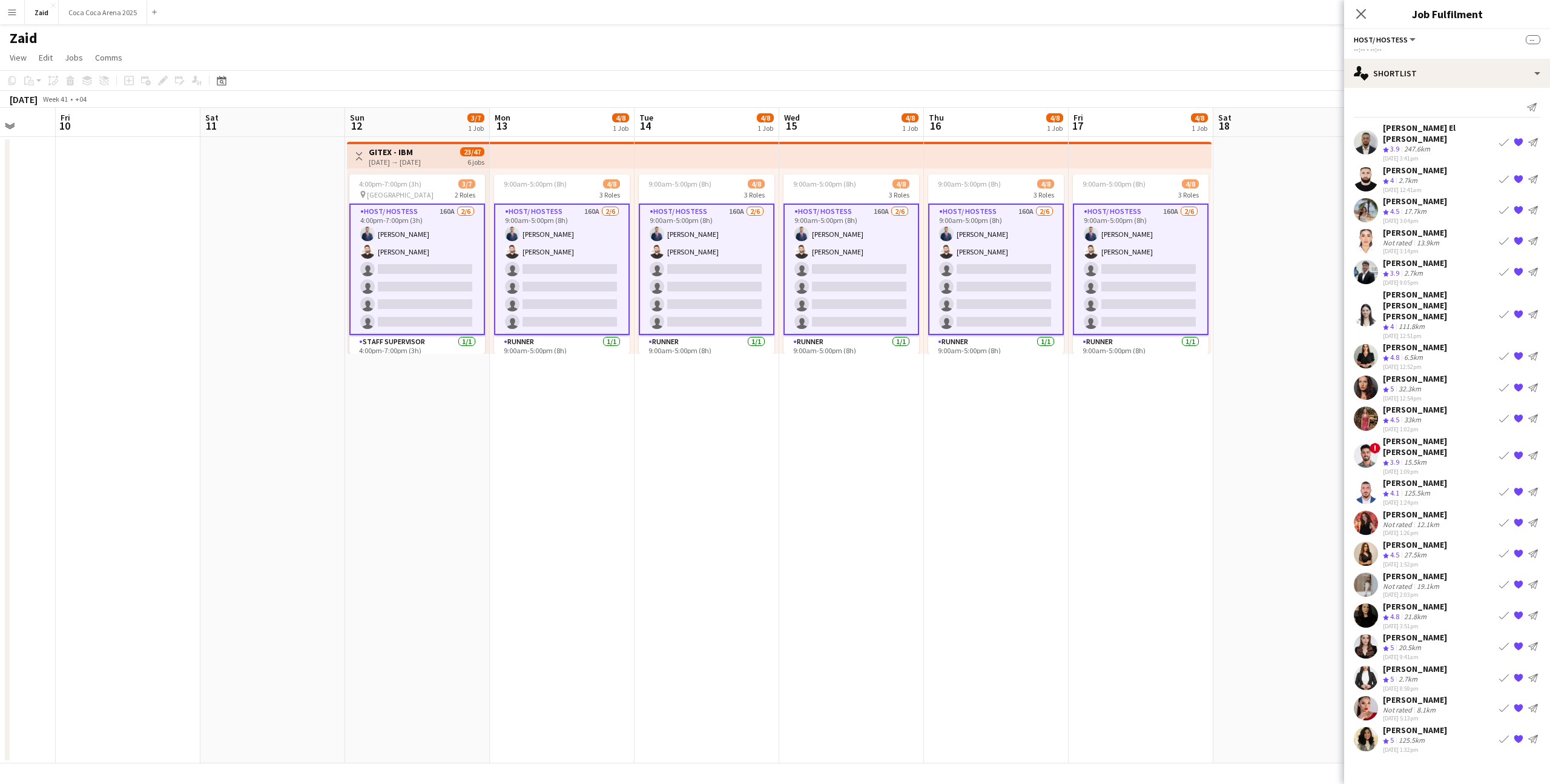
click at [1431, 663] on div "[PERSON_NAME]" at bounding box center [1415, 668] width 64 height 11
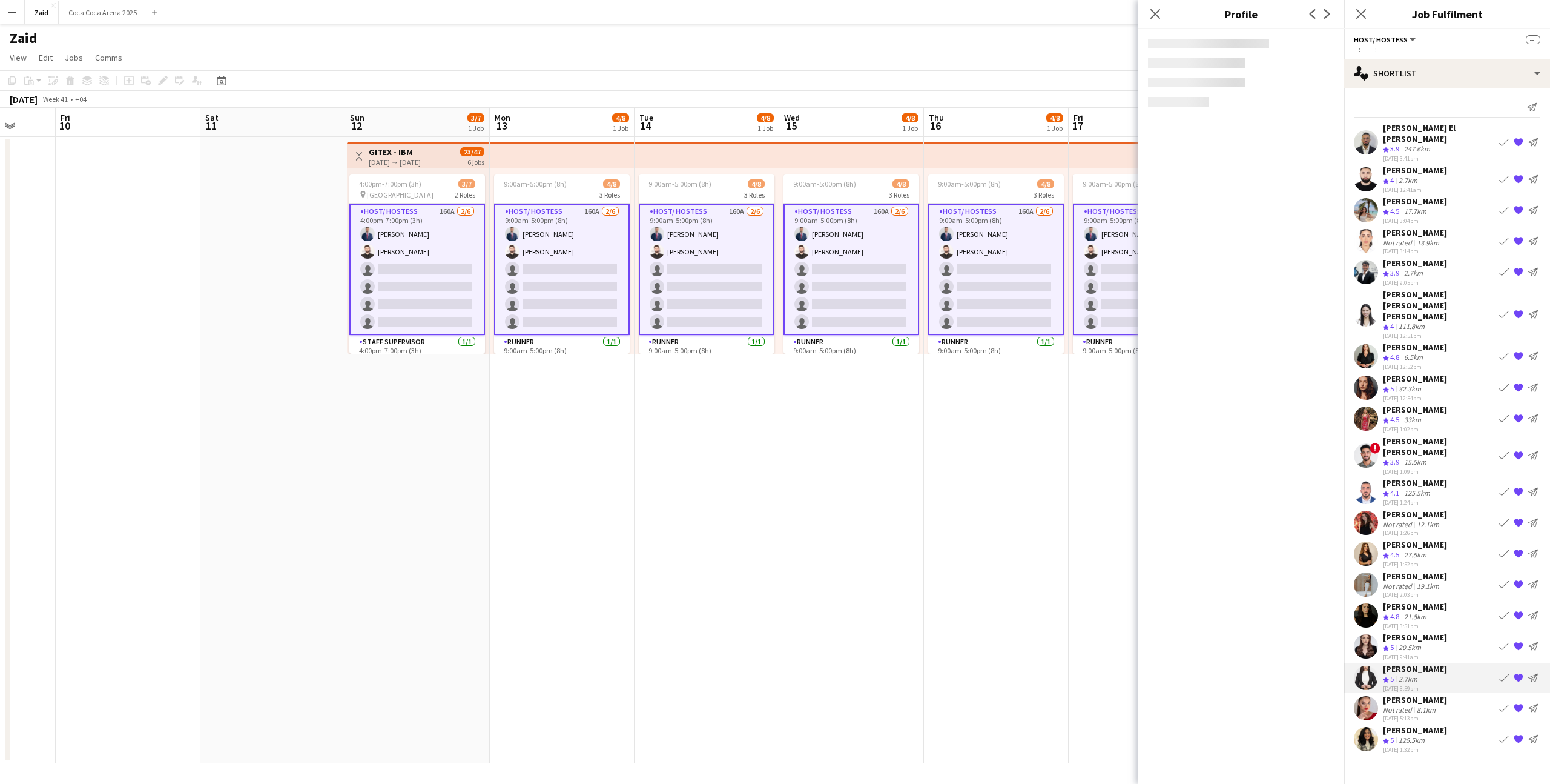
click at [1433, 631] on div "[PERSON_NAME]" at bounding box center [1415, 637] width 64 height 11
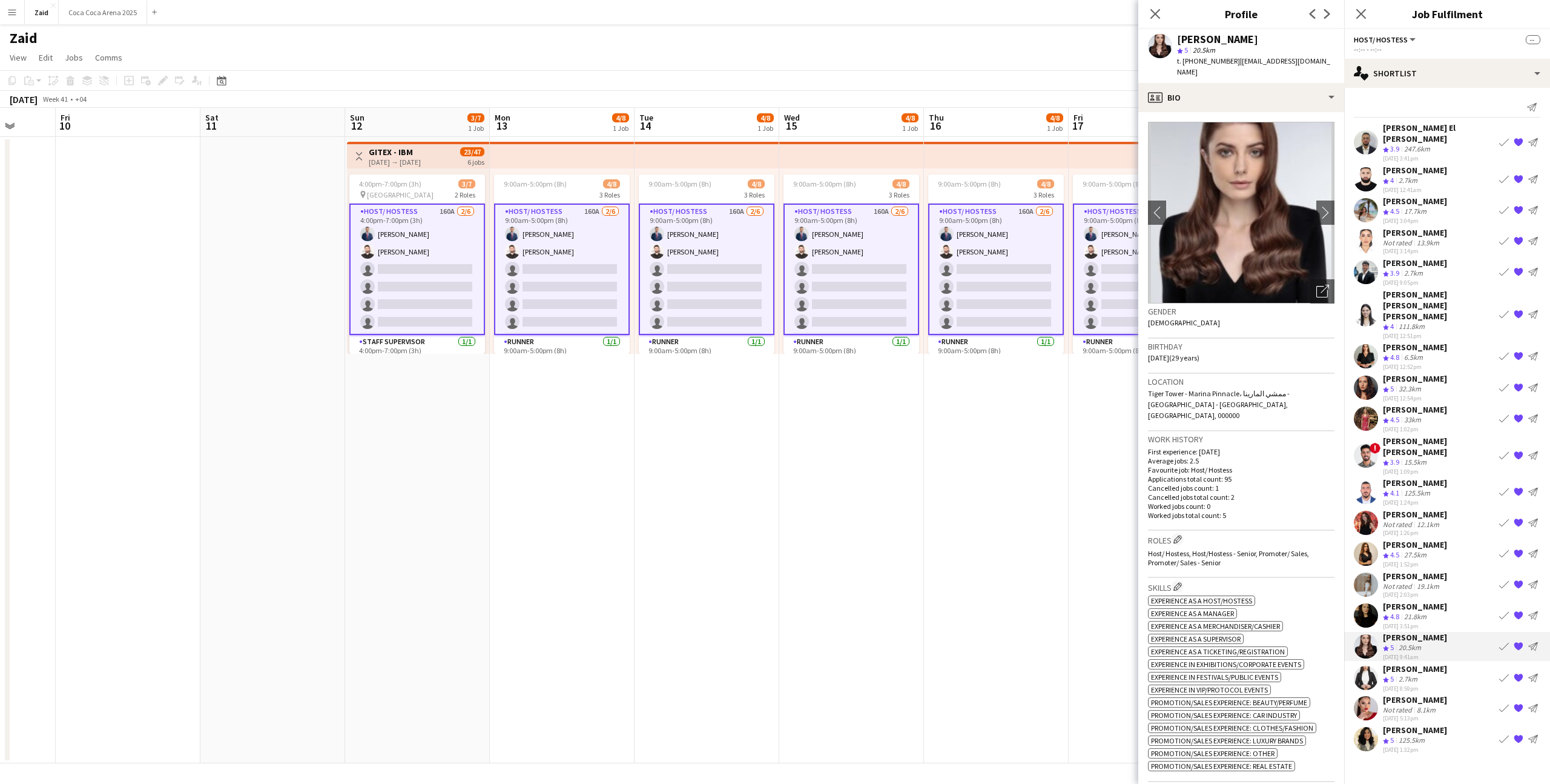
click at [1443, 519] on div "Not rated 12.1km" at bounding box center [1415, 524] width 64 height 9
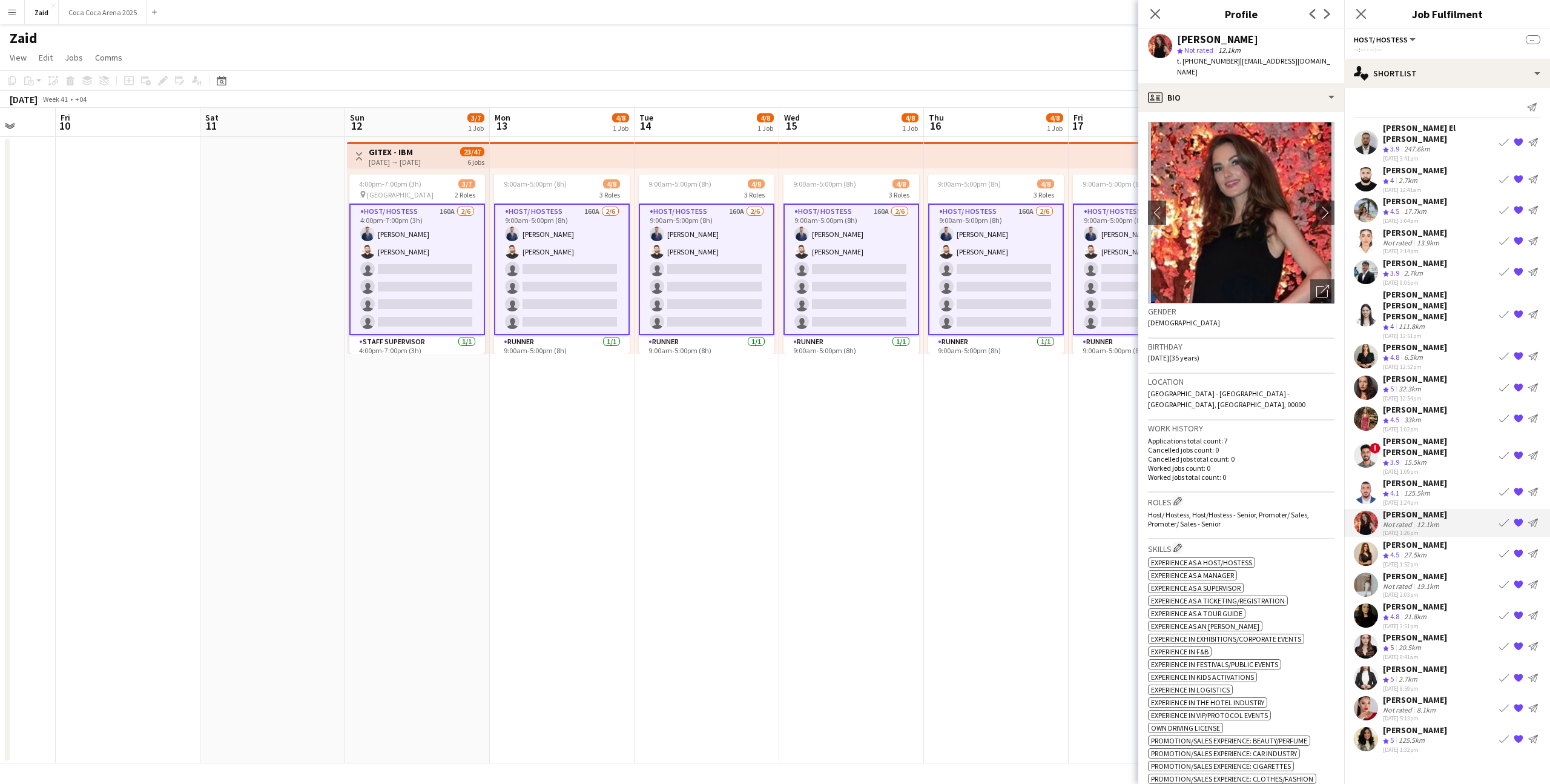
click at [1523, 518] on app-icon "{{ spriteTitle }}" at bounding box center [1518, 522] width 9 height 9
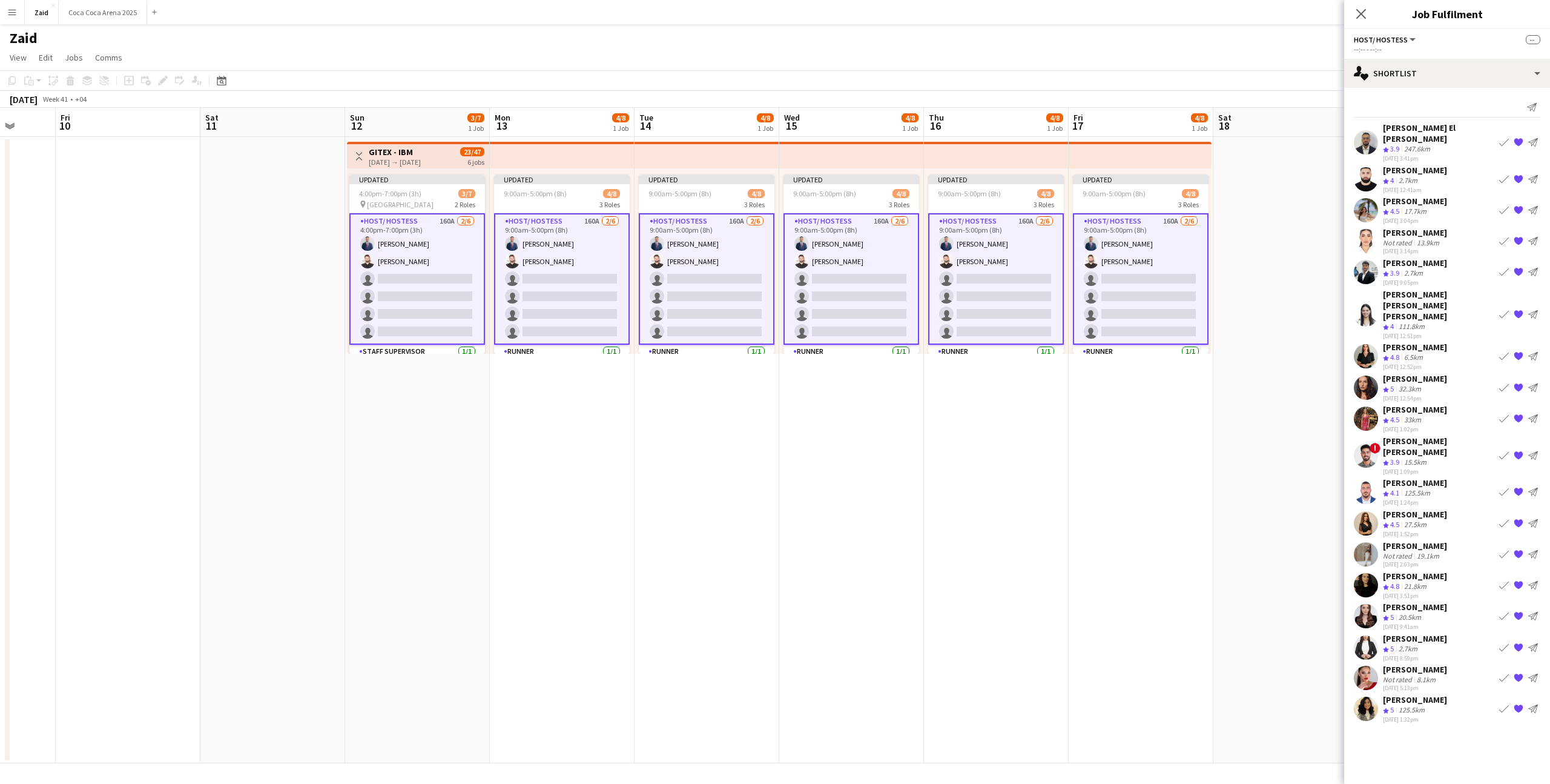
click at [1326, 350] on app-date-cell at bounding box center [1285, 450] width 145 height 626
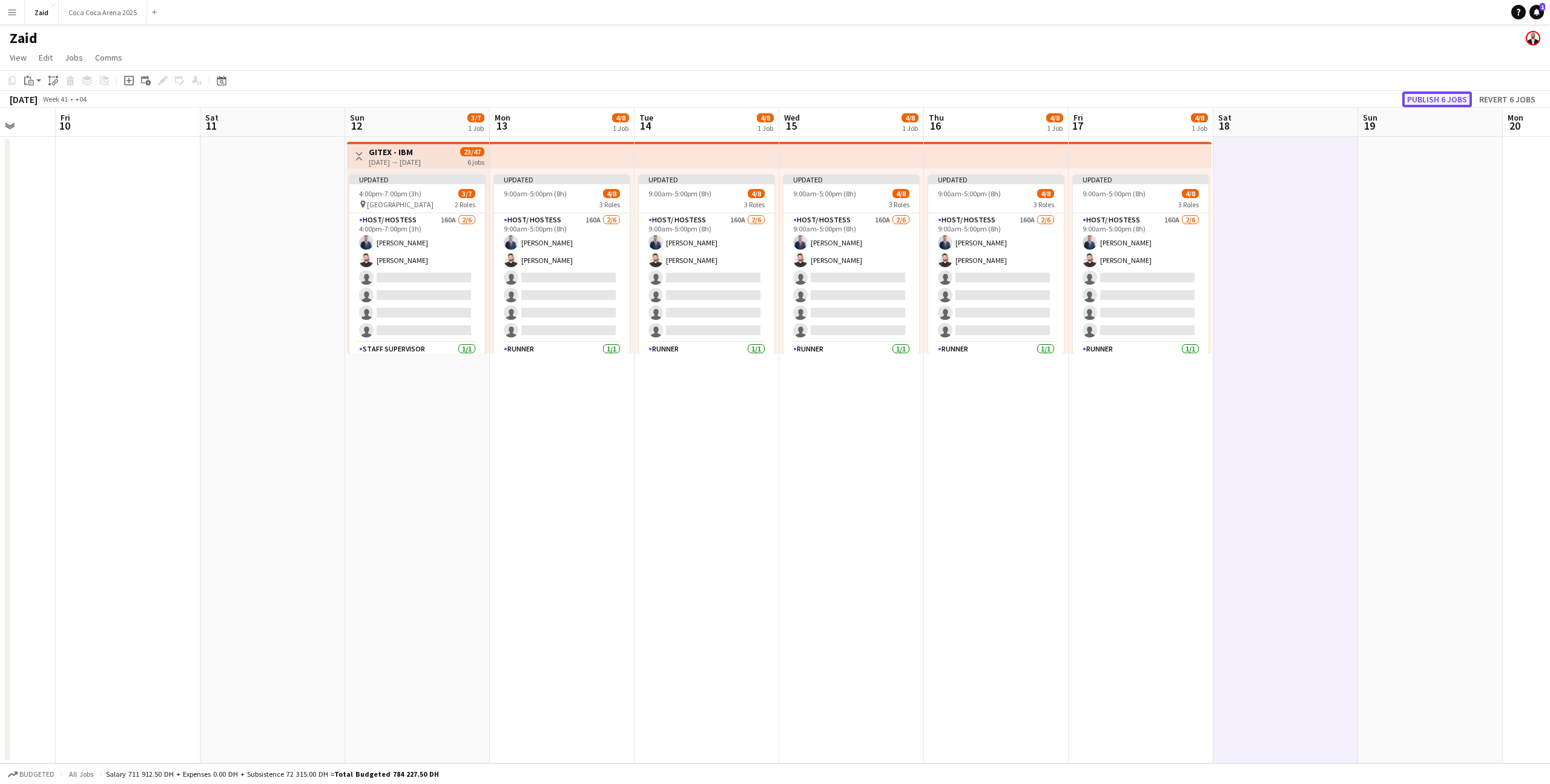
click at [1462, 104] on button "Publish 6 jobs" at bounding box center [1437, 99] width 69 height 15
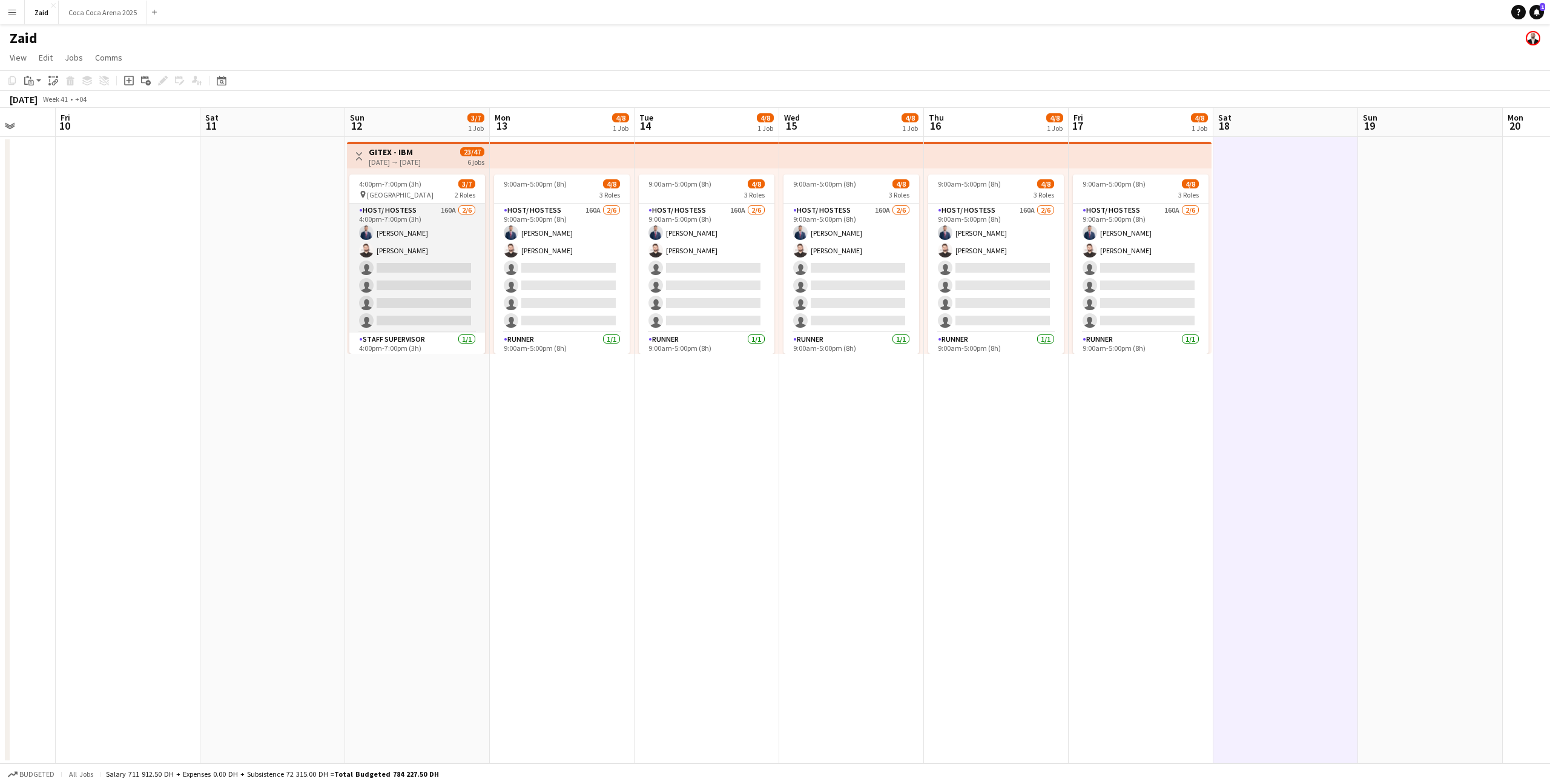
click at [443, 315] on app-card-role "Host/ Hostess 160A [DATE] 4:00pm-7:00pm (3h) [PERSON_NAME] [PERSON_NAME] single…" at bounding box center [417, 267] width 135 height 129
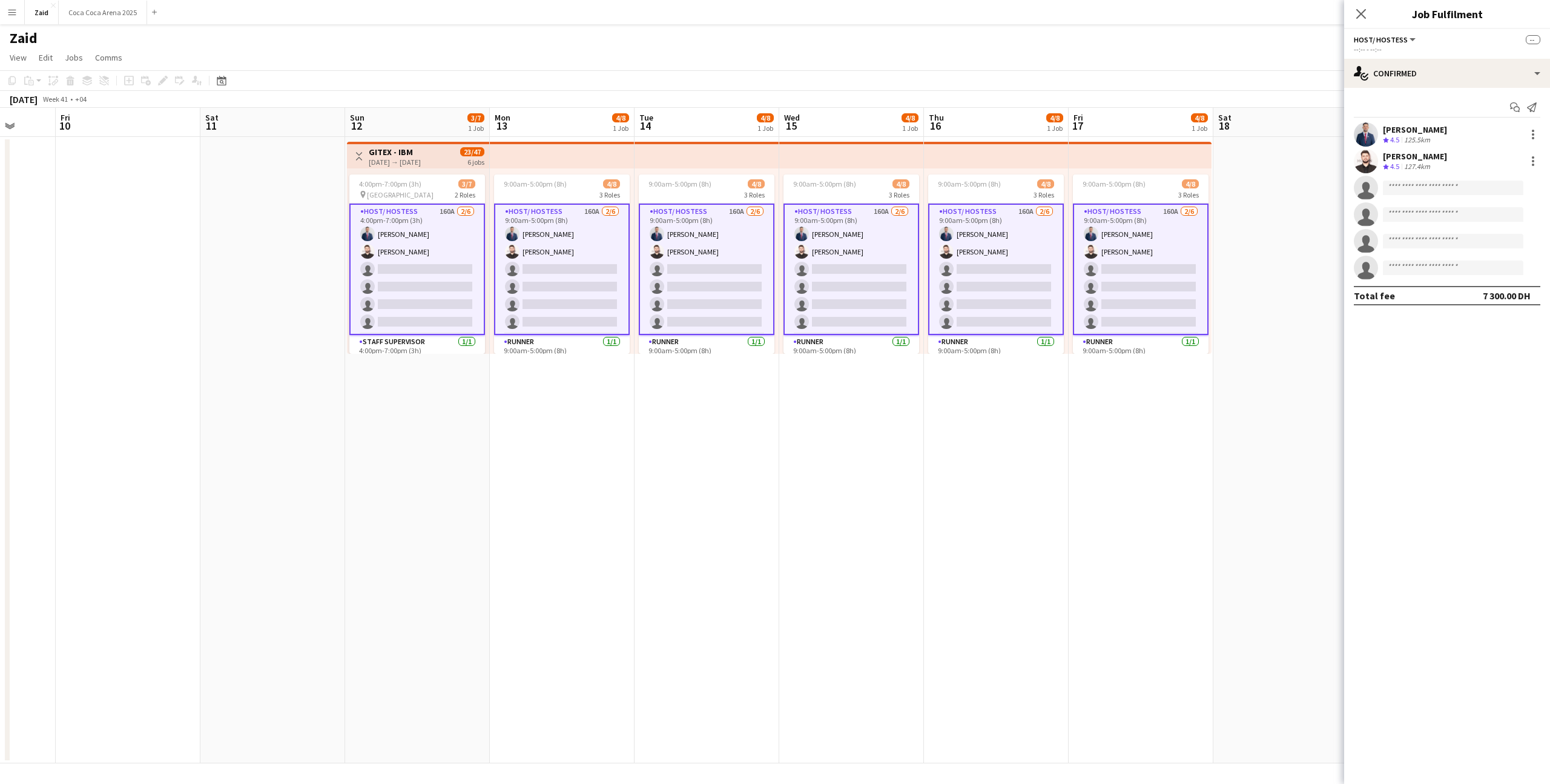
click at [662, 373] on app-date-cell "9:00am-5:00pm (8h) 4/8 3 Roles Host/ Hostess 160A [DATE] 9:00am-5:00pm (8h) [PE…" at bounding box center [707, 450] width 145 height 626
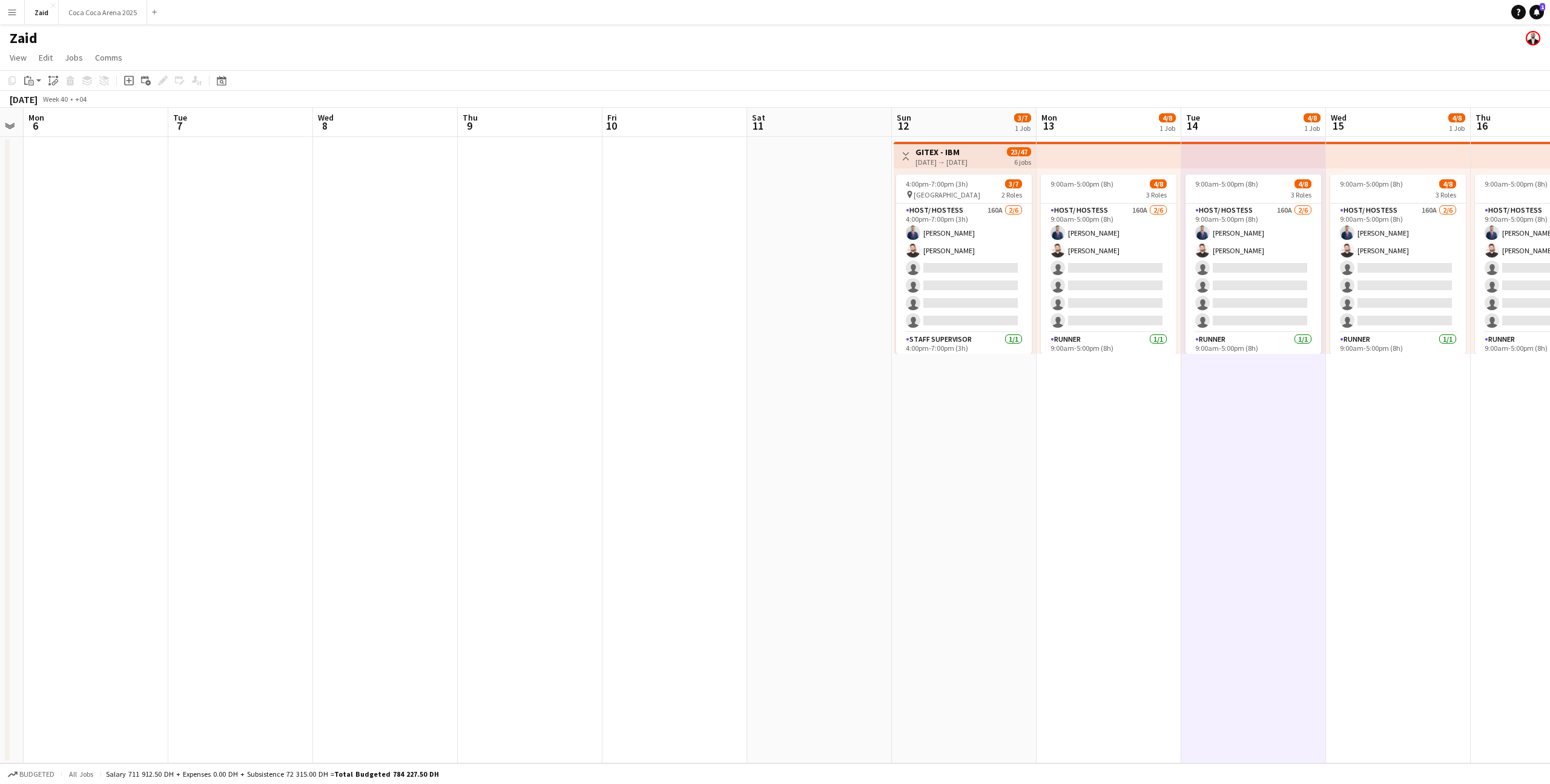
scroll to position [0, 416]
